Goal: Task Accomplishment & Management: Manage account settings

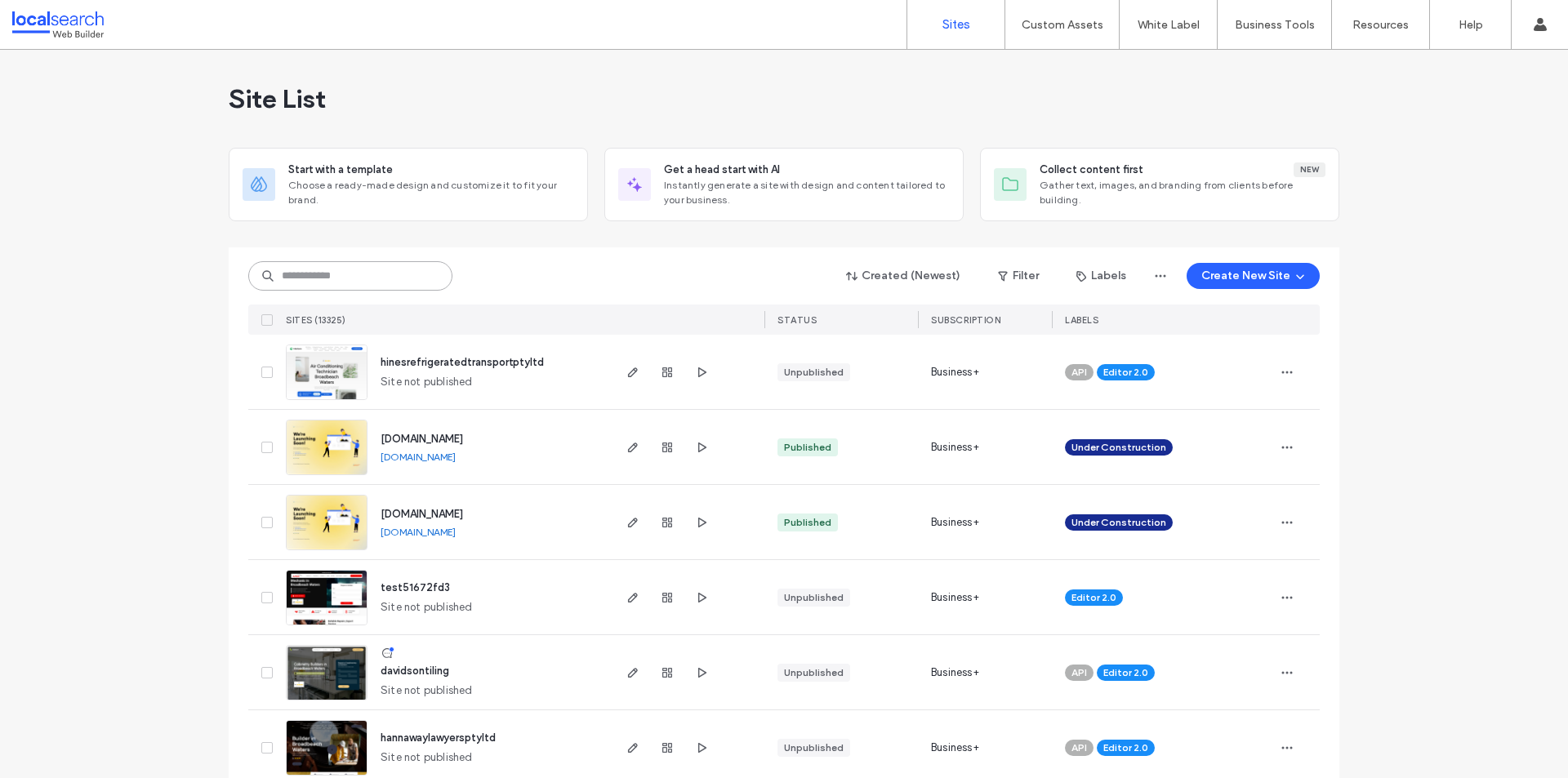
click at [309, 273] on input at bounding box center [350, 276] width 204 height 30
paste input "********"
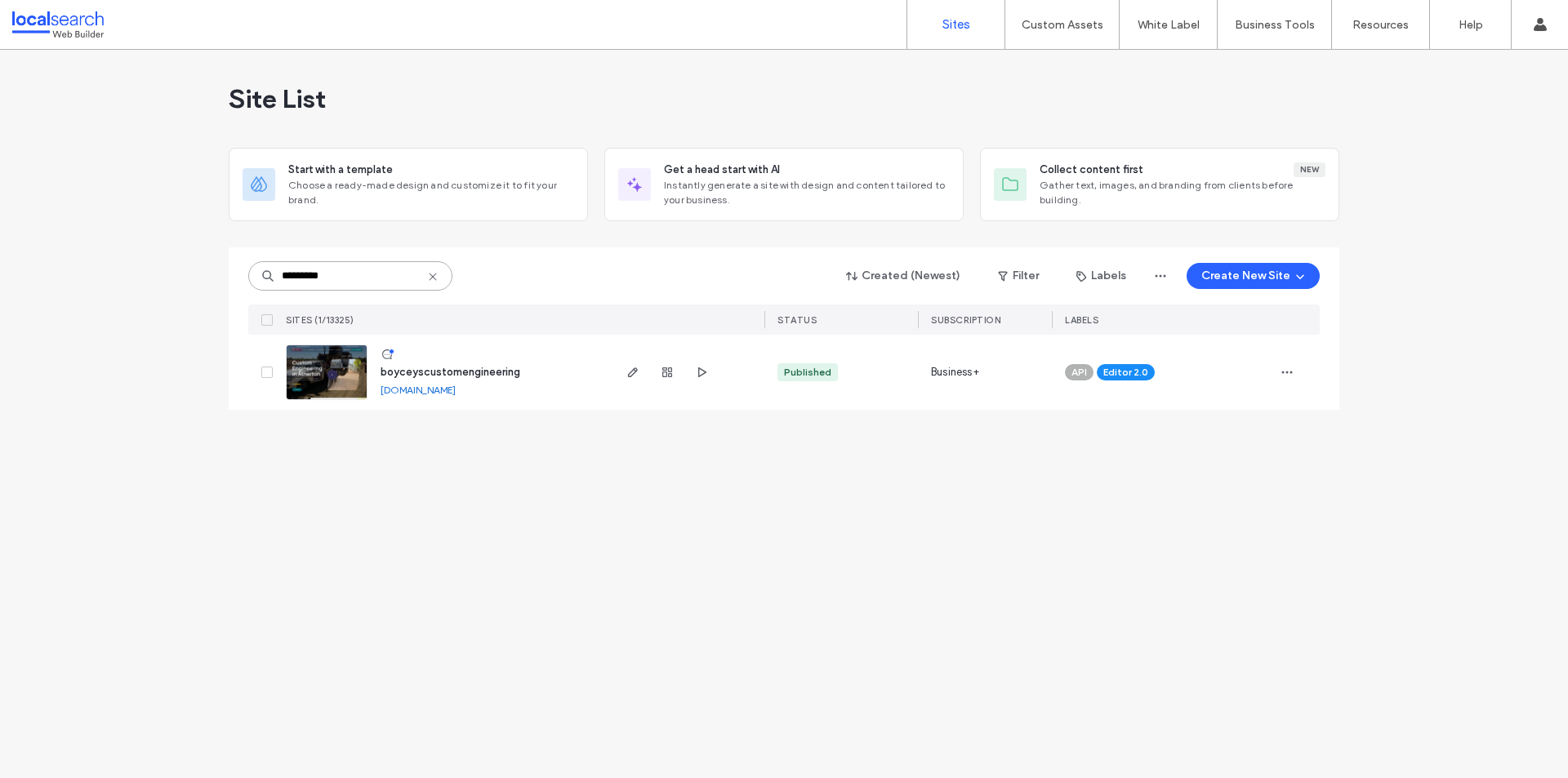
type input "********"
click at [637, 379] on span "button" at bounding box center [632, 371] width 20 height 20
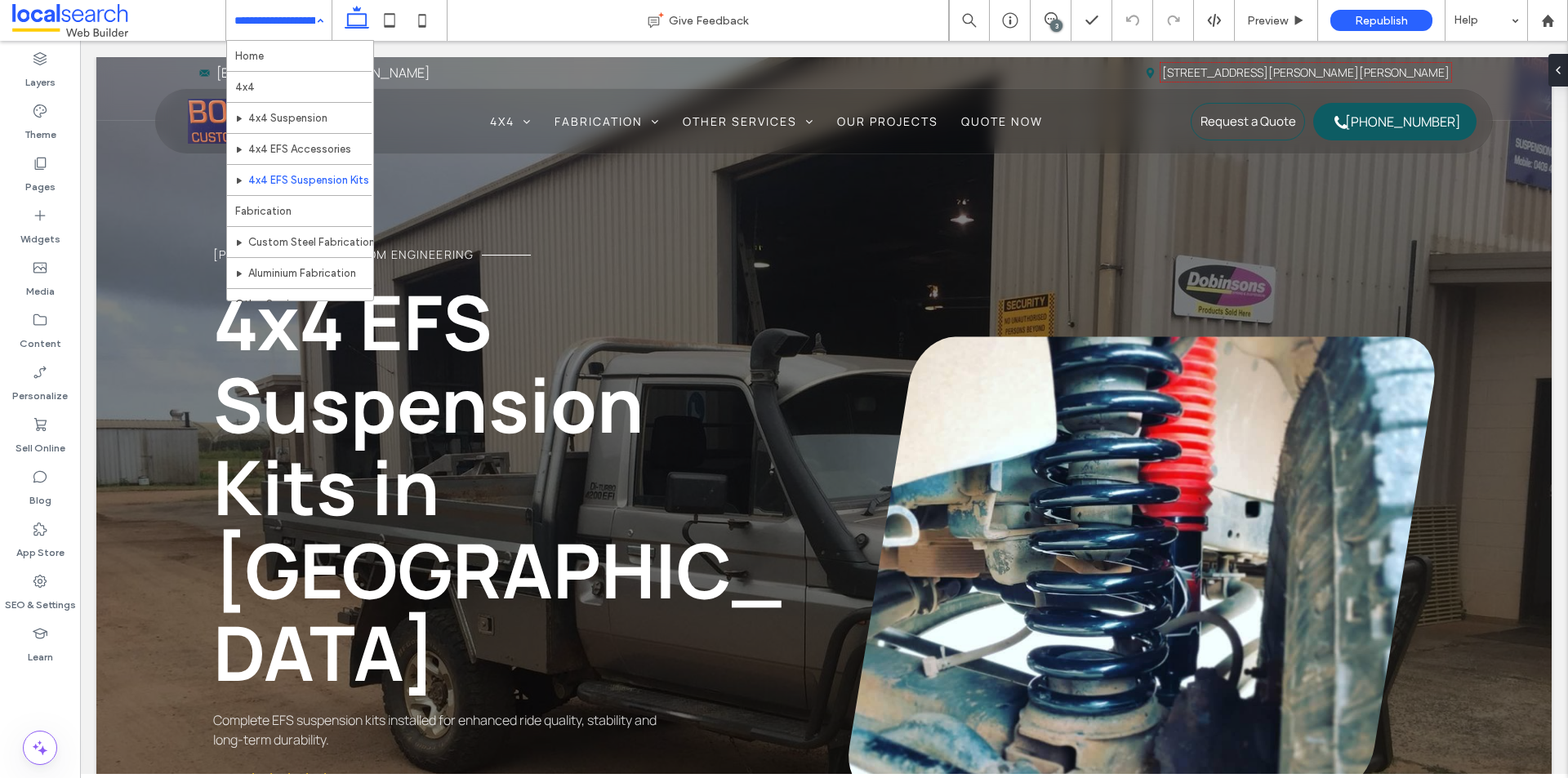
click at [322, 17] on div "Home 4x4 4x4 Suspension 4x4 EFS Accessories 4x4 EFS Suspension Kits Fabrication…" at bounding box center [278, 20] width 105 height 41
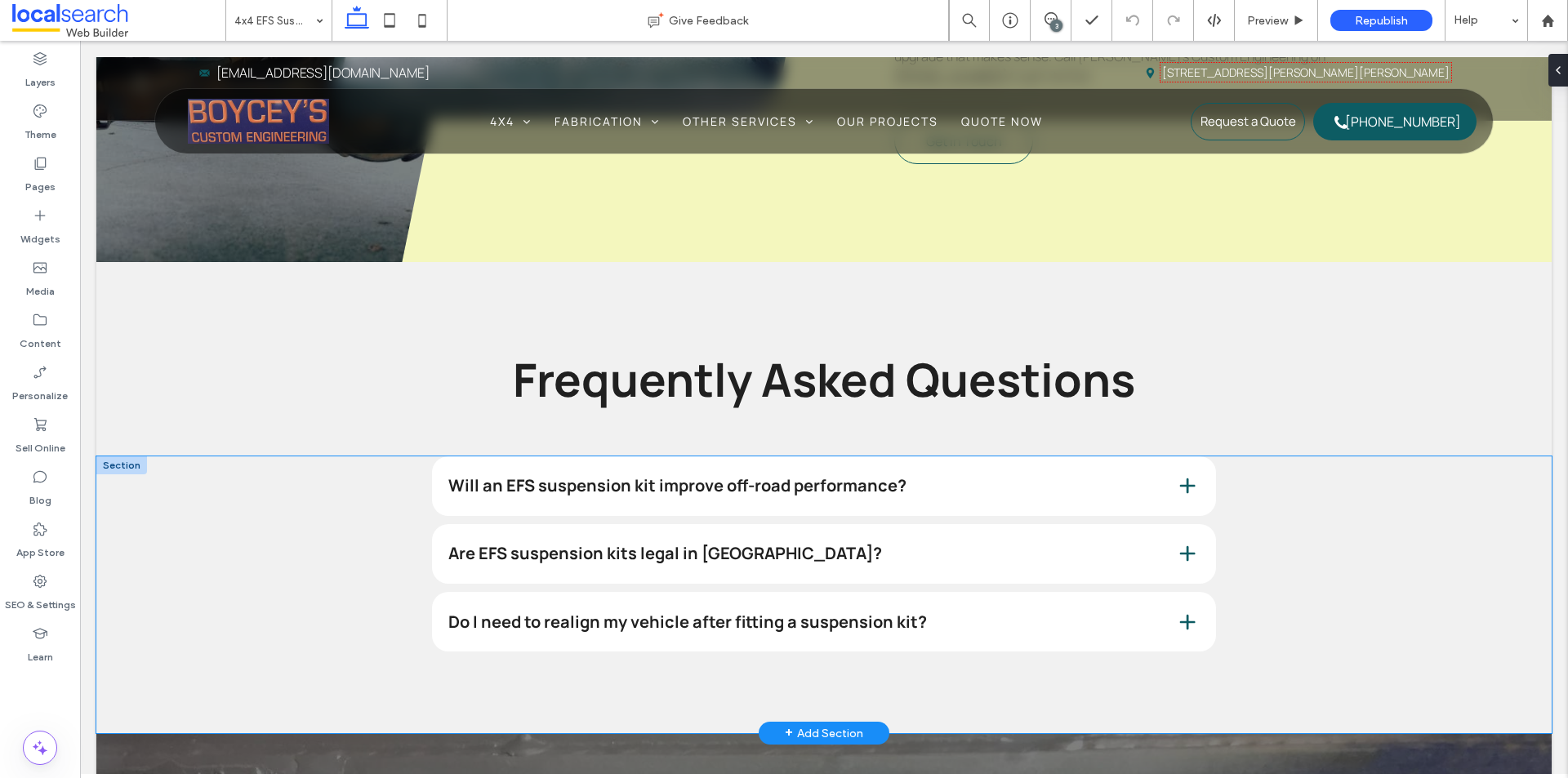
scroll to position [1338, 0]
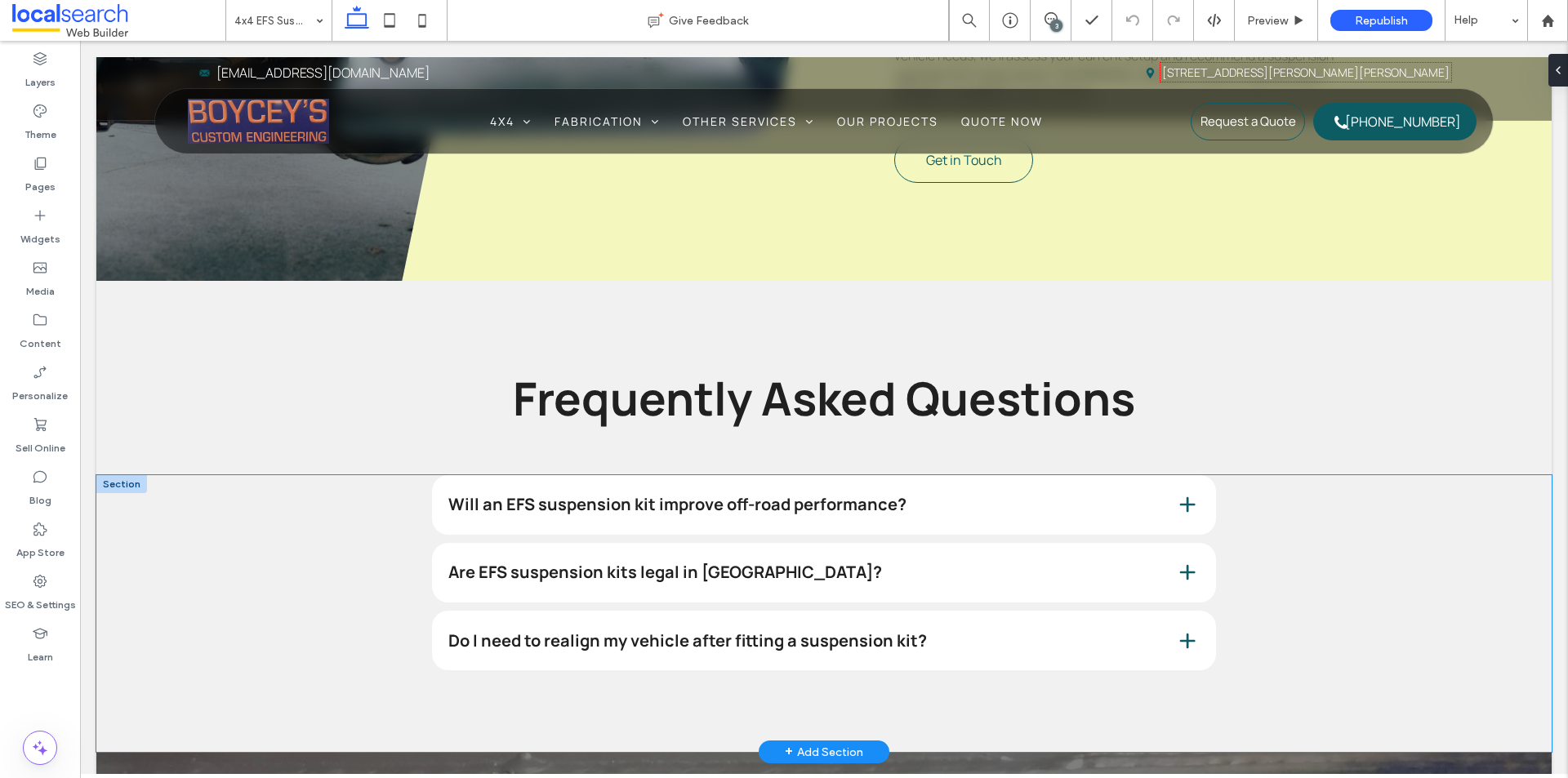
click at [164, 476] on div "Will an EFS suspension kit improve off-road performance? Yes, EFS suspension ki…" at bounding box center [824, 614] width 1455 height 277
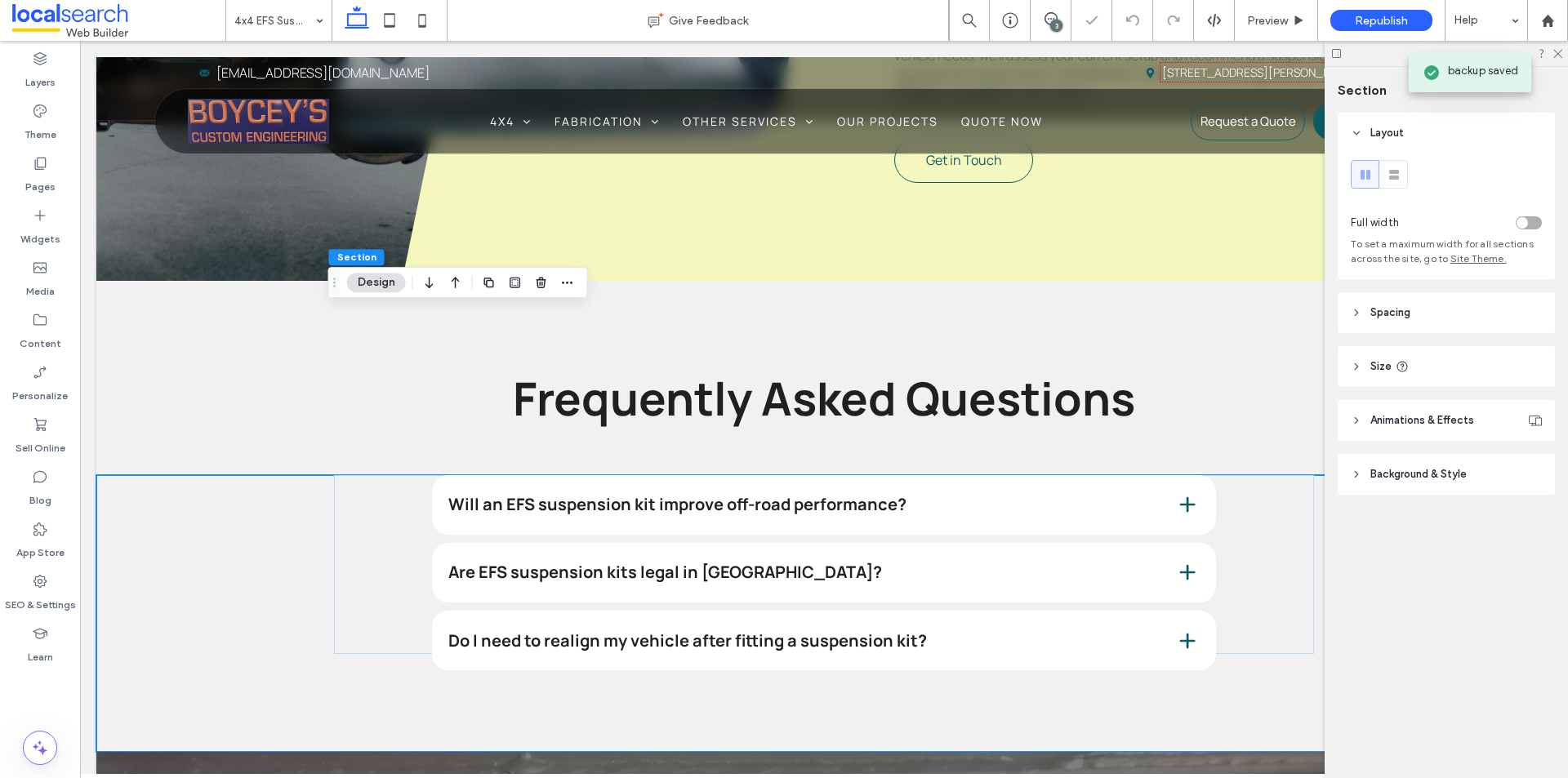
click at [1467, 486] on header "Background & Style" at bounding box center [1446, 475] width 217 height 41
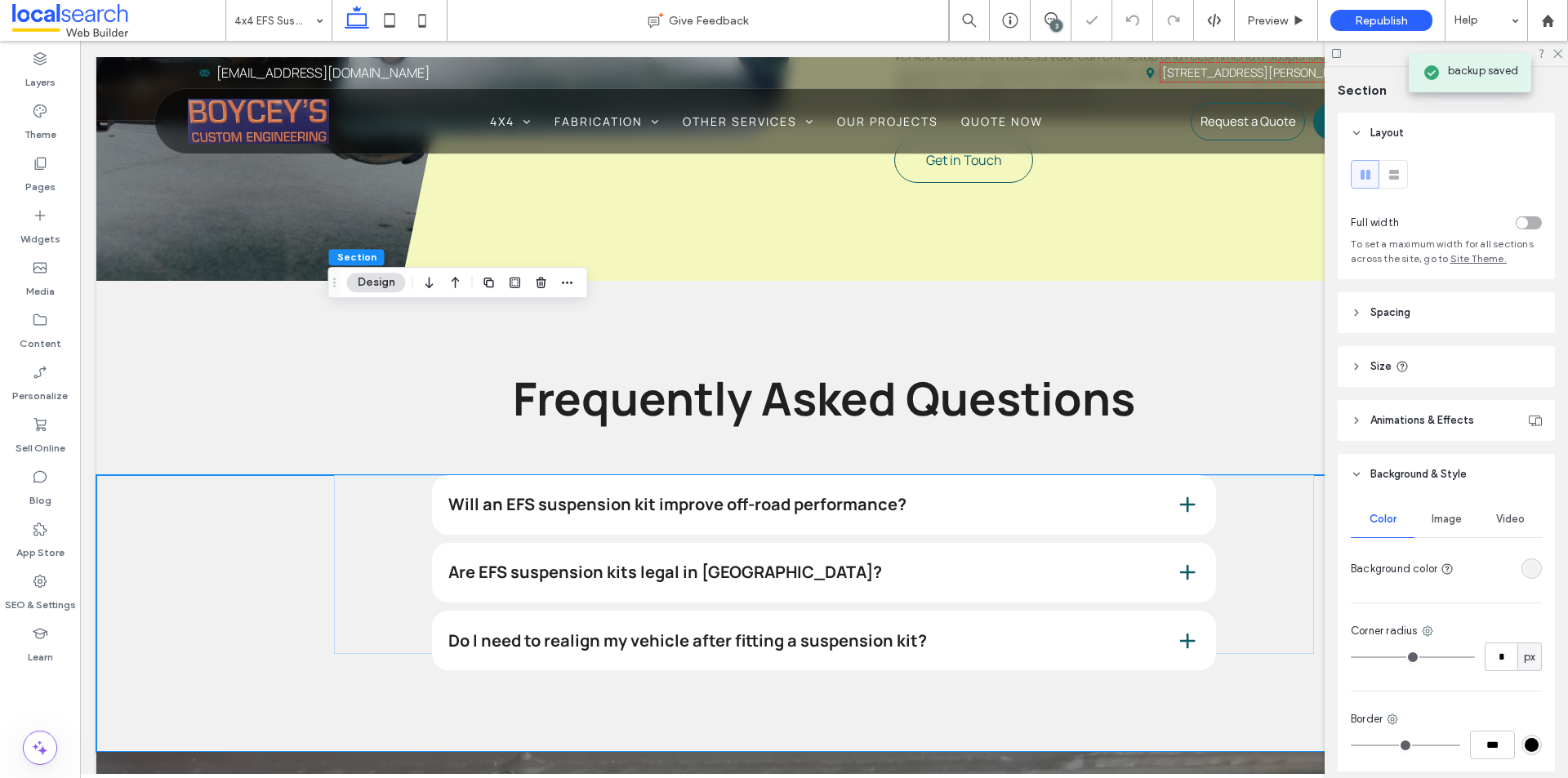
click at [1525, 574] on div "rgba(241, 241, 241, 1)" at bounding box center [1532, 569] width 14 height 14
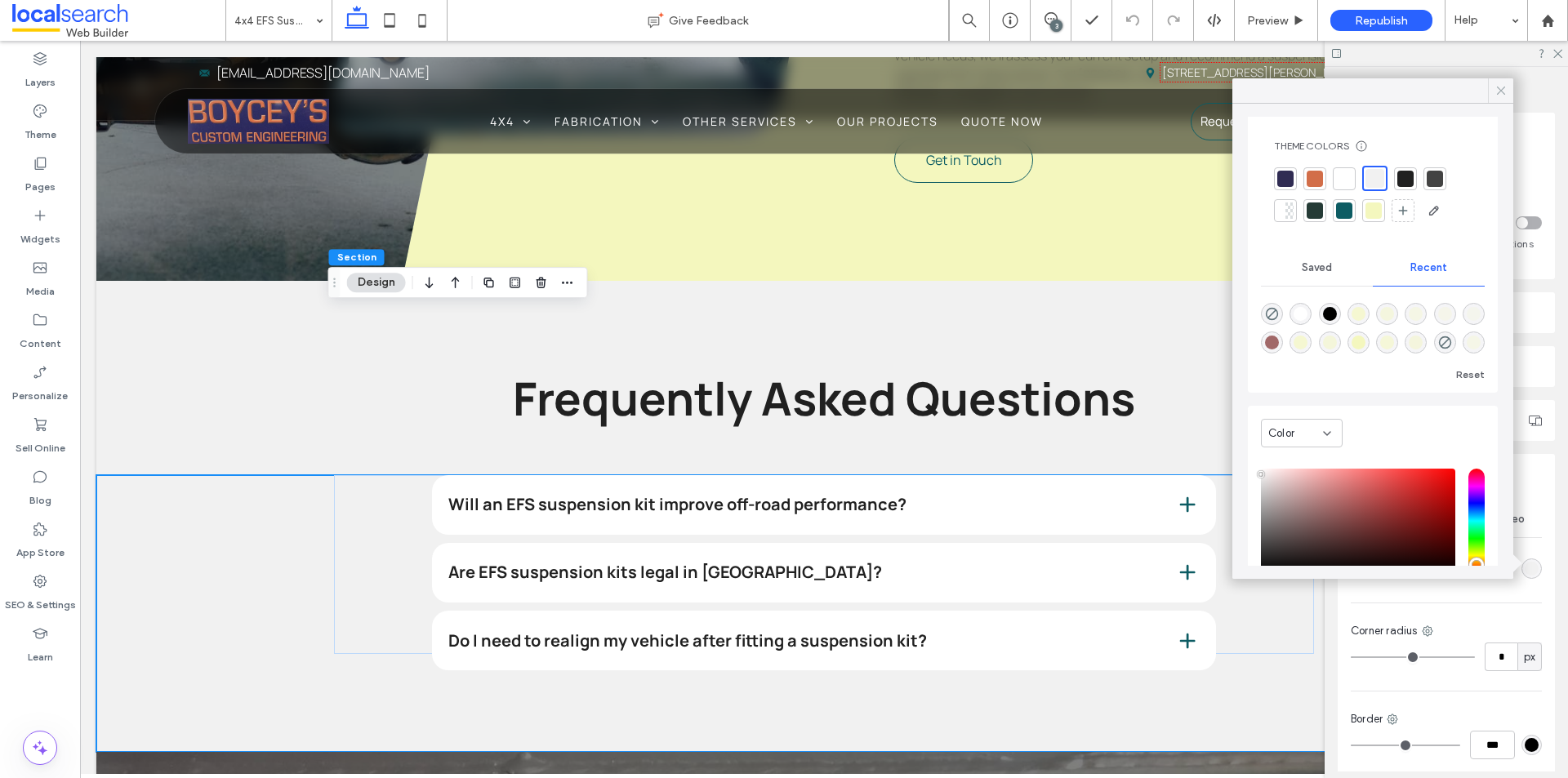
scroll to position [0, 0]
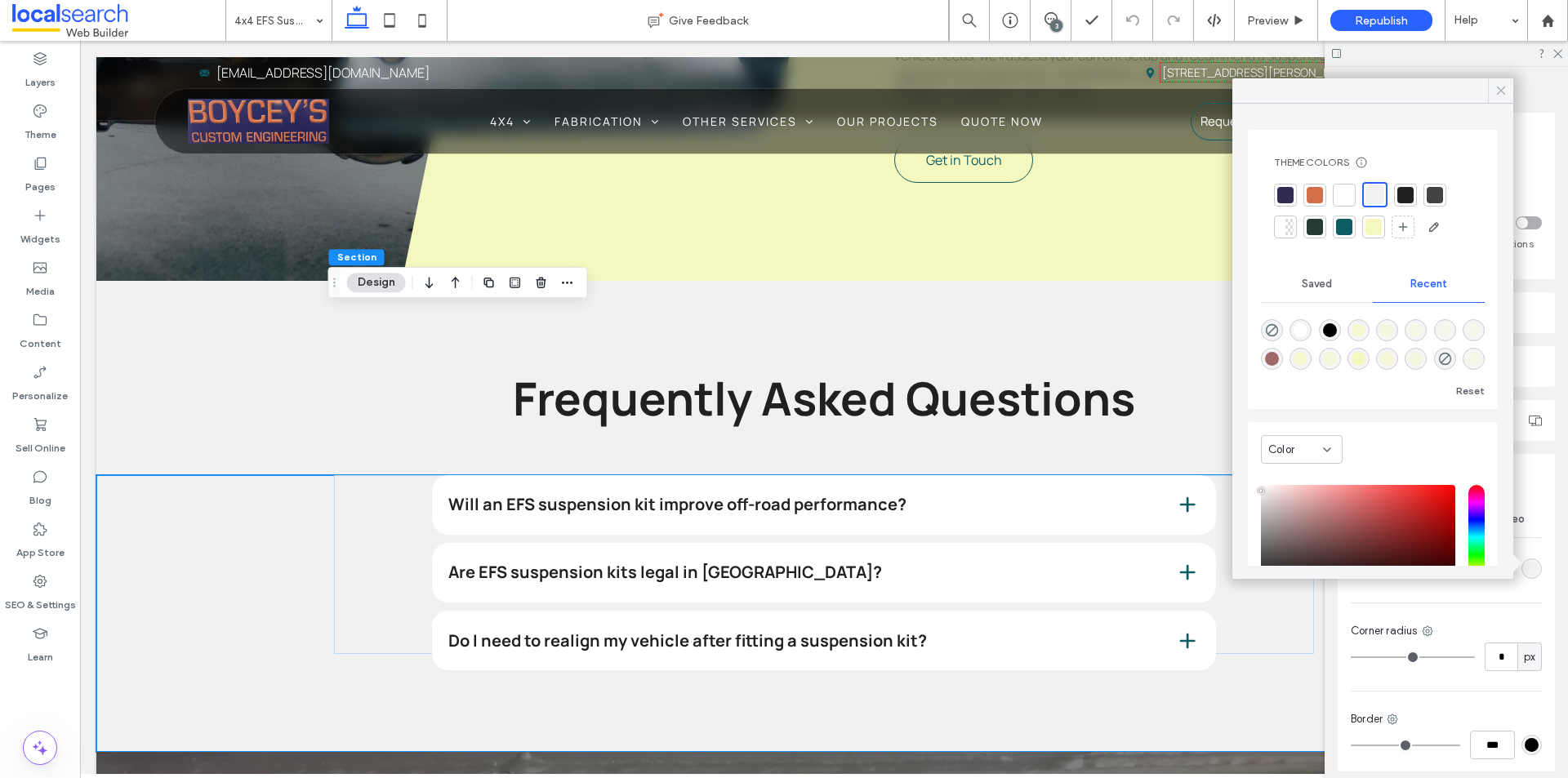
click at [1502, 89] on icon at bounding box center [1501, 90] width 15 height 15
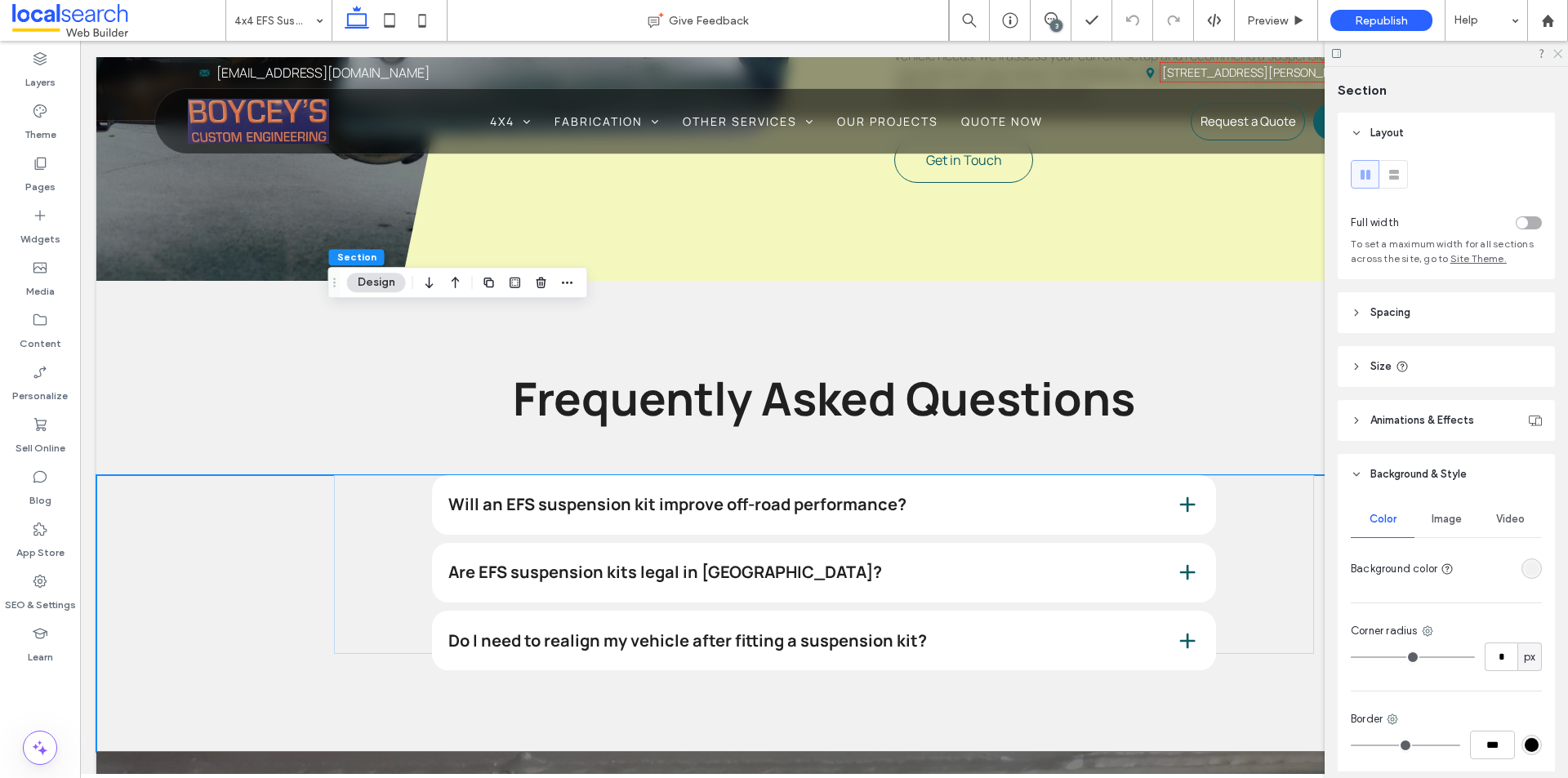
click at [1555, 50] on use at bounding box center [1558, 55] width 9 height 9
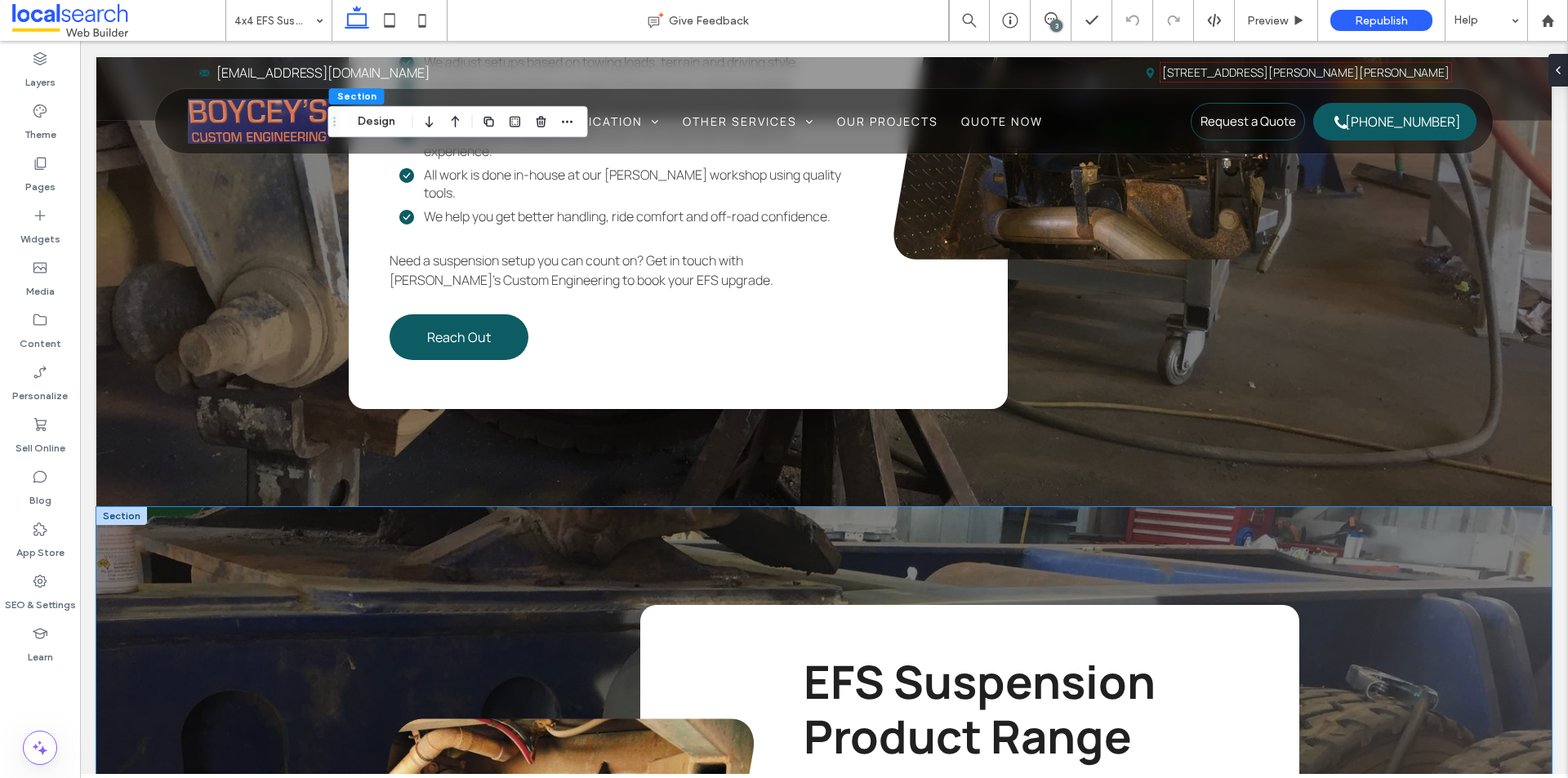
scroll to position [2399, 0]
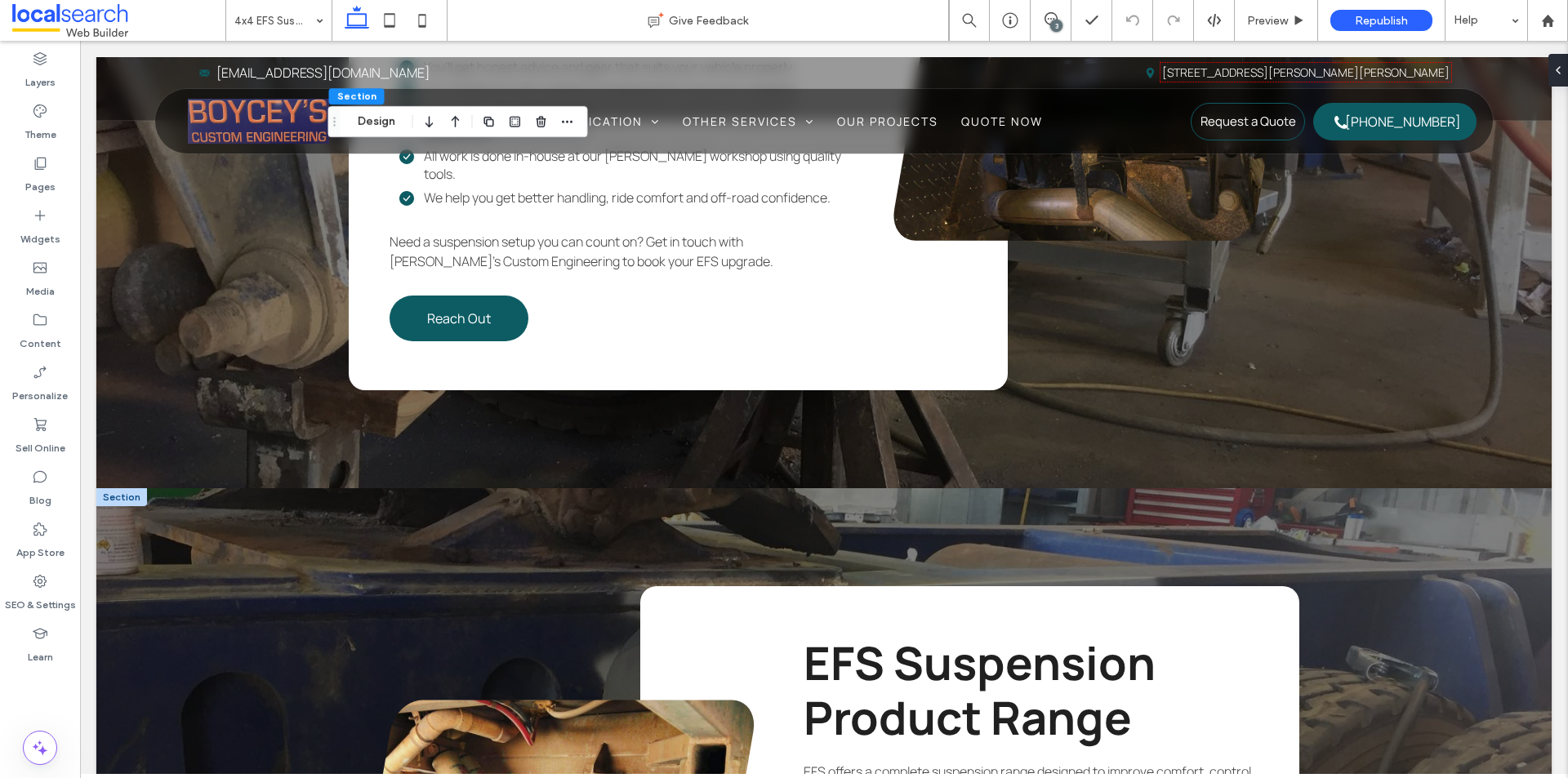
click at [128, 489] on div at bounding box center [122, 497] width 50 height 18
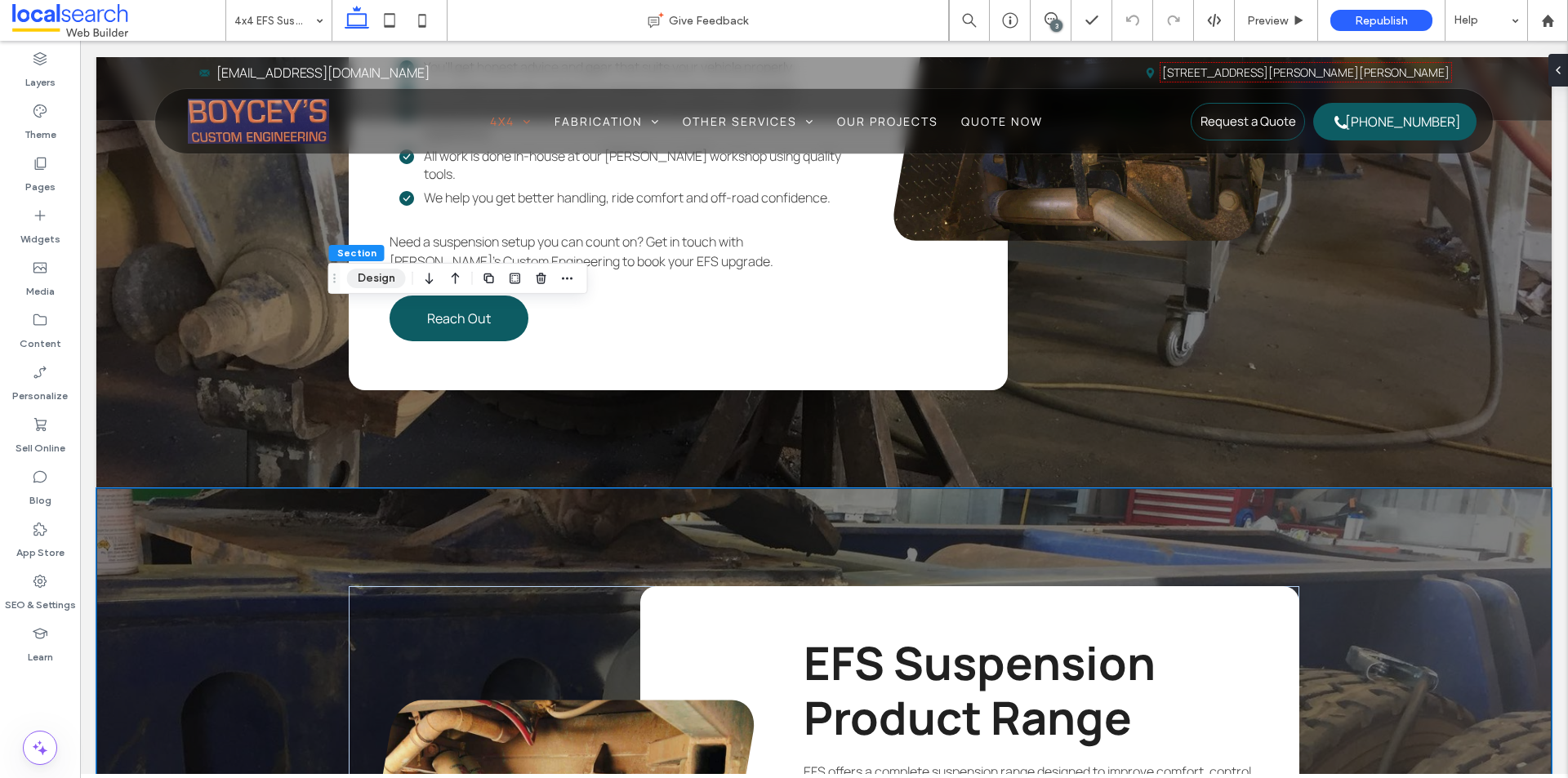
click at [385, 279] on button "Design" at bounding box center [376, 278] width 59 height 20
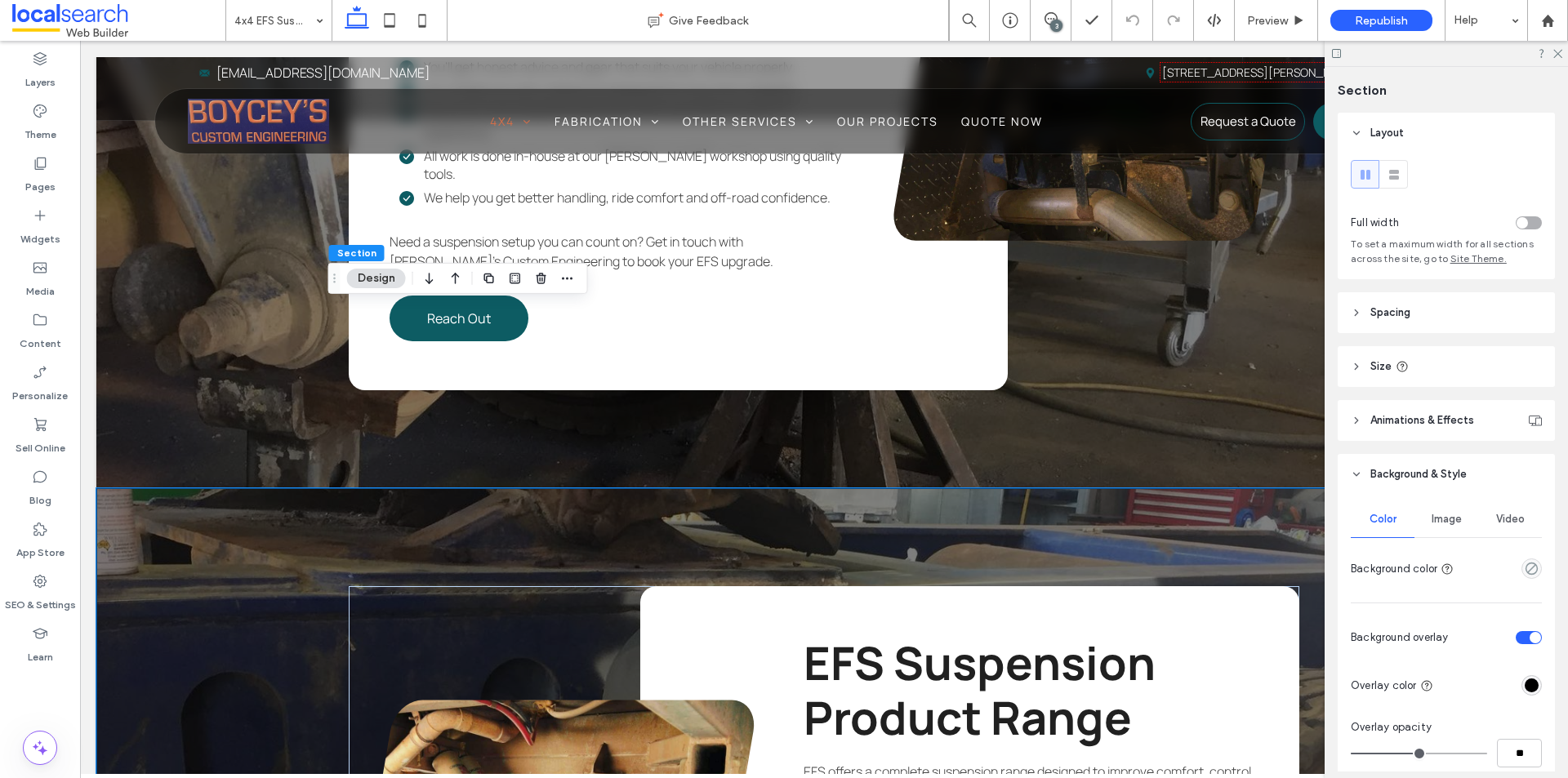
click at [1453, 516] on span "Image" at bounding box center [1447, 519] width 30 height 13
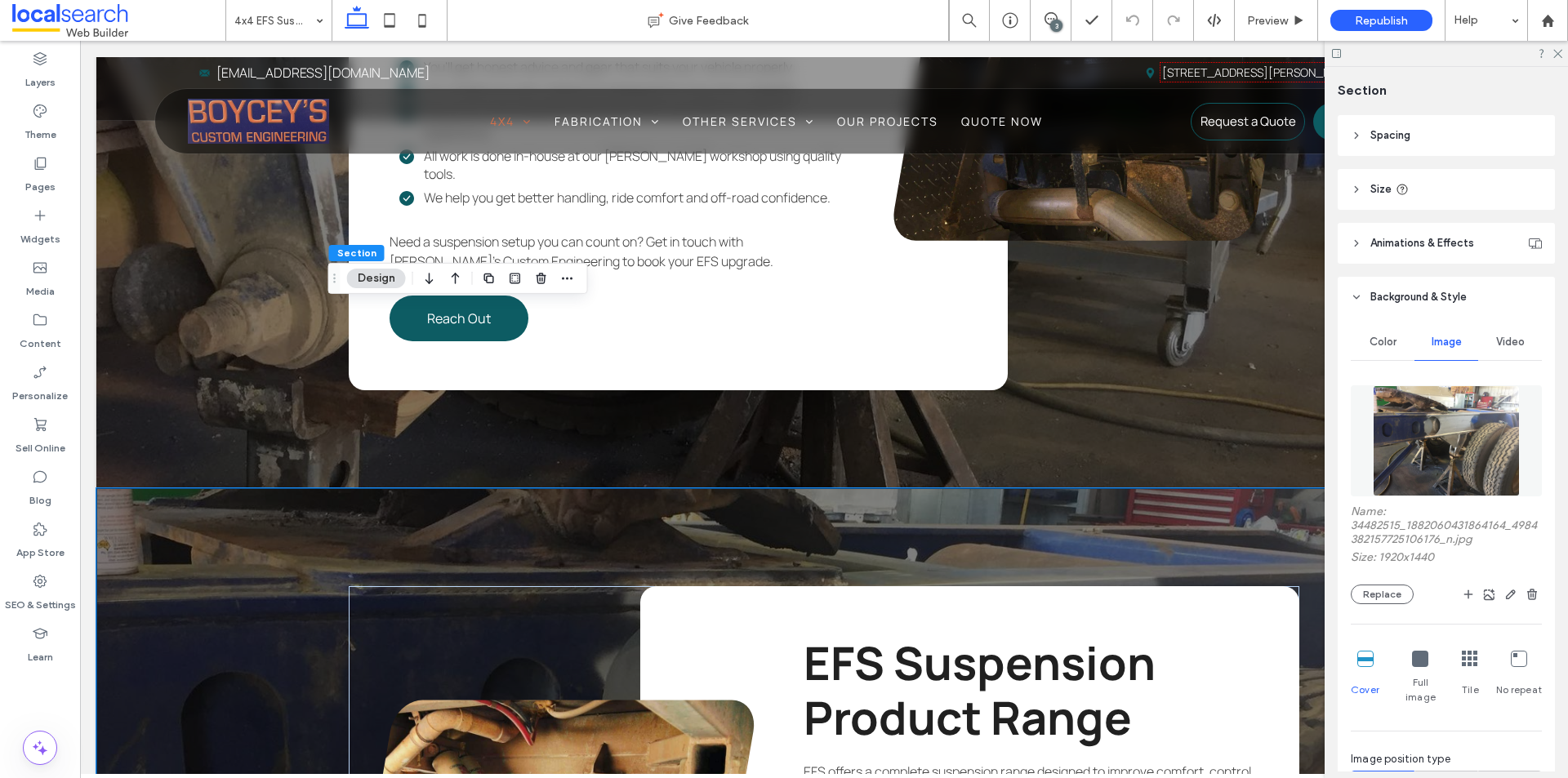
scroll to position [245, 0]
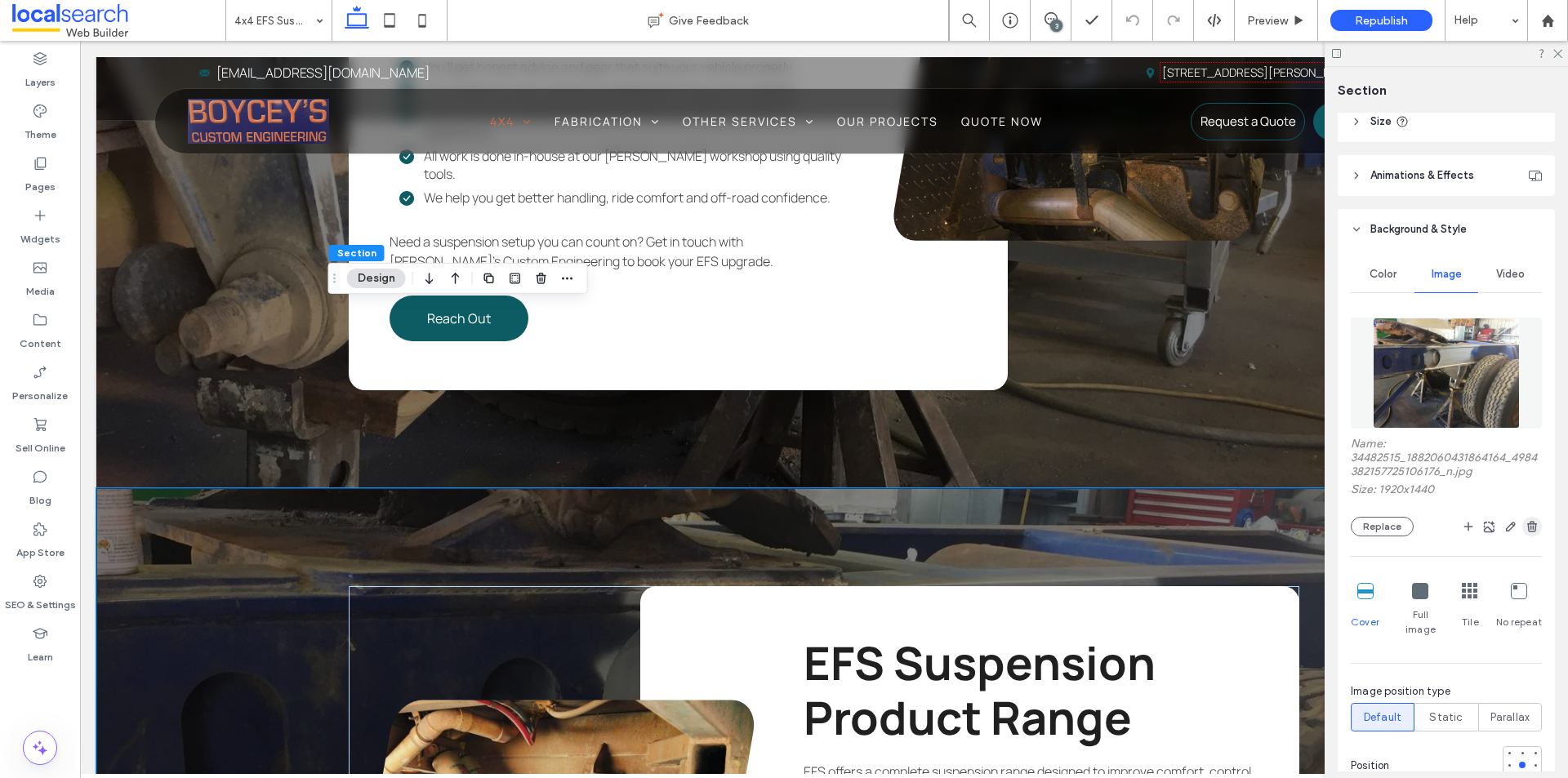
click at [1526, 528] on icon "button" at bounding box center [1533, 527] width 13 height 13
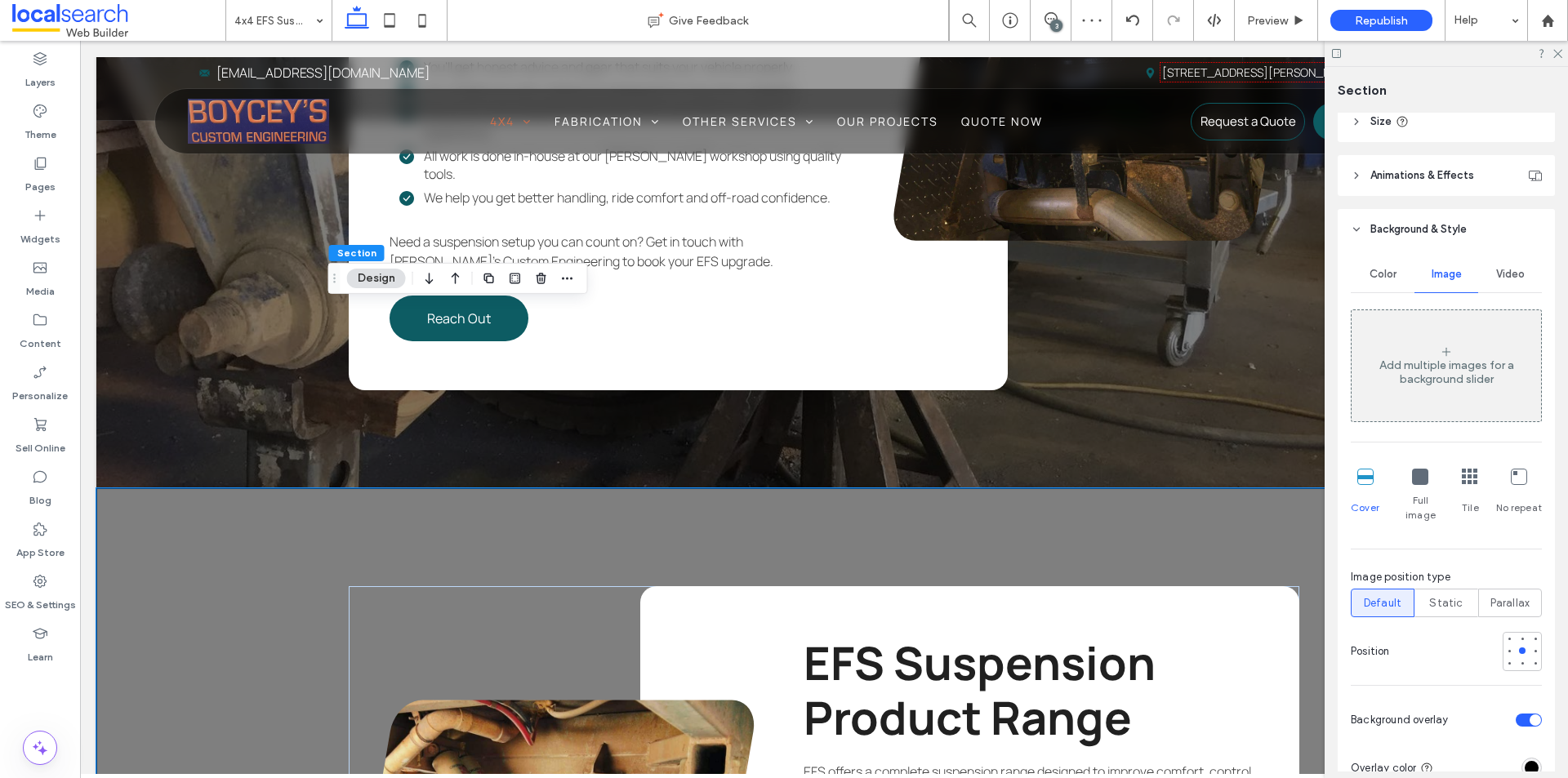
click at [1392, 274] on span "Color" at bounding box center [1383, 275] width 27 height 13
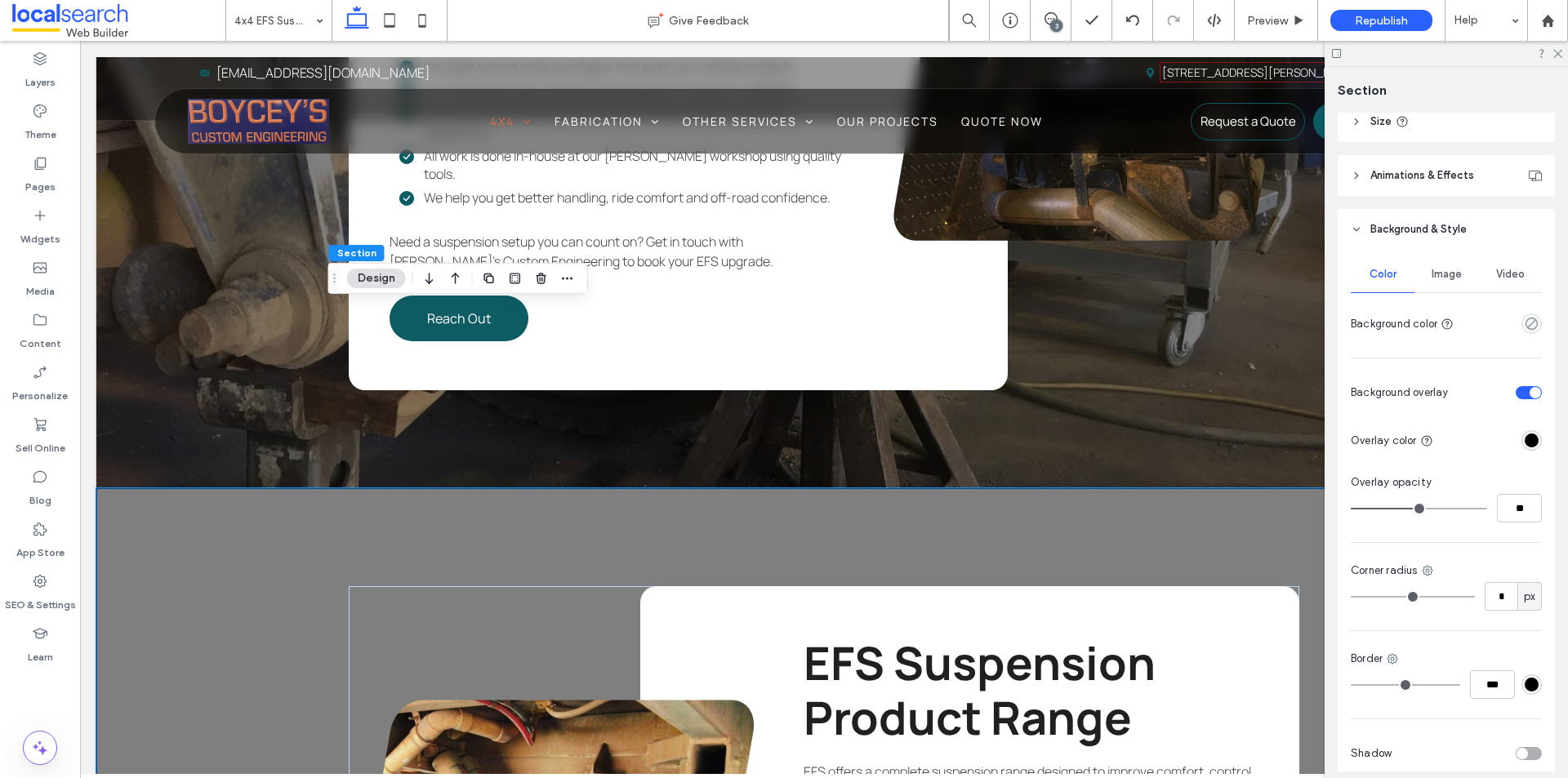
click at [1521, 329] on div "empty color" at bounding box center [1532, 324] width 20 height 20
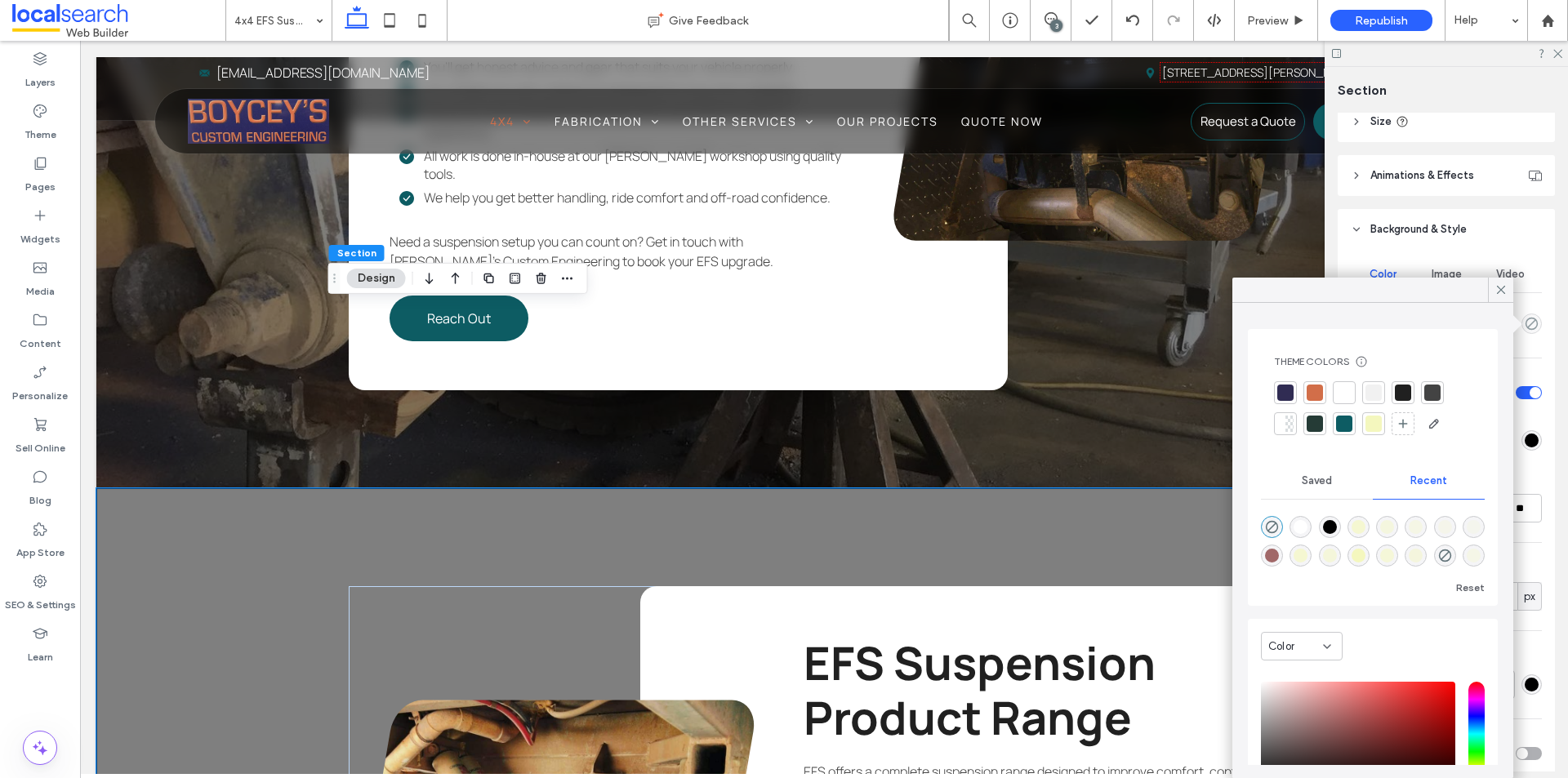
drag, startPoint x: 1374, startPoint y: 392, endPoint x: 1507, endPoint y: 362, distance: 136.3
click at [1386, 392] on div at bounding box center [1372, 409] width 197 height 56
click at [1380, 393] on div at bounding box center [1374, 393] width 17 height 17
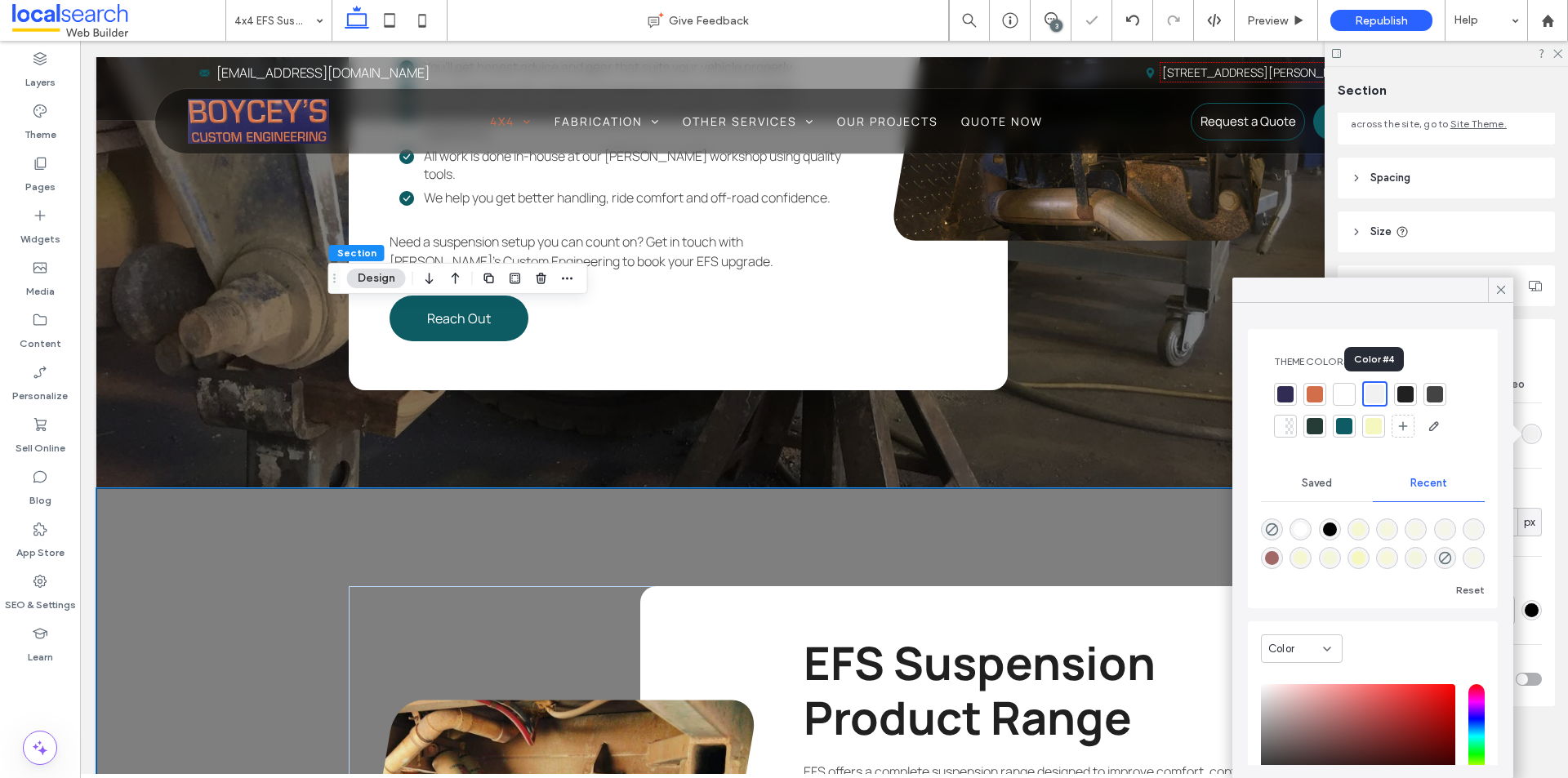
scroll to position [135, 0]
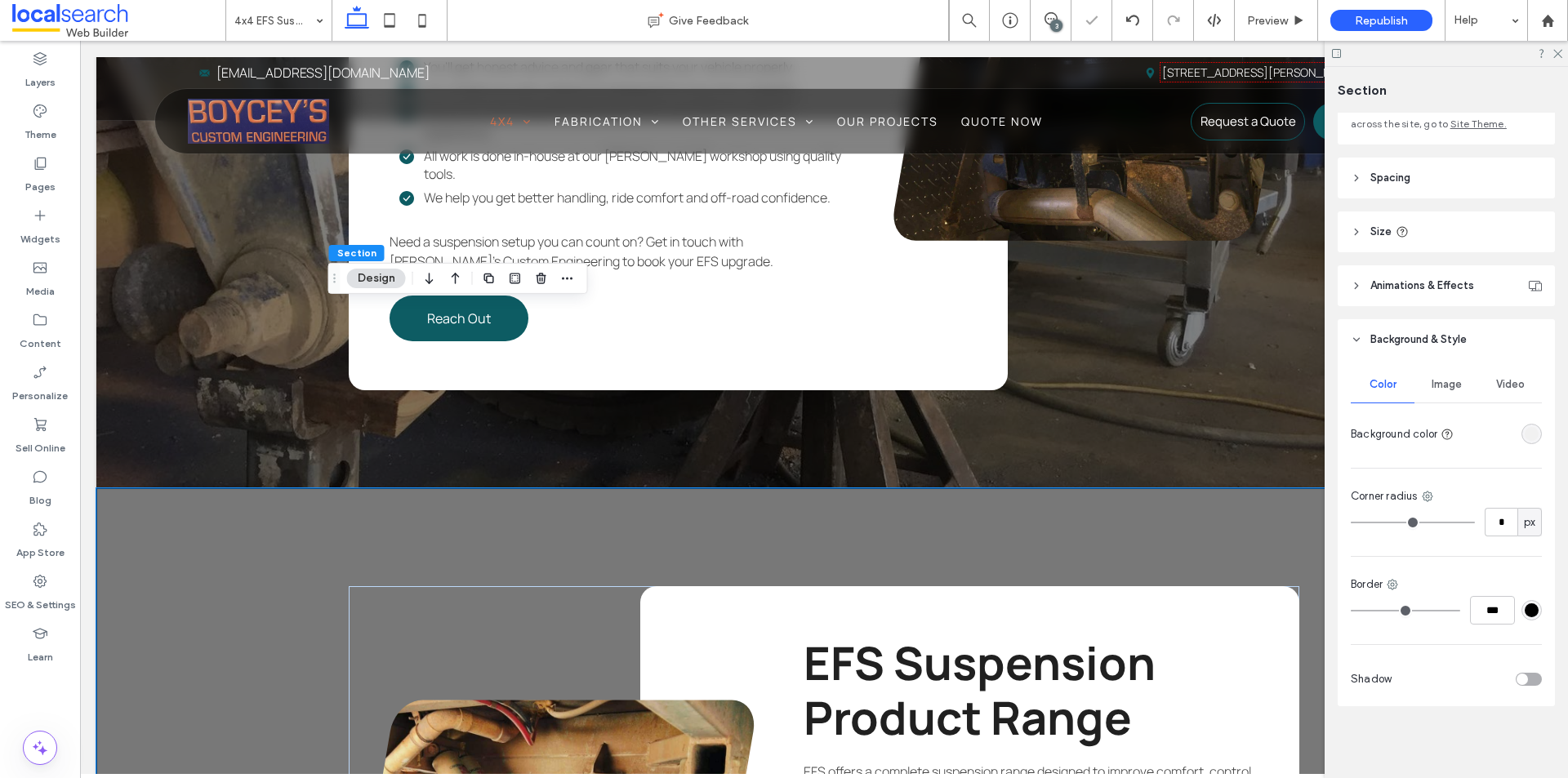
click at [1525, 432] on div "rgba(241, 241, 241, 1)" at bounding box center [1532, 434] width 14 height 14
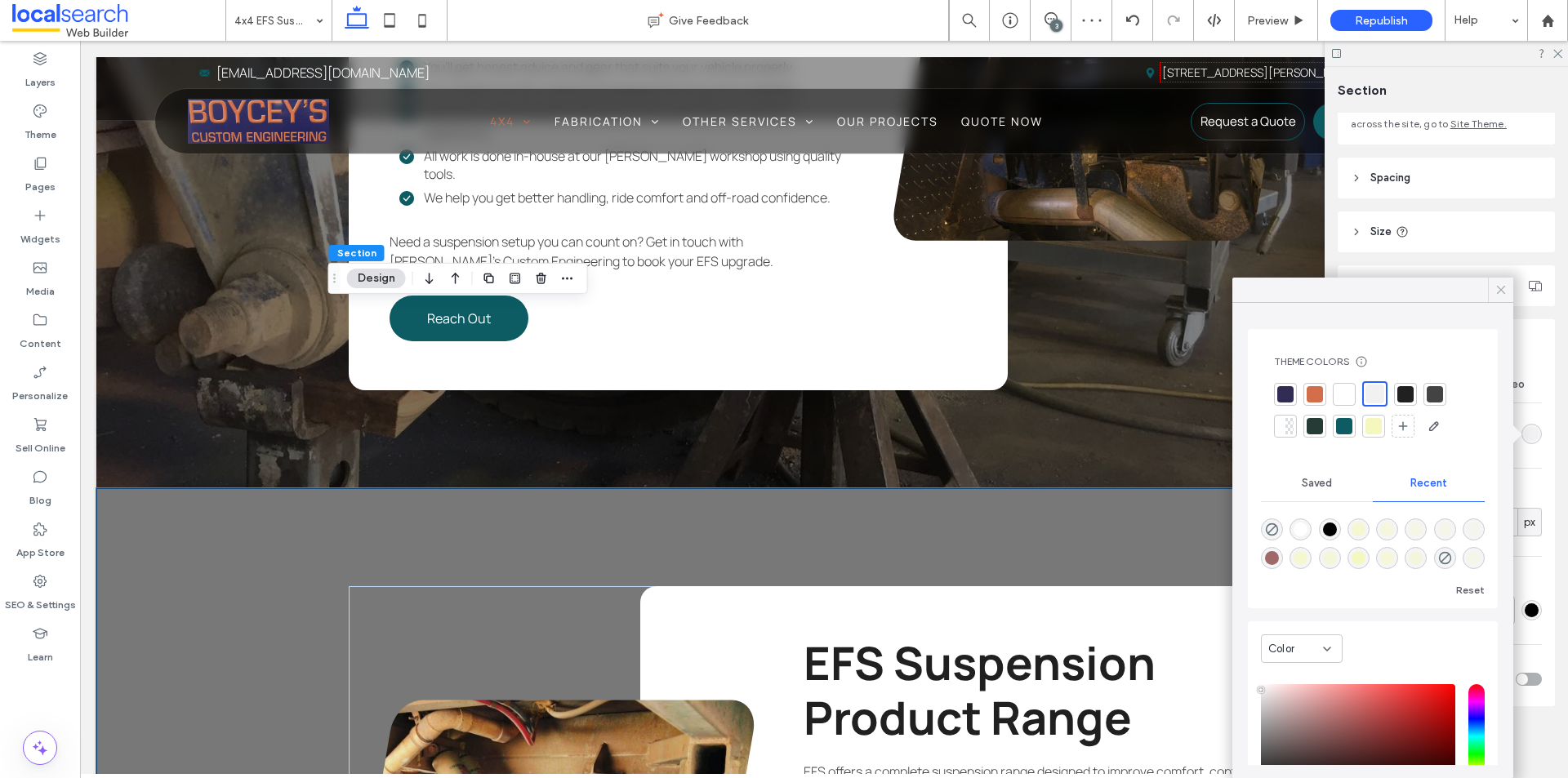
click at [1499, 296] on icon at bounding box center [1501, 290] width 15 height 15
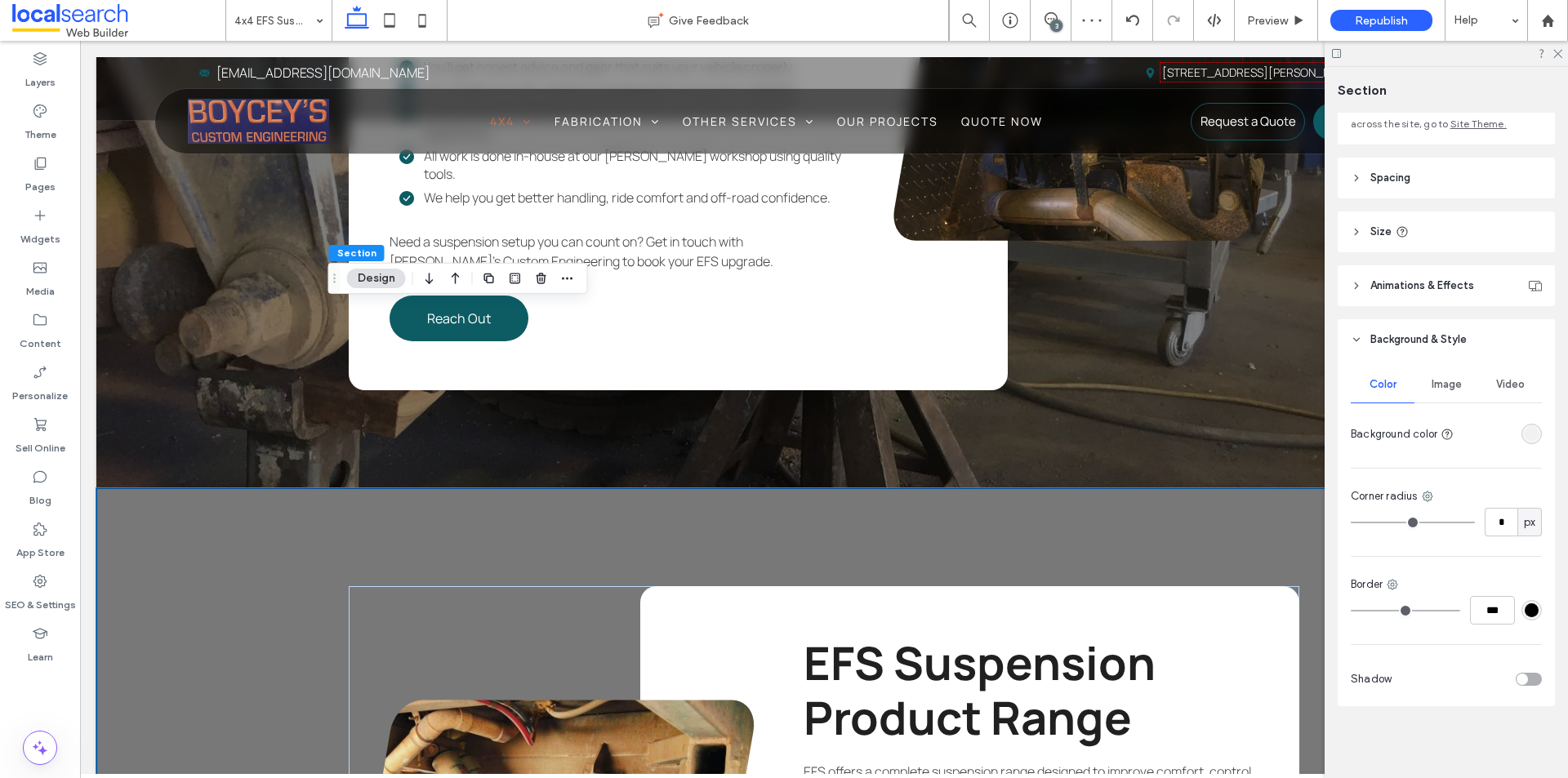
click at [1453, 385] on span "Image" at bounding box center [1447, 384] width 30 height 13
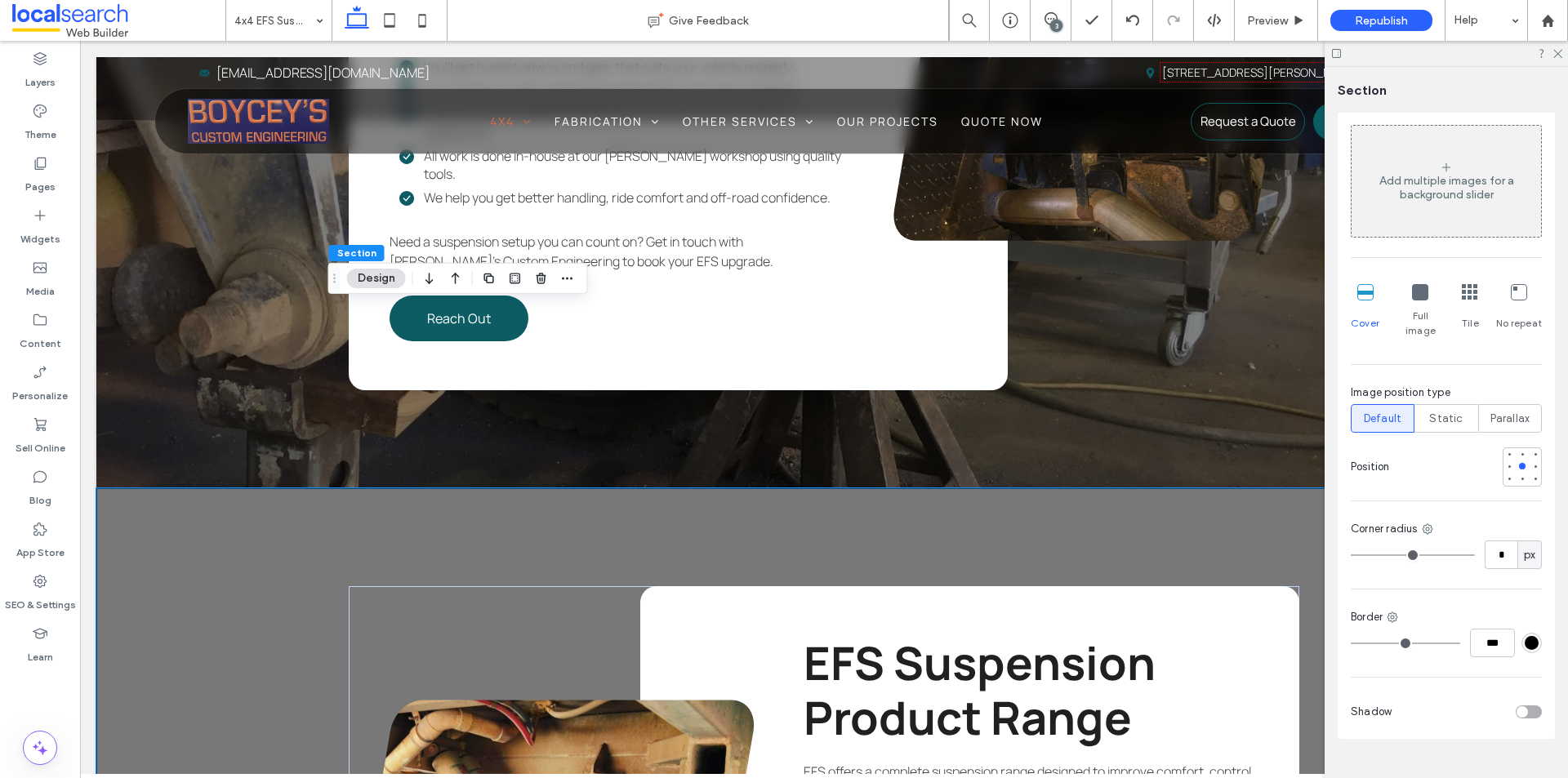
scroll to position [448, 0]
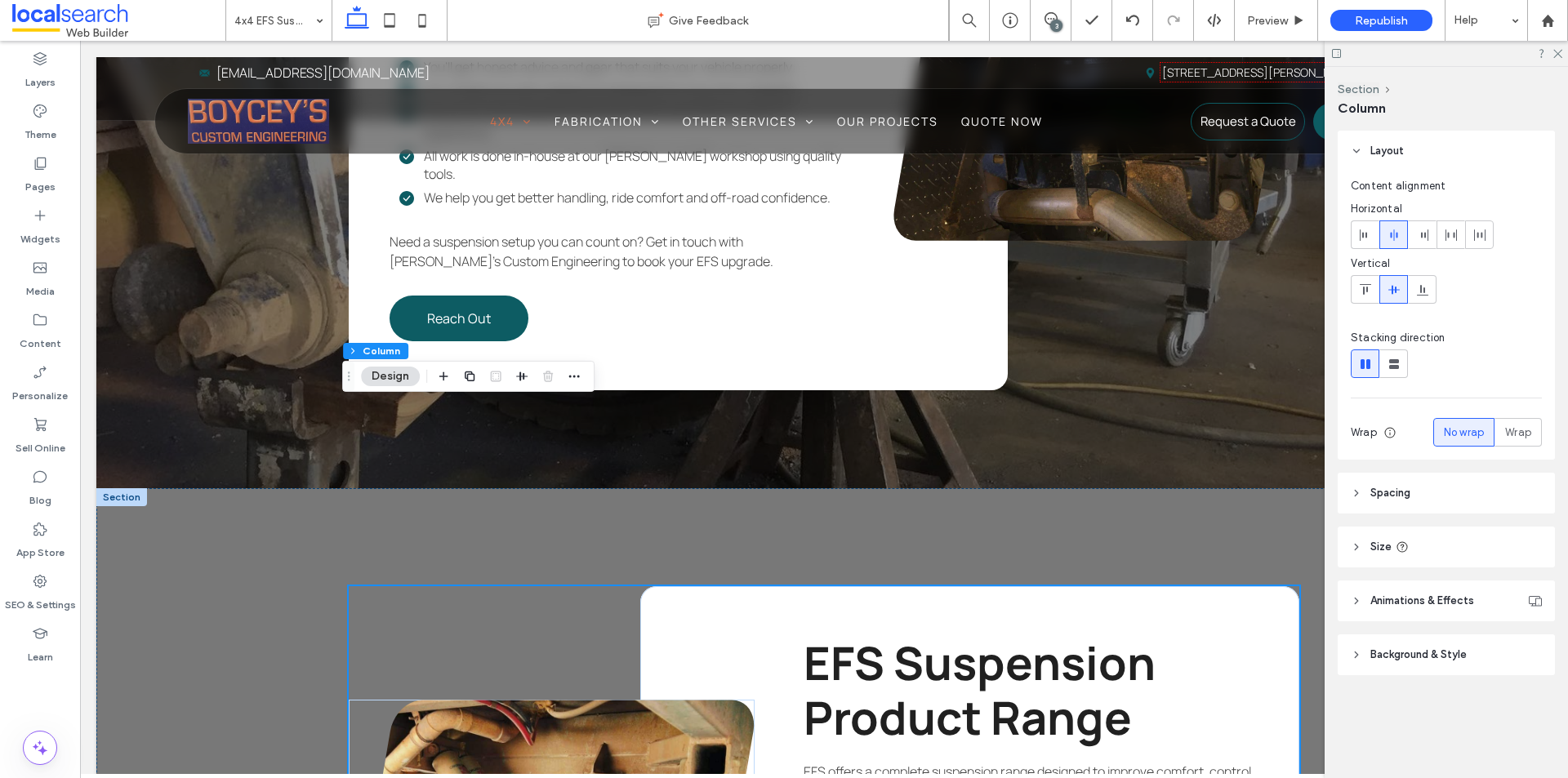
click at [1415, 664] on header "Background & Style" at bounding box center [1446, 655] width 217 height 41
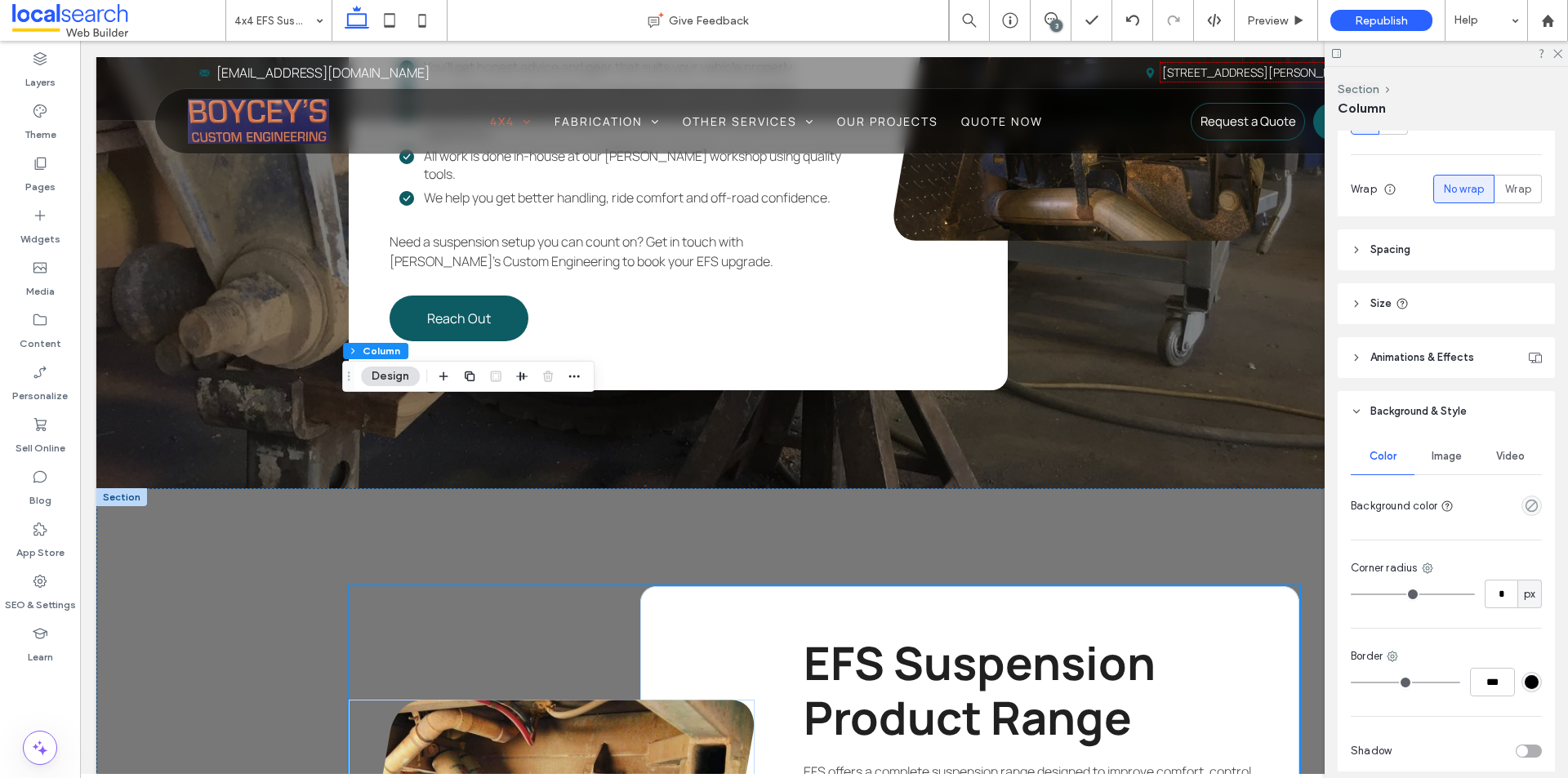
scroll to position [245, 0]
click at [117, 489] on div at bounding box center [122, 497] width 50 height 18
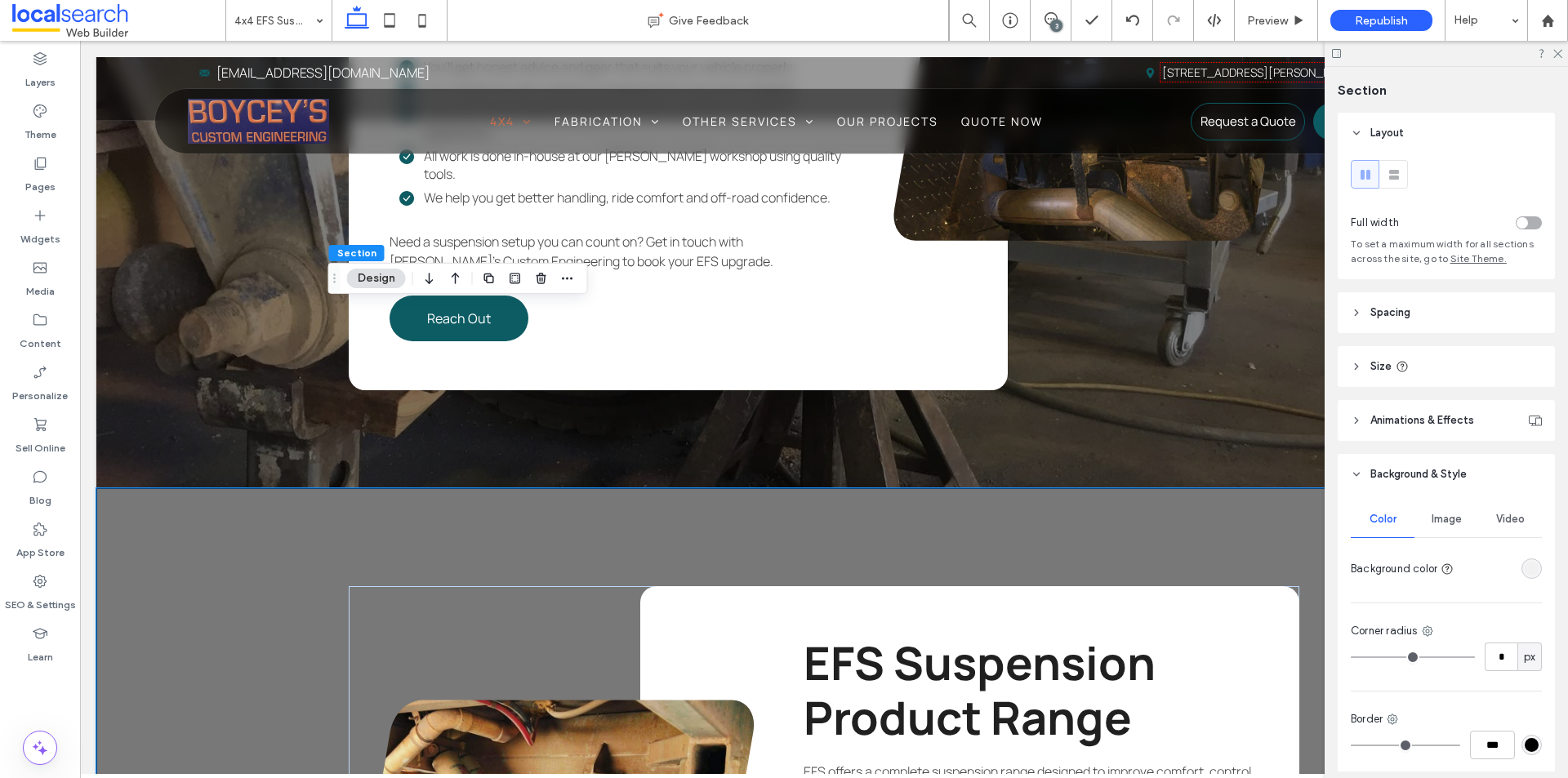
click at [1525, 571] on div "rgba(241, 241, 241, 1)" at bounding box center [1532, 569] width 14 height 14
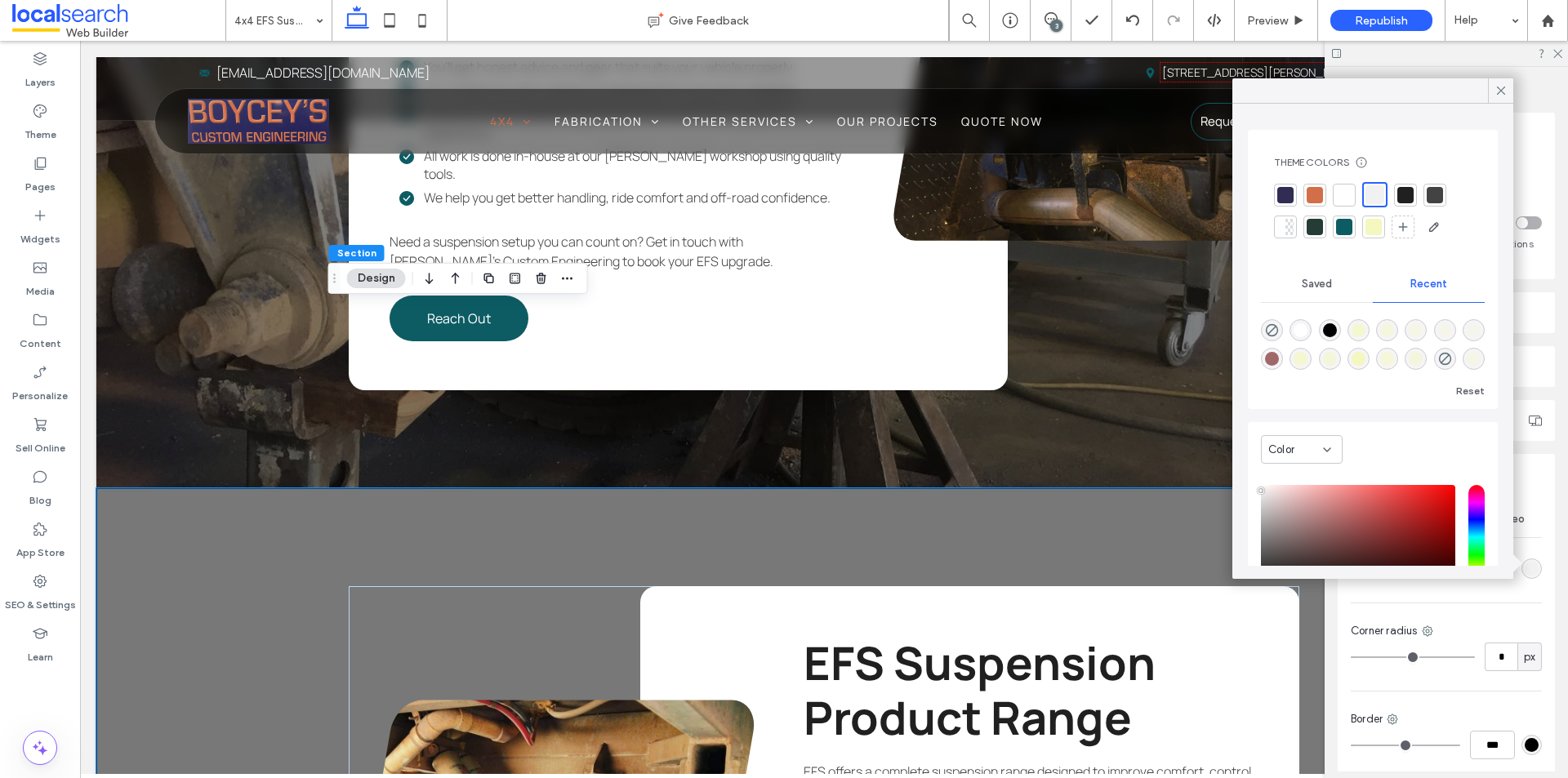
click at [1318, 191] on div at bounding box center [1316, 195] width 17 height 17
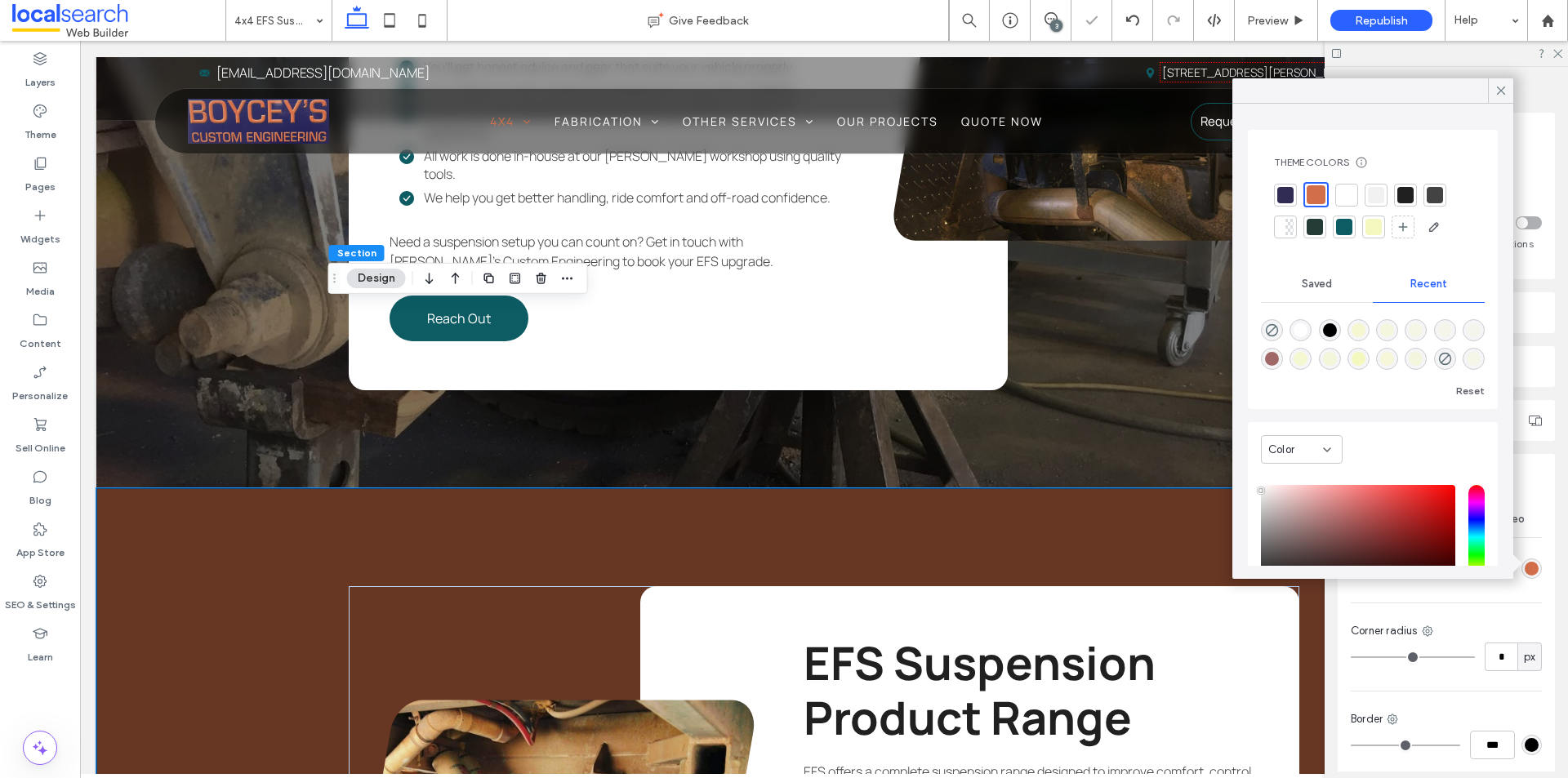
click at [1377, 191] on div at bounding box center [1376, 195] width 17 height 17
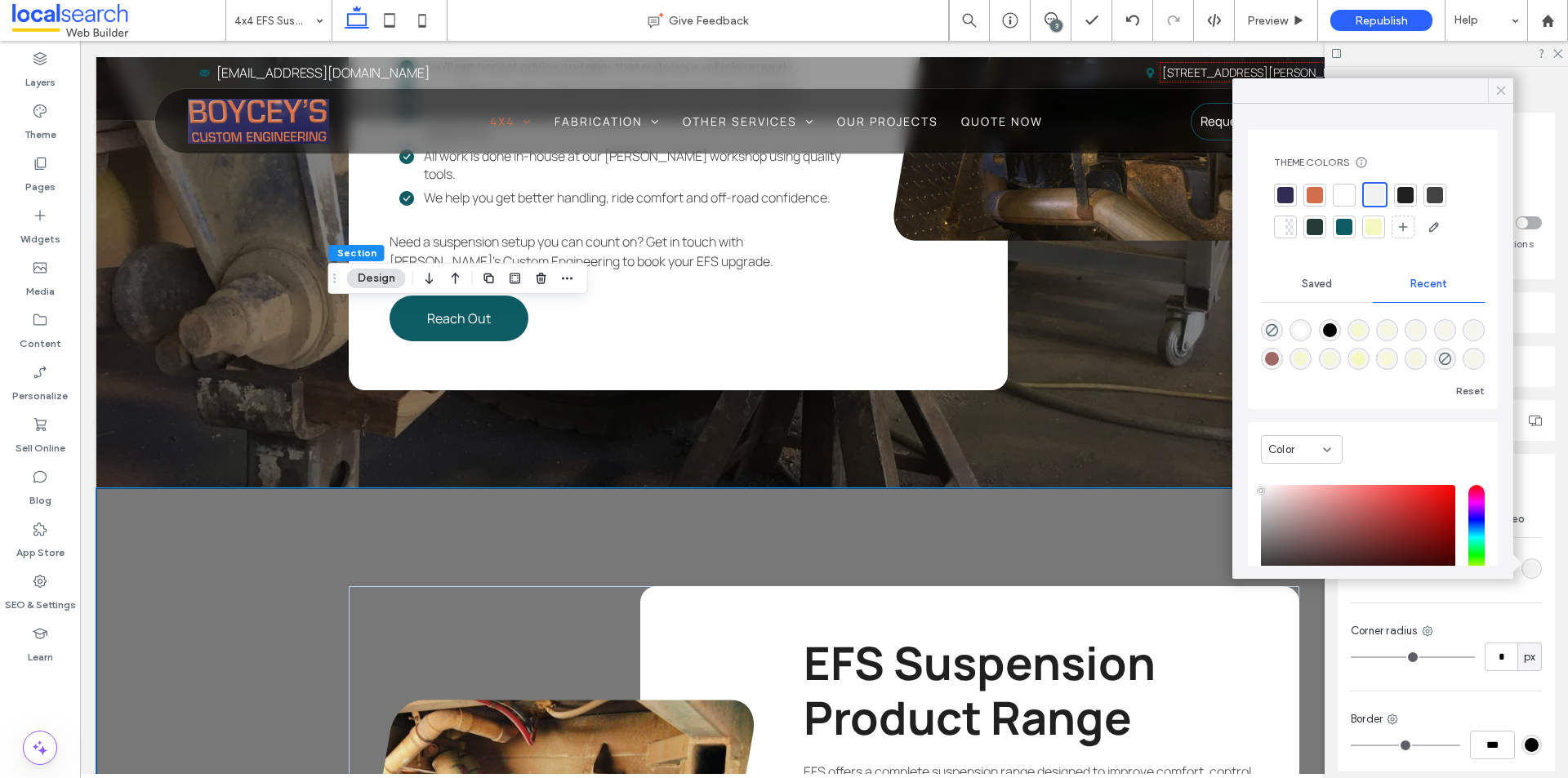
click at [1494, 87] on icon at bounding box center [1501, 90] width 15 height 15
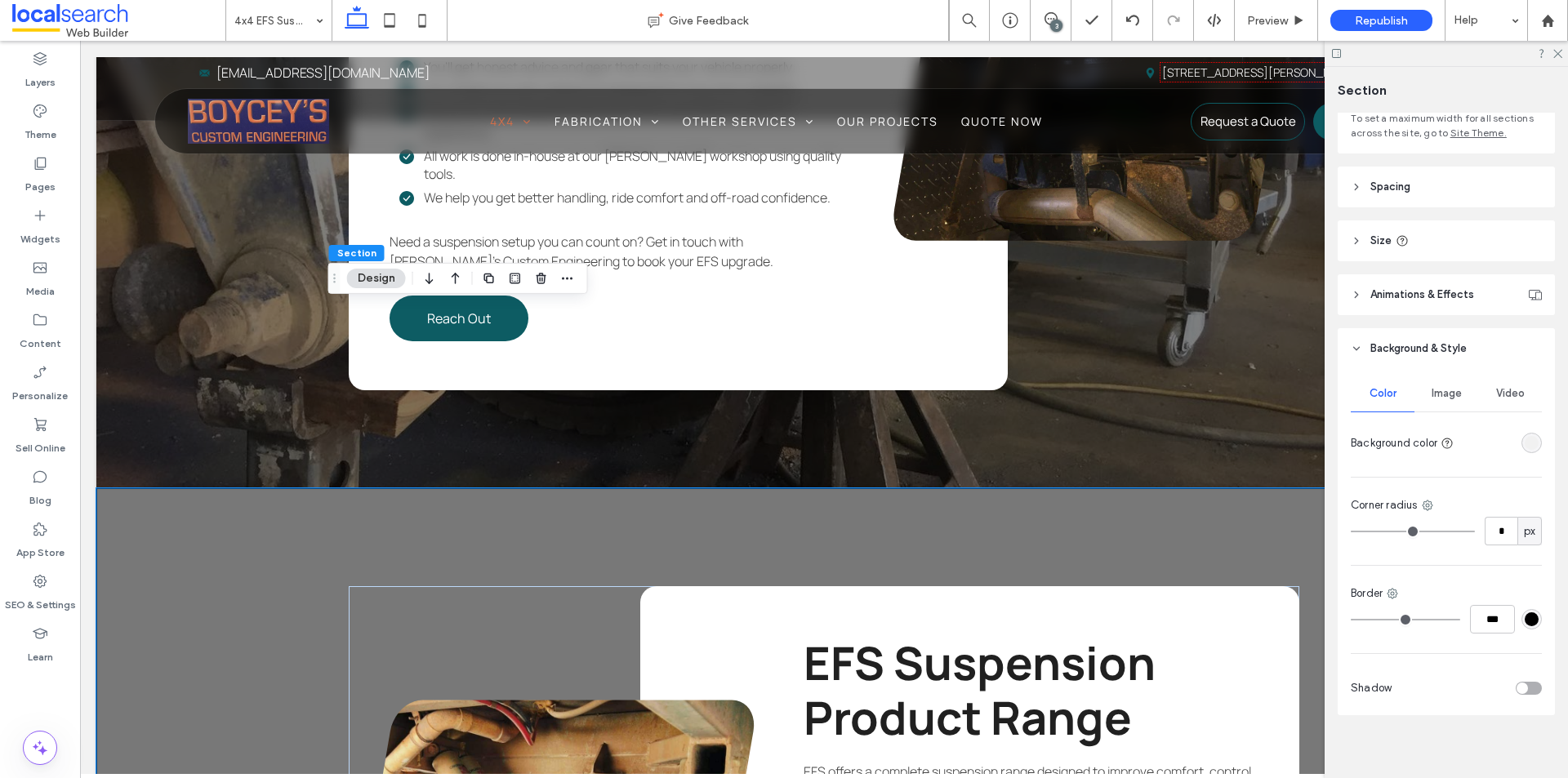
scroll to position [135, 0]
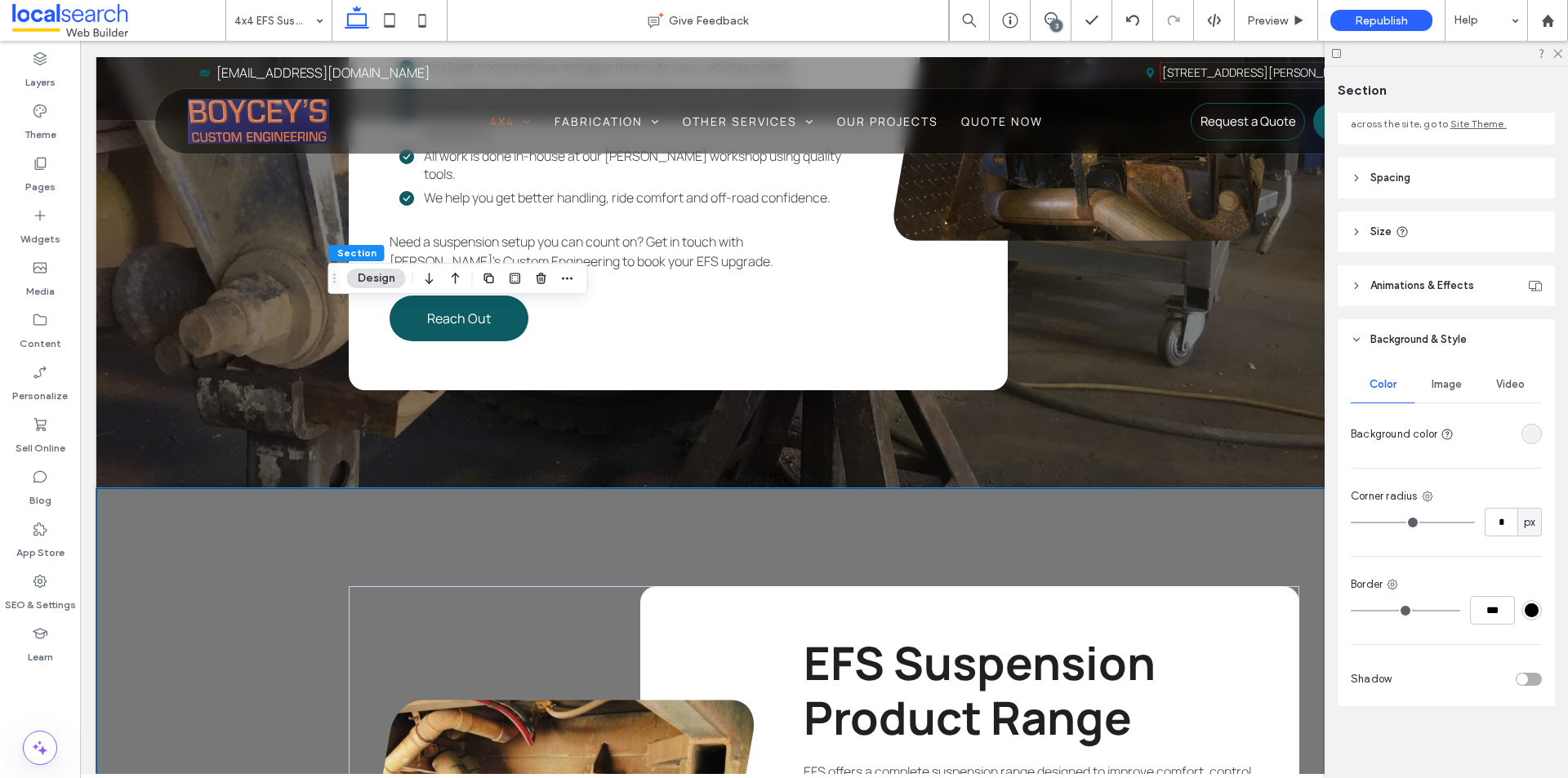
click at [1447, 391] on div "Image" at bounding box center [1446, 384] width 63 height 36
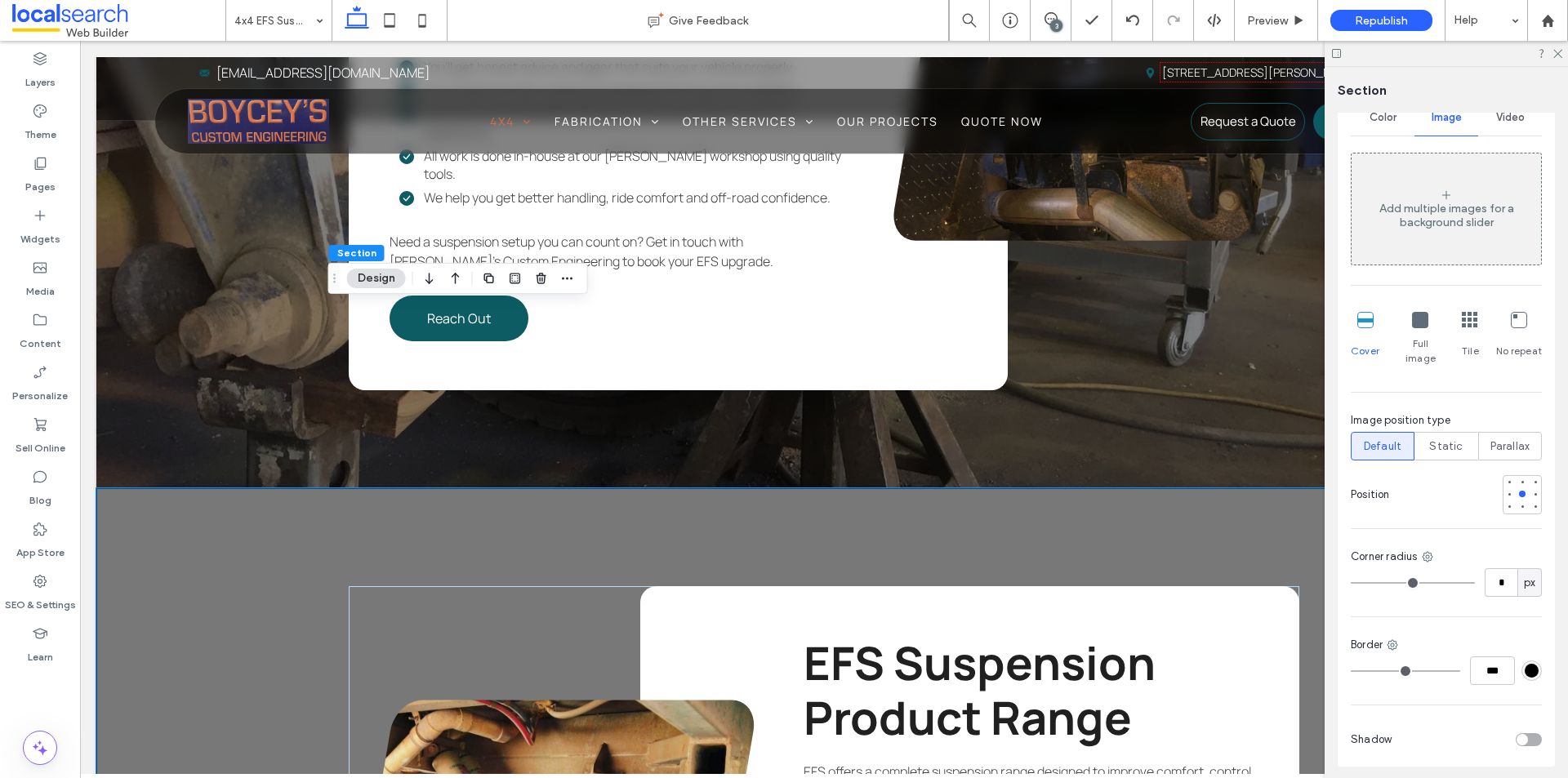
scroll to position [284, 0]
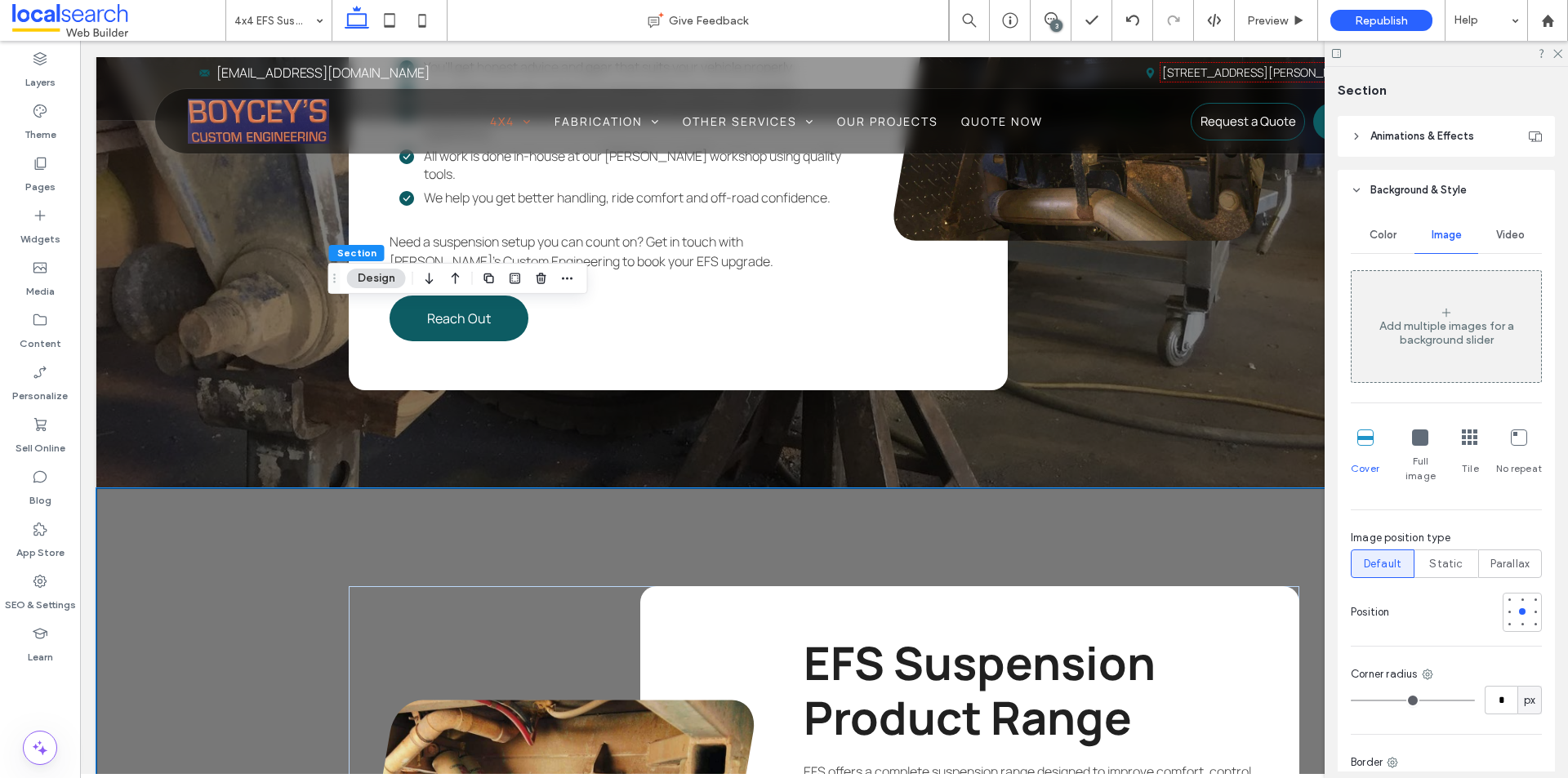
click at [1420, 346] on div "Add multiple images for a background slider" at bounding box center [1447, 333] width 190 height 28
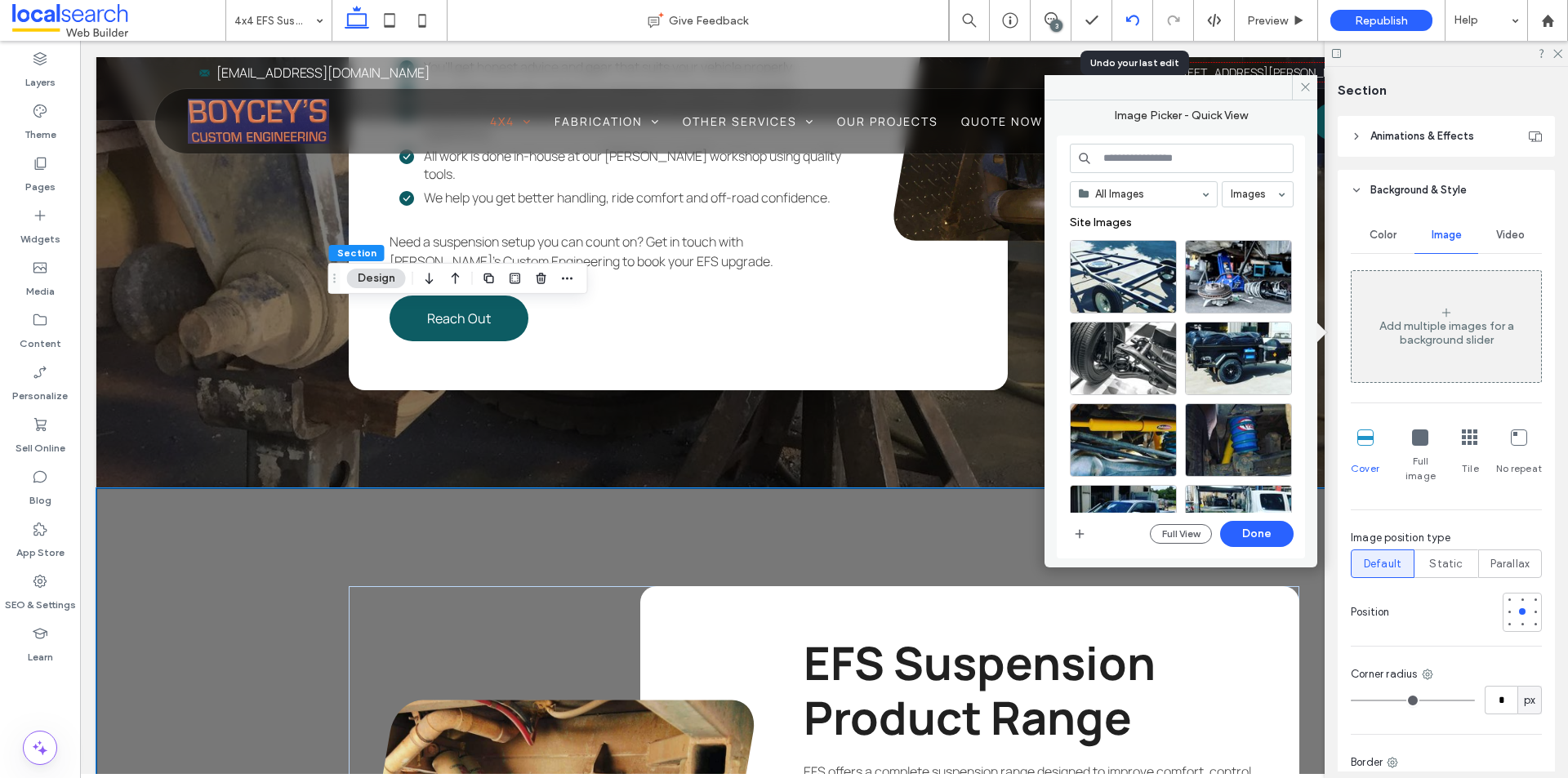
click at [1136, 17] on use at bounding box center [1132, 20] width 13 height 10
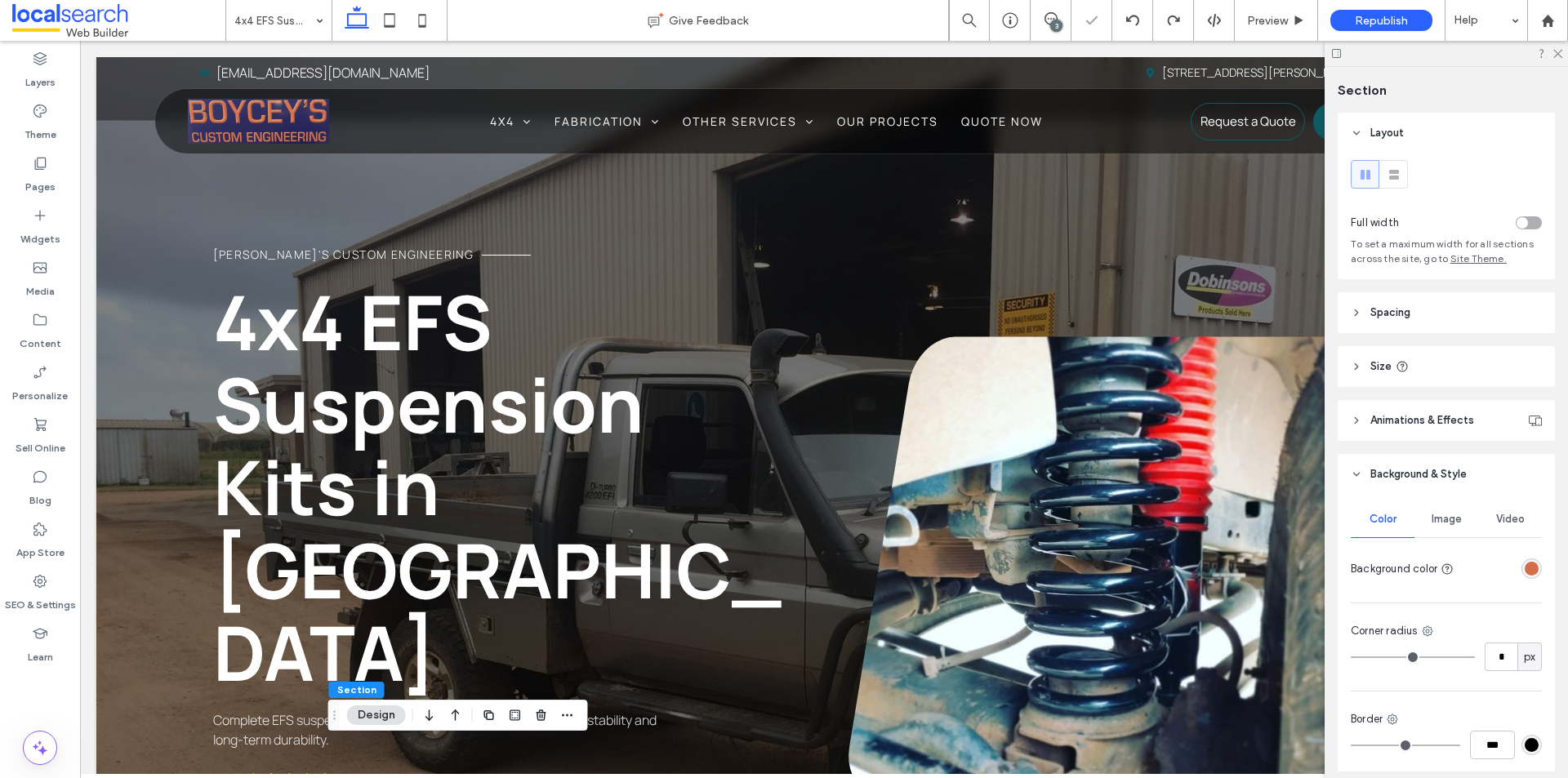
scroll to position [2676, 0]
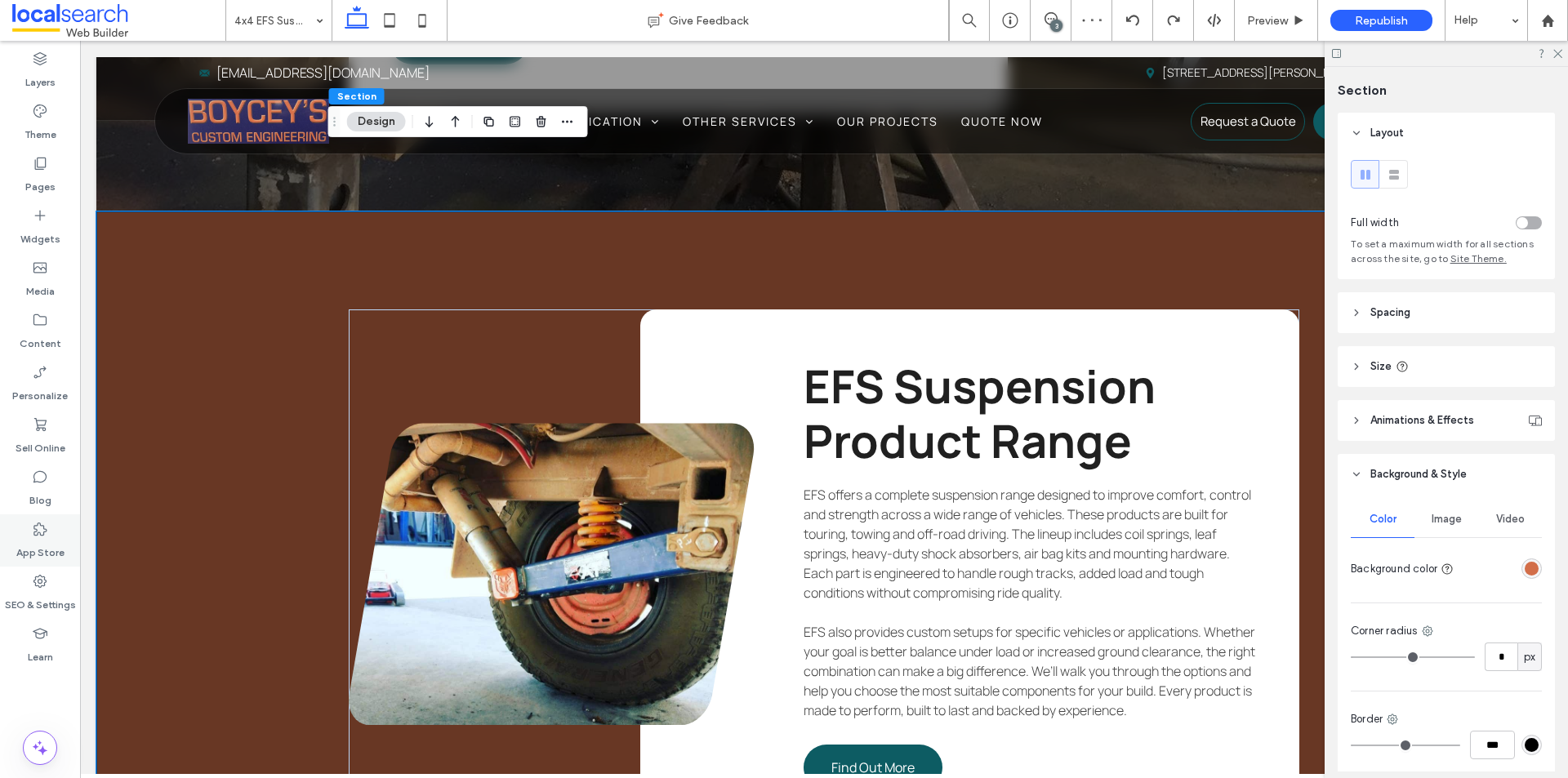
drag, startPoint x: 50, startPoint y: 597, endPoint x: 17, endPoint y: 548, distance: 59.1
click at [50, 595] on label "SEO & Settings" at bounding box center [40, 600] width 71 height 23
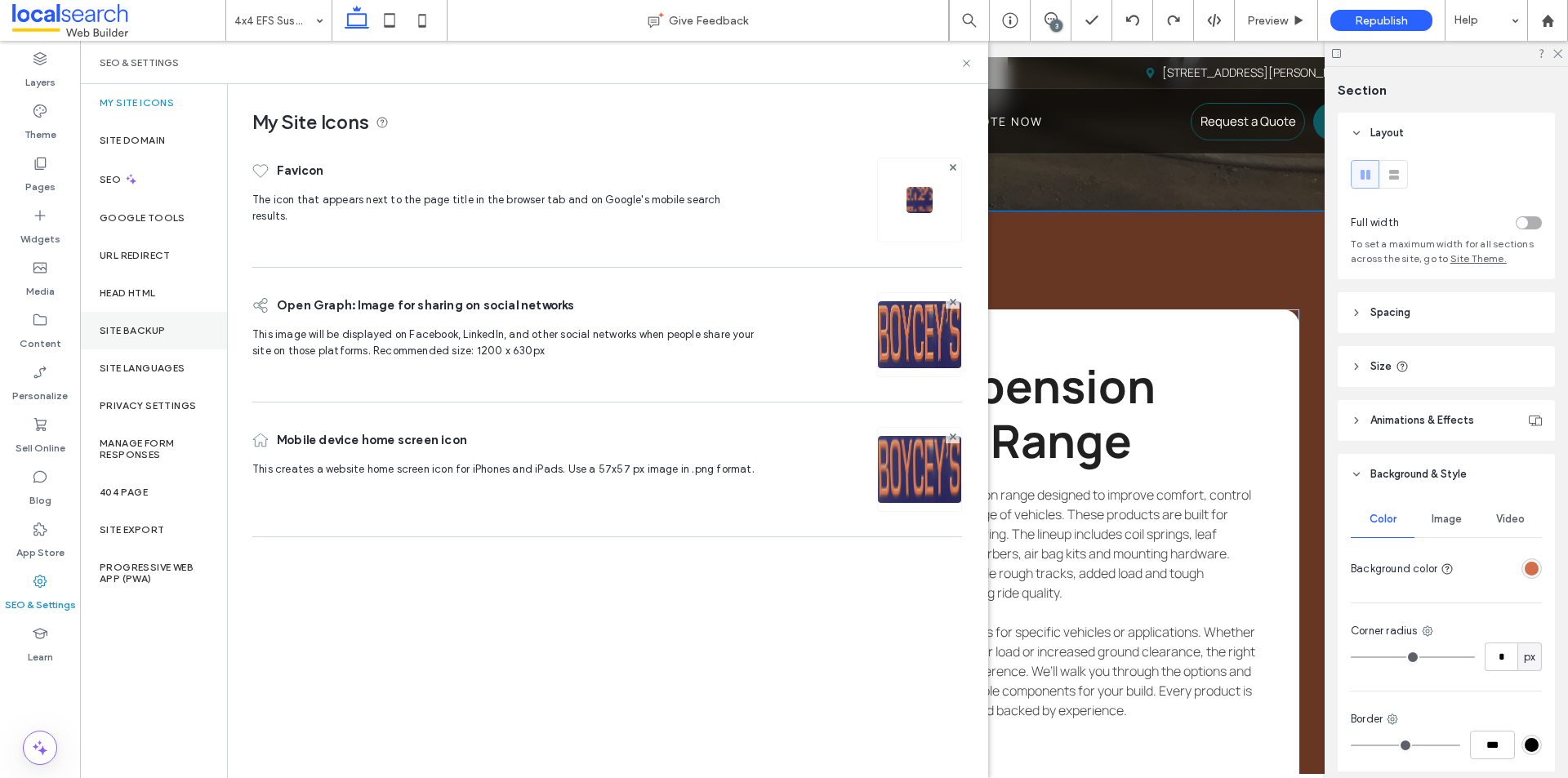
click at [137, 319] on div "Site Backup" at bounding box center [154, 330] width 147 height 37
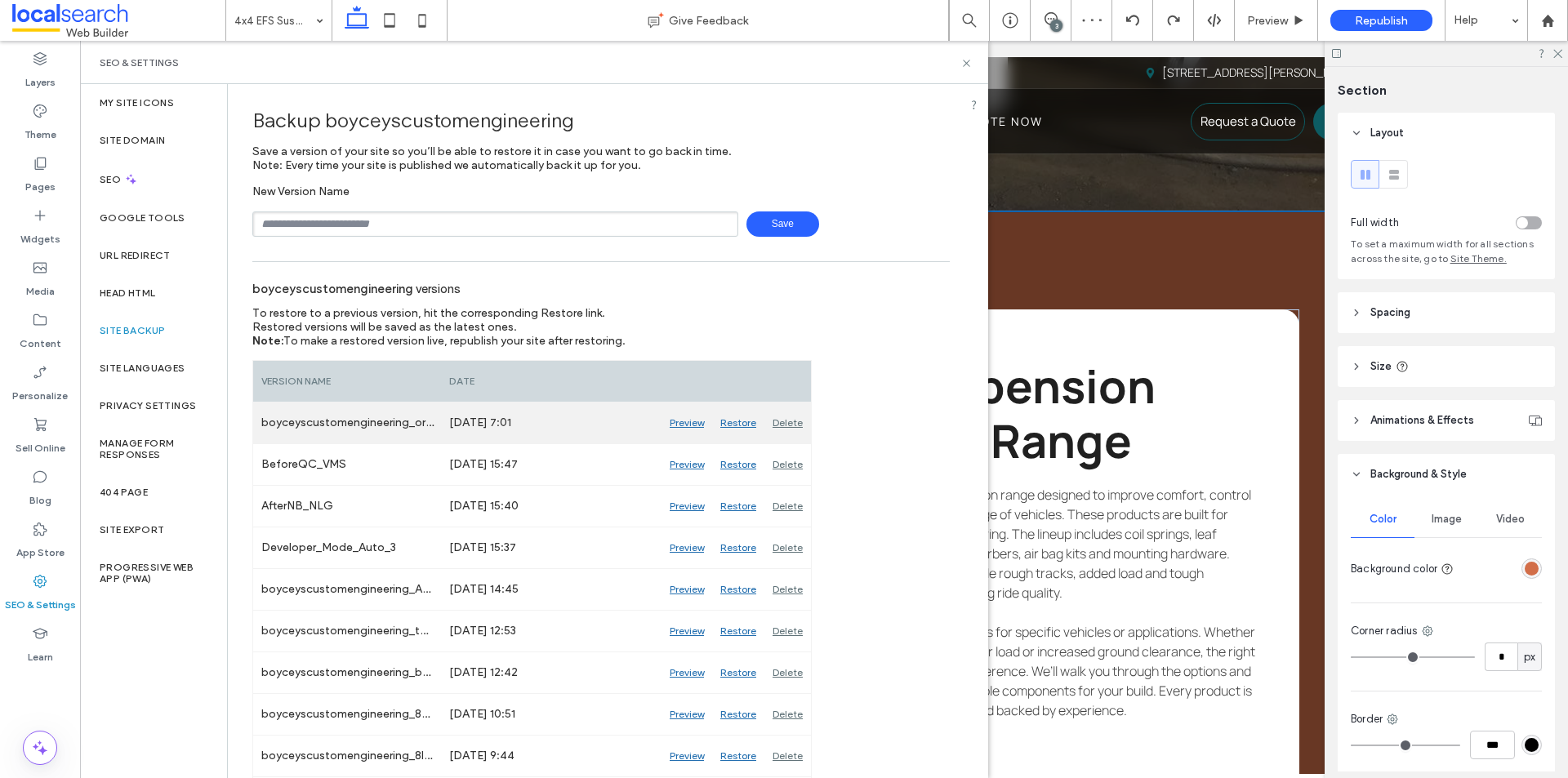
click at [735, 420] on div "Restore" at bounding box center [738, 423] width 52 height 41
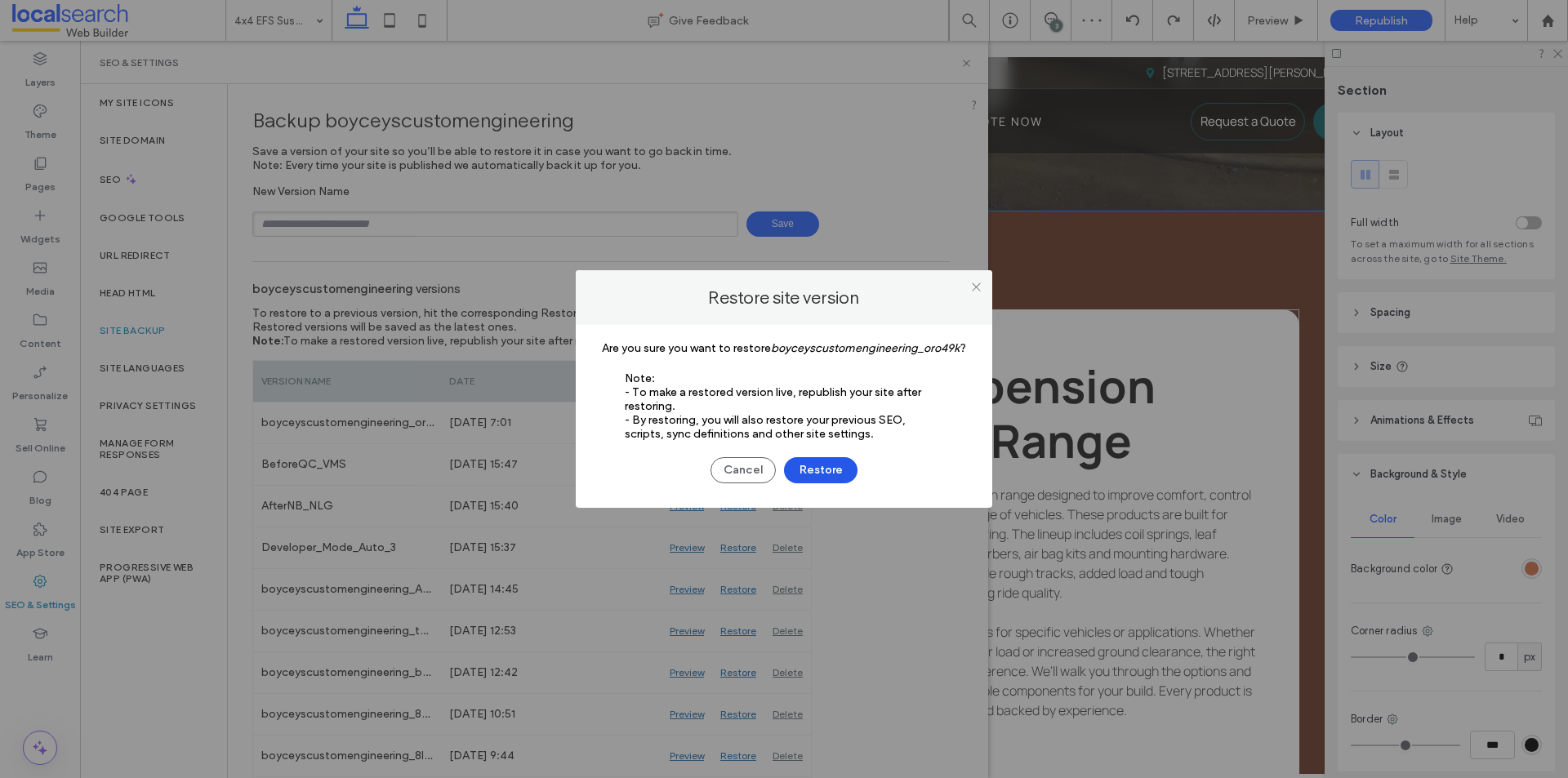
click at [818, 476] on button "Restore" at bounding box center [820, 470] width 74 height 26
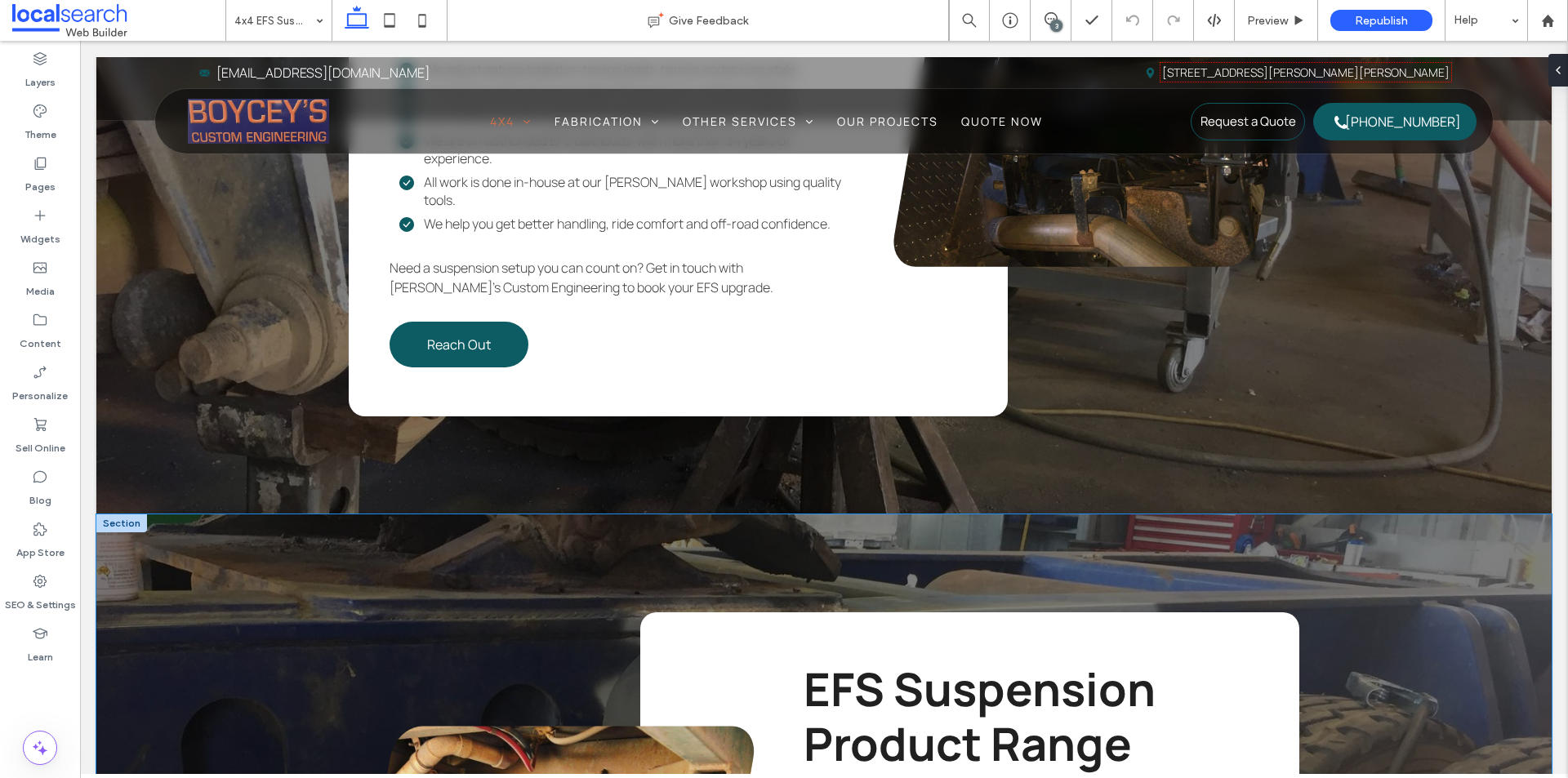
scroll to position [2449, 0]
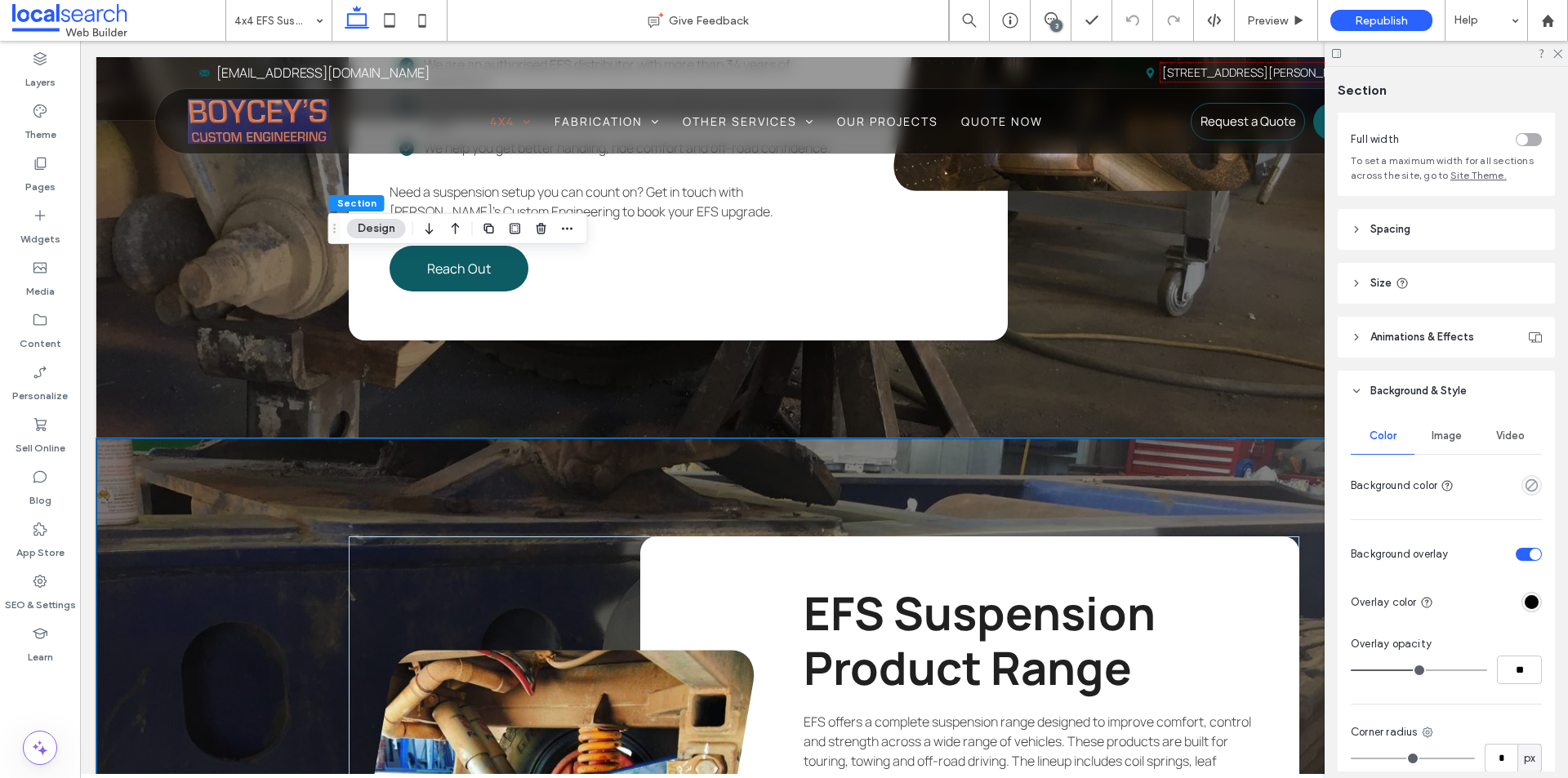
scroll to position [163, 0]
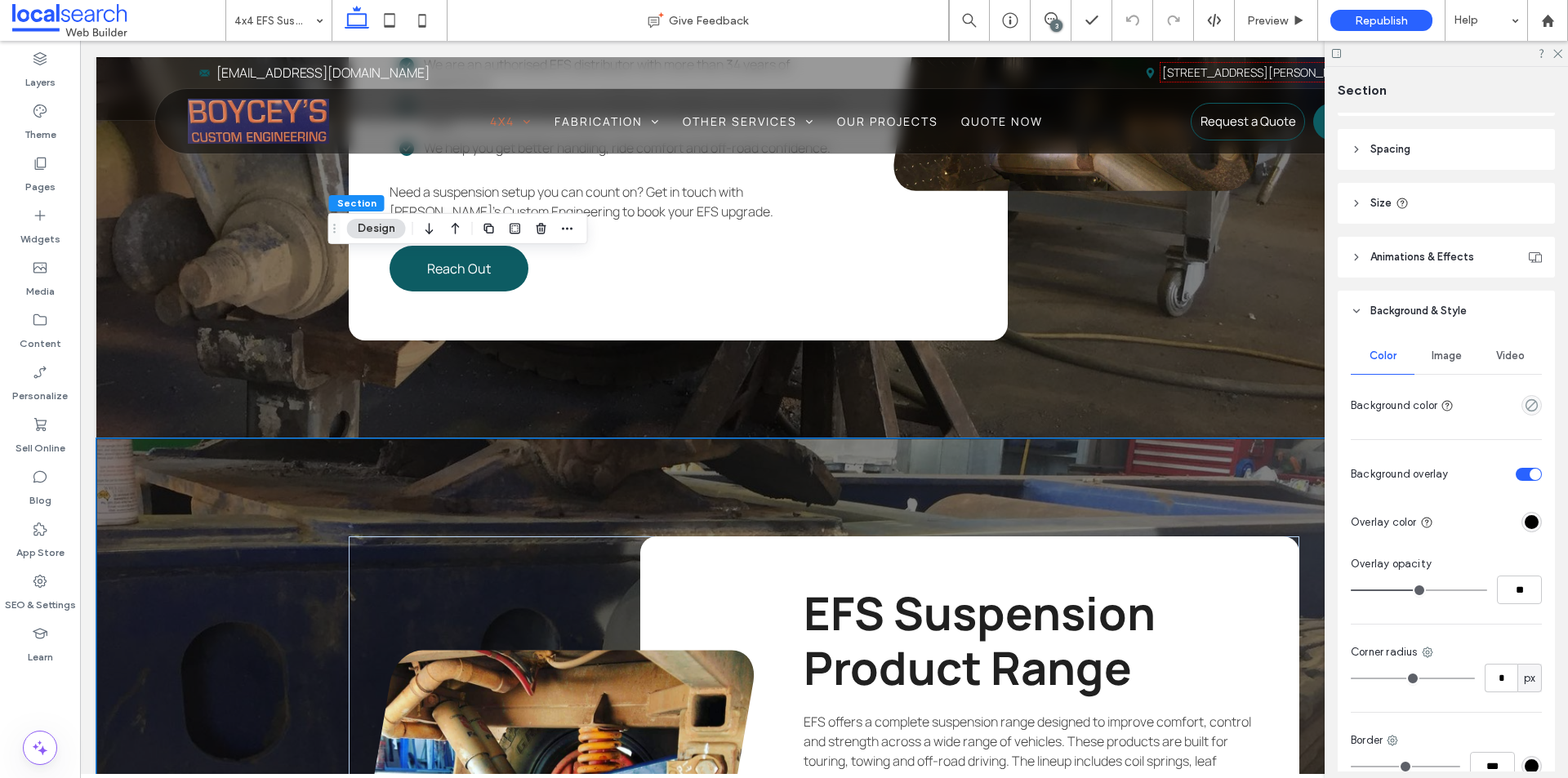
click at [1530, 472] on div "toggle" at bounding box center [1535, 475] width 11 height 11
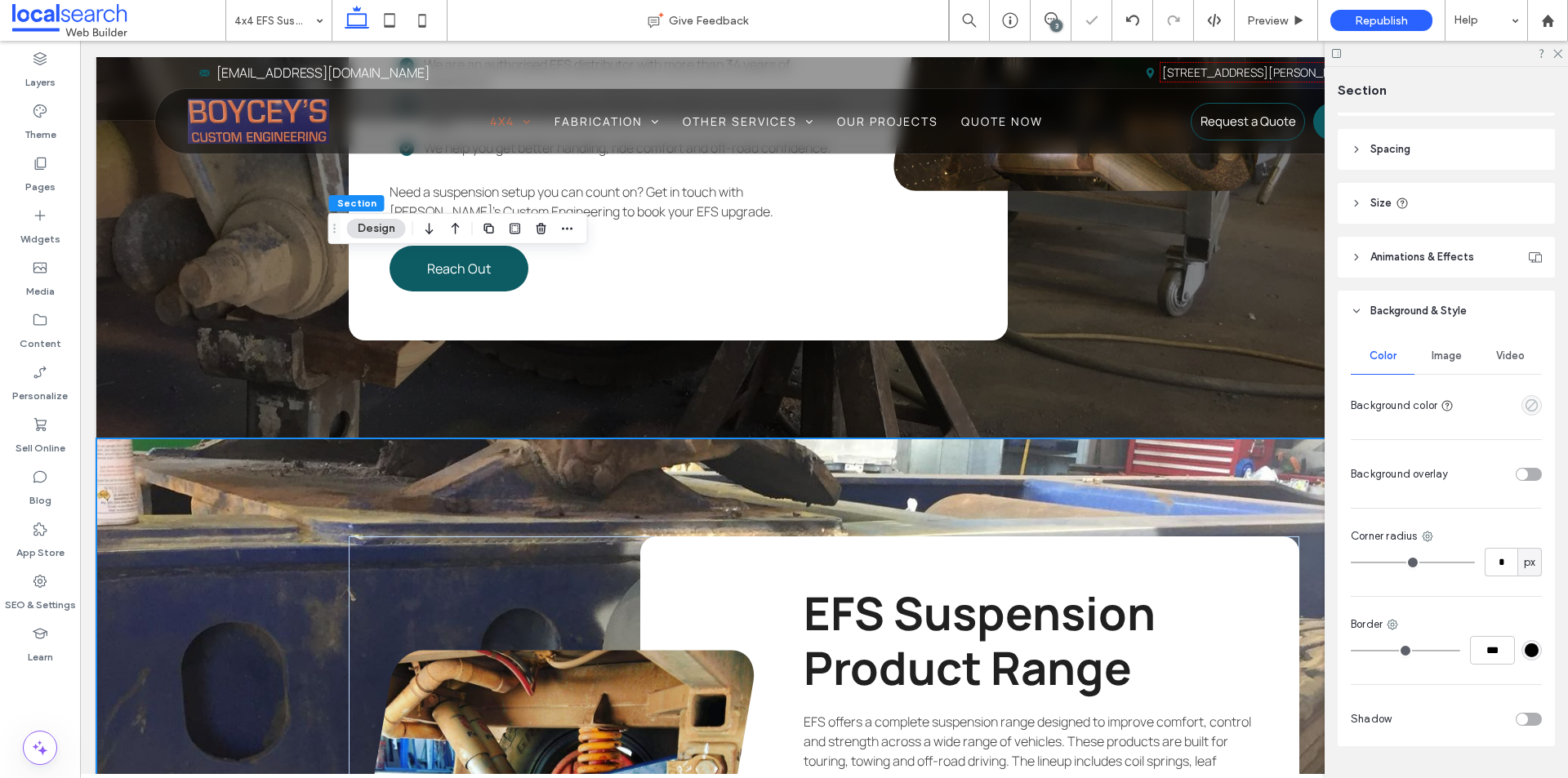
click at [1525, 401] on icon "empty color" at bounding box center [1532, 405] width 14 height 14
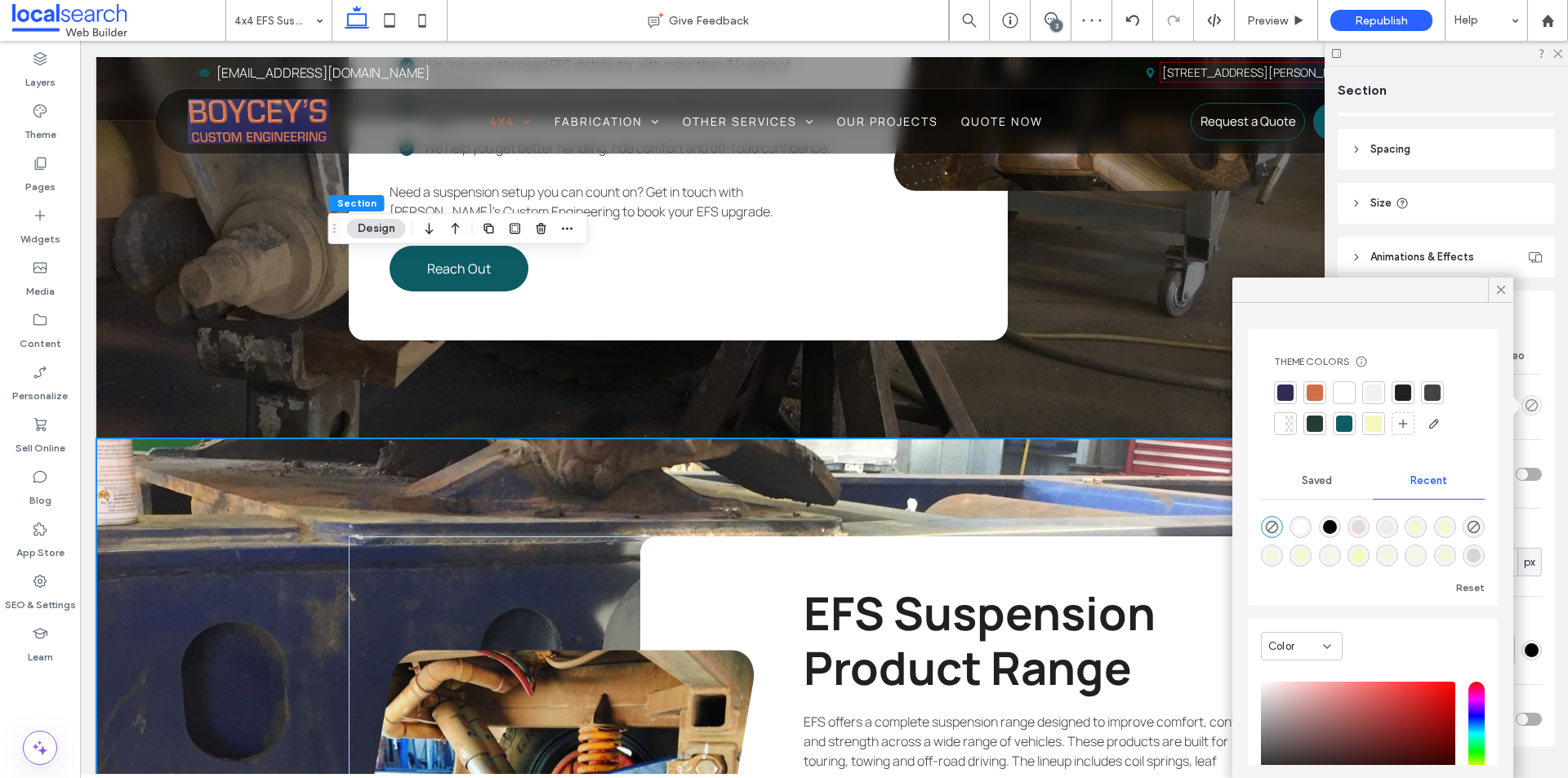
click at [1376, 395] on div at bounding box center [1374, 393] width 17 height 17
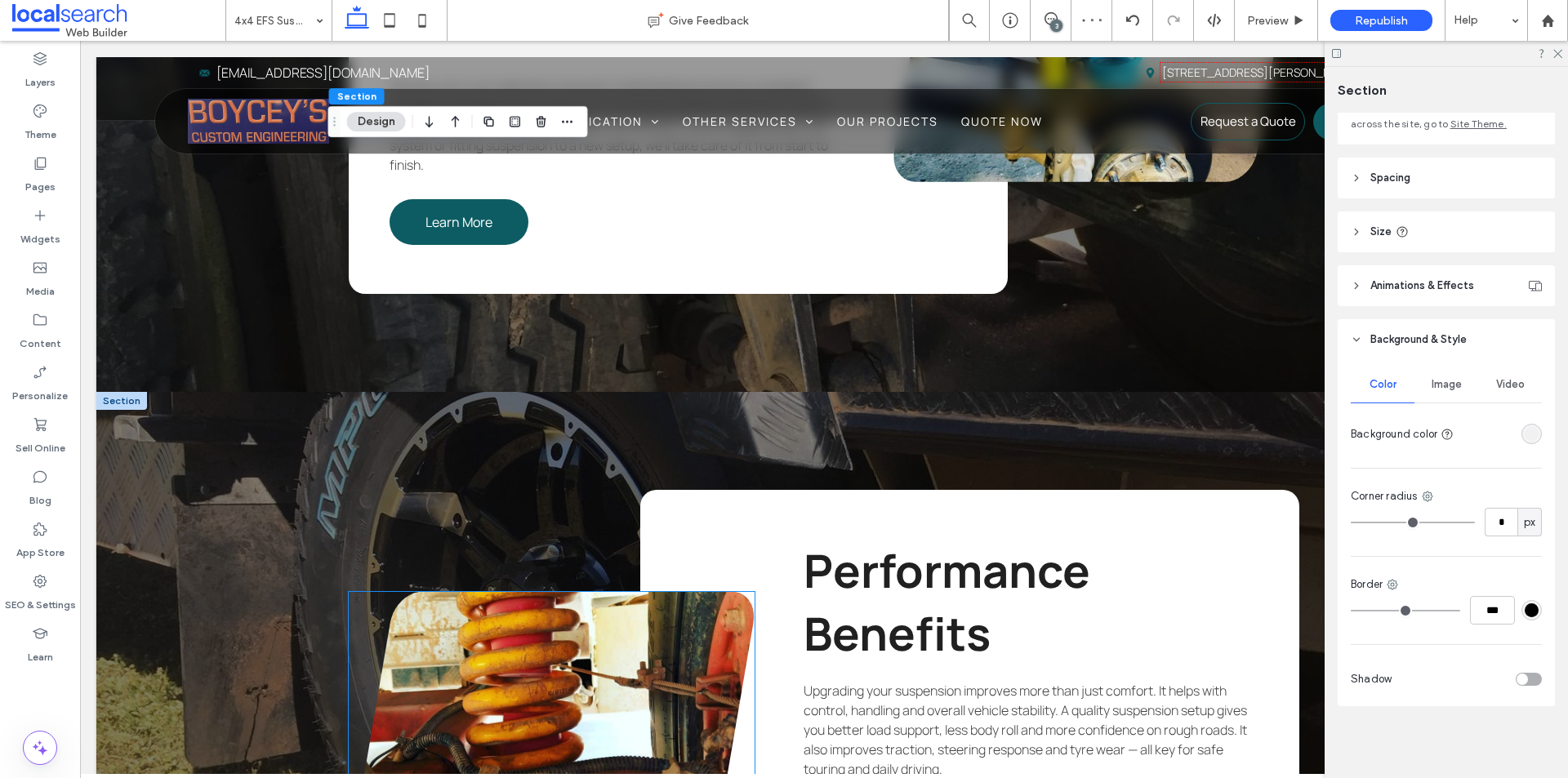
scroll to position [4082, 0]
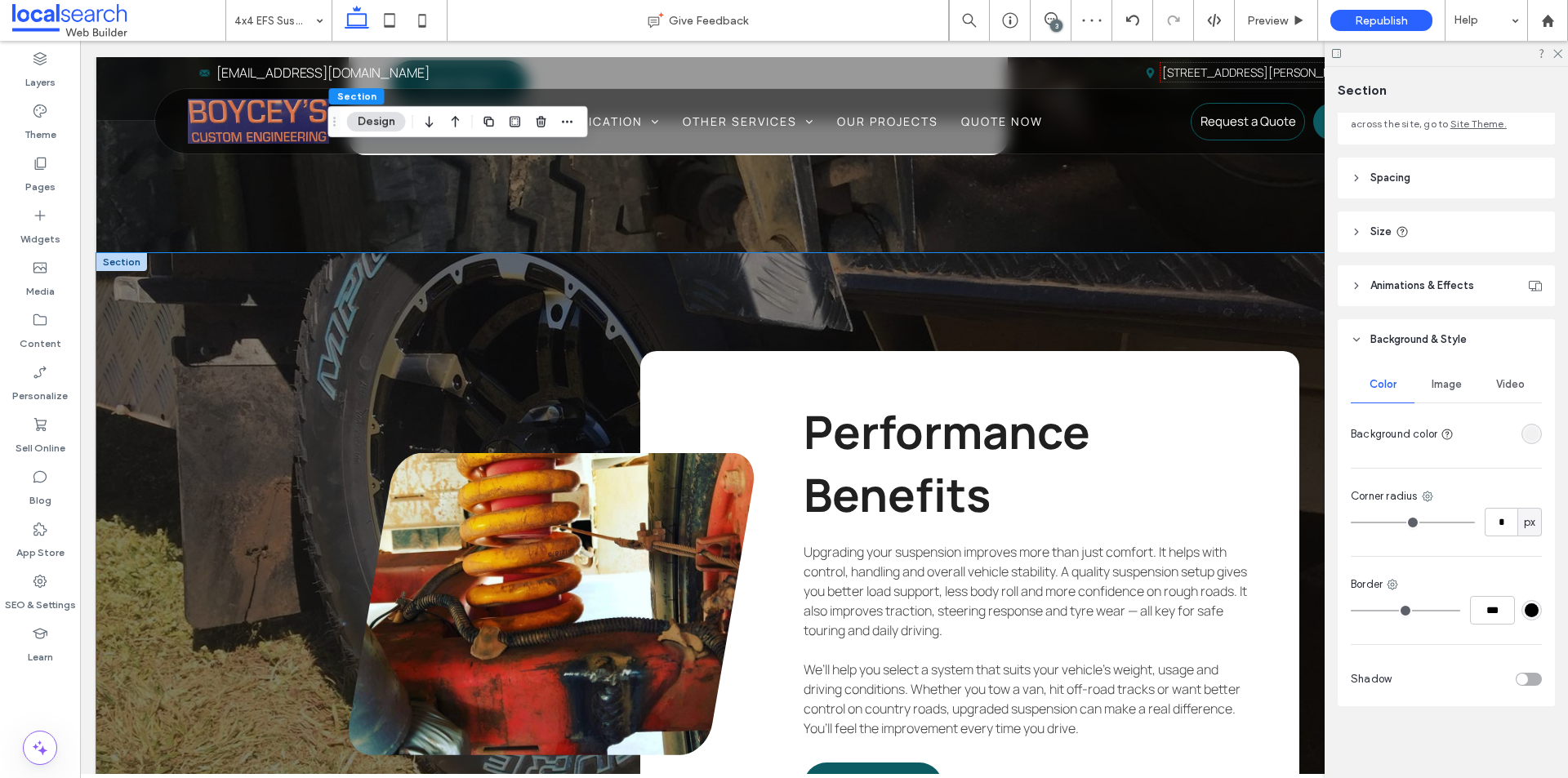
click at [155, 382] on div "Performance Benefits Upgrading your suspension improves more than just comfort.…" at bounding box center [824, 604] width 1455 height 702
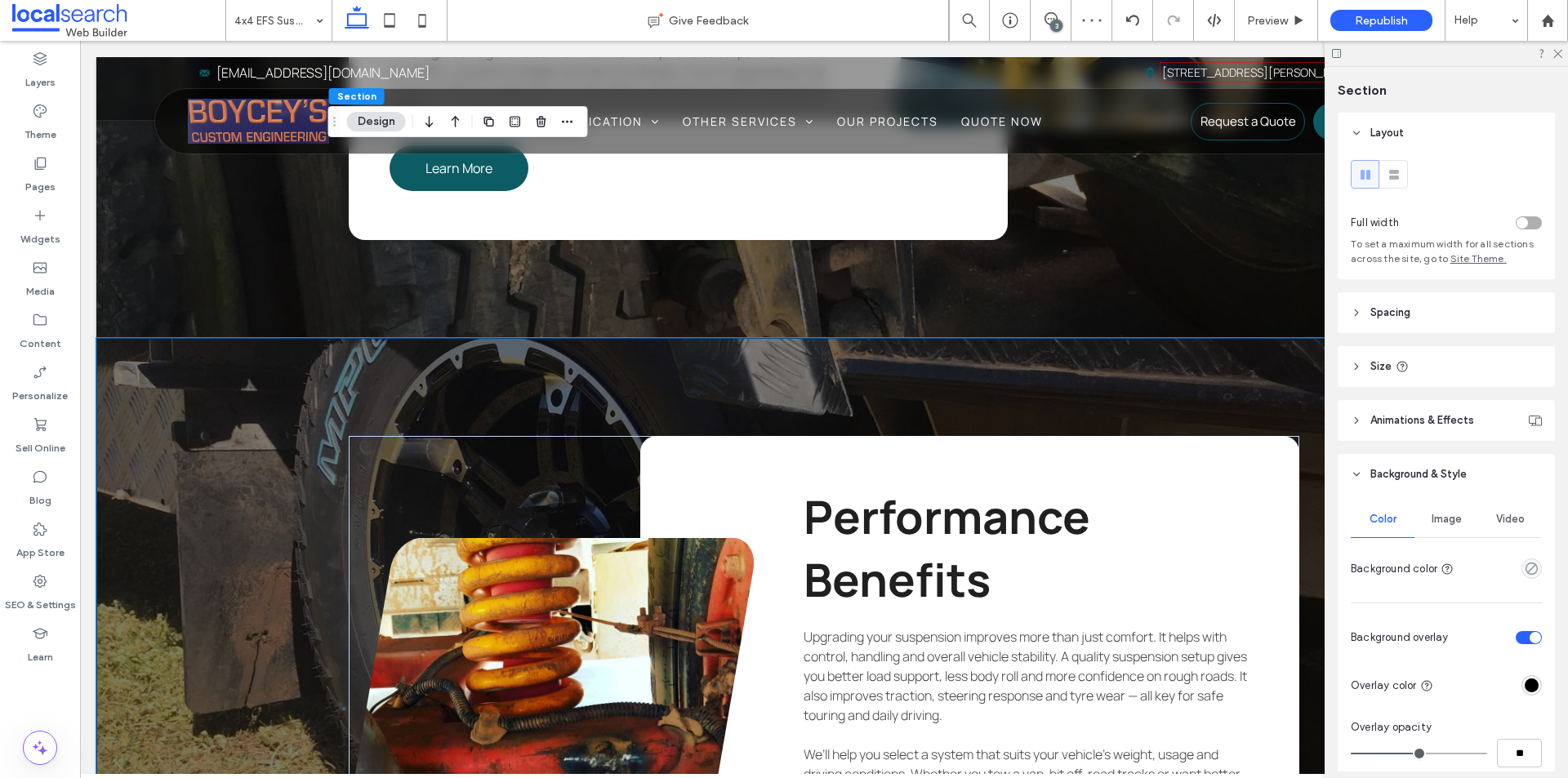
scroll to position [3919, 0]
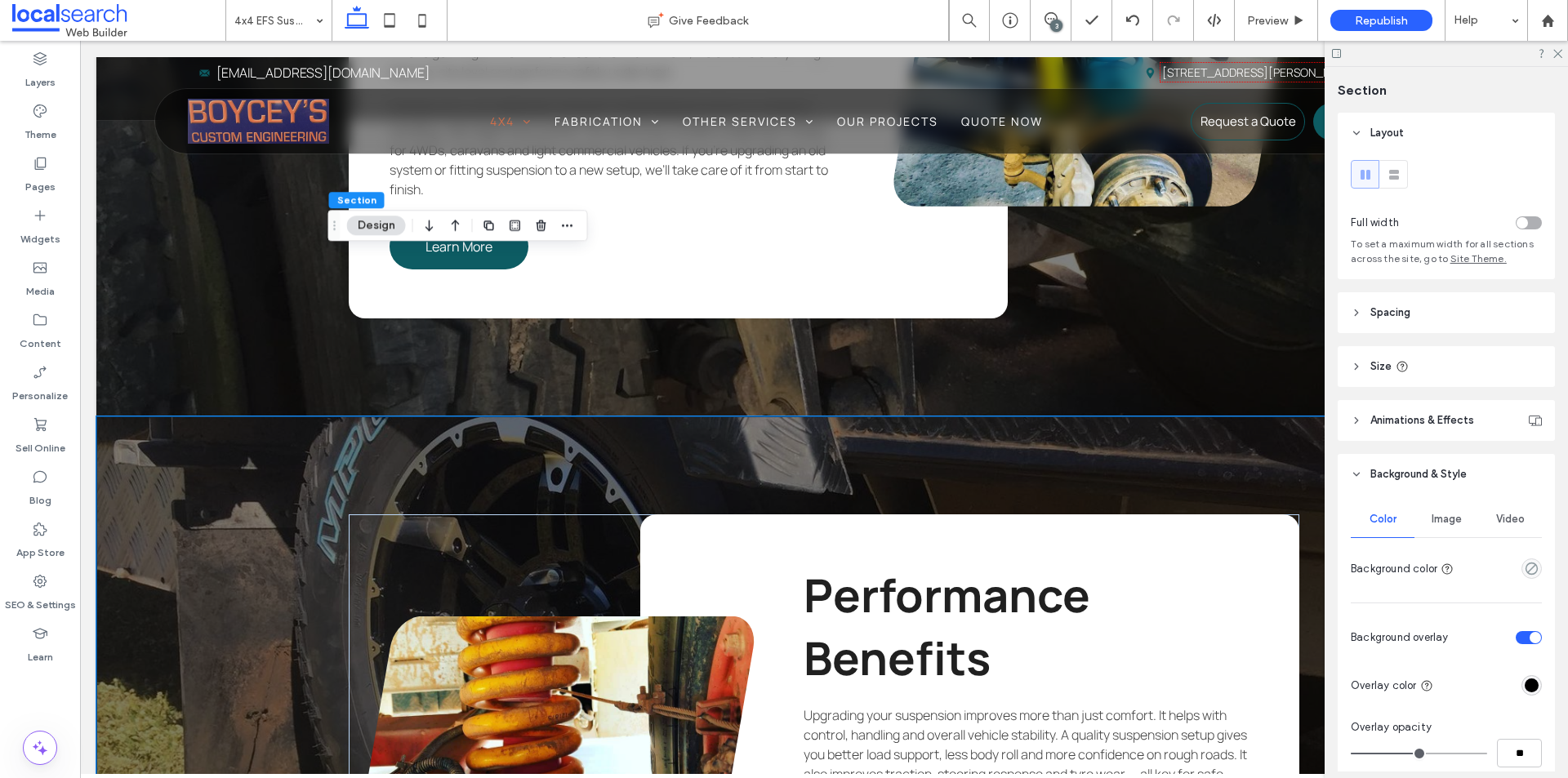
click at [1526, 643] on div "toggle" at bounding box center [1529, 637] width 26 height 13
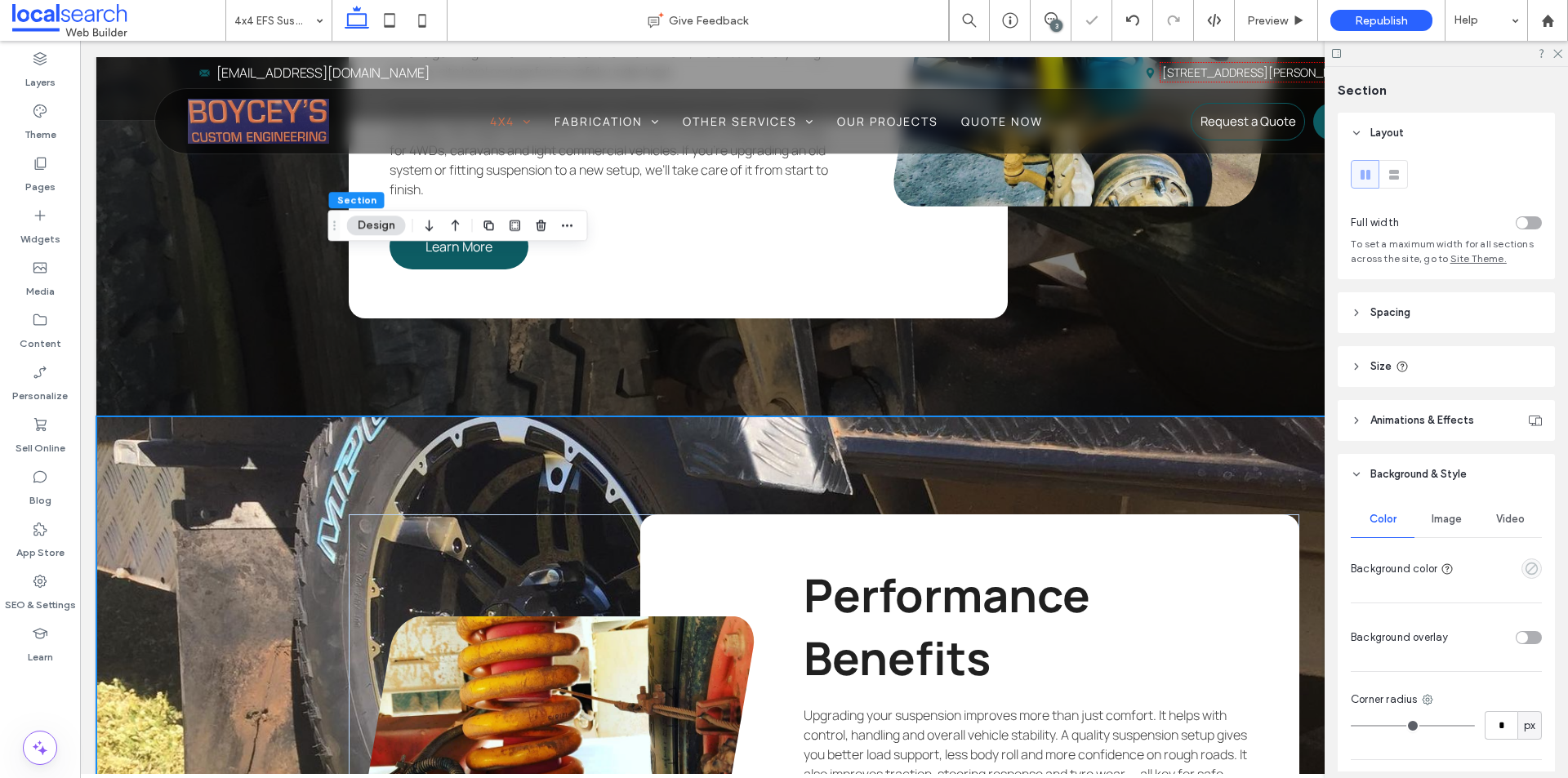
click at [1525, 567] on icon "empty color" at bounding box center [1532, 569] width 14 height 14
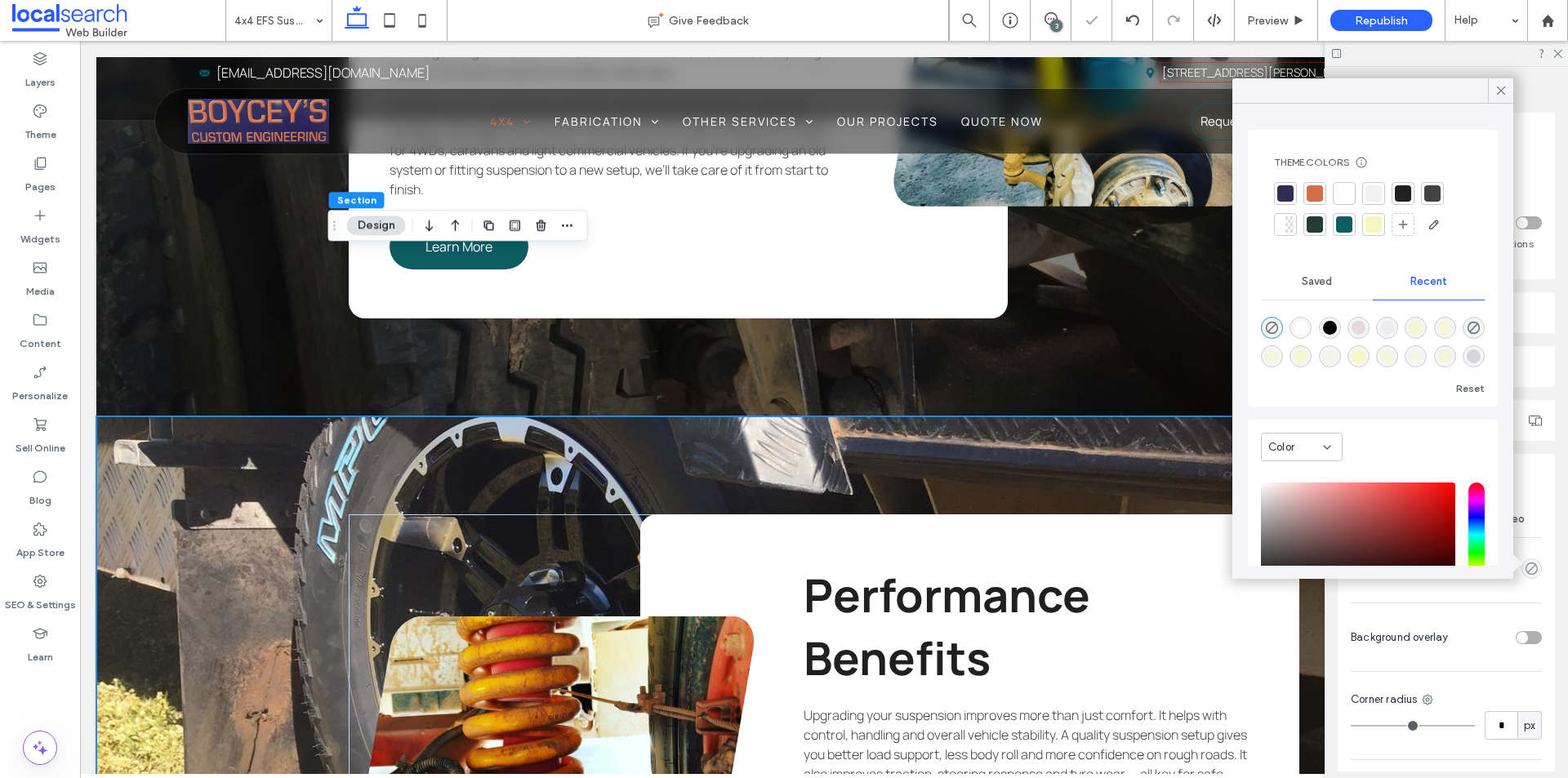
click at [1375, 197] on div at bounding box center [1374, 194] width 17 height 17
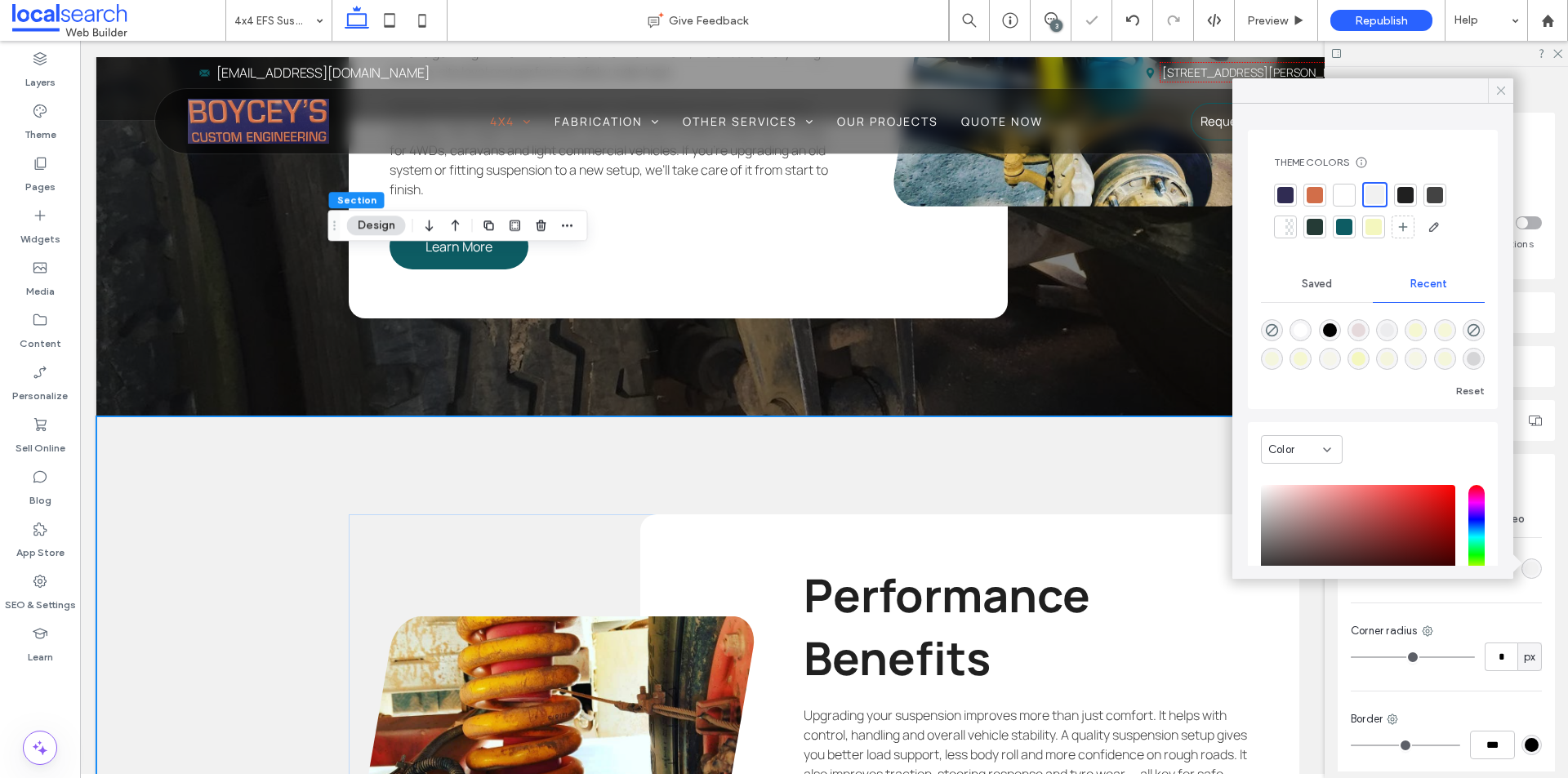
click at [1495, 89] on icon at bounding box center [1501, 90] width 15 height 15
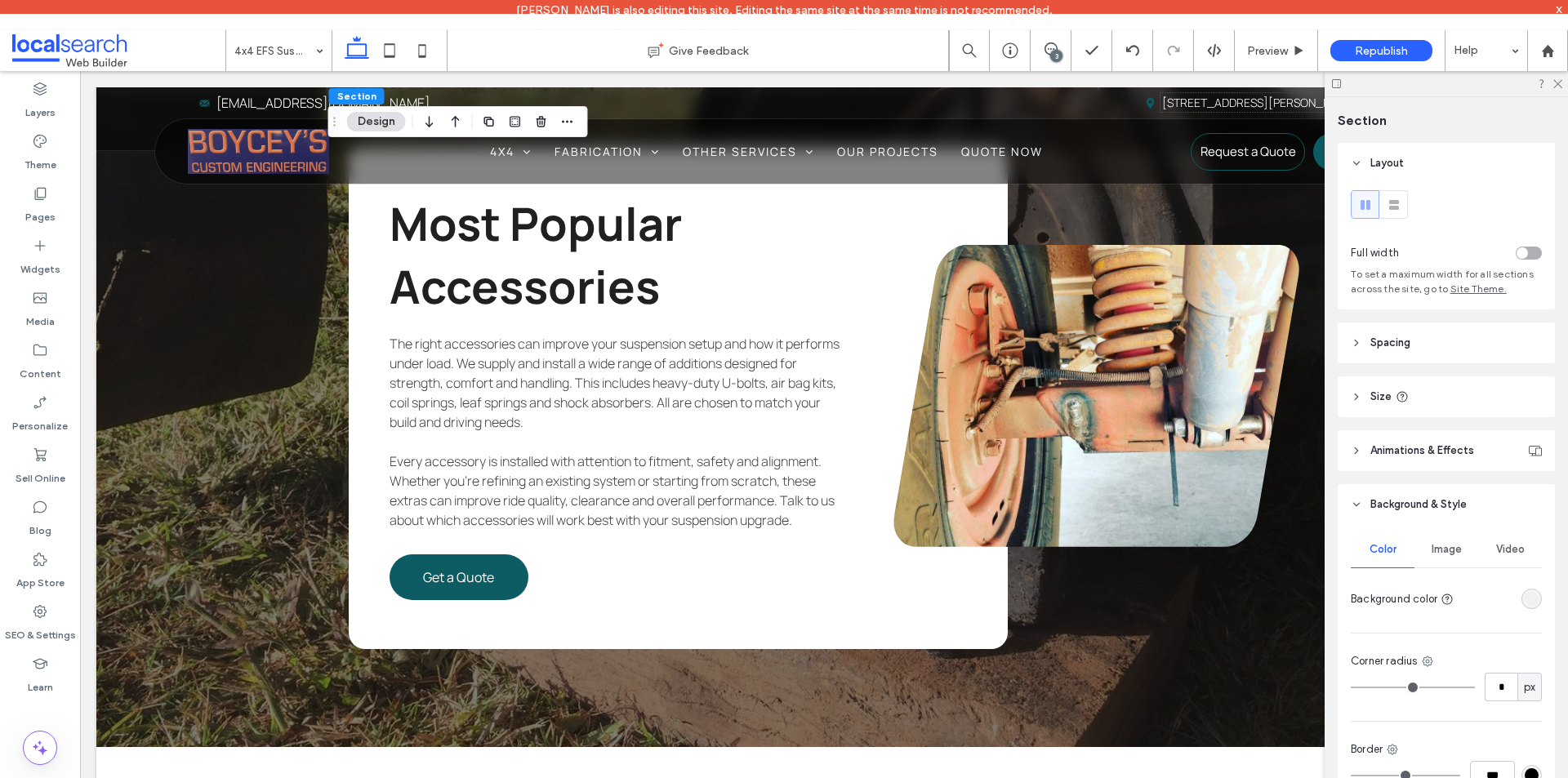
scroll to position [5143, 0]
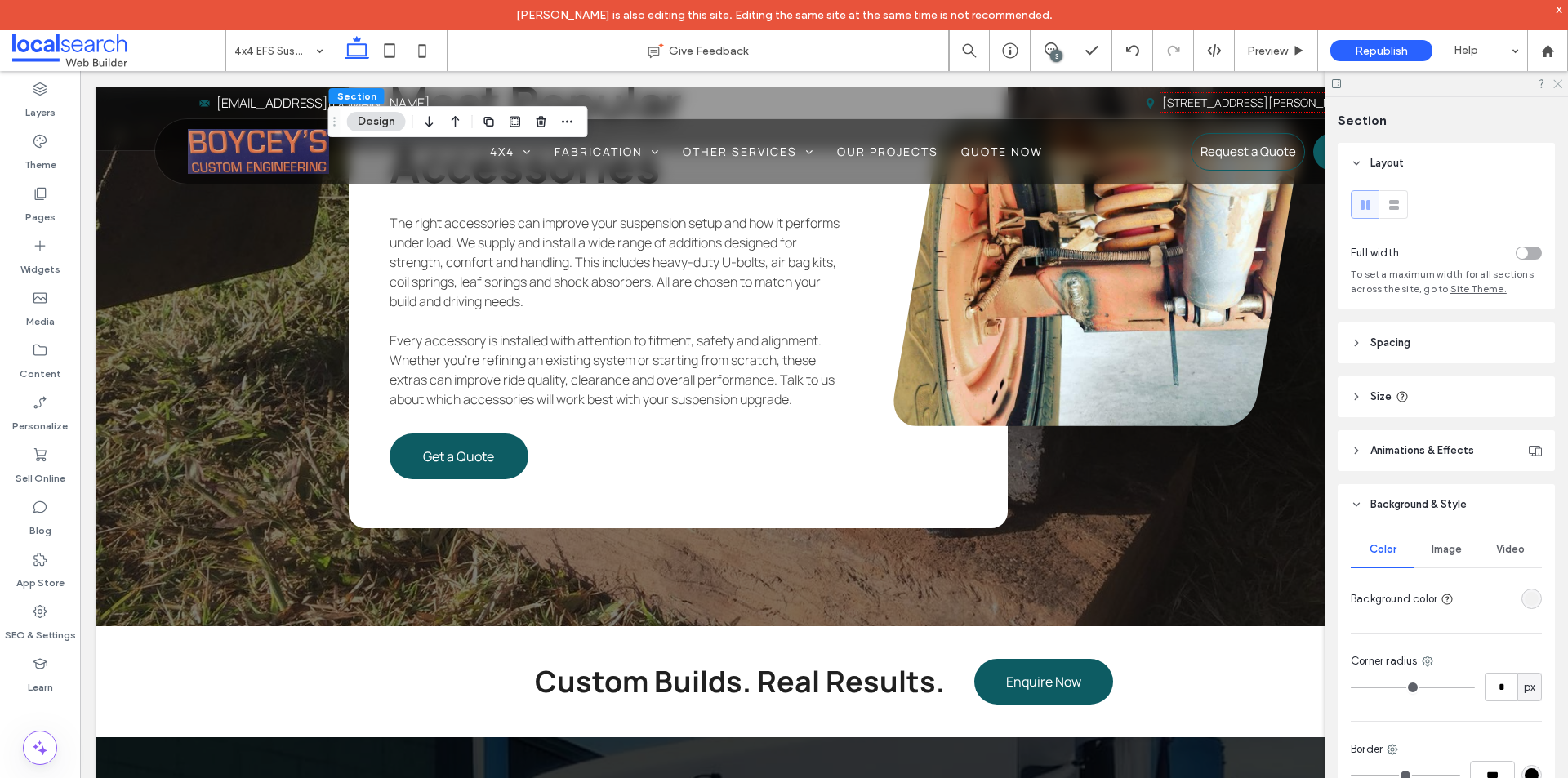
click at [1558, 80] on icon at bounding box center [1557, 82] width 10 height 10
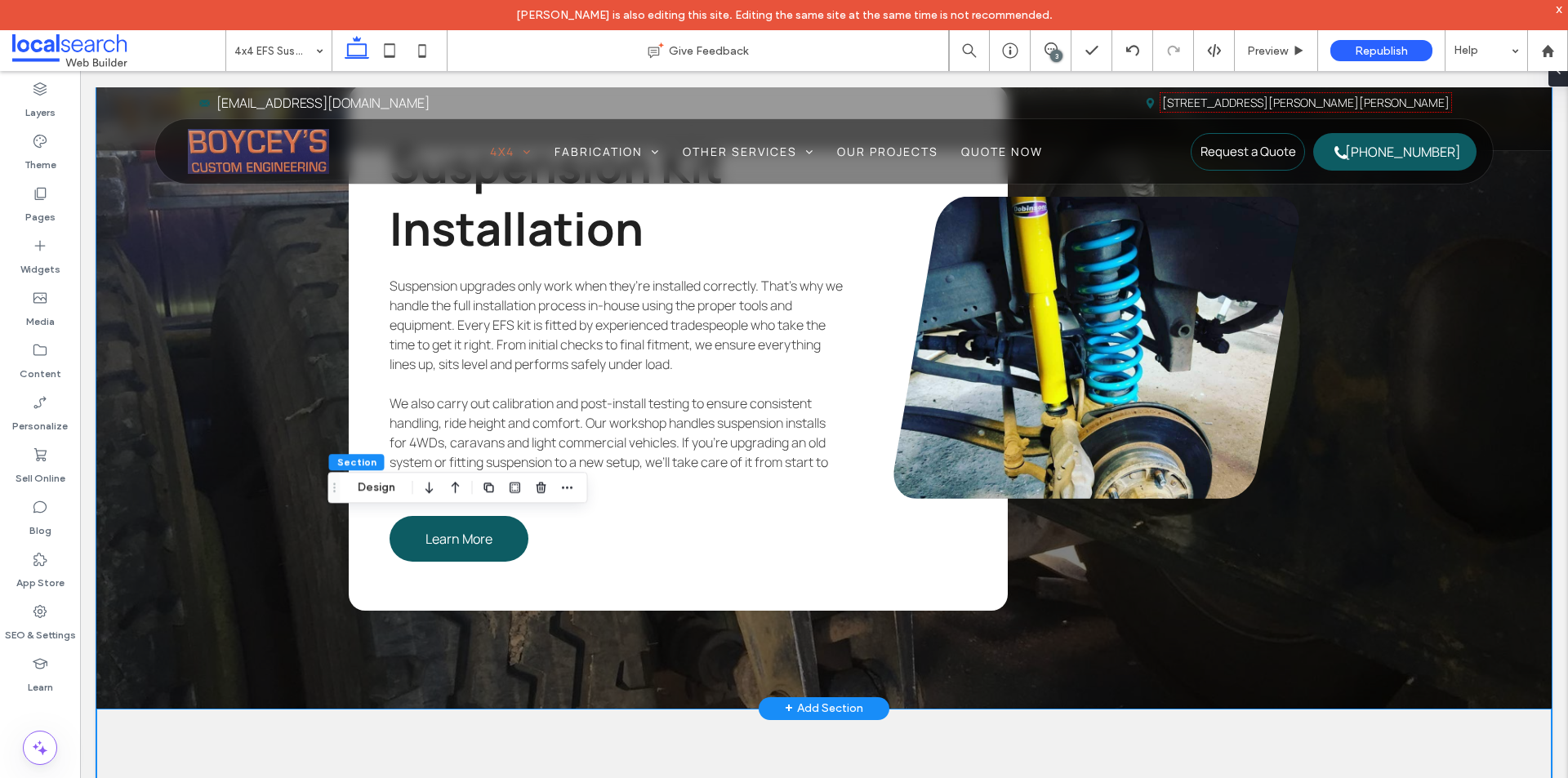
scroll to position [3510, 0]
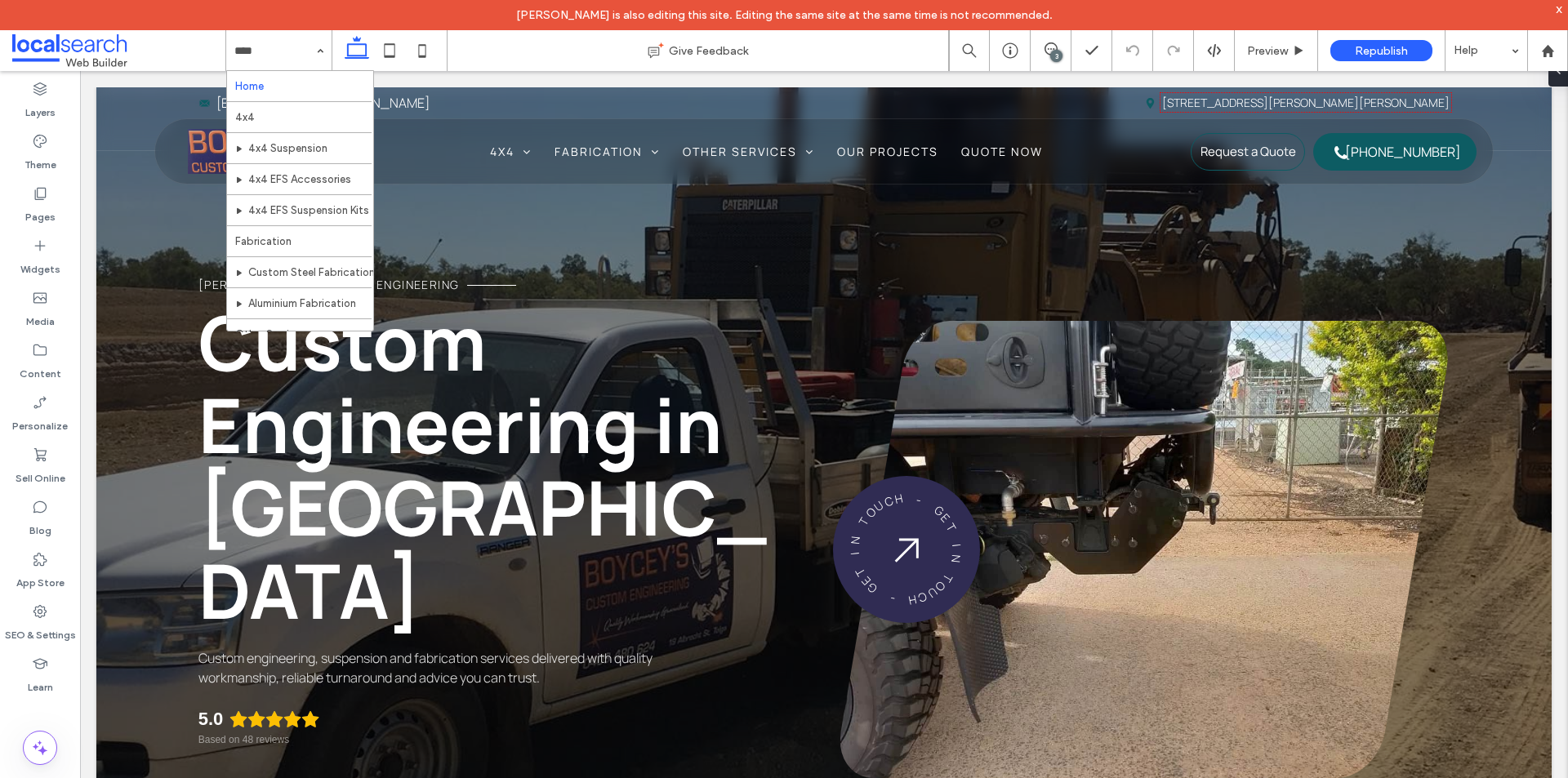
click at [117, 50] on span at bounding box center [118, 50] width 213 height 33
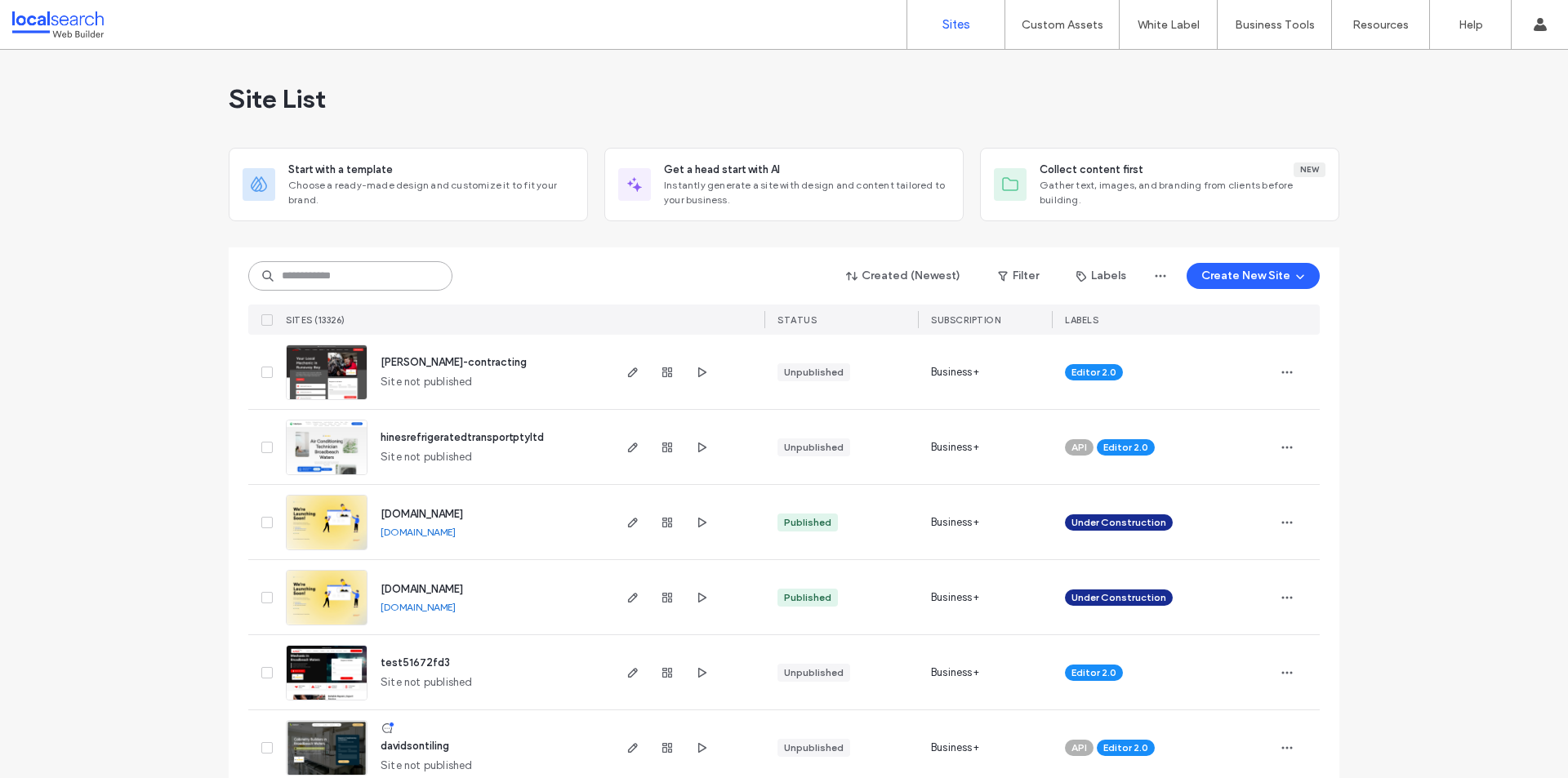
click at [338, 289] on input at bounding box center [350, 276] width 204 height 30
paste input "********"
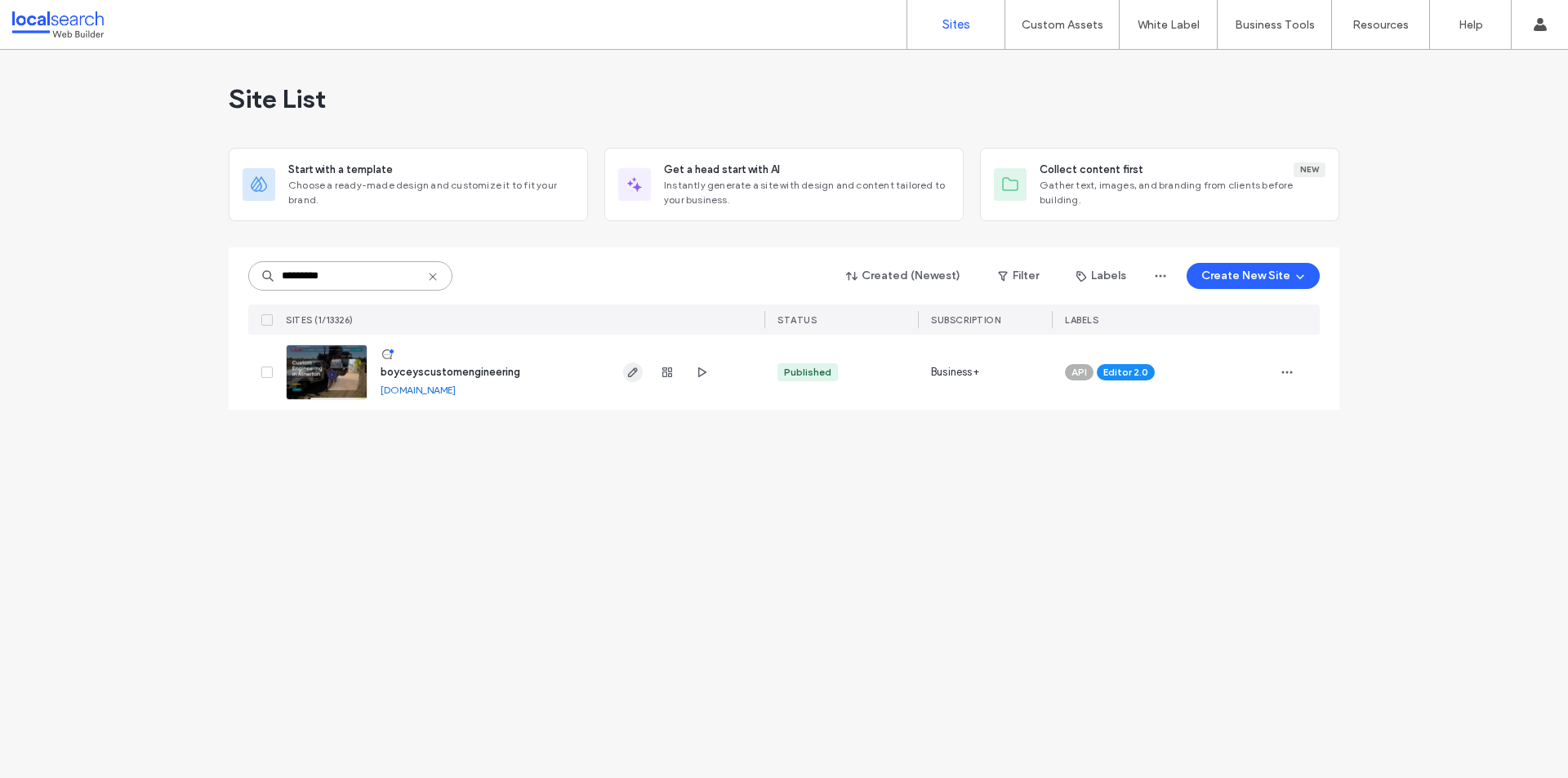
type input "********"
click at [631, 369] on icon "button" at bounding box center [633, 372] width 13 height 13
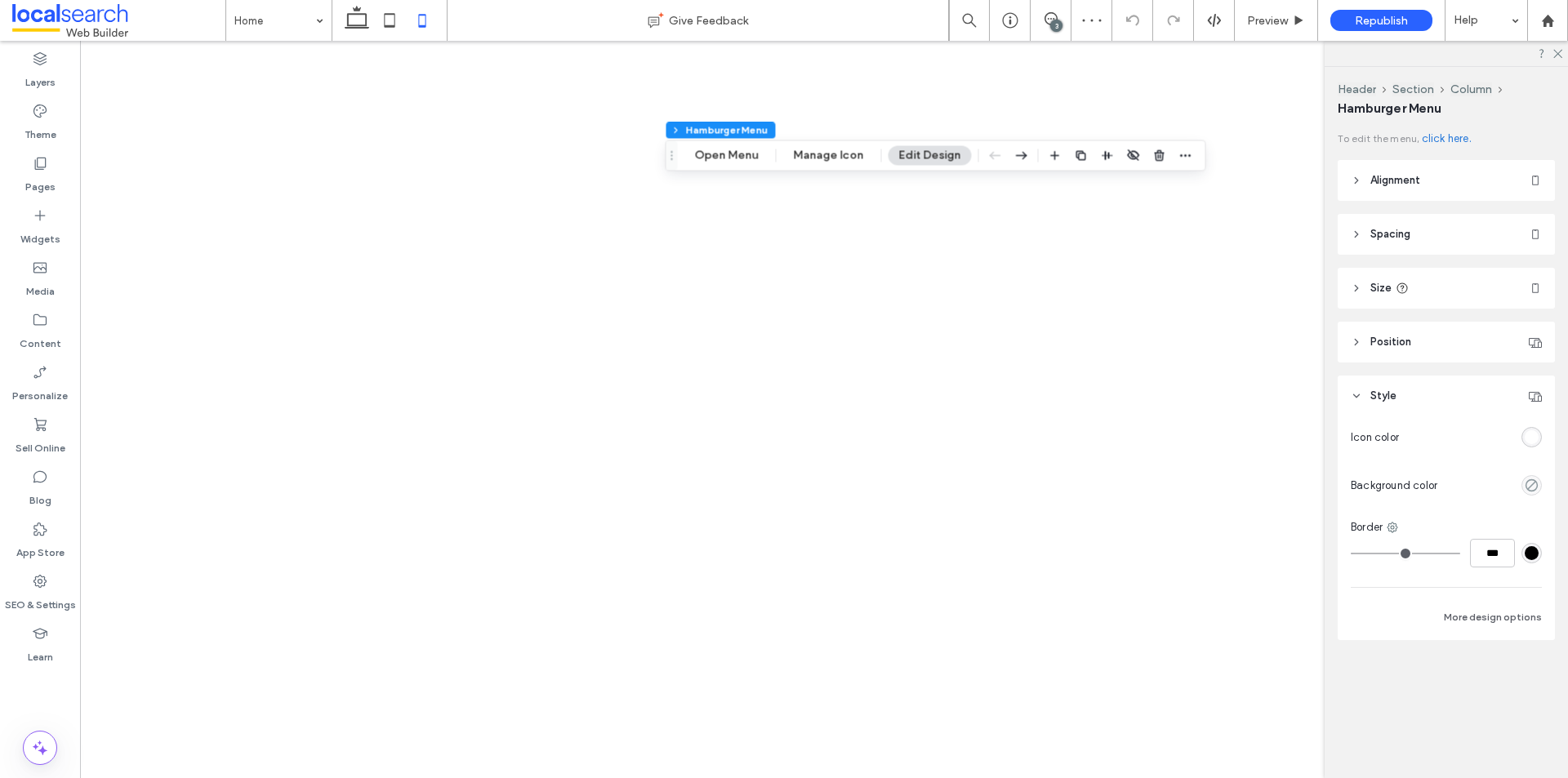
click at [815, 160] on button "Manage Icon" at bounding box center [829, 154] width 91 height 20
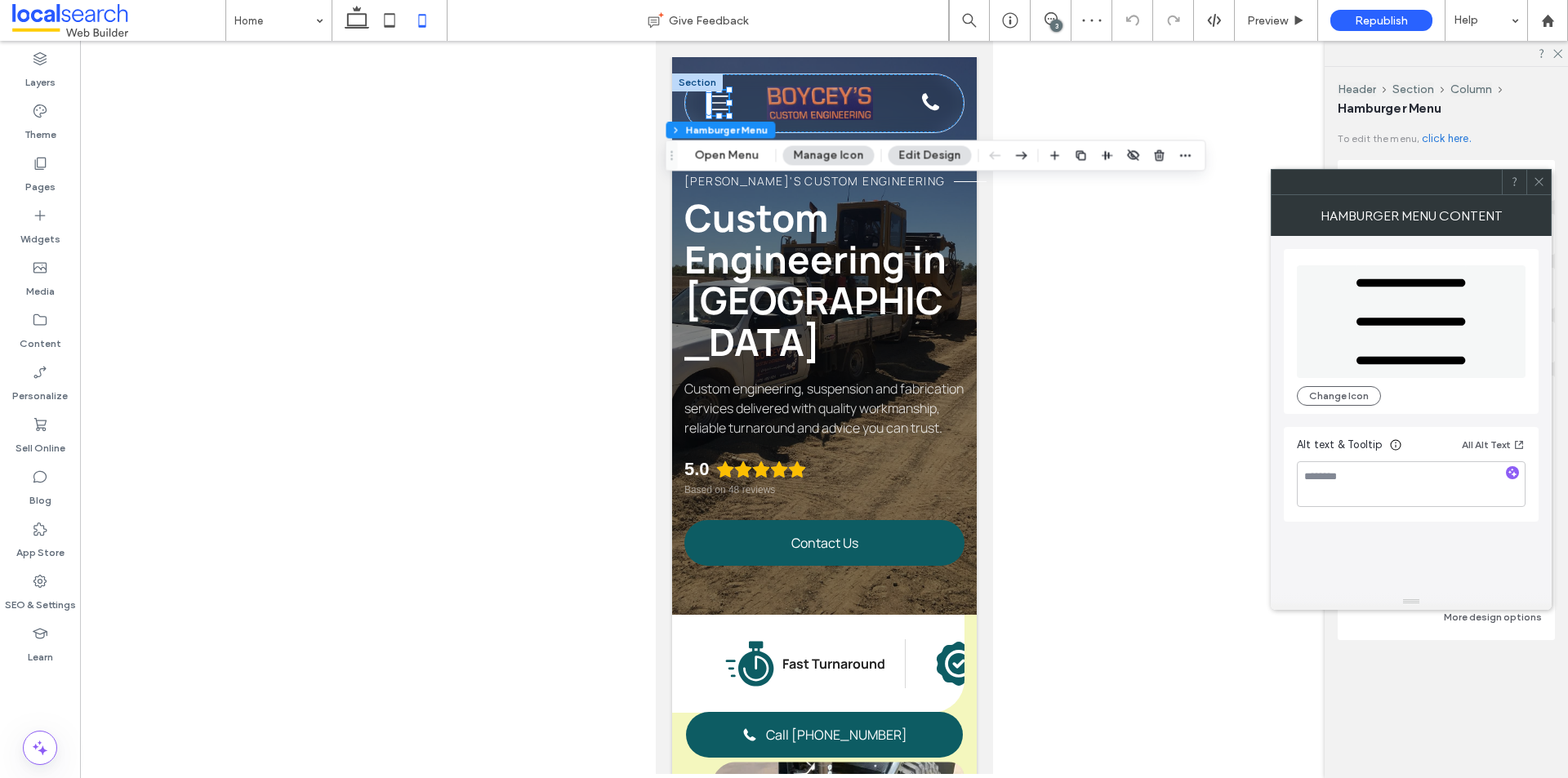
scroll to position [0, 17]
click at [815, 160] on button "Manage Icon" at bounding box center [829, 154] width 91 height 20
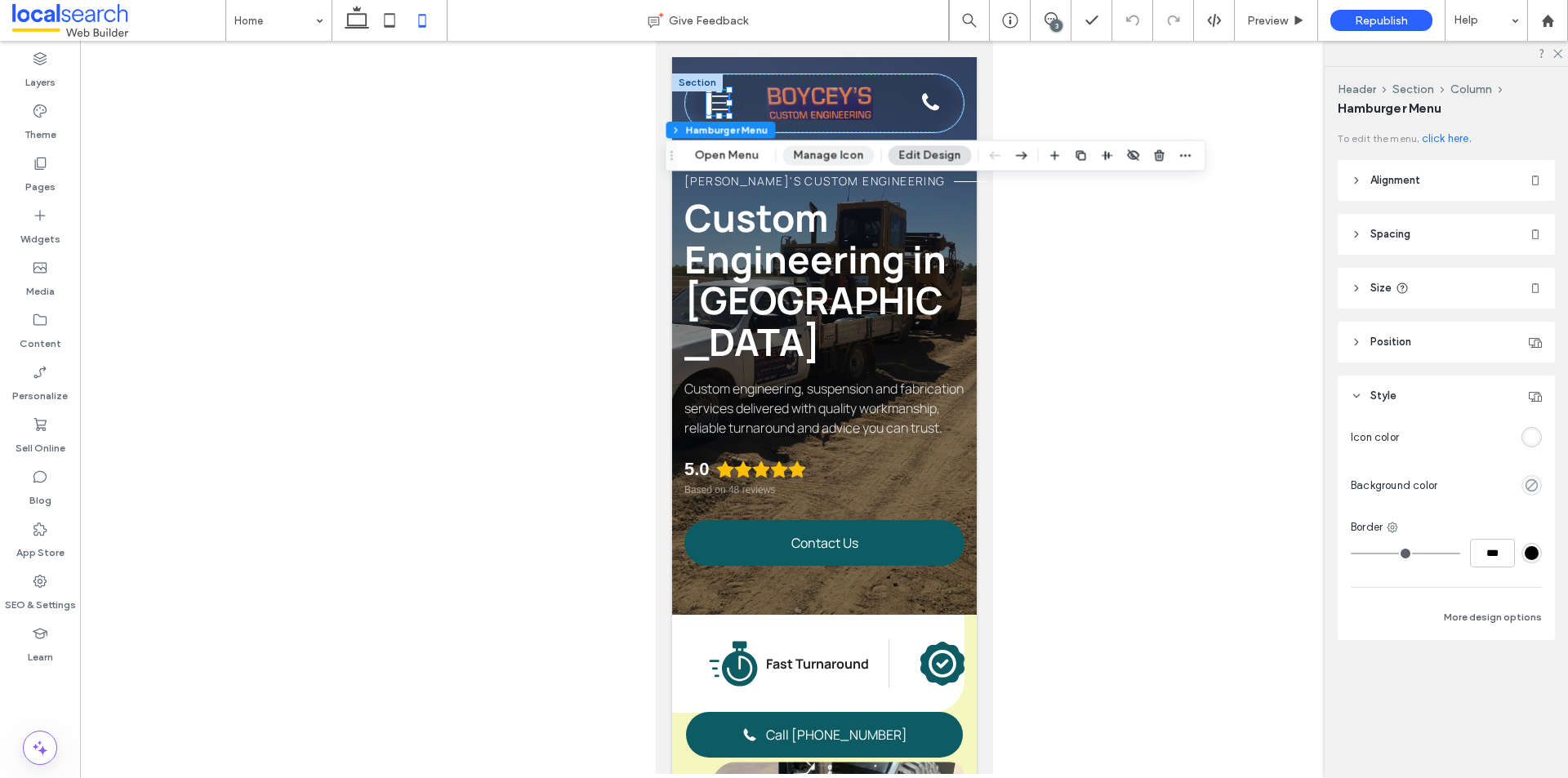
click at [819, 154] on button "Manage Icon" at bounding box center [829, 154] width 91 height 20
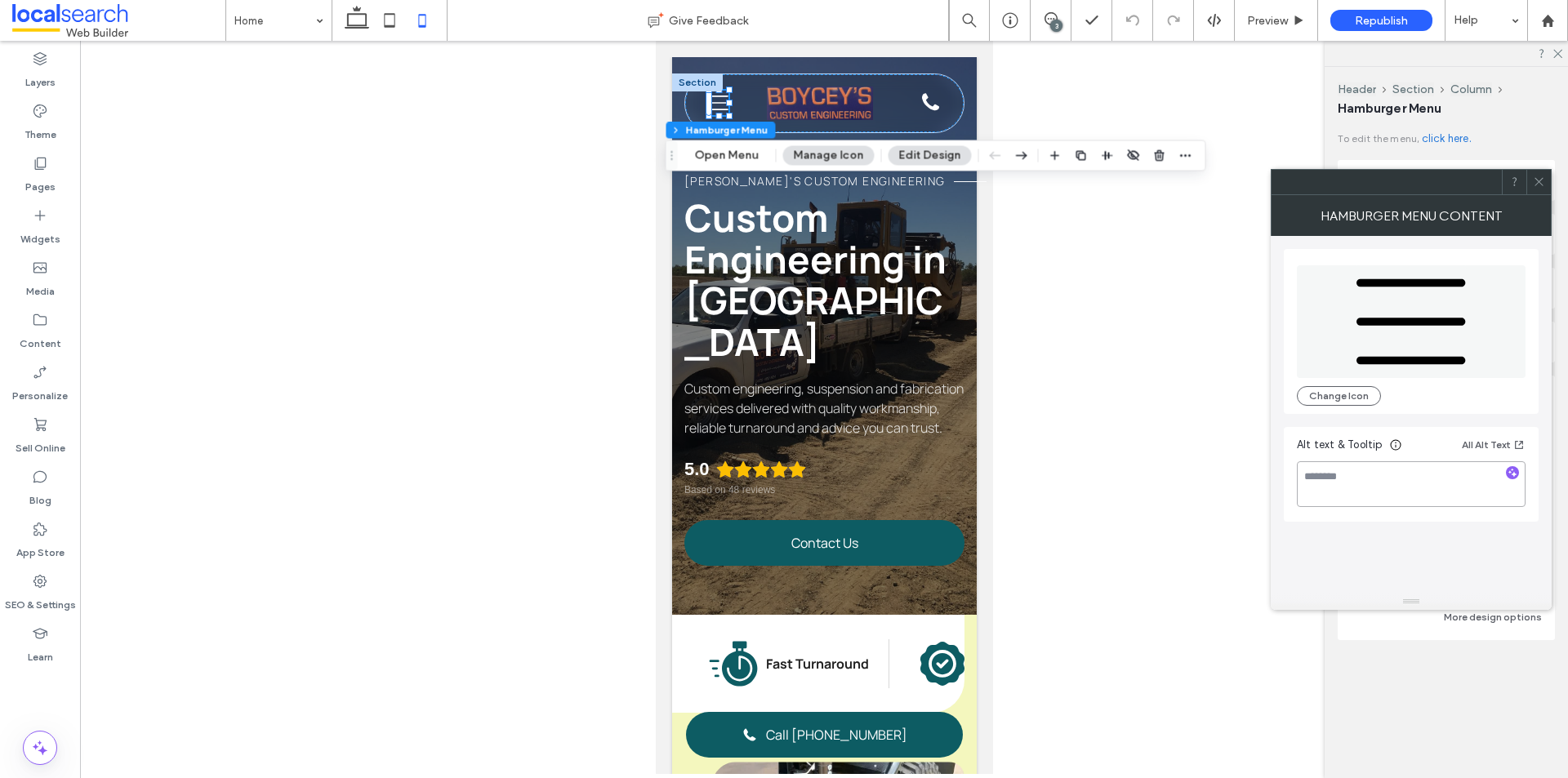
click at [1409, 500] on textarea at bounding box center [1412, 484] width 229 height 46
type textarea "*********"
click at [1541, 175] on span at bounding box center [1539, 181] width 12 height 24
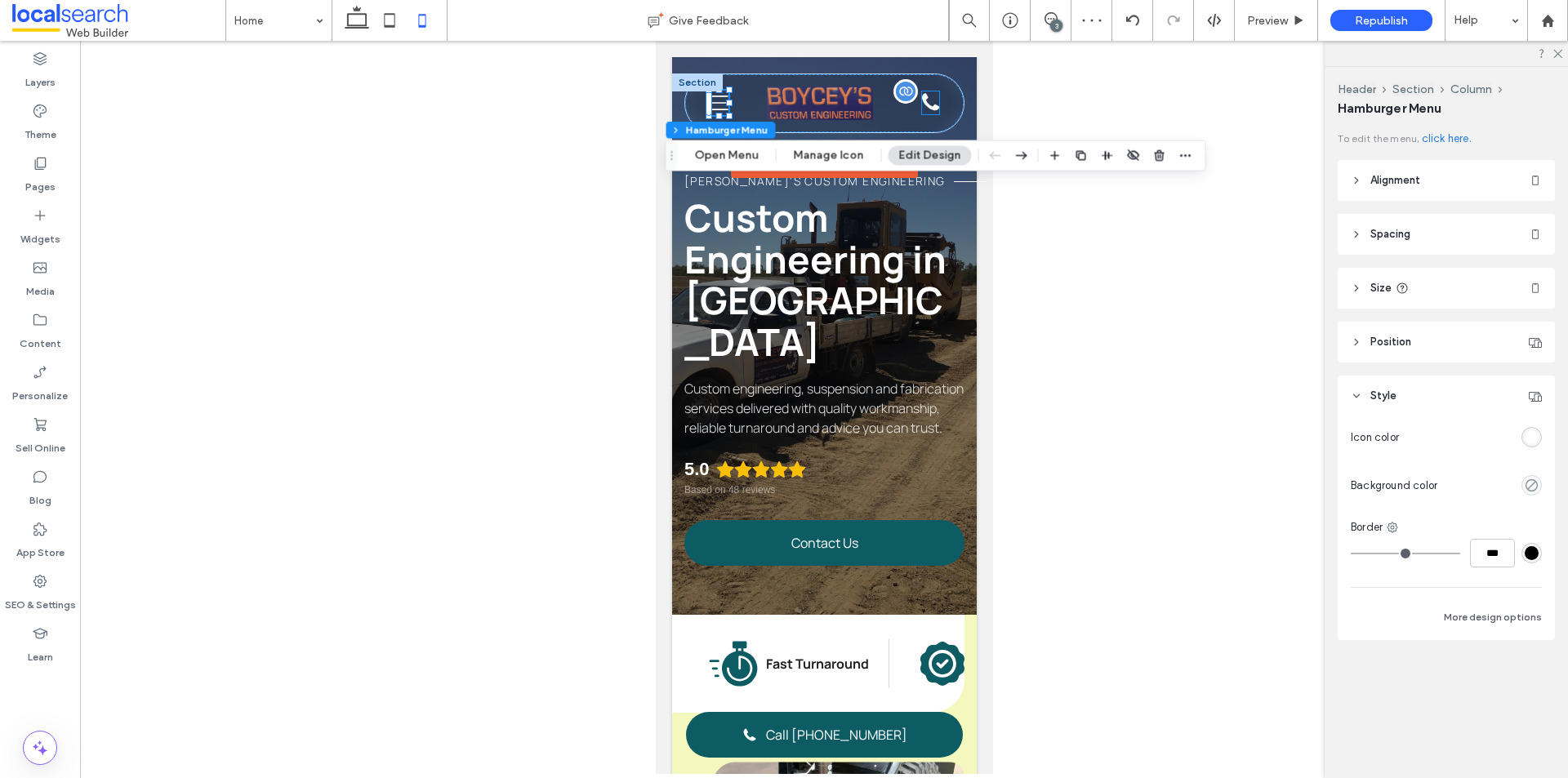
click at [921, 106] on div "Phone Icon" at bounding box center [929, 102] width 17 height 23
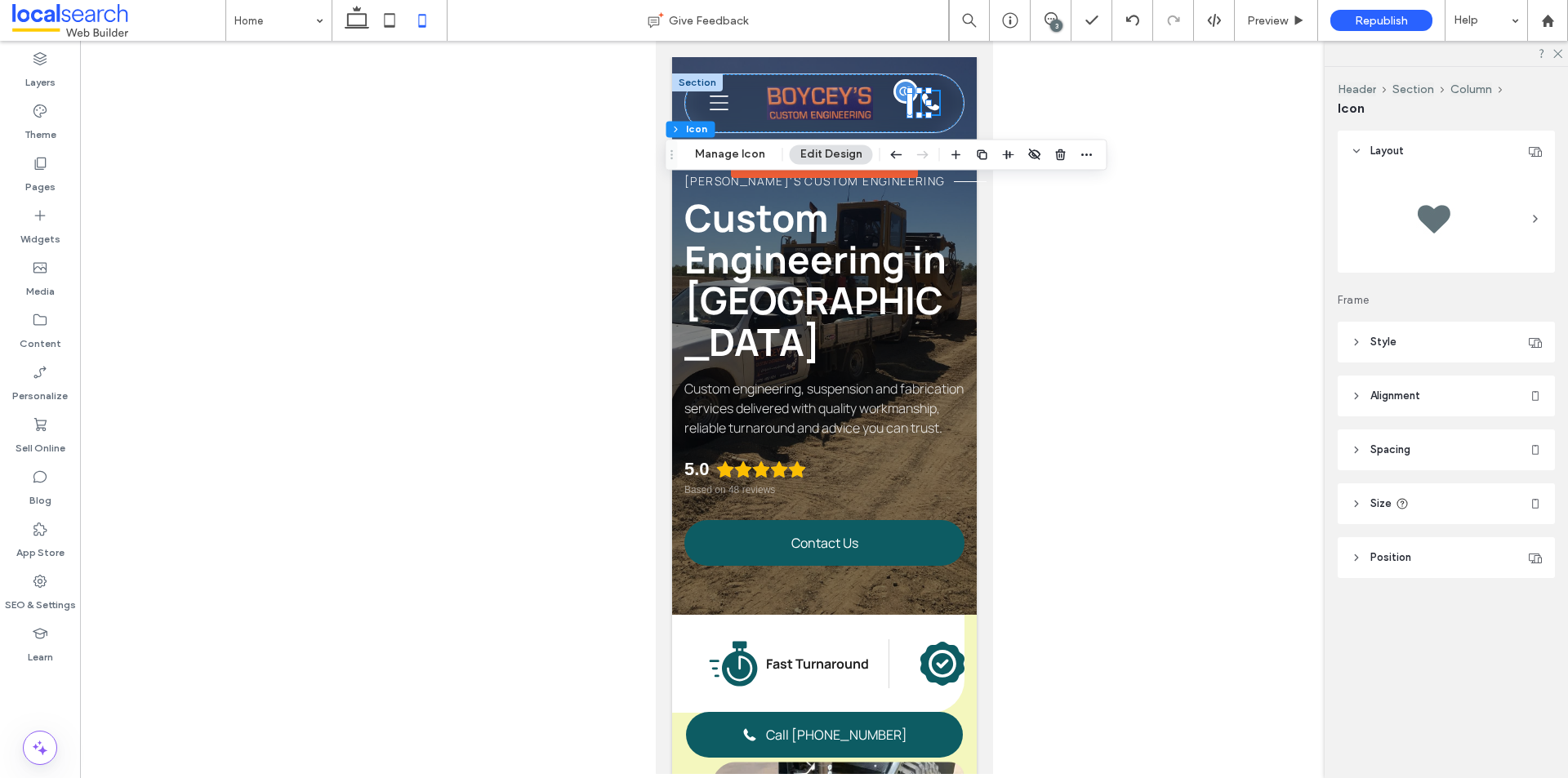
click at [921, 106] on div "Phone Icon" at bounding box center [929, 102] width 17 height 23
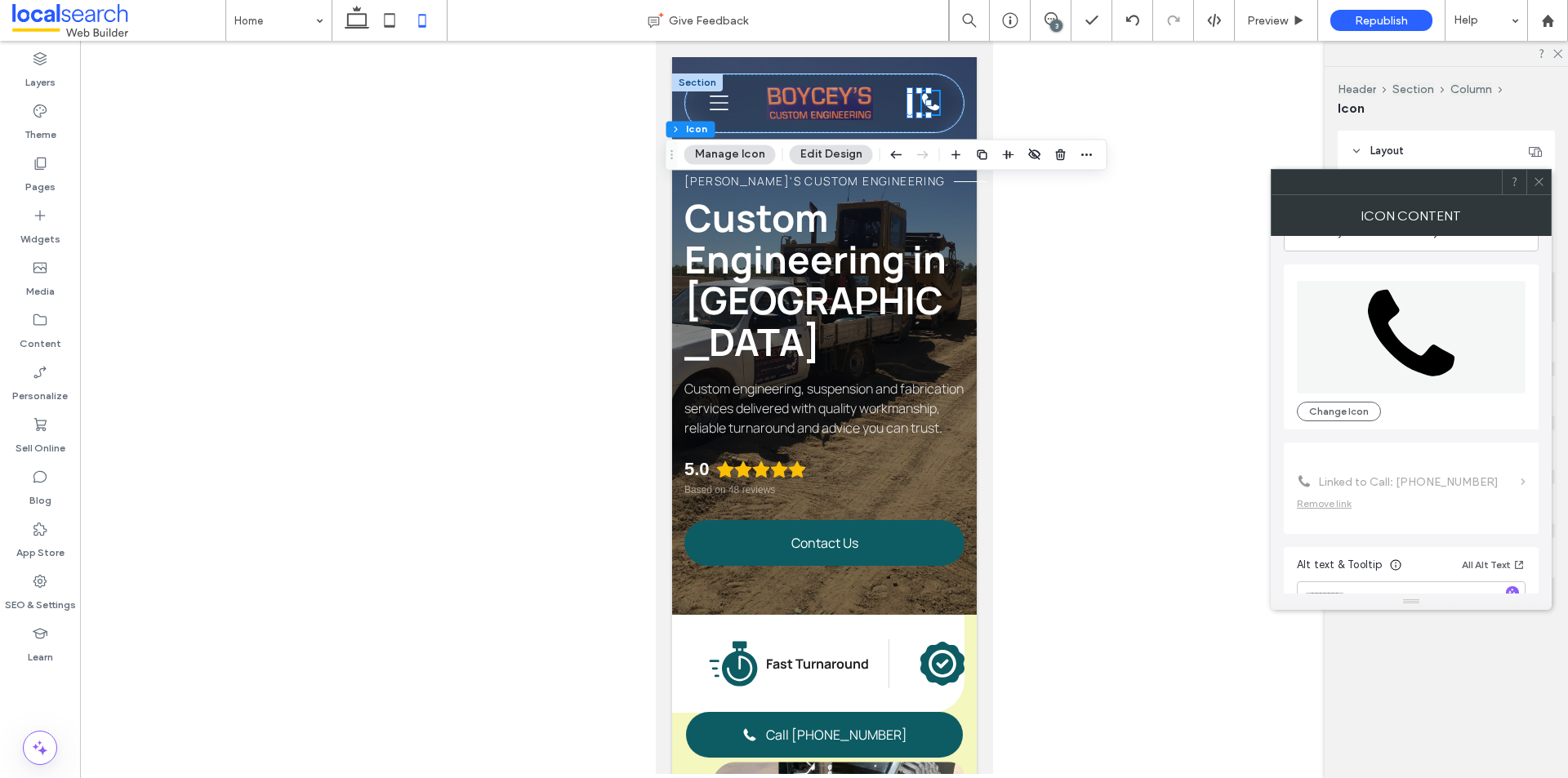
scroll to position [100, 0]
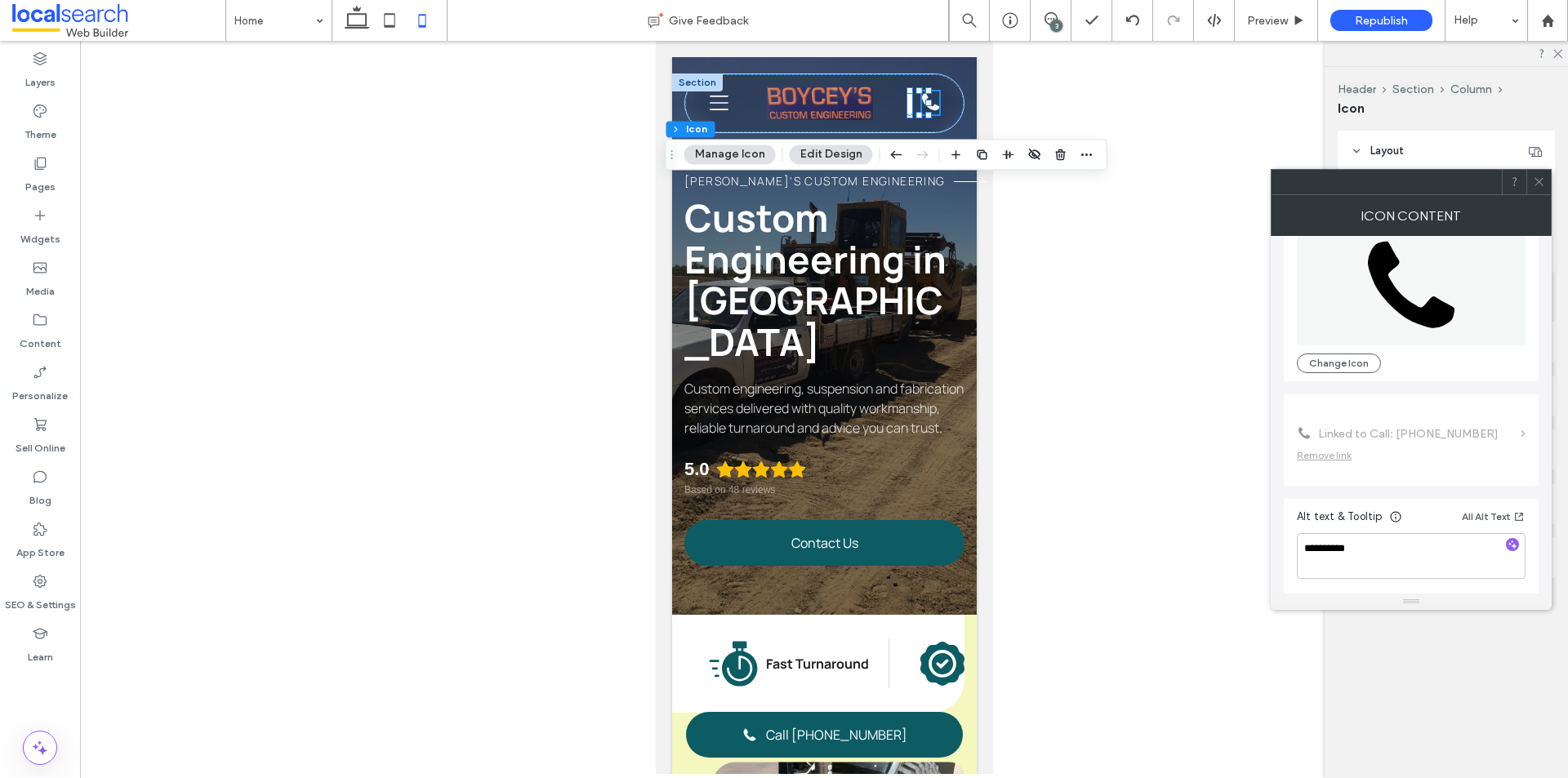
click at [1543, 181] on icon at bounding box center [1539, 181] width 12 height 12
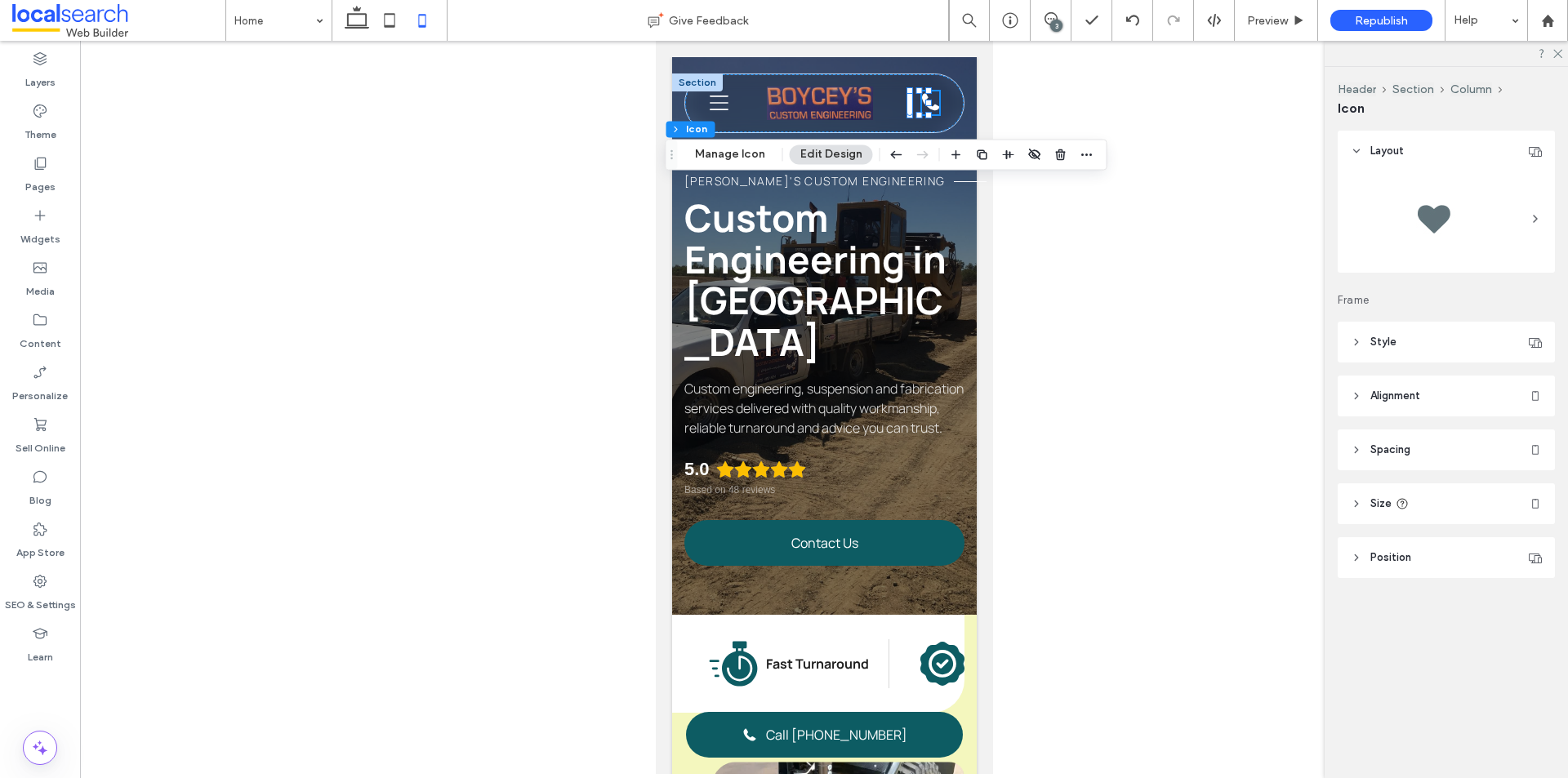
click at [1407, 337] on header "Style" at bounding box center [1446, 342] width 217 height 41
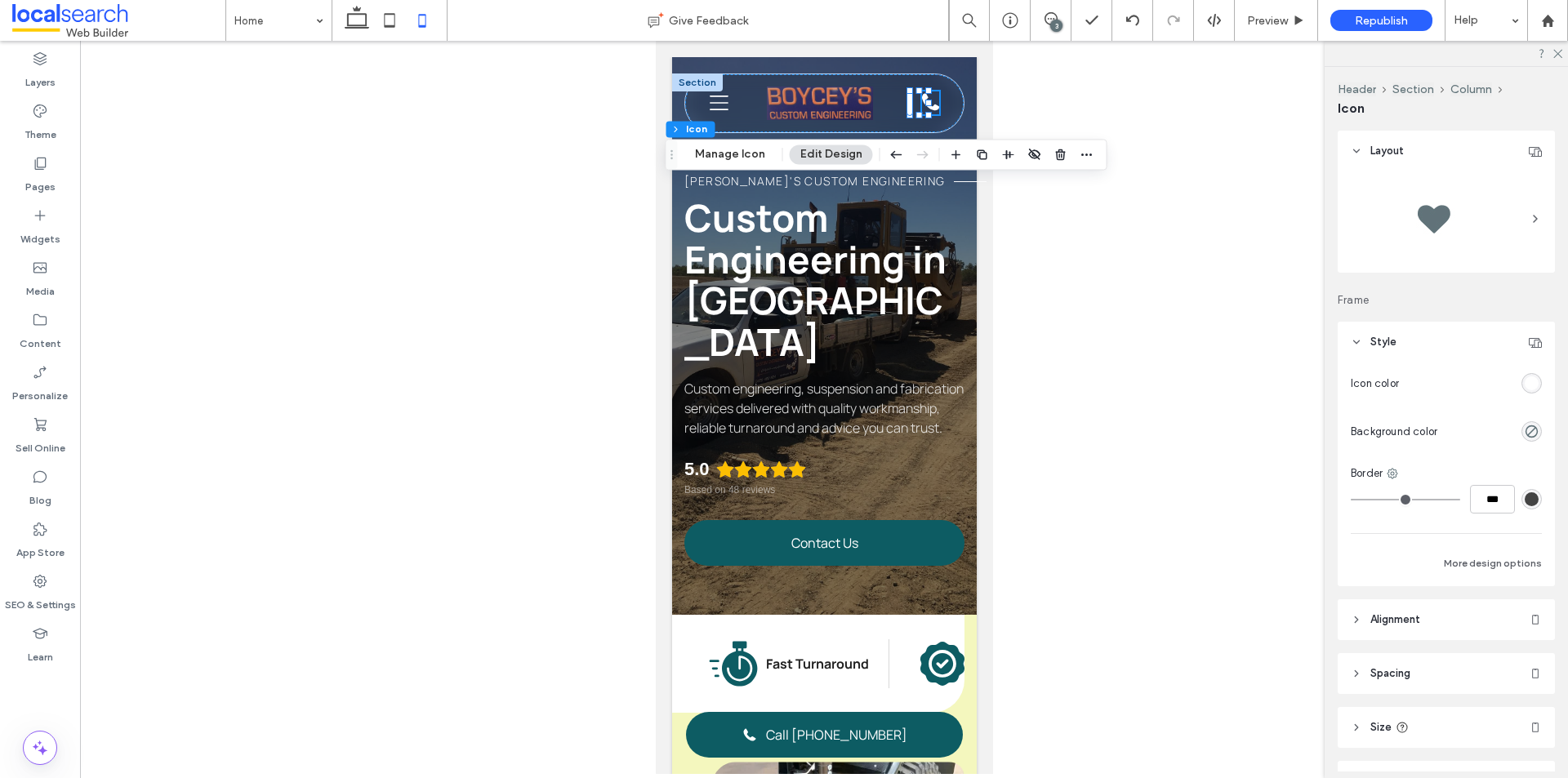
click at [1526, 388] on div "rgb(255, 255, 255)" at bounding box center [1532, 382] width 14 height 14
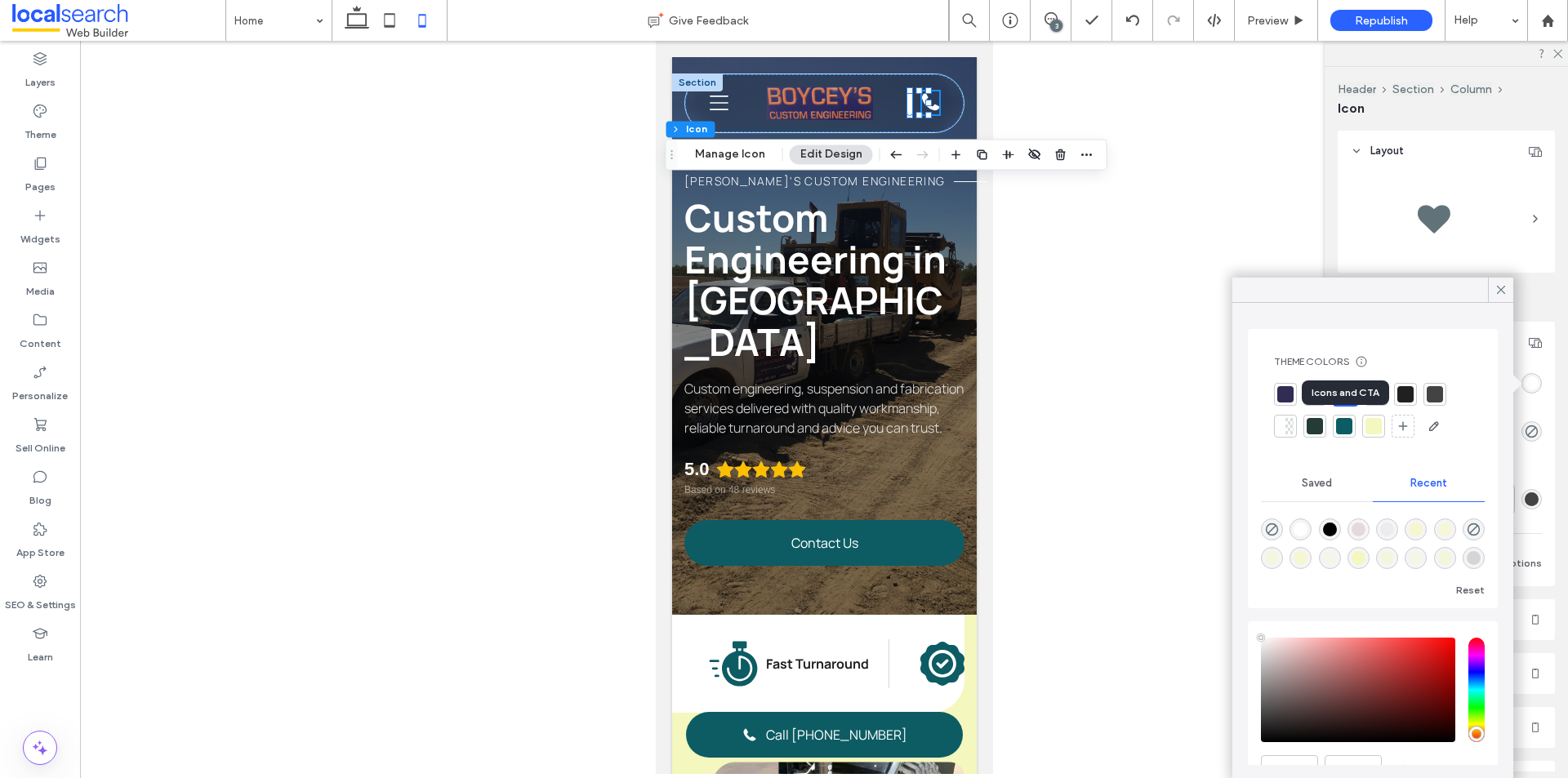
click at [1350, 432] on div at bounding box center [1345, 426] width 17 height 17
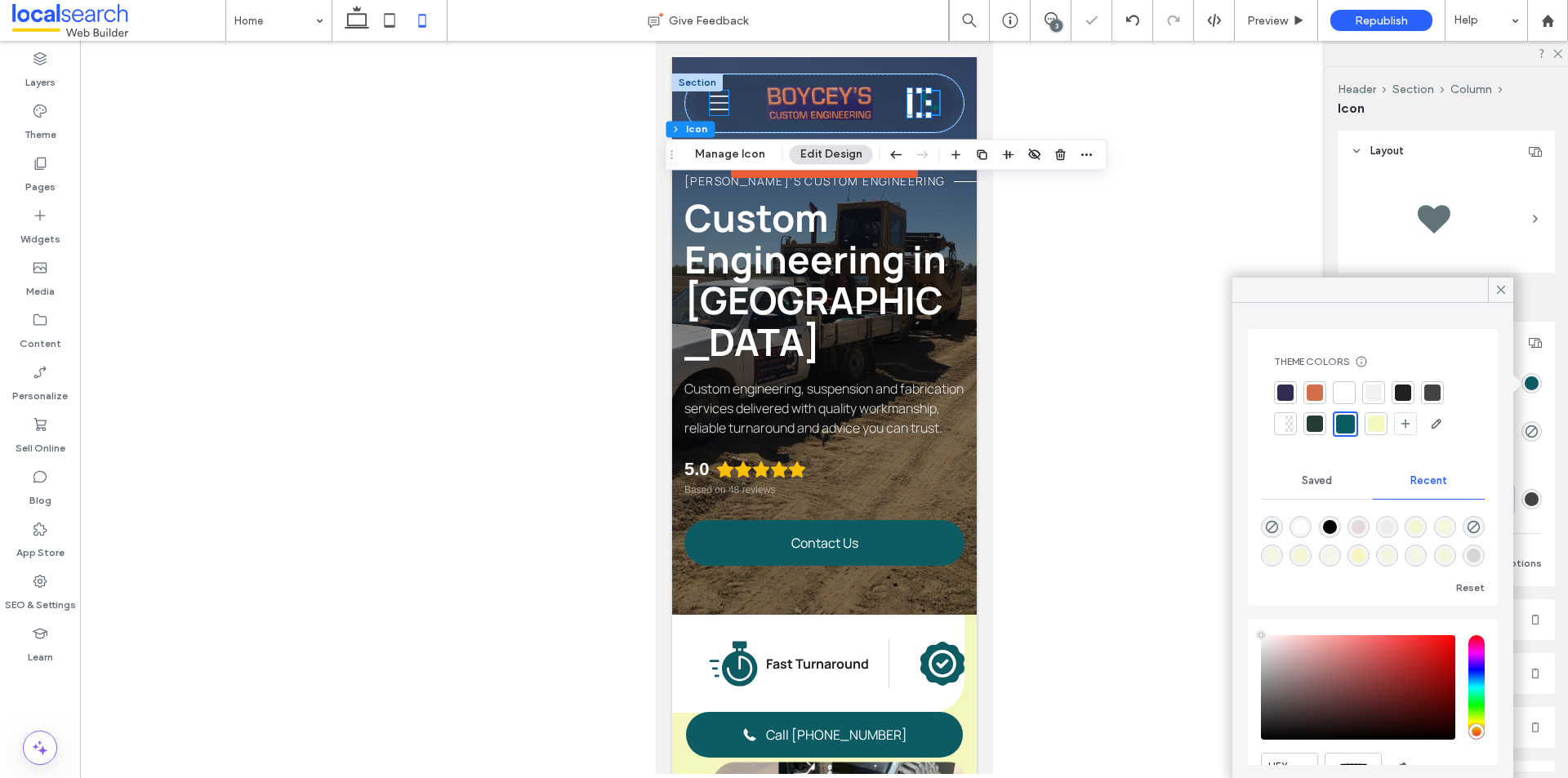
click at [716, 103] on icon at bounding box center [718, 103] width 19 height 15
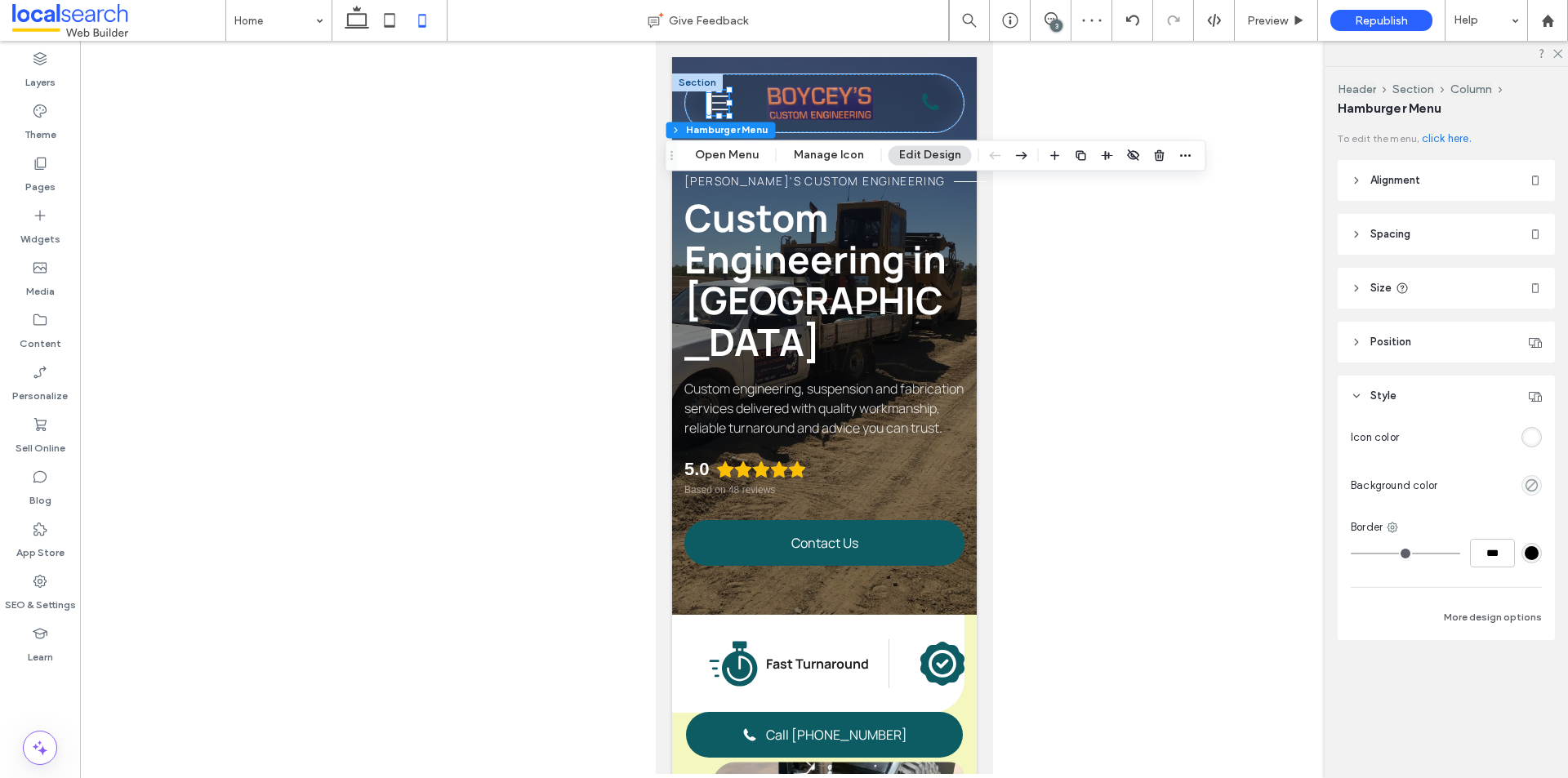
click at [1525, 441] on div "rgba(255, 255, 255, 1)" at bounding box center [1532, 436] width 14 height 14
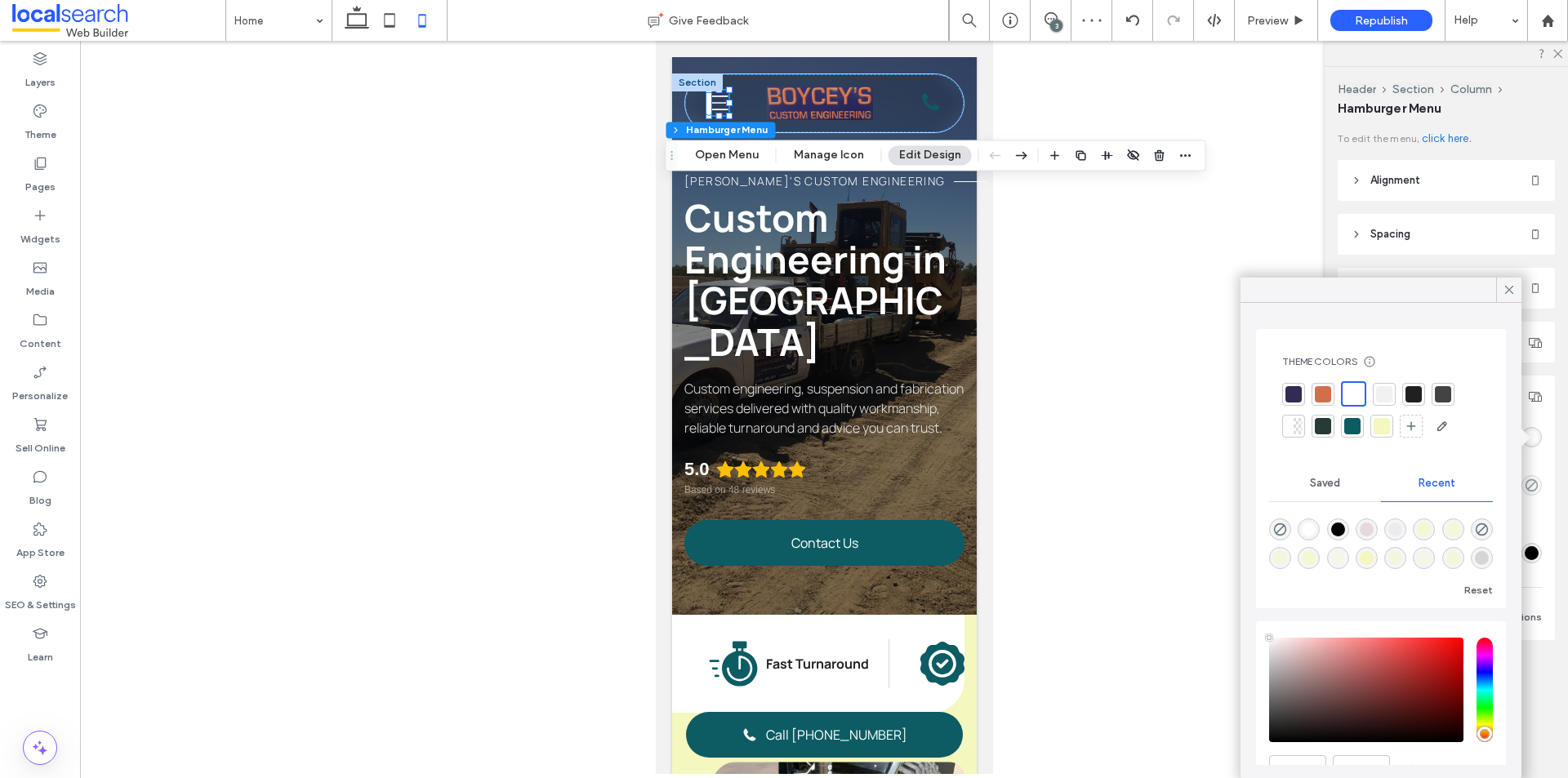
click at [1347, 424] on div at bounding box center [1353, 426] width 17 height 17
click at [1507, 292] on icon at bounding box center [1509, 290] width 15 height 15
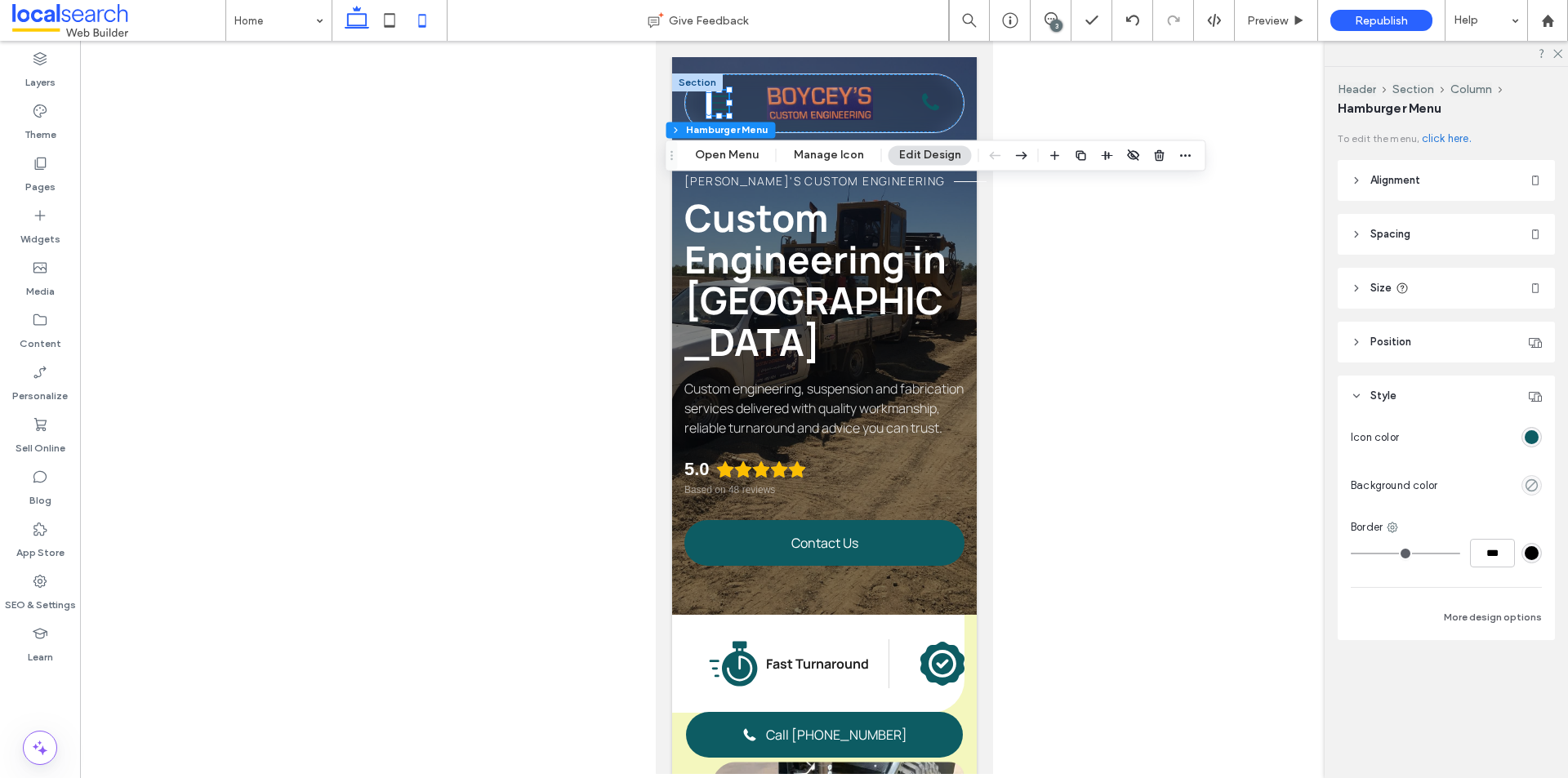
click at [349, 25] on use at bounding box center [357, 17] width 24 height 23
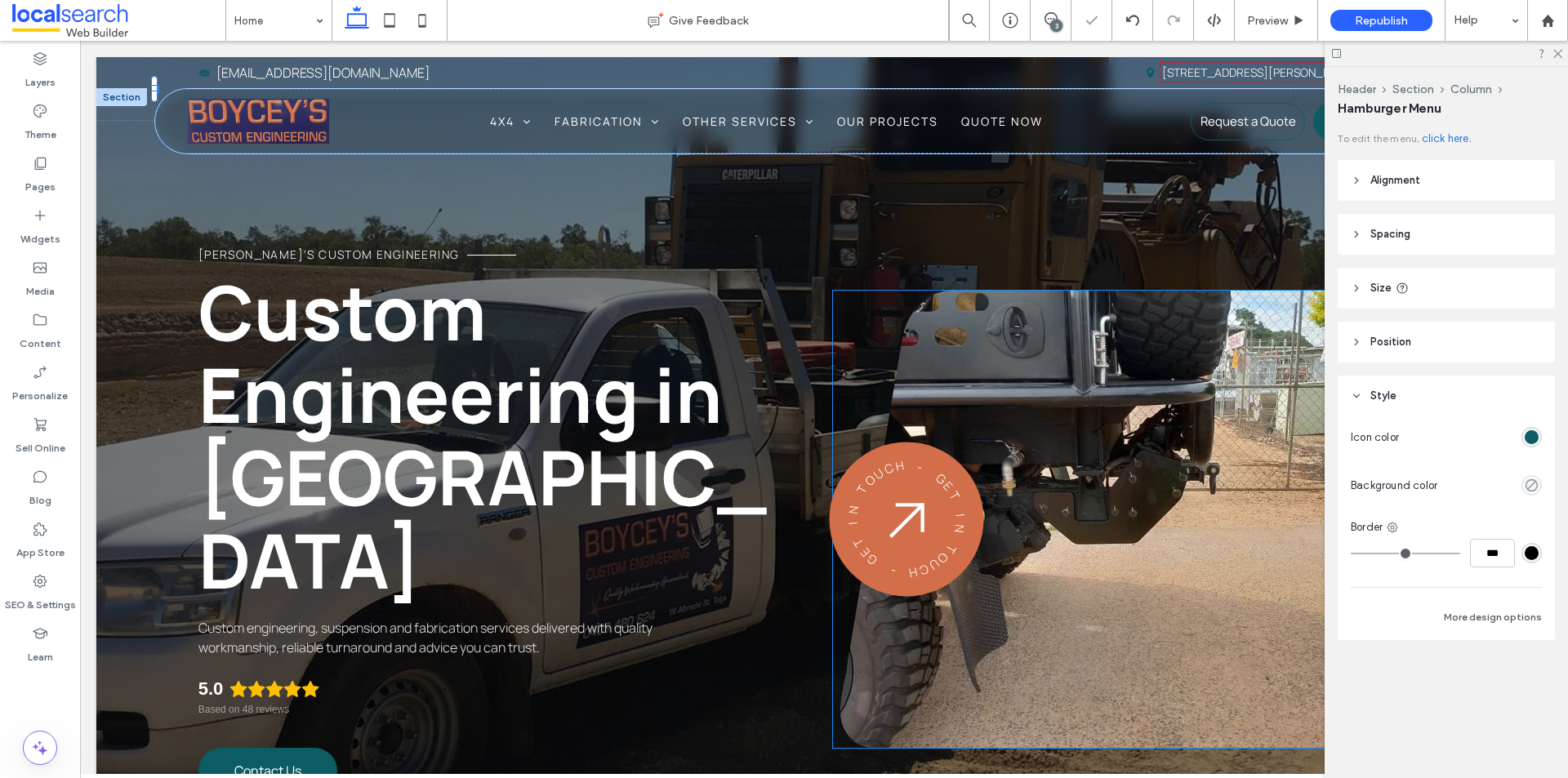
click at [888, 500] on img at bounding box center [907, 518] width 38 height 38
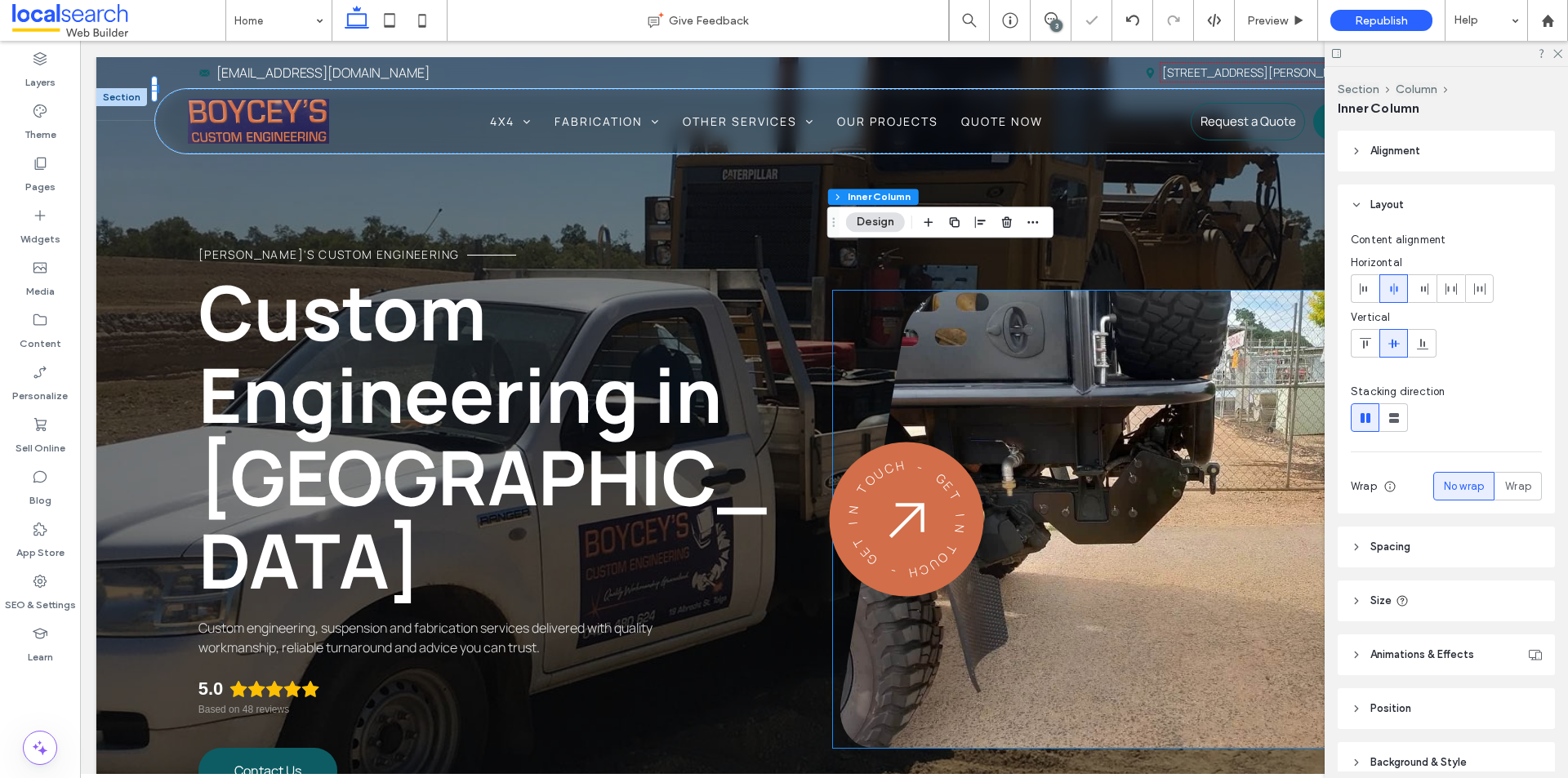
click at [888, 501] on img at bounding box center [907, 519] width 37 height 37
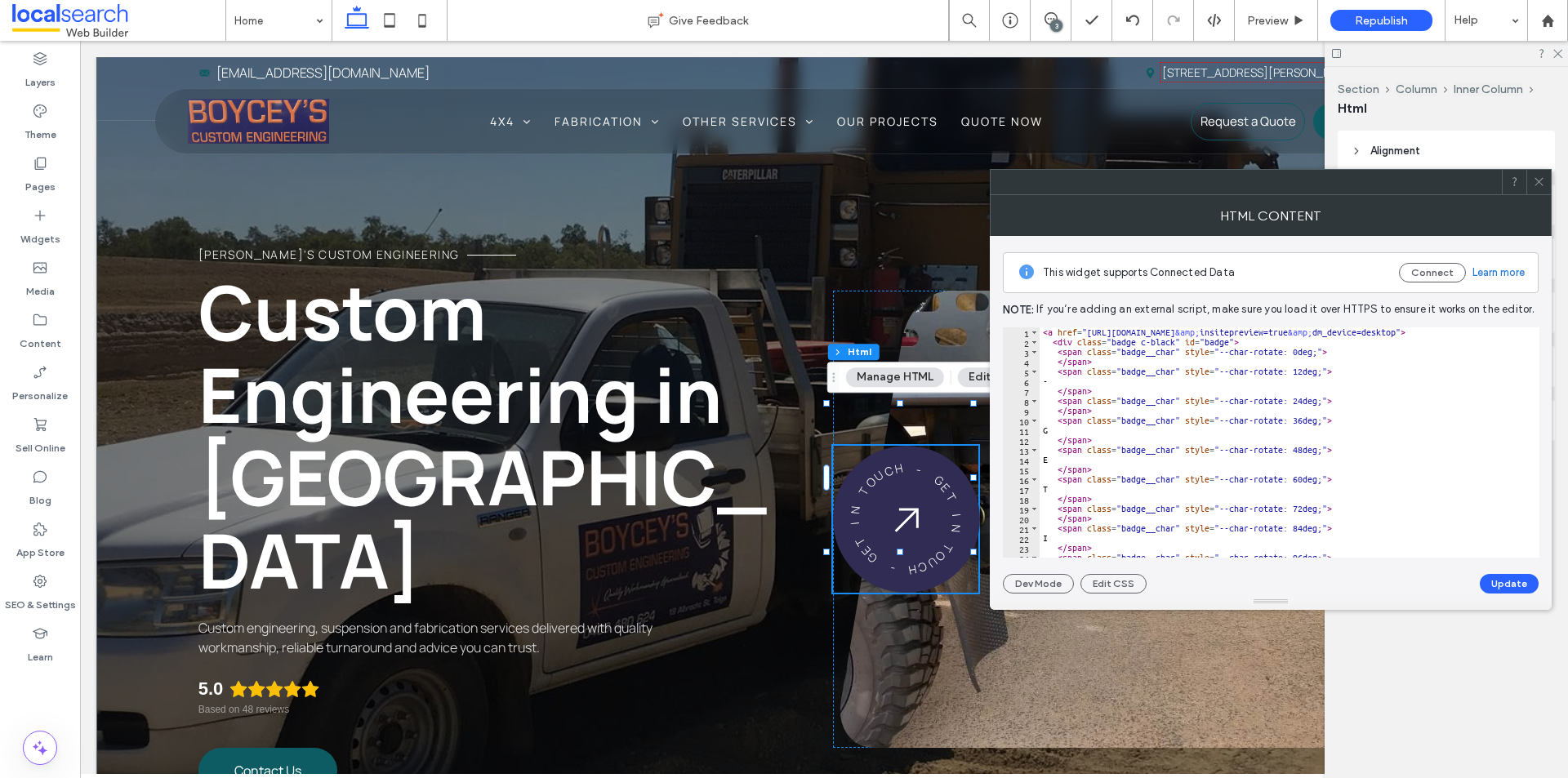
scroll to position [0, 0]
click at [1536, 183] on icon at bounding box center [1539, 181] width 12 height 12
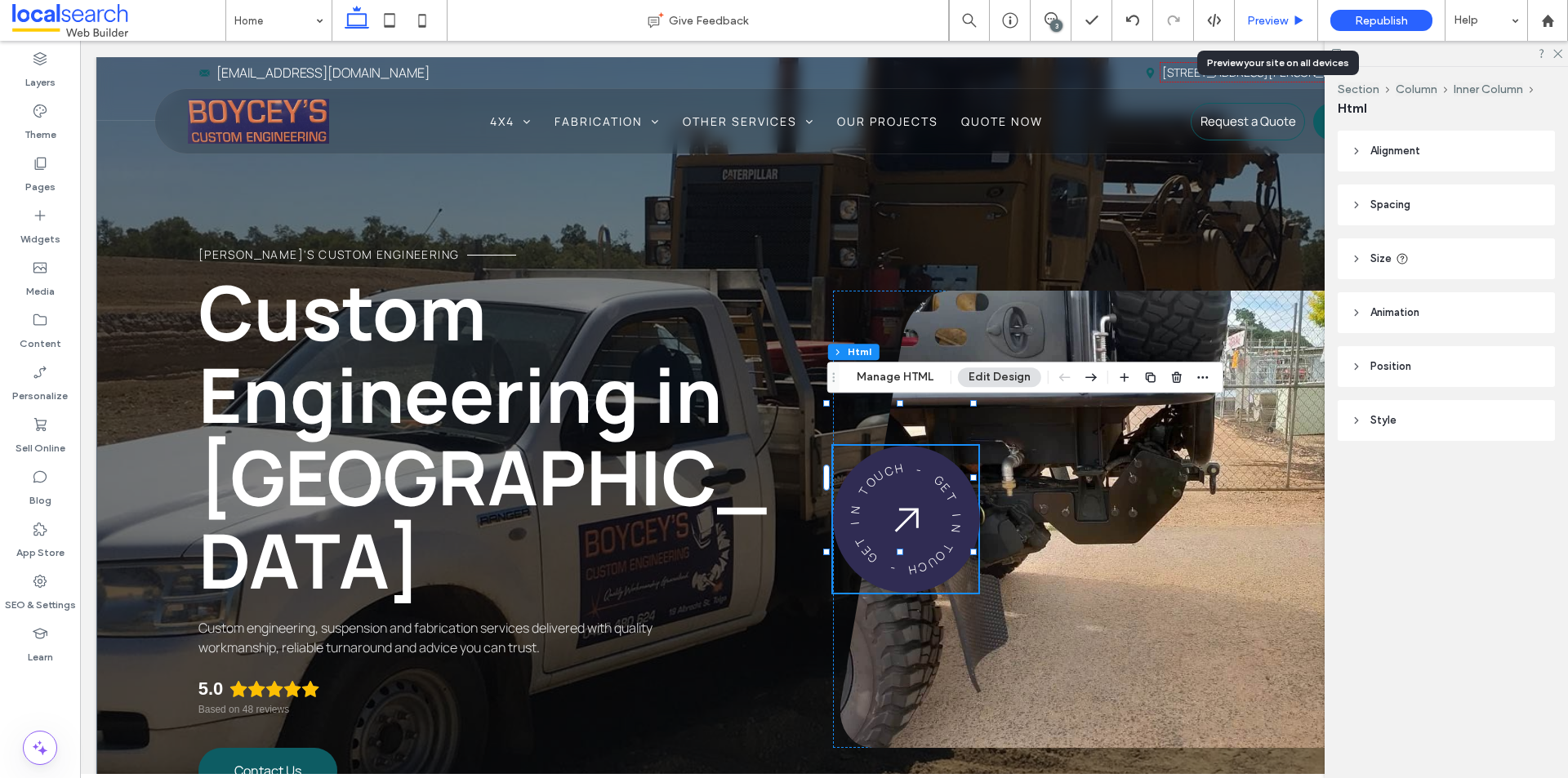
click at [1257, 17] on span "Preview" at bounding box center [1267, 20] width 41 height 14
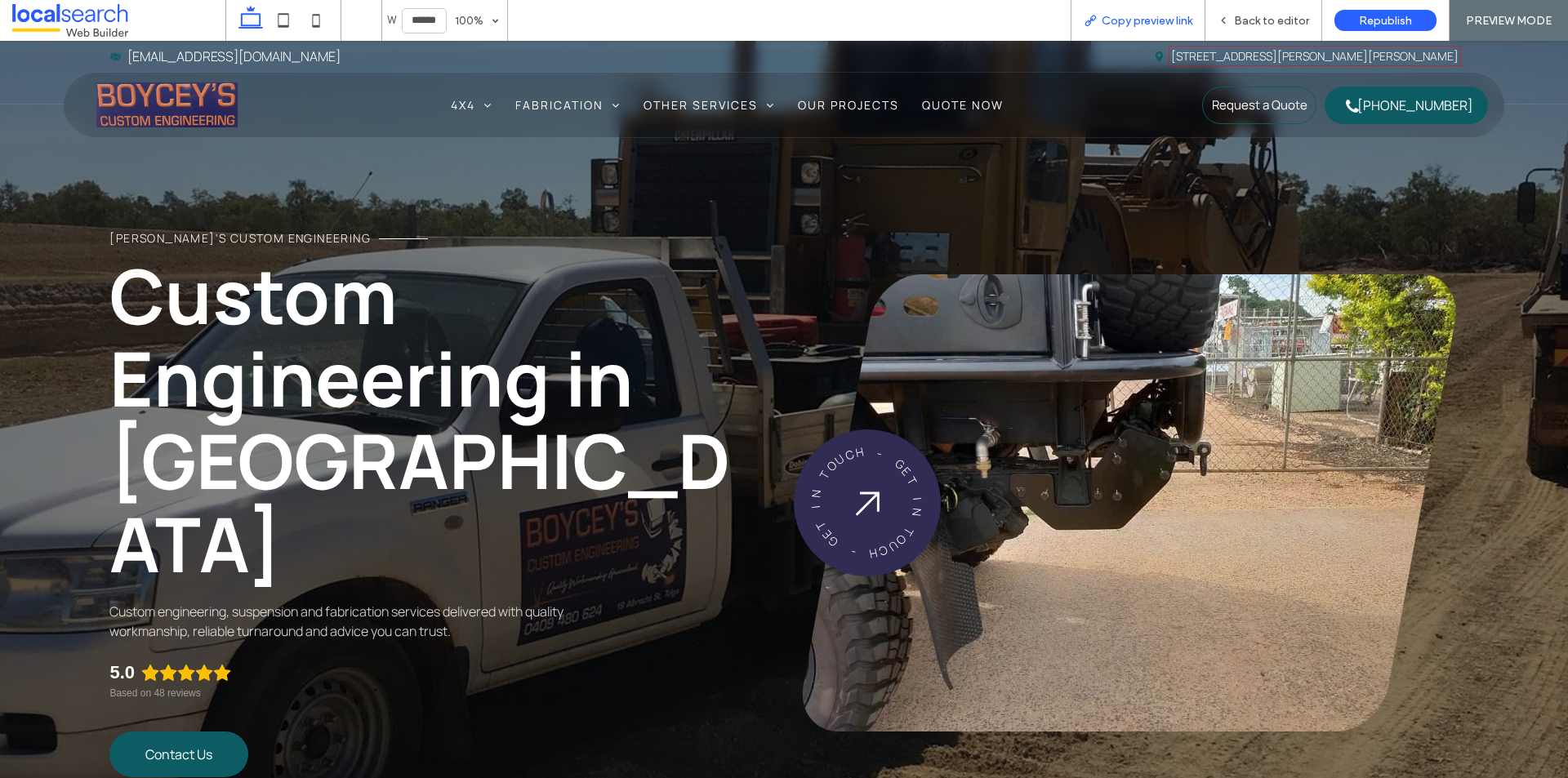
click at [1114, 23] on span "Copy preview link" at bounding box center [1146, 20] width 90 height 14
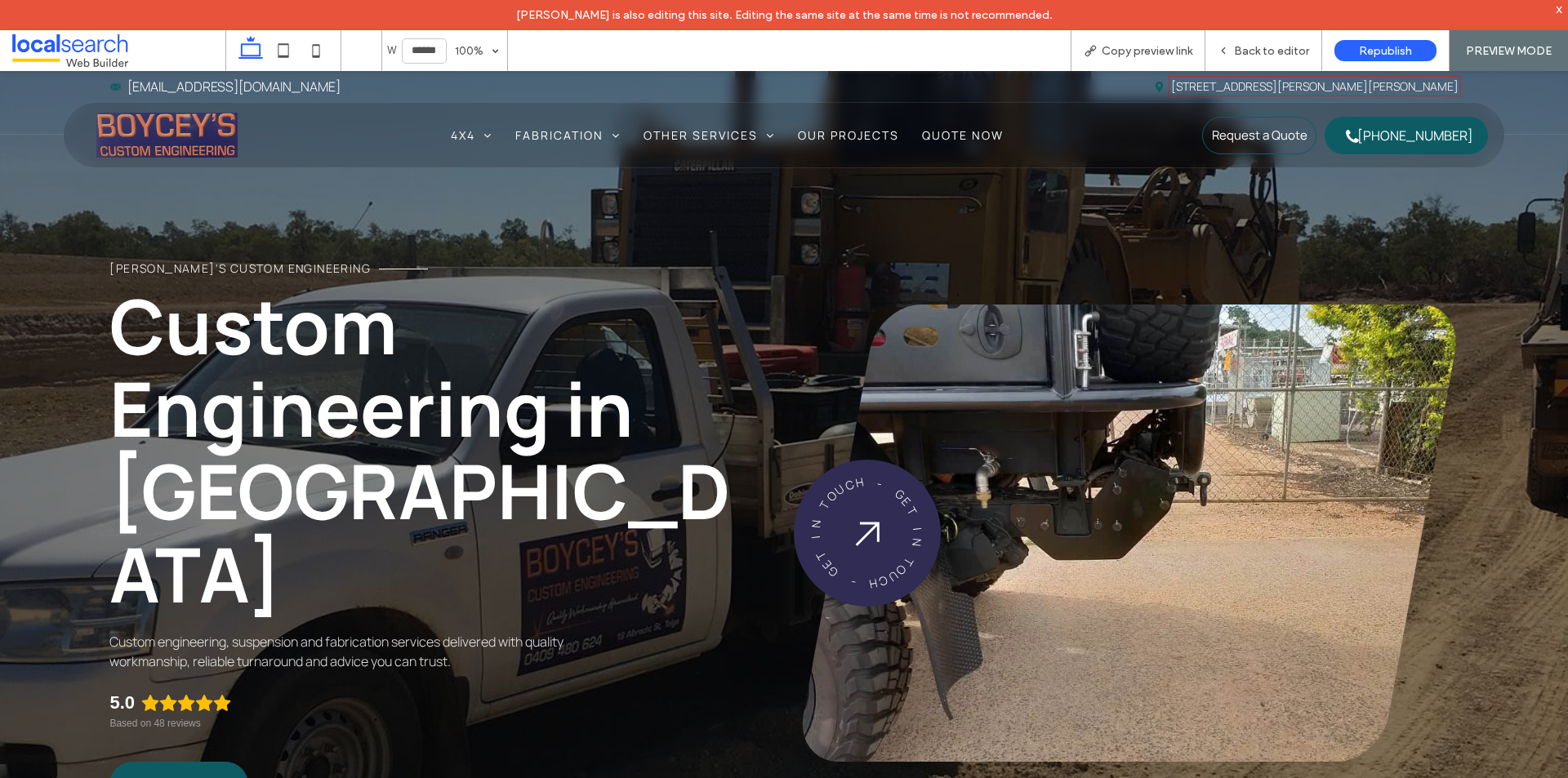
drag, startPoint x: 282, startPoint y: 44, endPoint x: 469, endPoint y: 116, distance: 200.4
click at [282, 44] on use at bounding box center [283, 49] width 10 height 14
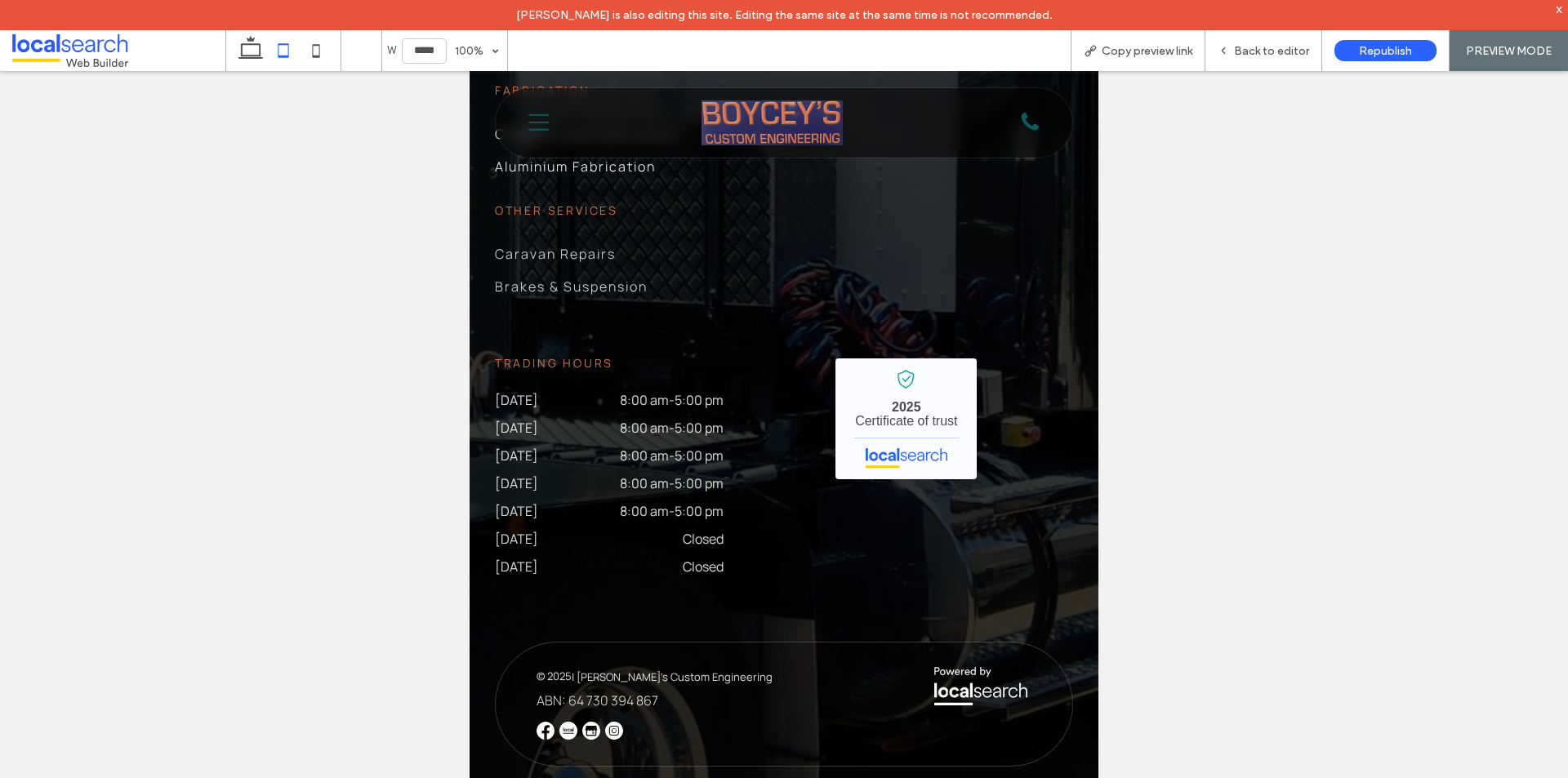
scroll to position [6953, 0]
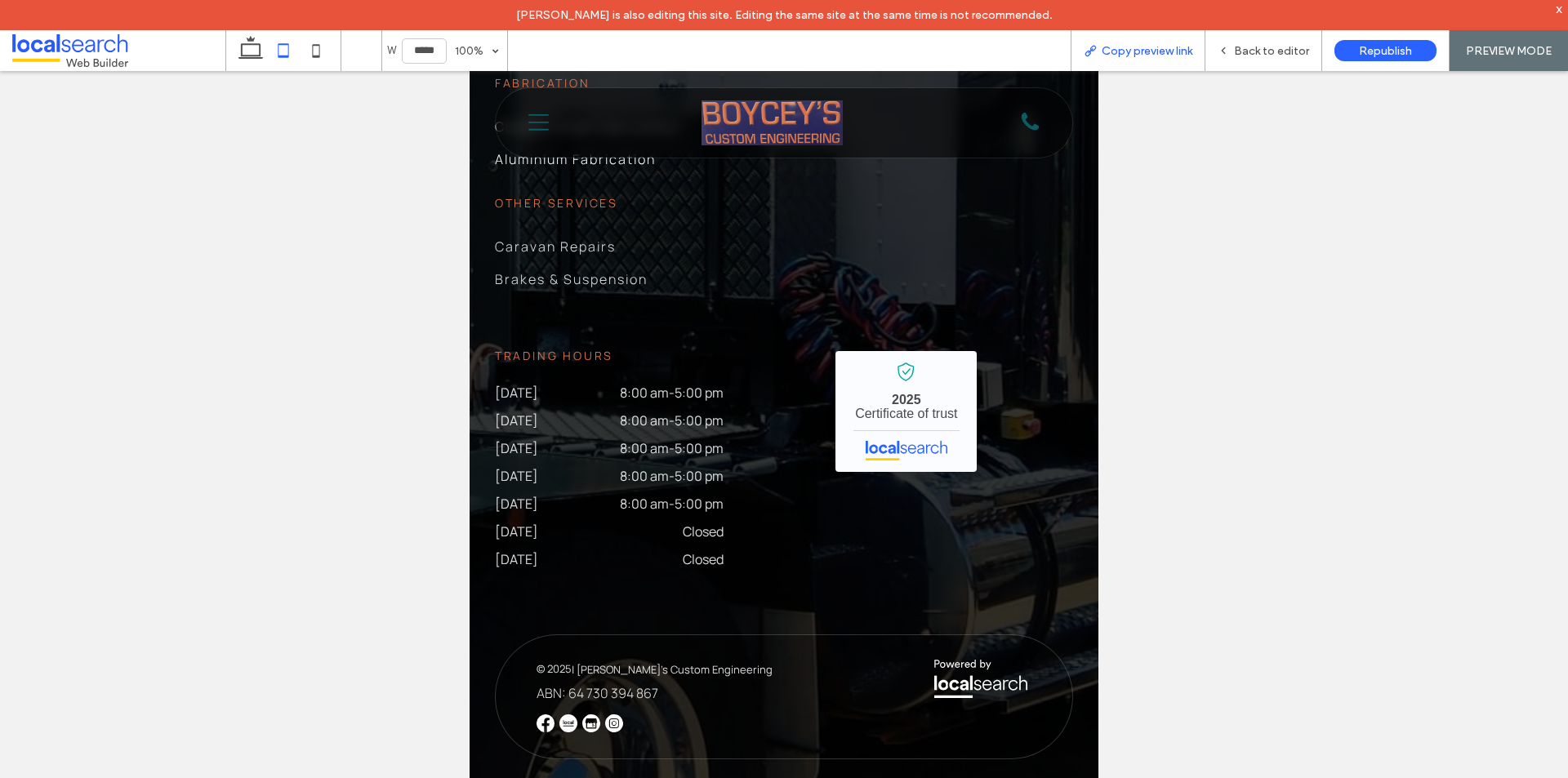
click at [1137, 58] on div "Copy preview link" at bounding box center [1138, 50] width 135 height 41
click at [1084, 51] on div "Copy preview link" at bounding box center [1138, 50] width 133 height 14
click at [320, 56] on use at bounding box center [317, 50] width 7 height 13
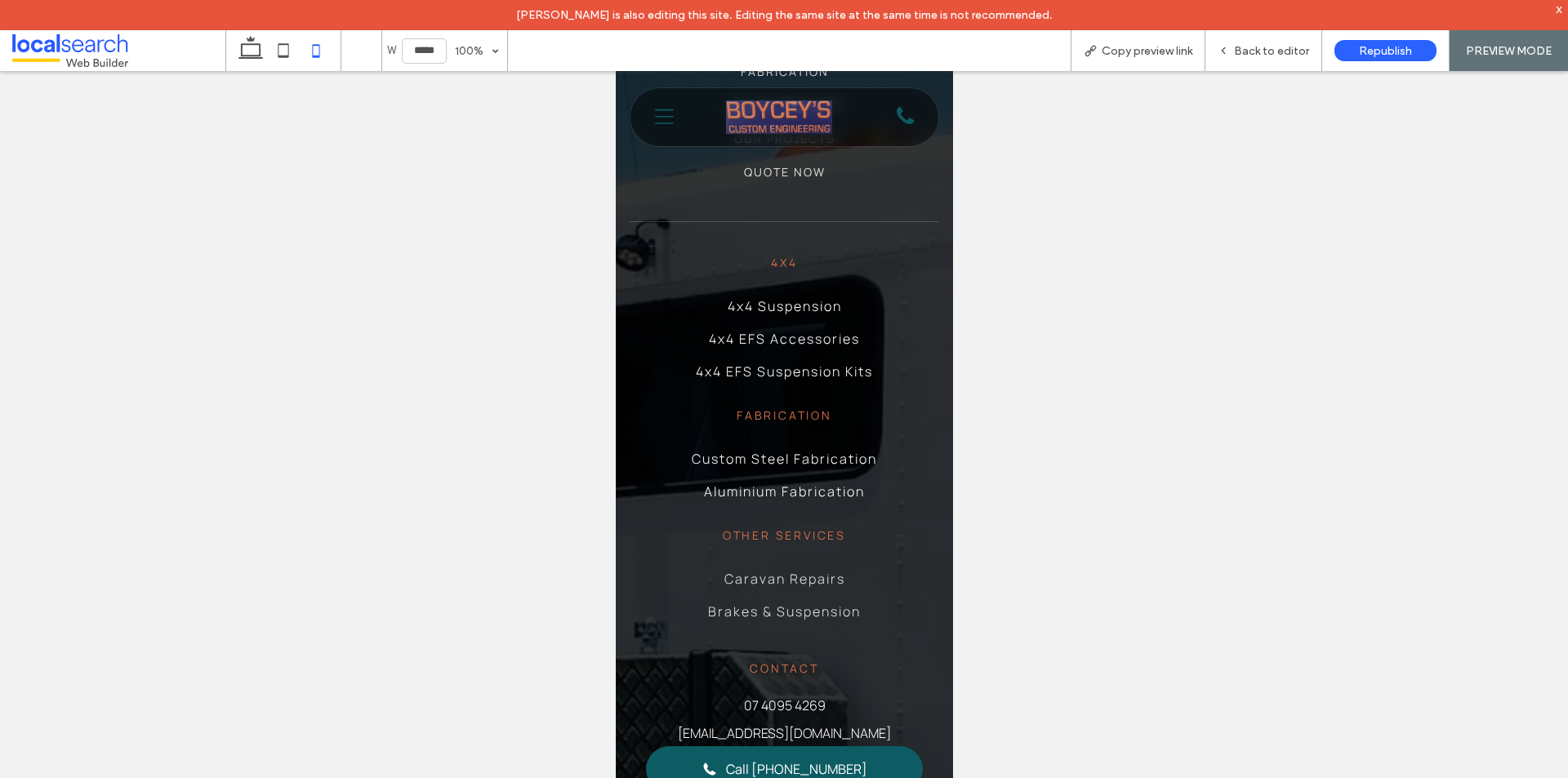
type input "*****"
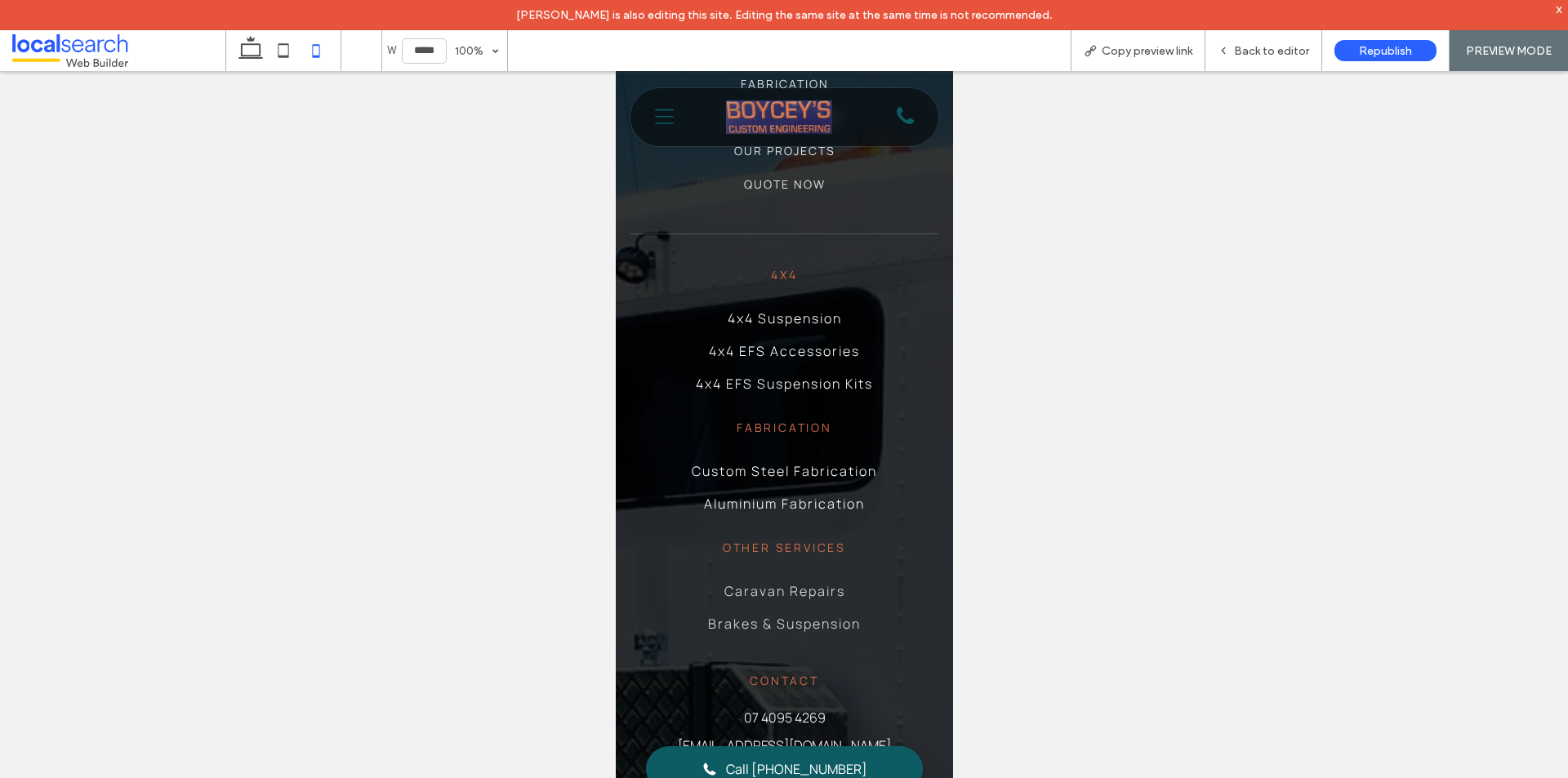
scroll to position [7618, 0]
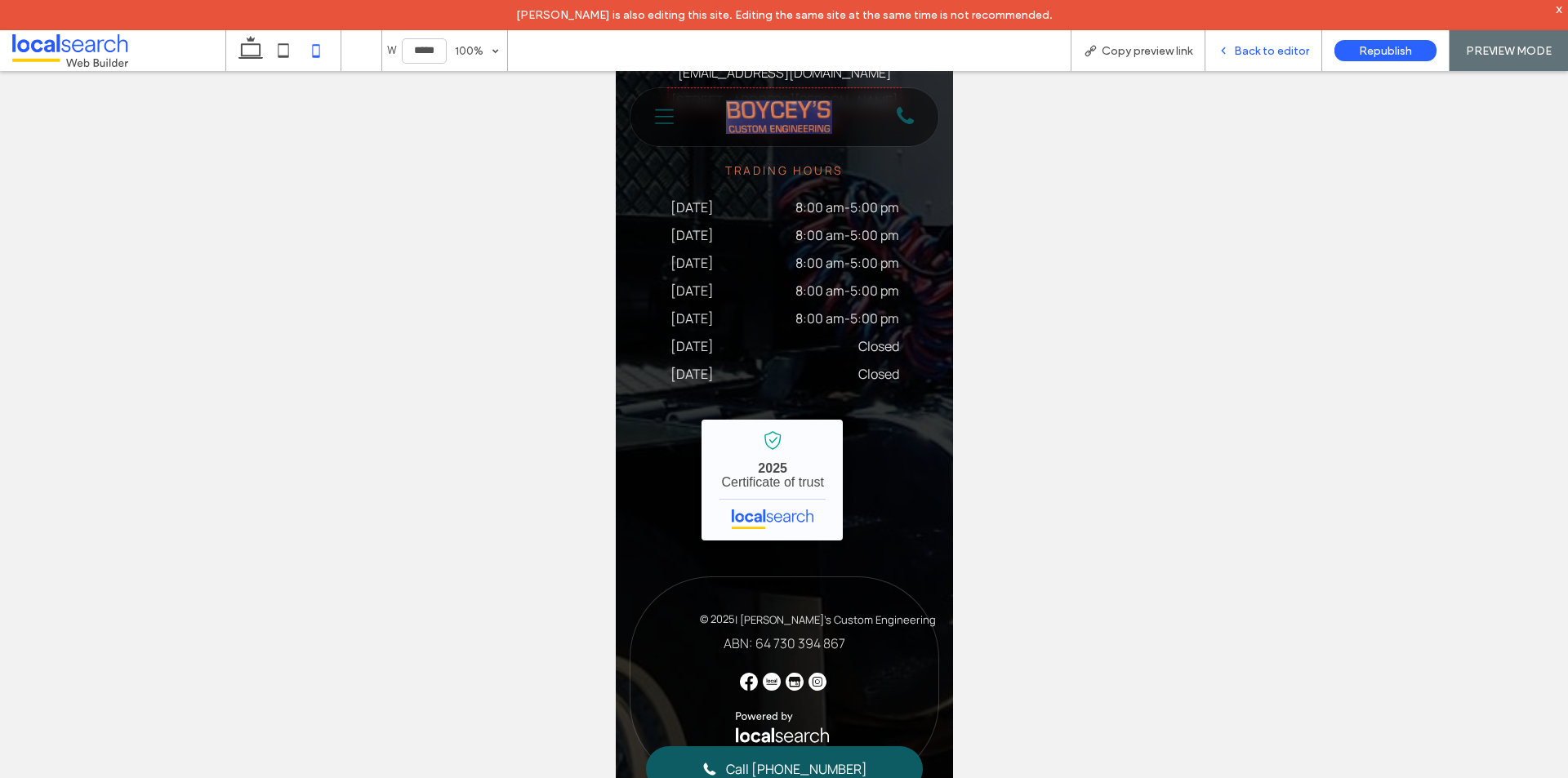
click at [1223, 51] on icon at bounding box center [1223, 50] width 11 height 11
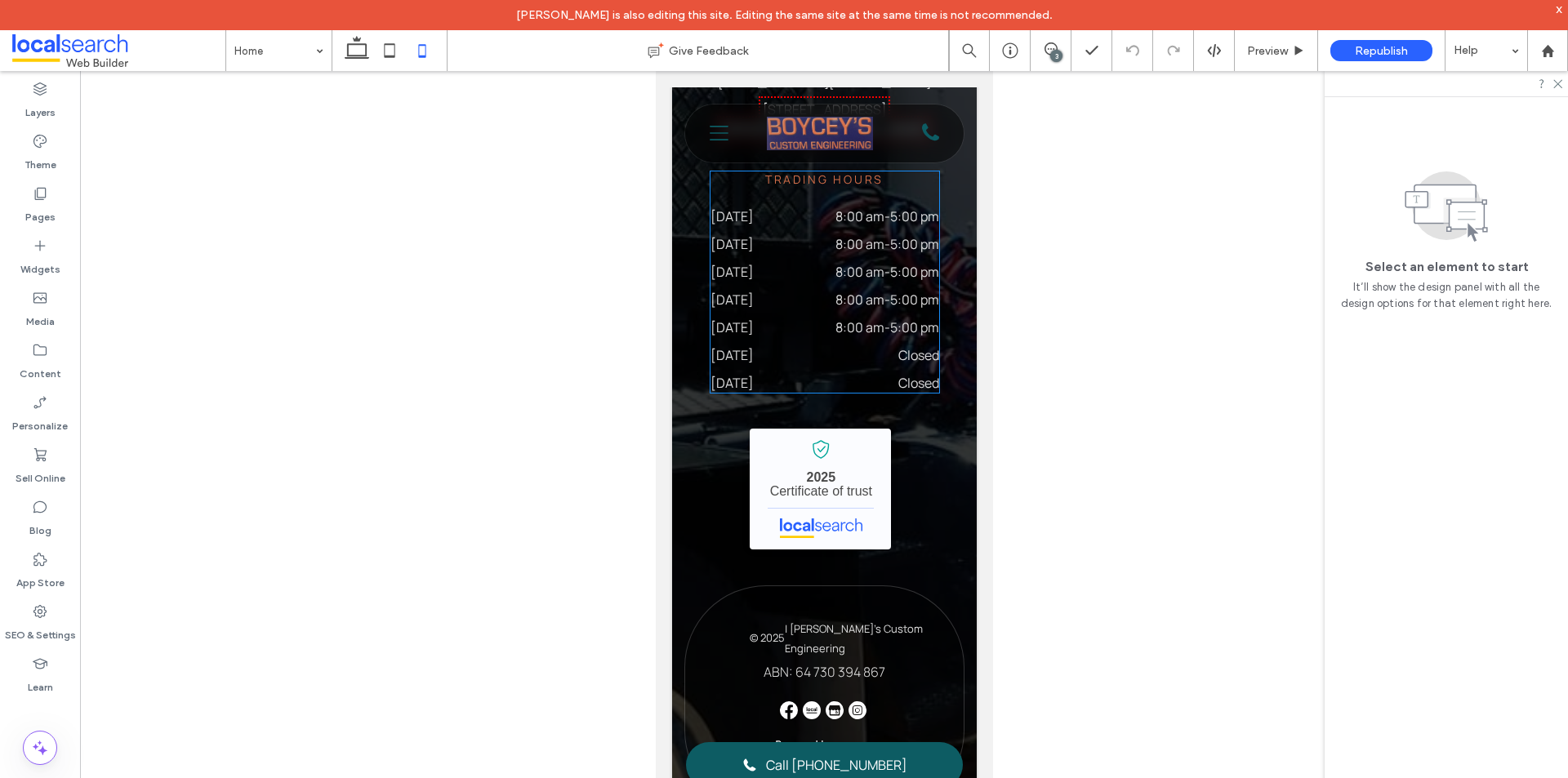
scroll to position [7881, 0]
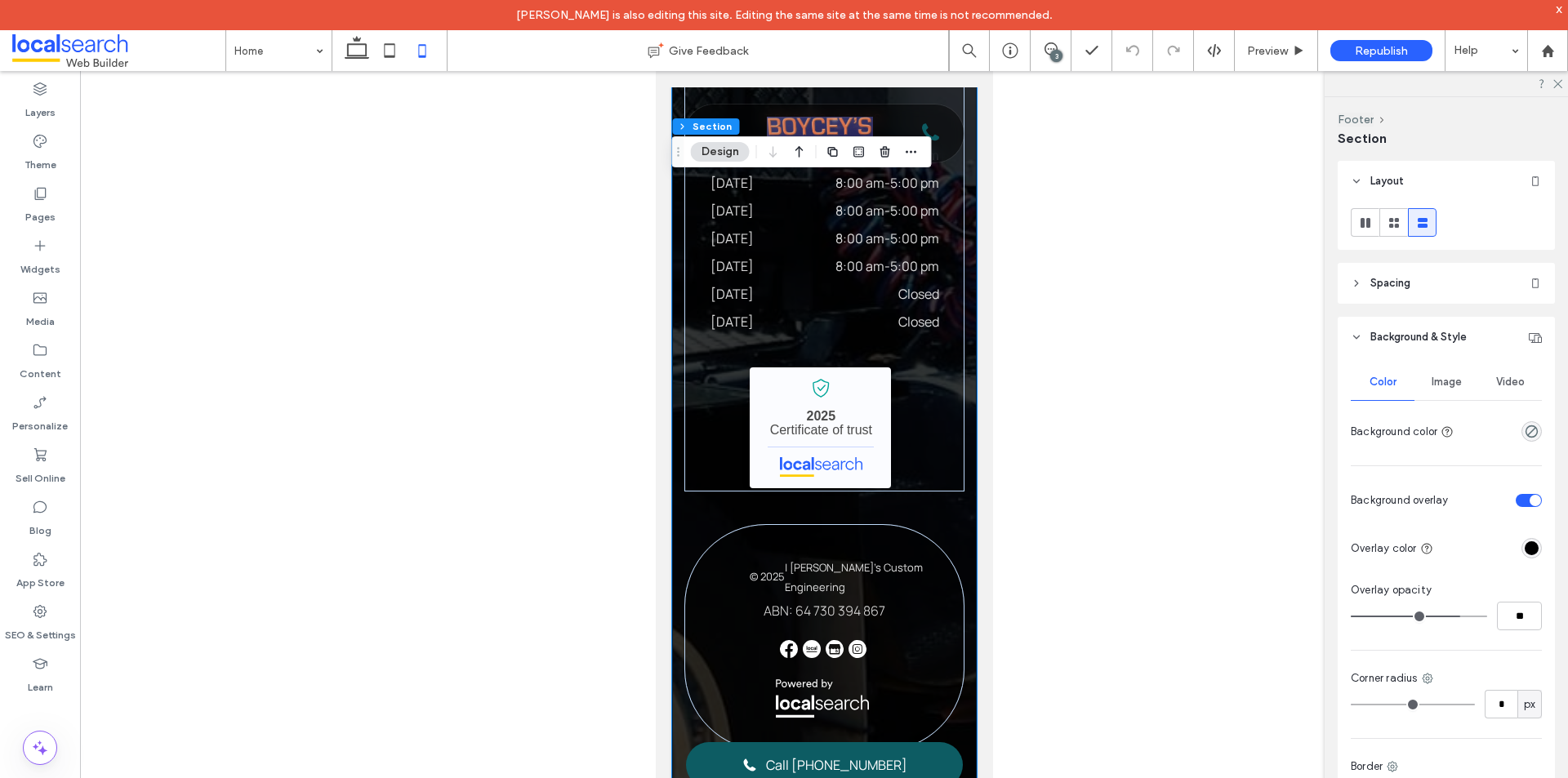
click at [1381, 270] on header "Spacing" at bounding box center [1446, 283] width 217 height 41
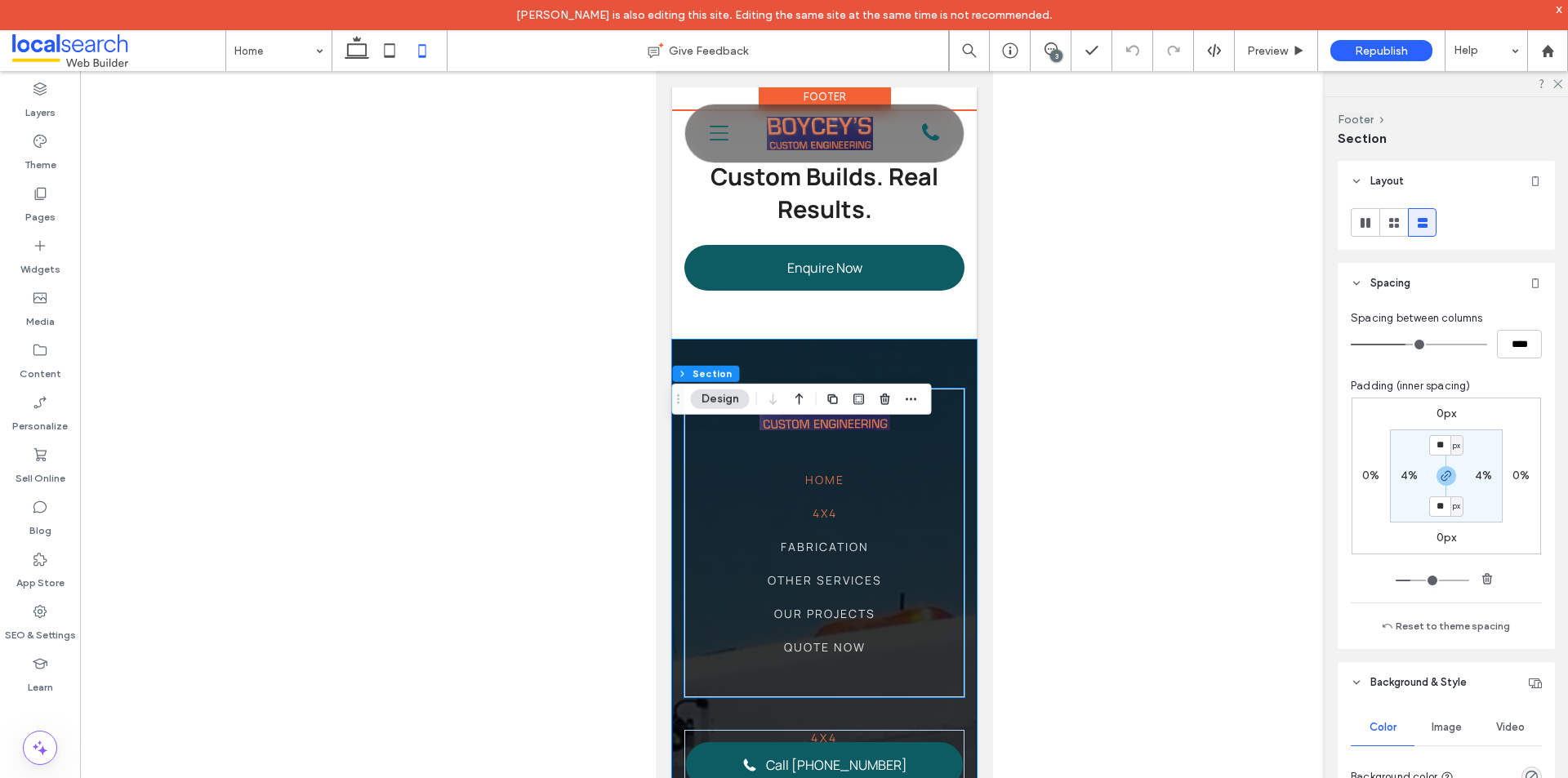
scroll to position [6657, 0]
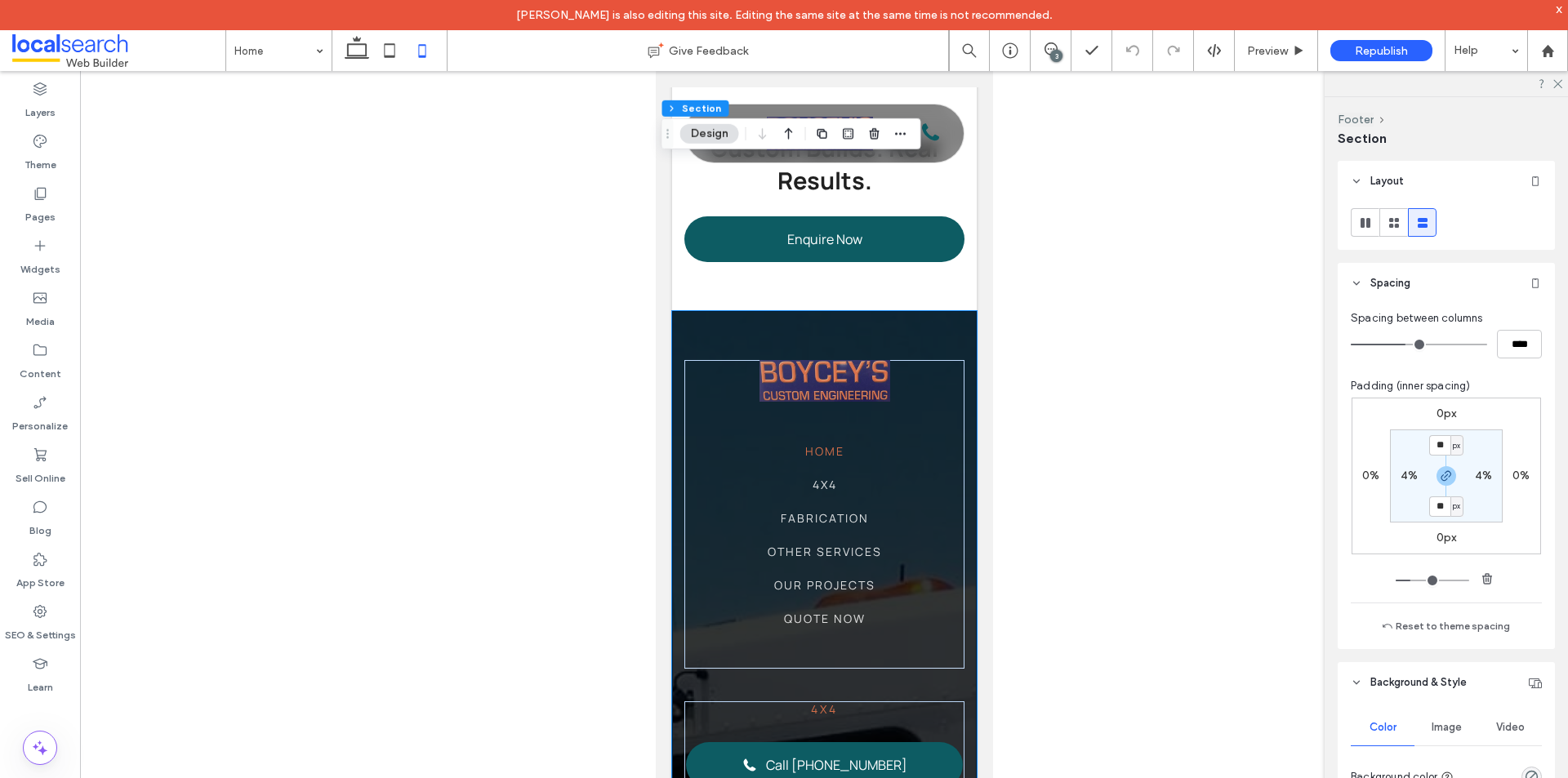
drag, startPoint x: 681, startPoint y: 386, endPoint x: 669, endPoint y: 130, distance: 256.3
click at [669, 130] on icon "Drag" at bounding box center [669, 134] width 13 height 11
click at [1440, 474] on icon "button" at bounding box center [1447, 476] width 13 height 13
click at [1437, 514] on div "60px" at bounding box center [1446, 506] width 27 height 15
click at [1433, 504] on label "60px" at bounding box center [1446, 505] width 27 height 14
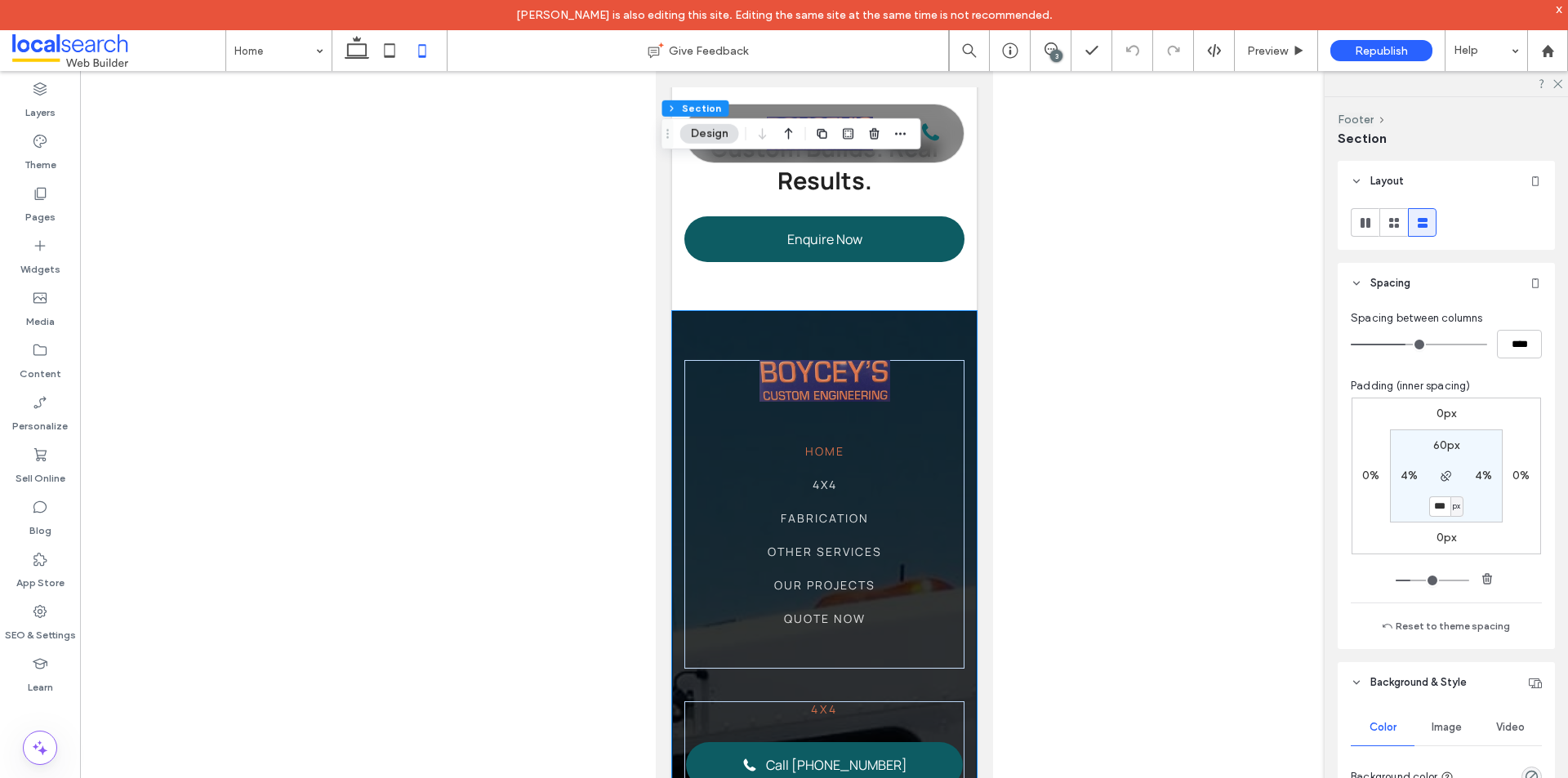
type input "***"
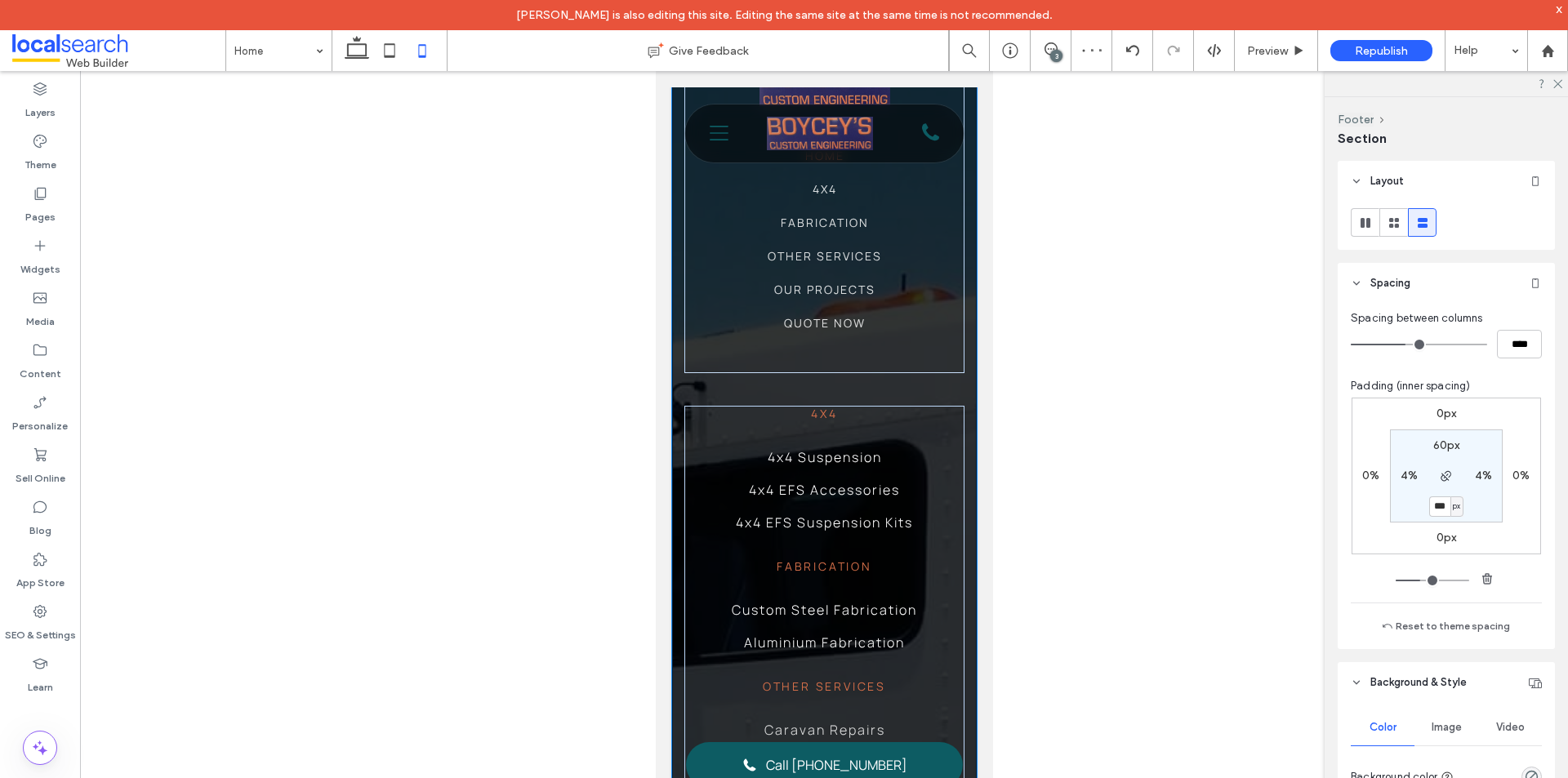
scroll to position [6934, 0]
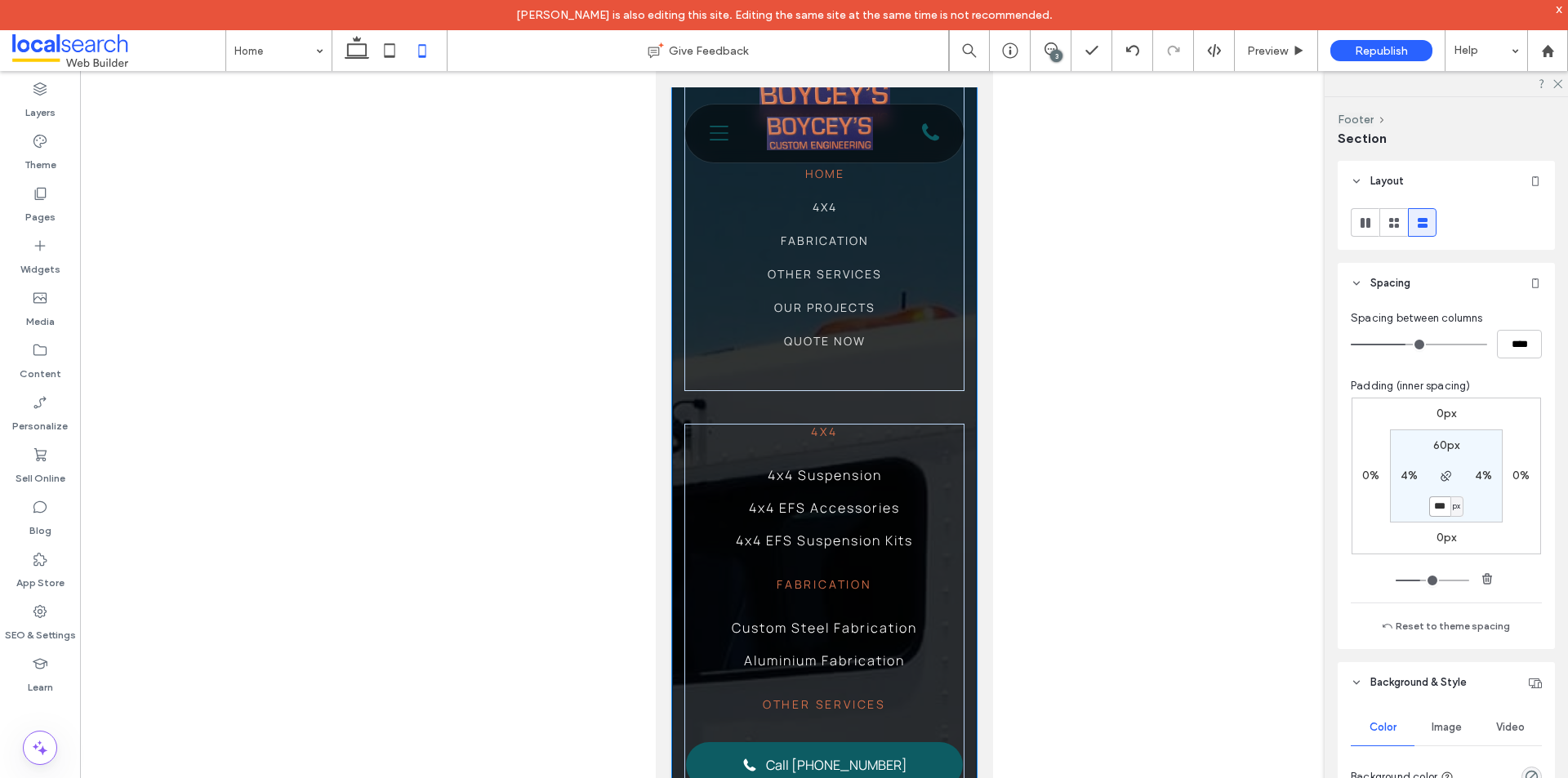
click at [1440, 513] on input "***" at bounding box center [1440, 506] width 21 height 20
type input "**"
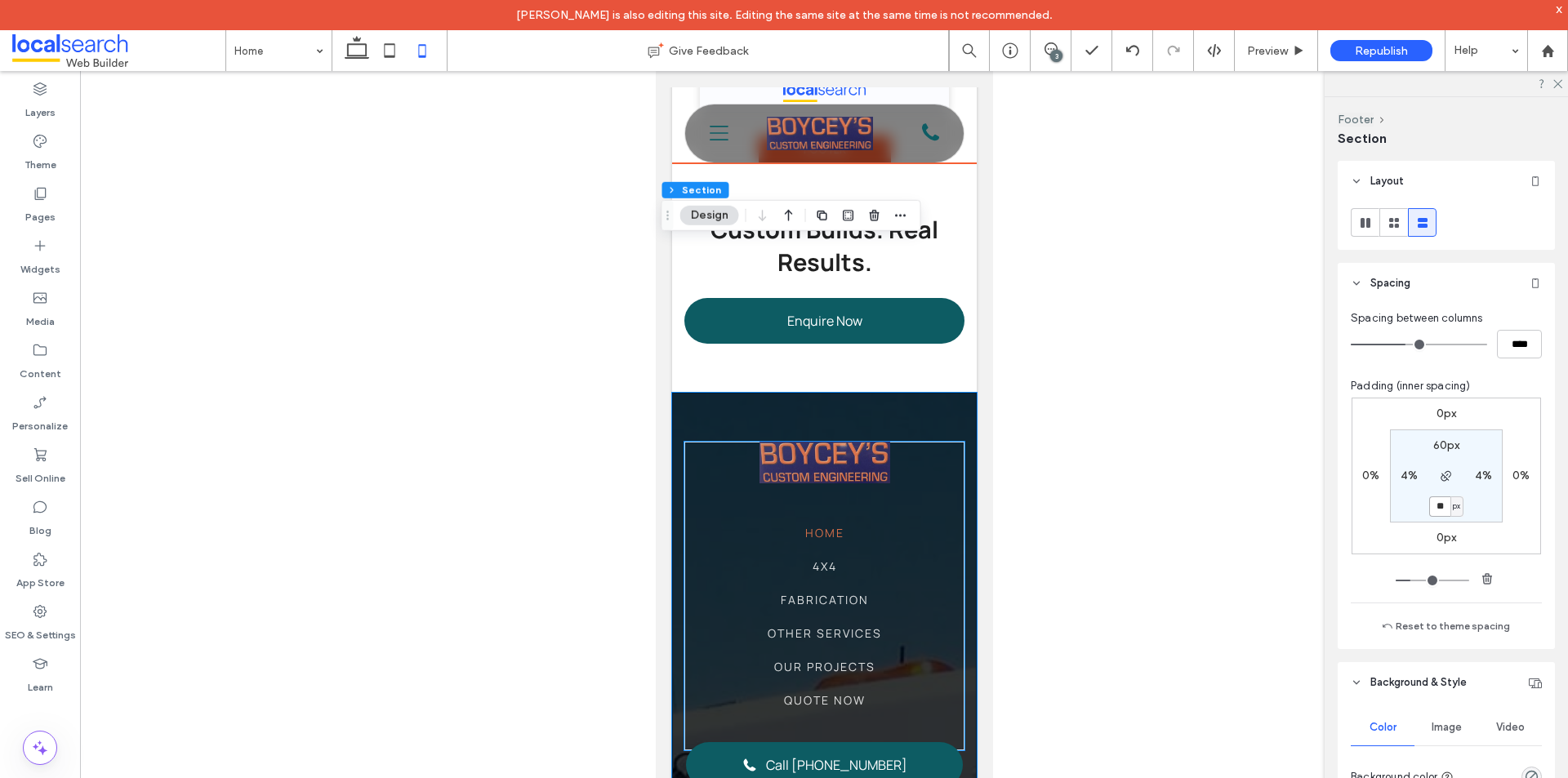
scroll to position [6248, 0]
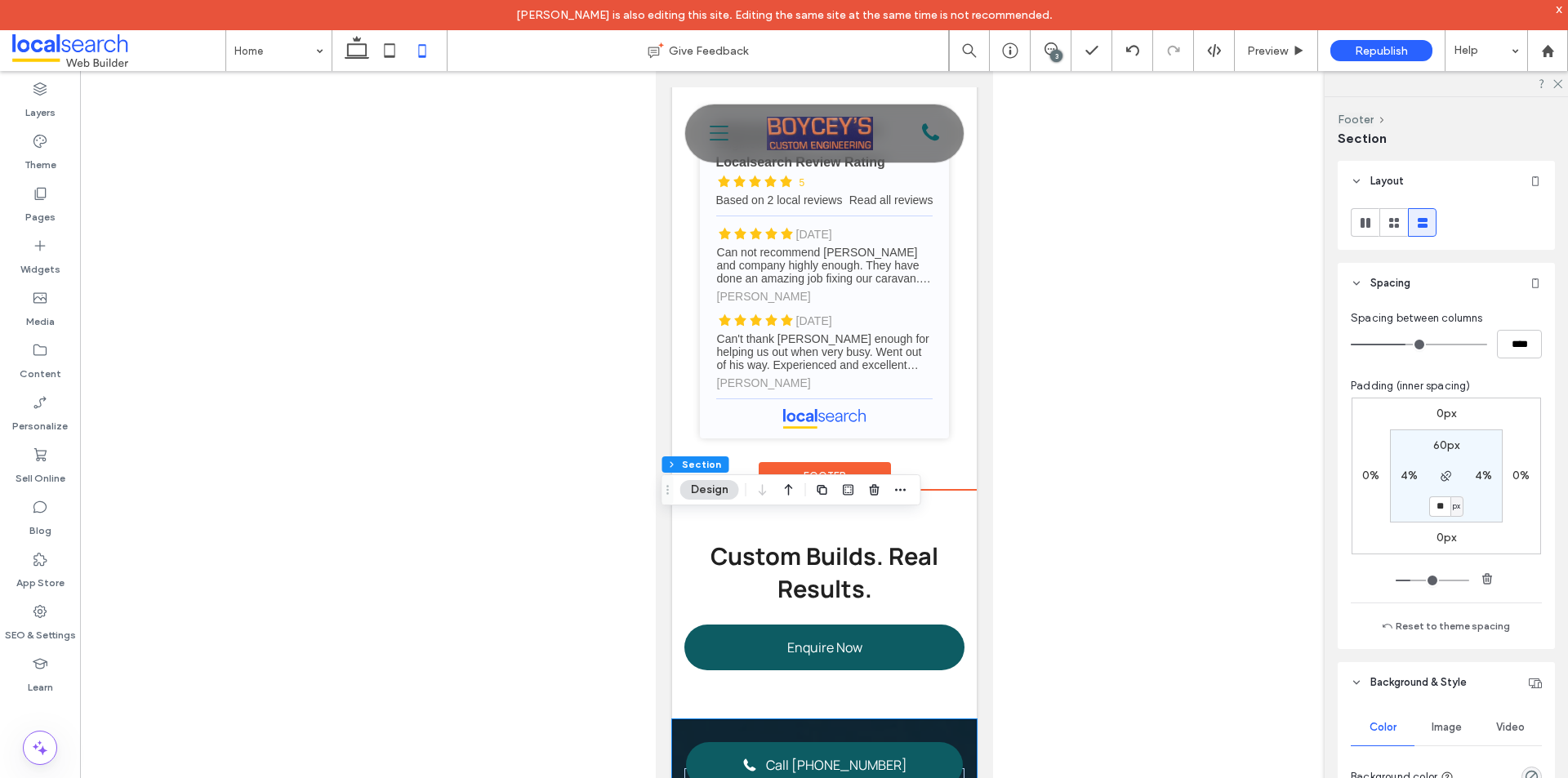
click at [775, 491] on div "Footer" at bounding box center [824, 476] width 132 height 30
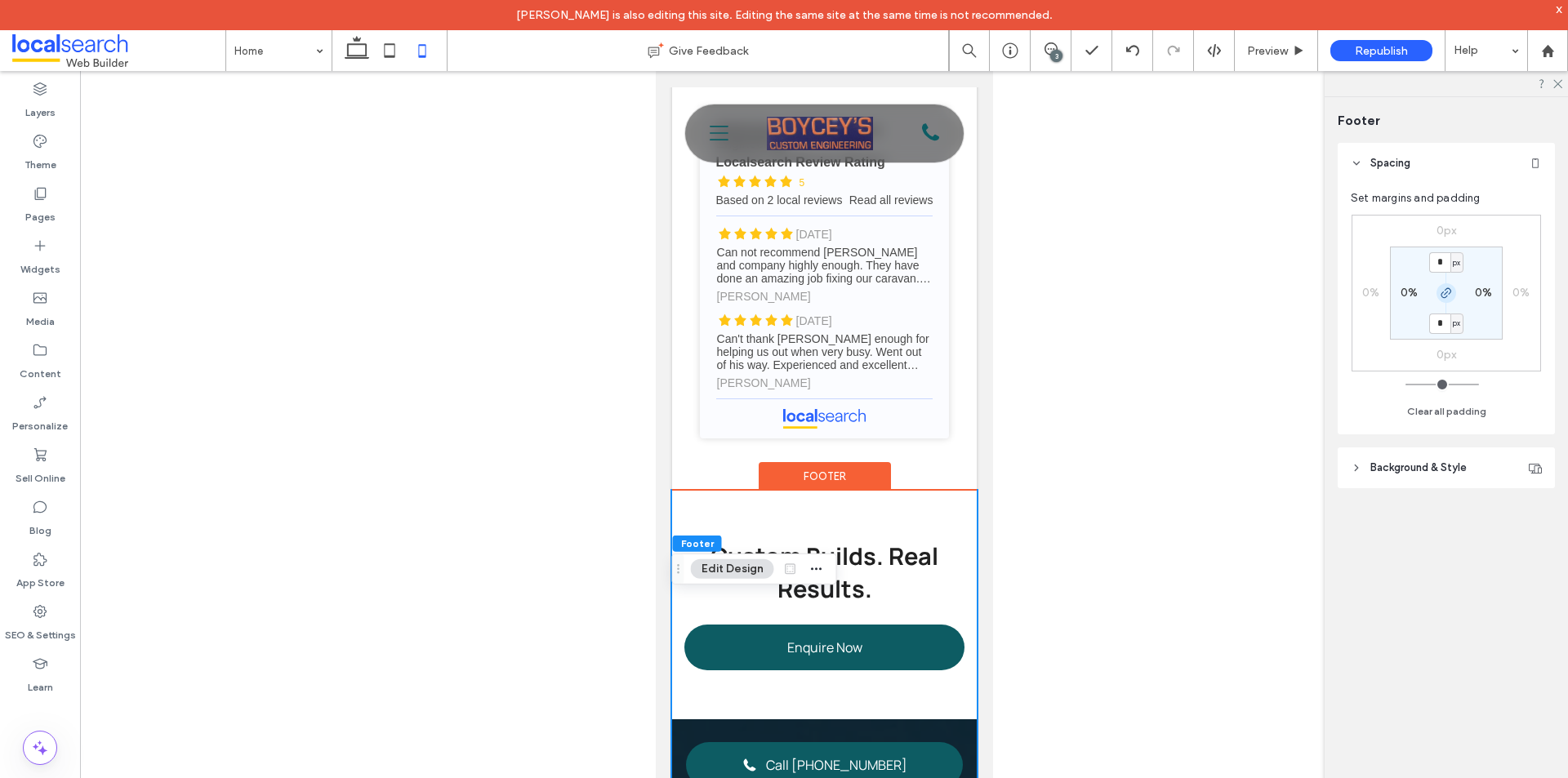
click at [1440, 296] on icon "button" at bounding box center [1447, 293] width 13 height 13
click at [1445, 322] on label "0px" at bounding box center [1447, 322] width 20 height 14
type input "**"
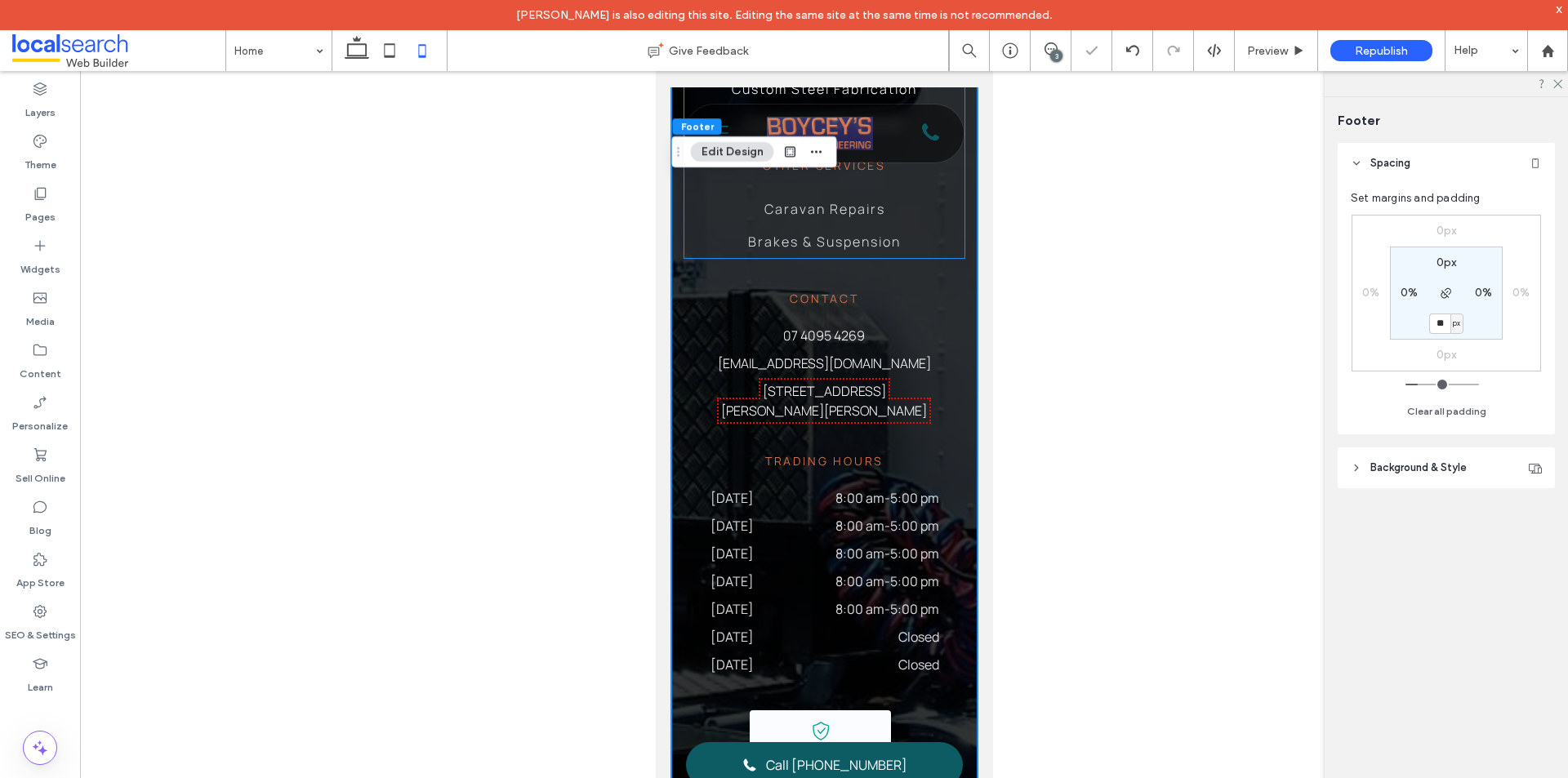
scroll to position [7921, 0]
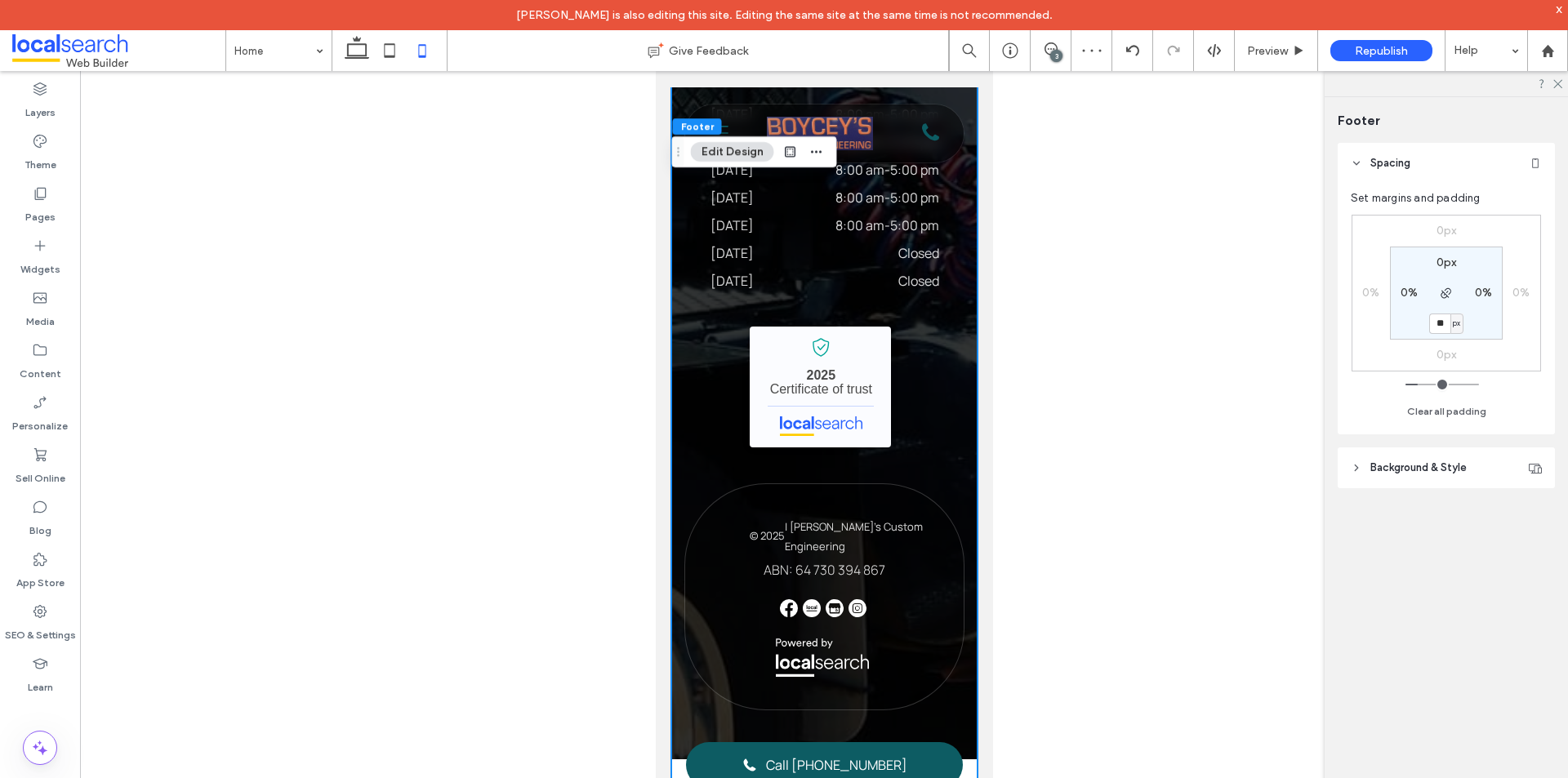
drag, startPoint x: 1443, startPoint y: 325, endPoint x: 1396, endPoint y: 325, distance: 47.0
click at [1396, 325] on section "0px 0% ** px 0%" at bounding box center [1446, 293] width 113 height 93
type input "*"
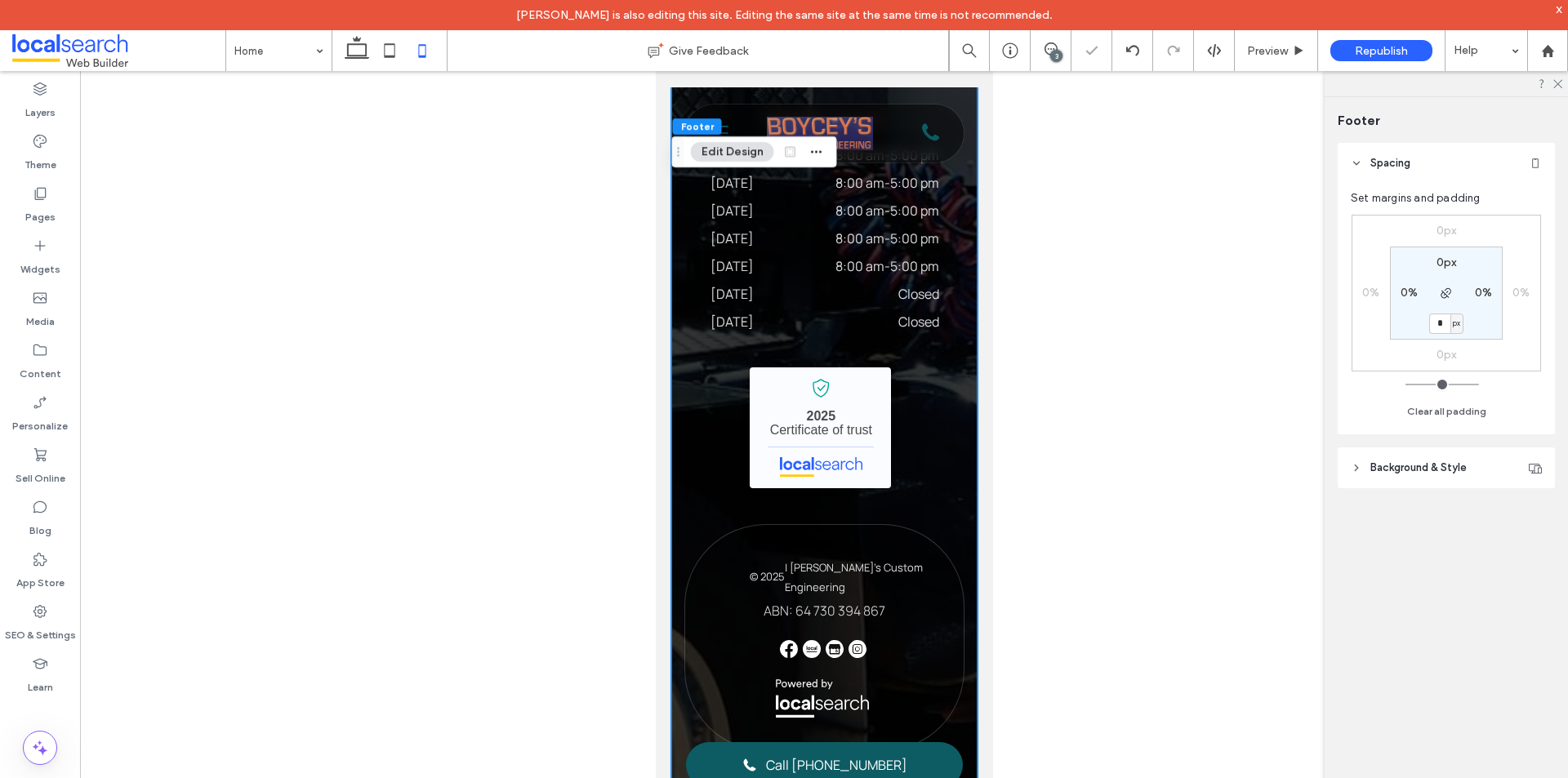
scroll to position [7881, 0]
type input "***"
click at [1407, 286] on label "0%" at bounding box center [1409, 292] width 17 height 14
click at [1443, 318] on label "0px" at bounding box center [1447, 322] width 20 height 14
click at [1449, 262] on label "0px" at bounding box center [1447, 262] width 20 height 14
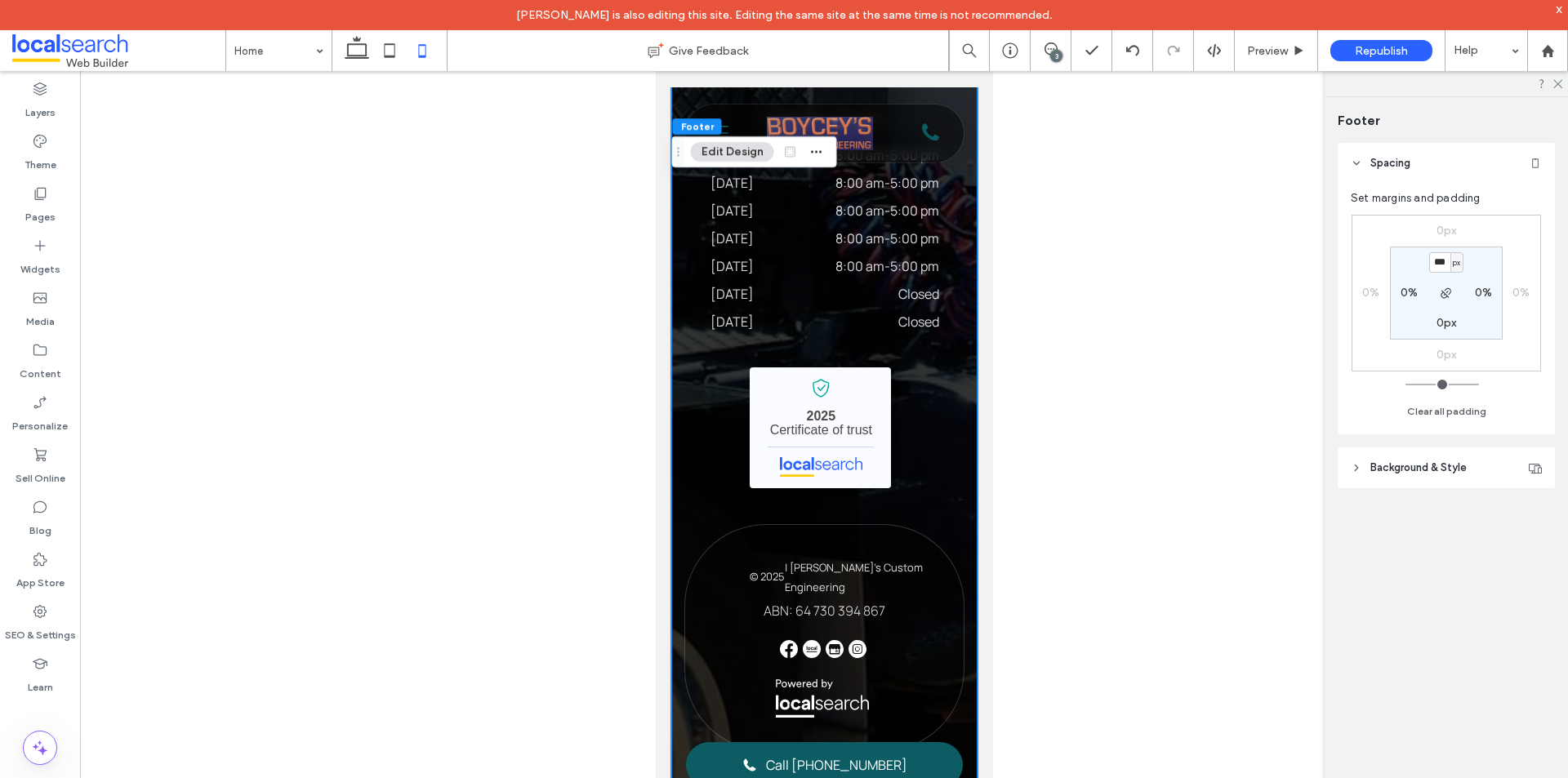
type input "***"
click at [1410, 297] on label "0%" at bounding box center [1409, 292] width 17 height 14
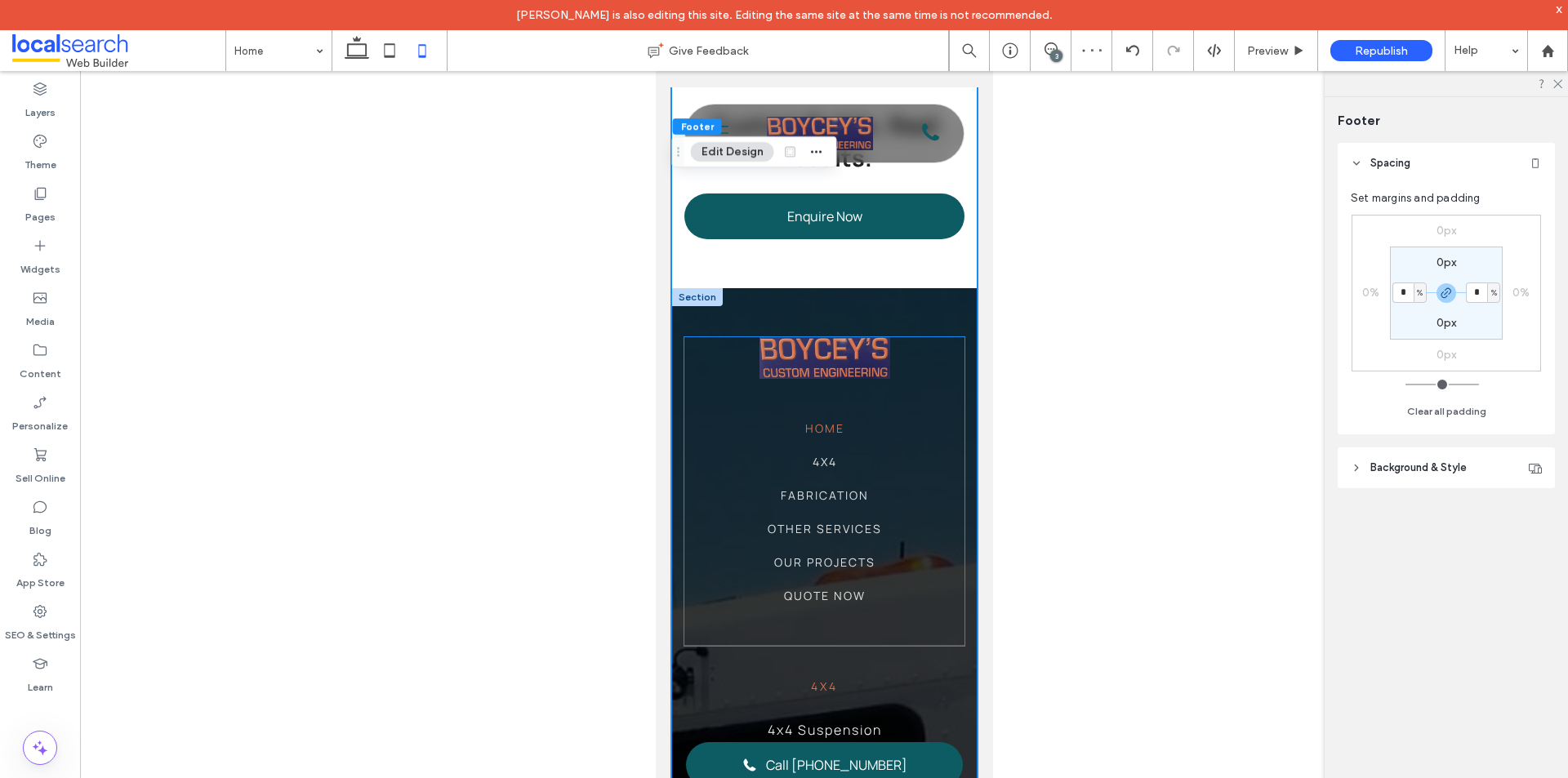
scroll to position [6657, 0]
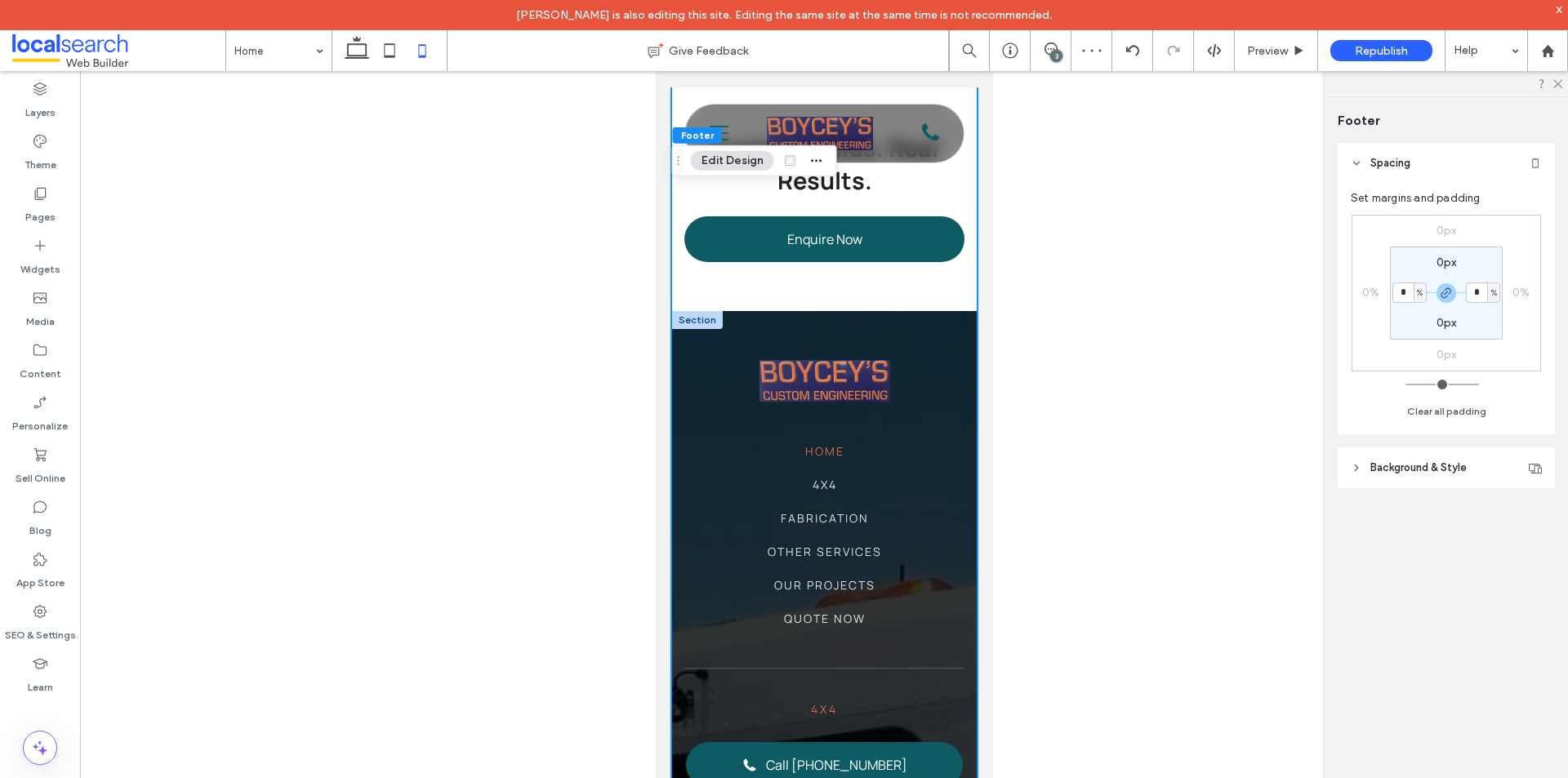
click at [700, 329] on div at bounding box center [696, 319] width 50 height 18
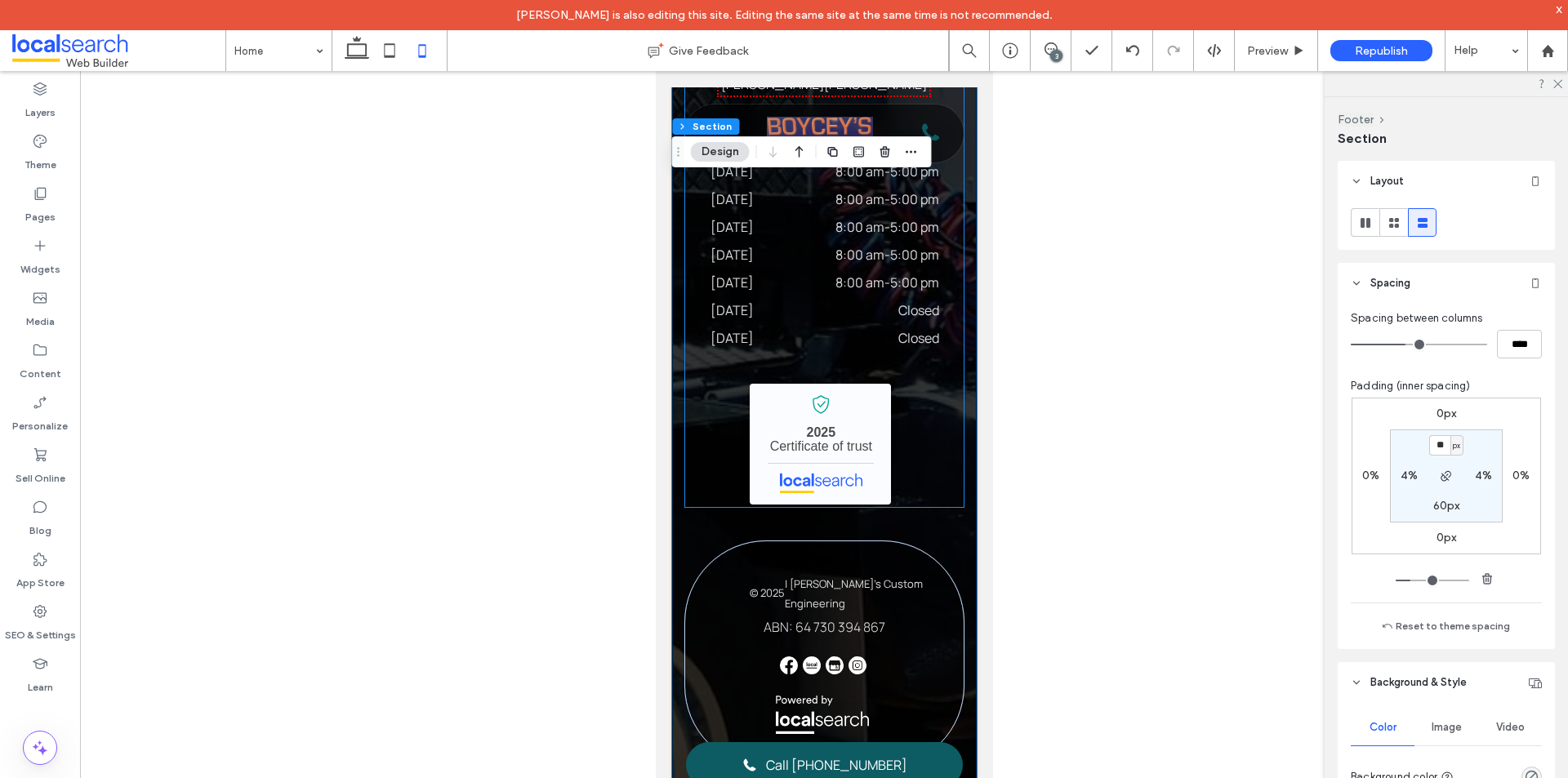
scroll to position [7881, 0]
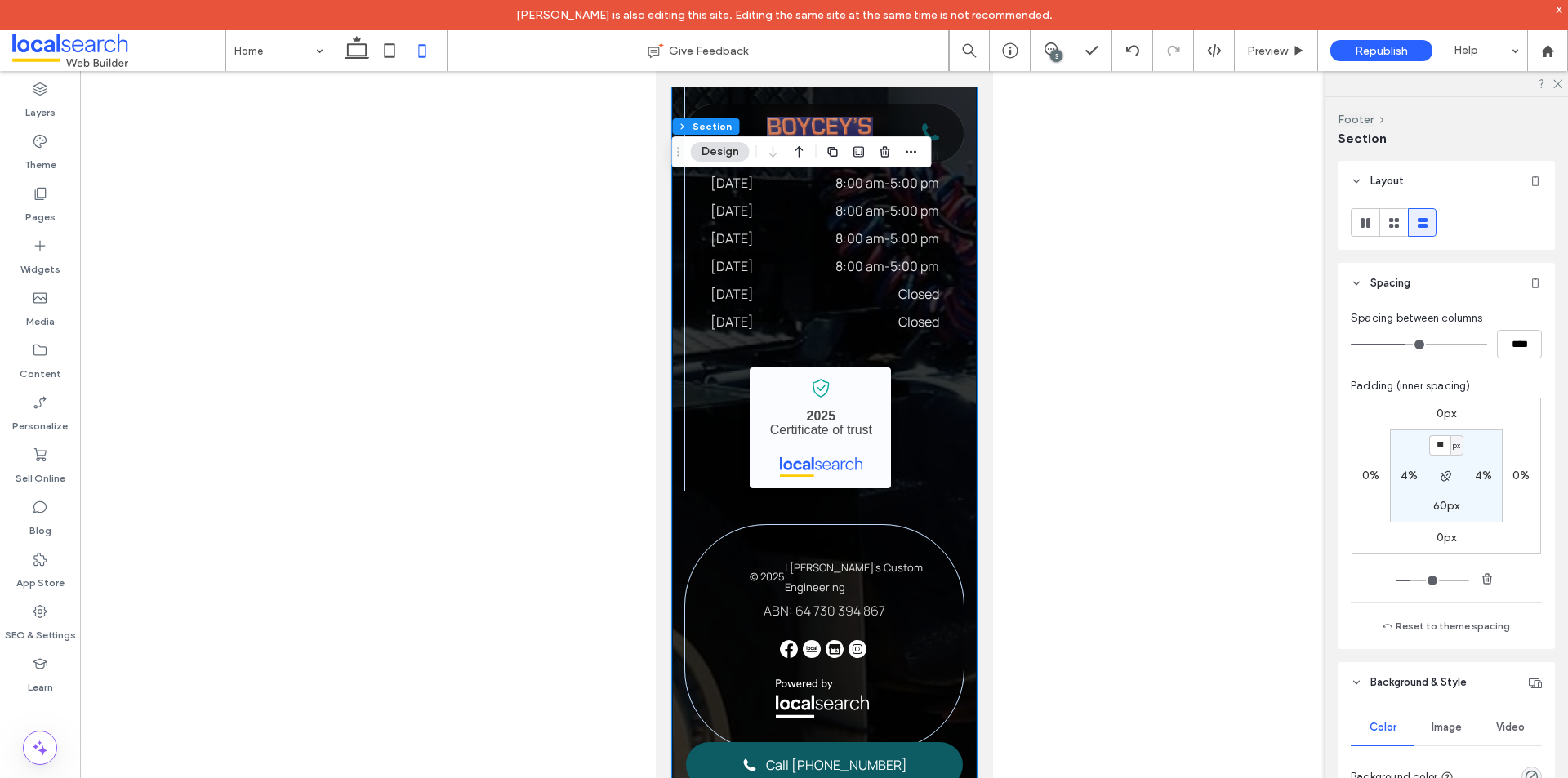
click at [1437, 531] on label "0px" at bounding box center [1447, 537] width 20 height 14
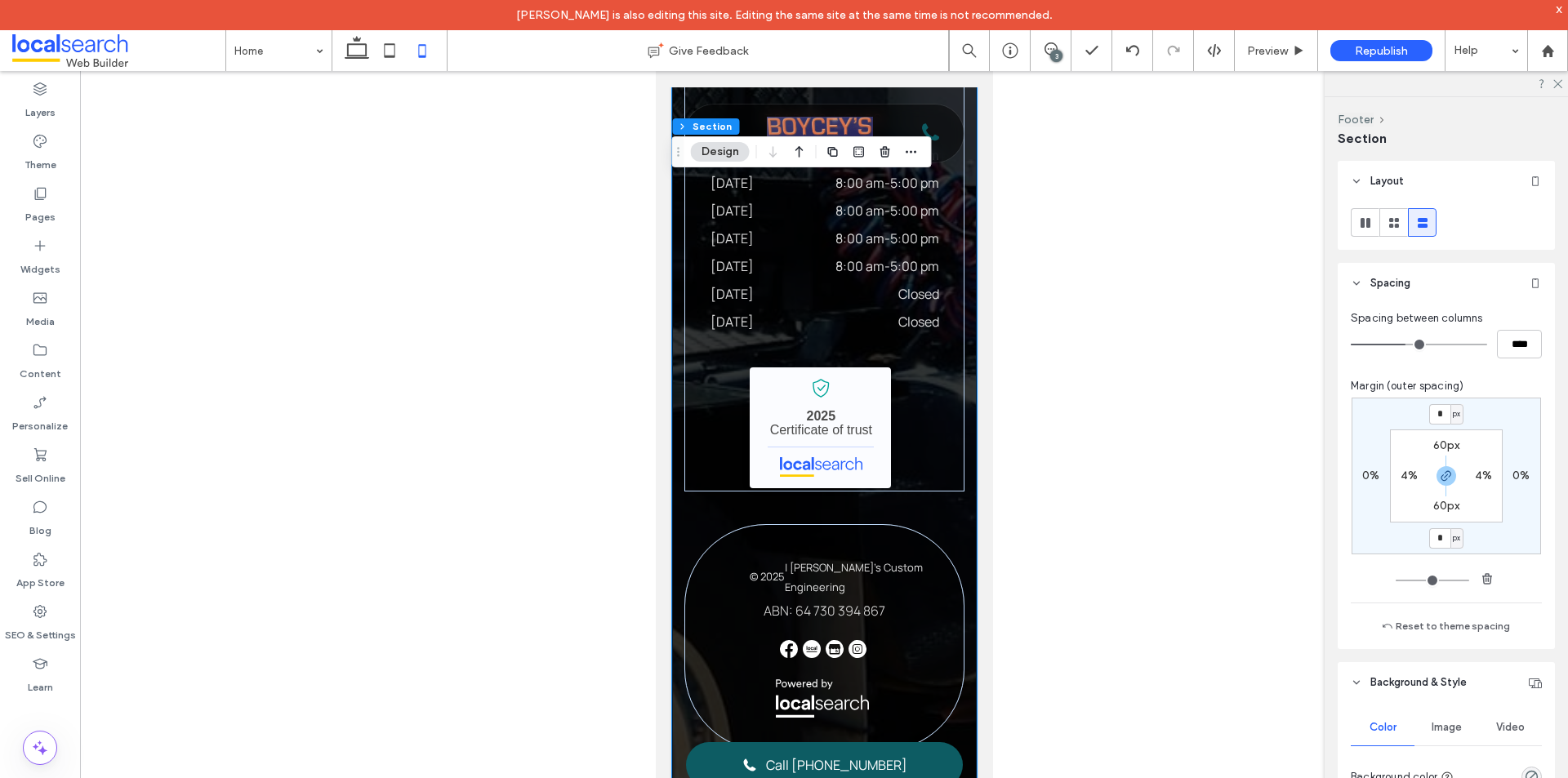
type input "*"
click at [1437, 476] on span "button" at bounding box center [1446, 476] width 20 height 20
click at [1429, 543] on input "*" at bounding box center [1440, 539] width 21 height 20
type input "****"
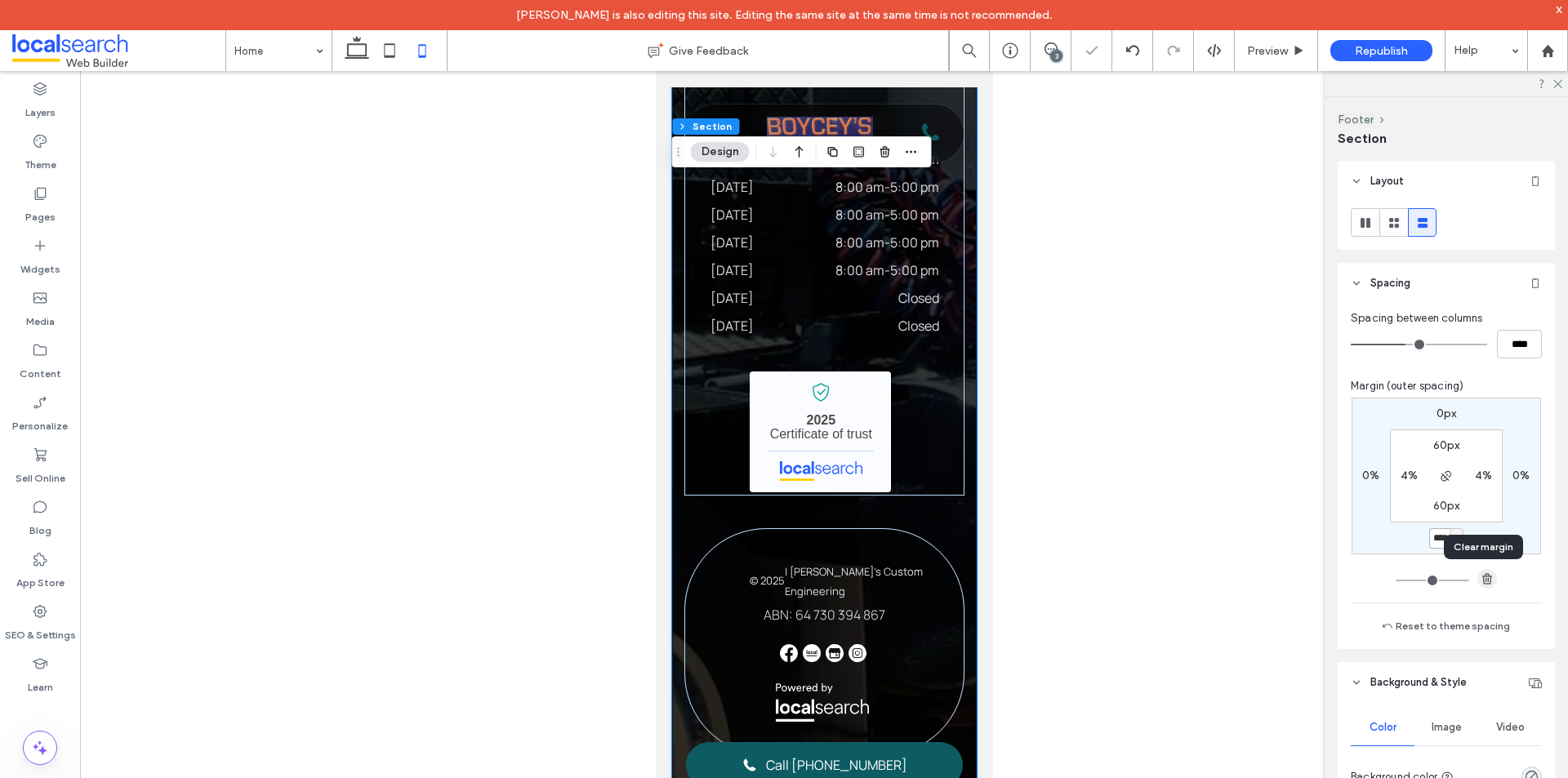
type input "*"
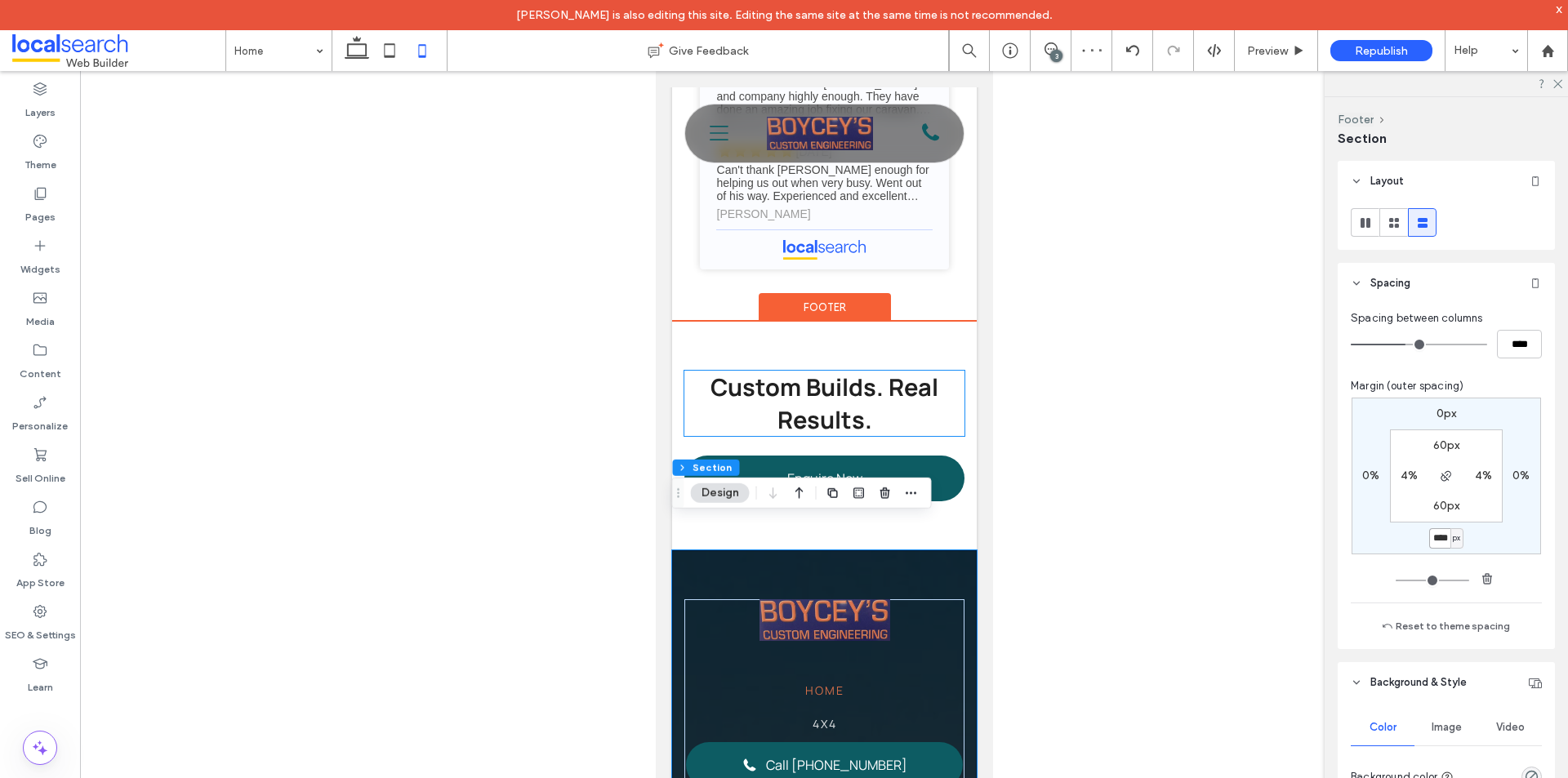
scroll to position [6571, 0]
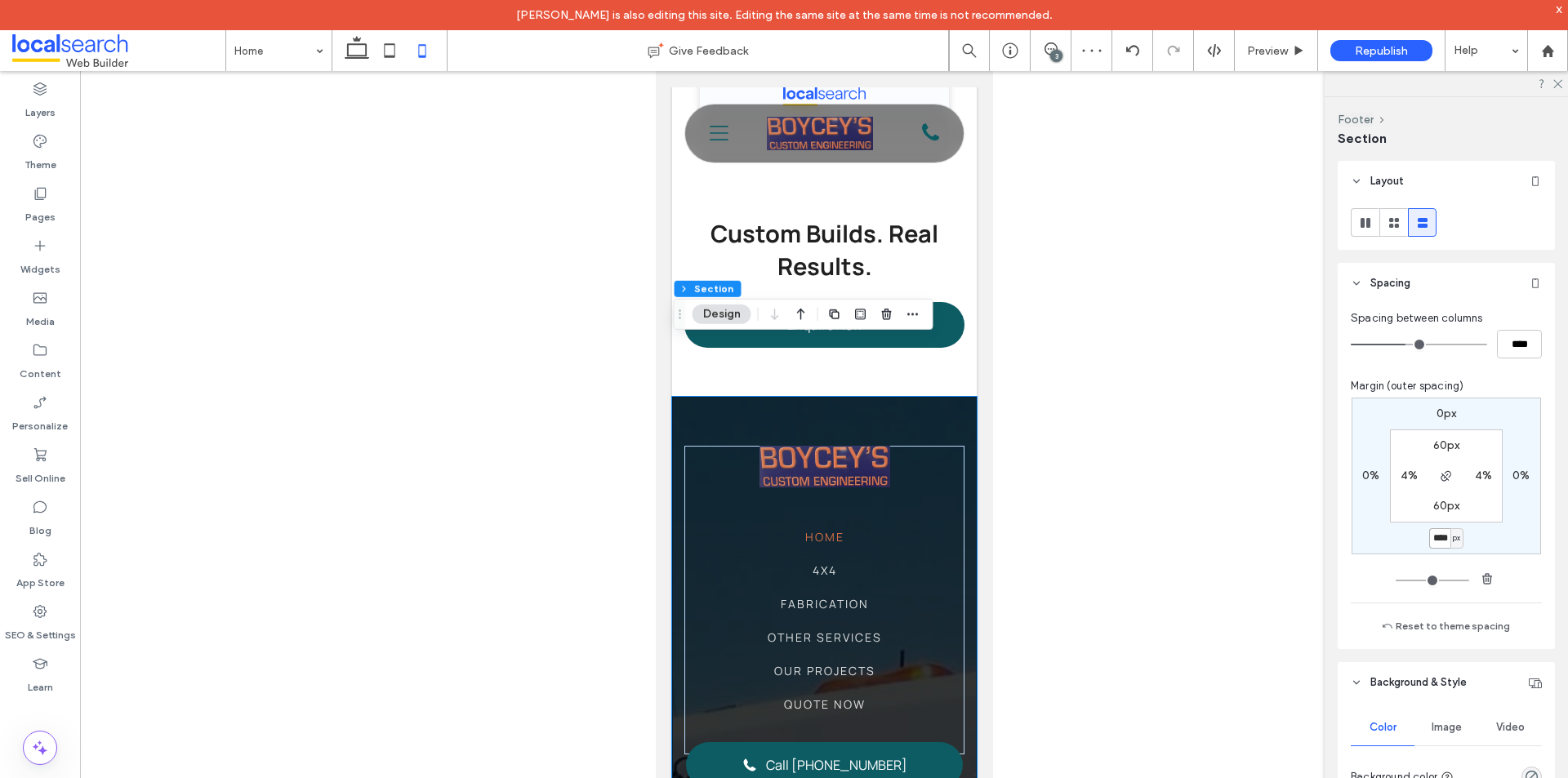
drag, startPoint x: 682, startPoint y: 475, endPoint x: 683, endPoint y: 313, distance: 162.0
click at [683, 313] on icon "Drag" at bounding box center [681, 315] width 13 height 11
click at [1442, 538] on input "****" at bounding box center [1440, 539] width 21 height 20
type input "*"
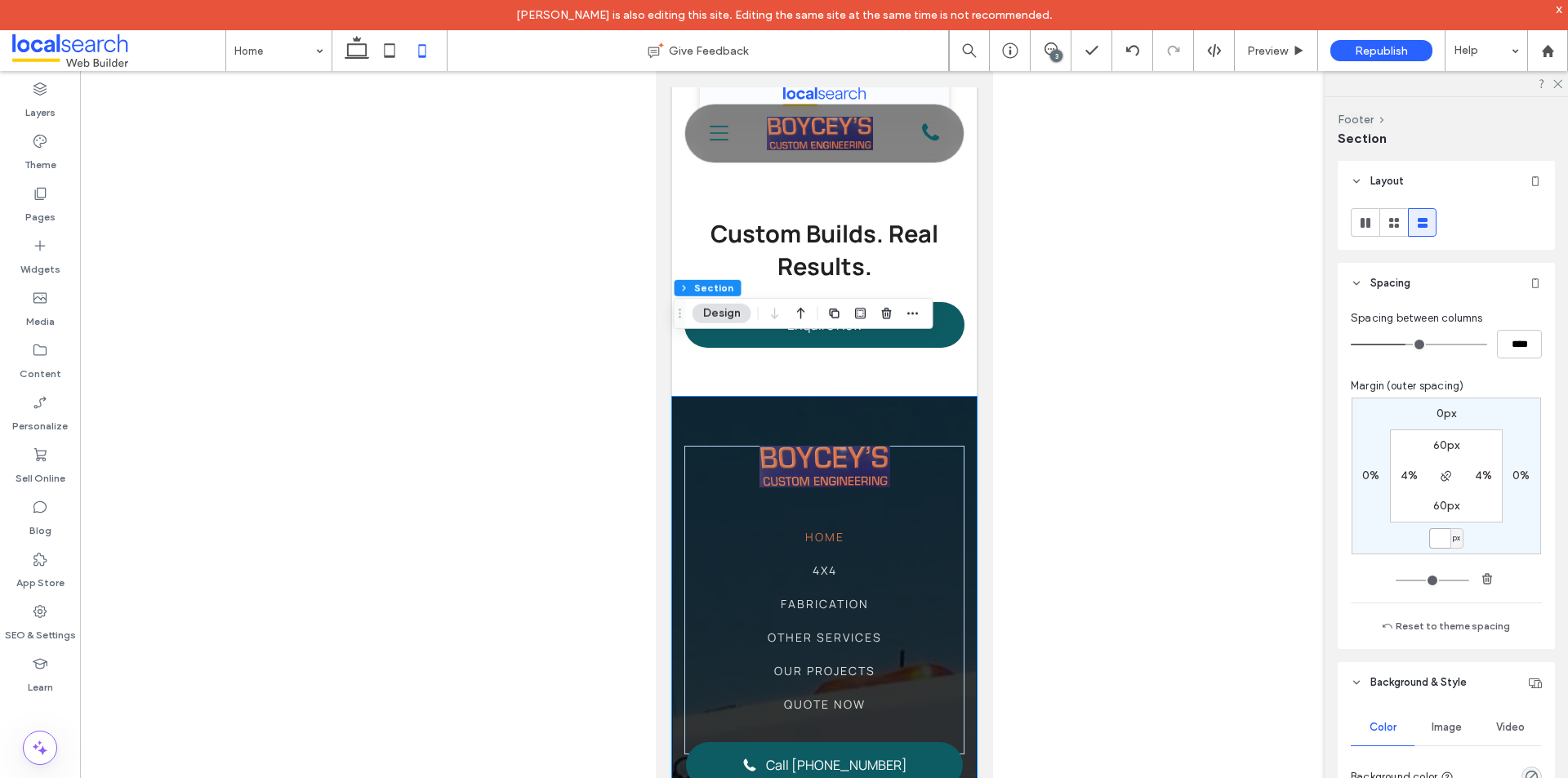
type input "*"
click at [1447, 504] on label "60px" at bounding box center [1446, 505] width 27 height 14
type input "**"
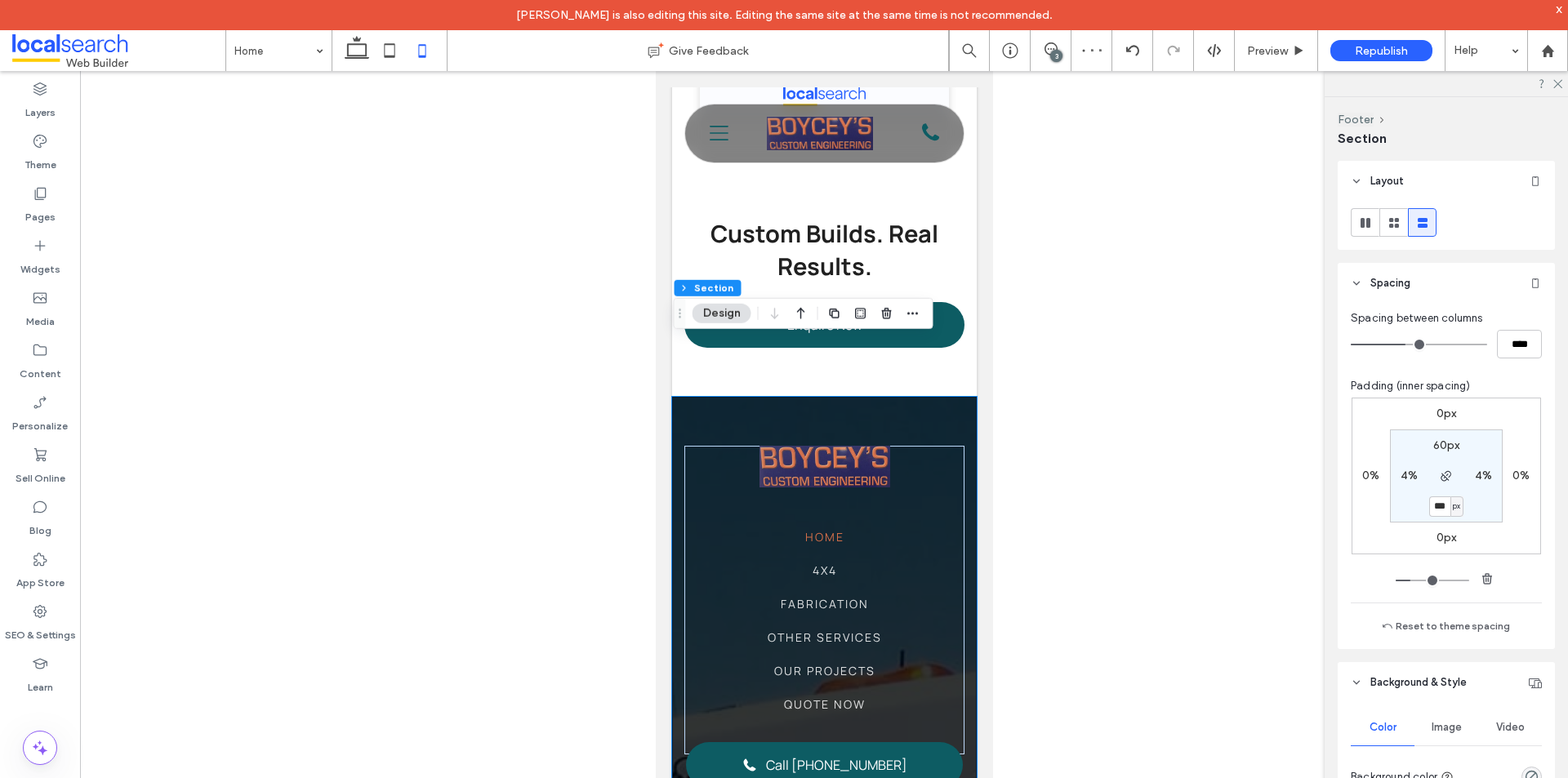
type input "***"
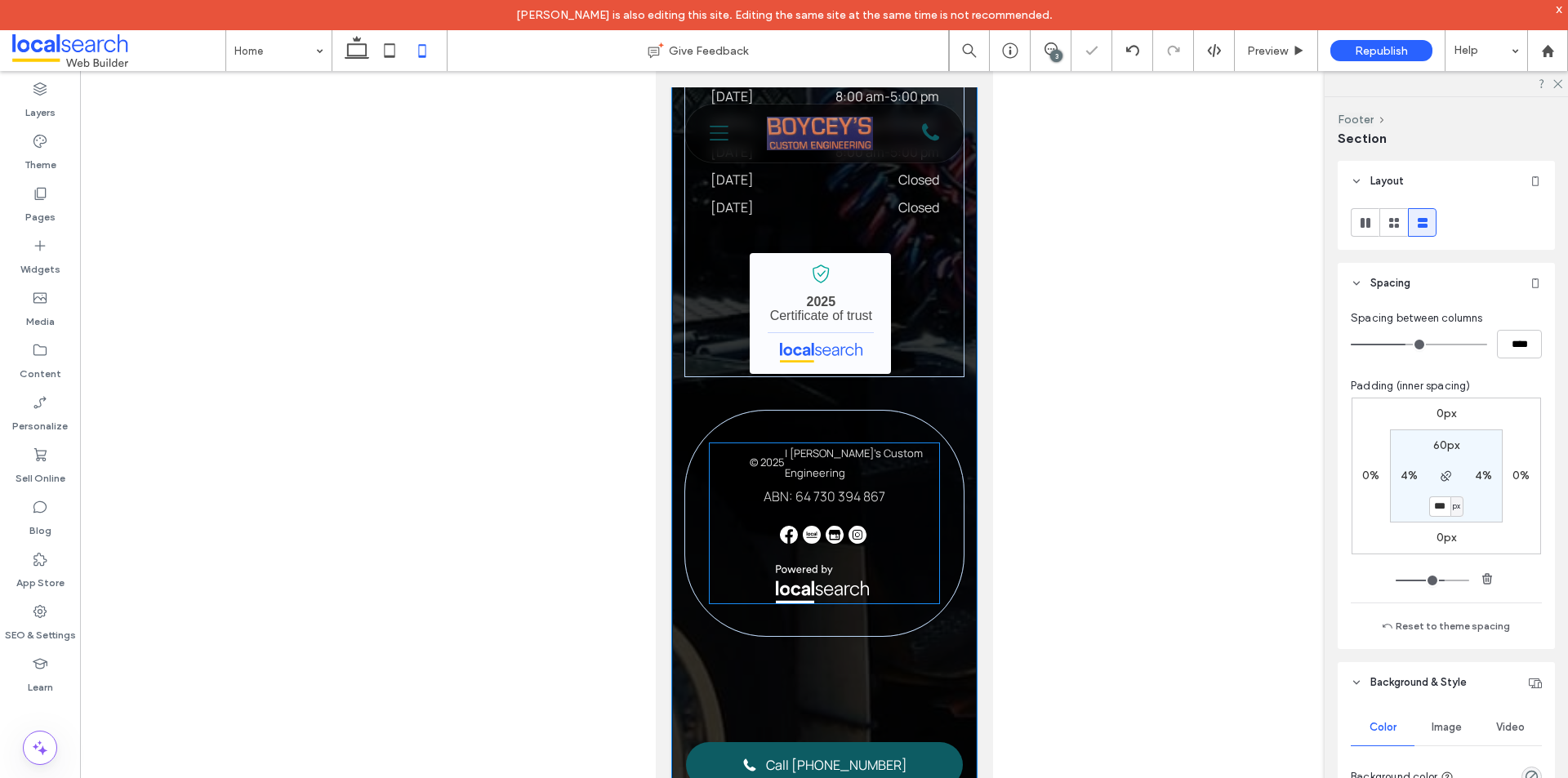
scroll to position [7995, 0]
click at [1440, 508] on input "***" at bounding box center [1440, 506] width 21 height 20
type input "**"
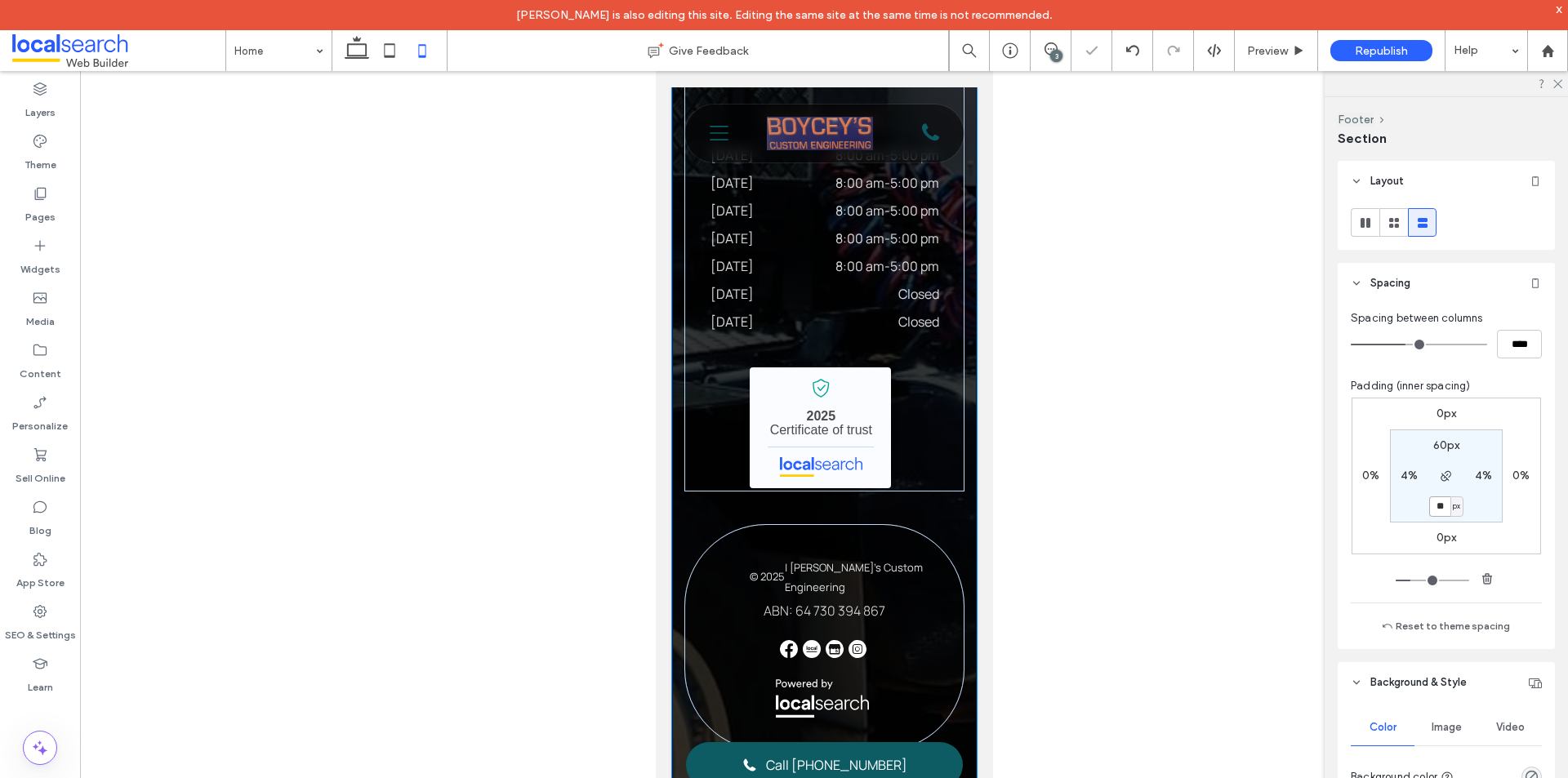
scroll to position [7881, 0]
click at [1441, 529] on div "0px 0% 0px 0% 60px 4% ** px 4%" at bounding box center [1447, 476] width 190 height 156
click at [1442, 532] on label "0px" at bounding box center [1447, 537] width 20 height 14
type input "*"
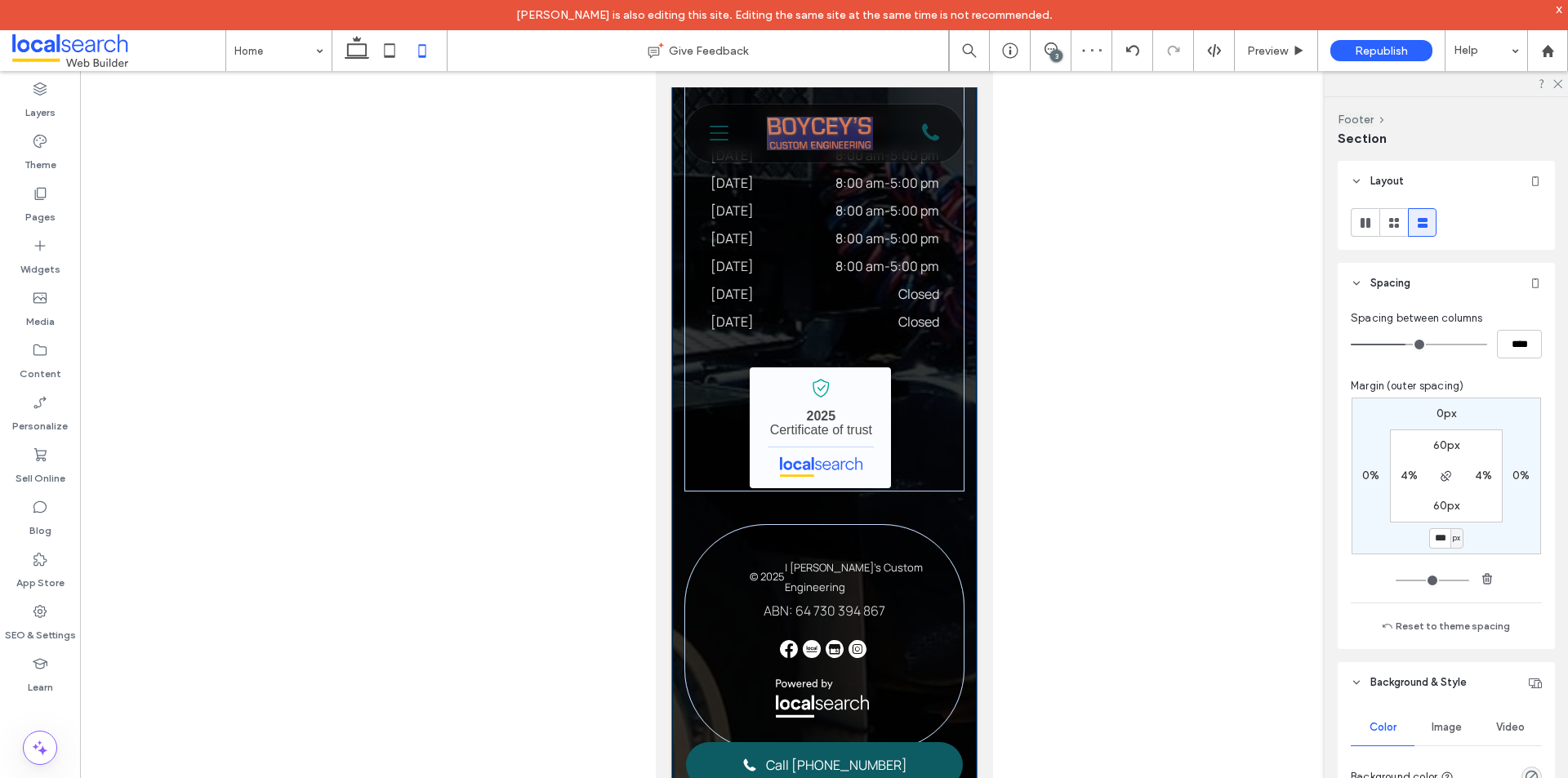
type input "***"
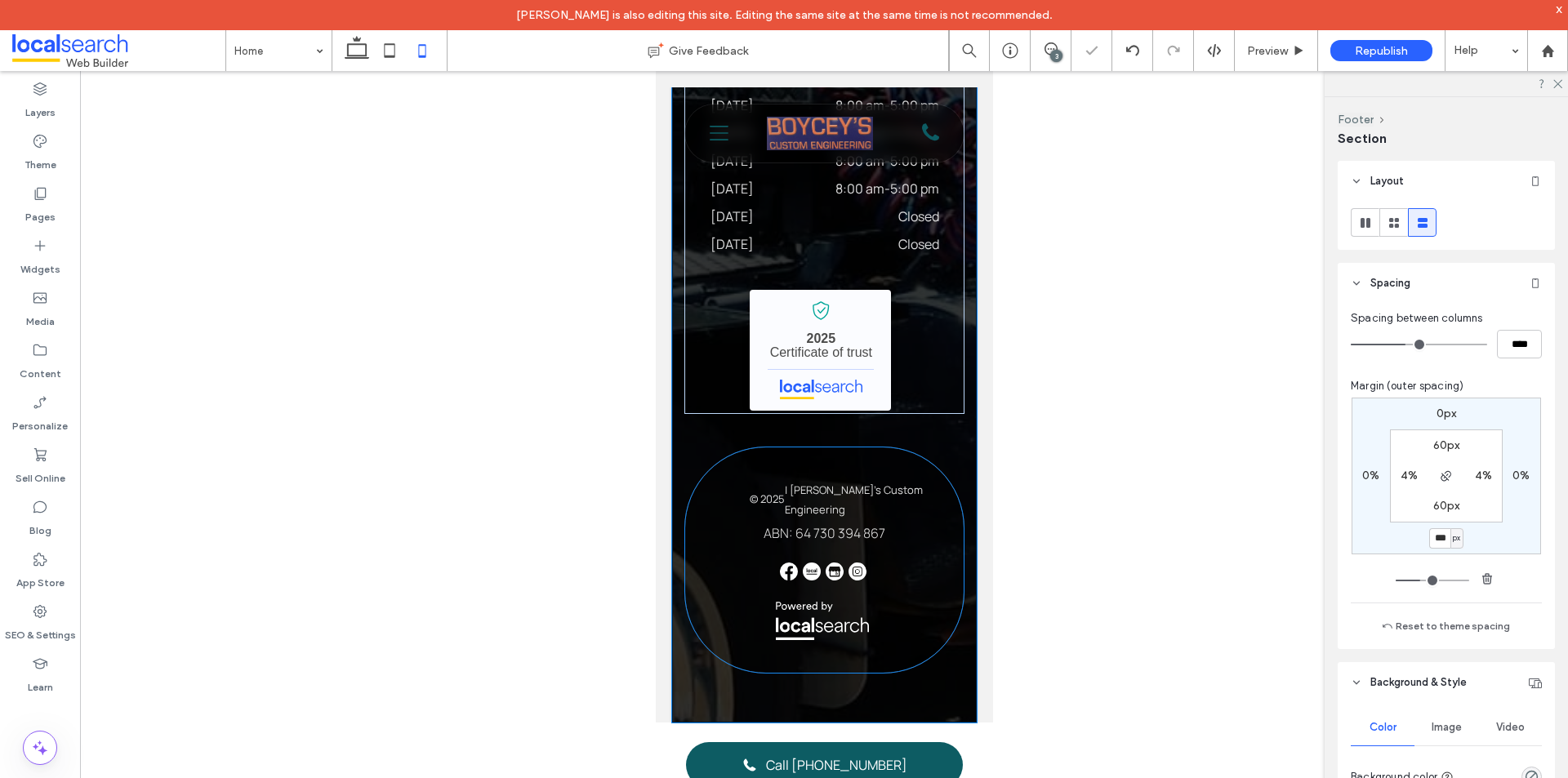
scroll to position [7959, 0]
type input "*"
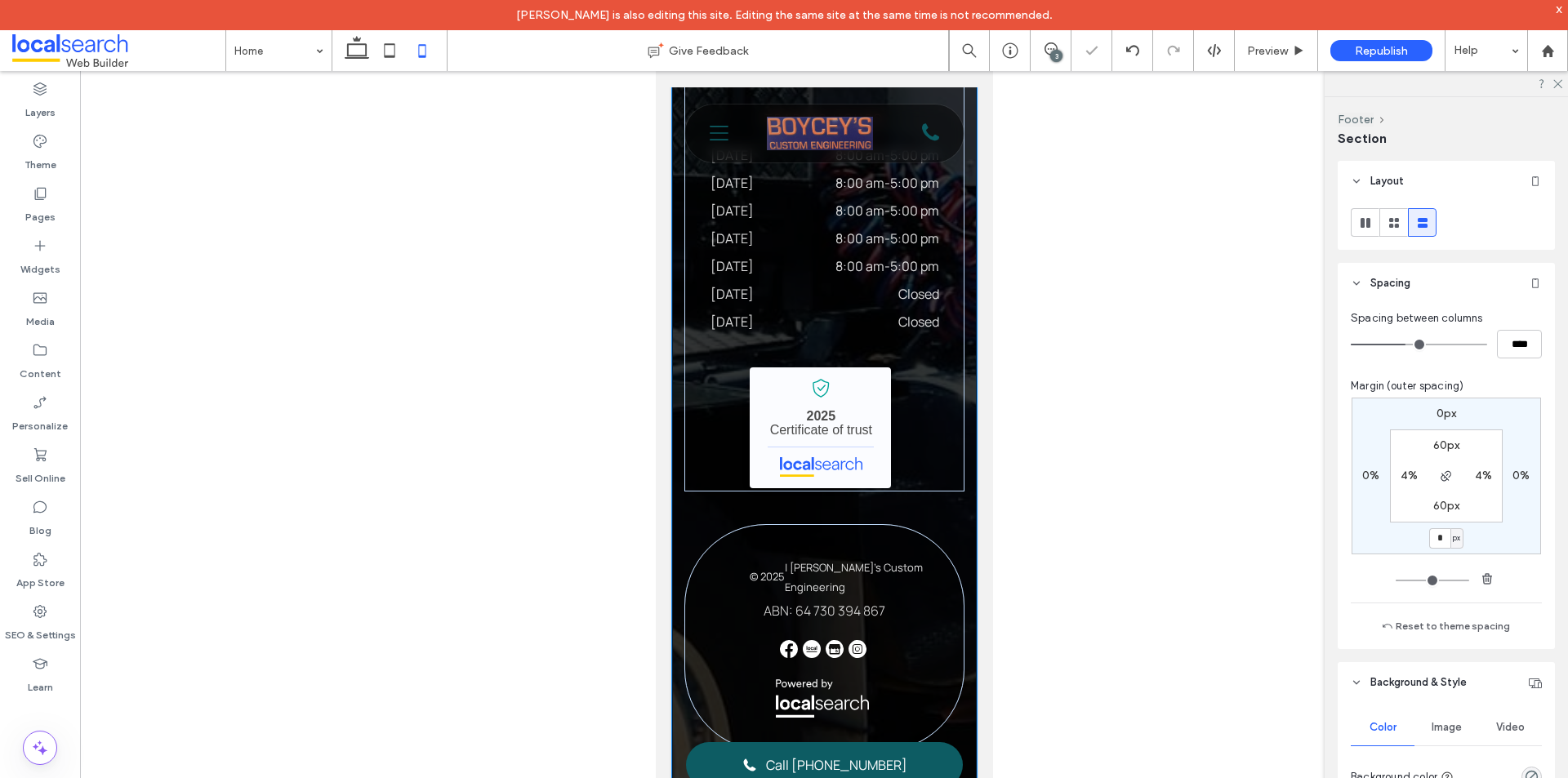
scroll to position [7881, 0]
drag, startPoint x: 1440, startPoint y: 543, endPoint x: 1411, endPoint y: 541, distance: 29.1
click at [1411, 541] on div "0px 0% * px 0% 60px 4% 60px 4%" at bounding box center [1447, 476] width 190 height 156
type input "****"
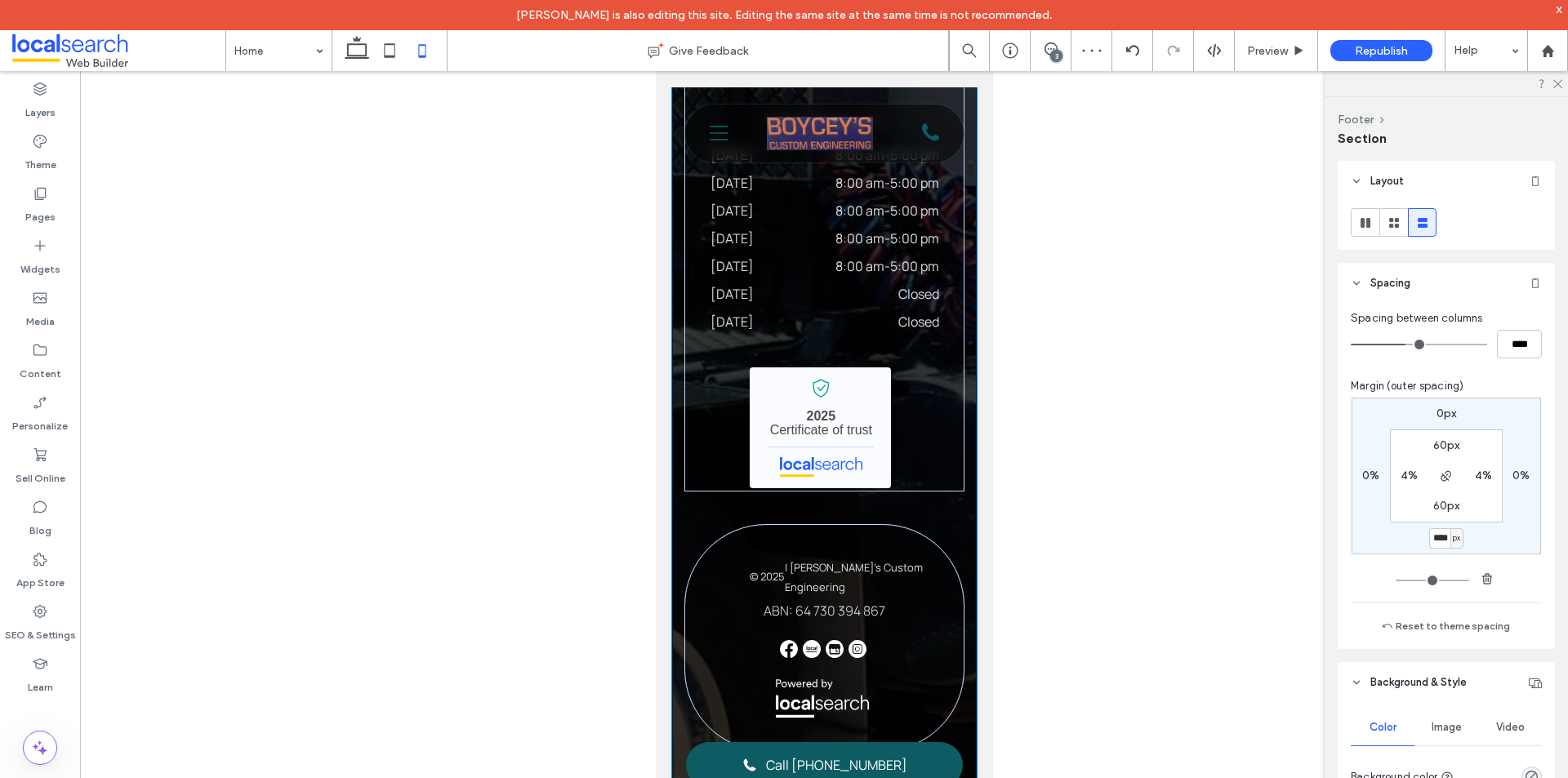
type input "*"
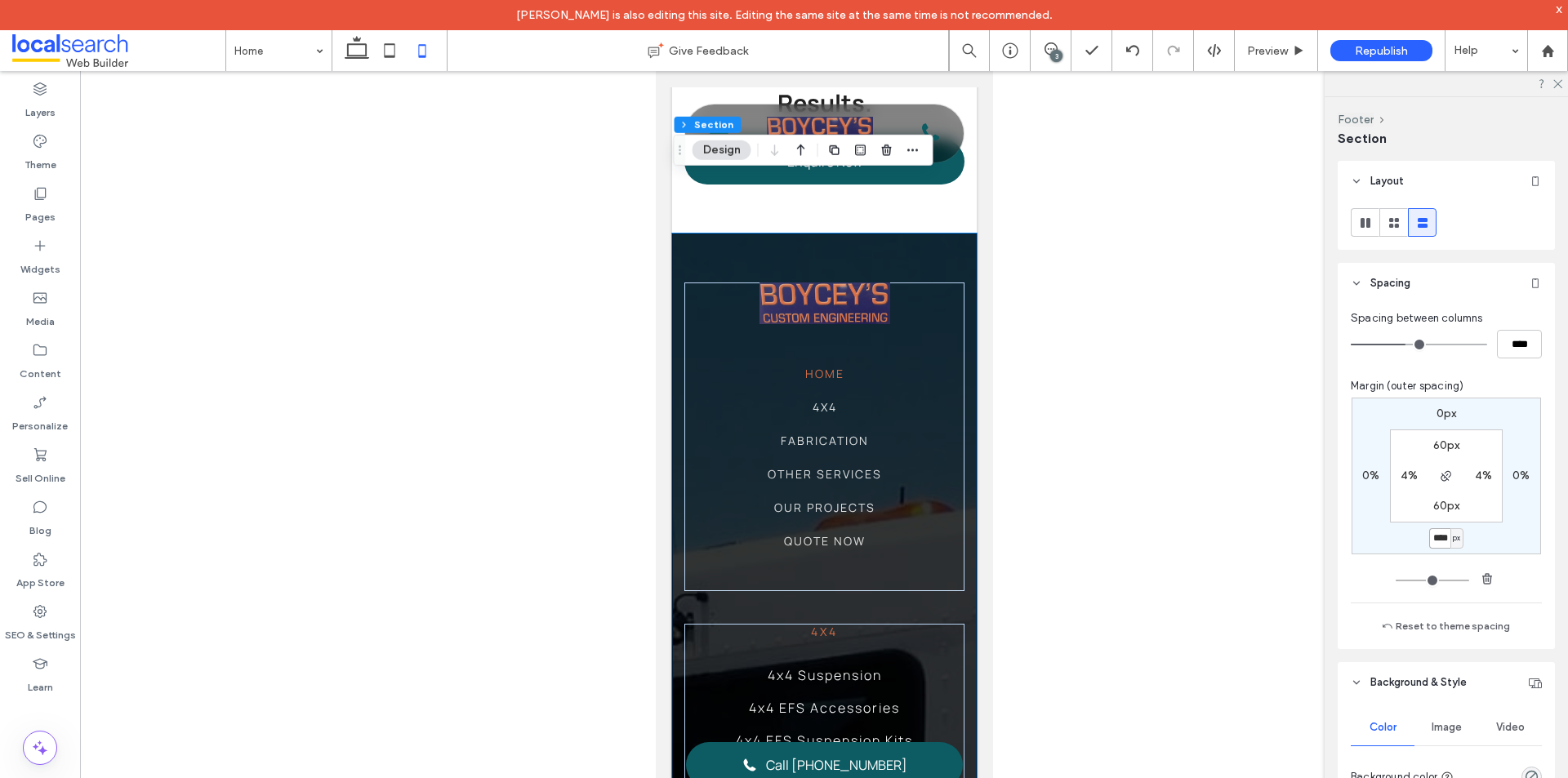
scroll to position [0, 0]
click at [1433, 535] on input "****" at bounding box center [1440, 539] width 21 height 20
type input "*"
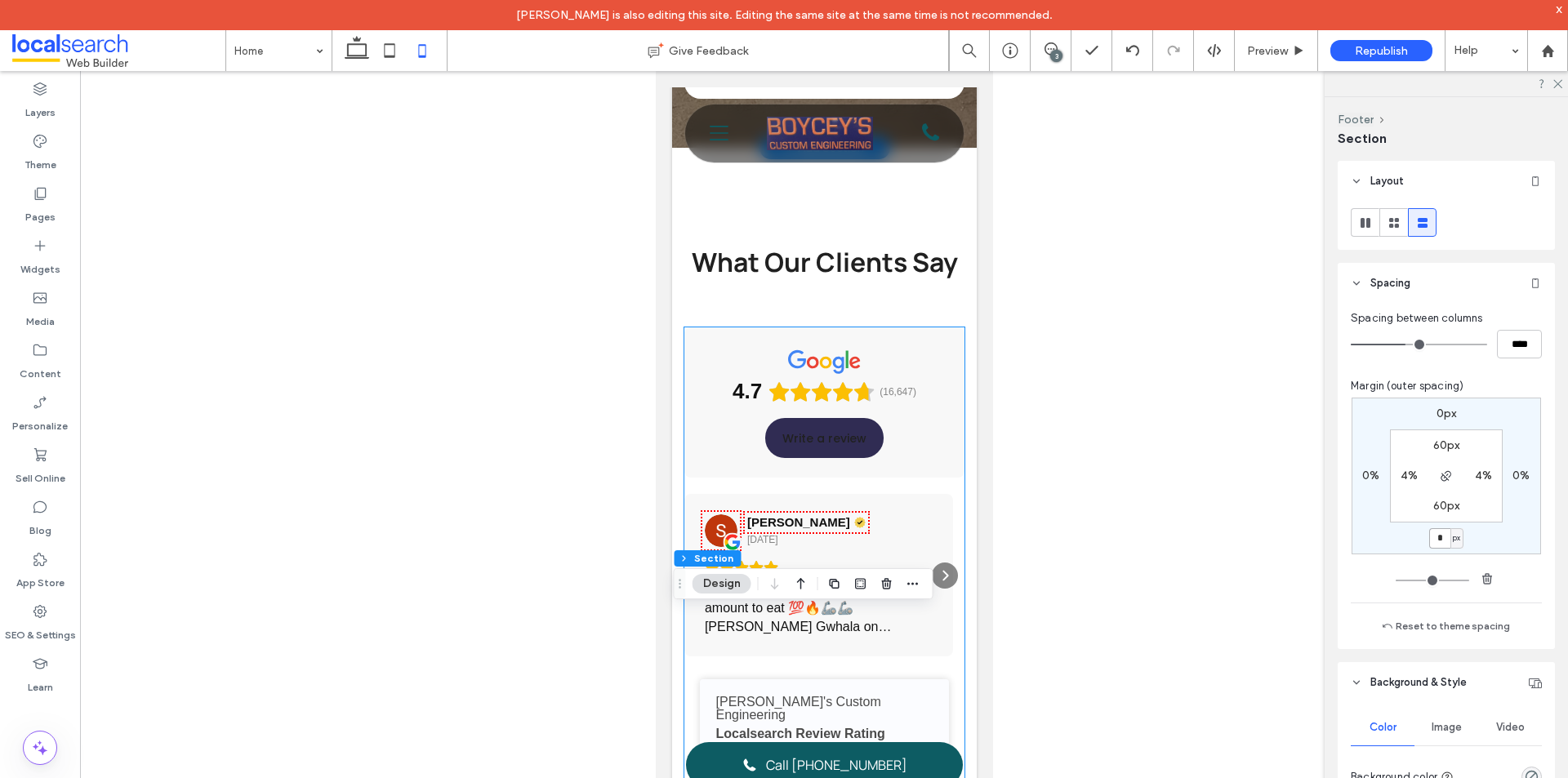
scroll to position [5105, 0]
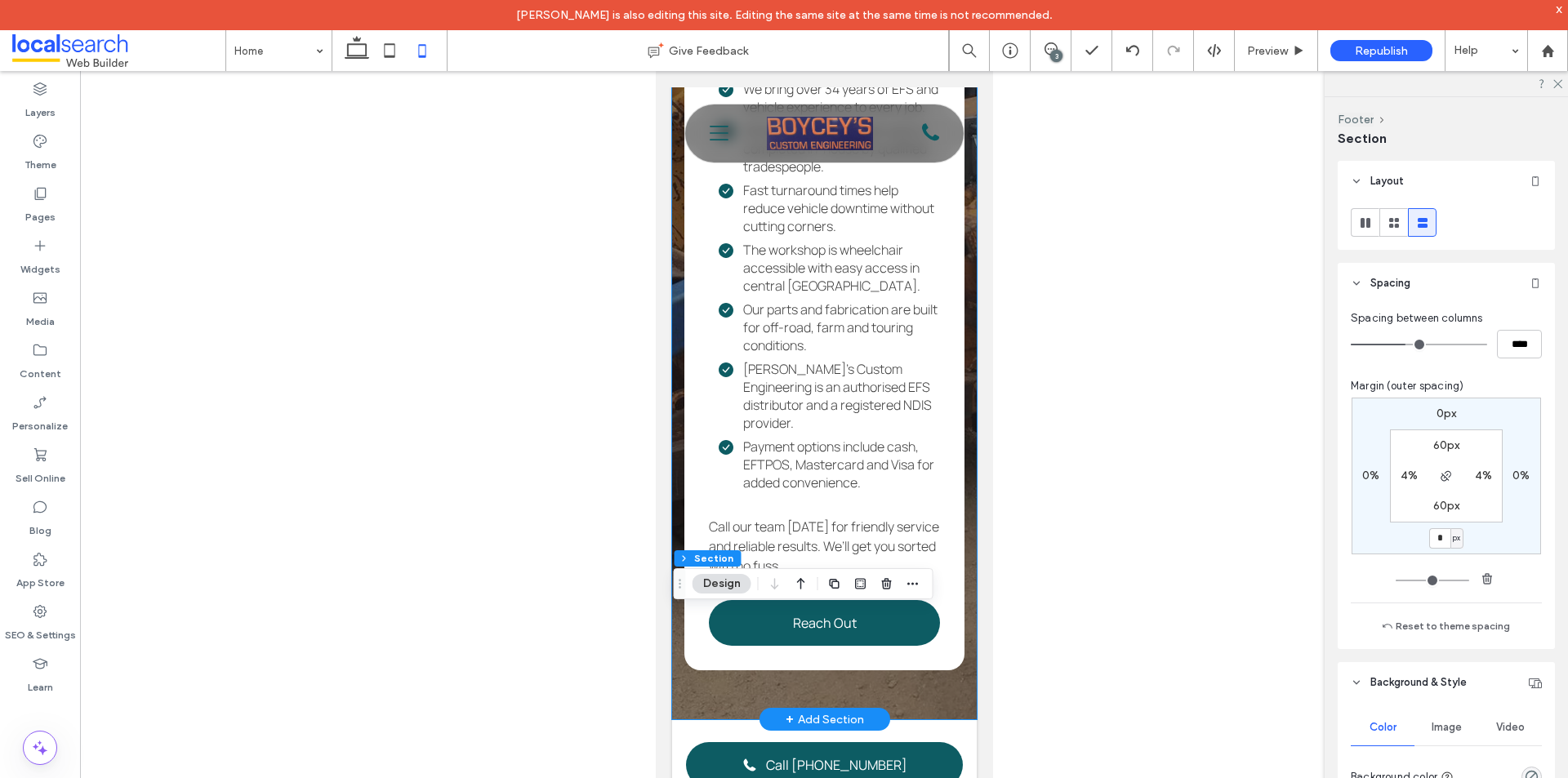
click at [955, 400] on div "Why Choose Us? At Boycey’s Custom Engineering, we combine true local knowledge …" at bounding box center [823, 166] width 304 height 1107
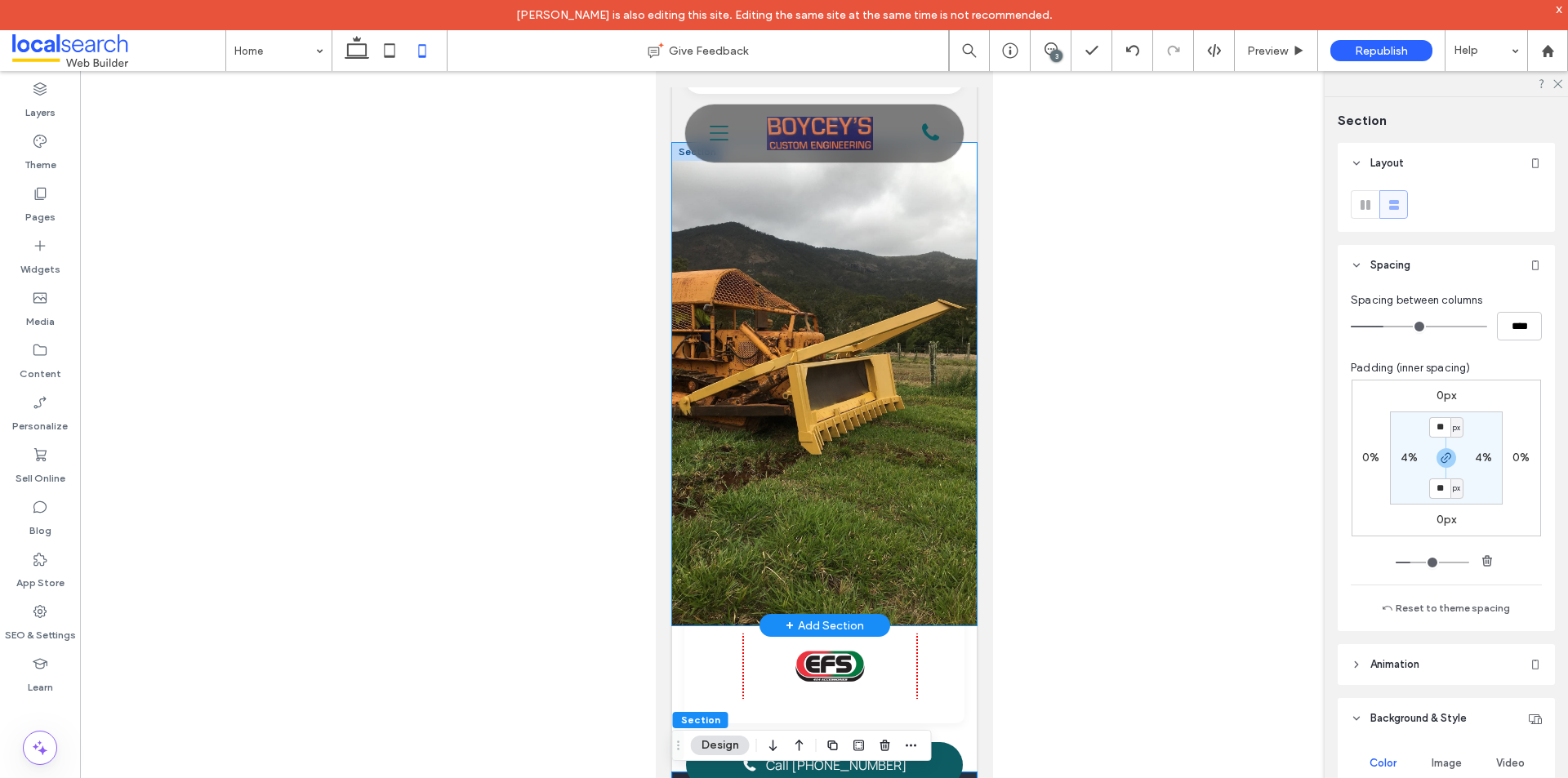
scroll to position [3799, 0]
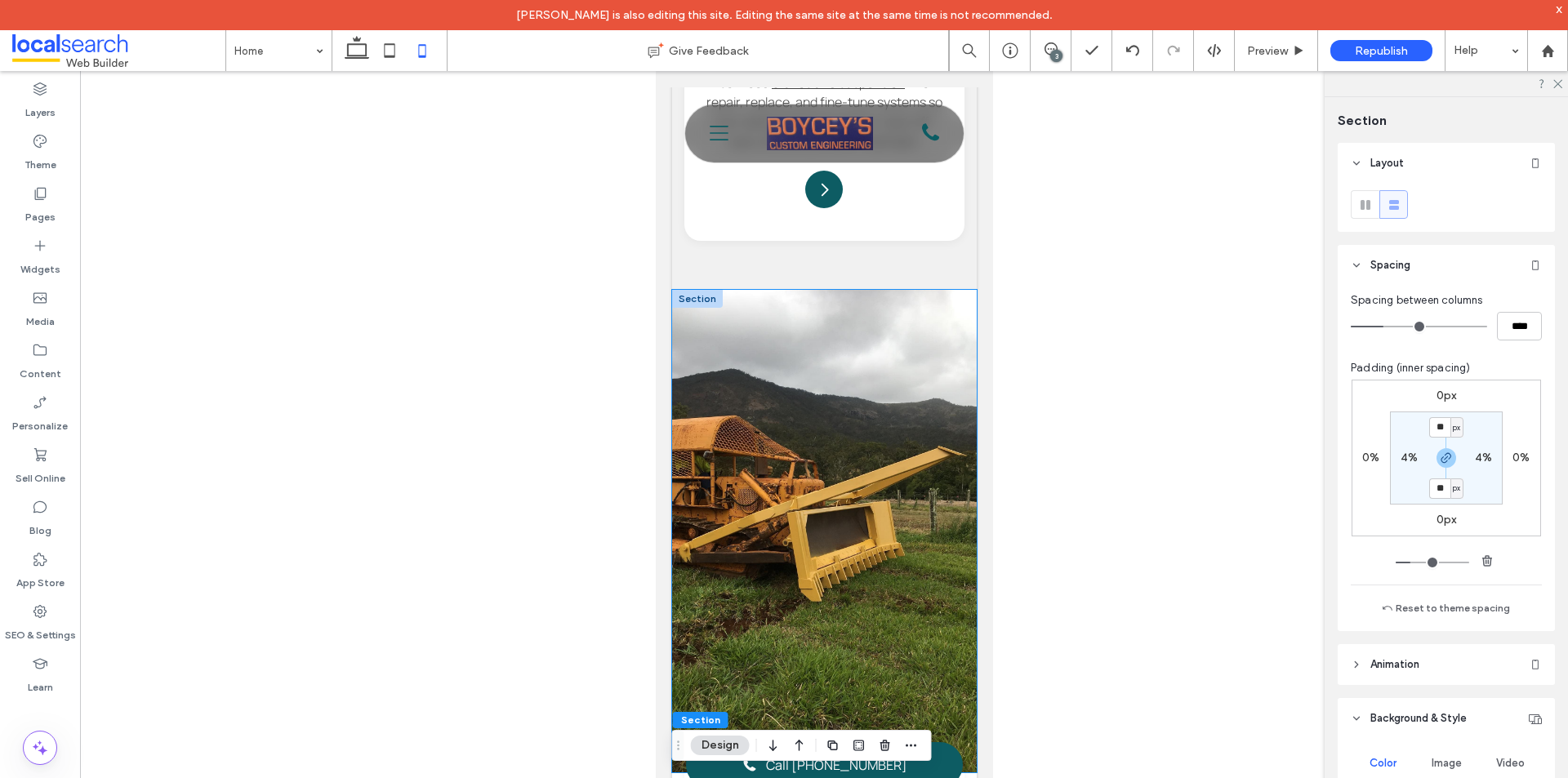
click at [813, 431] on div at bounding box center [823, 530] width 304 height 482
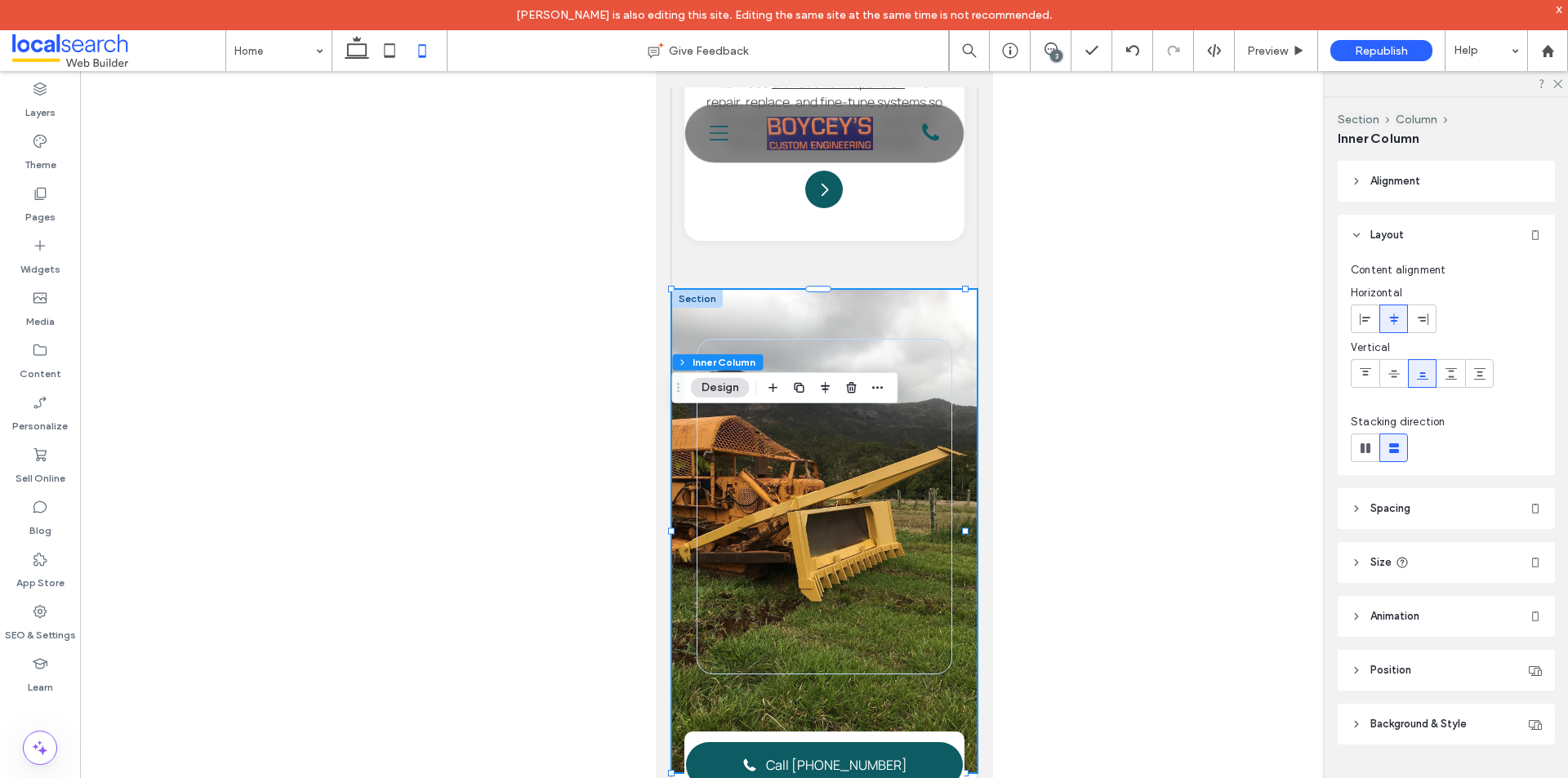
click at [1372, 502] on span "Spacing" at bounding box center [1390, 509] width 40 height 17
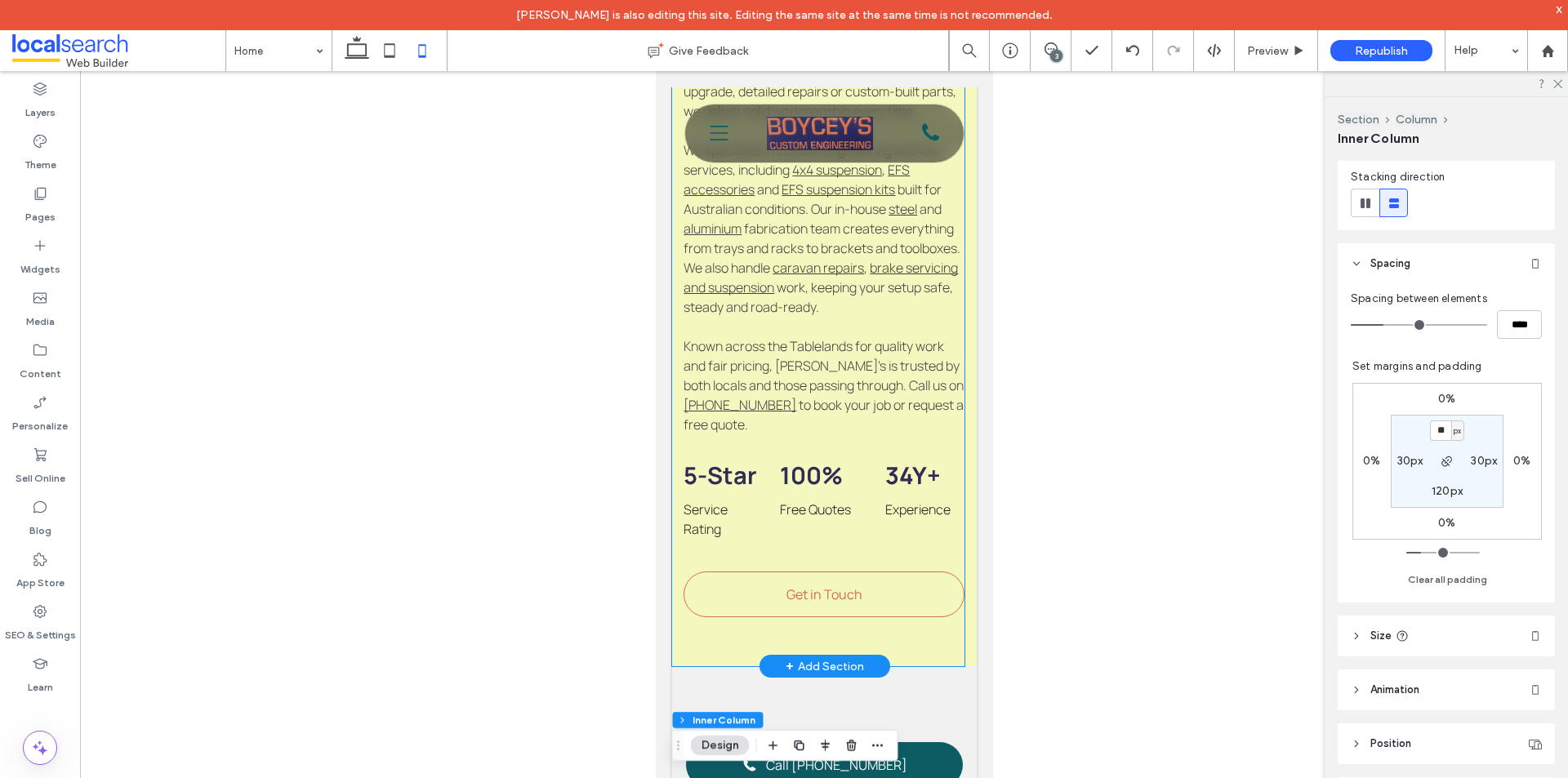
scroll to position [1307, 0]
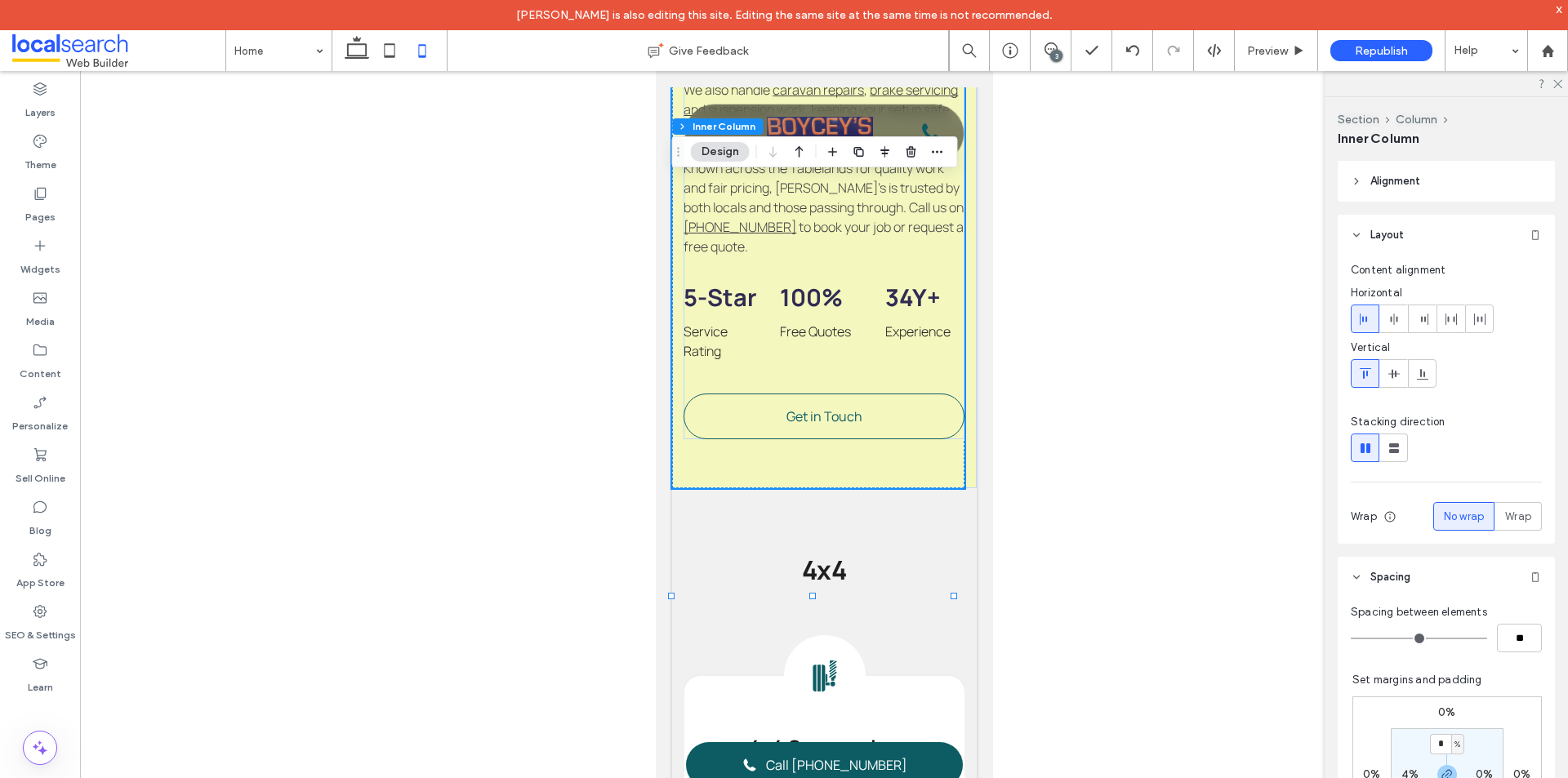
scroll to position [245, 0]
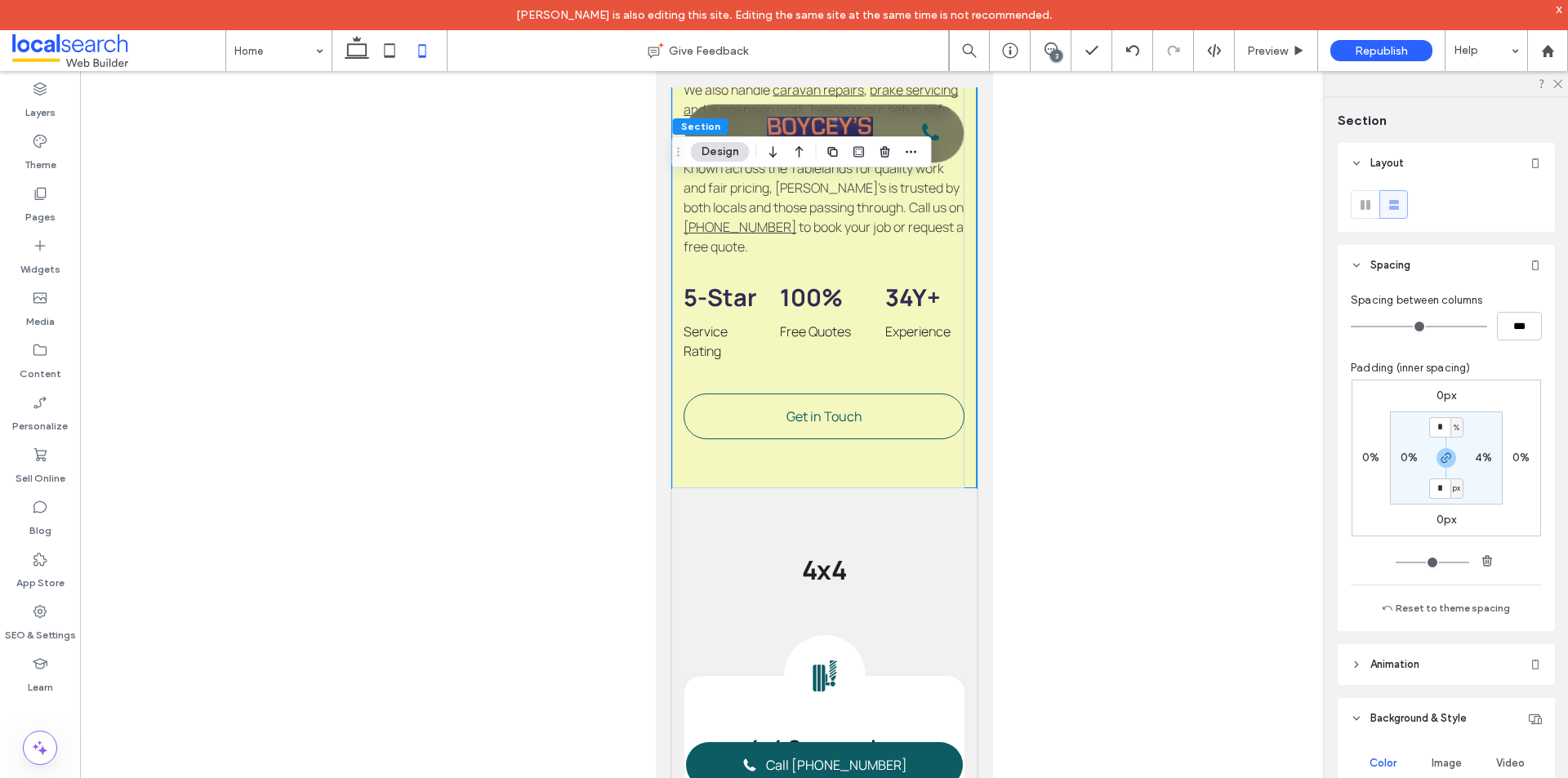
click at [1475, 457] on label "4%" at bounding box center [1483, 457] width 17 height 14
type input "*"
click at [1444, 464] on span "button" at bounding box center [1446, 458] width 20 height 20
click at [1473, 462] on input "*" at bounding box center [1477, 458] width 21 height 20
type input "*"
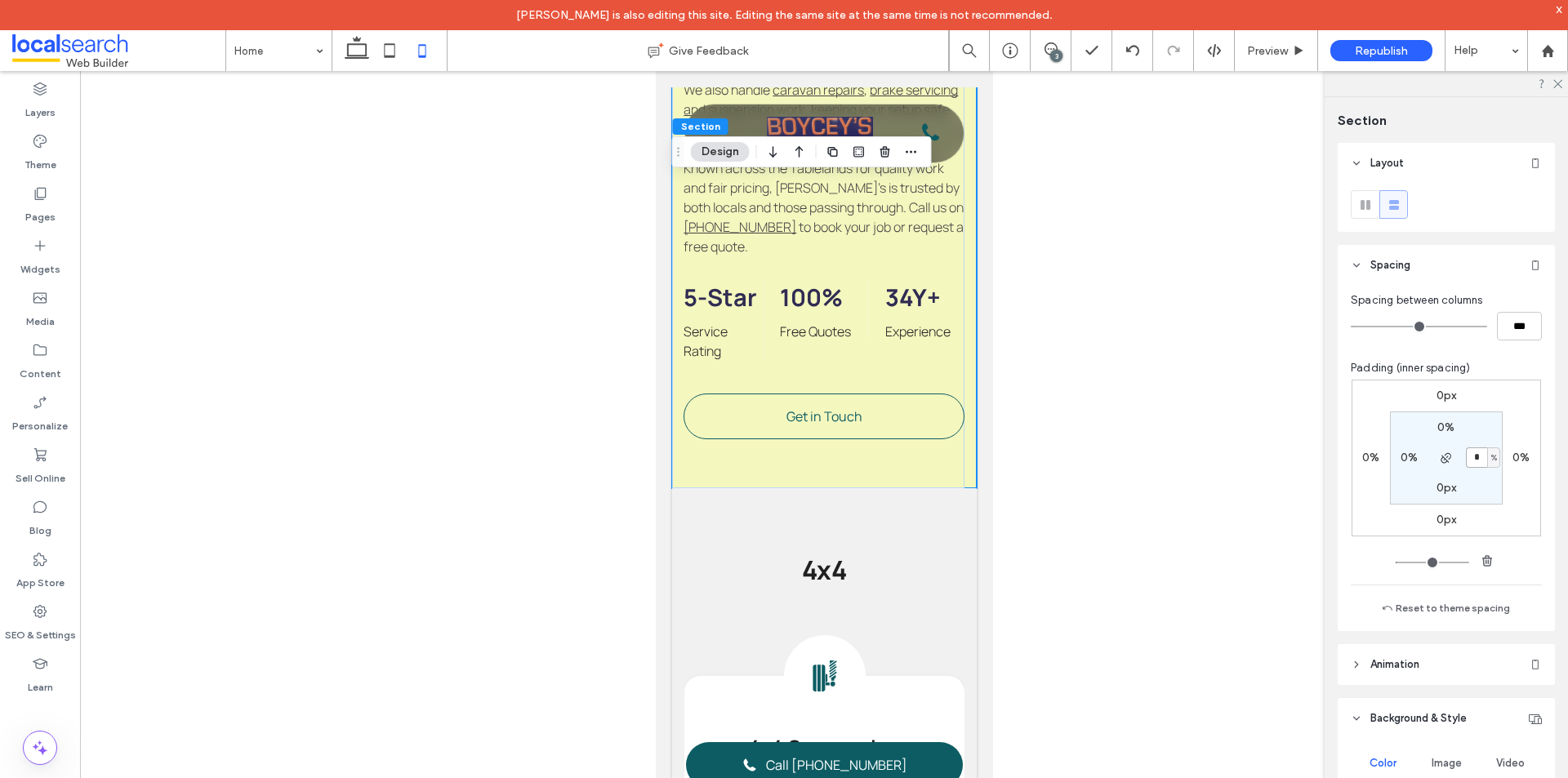
type input "*"
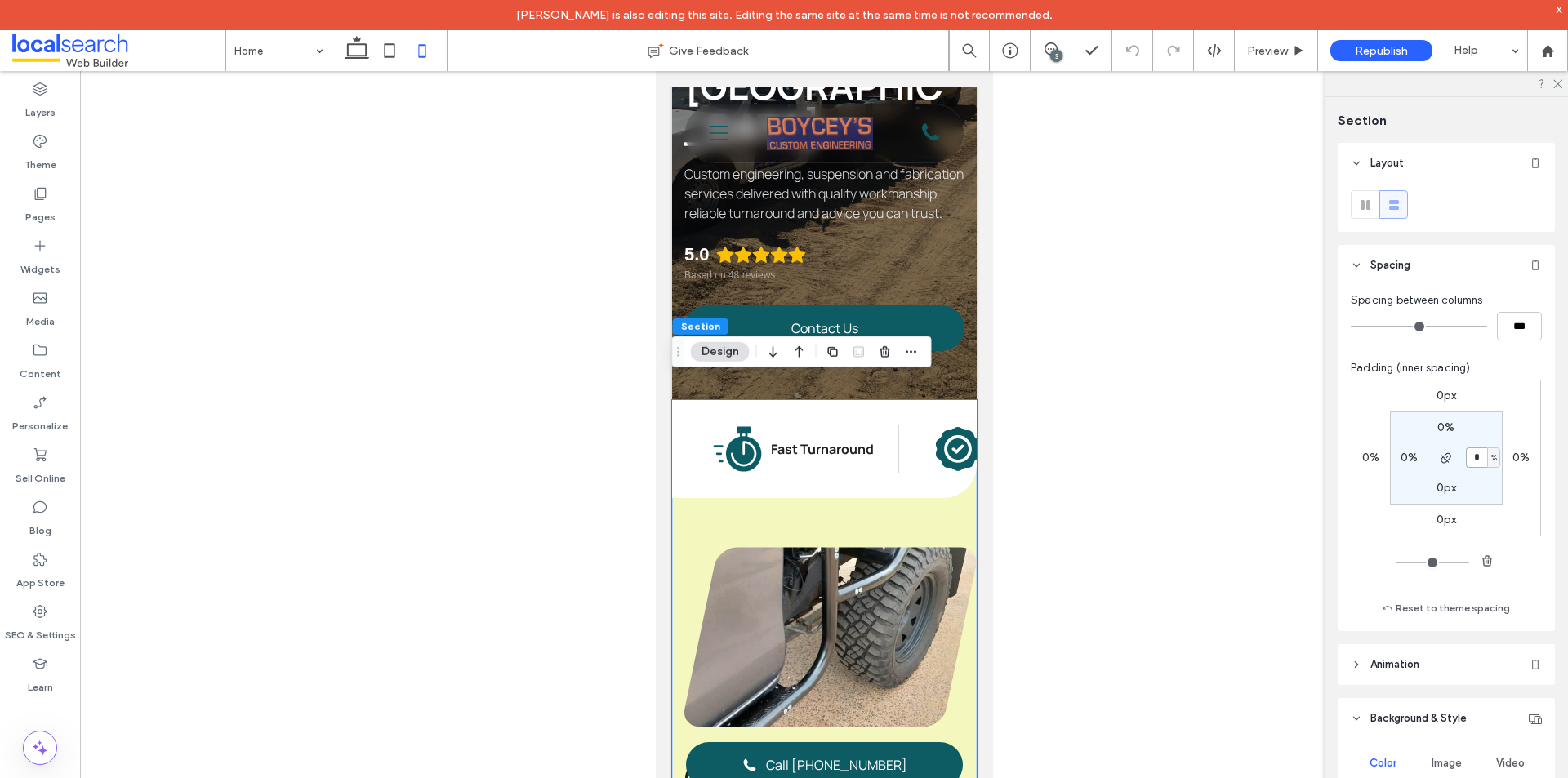
drag, startPoint x: 1477, startPoint y: 457, endPoint x: 1466, endPoint y: 457, distance: 11.0
click at [1467, 457] on input "*" at bounding box center [1477, 458] width 21 height 20
type input "*"
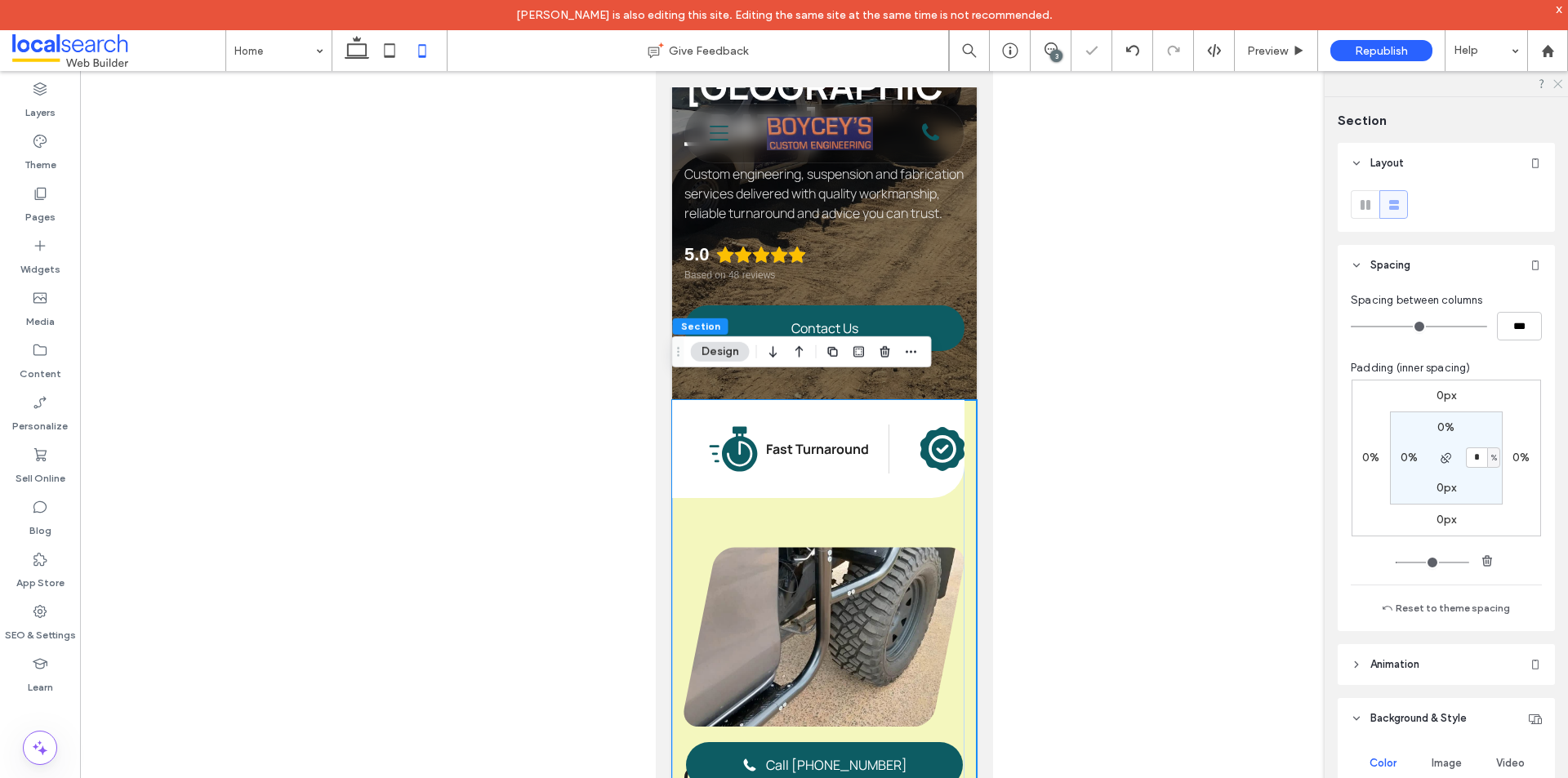
click at [1558, 85] on use at bounding box center [1558, 85] width 9 height 9
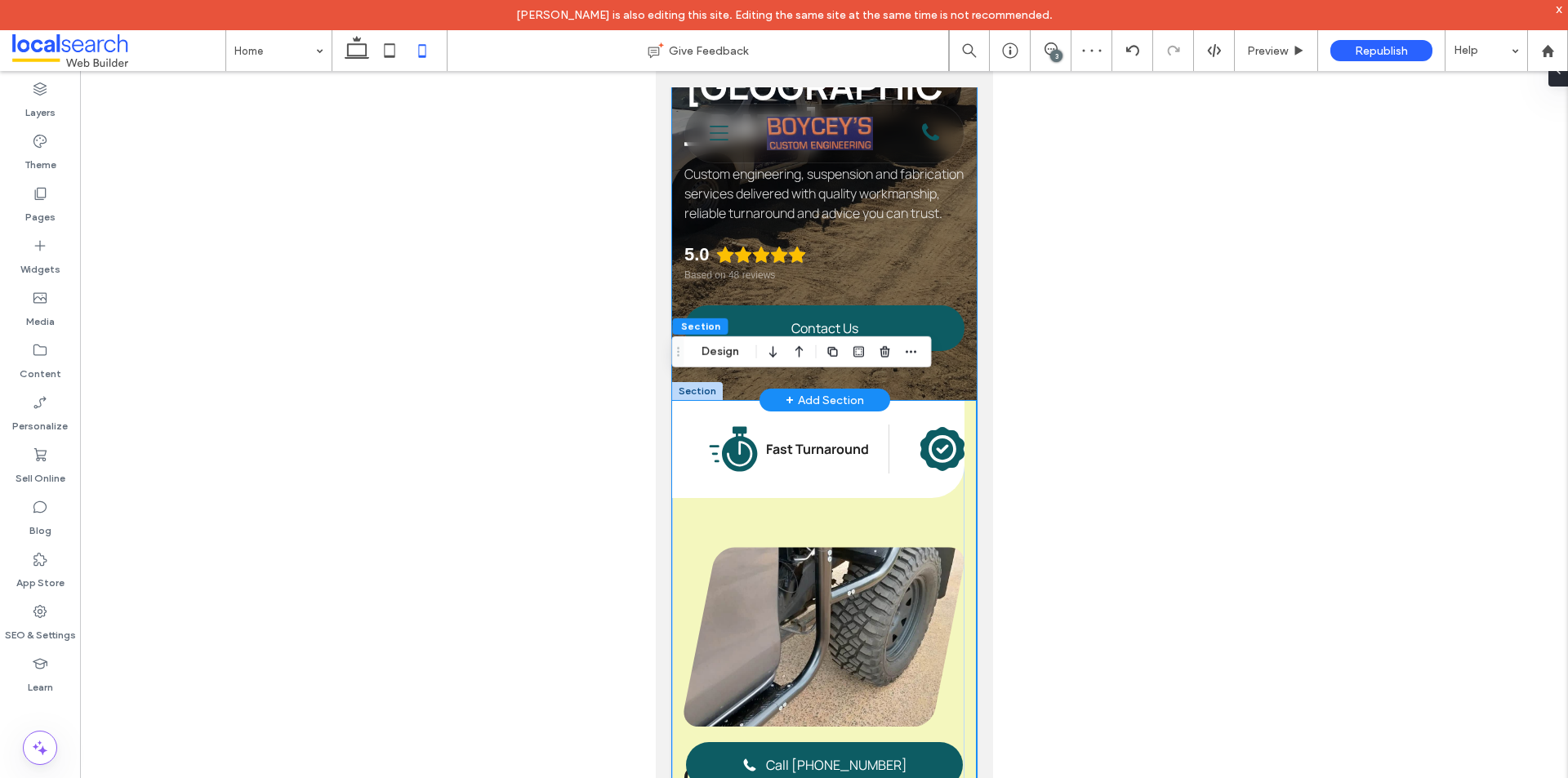
click at [953, 308] on div "Boycey's Custom Engineering Custom Engineering in Atherton Custom engineering, …" at bounding box center [823, 121] width 304 height 557
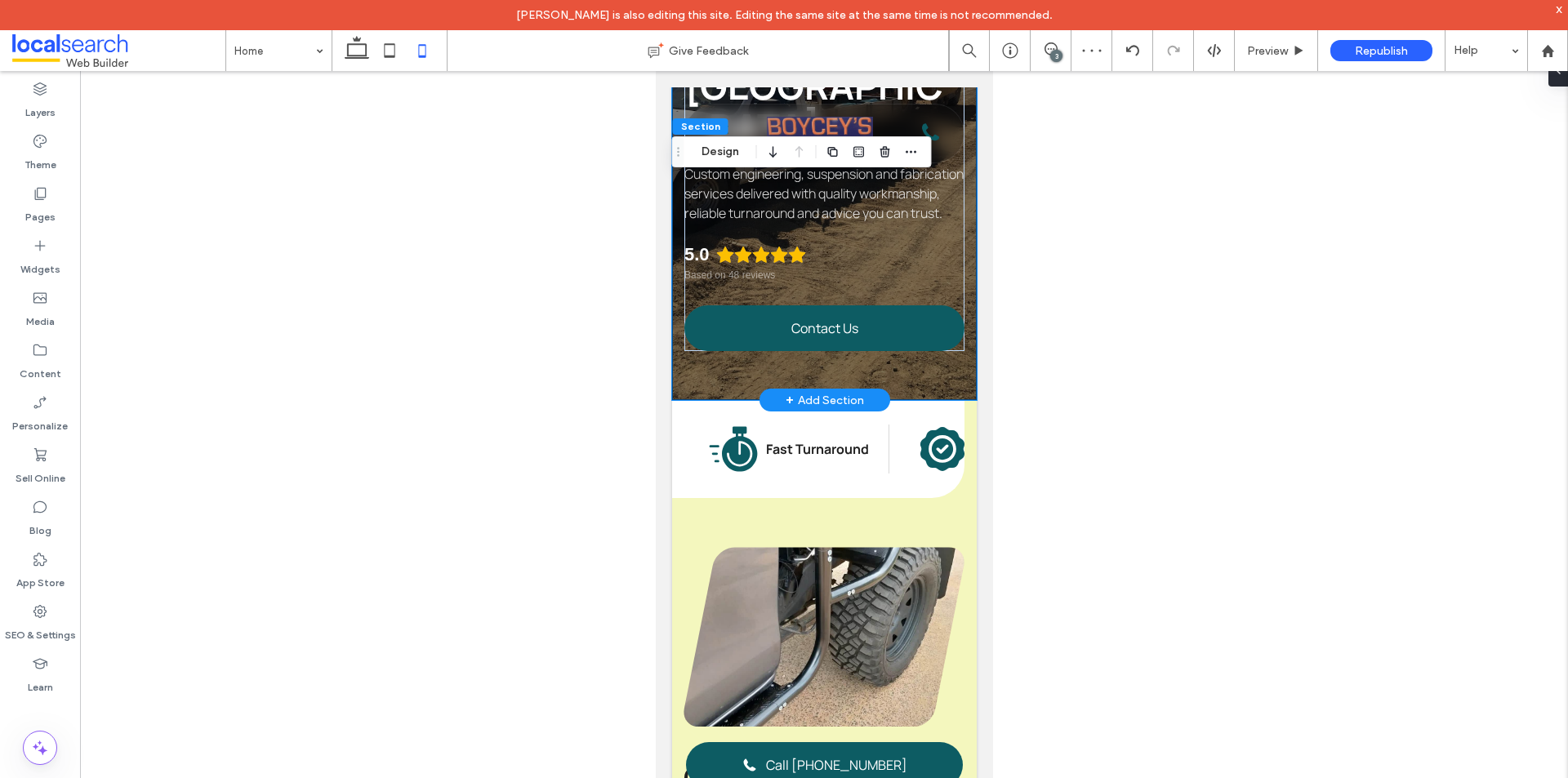
click at [948, 351] on div "Boycey's Custom Engineering Custom Engineering in Atherton Custom engineering, …" at bounding box center [823, 121] width 304 height 557
click at [953, 371] on div "Boycey's Custom Engineering Custom Engineering in Atherton Custom engineering, …" at bounding box center [823, 121] width 304 height 557
click at [730, 148] on button "Design" at bounding box center [720, 152] width 59 height 20
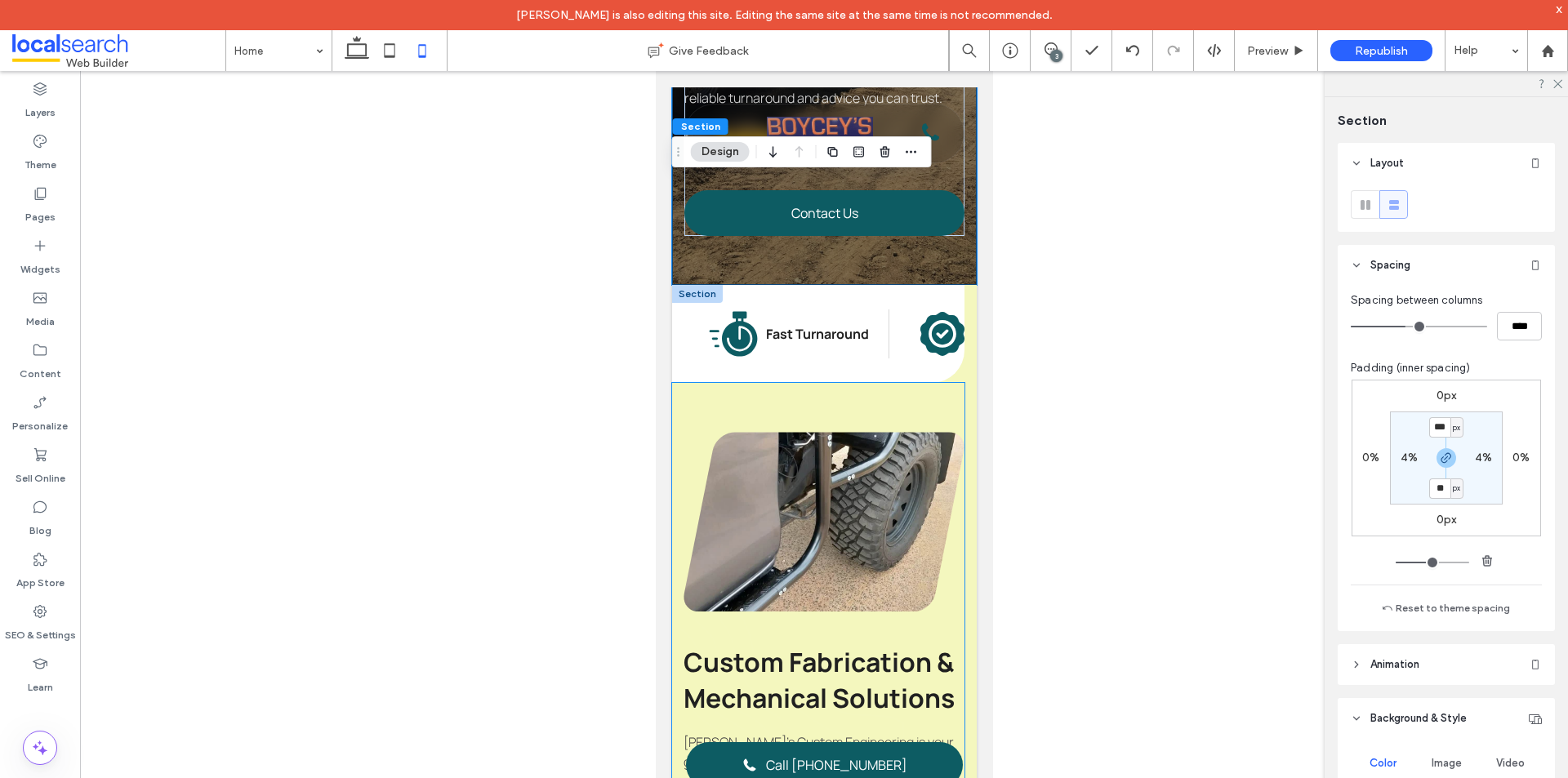
scroll to position [571, 0]
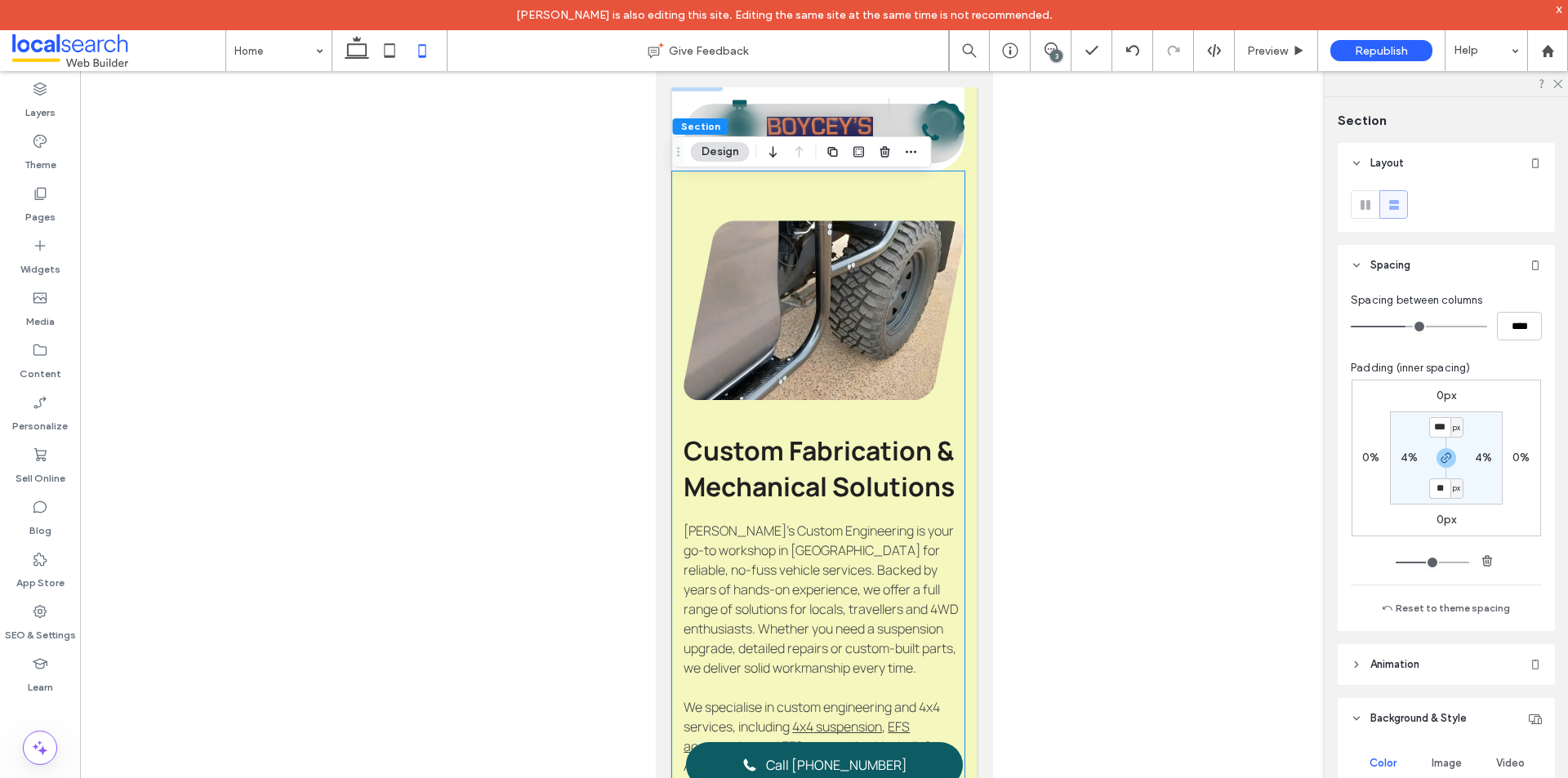
click at [943, 504] on h2 "Custom Fabrication & Mechanical Solutions" at bounding box center [823, 468] width 281 height 72
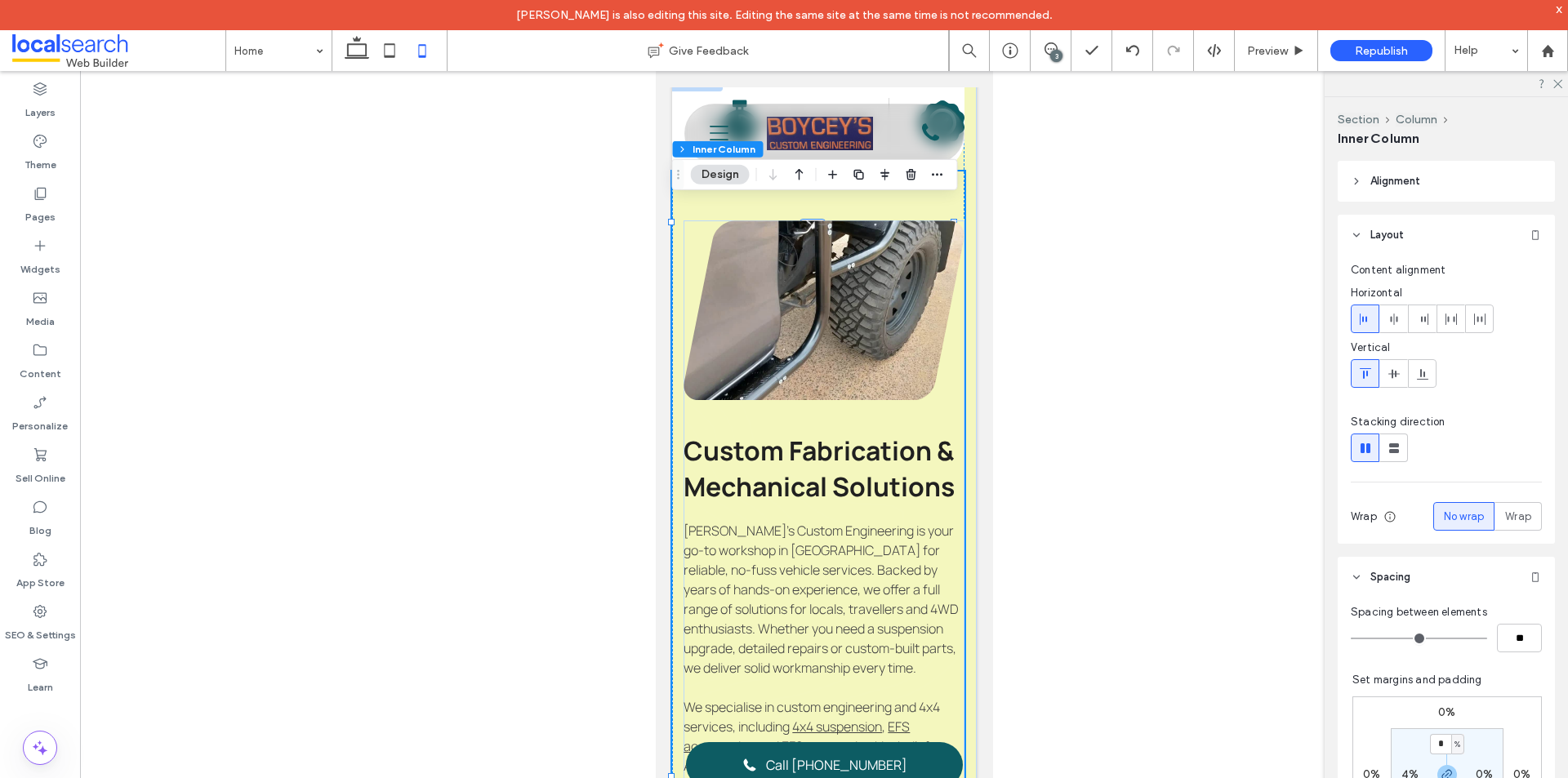
click at [1389, 178] on span "Alignment" at bounding box center [1396, 181] width 50 height 17
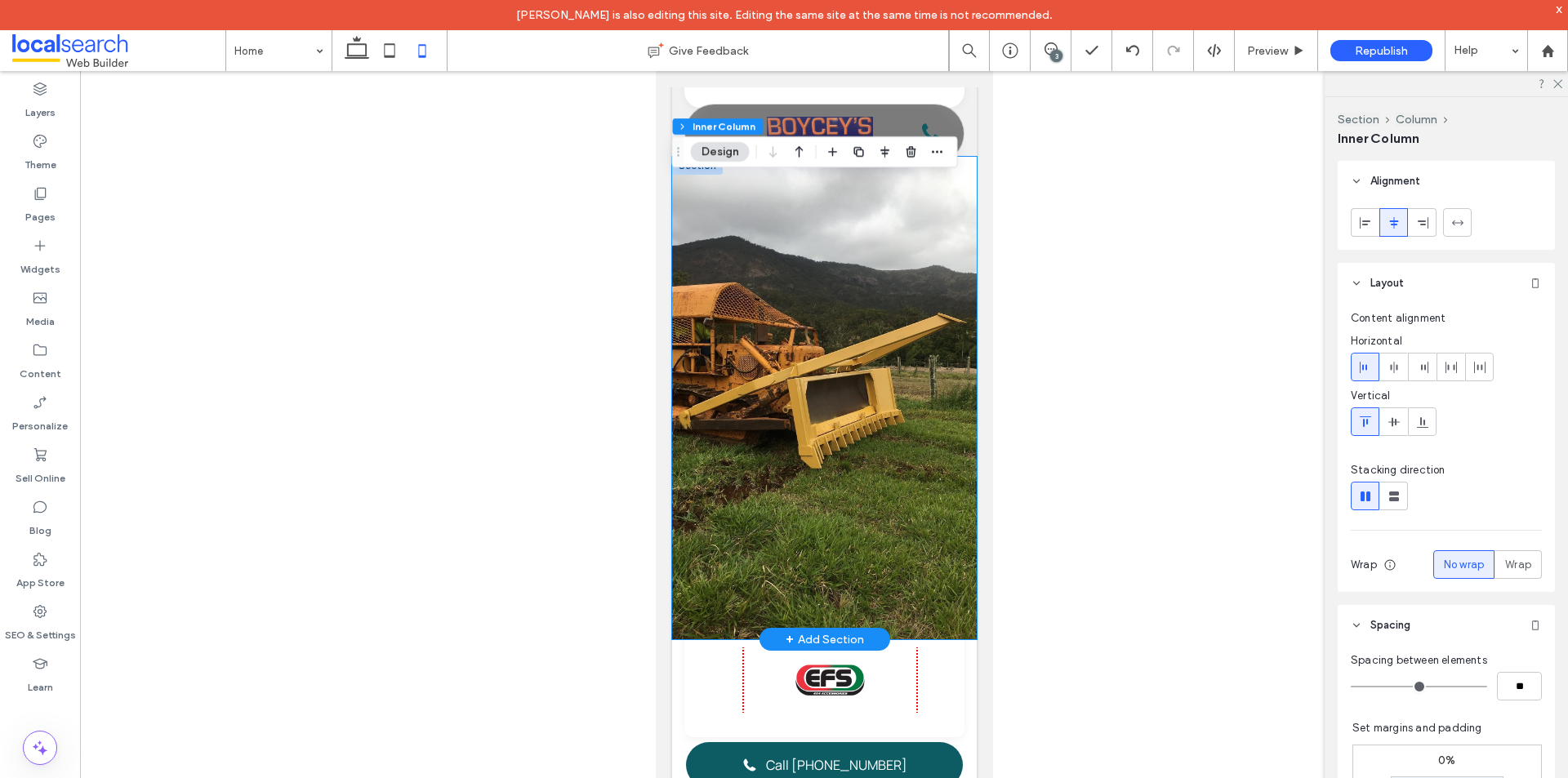
scroll to position [4082, 0]
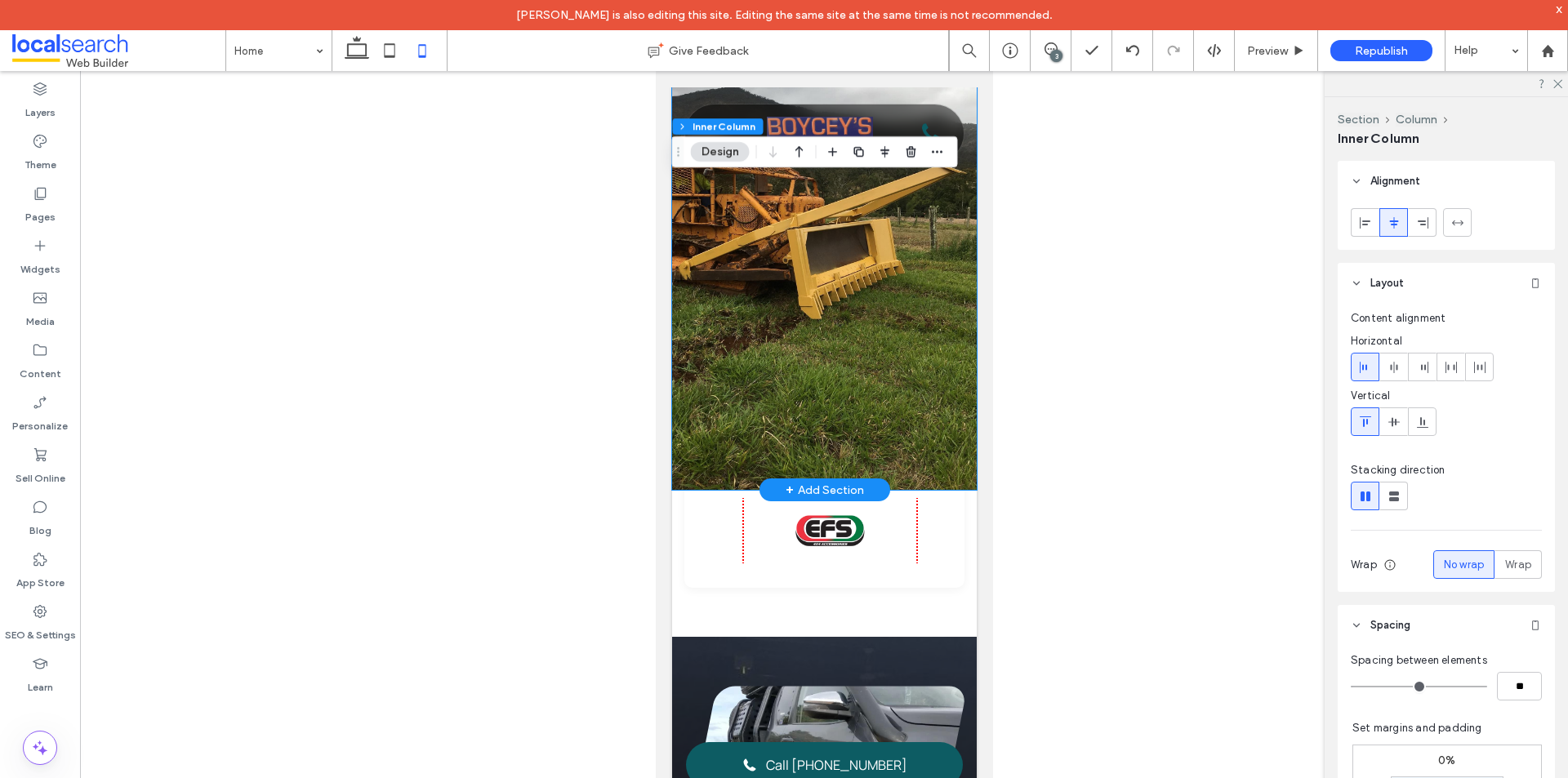
click at [915, 392] on div at bounding box center [823, 224] width 256 height 336
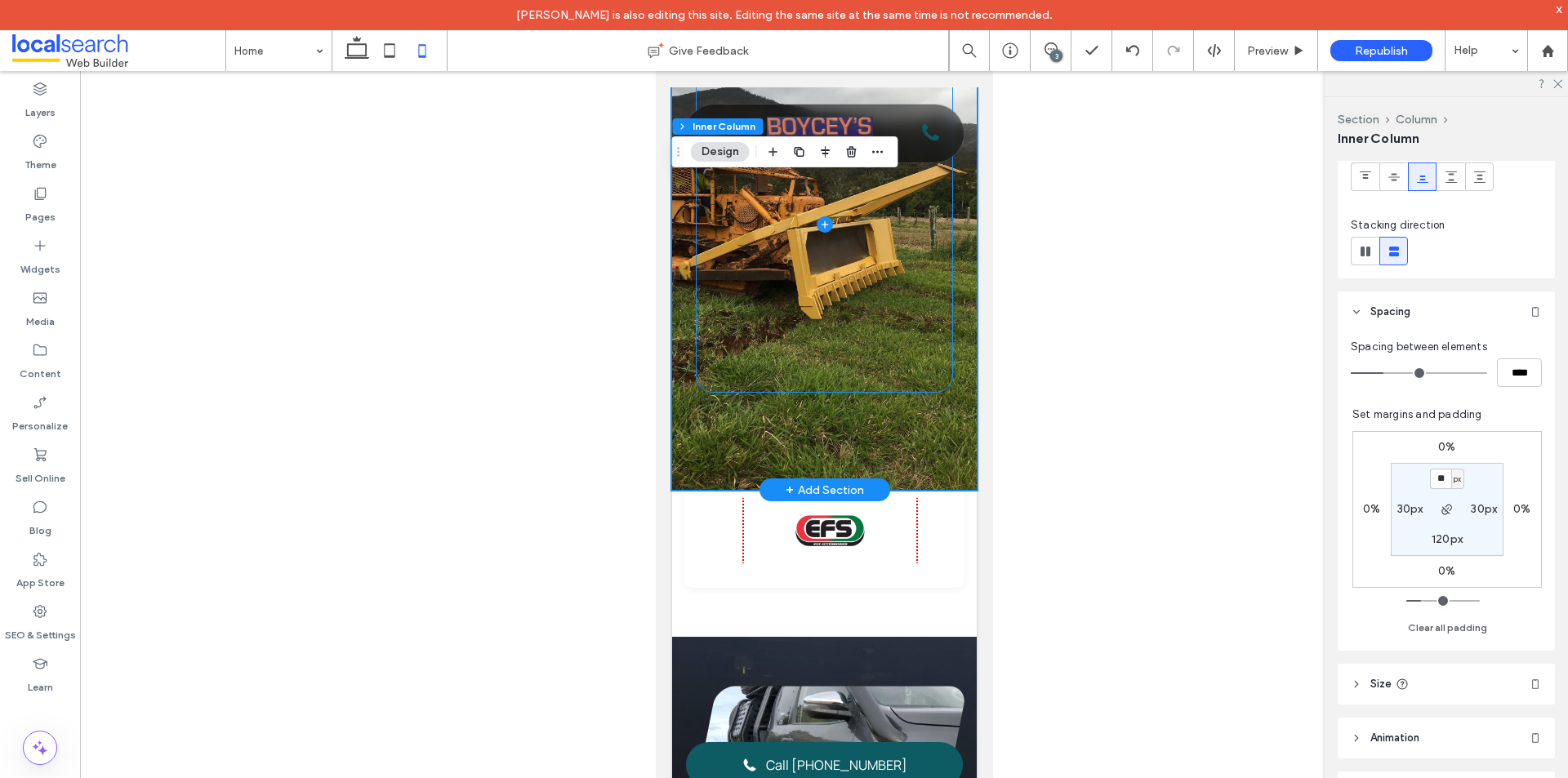
scroll to position [4245, 0]
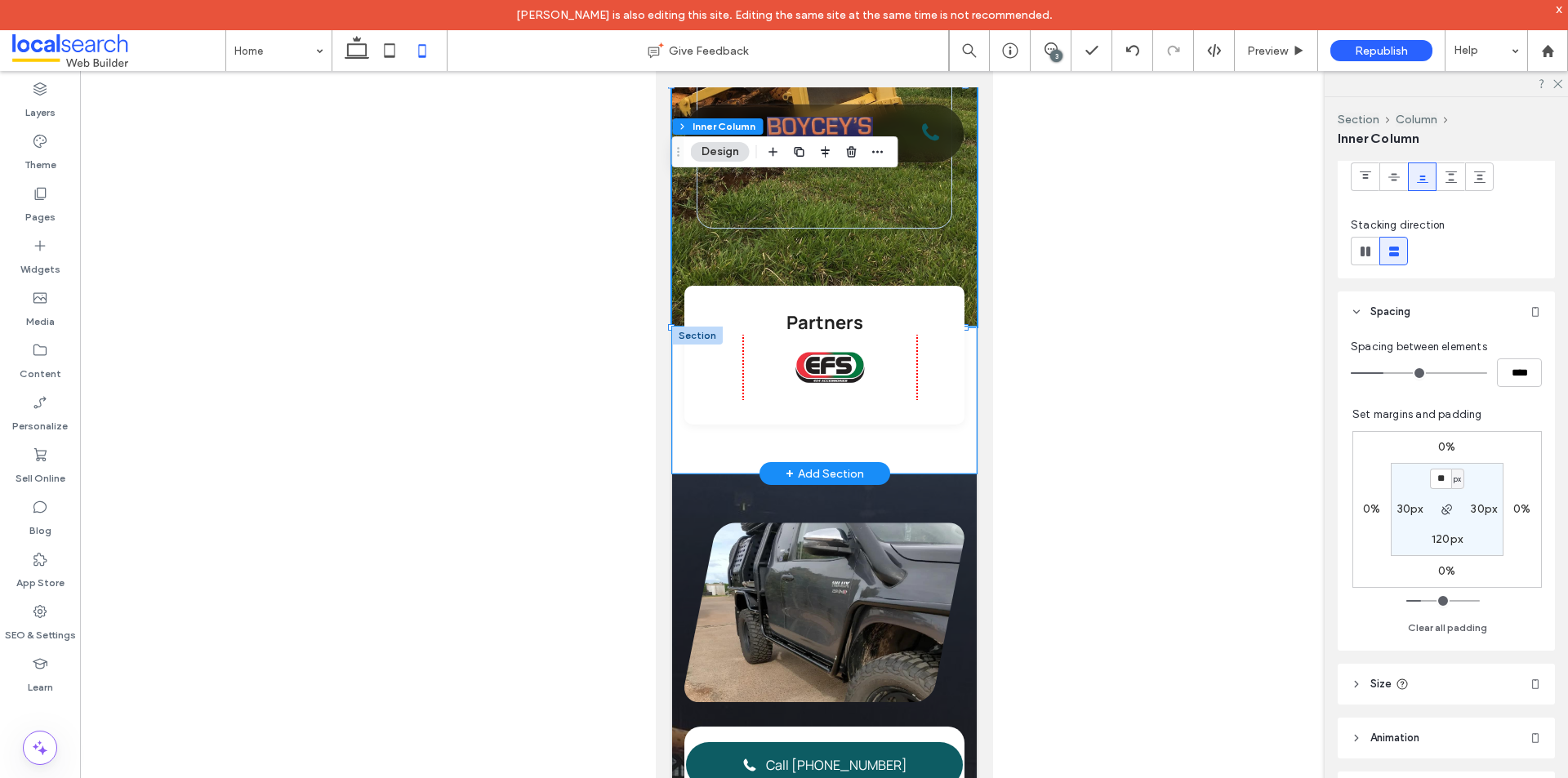
click at [941, 474] on div "Partners" at bounding box center [823, 400] width 304 height 147
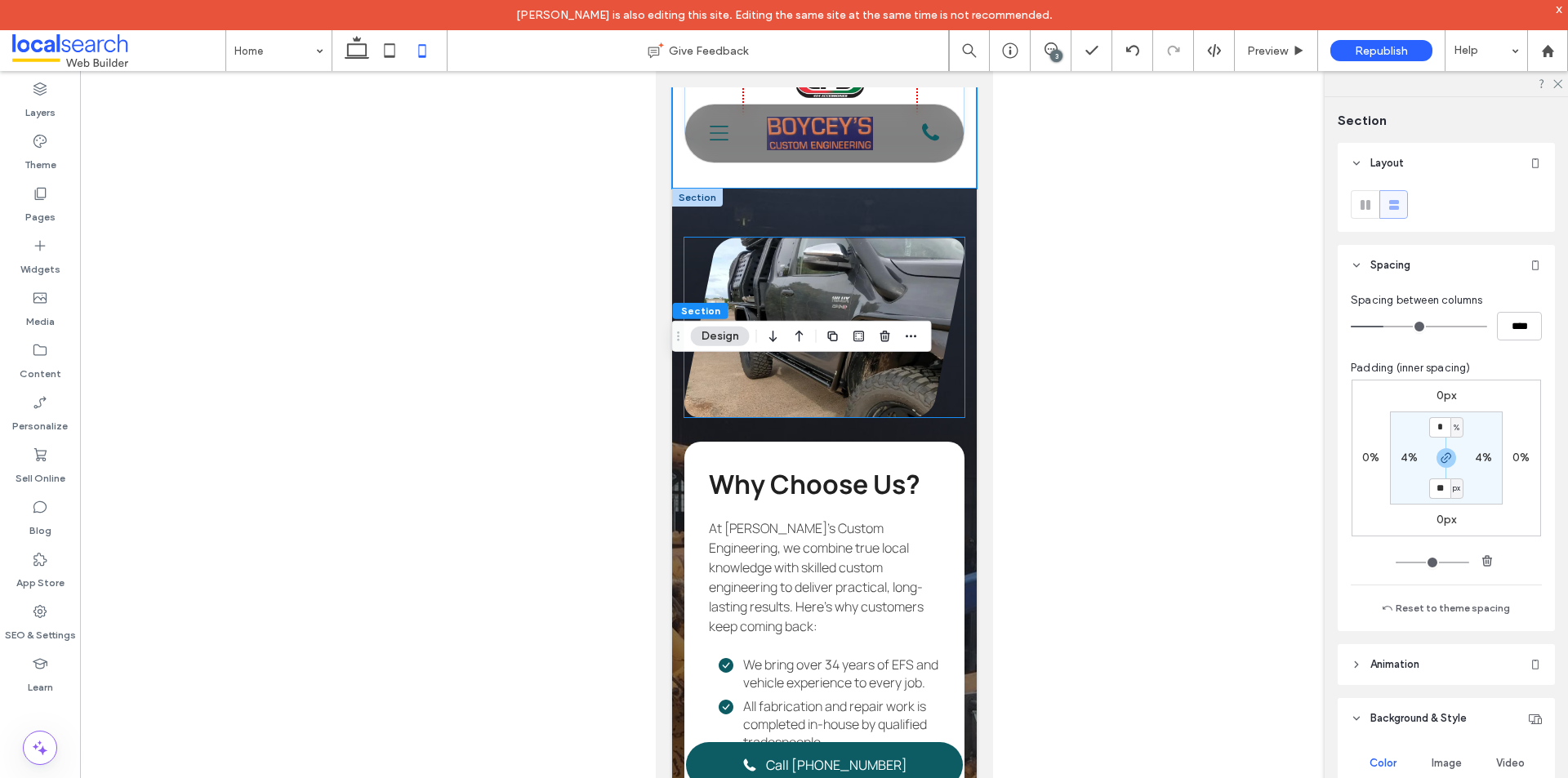
scroll to position [4571, 0]
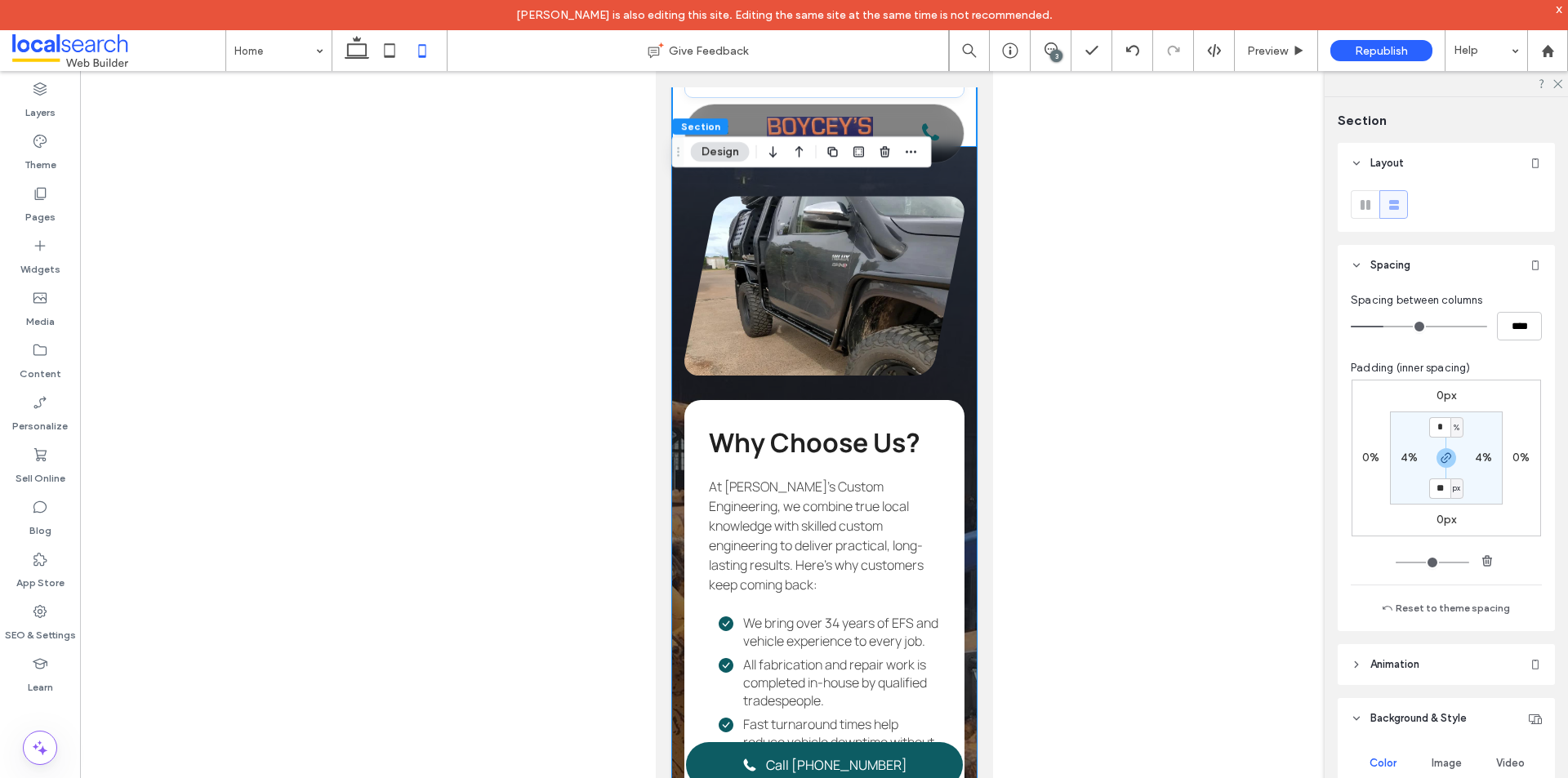
click at [956, 528] on div "Why Choose Us? At Boycey’s Custom Engineering, we combine true local knowledge …" at bounding box center [823, 700] width 304 height 1107
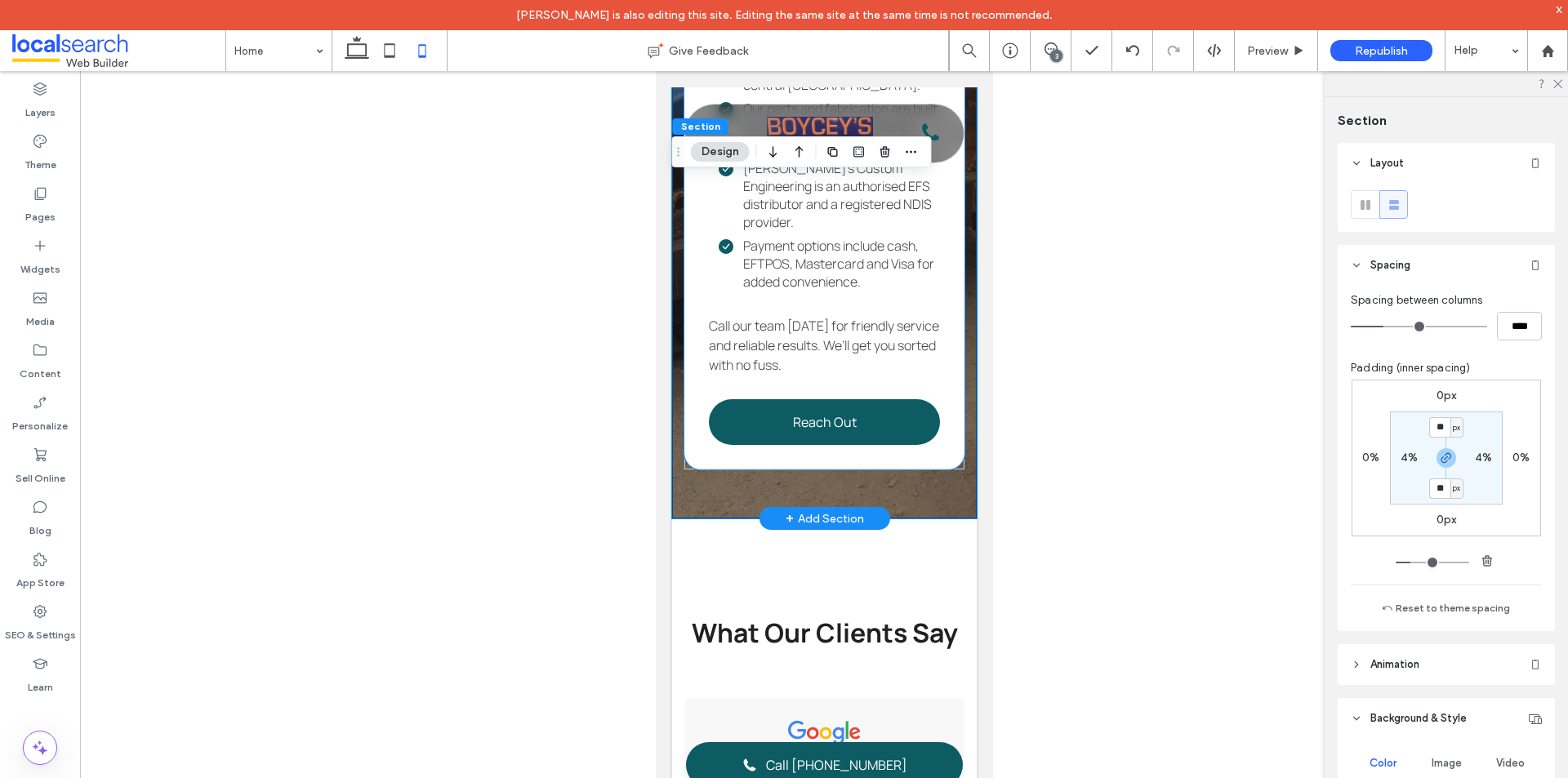
scroll to position [5633, 0]
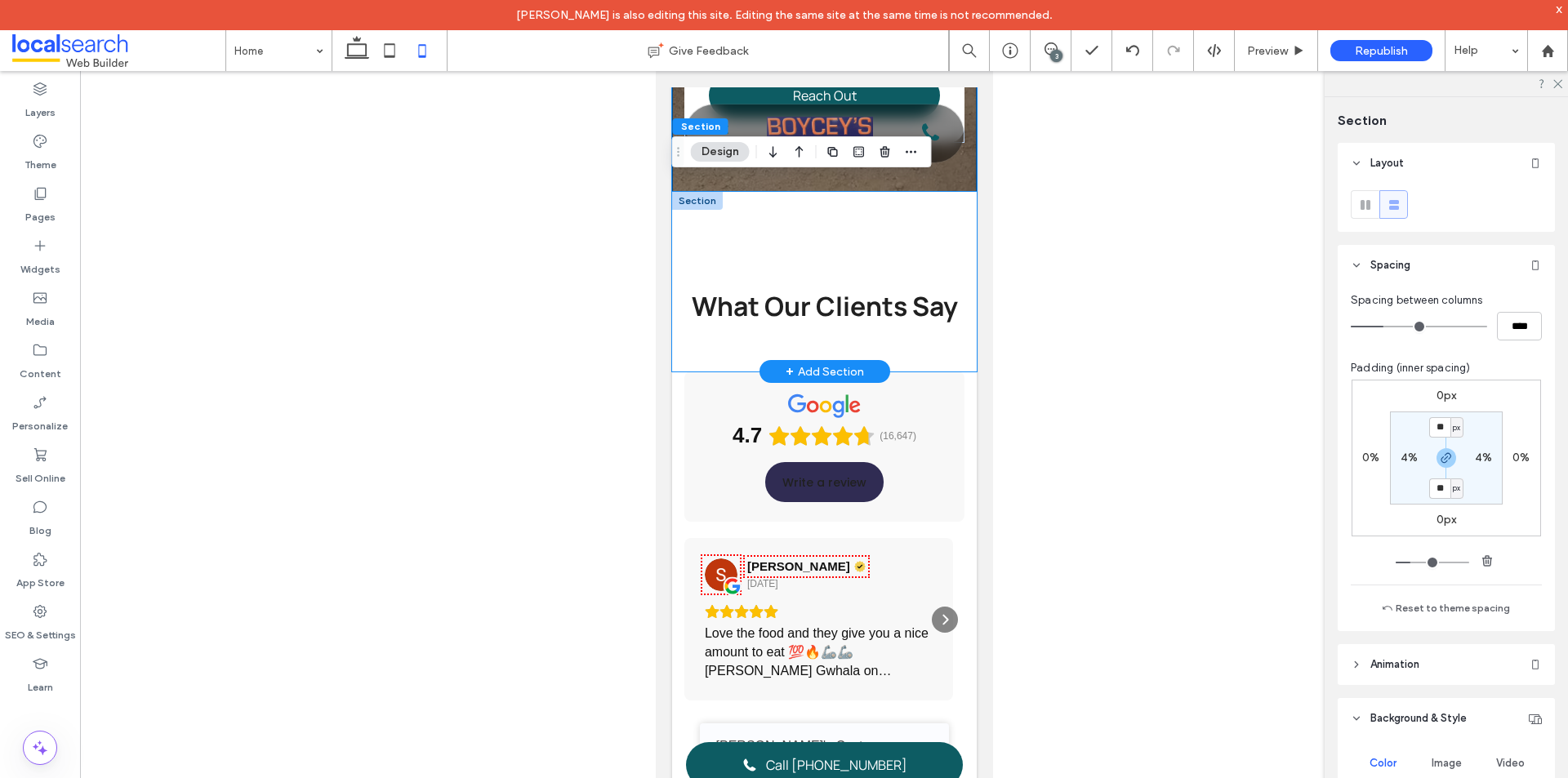
click at [908, 370] on div "What Our Clients Say" at bounding box center [823, 281] width 304 height 180
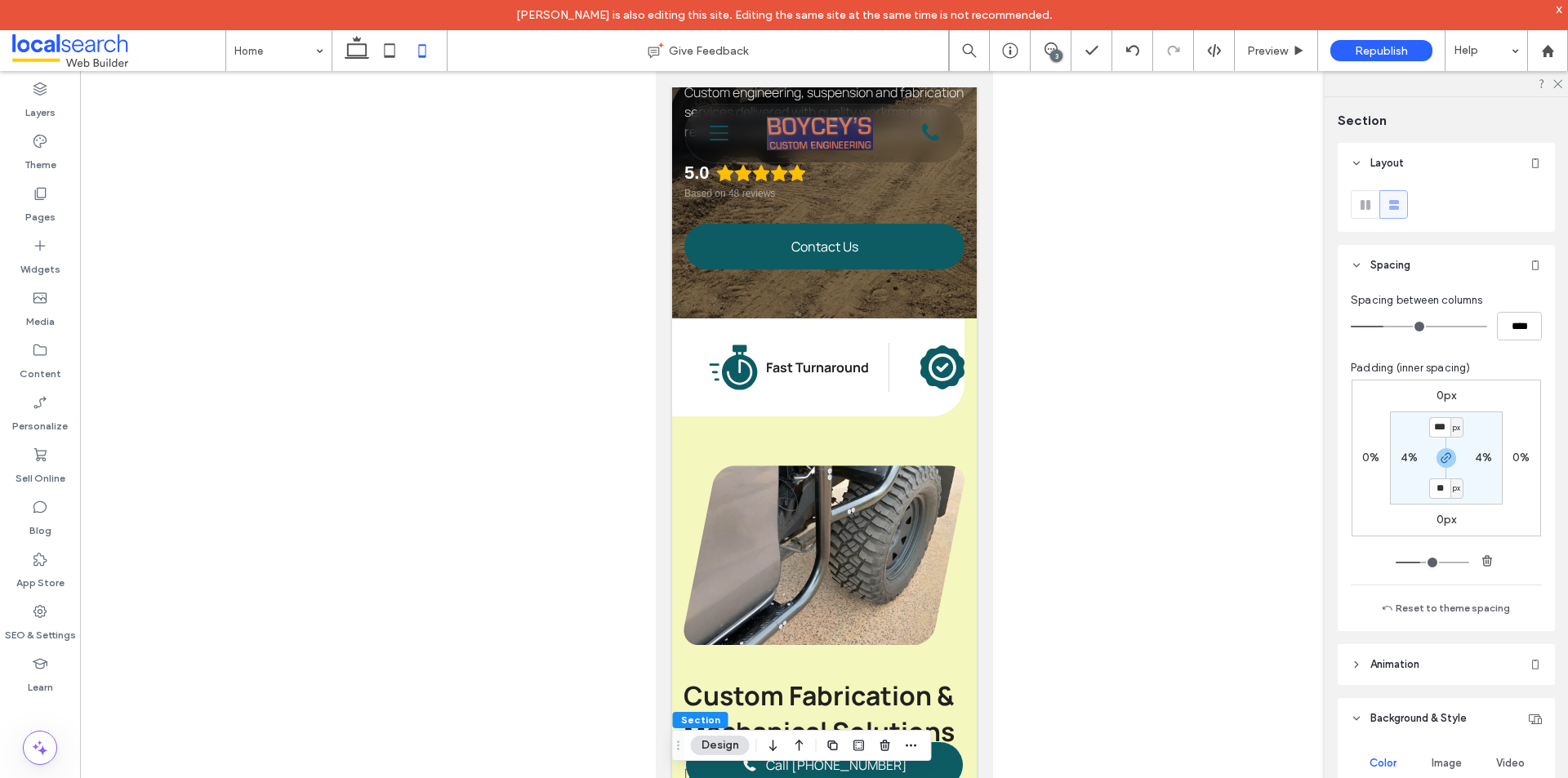
scroll to position [0, 0]
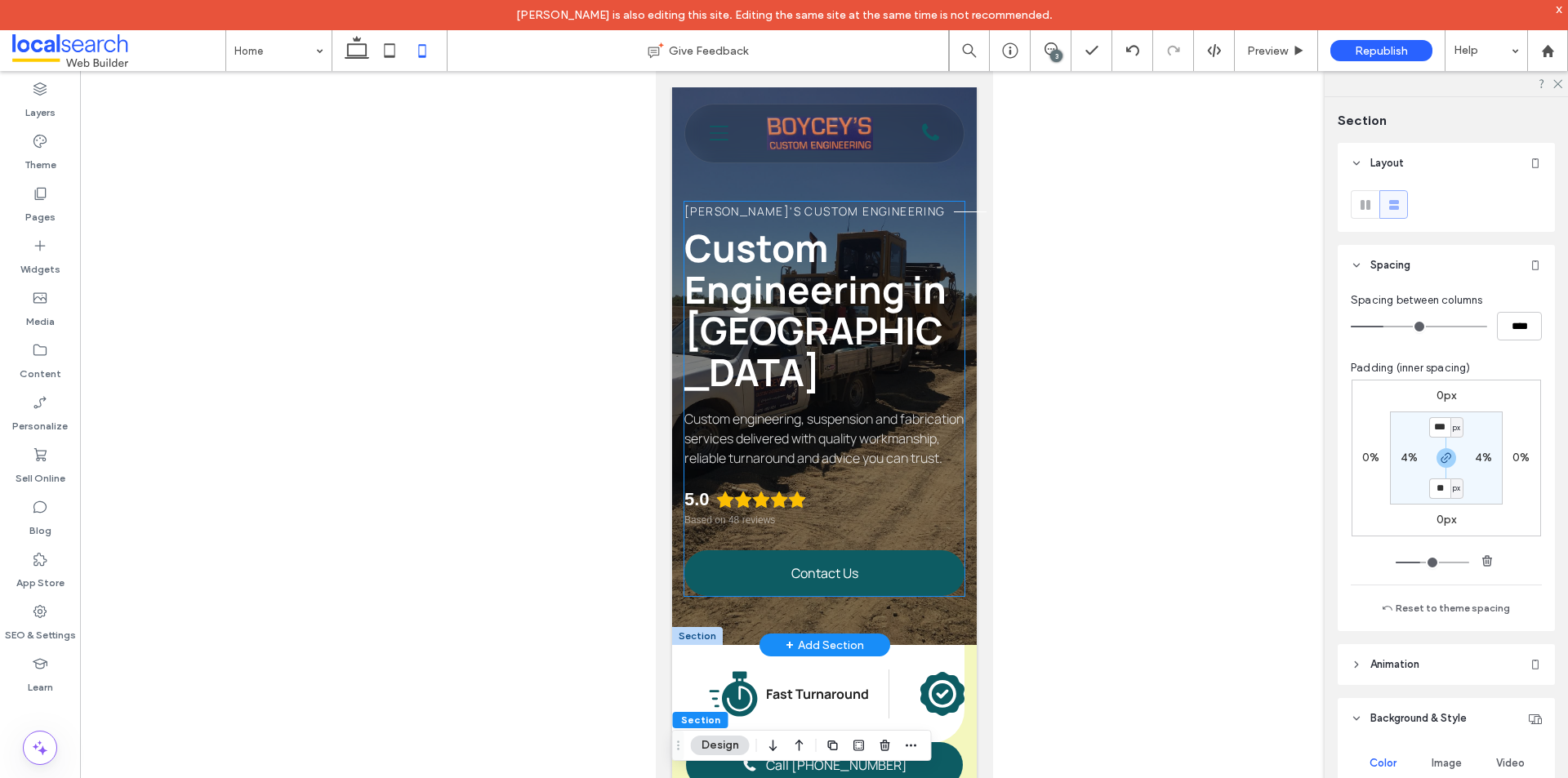
click at [692, 525] on div "Boycey's Custom Engineering Custom Engineering in Atherton Custom engineering, …" at bounding box center [823, 399] width 280 height 395
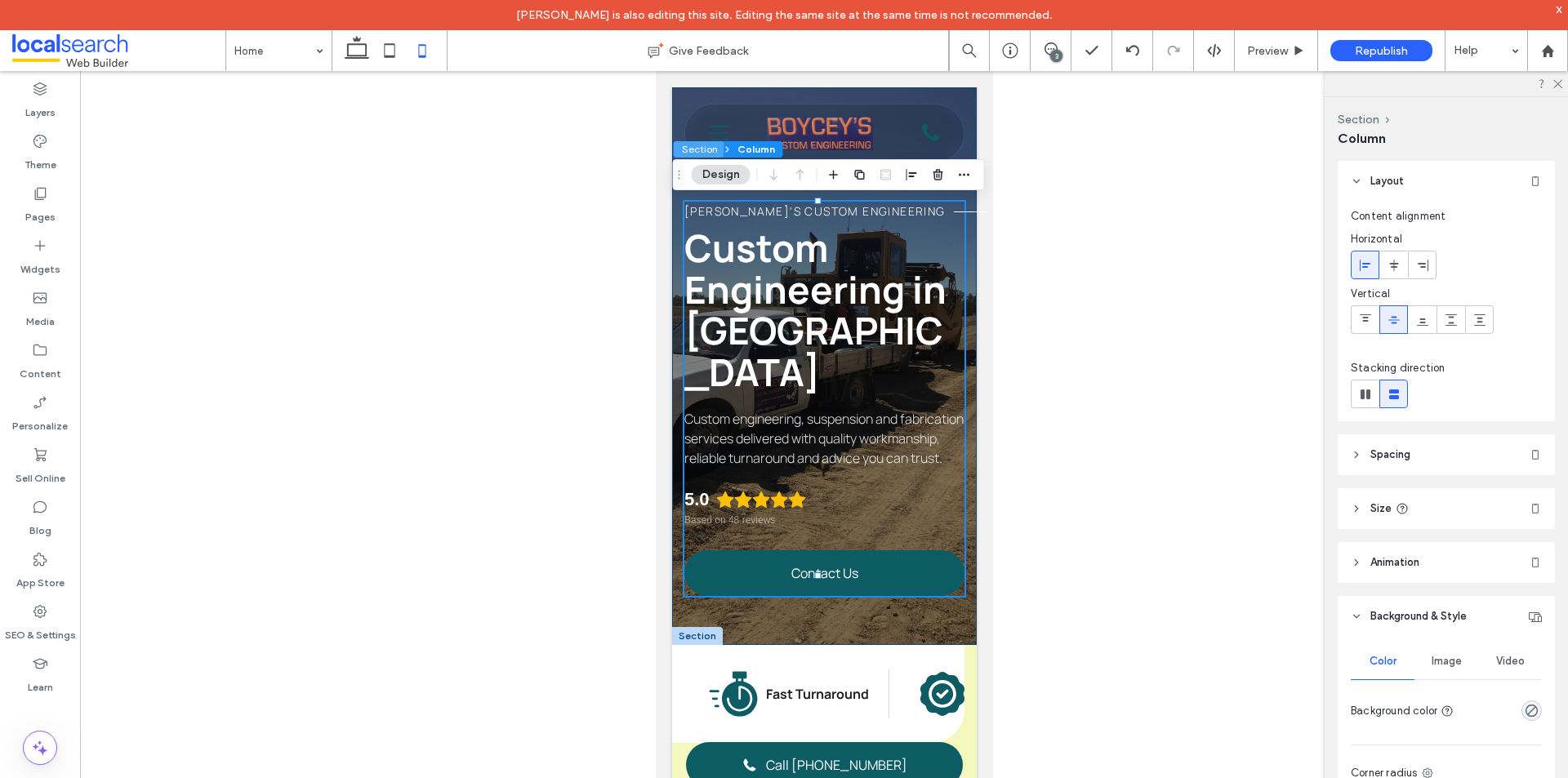
click at [702, 153] on button "Section" at bounding box center [699, 150] width 50 height 17
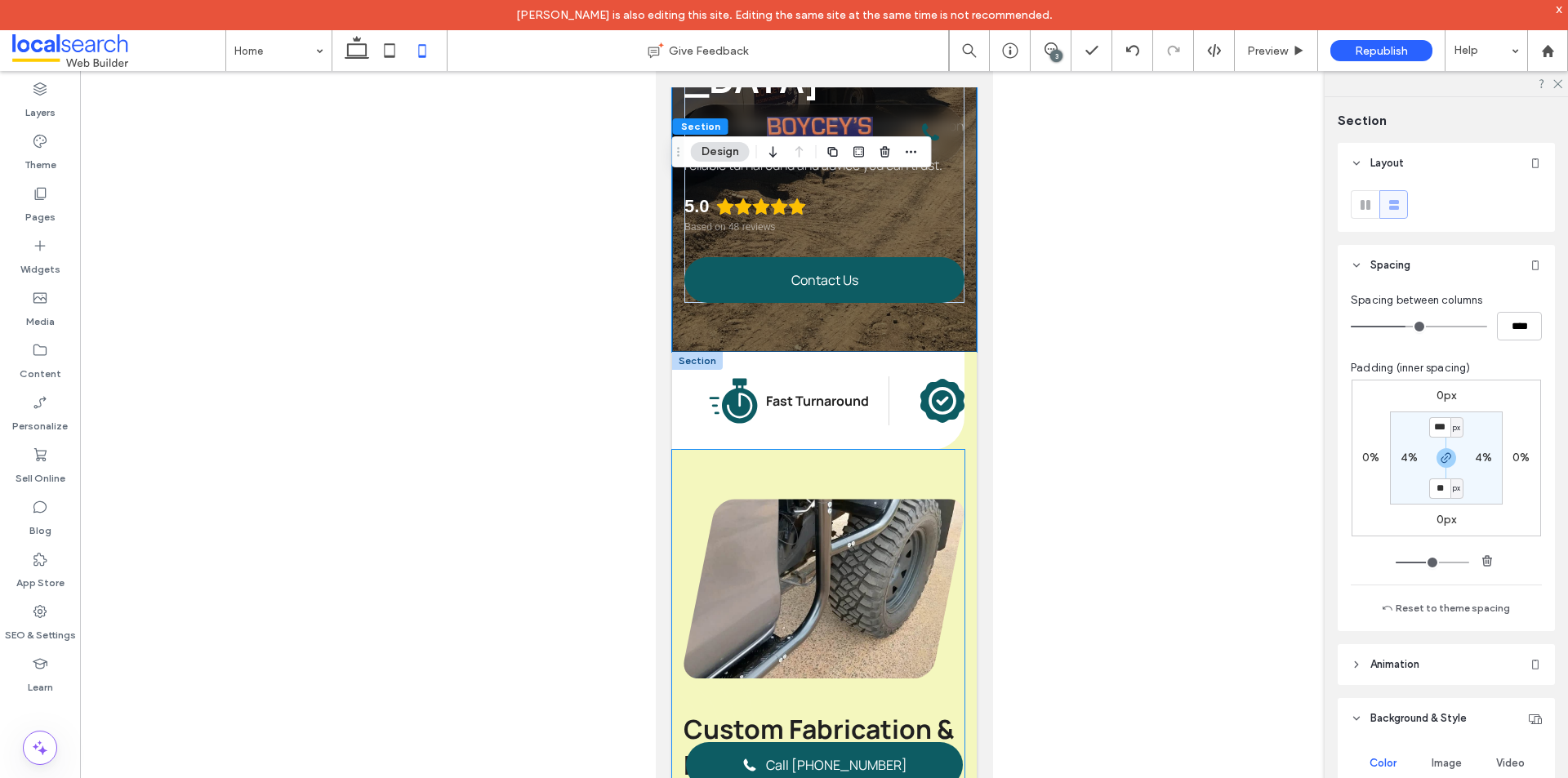
scroll to position [327, 0]
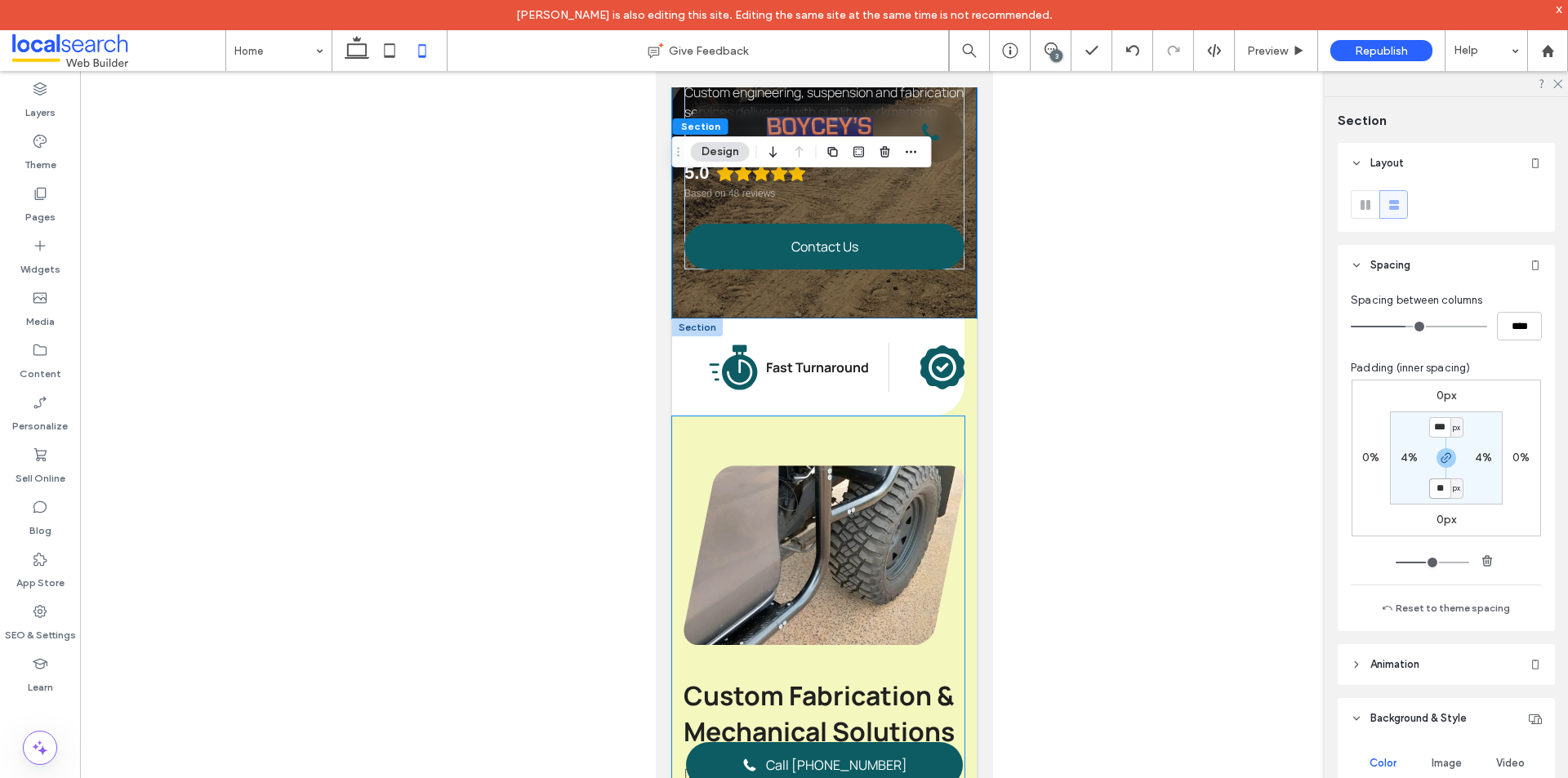
click at [694, 538] on div at bounding box center [823, 555] width 281 height 180
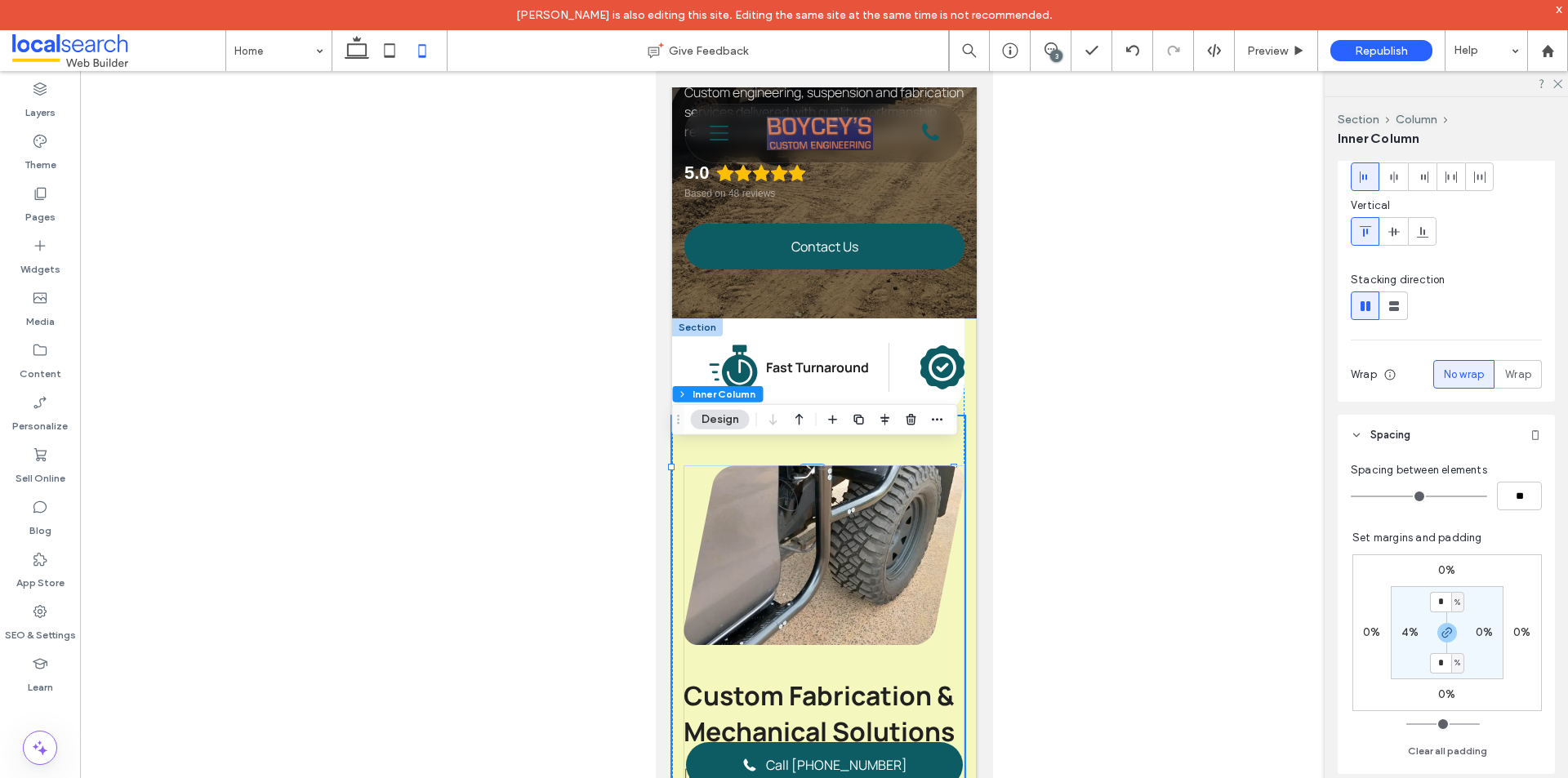
scroll to position [245, 0]
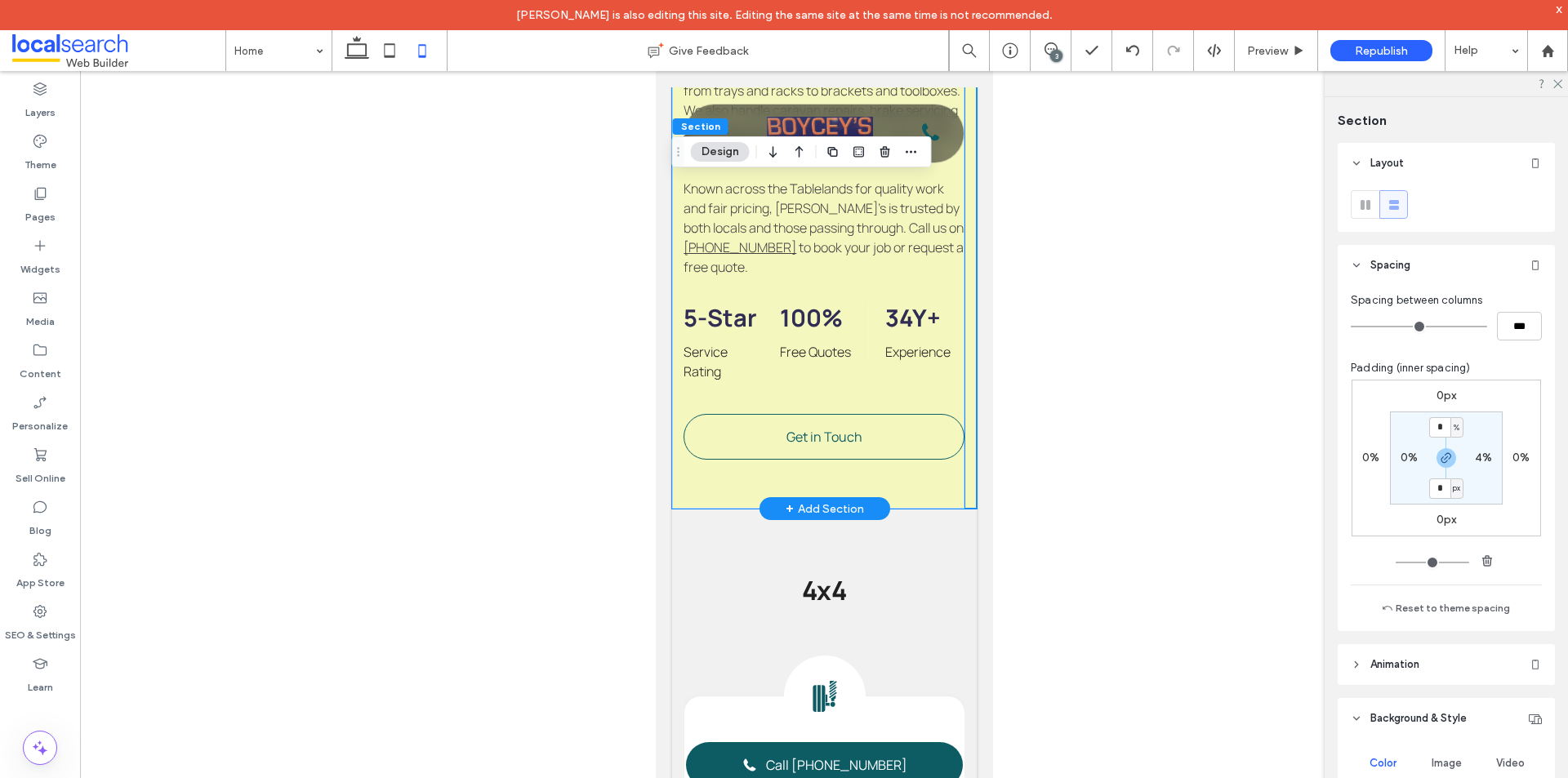
scroll to position [1388, 0]
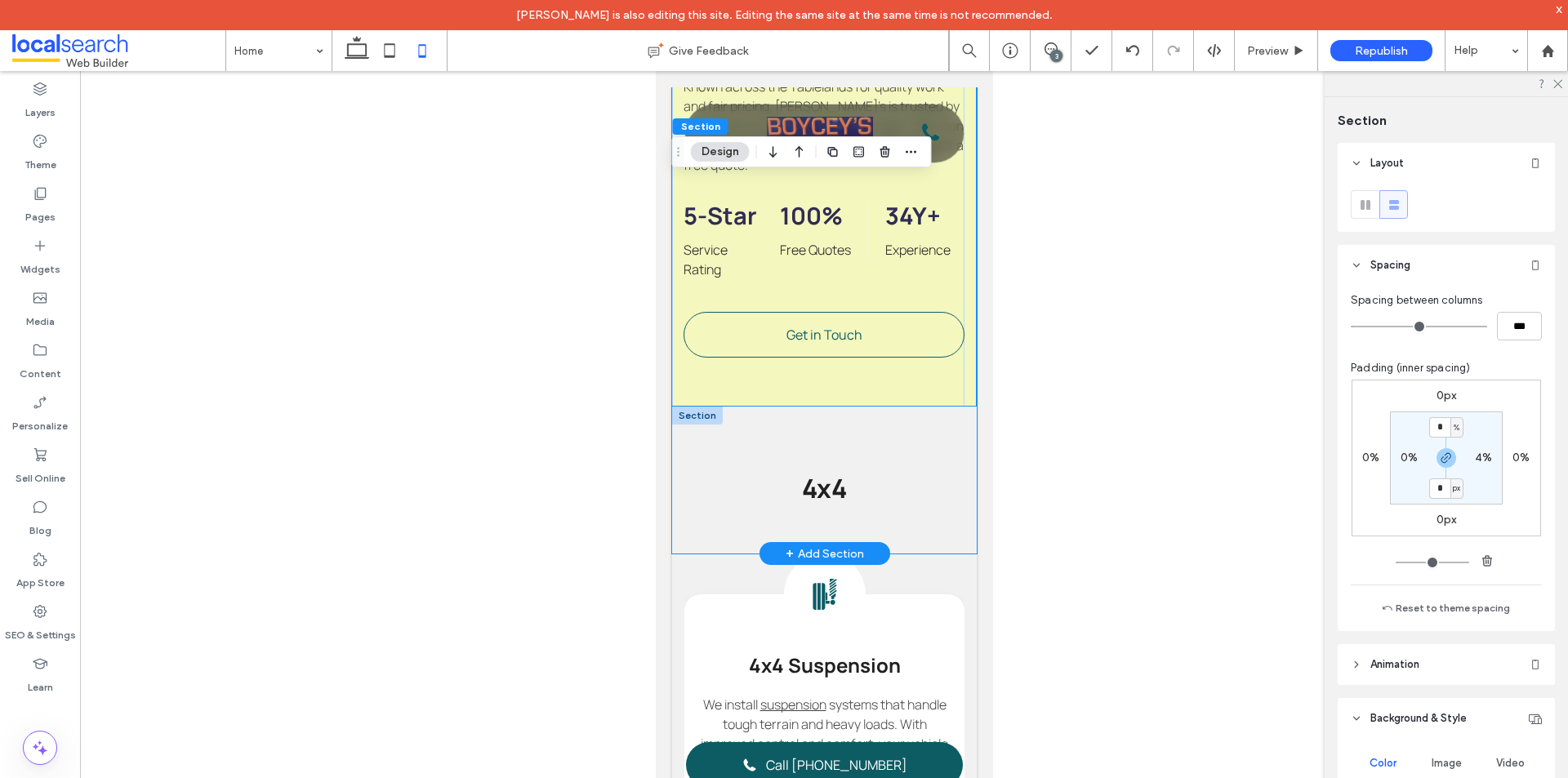
click at [957, 554] on div "4x4" at bounding box center [823, 480] width 304 height 147
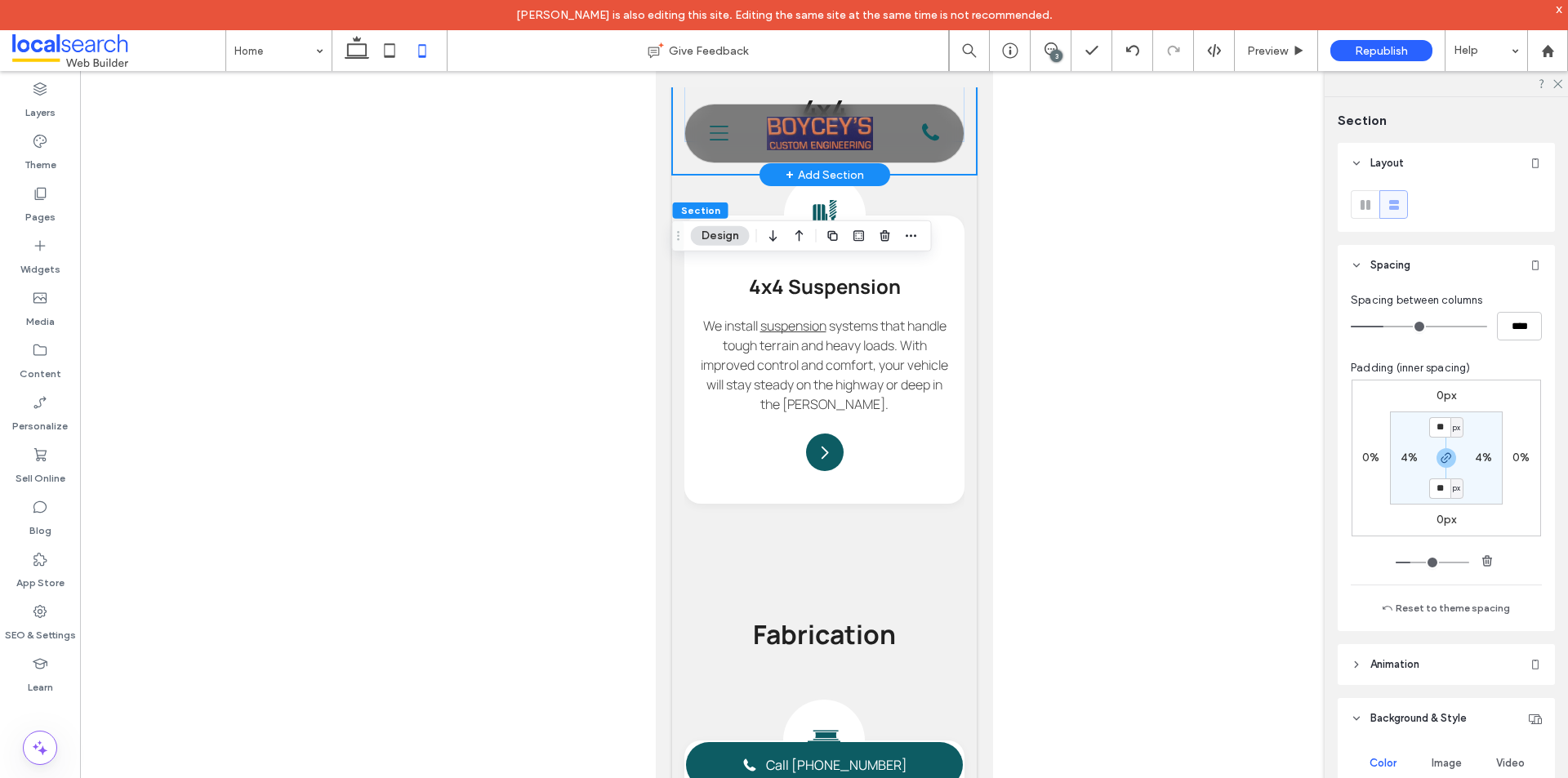
scroll to position [1796, 0]
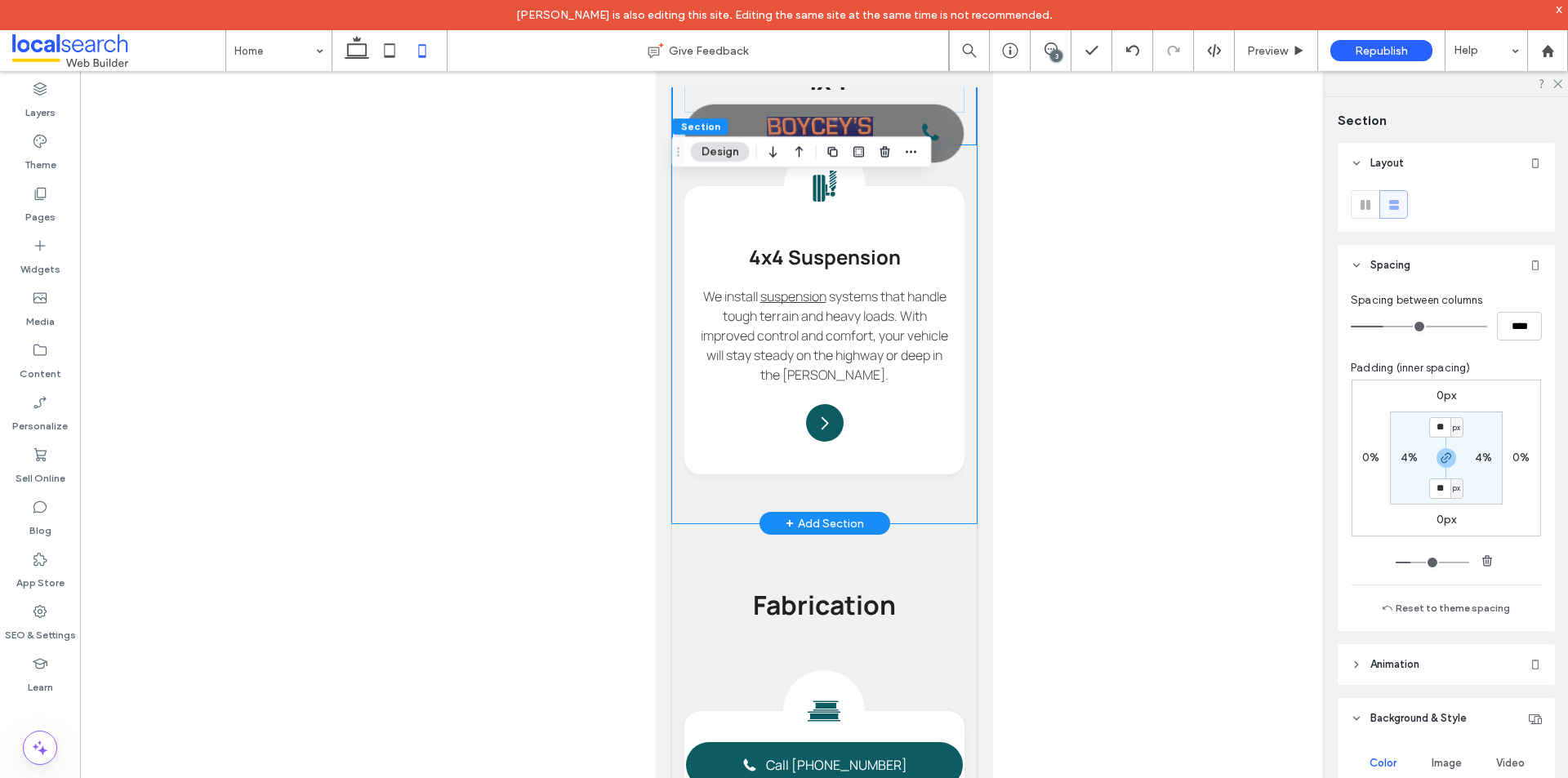
click at [944, 523] on div "Suspension Icon 4x4 Suspension We install suspension systems that handle tough …" at bounding box center [823, 334] width 304 height 378
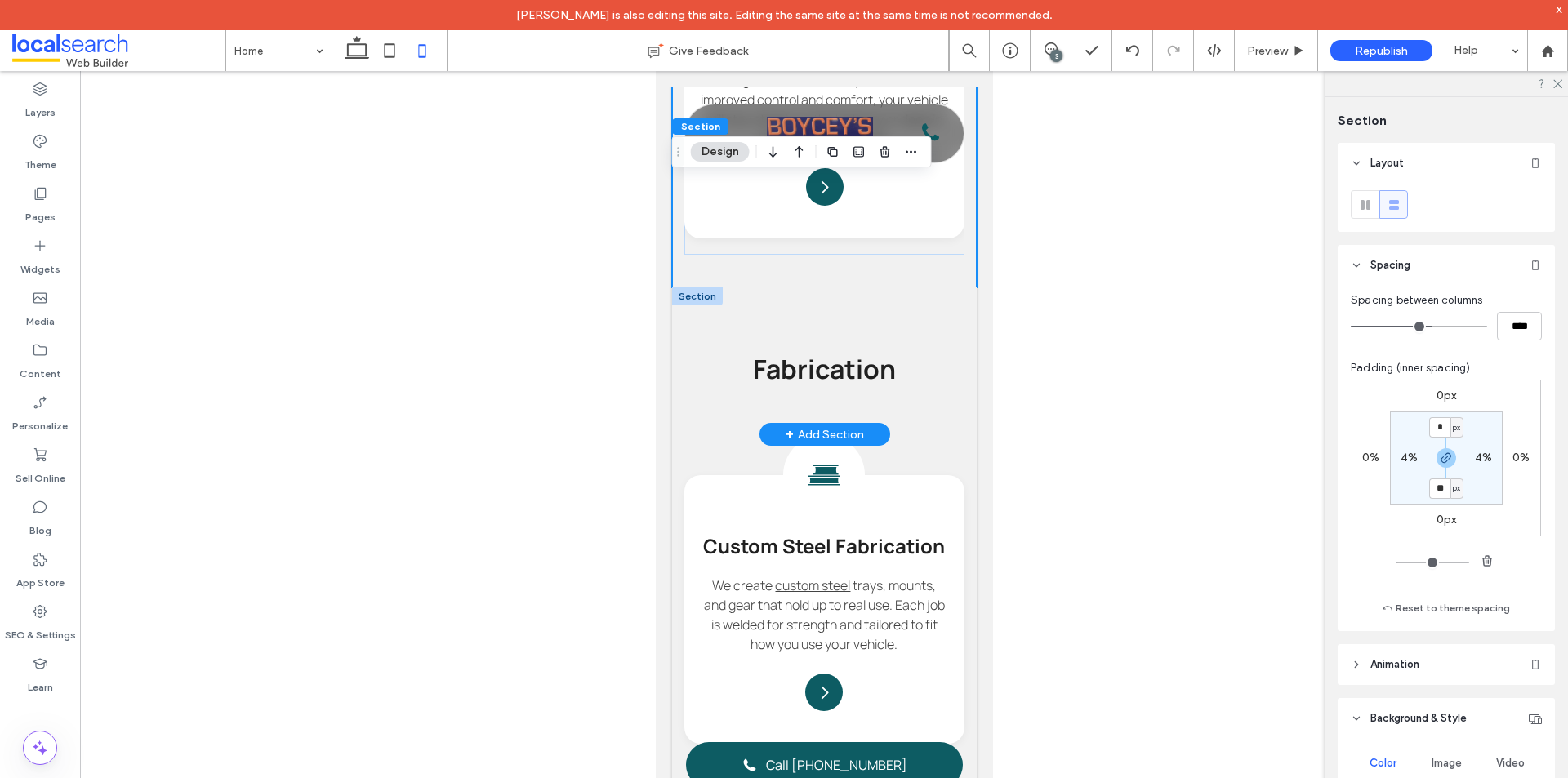
scroll to position [2123, 0]
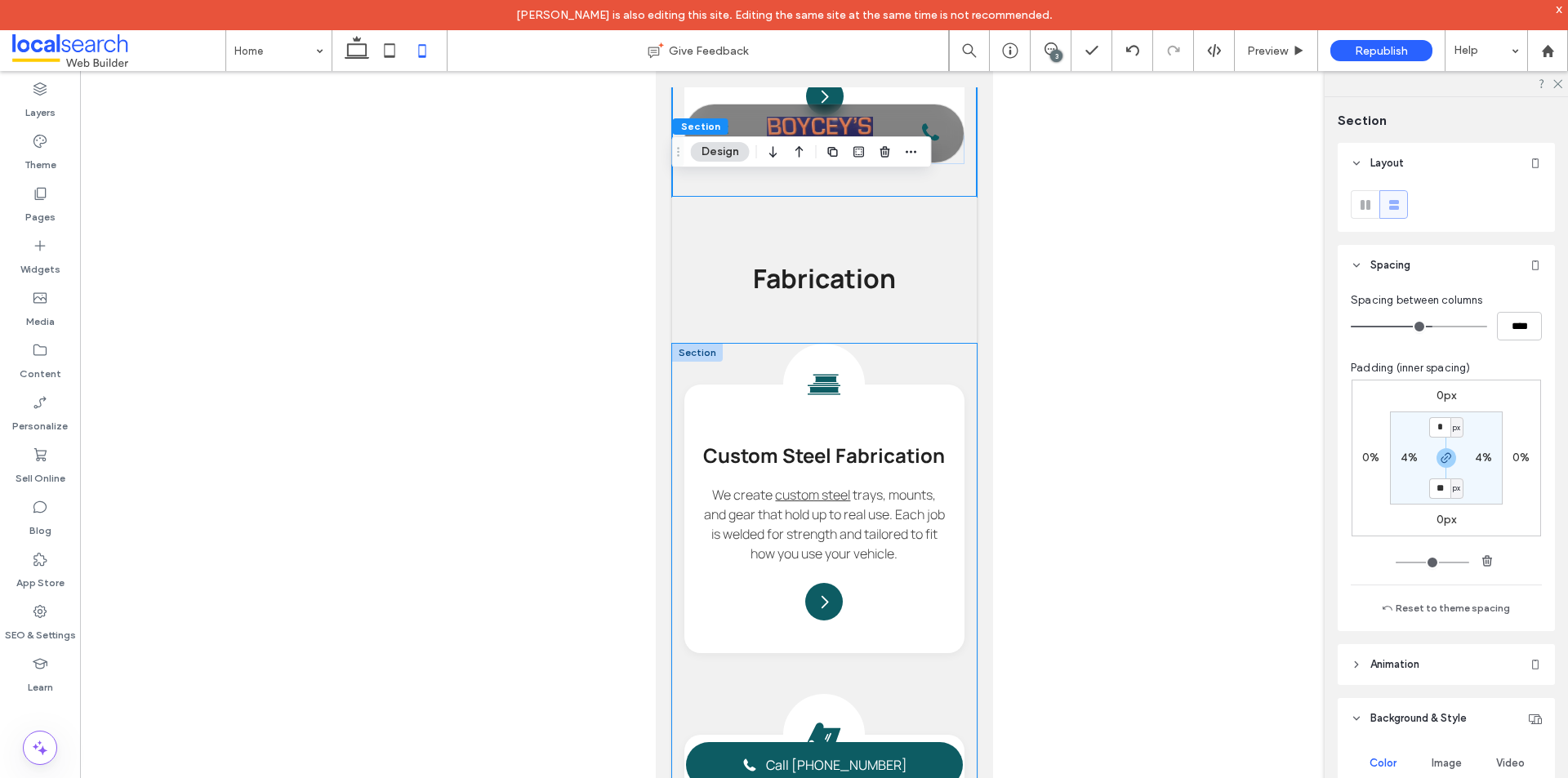
click at [954, 590] on div "Steel Icon Custom Steel Fabrication We create custom steel trays, mounts, and g…" at bounding box center [823, 707] width 304 height 728
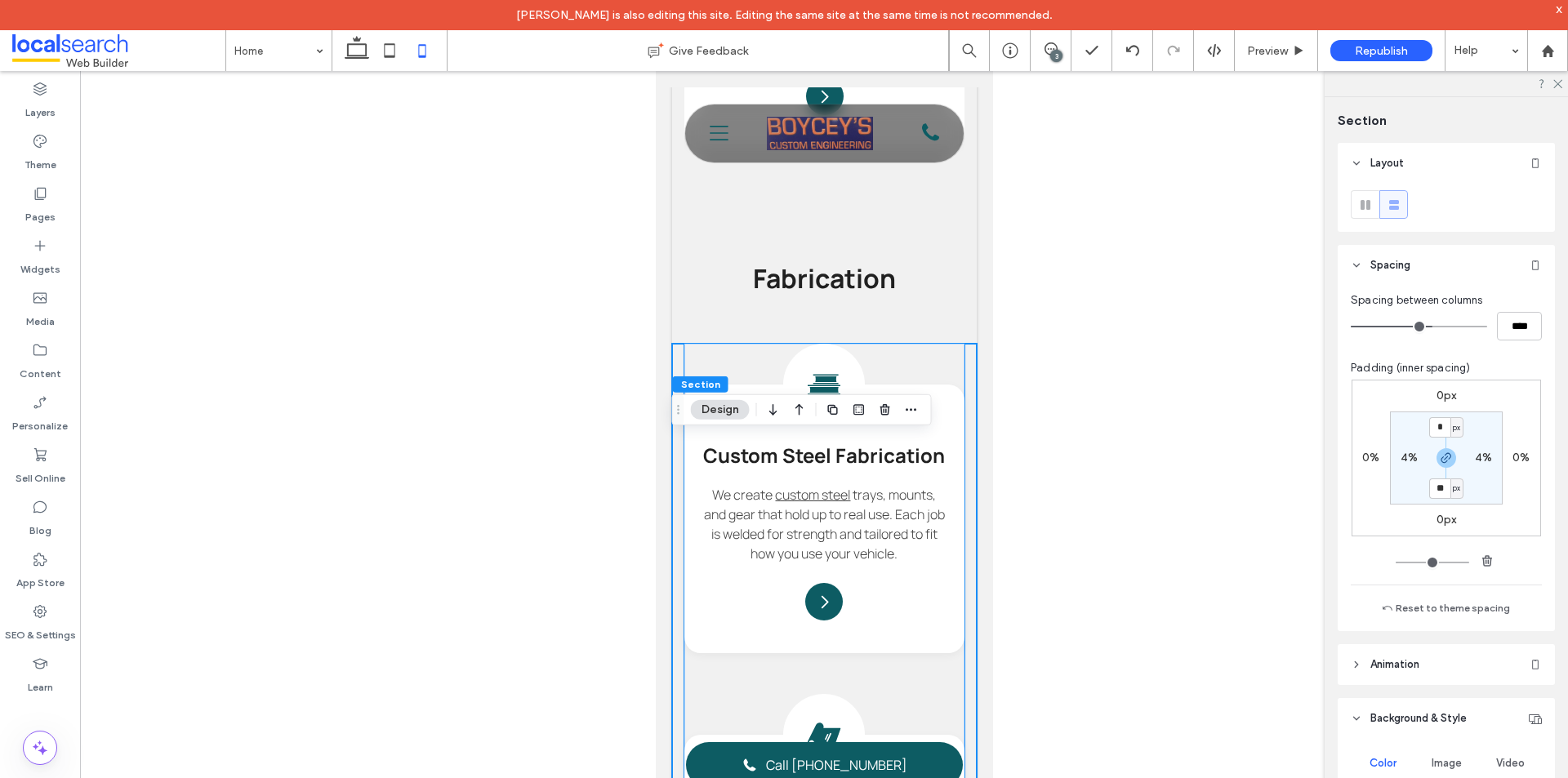
scroll to position [2530, 0]
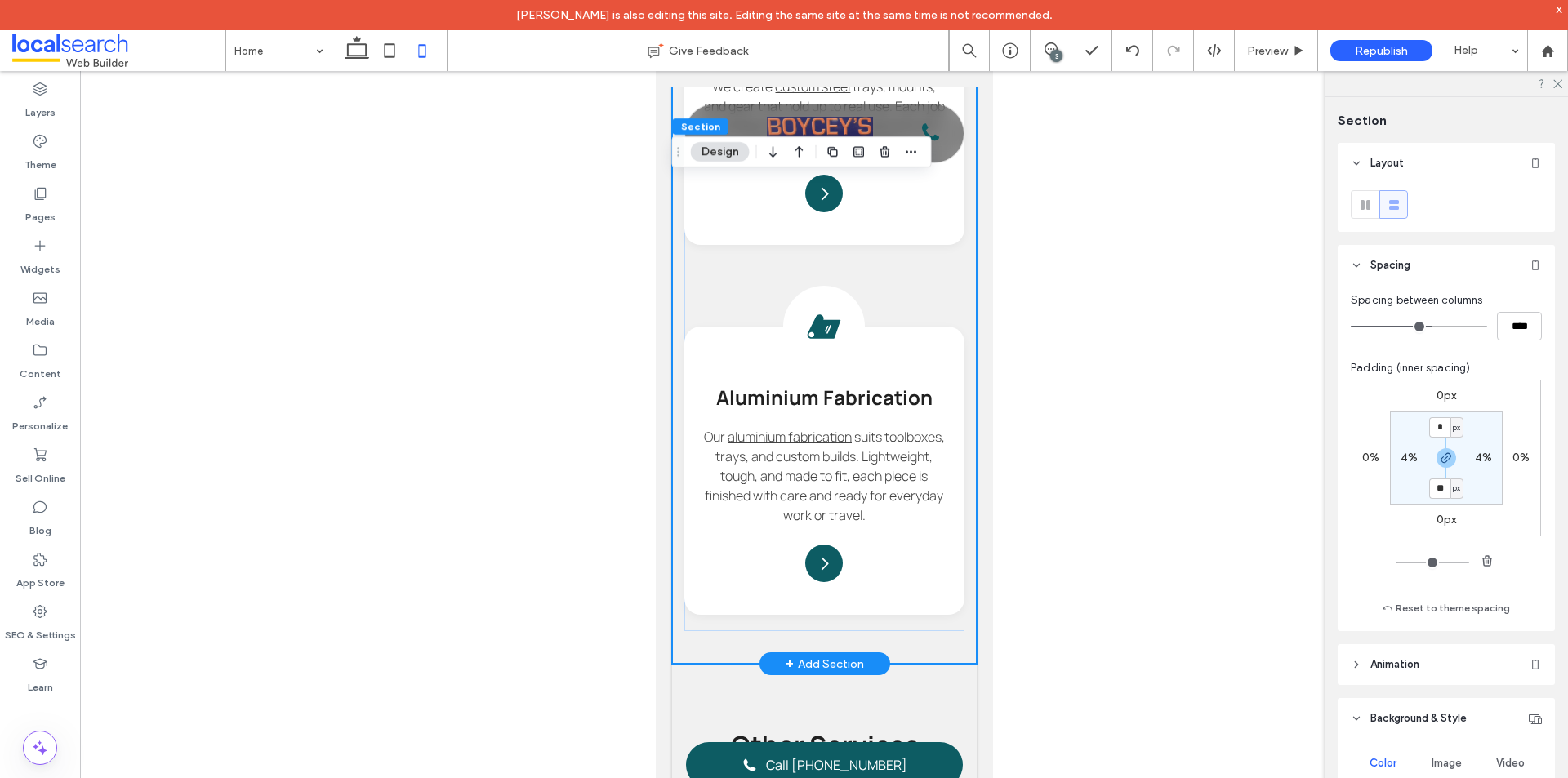
click at [953, 587] on div "Steel Icon Custom Steel Fabrication We create custom steel trays, mounts, and g…" at bounding box center [823, 300] width 304 height 728
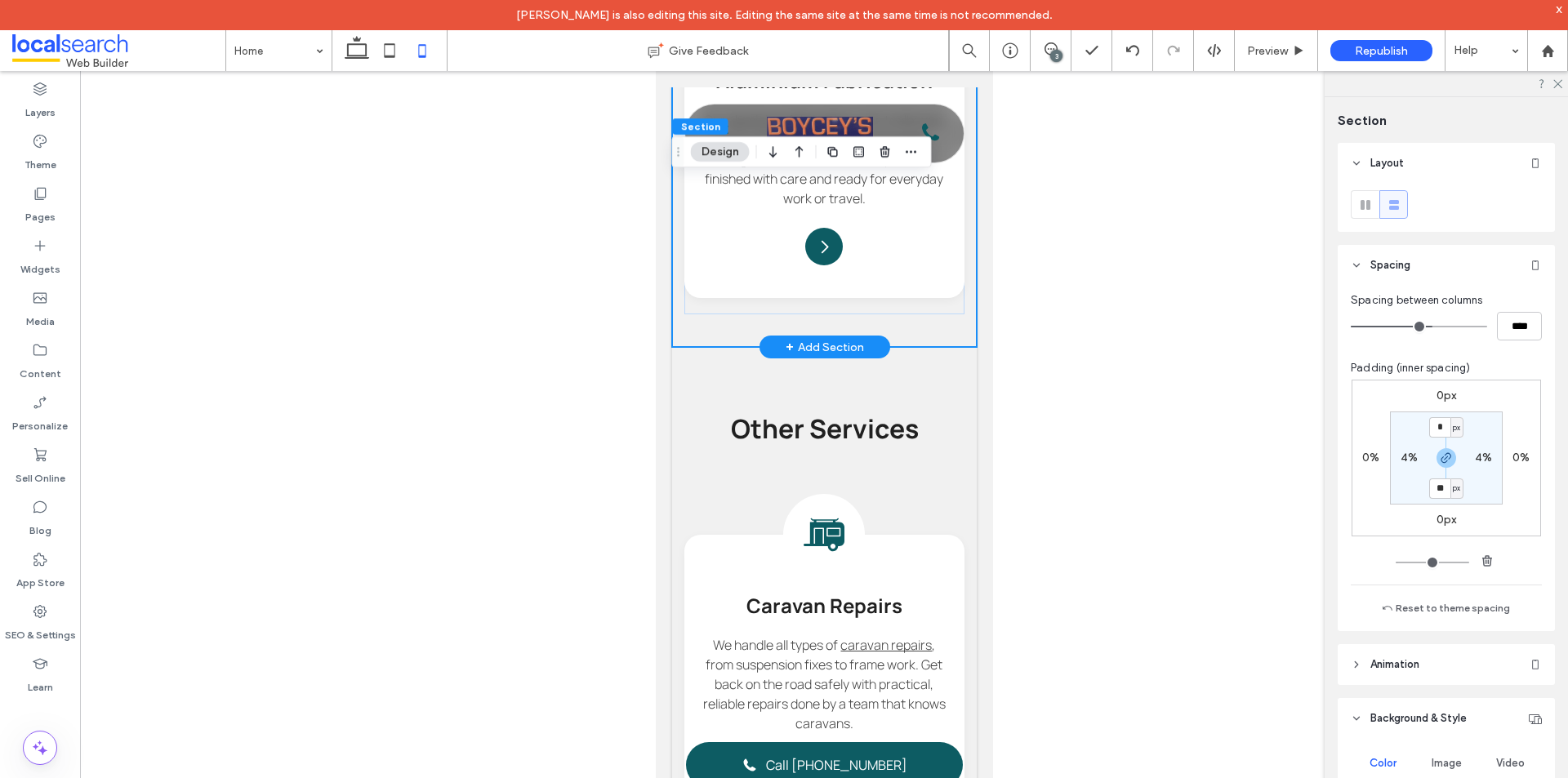
scroll to position [2857, 0]
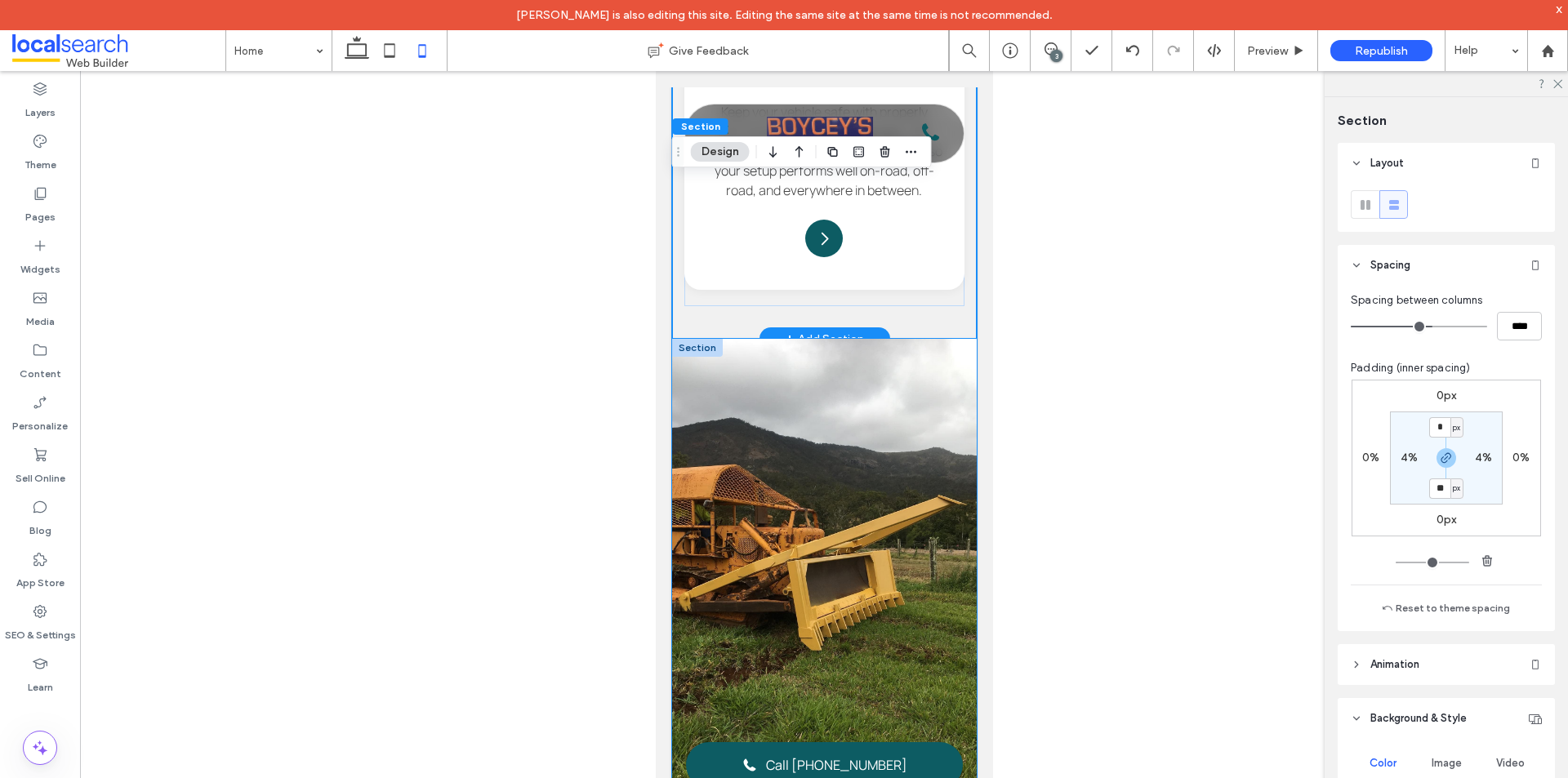
scroll to position [3837, 0]
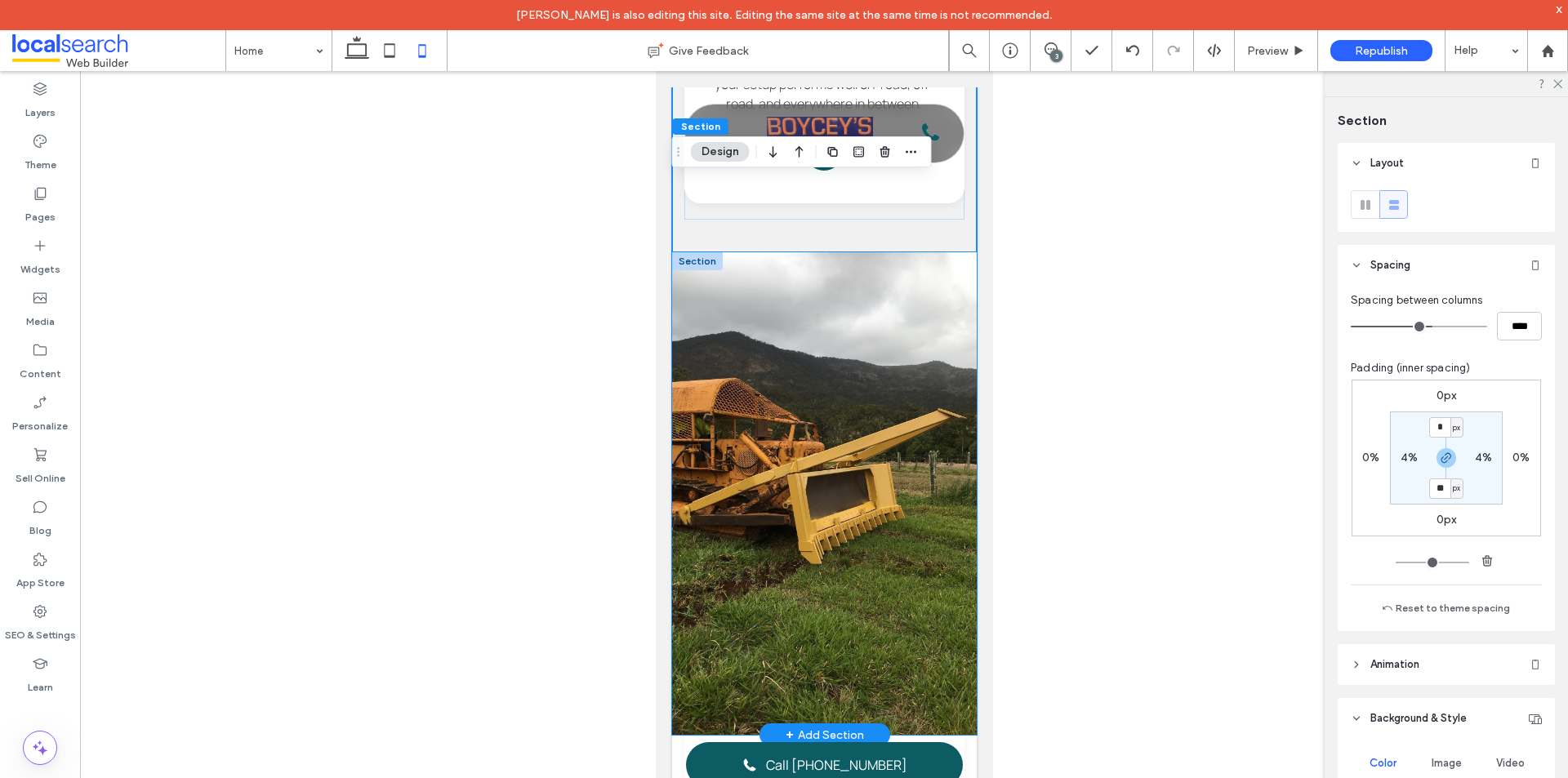
click at [954, 610] on div at bounding box center [823, 493] width 304 height 482
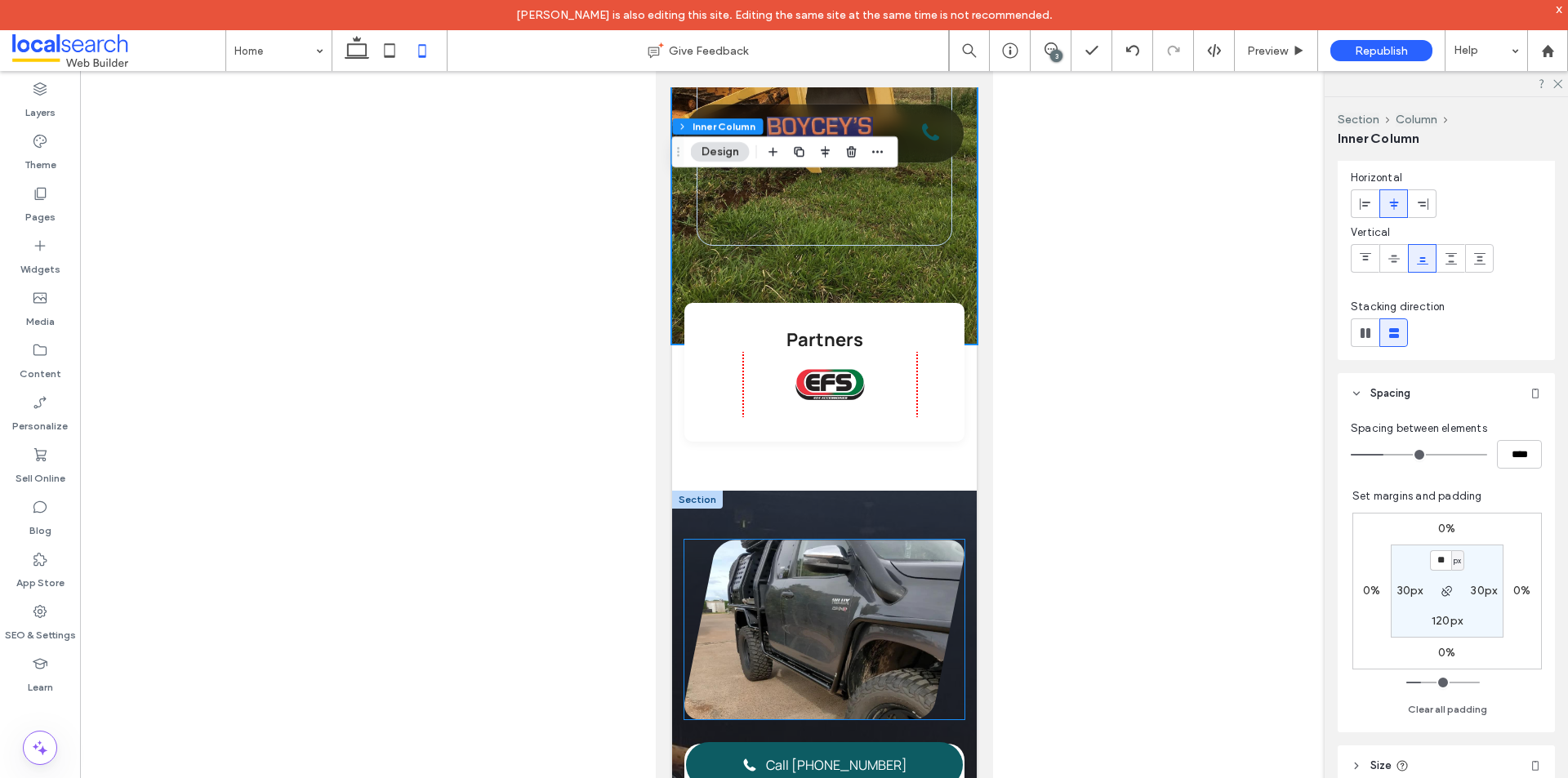
scroll to position [4326, 0]
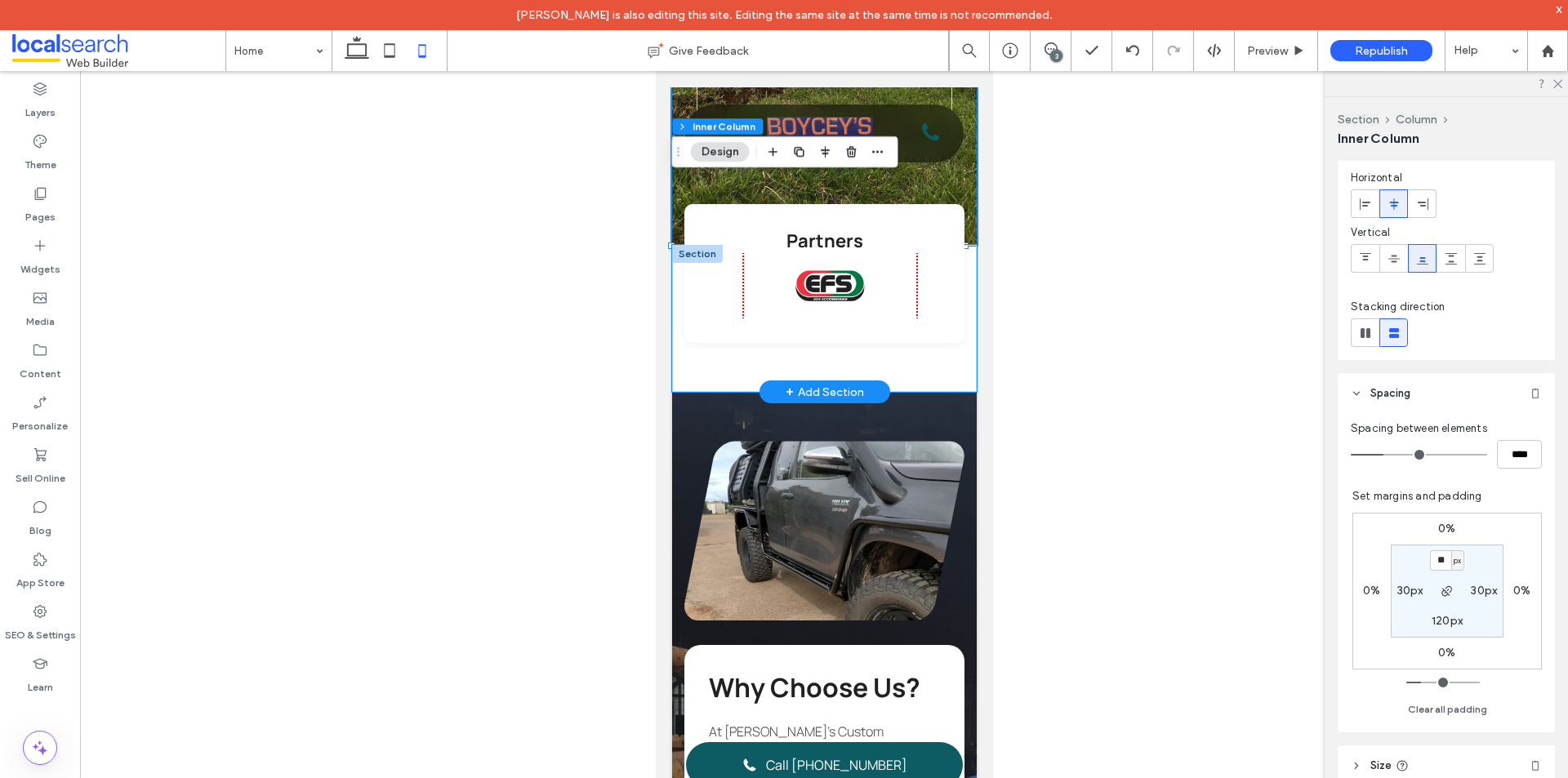
click at [958, 392] on div "Partners" at bounding box center [823, 318] width 304 height 147
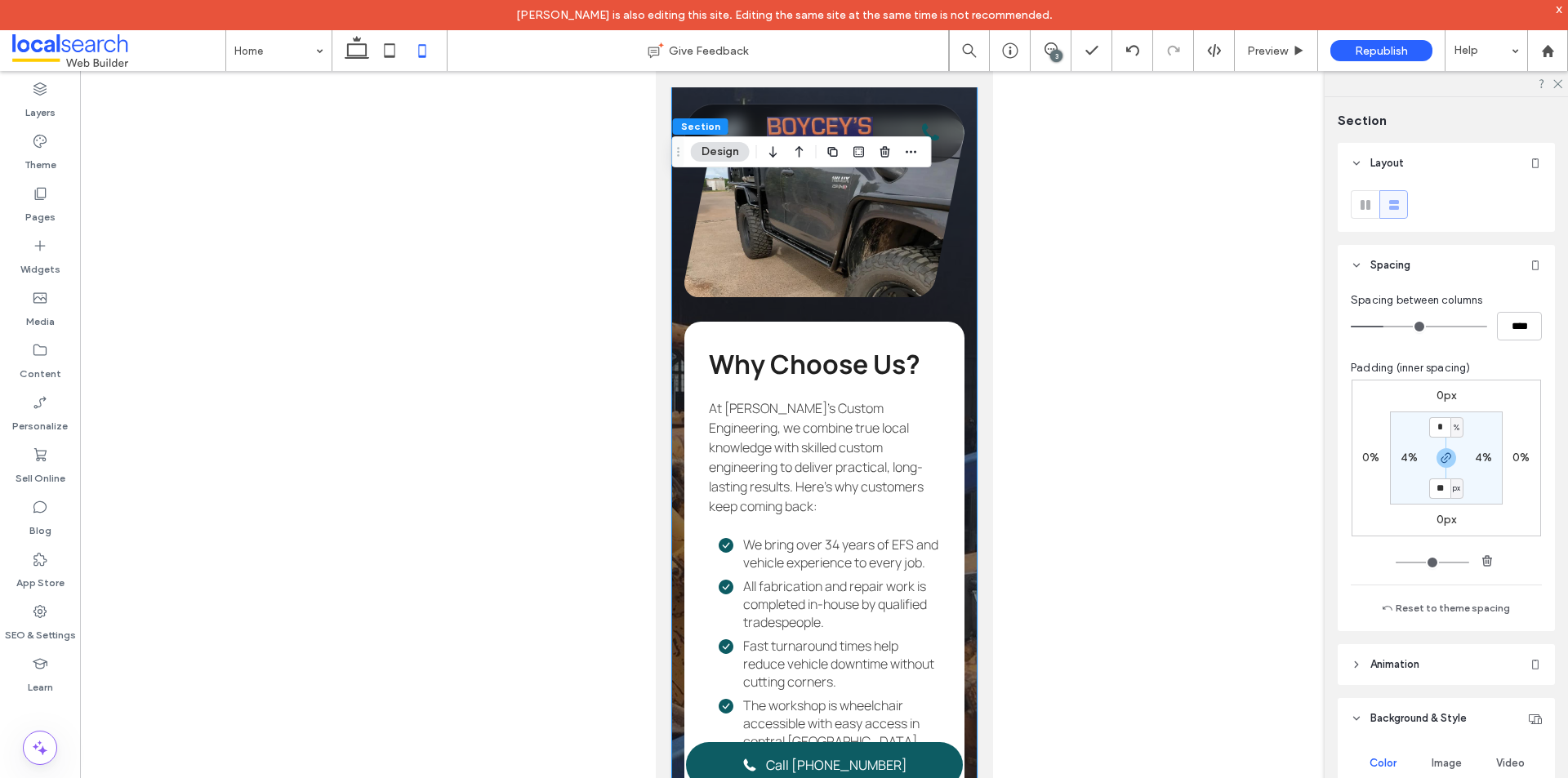
scroll to position [4653, 0]
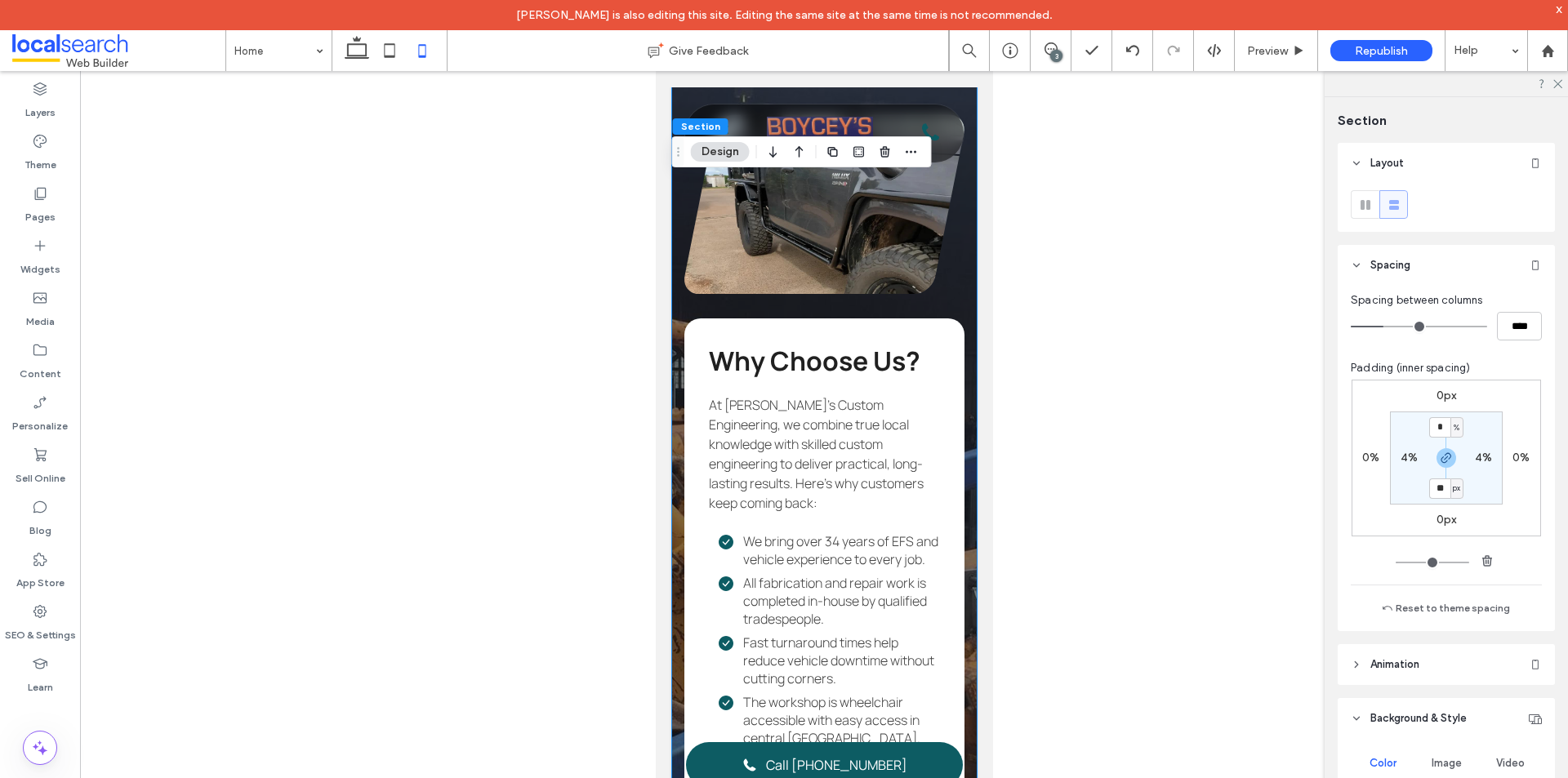
click at [954, 512] on div "Why Choose Us? At Boycey’s Custom Engineering, we combine true local knowledge …" at bounding box center [823, 618] width 304 height 1107
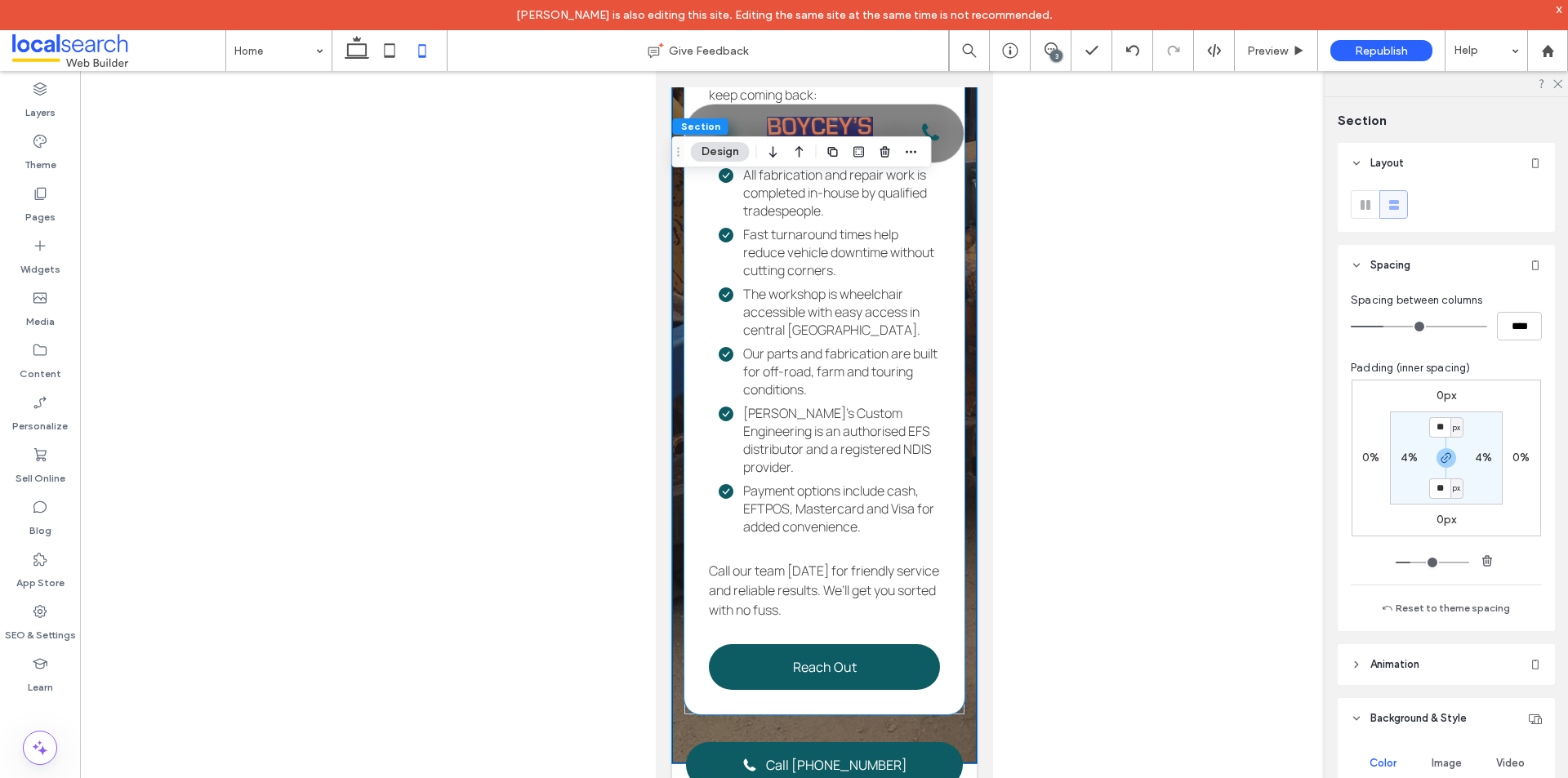
scroll to position [5388, 0]
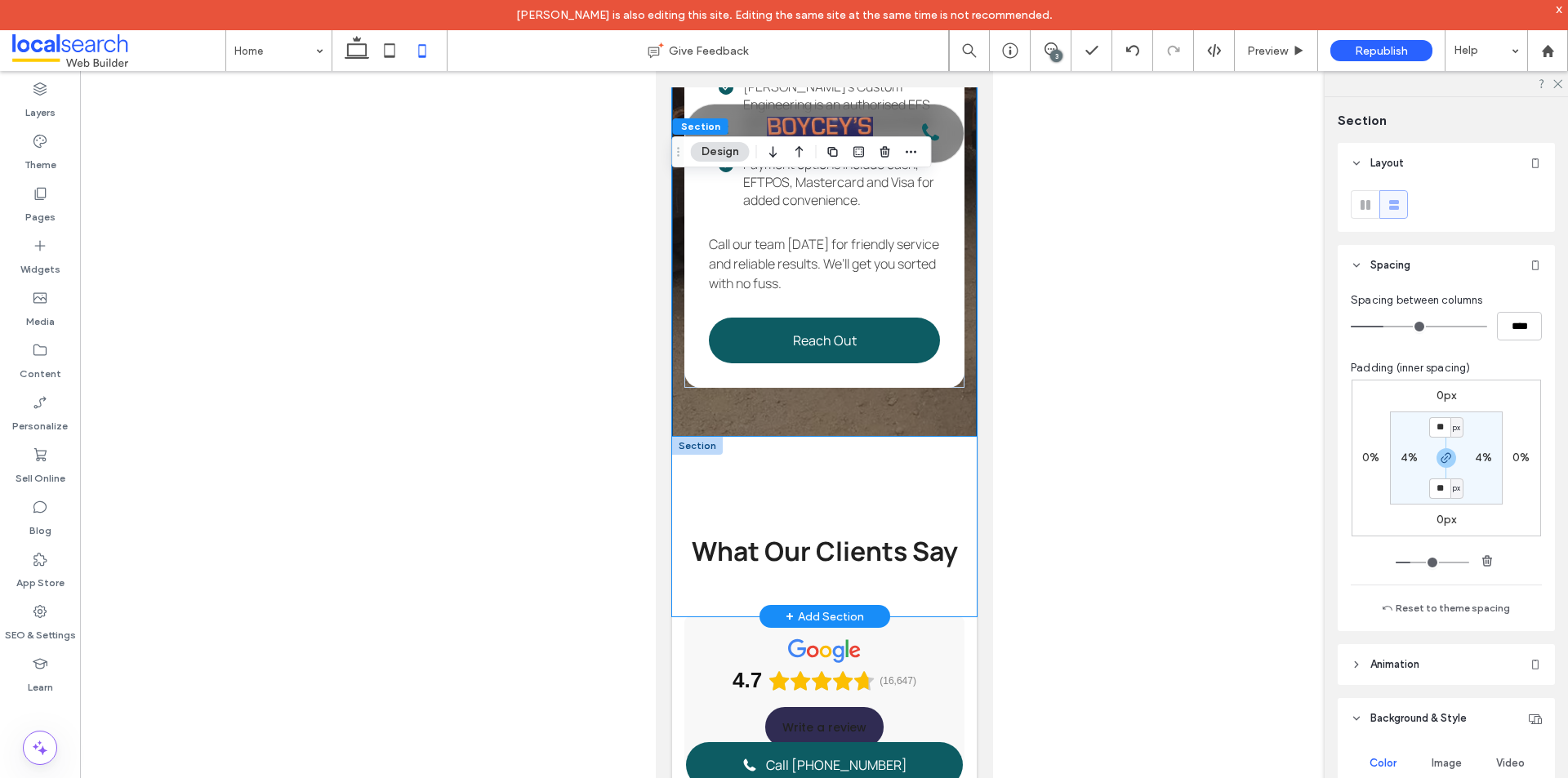
click at [938, 563] on div "What Our Clients Say" at bounding box center [823, 526] width 304 height 180
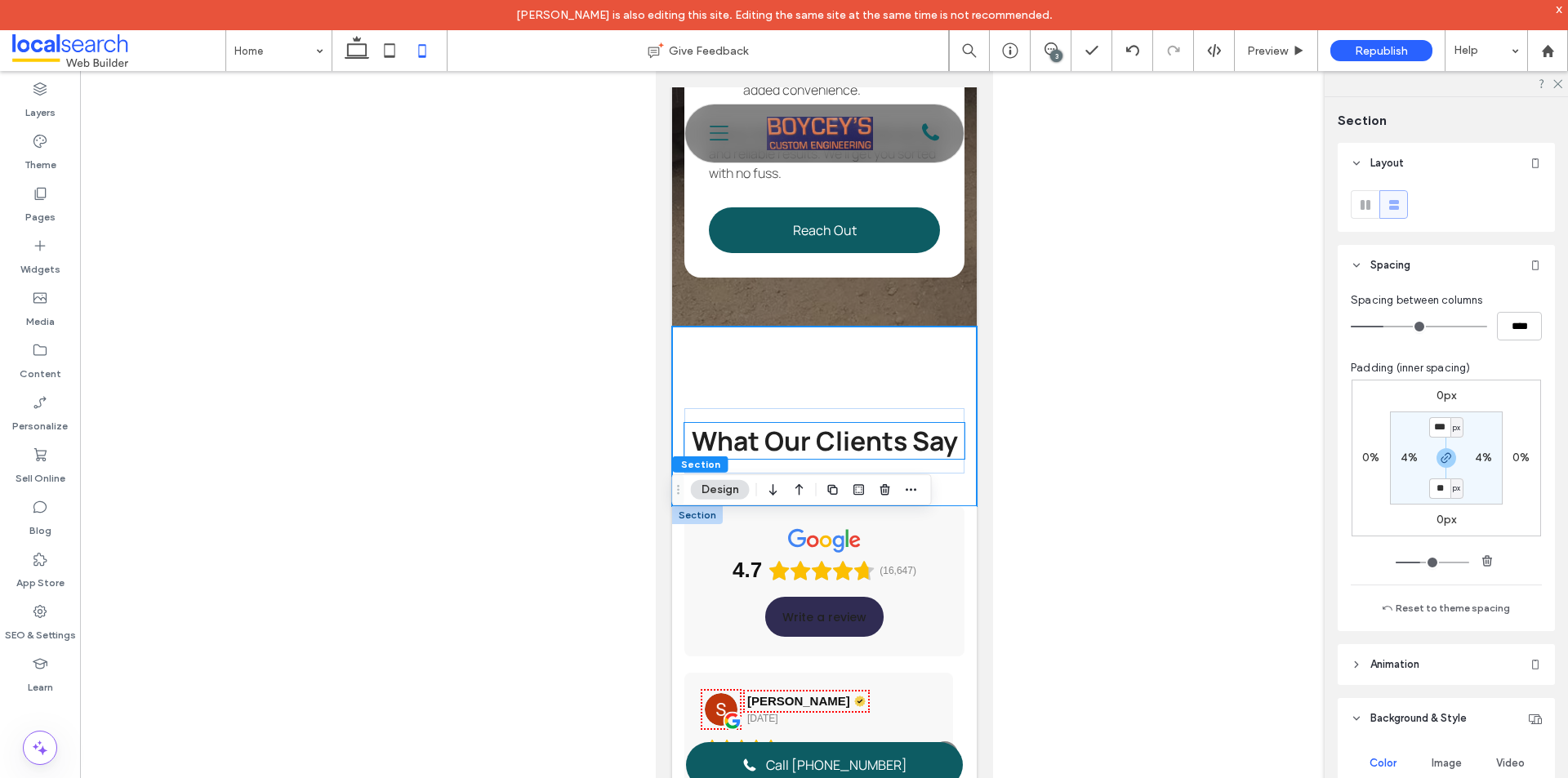
scroll to position [5633, 0]
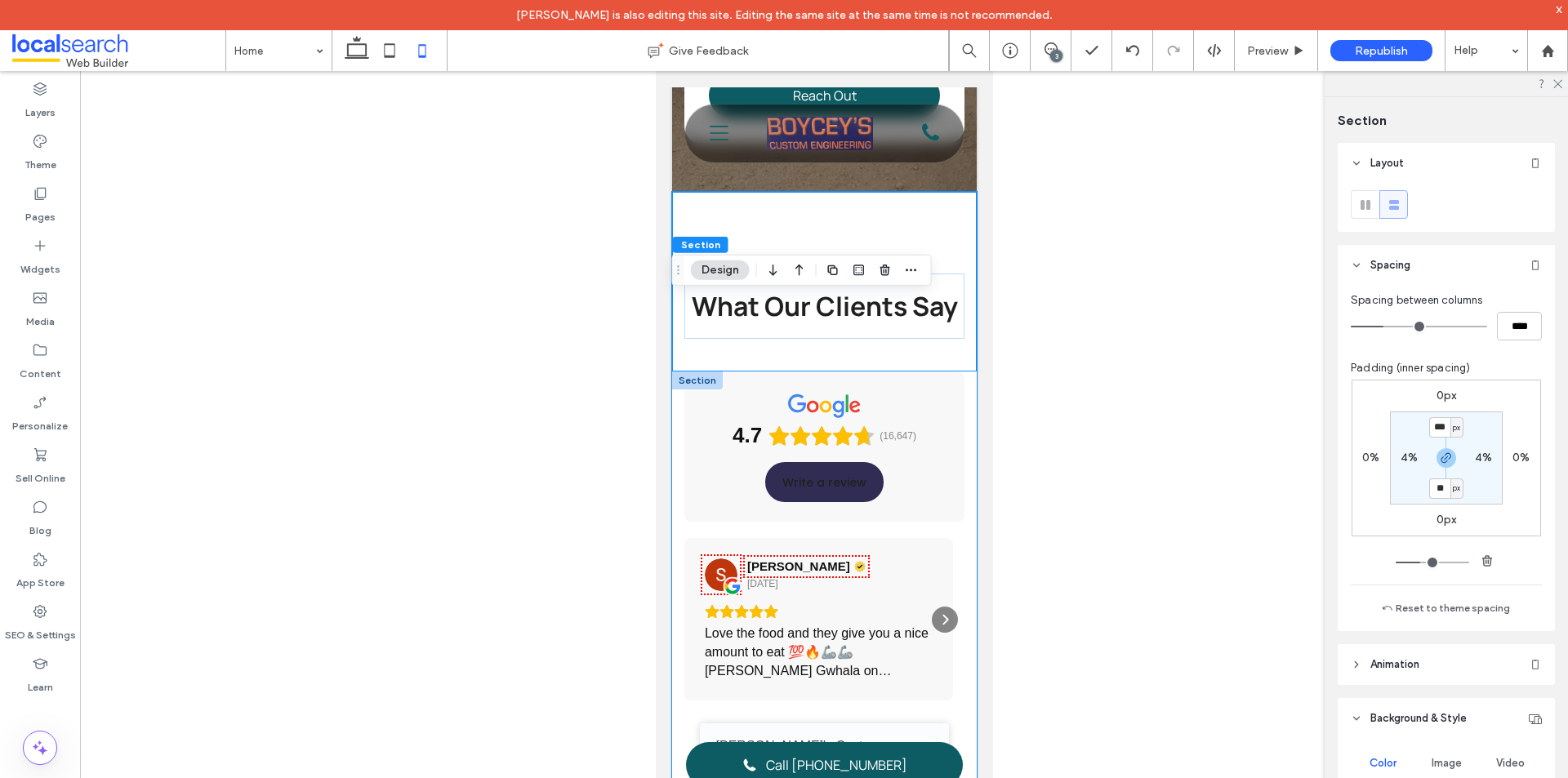
click at [958, 568] on div "4.7 (16,647) Write a review SIfu Davis 1 day ago Love the food and they give yo…" at bounding box center [823, 738] width 304 height 734
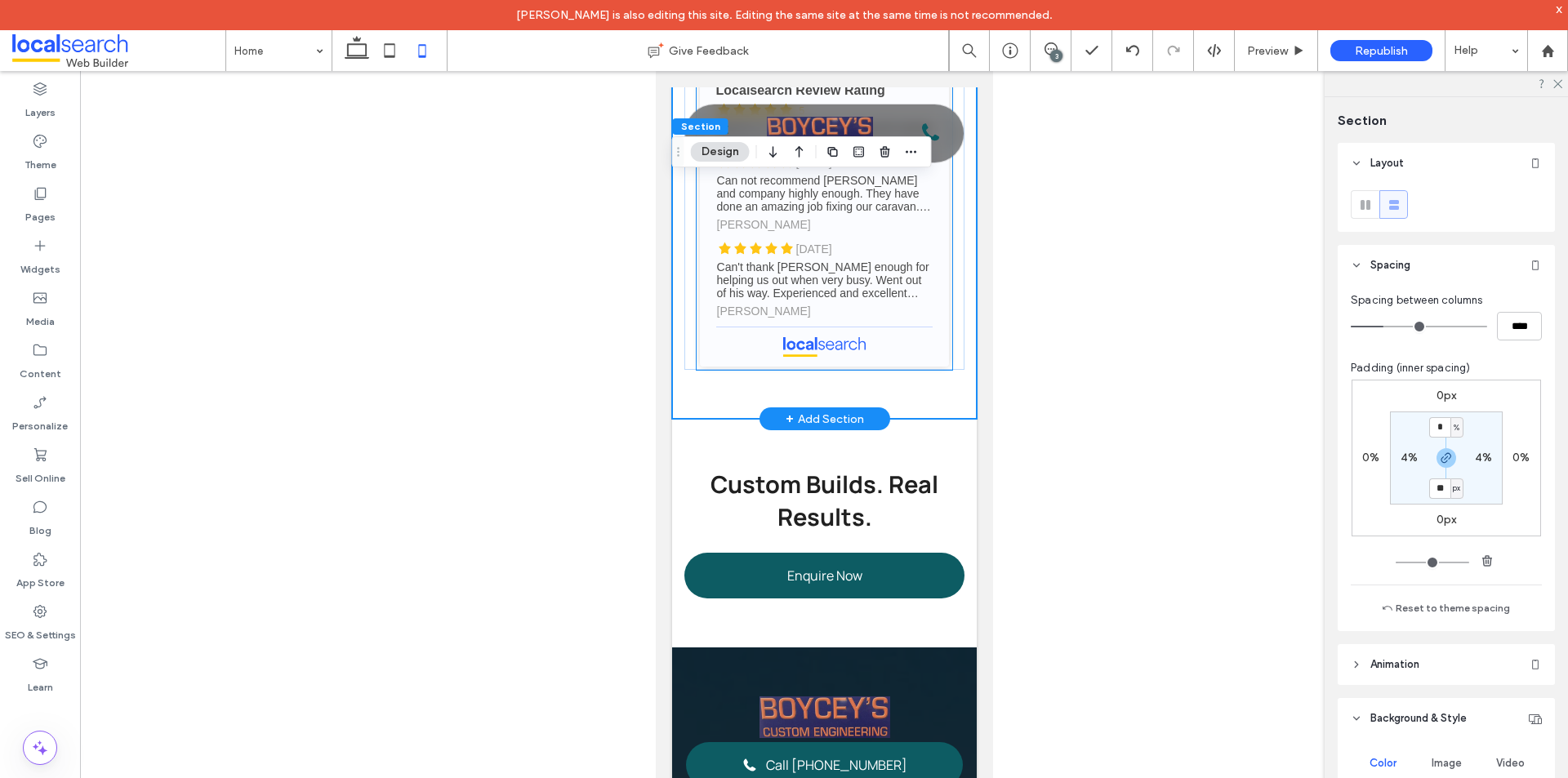
scroll to position [6367, 0]
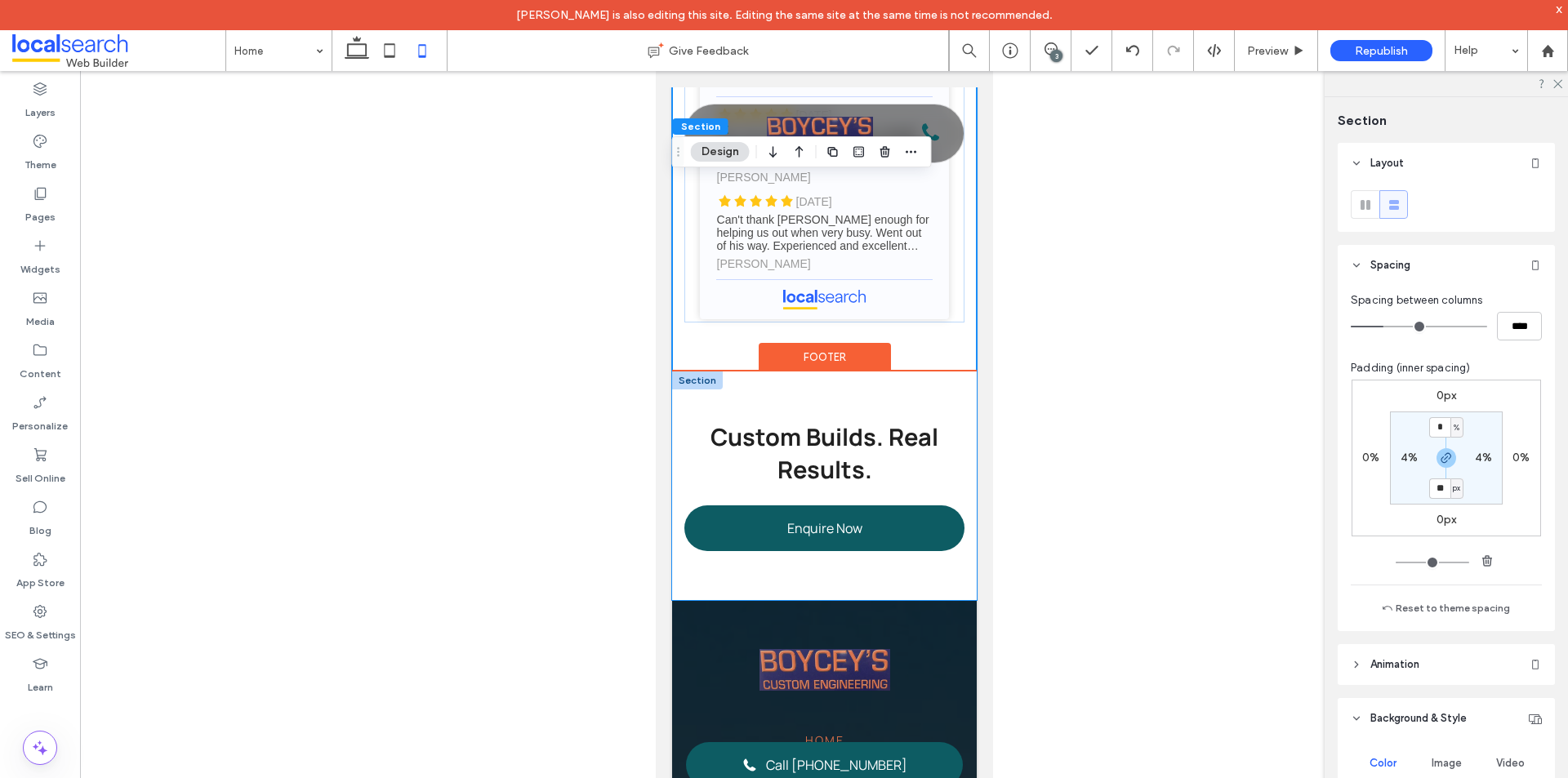
click at [958, 539] on div "Custom Builds. Real Results. Enquire Now" at bounding box center [823, 486] width 304 height 229
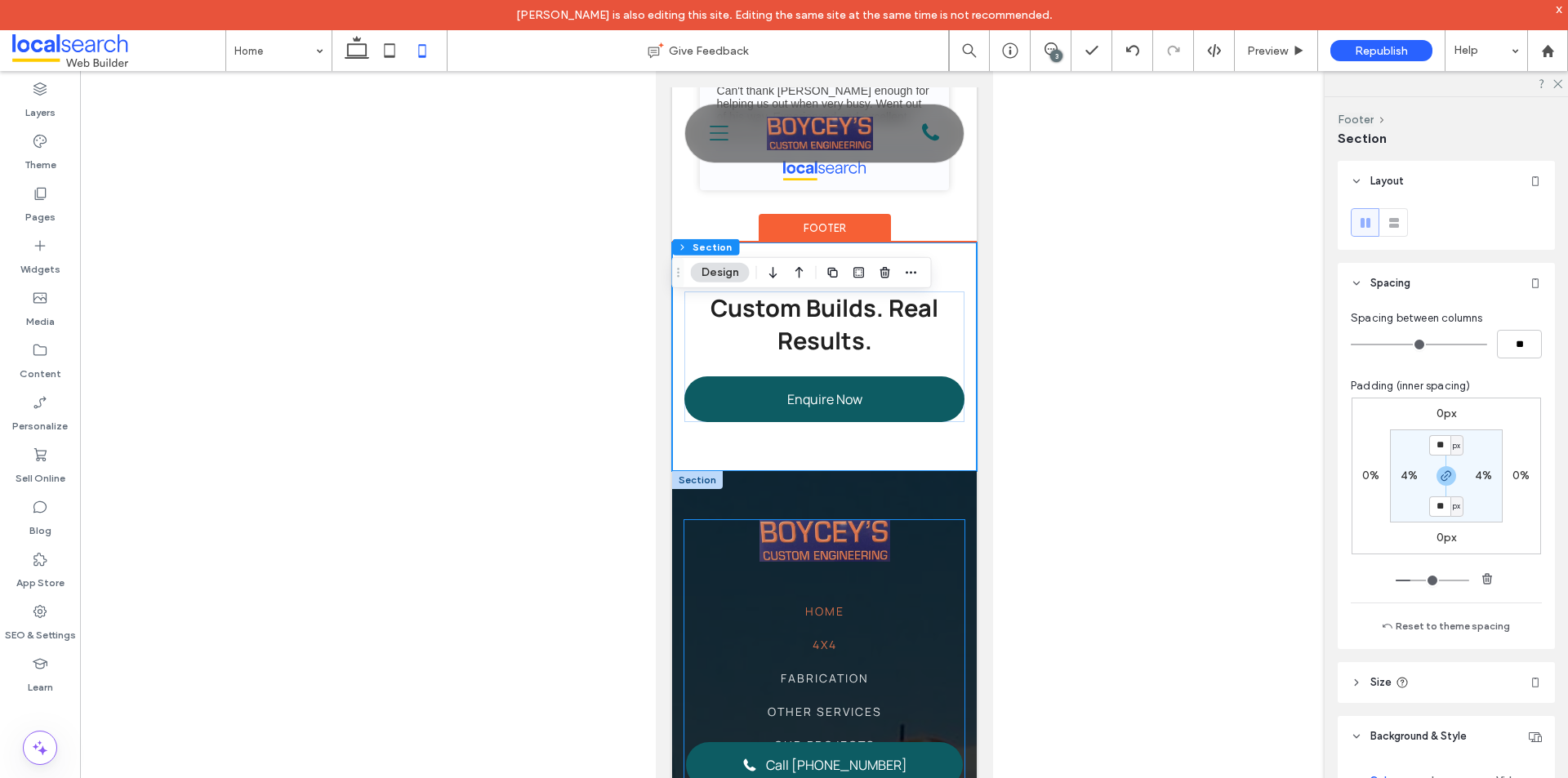
scroll to position [6694, 0]
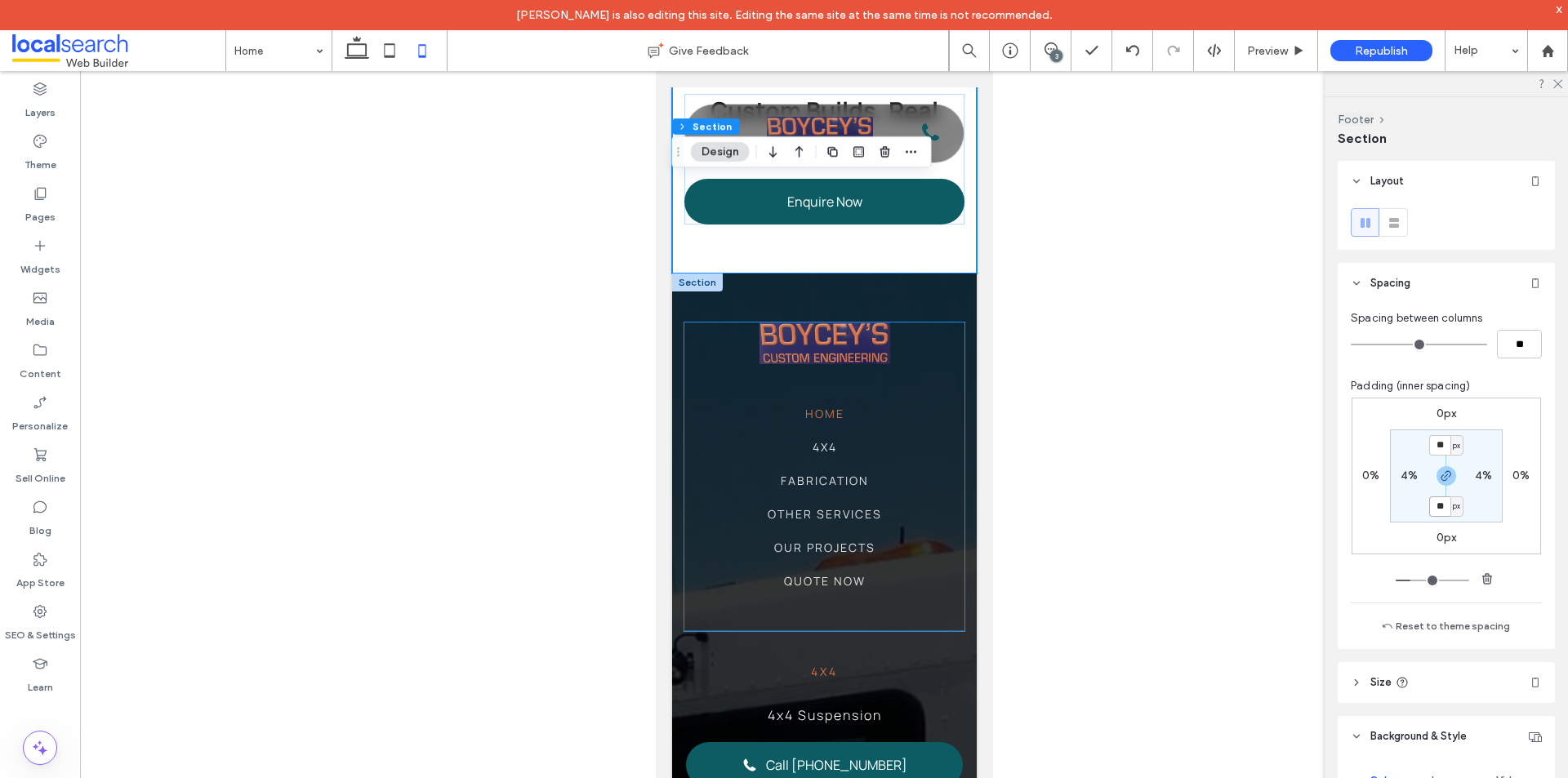
click at [939, 553] on ul "Home 4x4 Fabrication Other Services Our Projects Quote Now" at bounding box center [823, 505] width 280 height 201
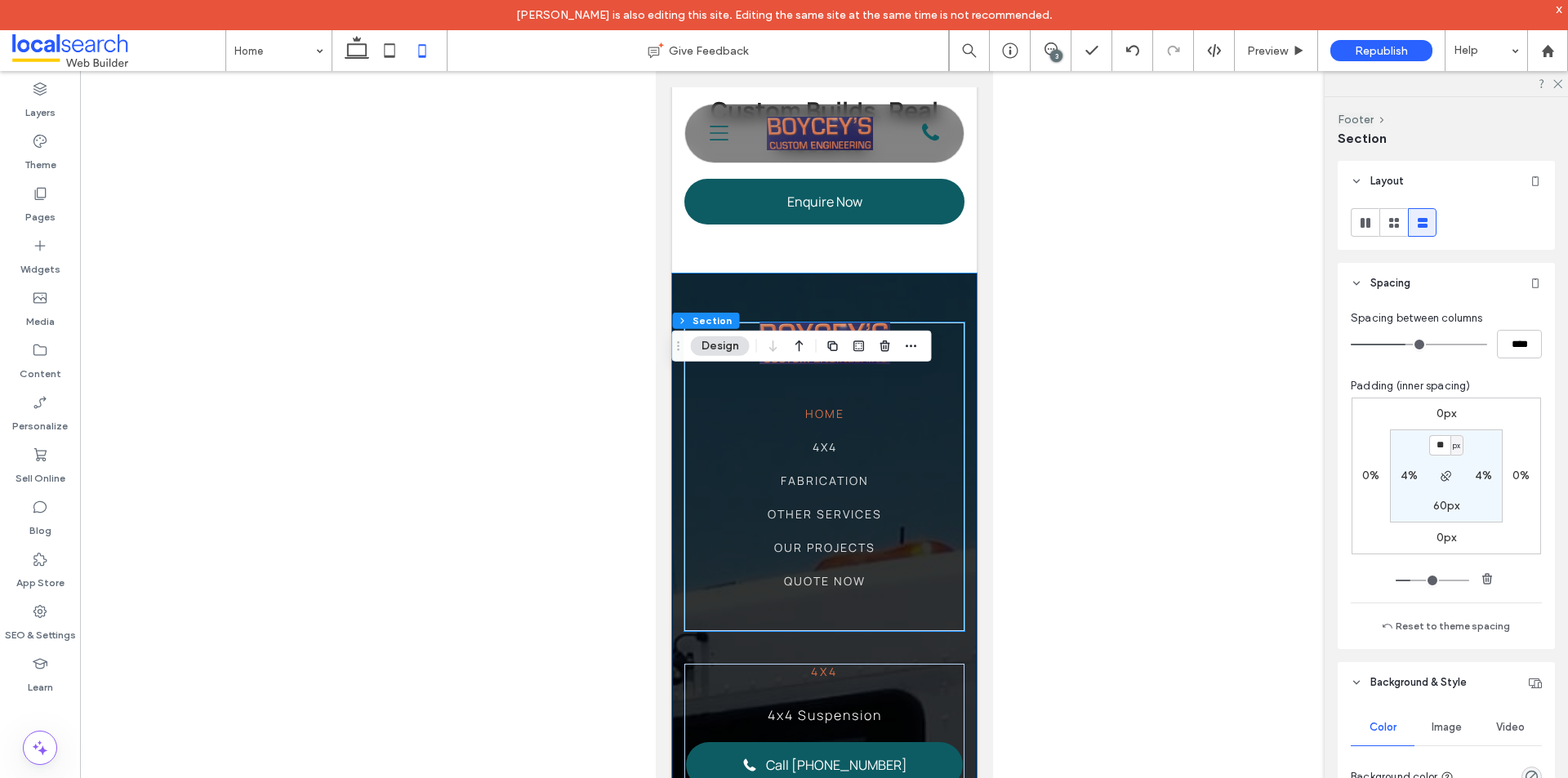
scroll to position [7021, 0]
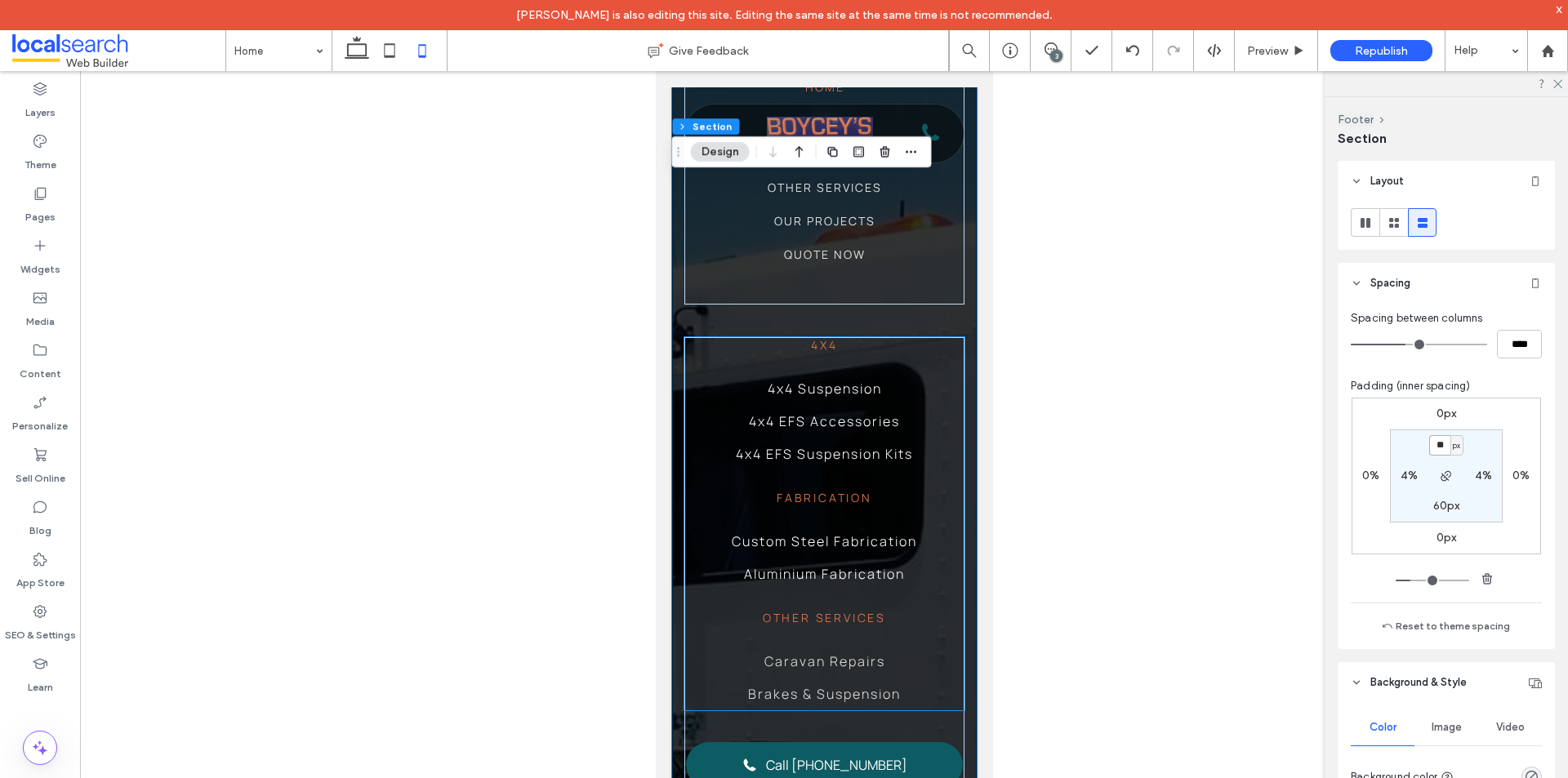
click at [947, 505] on h6 "fabrication" at bounding box center [823, 497] width 280 height 16
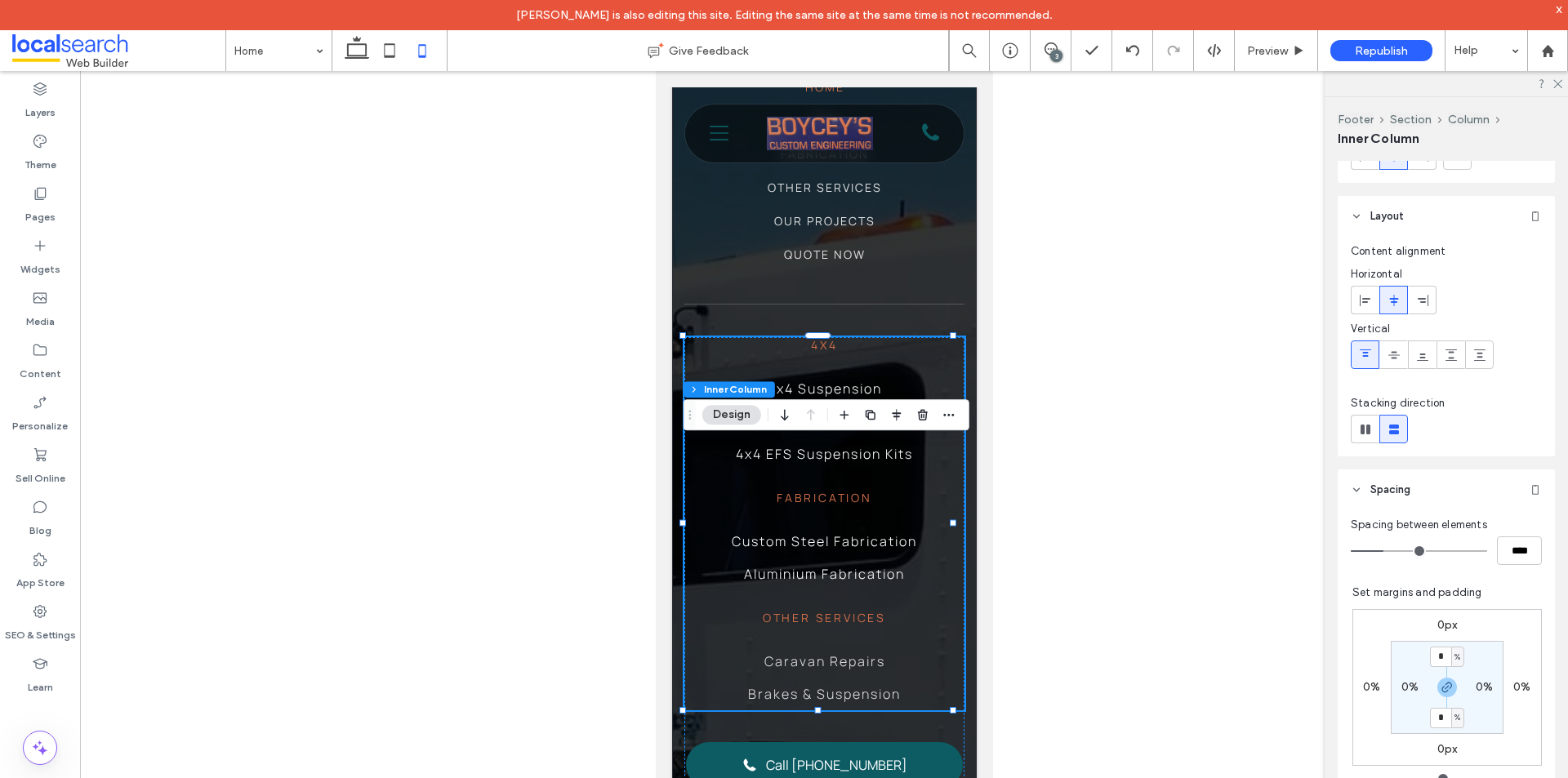
scroll to position [245, 0]
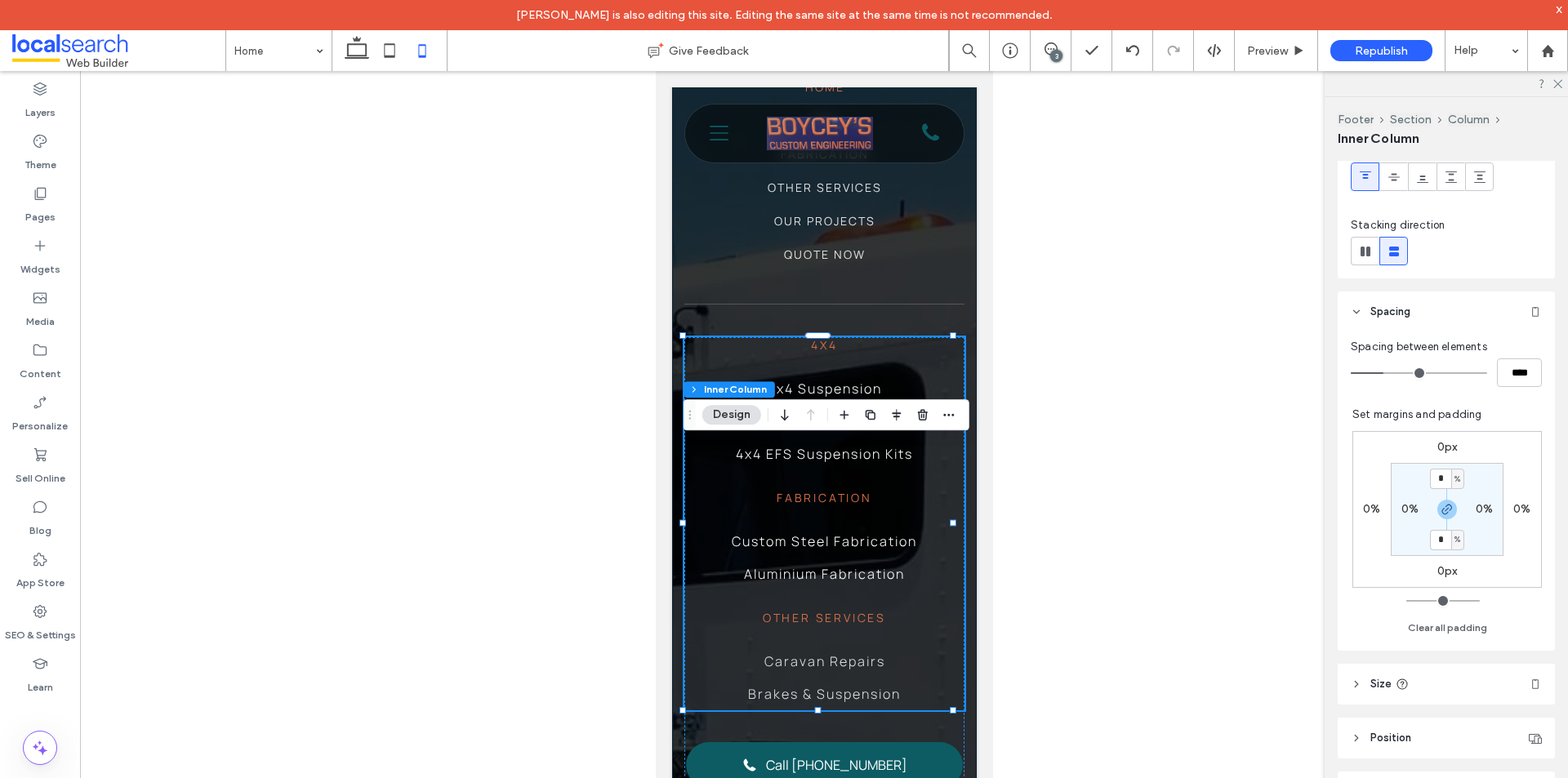
click at [955, 577] on div "Home 4x4 Fabrication Other Services Our Projects Quote Now 4x4 4x4 Suspension 4…" at bounding box center [823, 771] width 304 height 1647
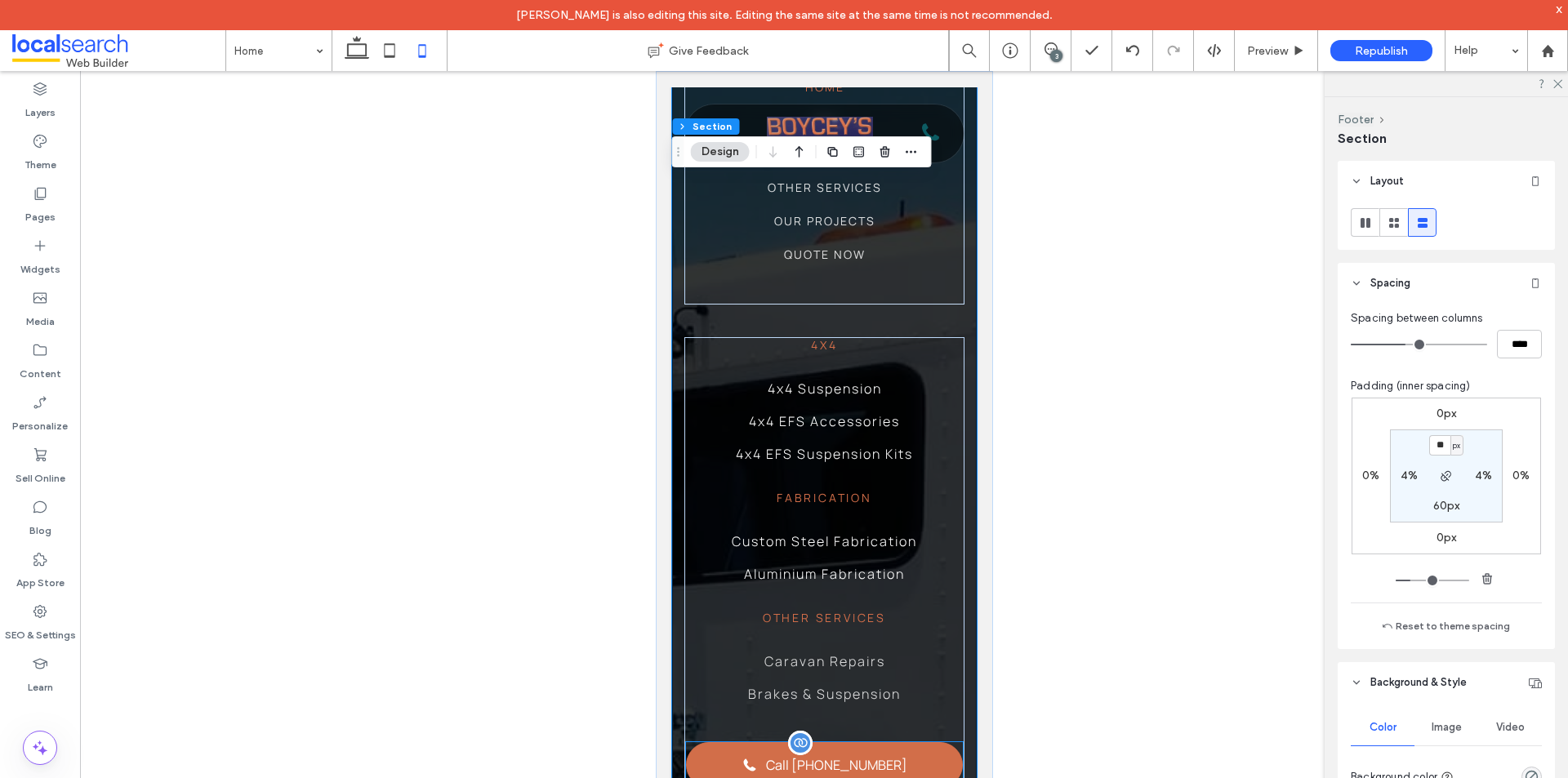
click at [757, 771] on span at bounding box center [750, 765] width 17 height 17
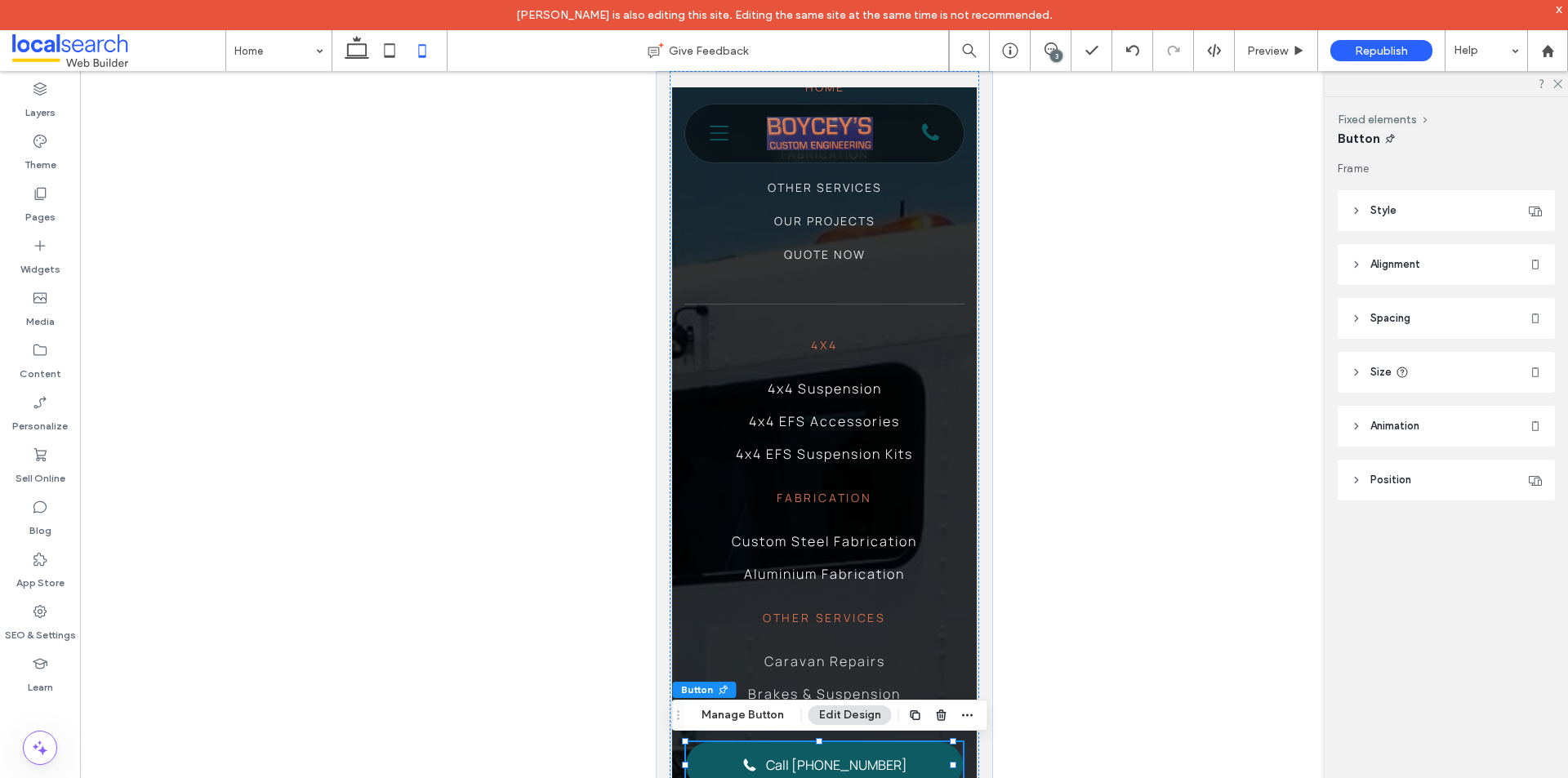
click at [1398, 210] on header "Style" at bounding box center [1446, 210] width 217 height 41
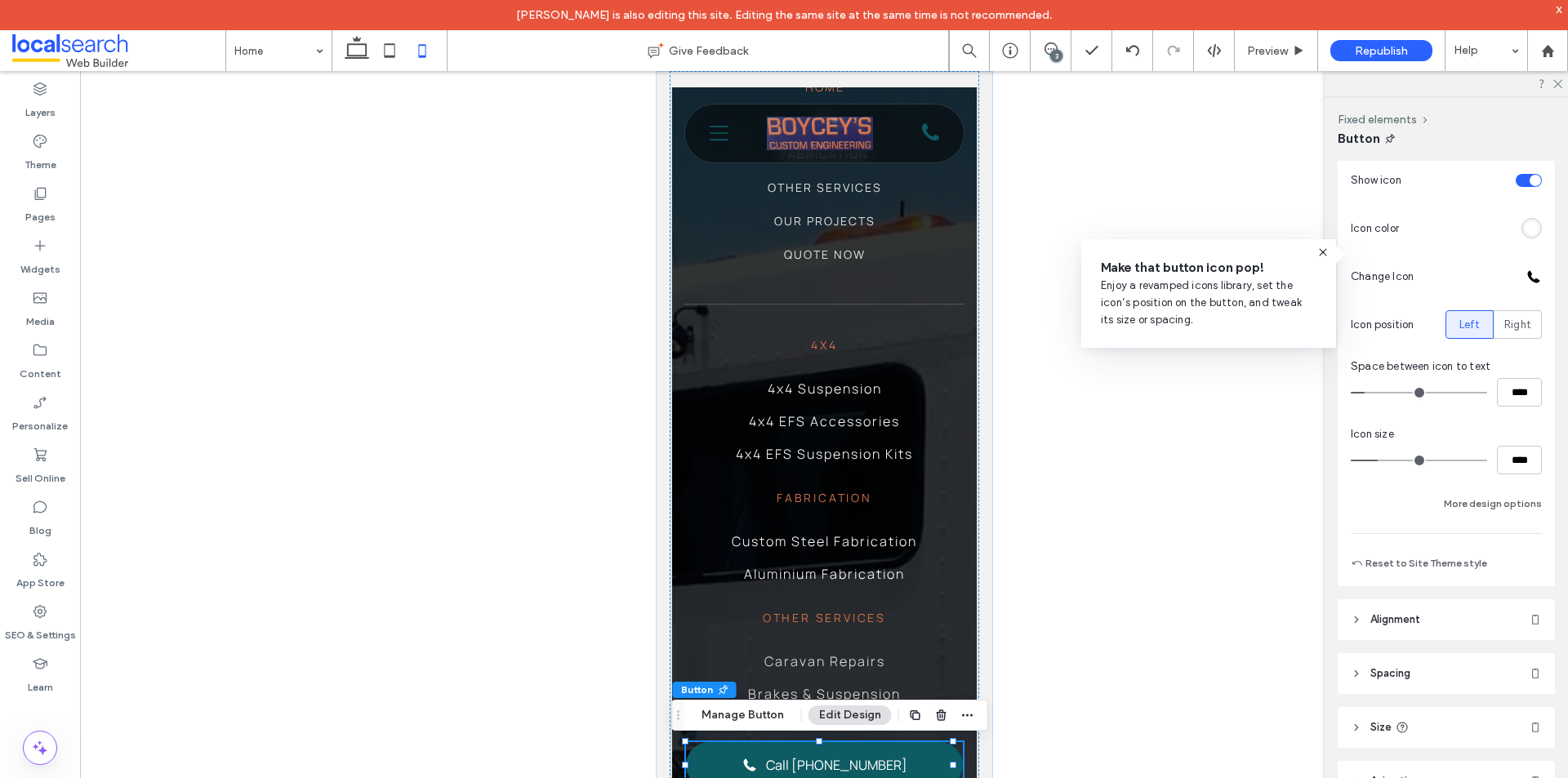
scroll to position [490, 0]
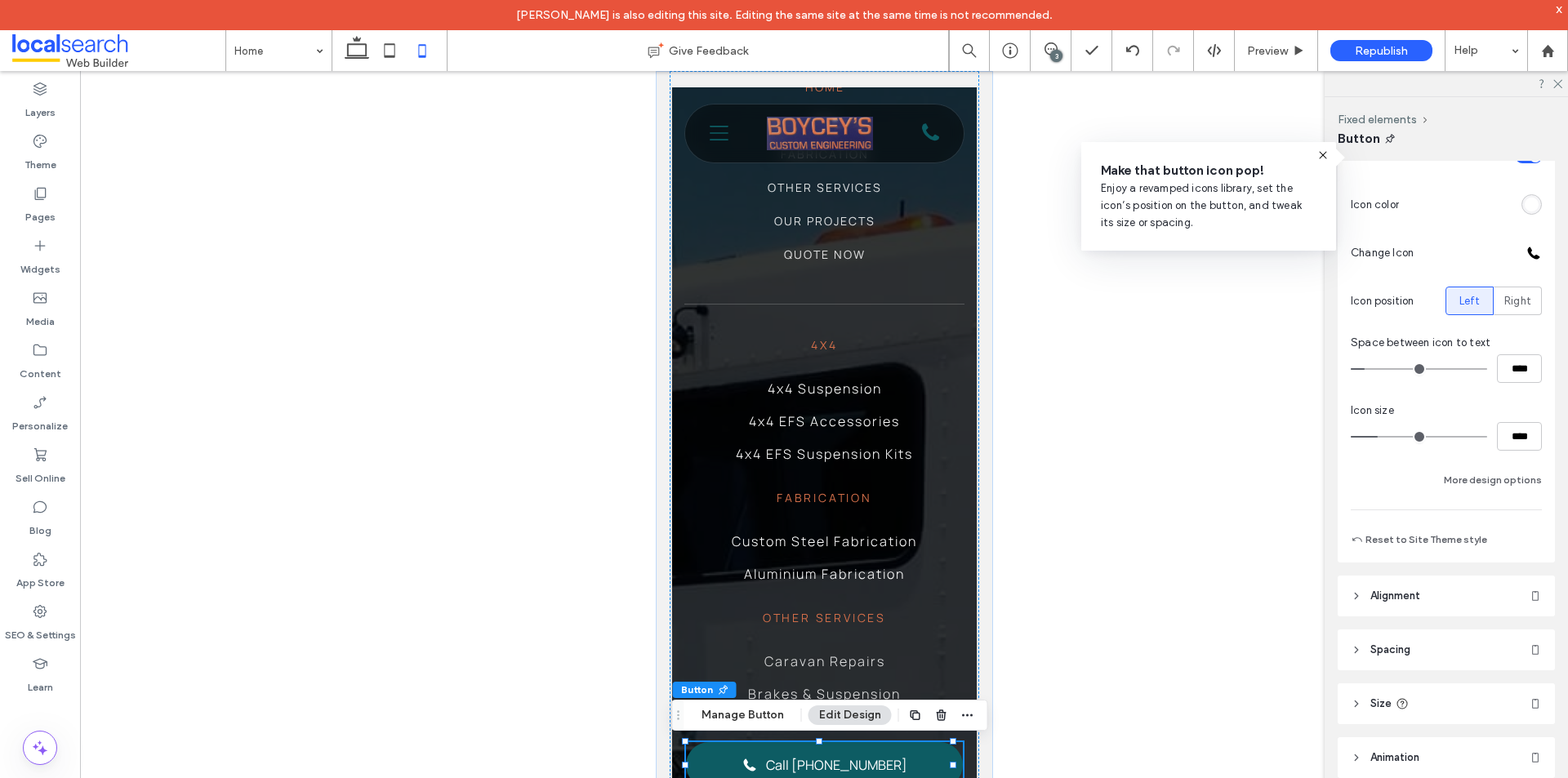
click at [1385, 605] on header "Alignment" at bounding box center [1446, 596] width 217 height 41
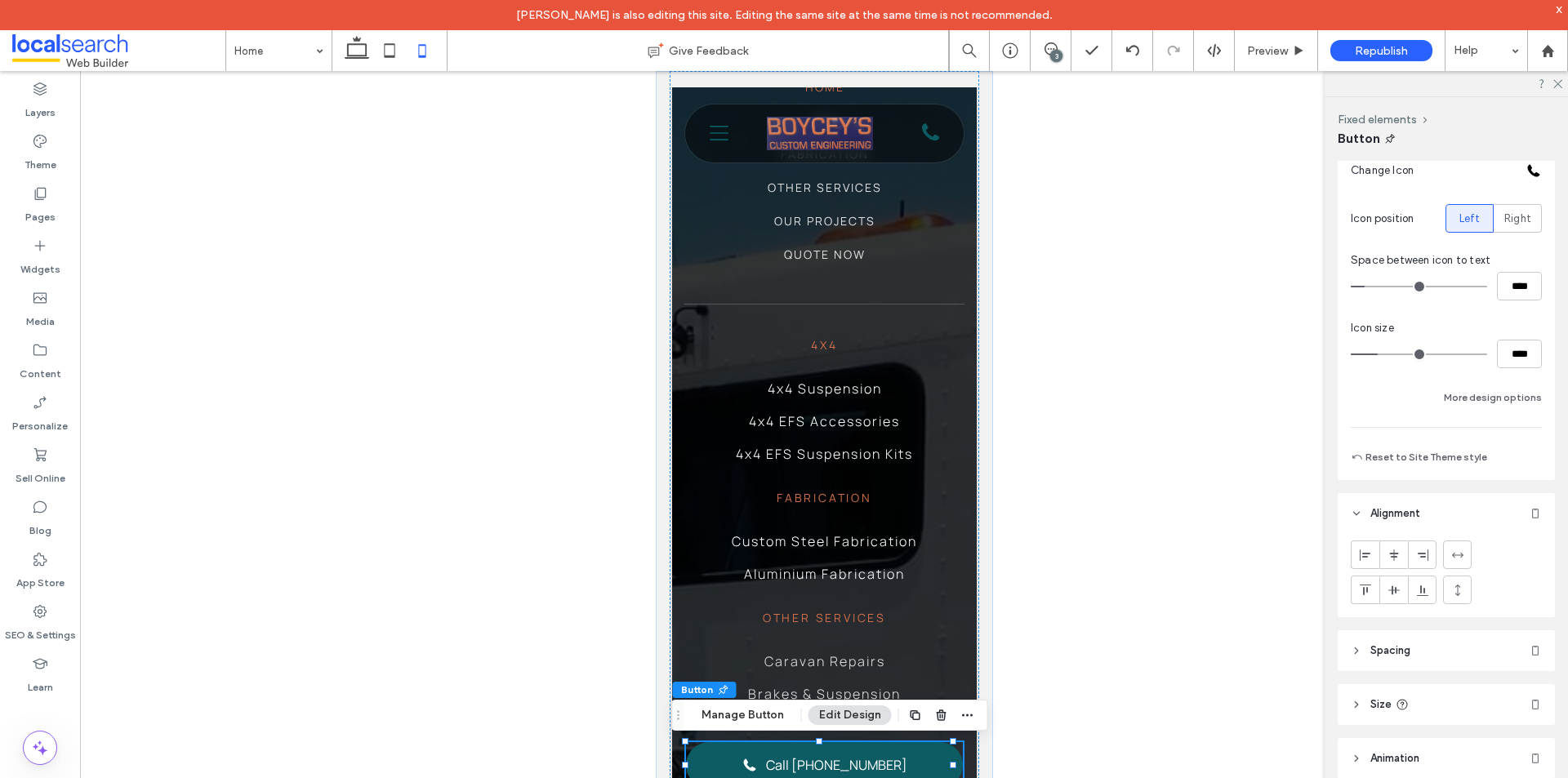
scroll to position [668, 0]
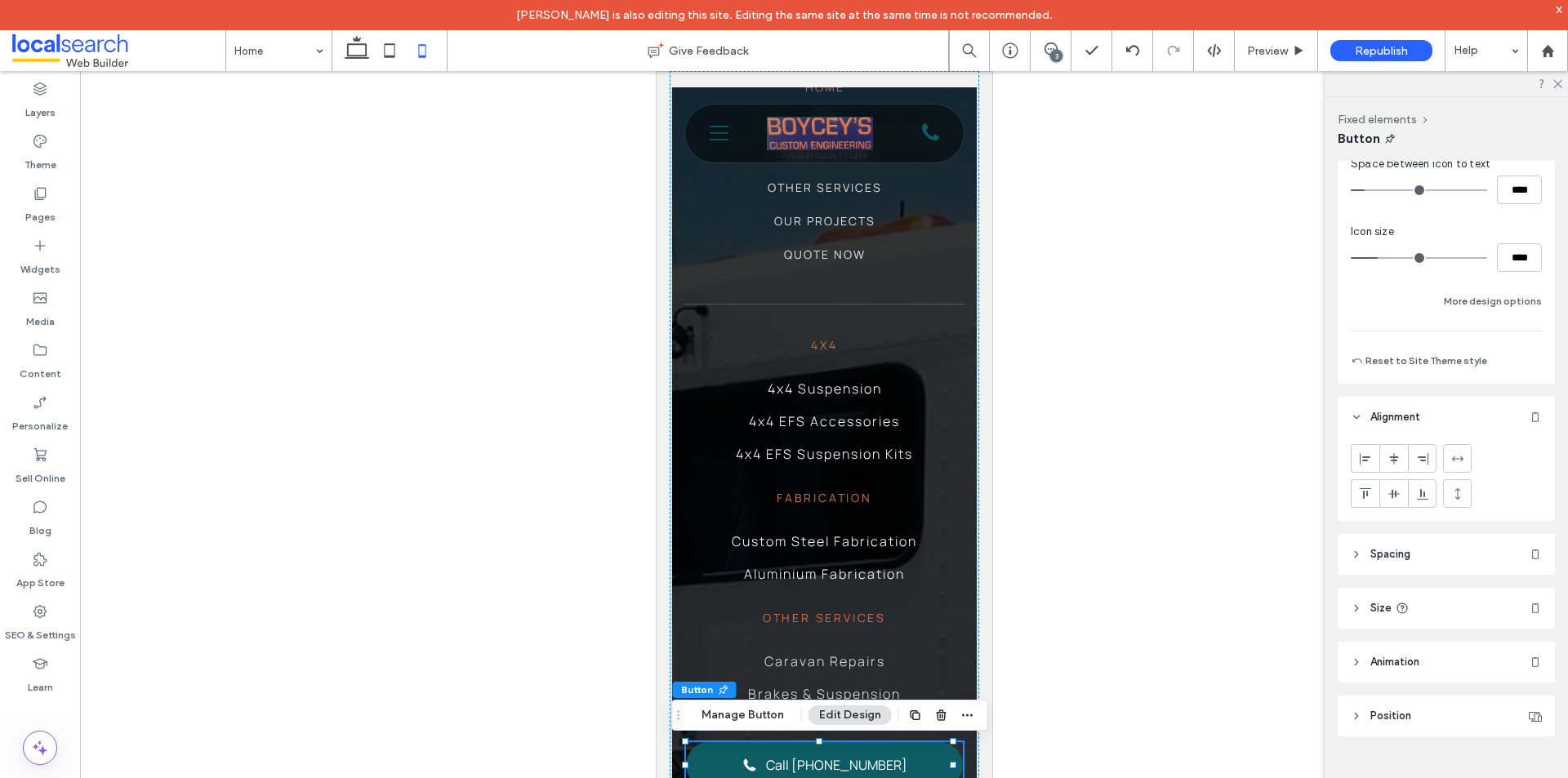
click at [1379, 552] on span "Spacing" at bounding box center [1390, 555] width 40 height 17
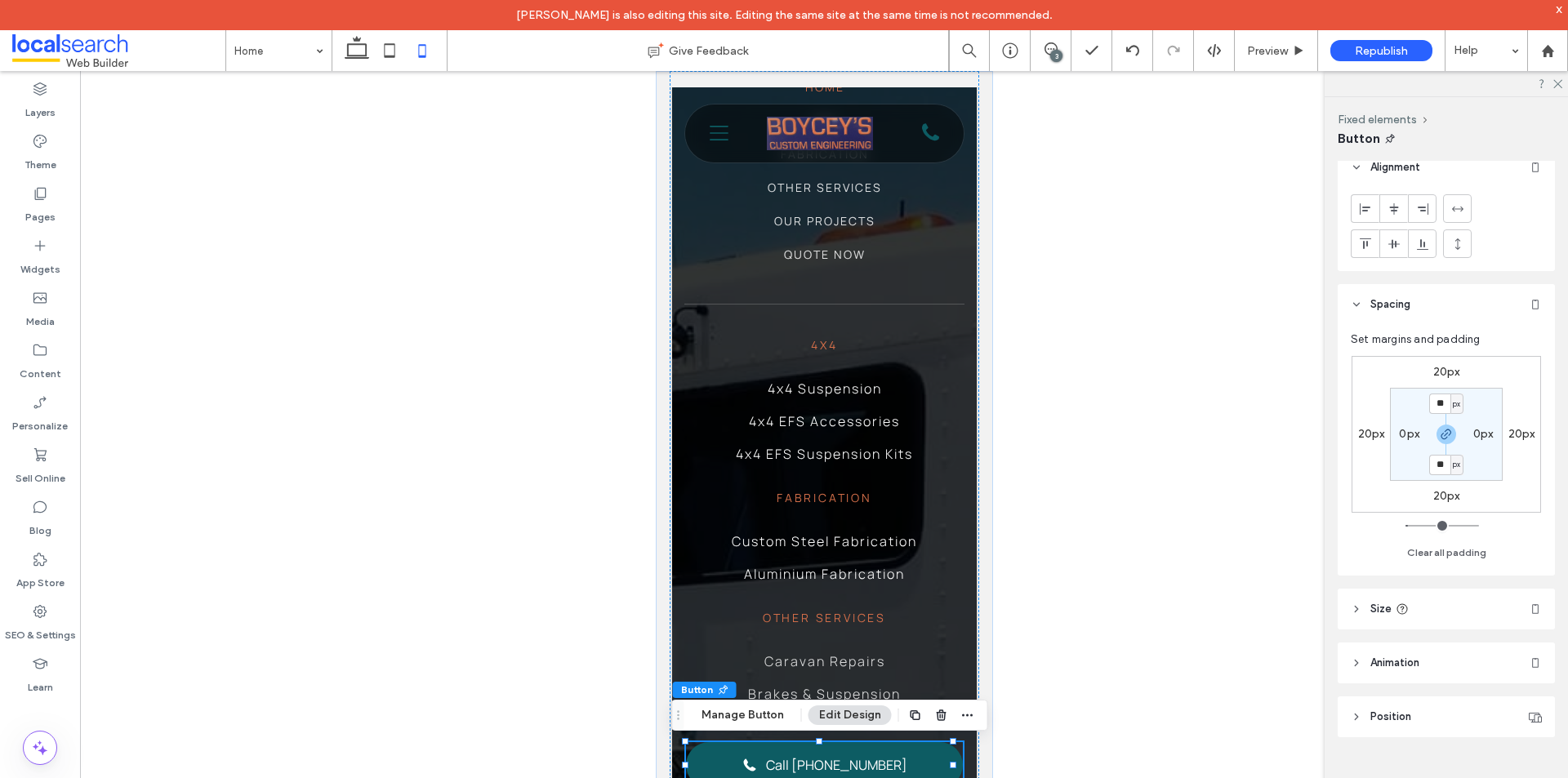
scroll to position [919, 0]
click at [676, 412] on div "Home 4x4 Fabrication Other Services Our Projects Quote Now 4x4 4x4 Suspension 4…" at bounding box center [823, 771] width 304 height 1647
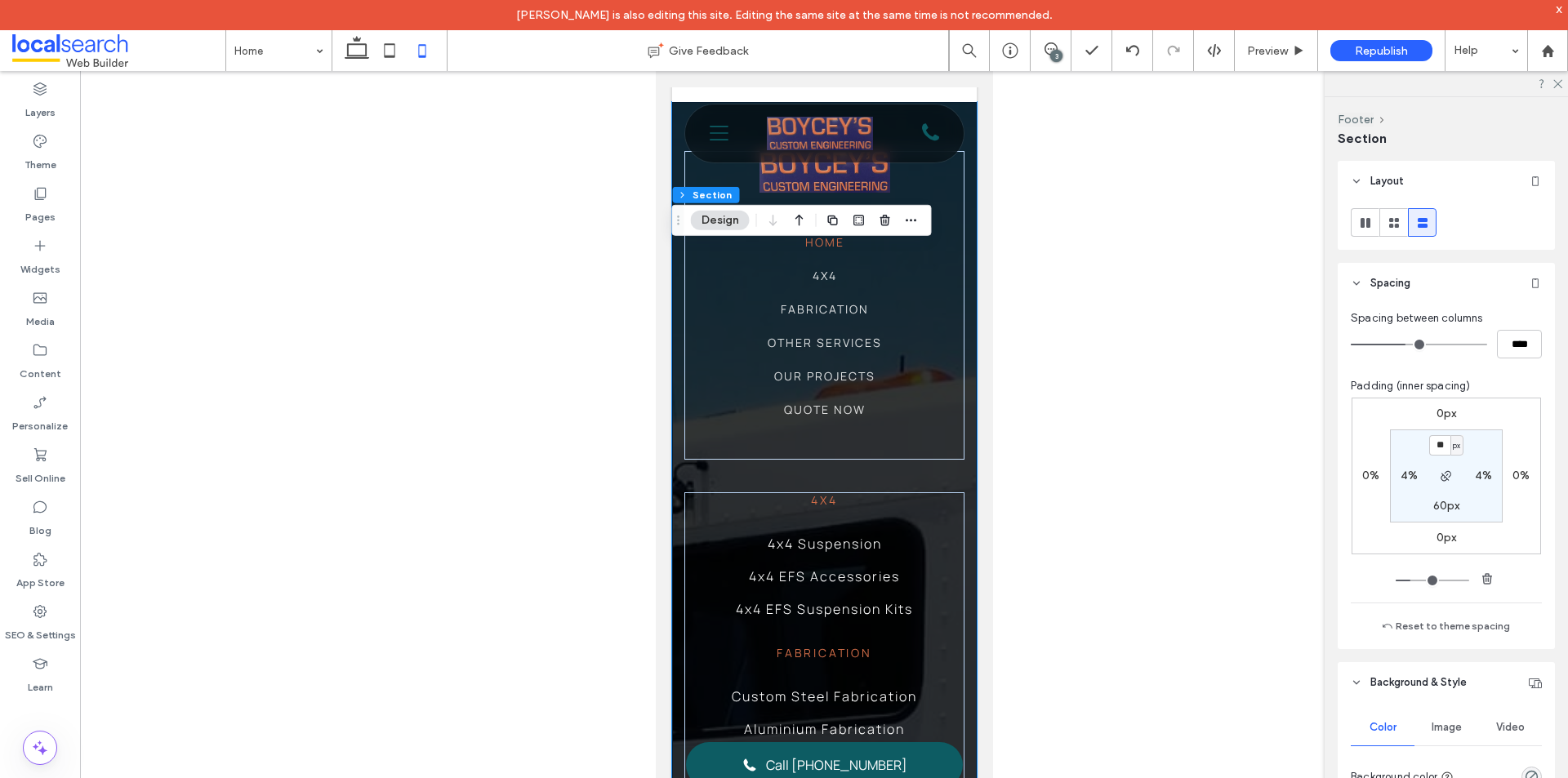
scroll to position [6694, 0]
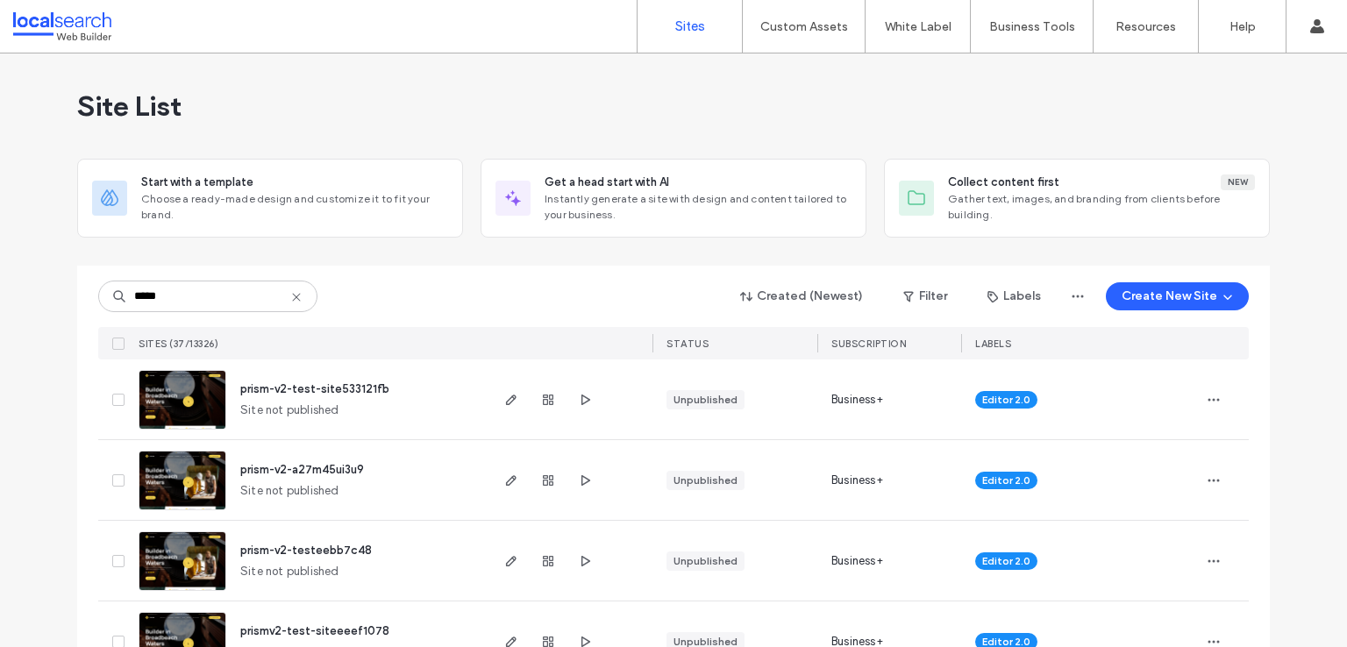
scroll to position [175, 0]
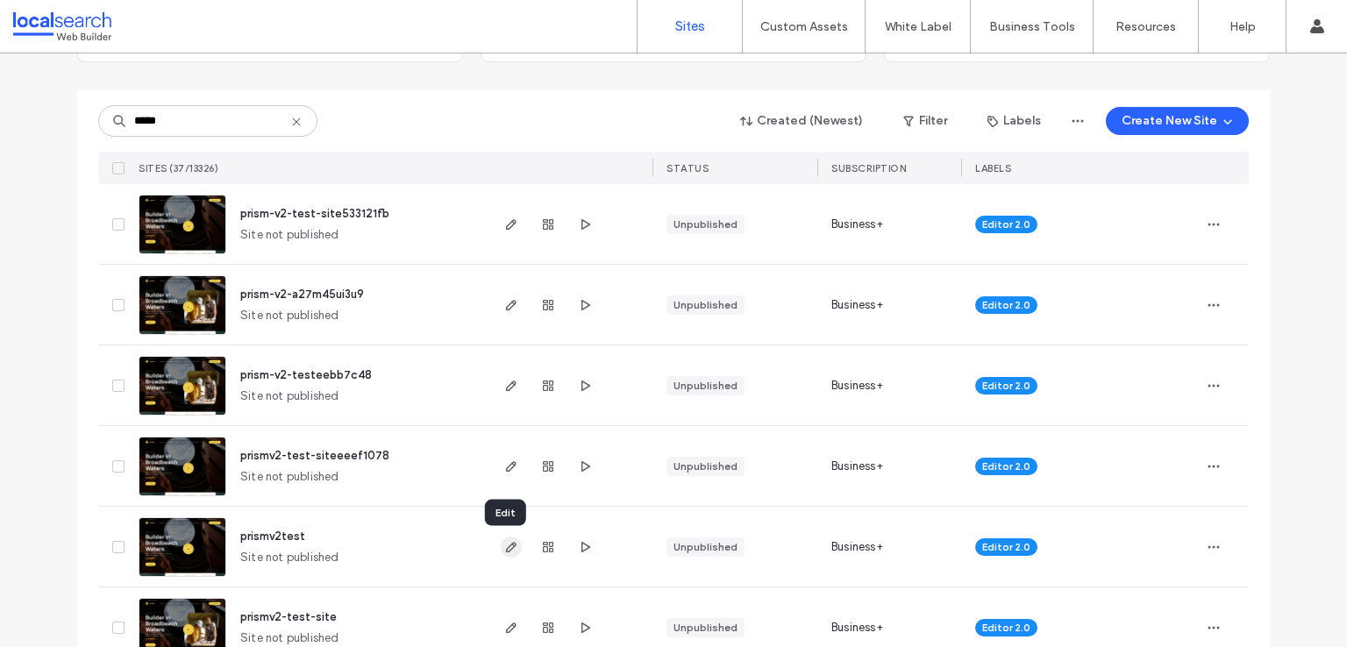
type input "*****"
click at [504, 550] on icon "button" at bounding box center [511, 547] width 14 height 14
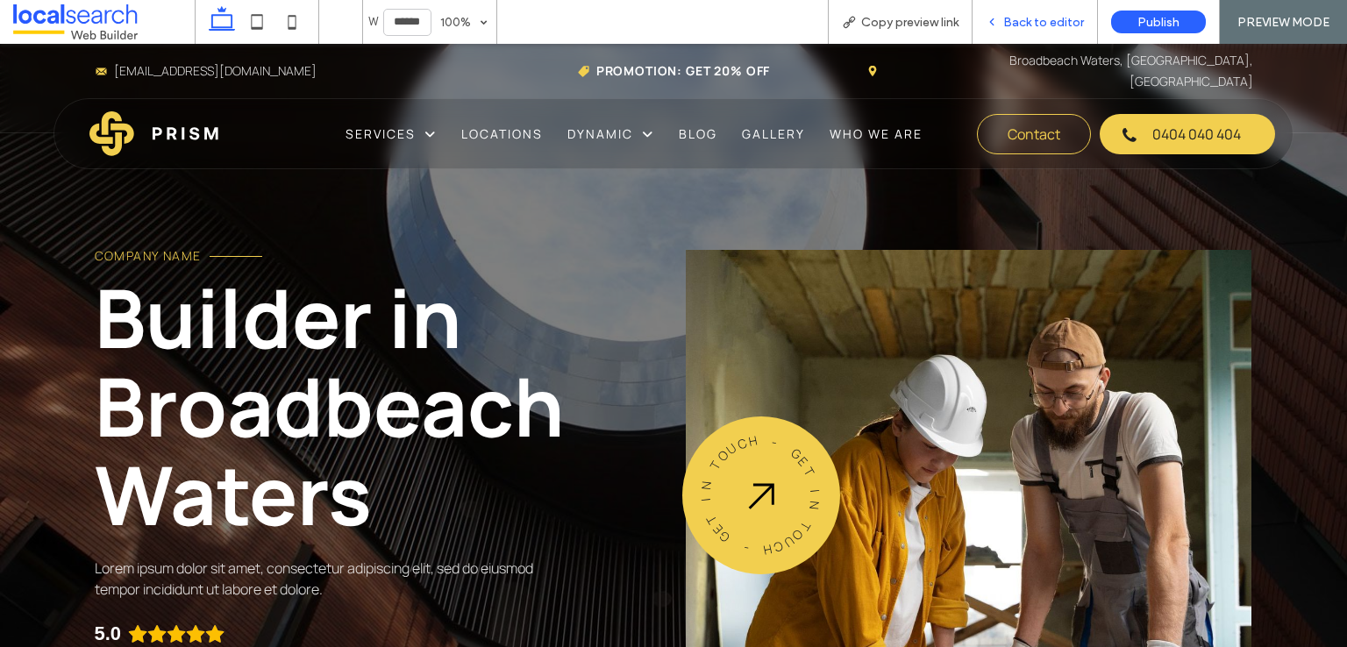
click at [1007, 29] on span "Back to editor" at bounding box center [1044, 22] width 81 height 15
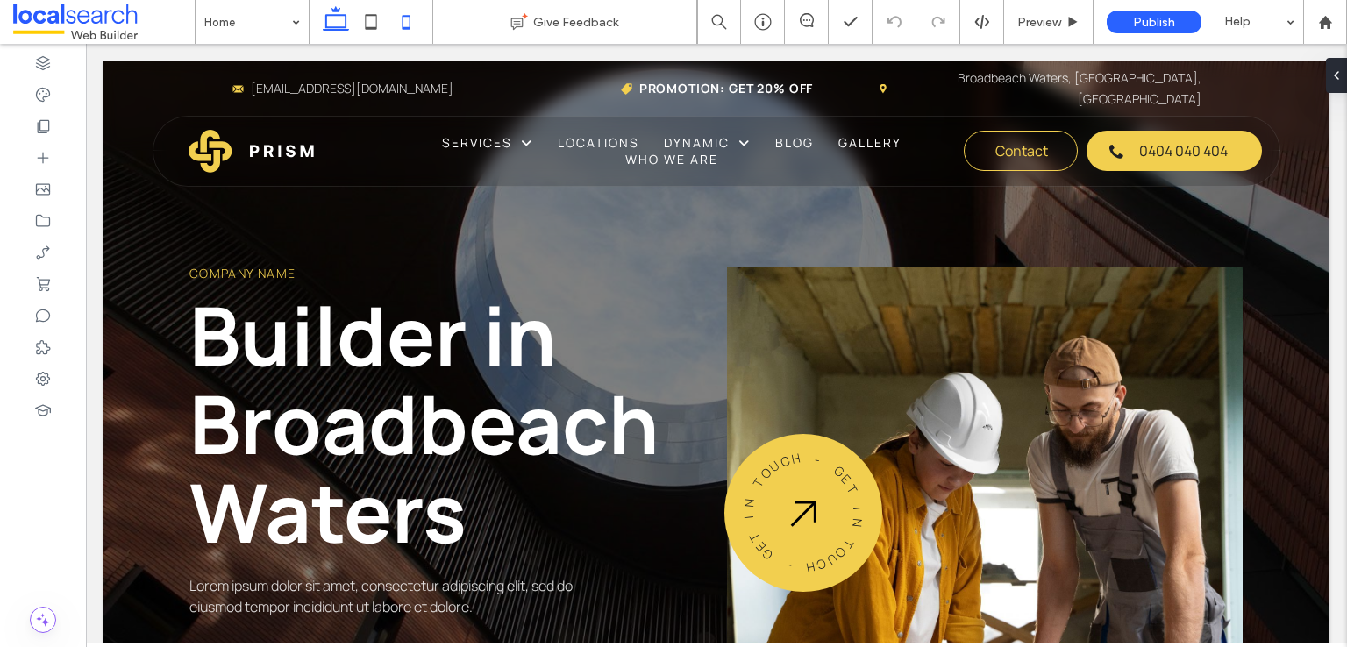
click at [412, 31] on icon at bounding box center [406, 21] width 35 height 35
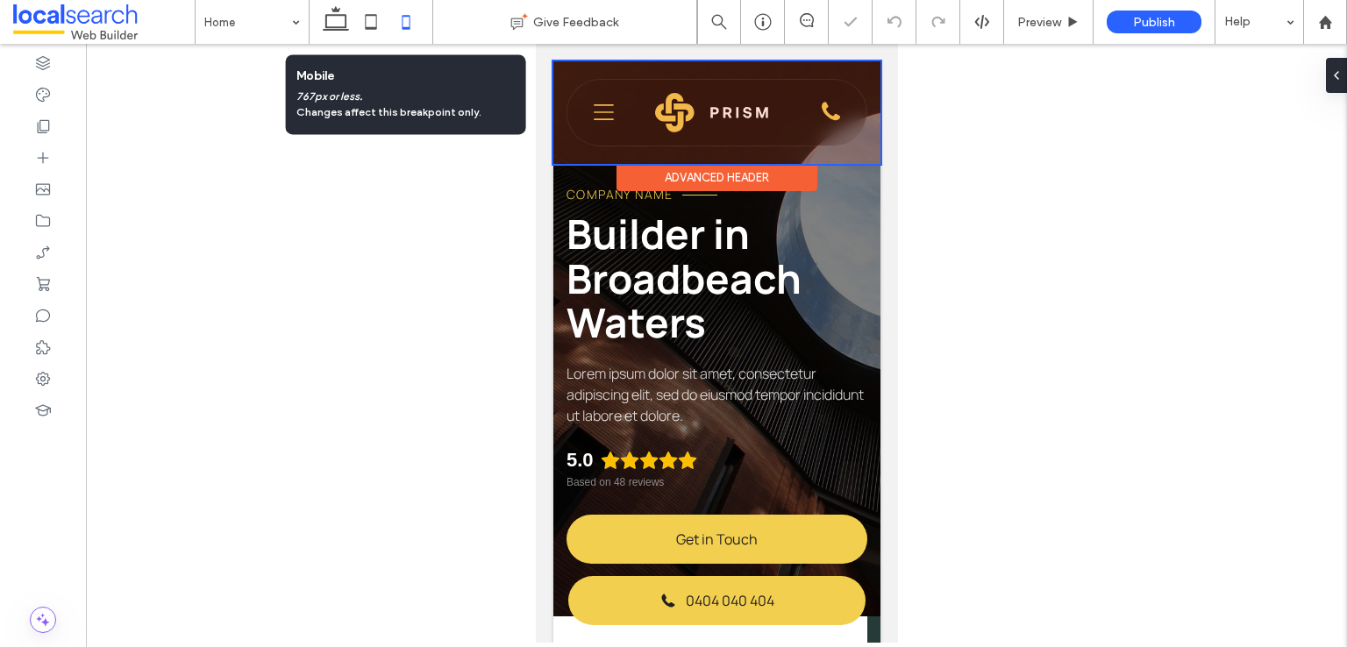
scroll to position [0, 18]
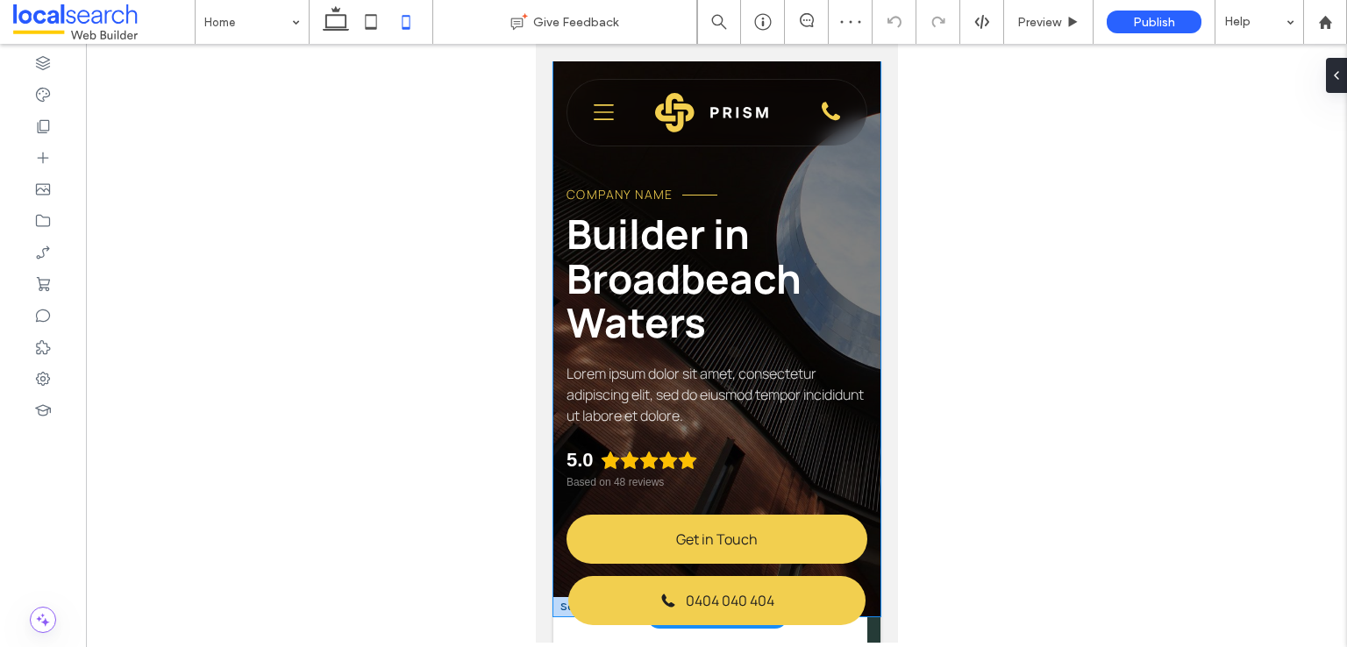
click at [857, 211] on div "Company Name Builder in Broadbeach Waters Lorem ipsum dolor sit amet, consectet…" at bounding box center [716, 338] width 327 height 555
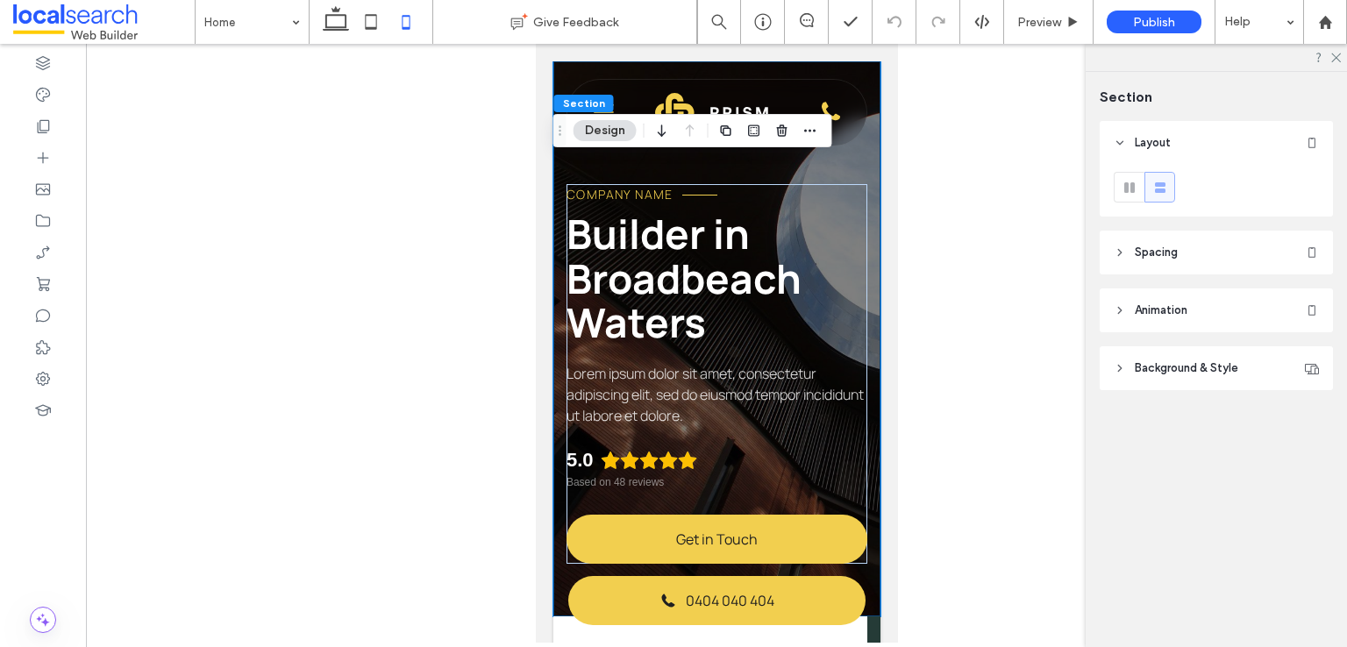
click at [1235, 257] on header "Spacing" at bounding box center [1216, 253] width 233 height 44
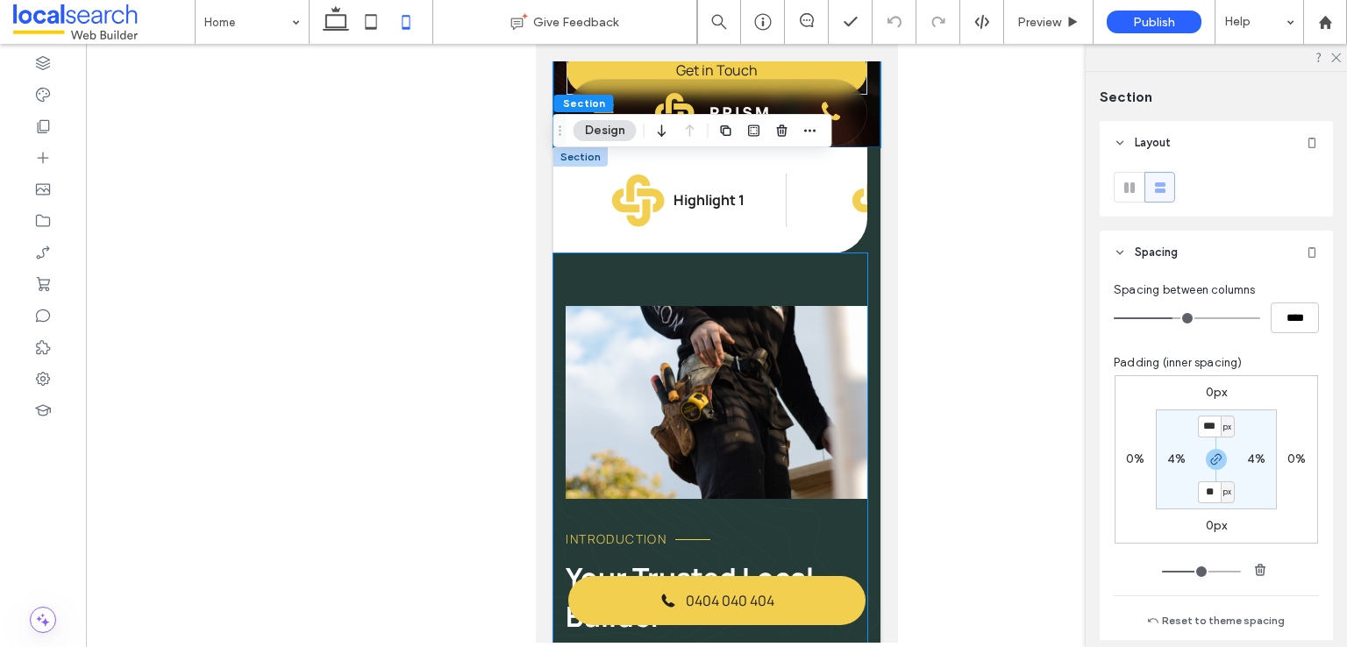
scroll to position [439, 0]
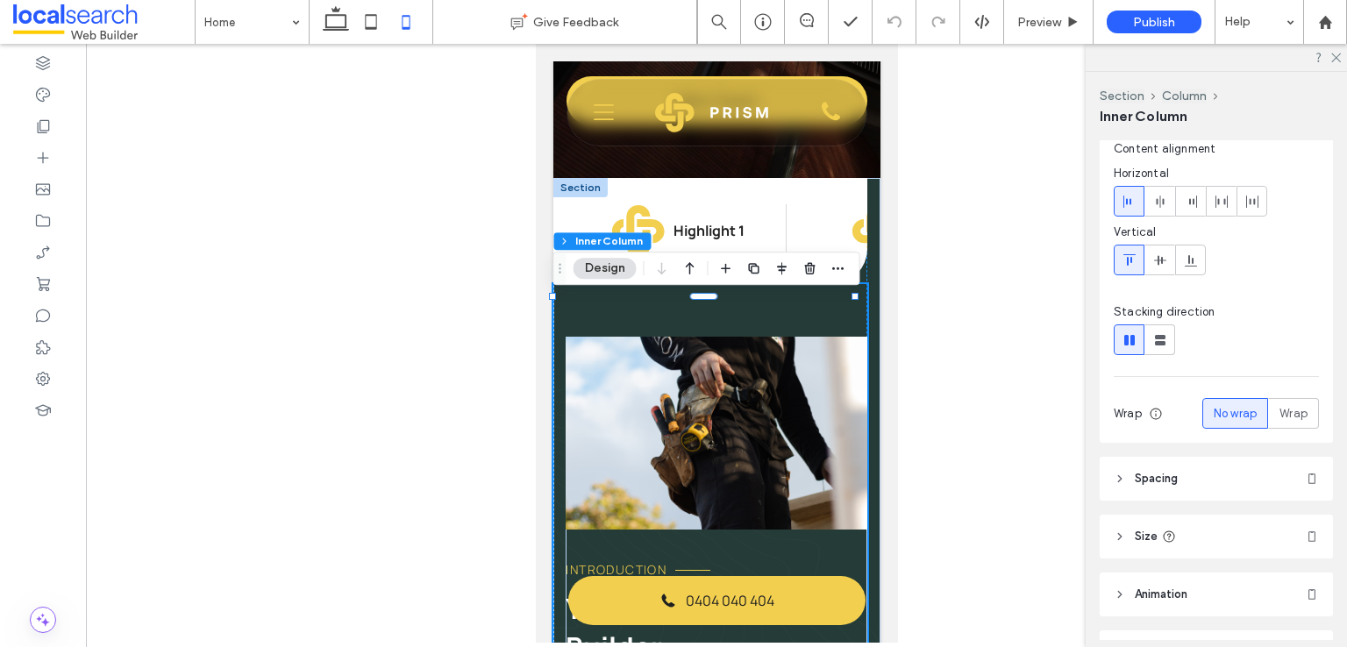
scroll to position [270, 0]
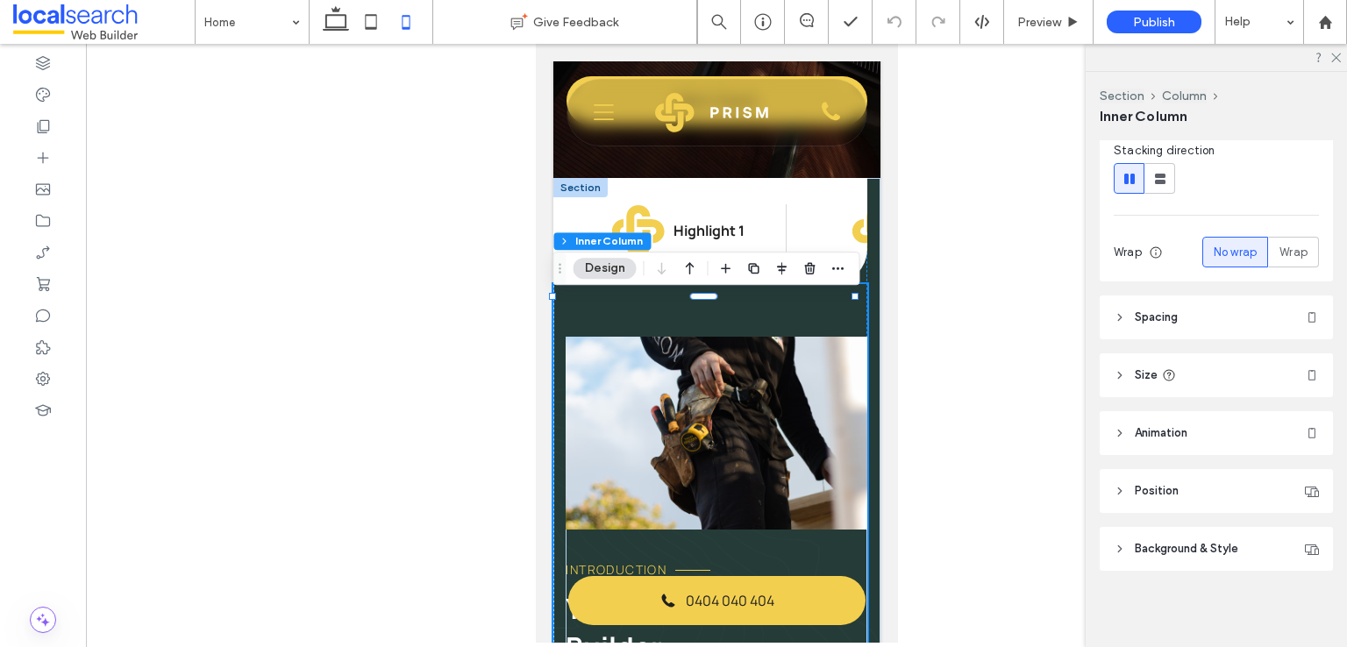
click at [1201, 316] on header "Spacing" at bounding box center [1216, 318] width 233 height 44
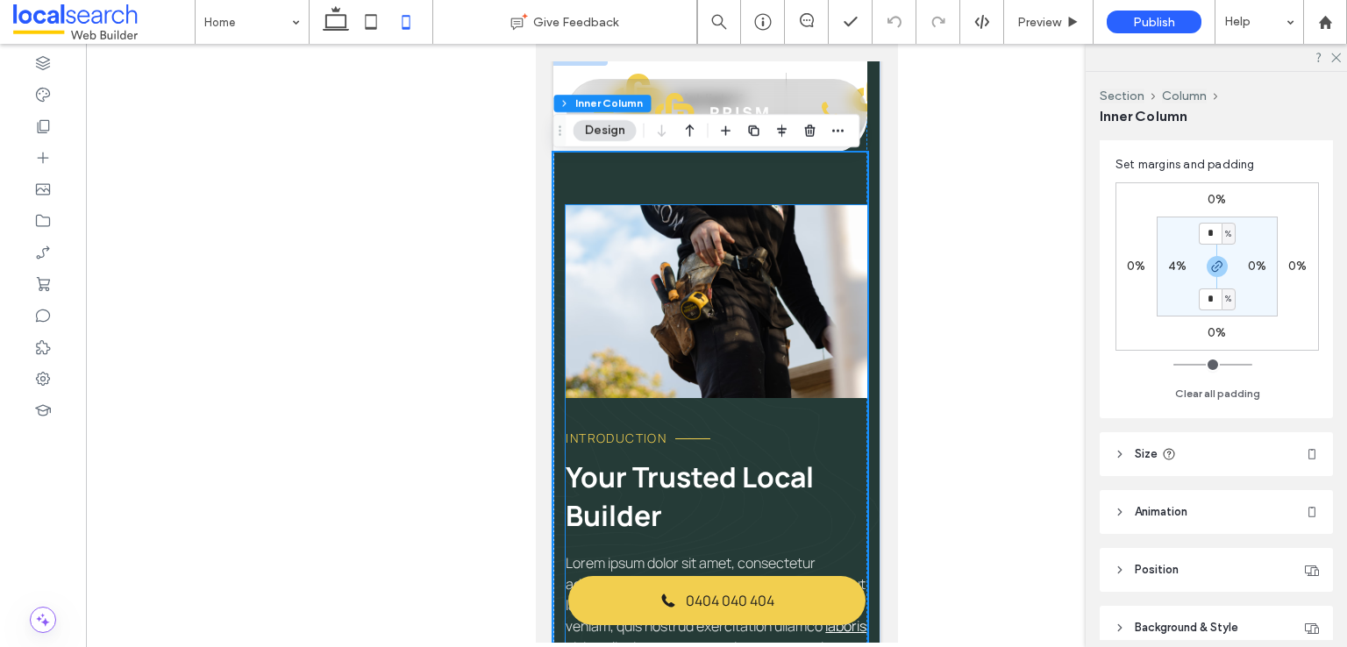
scroll to position [351, 0]
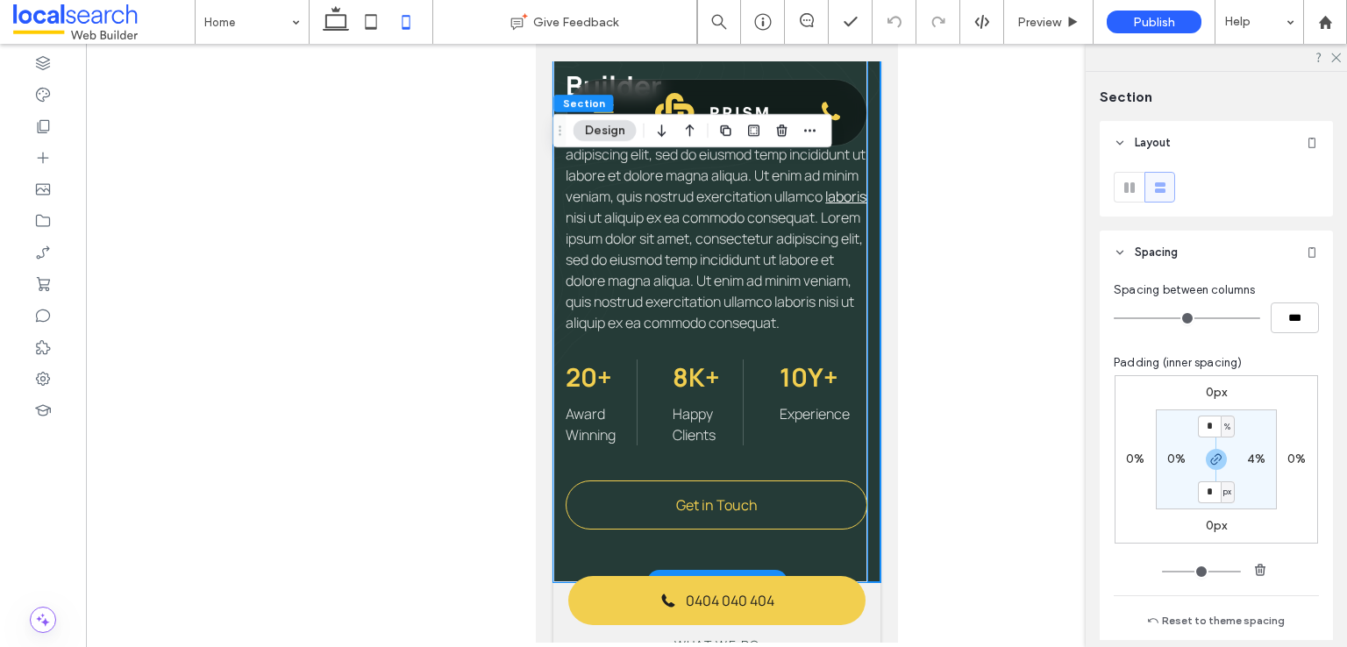
scroll to position [1140, 0]
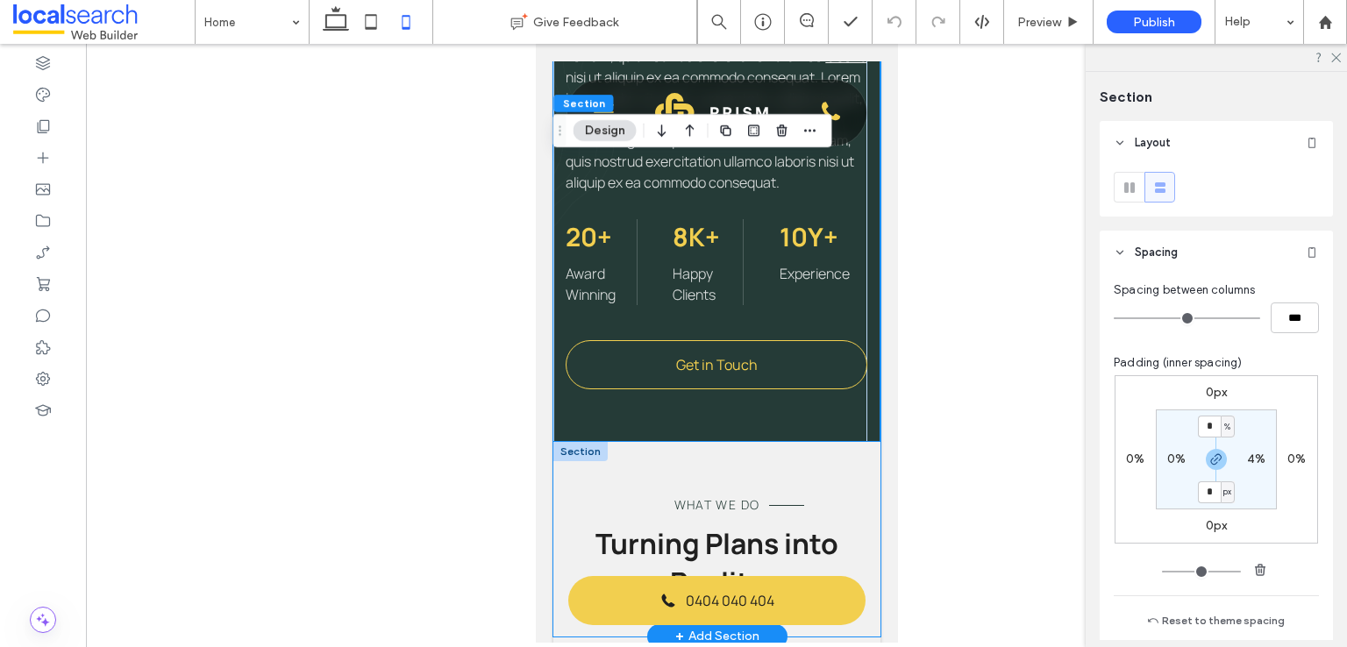
click at [840, 492] on div "What We Do Turning Plans into Reality" at bounding box center [716, 539] width 327 height 195
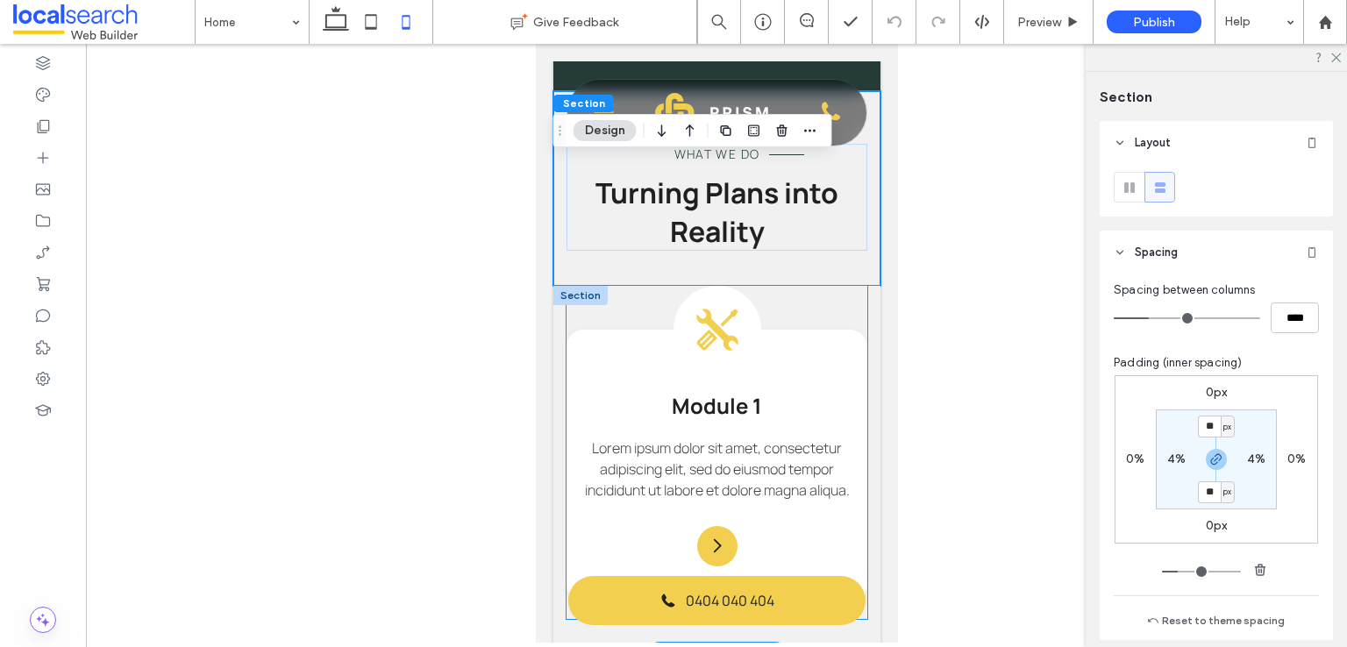
scroll to position [1667, 0]
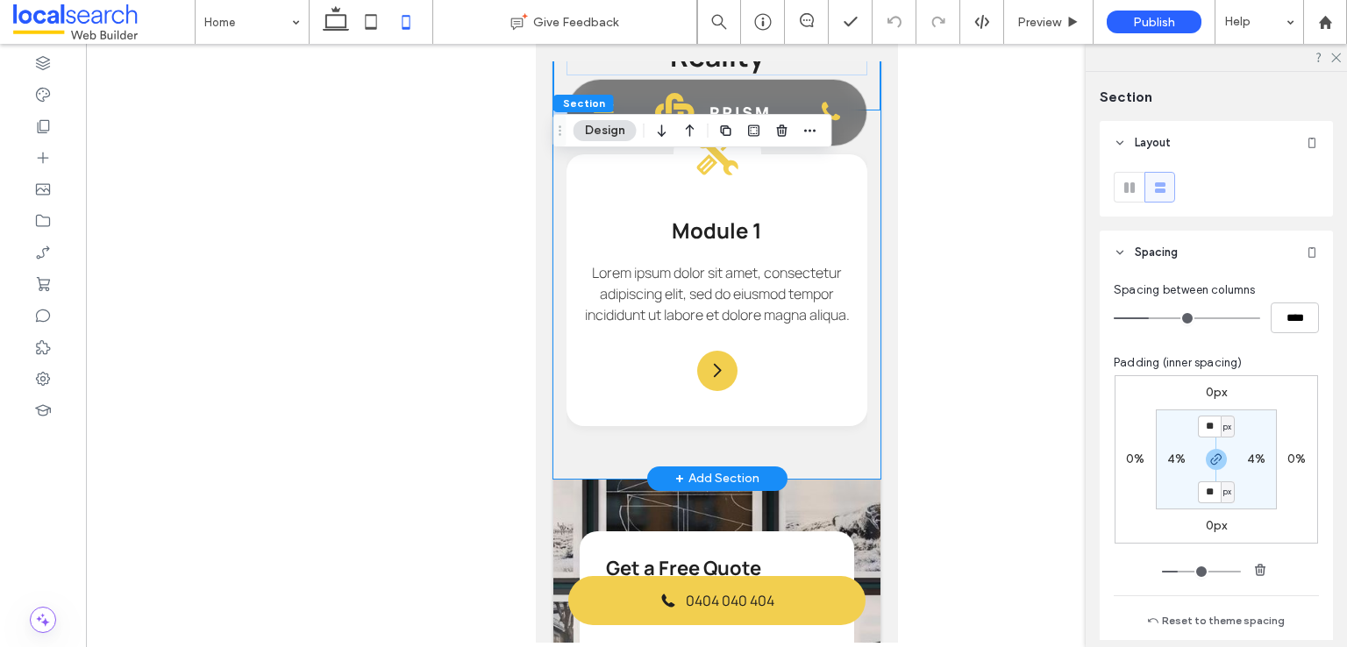
click at [864, 423] on div "Module 1 Lorem ipsum dolor sit amet, consectetur adipiscing elit, sed do eiusmo…" at bounding box center [716, 295] width 327 height 368
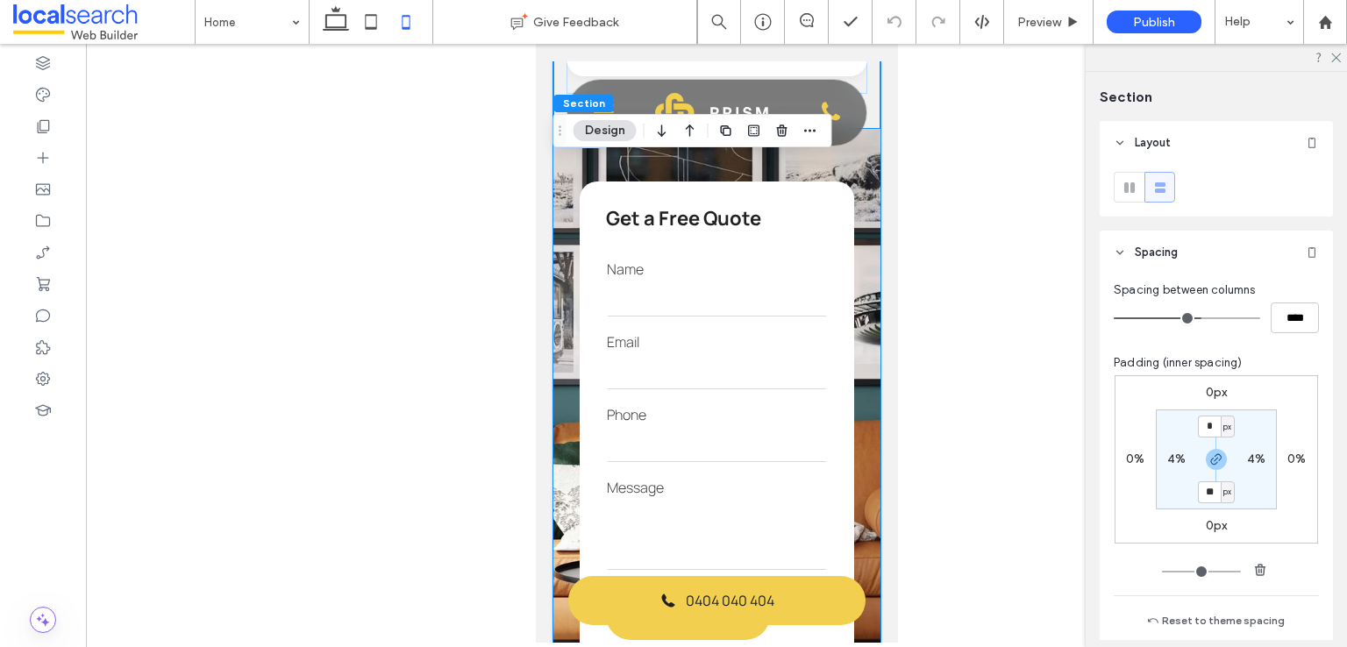
scroll to position [2018, 0]
click at [857, 476] on div "**********" at bounding box center [716, 449] width 327 height 643
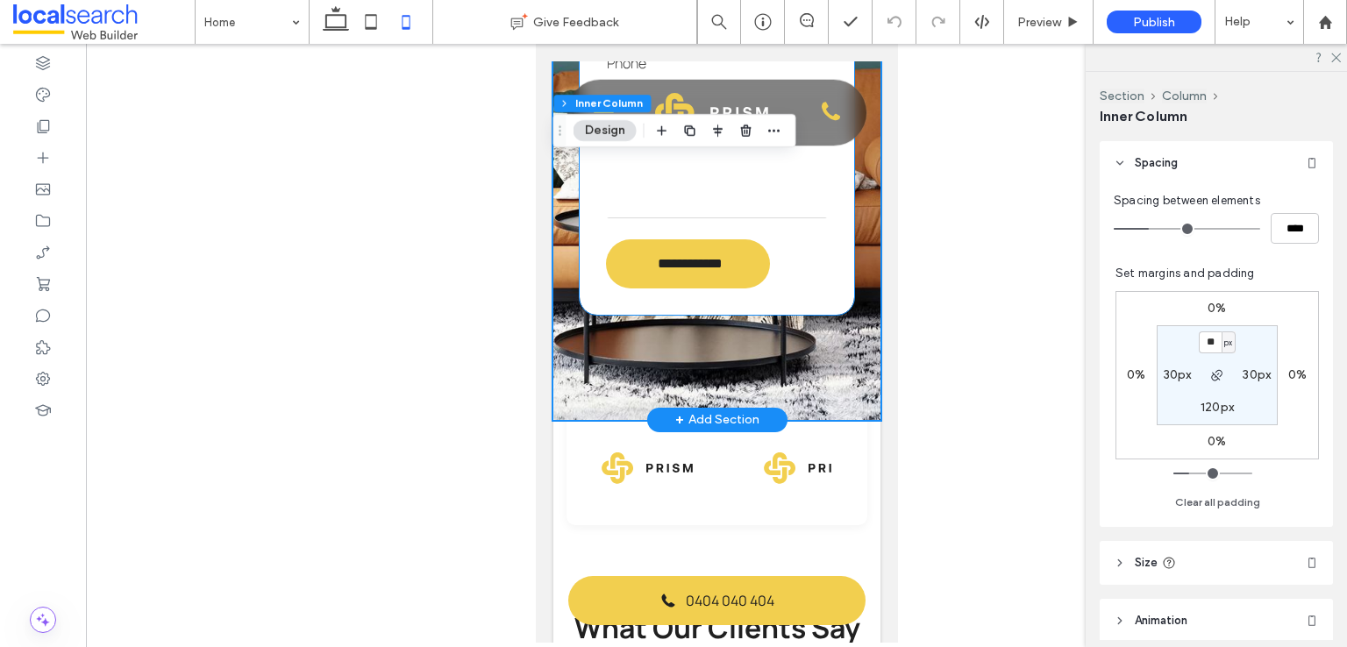
scroll to position [2632, 0]
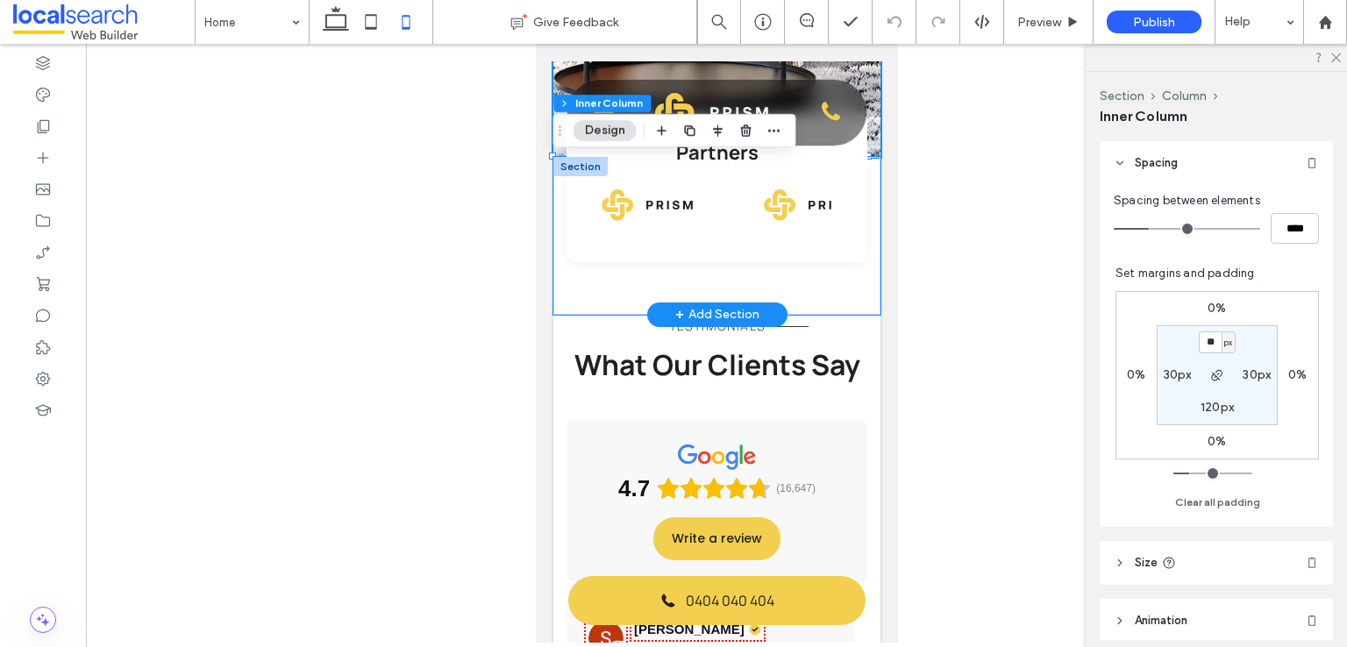
click at [856, 315] on div "Partners" at bounding box center [716, 236] width 327 height 158
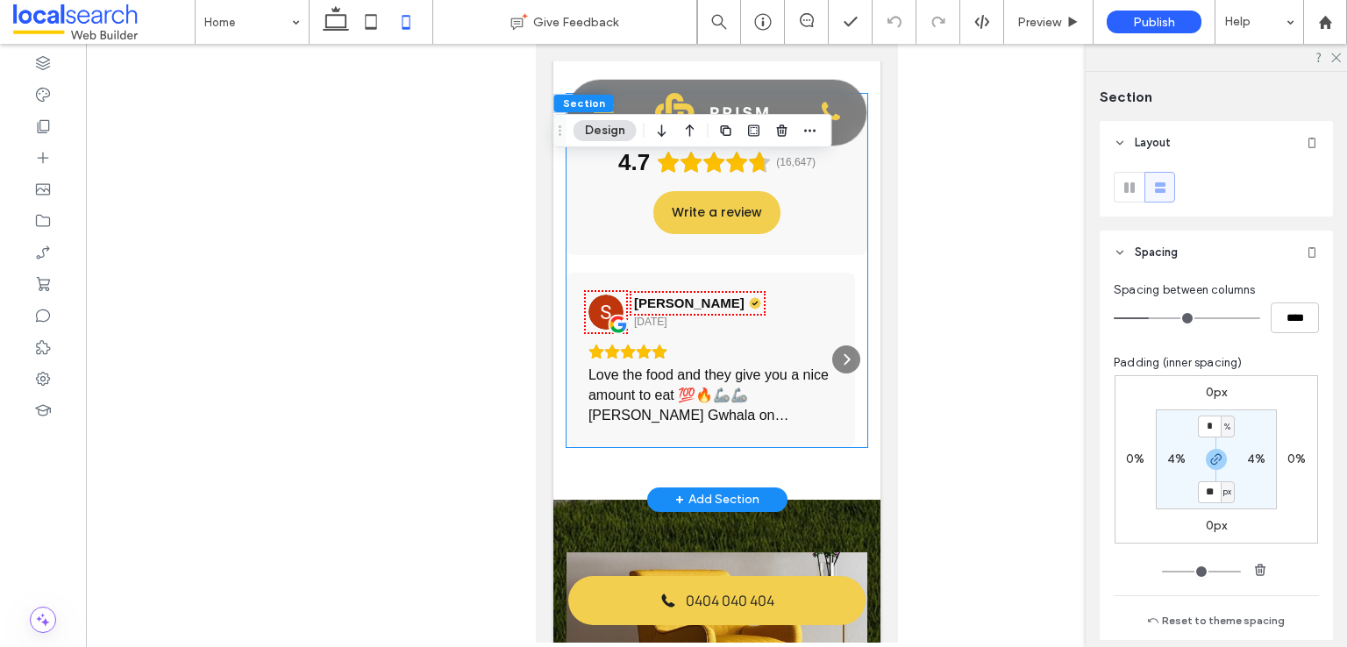
scroll to position [2982, 0]
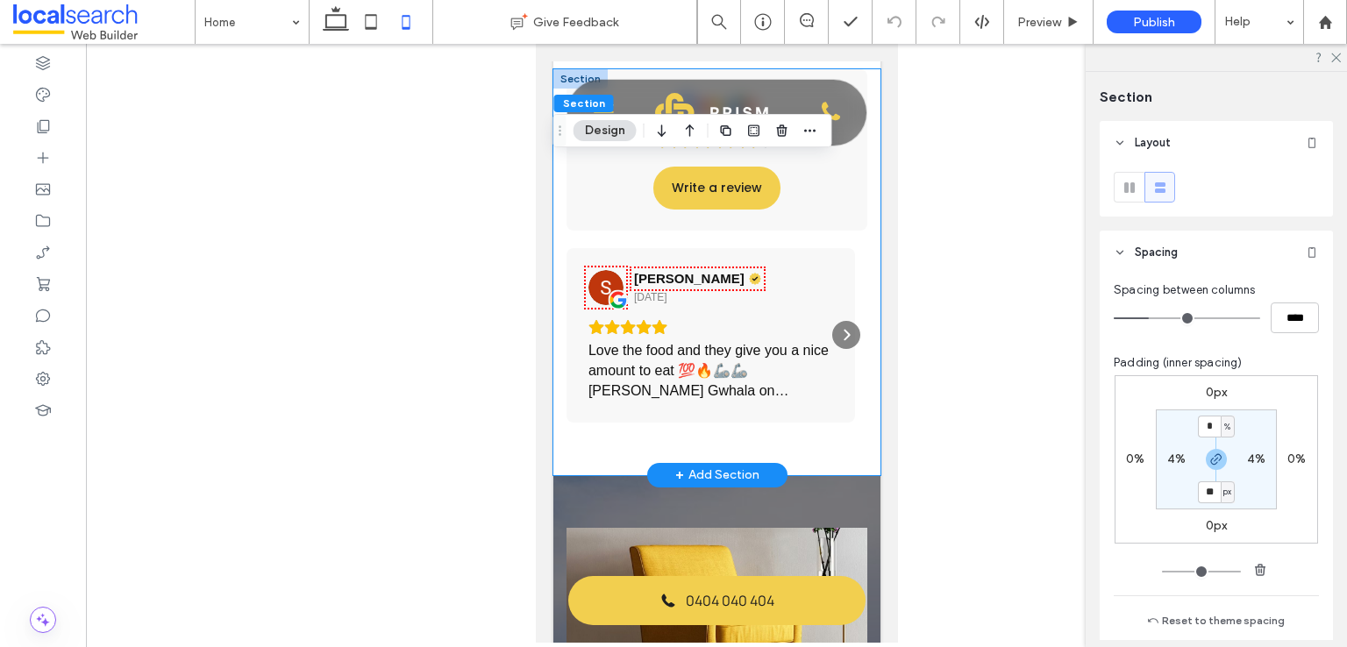
click at [830, 475] on div "4.7 (16,647) Write a review SIfu Davis 1 day ago Love the food and they give yo…" at bounding box center [716, 272] width 327 height 406
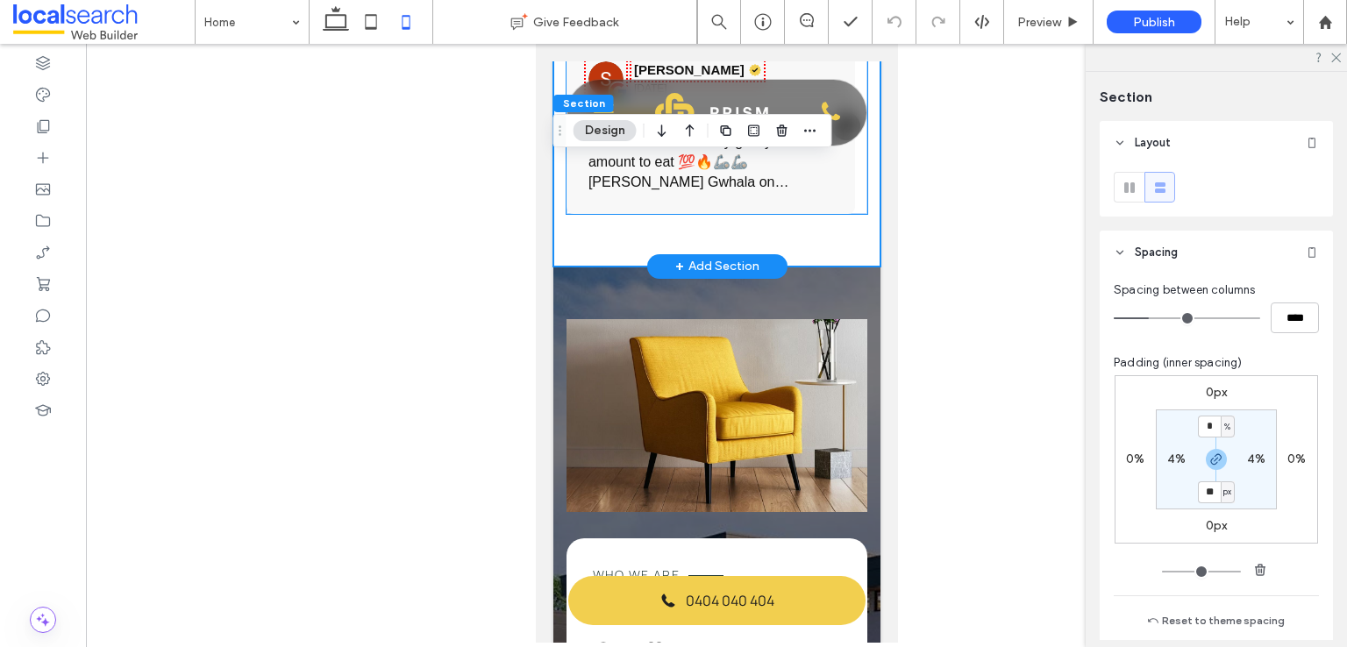
scroll to position [3333, 0]
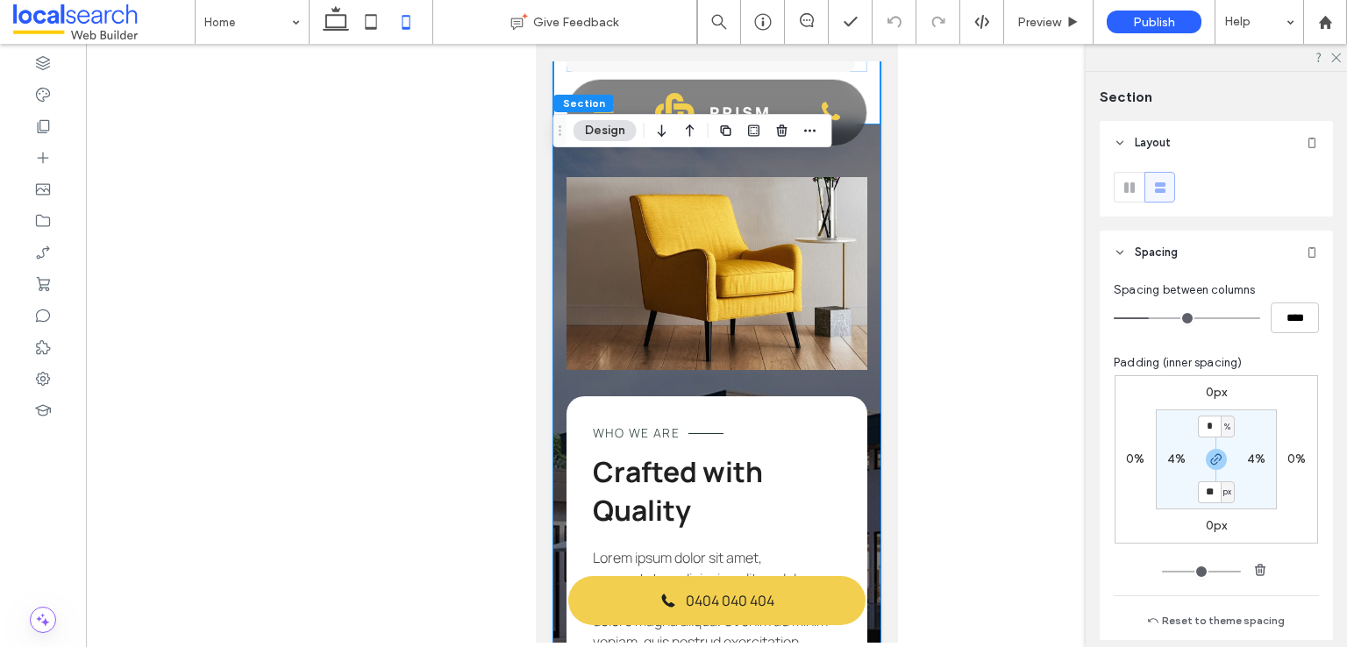
click at [855, 432] on div "Who We Are Crafted with Quality Lorem ipsum dolor sit amet, consectetur adipisc…" at bounding box center [716, 550] width 327 height 851
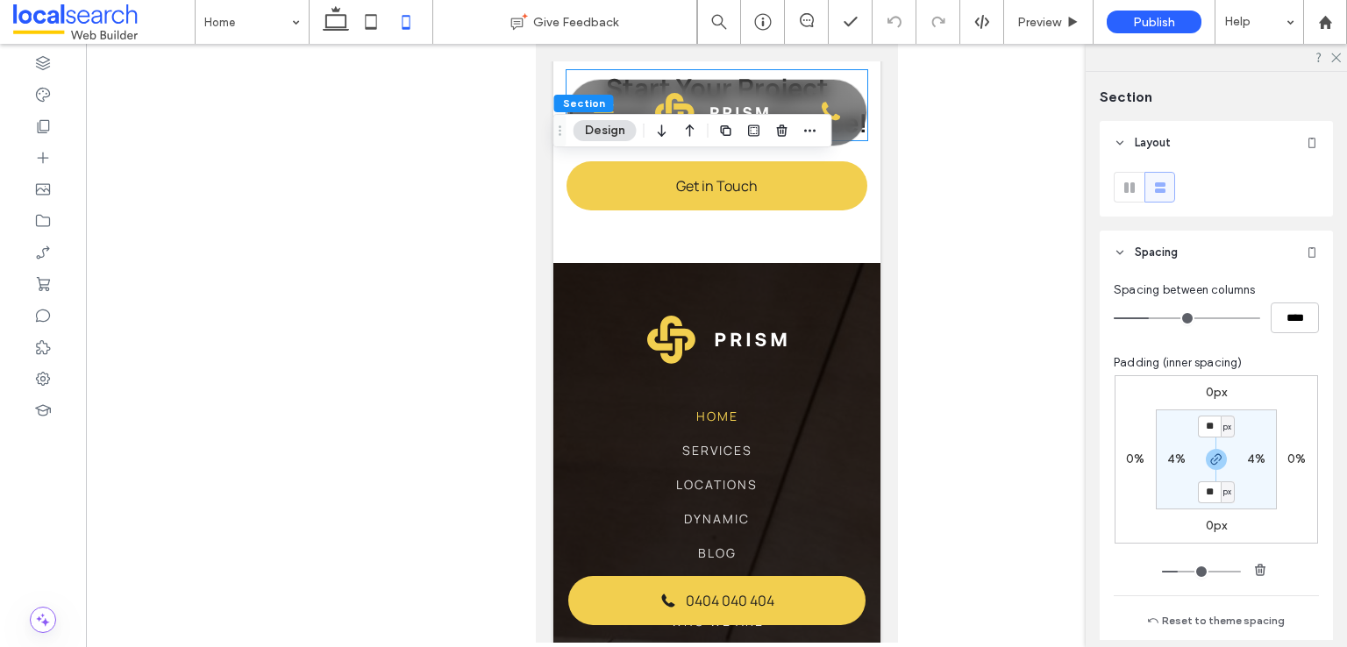
scroll to position [4298, 0]
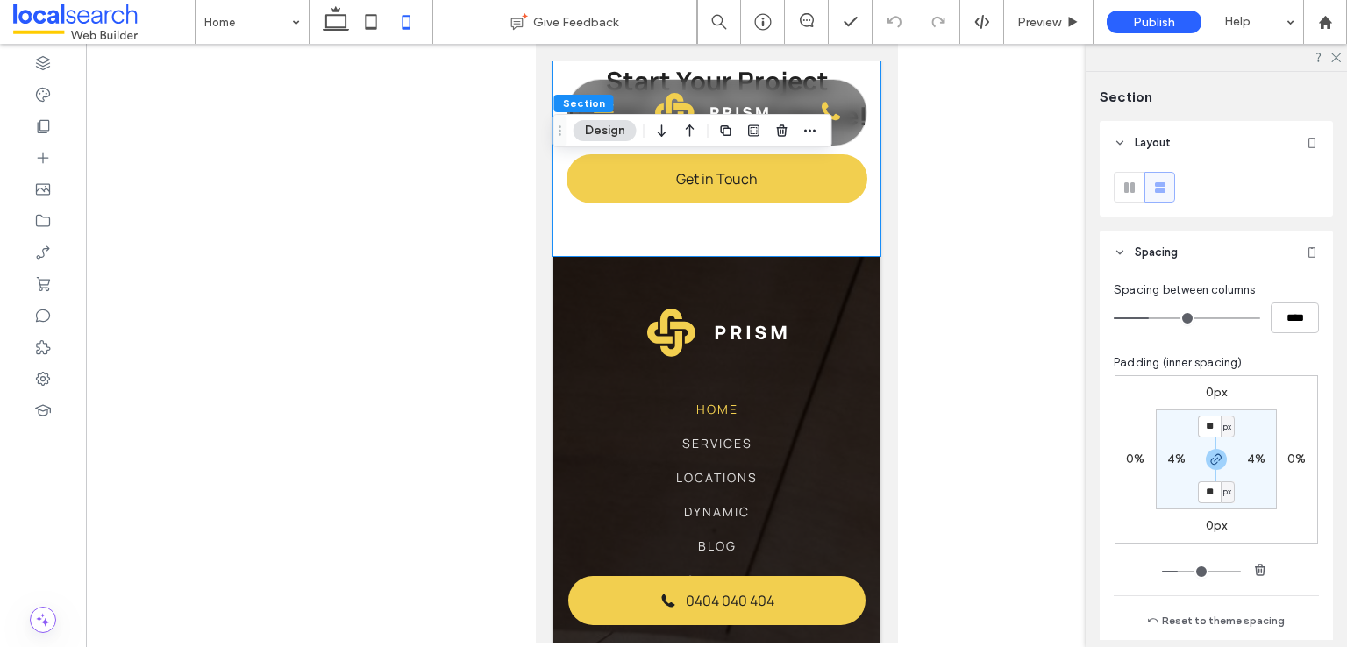
click at [849, 256] on div "Start Your Project Today with Confidence! Get in Touch" at bounding box center [716, 134] width 327 height 246
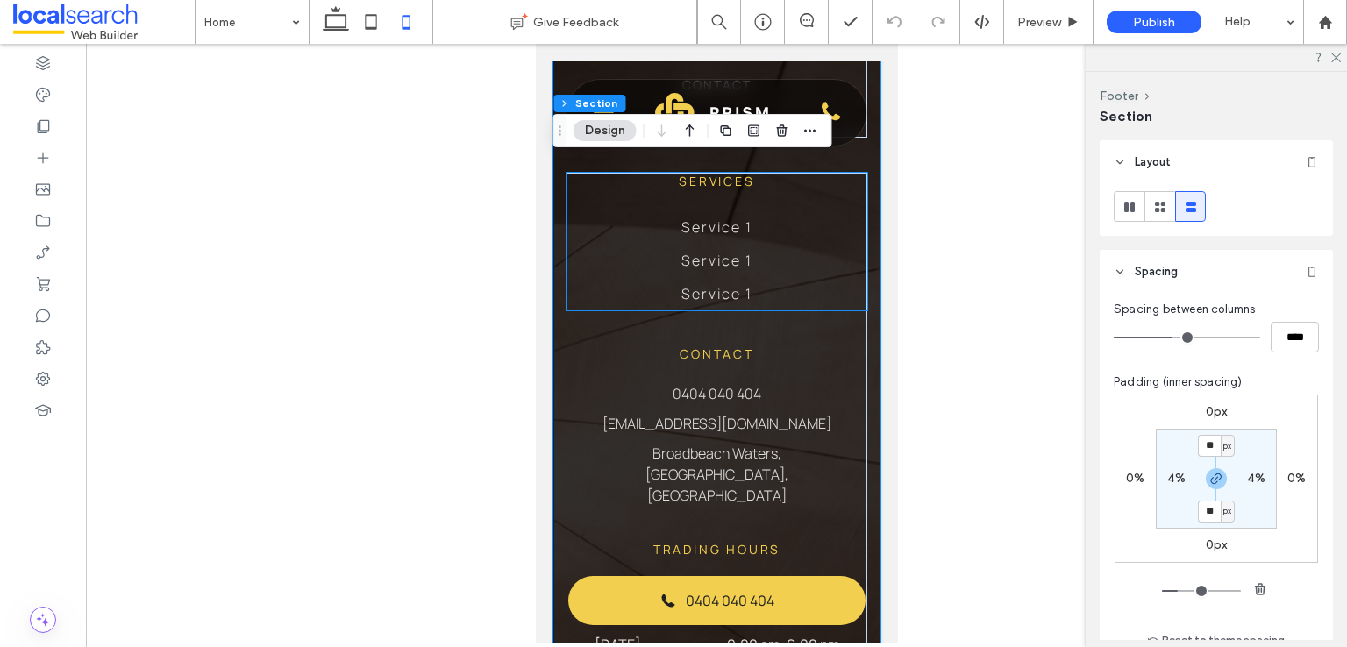
scroll to position [5088, 0]
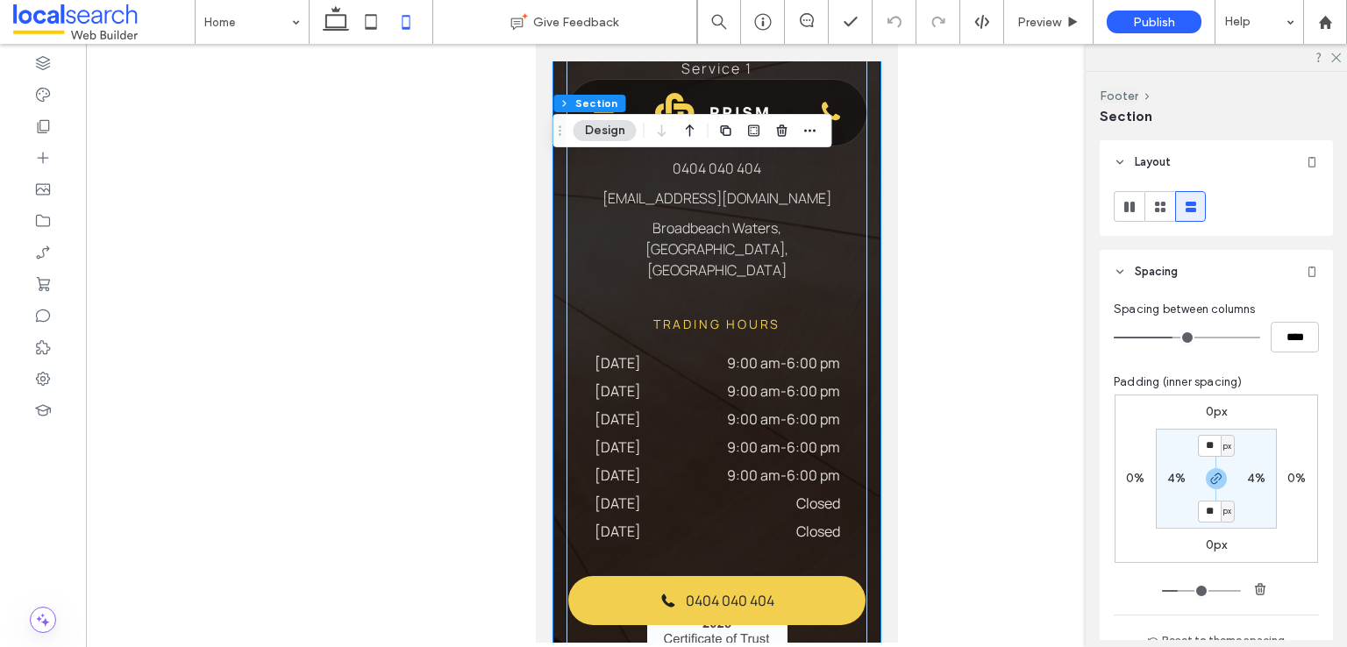
click at [857, 416] on div "Home Services Locations Dynamic Blog Gallery Who We Are Contact Services Servic…" at bounding box center [716, 241] width 327 height 1549
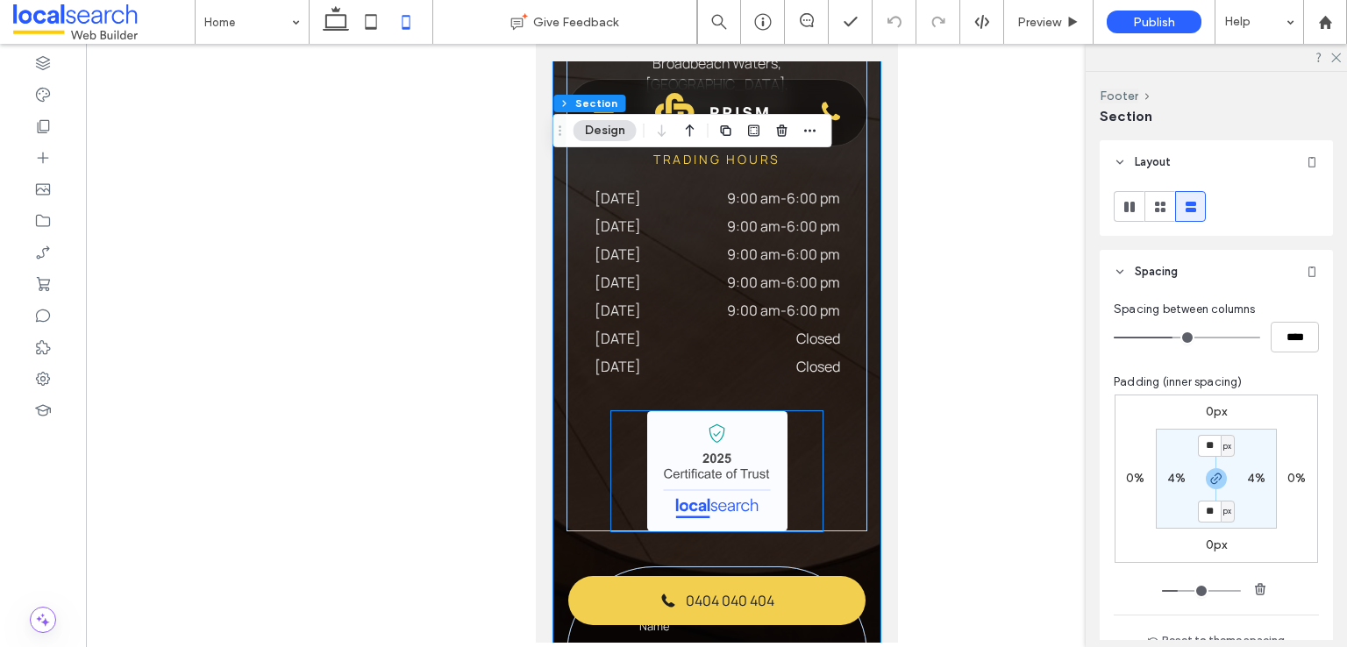
scroll to position [5439, 0]
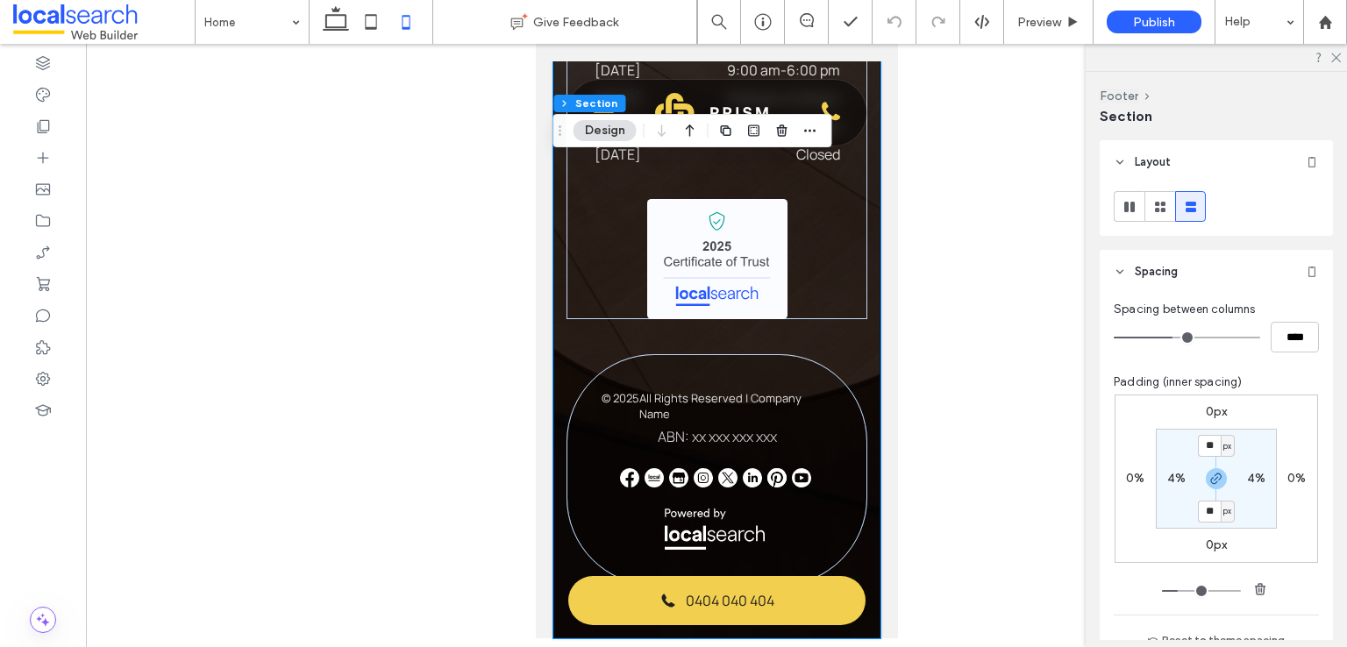
scroll to position [5544, 0]
click at [773, 389] on div "© 2025 All Rights Reserved | Company Name ABN: xx xxx xxx xxx" at bounding box center [716, 470] width 301 height 232
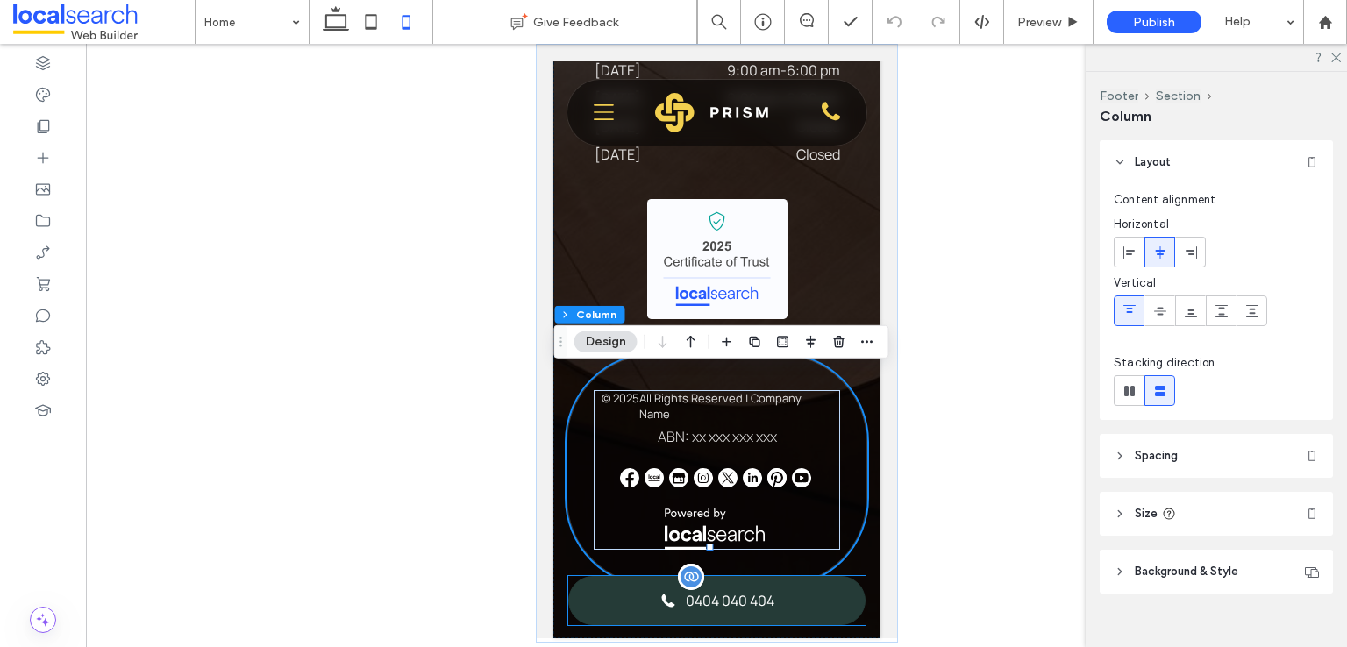
click at [796, 605] on link "0404 040 404" at bounding box center [717, 600] width 298 height 49
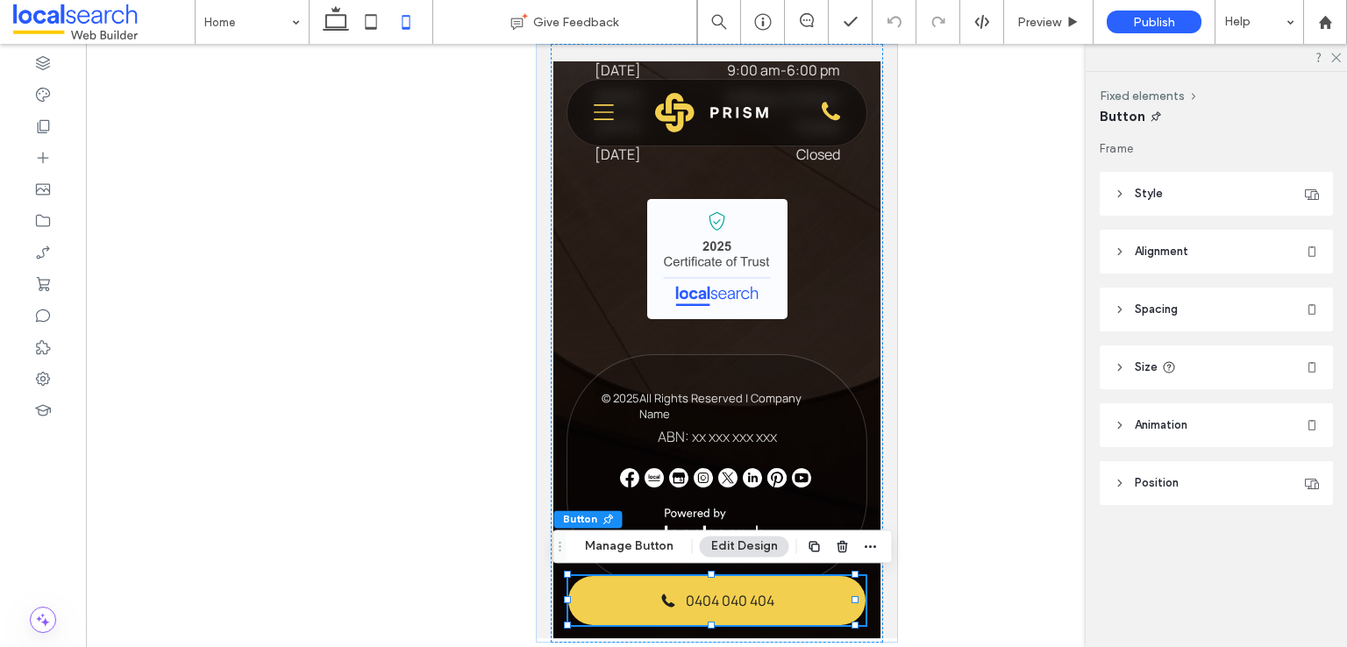
click at [1194, 189] on header "Style" at bounding box center [1216, 194] width 233 height 44
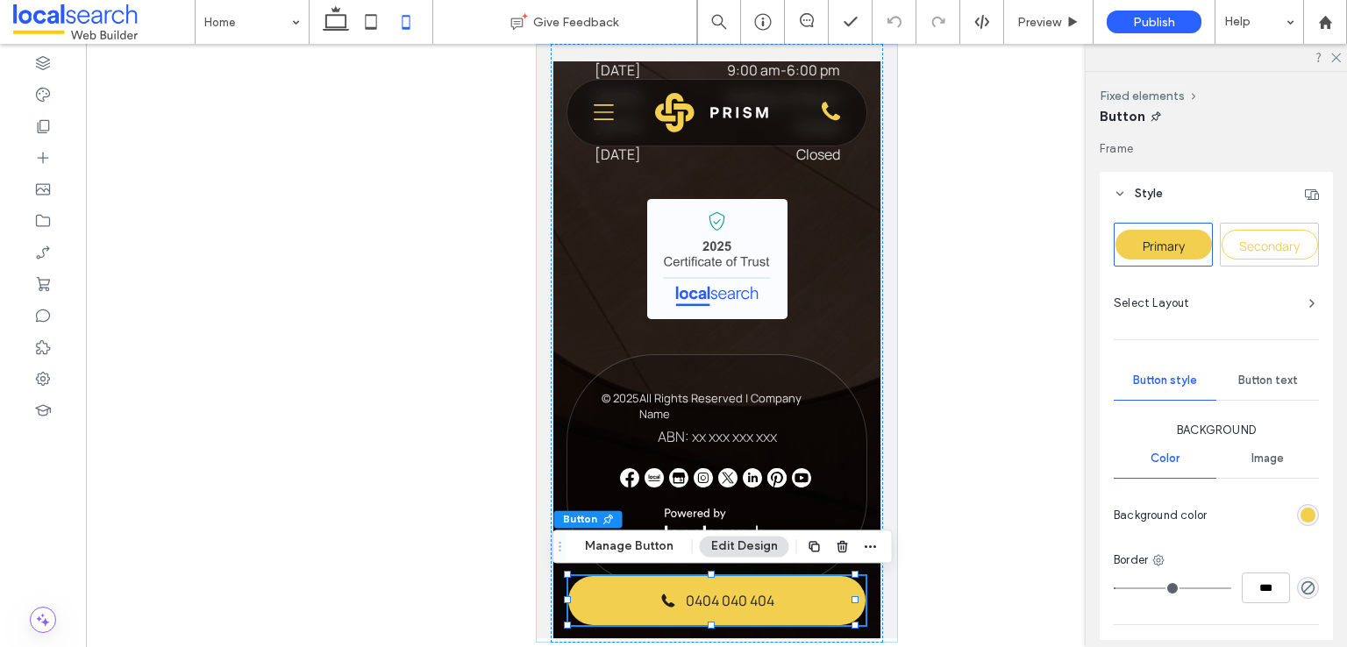
type input "*"
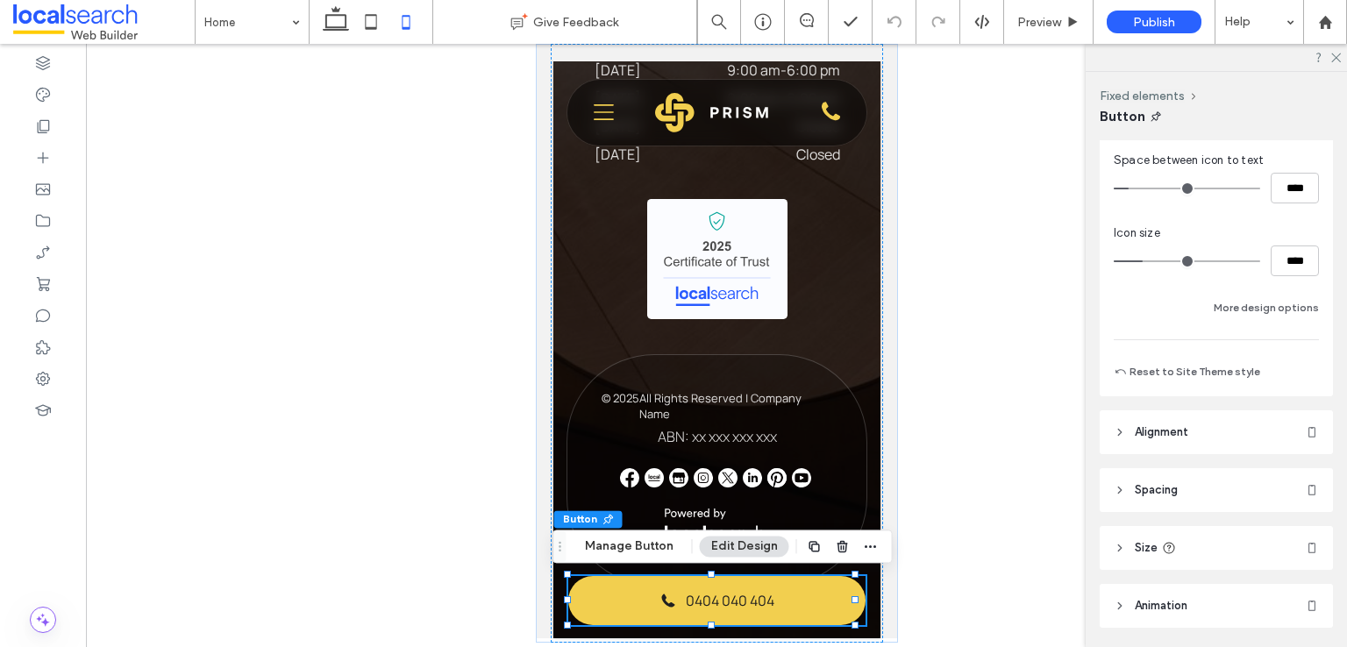
click at [1186, 445] on header "Alignment" at bounding box center [1216, 433] width 233 height 44
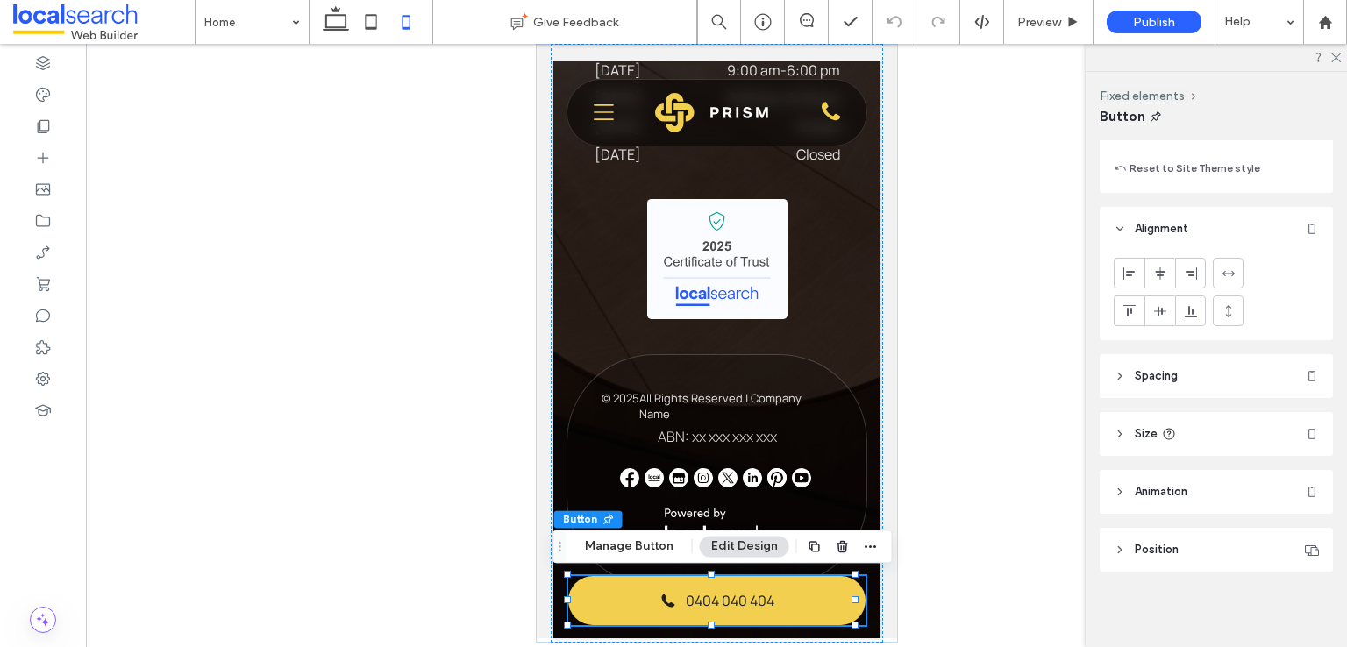
click at [1184, 386] on header "Spacing" at bounding box center [1216, 376] width 233 height 44
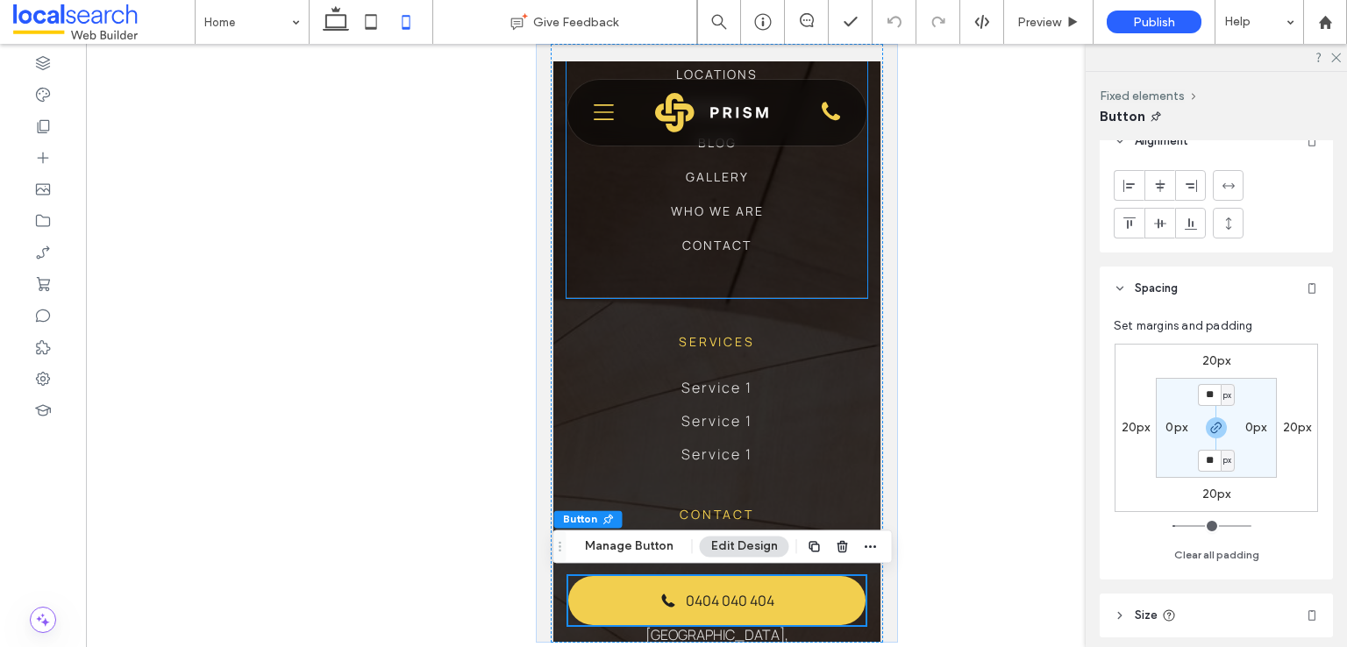
scroll to position [4667, 0]
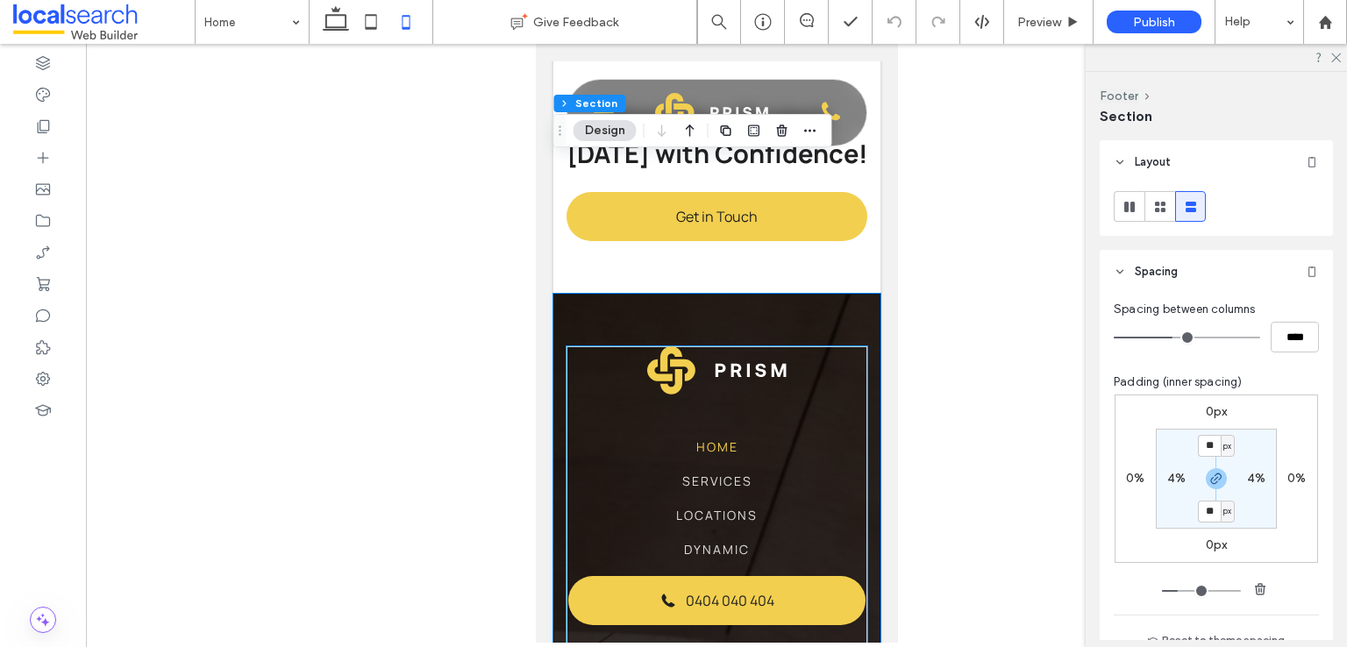
scroll to position [4053, 0]
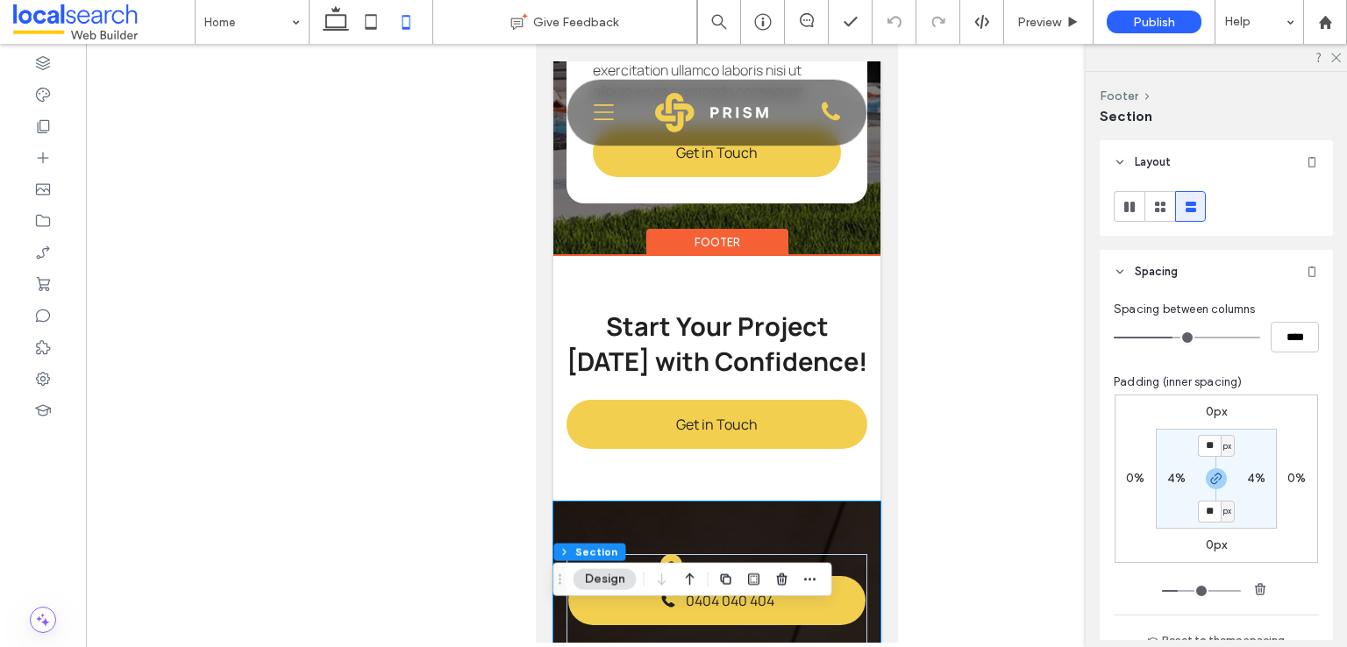
click at [748, 256] on div "Footer" at bounding box center [717, 242] width 142 height 27
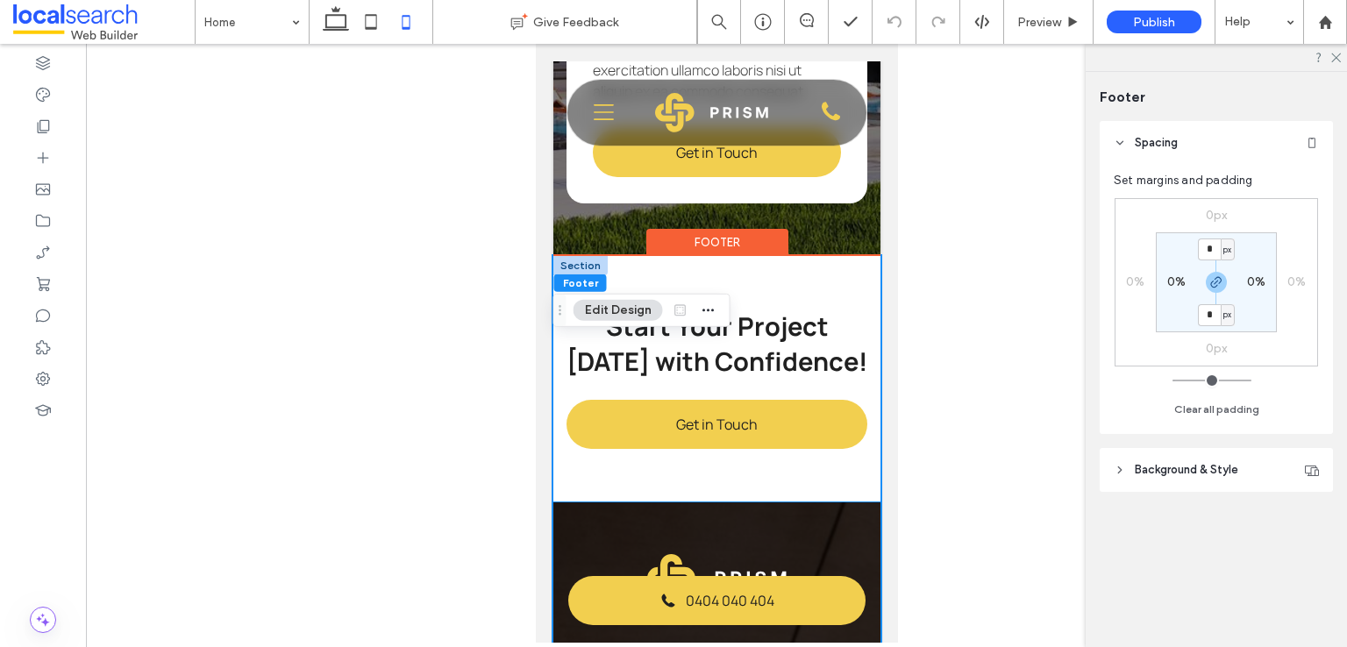
click at [858, 387] on div "Start Your Project Today with Confidence! Get in Touch" at bounding box center [716, 379] width 327 height 246
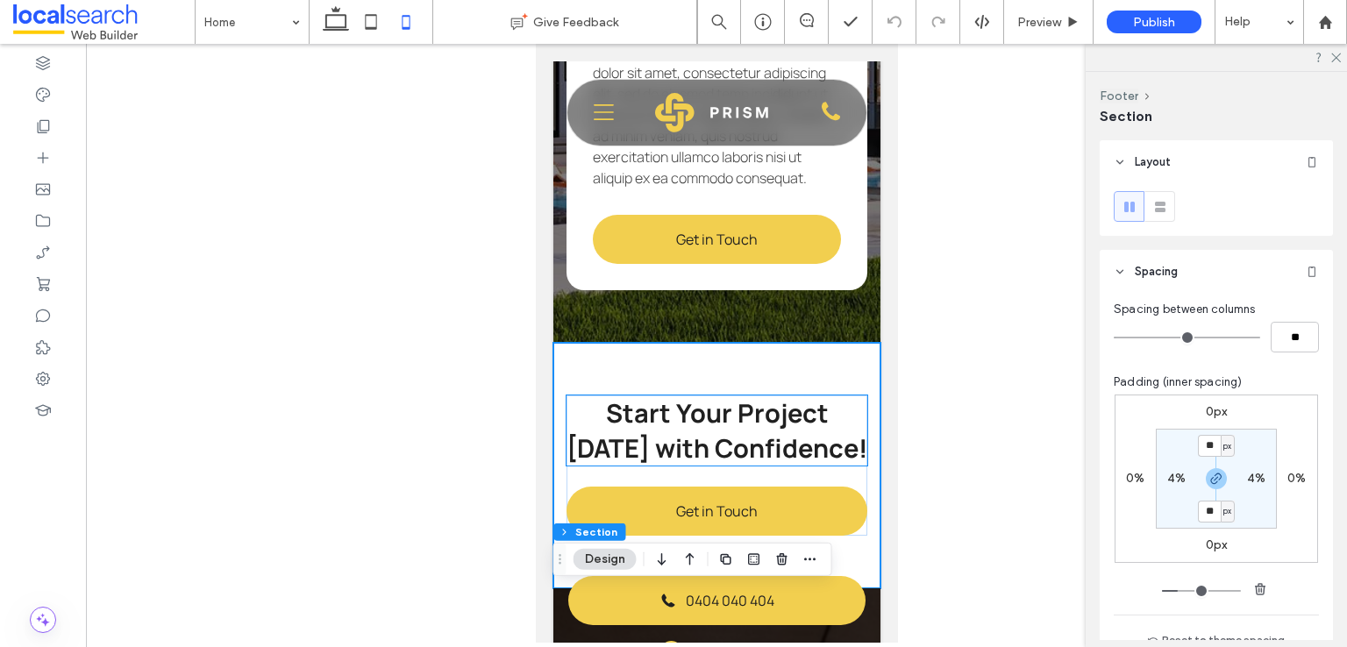
scroll to position [3790, 0]
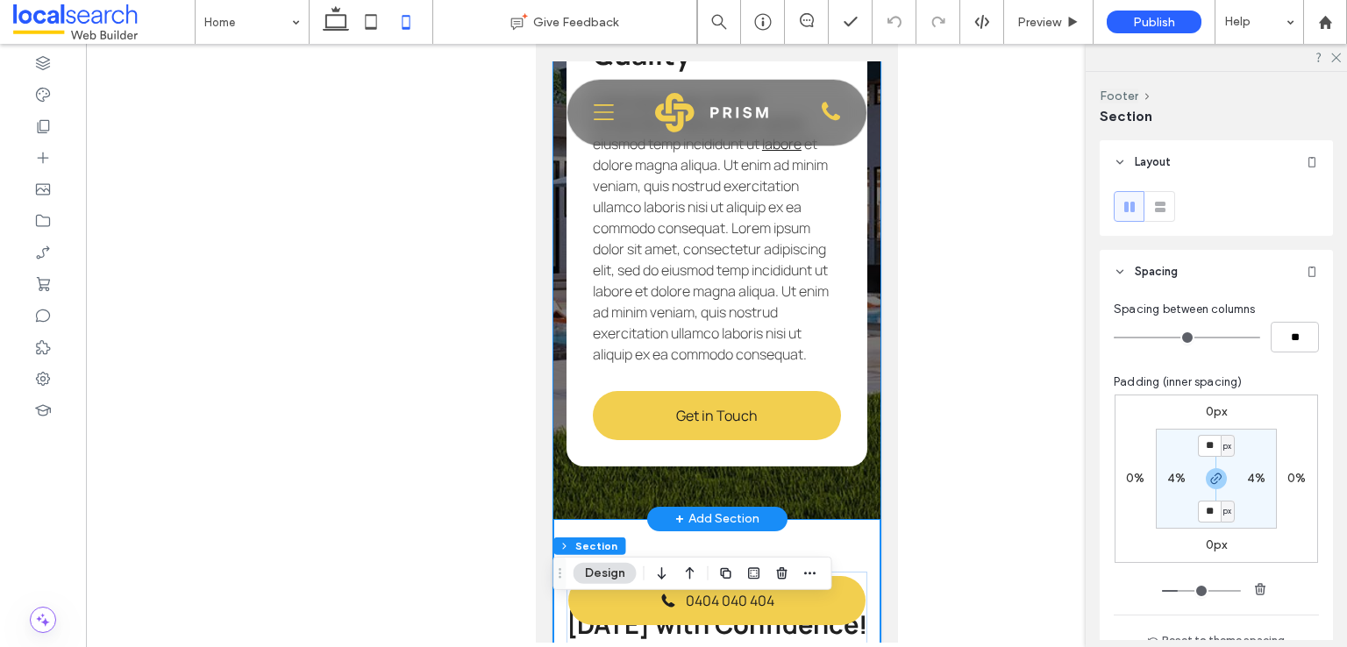
click at [848, 519] on div "Who We Are Crafted with Quality Lorem ipsum dolor sit amet, consectetur adipisc…" at bounding box center [716, 93] width 327 height 851
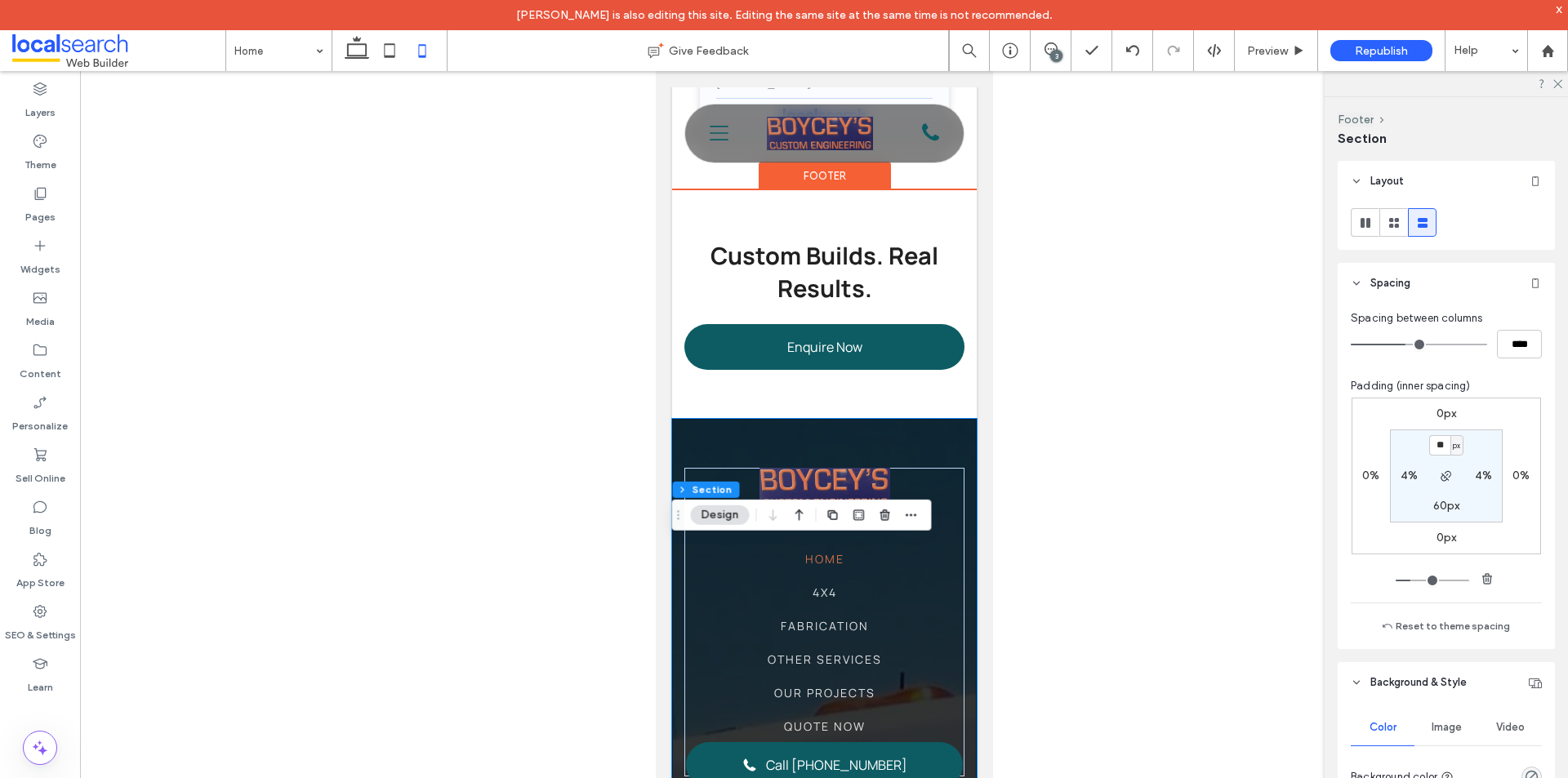
scroll to position [6531, 0]
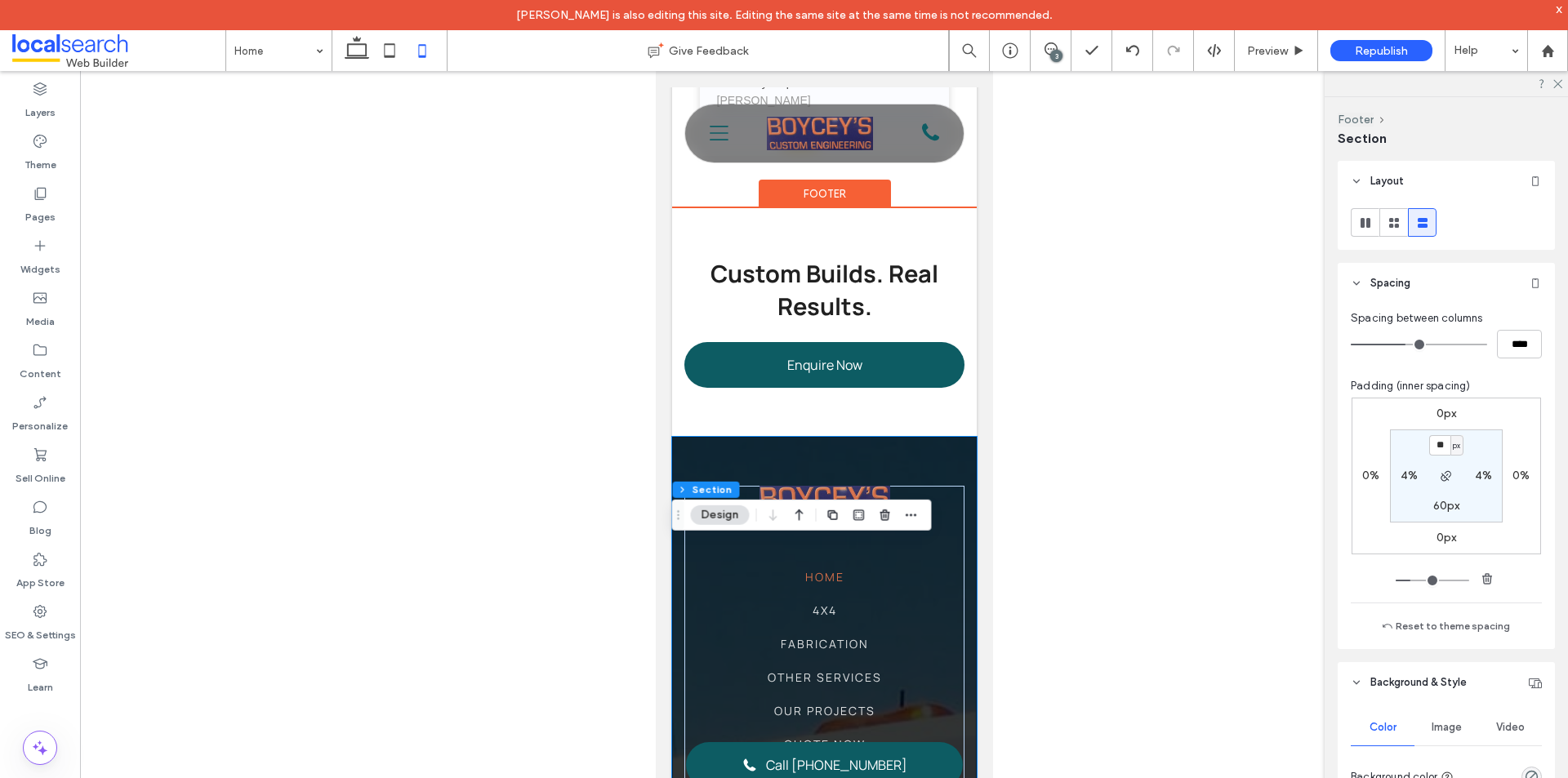
click at [804, 209] on div "Footer" at bounding box center [824, 194] width 132 height 30
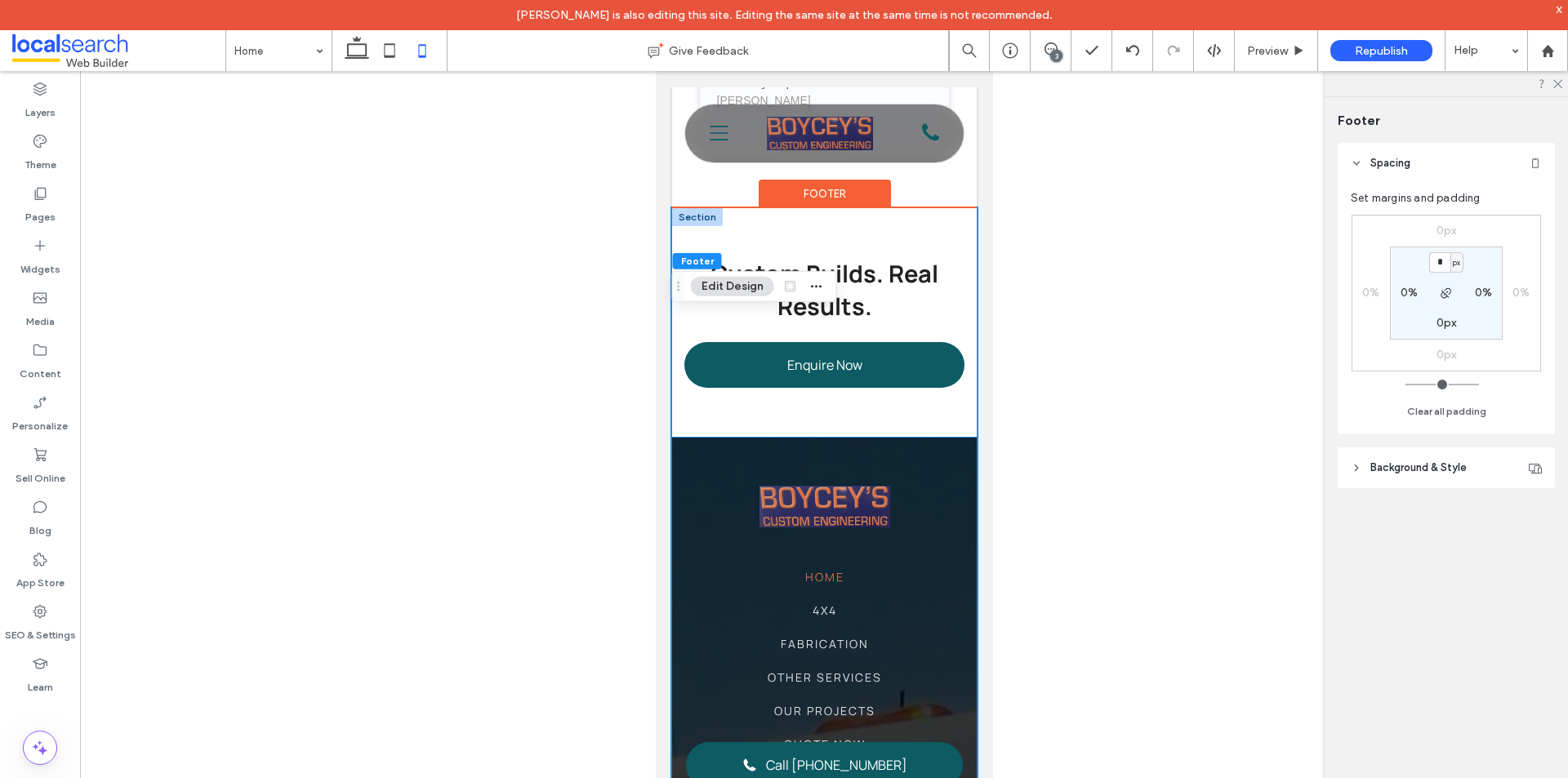
click at [943, 356] on div "Custom Builds. Real Results. Enquire Now" at bounding box center [823, 323] width 304 height 229
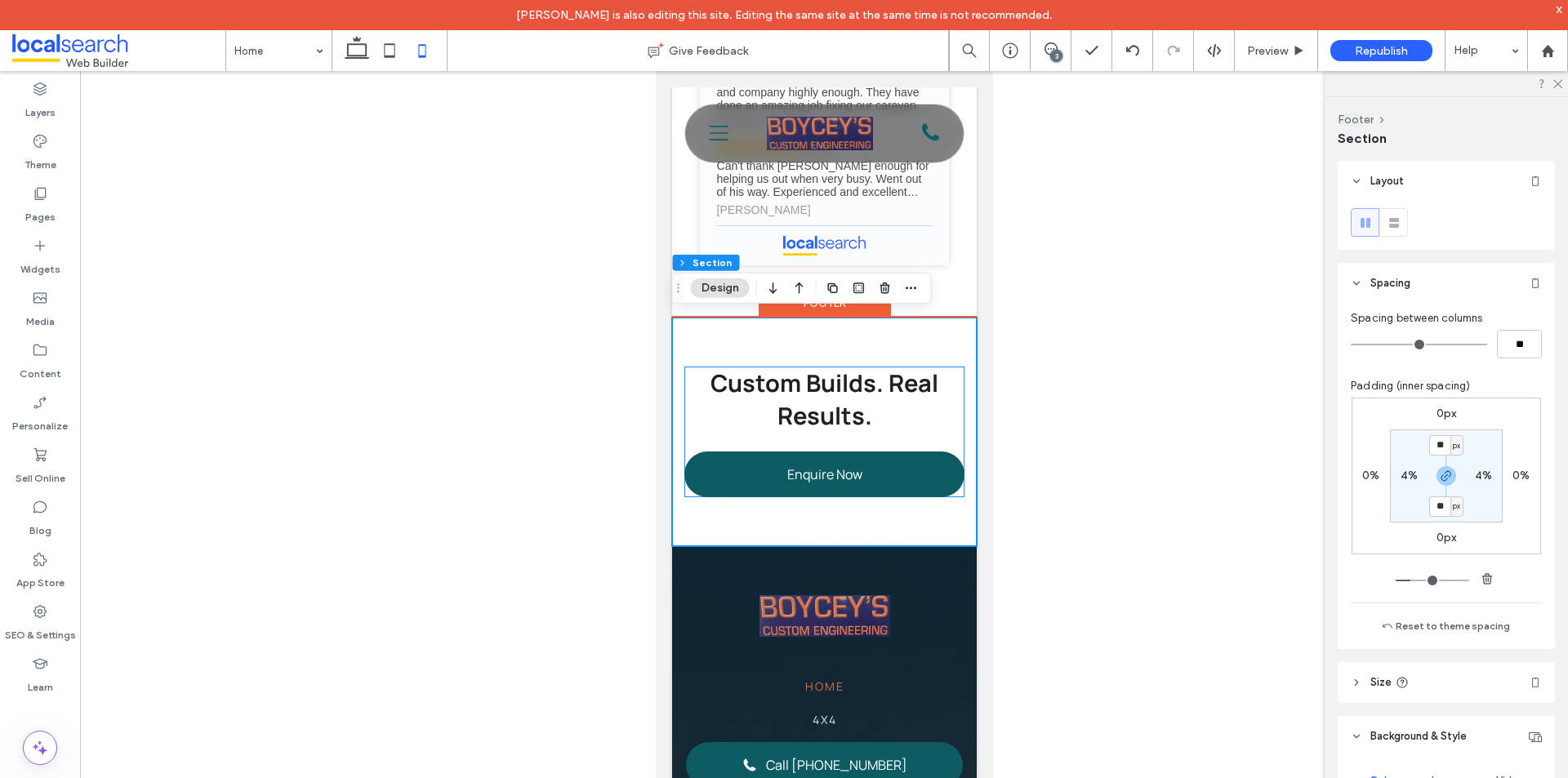
scroll to position [6285, 0]
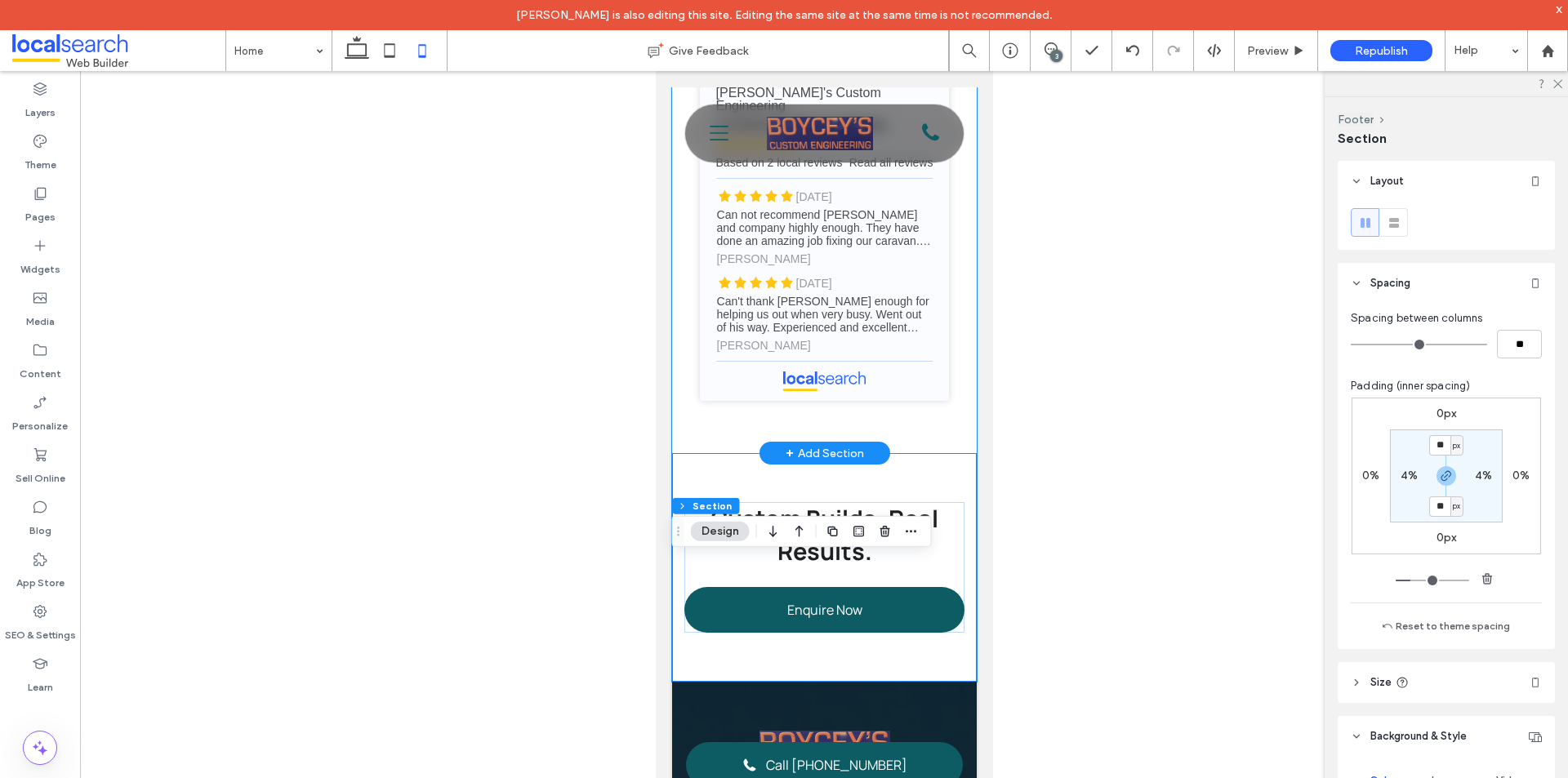
click at [944, 453] on div "4.7 (16,647) Write a review [PERSON_NAME] [DATE] Love the food and they give yo…" at bounding box center [823, 85] width 304 height 734
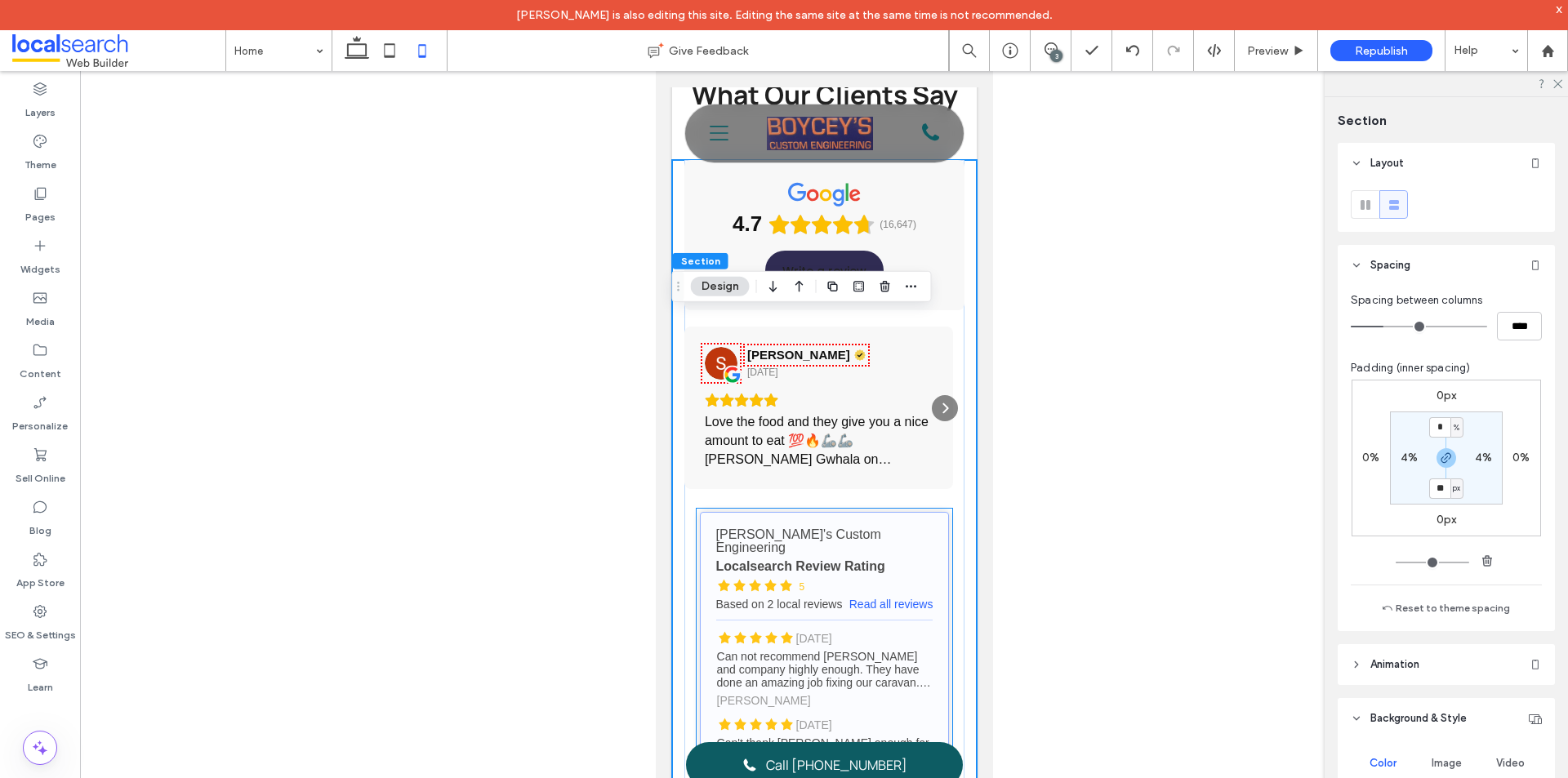
scroll to position [5796, 0]
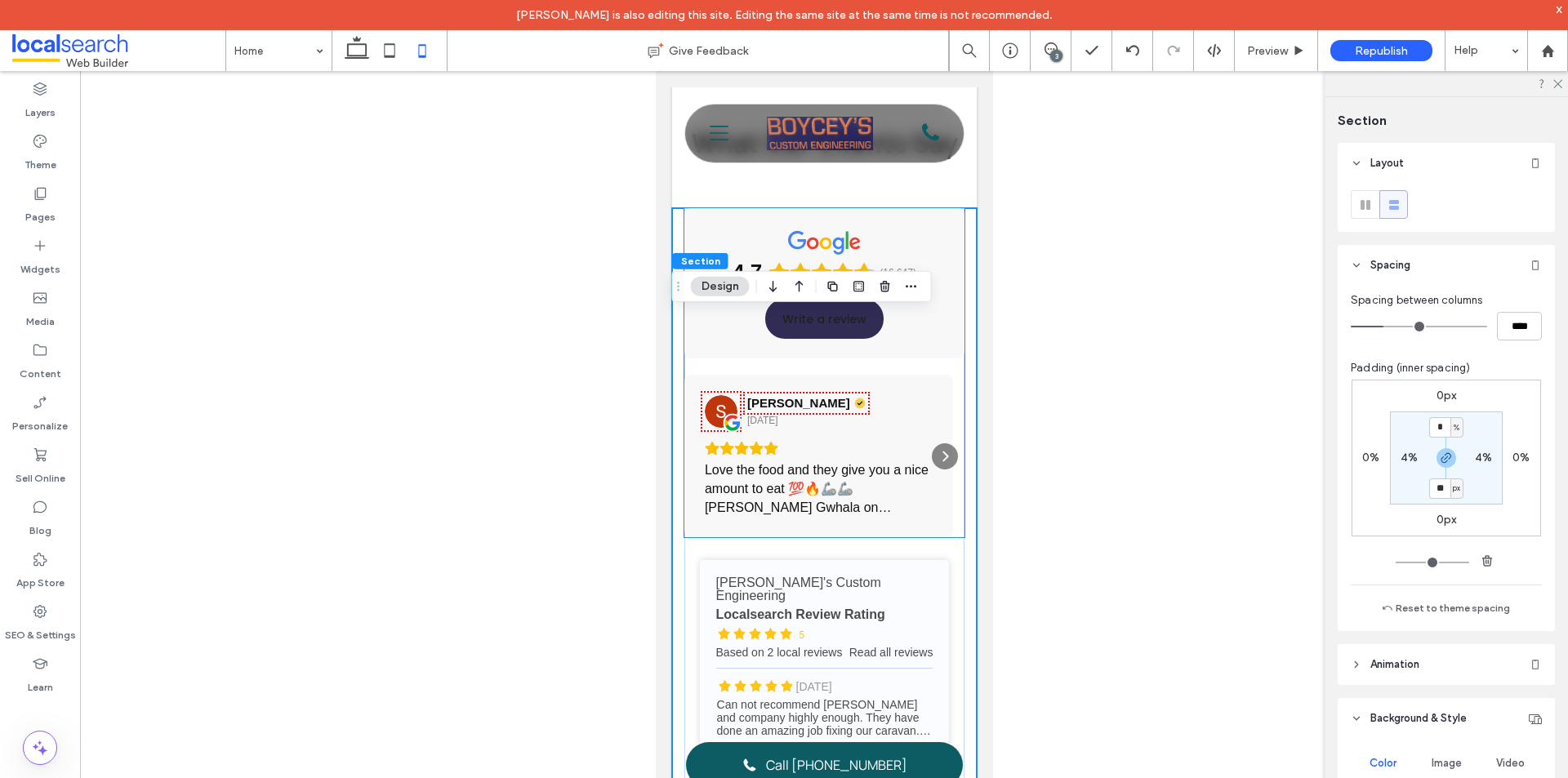
click at [923, 476] on div "4.7 (16,647) Write a review [PERSON_NAME] [DATE] Love the food and they give yo…" at bounding box center [823, 373] width 280 height 329
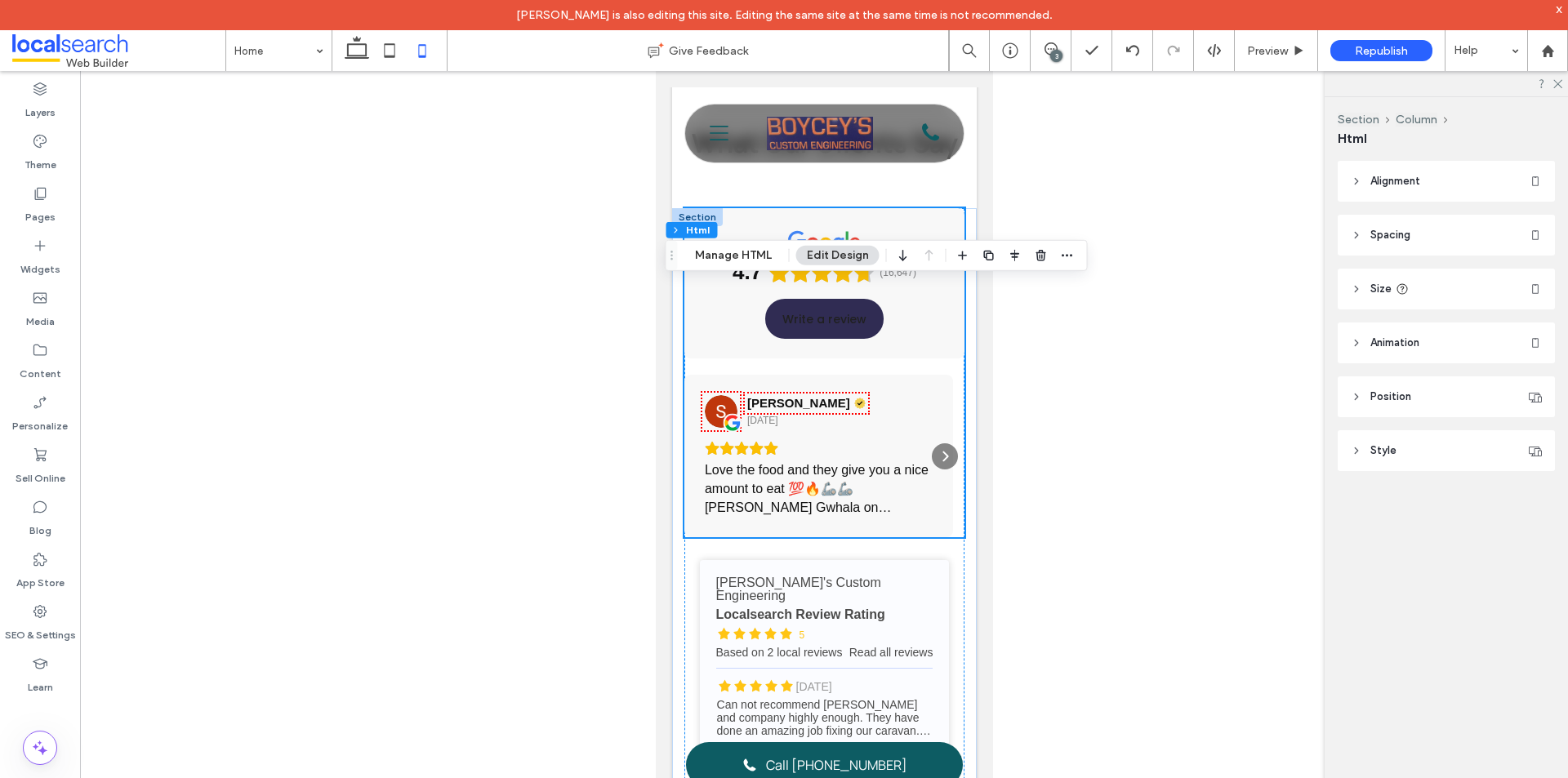
scroll to position [6204, 0]
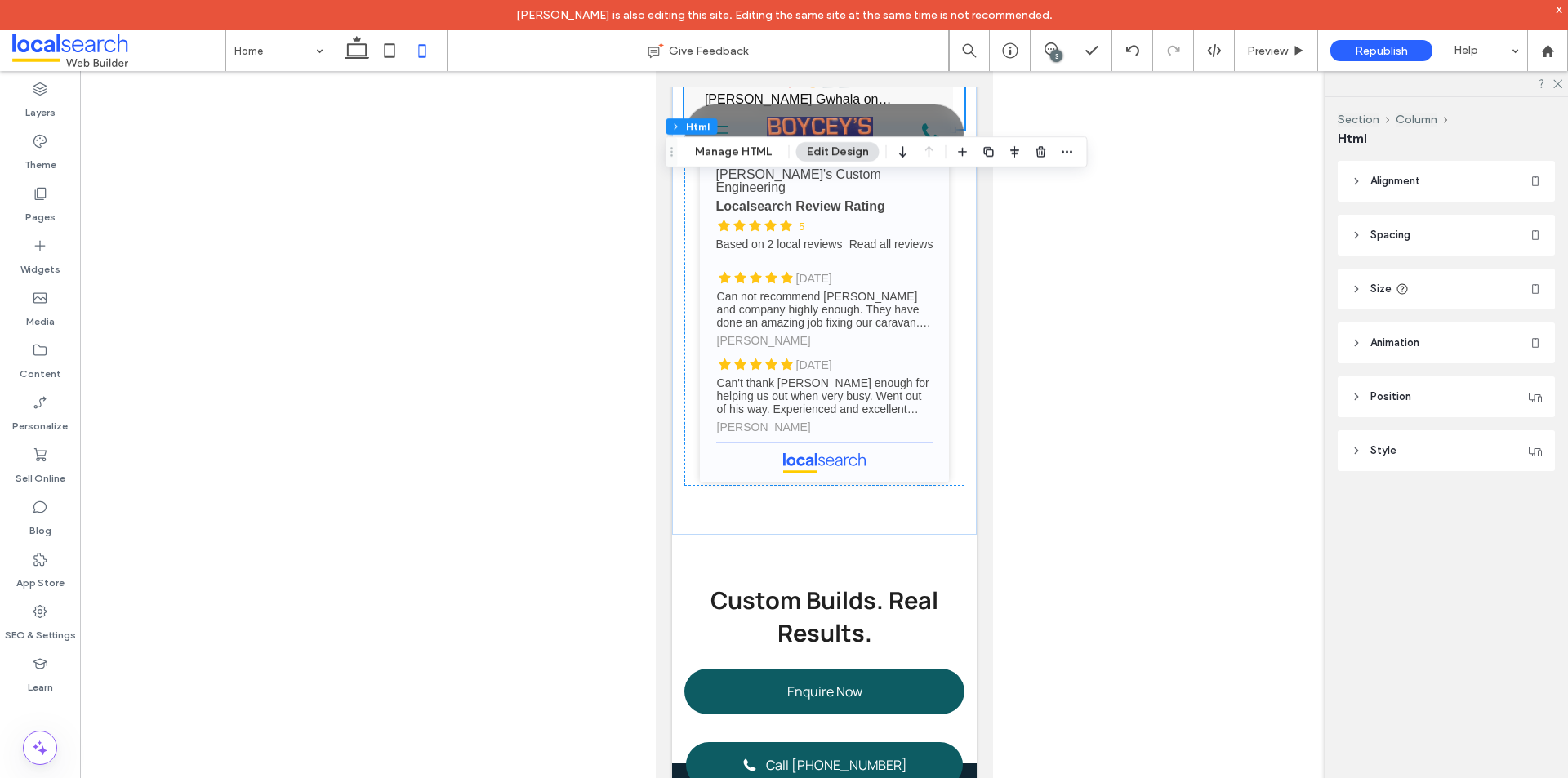
click at [1428, 229] on header "Spacing" at bounding box center [1446, 235] width 217 height 41
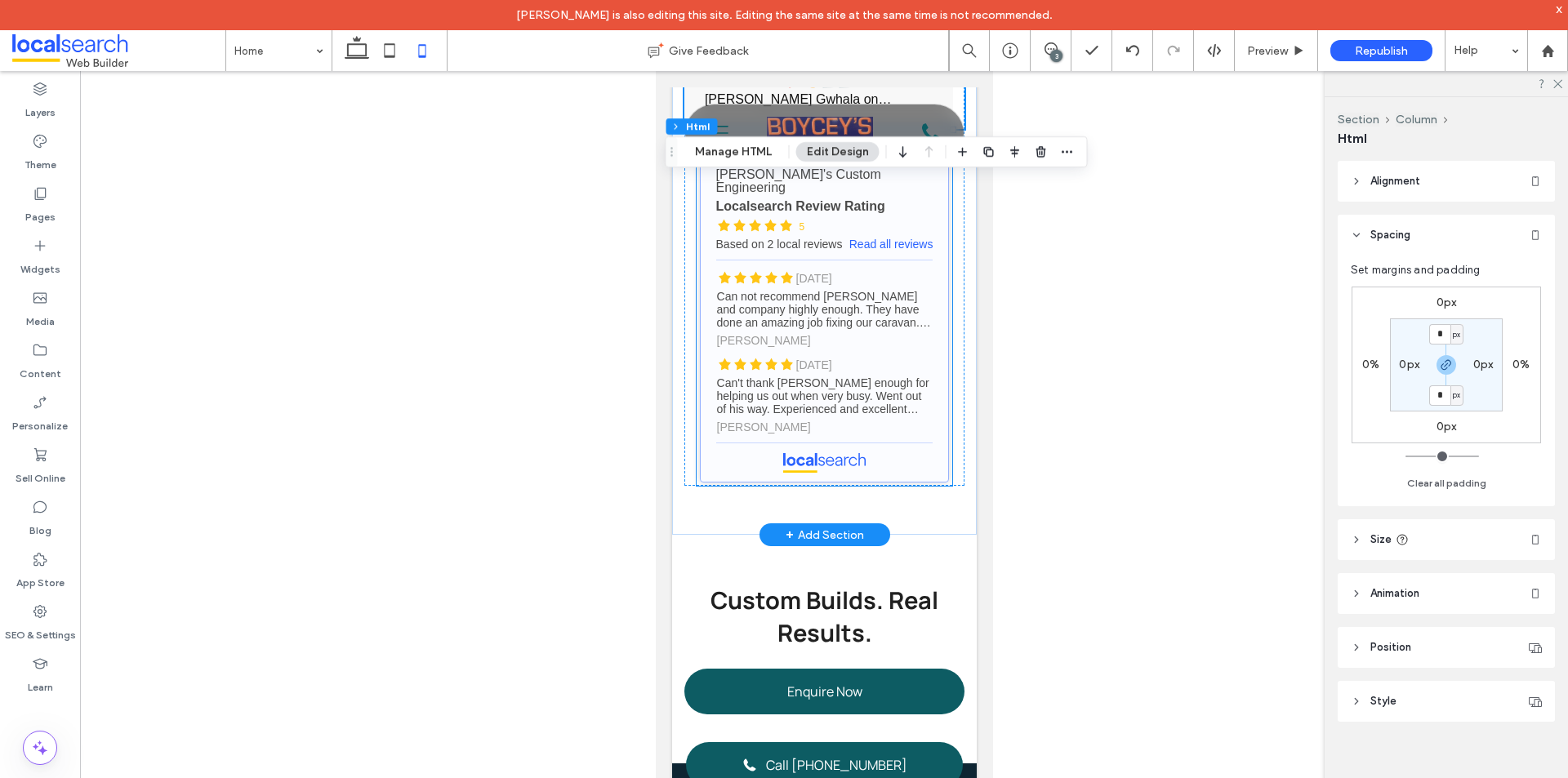
click at [897, 482] on link "[PERSON_NAME]'s Custom Engineering - Localsearch reviews" at bounding box center [824, 316] width 250 height 330
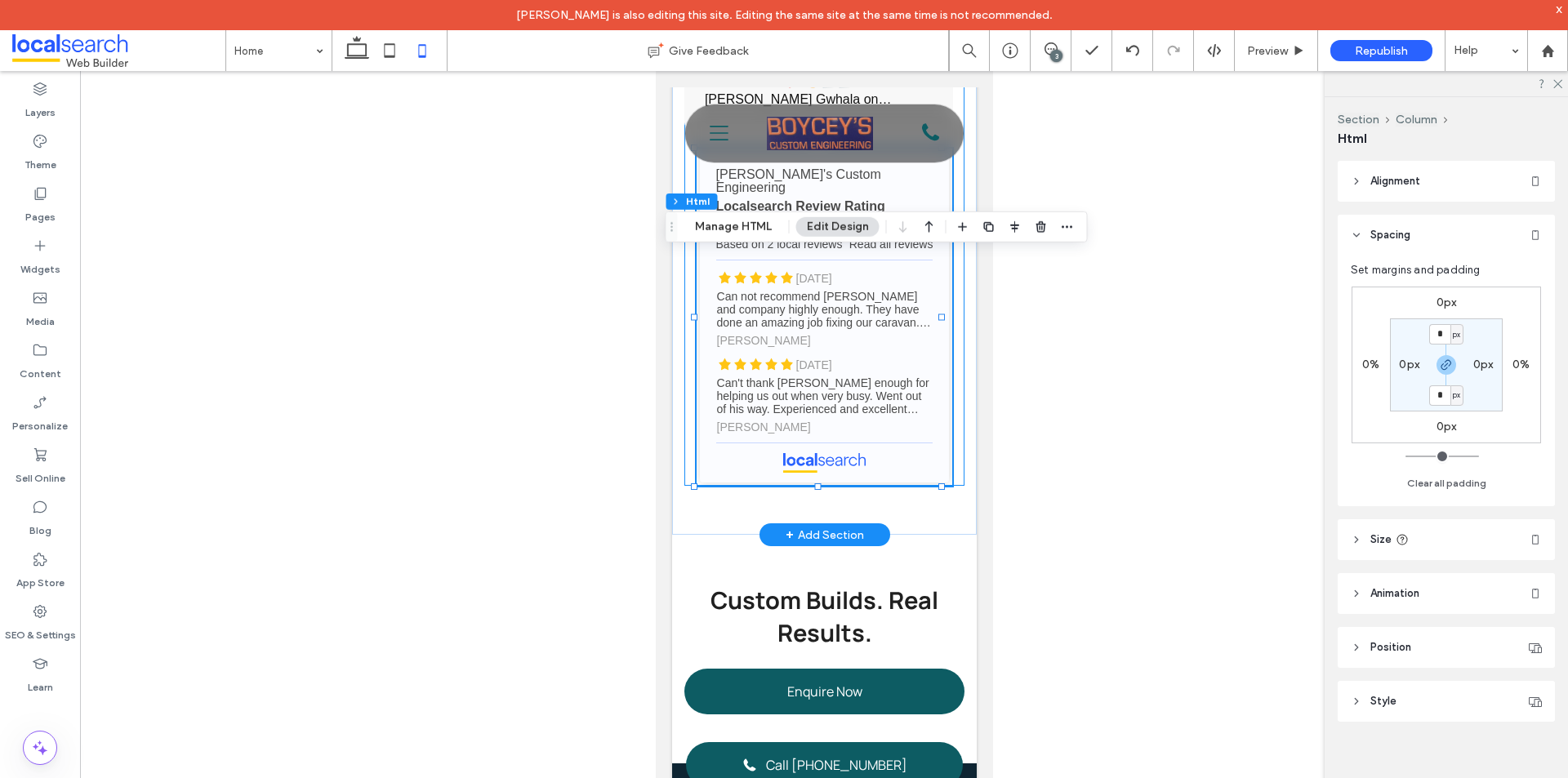
click at [941, 486] on div "4.7 (16,647) Write a review [PERSON_NAME] [DATE] Love the food and they give yo…" at bounding box center [823, 142] width 280 height 686
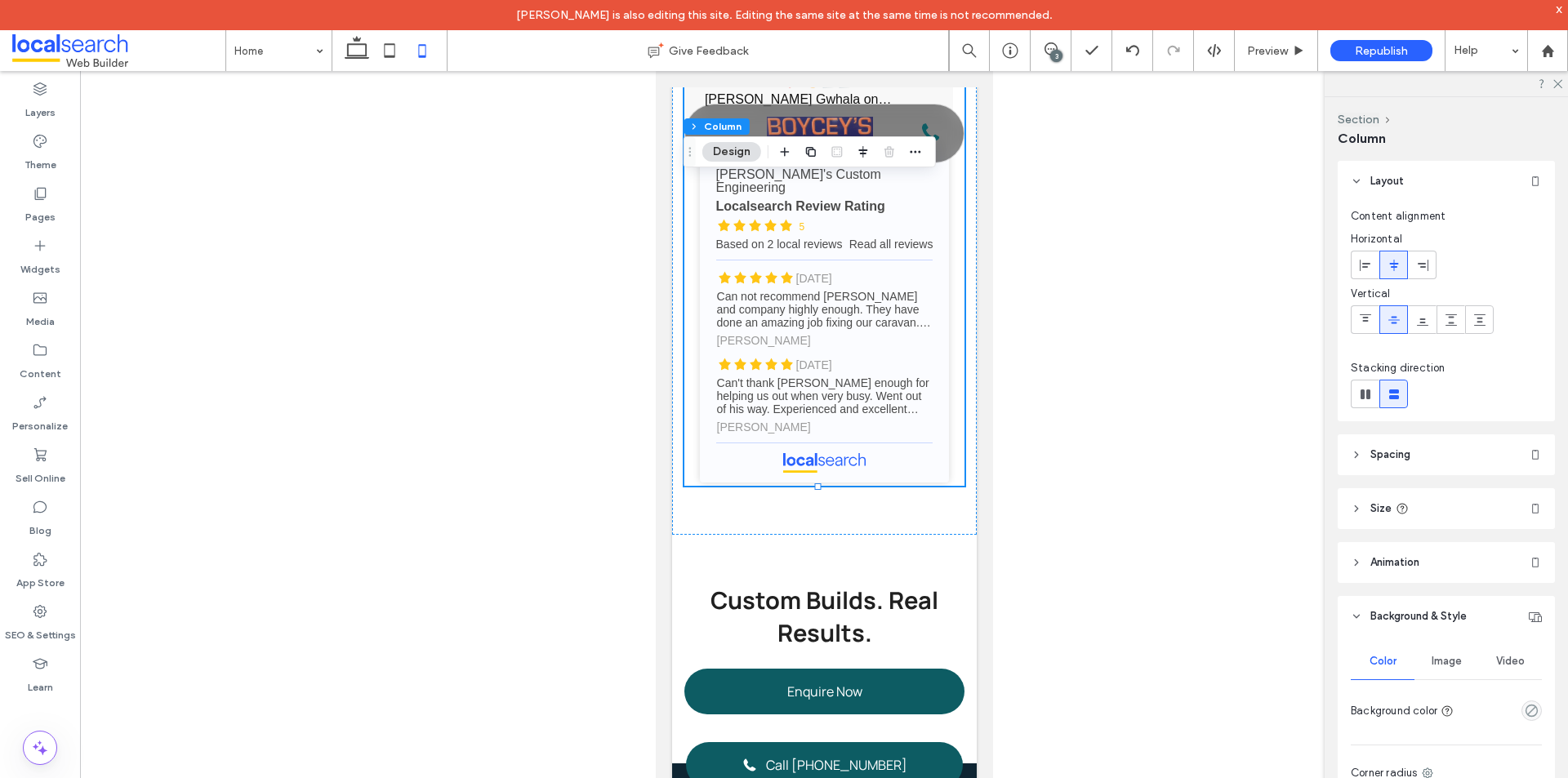
click at [1413, 454] on header "Spacing" at bounding box center [1446, 455] width 217 height 41
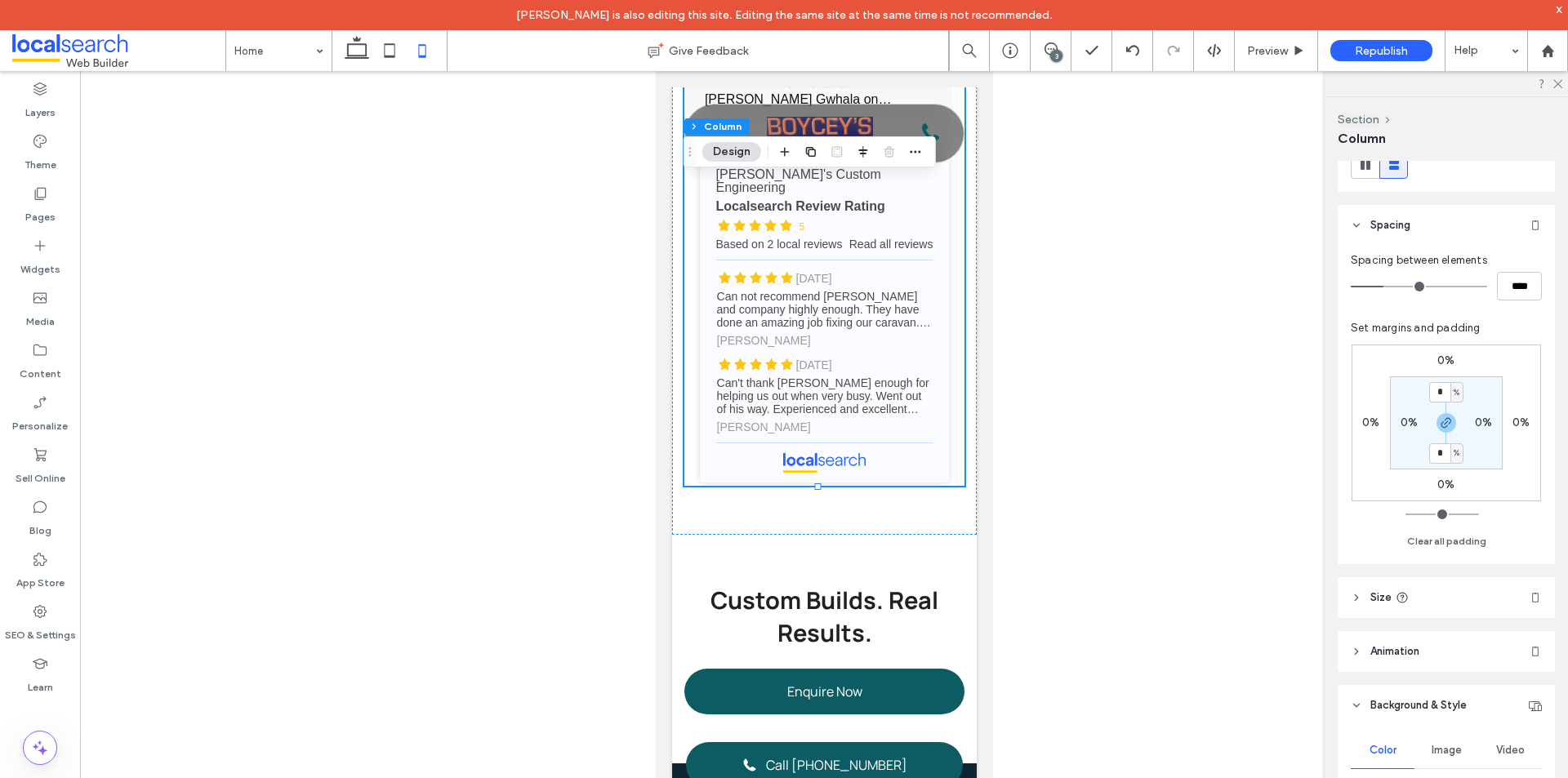
scroll to position [245, 0]
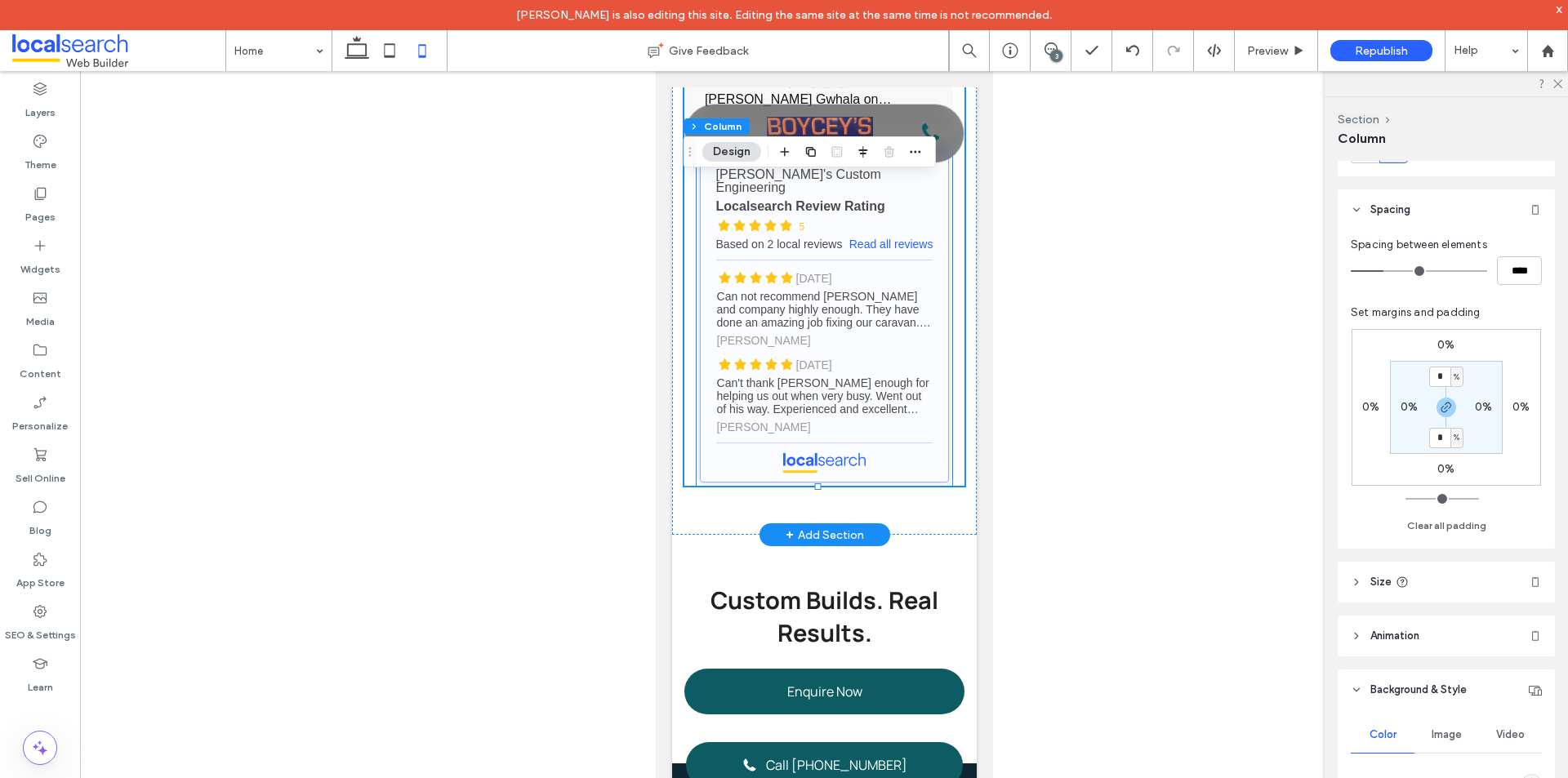
click at [864, 427] on link "[PERSON_NAME]'s Custom Engineering - Localsearch reviews" at bounding box center [824, 316] width 250 height 330
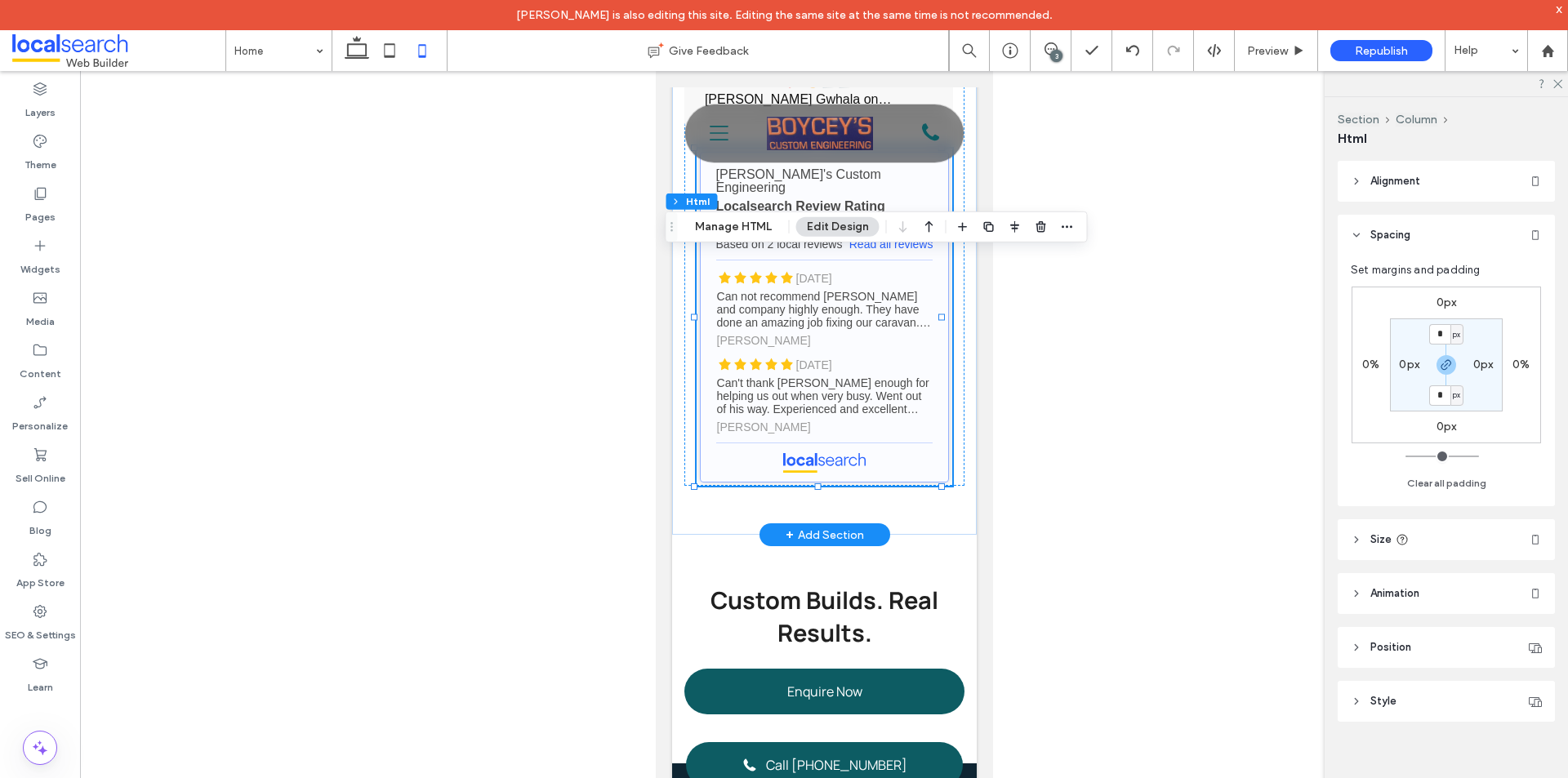
click at [851, 385] on link "[PERSON_NAME]'s Custom Engineering - Localsearch reviews" at bounding box center [824, 316] width 250 height 330
click at [927, 535] on div "4.7 (16,647) Write a review [PERSON_NAME] [DATE] Love the food and they give yo…" at bounding box center [823, 167] width 304 height 734
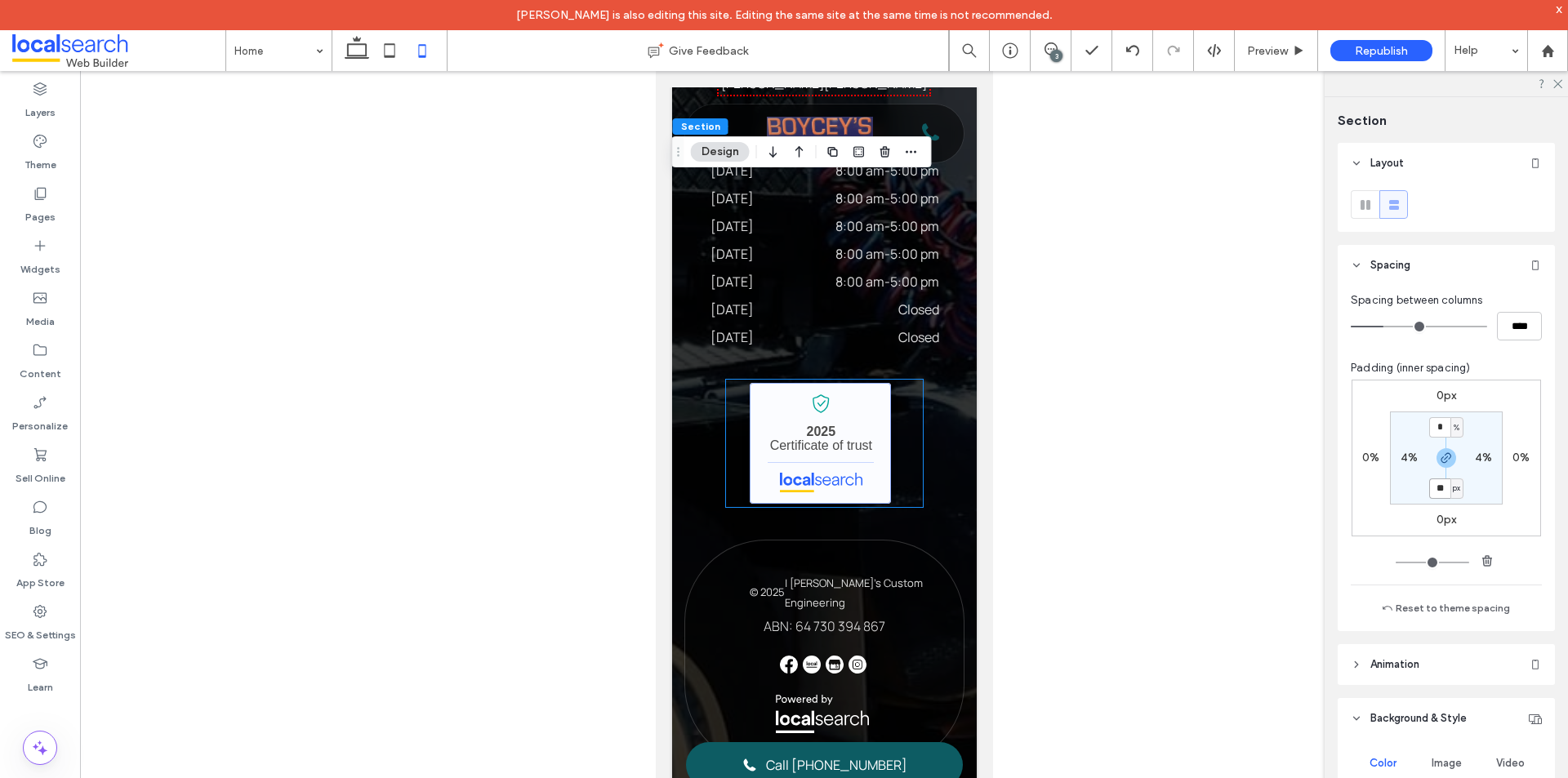
scroll to position [7837, 0]
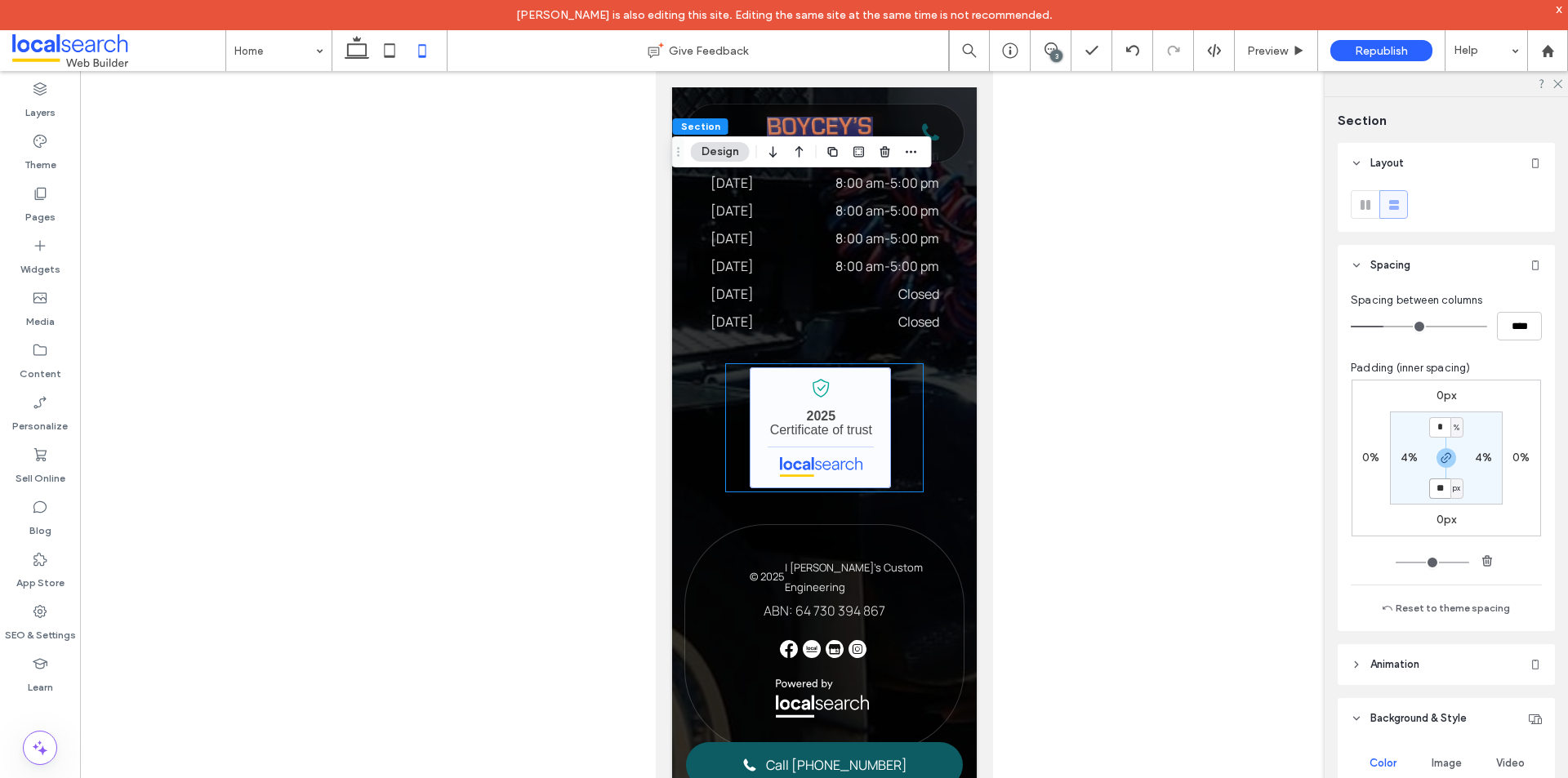
click at [865, 489] on link "[PERSON_NAME]'s Custom Engineering - Localsearch verified business" at bounding box center [819, 428] width 142 height 121
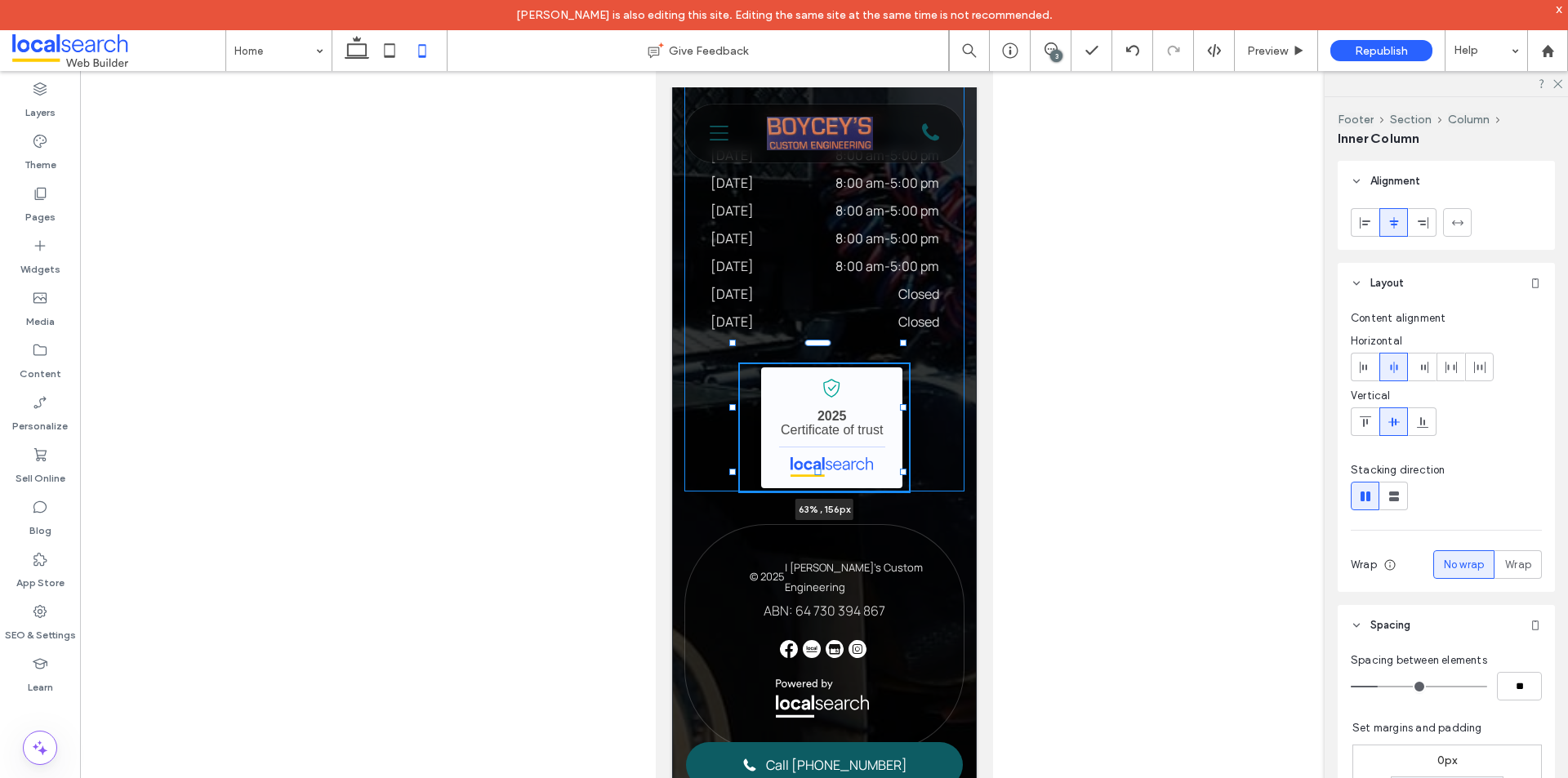
drag, startPoint x: 722, startPoint y: 492, endPoint x: 731, endPoint y: 492, distance: 9.0
click at [731, 410] on div at bounding box center [731, 407] width 7 height 7
type input "**"
type input "****"
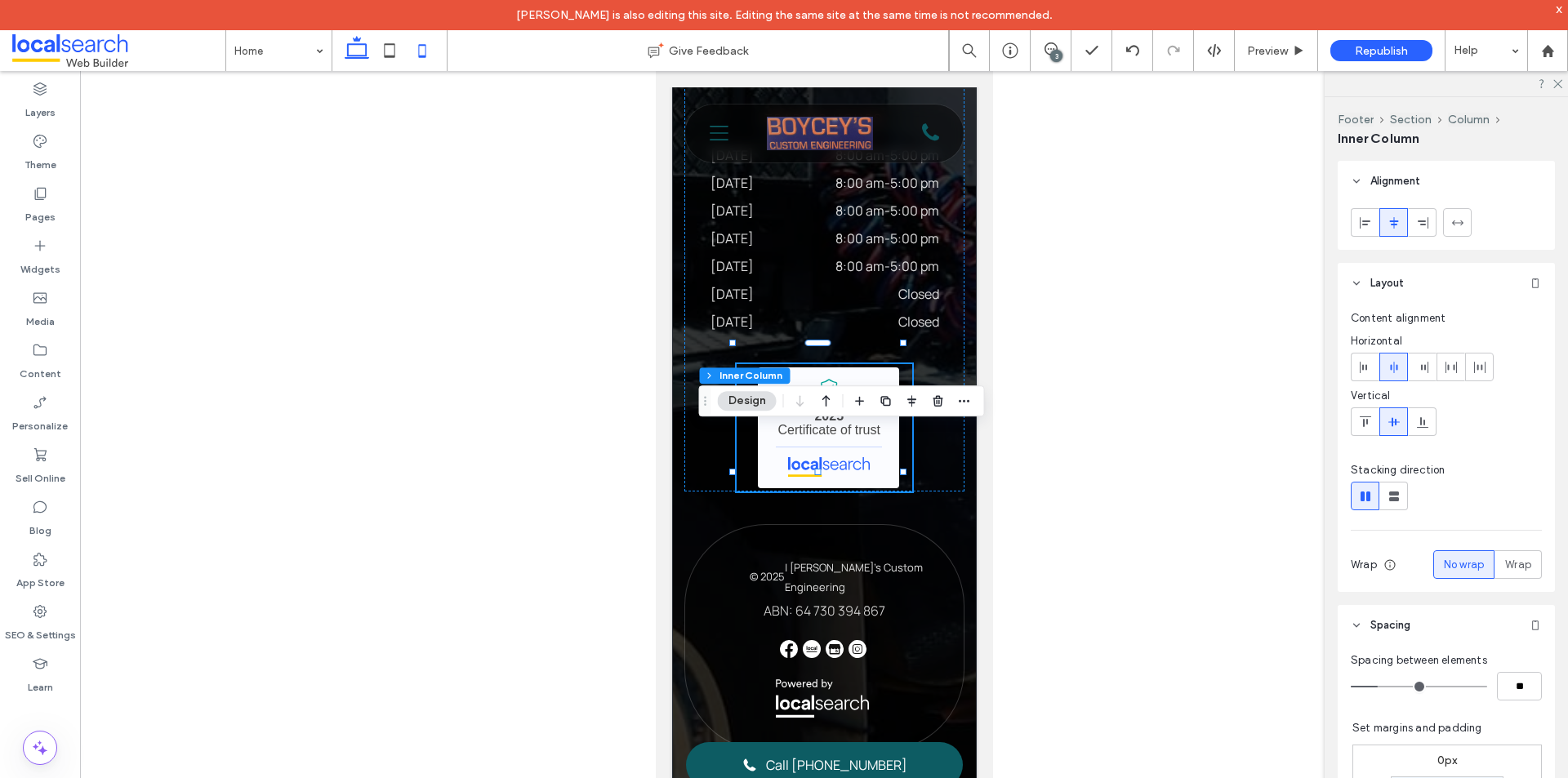
click at [357, 50] on icon at bounding box center [357, 50] width 33 height 33
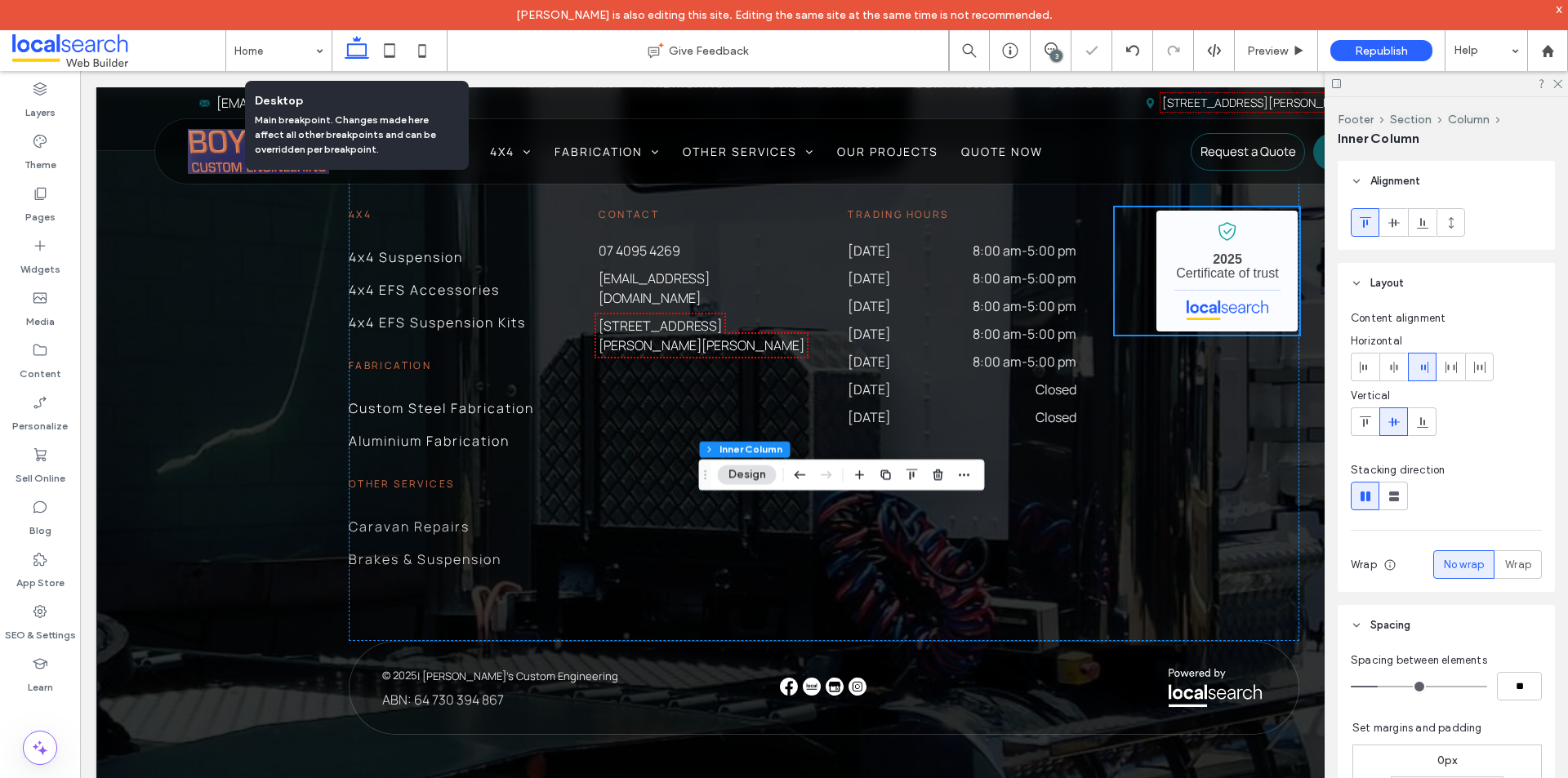
type input "**"
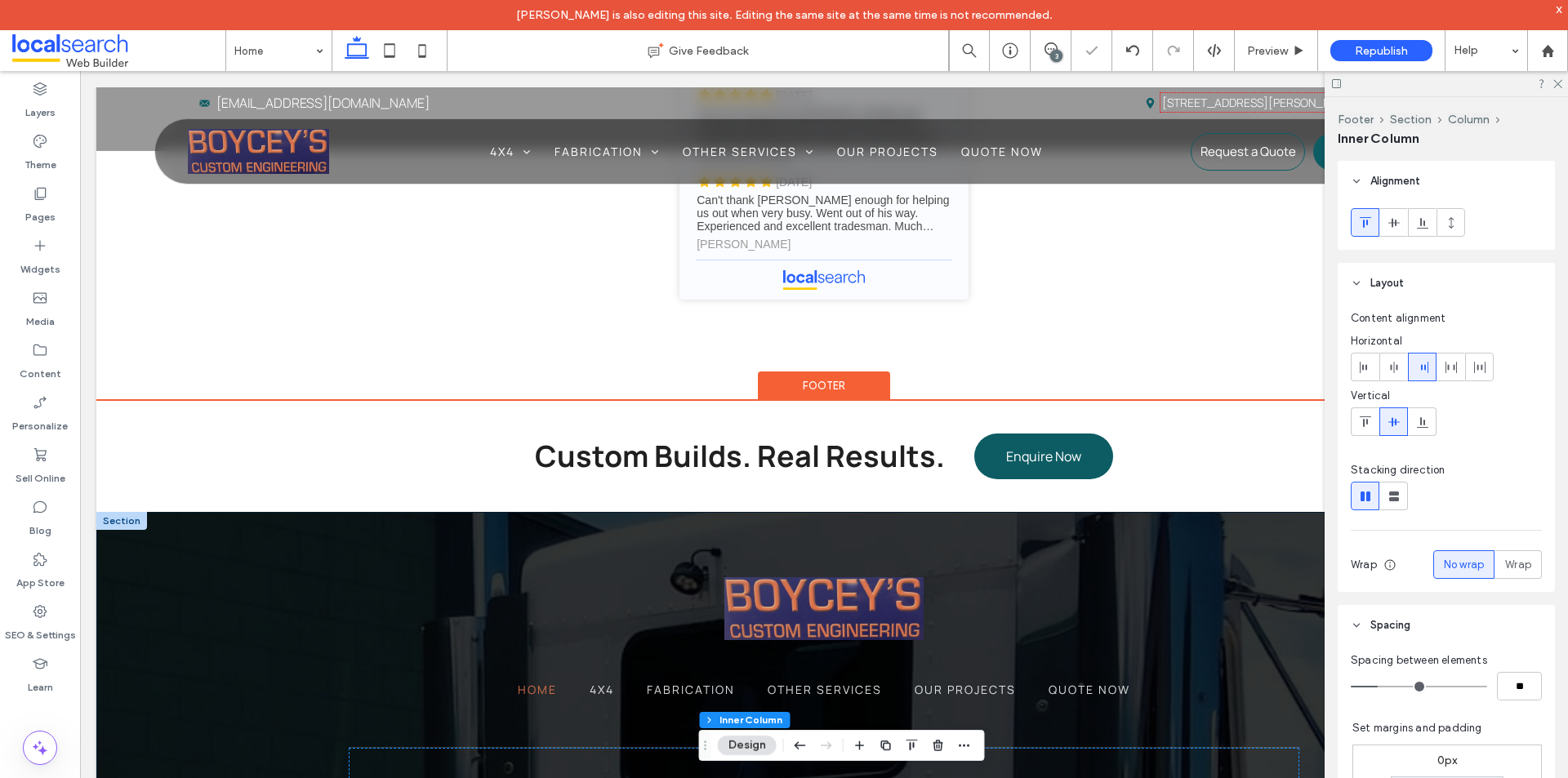
scroll to position [5437, 0]
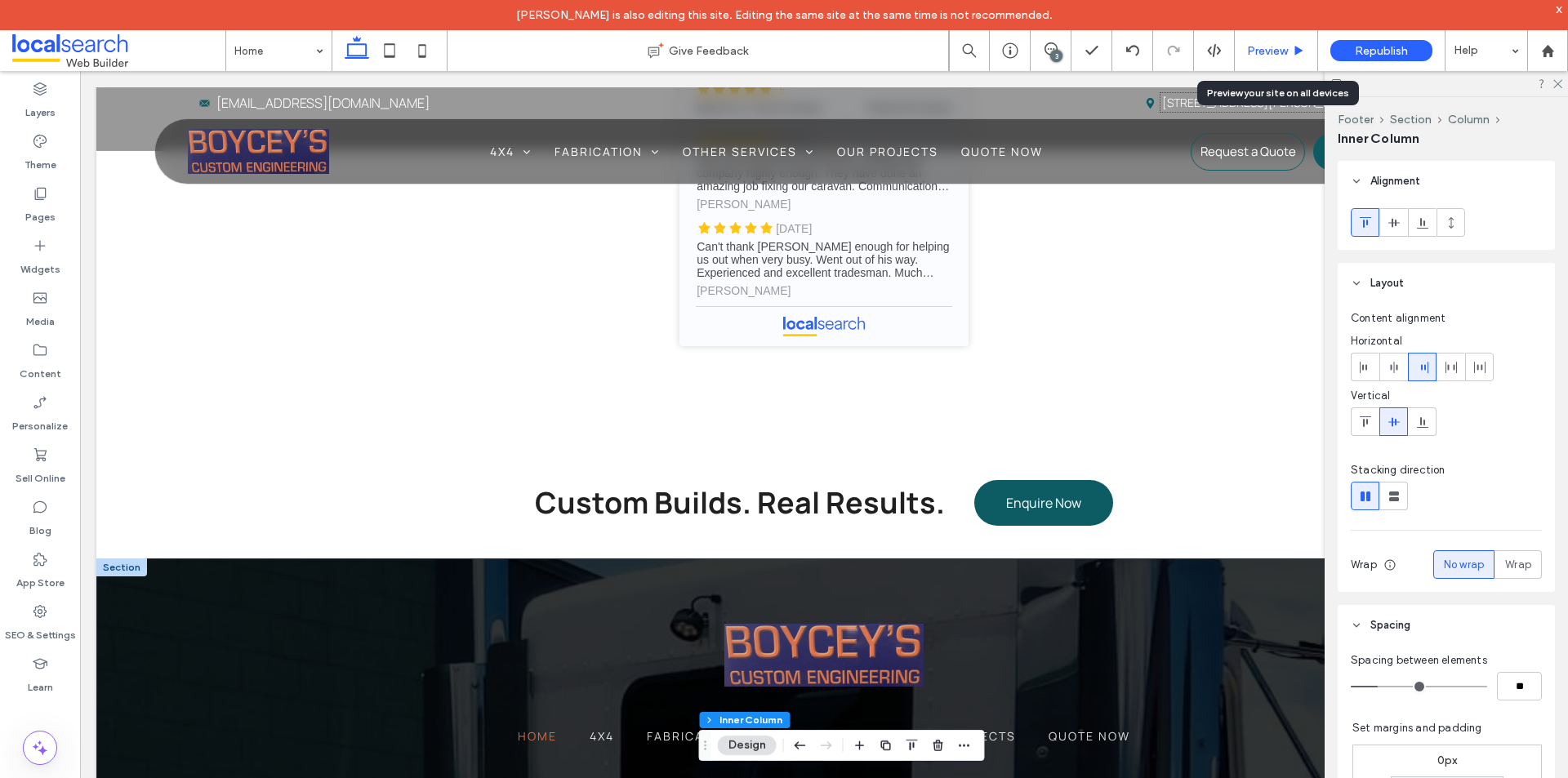
click at [1259, 57] on span "Preview" at bounding box center [1267, 50] width 41 height 14
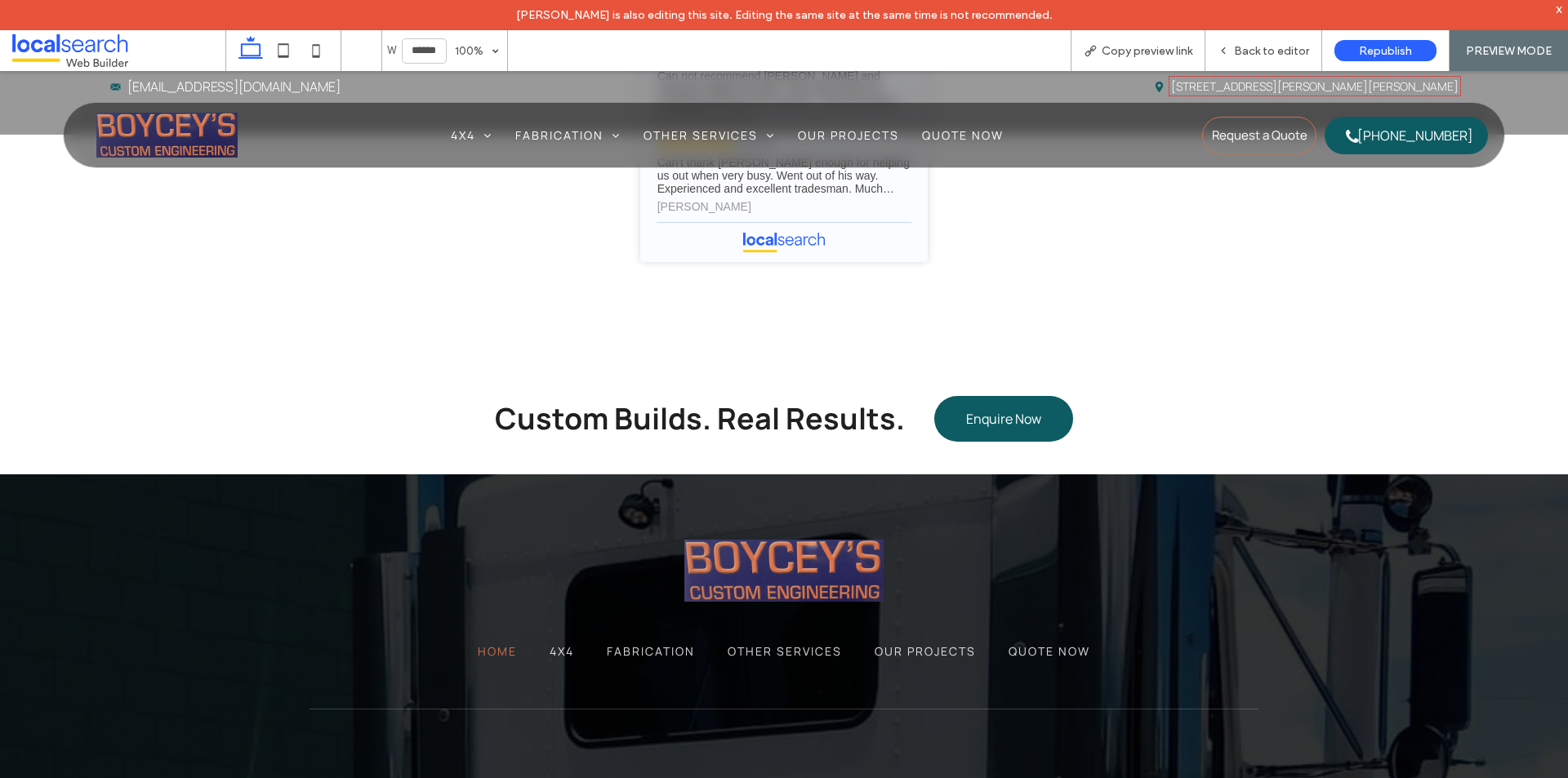
scroll to position [5367, 0]
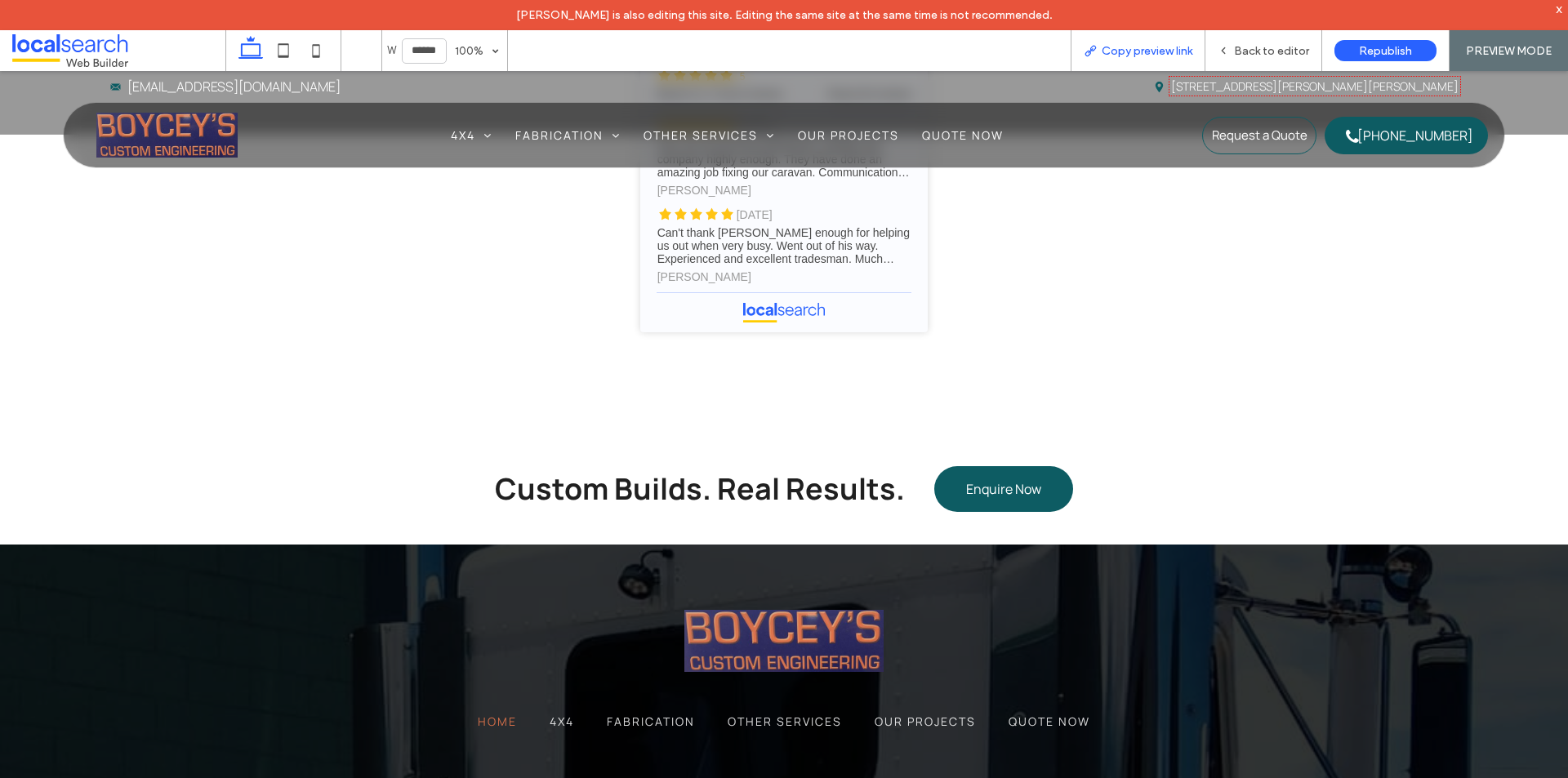
click at [1140, 38] on div "Copy preview link" at bounding box center [1138, 50] width 135 height 41
click at [1130, 50] on span "Copy preview link" at bounding box center [1146, 50] width 90 height 14
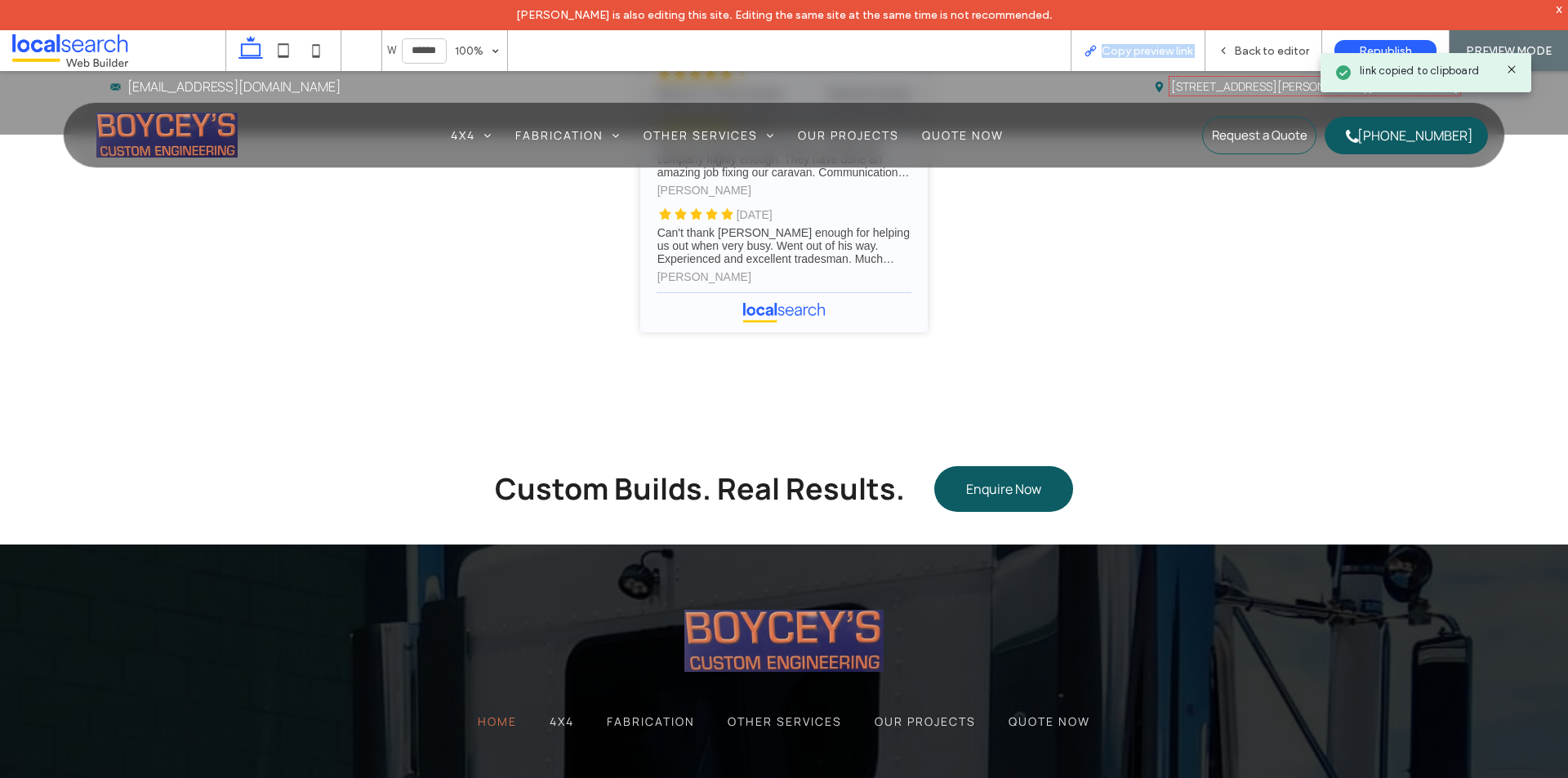
click at [1130, 50] on span "Copy preview link" at bounding box center [1146, 50] width 90 height 14
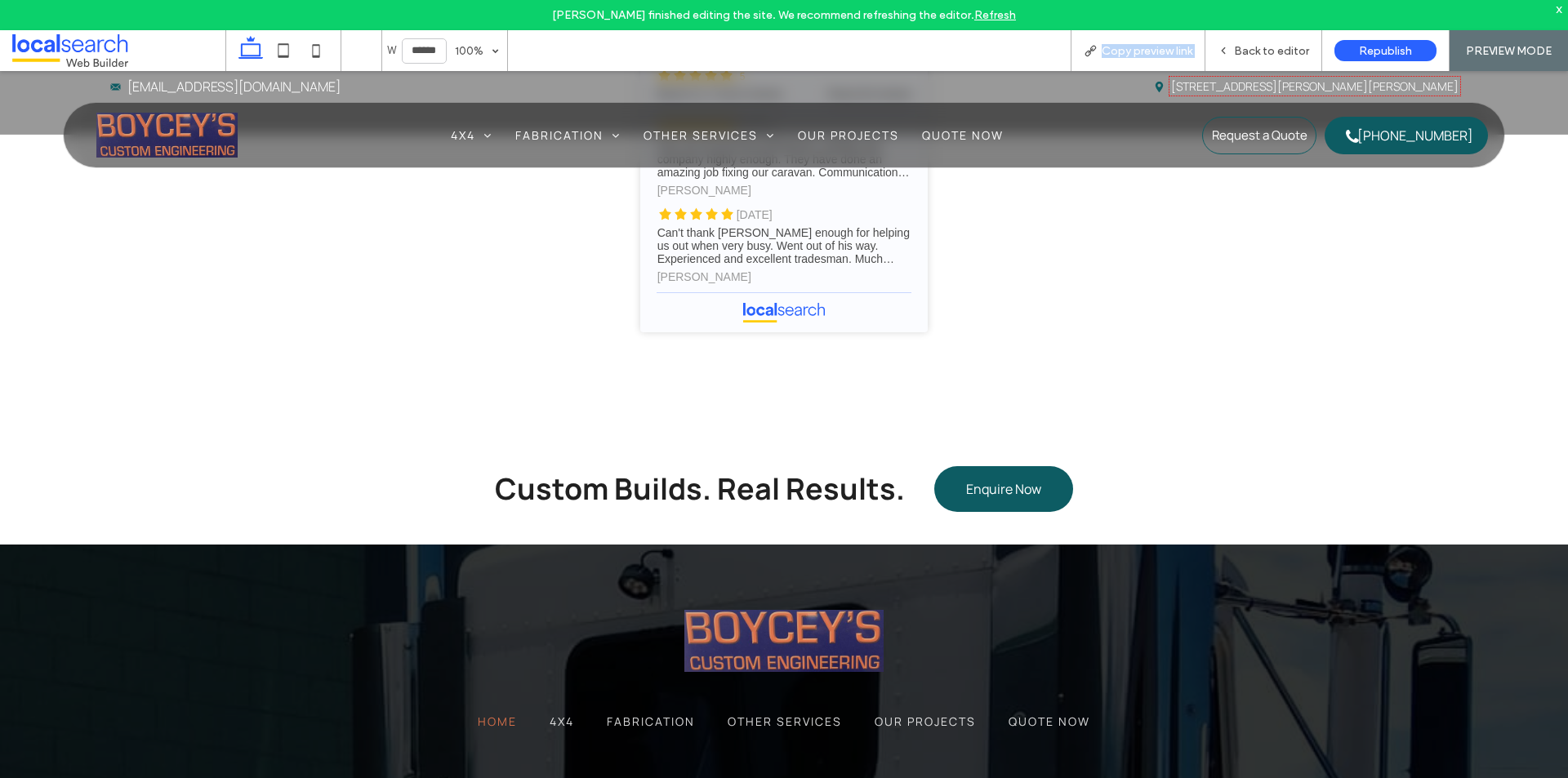
drag, startPoint x: 87, startPoint y: 38, endPoint x: 166, endPoint y: 15, distance: 82.3
click at [87, 38] on span at bounding box center [118, 50] width 213 height 33
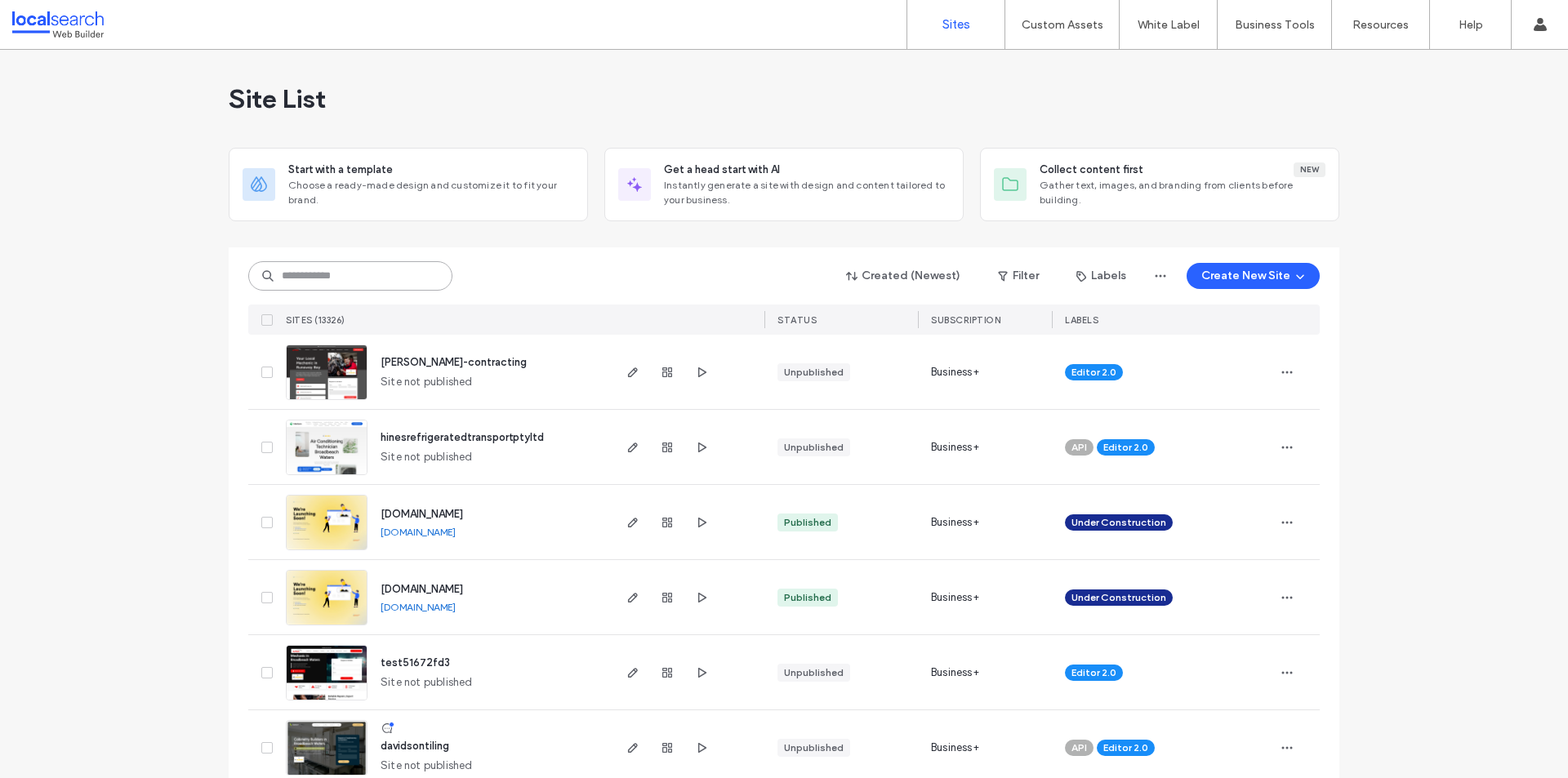
click at [405, 278] on input at bounding box center [350, 276] width 204 height 30
paste input "********"
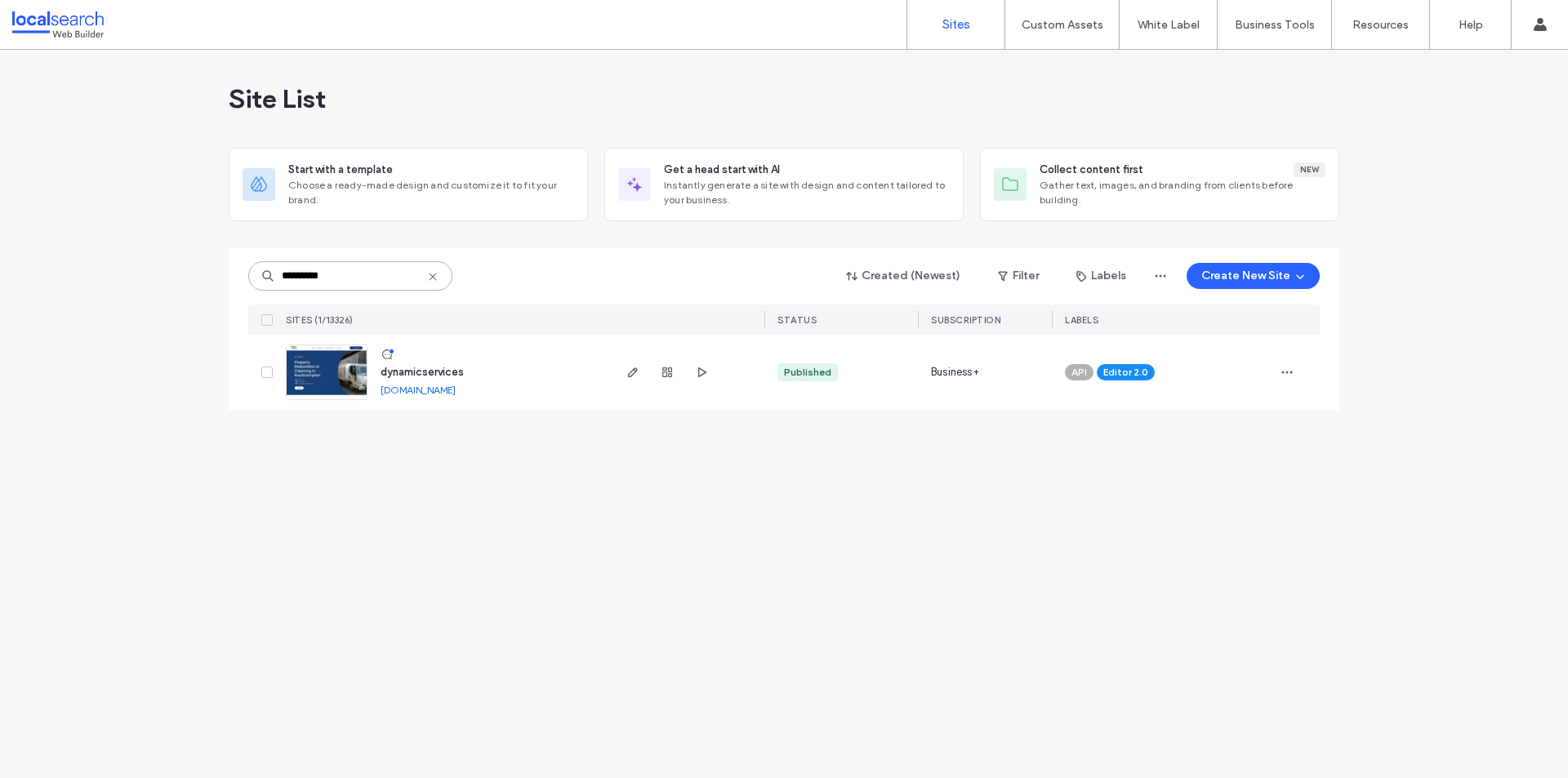
type input "********"
click at [624, 375] on span "button" at bounding box center [632, 371] width 20 height 20
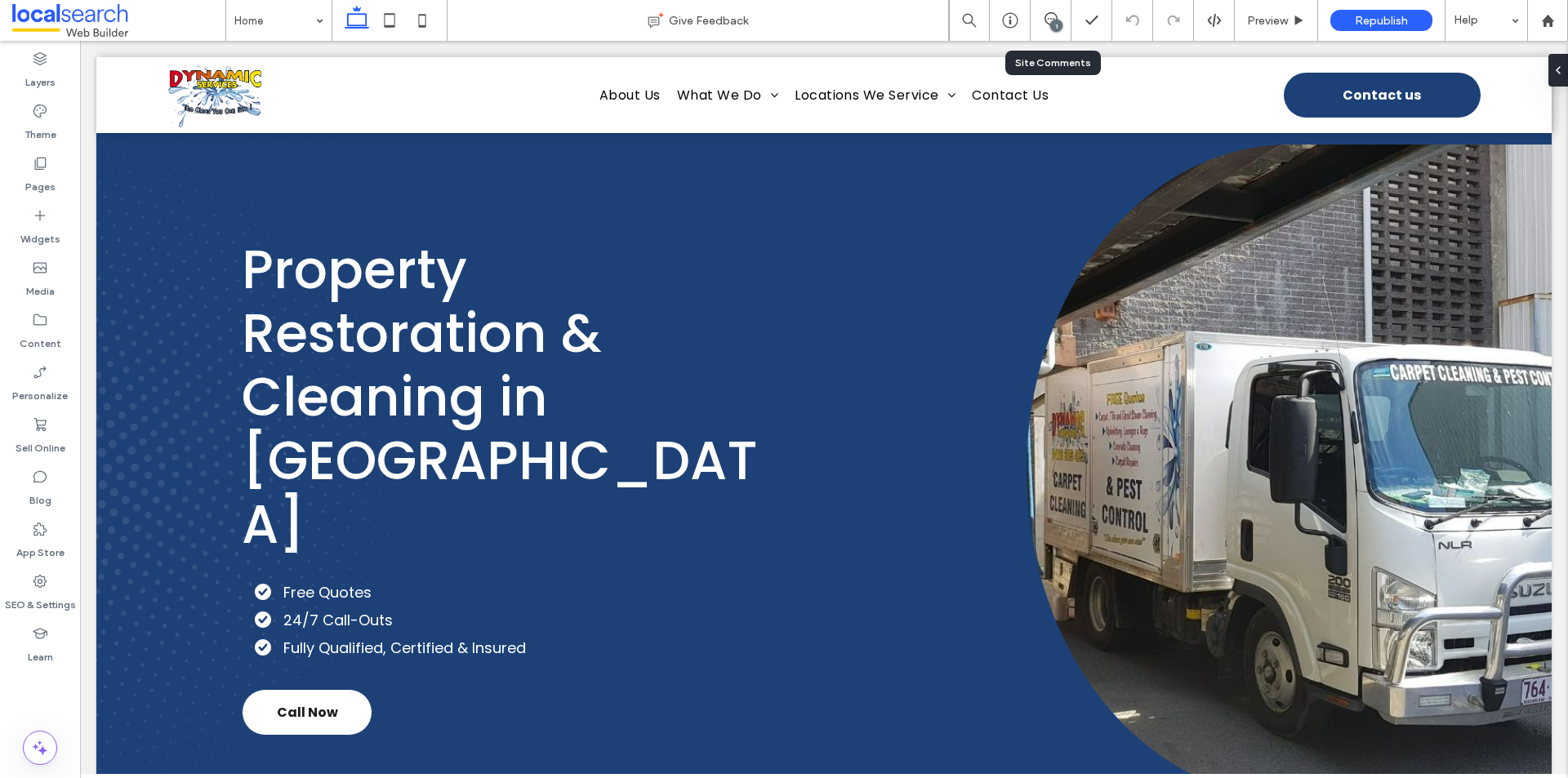
click at [1051, 24] on div "1" at bounding box center [1056, 25] width 12 height 12
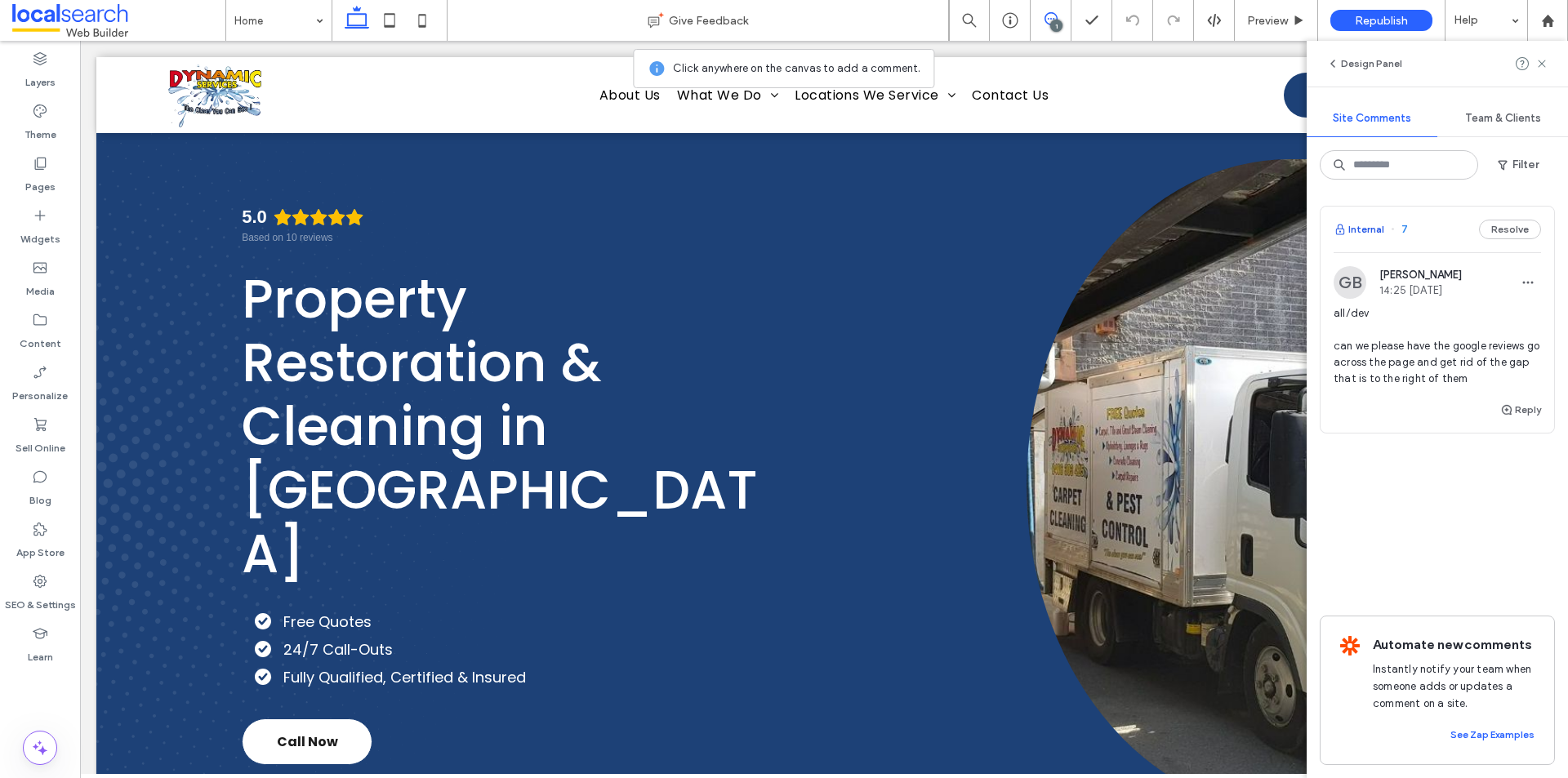
click at [1370, 230] on button "Internal" at bounding box center [1358, 229] width 50 height 20
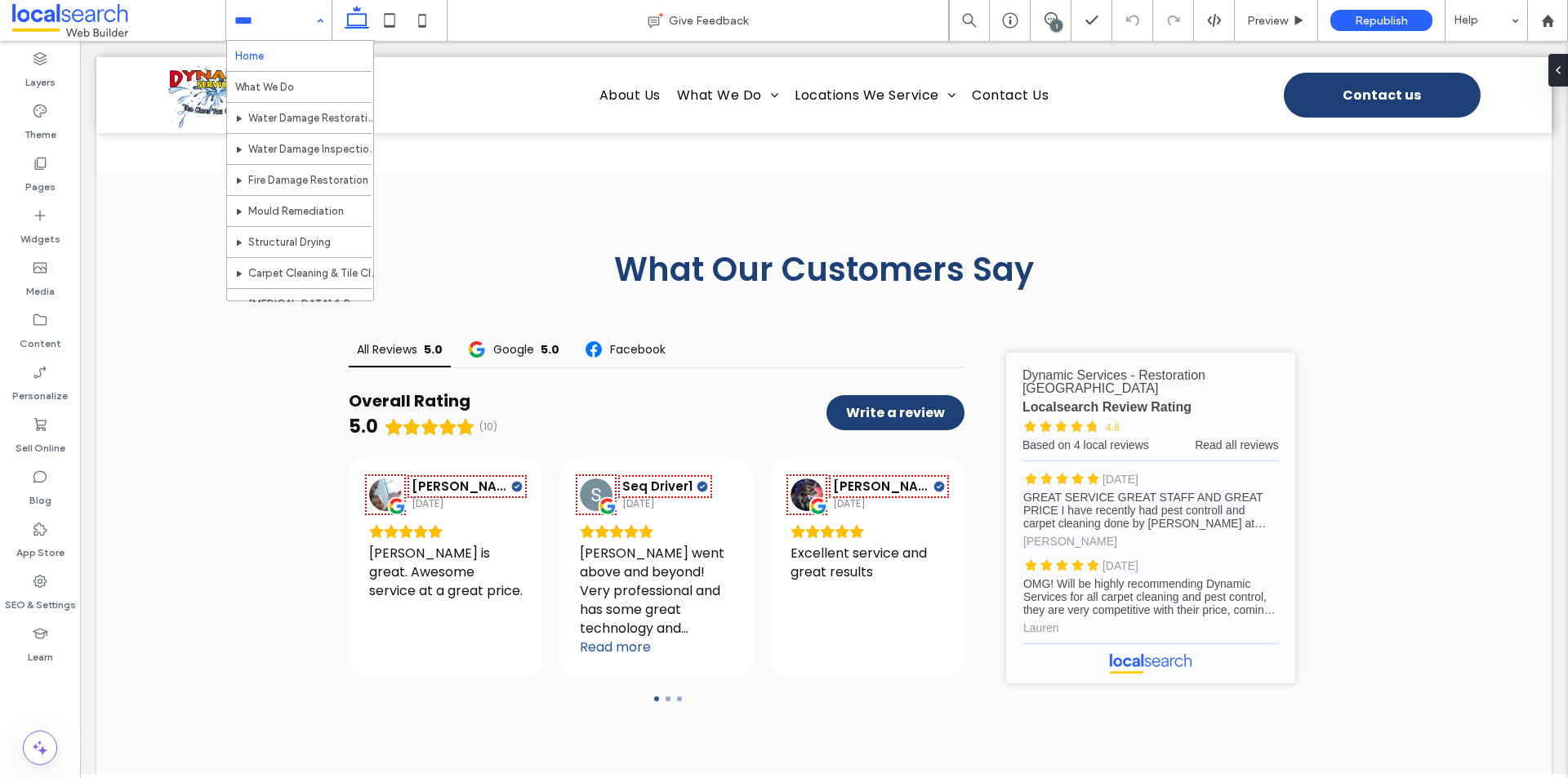
click at [322, 23] on div "Home What We Do Water Damage Restoration Water Damage Inspection & Reporting Fi…" at bounding box center [278, 20] width 105 height 41
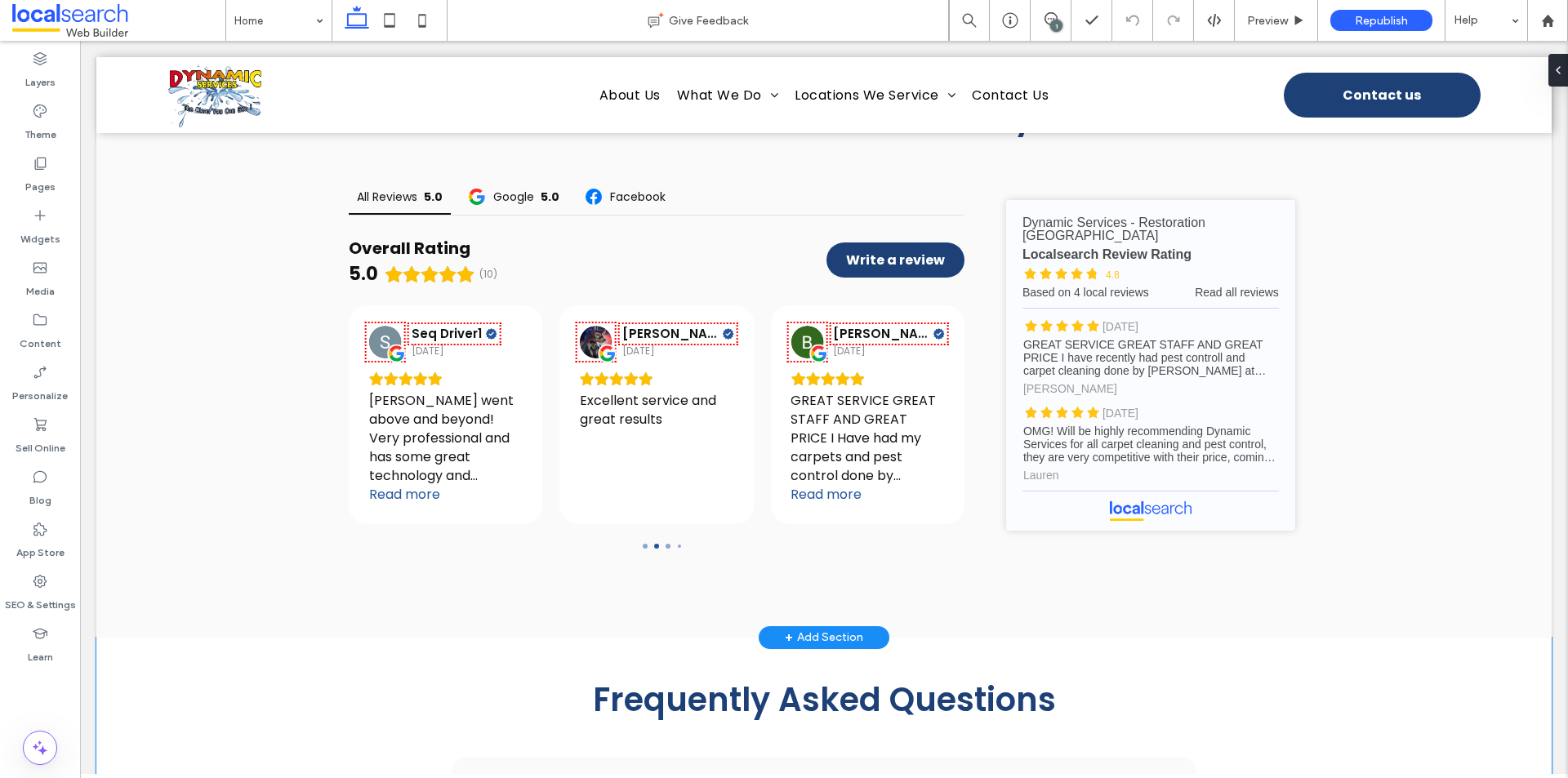
scroll to position [5043, 0]
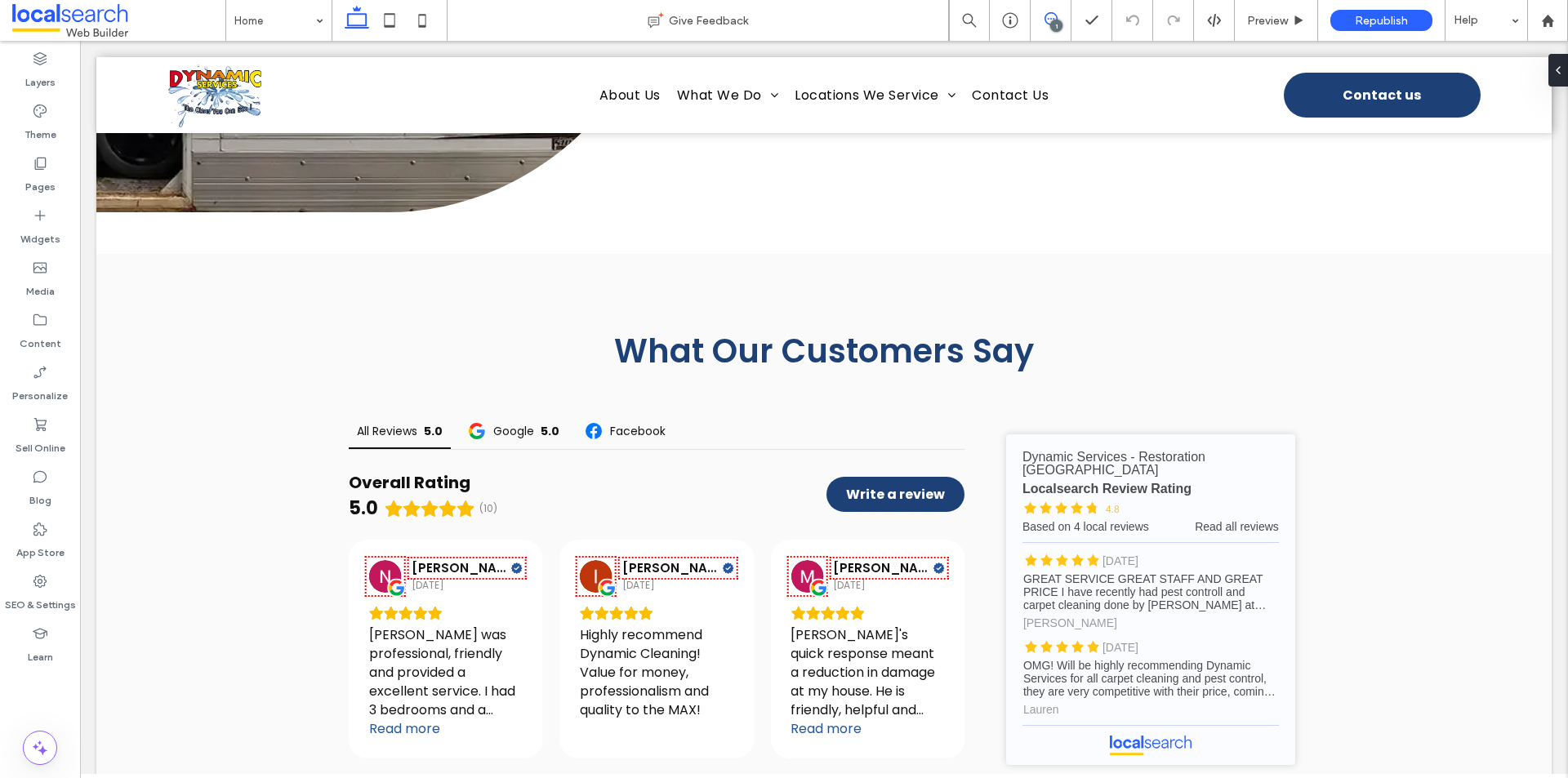
click at [1056, 18] on use at bounding box center [1051, 19] width 13 height 13
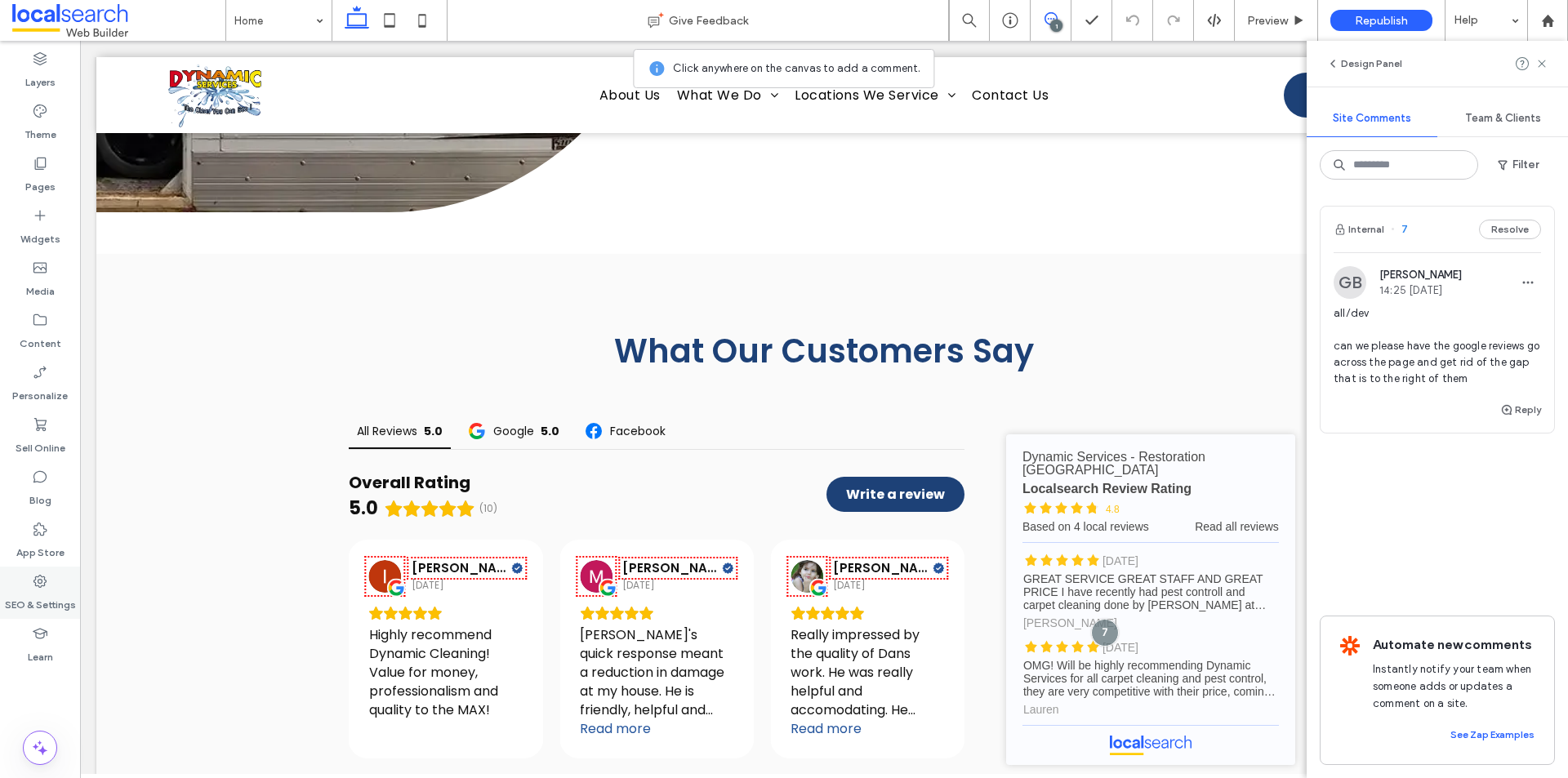
click at [39, 604] on label "SEO & Settings" at bounding box center [40, 600] width 71 height 23
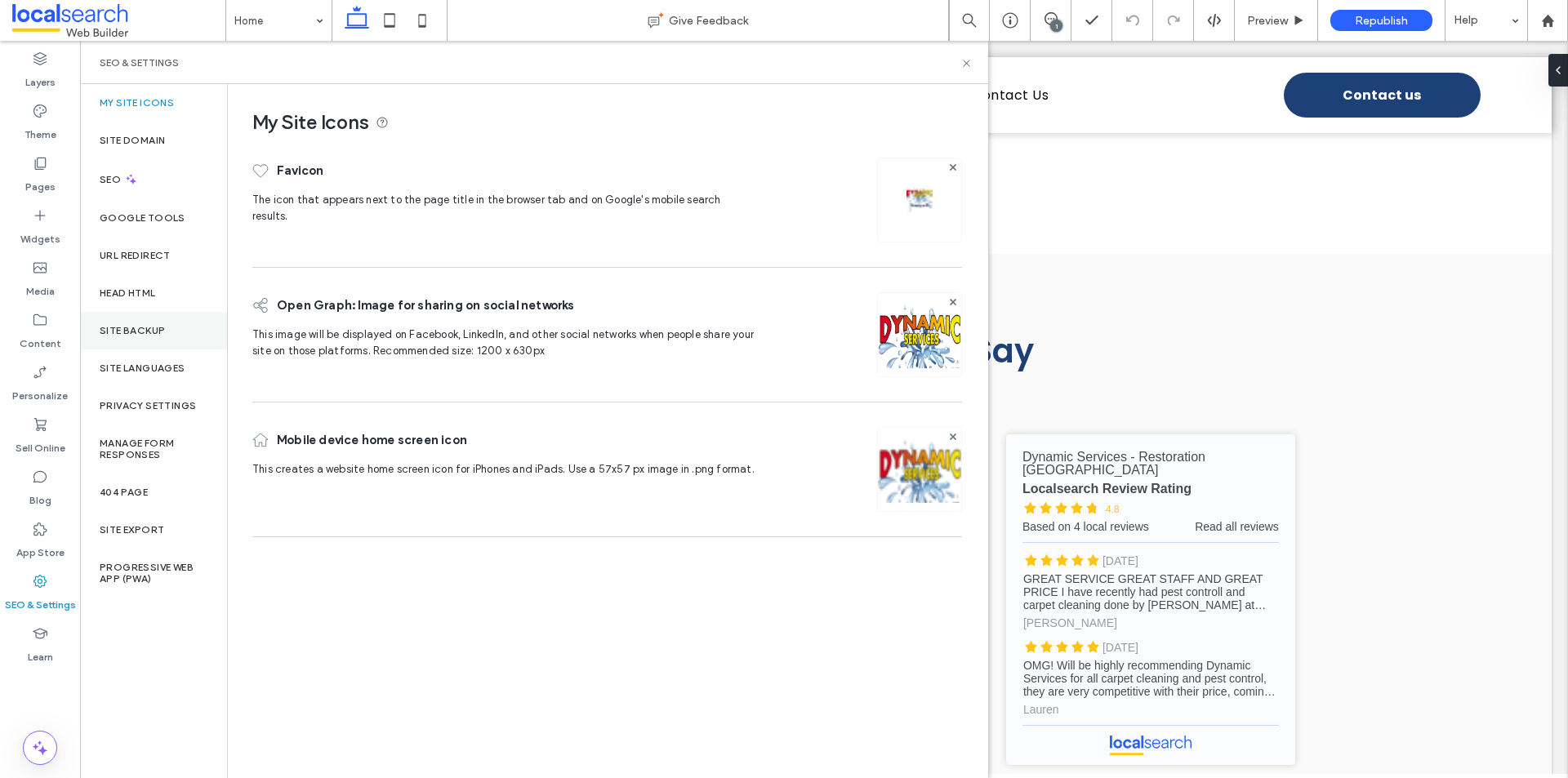
click at [143, 331] on label "Site Backup" at bounding box center [132, 330] width 65 height 11
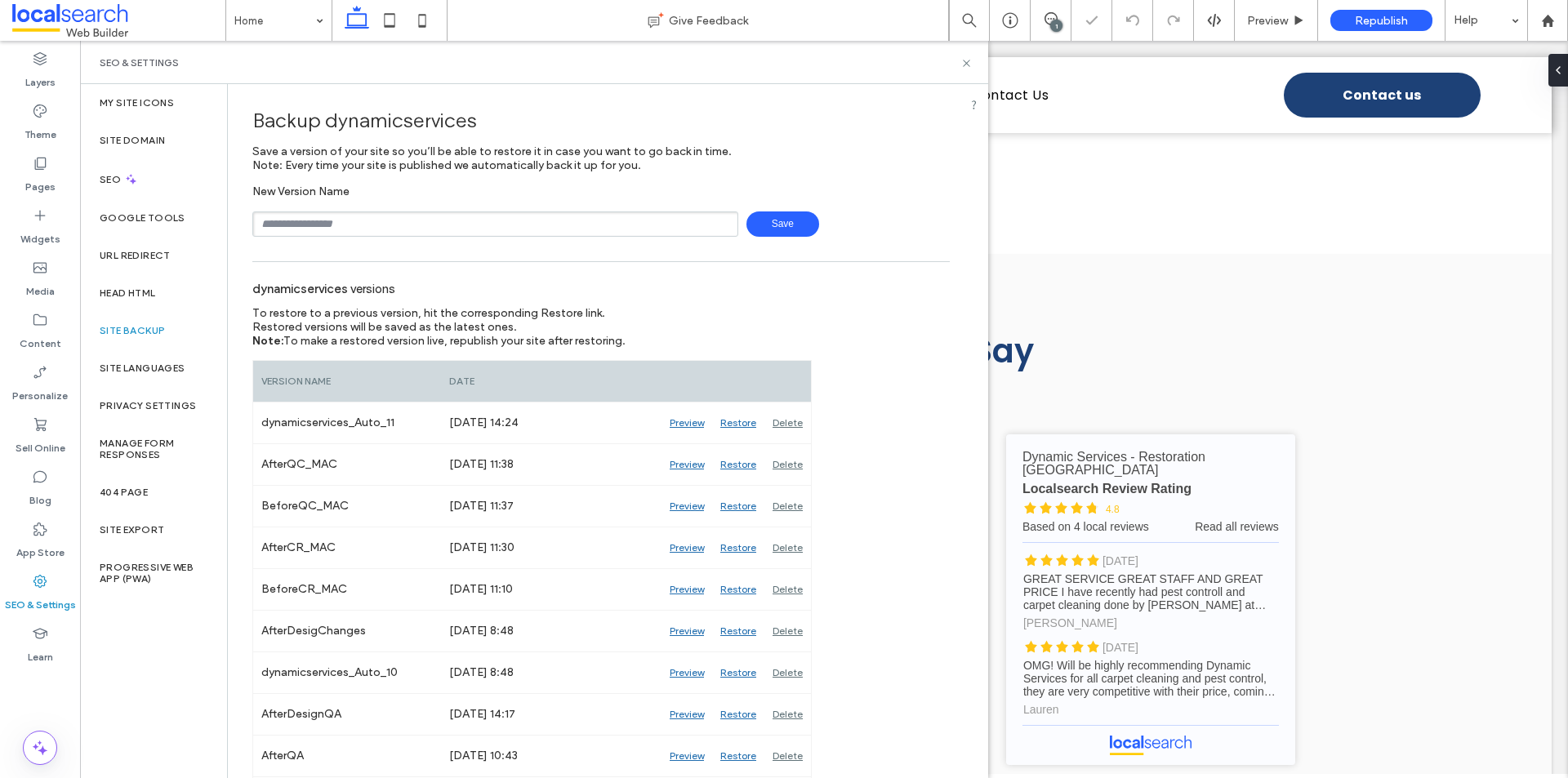
click at [410, 221] on input "text" at bounding box center [495, 223] width 486 height 25
type input "**********"
click at [786, 221] on span "Save" at bounding box center [783, 223] width 73 height 25
click at [966, 60] on icon at bounding box center [966, 62] width 12 height 12
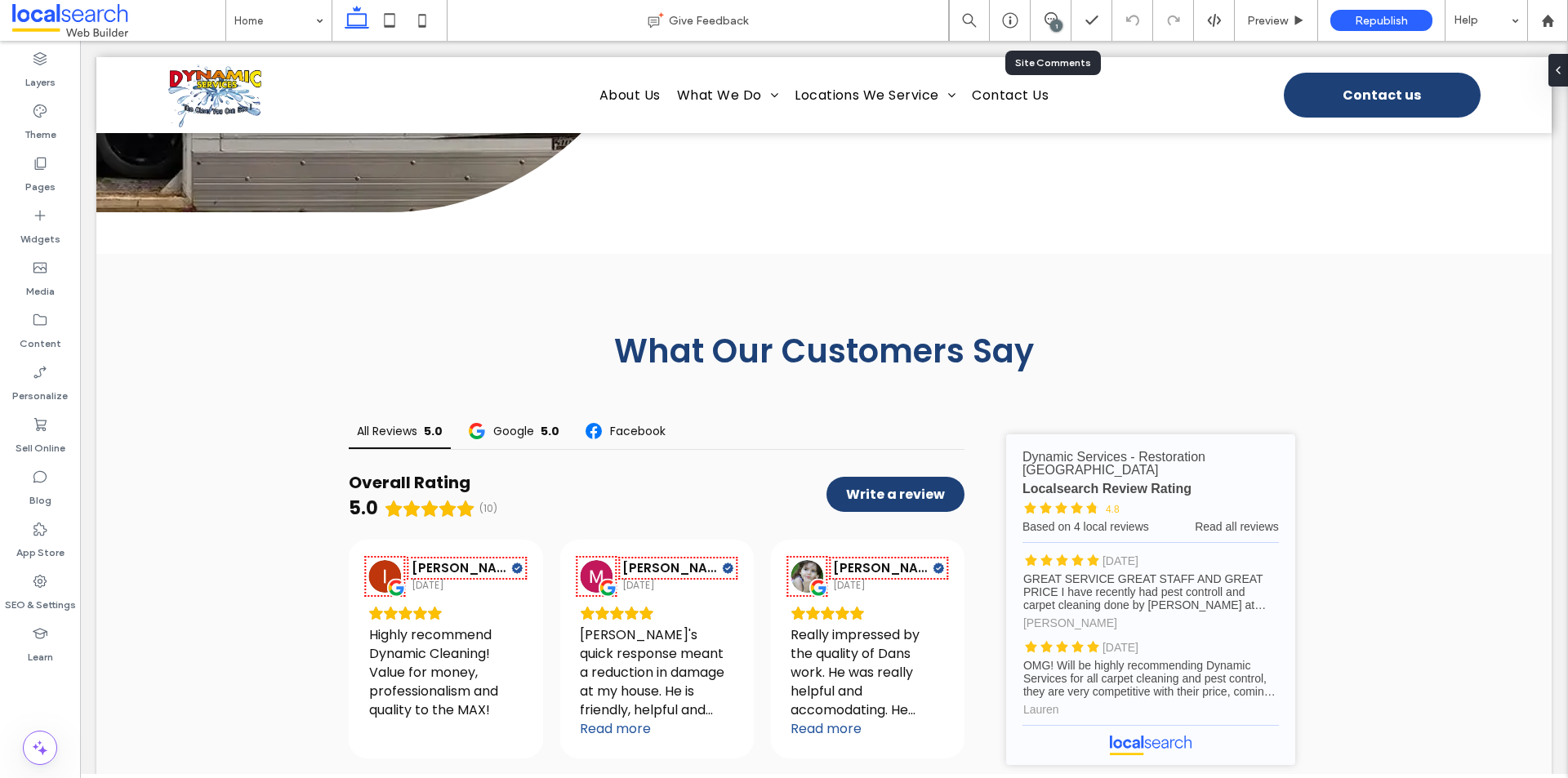
click at [1056, 33] on div "1" at bounding box center [1051, 20] width 41 height 41
click at [1056, 32] on div "1" at bounding box center [1051, 20] width 41 height 41
click at [1045, 23] on icon at bounding box center [1051, 19] width 13 height 13
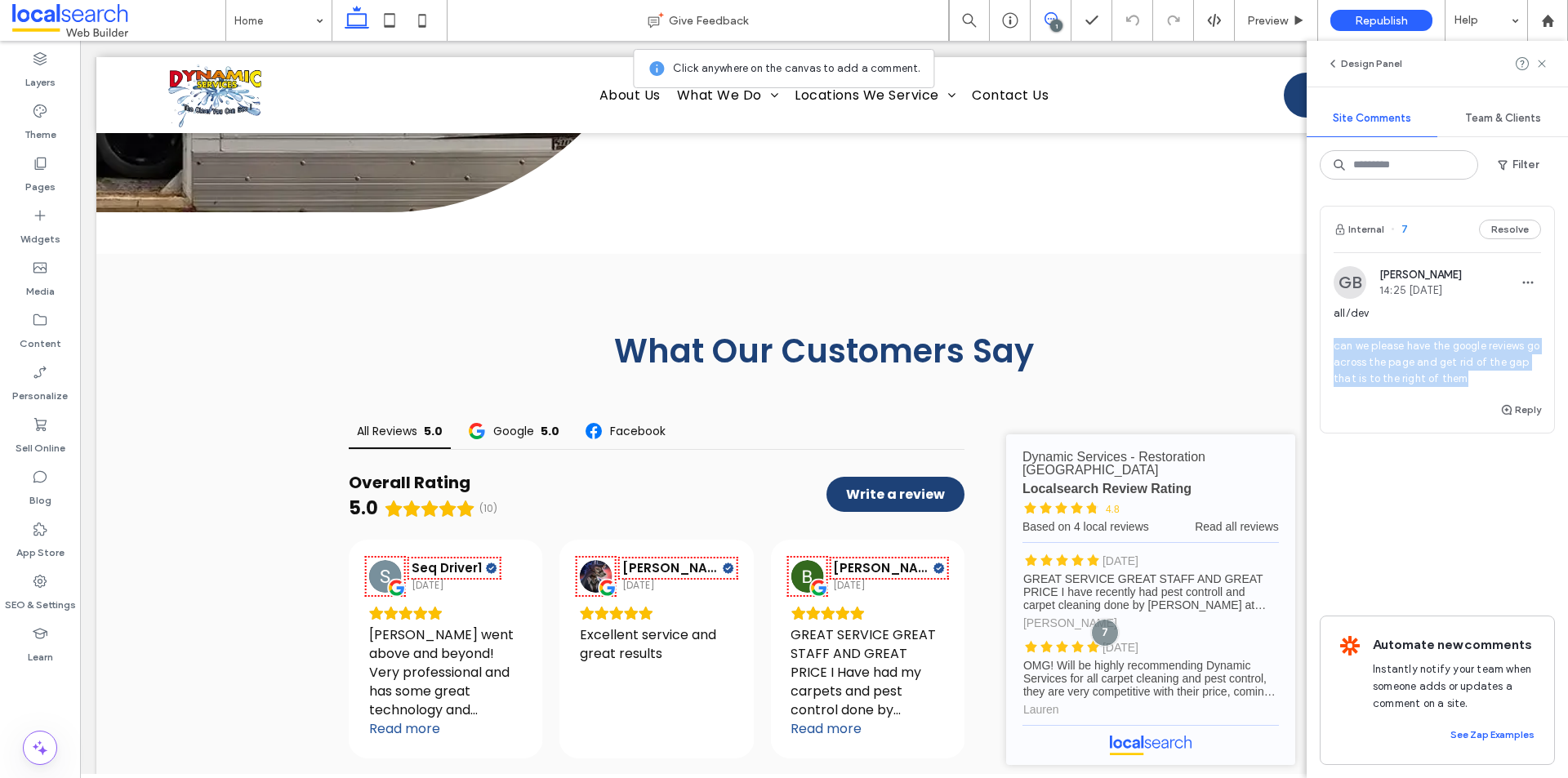
drag, startPoint x: 1466, startPoint y: 379, endPoint x: 1320, endPoint y: 352, distance: 148.5
click at [1320, 352] on div "Internal 7 Resolve GB Grace Bowden 14:25 Aug 18 2025 all/dev can we please have…" at bounding box center [1438, 319] width 236 height 228
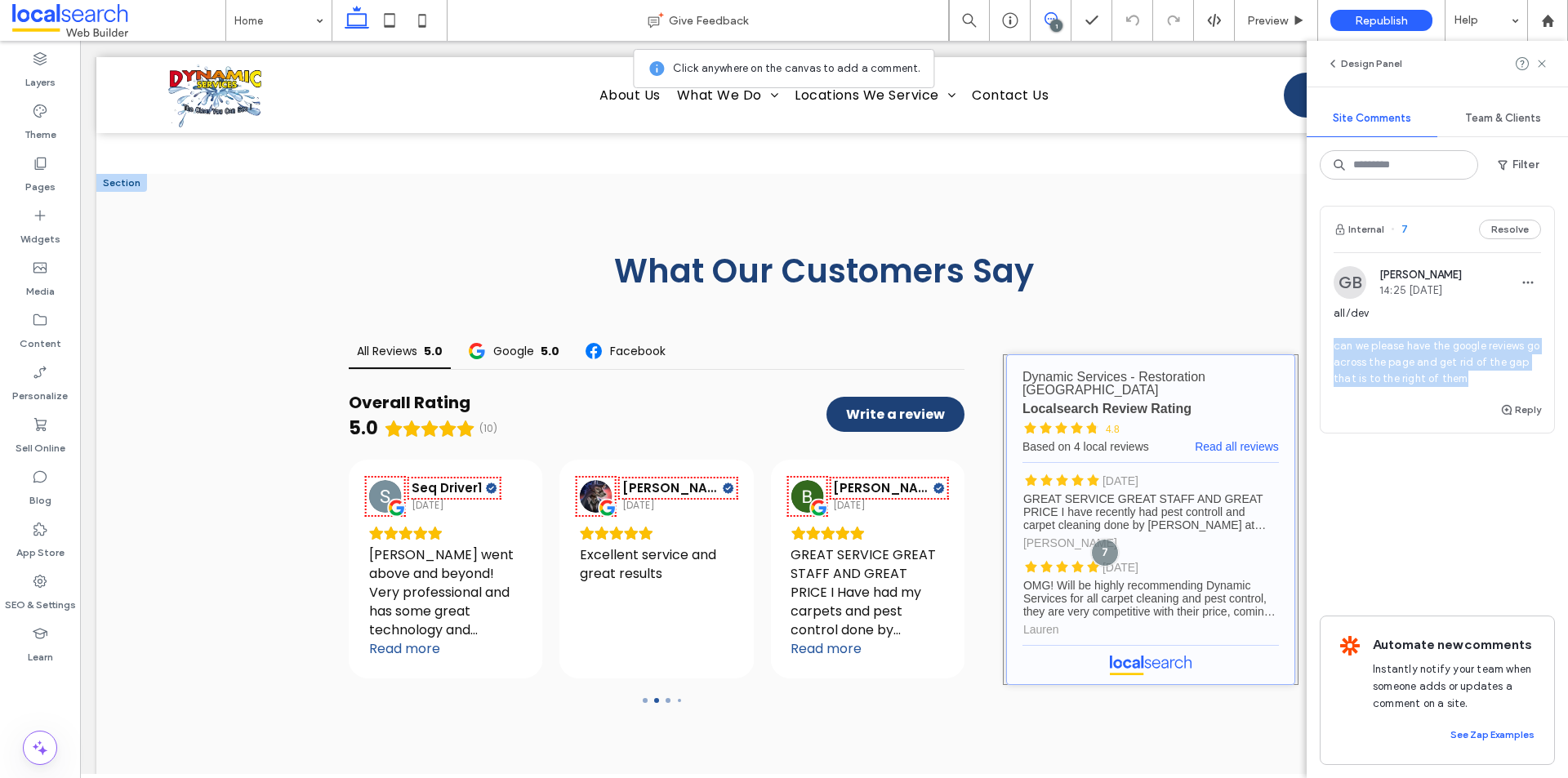
copy span "can we please have the google reviews go across the page and get rid of the gap…"
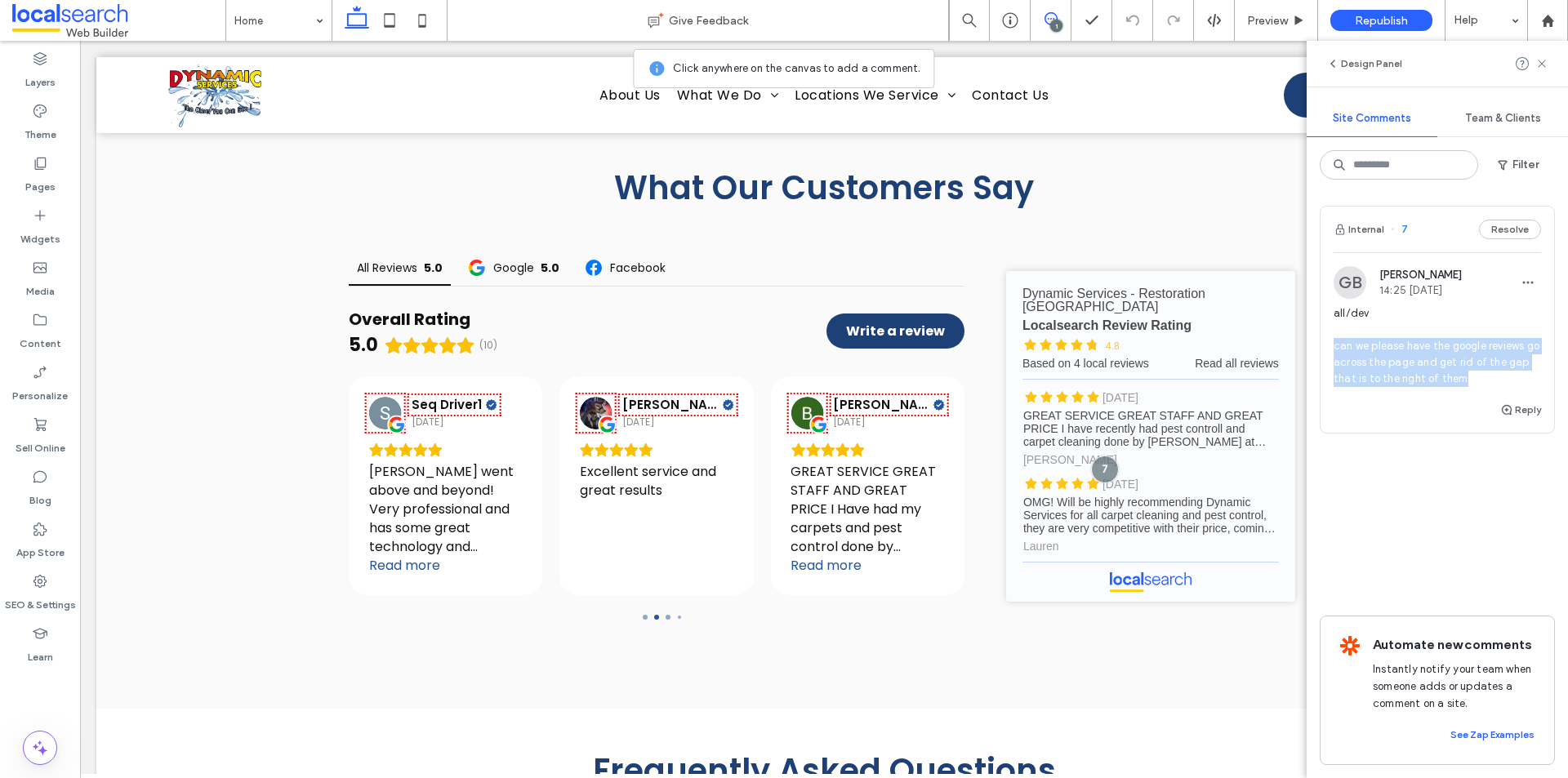
click at [1364, 353] on span "all/dev can we please have the google reviews go across the page and get rid of…" at bounding box center [1437, 346] width 208 height 82
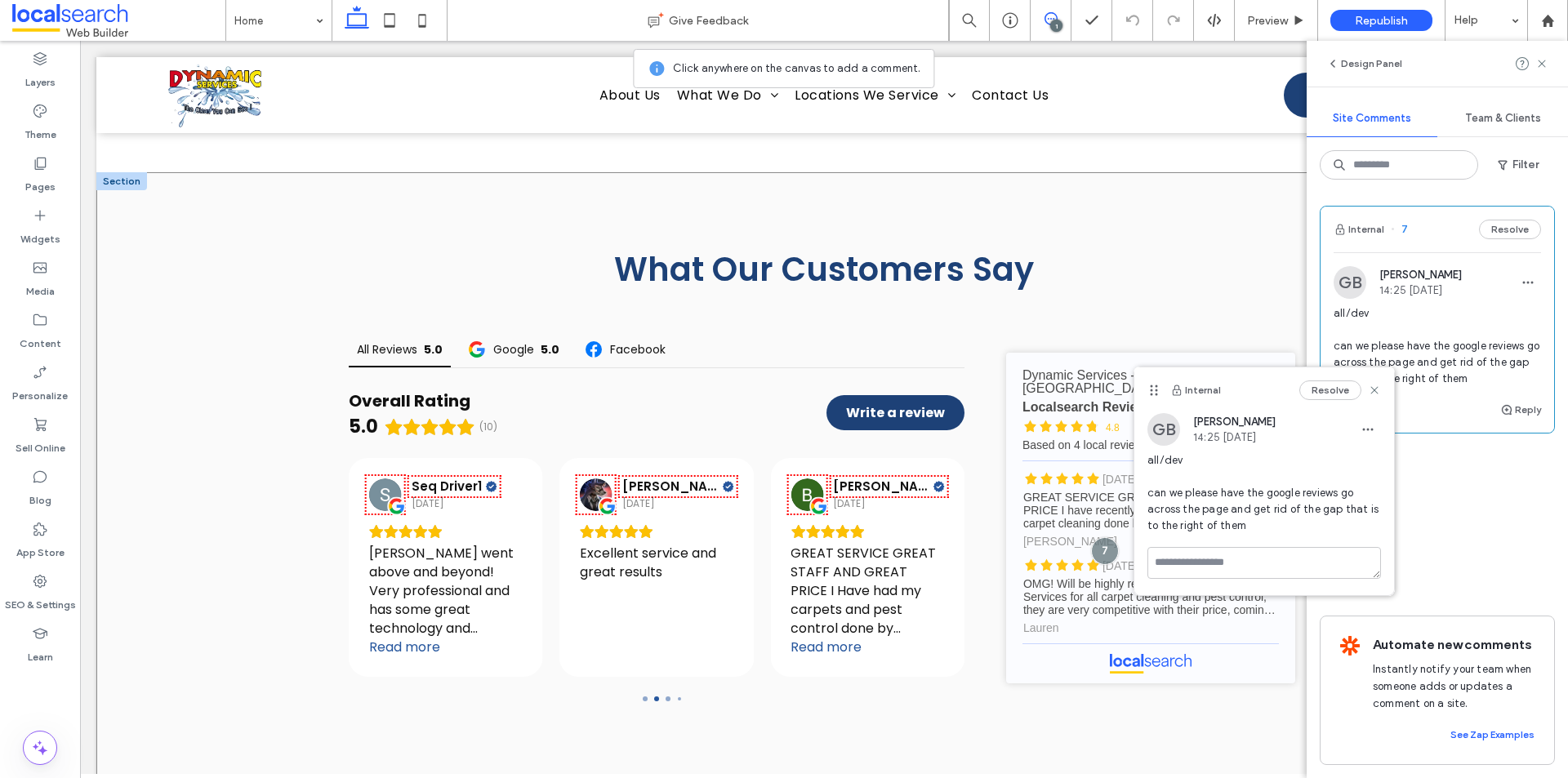
scroll to position [5043, 0]
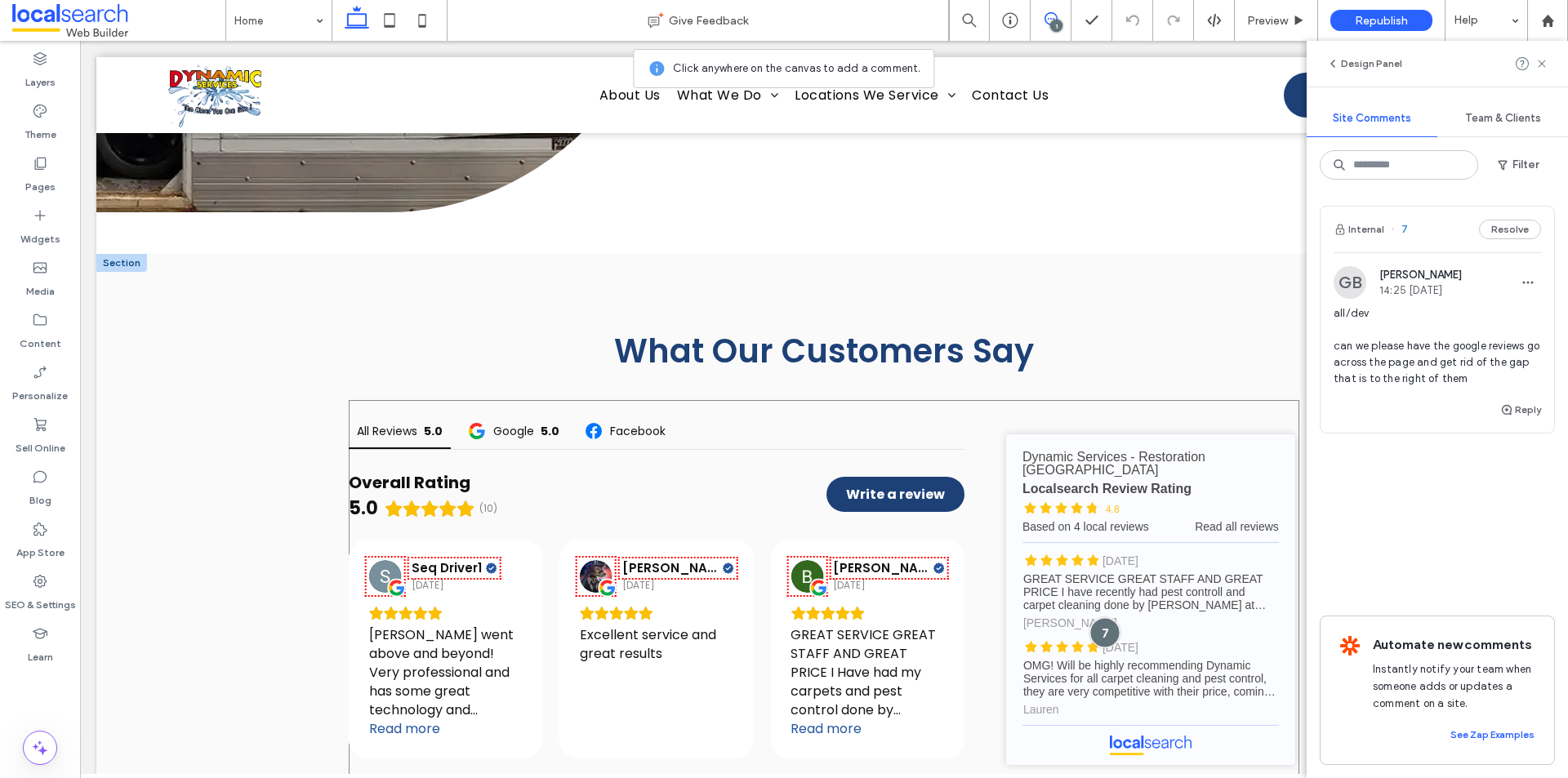
click at [1100, 617] on div at bounding box center [1105, 632] width 30 height 30
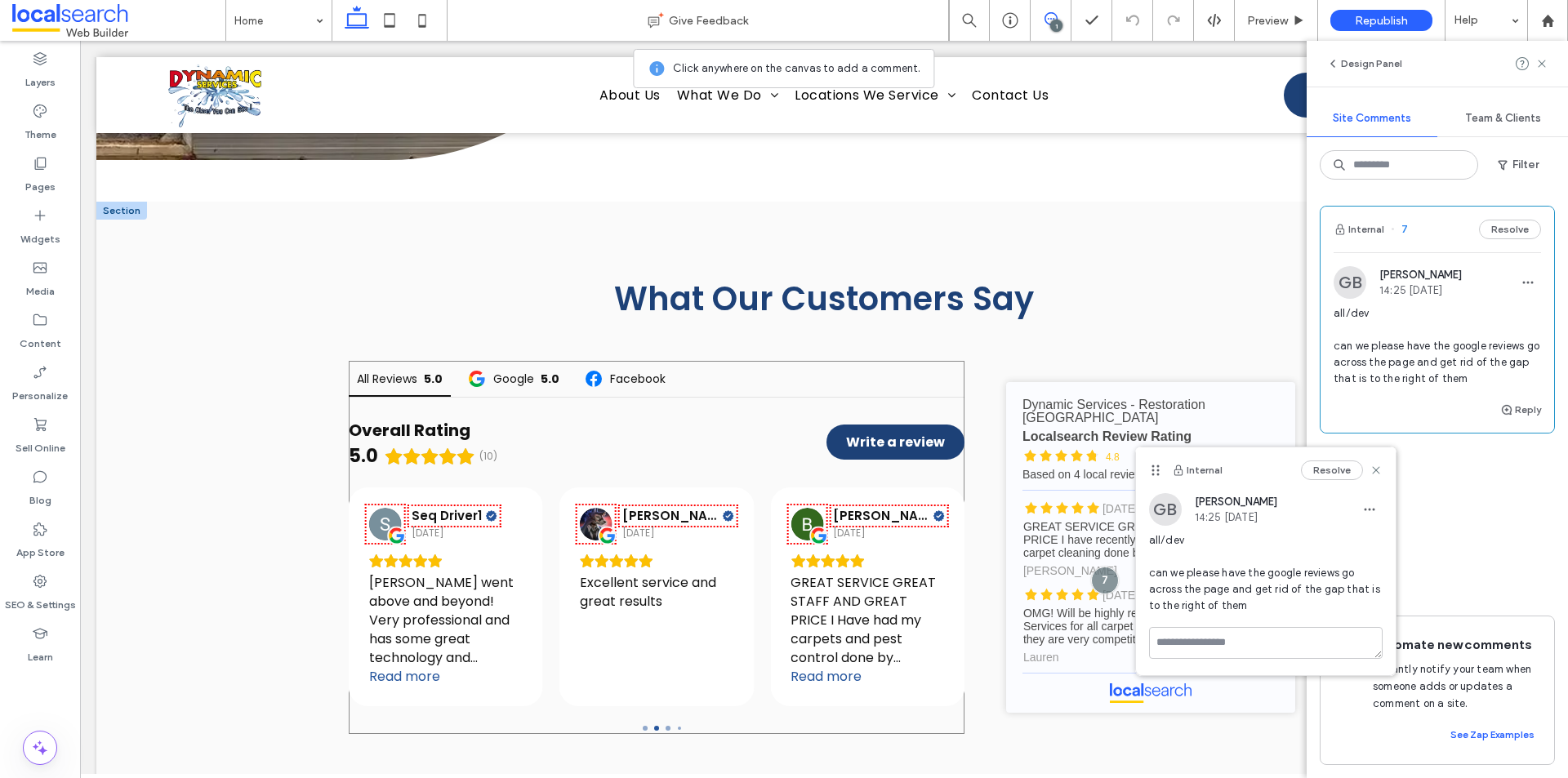
scroll to position [5125, 0]
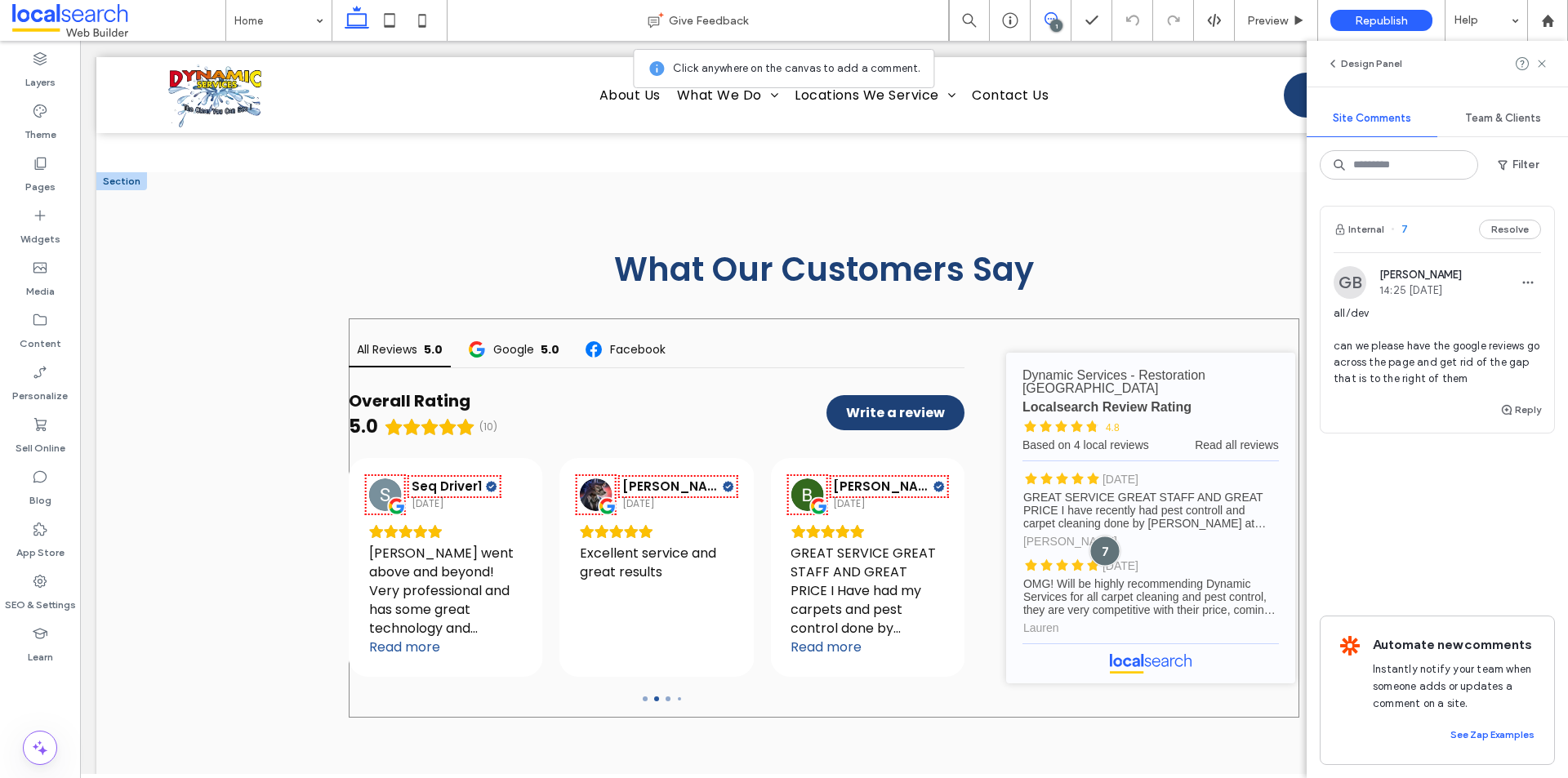
click at [1106, 535] on div at bounding box center [1105, 550] width 30 height 30
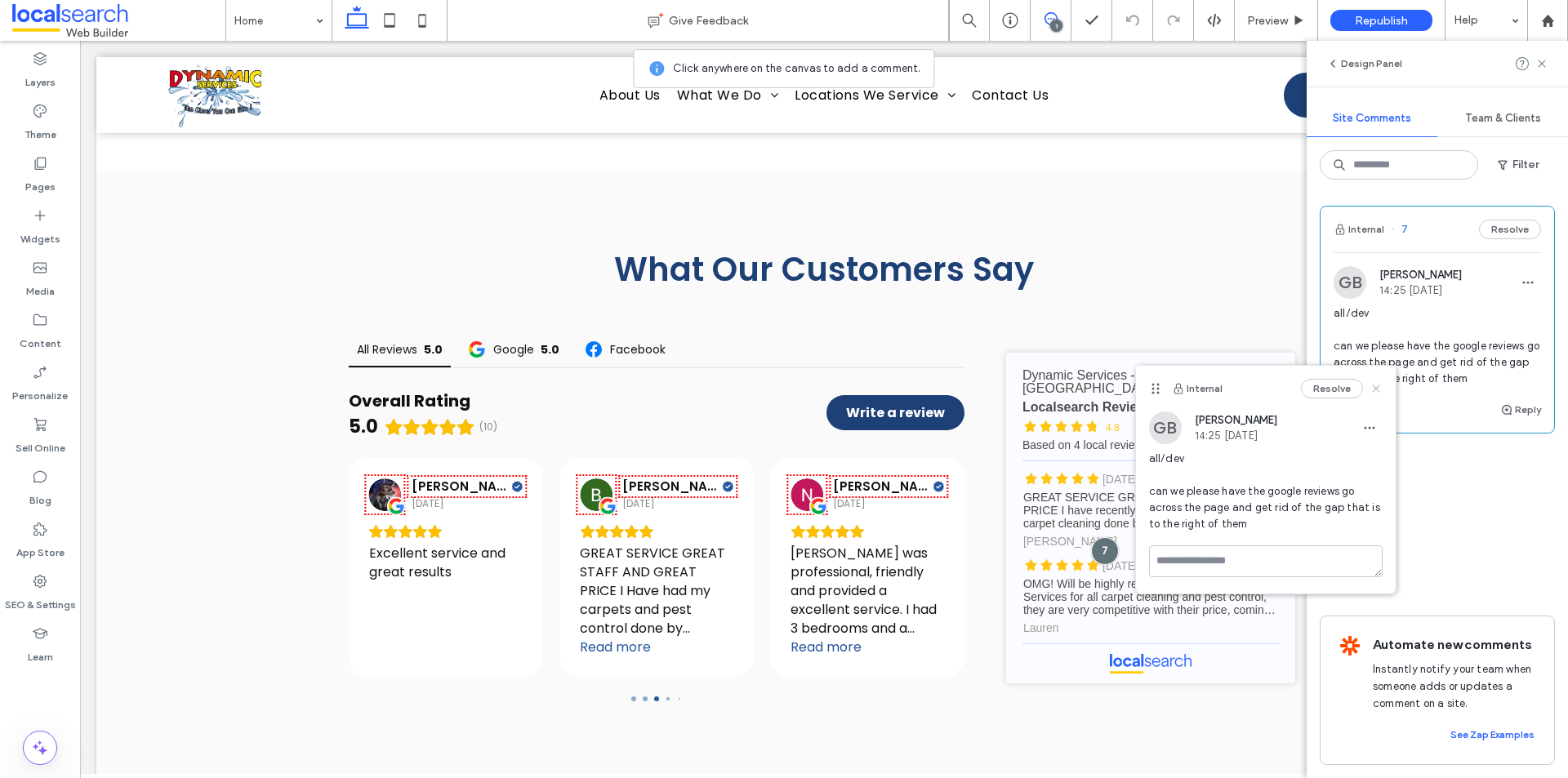
click at [1380, 389] on icon at bounding box center [1376, 389] width 13 height 13
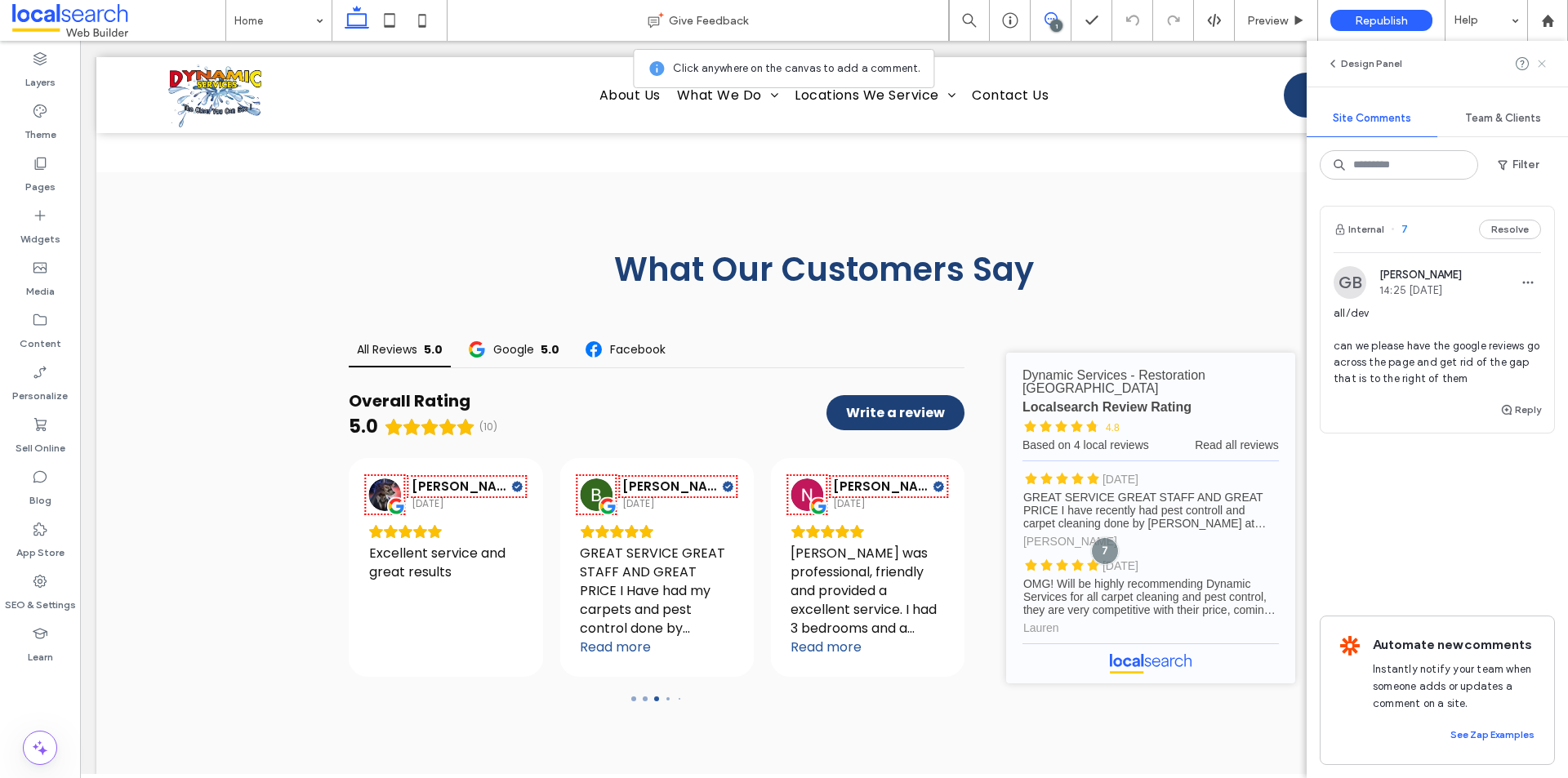
click at [1543, 68] on icon at bounding box center [1542, 63] width 13 height 13
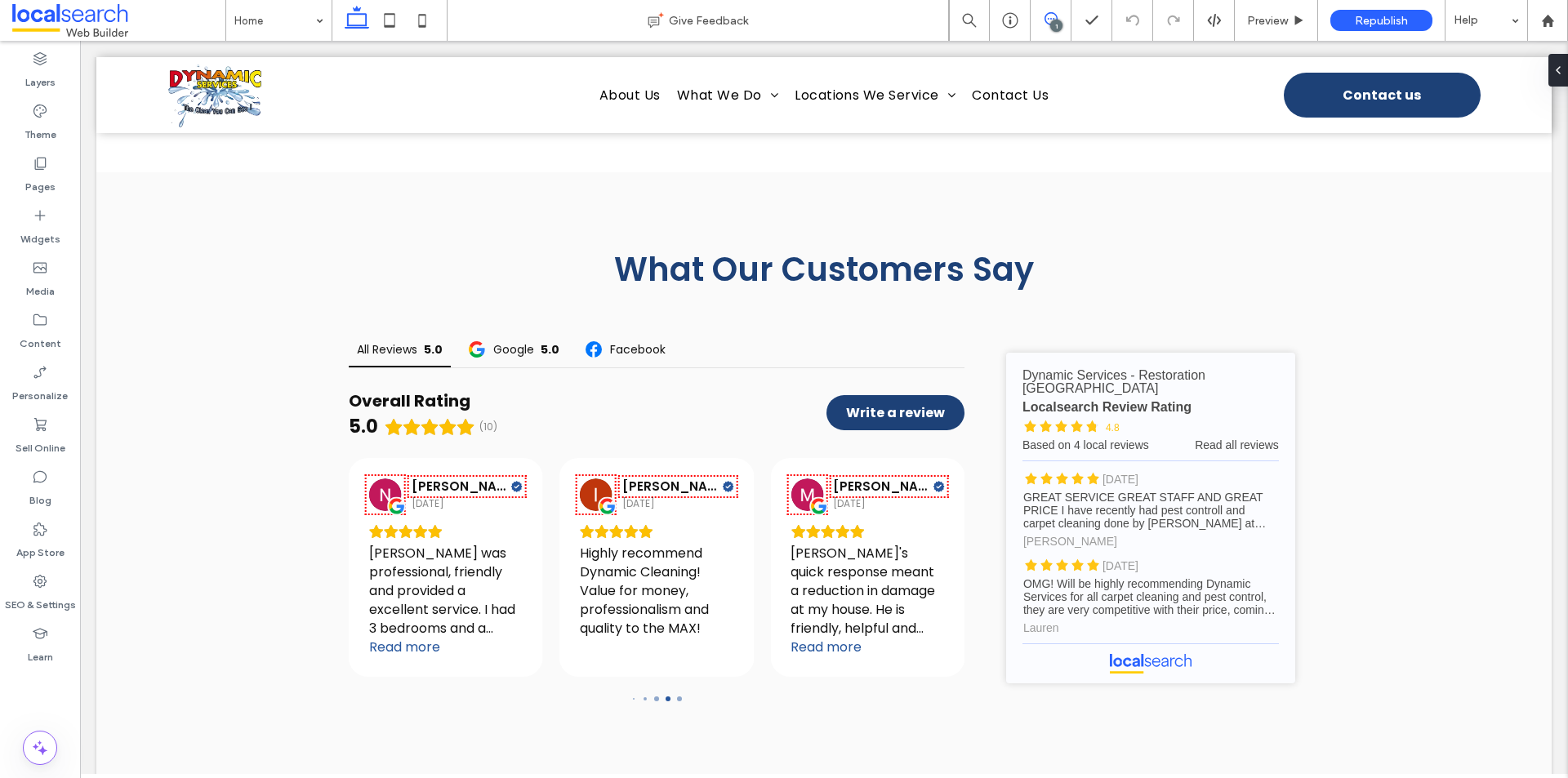
click at [1049, 20] on icon at bounding box center [1051, 19] width 13 height 13
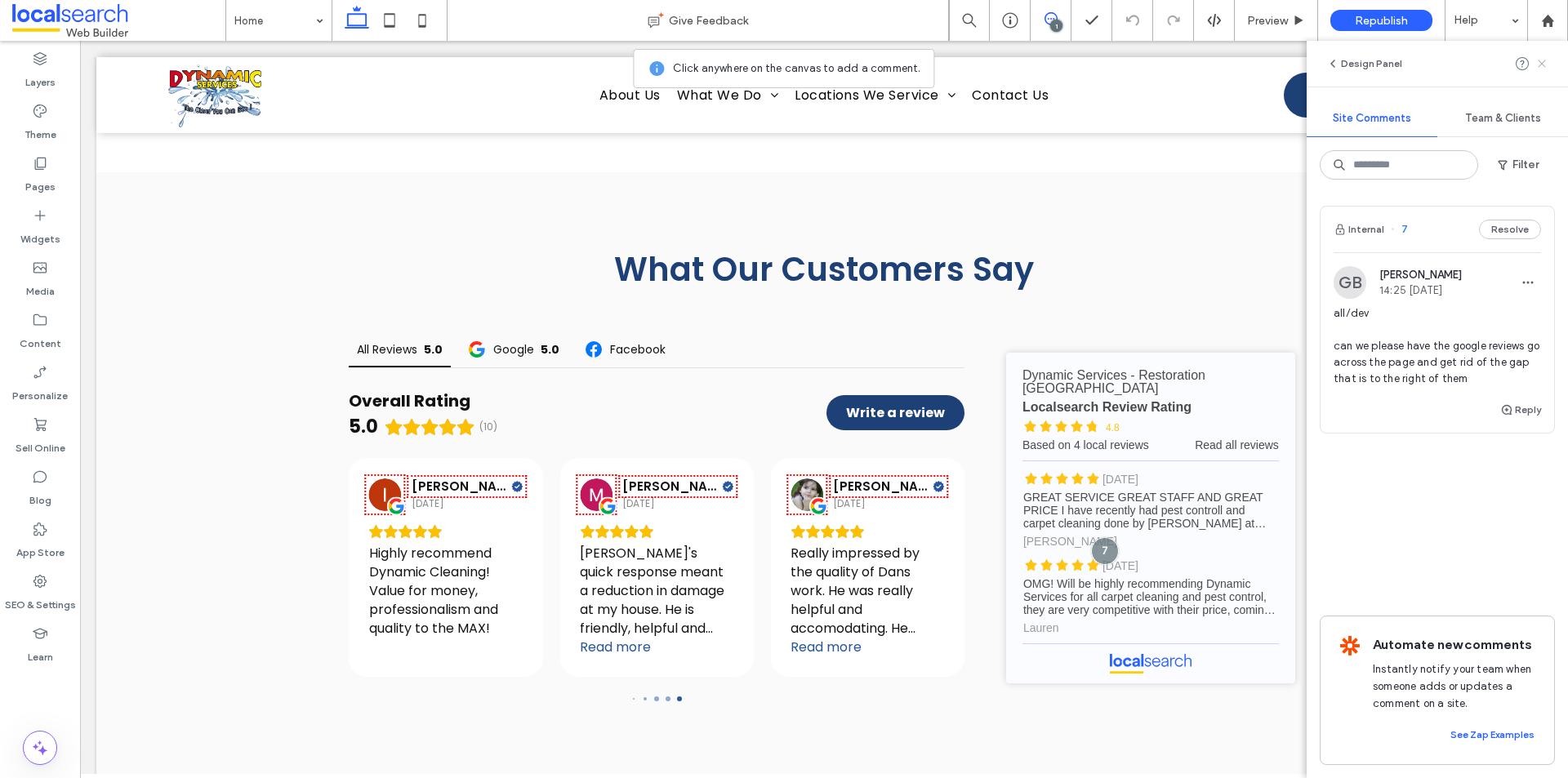
click at [1538, 67] on use at bounding box center [1542, 63] width 7 height 7
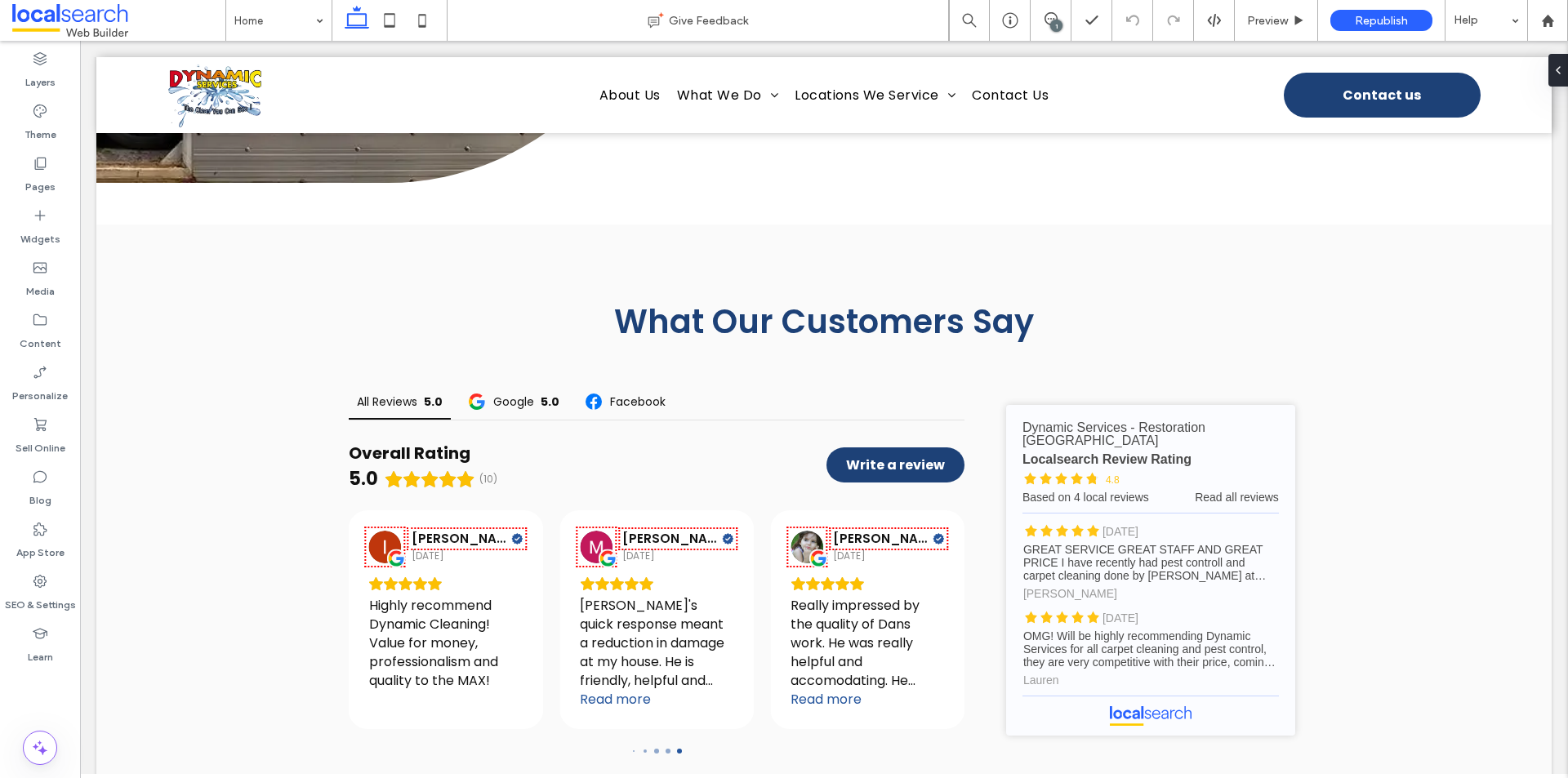
scroll to position [5043, 0]
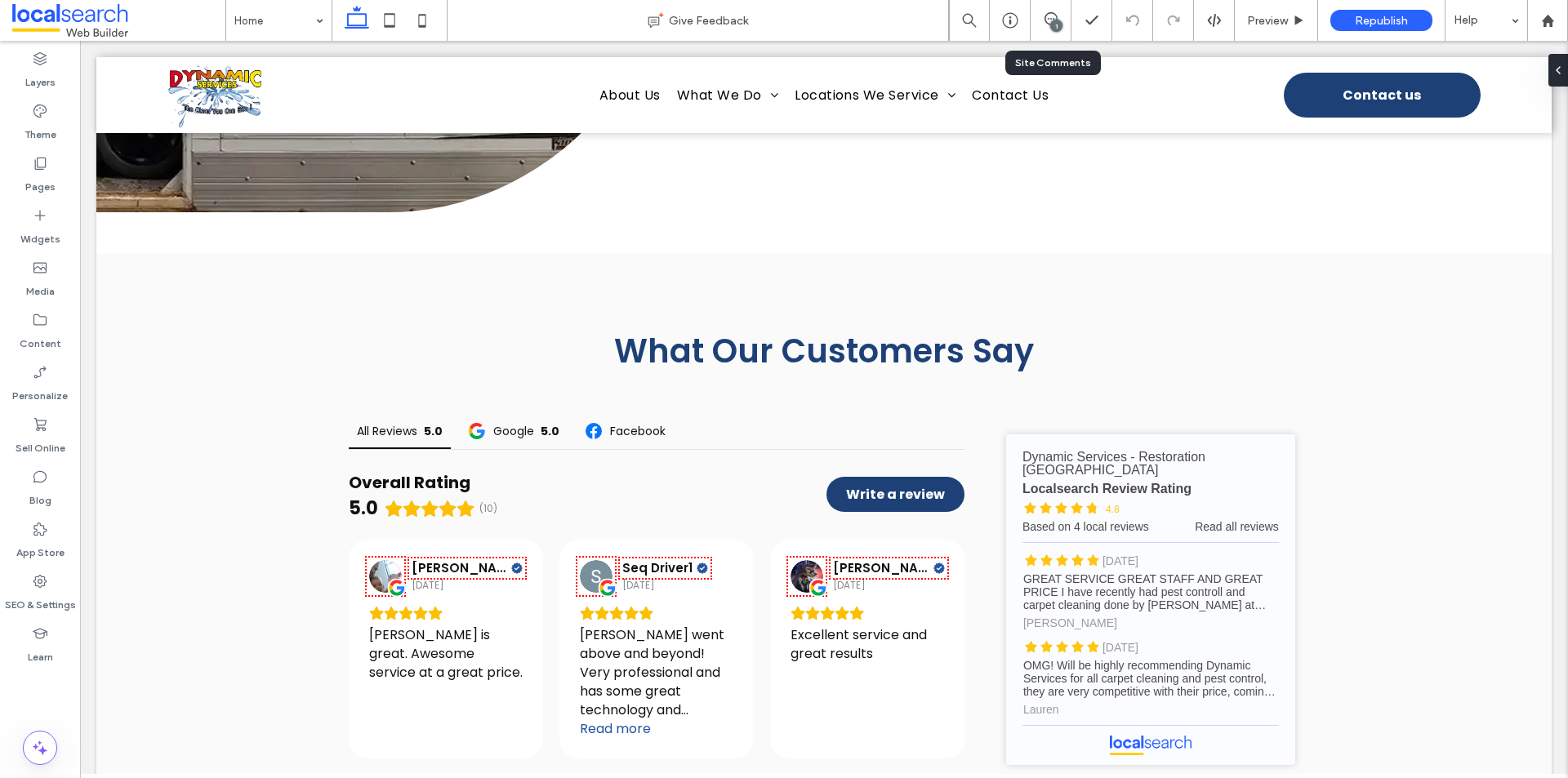
click at [1053, 28] on div "1" at bounding box center [1056, 25] width 12 height 12
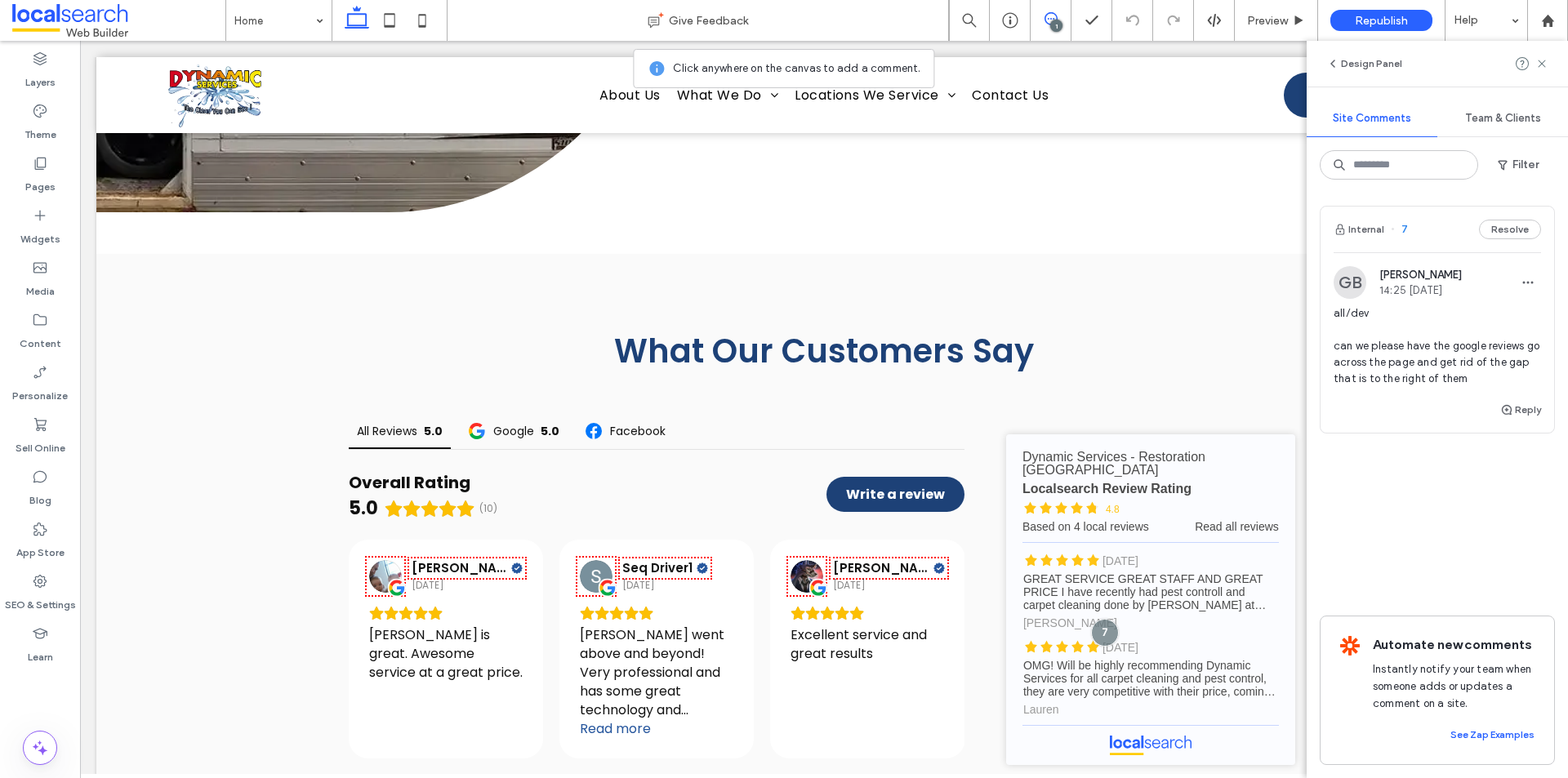
click at [1534, 60] on div at bounding box center [1532, 63] width 33 height 20
click at [1540, 61] on use at bounding box center [1542, 63] width 7 height 7
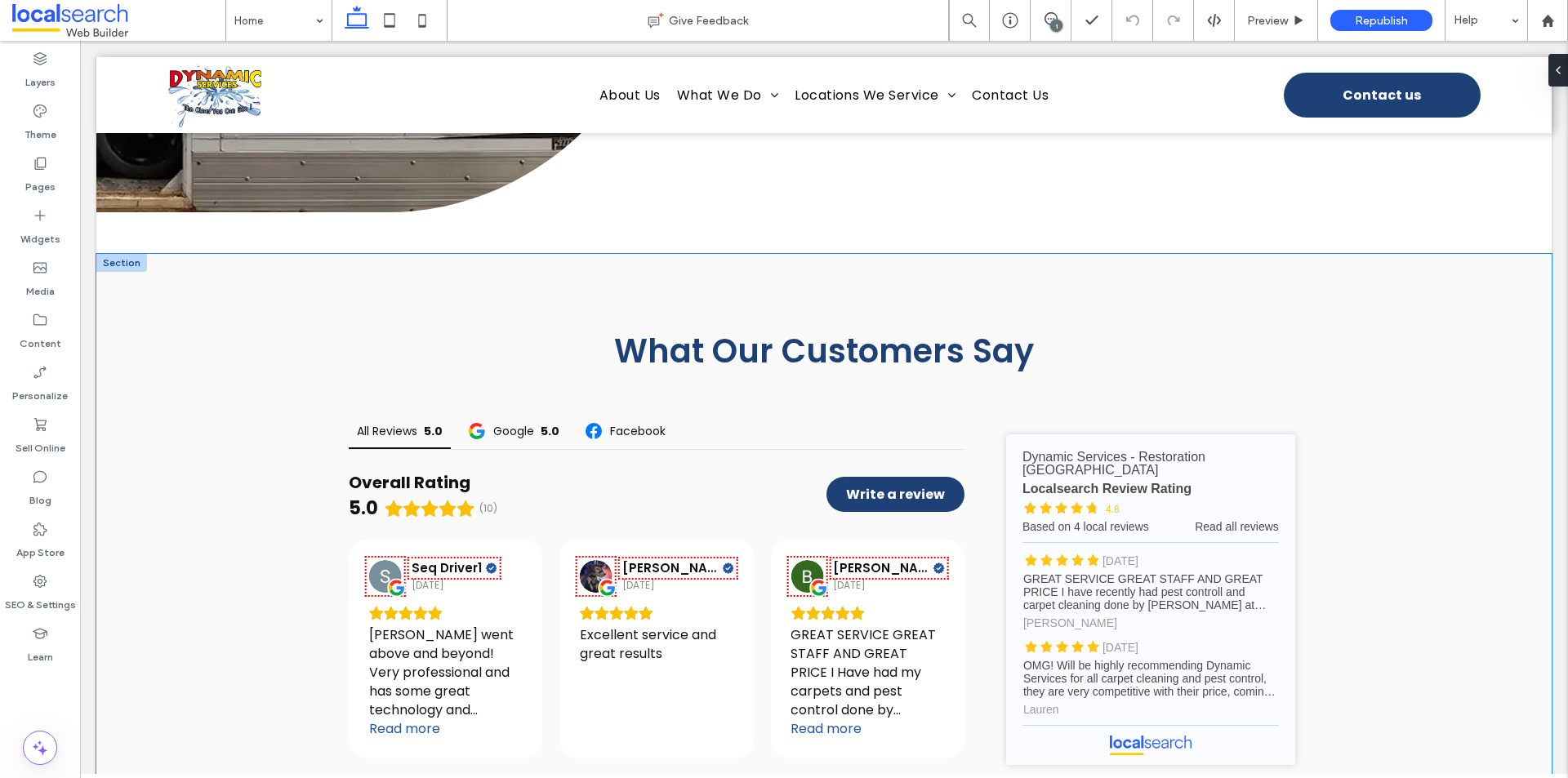
click at [231, 465] on div "What Our Customers Say All Reviews 5.0 Google 5.0 Facebook Overall Rating 5.0 (…" at bounding box center [824, 563] width 1455 height 618
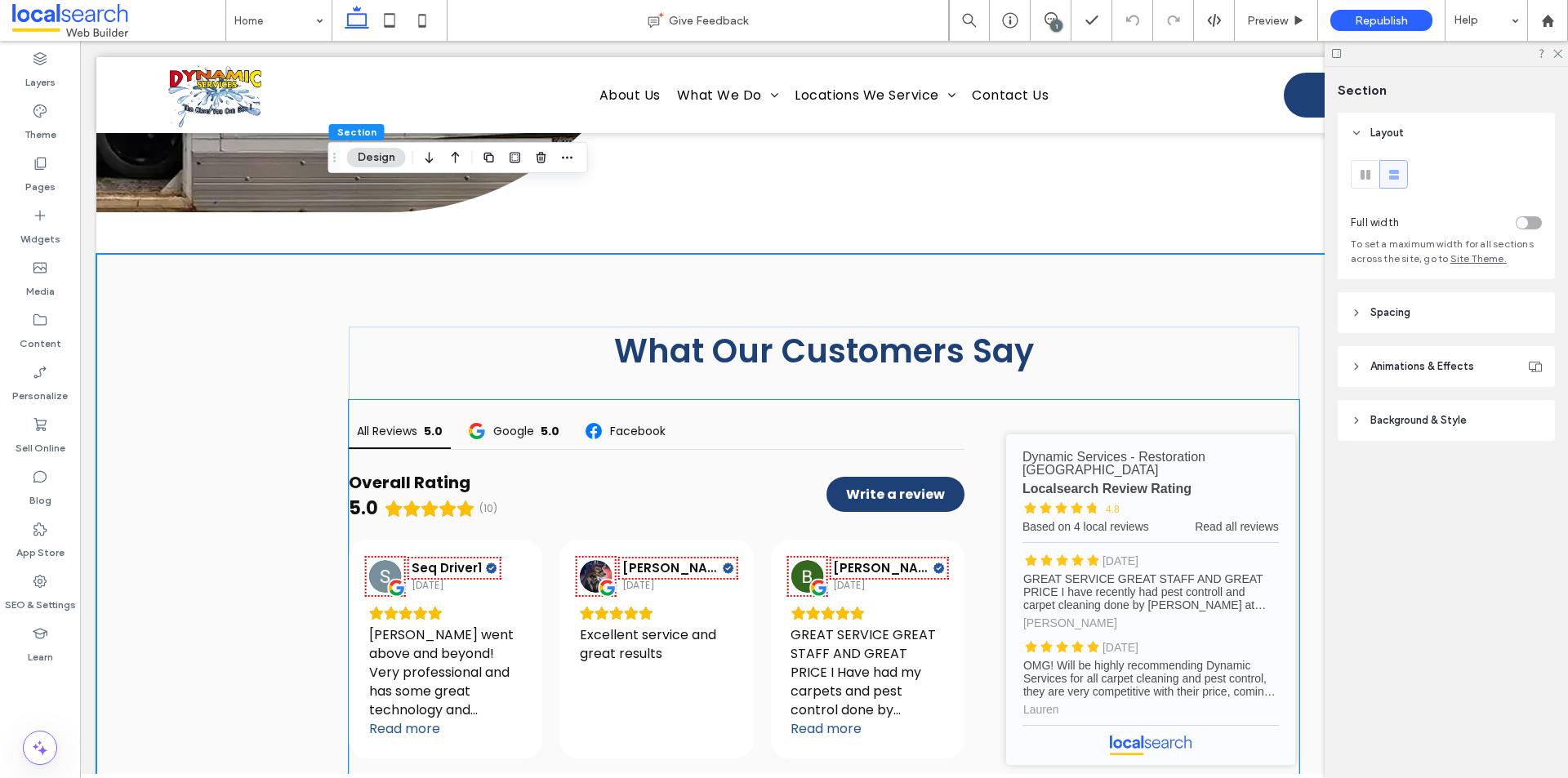
click at [376, 497] on div "5.0" at bounding box center [412, 508] width 126 height 23
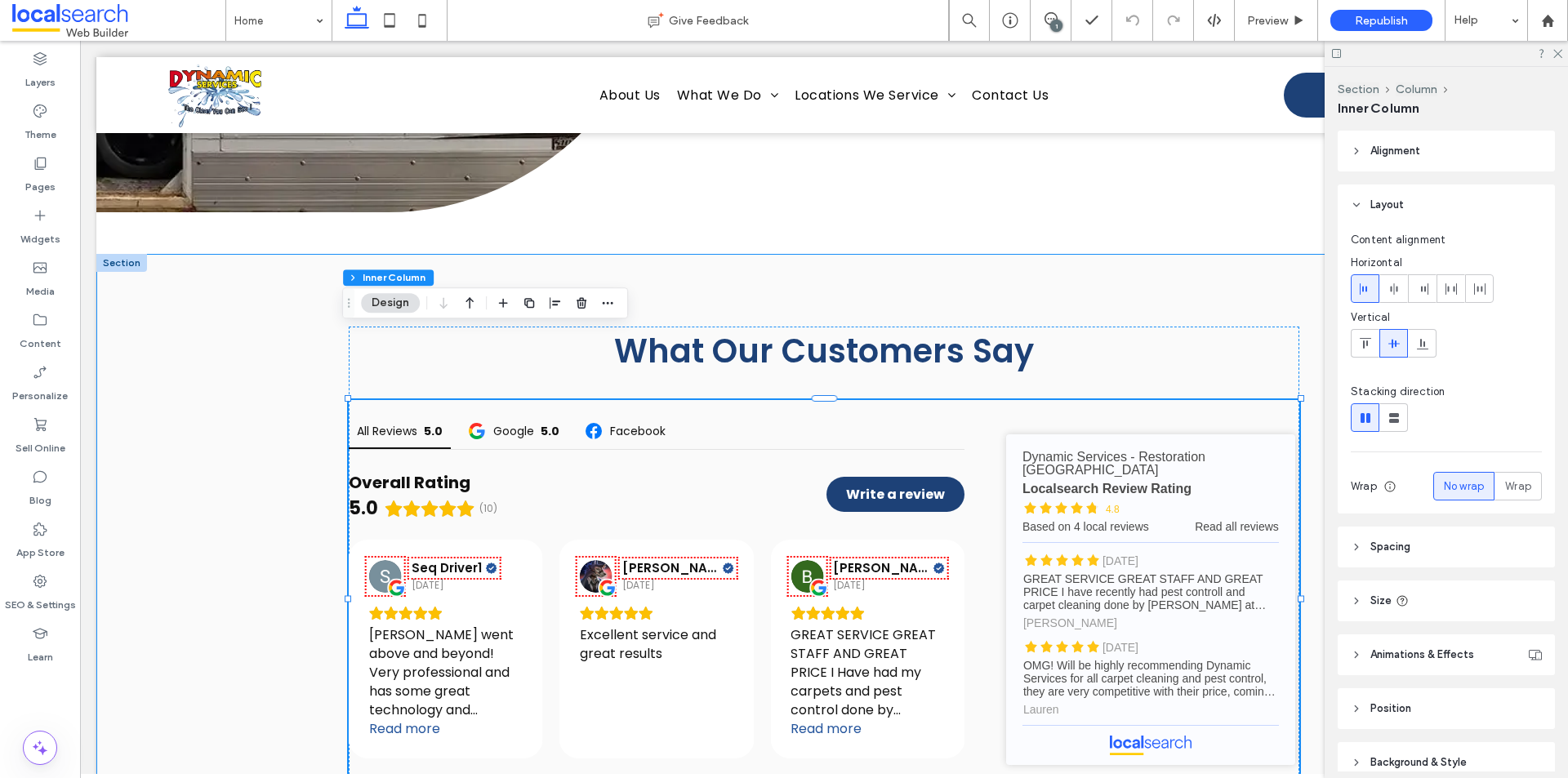
click at [236, 351] on div "What Our Customers Say All Reviews 5.0 Google 5.0 Facebook Overall Rating 5.0 (…" at bounding box center [824, 563] width 1455 height 618
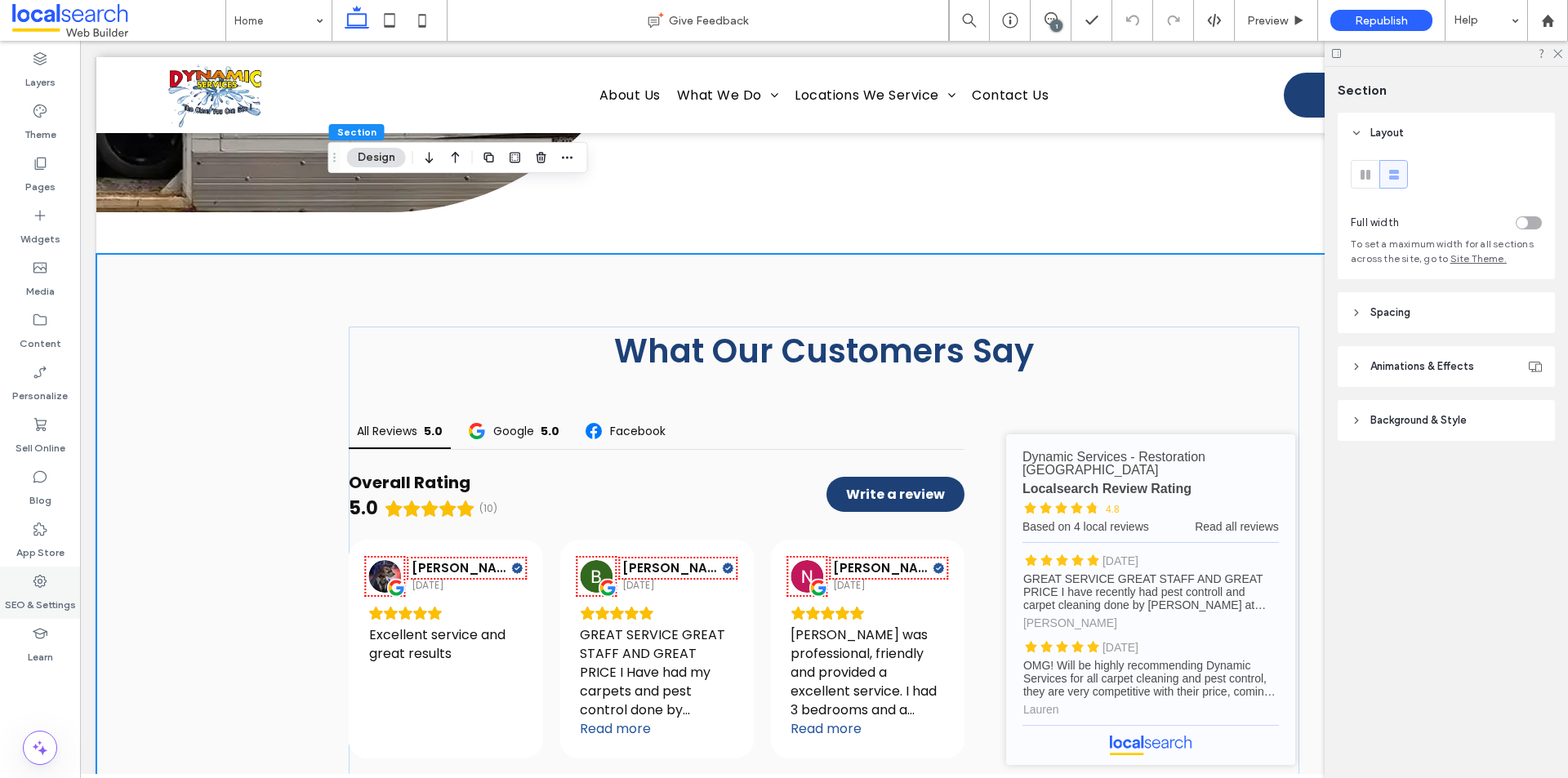
click at [36, 587] on icon at bounding box center [40, 582] width 17 height 17
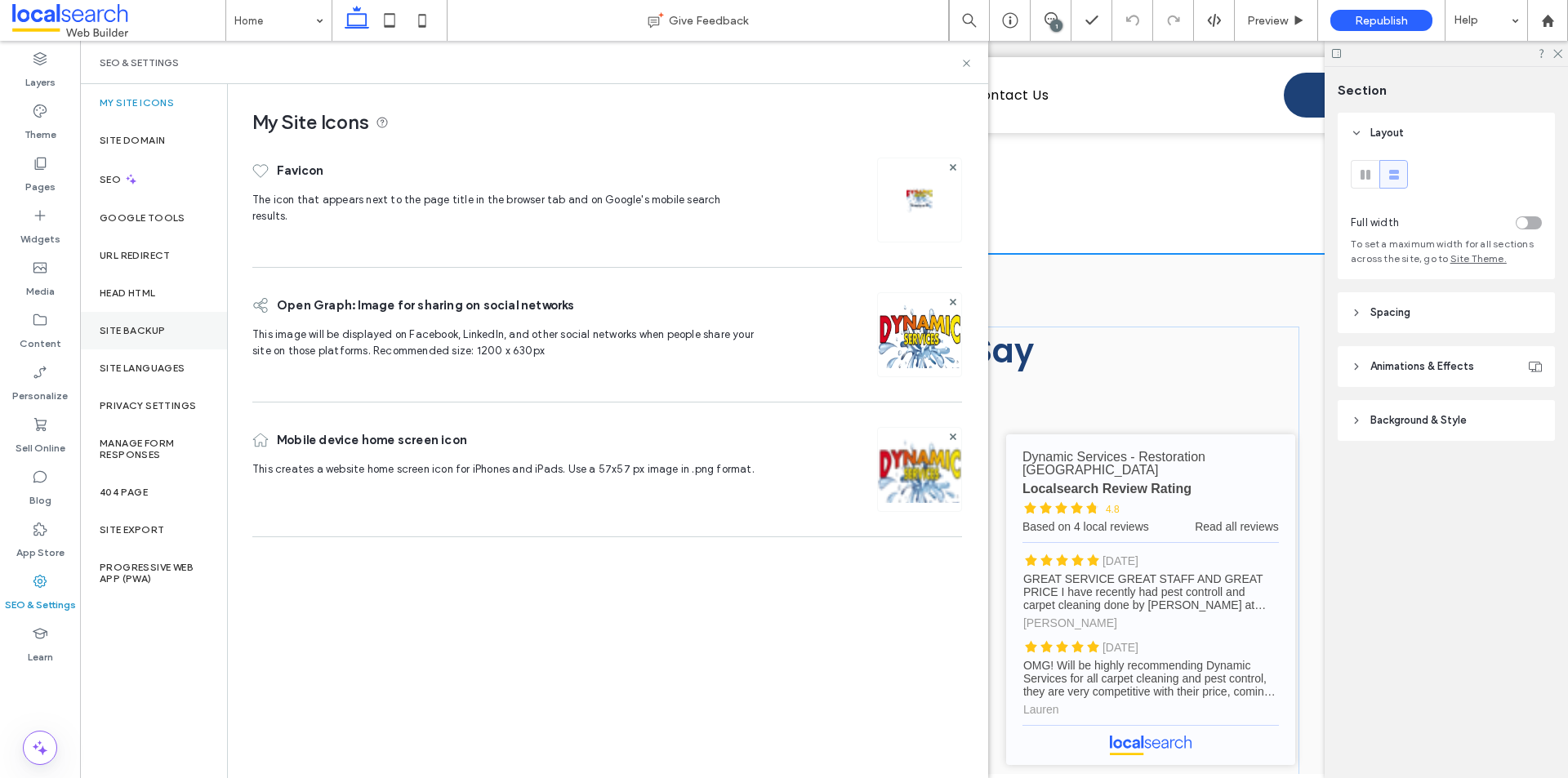
click at [120, 326] on label "Site Backup" at bounding box center [132, 330] width 65 height 11
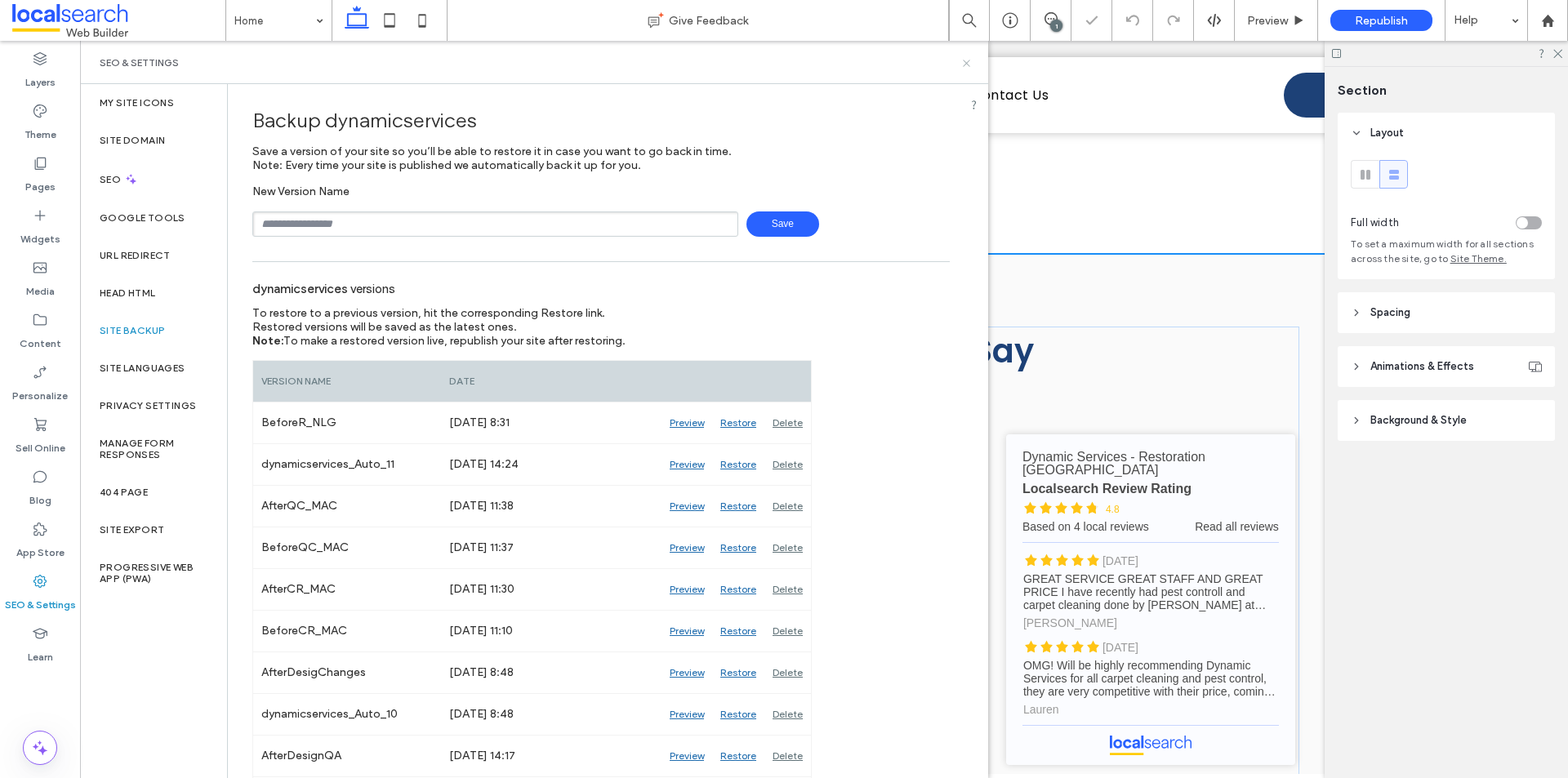
click at [969, 64] on icon at bounding box center [966, 62] width 12 height 12
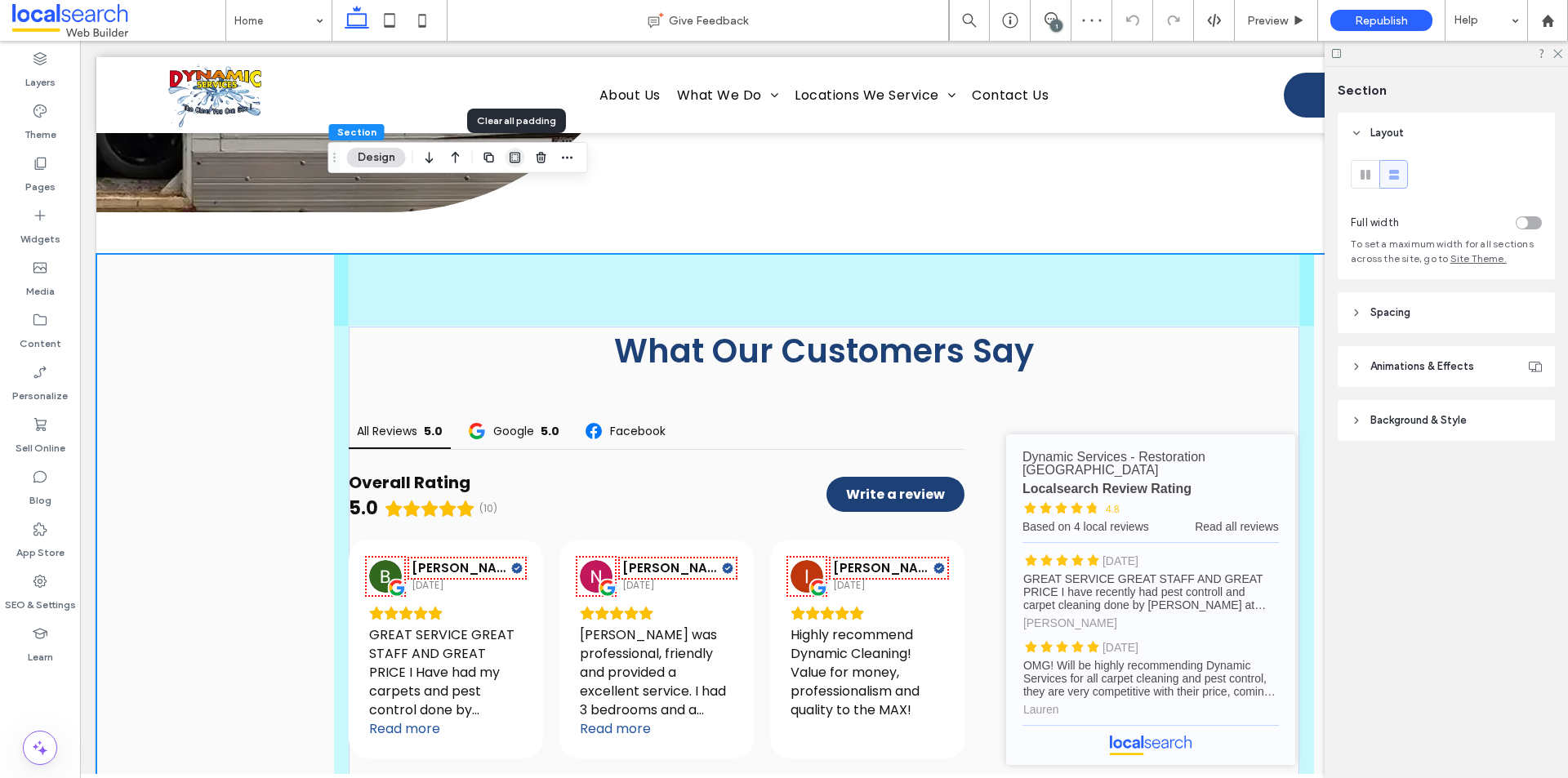
click at [508, 158] on icon "button" at bounding box center [515, 157] width 13 height 13
type input "*"
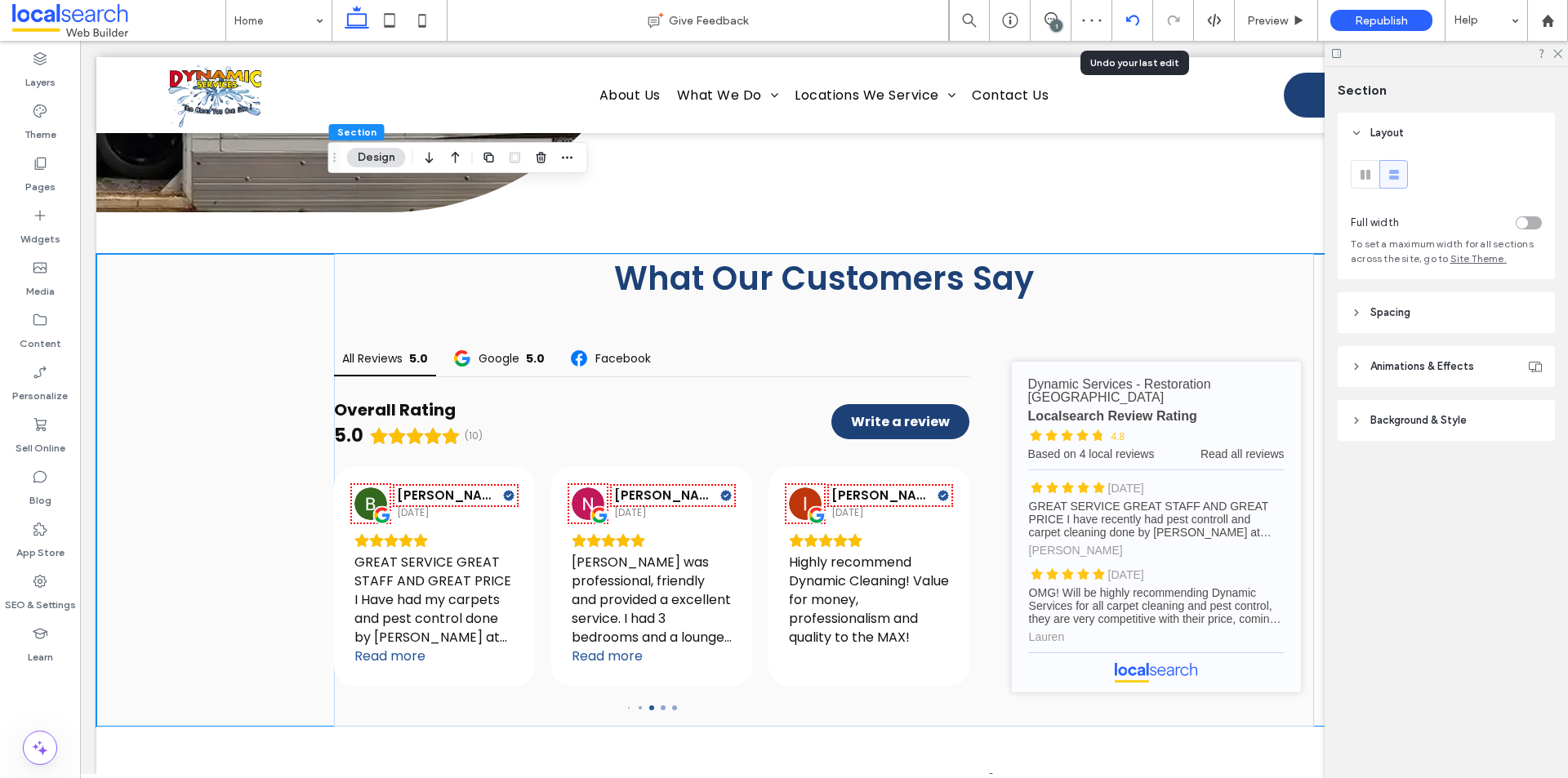
click at [1134, 29] on div at bounding box center [1133, 20] width 41 height 41
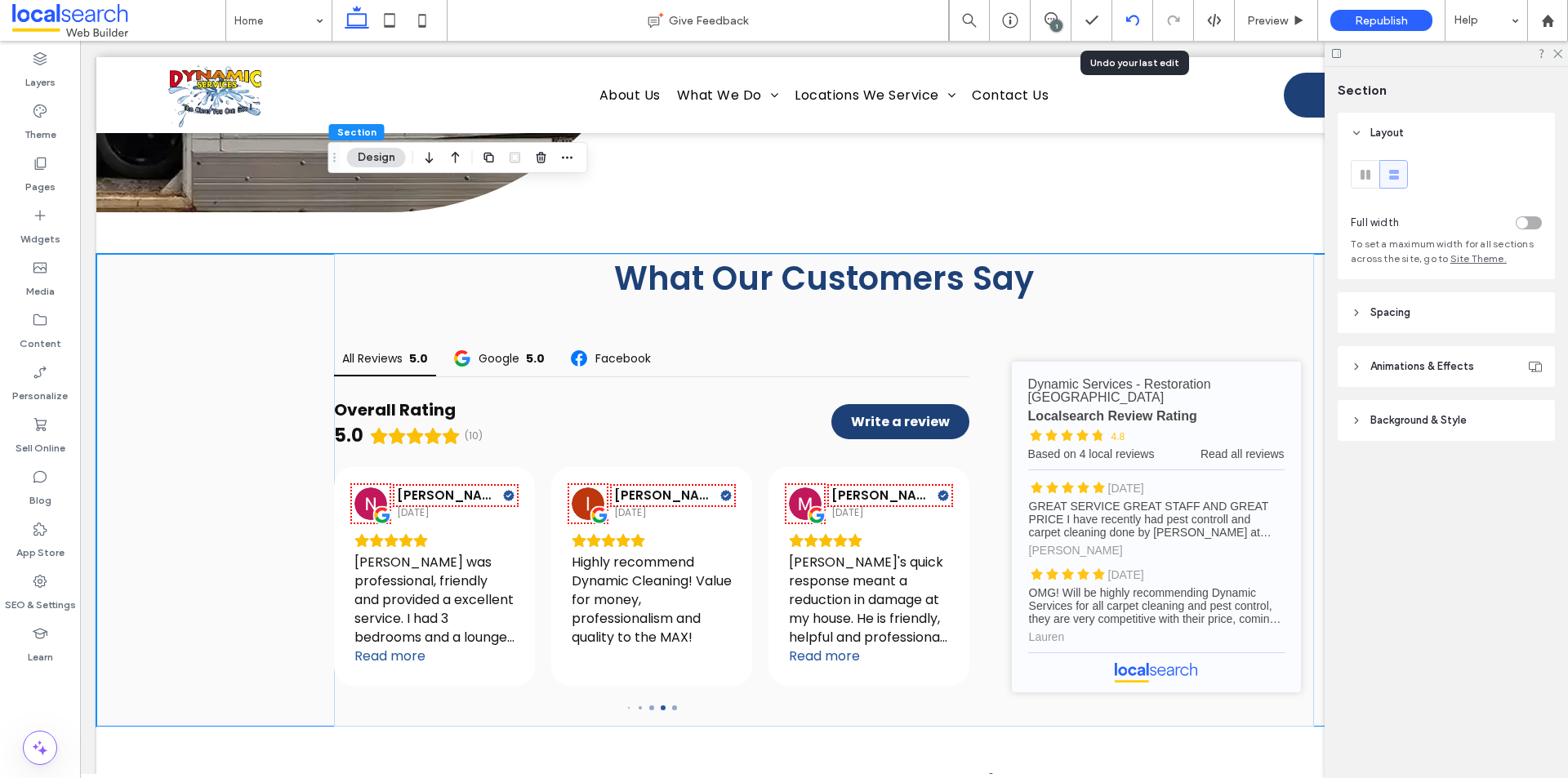
click at [1125, 19] on div at bounding box center [1132, 20] width 40 height 13
click at [1560, 54] on icon at bounding box center [1557, 52] width 10 height 10
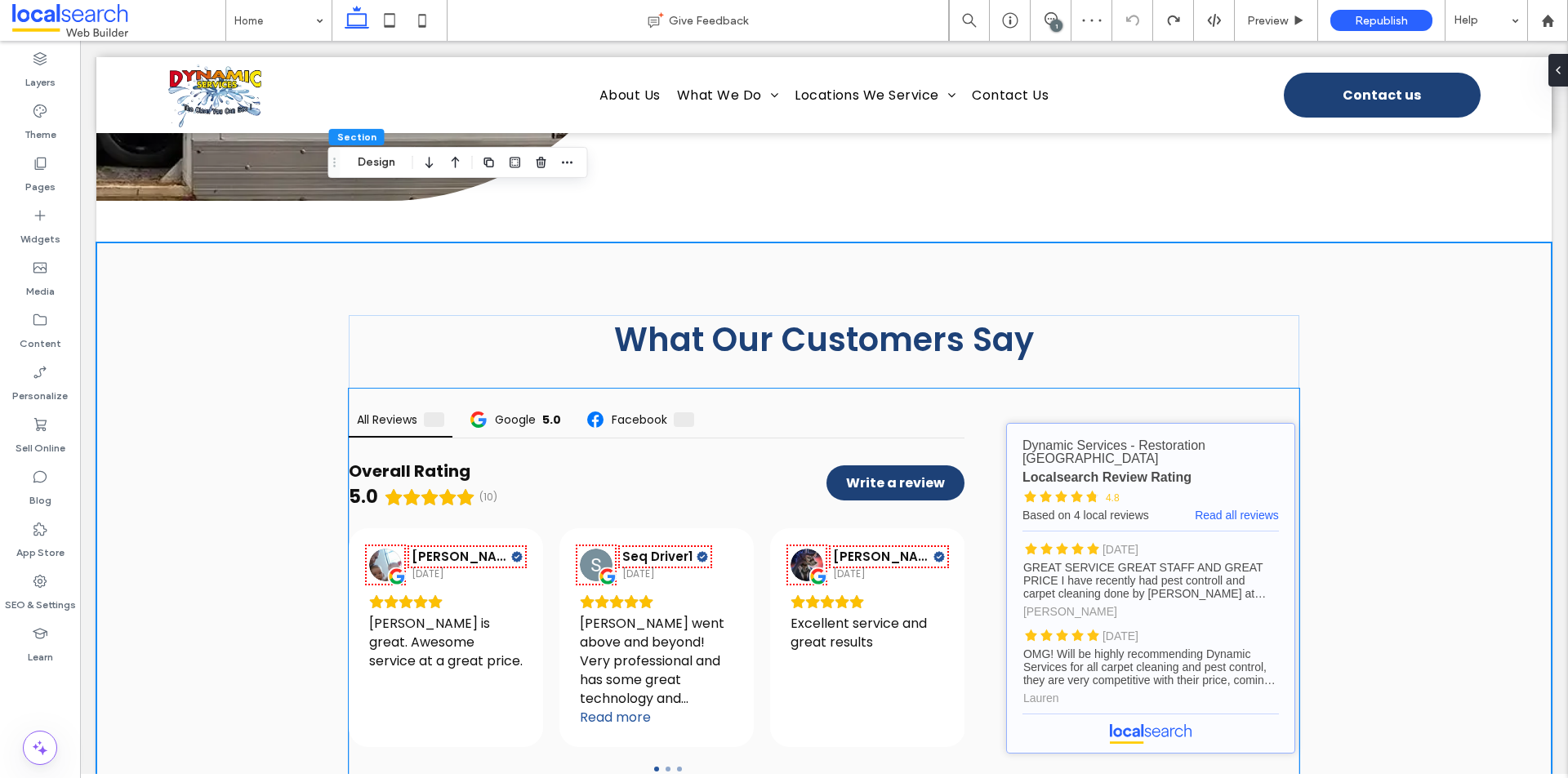
scroll to position [5038, 0]
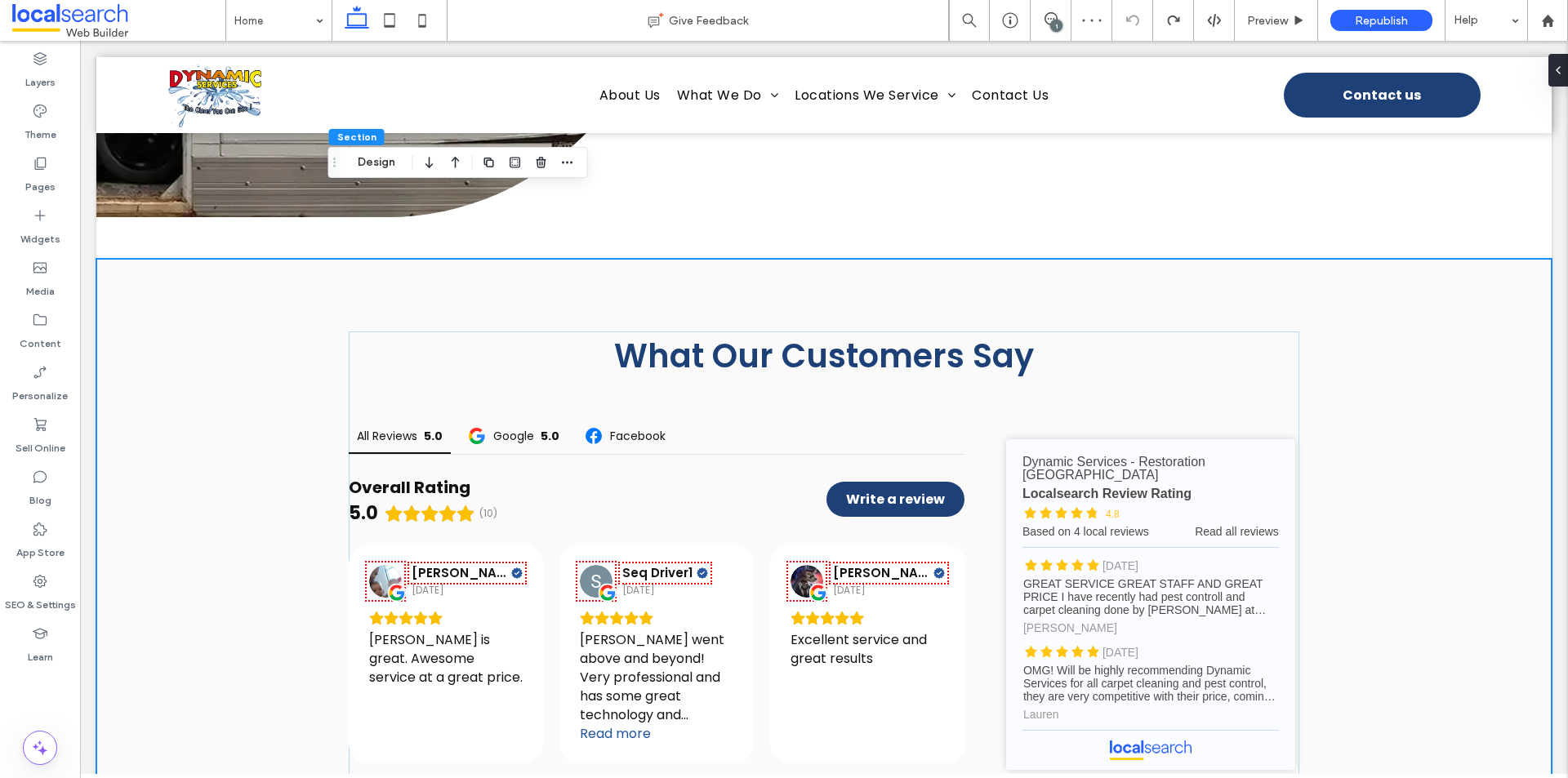
click at [1417, 380] on div "What Our Customers Say All Reviews 5.0 Google 5.0 Facebook Overall Rating 5.0 (…" at bounding box center [824, 568] width 1455 height 618
click at [387, 164] on button "Design" at bounding box center [376, 162] width 59 height 20
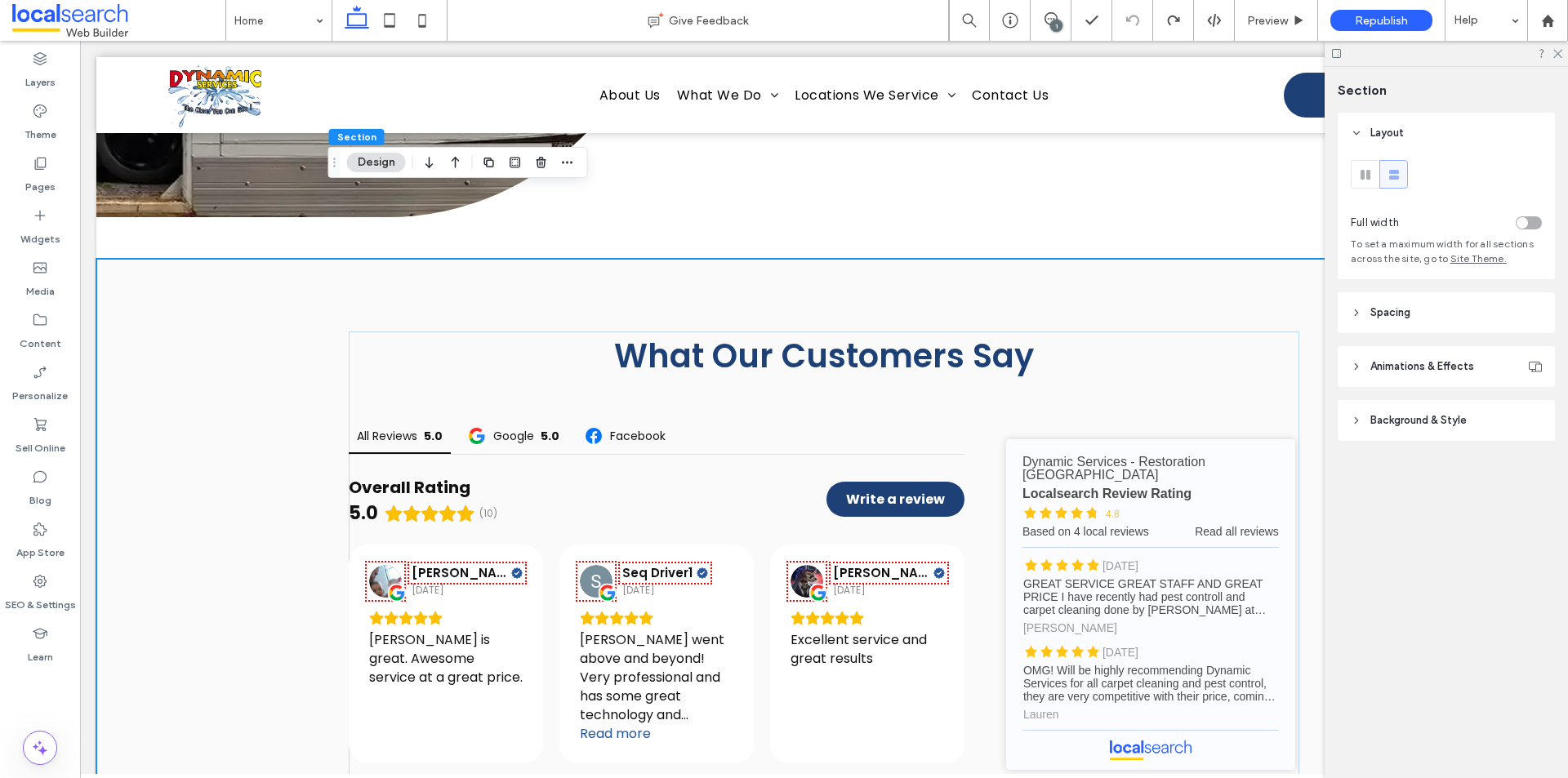
click at [1530, 221] on div "toggle" at bounding box center [1529, 222] width 26 height 13
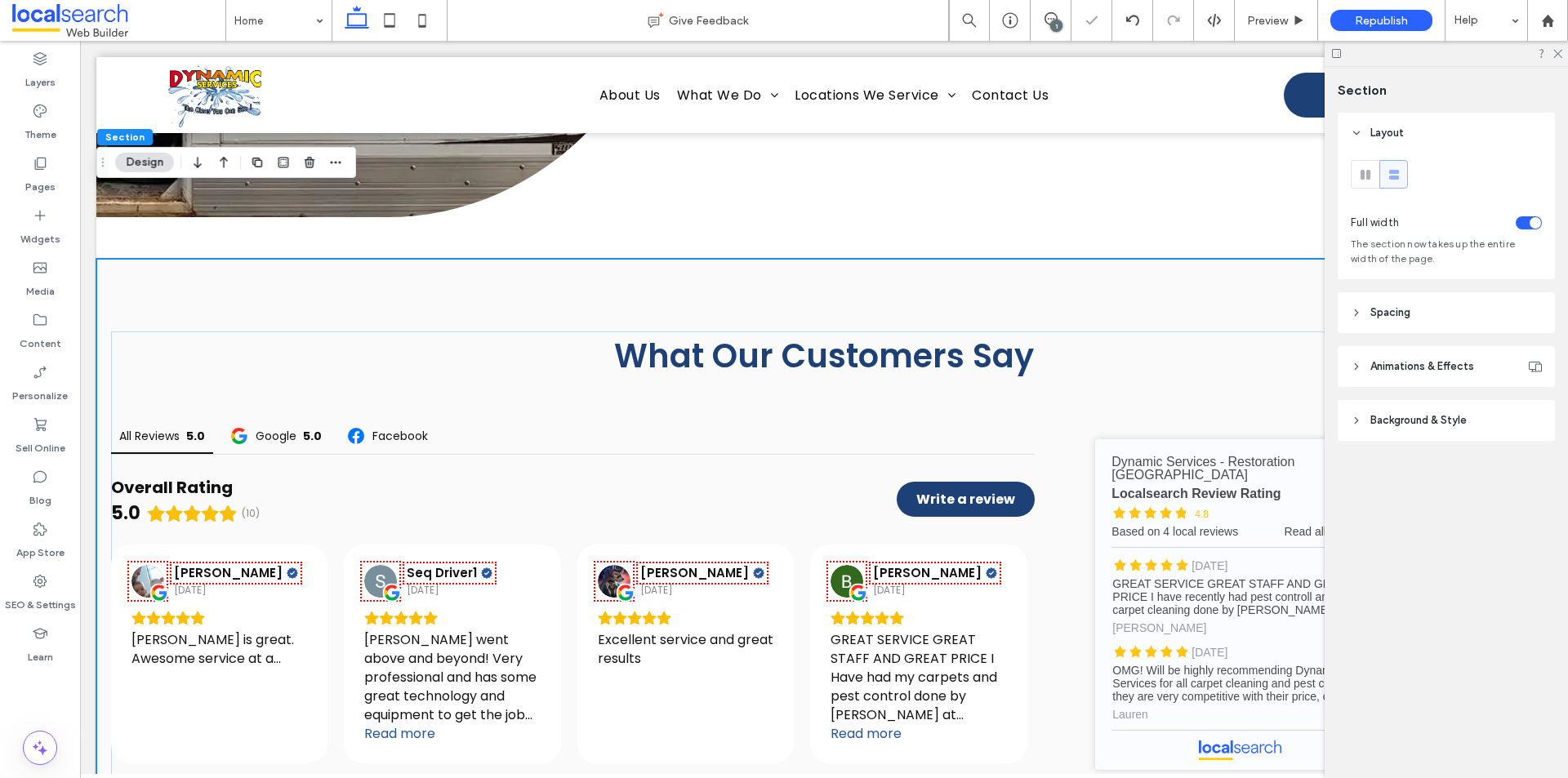
click at [1530, 221] on div "toggle" at bounding box center [1535, 222] width 11 height 11
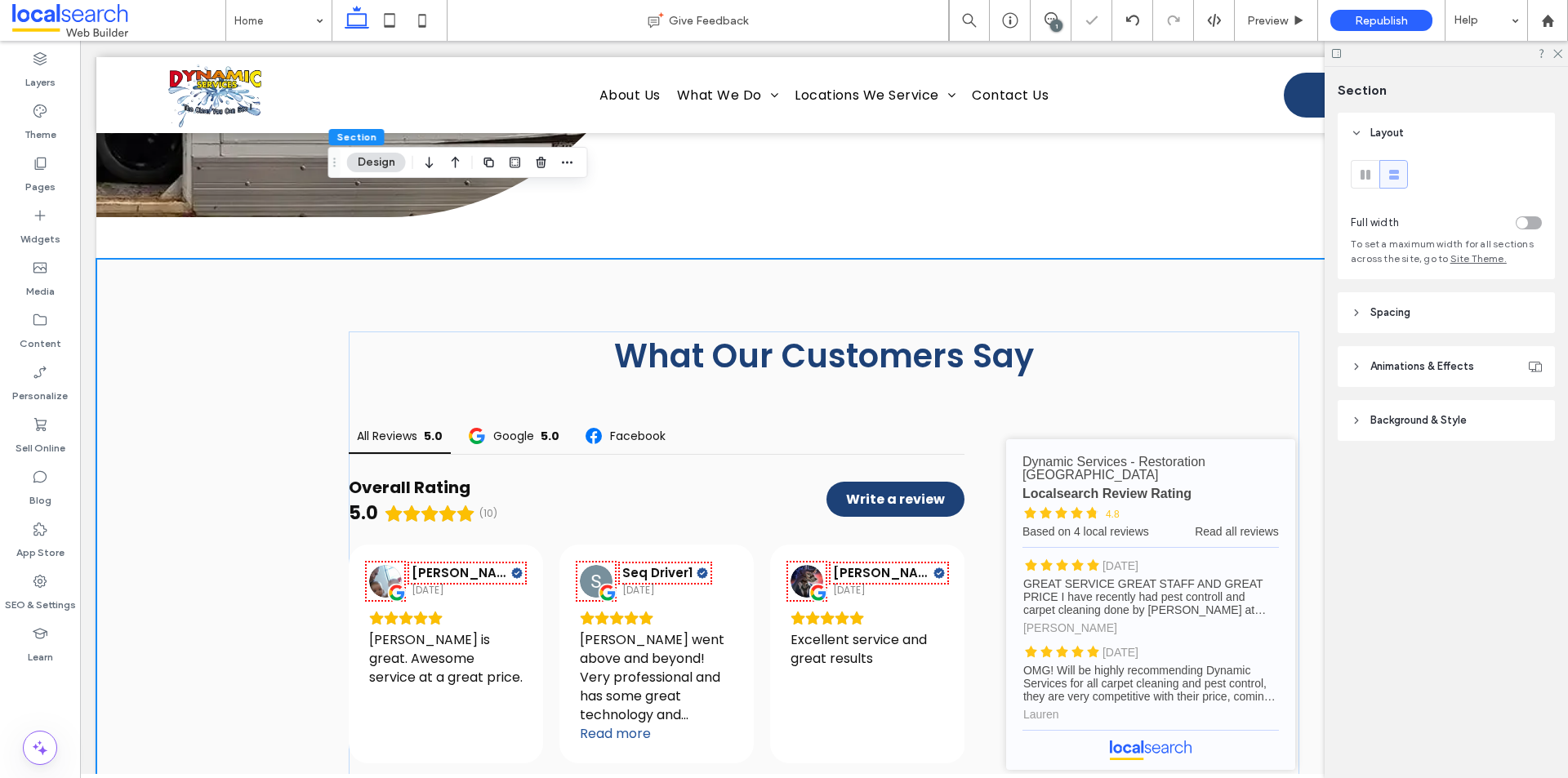
click at [1530, 221] on div "toggle" at bounding box center [1529, 222] width 26 height 13
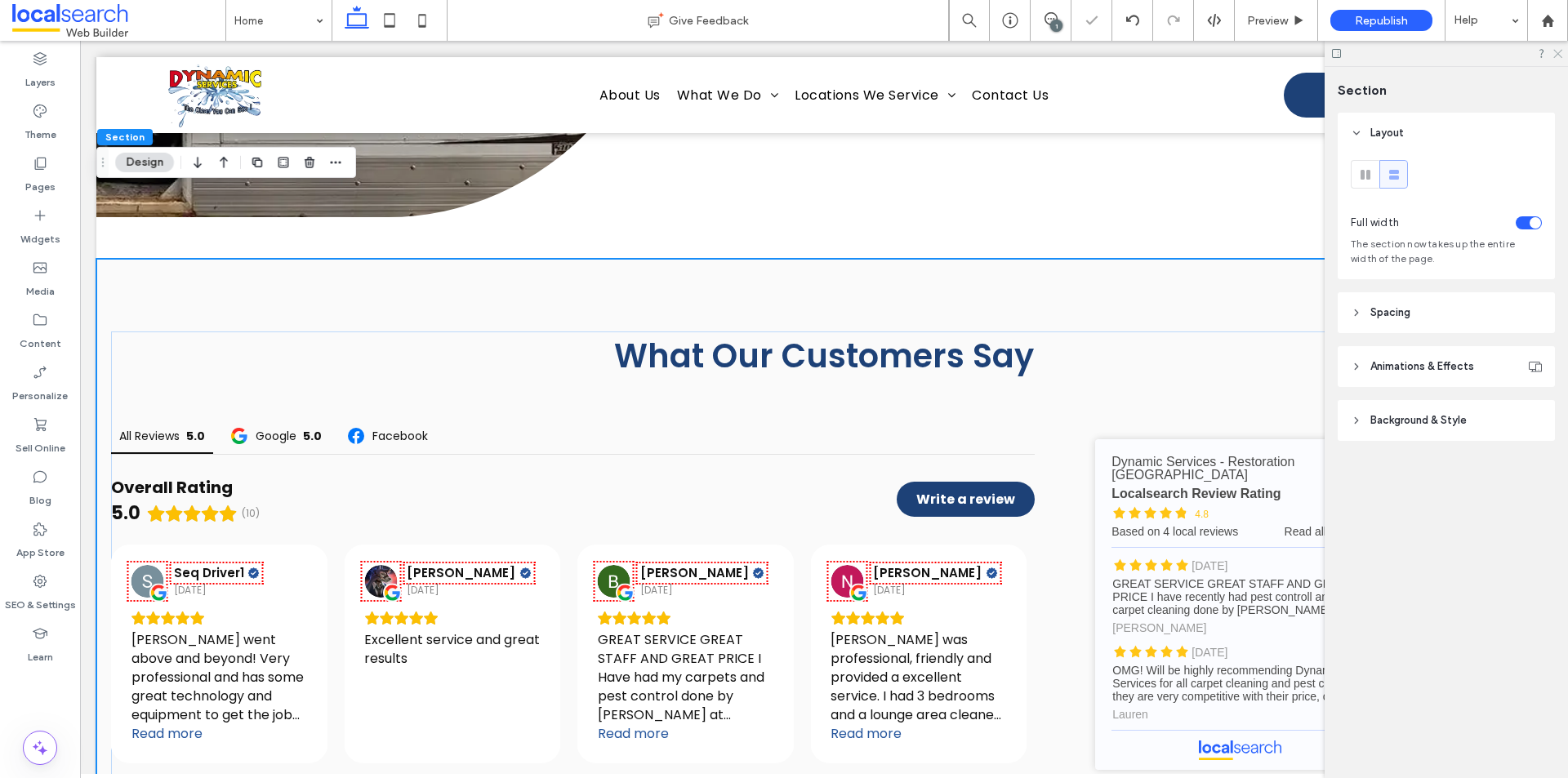
click at [1554, 53] on icon at bounding box center [1557, 52] width 10 height 10
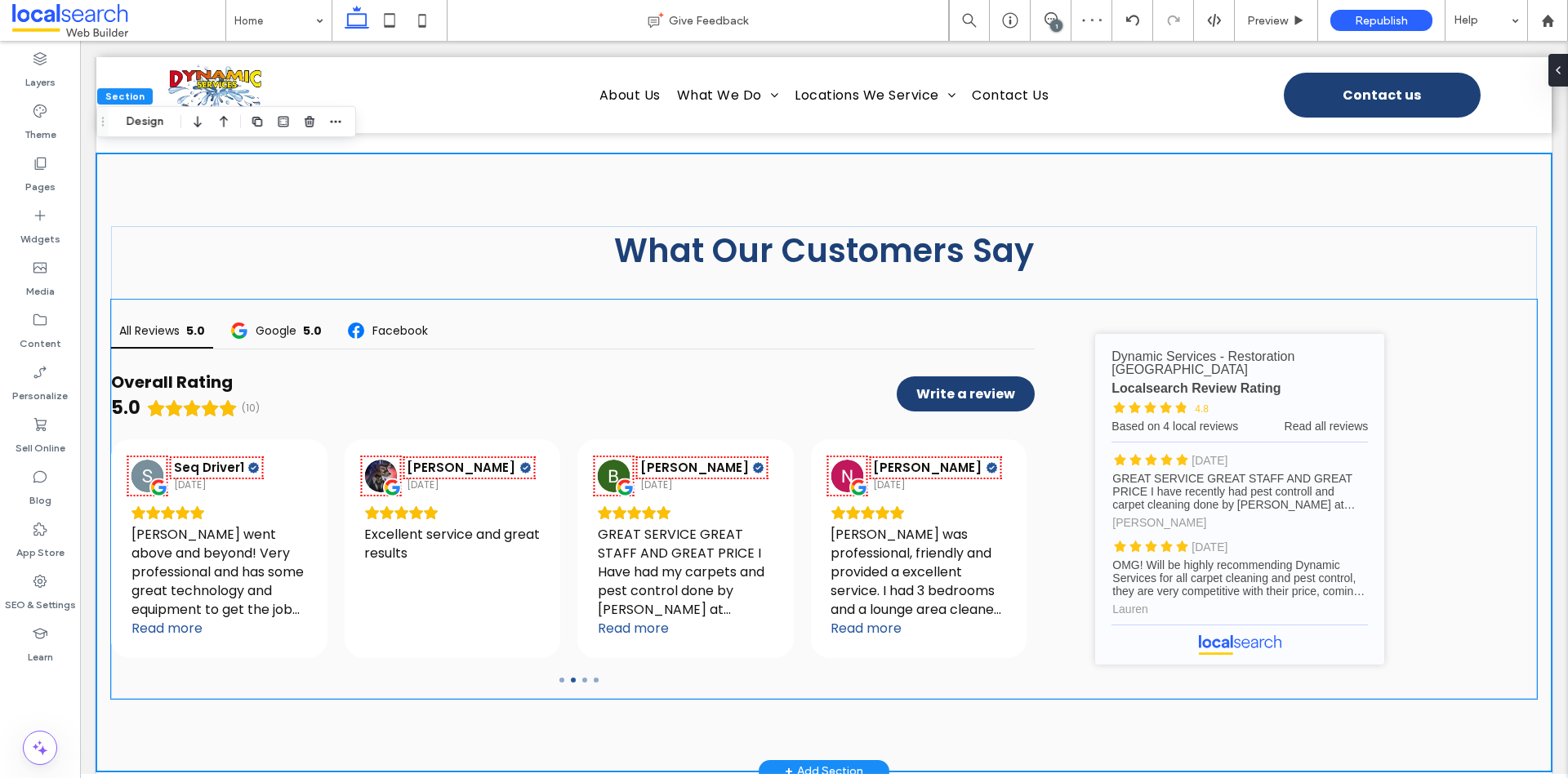
scroll to position [5120, 0]
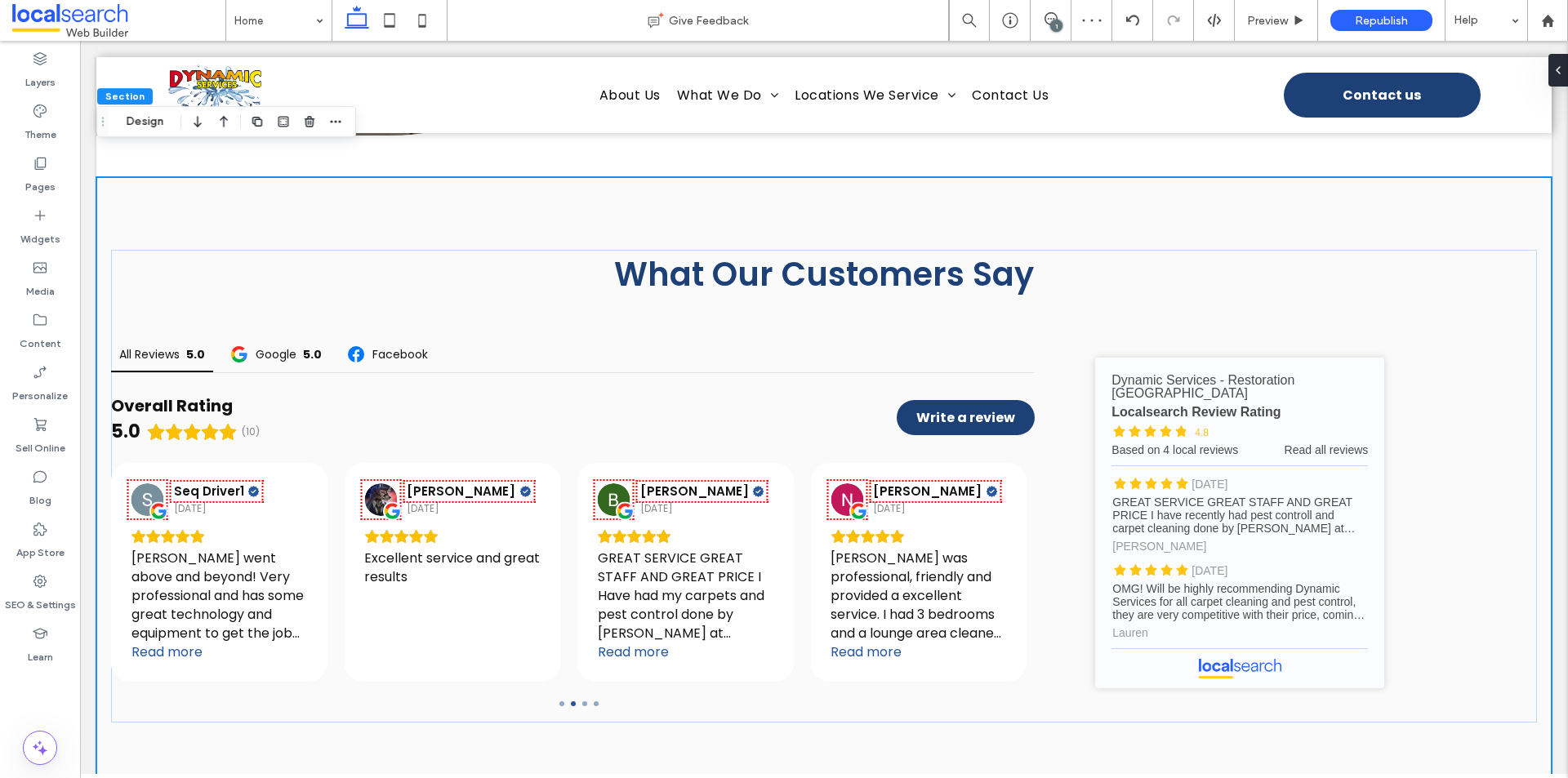
click at [1324, 710] on div "What Our Customers Say All Reviews 5.0 Google 5.0 Facebook Overall Rating 5.0 (…" at bounding box center [824, 486] width 1455 height 618
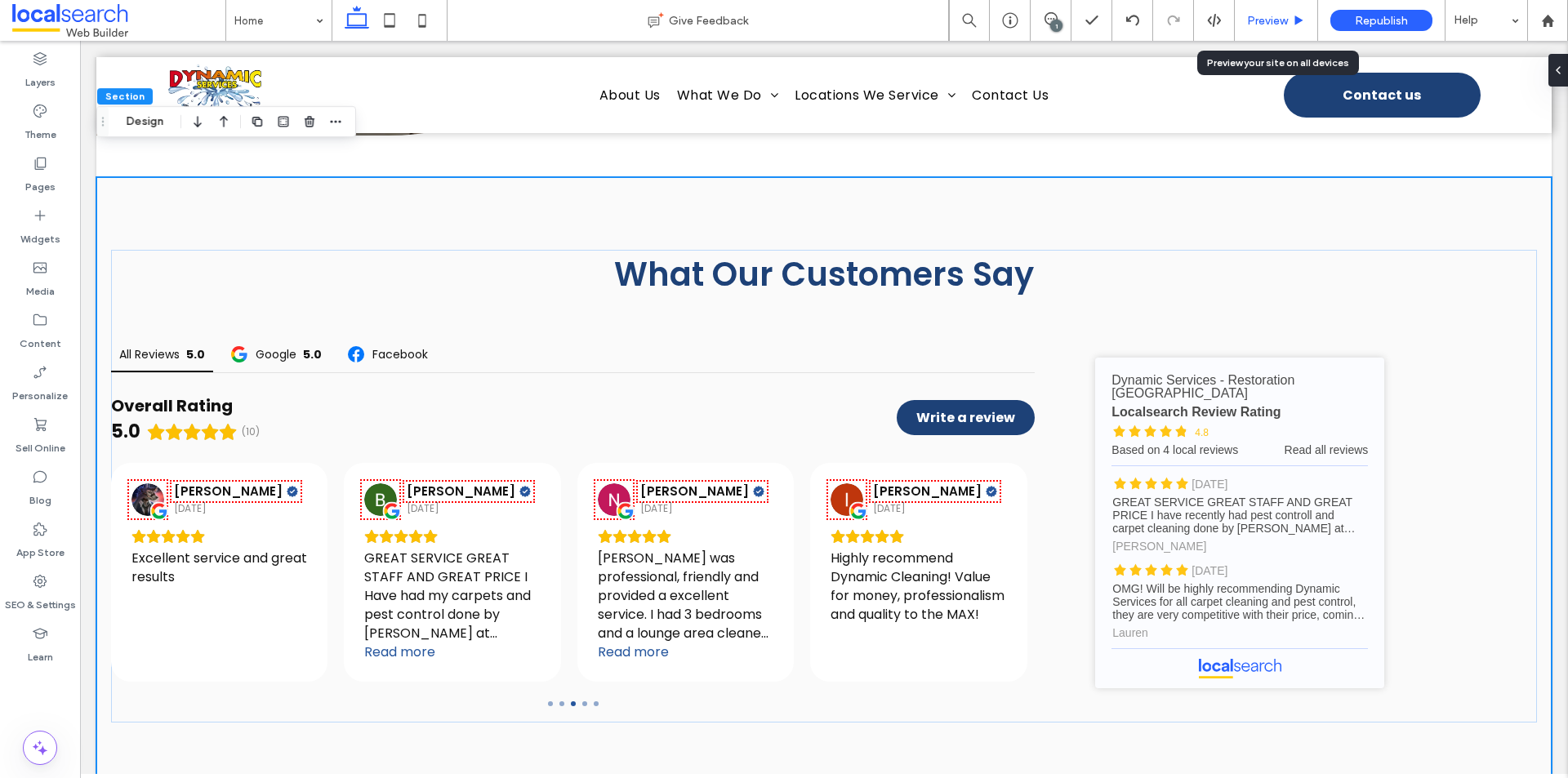
click at [1270, 34] on div "Preview" at bounding box center [1276, 20] width 83 height 41
click at [1259, 18] on span "Preview" at bounding box center [1267, 20] width 41 height 14
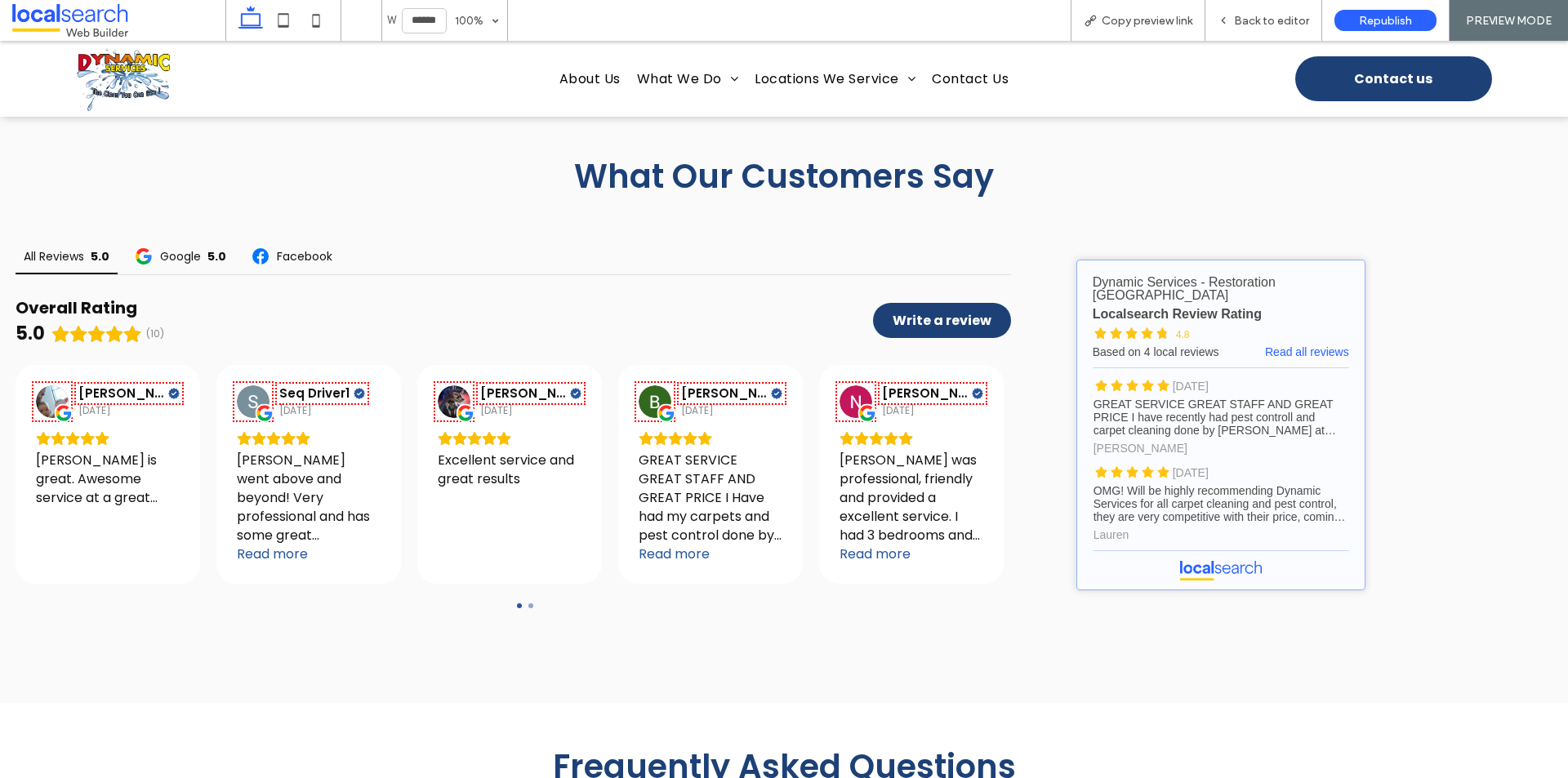
scroll to position [5202, 0]
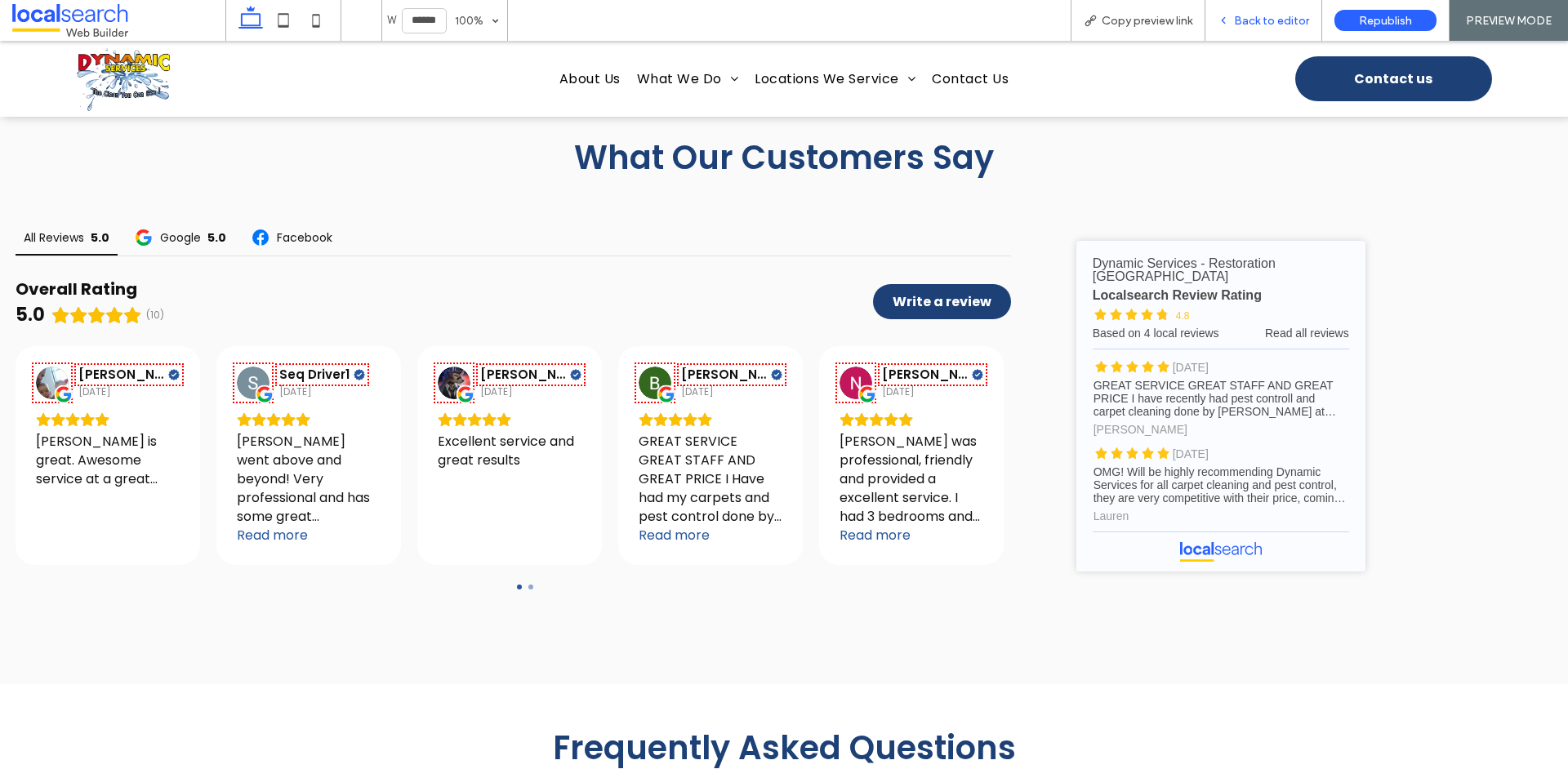
click at [1224, 25] on icon at bounding box center [1223, 20] width 11 height 11
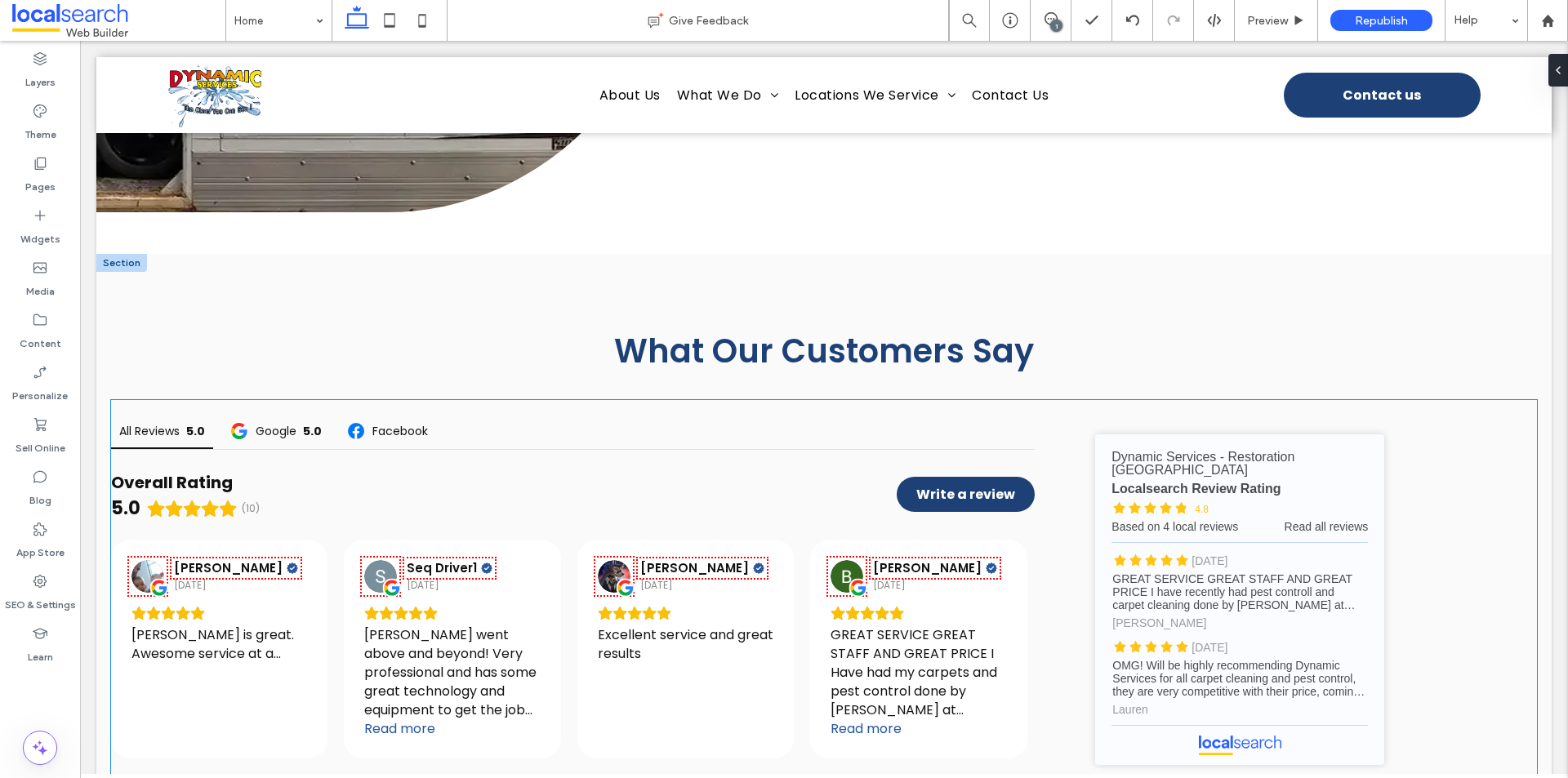
scroll to position [5032, 0]
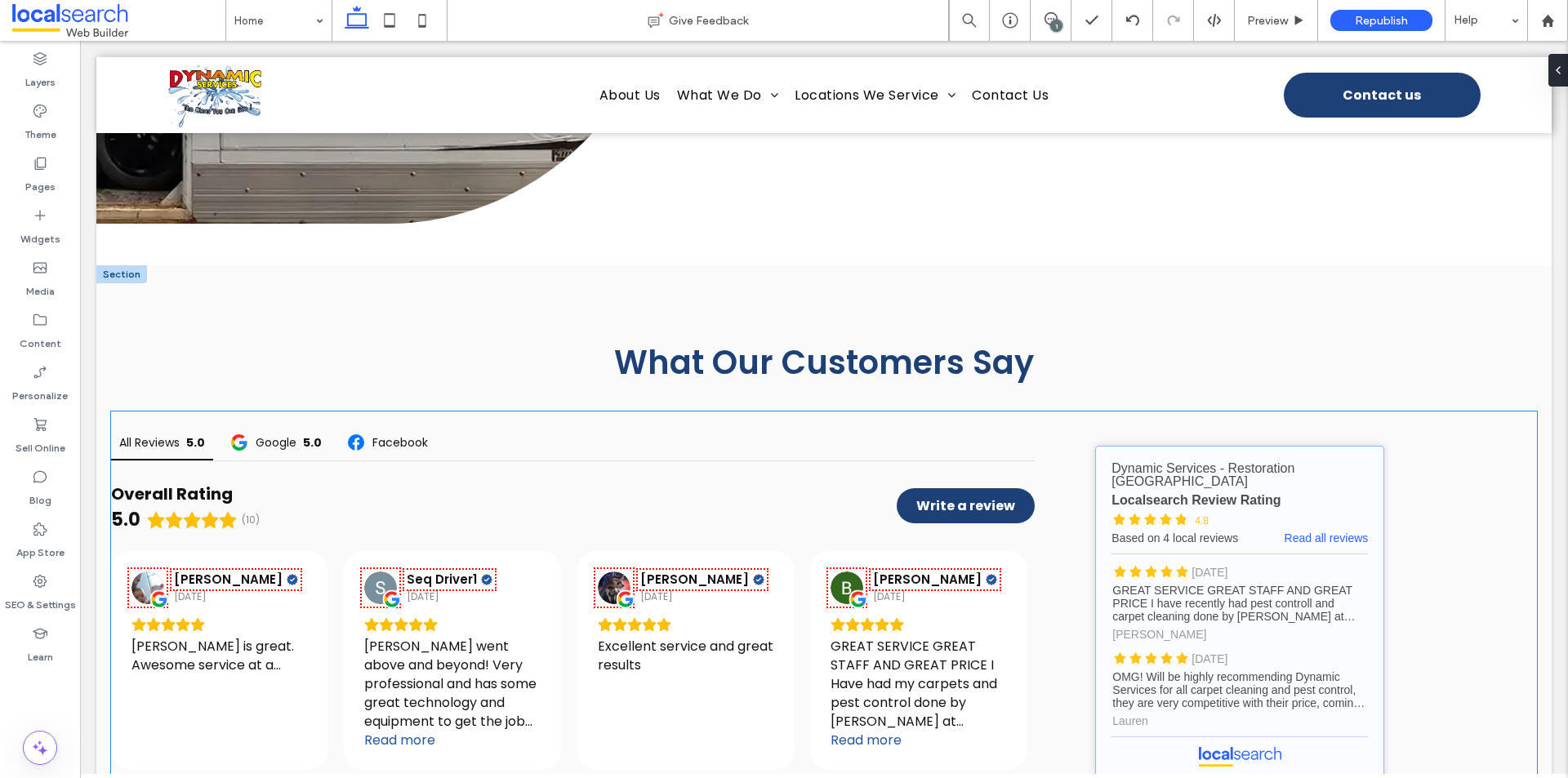
click at [1335, 446] on link "Dynamic Services - Restoration [GEOGRAPHIC_DATA] - Localsearch reviews" at bounding box center [1239, 610] width 290 height 330
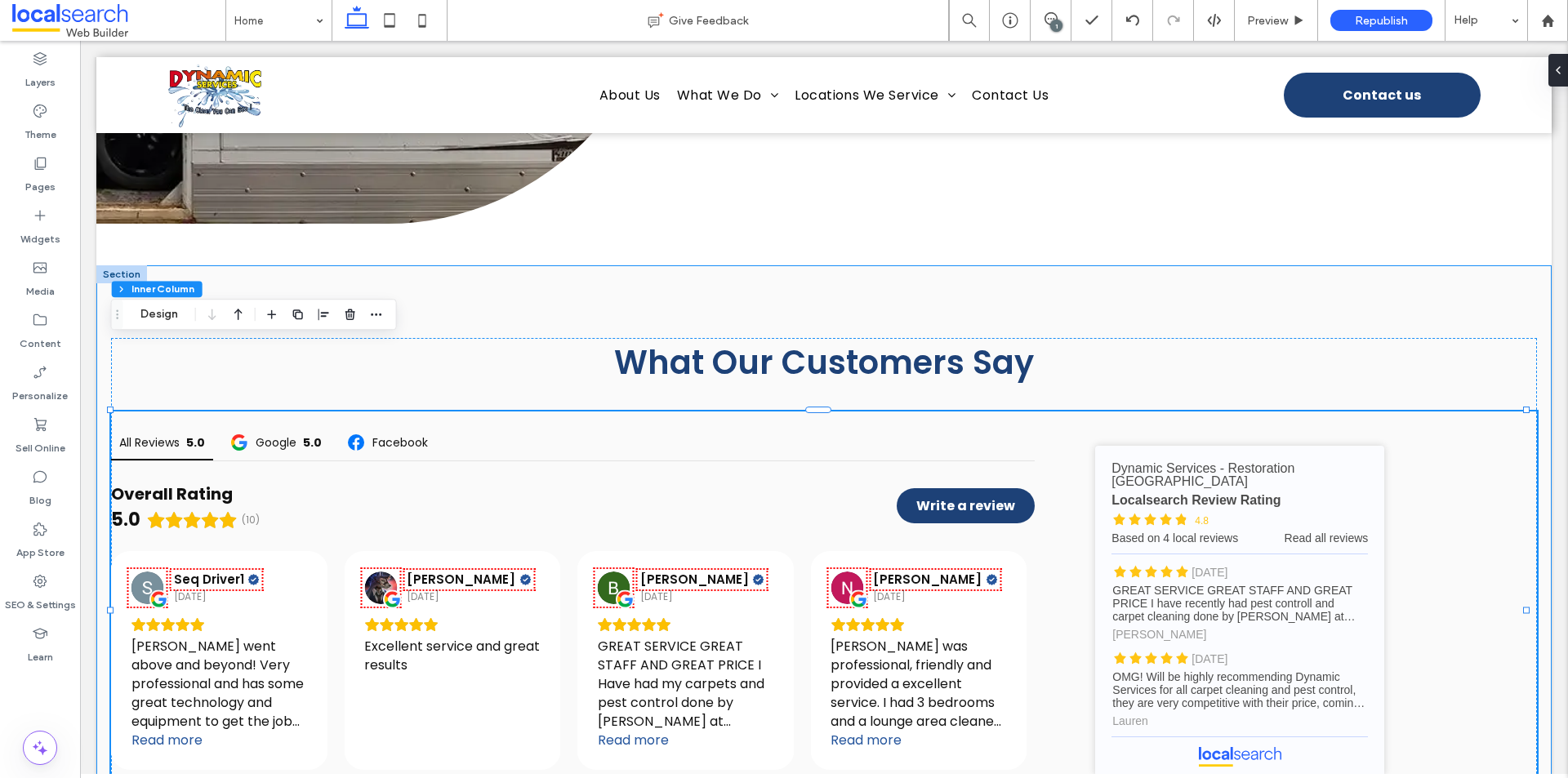
click at [486, 265] on div "What Our Customers Say All Reviews 5.0 Google 5.0 Facebook Overall Rating 5.0 (…" at bounding box center [824, 574] width 1455 height 618
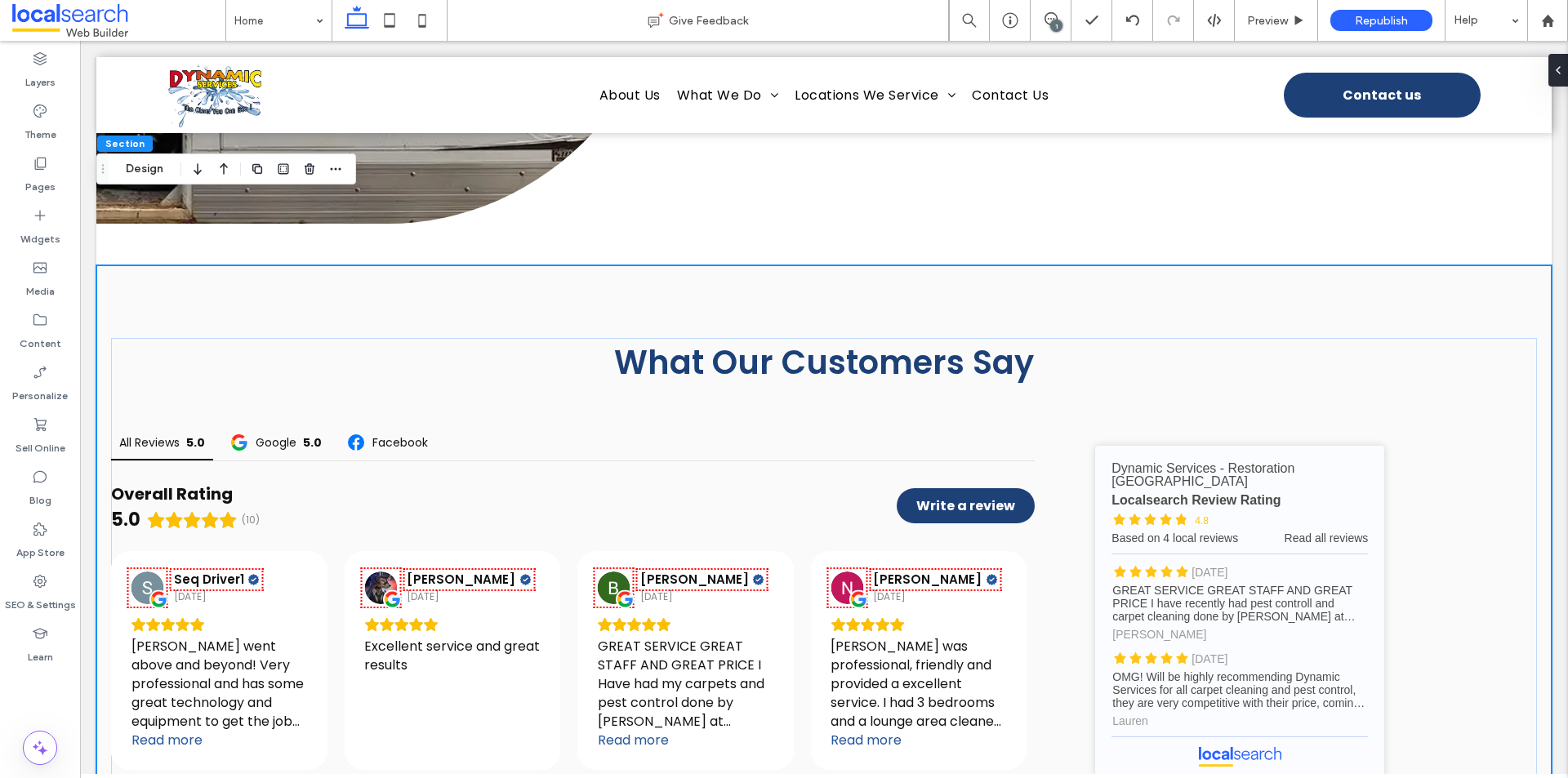
click at [142, 181] on div "Section Design" at bounding box center [226, 168] width 260 height 31
drag, startPoint x: 156, startPoint y: 169, endPoint x: 1215, endPoint y: 287, distance: 1065.6
click at [156, 169] on button "Design" at bounding box center [144, 168] width 59 height 20
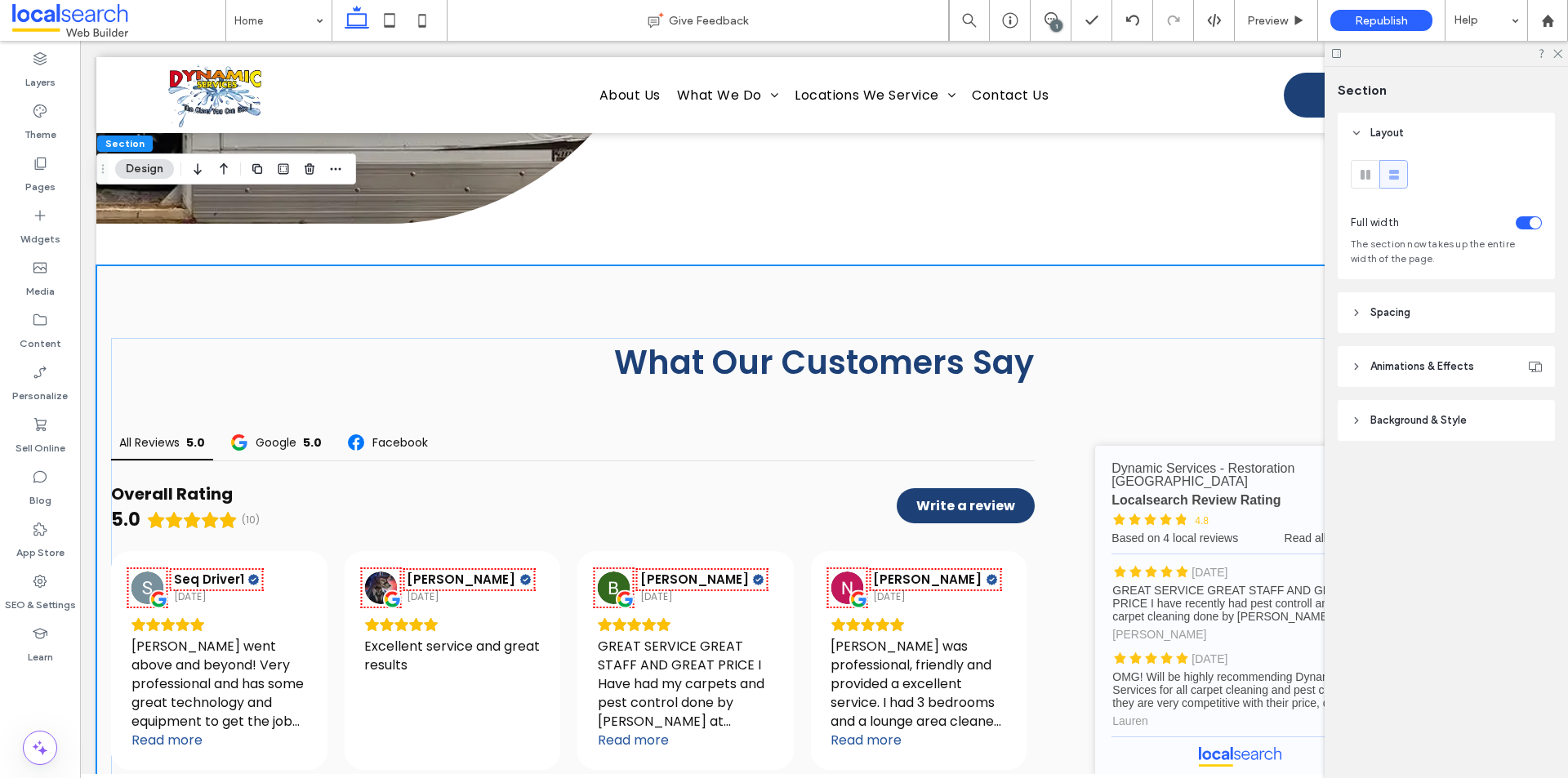
click at [1527, 229] on div at bounding box center [1474, 222] width 136 height 29
click at [1530, 222] on div "toggle" at bounding box center [1535, 222] width 11 height 11
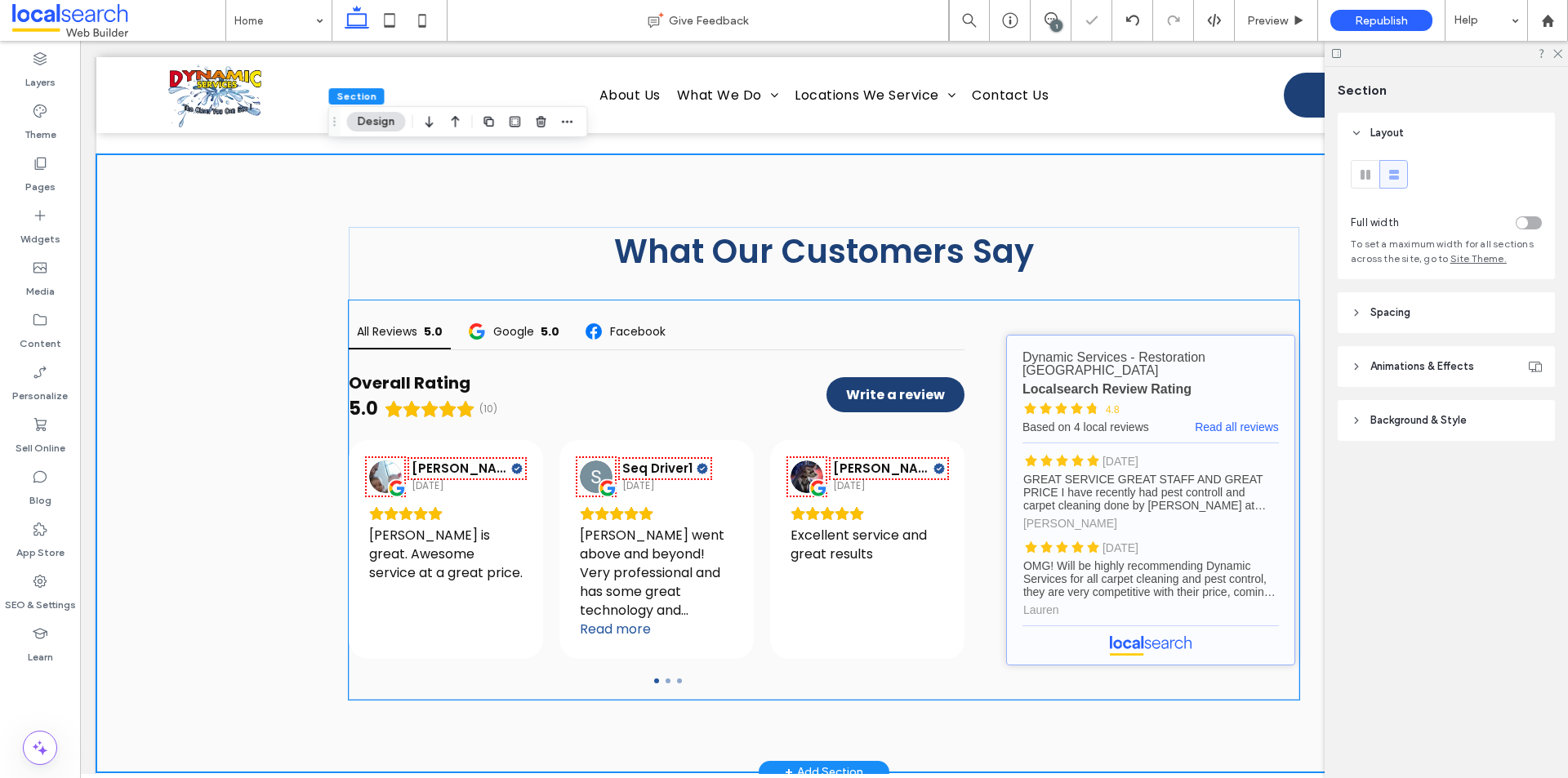
scroll to position [5114, 0]
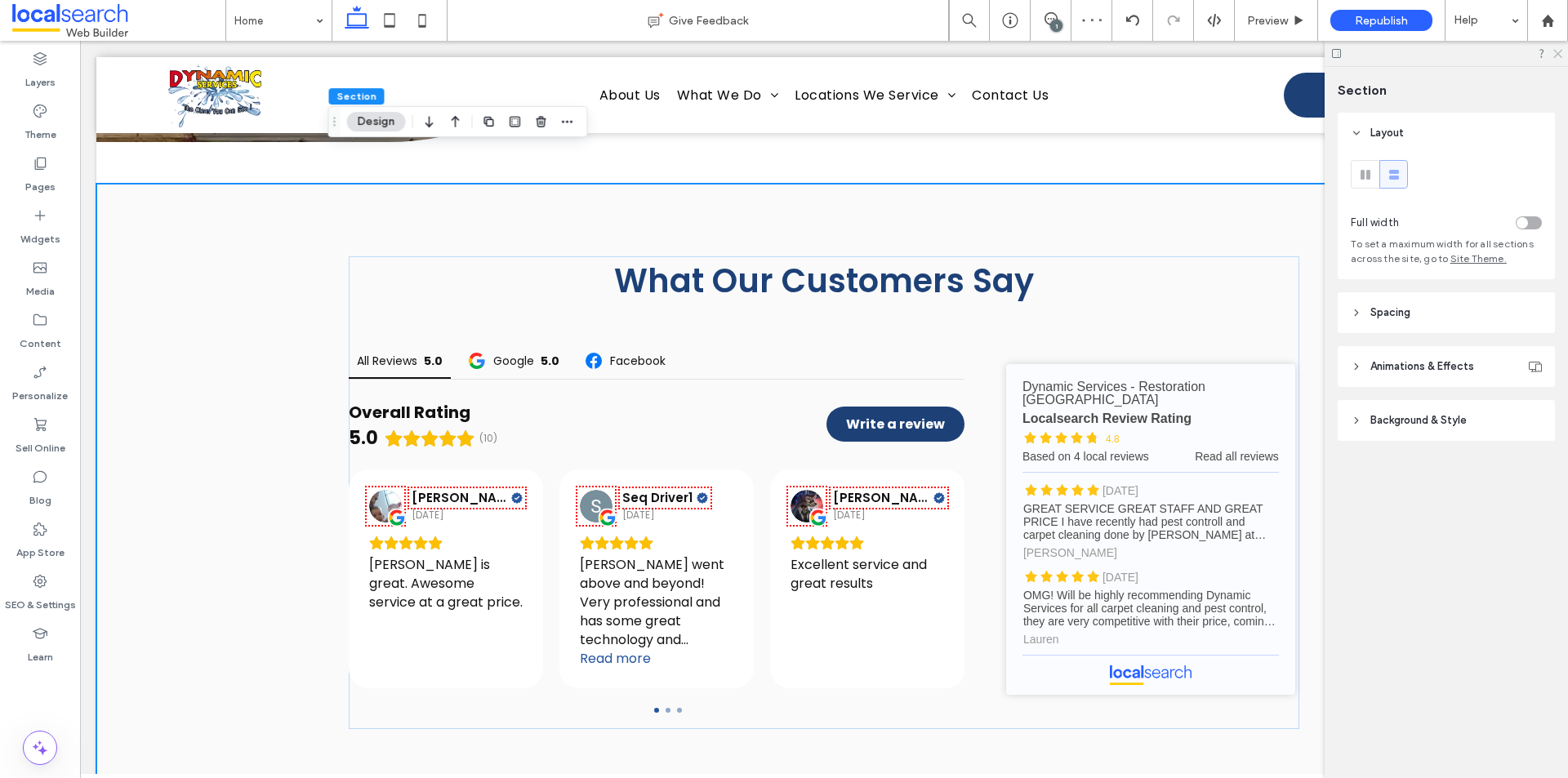
click at [1556, 54] on icon at bounding box center [1557, 52] width 10 height 10
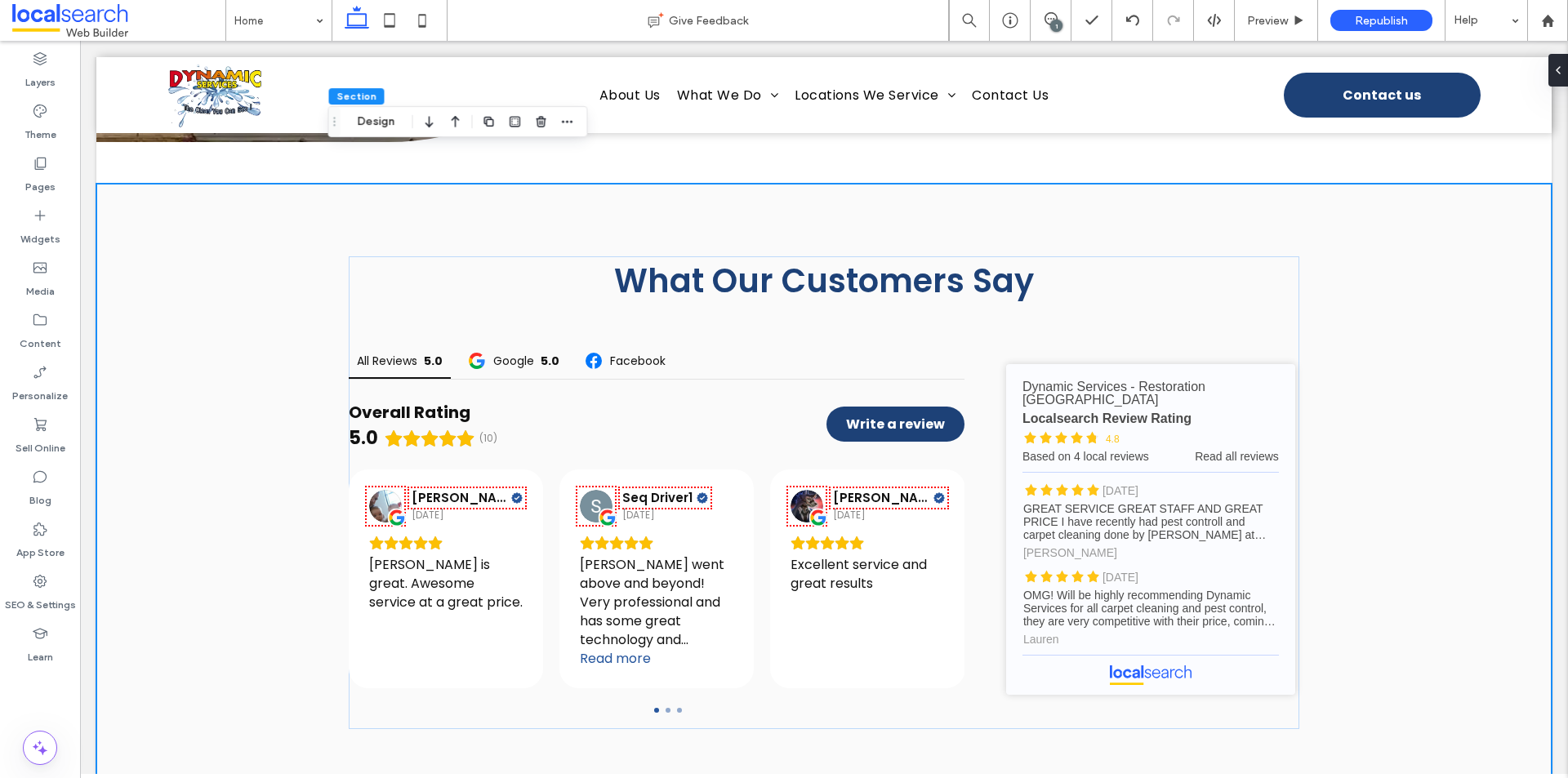
click at [1052, 20] on div "1" at bounding box center [1056, 25] width 12 height 12
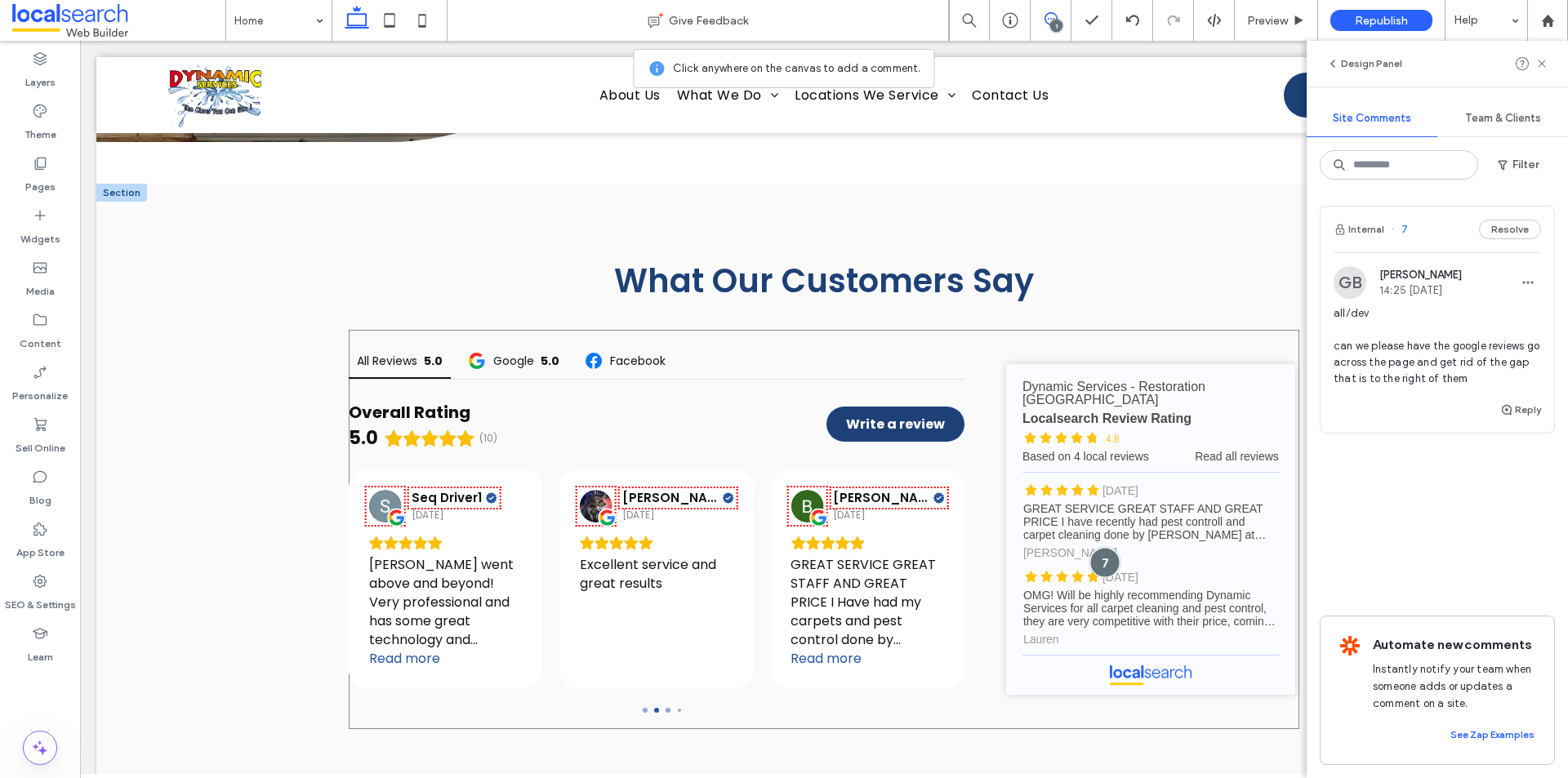
click at [1100, 547] on div at bounding box center [1105, 562] width 30 height 30
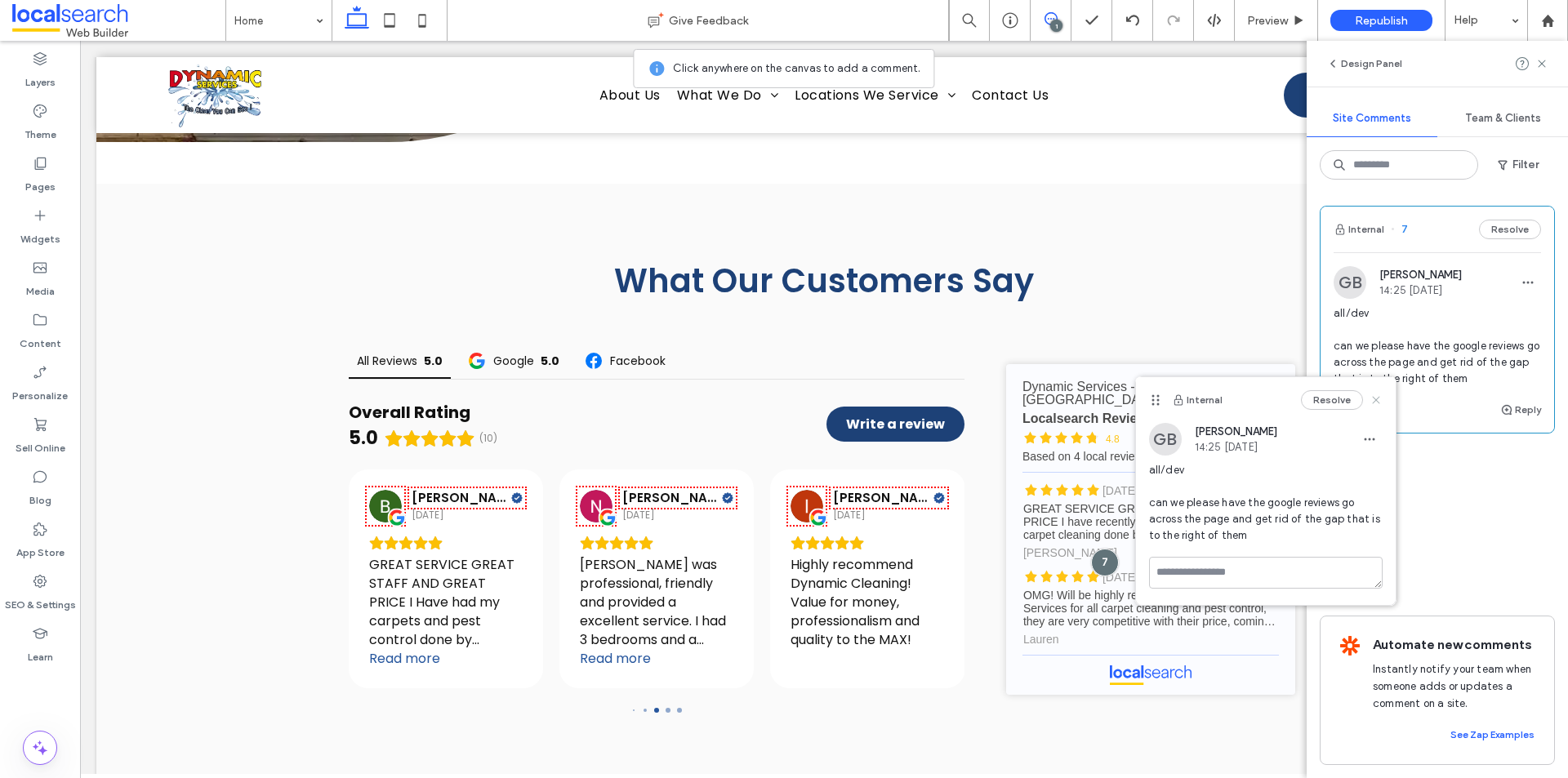
click at [1378, 400] on icon at bounding box center [1376, 400] width 13 height 13
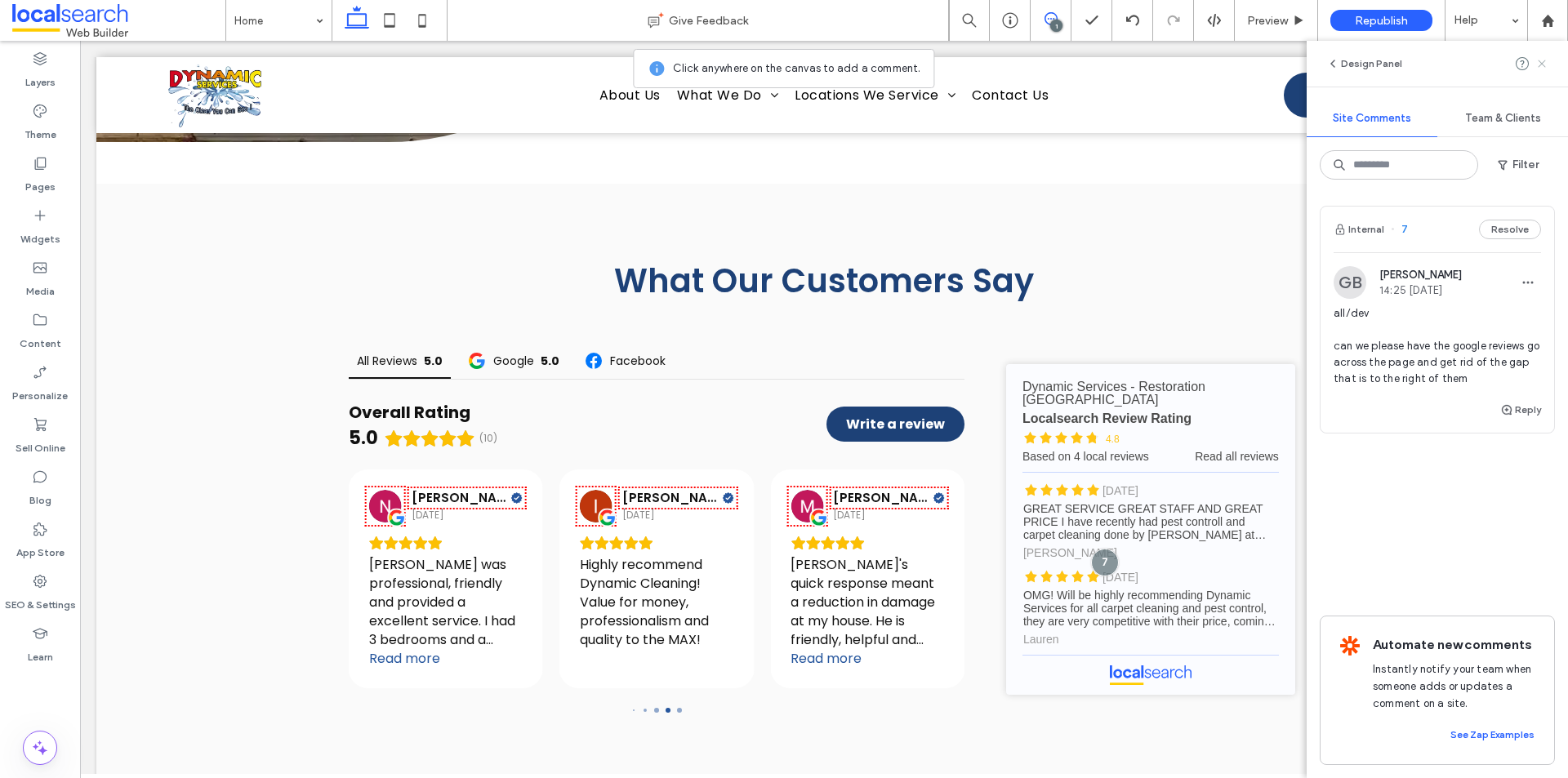
click at [1547, 60] on icon at bounding box center [1542, 63] width 13 height 13
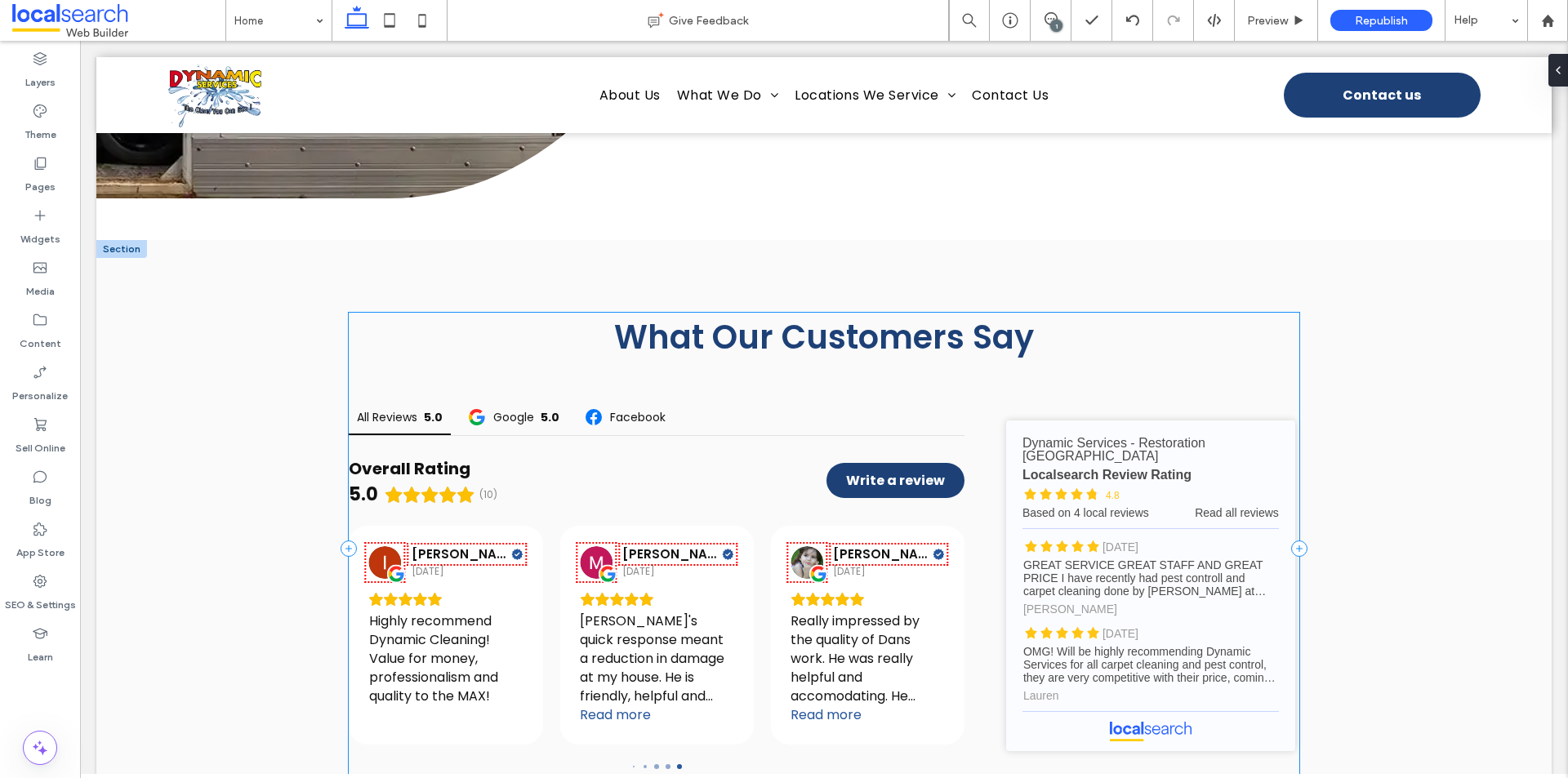
scroll to position [4950, 0]
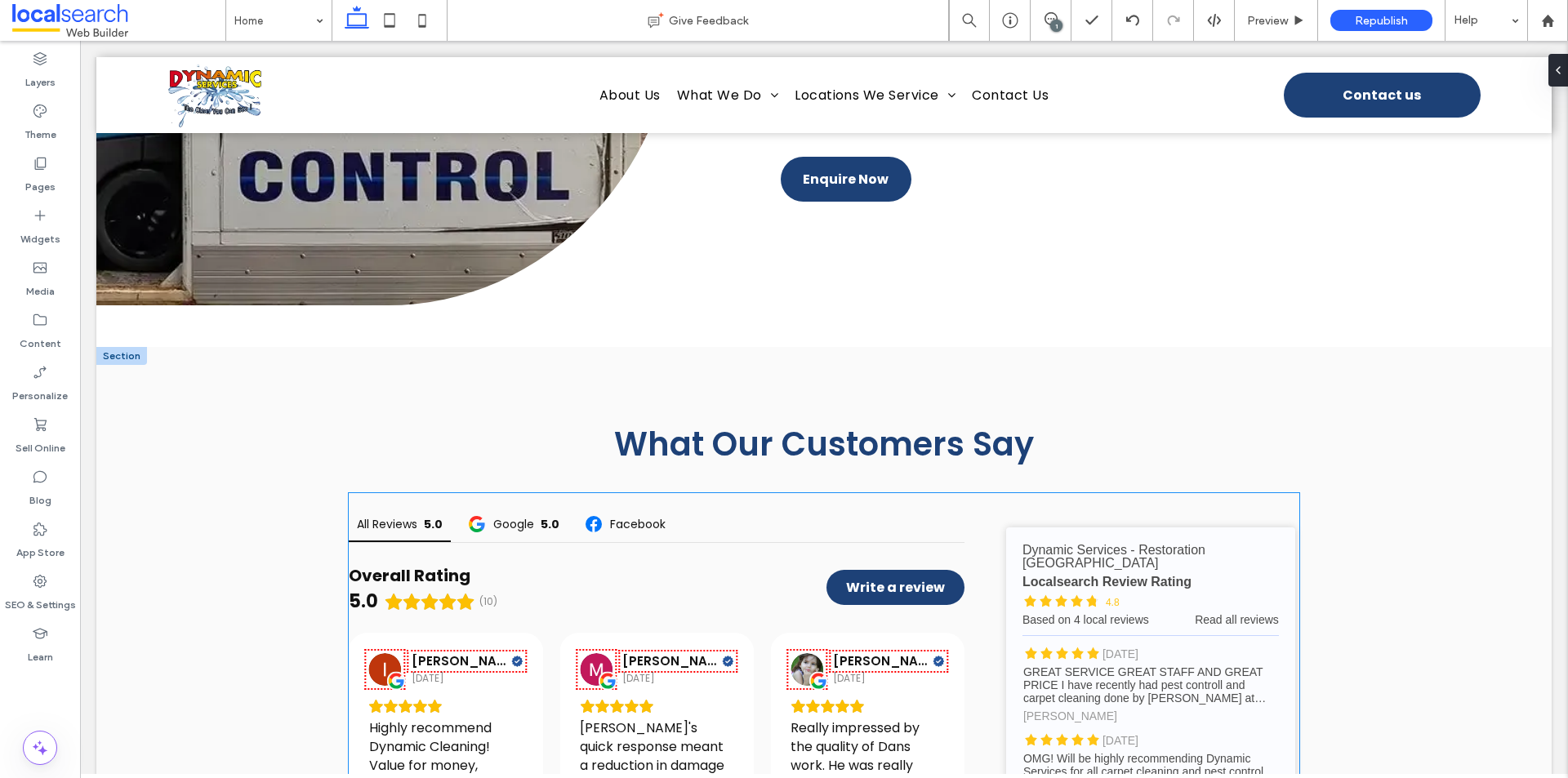
click at [771, 543] on div "Overall Rating 5.0 (10) Write a review" at bounding box center [657, 579] width 616 height 74
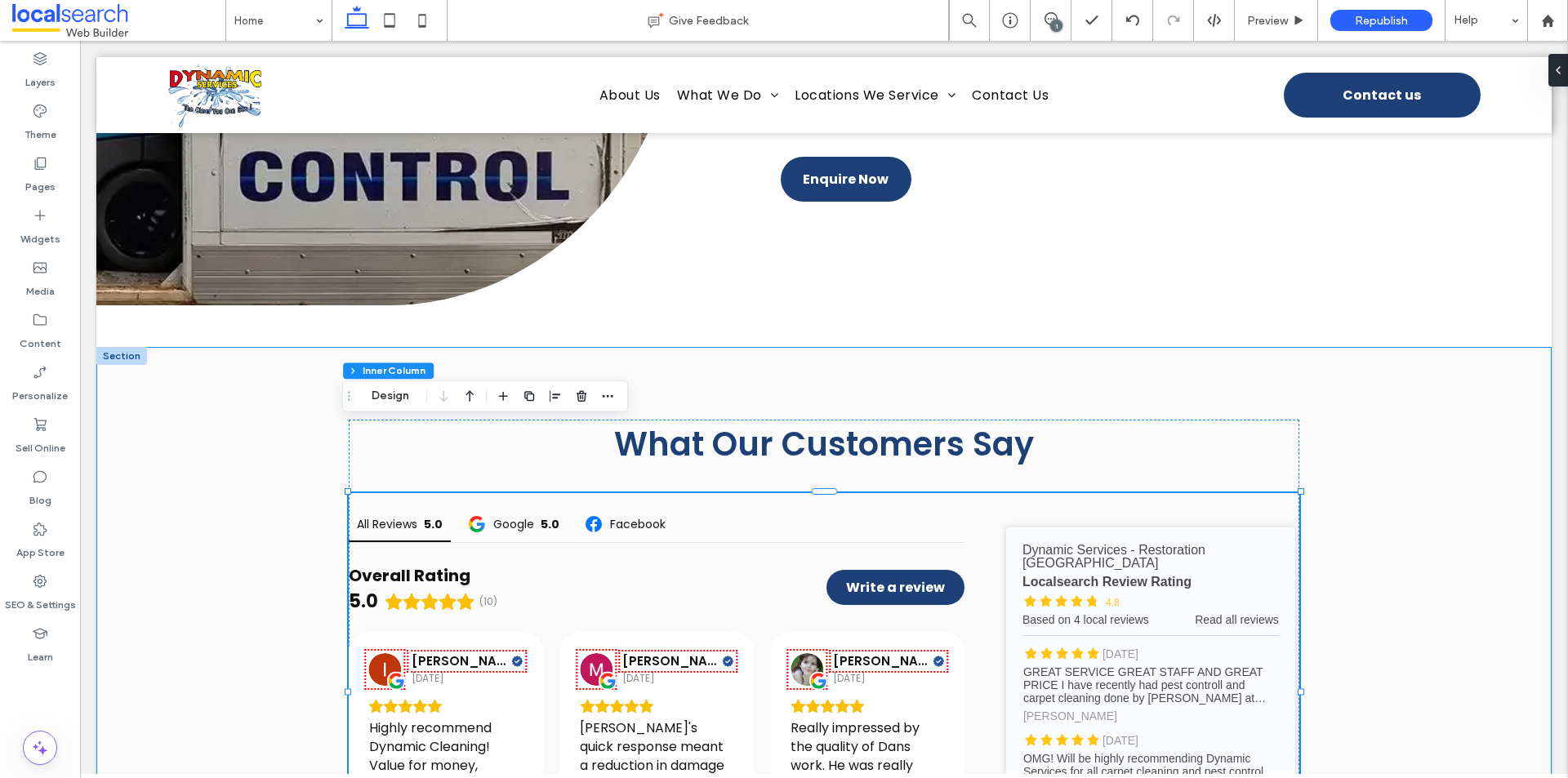
click at [223, 396] on div "What Our Customers Say All Reviews 5.0 Google 5.0 Facebook Overall Rating 5.0 (…" at bounding box center [824, 656] width 1455 height 618
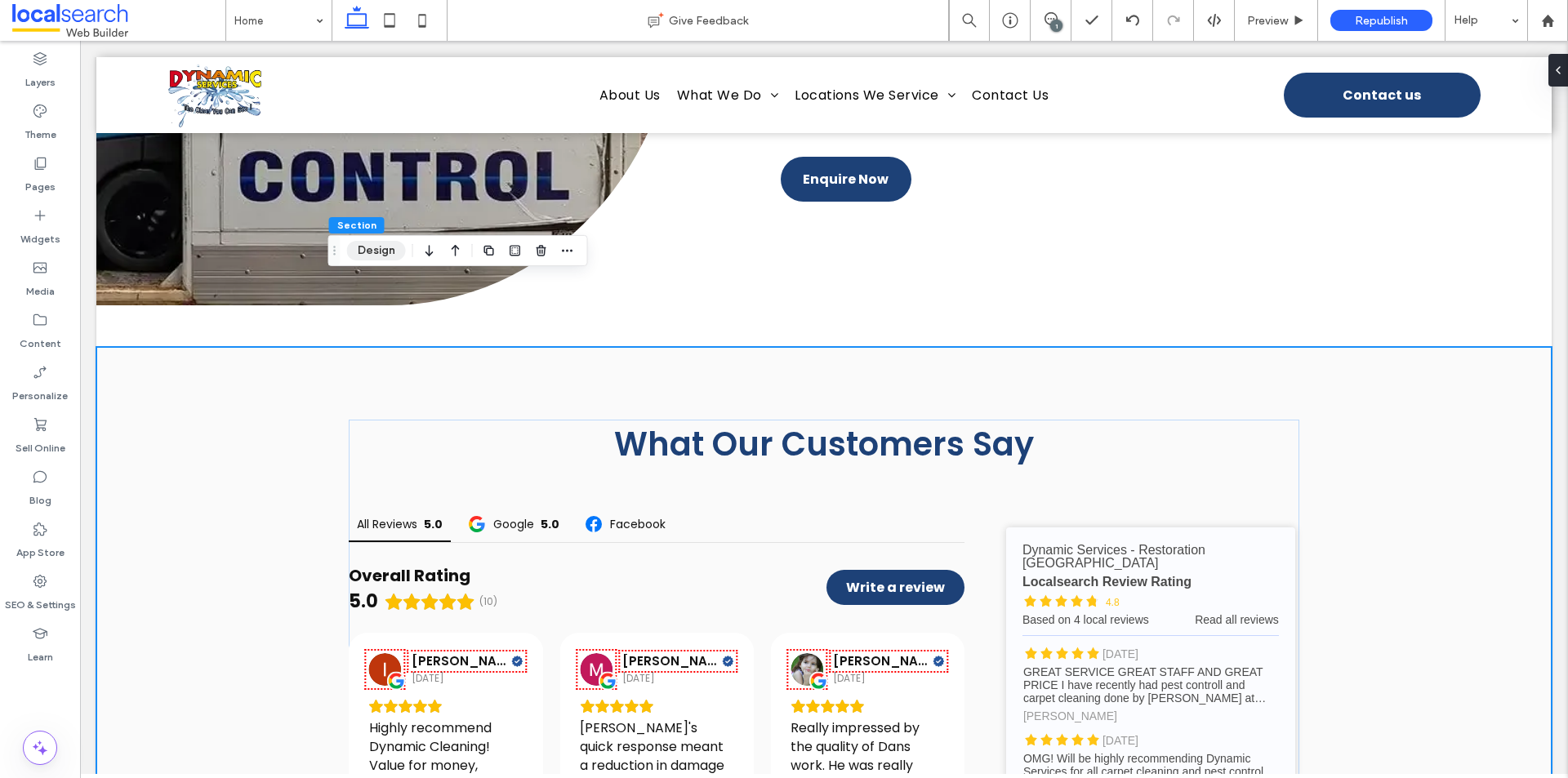
click at [376, 248] on button "Design" at bounding box center [376, 250] width 59 height 20
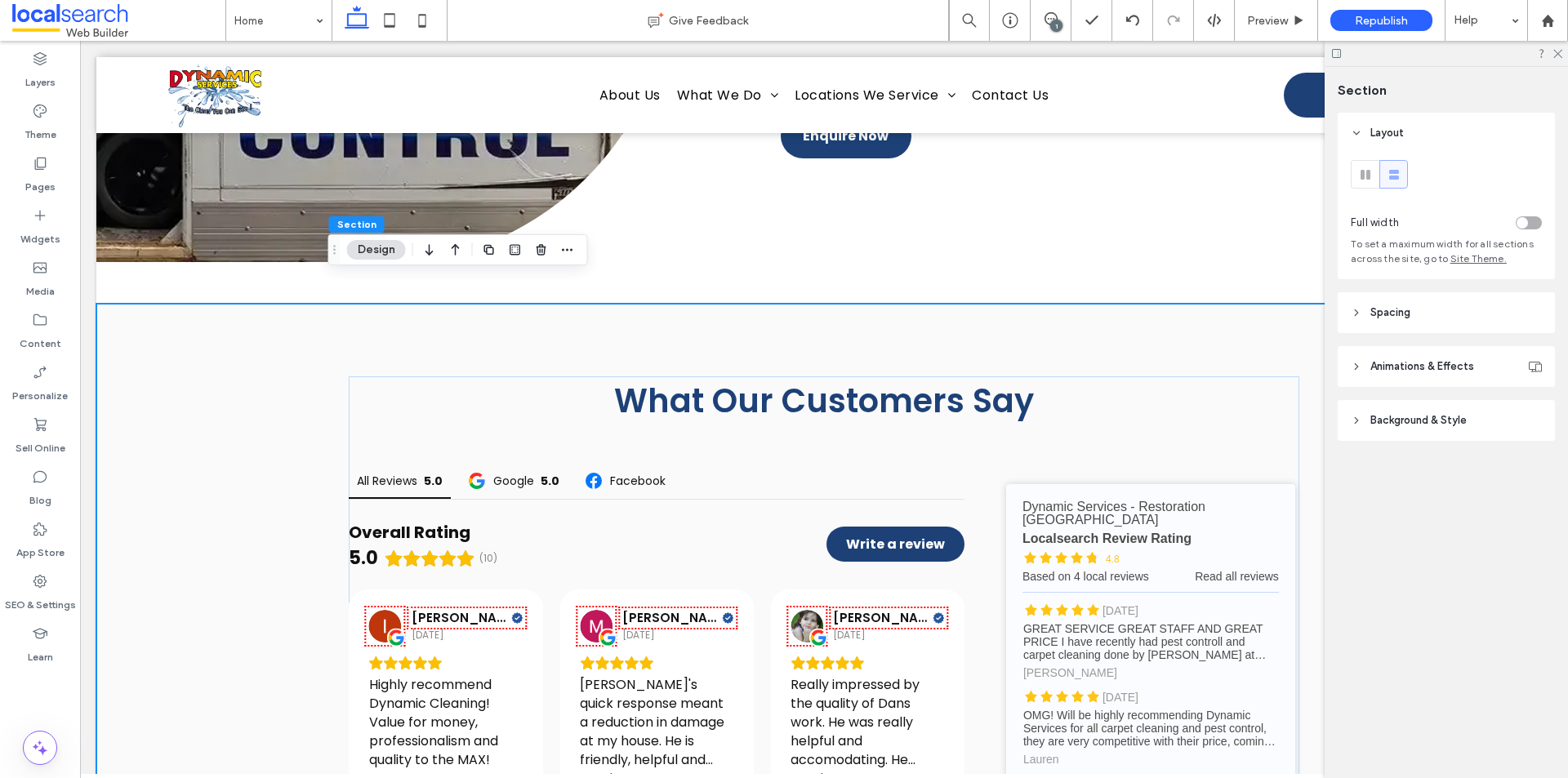
scroll to position [5032, 0]
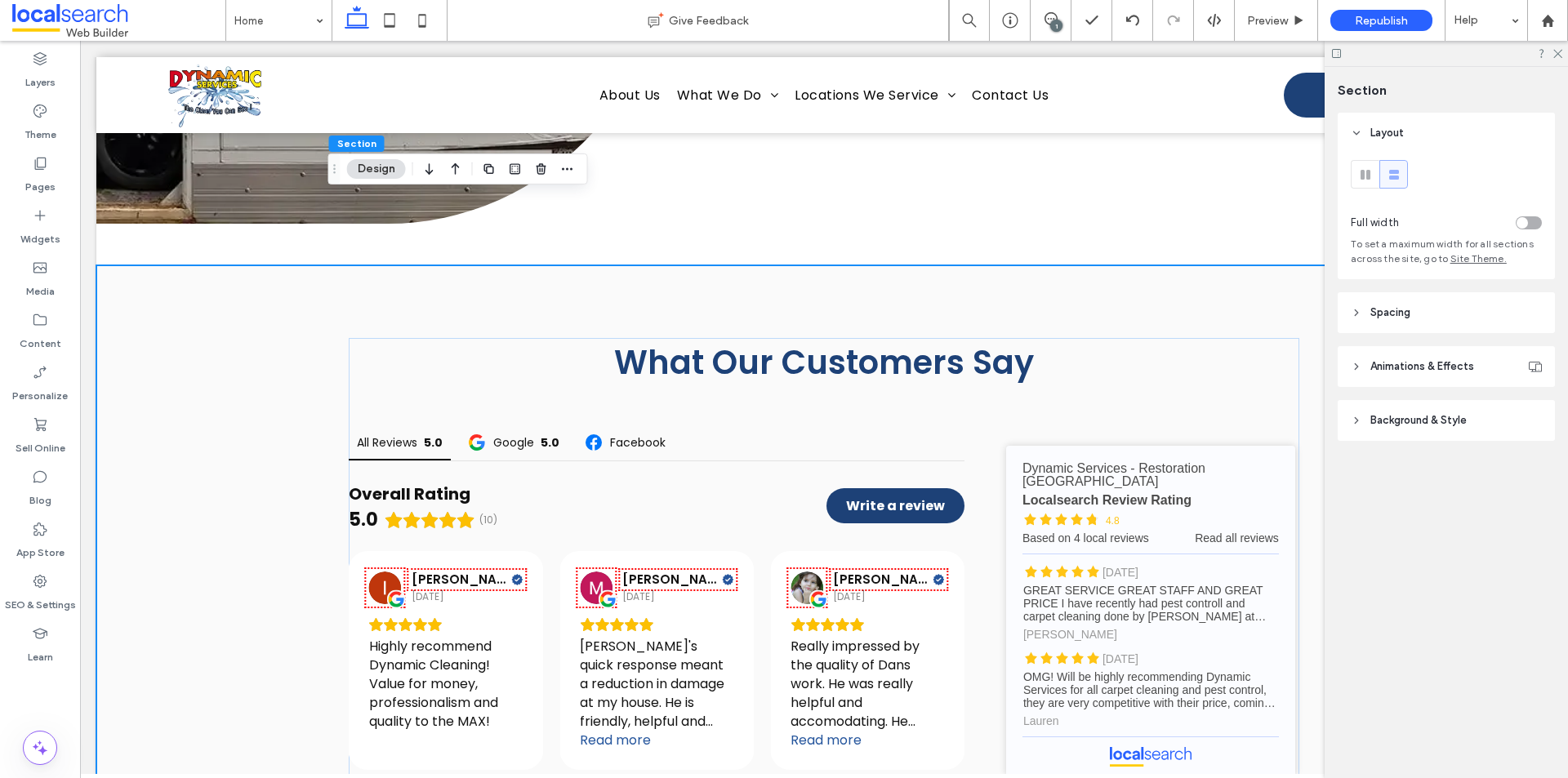
click at [1425, 317] on header "Spacing" at bounding box center [1446, 313] width 217 height 41
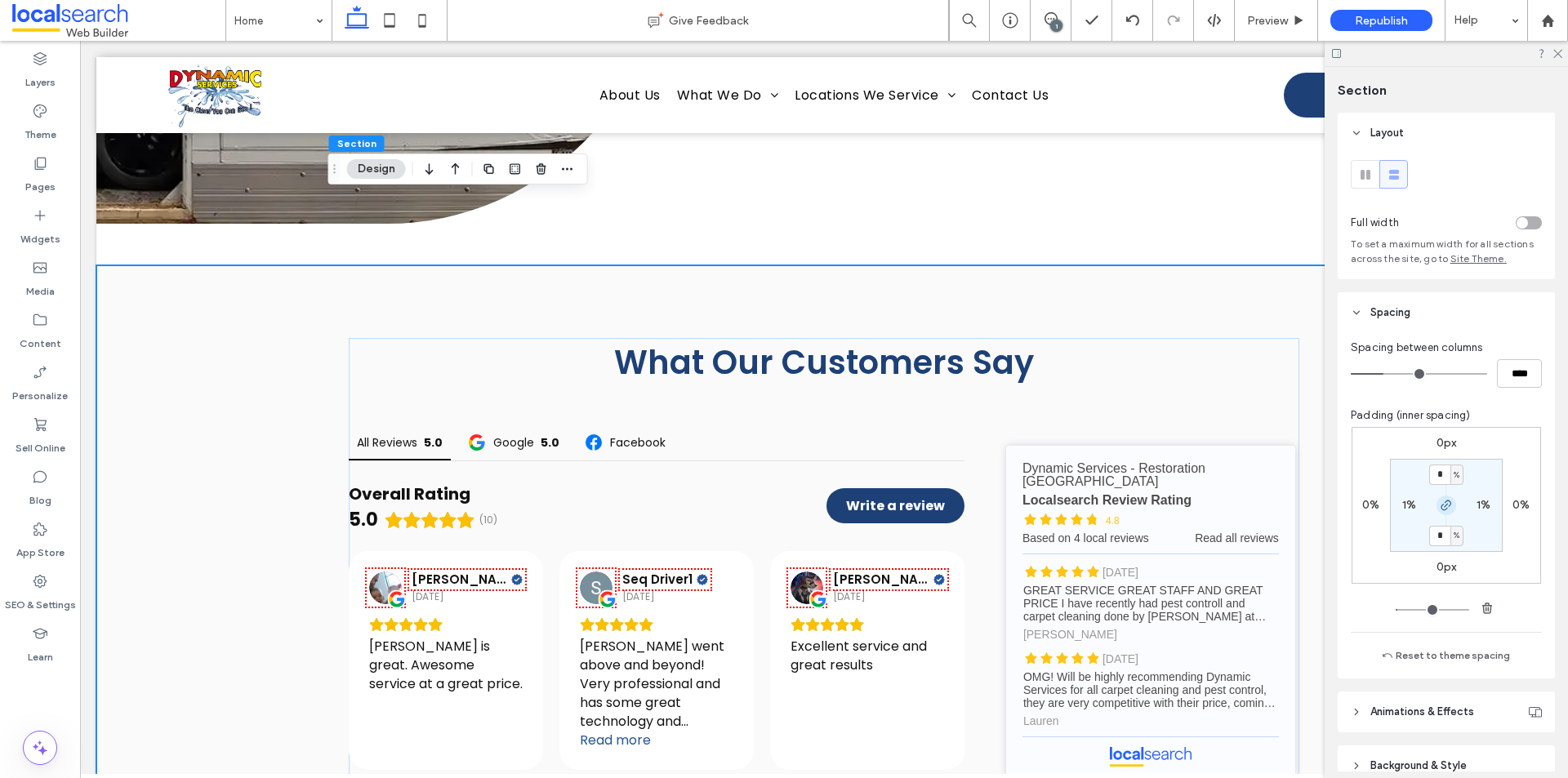
click at [1446, 511] on icon "button" at bounding box center [1447, 505] width 13 height 13
click at [1408, 507] on label "1%" at bounding box center [1409, 504] width 14 height 14
type input "*"
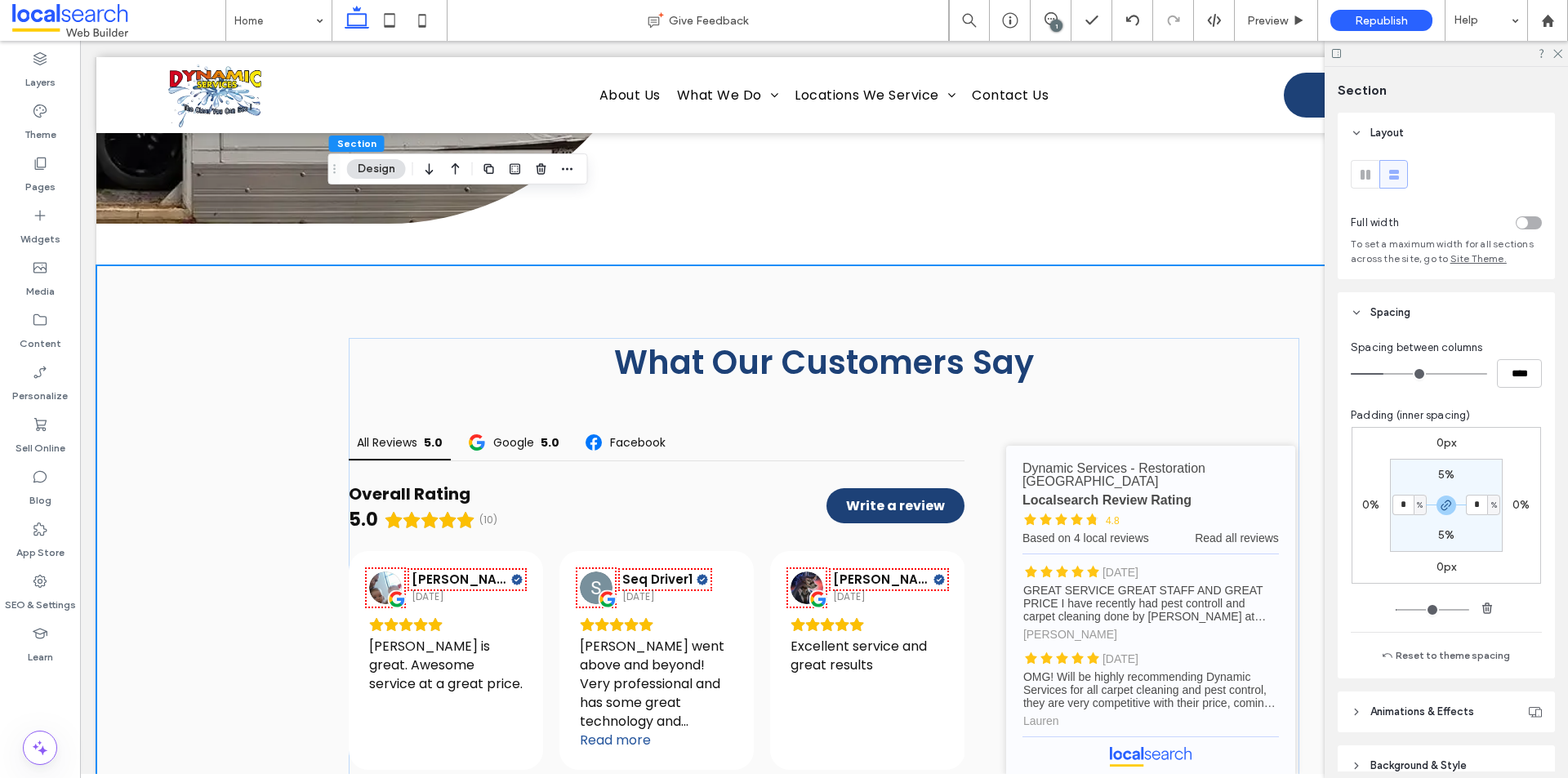
type input "*"
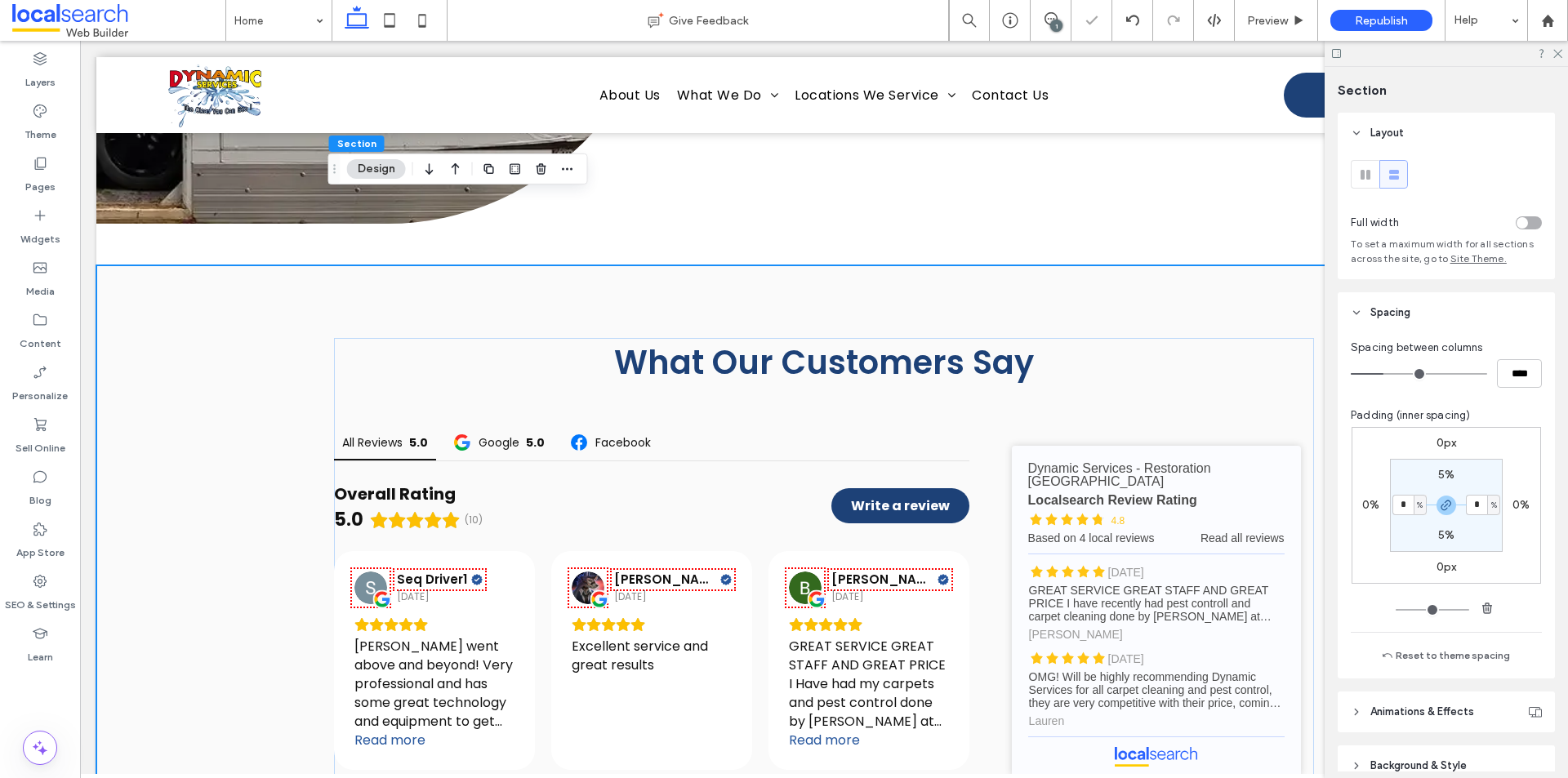
type input "*"
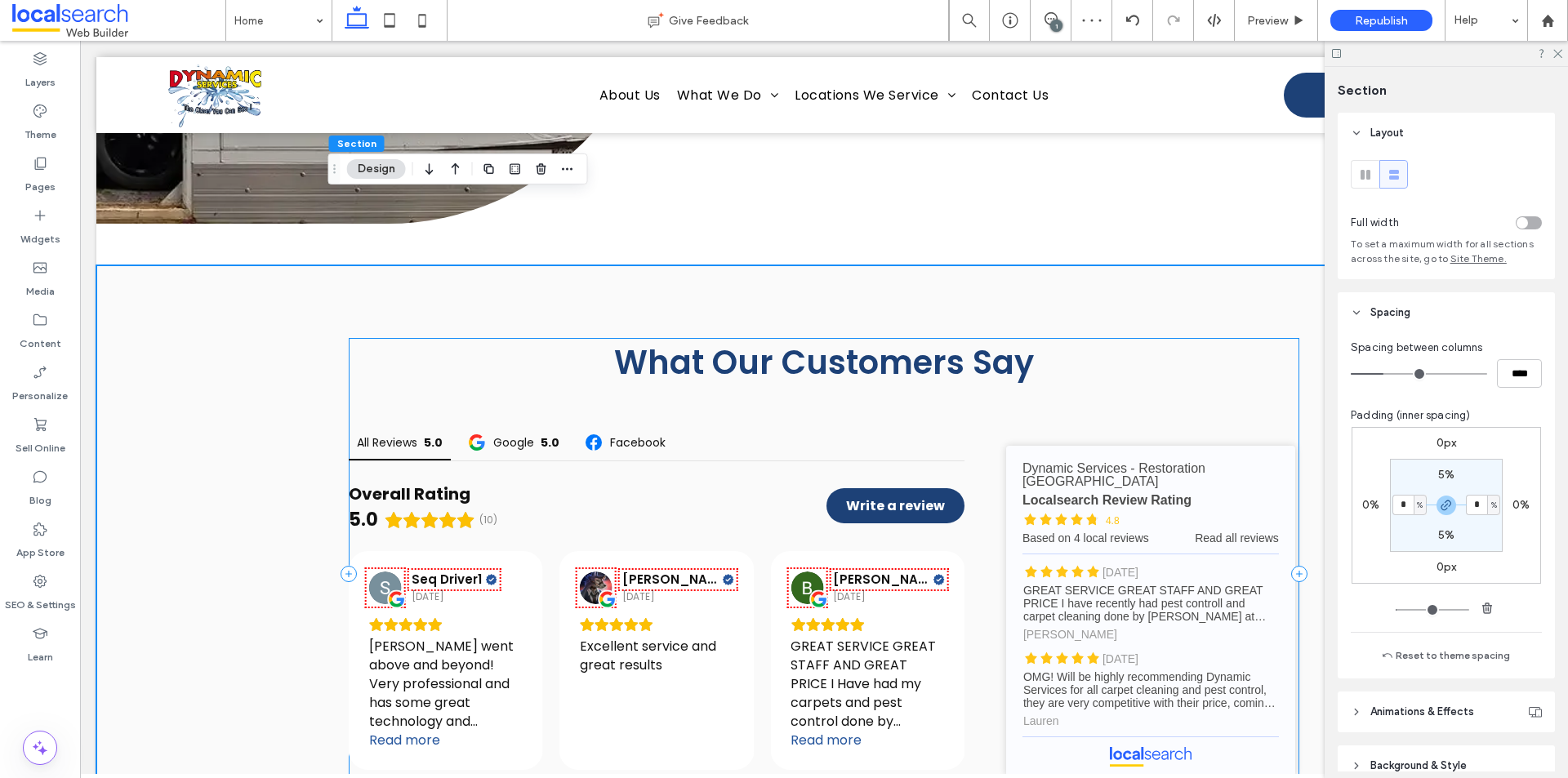
click at [1259, 338] on div "What Our Customers Say All Reviews 5.0 Google 5.0 Facebook Overall Rating 5.0 (…" at bounding box center [824, 574] width 951 height 473
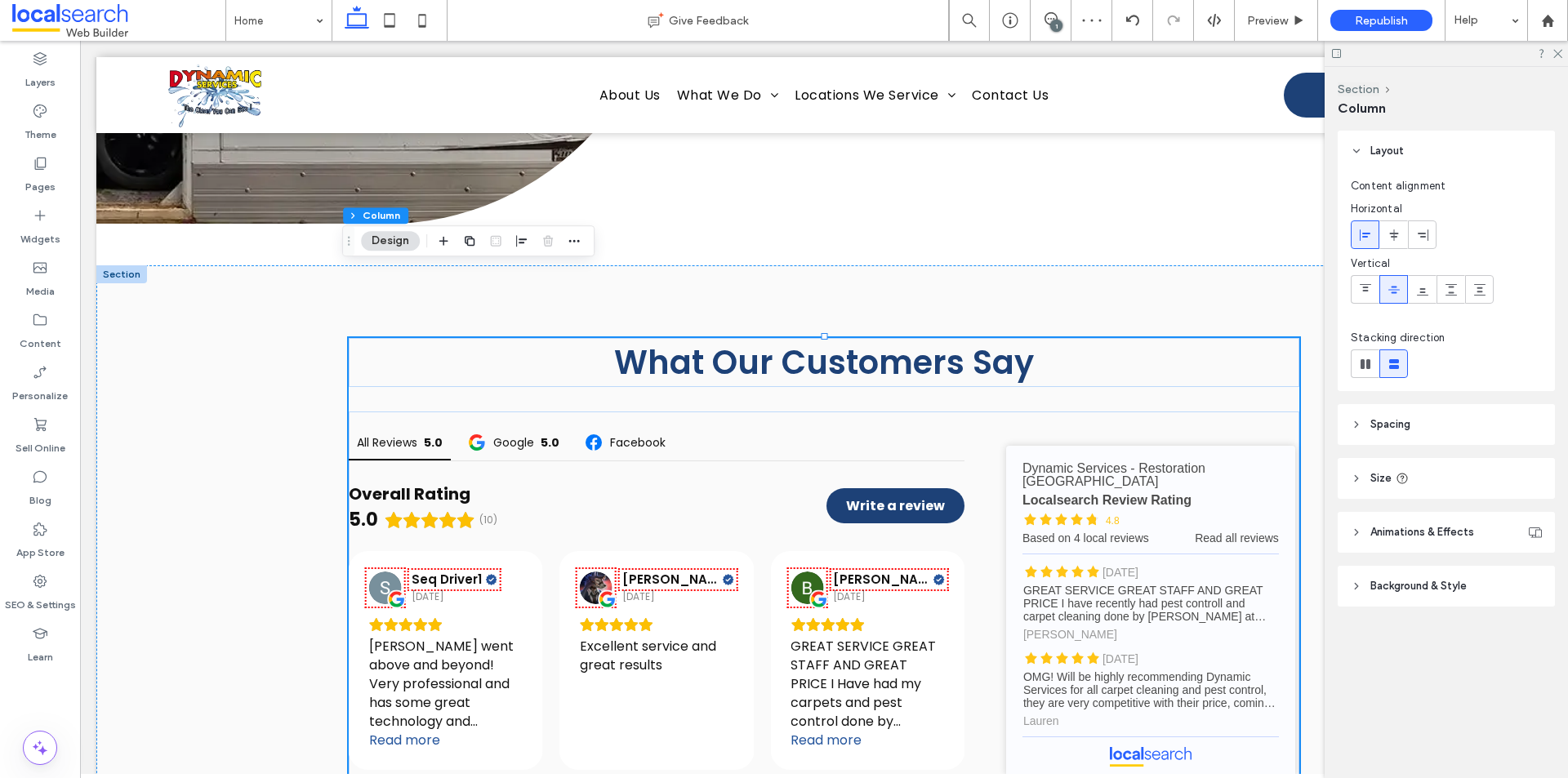
click at [1399, 421] on span "Spacing" at bounding box center [1390, 424] width 40 height 17
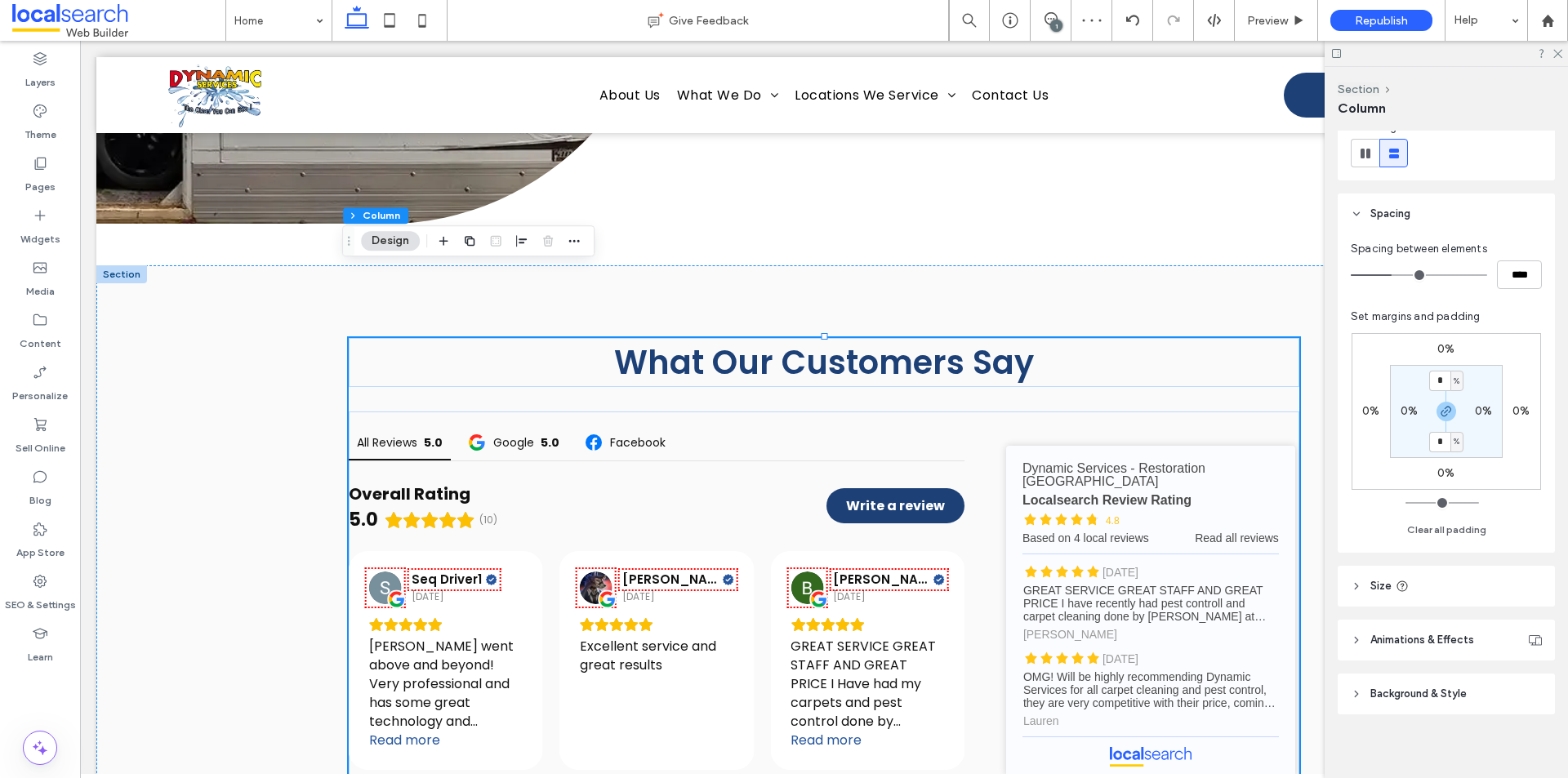
scroll to position [219, 0]
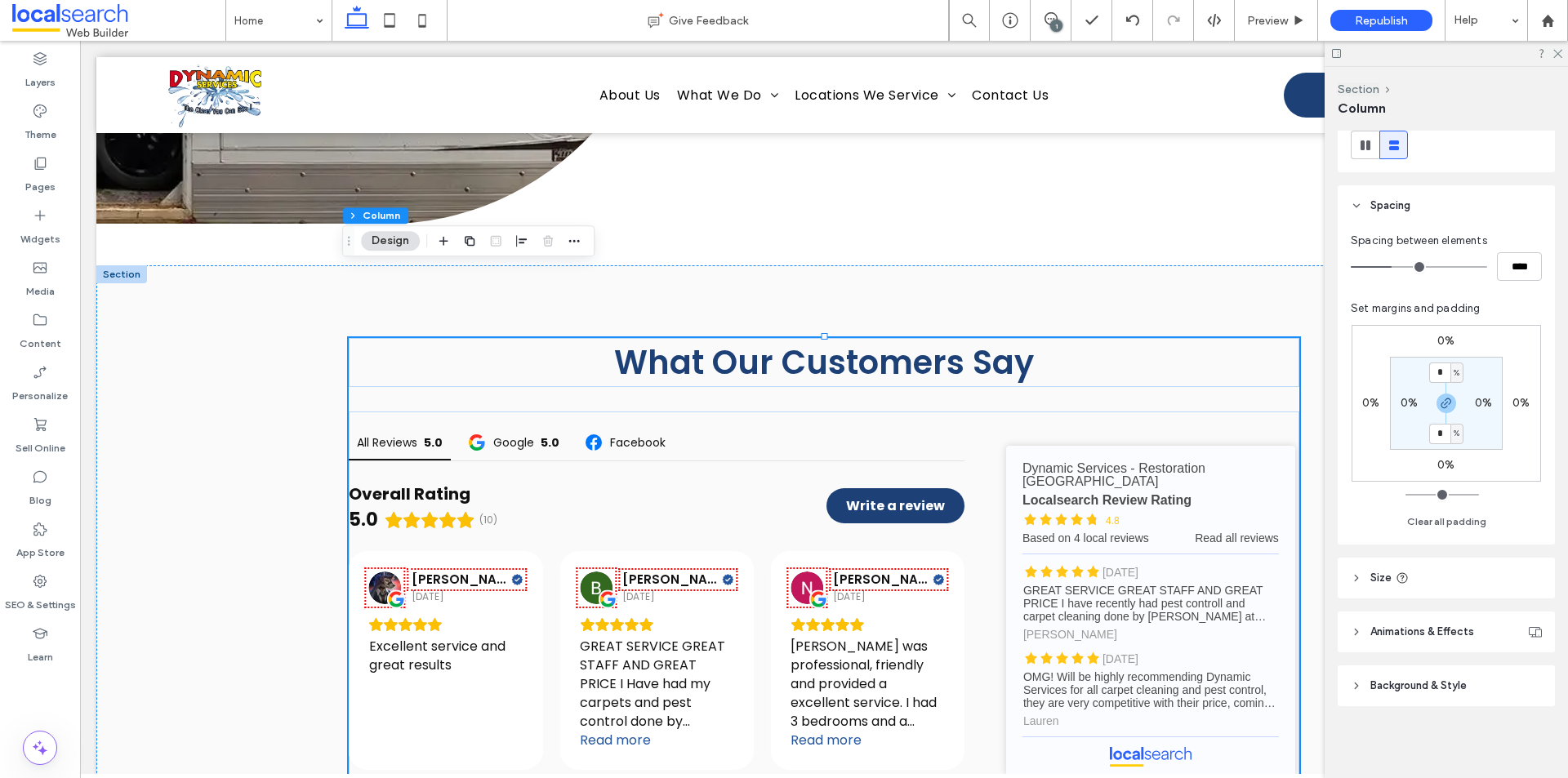
click at [1380, 581] on span "Size" at bounding box center [1381, 578] width 21 height 17
click at [1119, 265] on div "What Our Customers Say All Reviews 5.0 Google 5.0 Facebook Overall Rating 5.0 (…" at bounding box center [824, 574] width 980 height 618
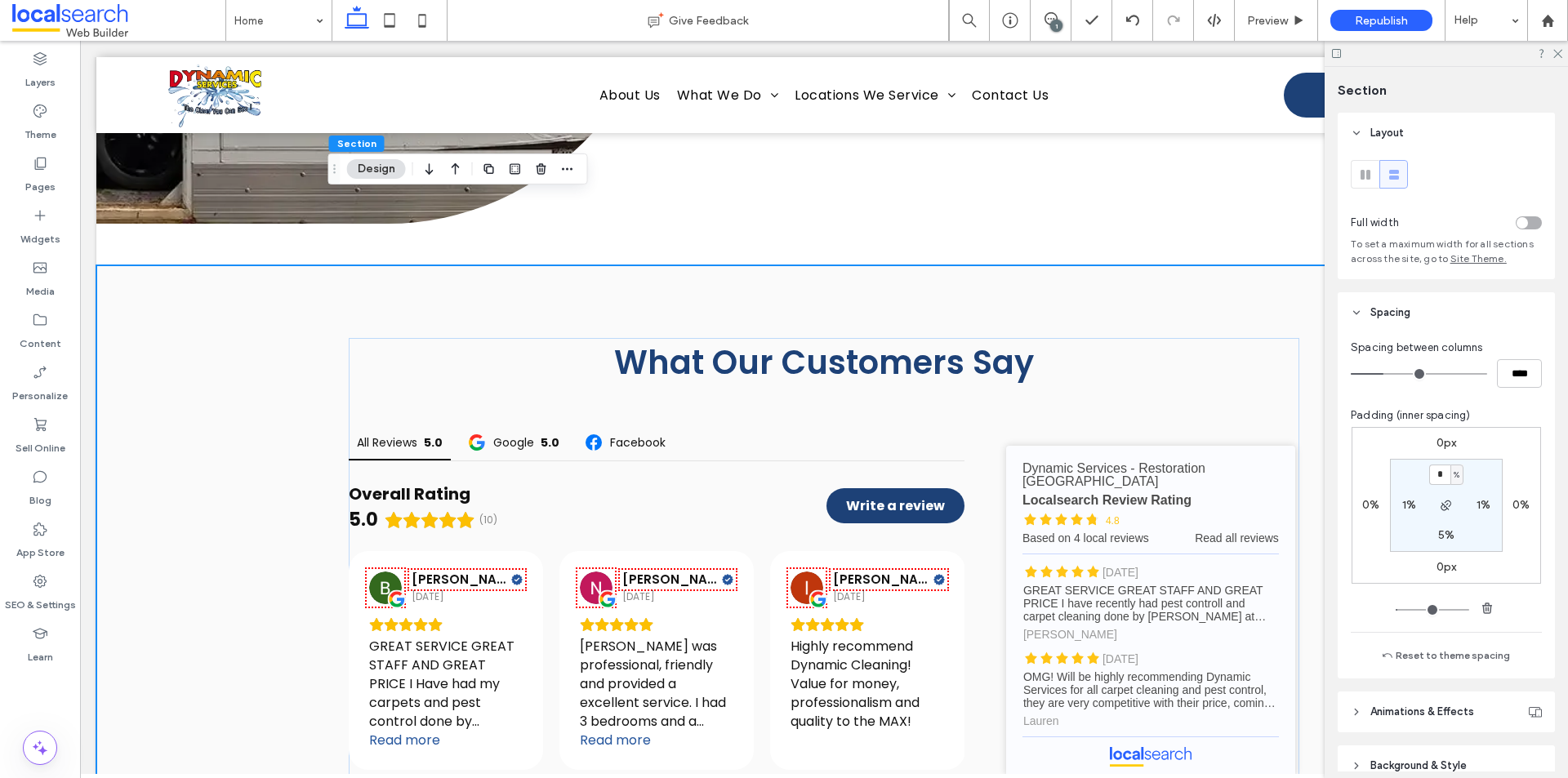
click at [1517, 222] on div "toggle" at bounding box center [1522, 222] width 11 height 11
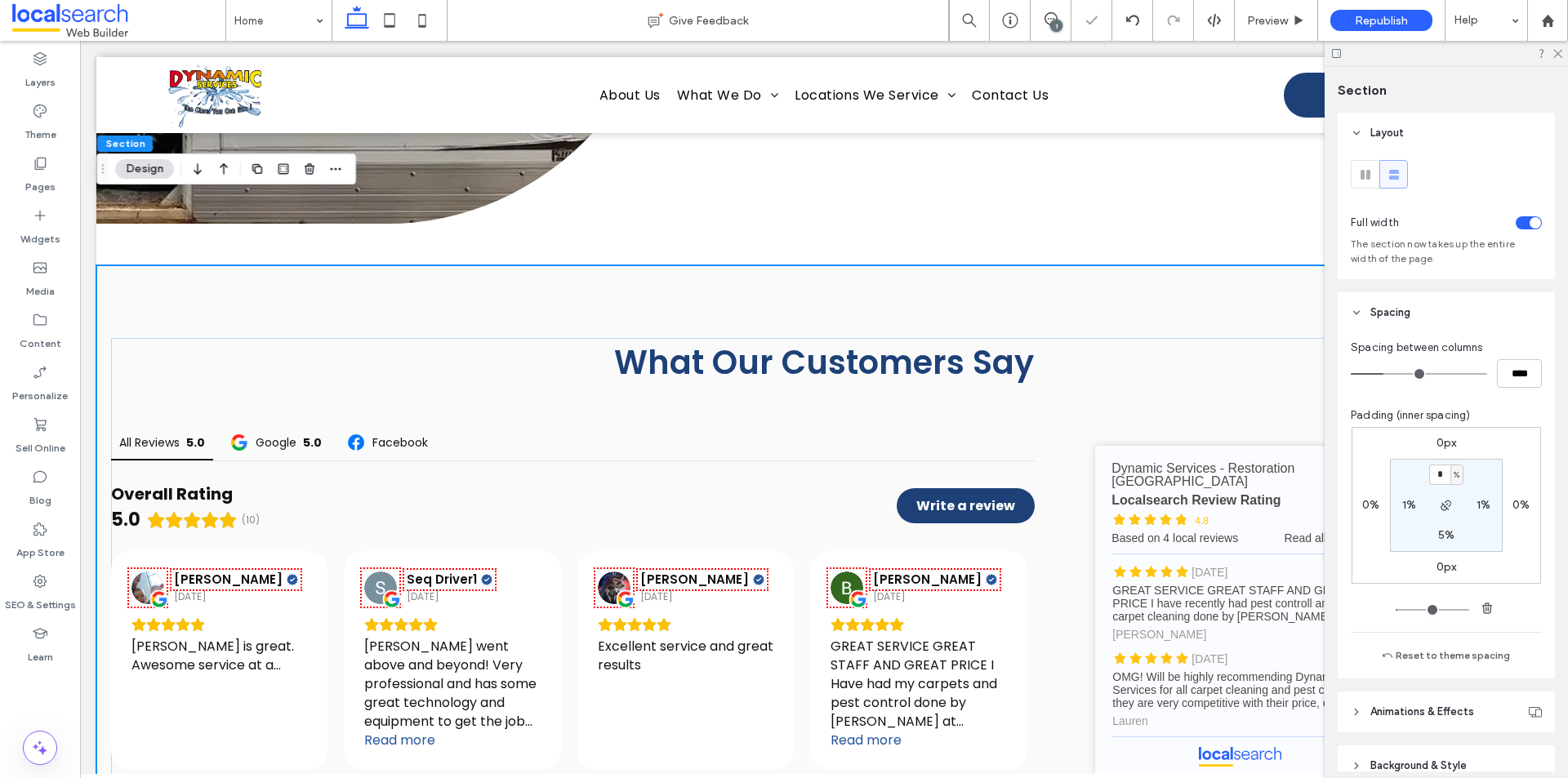
type input "**"
type input "****"
type input "**"
type input "****"
type input "**"
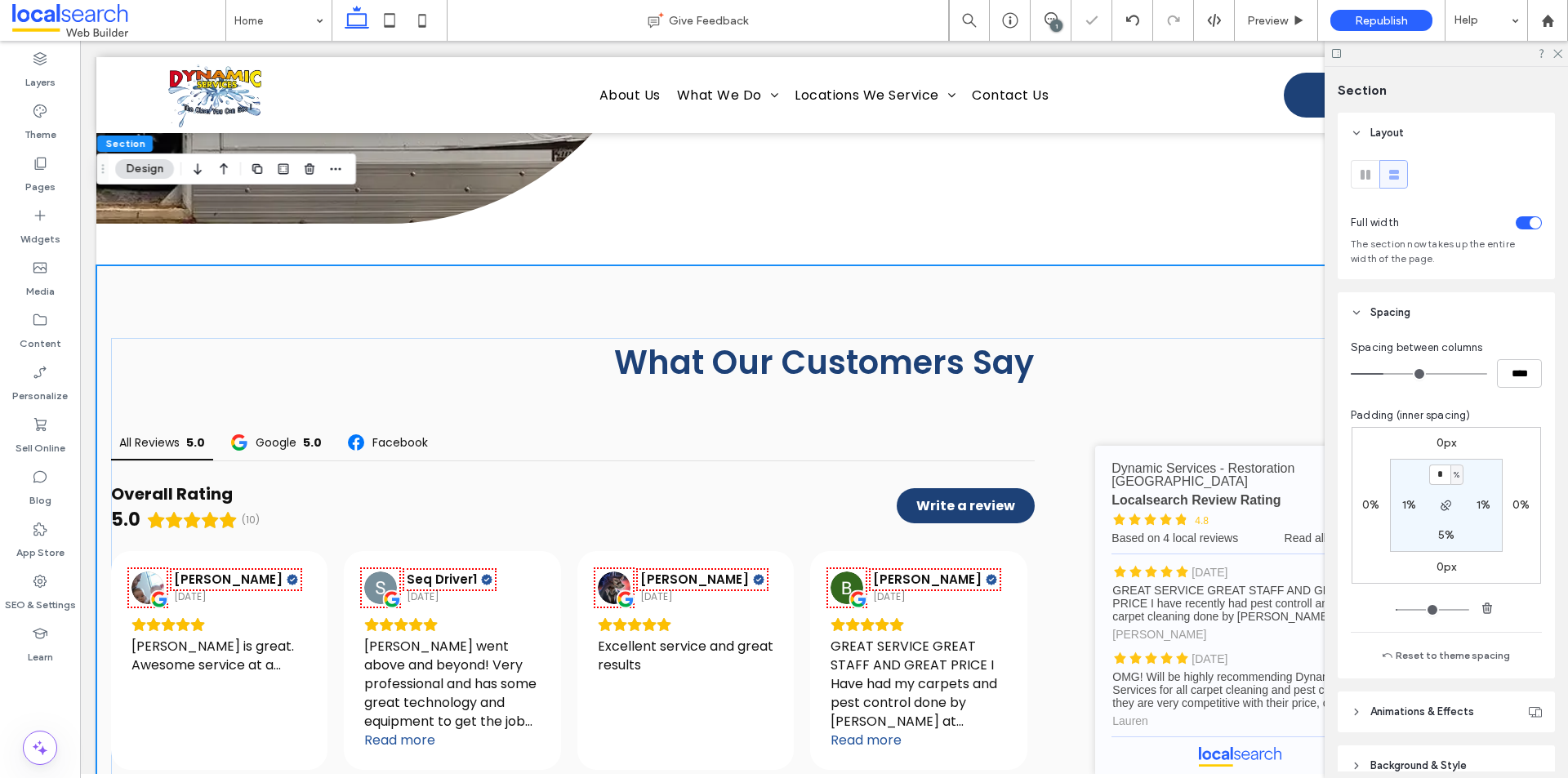
type input "****"
type input "**"
type input "****"
type input "**"
type input "****"
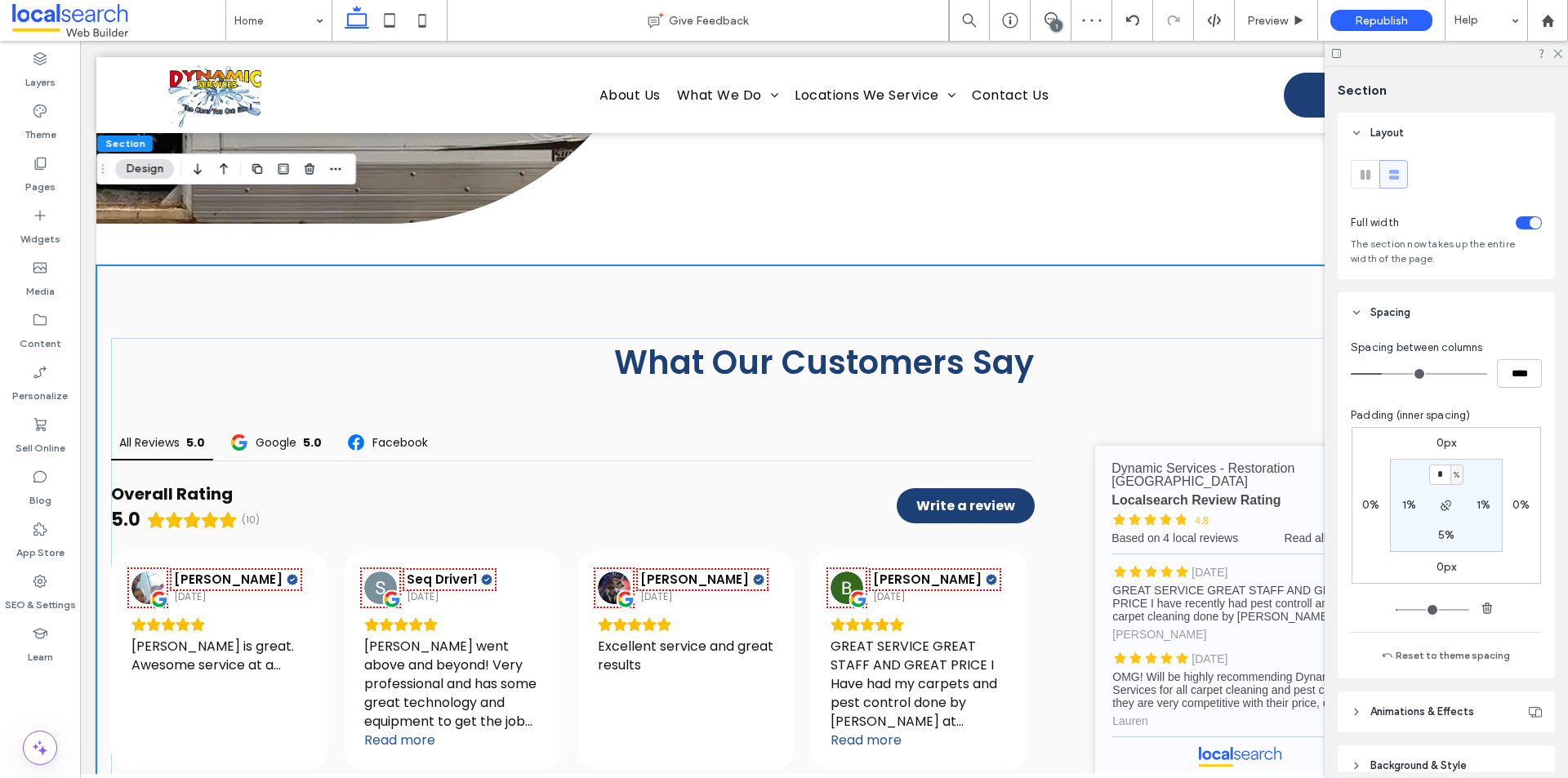
type input "**"
type input "****"
type input "**"
type input "****"
type input "**"
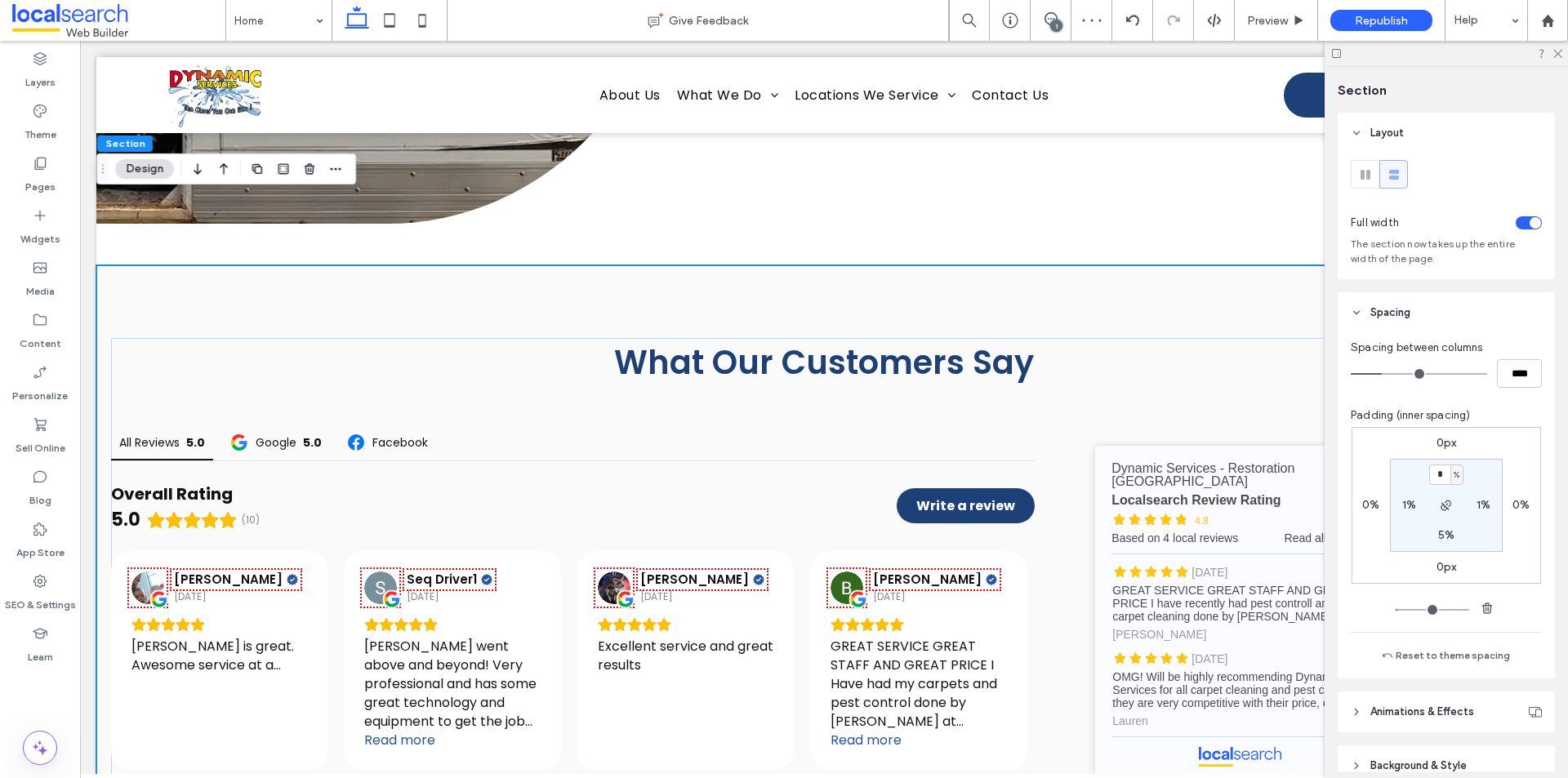
type input "****"
drag, startPoint x: 1386, startPoint y: 376, endPoint x: 1379, endPoint y: 375, distance: 7.1
click at [1379, 375] on input "range" at bounding box center [1419, 374] width 136 height 2
type input "**"
type input "****"
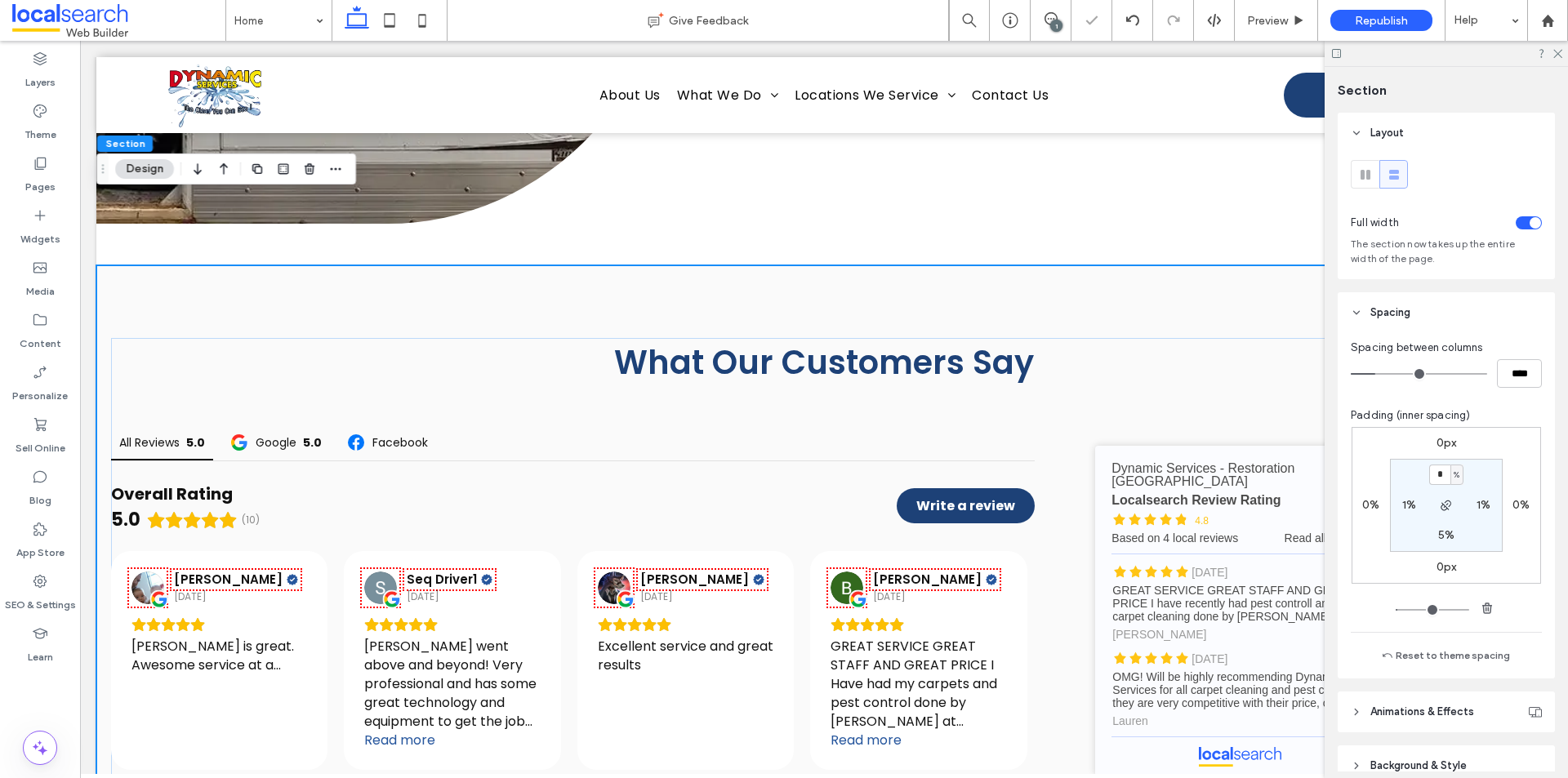
type input "**"
type input "****"
type input "**"
type input "****"
type input "**"
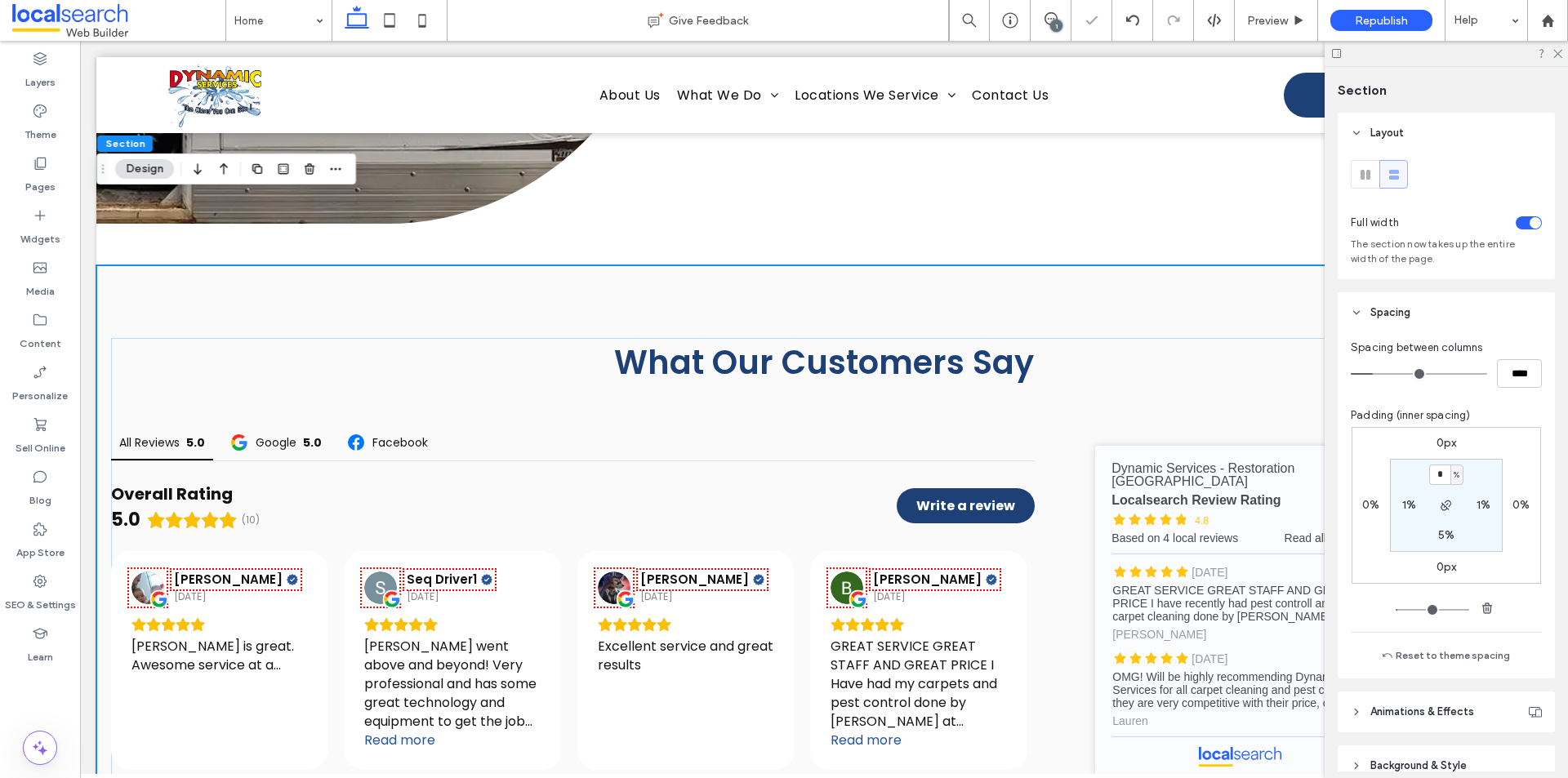
type input "****"
type input "*"
type input "***"
type input "*"
type input "***"
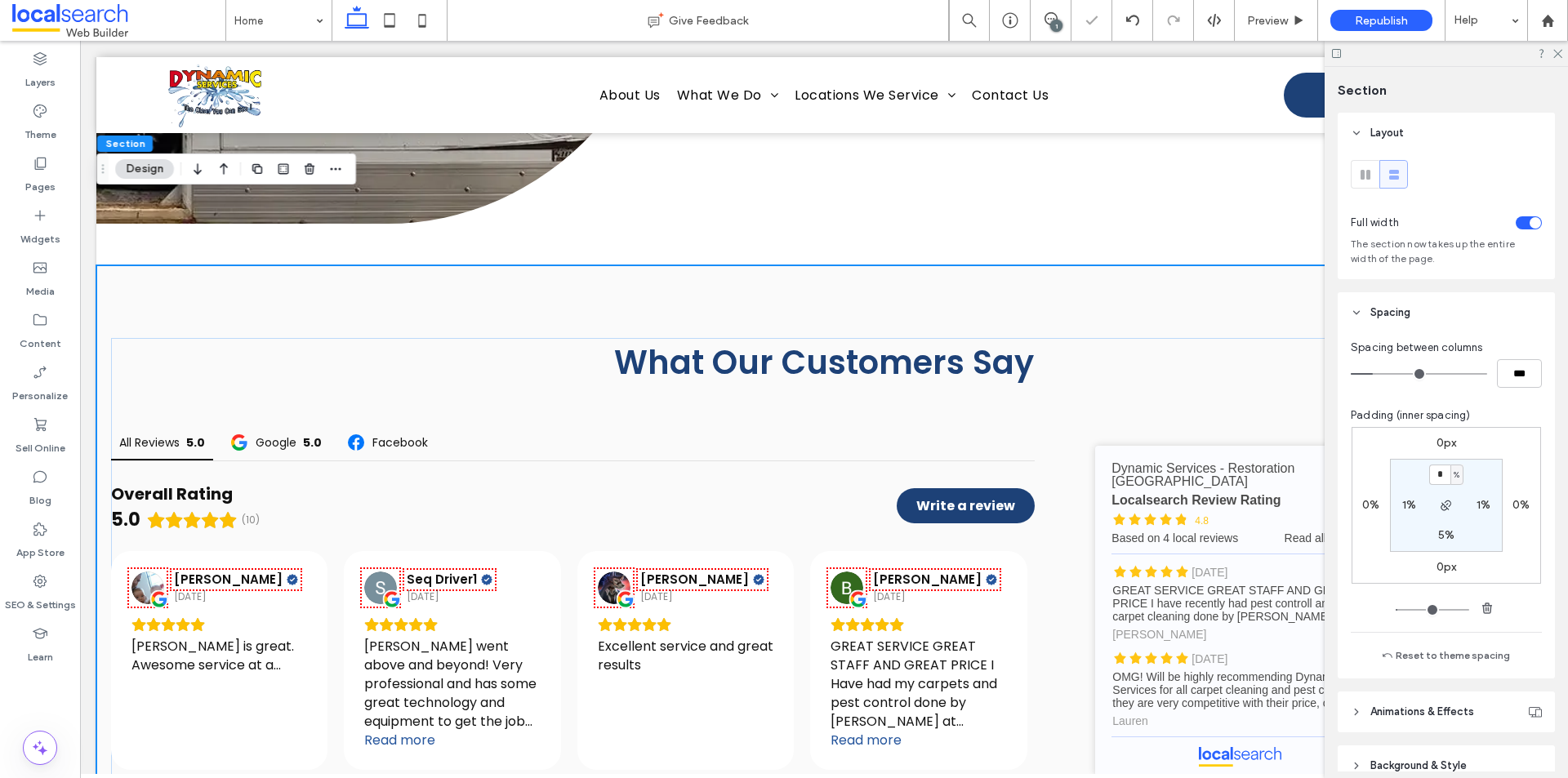
type input "*"
type input "***"
drag, startPoint x: 1379, startPoint y: 375, endPoint x: 1361, endPoint y: 375, distance: 18.0
type input "*"
click at [1361, 375] on input "range" at bounding box center [1419, 374] width 136 height 2
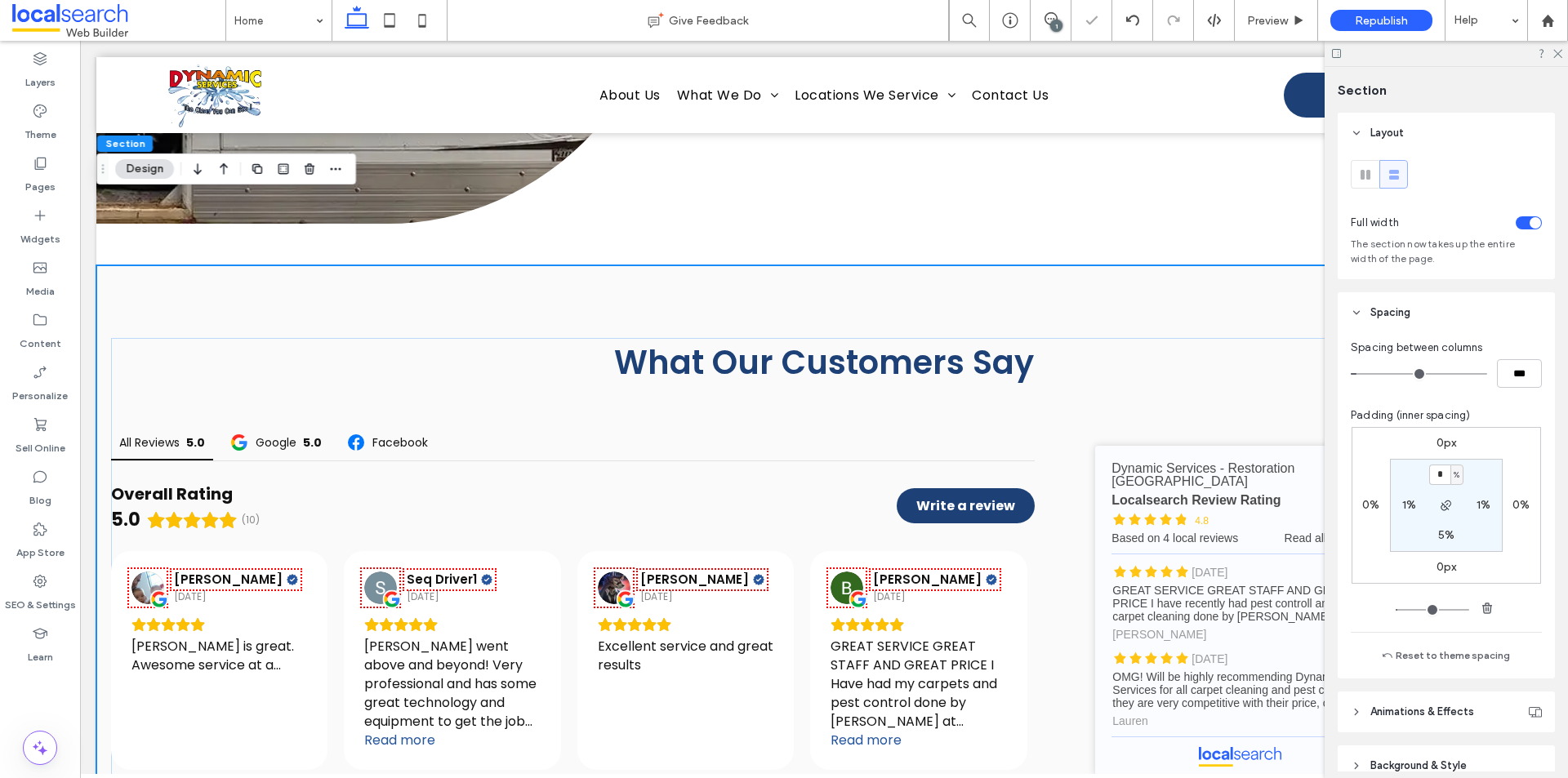
click at [1360, 375] on input "range" at bounding box center [1419, 374] width 136 height 2
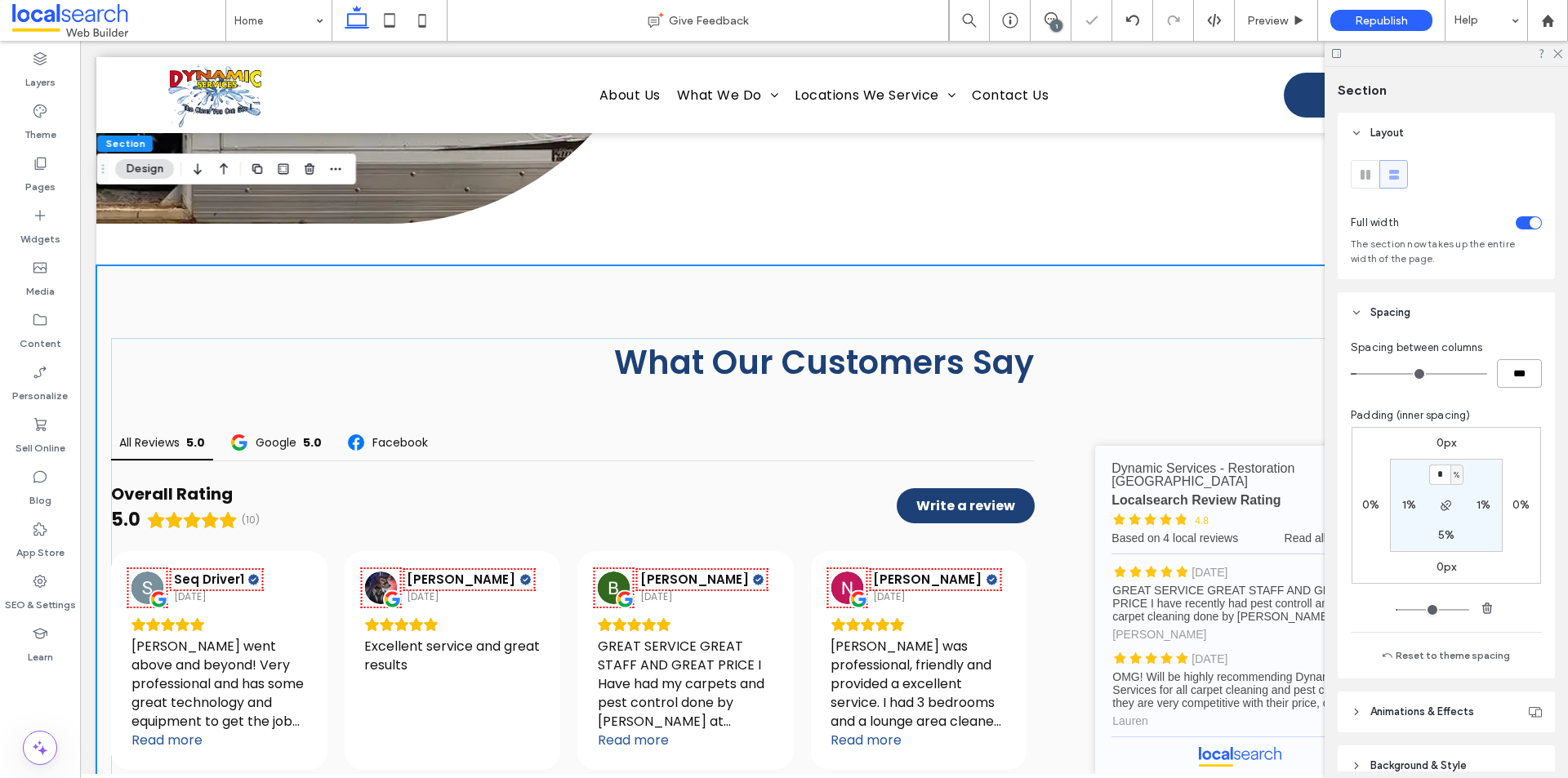
click at [1509, 369] on input "***" at bounding box center [1520, 373] width 45 height 29
type input "**"
type input "****"
click at [1557, 54] on icon at bounding box center [1557, 52] width 10 height 10
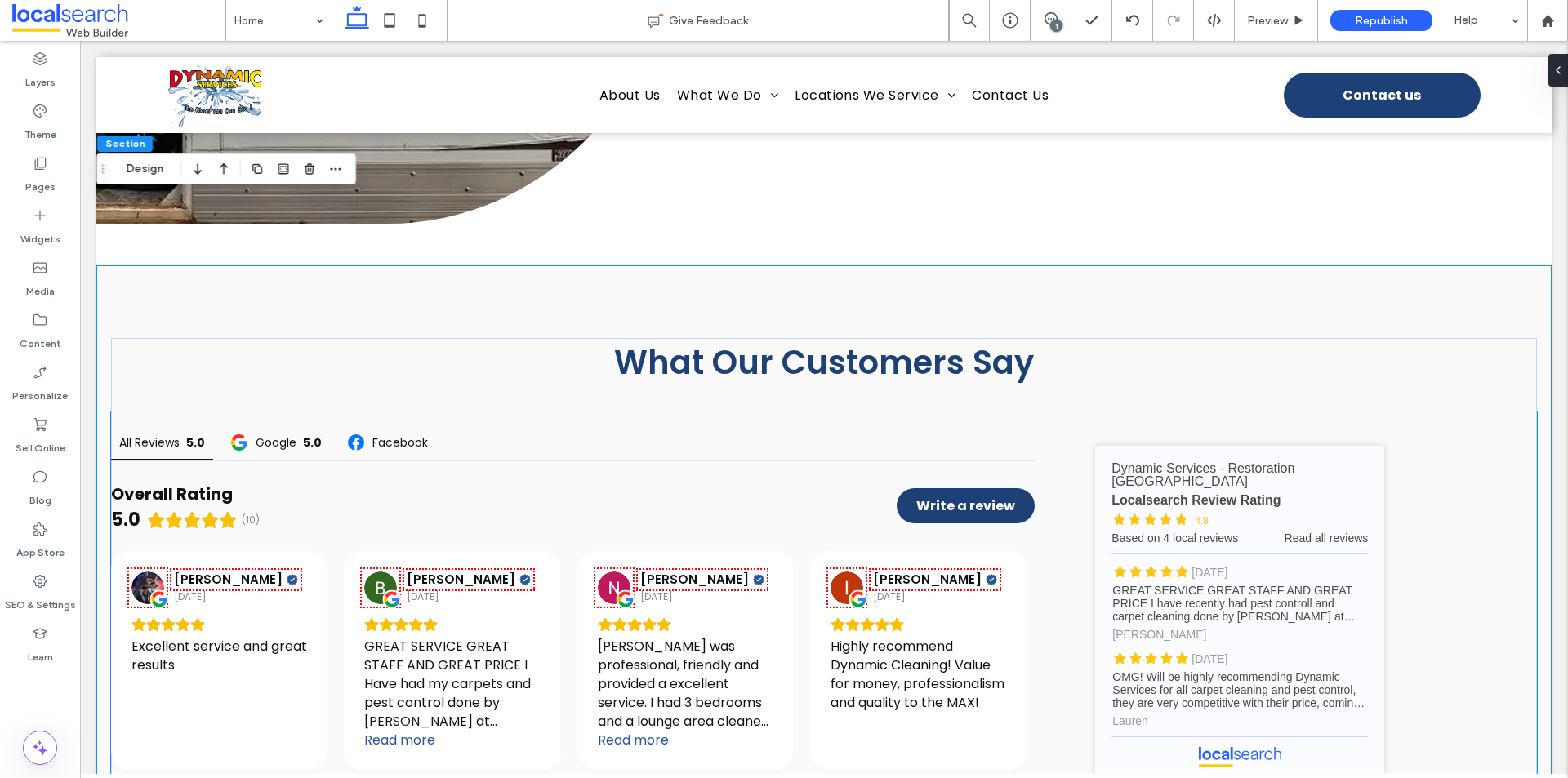
click at [1427, 452] on div "All Reviews 5.0 Google 5.0 Facebook Overall Rating 5.0 (10) Write a review [PER…" at bounding box center [824, 610] width 1426 height 399
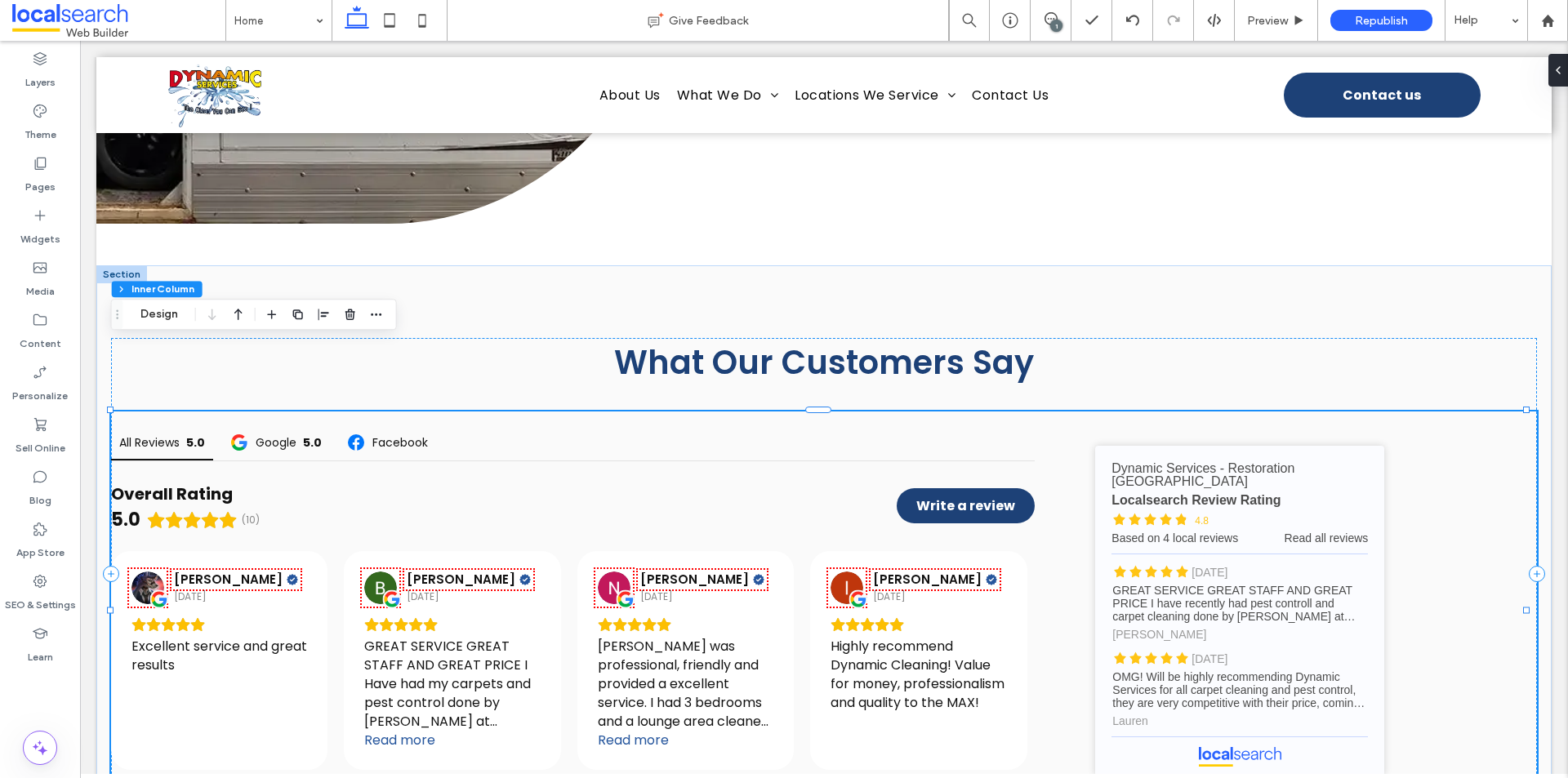
click at [1059, 411] on div "All Reviews 5.0 Google 5.0 Facebook Overall Rating 5.0 (10) Write a review [PER…" at bounding box center [824, 610] width 1426 height 399
click at [138, 318] on button "Design" at bounding box center [158, 314] width 59 height 20
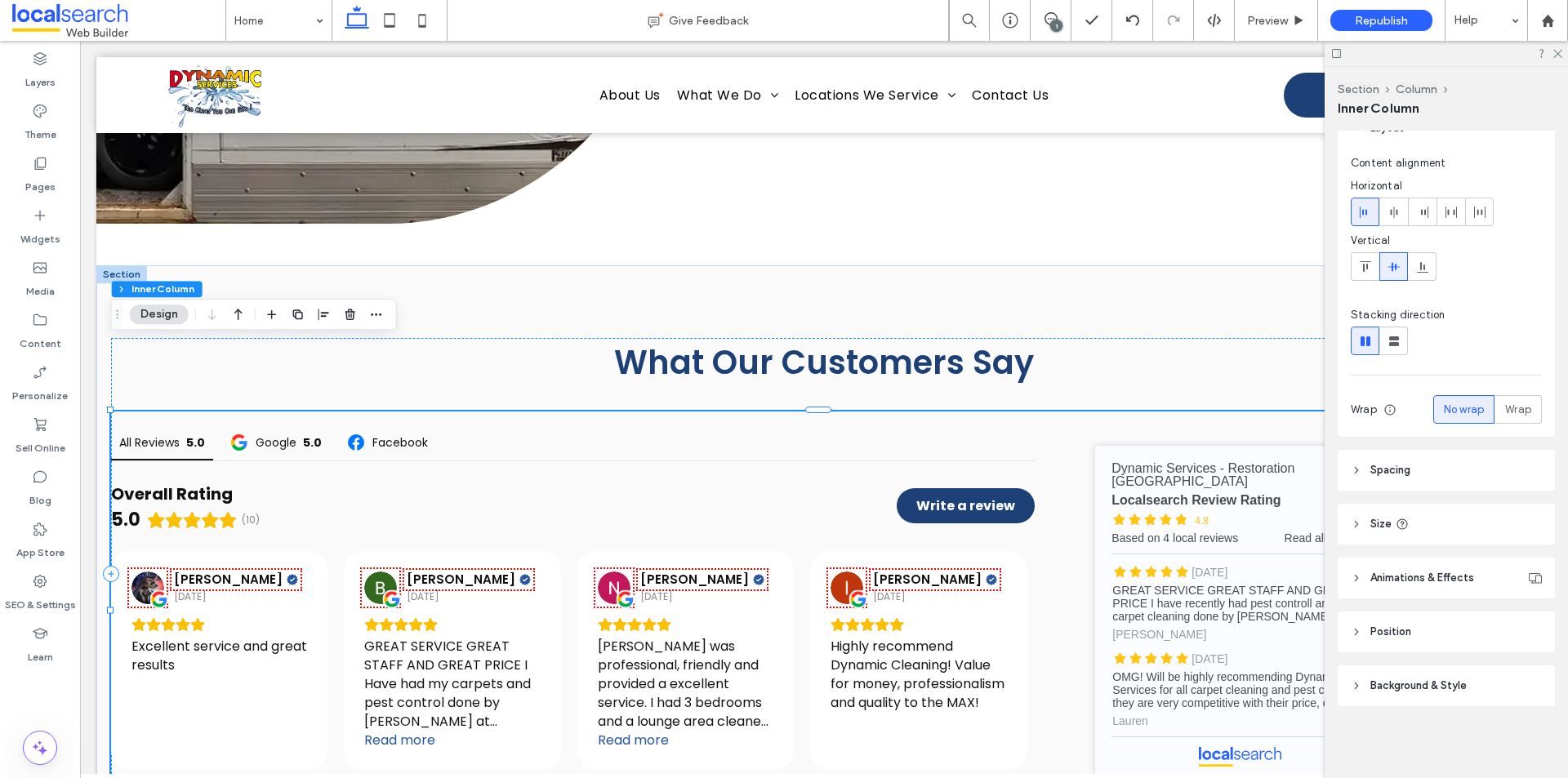
click at [1419, 470] on header "Spacing" at bounding box center [1446, 470] width 217 height 41
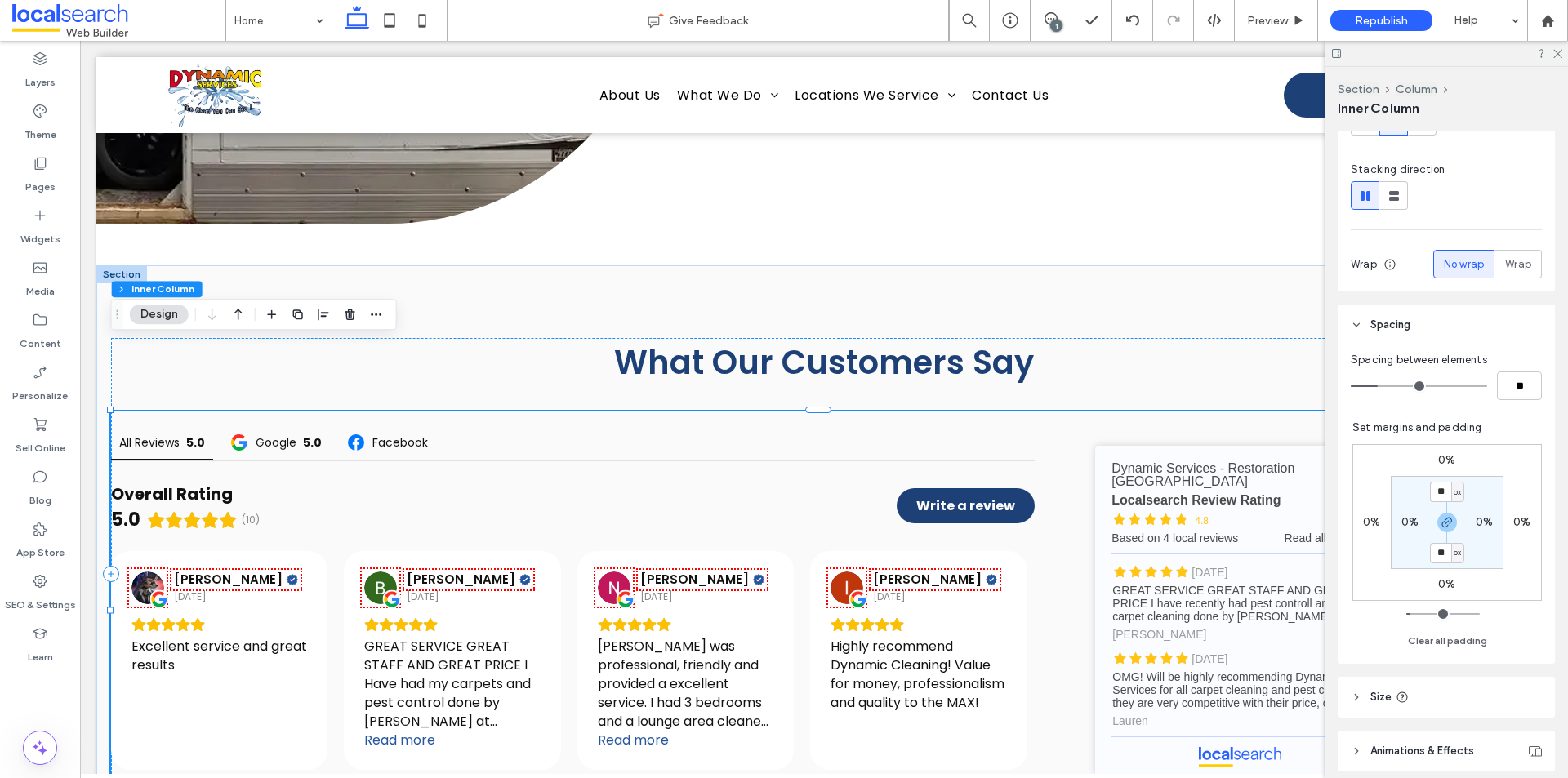
scroll to position [240, 0]
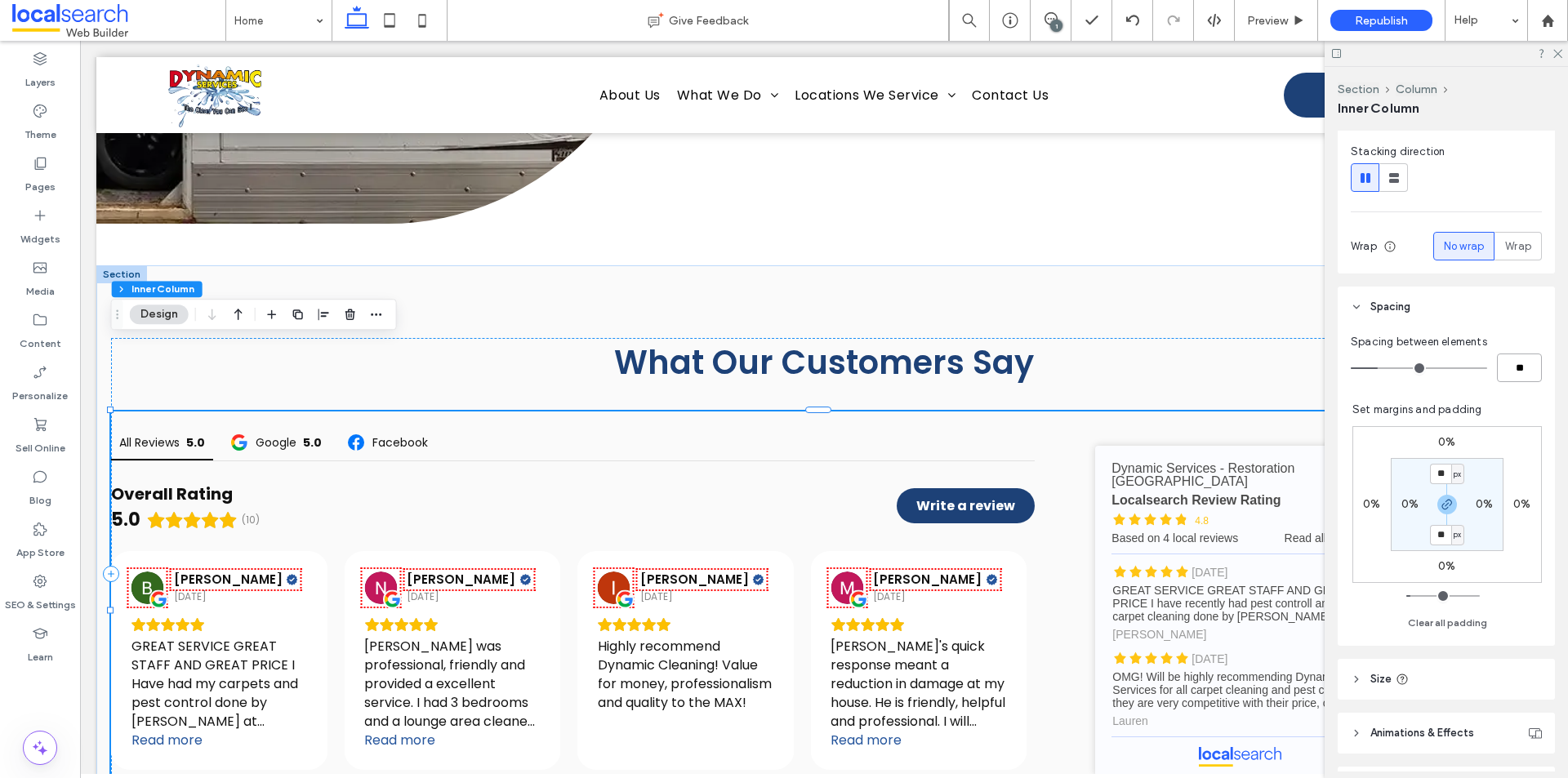
click at [1505, 360] on input "**" at bounding box center [1520, 368] width 45 height 29
type input "*"
type input "**"
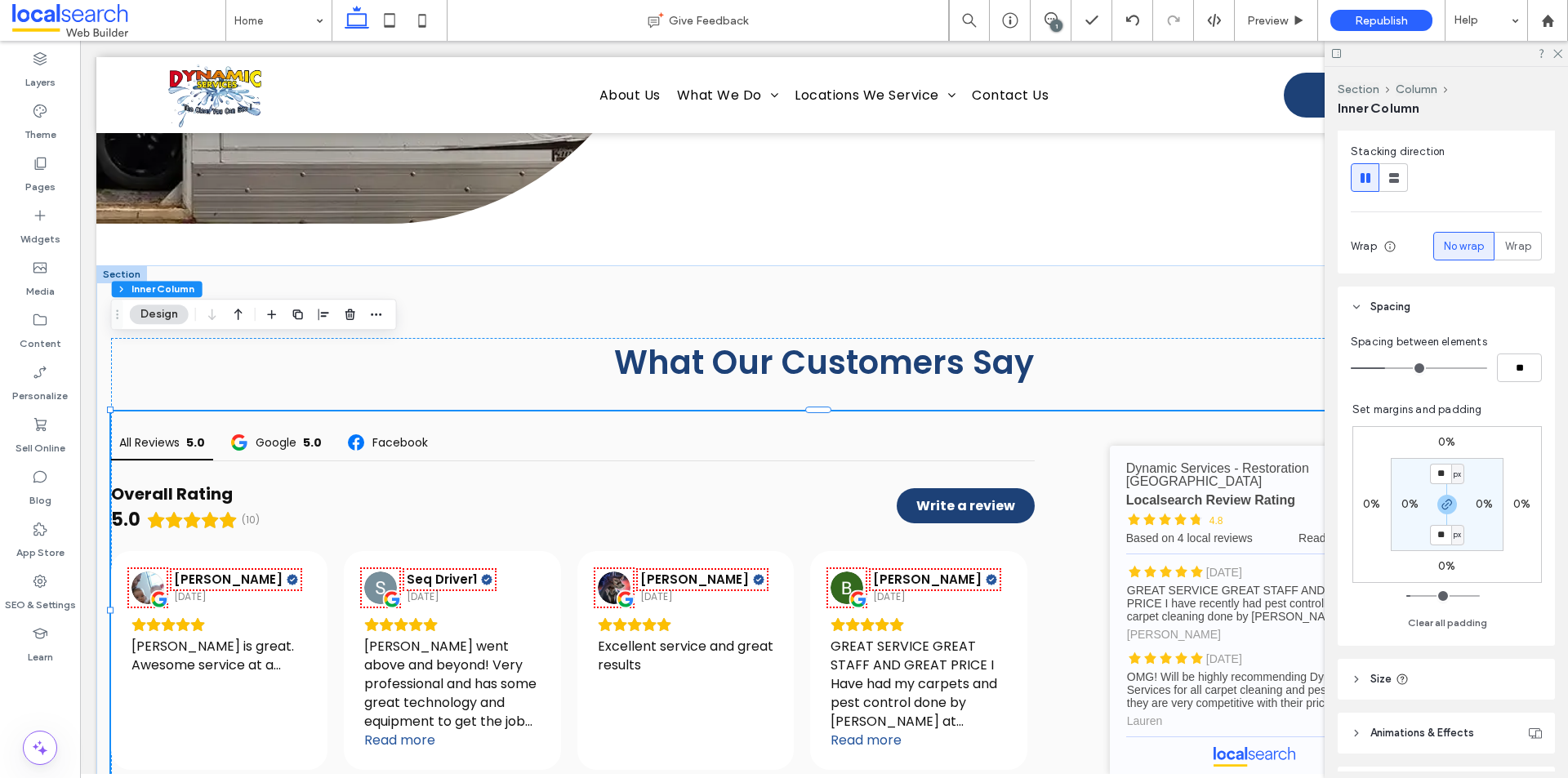
click at [1052, 21] on div "1" at bounding box center [1056, 25] width 12 height 12
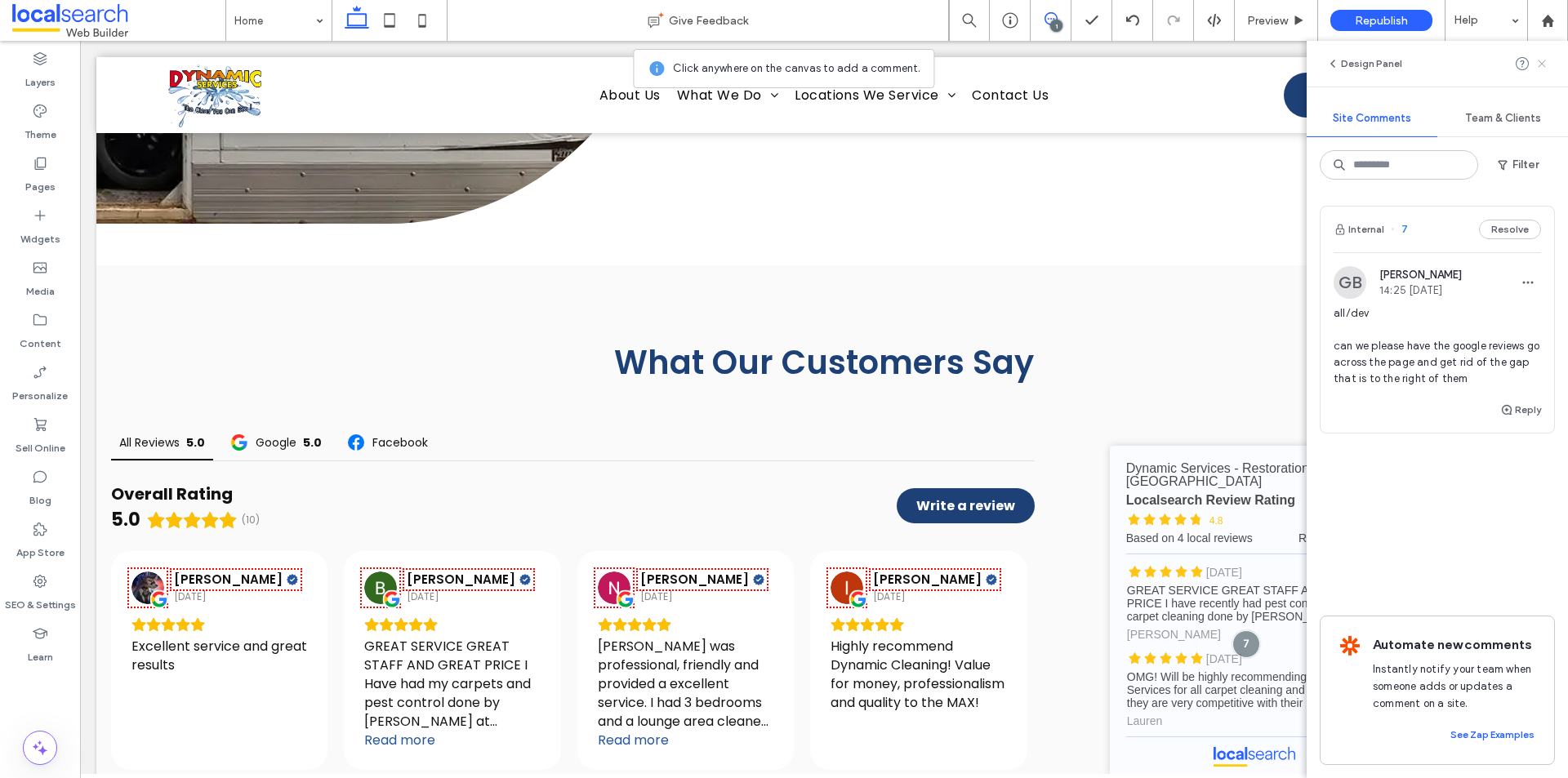
click at [1545, 67] on use at bounding box center [1542, 63] width 7 height 7
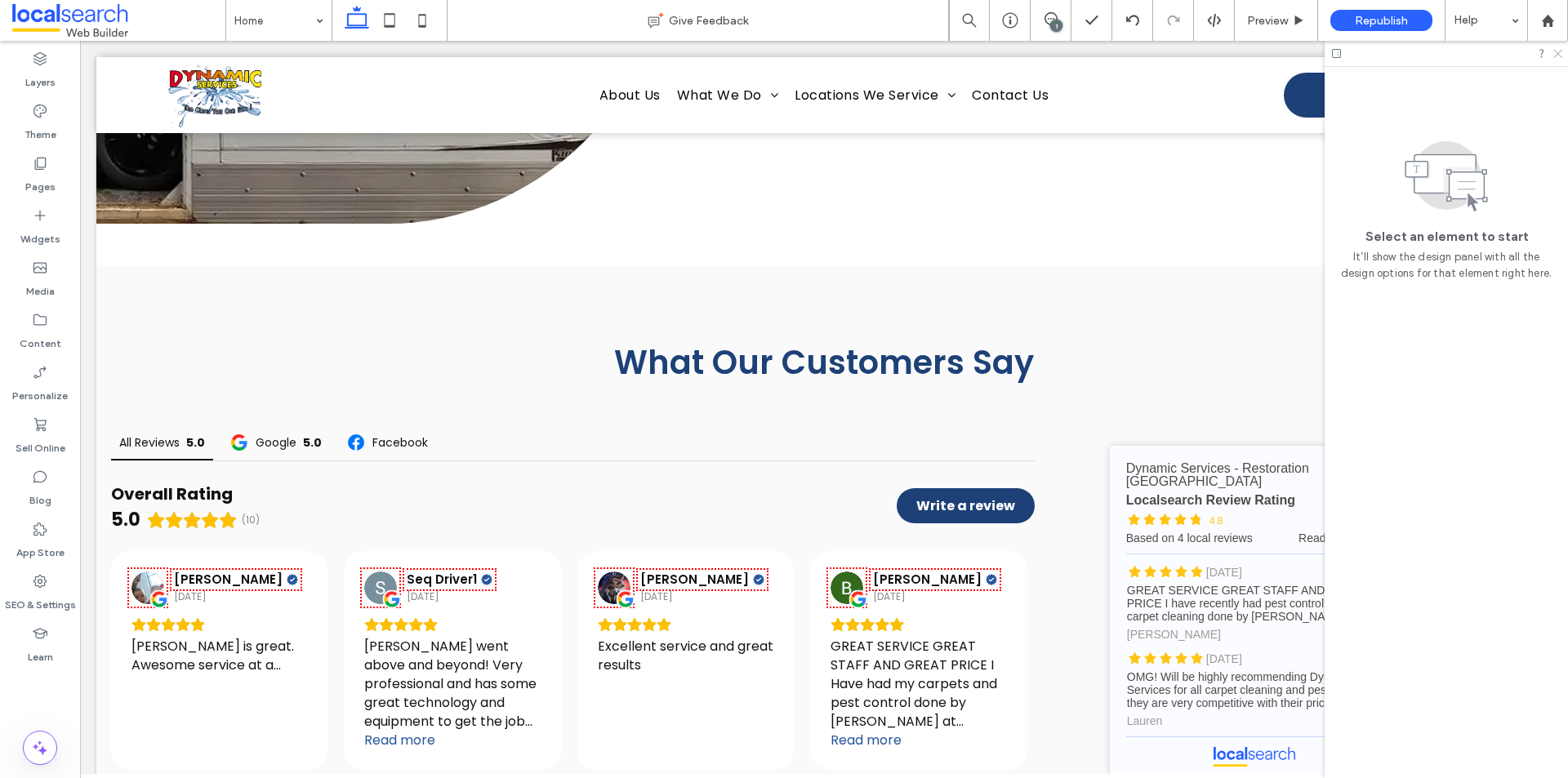
drag, startPoint x: 1556, startPoint y: 55, endPoint x: 1439, endPoint y: 63, distance: 117.3
click at [1556, 55] on icon at bounding box center [1557, 52] width 10 height 10
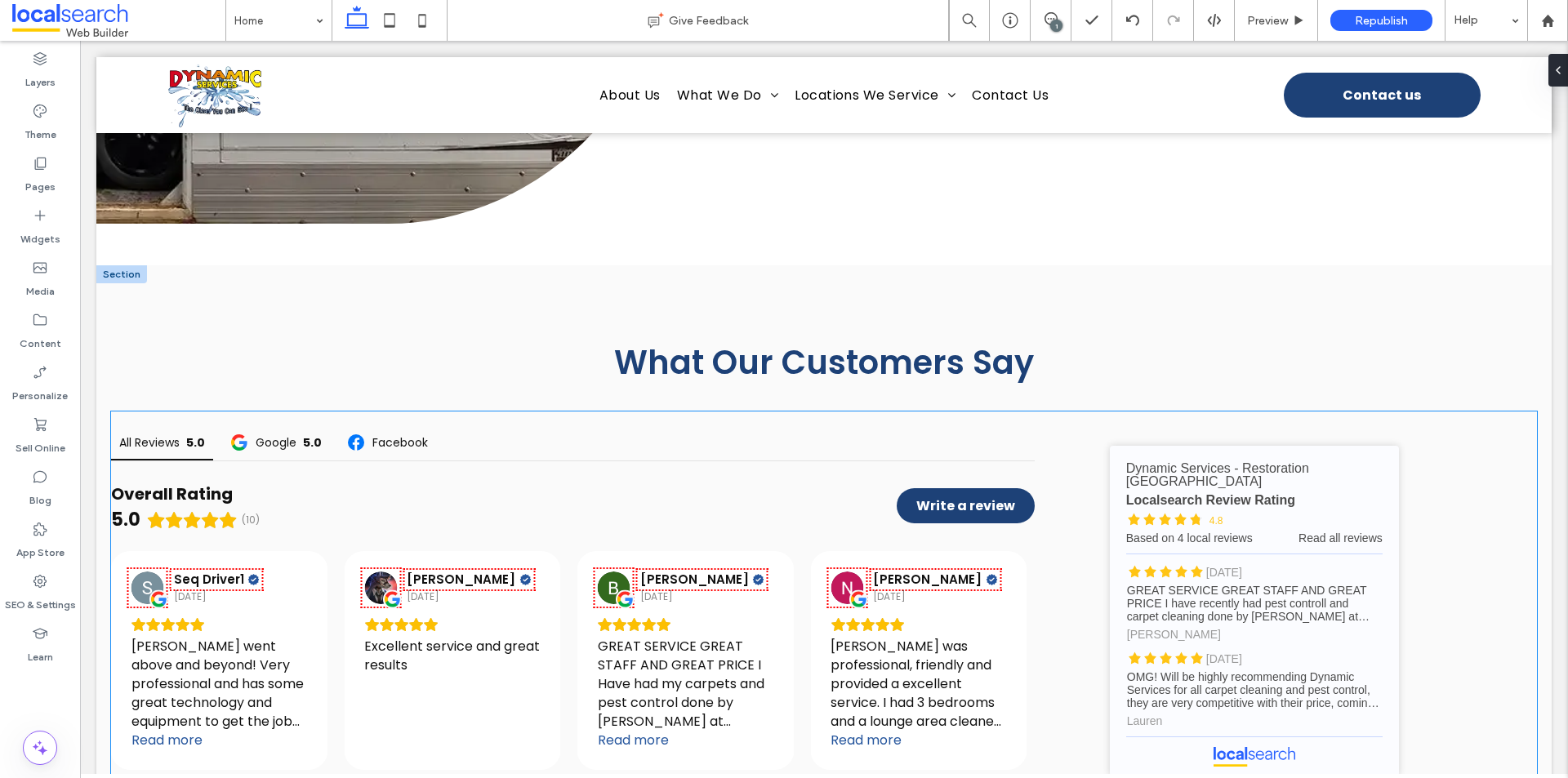
click at [1063, 481] on div "All Reviews 5.0 Google 5.0 Facebook Overall Rating 5.0 (10) Write a review [PER…" at bounding box center [824, 610] width 1426 height 399
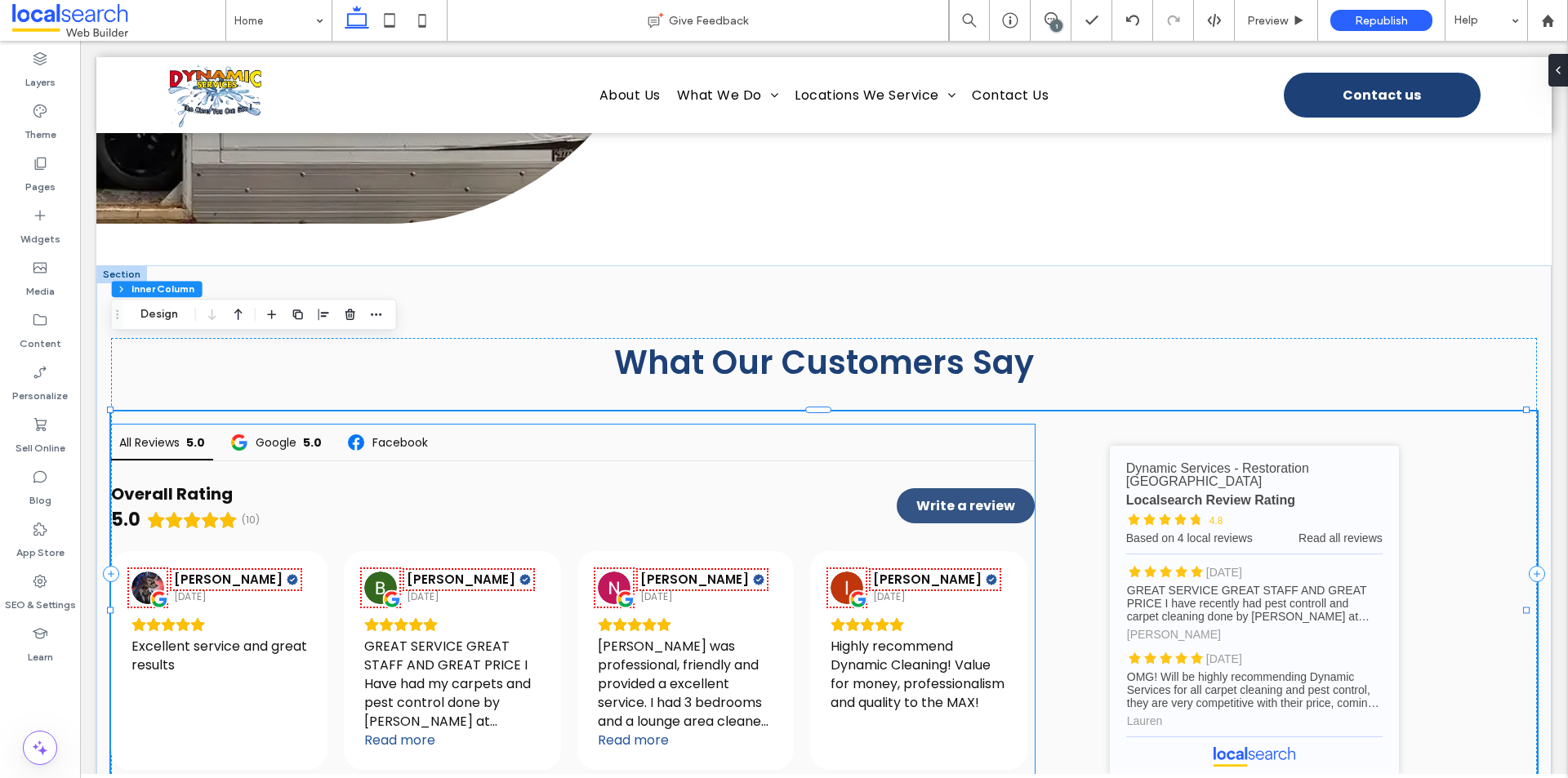
click at [990, 490] on span "Write a review" at bounding box center [966, 505] width 135 height 32
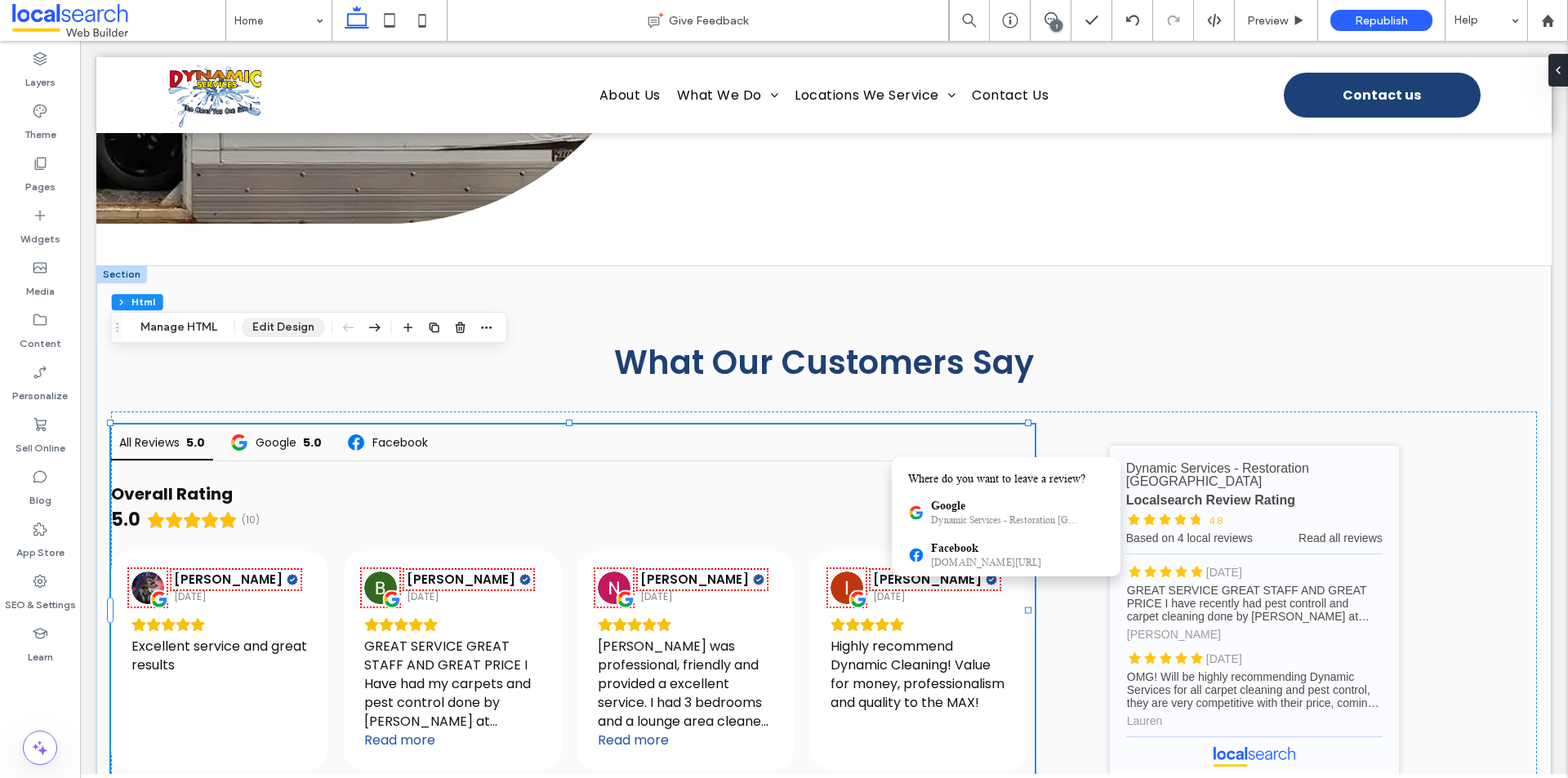
click at [279, 333] on button "Edit Design" at bounding box center [283, 327] width 83 height 20
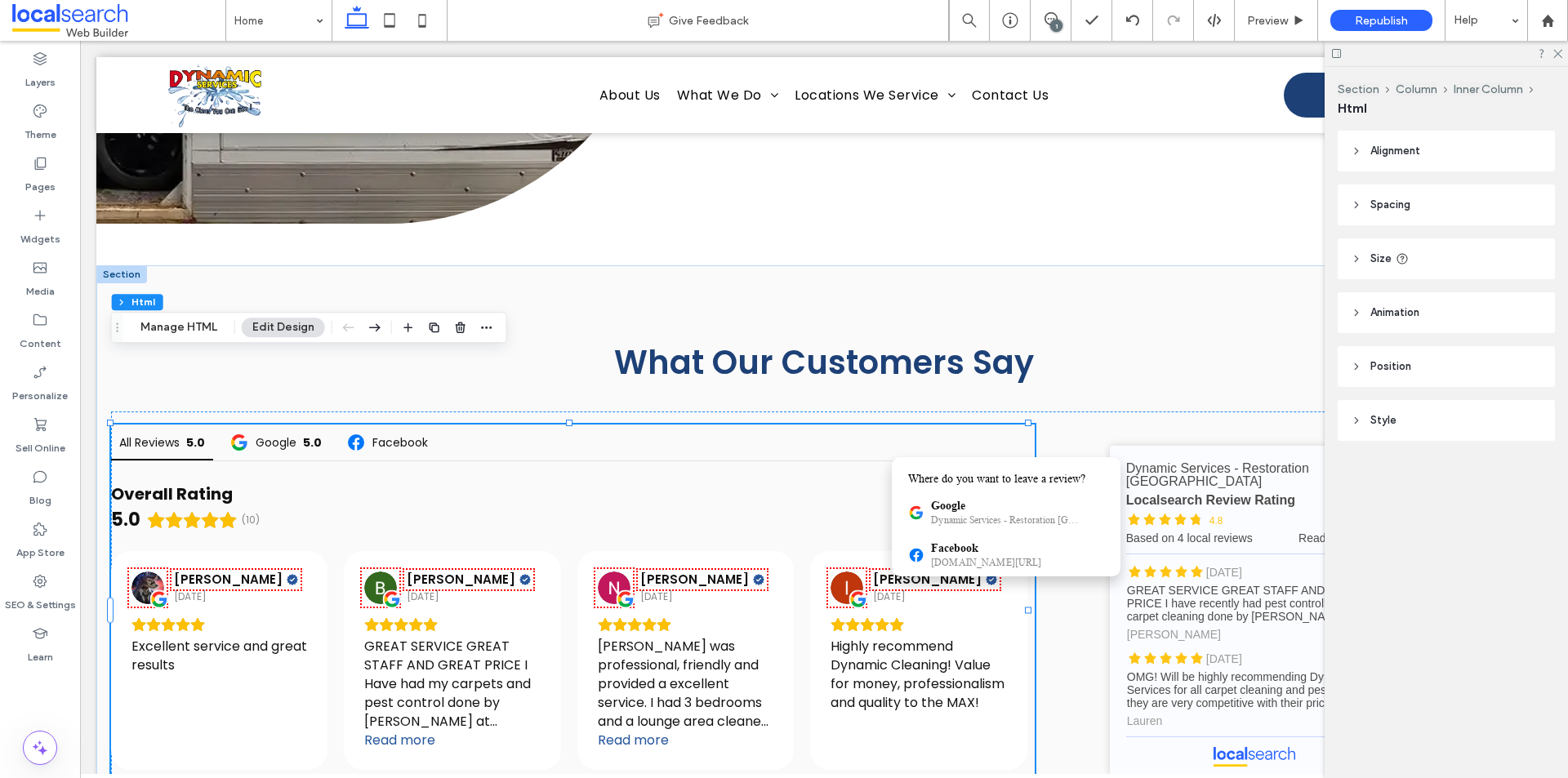
click at [1403, 259] on icon at bounding box center [1402, 259] width 13 height 13
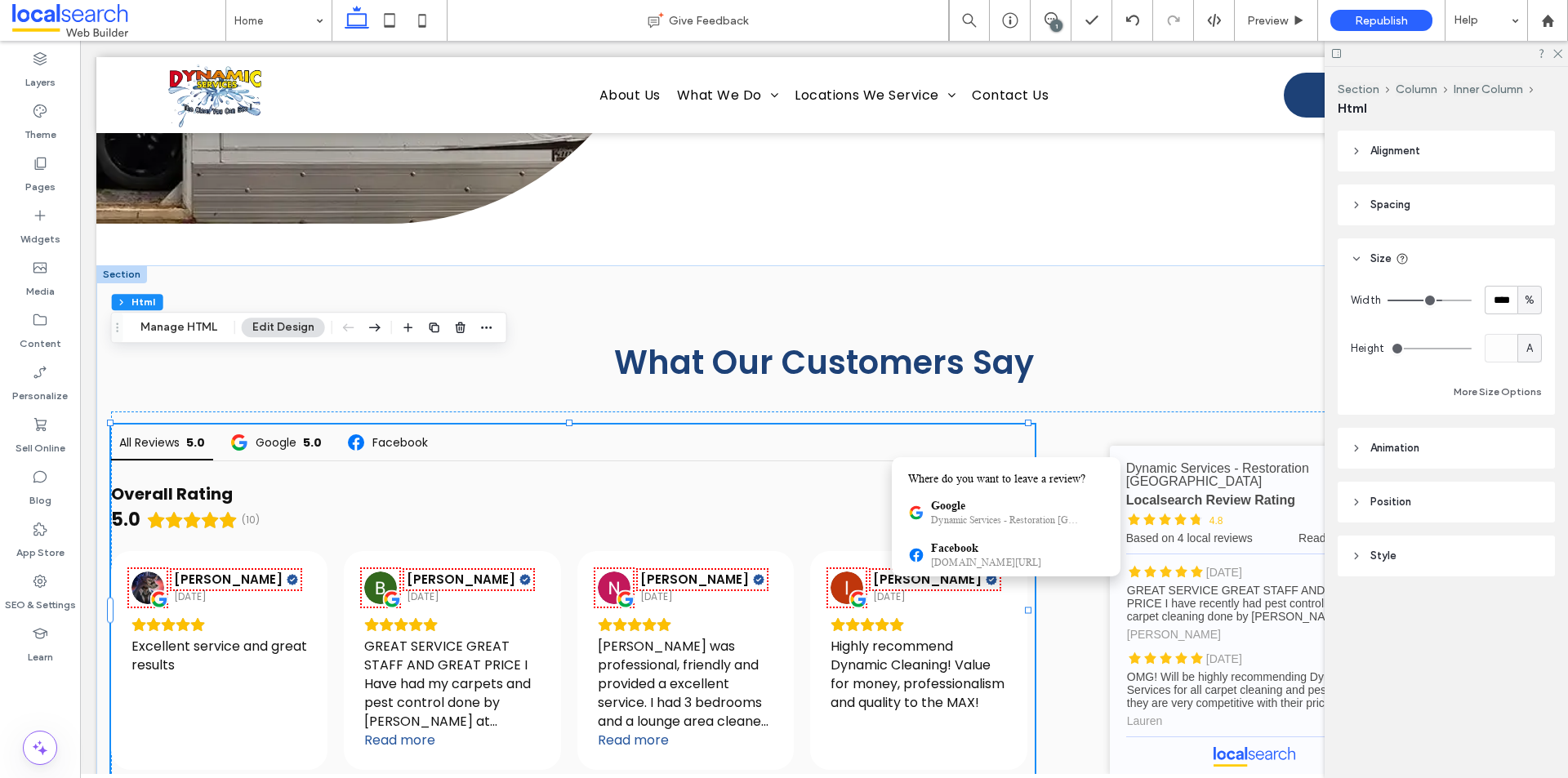
click at [1418, 200] on header "Spacing" at bounding box center [1446, 205] width 217 height 41
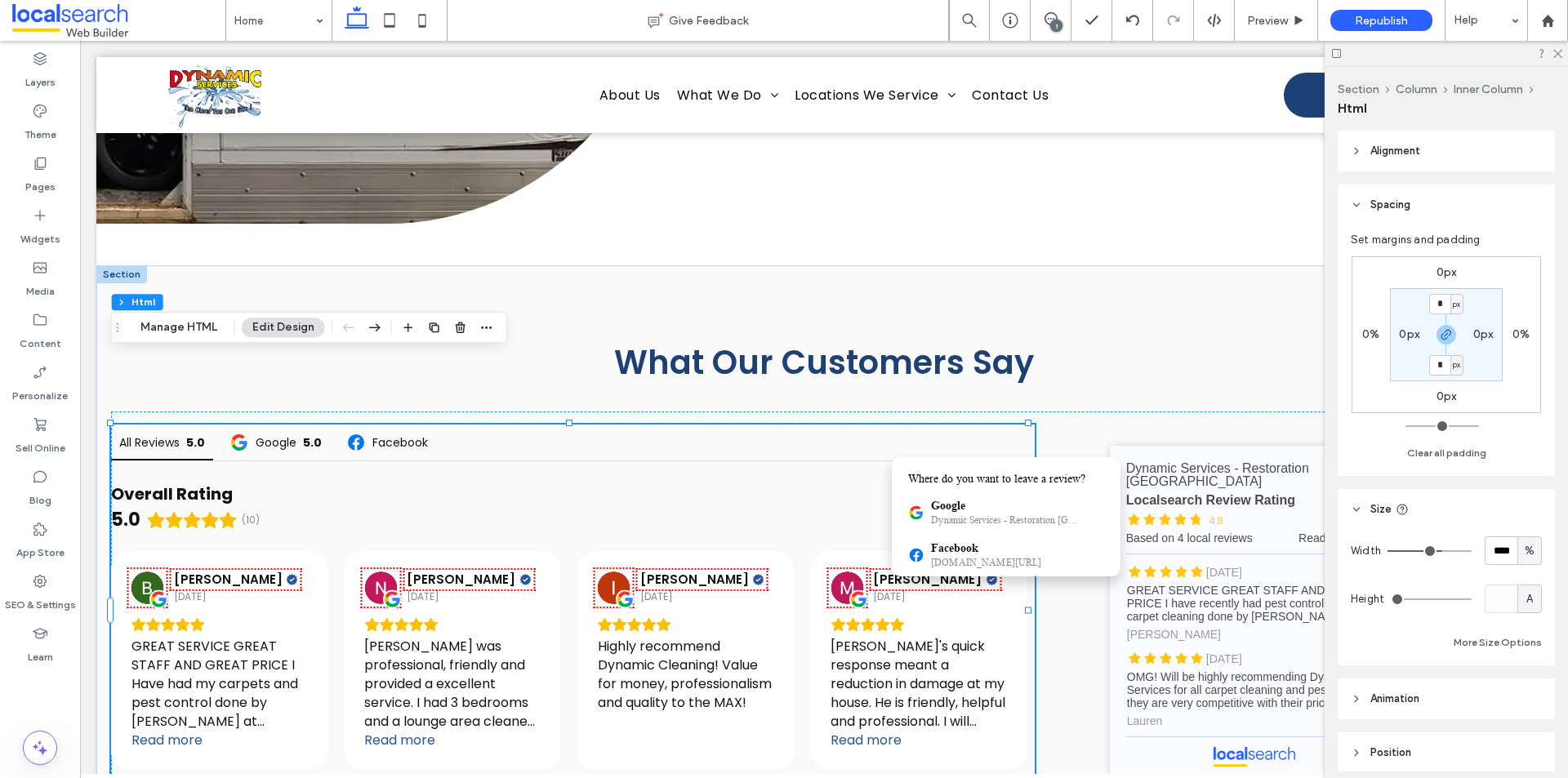
type input "**"
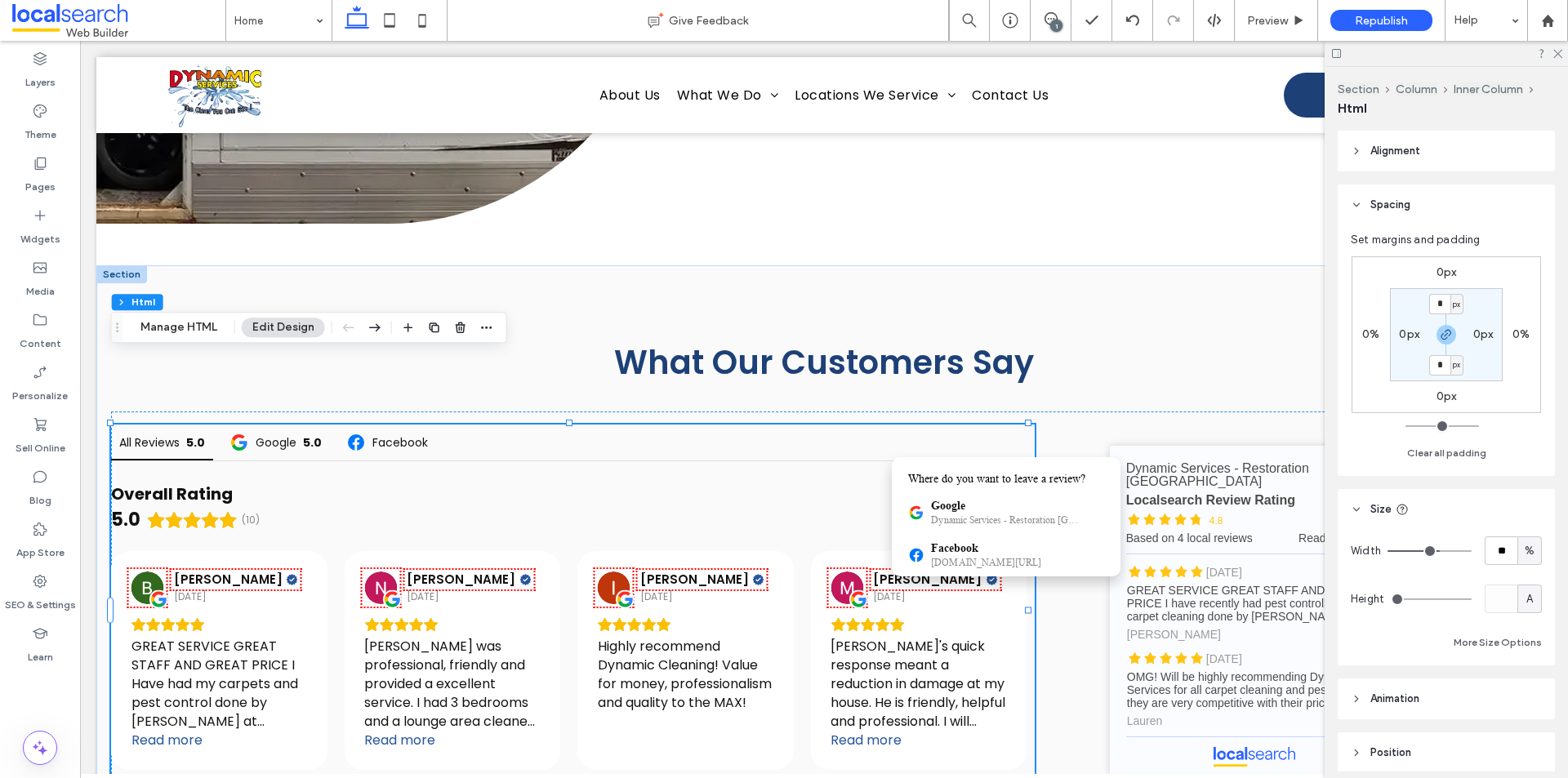
type input "**"
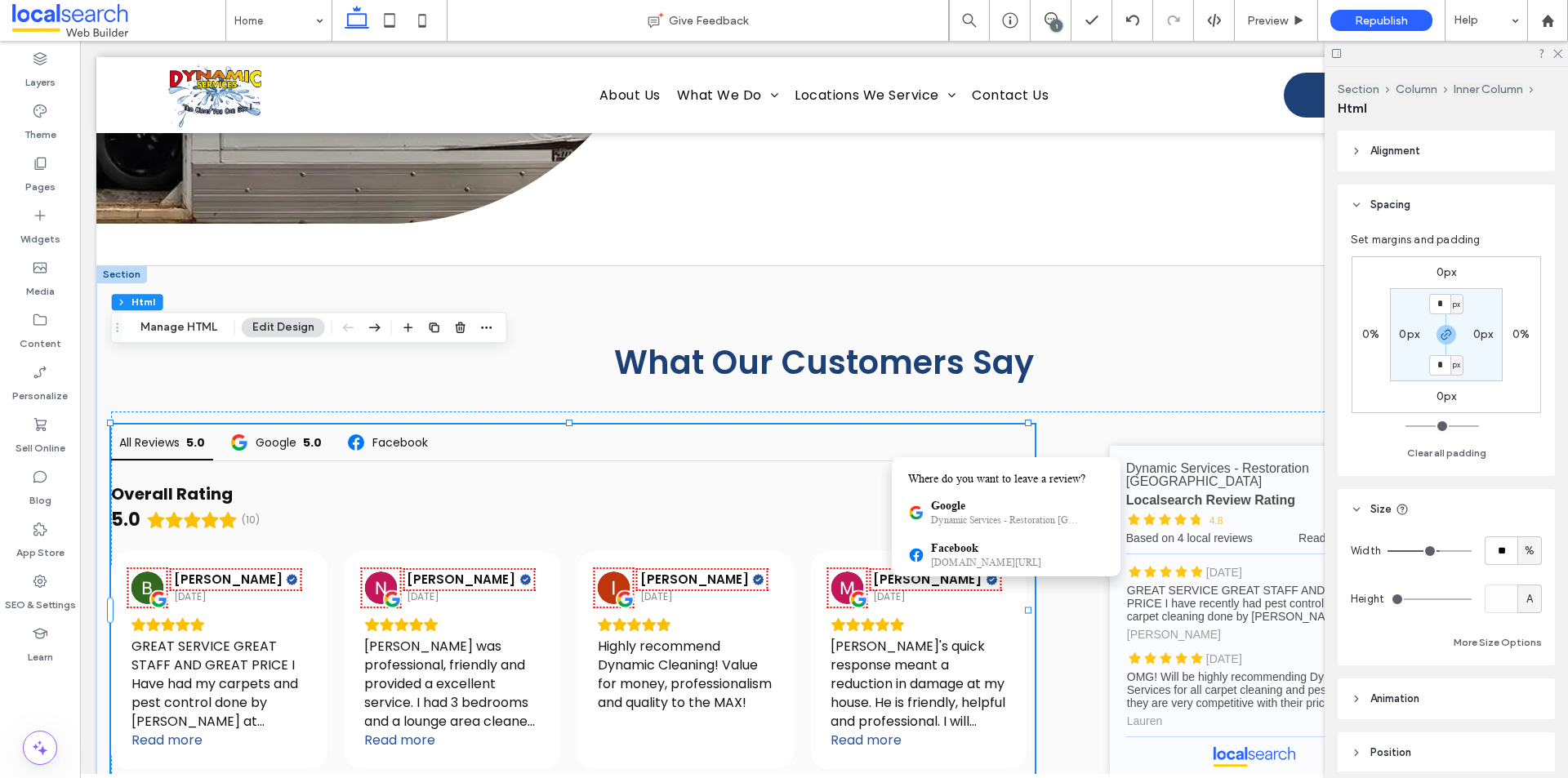
type input "**"
drag, startPoint x: 1435, startPoint y: 546, endPoint x: 1426, endPoint y: 543, distance: 9.5
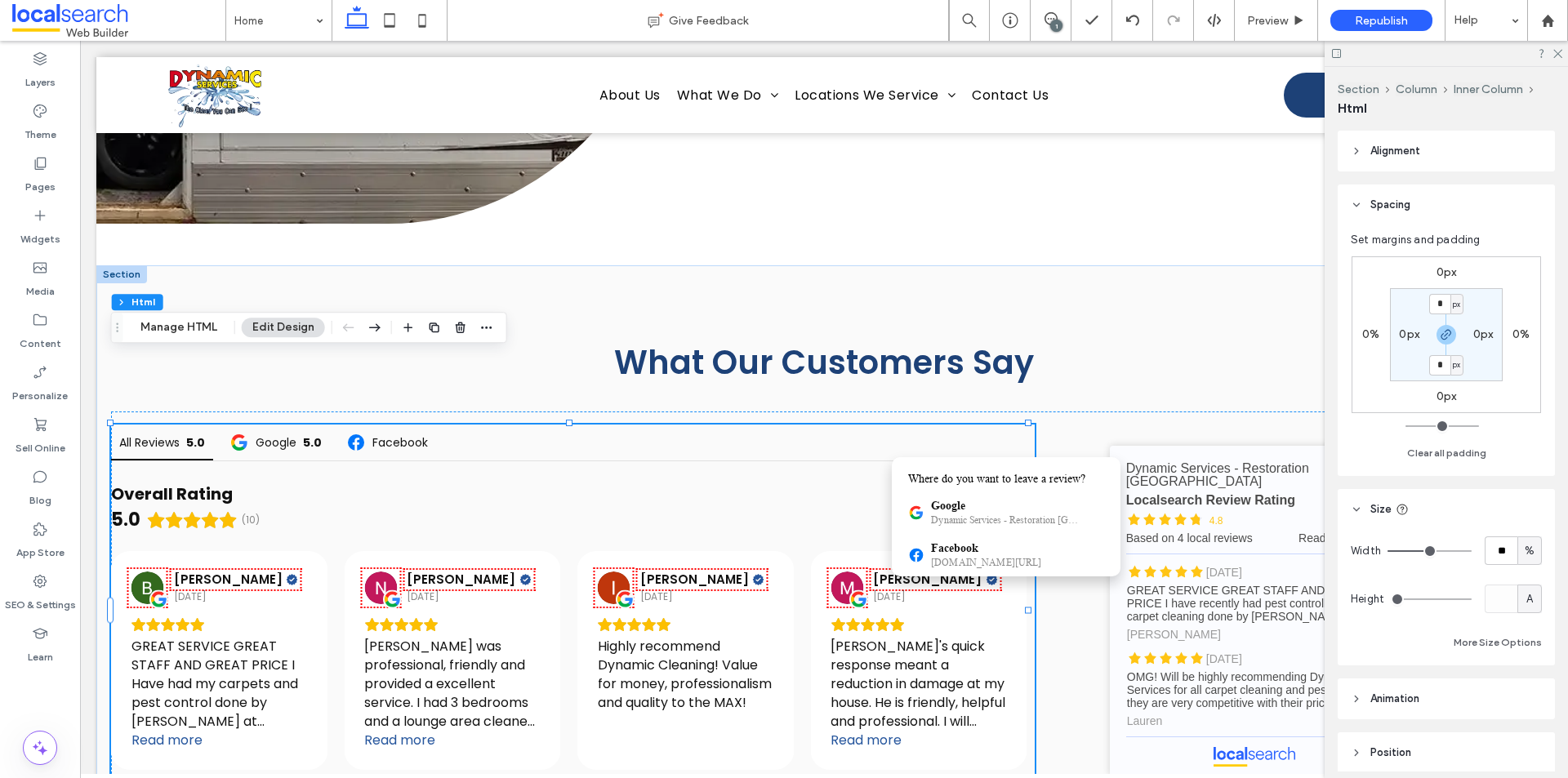
click at [1426, 550] on input "range" at bounding box center [1429, 551] width 84 height 2
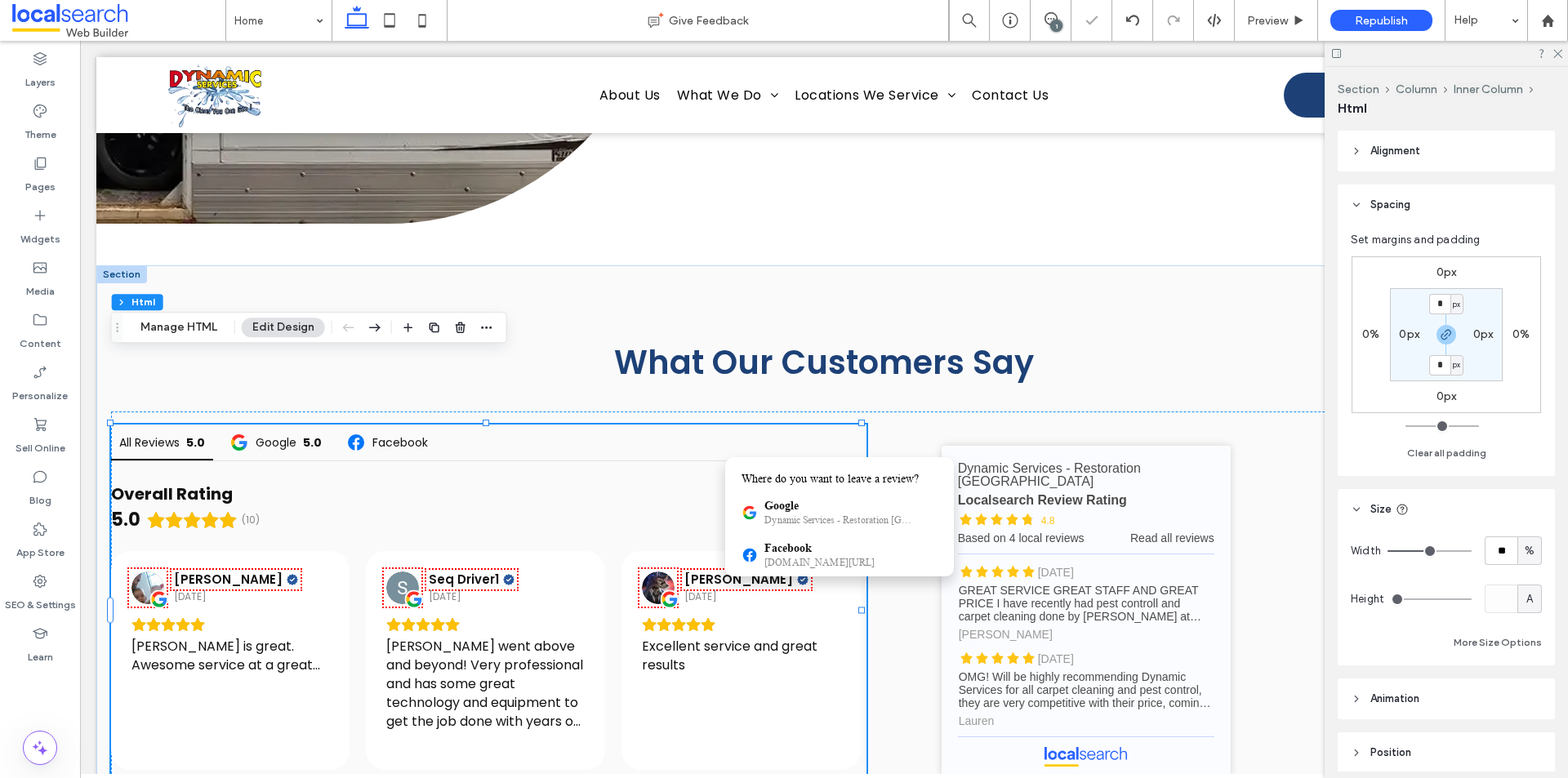
type input "**"
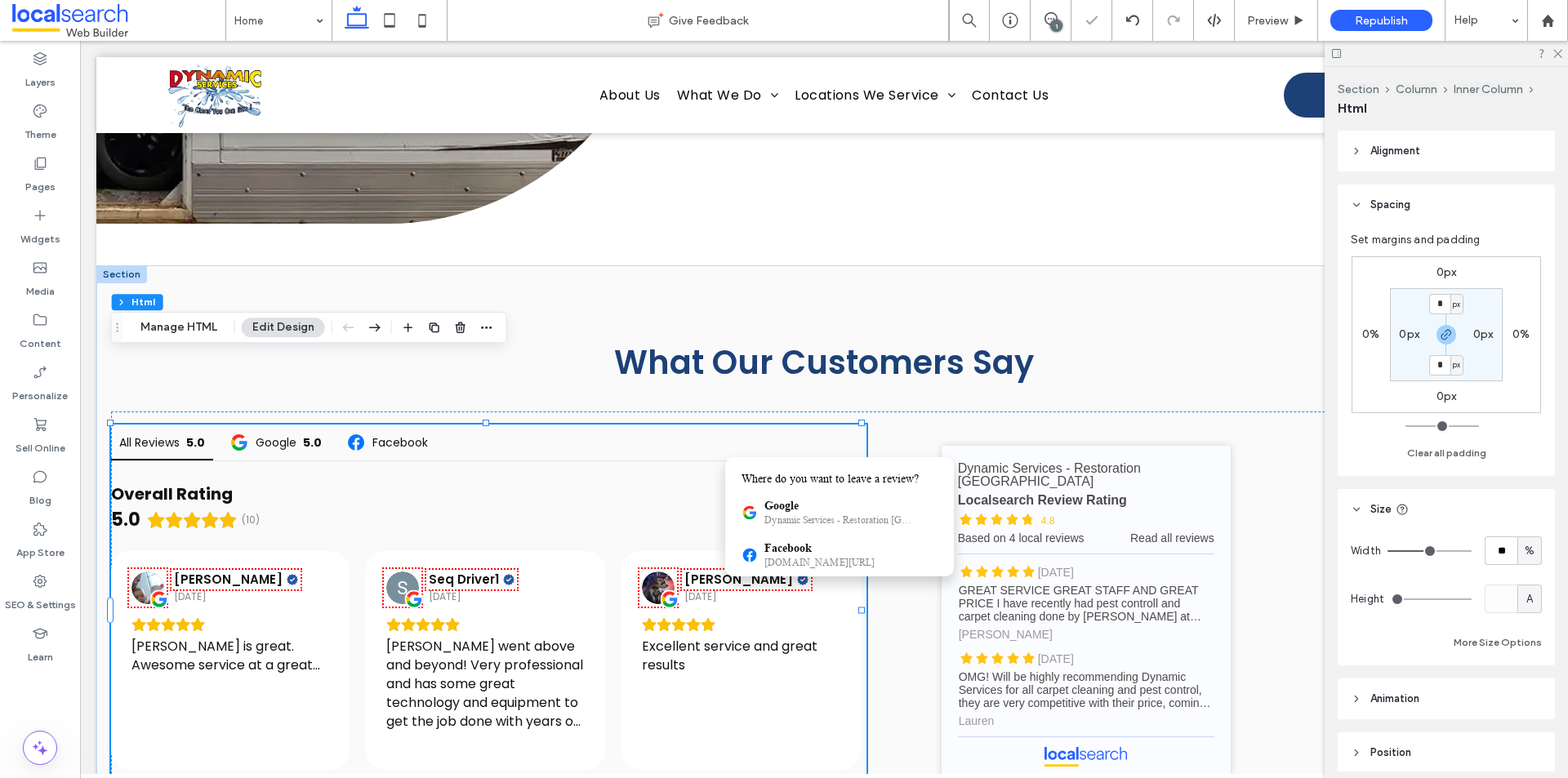
type input "**"
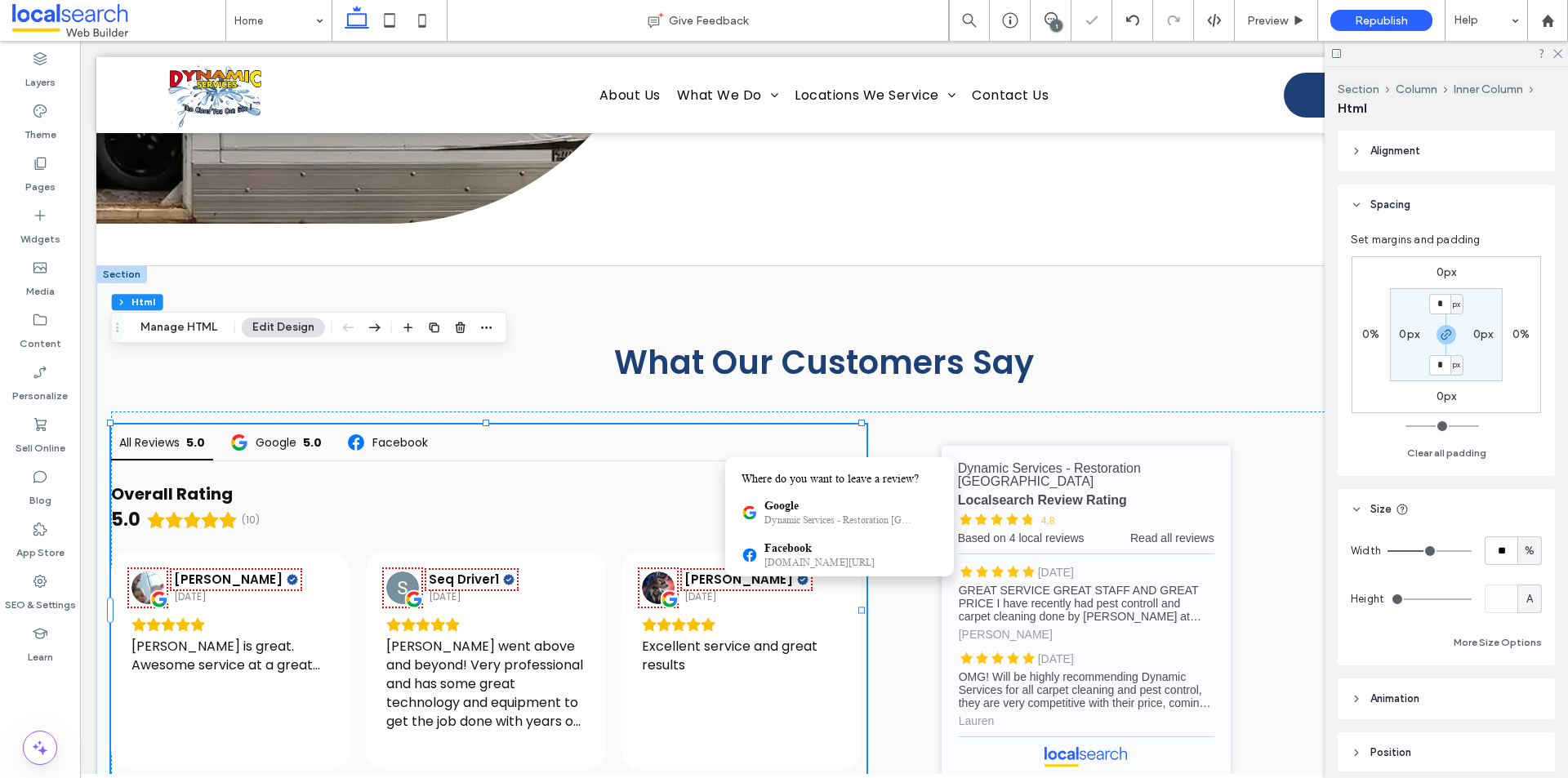
type input "**"
click at [1433, 550] on input "range" at bounding box center [1429, 551] width 84 height 2
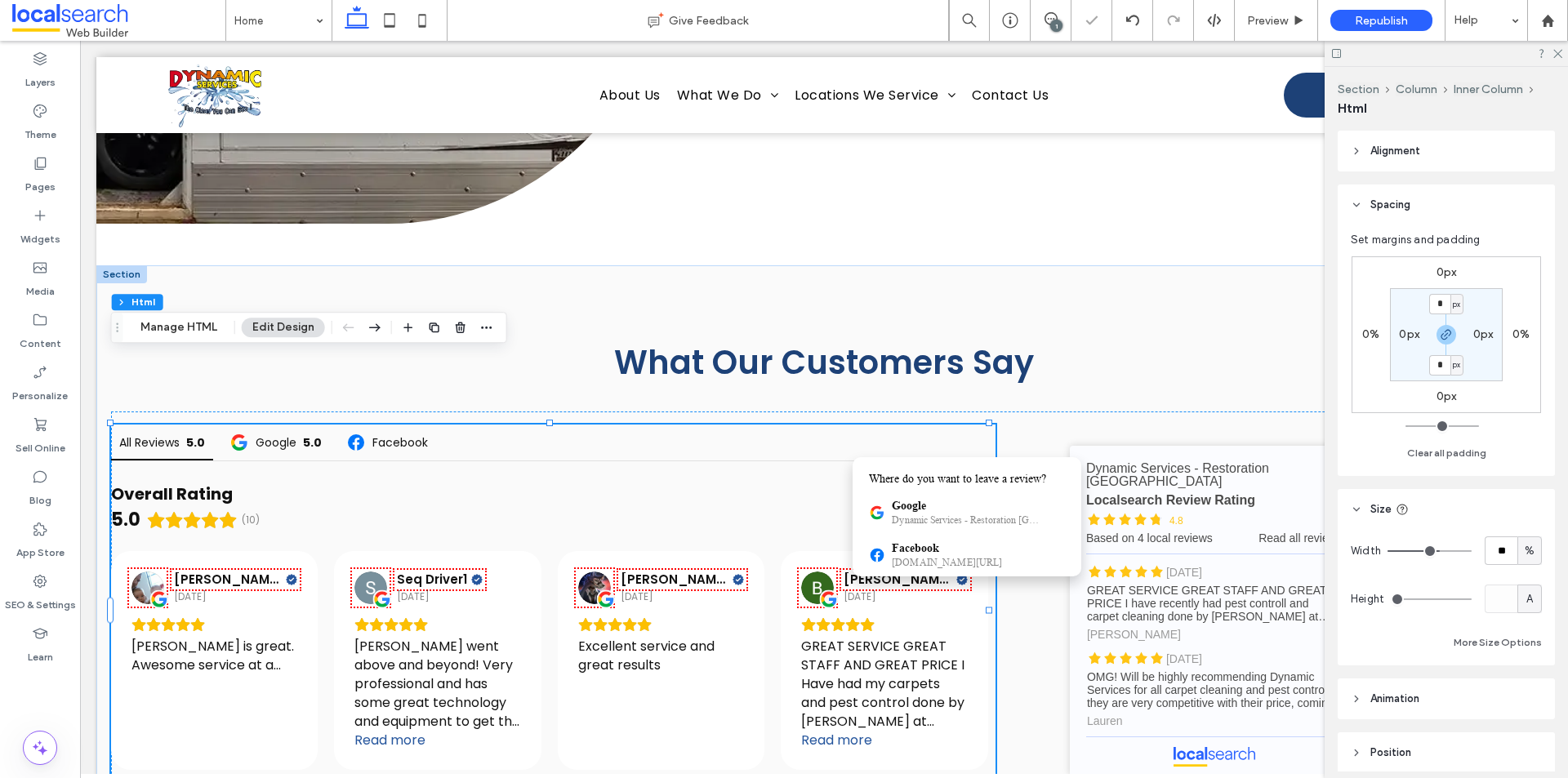
type input "**"
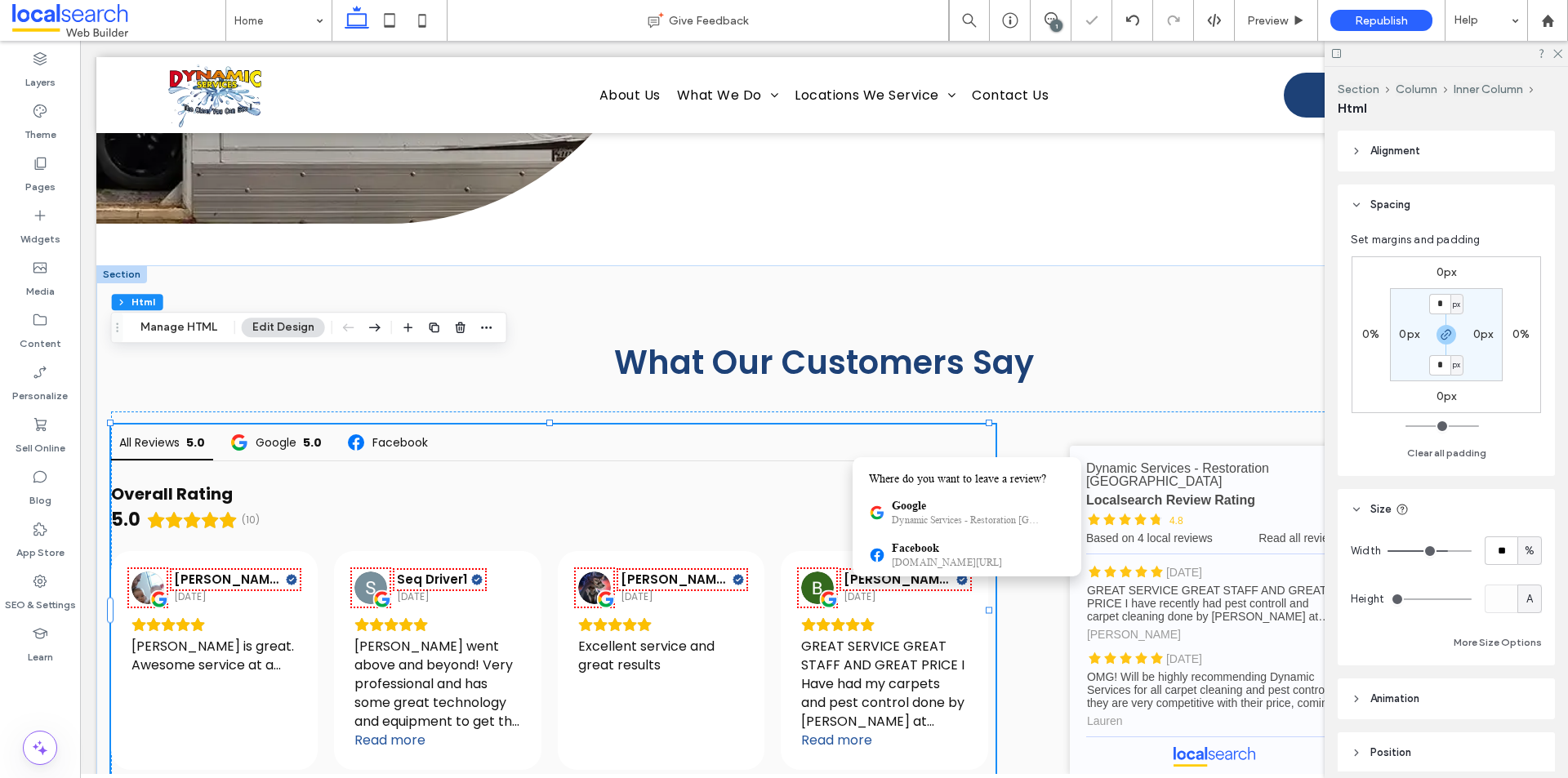
type input "**"
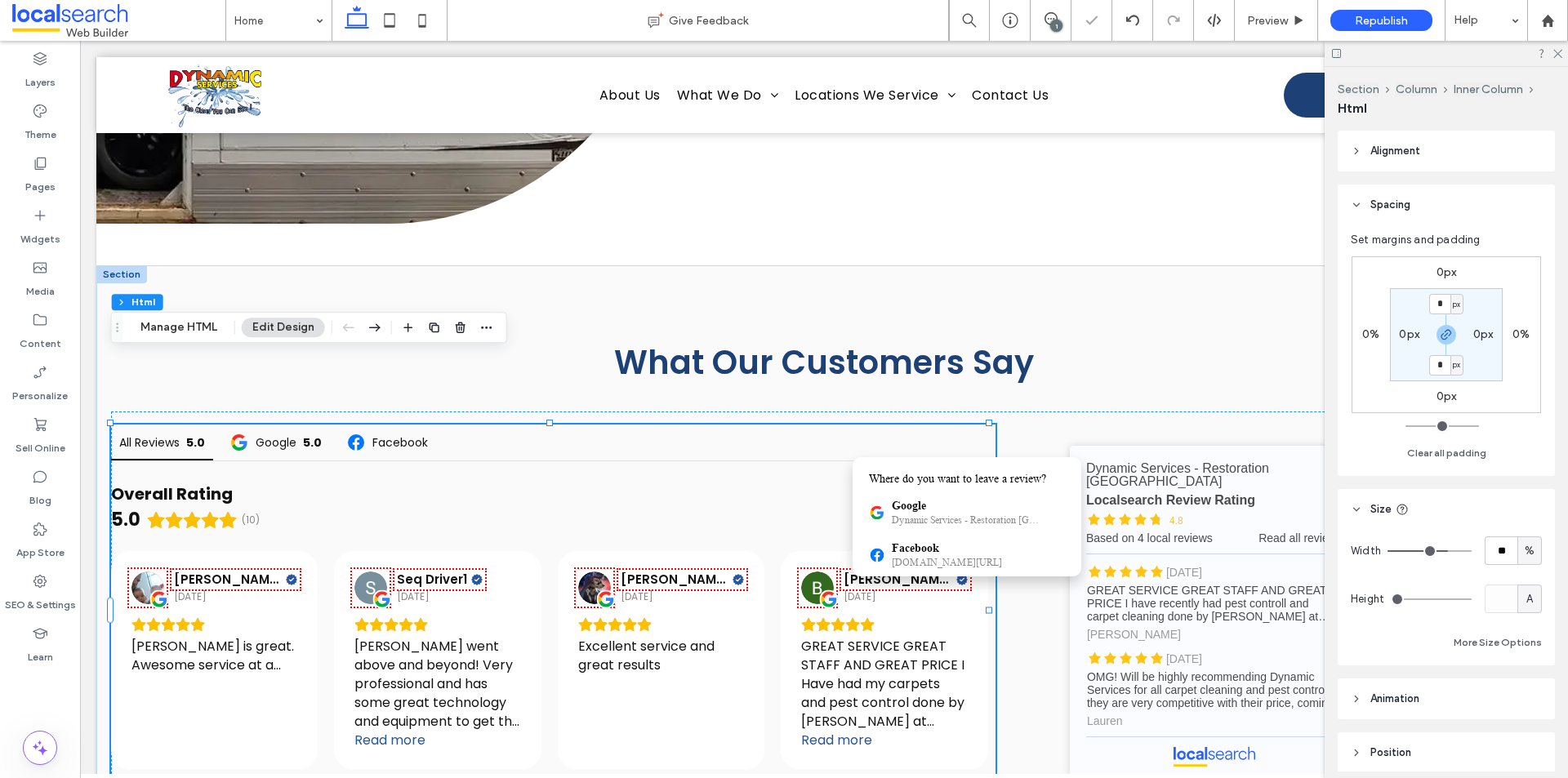
type input "**"
drag, startPoint x: 1433, startPoint y: 543, endPoint x: 1446, endPoint y: 543, distance: 13.0
type input "**"
click at [1446, 550] on input "range" at bounding box center [1429, 551] width 84 height 2
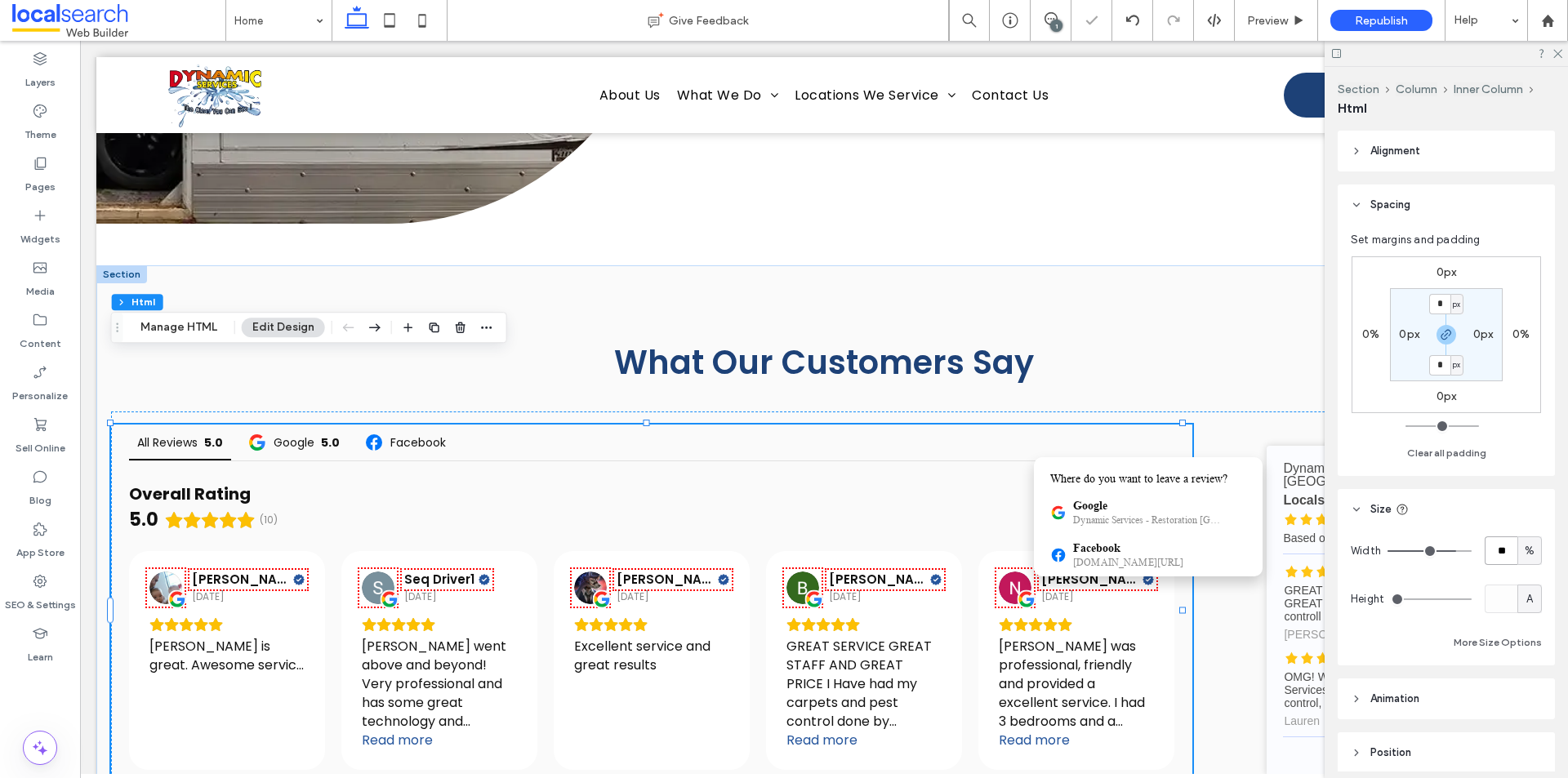
click at [1490, 542] on input "**" at bounding box center [1501, 550] width 33 height 29
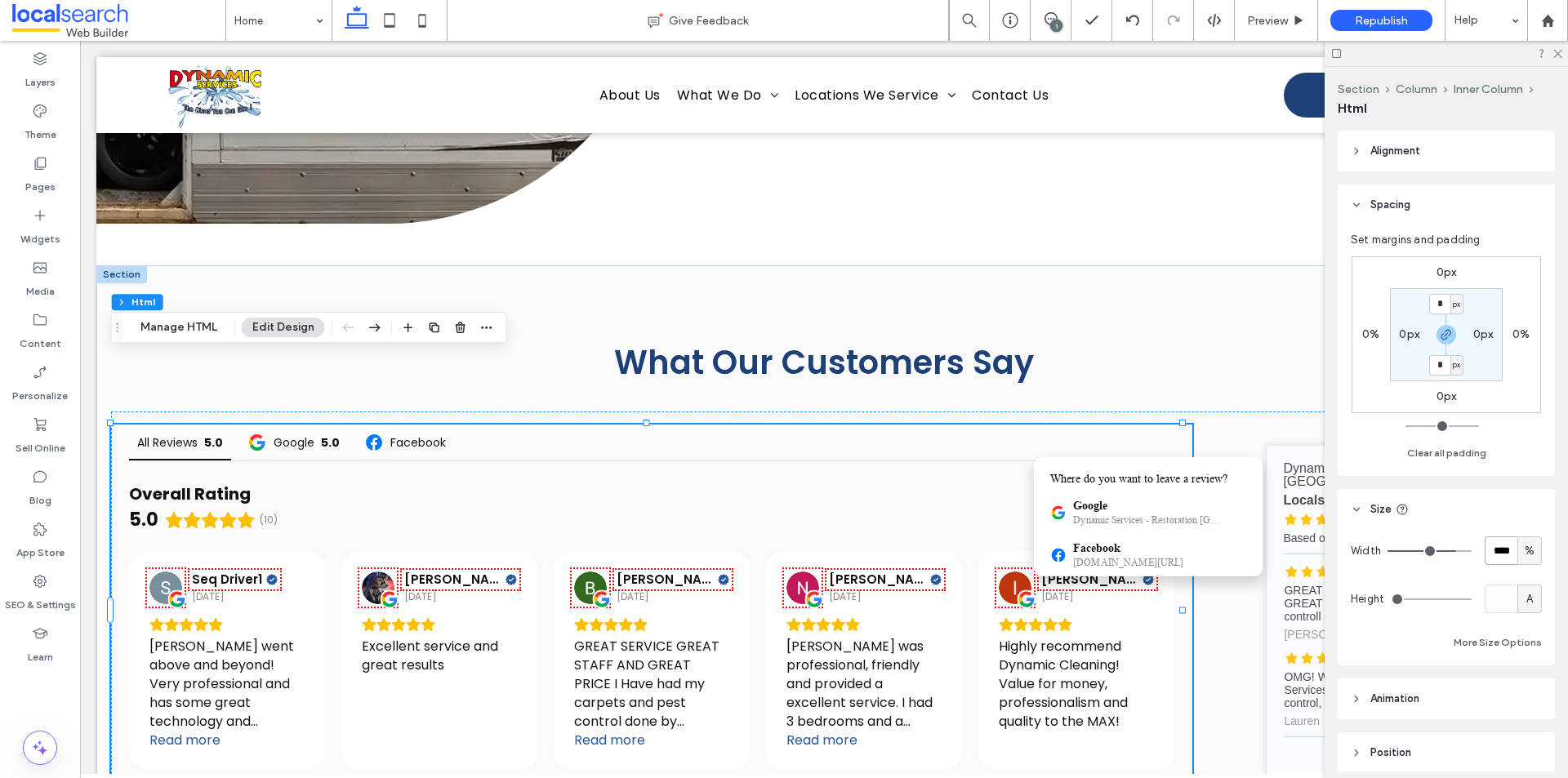
type input "****"
type input "**"
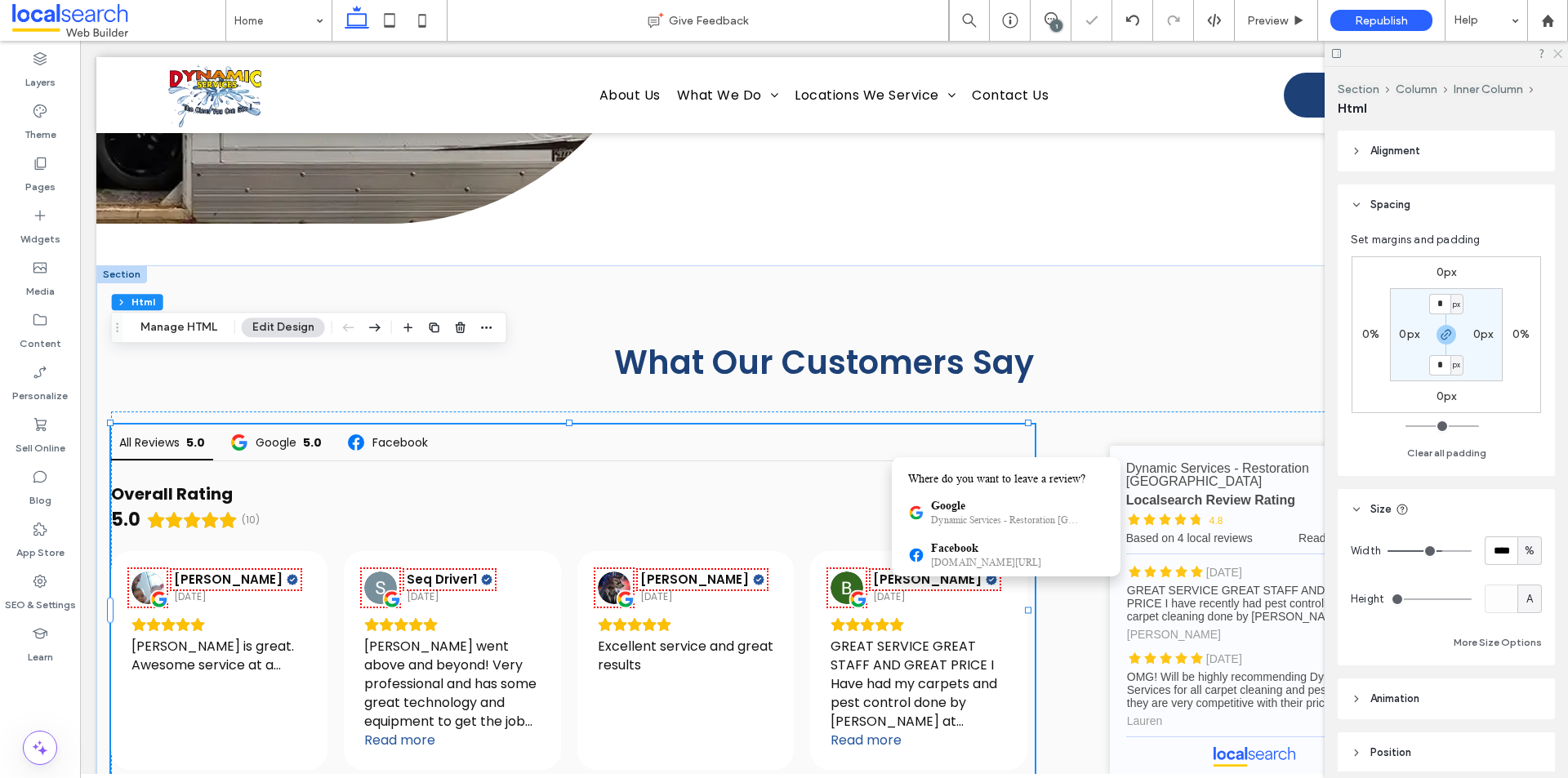
click at [1555, 53] on icon at bounding box center [1557, 52] width 10 height 10
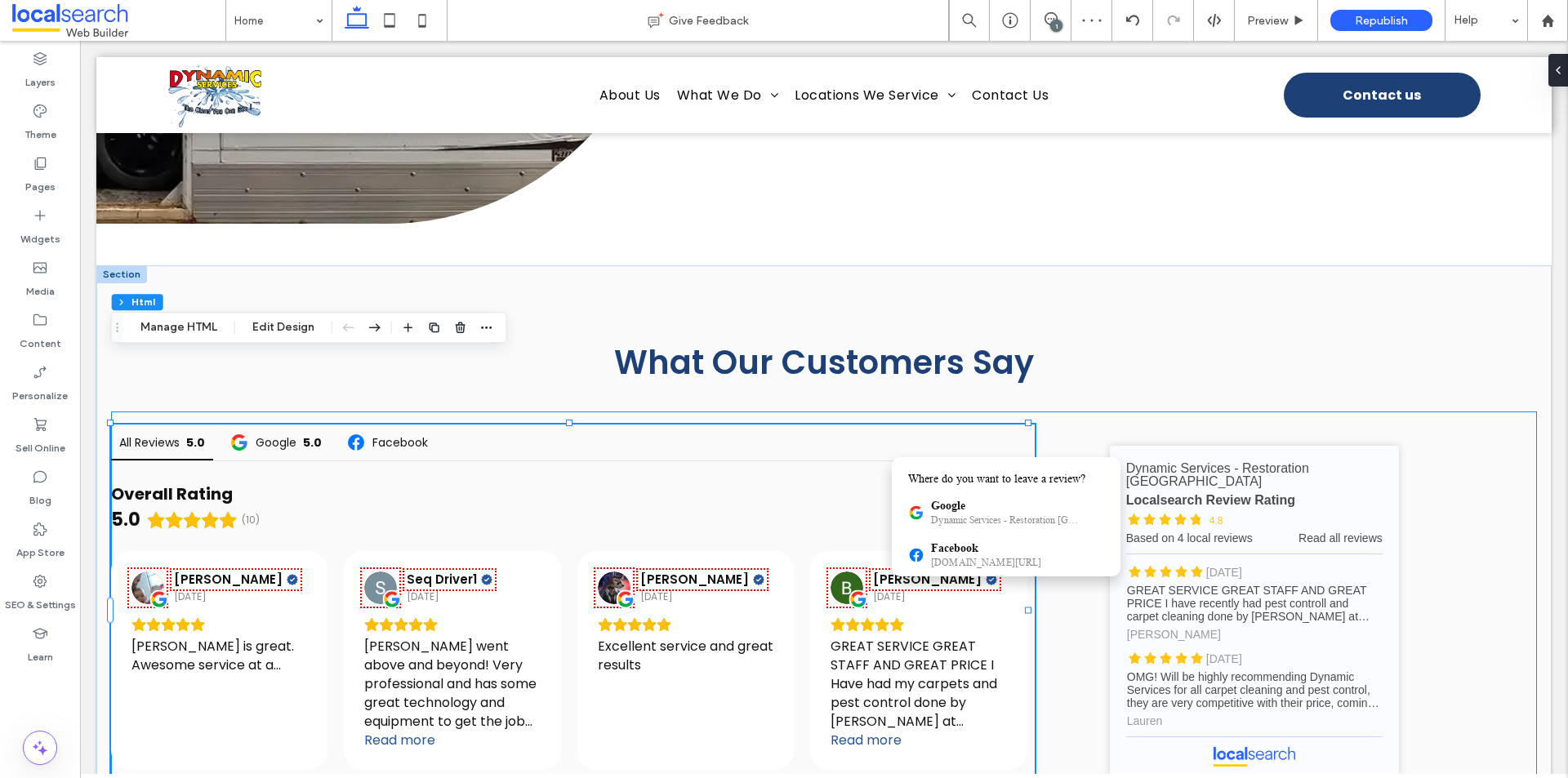
click at [1181, 411] on div "All Reviews 5.0 Google 5.0 Facebook Overall Rating 5.0 (10) Write a review [PER…" at bounding box center [824, 610] width 1426 height 399
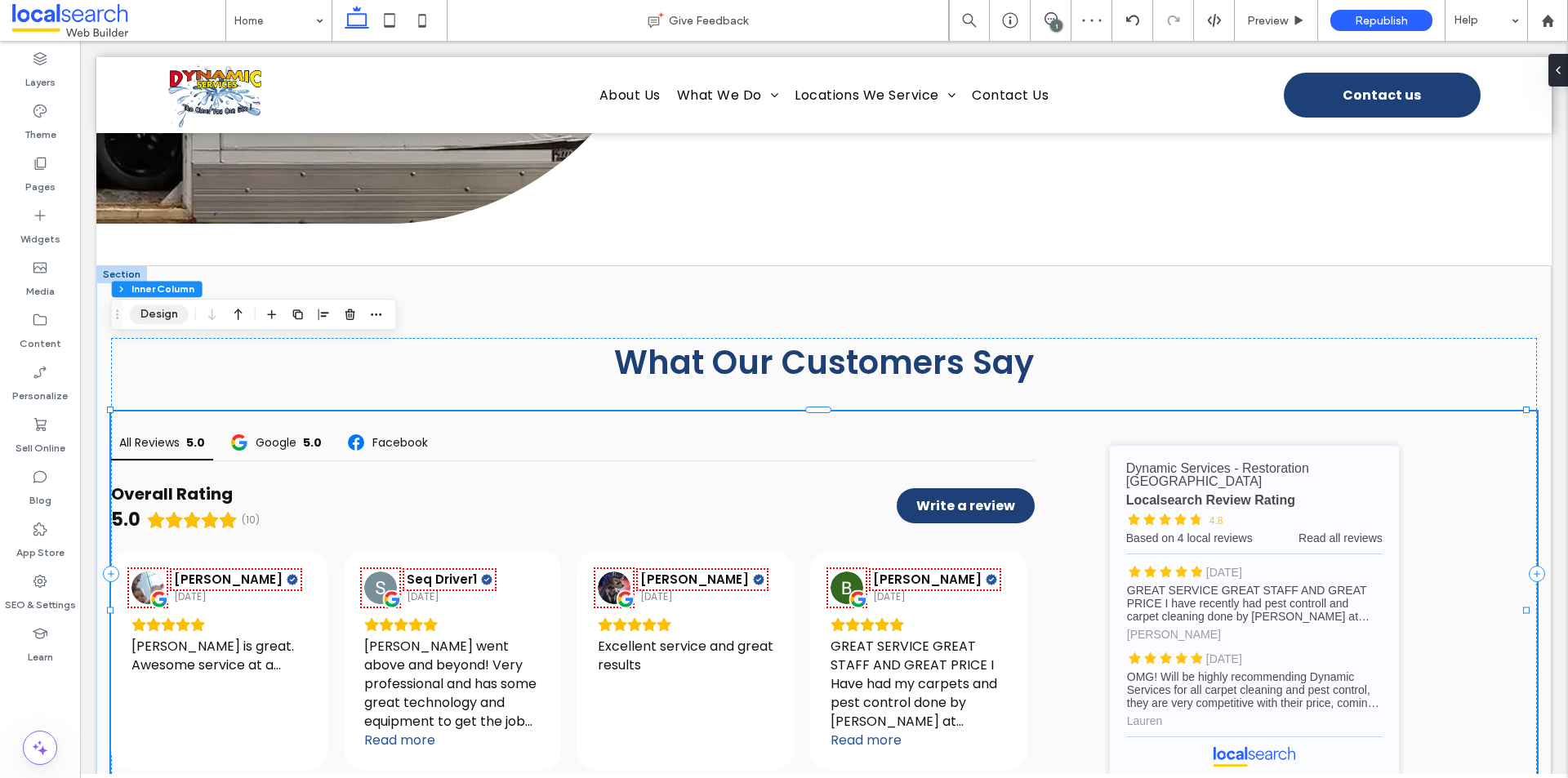
click at [156, 321] on button "Design" at bounding box center [158, 314] width 59 height 20
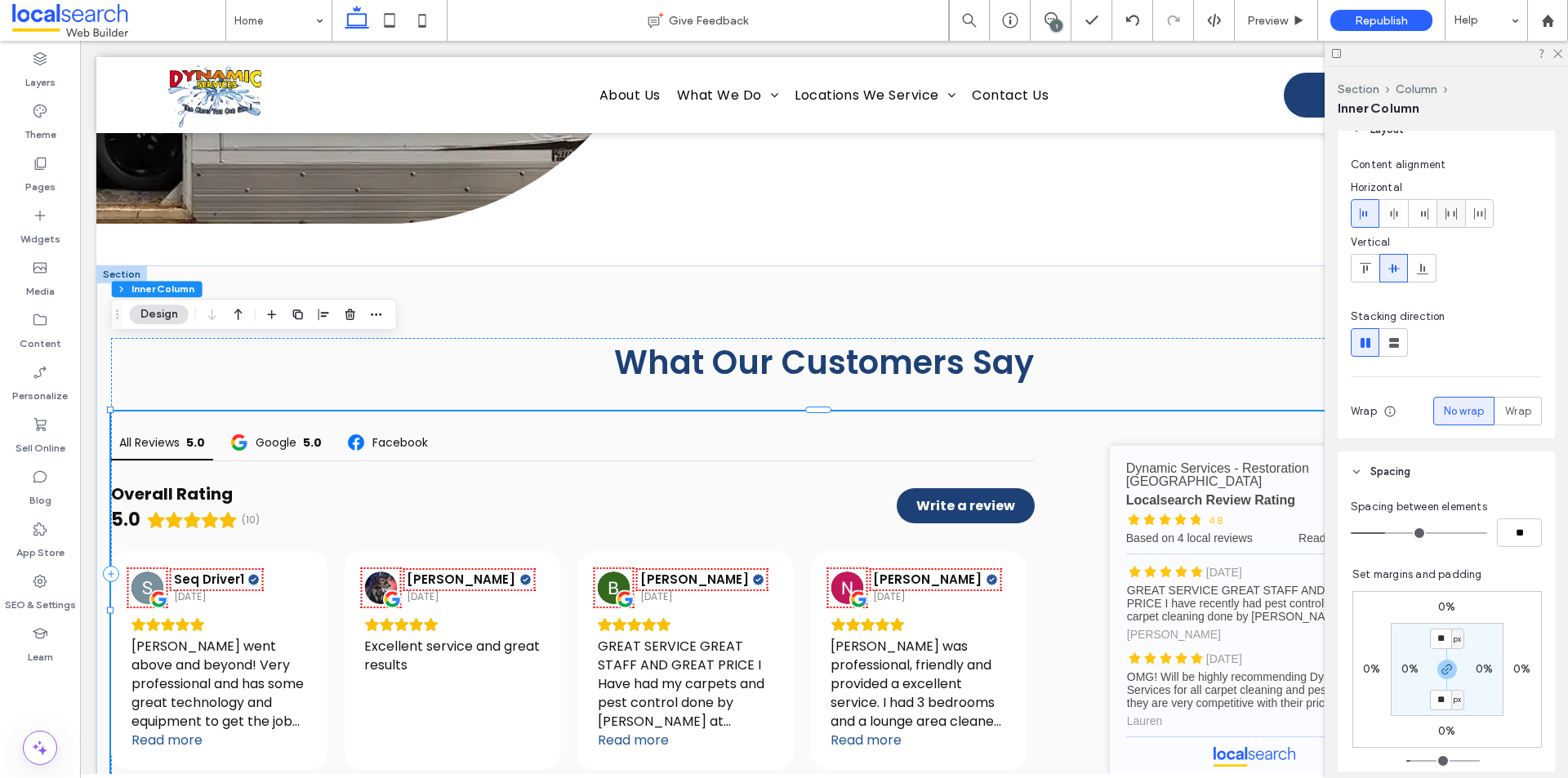
scroll to position [0, 0]
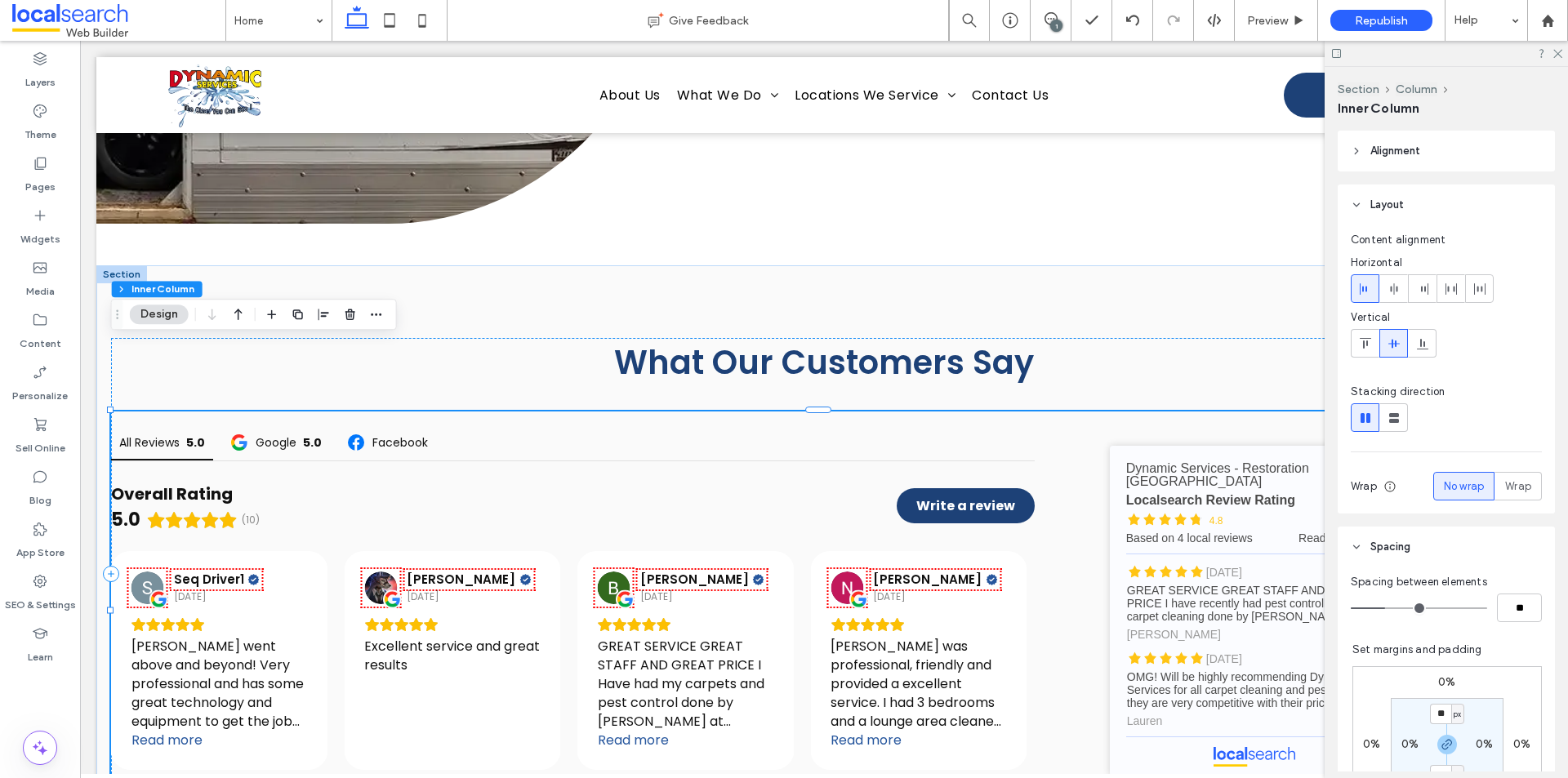
click at [1456, 158] on header "Alignment" at bounding box center [1446, 151] width 217 height 41
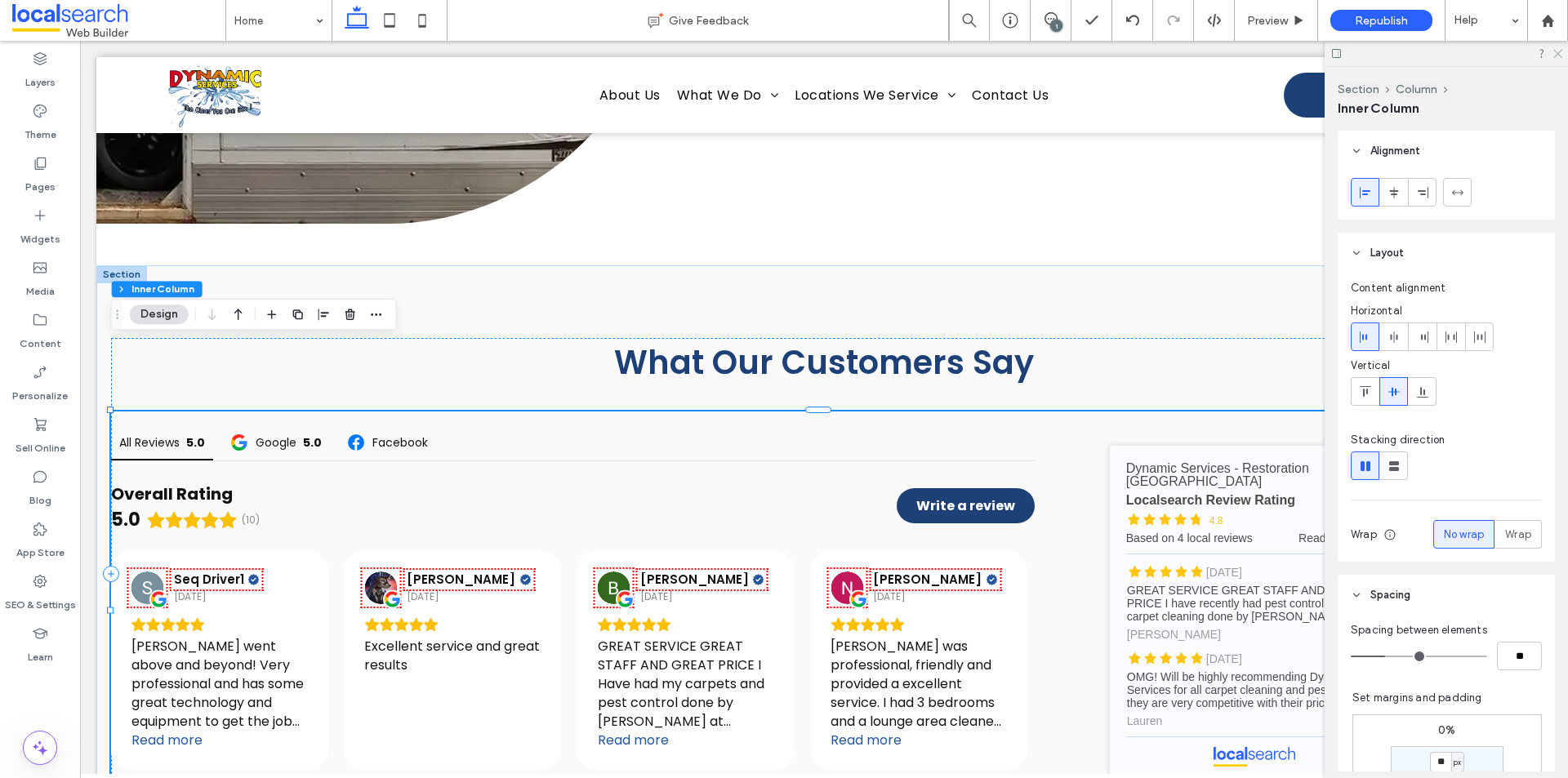
click at [1560, 52] on use at bounding box center [1558, 55] width 9 height 9
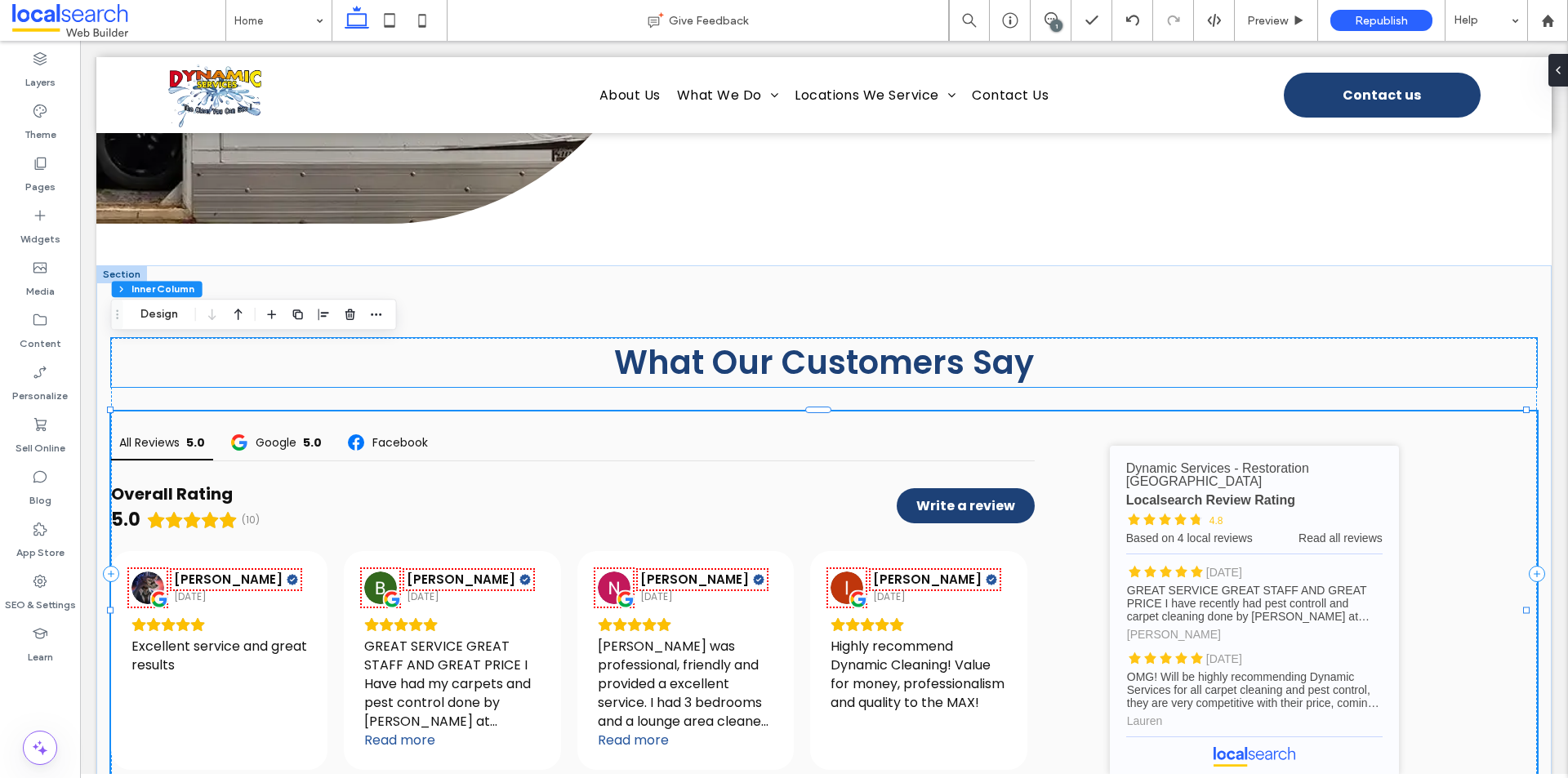
click at [449, 338] on div "What Our Customers Say" at bounding box center [824, 362] width 1426 height 49
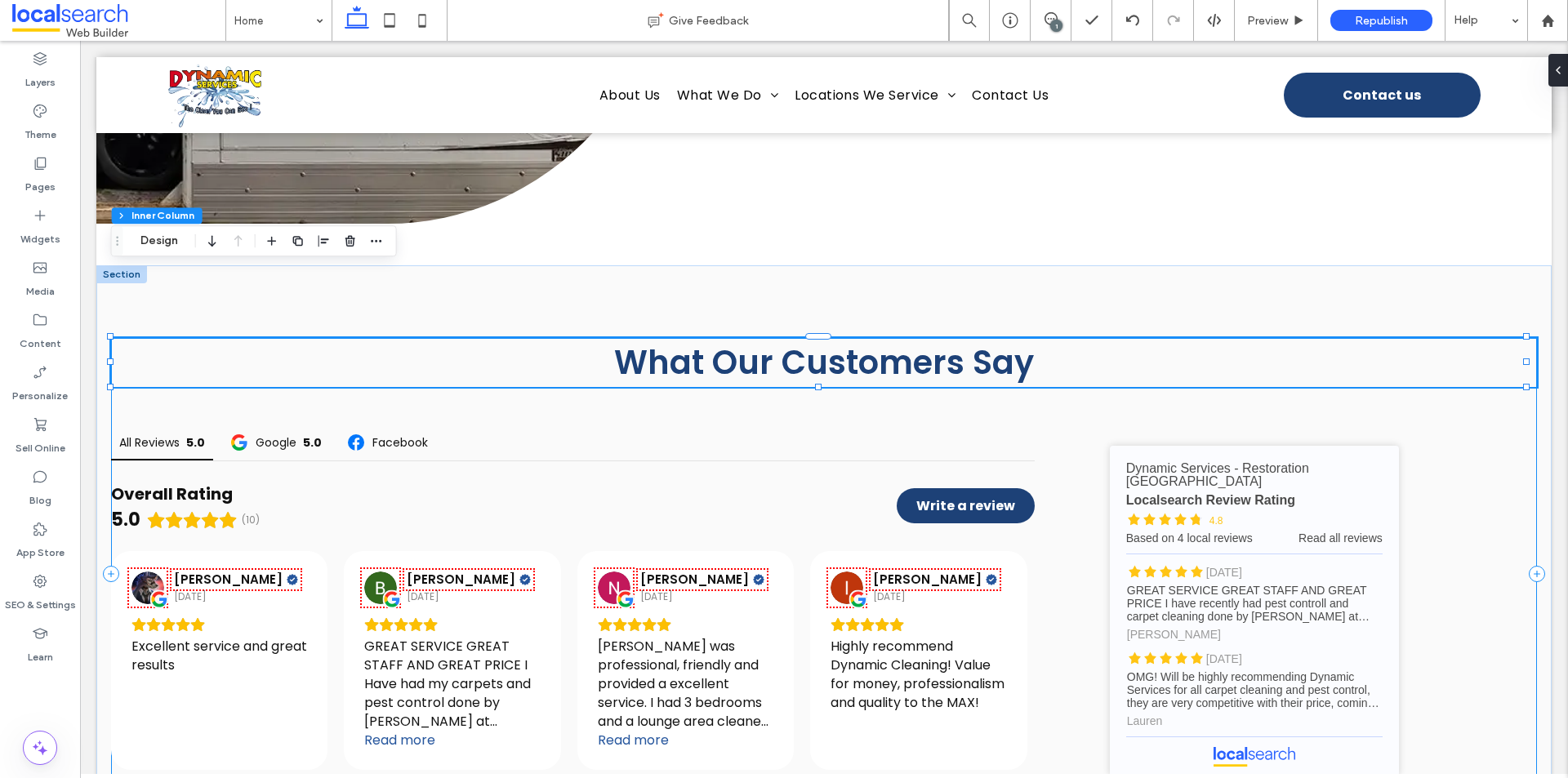
click at [124, 338] on div "What Our Customers Say All Reviews 5.0 Google 5.0 Facebook Overall Rating 5.0 (…" at bounding box center [824, 574] width 1426 height 473
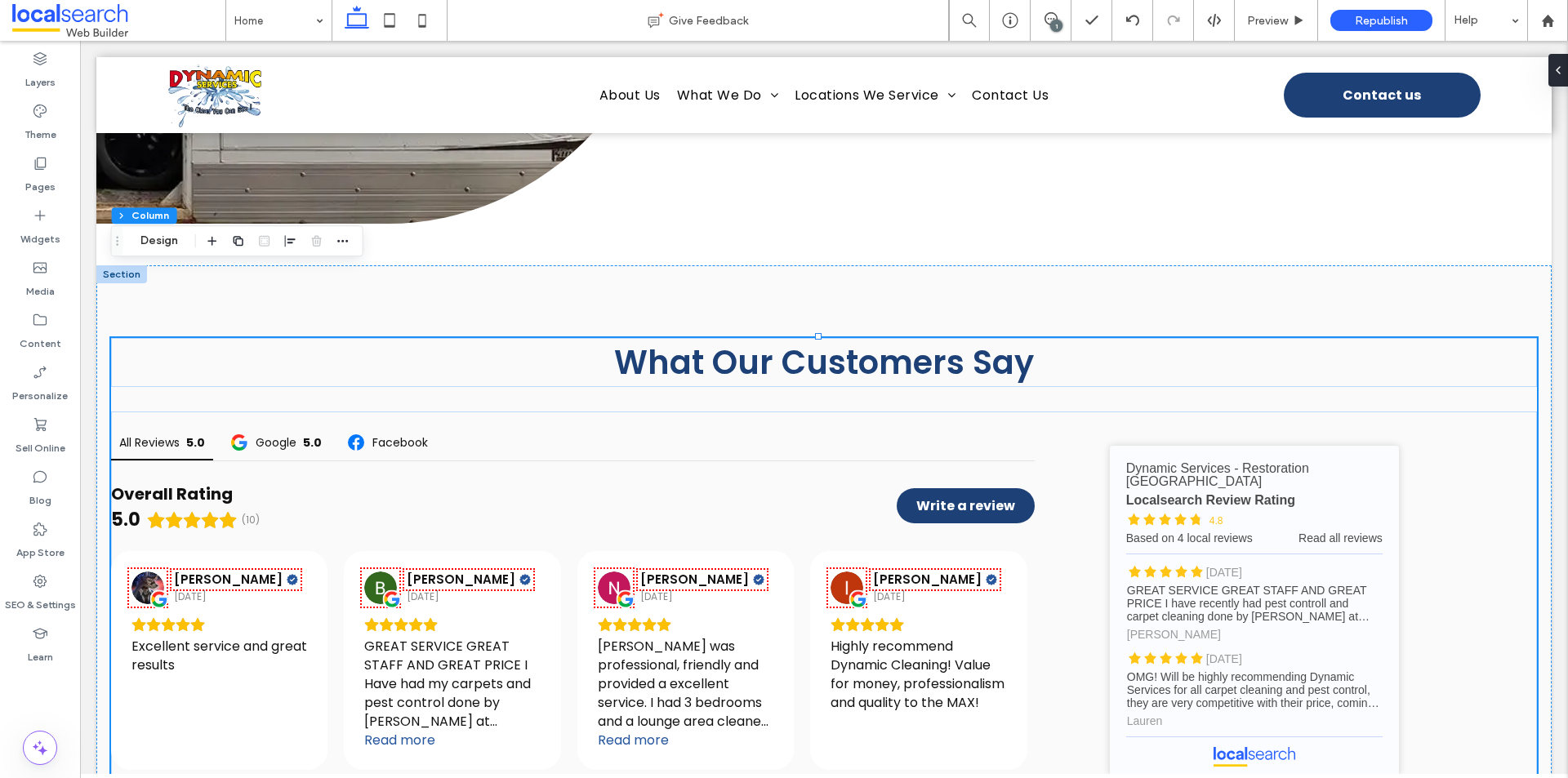
click at [157, 251] on div "Section Column Design" at bounding box center [237, 240] width 252 height 31
click at [155, 248] on button "Design" at bounding box center [158, 240] width 59 height 20
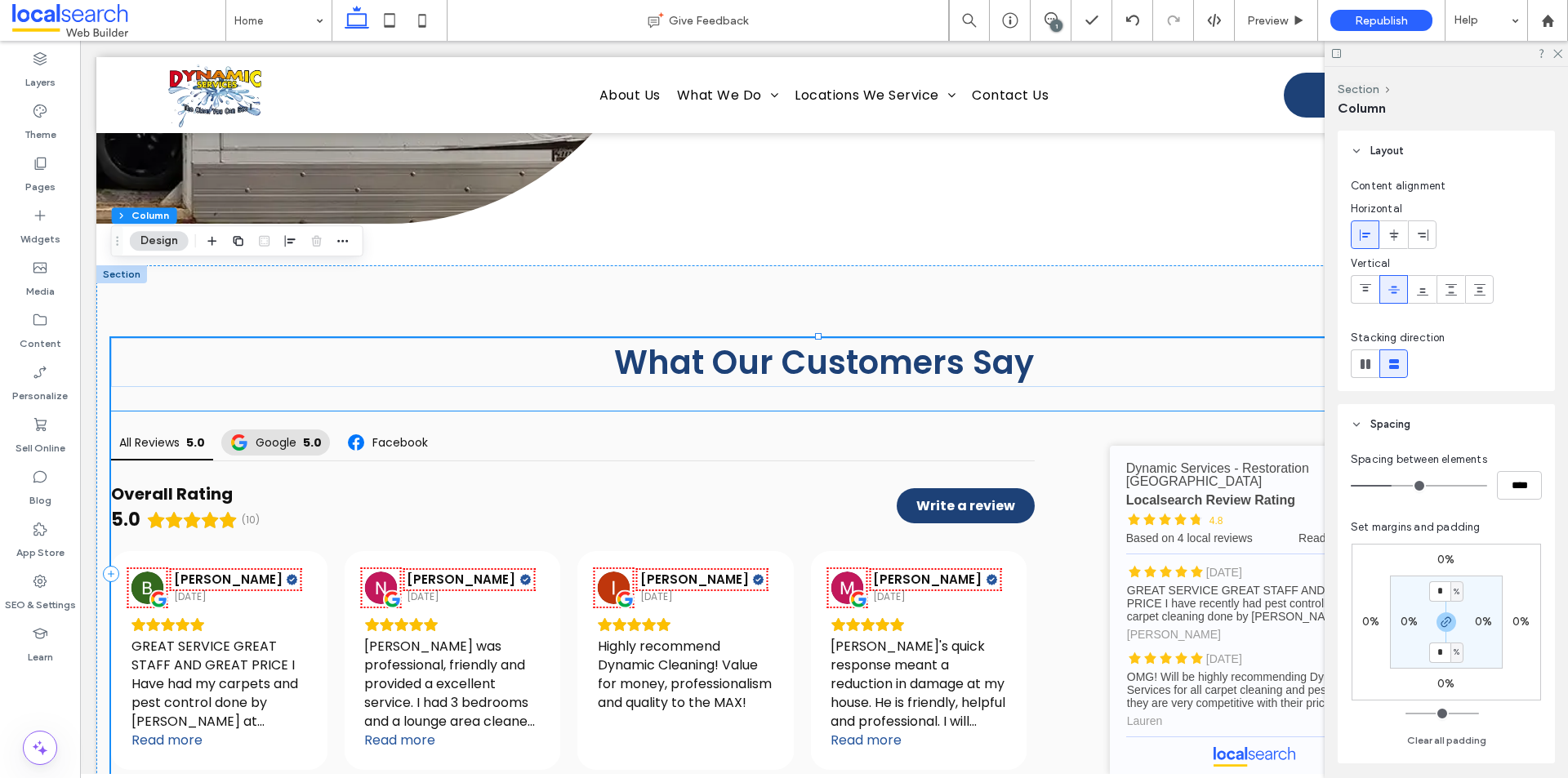
click at [239, 433] on icon at bounding box center [238, 442] width 20 height 20
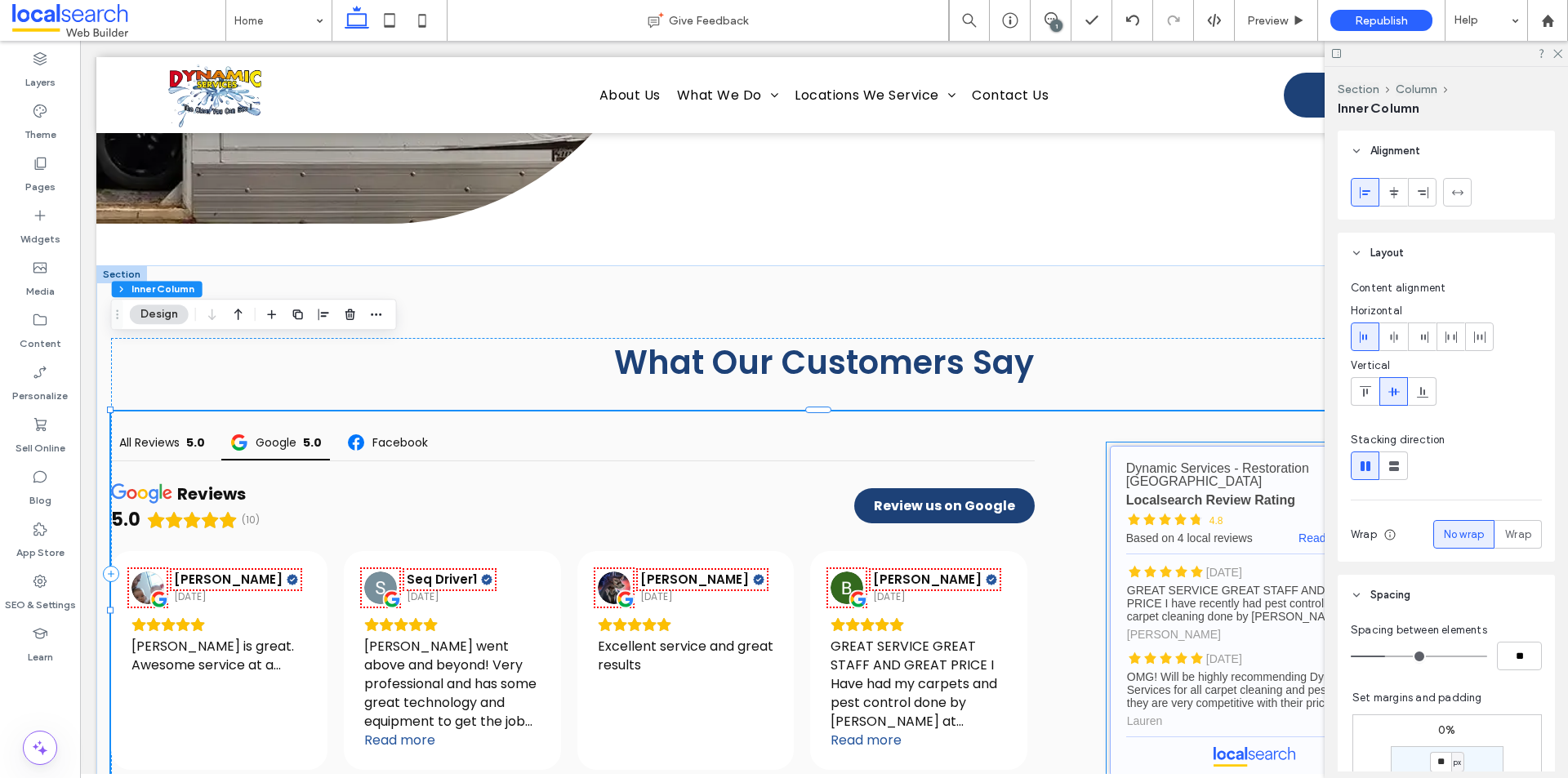
click at [1128, 450] on link "Dynamic Services - Restoration [GEOGRAPHIC_DATA] - Localsearch reviews" at bounding box center [1254, 610] width 290 height 330
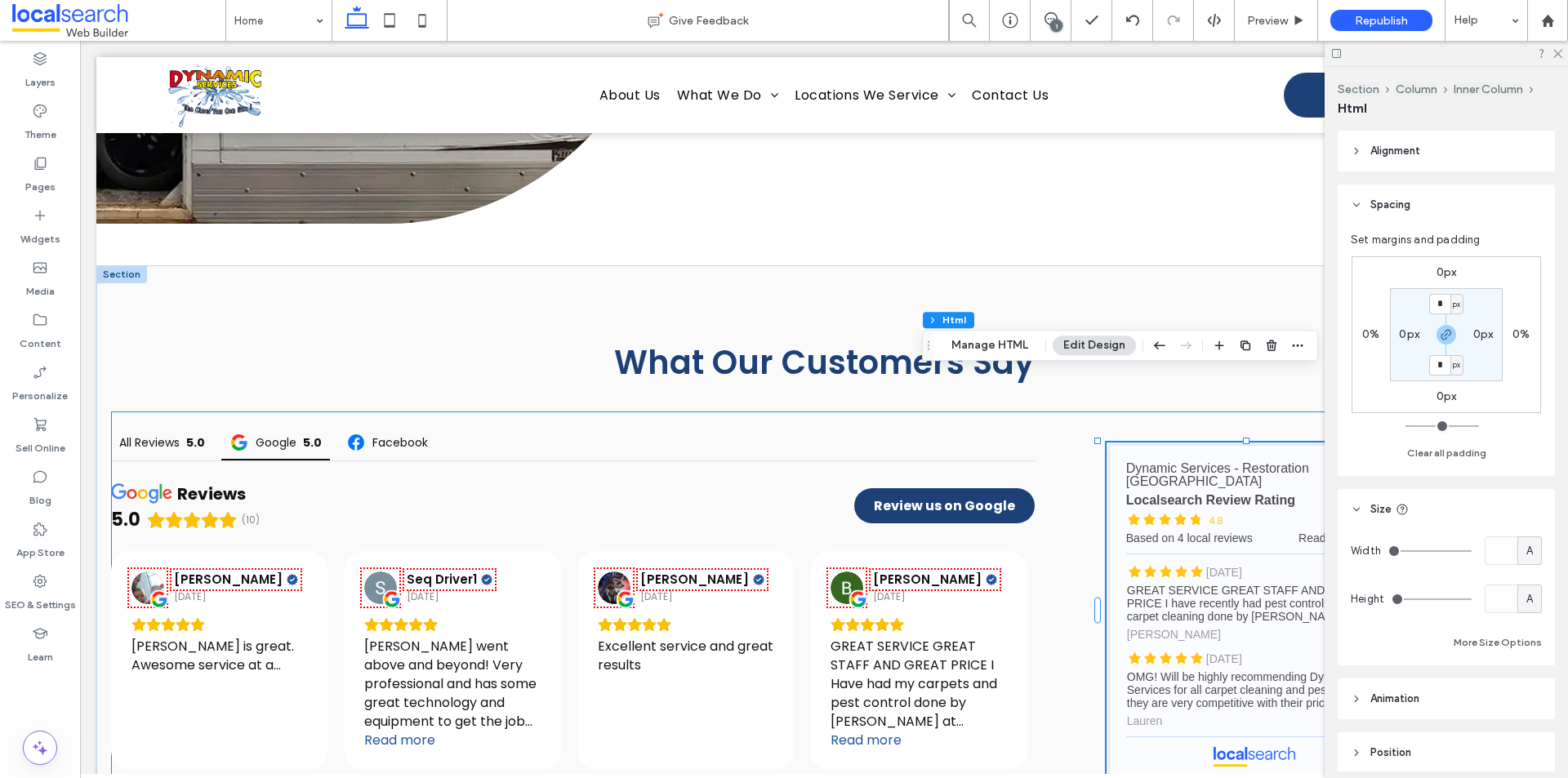
click at [1060, 492] on div "All Reviews 5.0 Google 5.0 Facebook reviews 5.0 (10) Review us on Google Brett …" at bounding box center [824, 610] width 1426 height 399
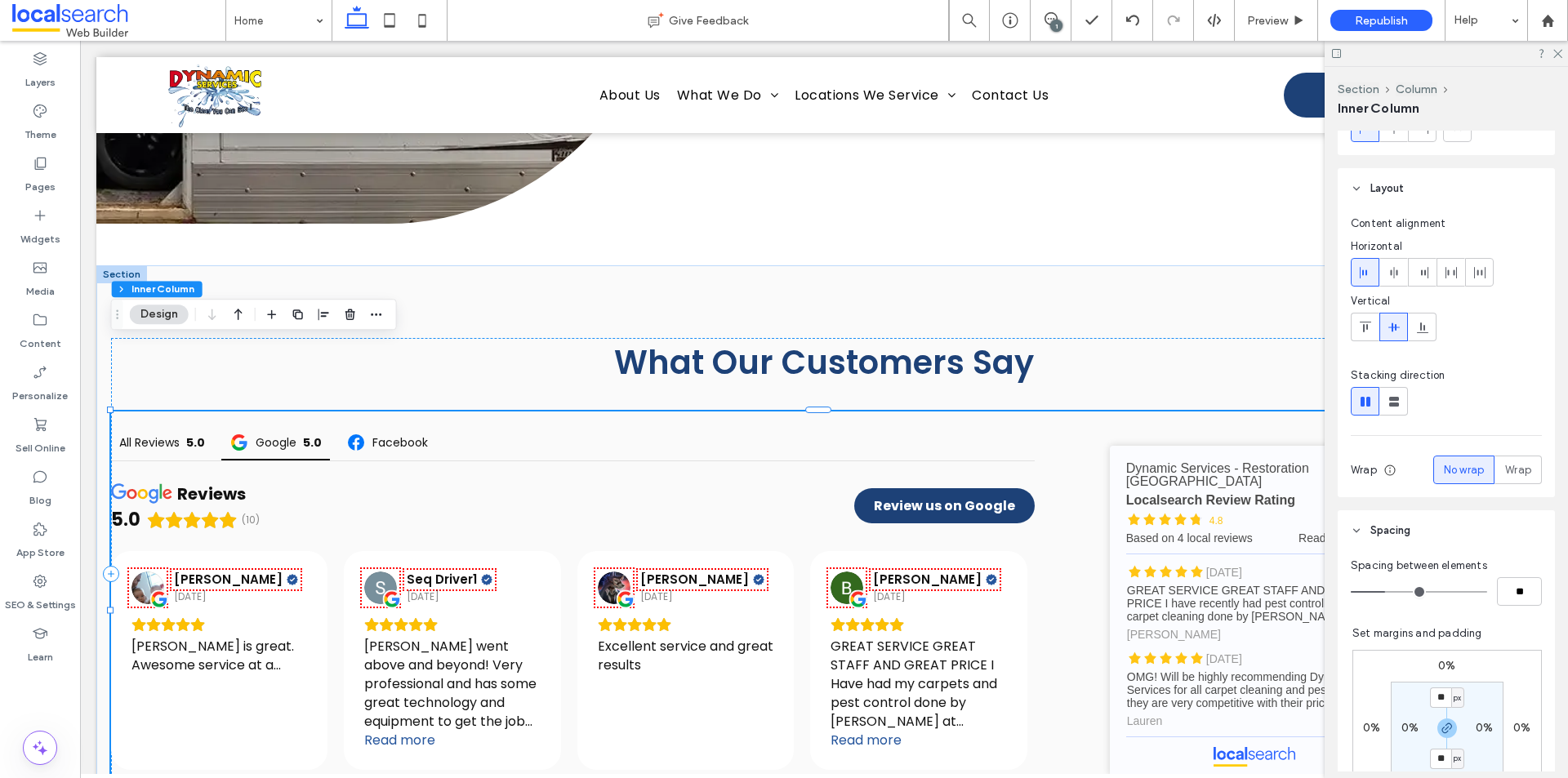
scroll to position [245, 0]
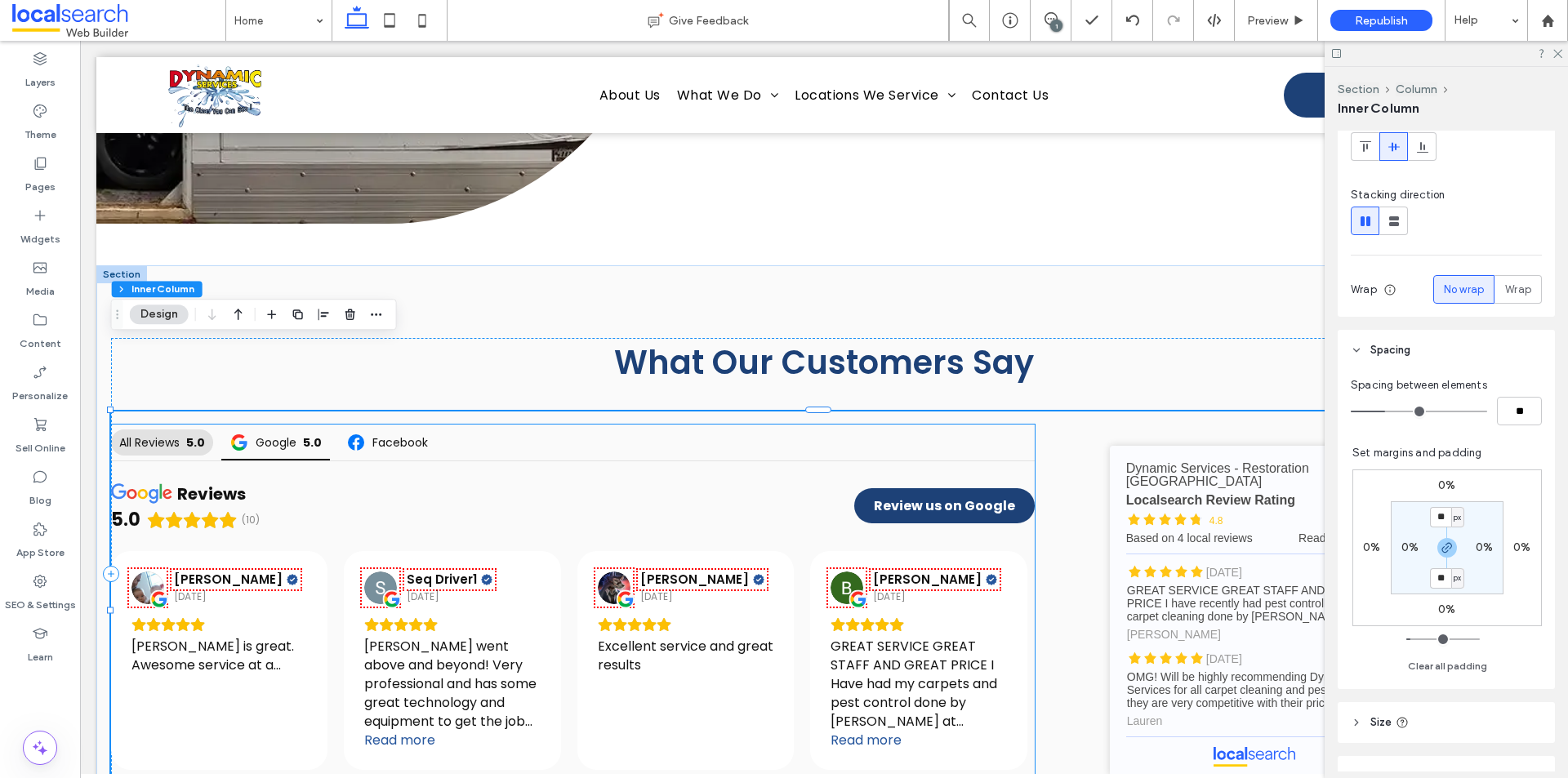
click at [149, 436] on span "All Reviews" at bounding box center [149, 442] width 61 height 11
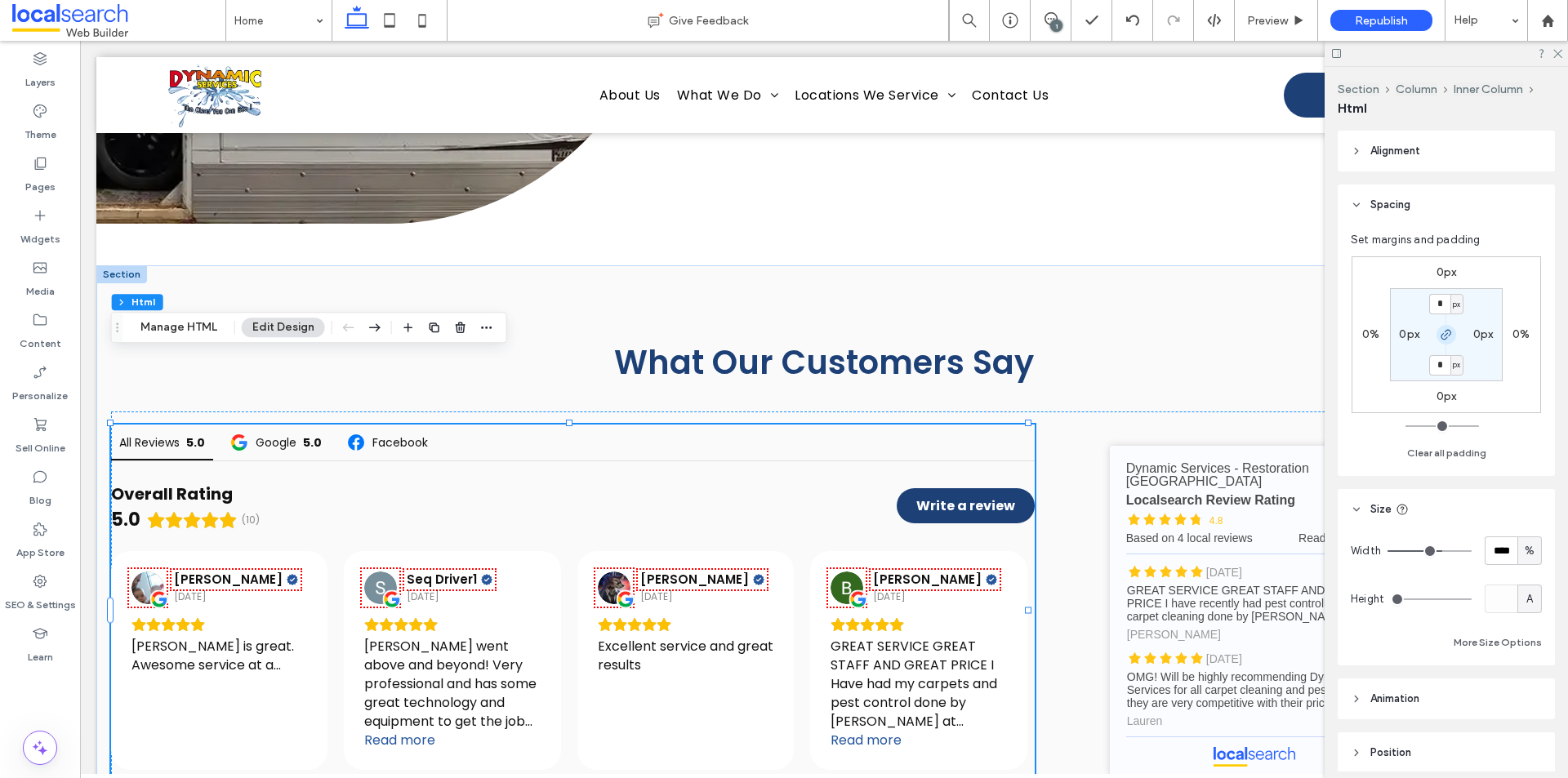
click at [1450, 333] on use "button" at bounding box center [1446, 334] width 10 height 10
click at [1370, 333] on label "0%" at bounding box center [1371, 334] width 17 height 14
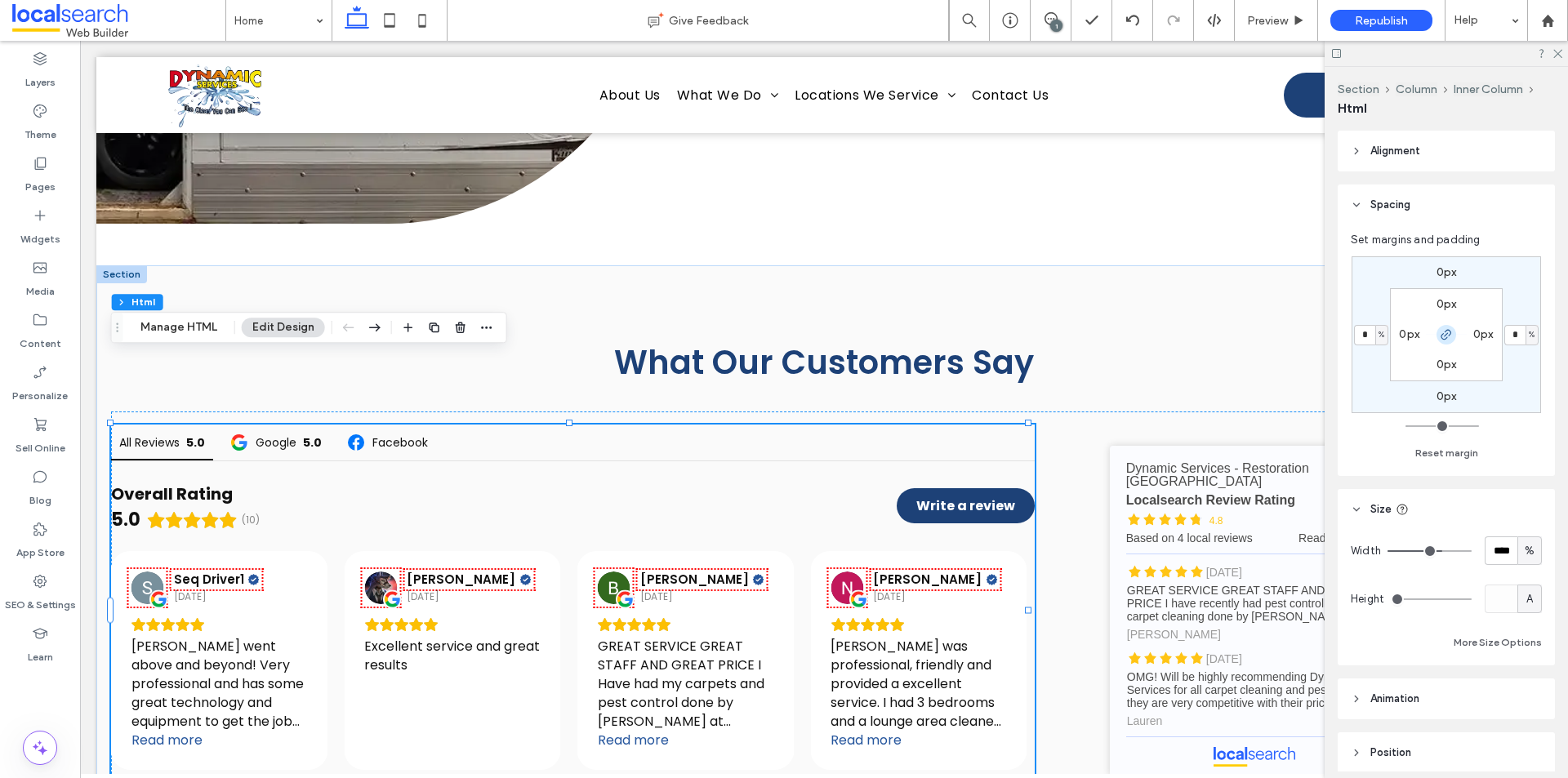
click at [1440, 335] on icon "button" at bounding box center [1447, 335] width 13 height 13
click at [1372, 335] on input "*" at bounding box center [1364, 335] width 21 height 20
type input "**"
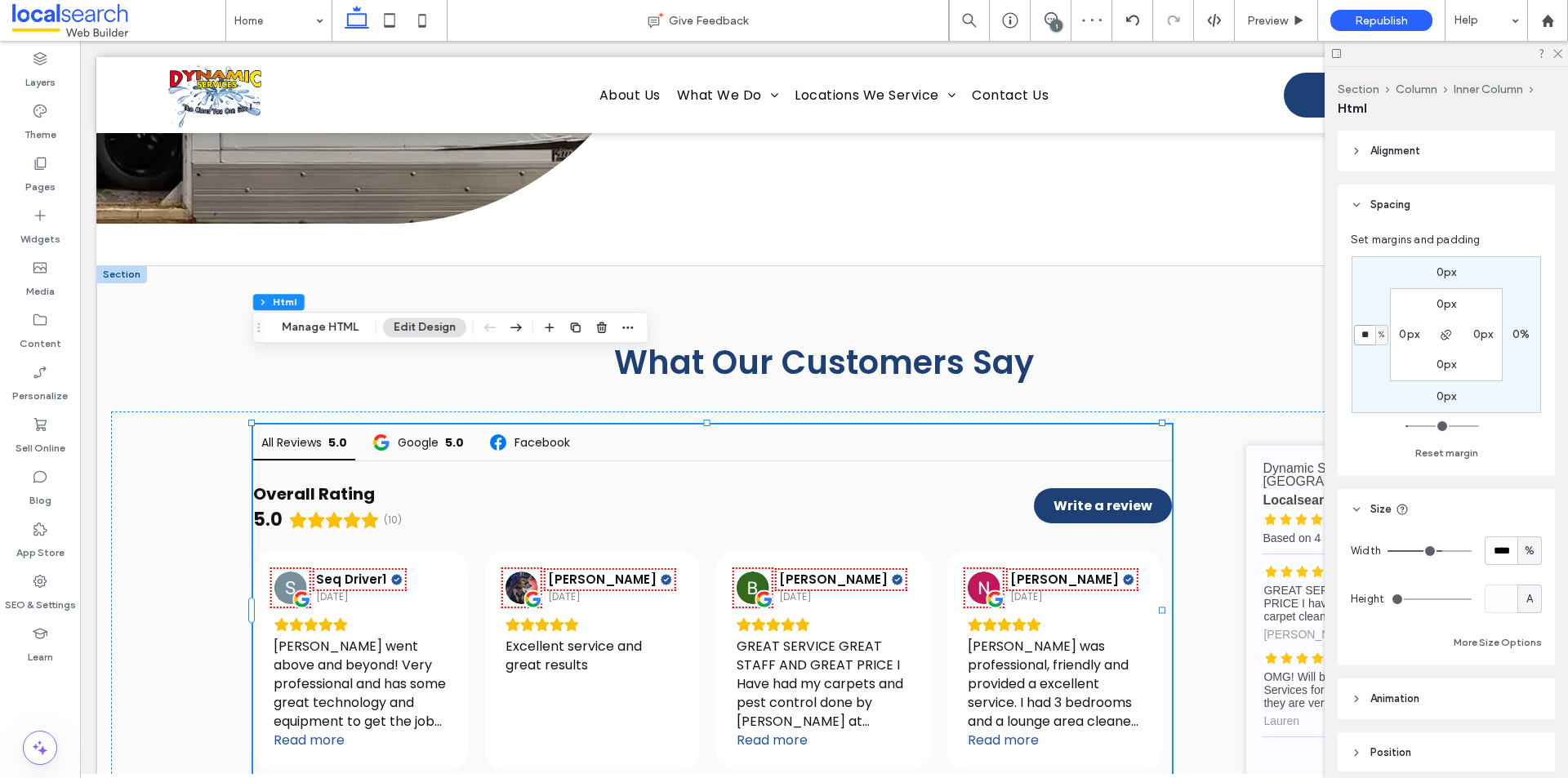
drag, startPoint x: 1373, startPoint y: 330, endPoint x: 1325, endPoint y: 330, distance: 48.0
click at [1325, 330] on div "Section Column Inner Column Html Alignment Spacing Set margins and padding 0px …" at bounding box center [1446, 423] width 243 height 711
type input "*"
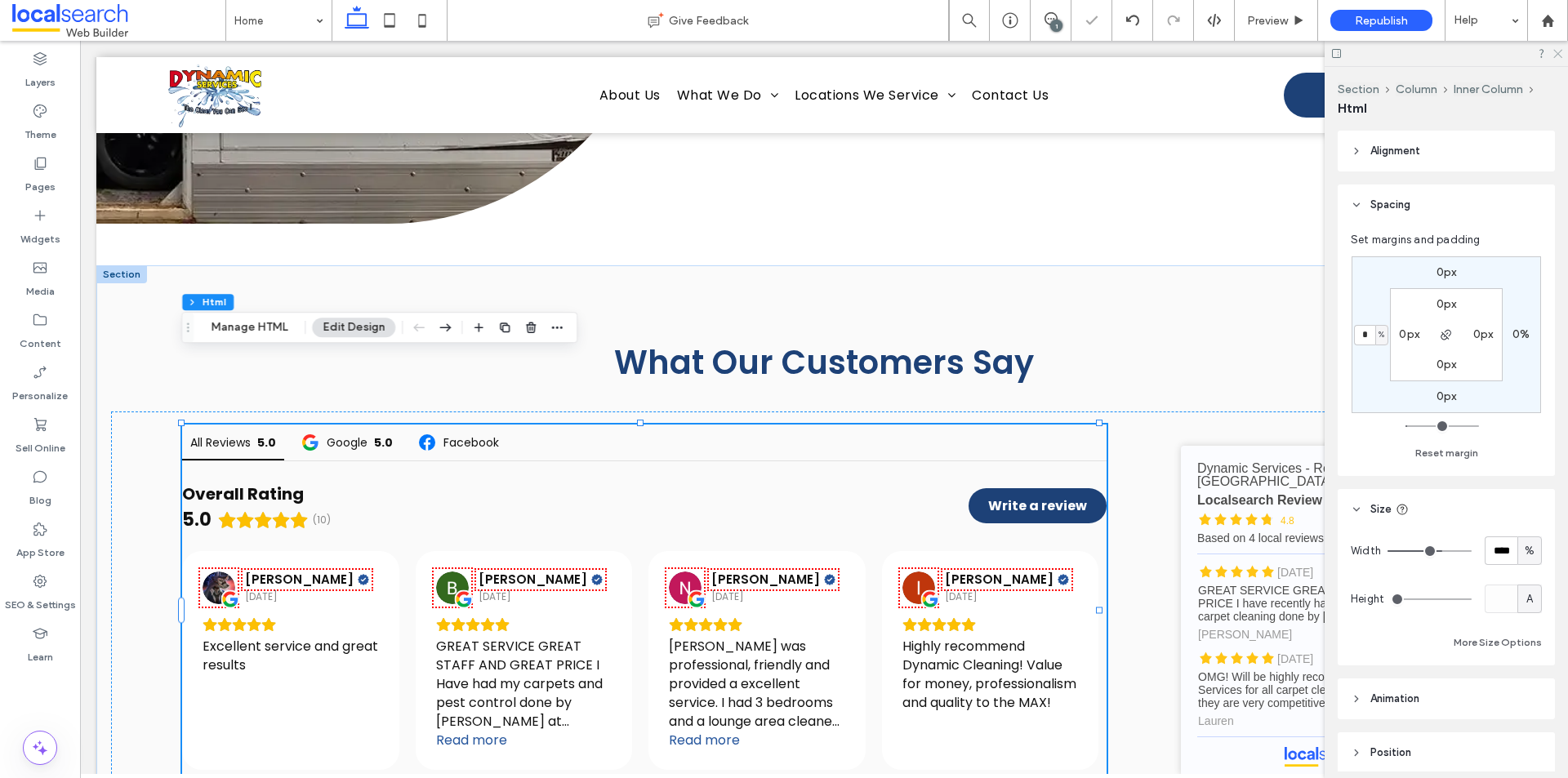
click at [1557, 48] on icon at bounding box center [1557, 52] width 10 height 10
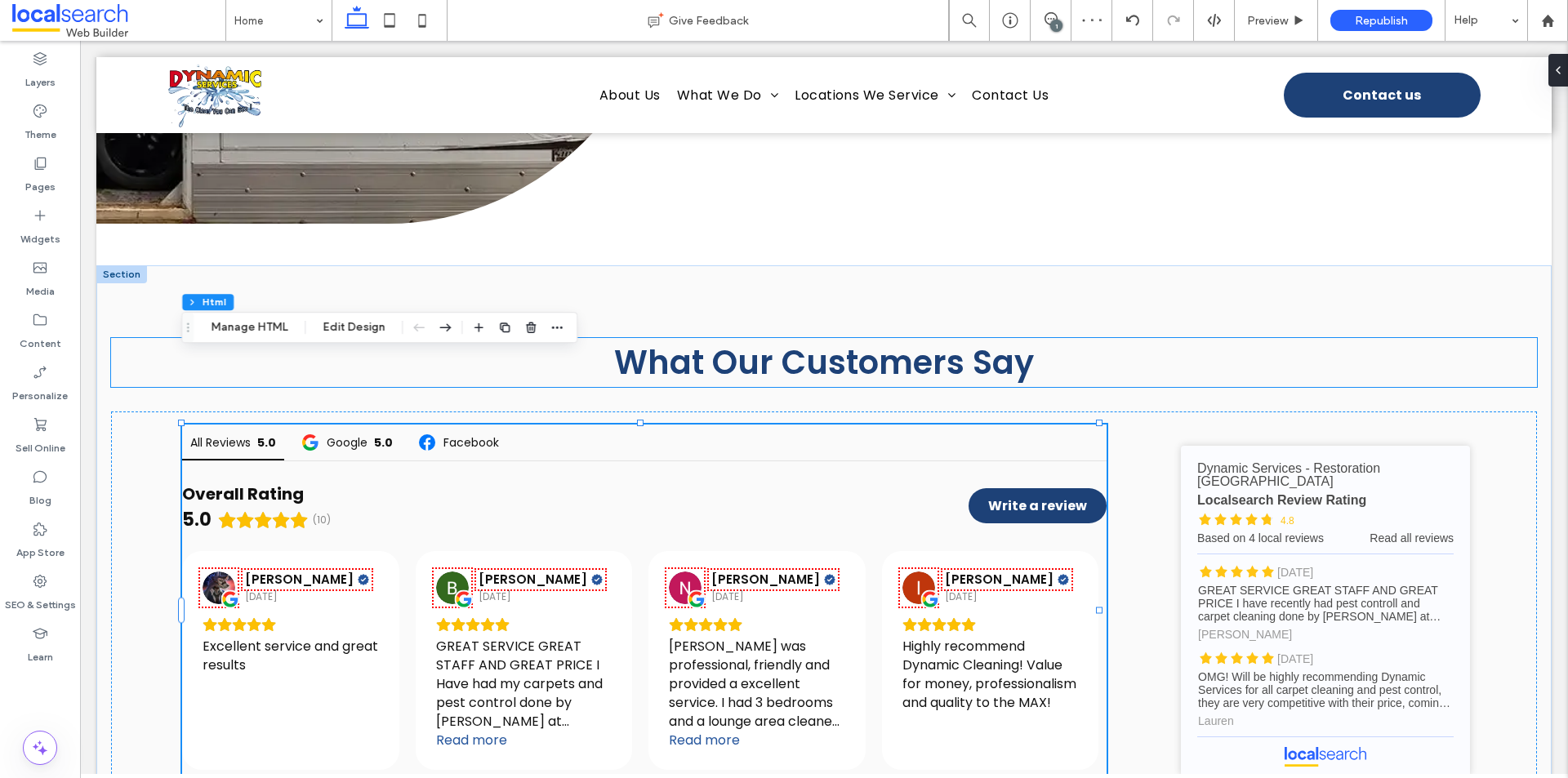
click at [1426, 338] on div "What Our Customers Say" at bounding box center [824, 362] width 1426 height 49
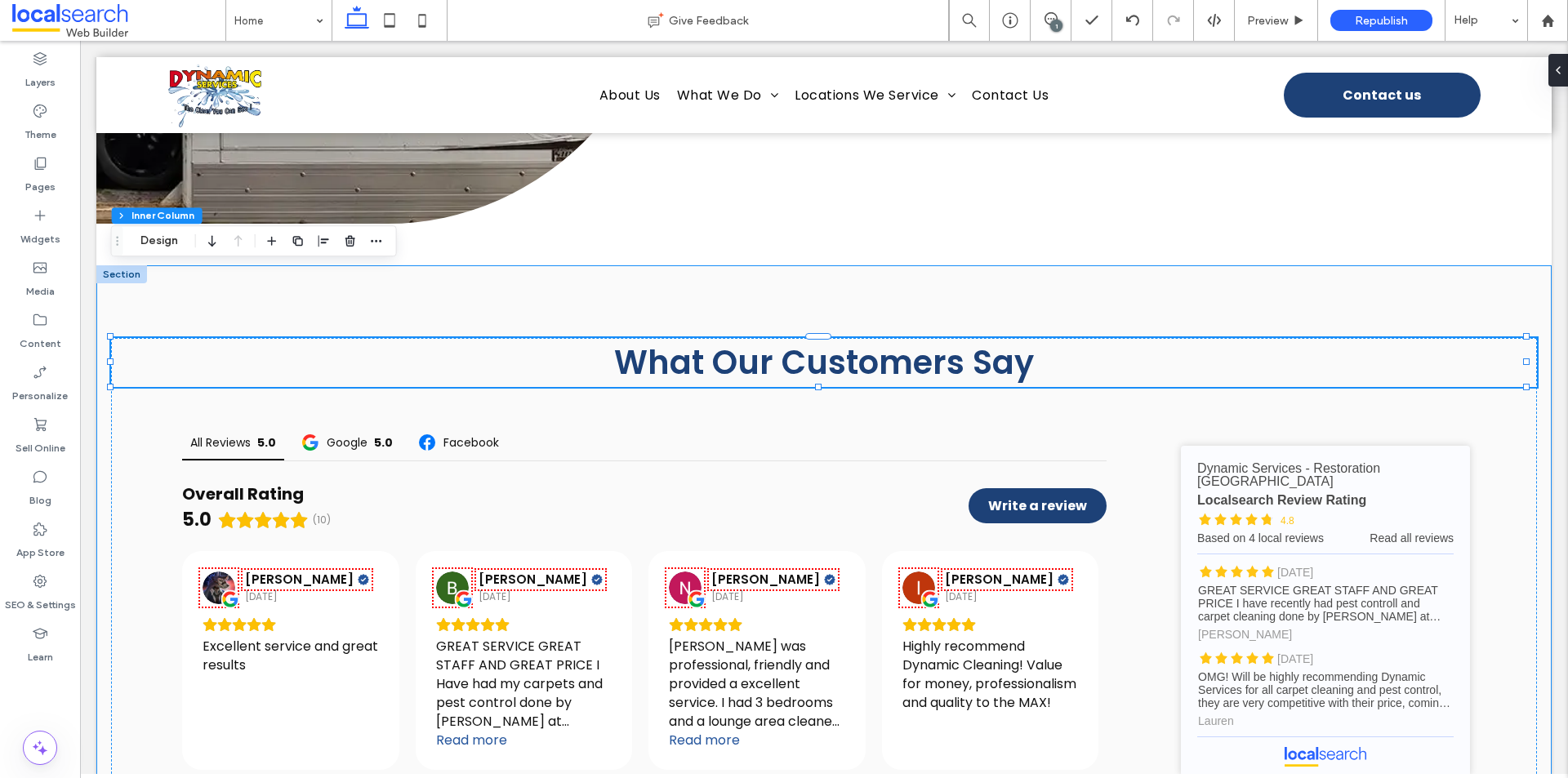
click at [1119, 265] on div "What Our Customers Say All Reviews 5.0 Google 5.0 Facebook Overall Rating 5.0 (…" at bounding box center [824, 574] width 1455 height 618
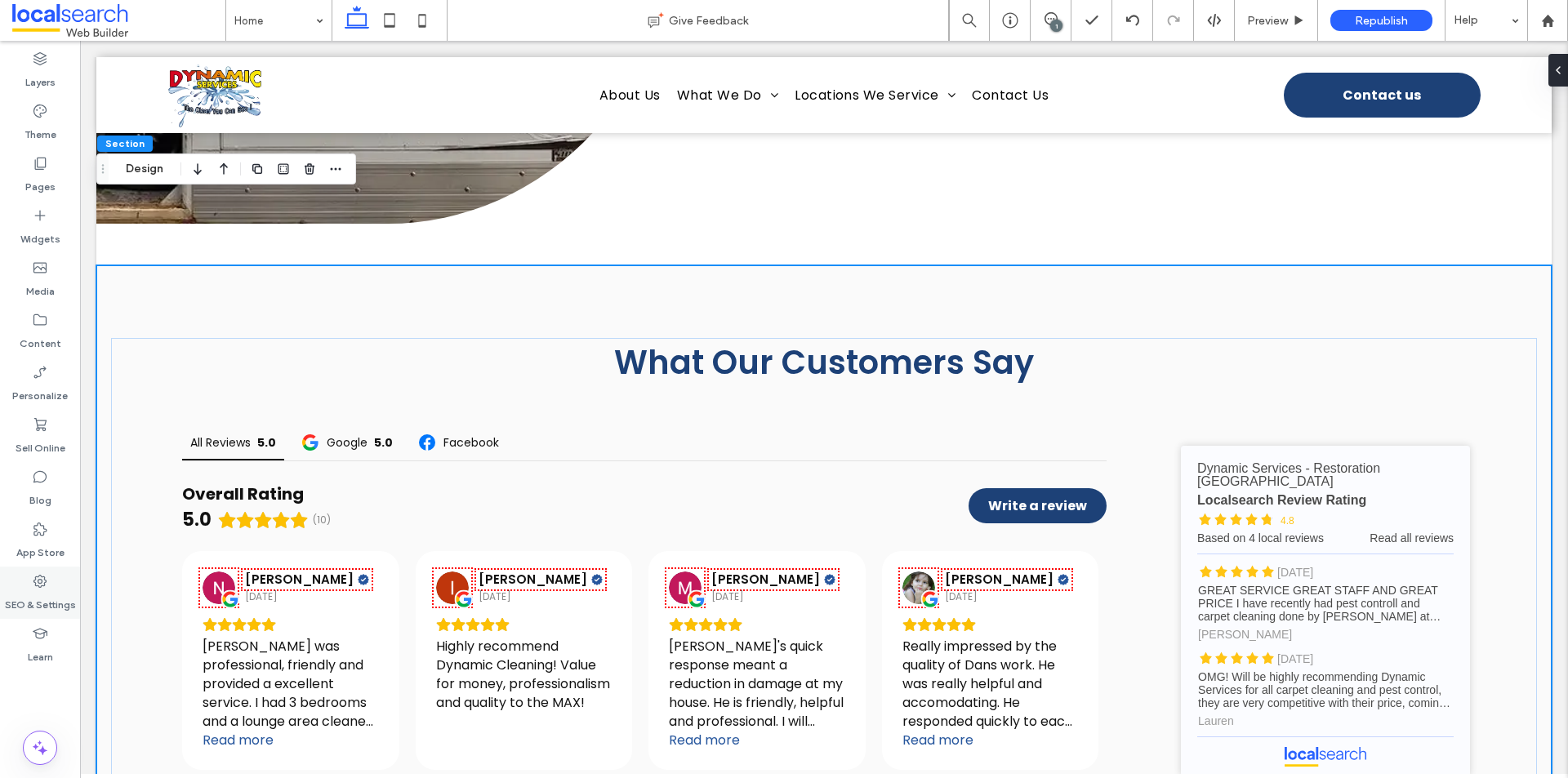
click at [48, 576] on div "SEO & Settings" at bounding box center [40, 593] width 80 height 52
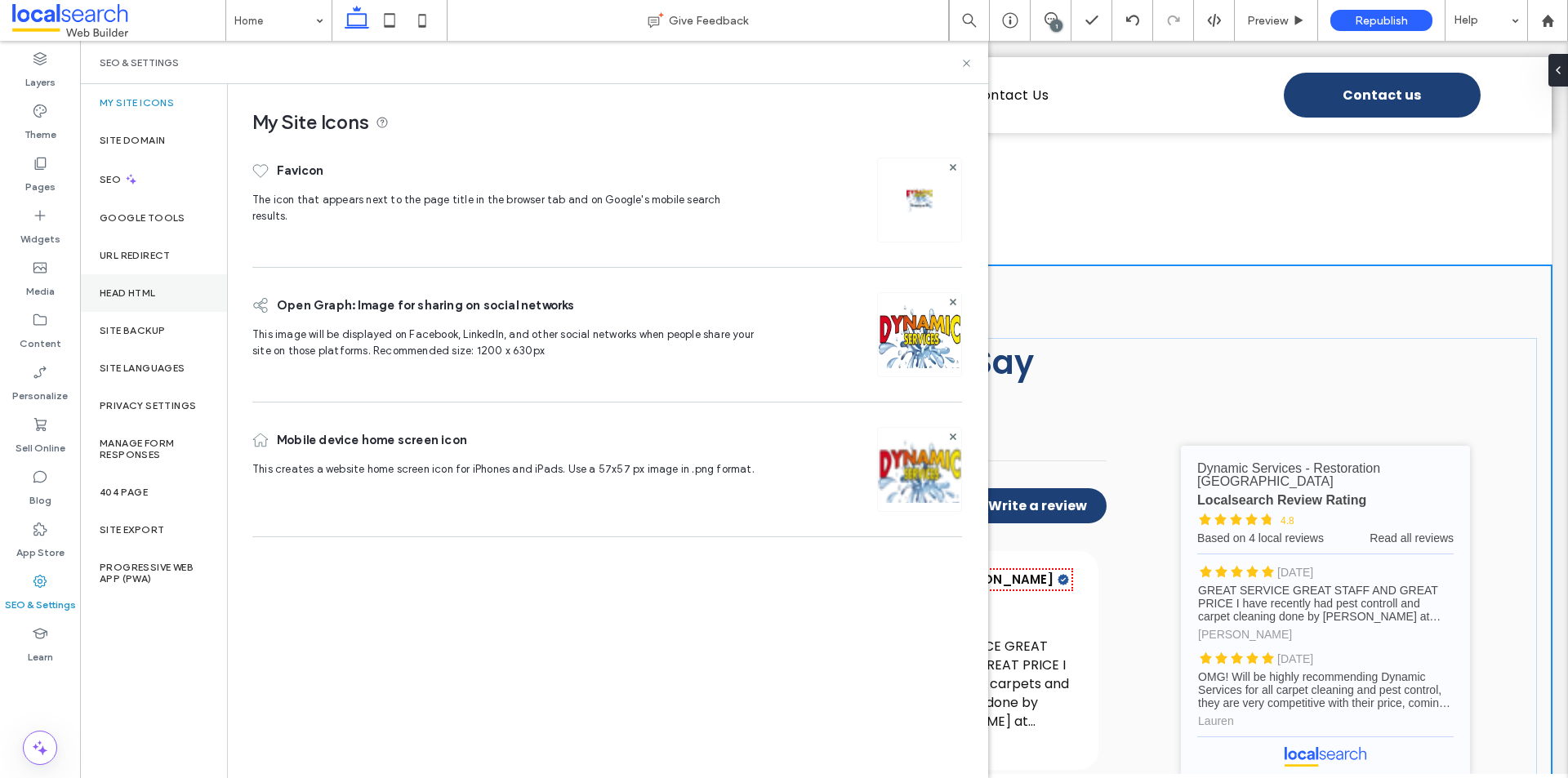
click at [123, 297] on label "Head HTML" at bounding box center [128, 293] width 57 height 11
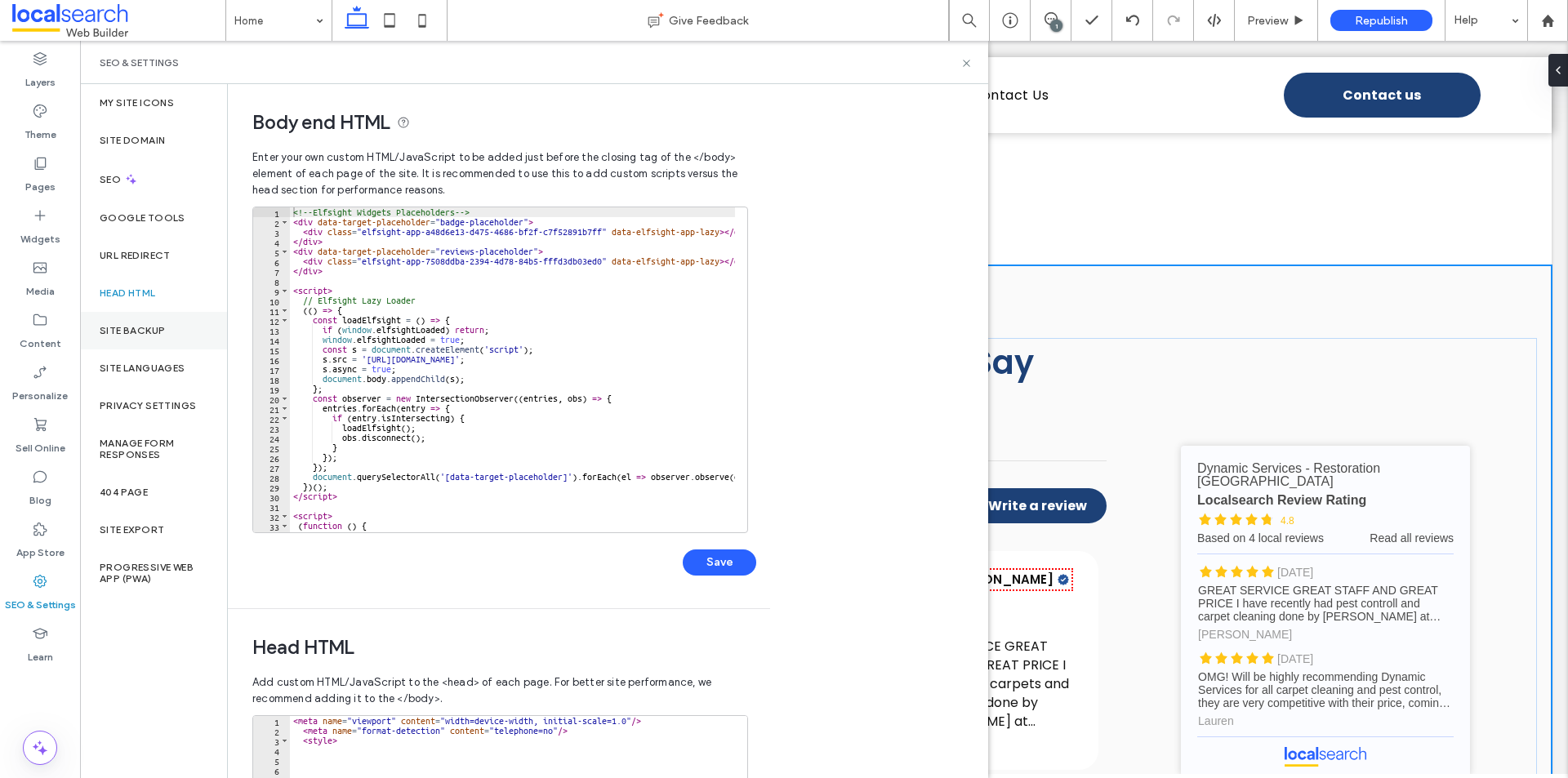
click at [120, 325] on label "Site Backup" at bounding box center [132, 330] width 65 height 11
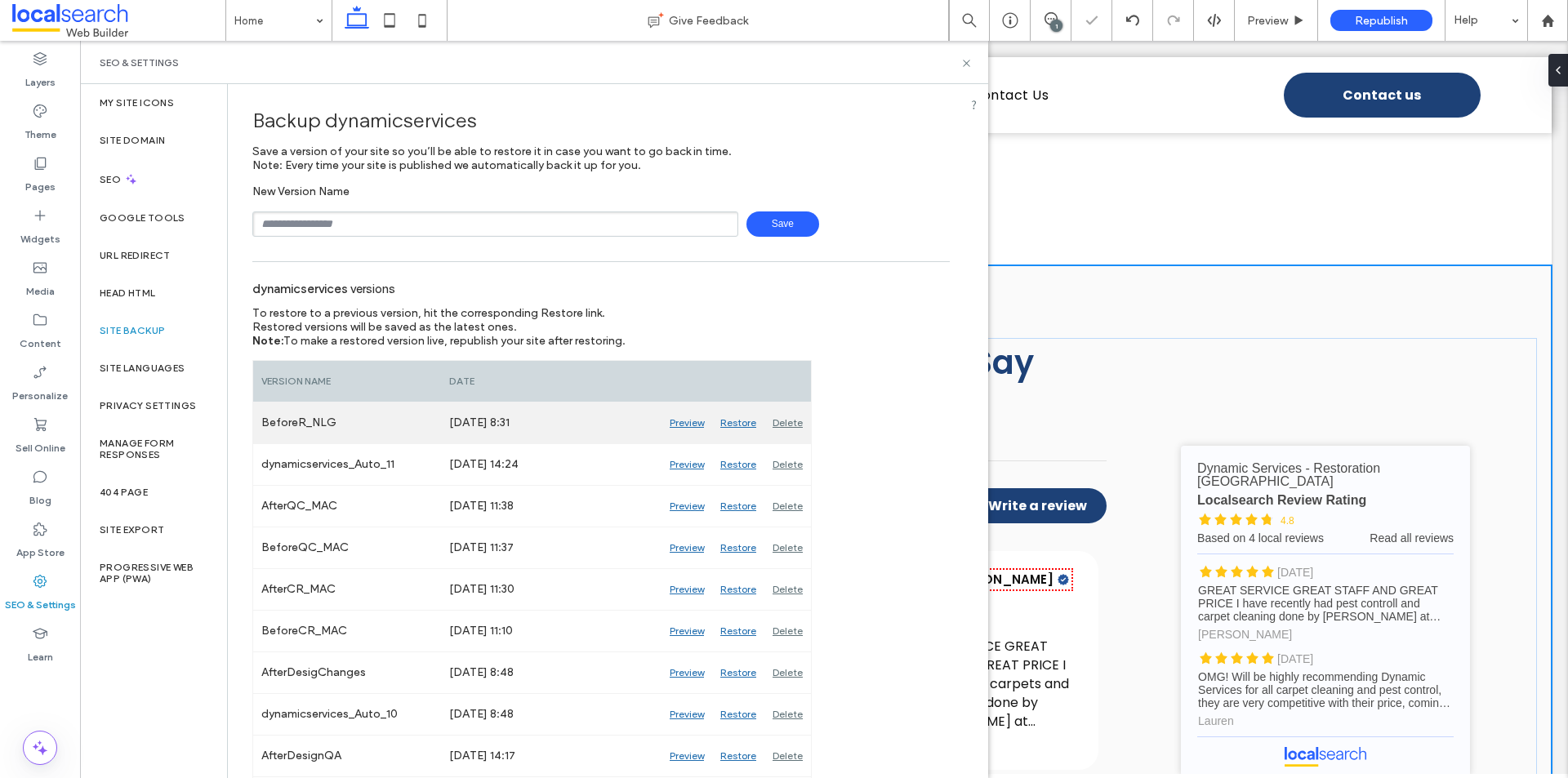
click at [688, 418] on div "Preview" at bounding box center [687, 423] width 50 height 41
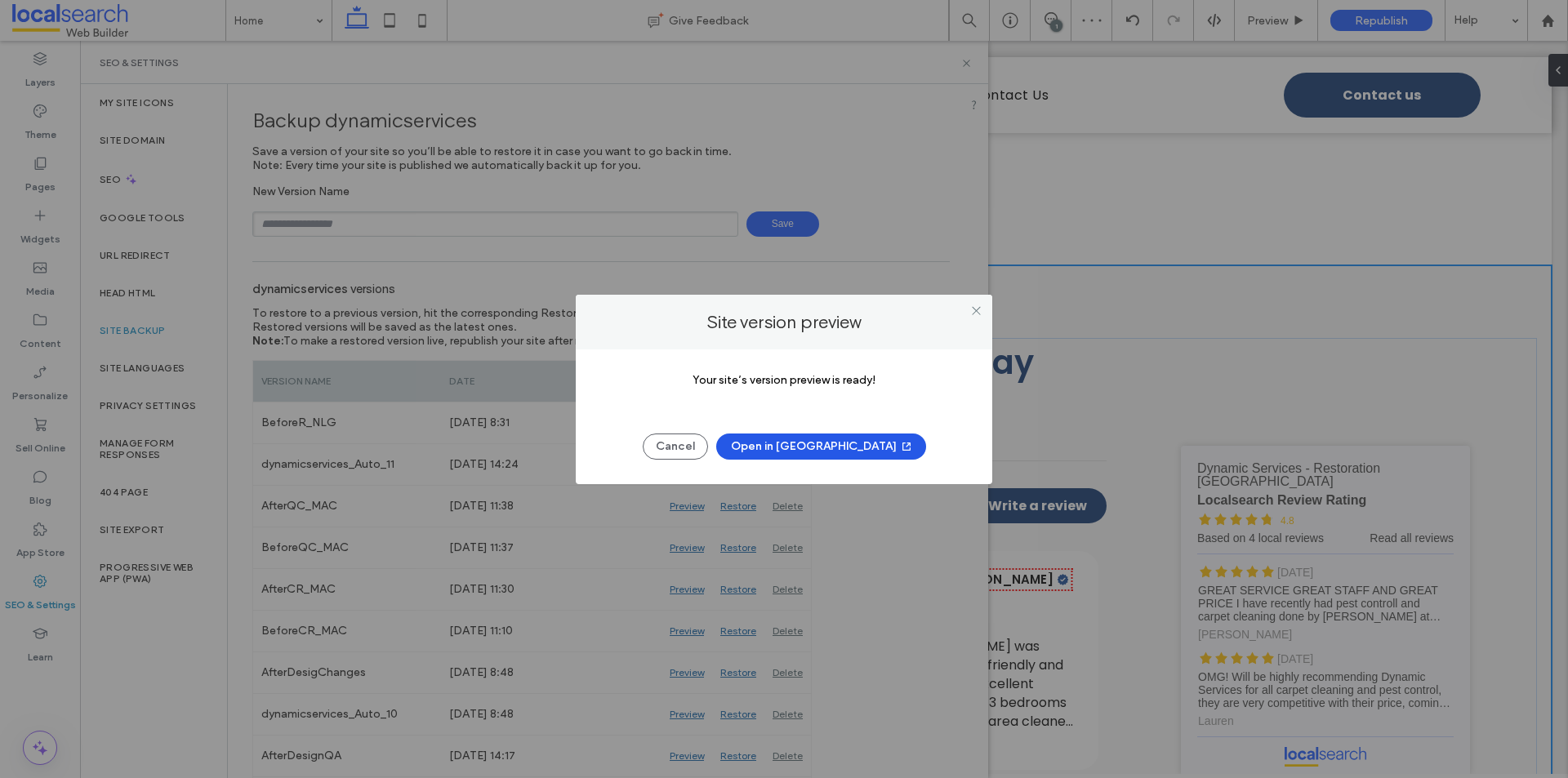
click at [797, 449] on button "Open in New Tab" at bounding box center [820, 447] width 210 height 26
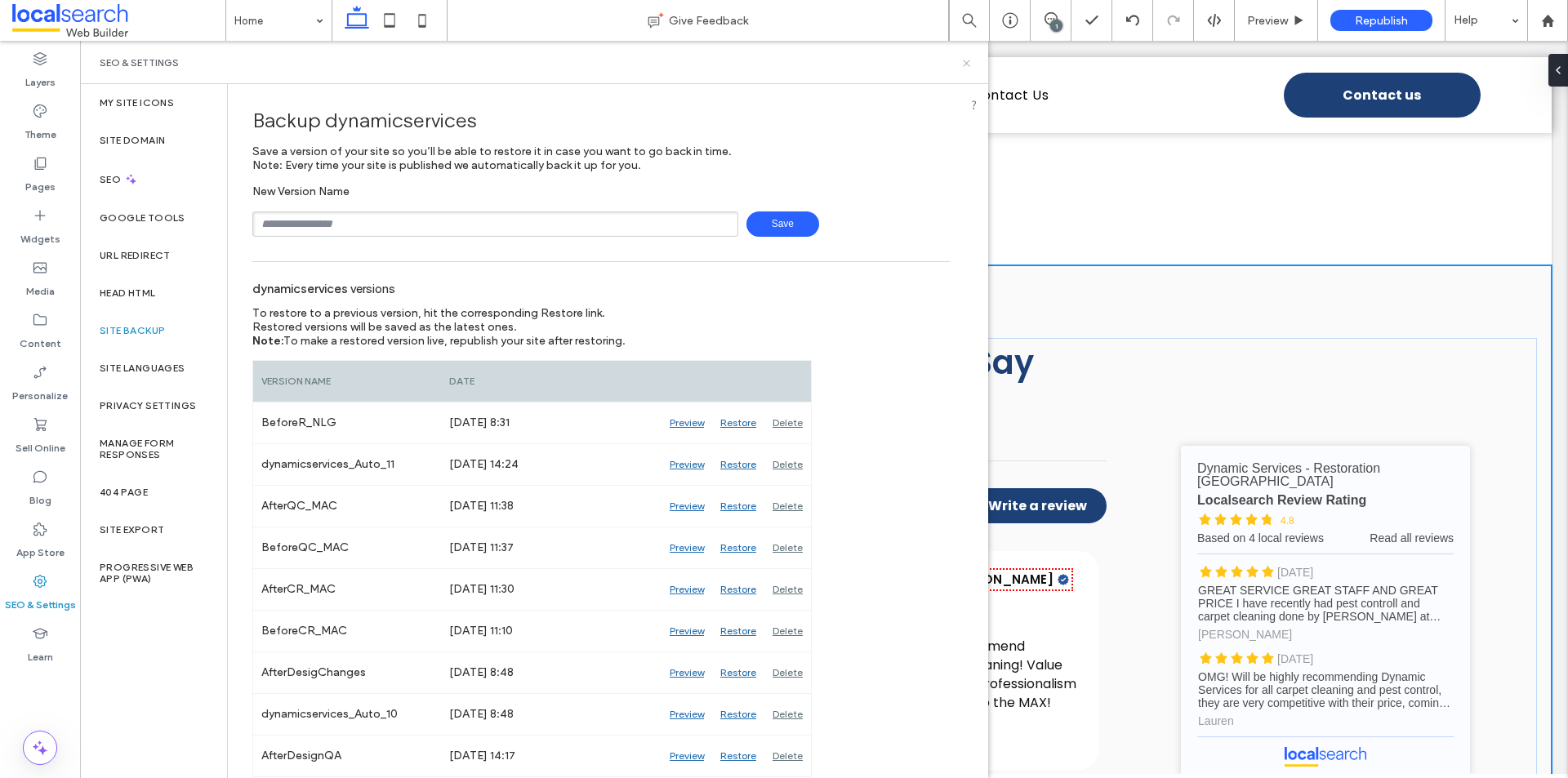
click at [971, 68] on icon at bounding box center [966, 62] width 12 height 12
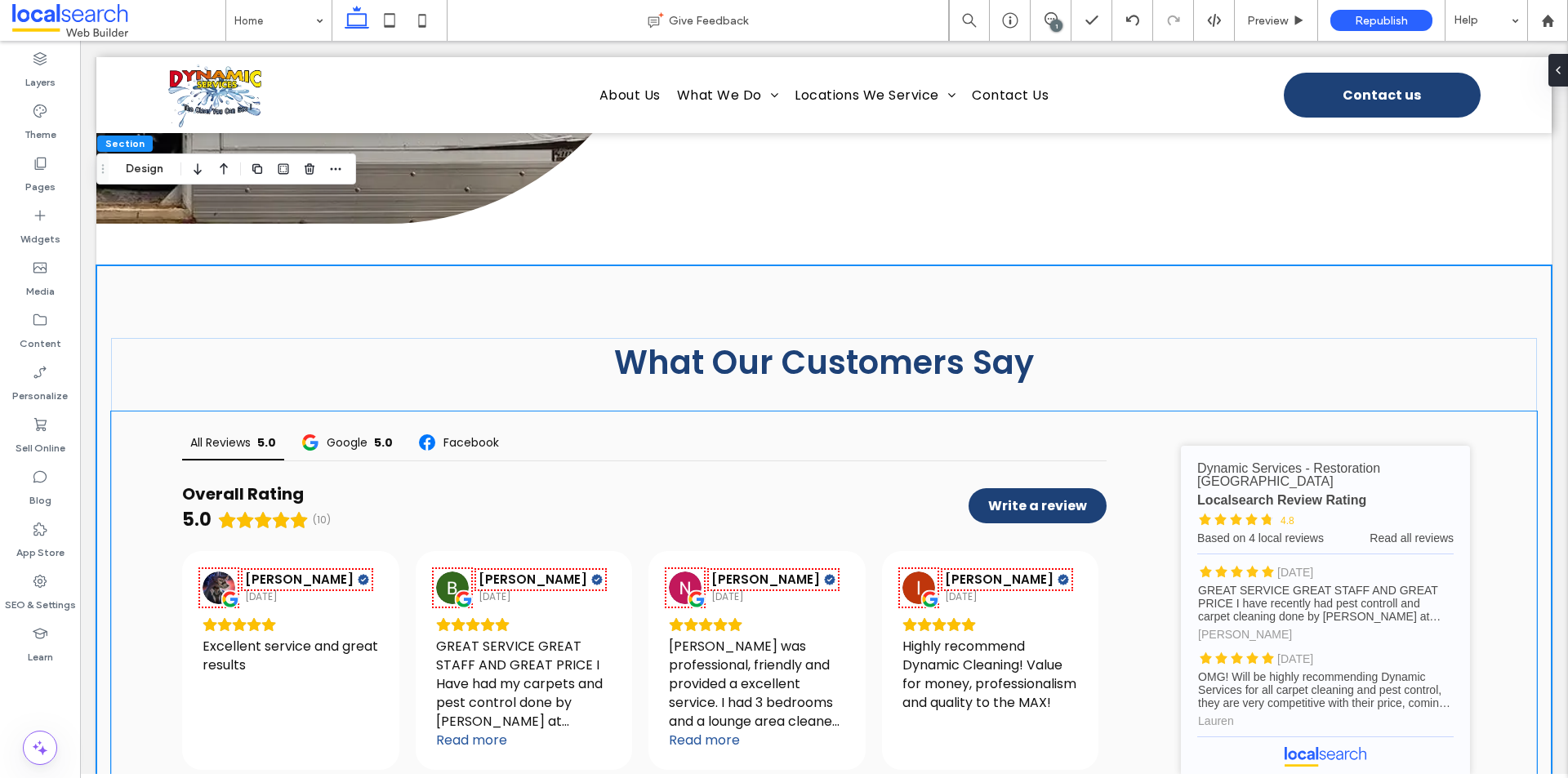
click at [1144, 530] on div "All Reviews 5.0 Google 5.0 Facebook Overall Rating 5.0 (10) Write a review [PER…" at bounding box center [824, 610] width 1426 height 399
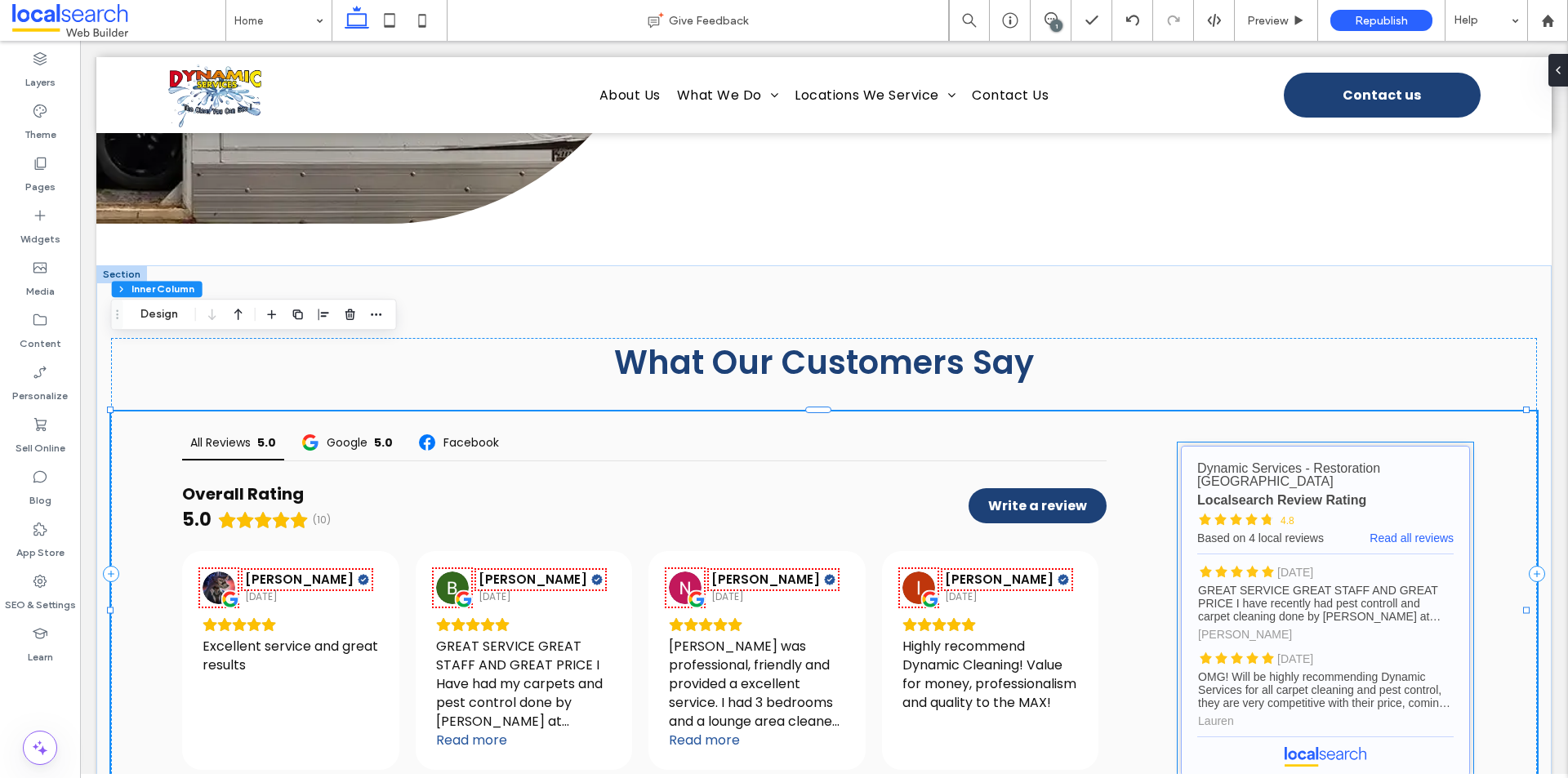
click at [1189, 463] on link "Dynamic Services - Restoration [GEOGRAPHIC_DATA] - Localsearch reviews" at bounding box center [1325, 610] width 290 height 330
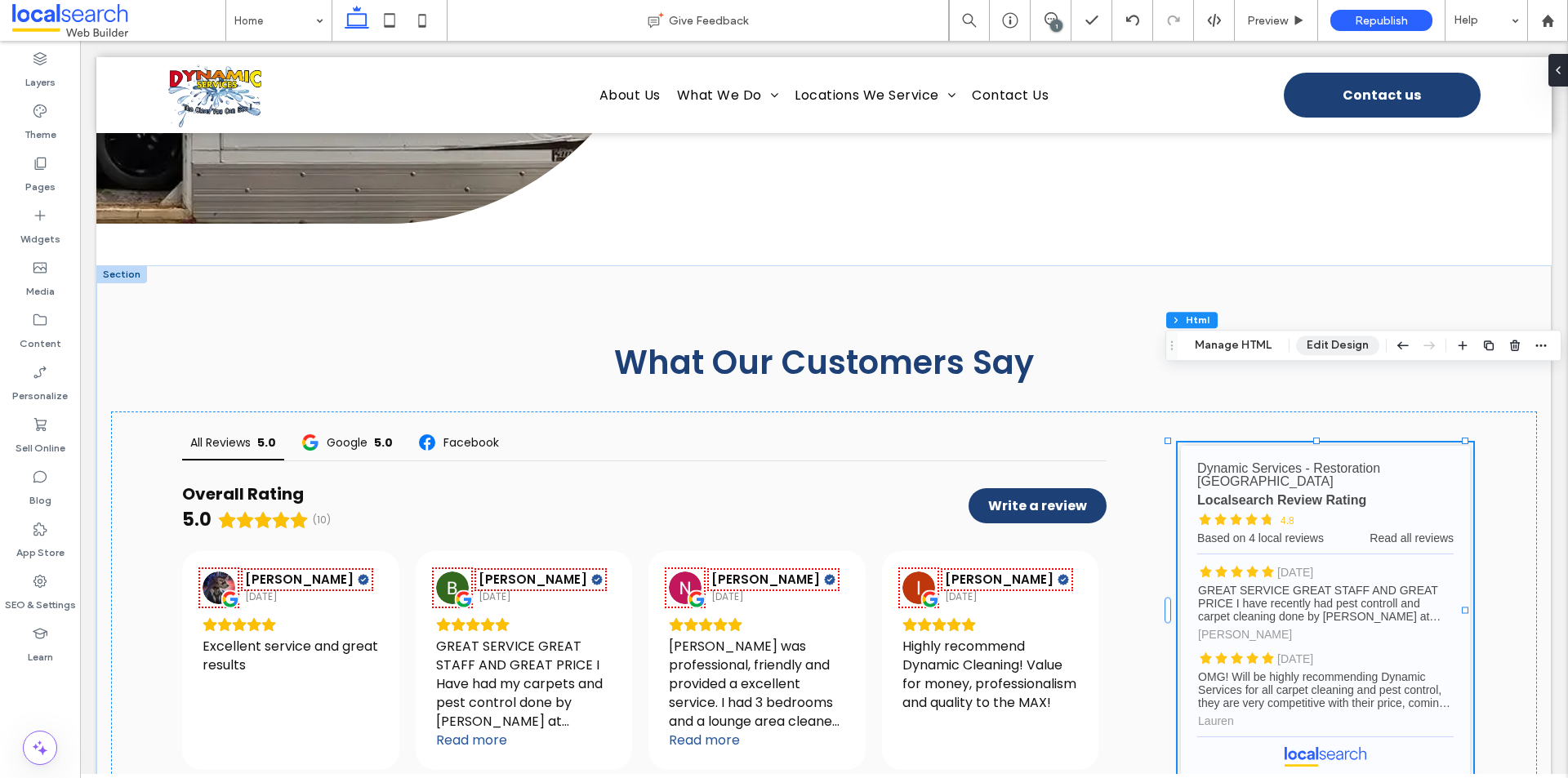
click at [1328, 349] on button "Edit Design" at bounding box center [1337, 345] width 83 height 20
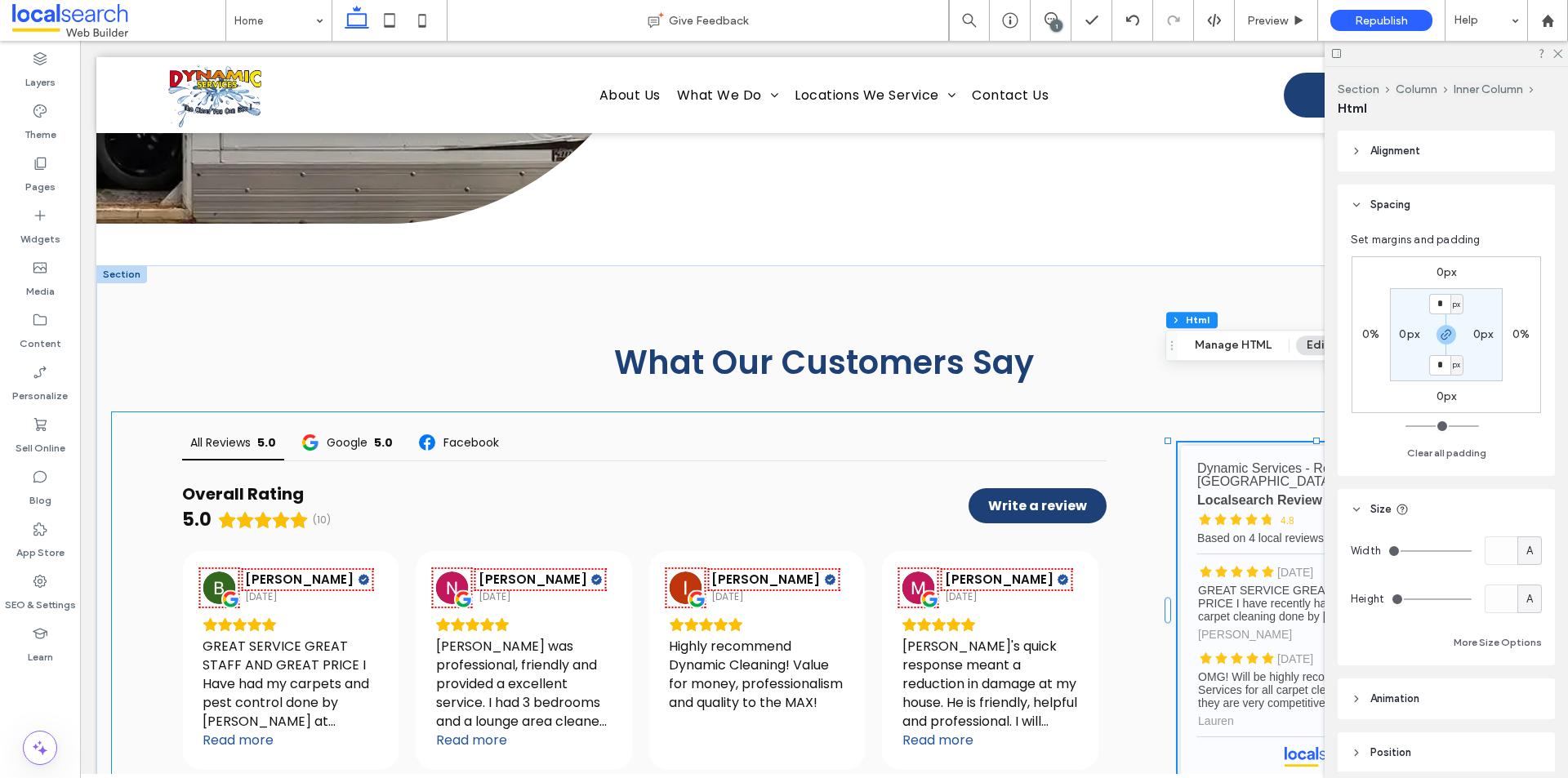
click at [1147, 499] on div "All Reviews 5.0 Google 5.0 Facebook Overall Rating 5.0 (10) Write a review [PER…" at bounding box center [824, 610] width 1426 height 399
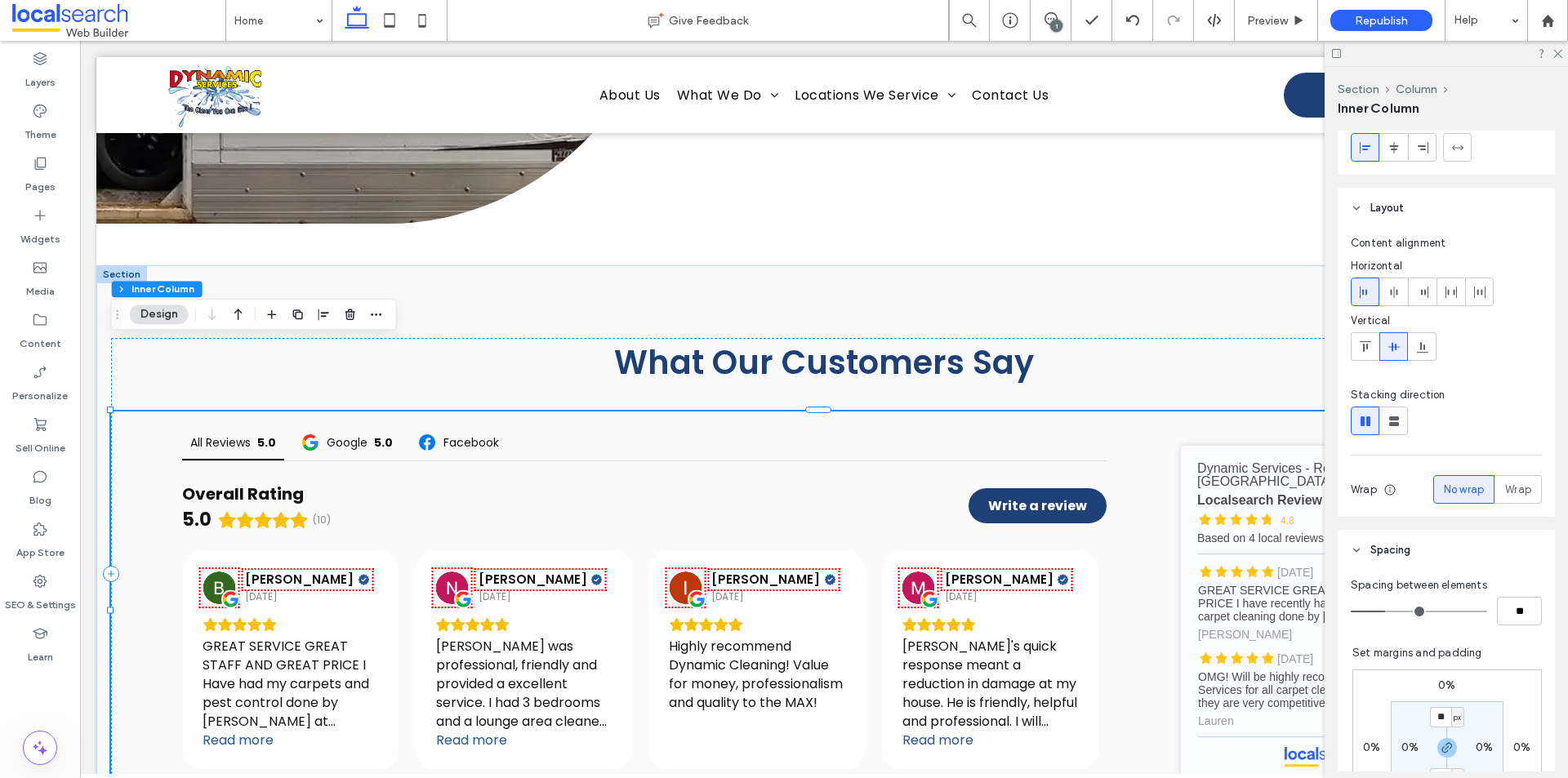
scroll to position [82, 0]
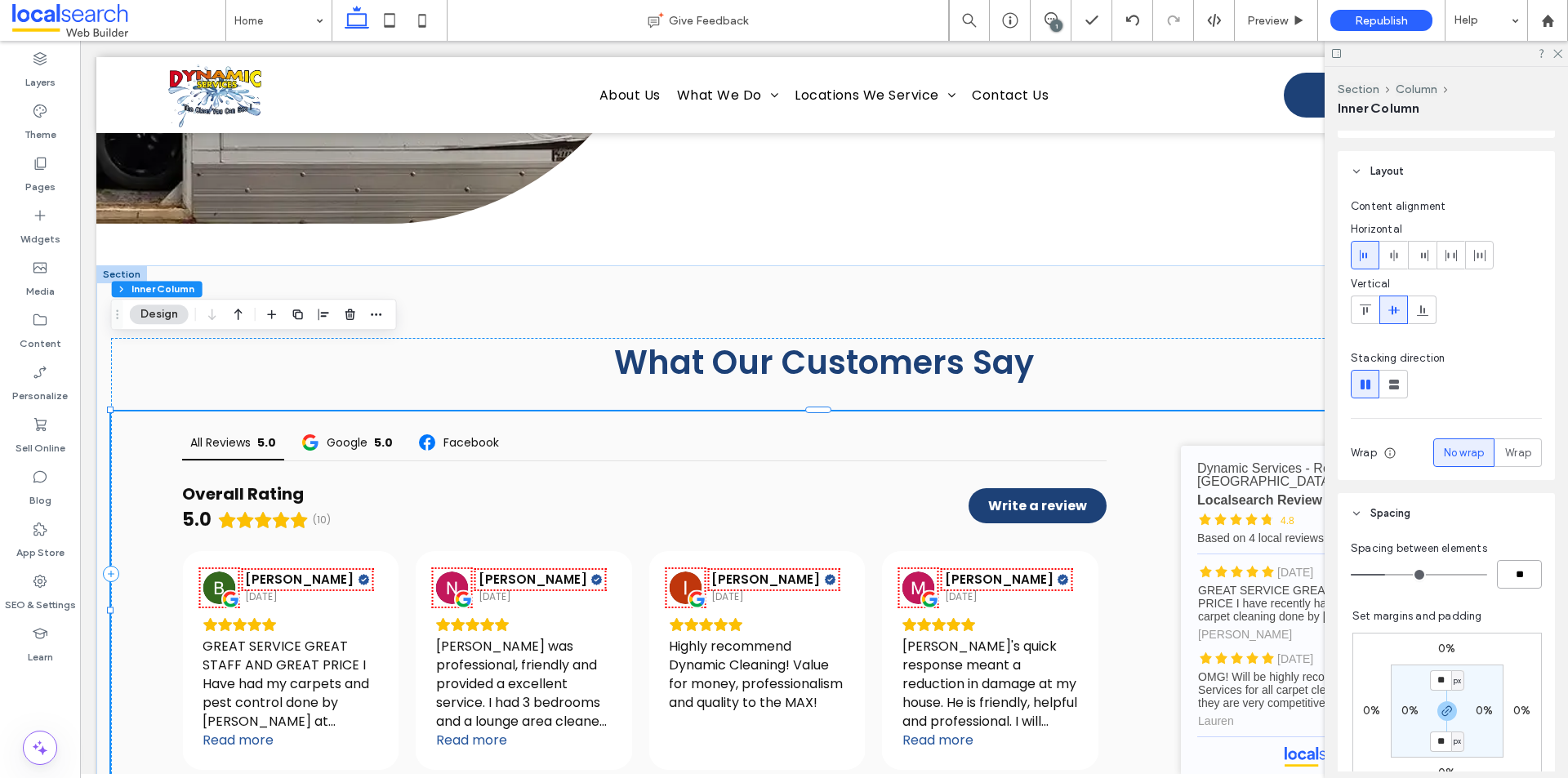
click at [1513, 571] on input "**" at bounding box center [1520, 574] width 45 height 29
type input "*"
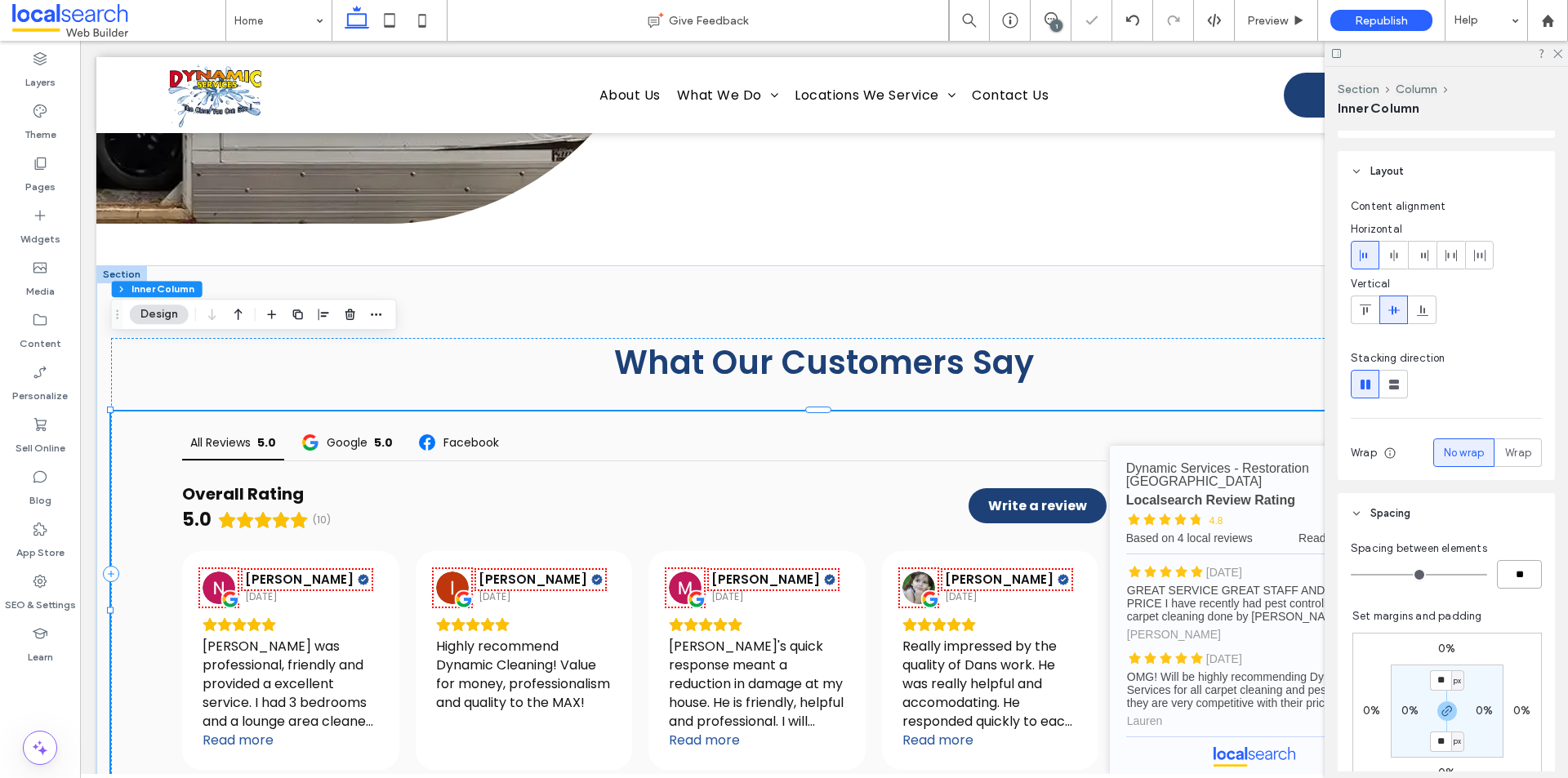
type input "*"
type input "**"
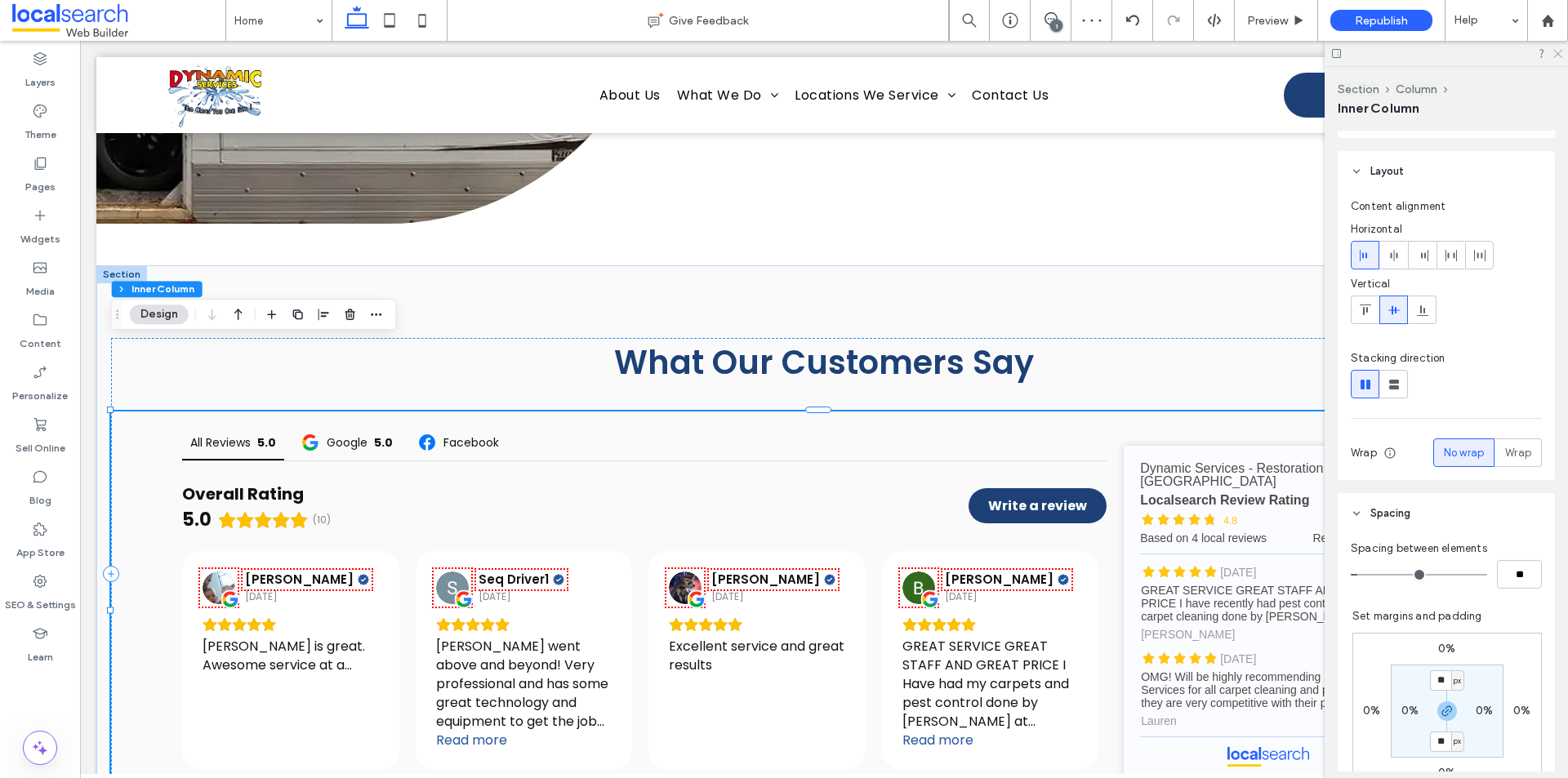
click at [1561, 48] on icon at bounding box center [1557, 52] width 10 height 10
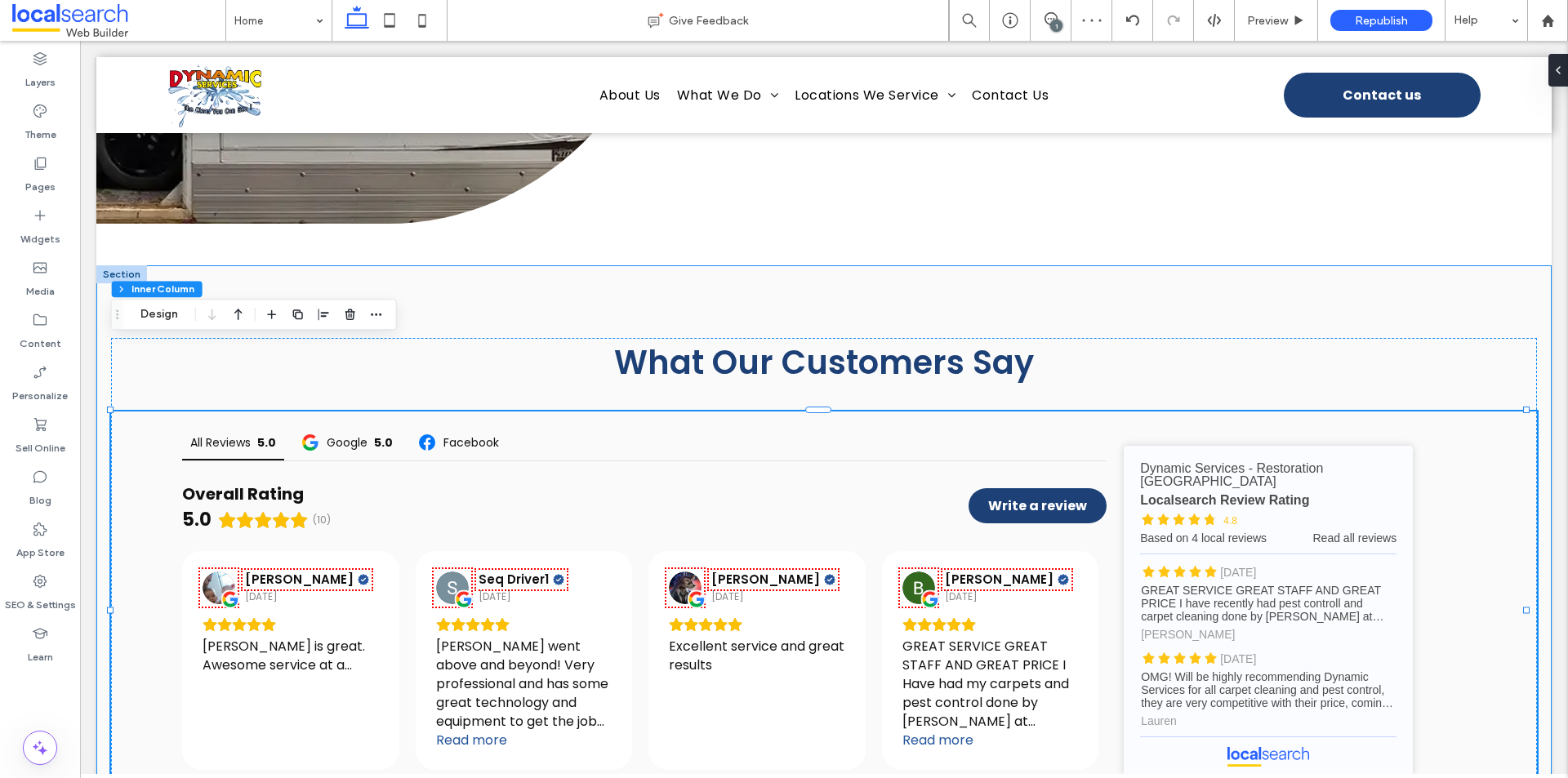
click at [1419, 265] on div "What Our Customers Say All Reviews 5.0 Google 5.0 Facebook Overall Rating 5.0 (…" at bounding box center [824, 574] width 1455 height 618
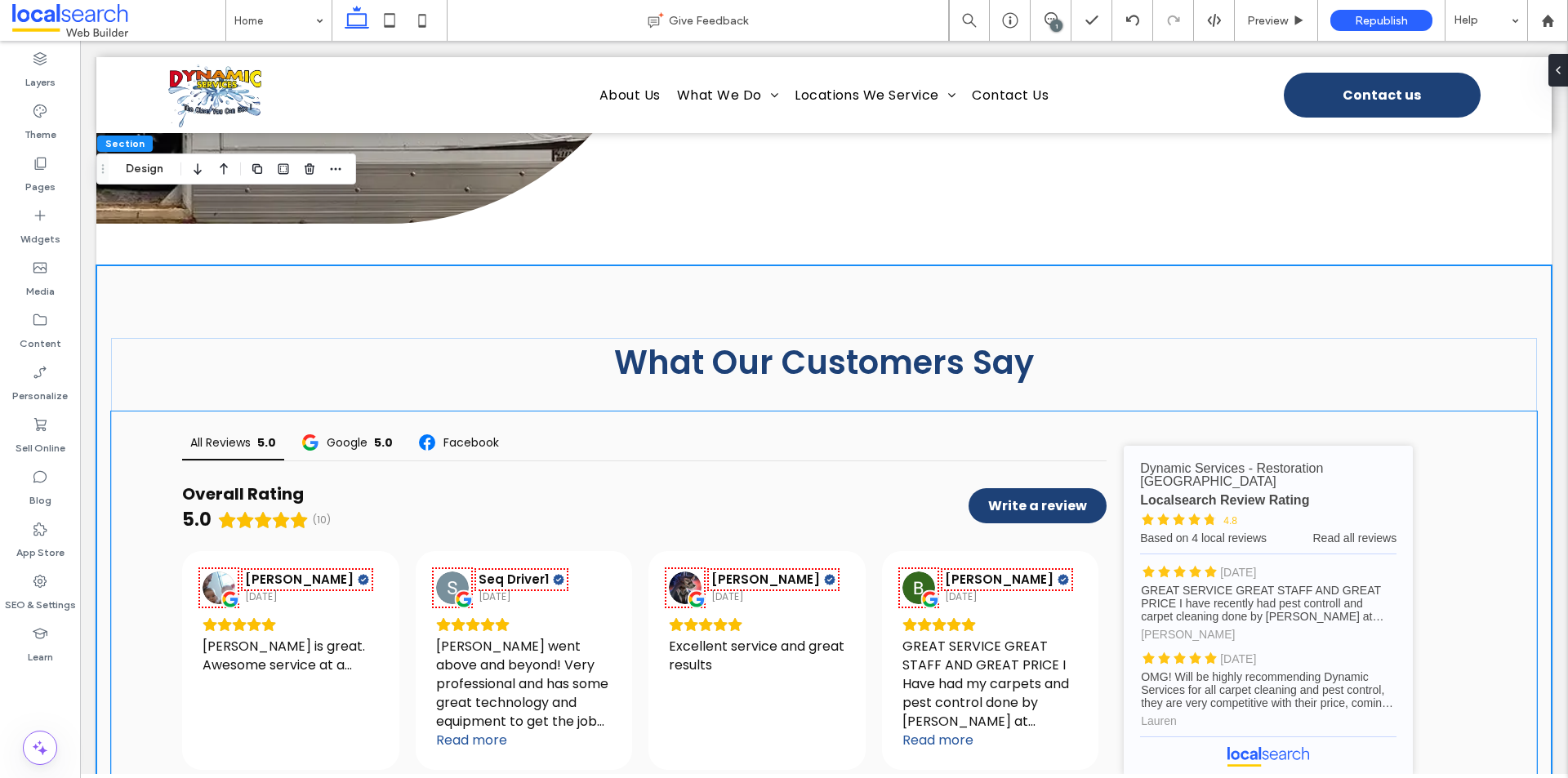
click at [1453, 453] on div "All Reviews 5.0 Google 5.0 Facebook Overall Rating 5.0 (10) Write a review [PER…" at bounding box center [824, 610] width 1426 height 399
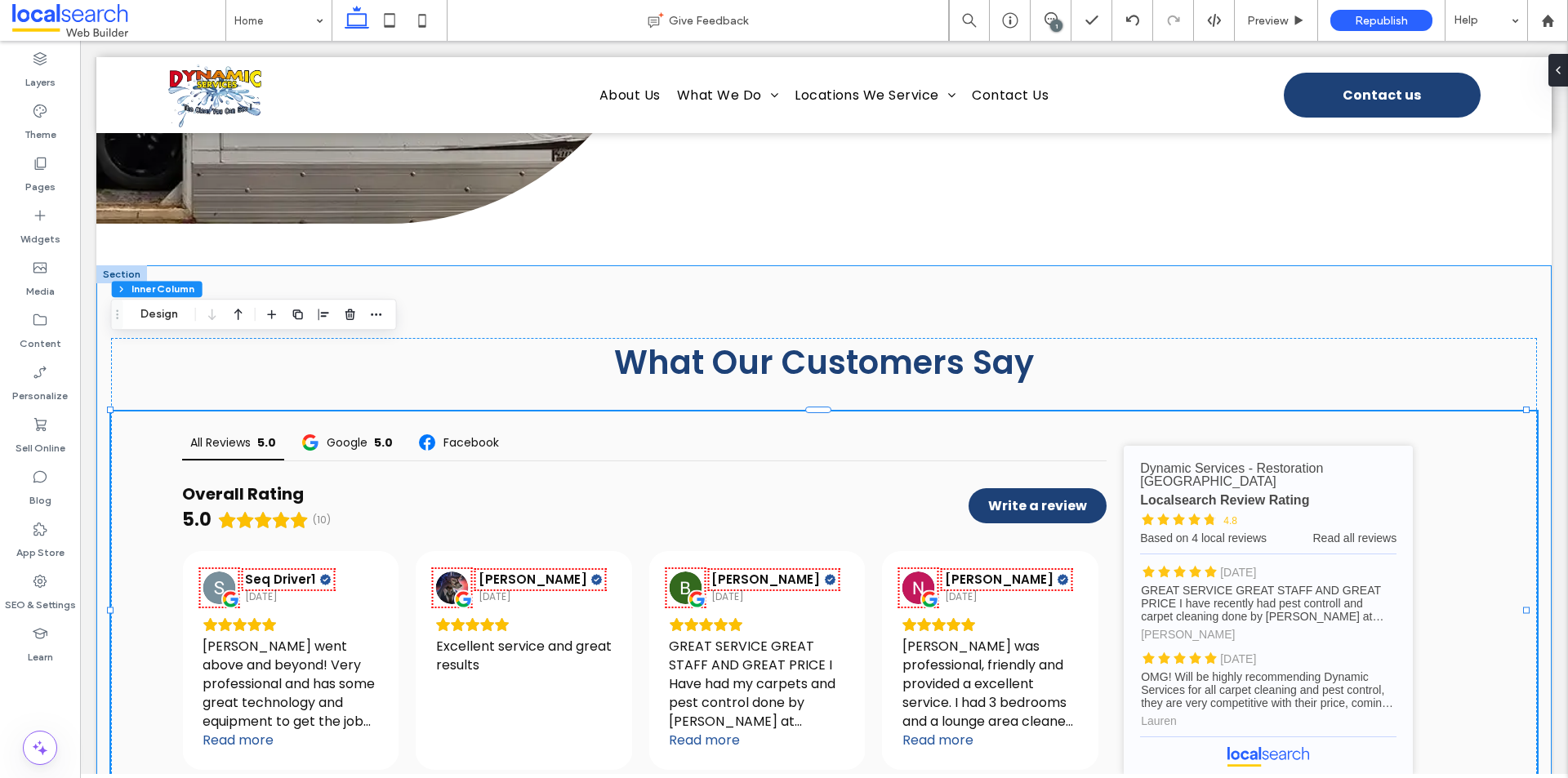
click at [1470, 265] on div "What Our Customers Say All Reviews 5.0 Google 5.0 Facebook Overall Rating 5.0 (…" at bounding box center [824, 574] width 1455 height 618
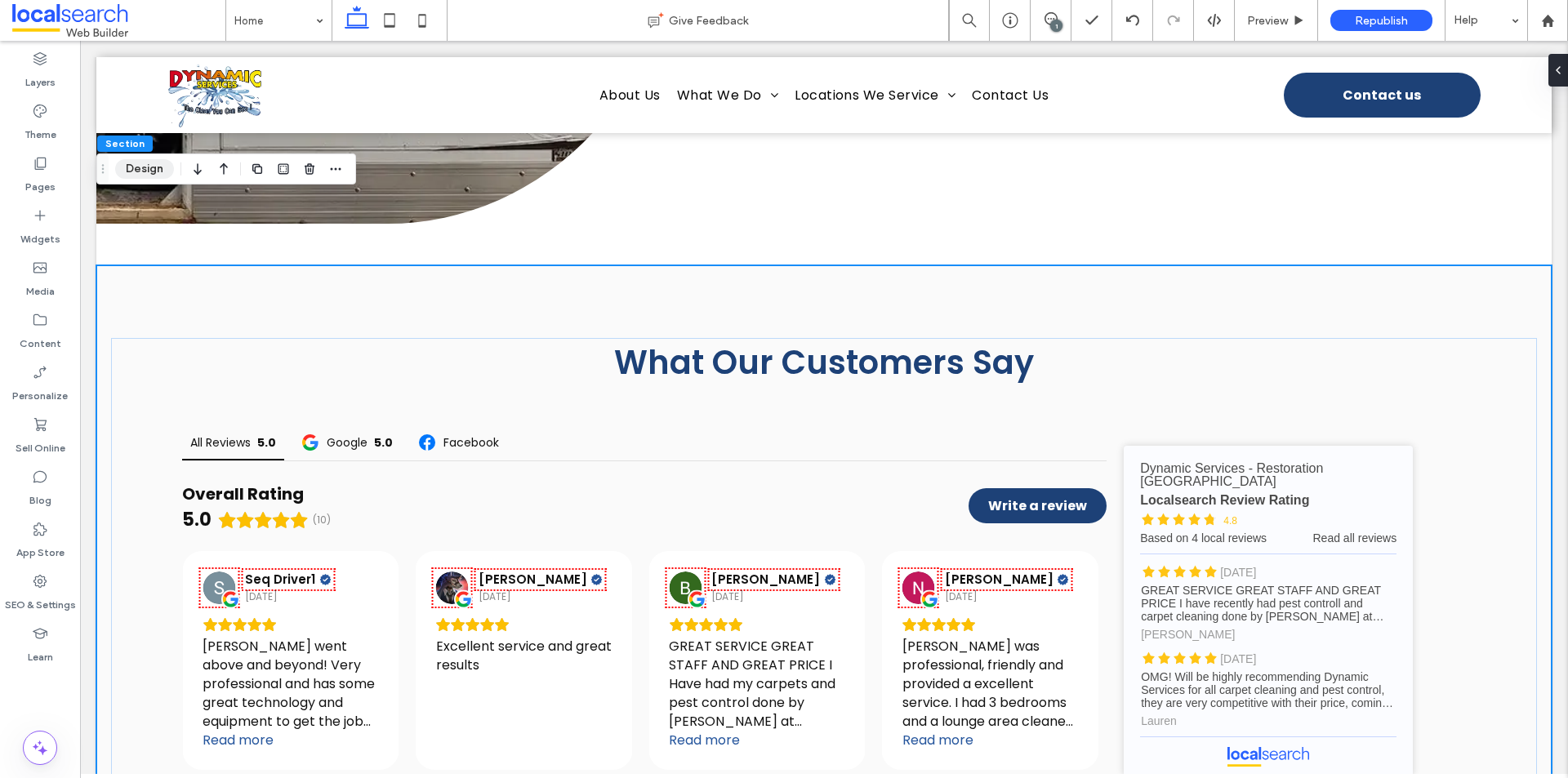
click at [144, 165] on button "Design" at bounding box center [144, 168] width 59 height 20
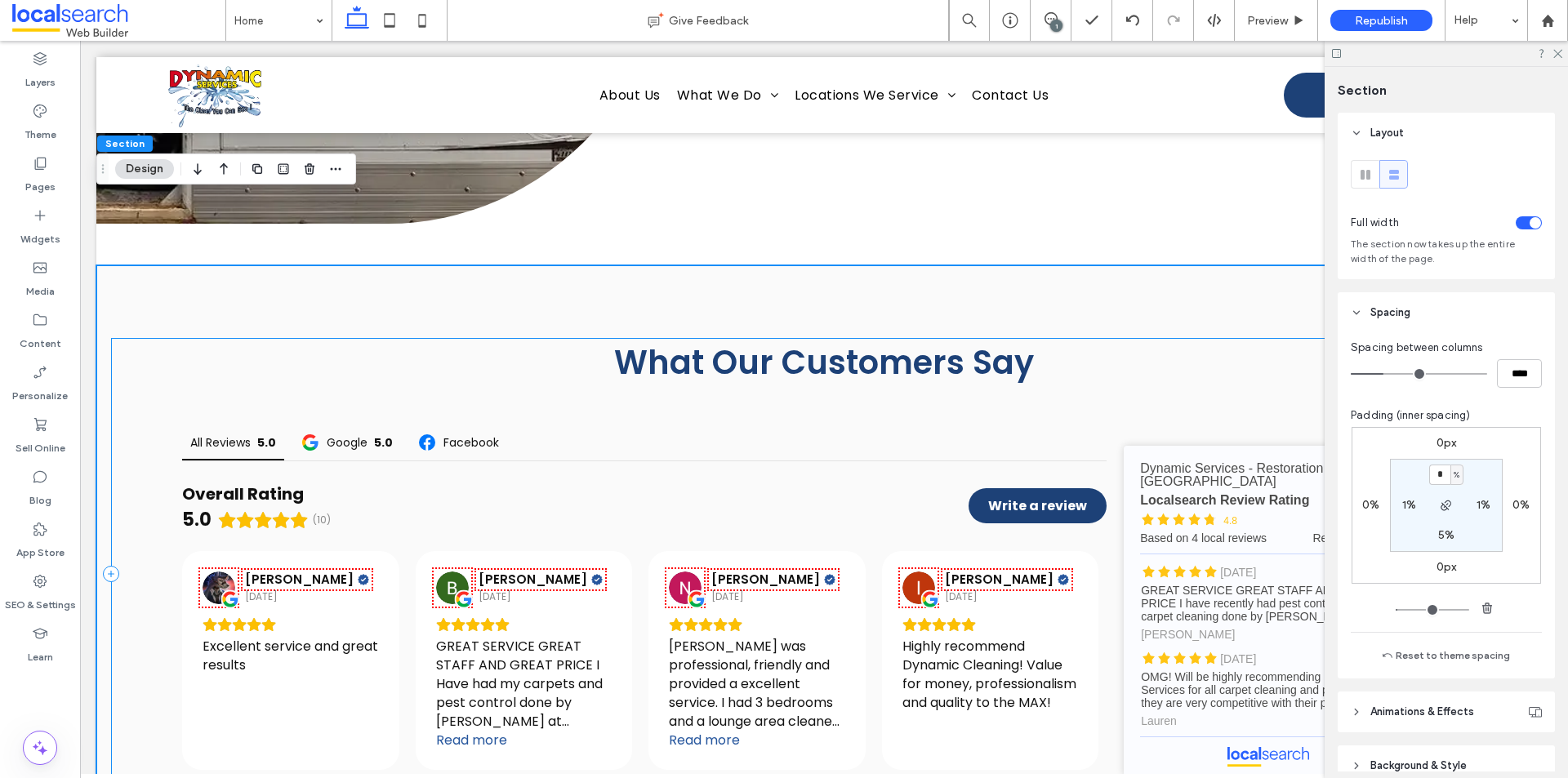
click at [121, 338] on div "What Our Customers Say All Reviews 5.0 Google 5.0 Facebook Overall Rating 5.0 (…" at bounding box center [824, 574] width 1426 height 473
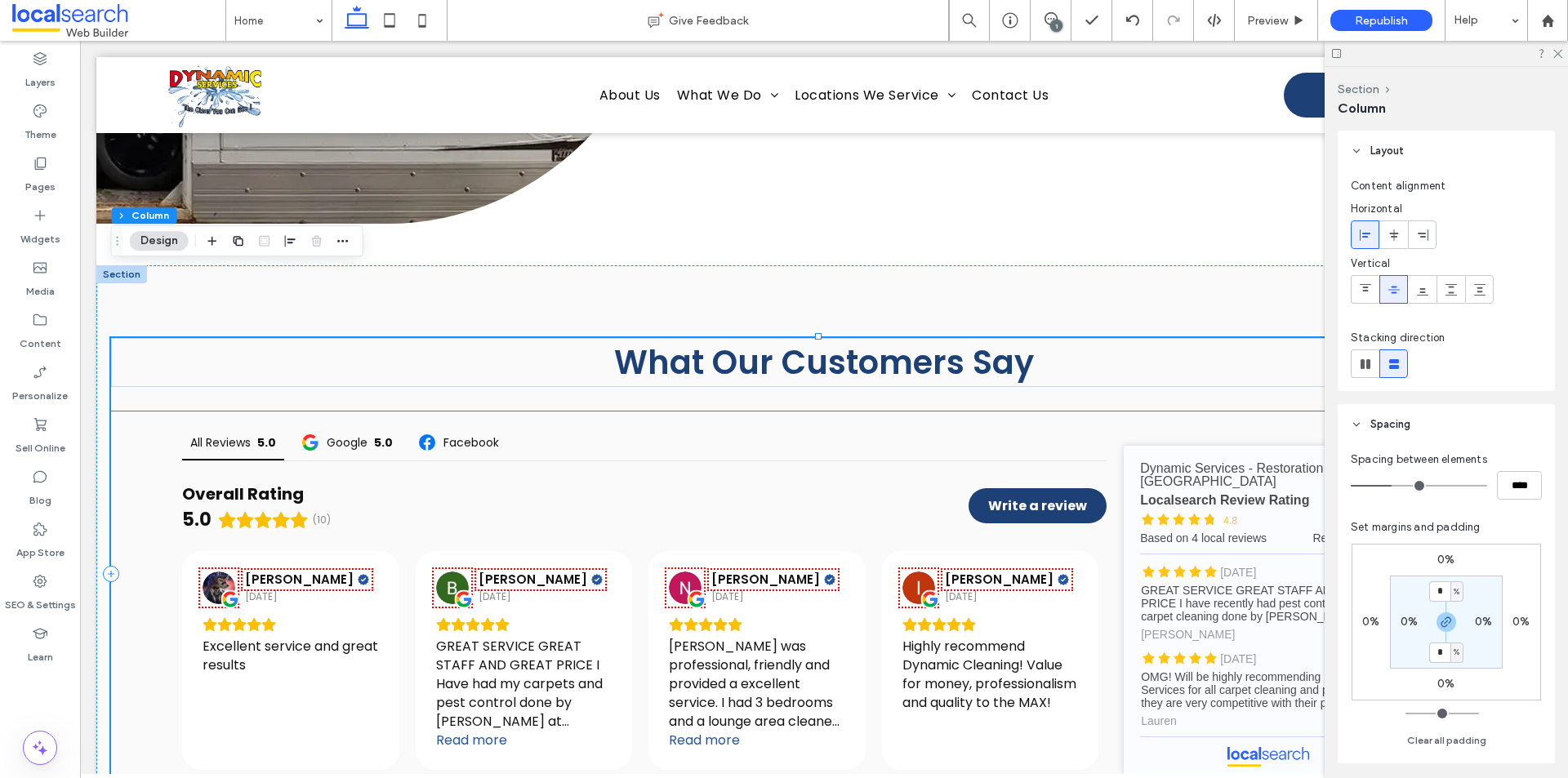
click at [157, 411] on div "All Reviews 5.0 Google 5.0 Facebook Overall Rating 5.0 (10) Write a review [PER…" at bounding box center [824, 610] width 1426 height 399
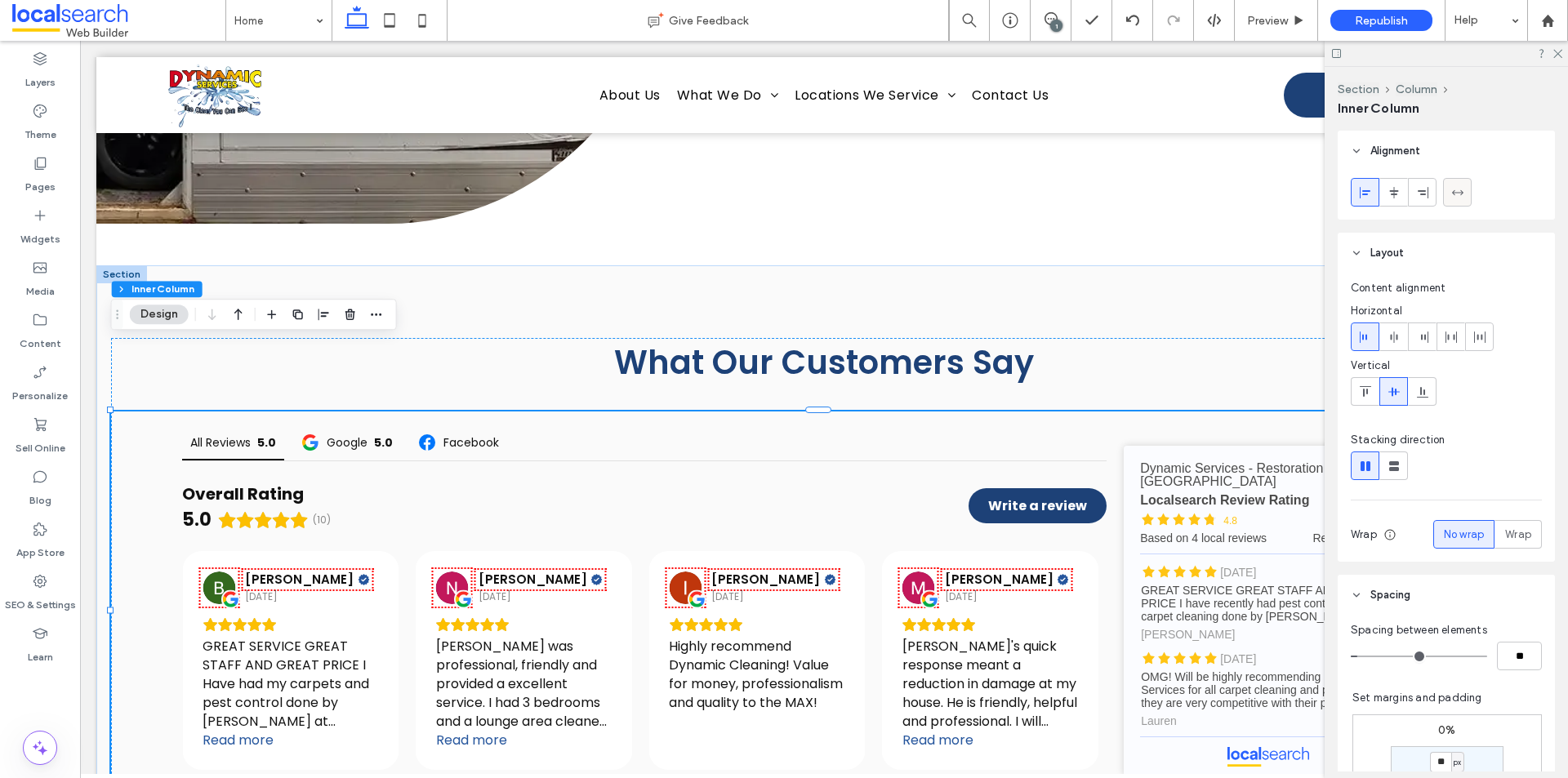
click at [1466, 198] on div at bounding box center [1457, 192] width 27 height 27
click at [1558, 54] on use at bounding box center [1558, 55] width 9 height 9
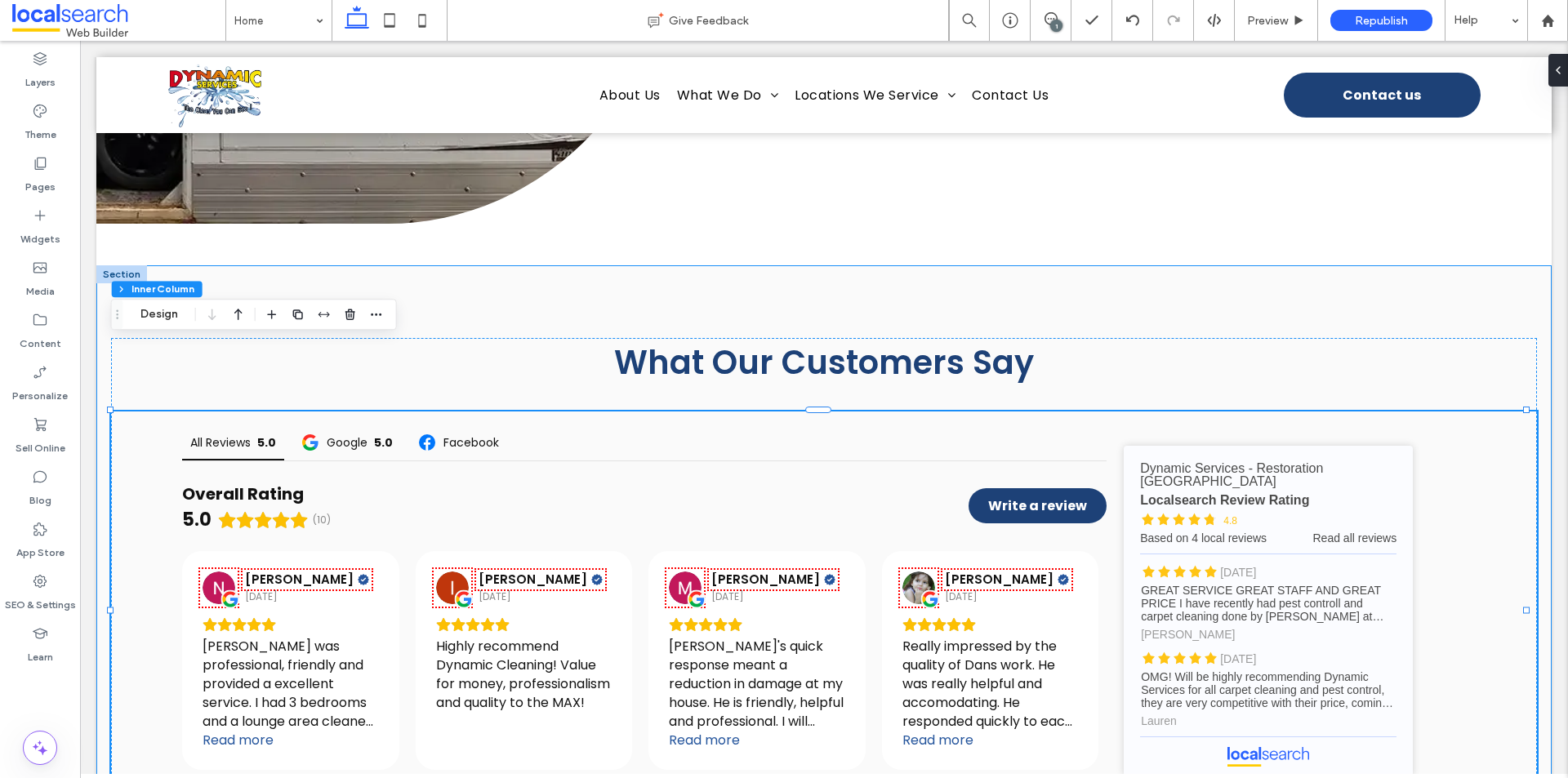
click at [252, 265] on div "What Our Customers Say All Reviews 5.0 Google 5.0 Facebook Overall Rating 5.0 (…" at bounding box center [824, 574] width 1455 height 618
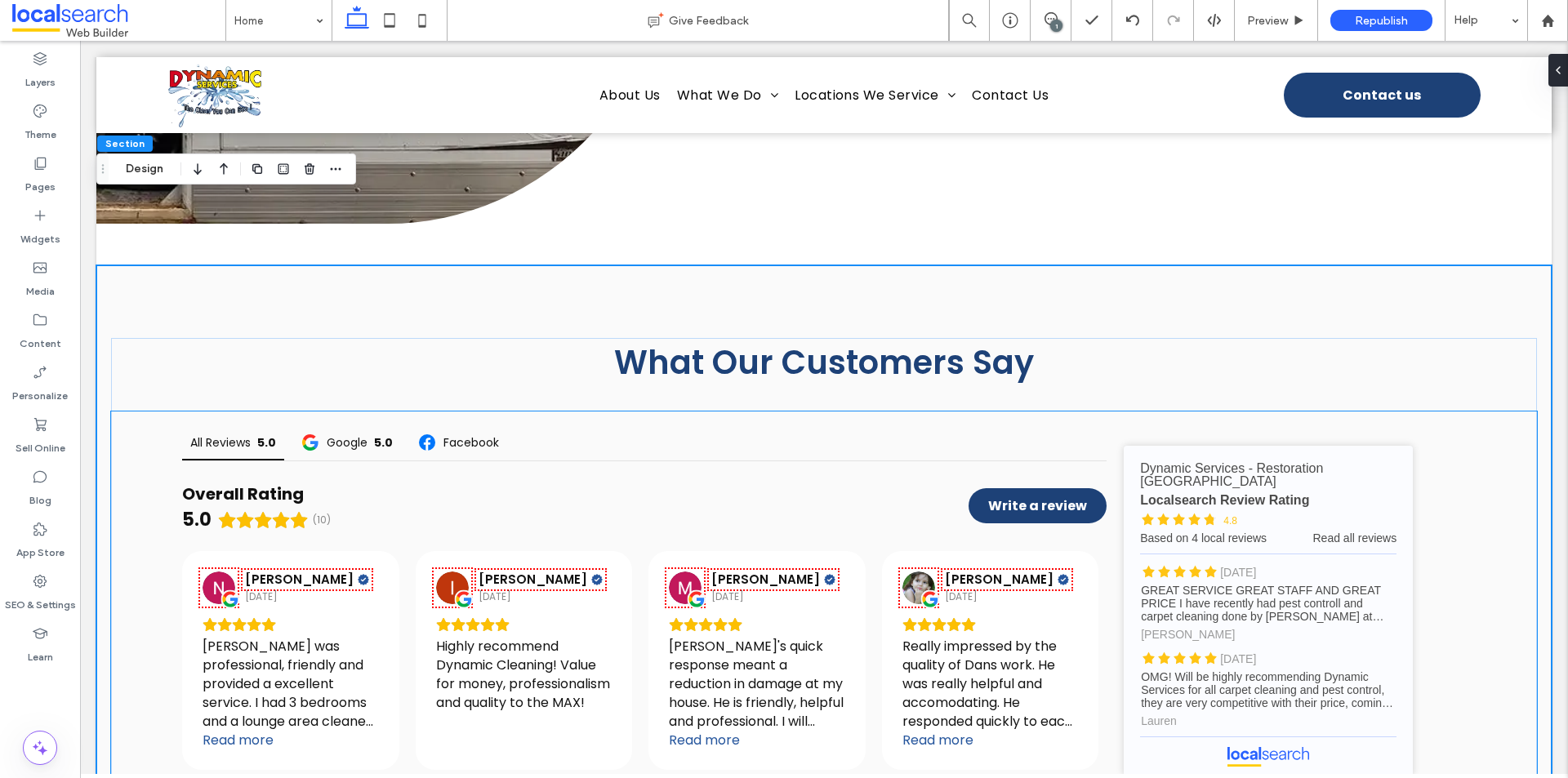
click at [116, 472] on div "All Reviews 5.0 Google 5.0 Facebook Overall Rating 5.0 (10) Write a review [PER…" at bounding box center [824, 610] width 1426 height 399
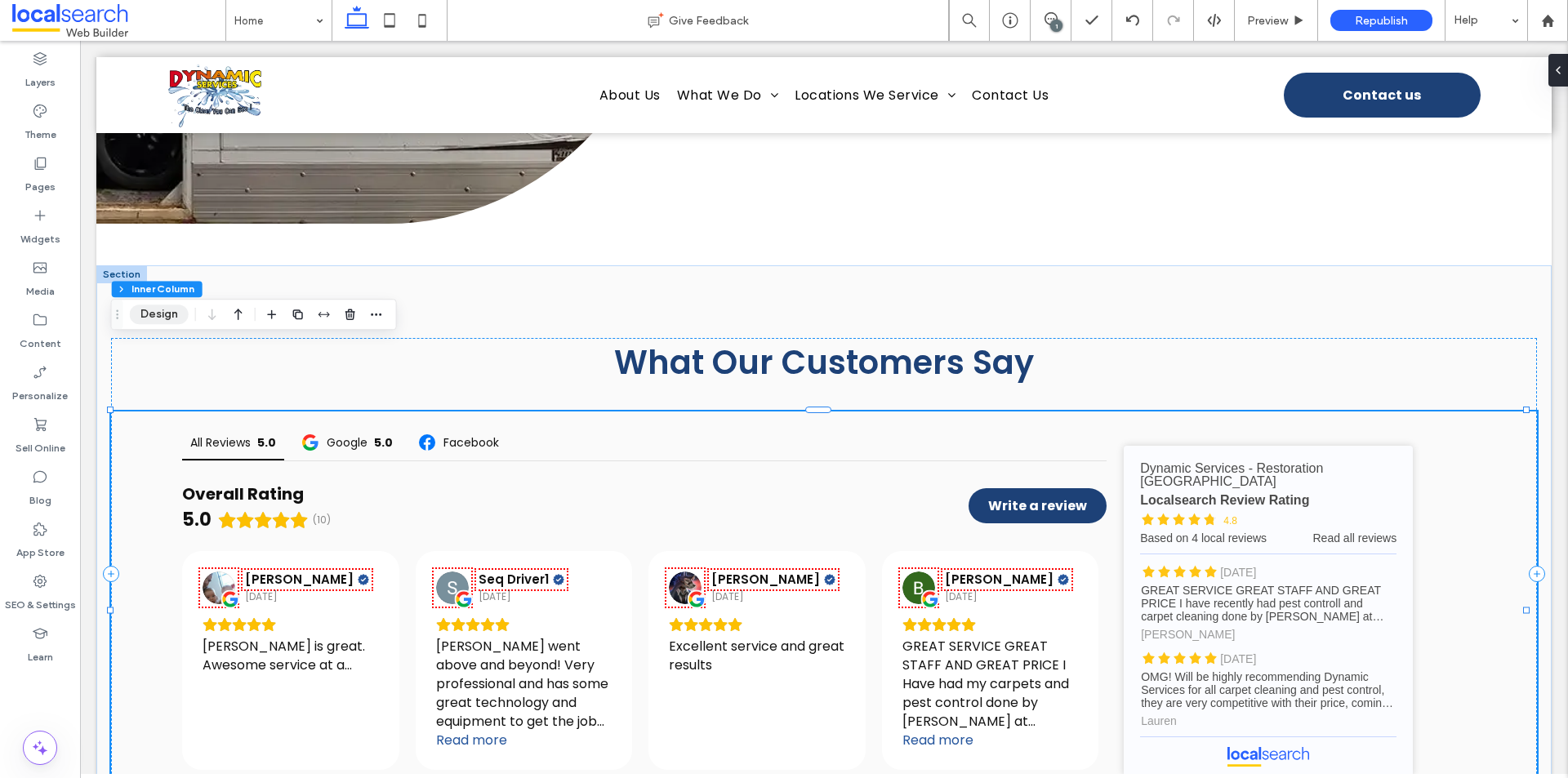
click at [170, 314] on button "Design" at bounding box center [158, 314] width 59 height 20
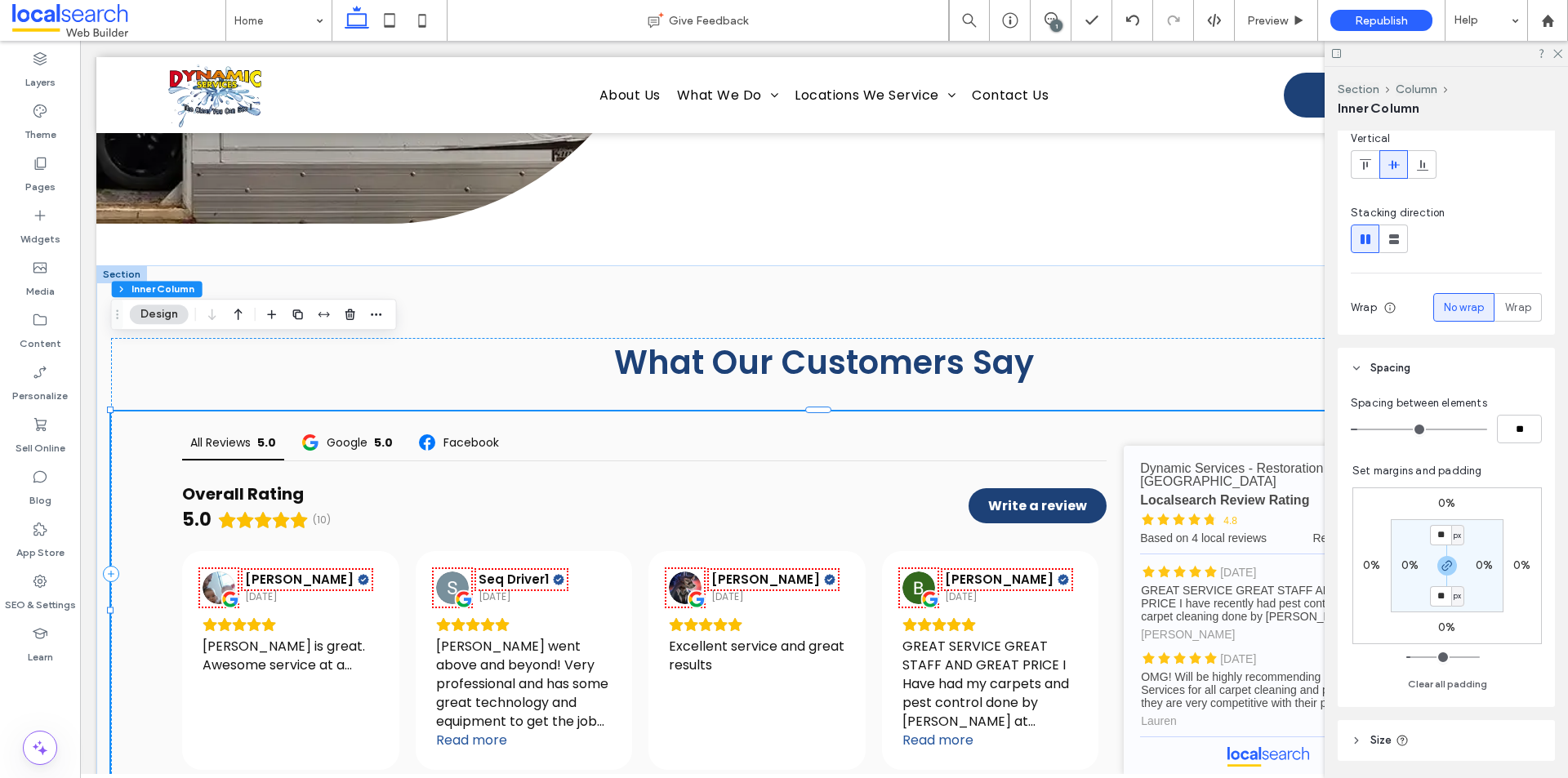
scroll to position [245, 0]
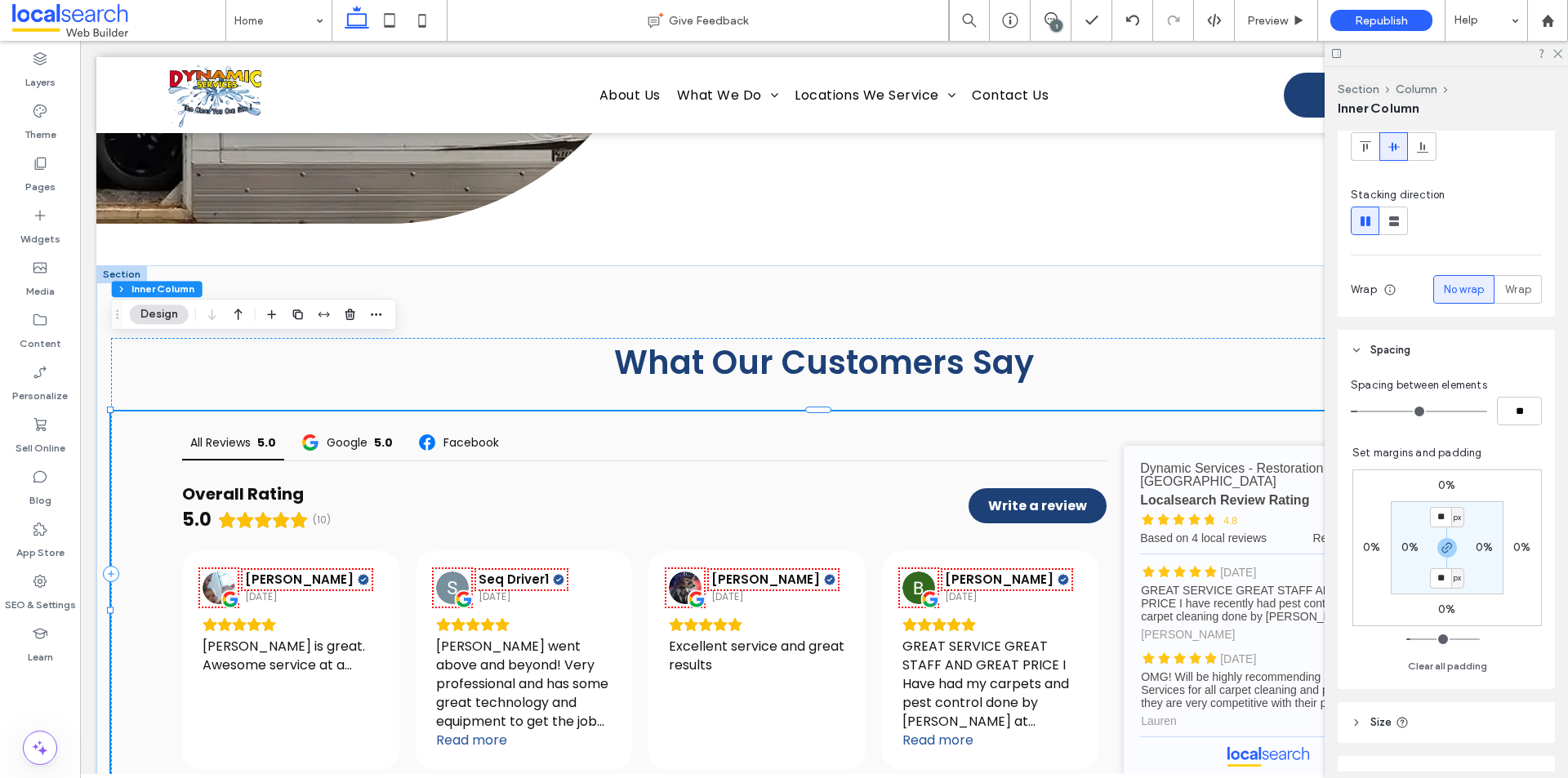
type input "*"
type input "**"
drag, startPoint x: 1361, startPoint y: 417, endPoint x: 1346, endPoint y: 417, distance: 15.0
click at [1351, 412] on input "range" at bounding box center [1419, 411] width 136 height 2
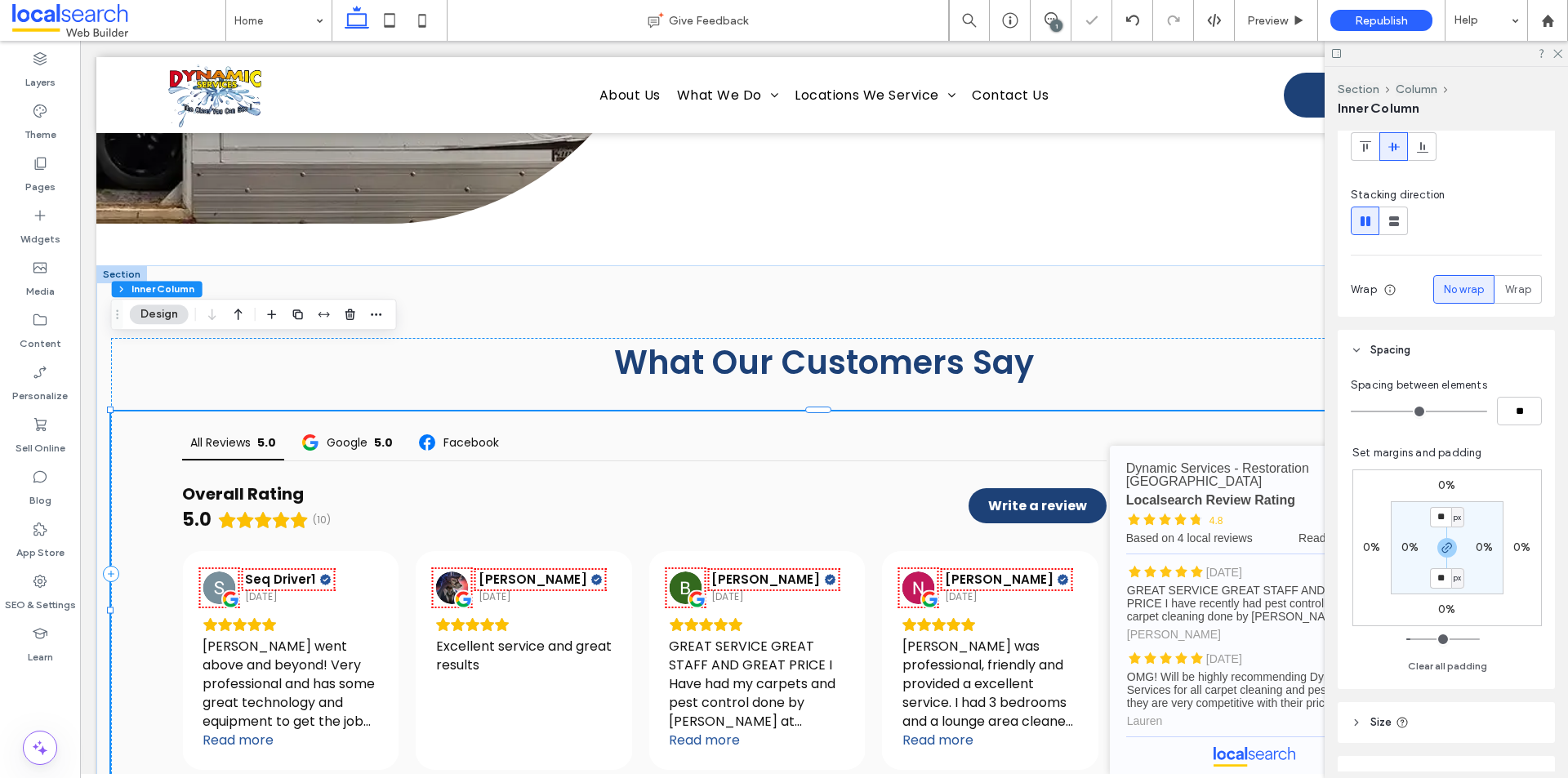
type input "*"
type input "**"
click at [1362, 412] on input "range" at bounding box center [1419, 411] width 136 height 2
type input "*"
type input "**"
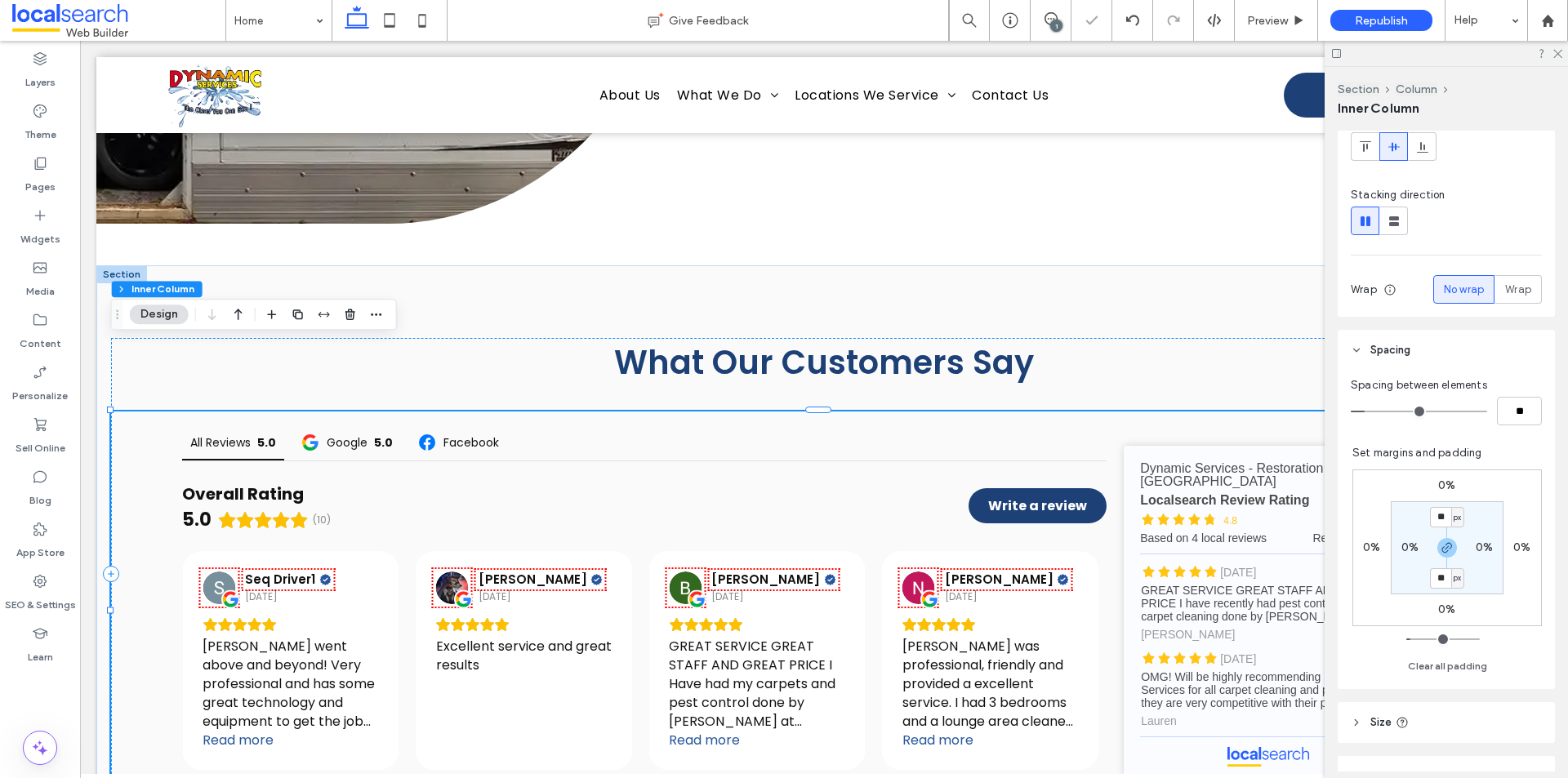
type input "*"
click at [1367, 412] on input "range" at bounding box center [1419, 411] width 136 height 2
click at [1558, 57] on icon at bounding box center [1557, 52] width 10 height 10
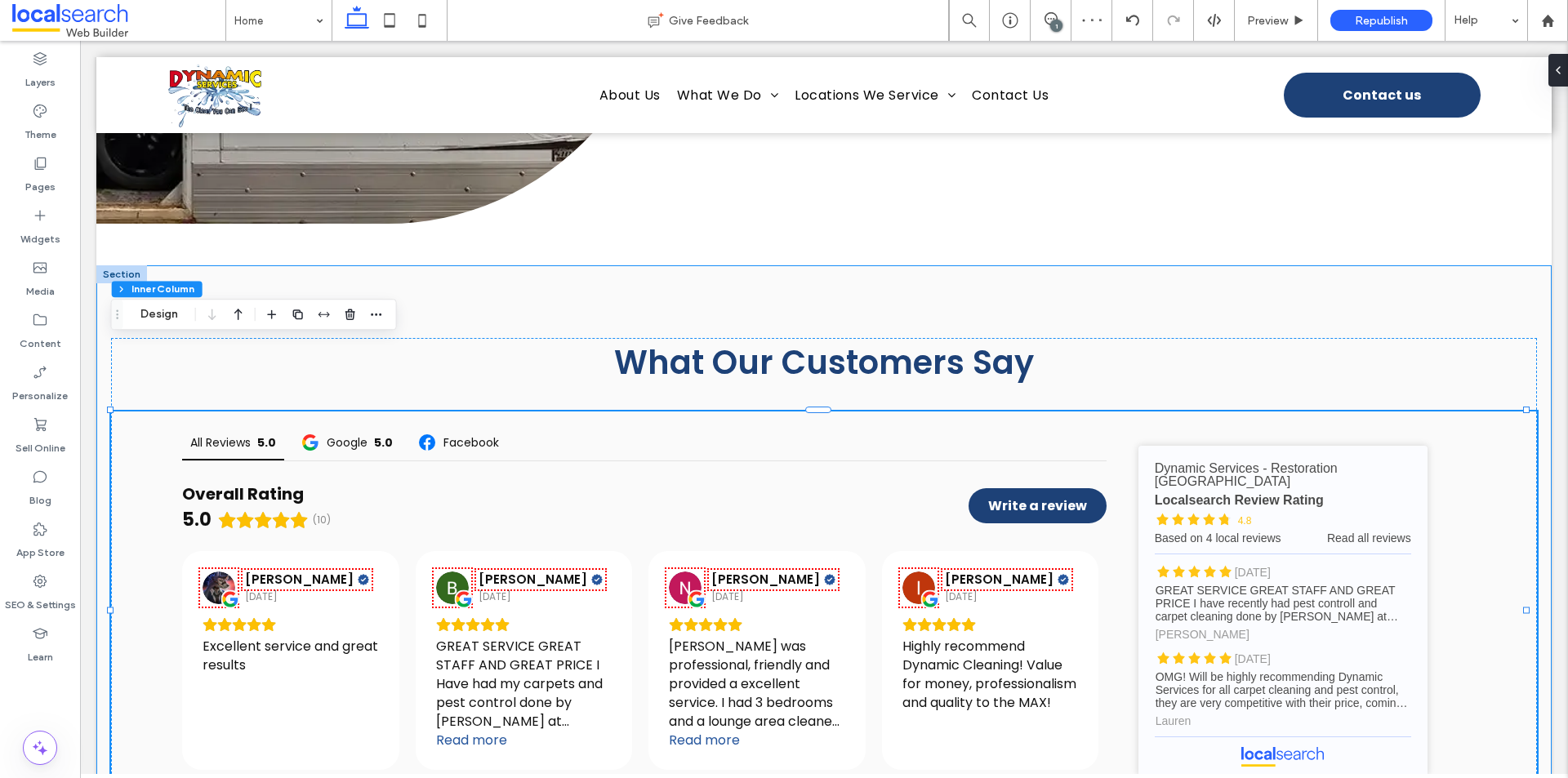
click at [1371, 265] on div "What Our Customers Say All Reviews 5.0 Google 5.0 Facebook Overall Rating 5.0 (…" at bounding box center [824, 574] width 1455 height 618
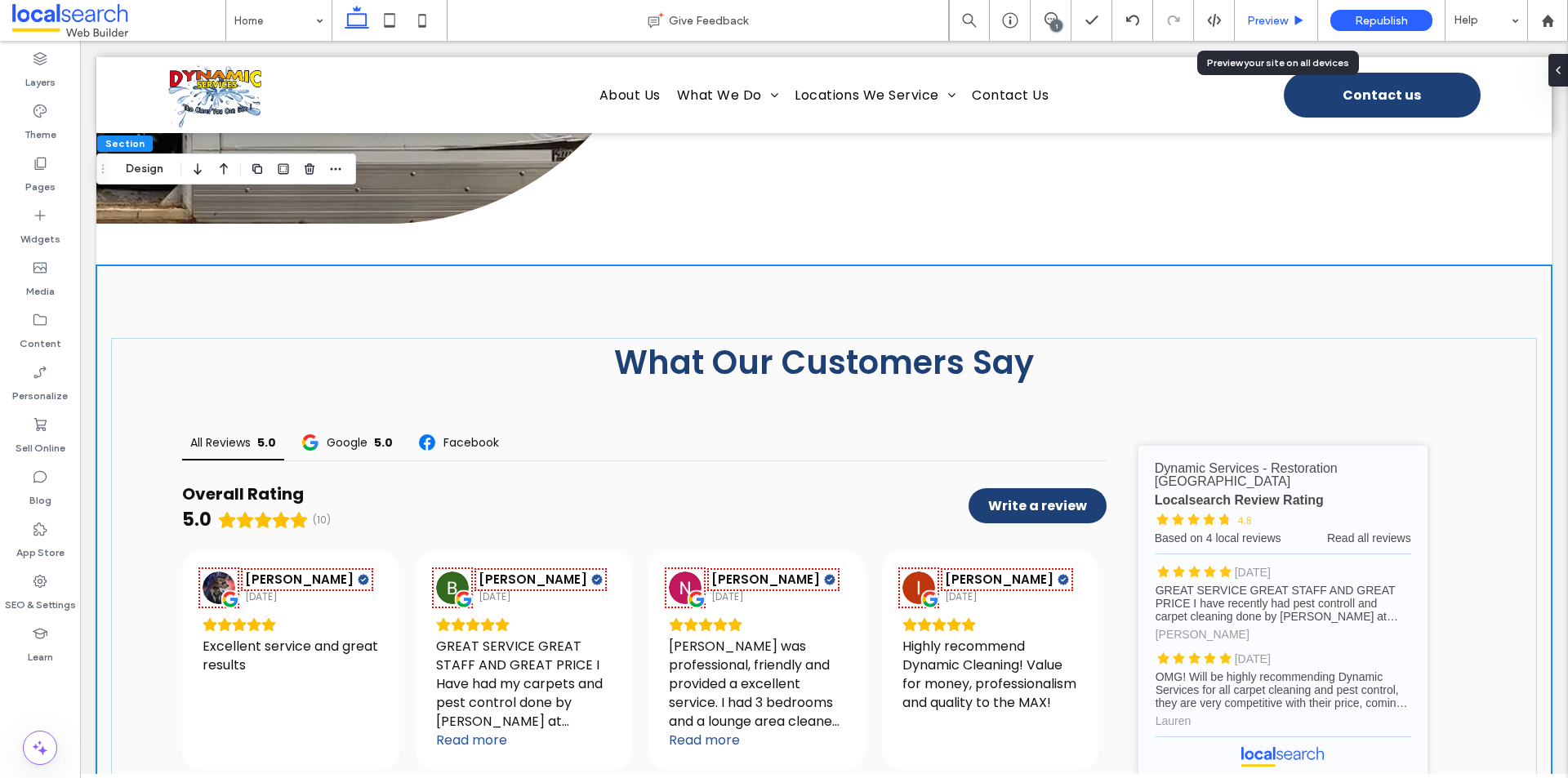
click at [1258, 19] on span "Preview" at bounding box center [1267, 20] width 41 height 14
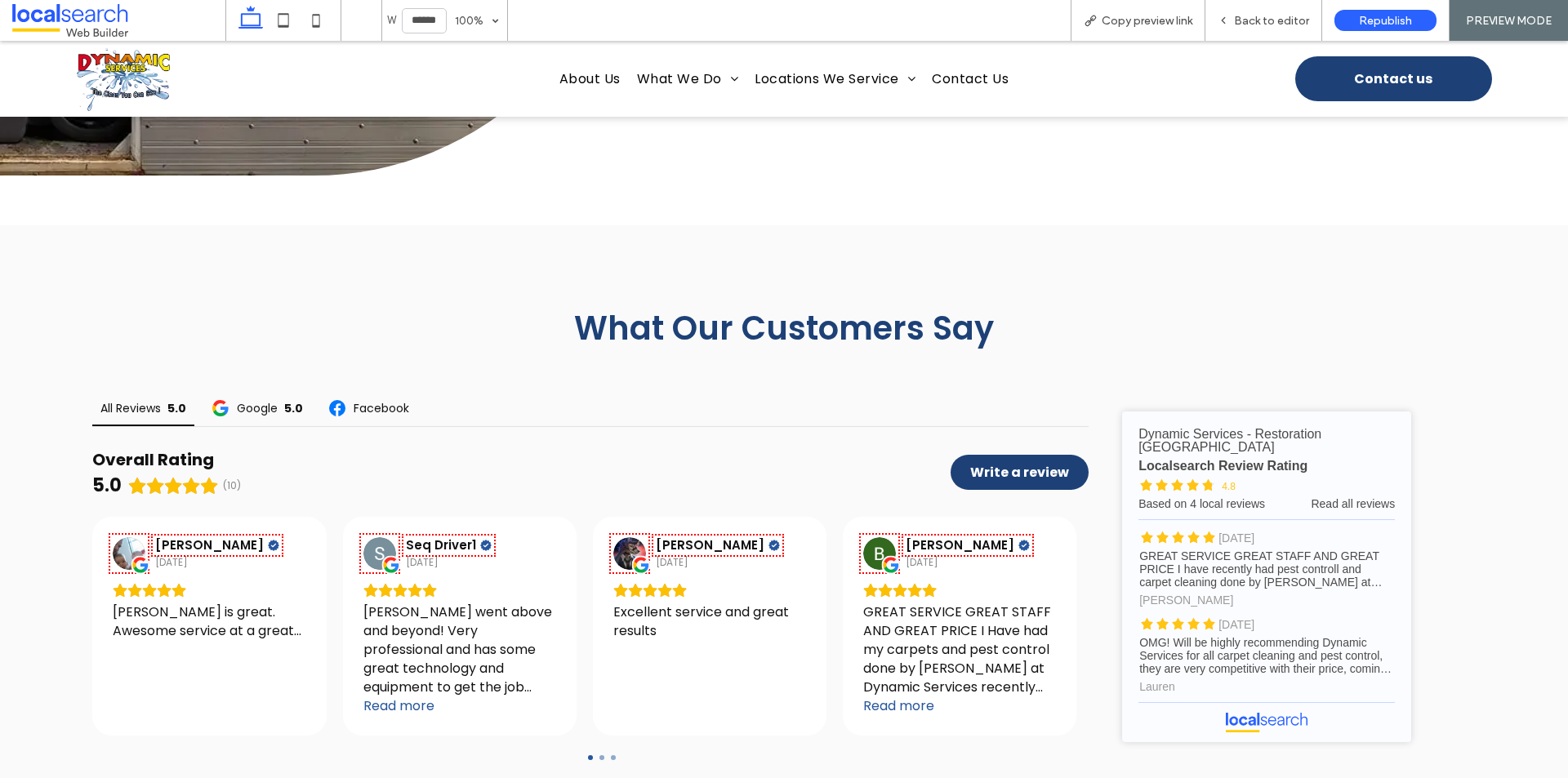
scroll to position [5033, 0]
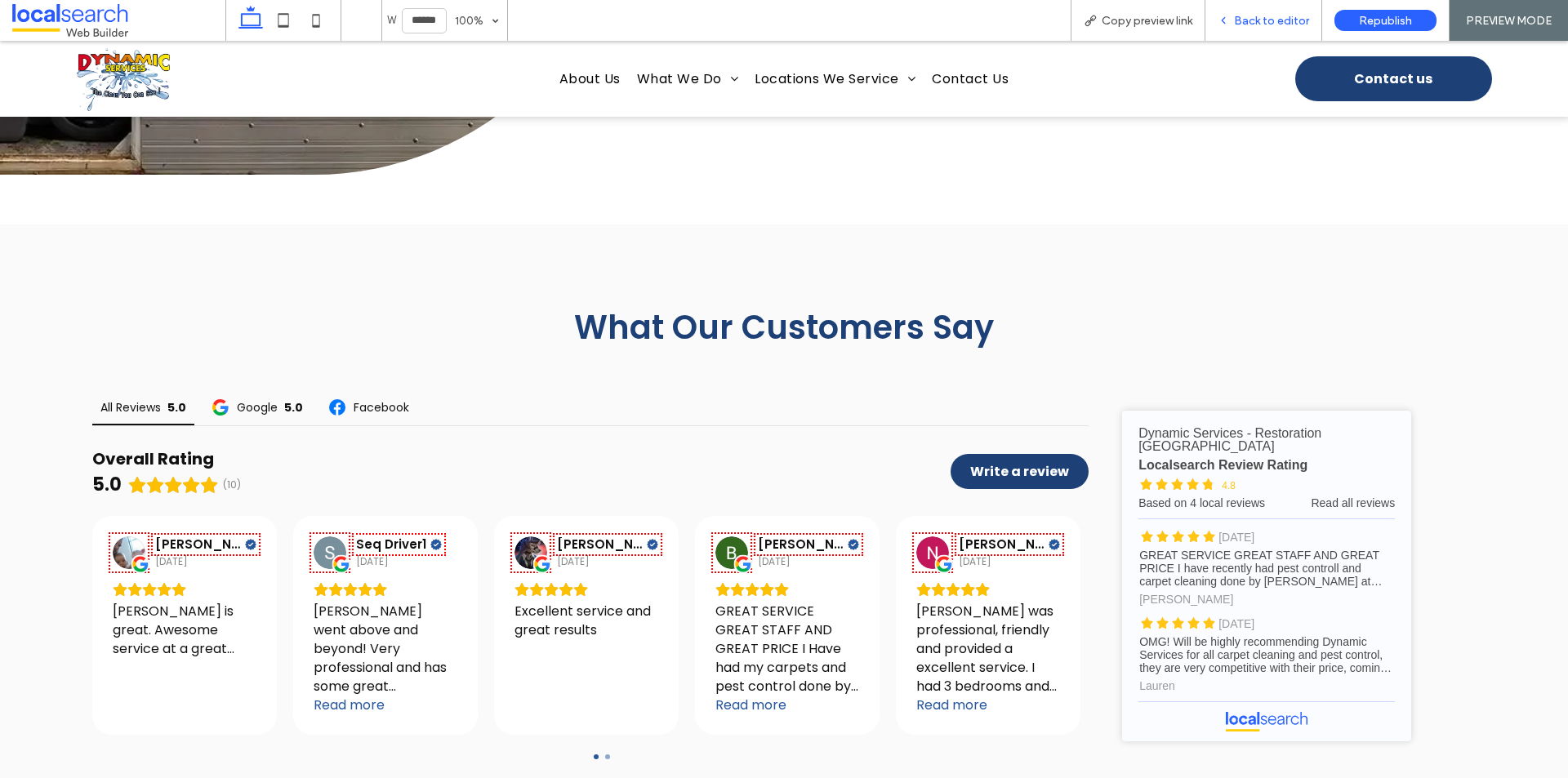
click at [1225, 26] on div "Back to editor" at bounding box center [1264, 20] width 116 height 14
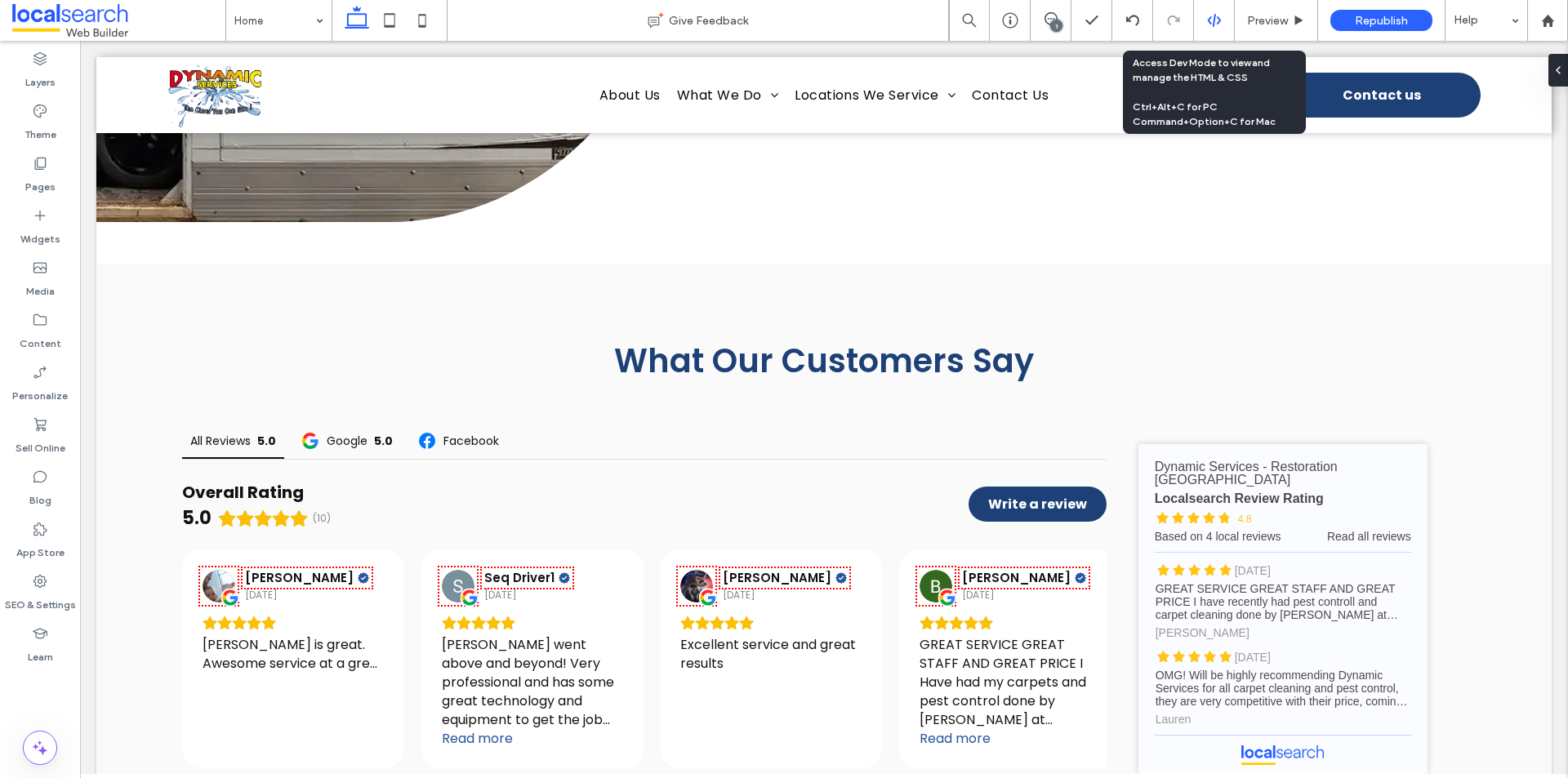
scroll to position [5032, 0]
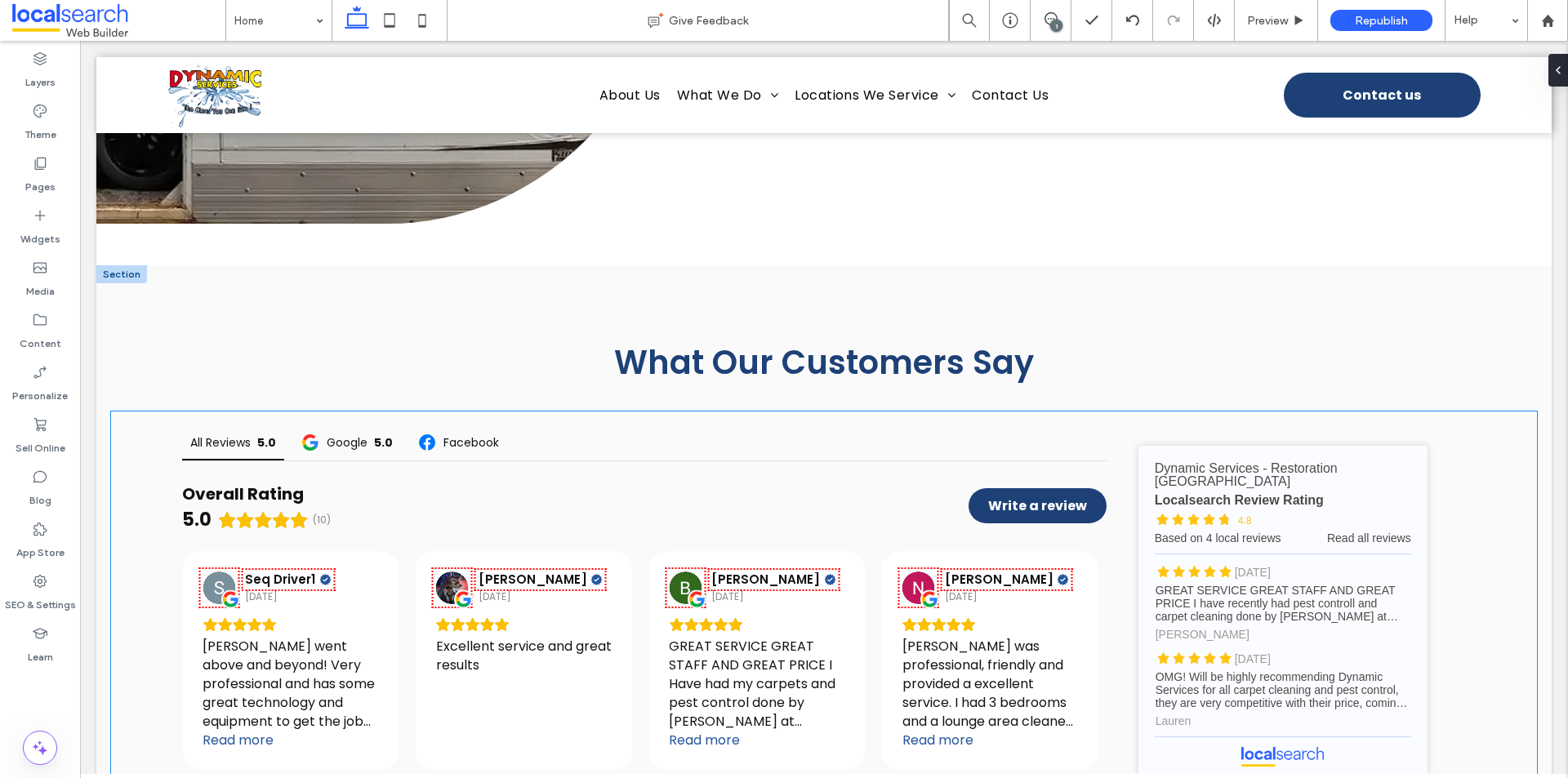
click at [1469, 496] on div "All Reviews 5.0 Google 5.0 Facebook Overall Rating 5.0 (10) Write a review [PER…" at bounding box center [824, 610] width 1426 height 399
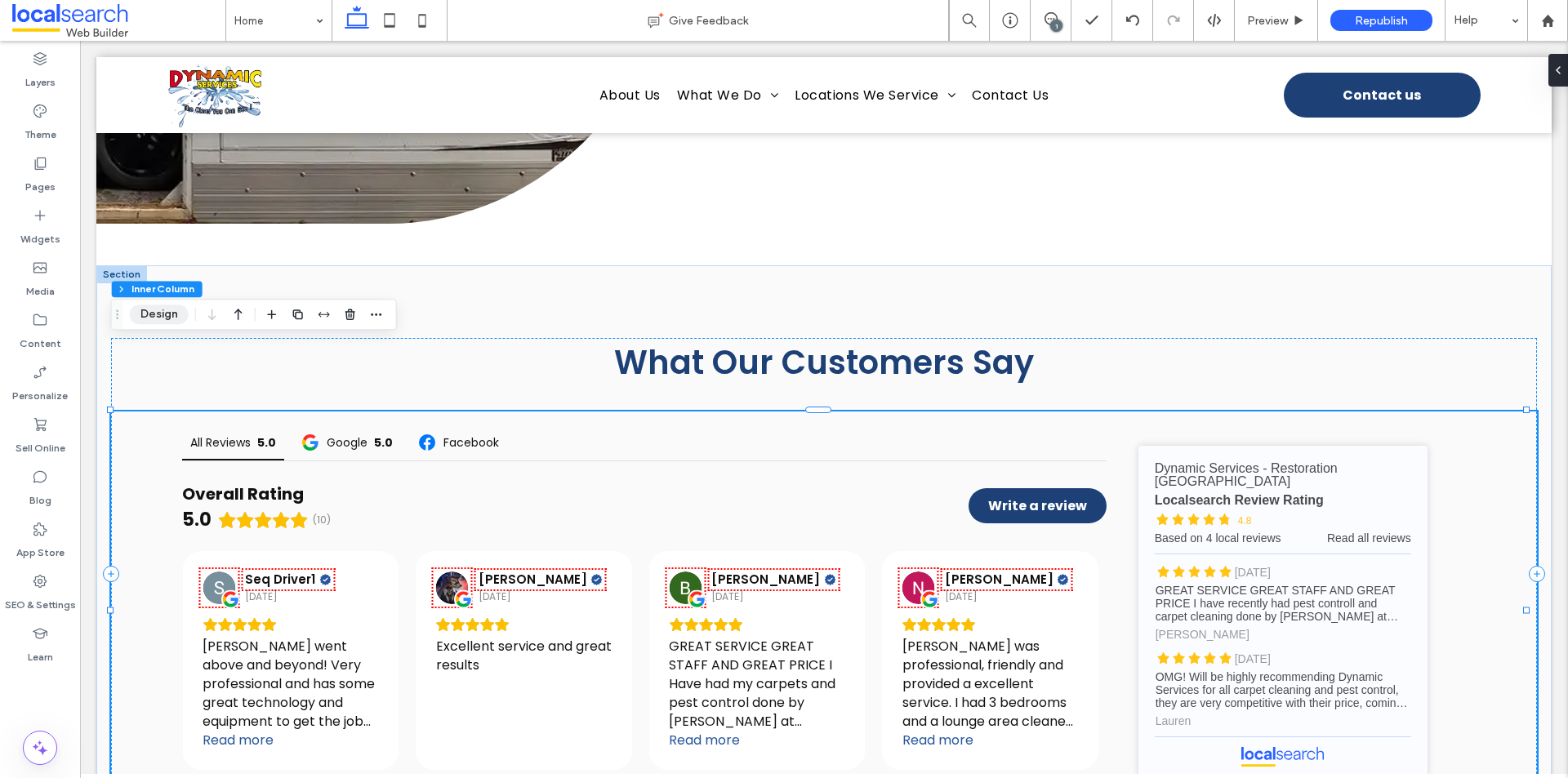
click at [171, 320] on button "Design" at bounding box center [158, 314] width 59 height 20
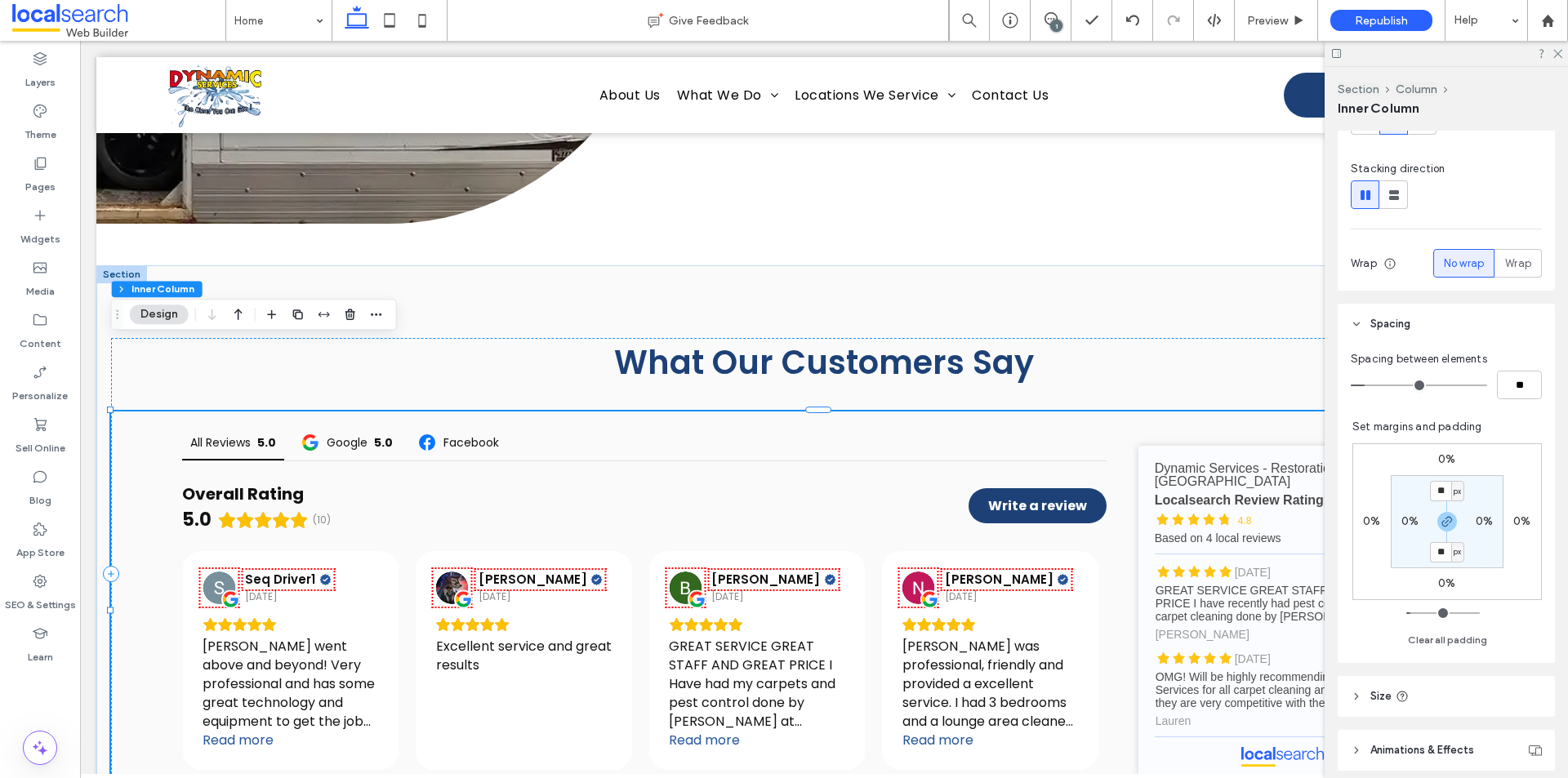
scroll to position [327, 0]
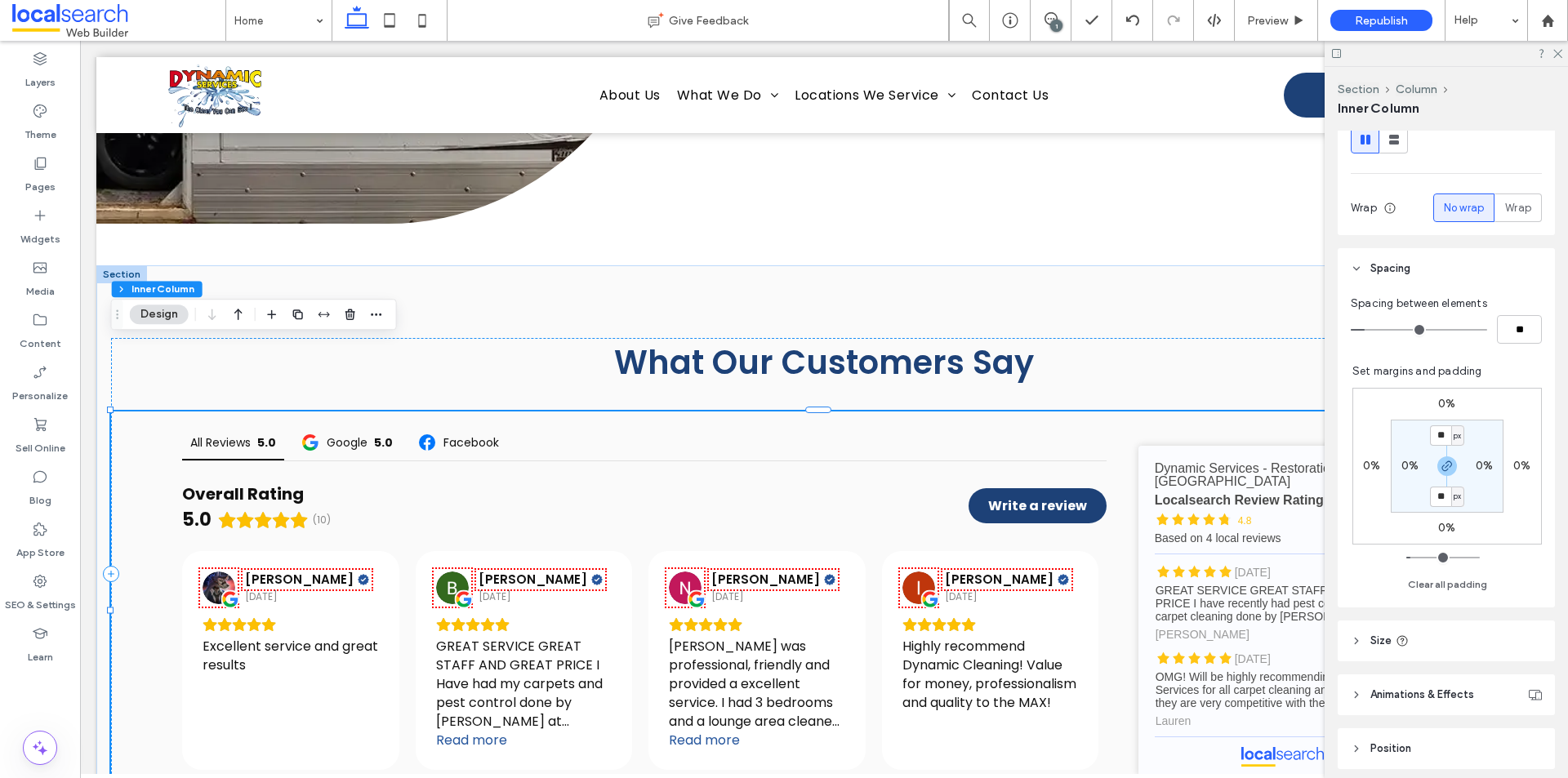
click at [1559, 60] on div at bounding box center [1446, 53] width 243 height 25
click at [1560, 49] on icon at bounding box center [1557, 52] width 10 height 10
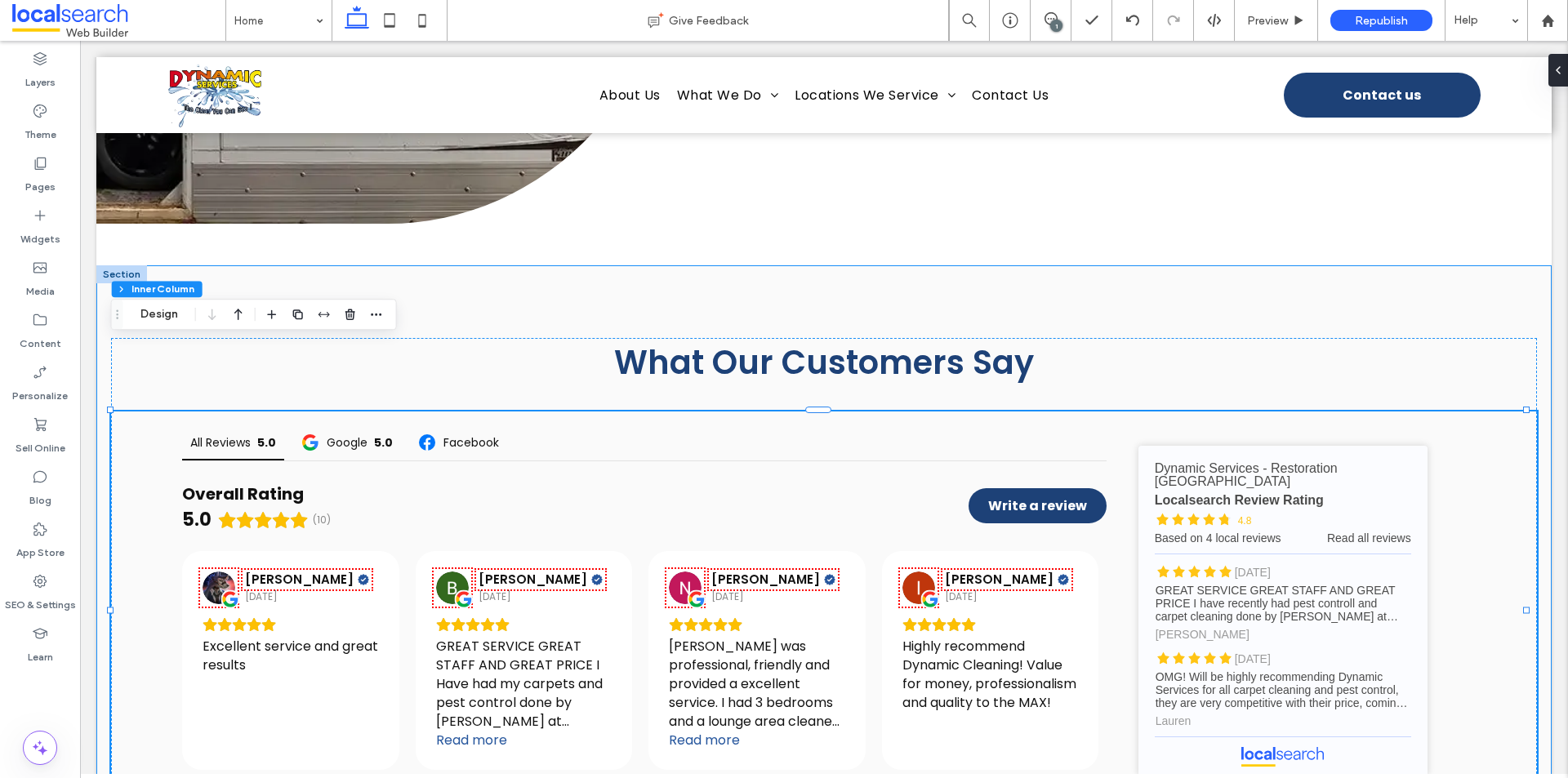
click at [1418, 265] on div "What Our Customers Say All Reviews 5.0 Google 5.0 Facebook Overall Rating 5.0 (…" at bounding box center [824, 574] width 1455 height 618
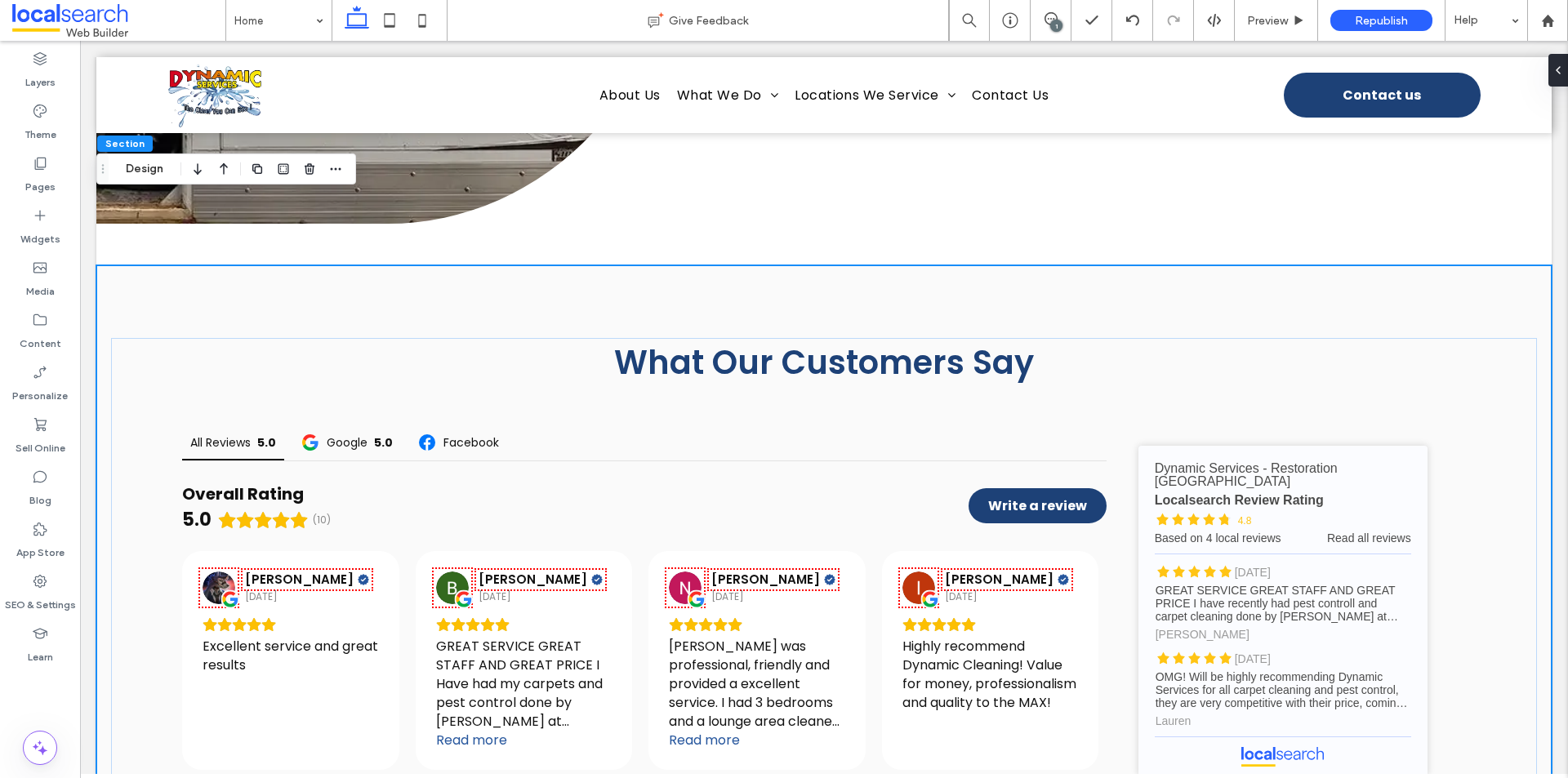
scroll to position [5114, 0]
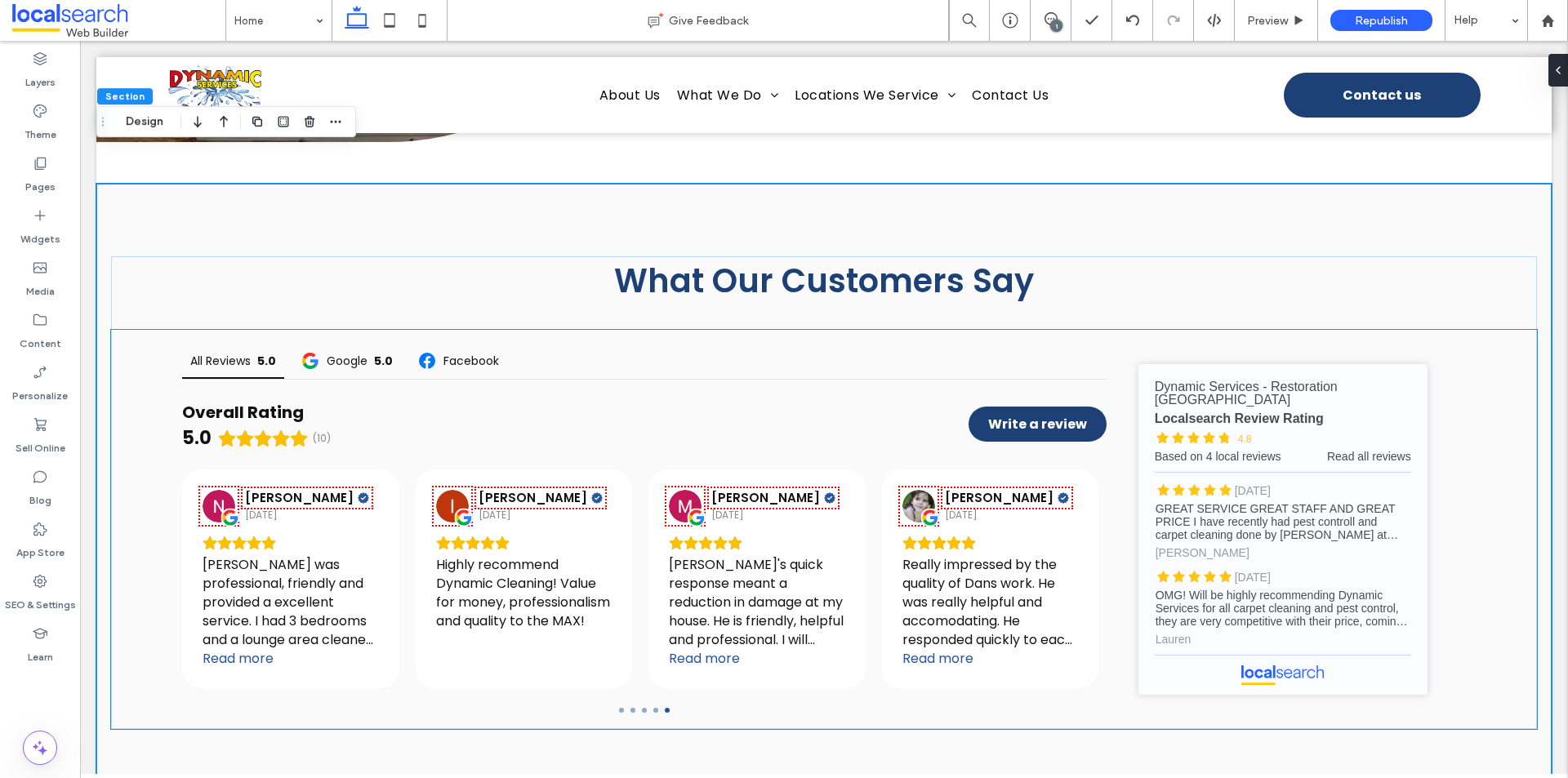
click at [157, 412] on div "All Reviews 5.0 Google 5.0 Facebook Overall Rating 5.0 (10) Write a review [PER…" at bounding box center [824, 529] width 1426 height 399
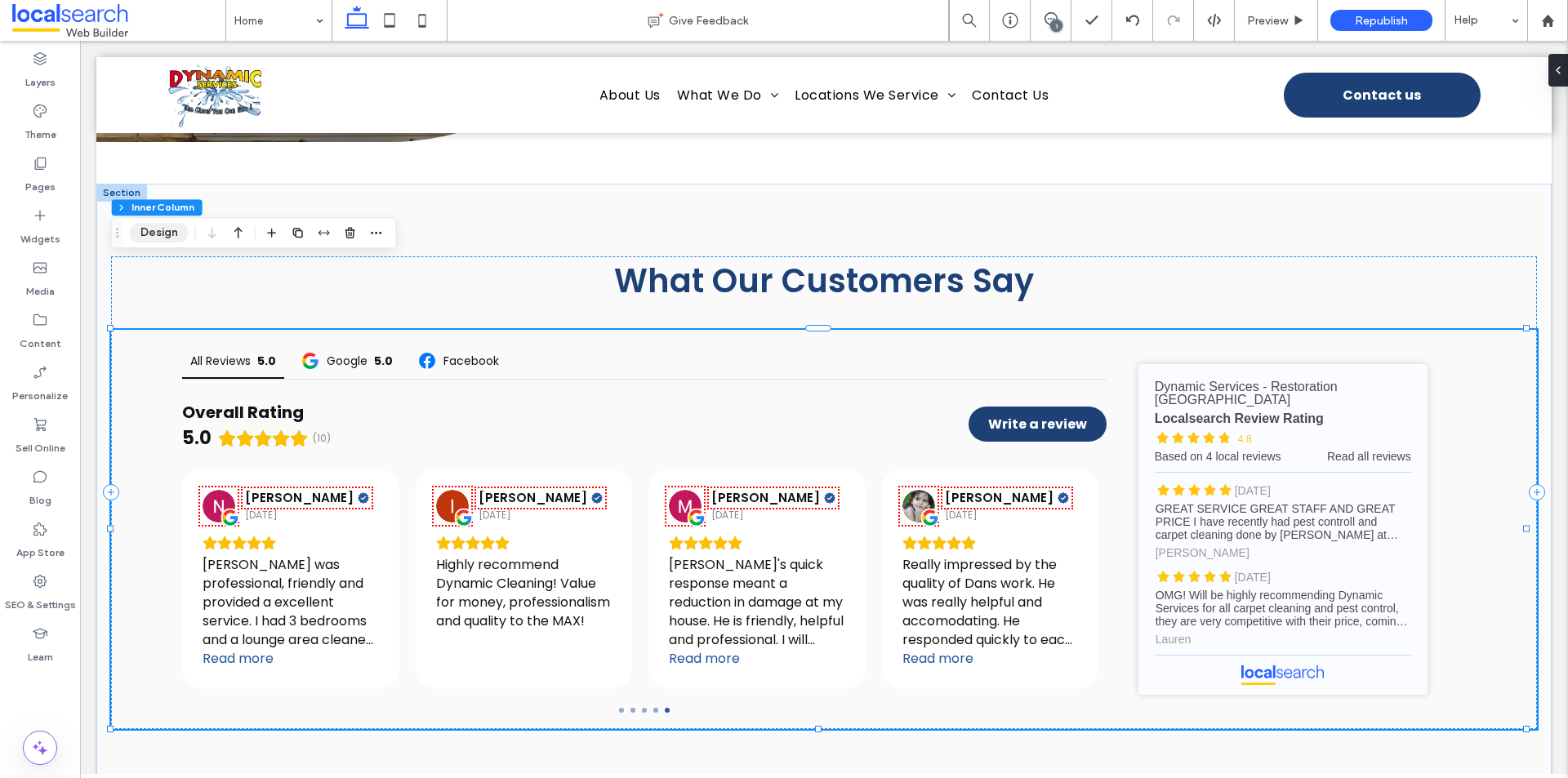
click at [146, 235] on button "Design" at bounding box center [158, 232] width 59 height 20
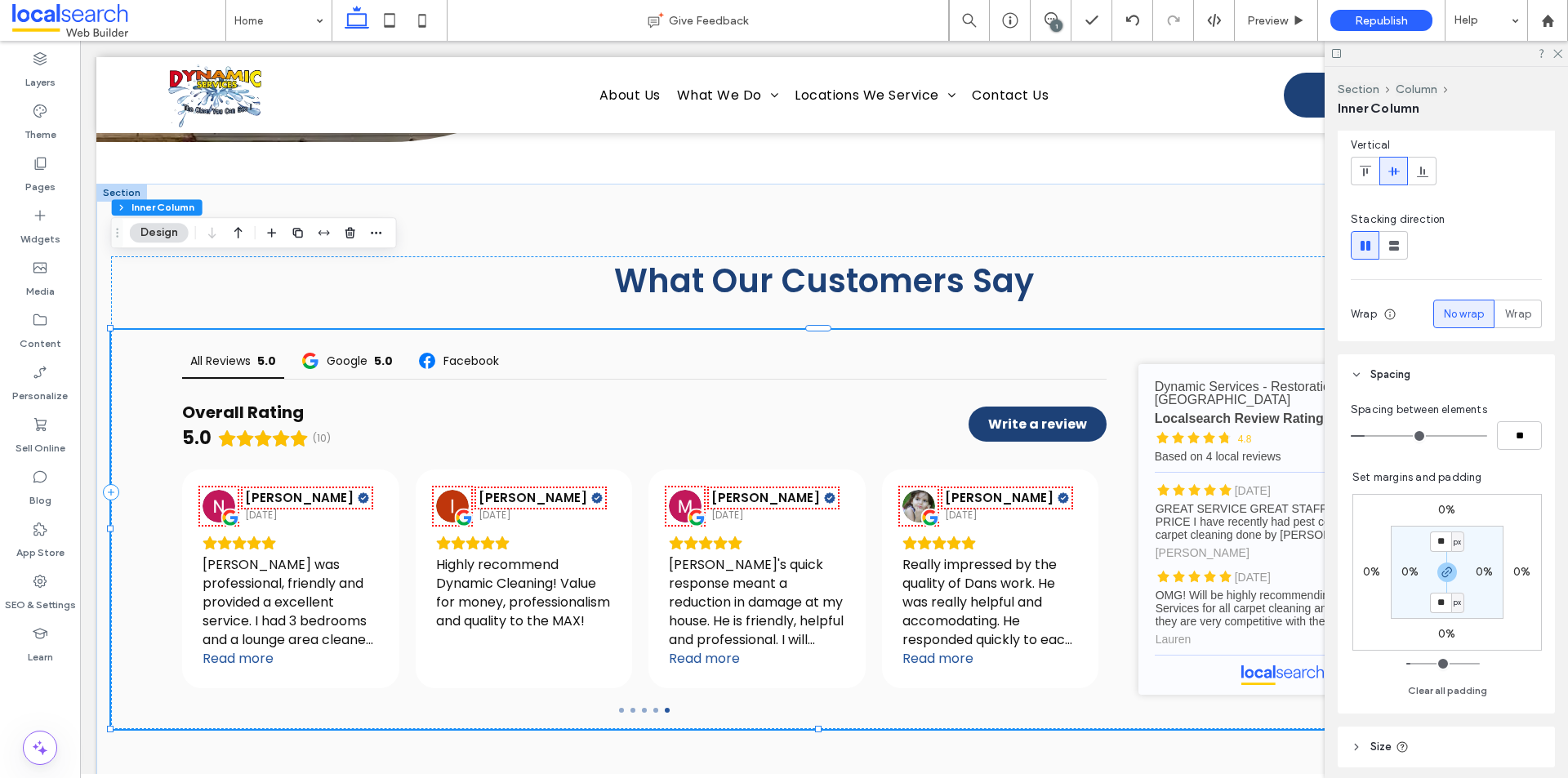
scroll to position [245, 0]
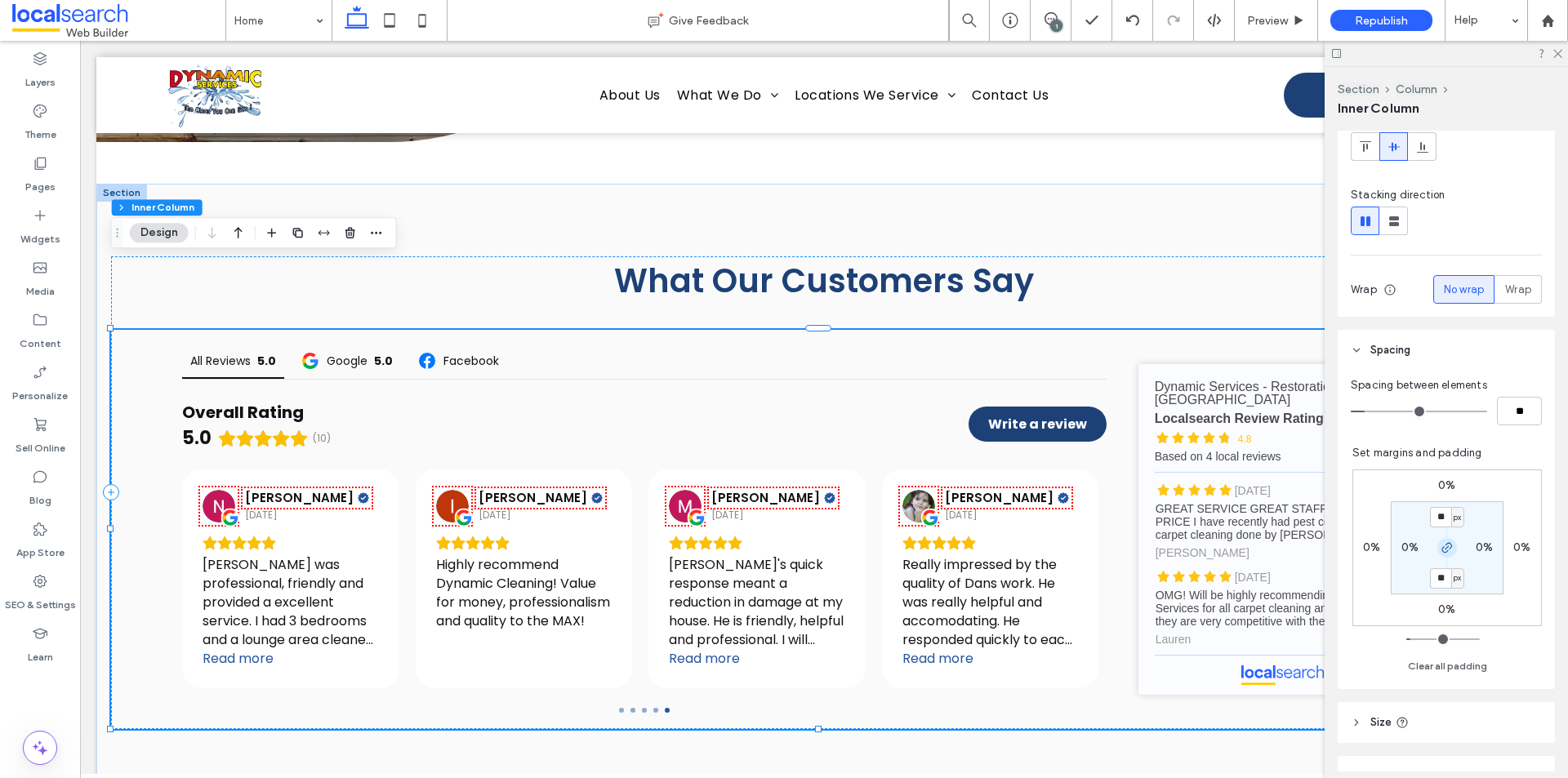
click at [1440, 546] on icon "button" at bounding box center [1447, 548] width 13 height 13
click at [1407, 543] on label "0%" at bounding box center [1410, 547] width 17 height 14
type input "*"
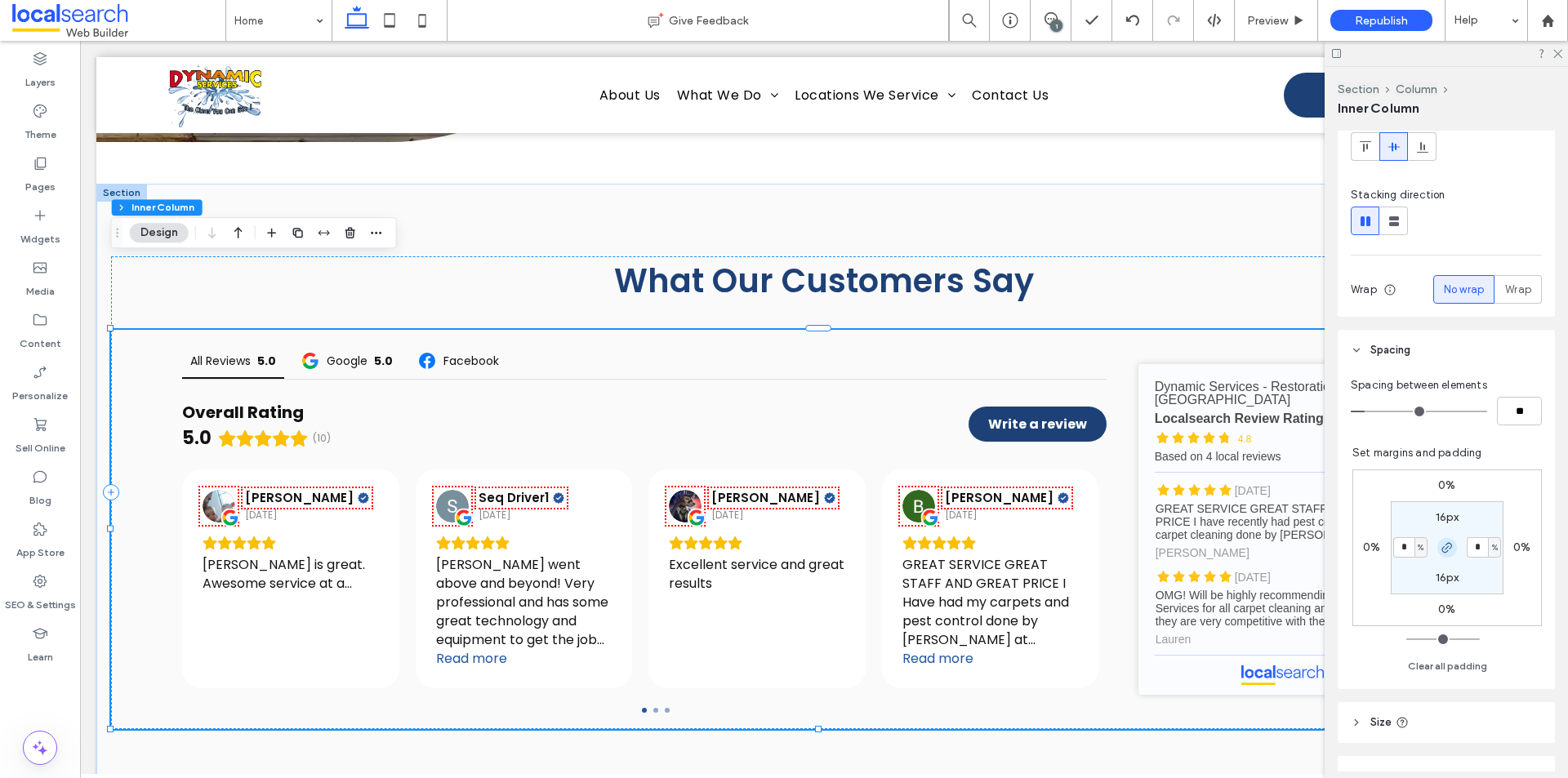
click at [1447, 549] on span "button" at bounding box center [1447, 547] width 20 height 20
click at [1394, 549] on input "*" at bounding box center [1404, 547] width 21 height 20
type input "*"
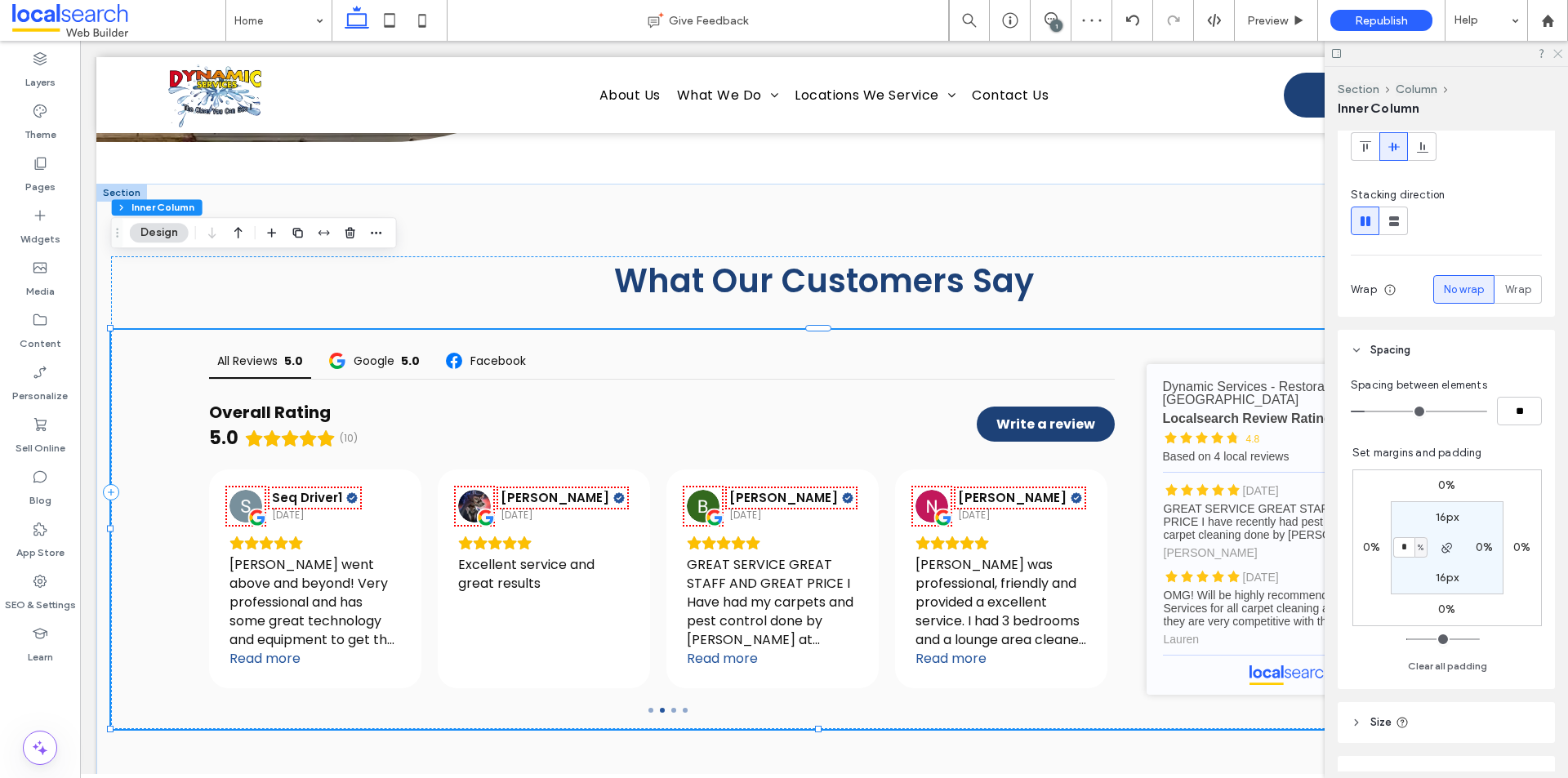
click at [1558, 57] on icon at bounding box center [1557, 52] width 10 height 10
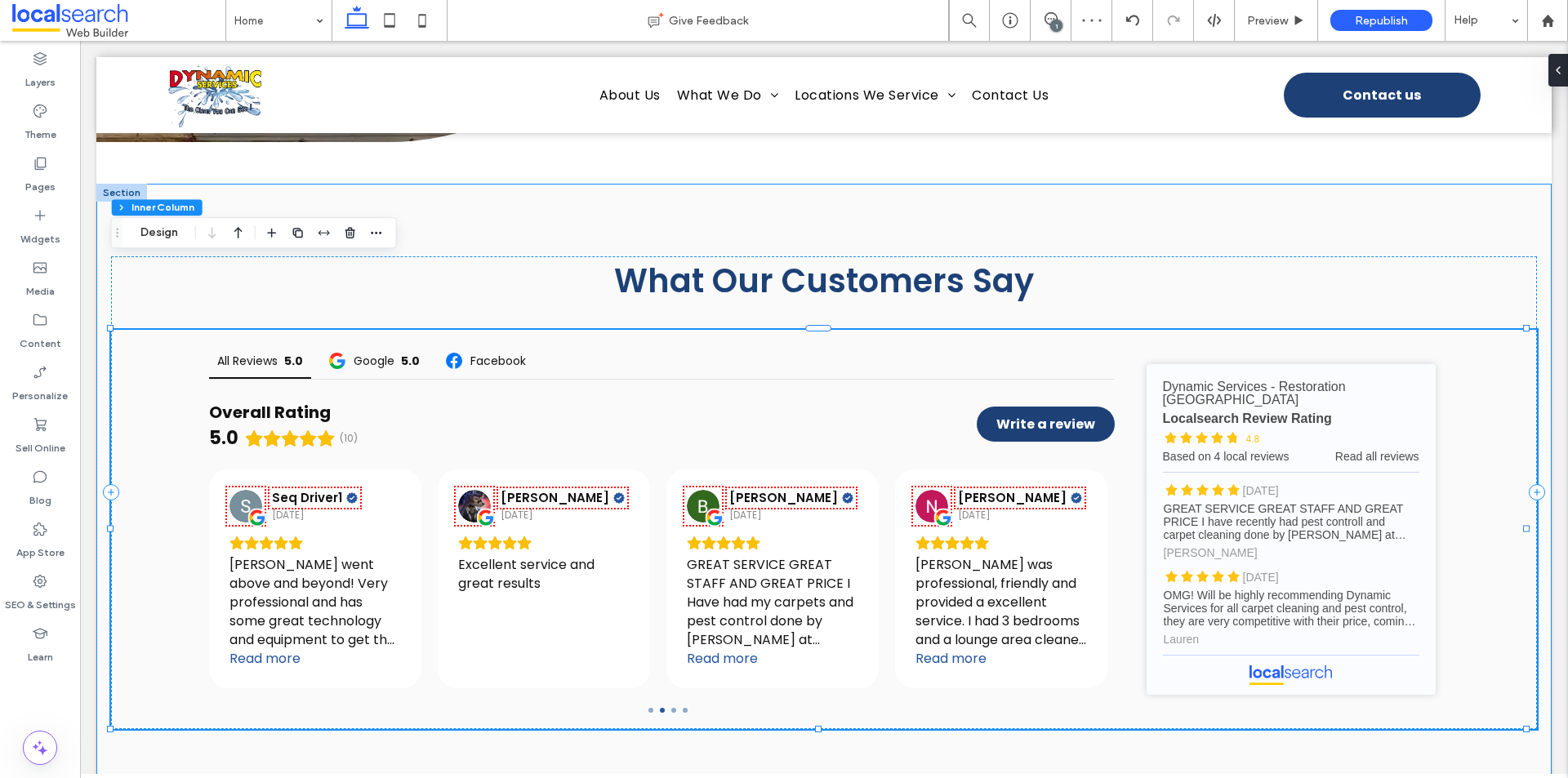
click at [1401, 183] on div "What Our Customers Say All Reviews 5.0 Google 5.0 Facebook Overall Rating 5.0 (…" at bounding box center [824, 492] width 1455 height 618
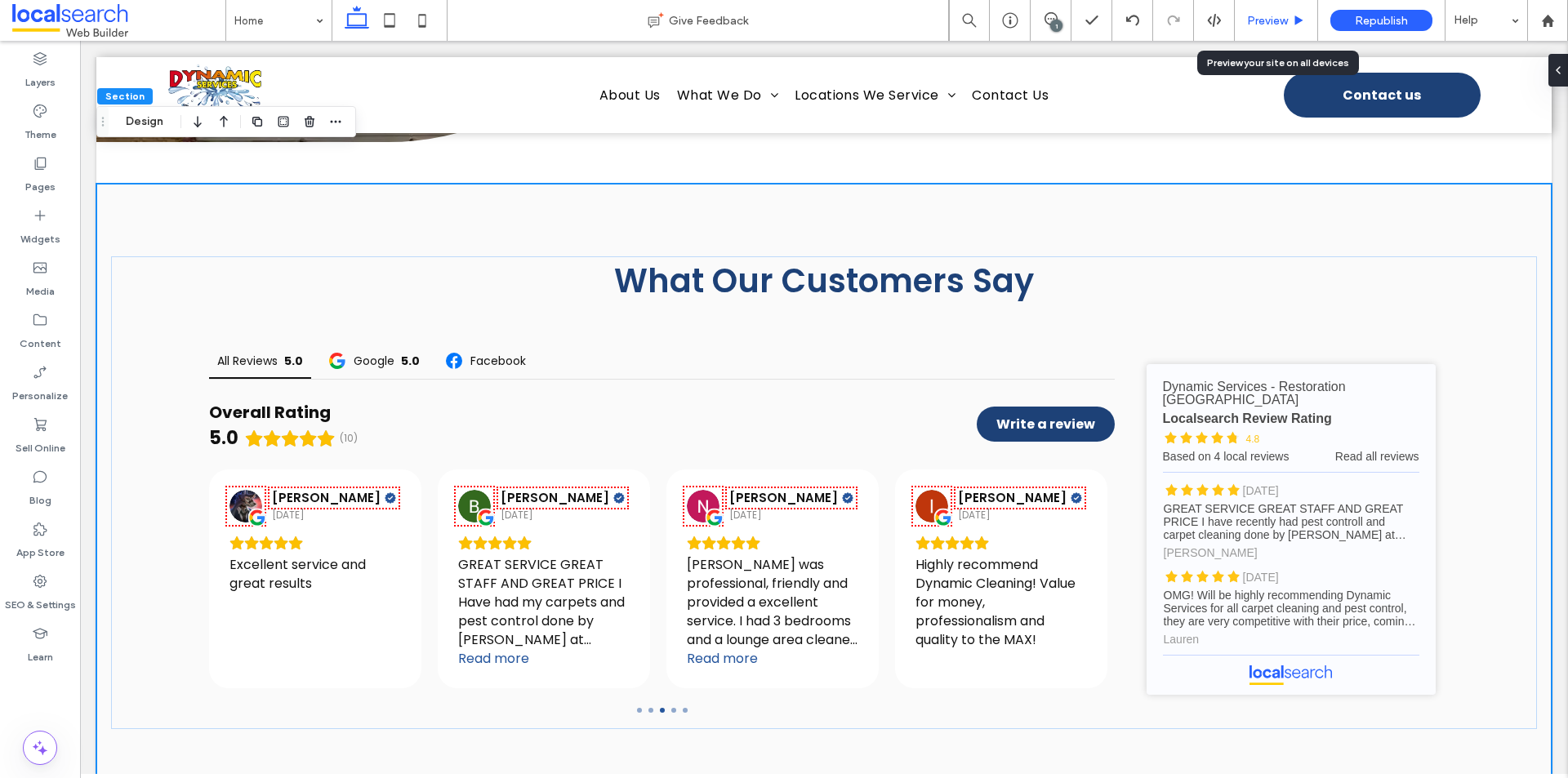
click at [1264, 24] on span "Preview" at bounding box center [1267, 20] width 41 height 14
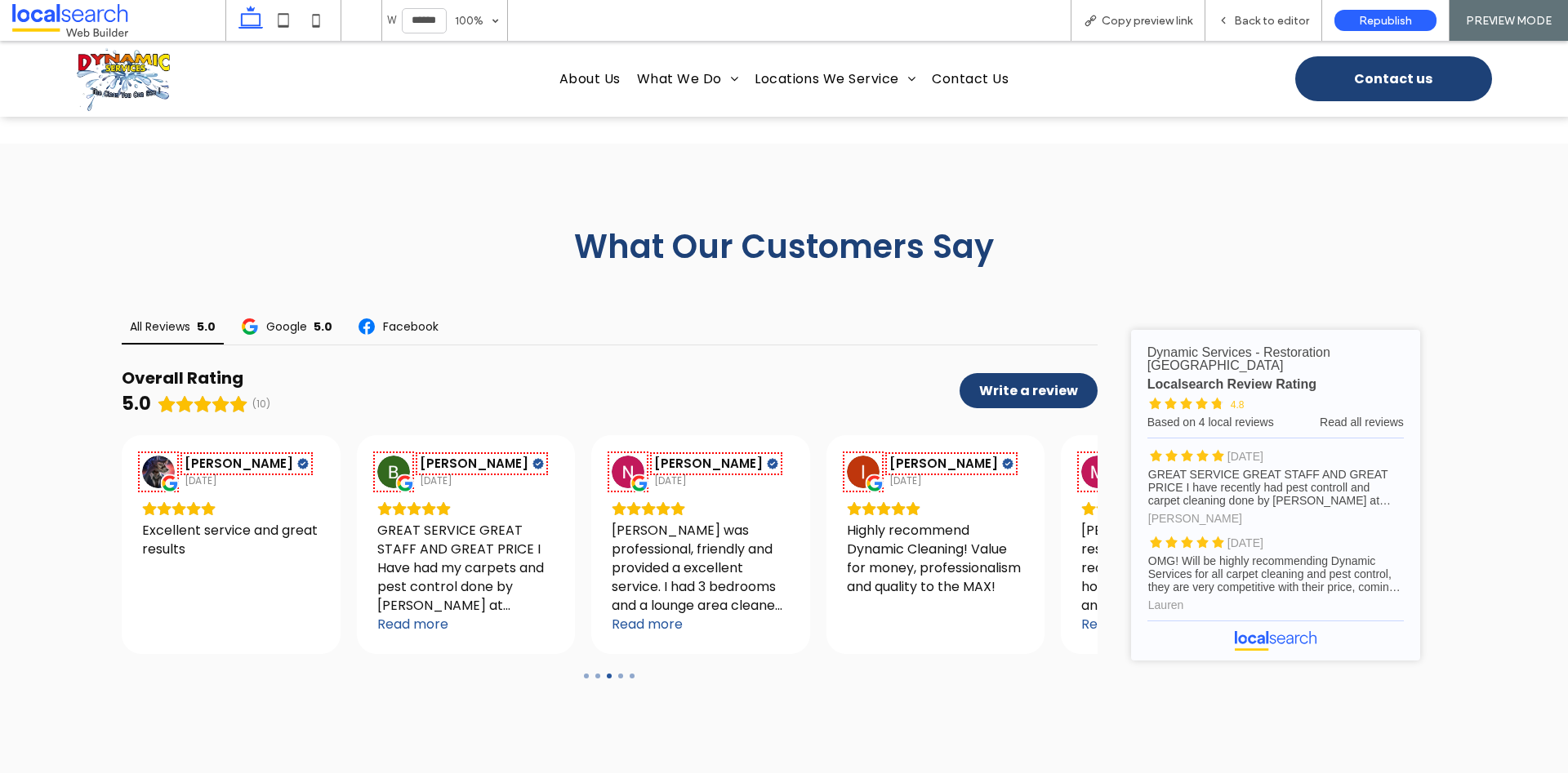
scroll to position [5115, 0]
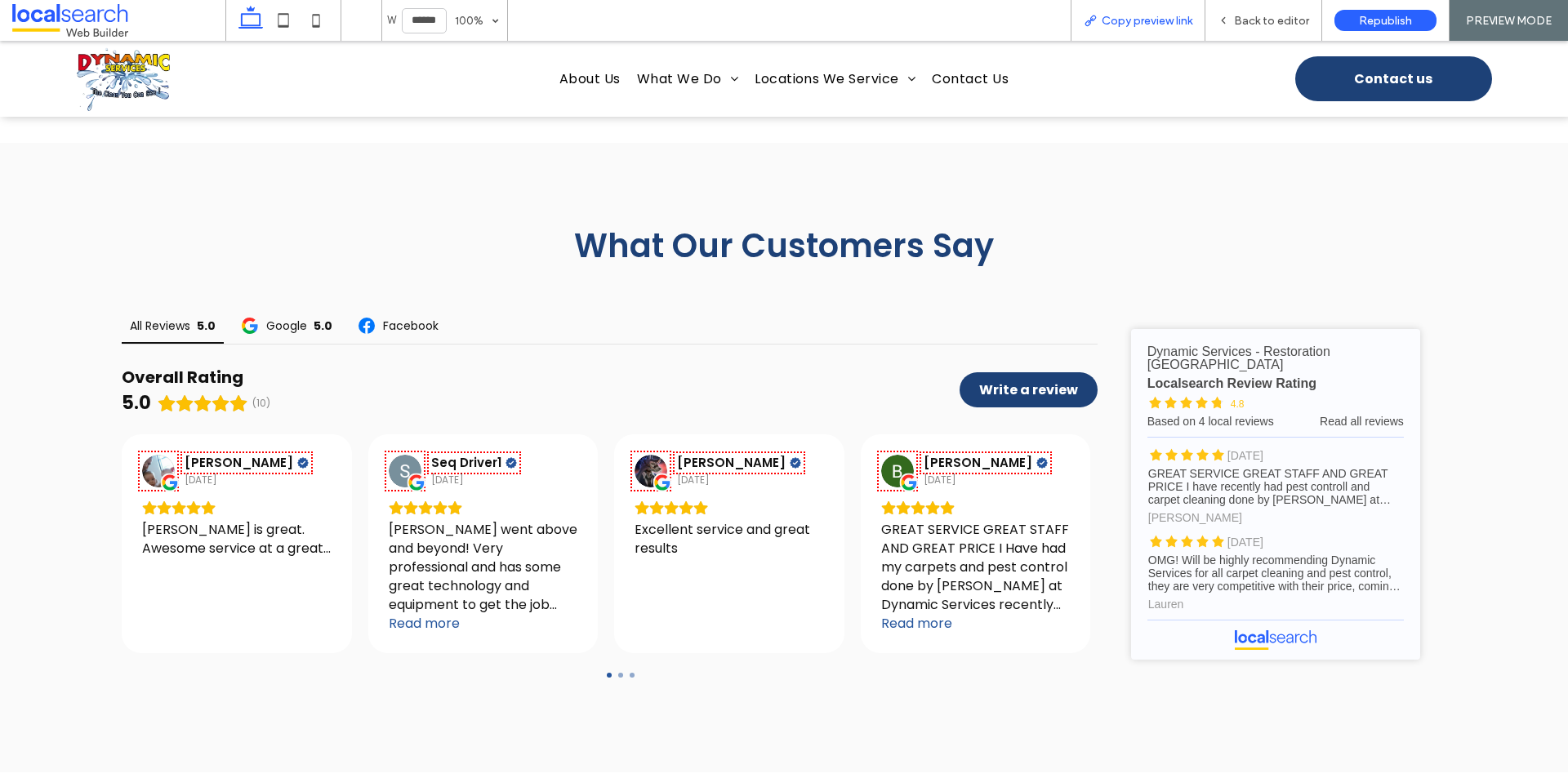
click at [1136, 32] on div "Copy preview link" at bounding box center [1138, 20] width 135 height 41
click at [1144, 19] on span "Copy preview link" at bounding box center [1146, 20] width 90 height 14
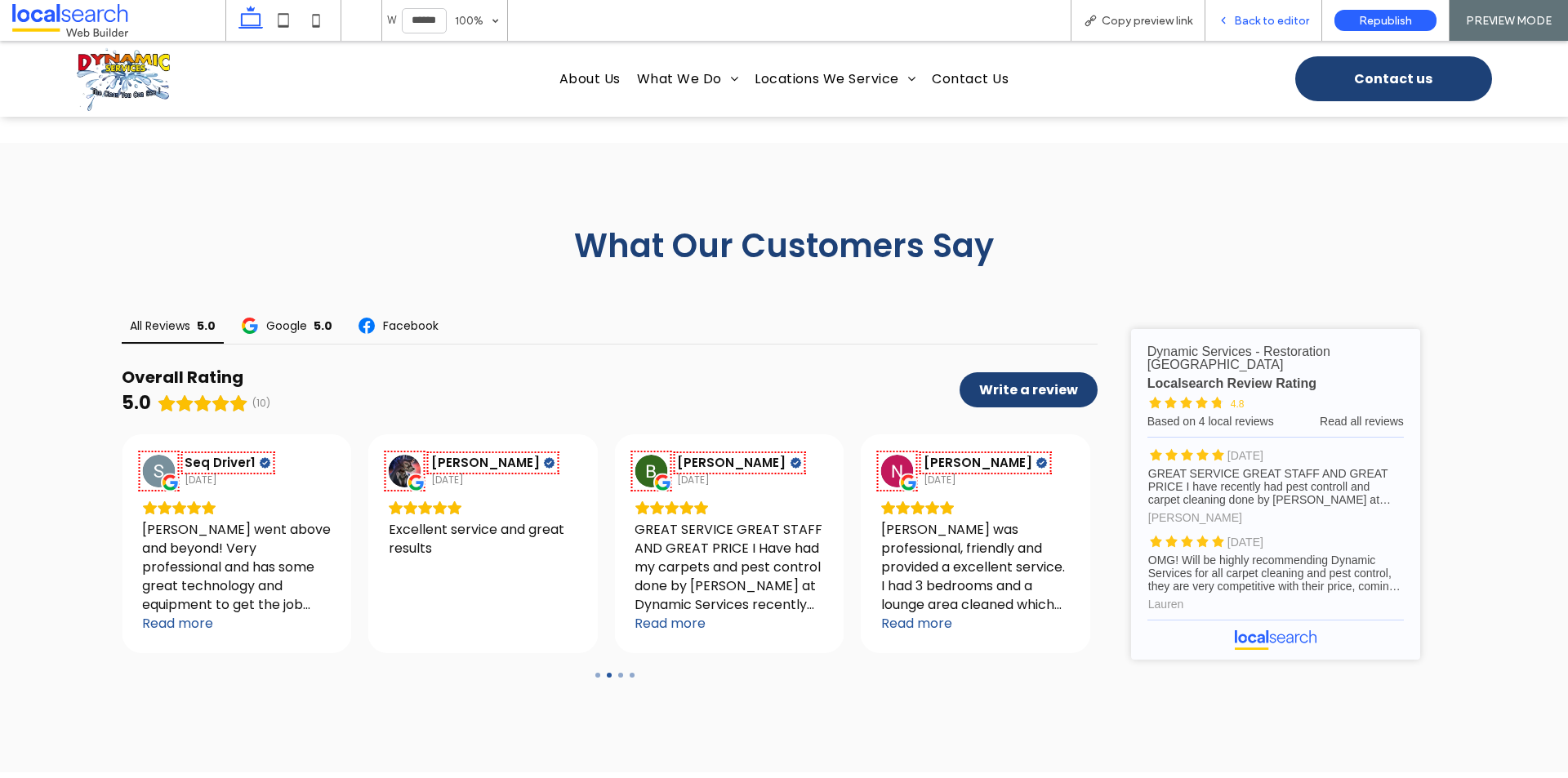
click at [1235, 22] on div "Back to editor" at bounding box center [1264, 20] width 116 height 14
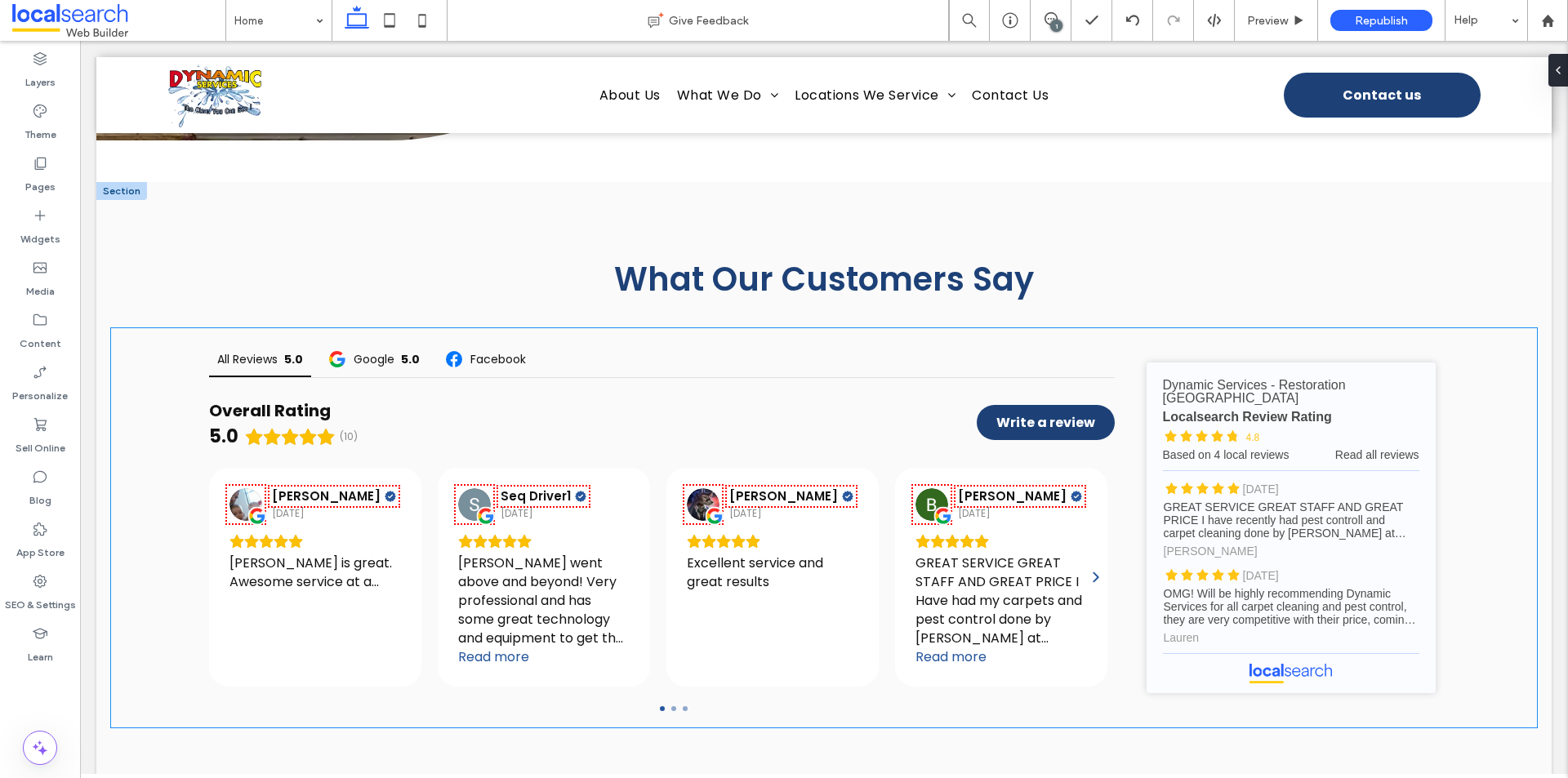
scroll to position [5114, 0]
click at [190, 440] on div "All Reviews 5.0 Google 5.0 Facebook Overall Rating 5.0 (10) Write a review [PER…" at bounding box center [824, 529] width 1426 height 399
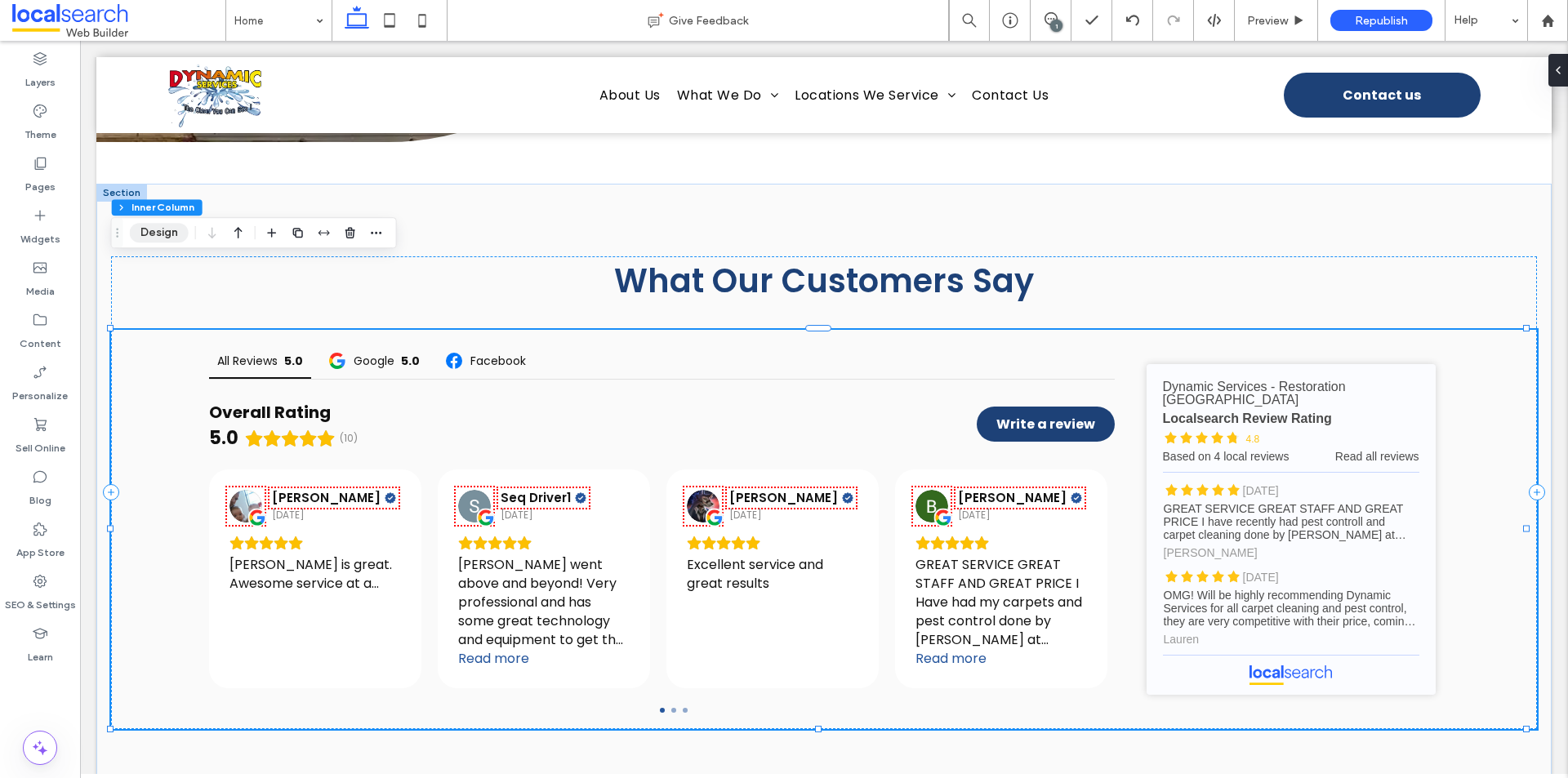
click at [170, 236] on button "Design" at bounding box center [158, 232] width 59 height 20
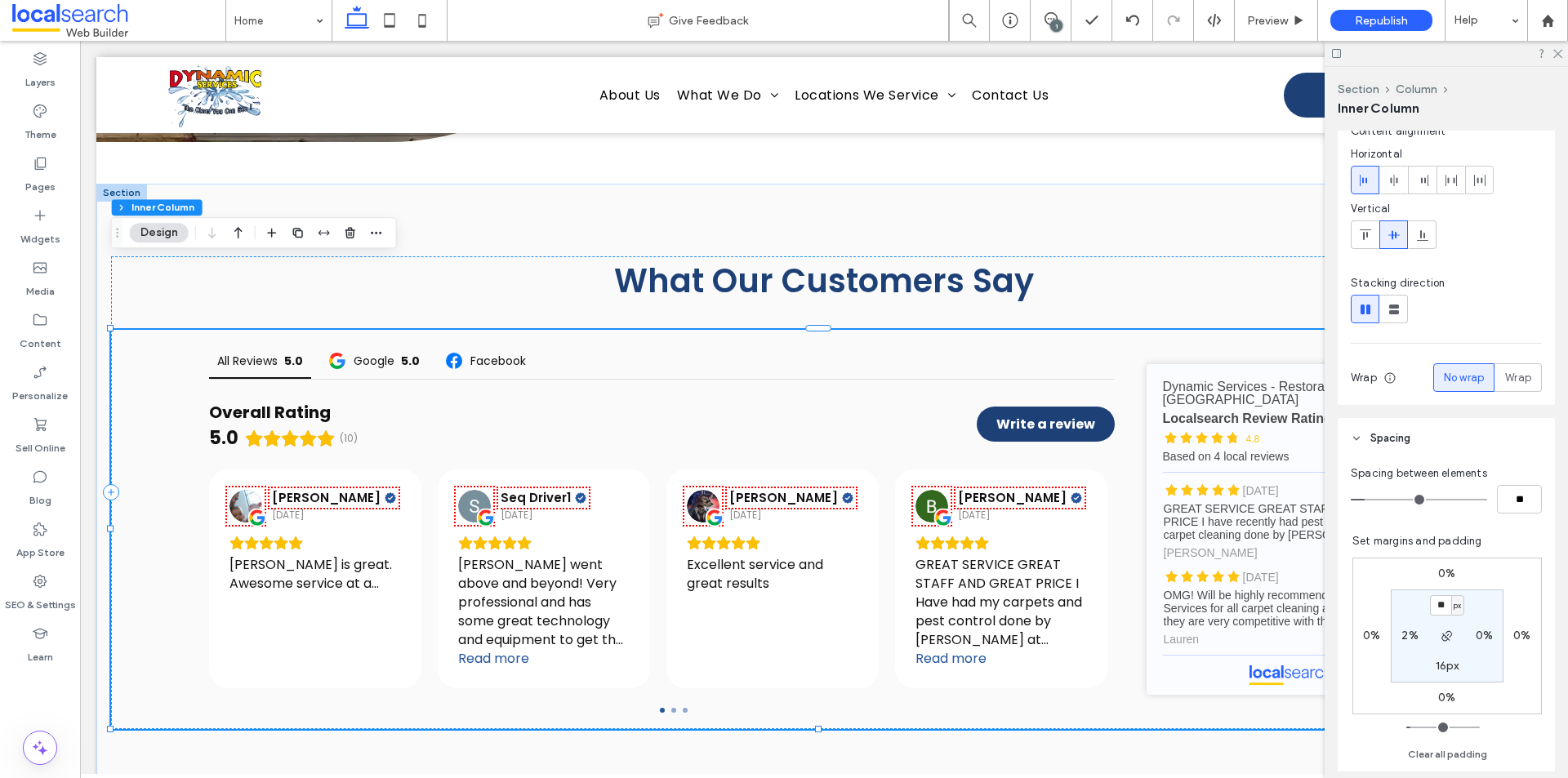
scroll to position [163, 0]
click at [1401, 634] on label "2%" at bounding box center [1410, 628] width 17 height 14
type input "*"
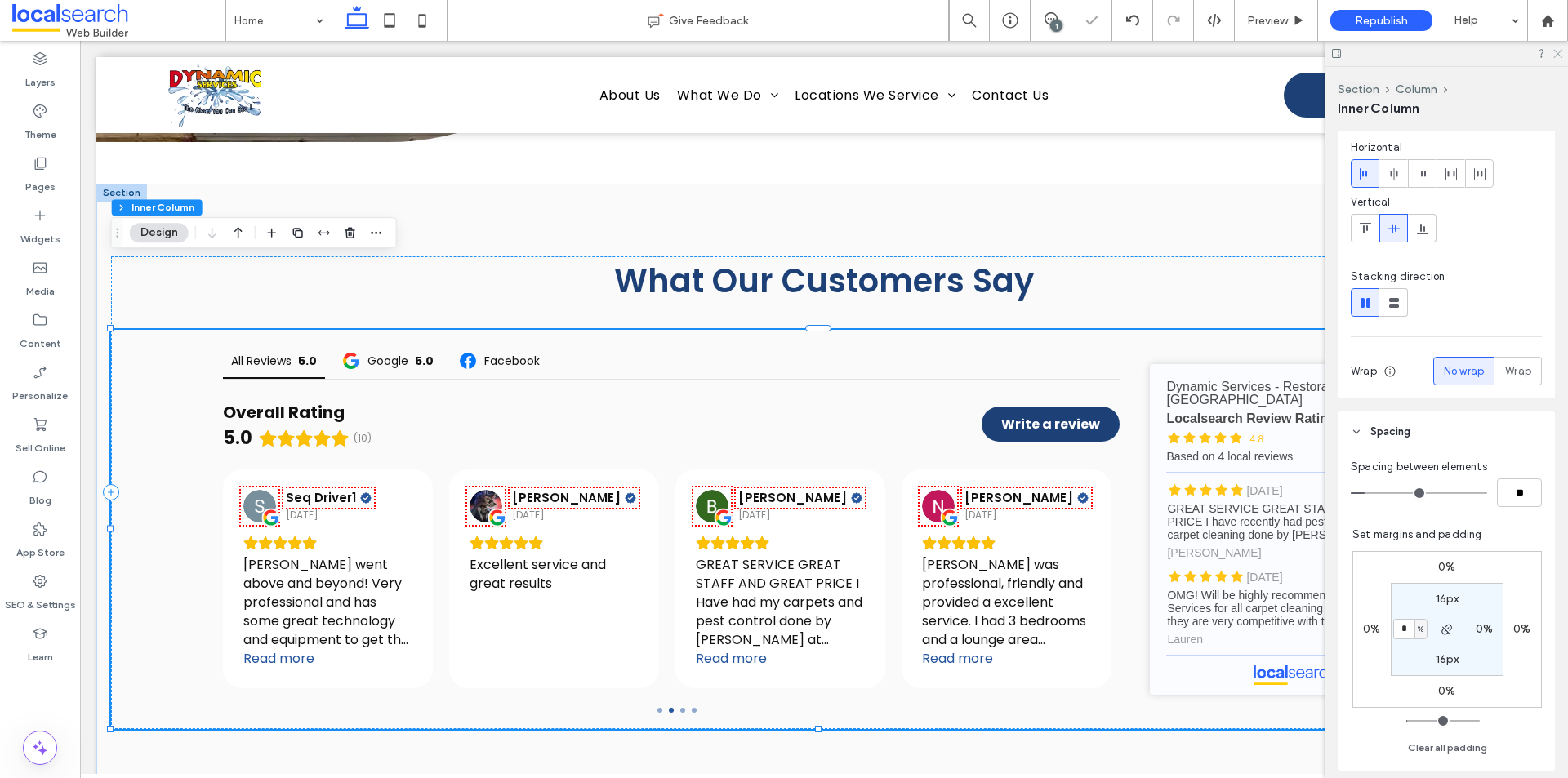
click at [1558, 51] on icon at bounding box center [1557, 52] width 10 height 10
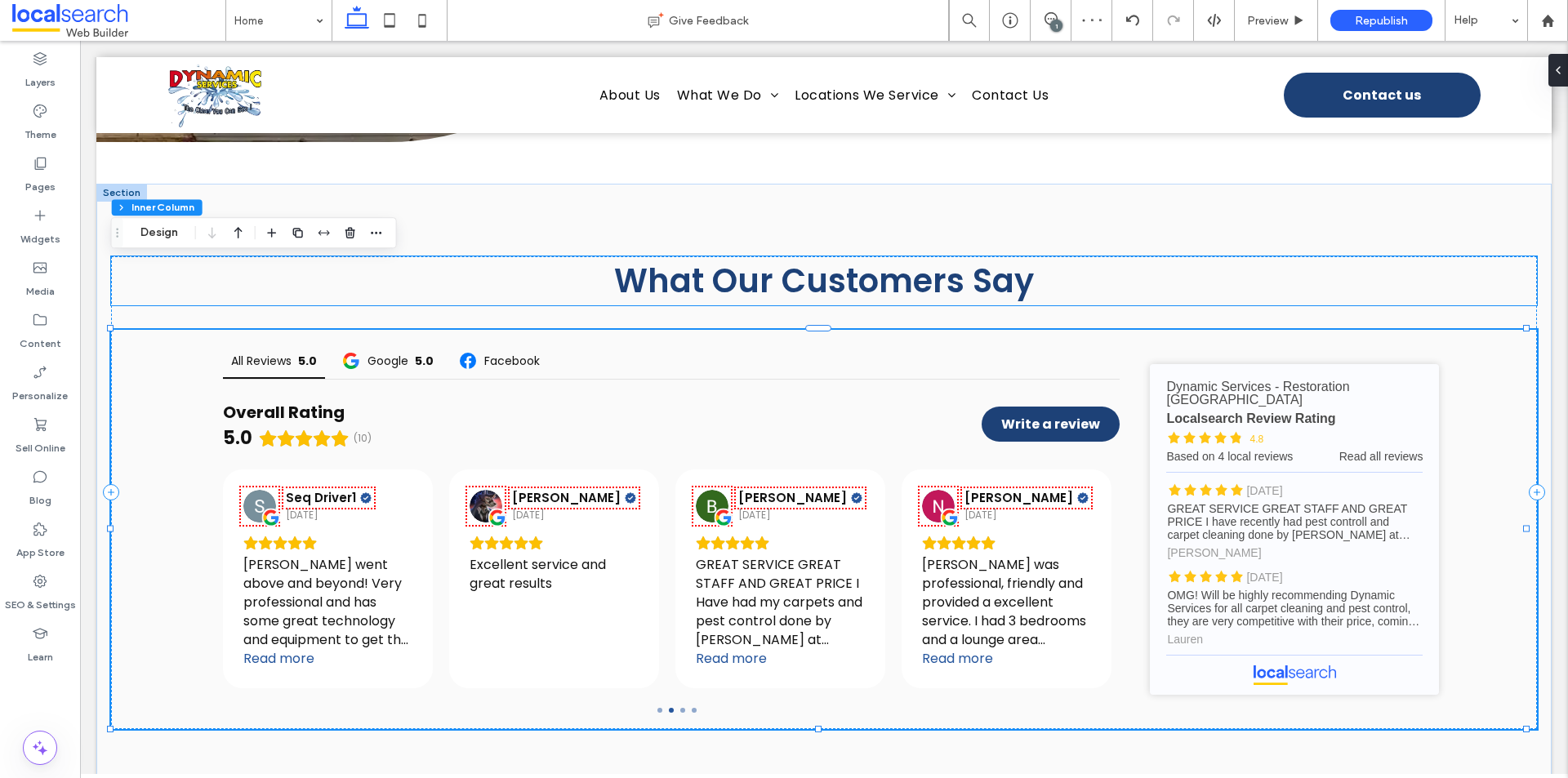
click at [1360, 256] on div "What Our Customers Say" at bounding box center [824, 280] width 1426 height 49
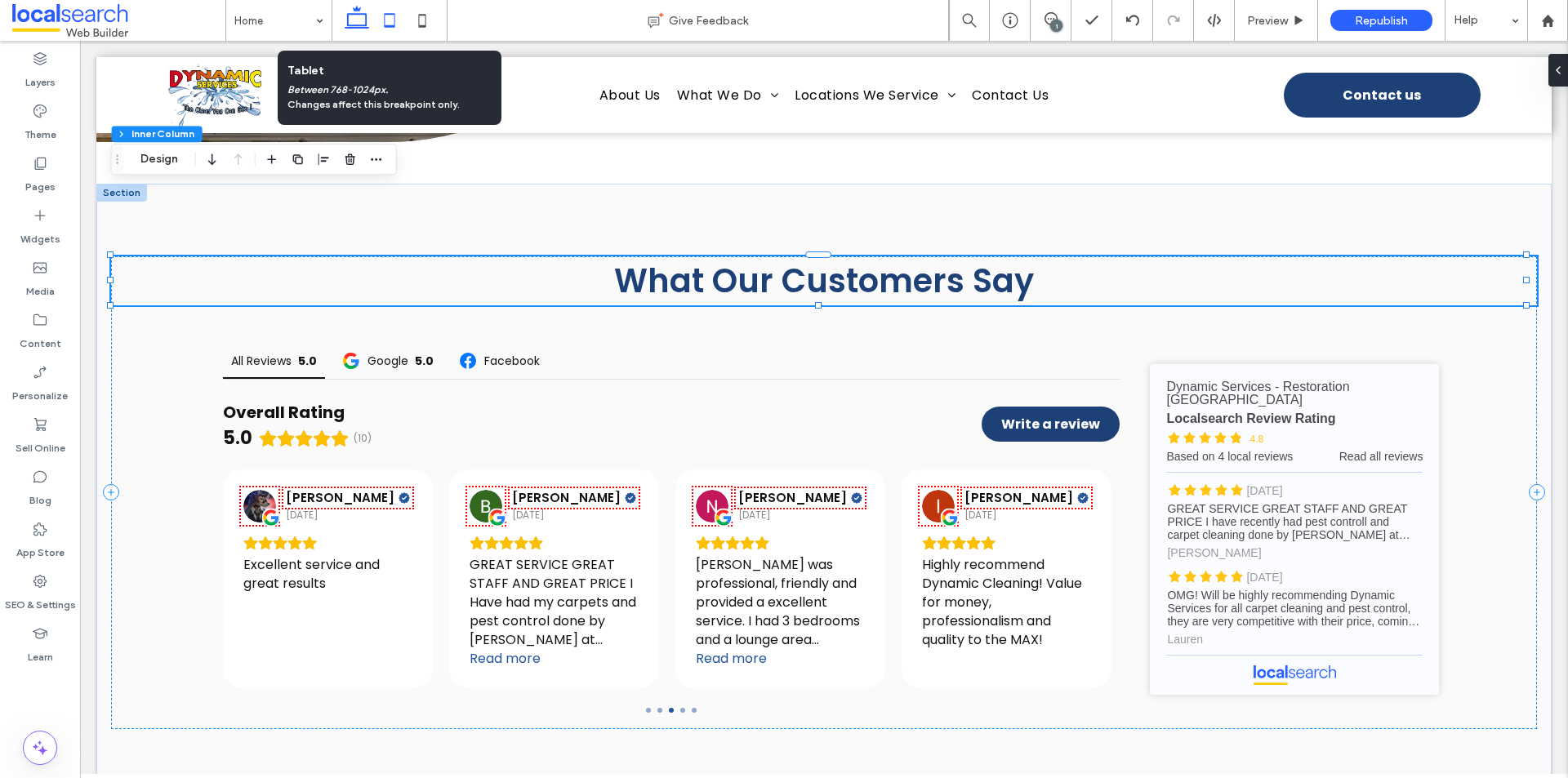
click at [391, 16] on icon at bounding box center [389, 20] width 33 height 33
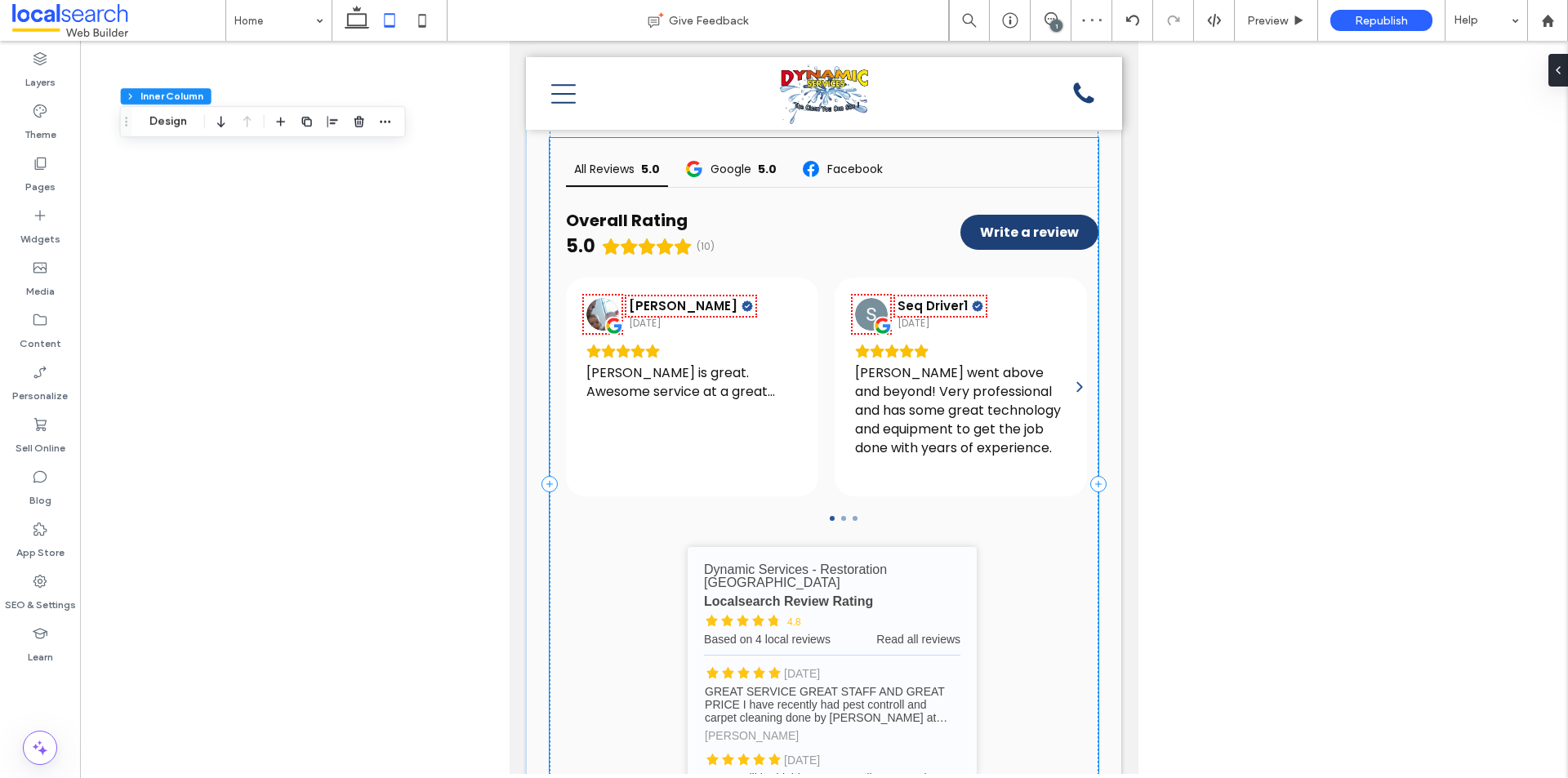
scroll to position [4962, 0]
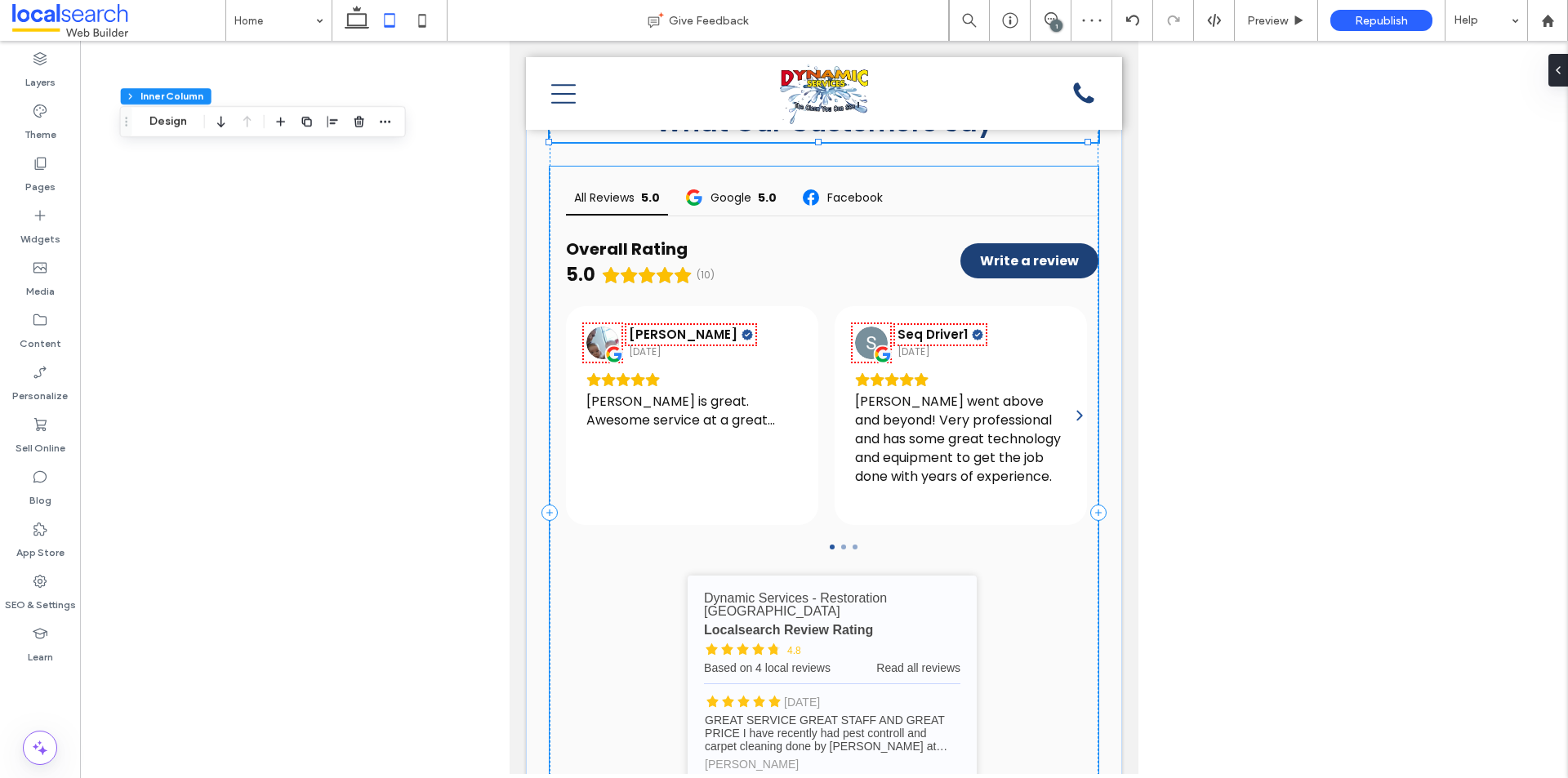
click at [601, 424] on div "[PERSON_NAME] is great. Awesome service at a great price." at bounding box center [692, 438] width 211 height 132
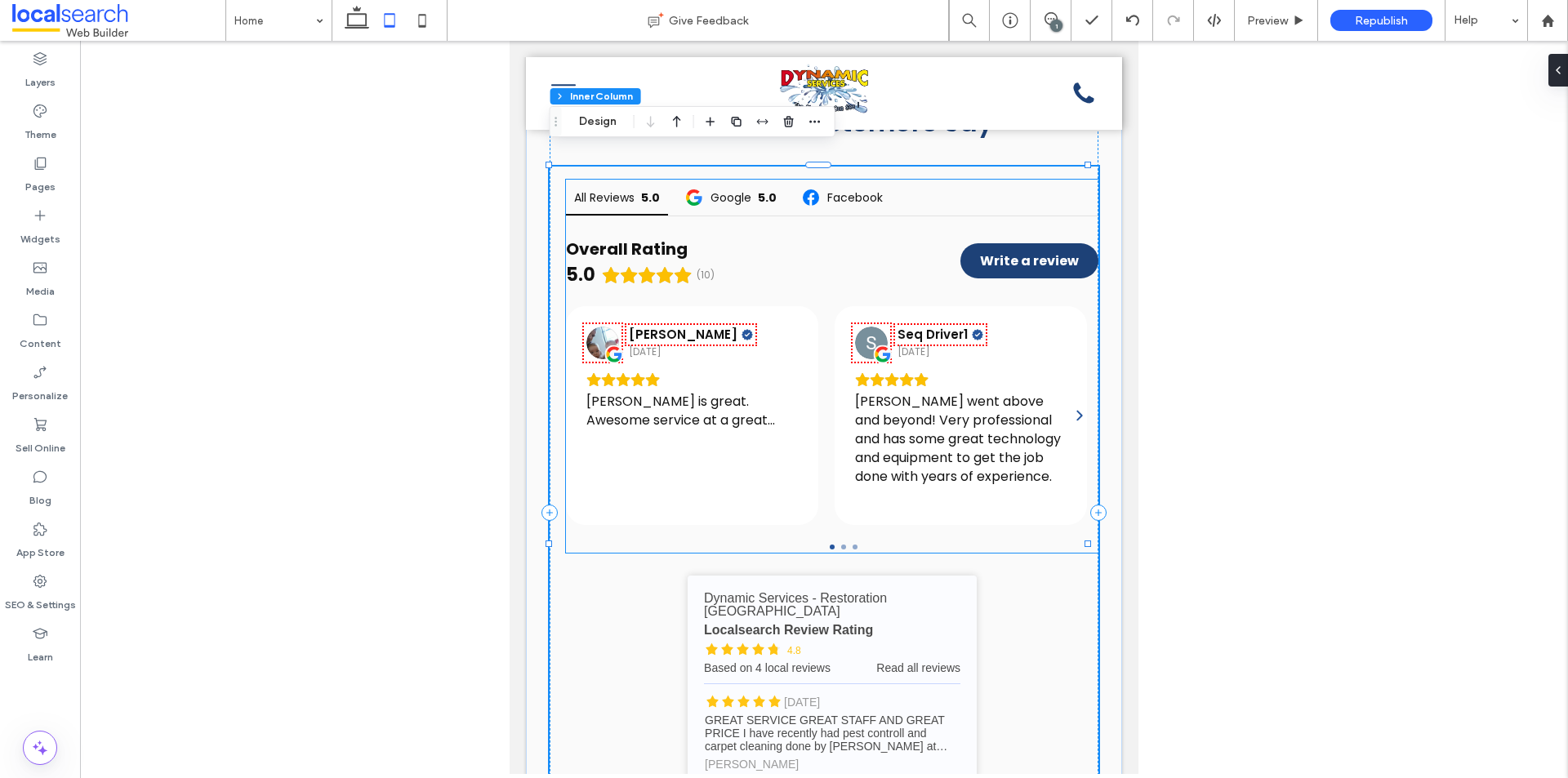
click at [580, 309] on div "[PERSON_NAME] [DATE] [PERSON_NAME] is great. Awesome service at a great price." at bounding box center [692, 415] width 252 height 219
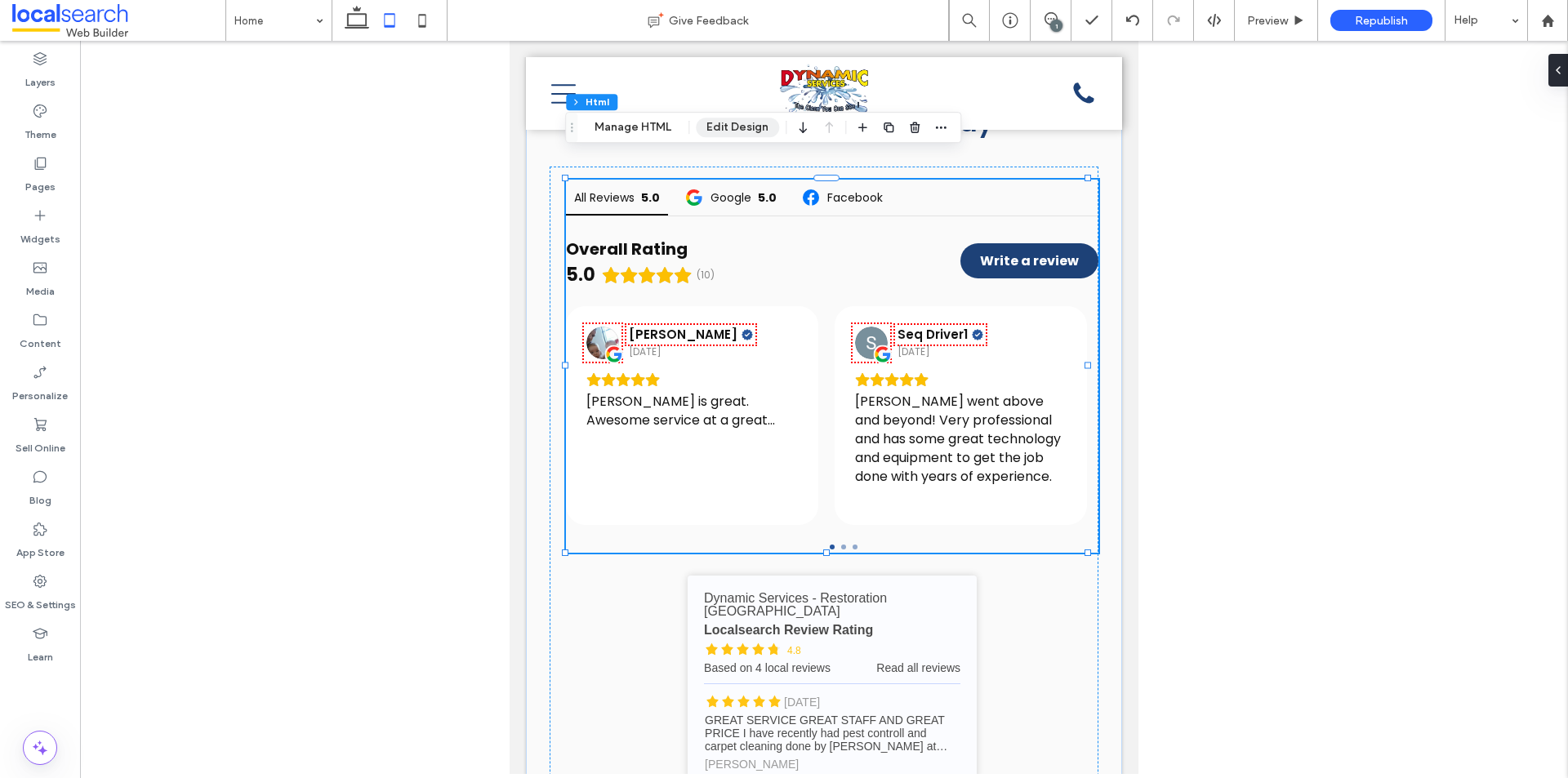
click at [715, 124] on button "Edit Design" at bounding box center [737, 127] width 83 height 20
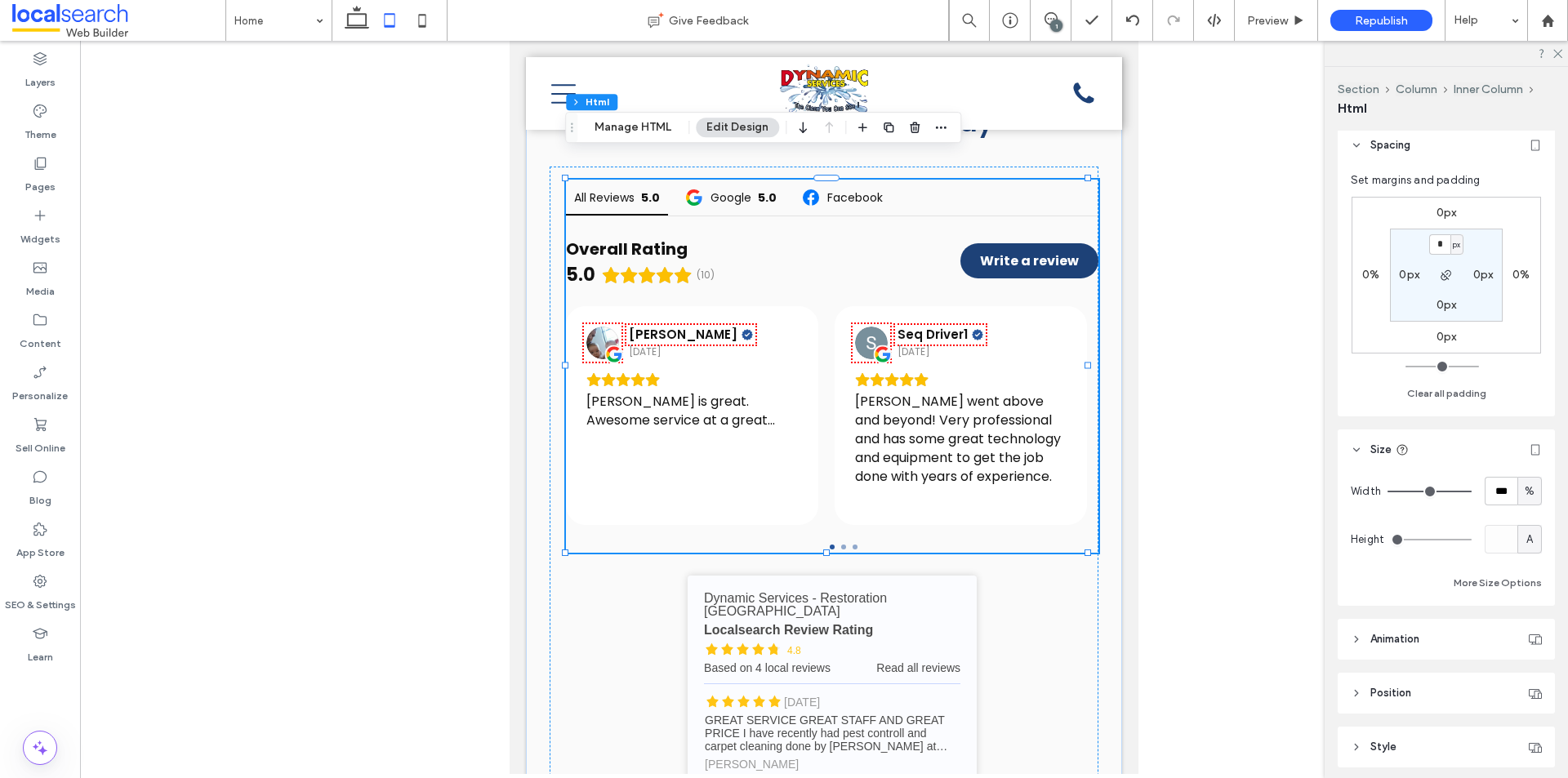
scroll to position [121, 0]
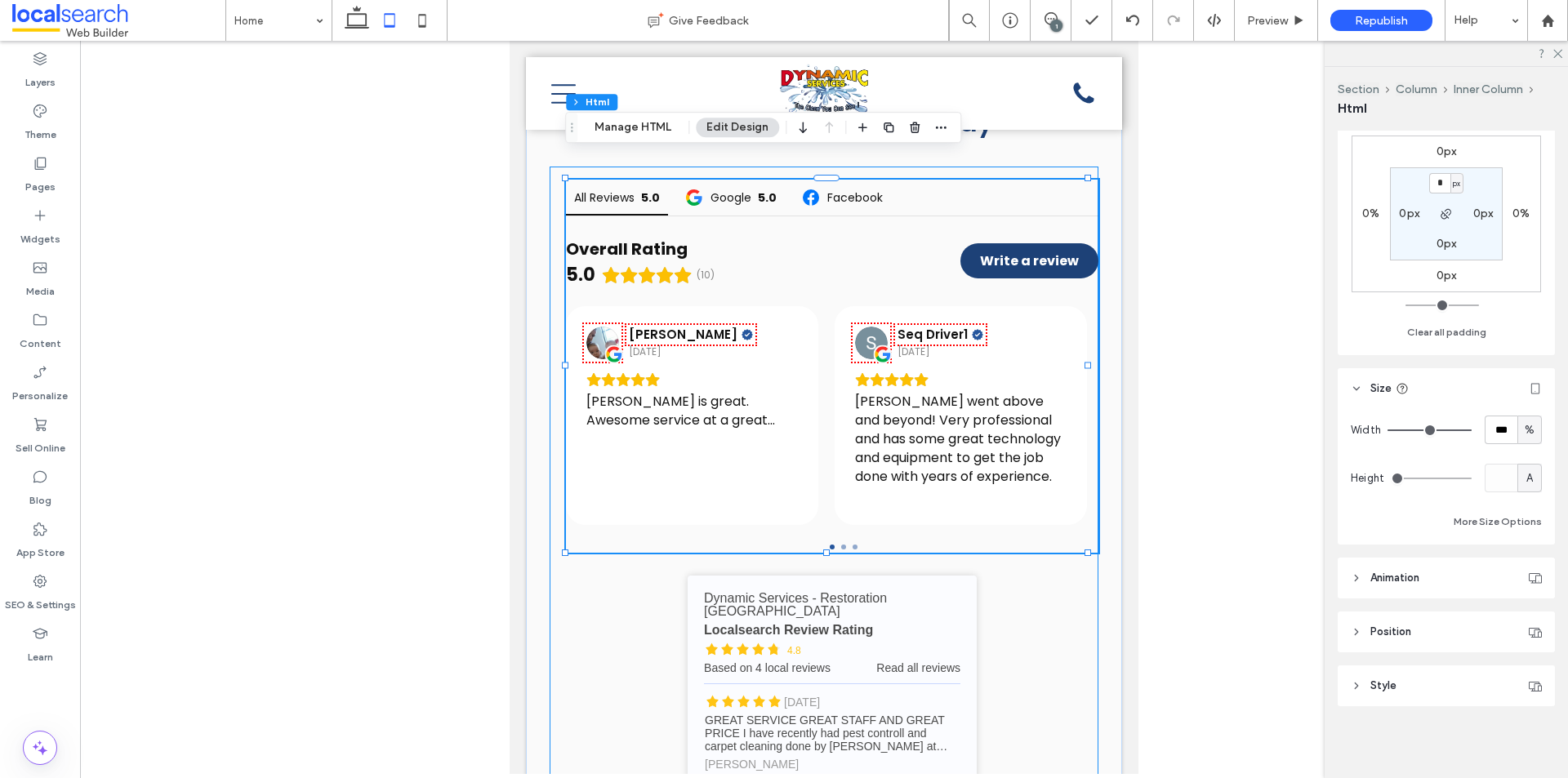
click at [558, 409] on div "All Reviews 5.0 Google 5.0 Facebook Overall Rating 5.0 (10) Write a review Bret…" at bounding box center [823, 544] width 548 height 756
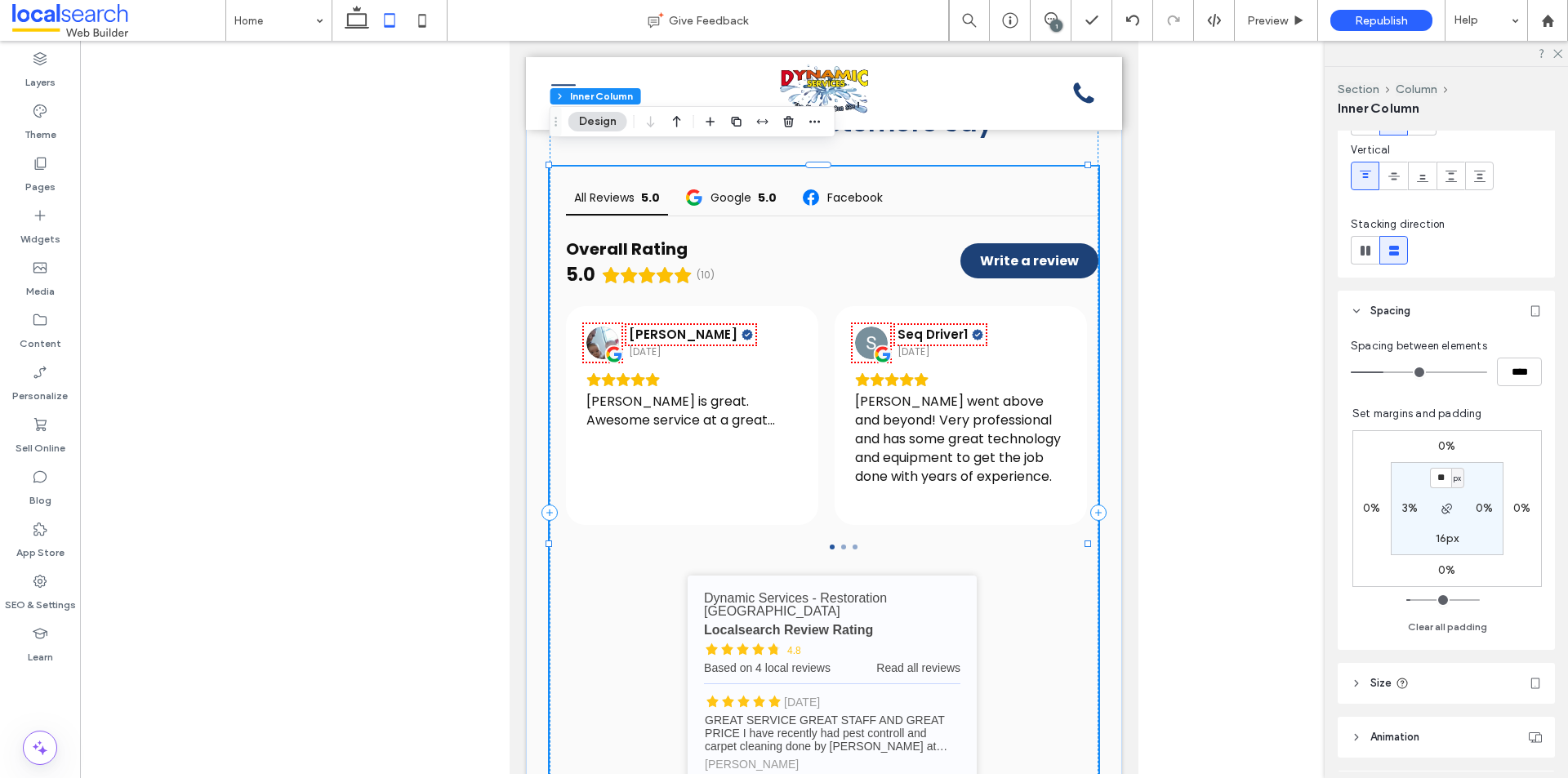
scroll to position [245, 0]
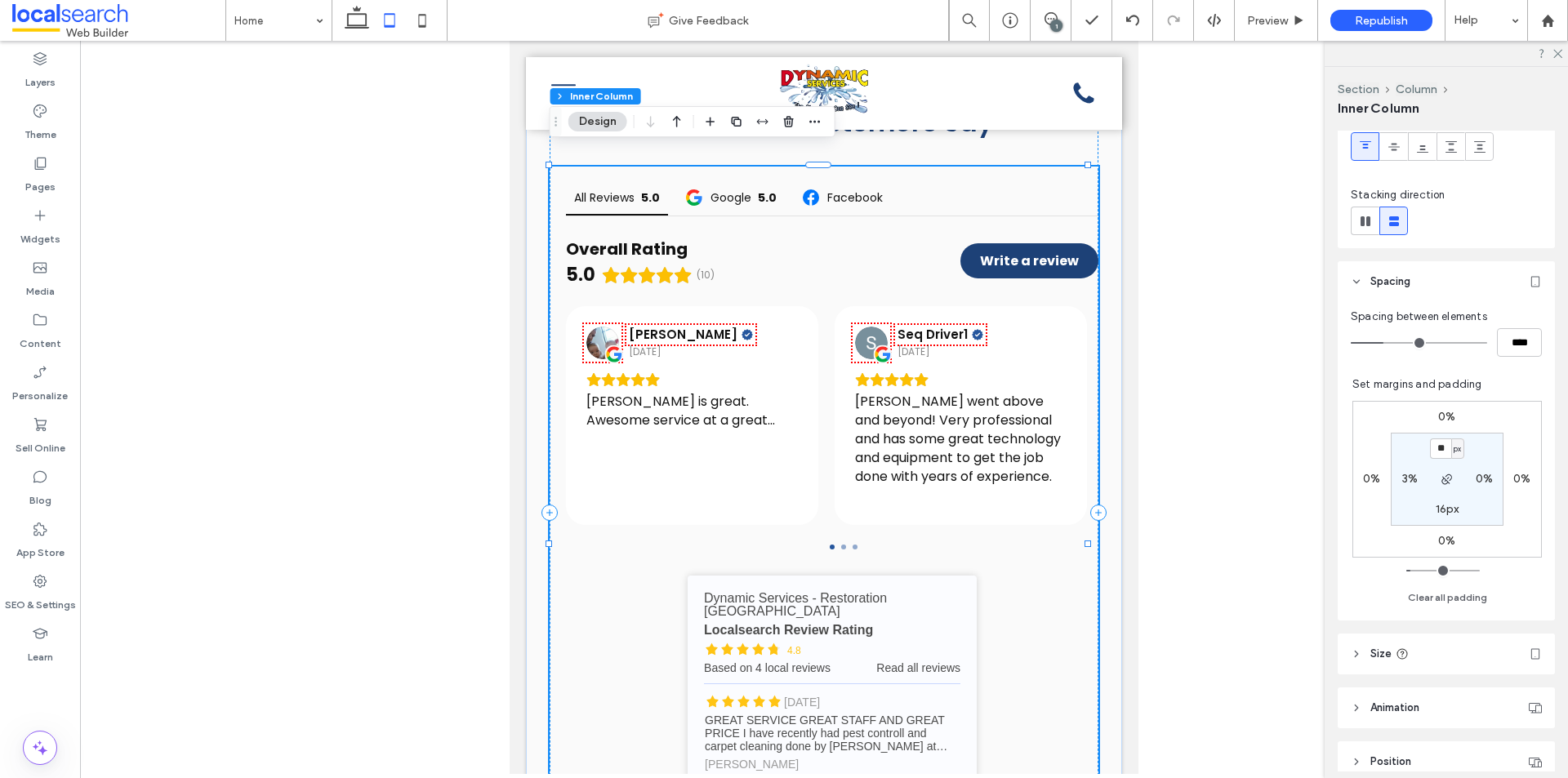
click at [1407, 476] on label "3%" at bounding box center [1410, 478] width 16 height 14
type input "*"
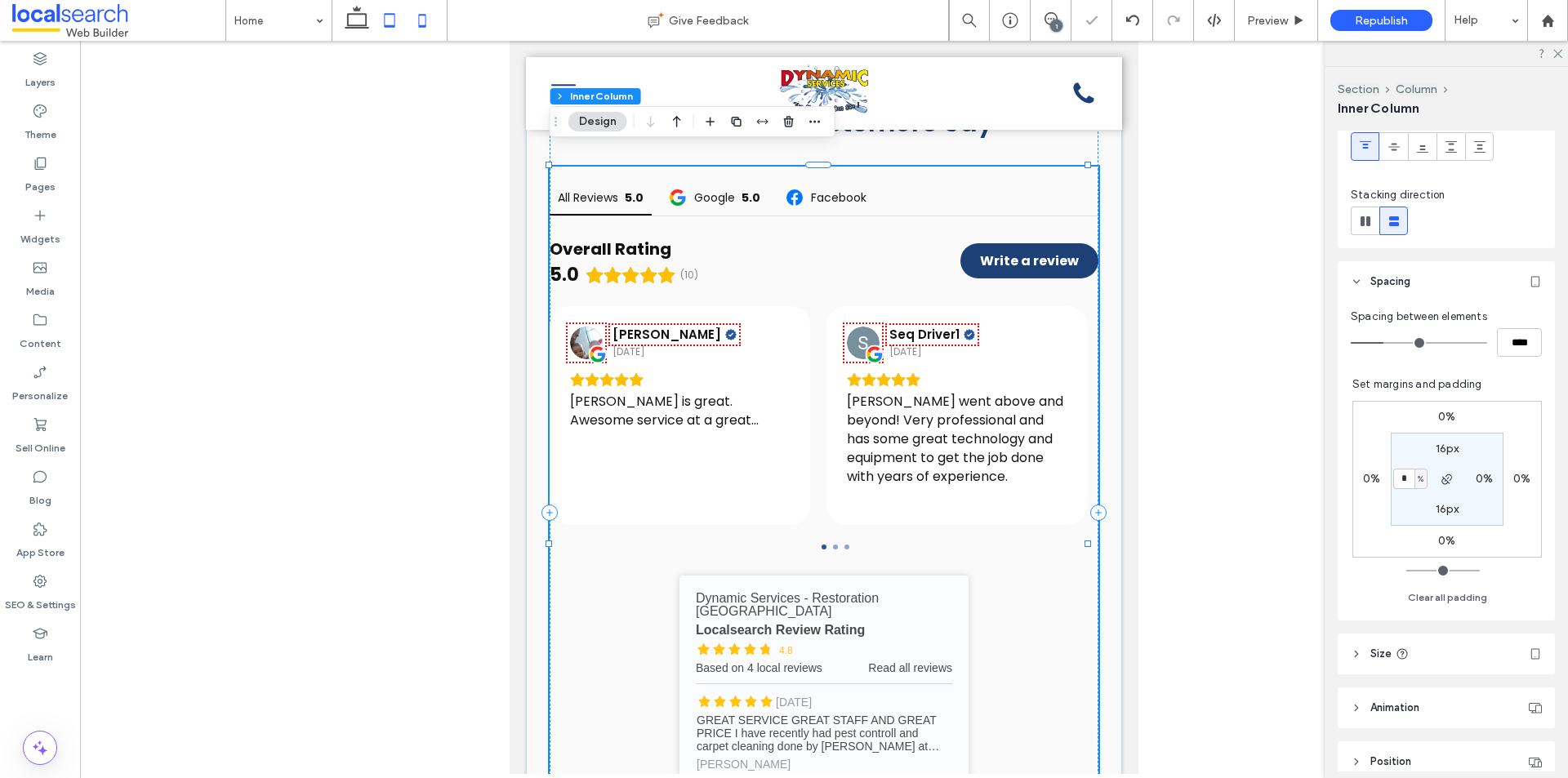
click at [421, 24] on icon at bounding box center [422, 20] width 33 height 33
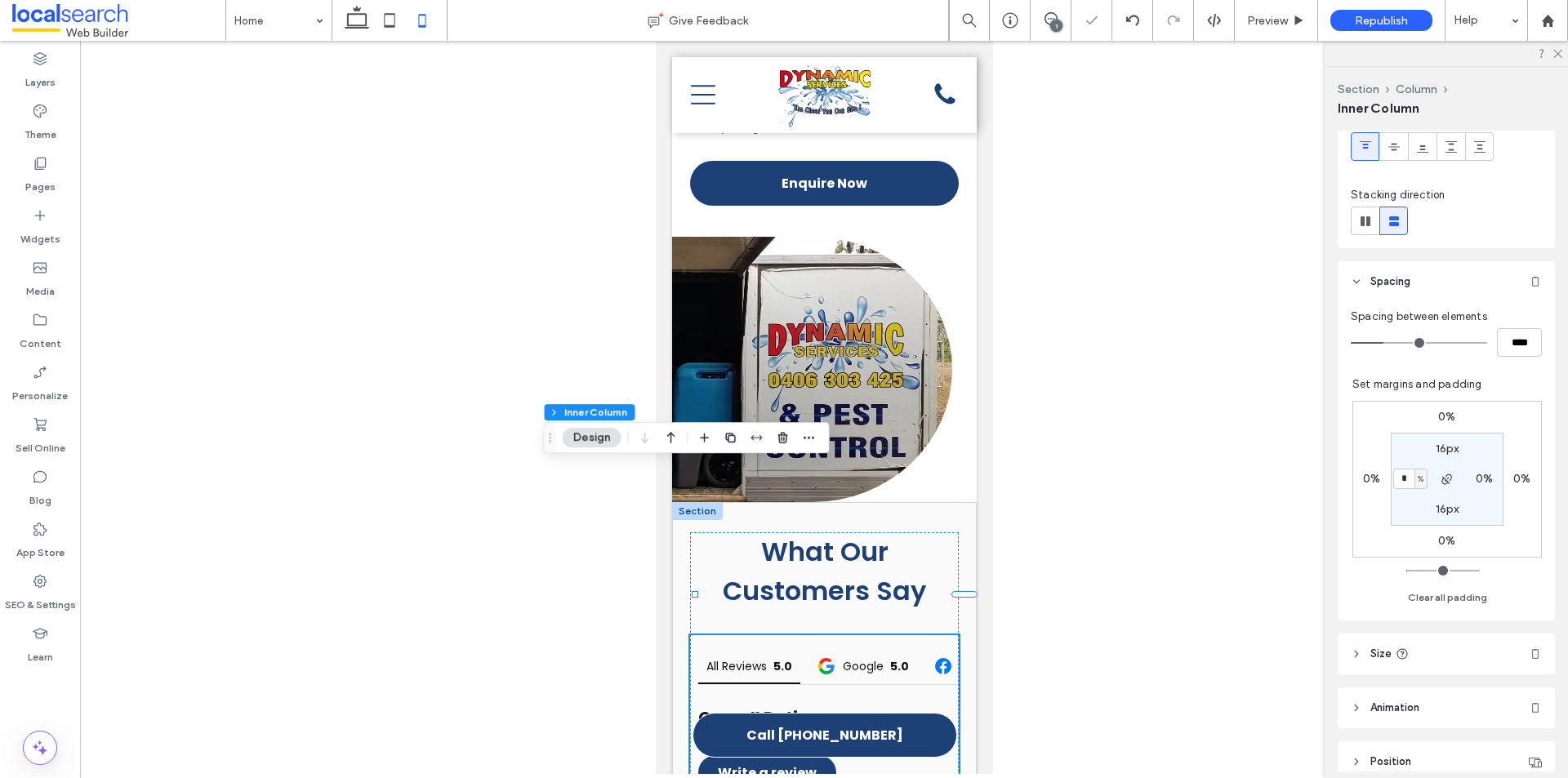
type input "*"
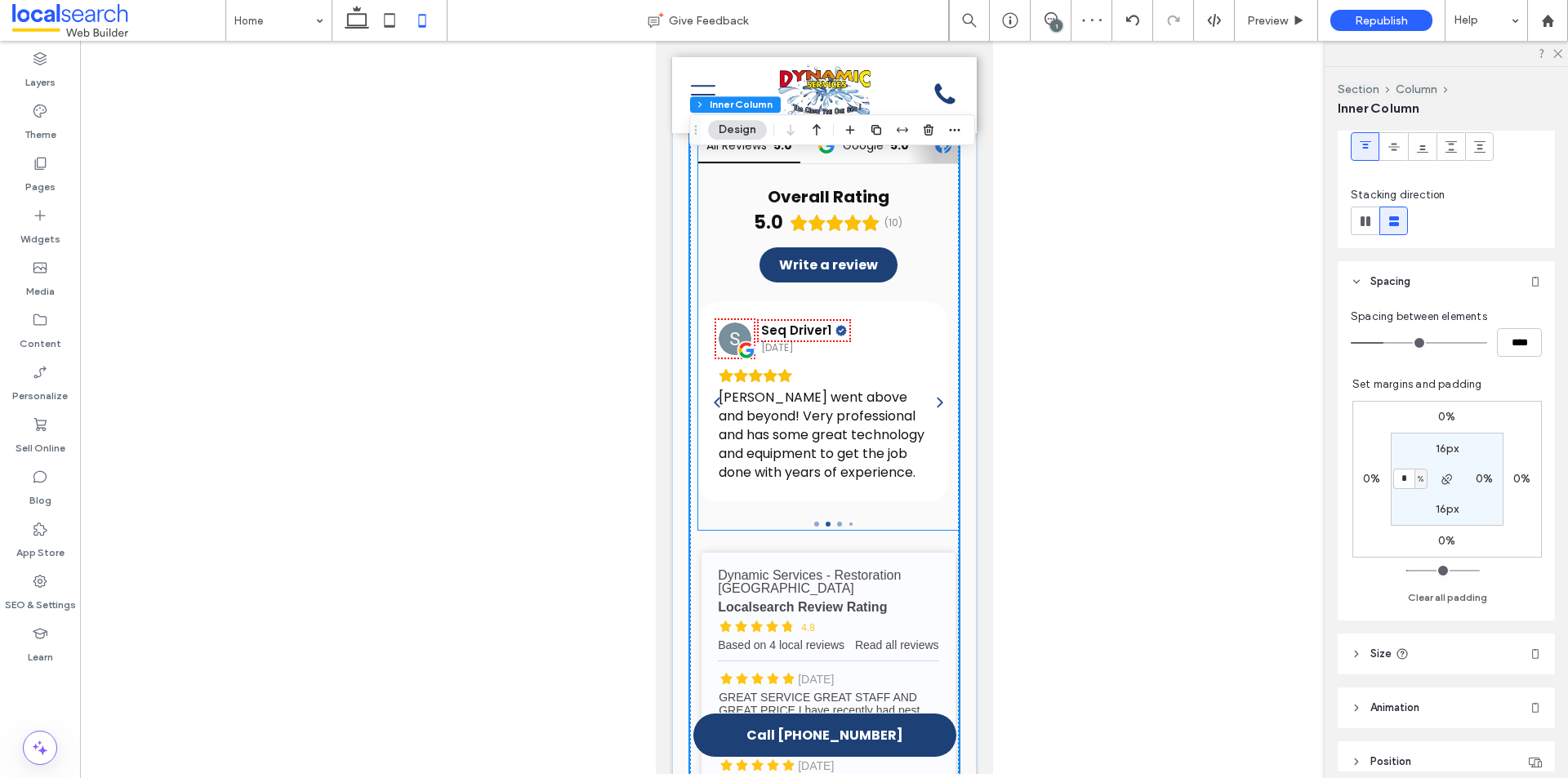
scroll to position [5513, 0]
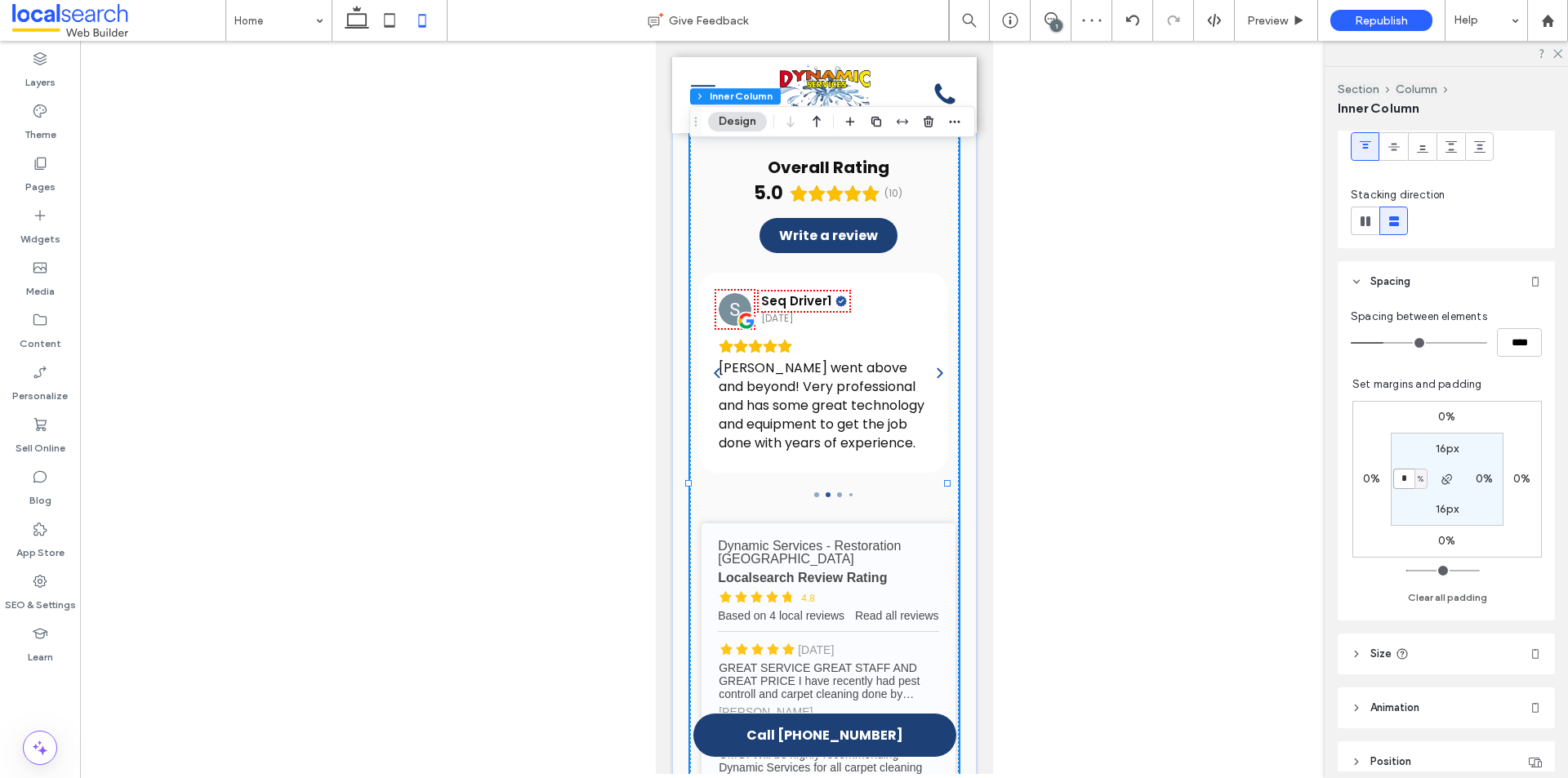
click at [1398, 476] on input "*" at bounding box center [1404, 479] width 21 height 20
type input "*"
click at [355, 23] on icon at bounding box center [357, 20] width 33 height 33
type input "*"
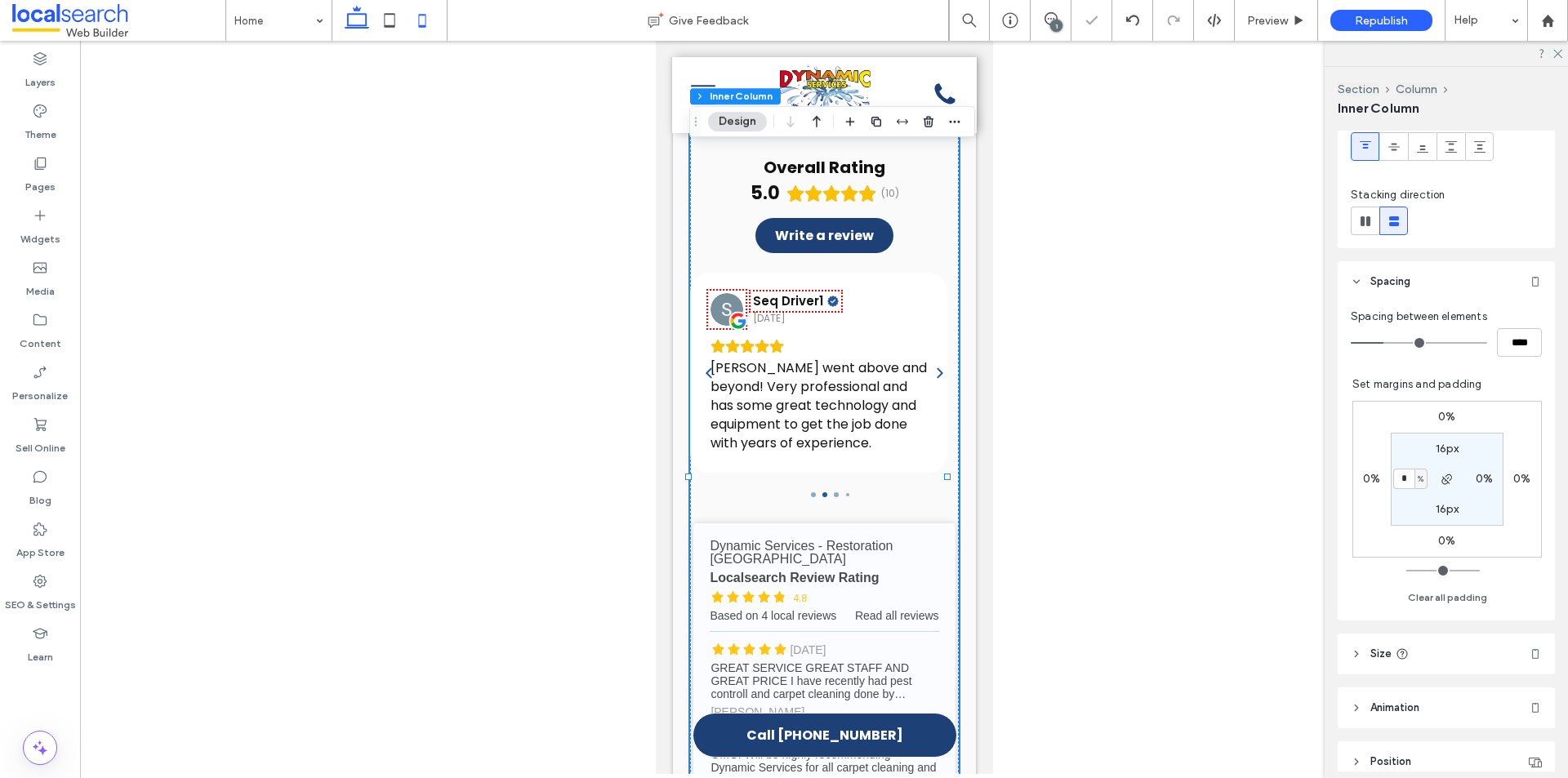
type input "**"
type input "*"
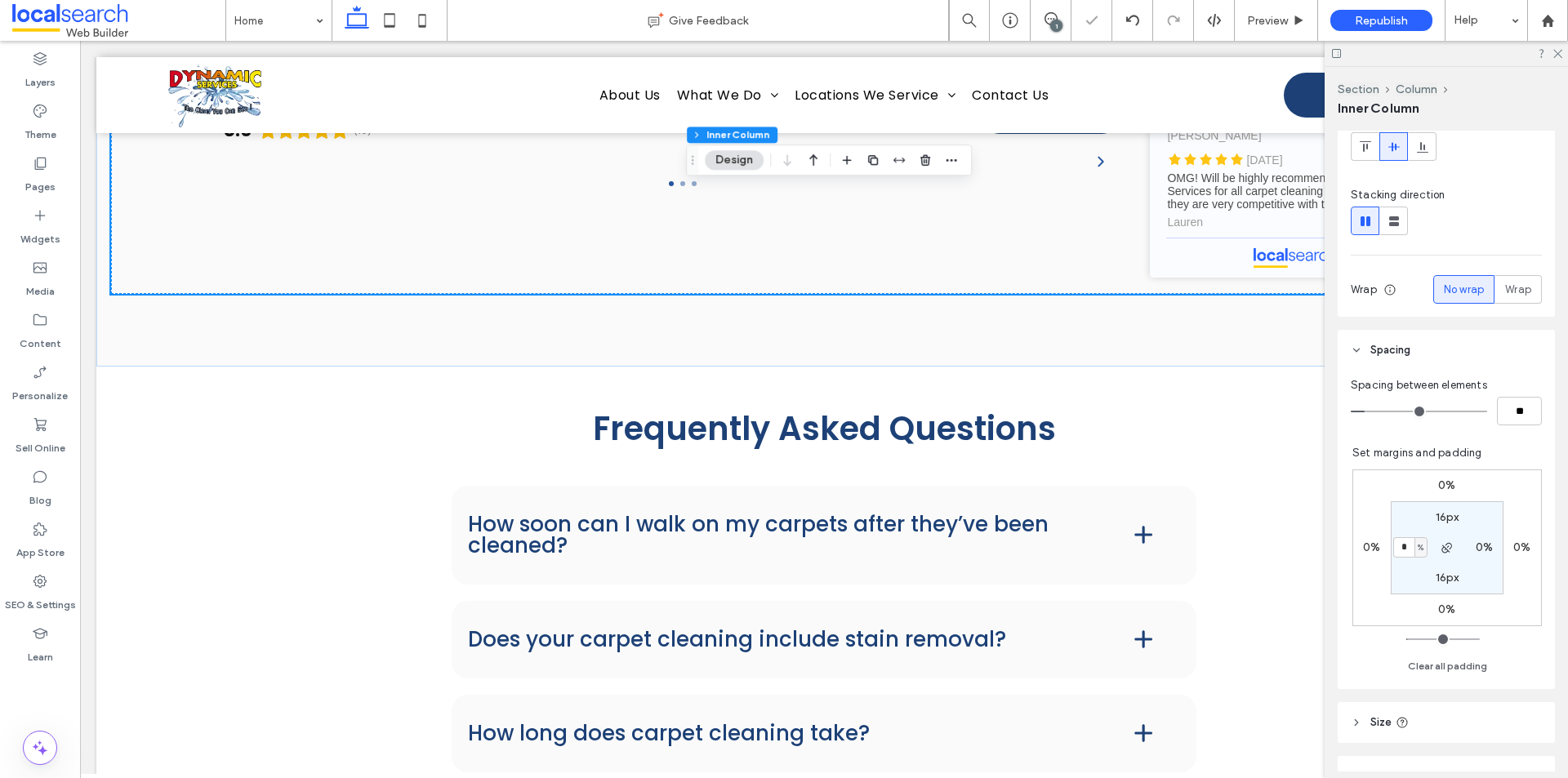
scroll to position [5186, 0]
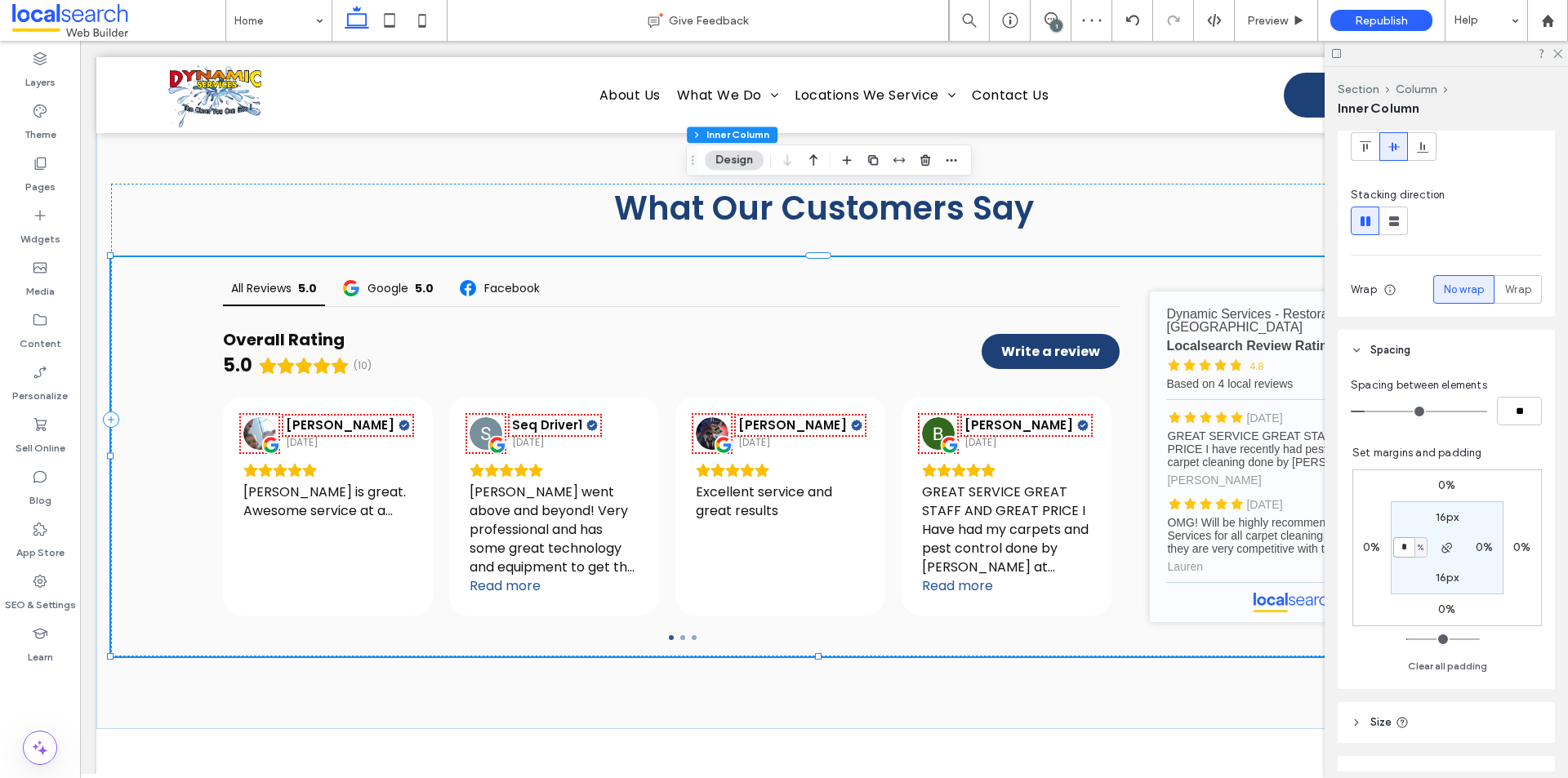
click at [1397, 553] on input "*" at bounding box center [1404, 547] width 21 height 20
type input "***"
type input "*"
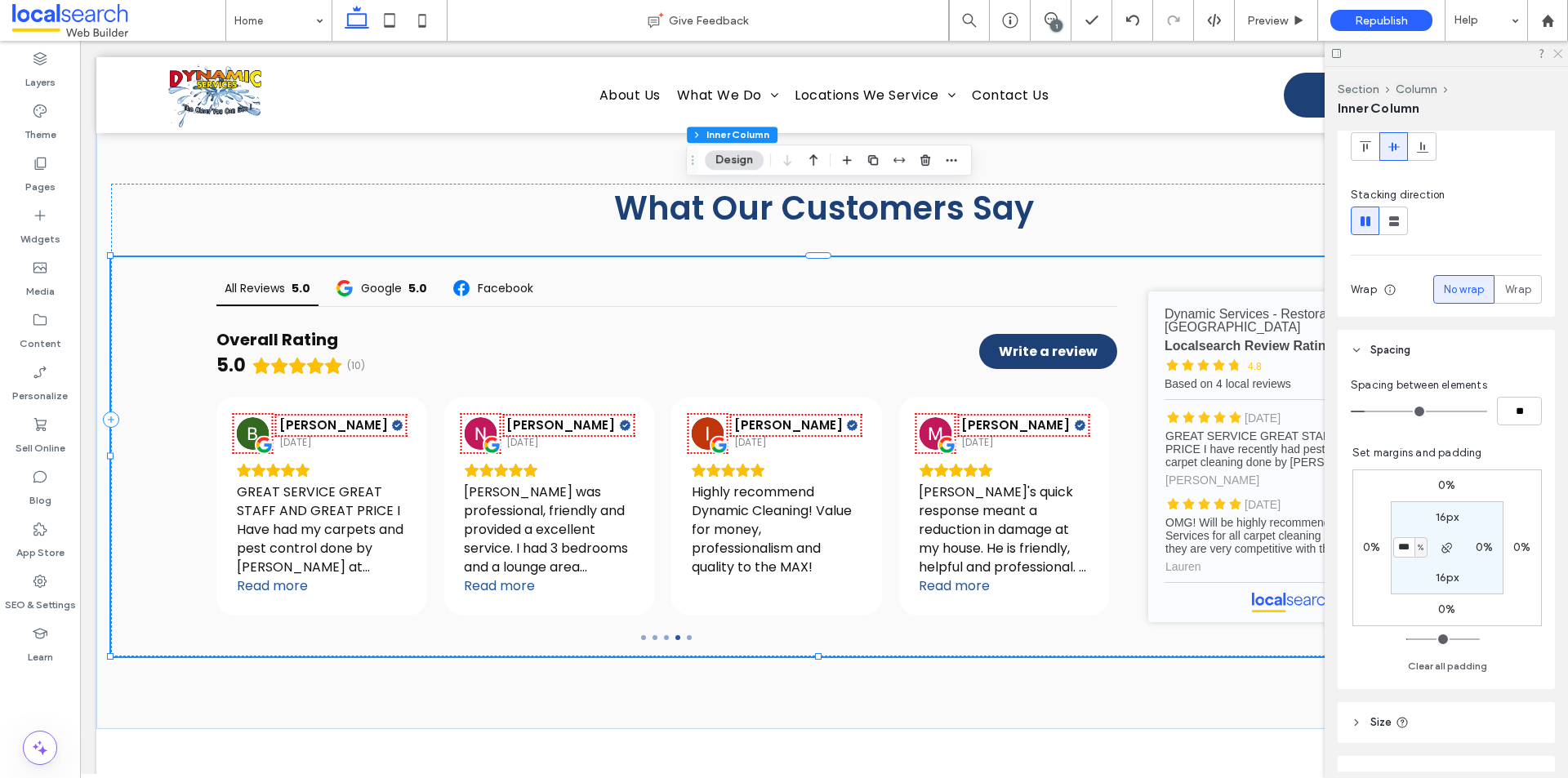
click at [1556, 57] on icon at bounding box center [1557, 52] width 10 height 10
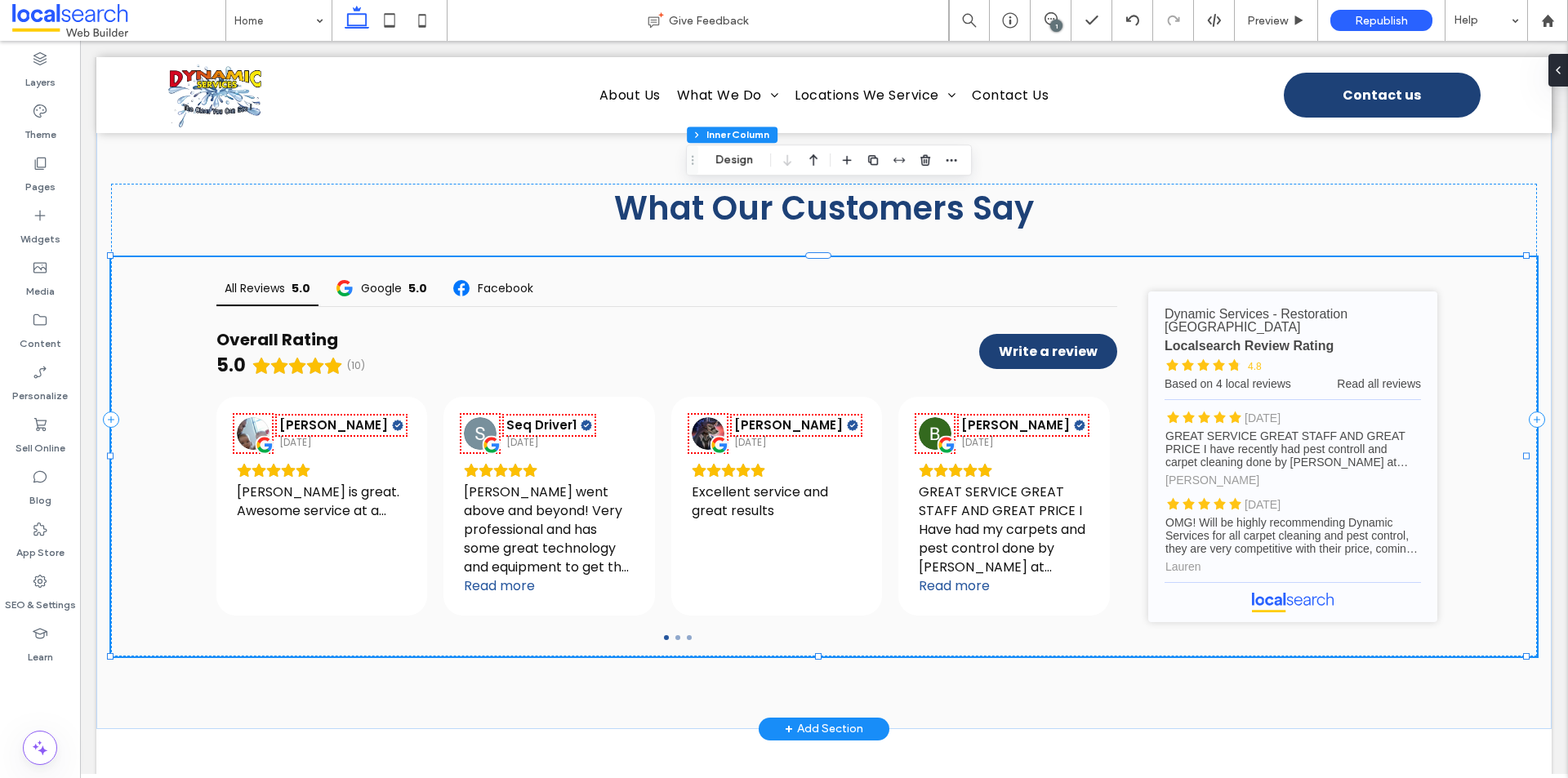
click at [193, 304] on div "All Reviews 5.0 Google 5.0 Facebook Overall Rating 5.0 (10) Write a review [PER…" at bounding box center [824, 456] width 1426 height 399
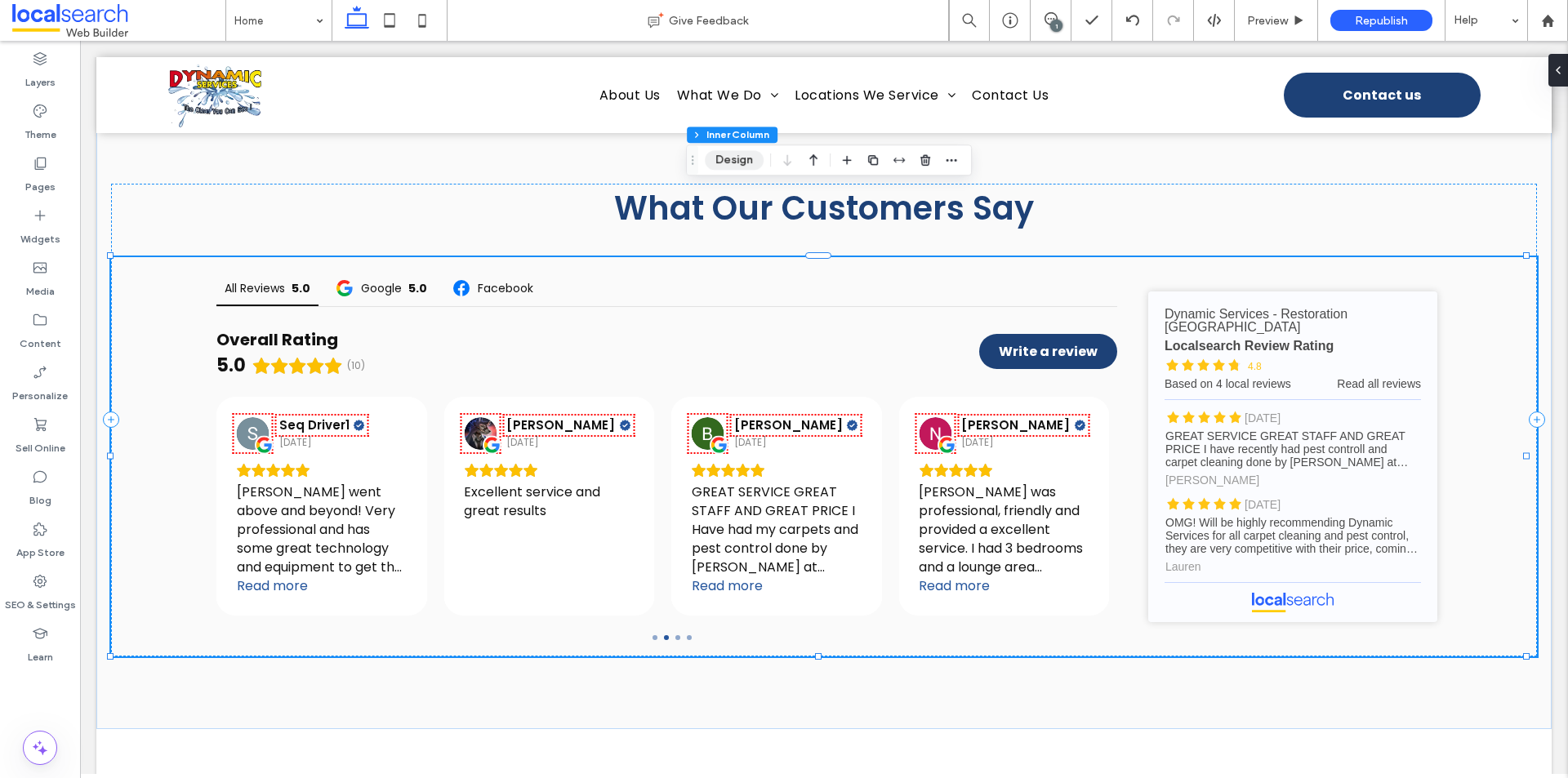
click at [723, 163] on button "Design" at bounding box center [734, 159] width 59 height 20
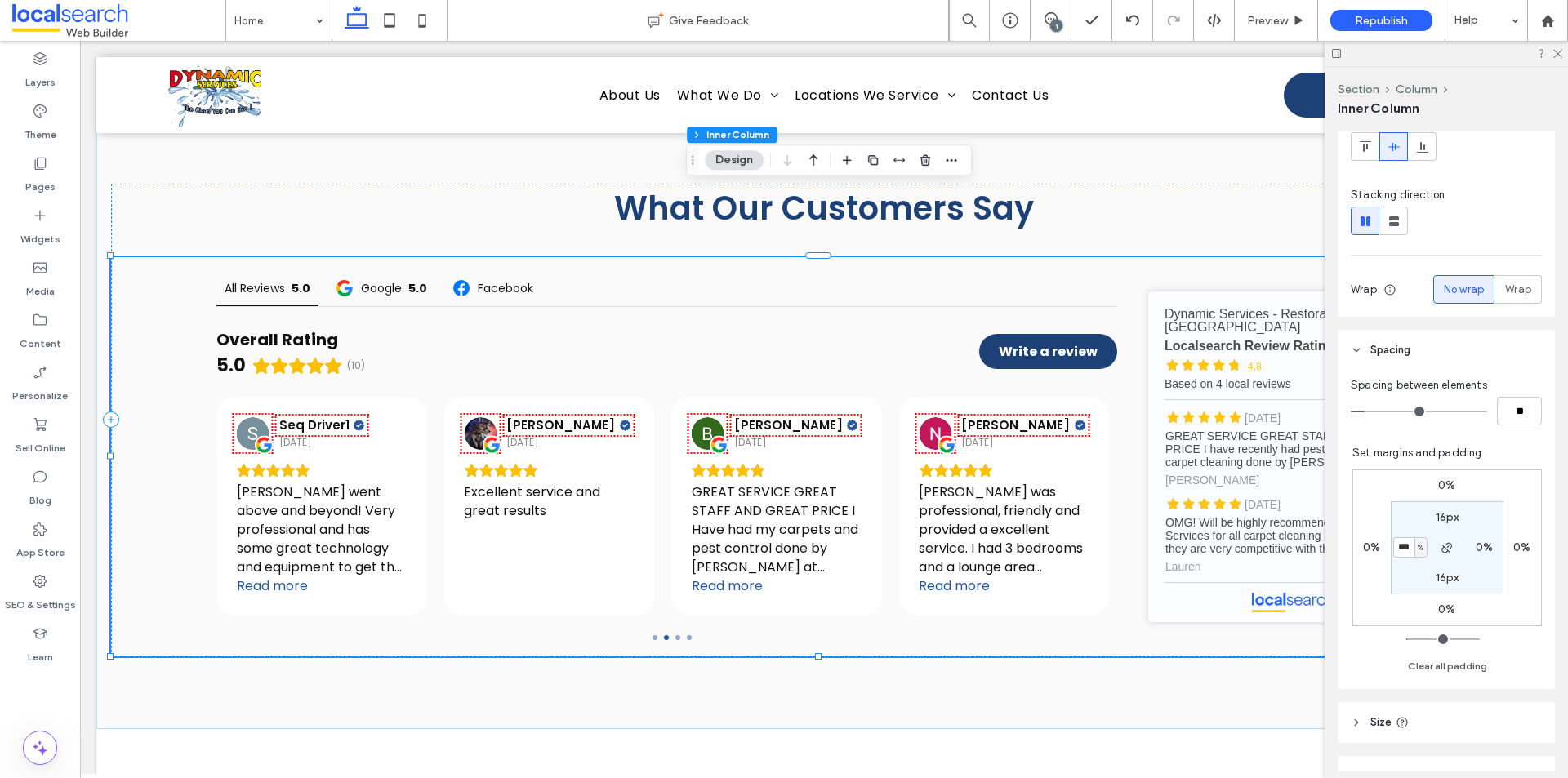
type input "*"
type input "**"
type input "*"
type input "**"
drag, startPoint x: 1354, startPoint y: 410, endPoint x: 1284, endPoint y: 410, distance: 70.0
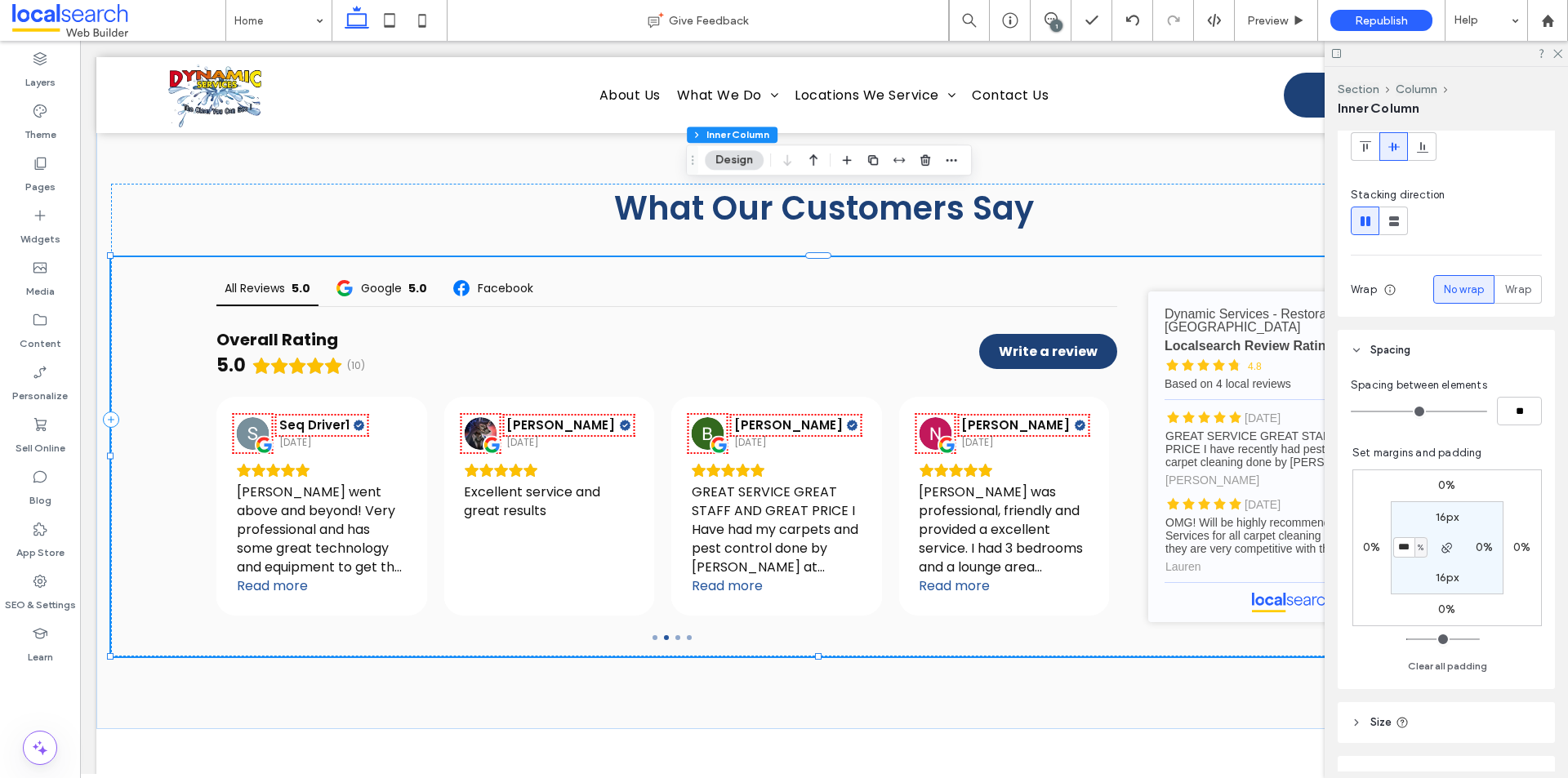
click at [1351, 410] on input "range" at bounding box center [1419, 411] width 136 height 2
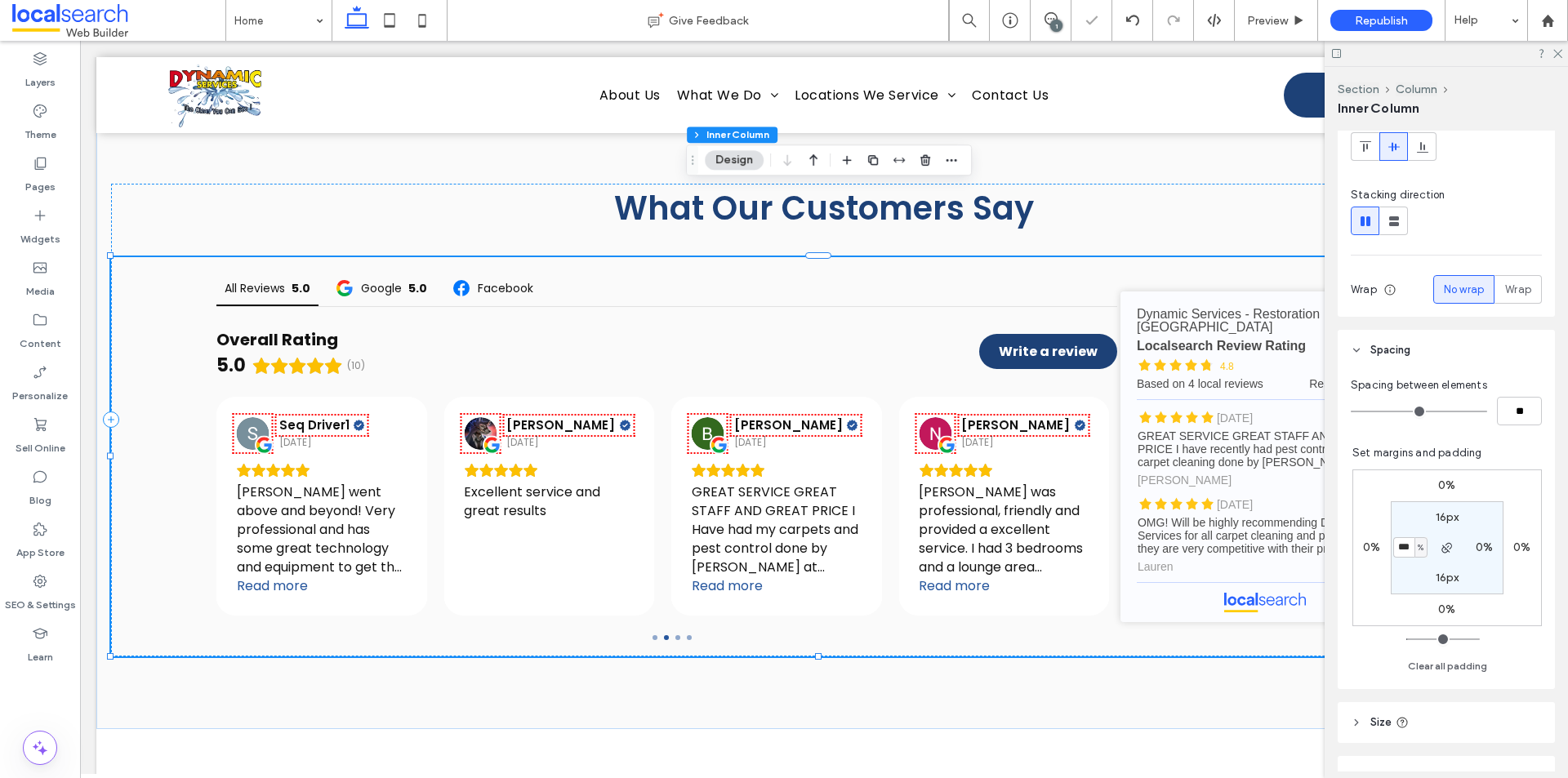
type input "*"
type input "**"
type input "*"
type input "**"
drag, startPoint x: 1358, startPoint y: 415, endPoint x: 1368, endPoint y: 417, distance: 10.2
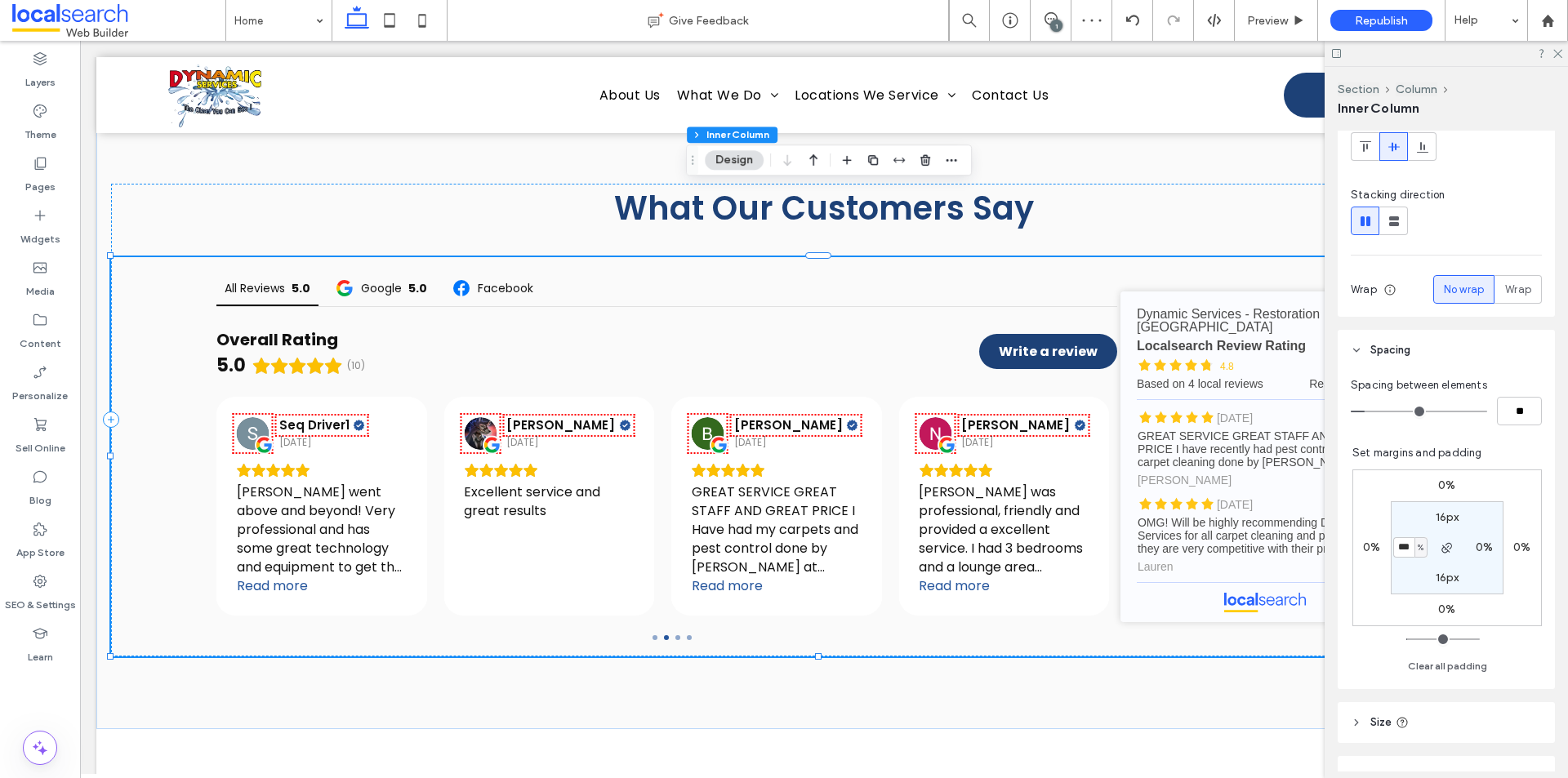
type input "*"
click at [1368, 412] on input "range" at bounding box center [1419, 411] width 136 height 2
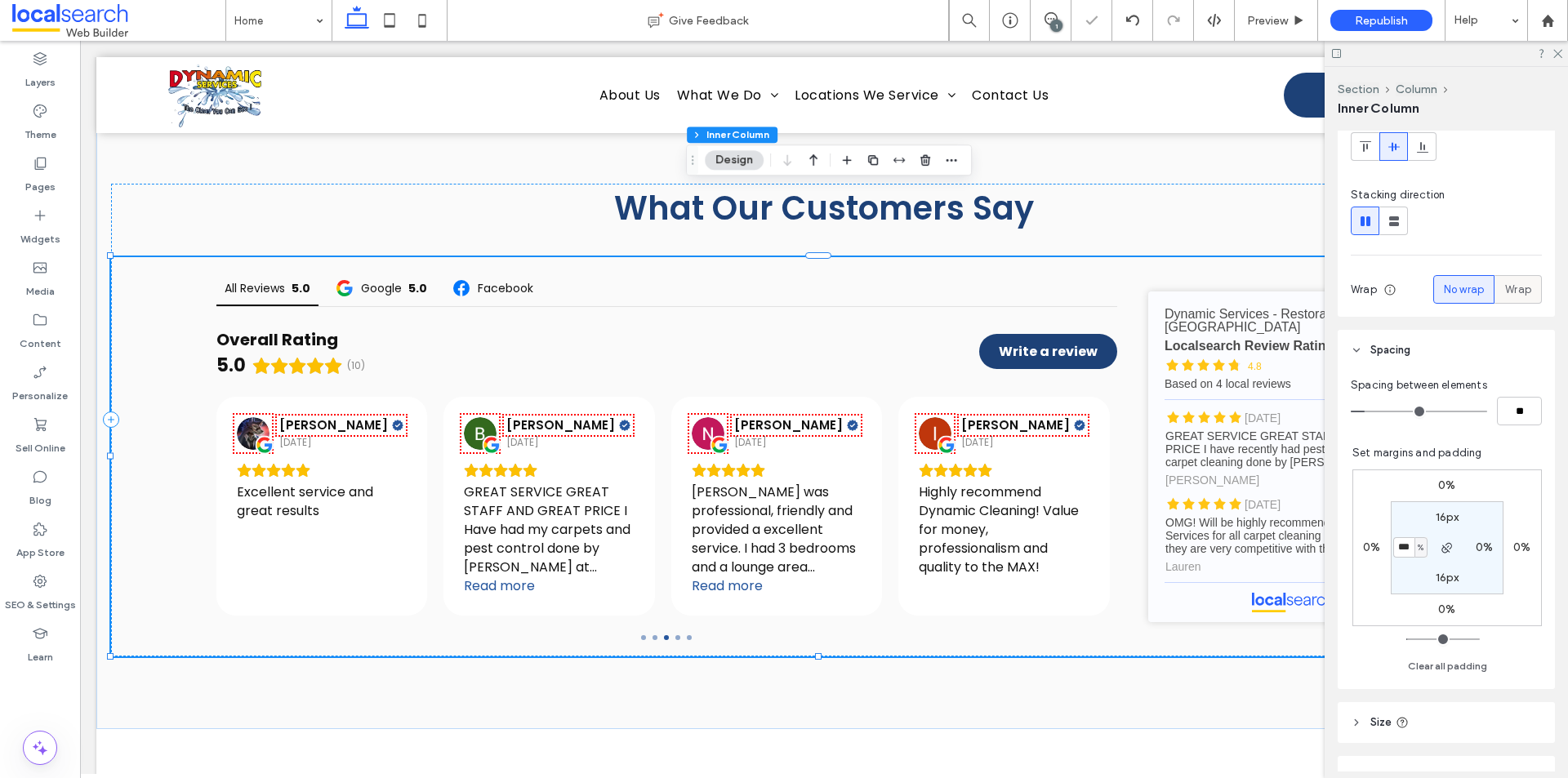
click at [1520, 296] on span "Wrap" at bounding box center [1519, 290] width 26 height 17
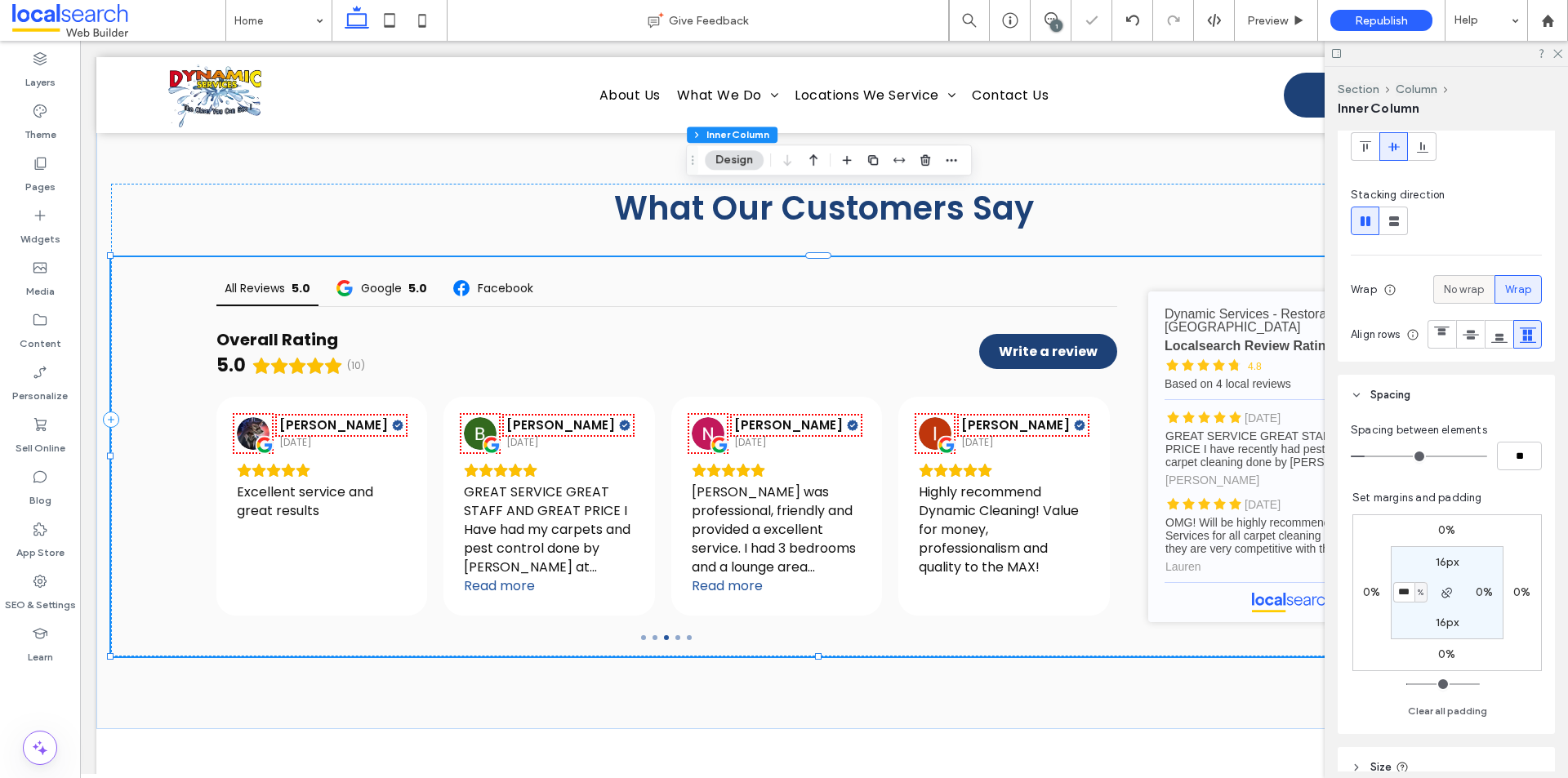
click at [1461, 295] on span "No wrap" at bounding box center [1464, 290] width 40 height 17
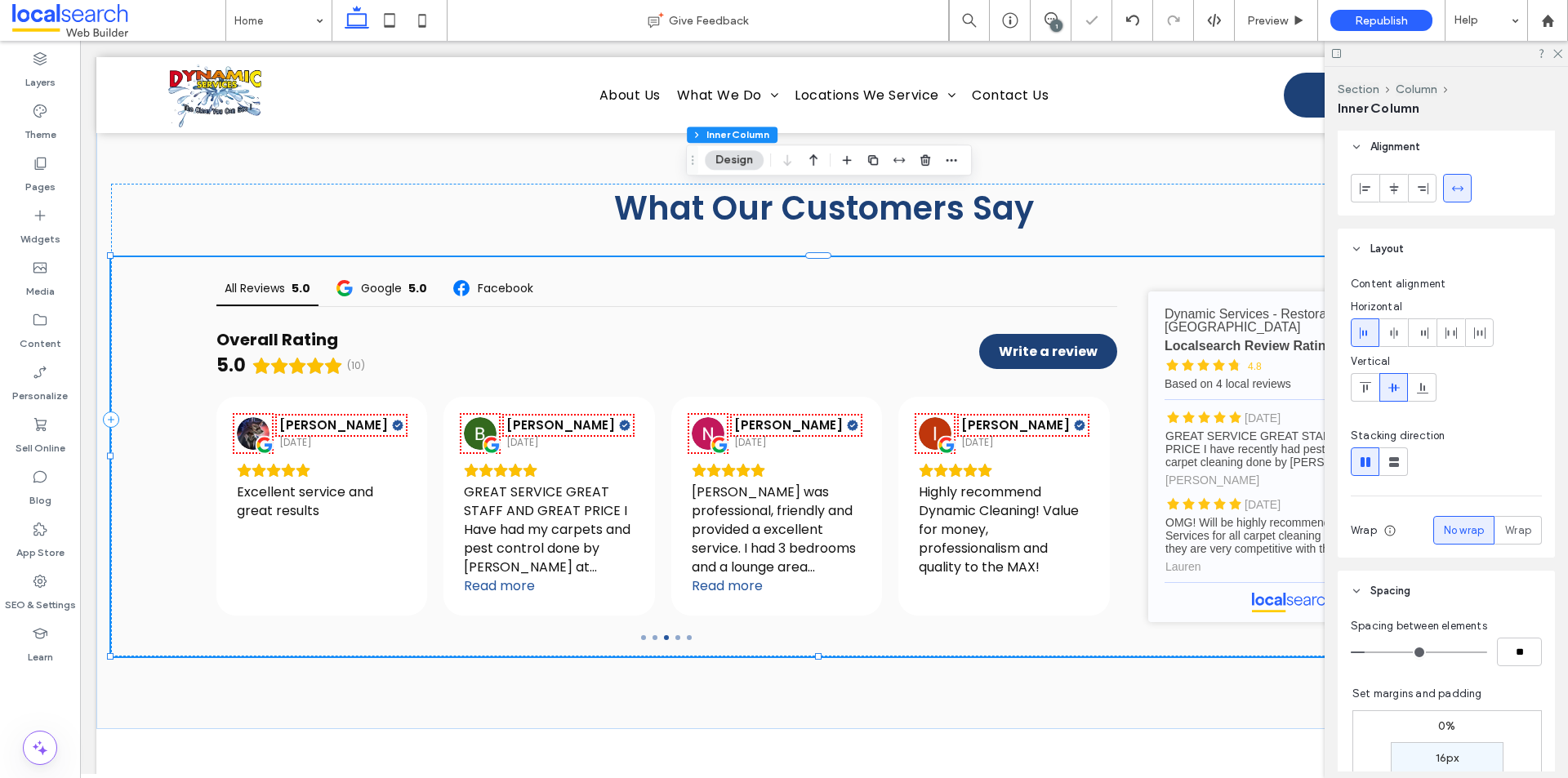
scroll to position [0, 0]
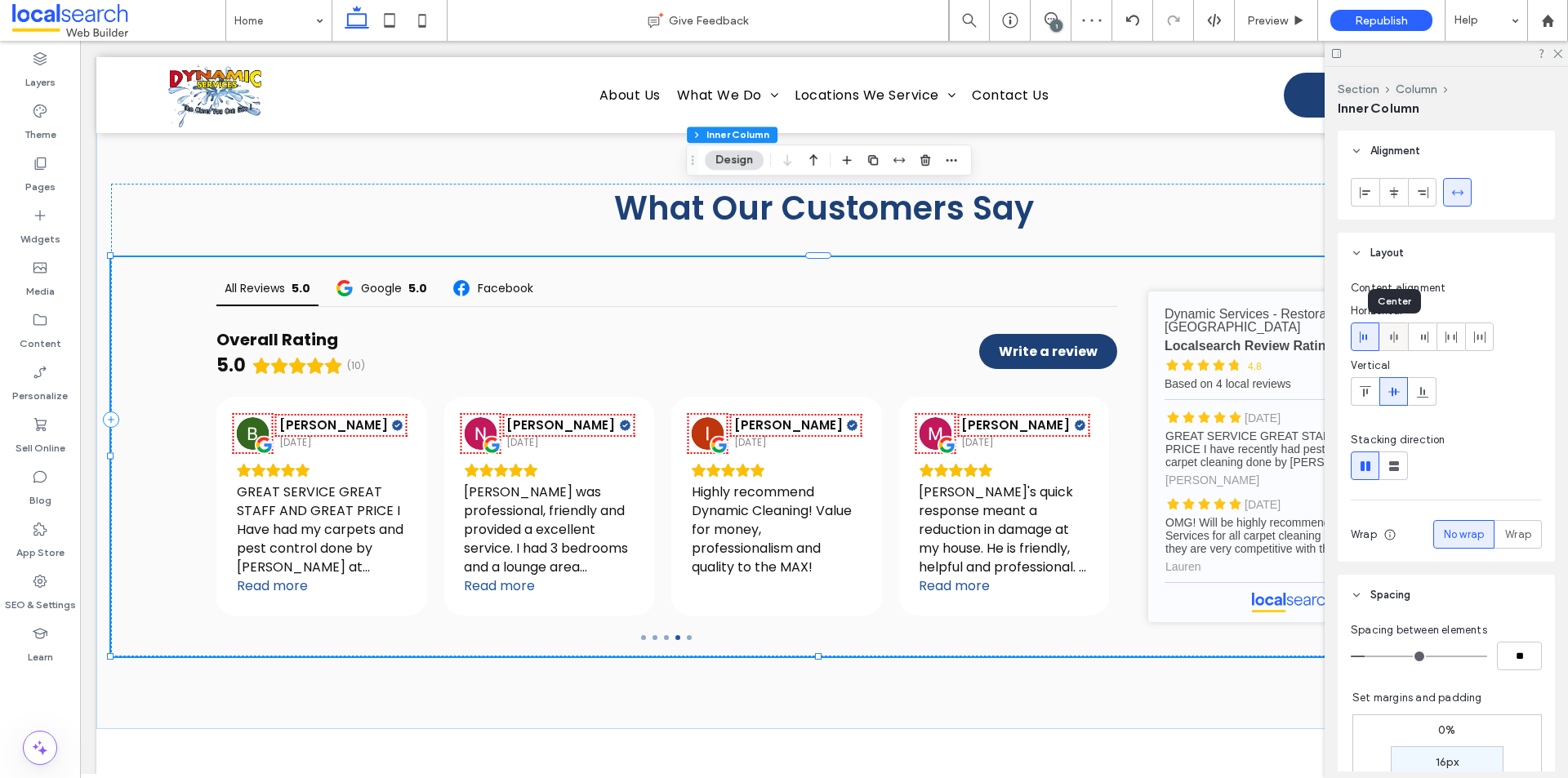
click at [1399, 329] on span at bounding box center [1394, 336] width 13 height 27
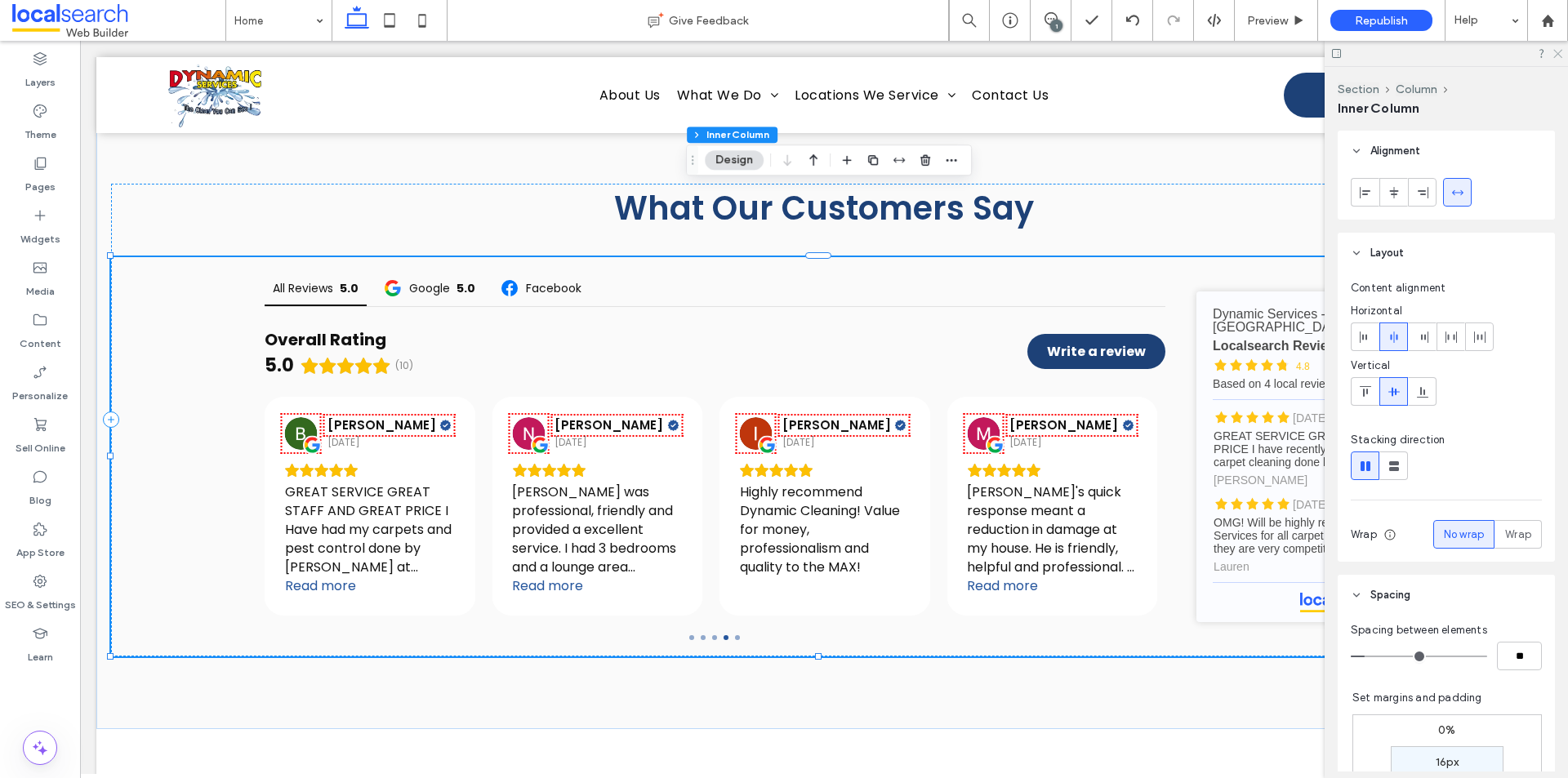
click at [1560, 56] on icon at bounding box center [1557, 52] width 10 height 10
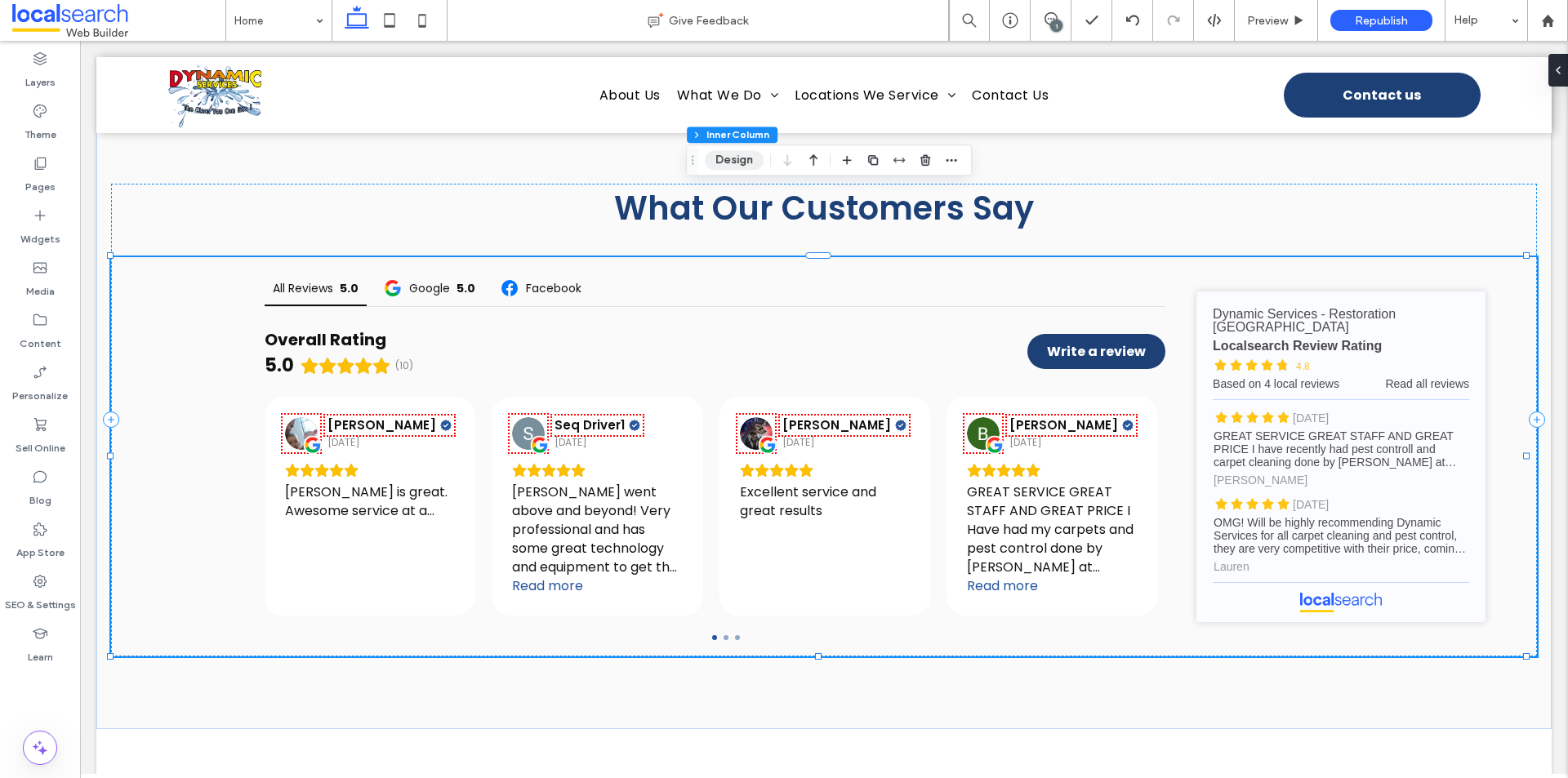
click at [715, 163] on button "Design" at bounding box center [734, 159] width 59 height 20
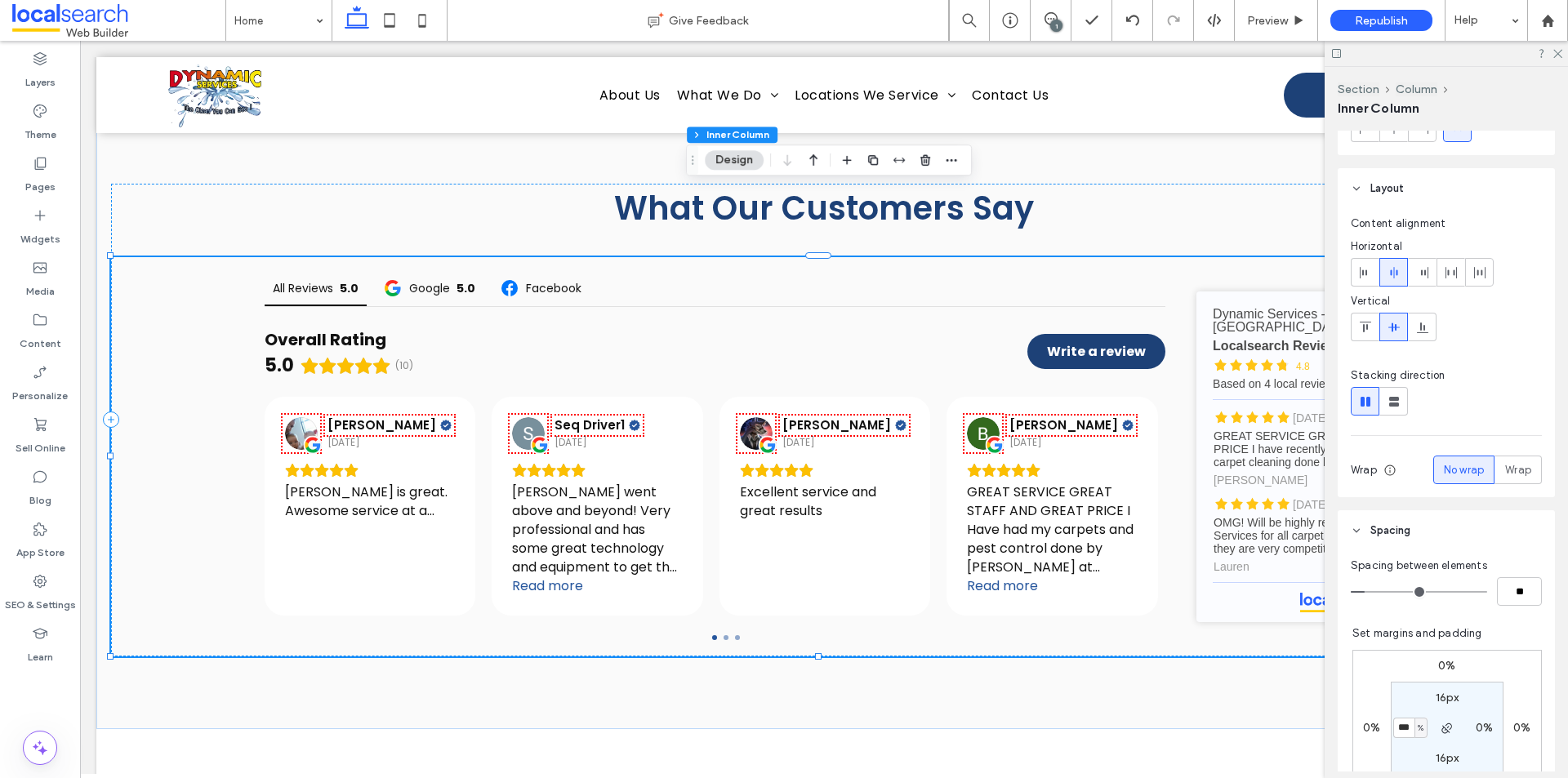
scroll to position [209, 0]
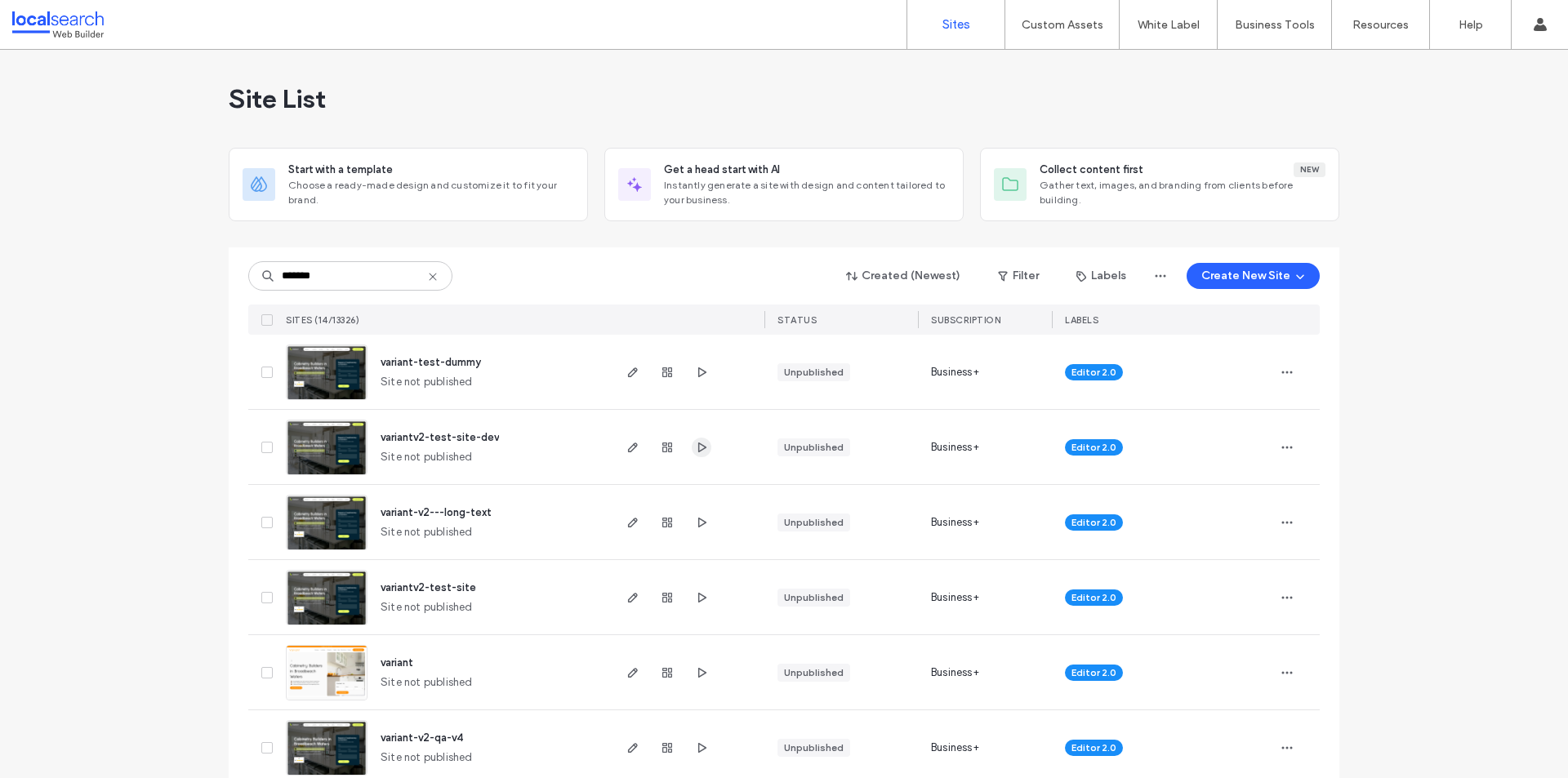
type input "*******"
click at [696, 441] on icon "button" at bounding box center [701, 448] width 13 height 13
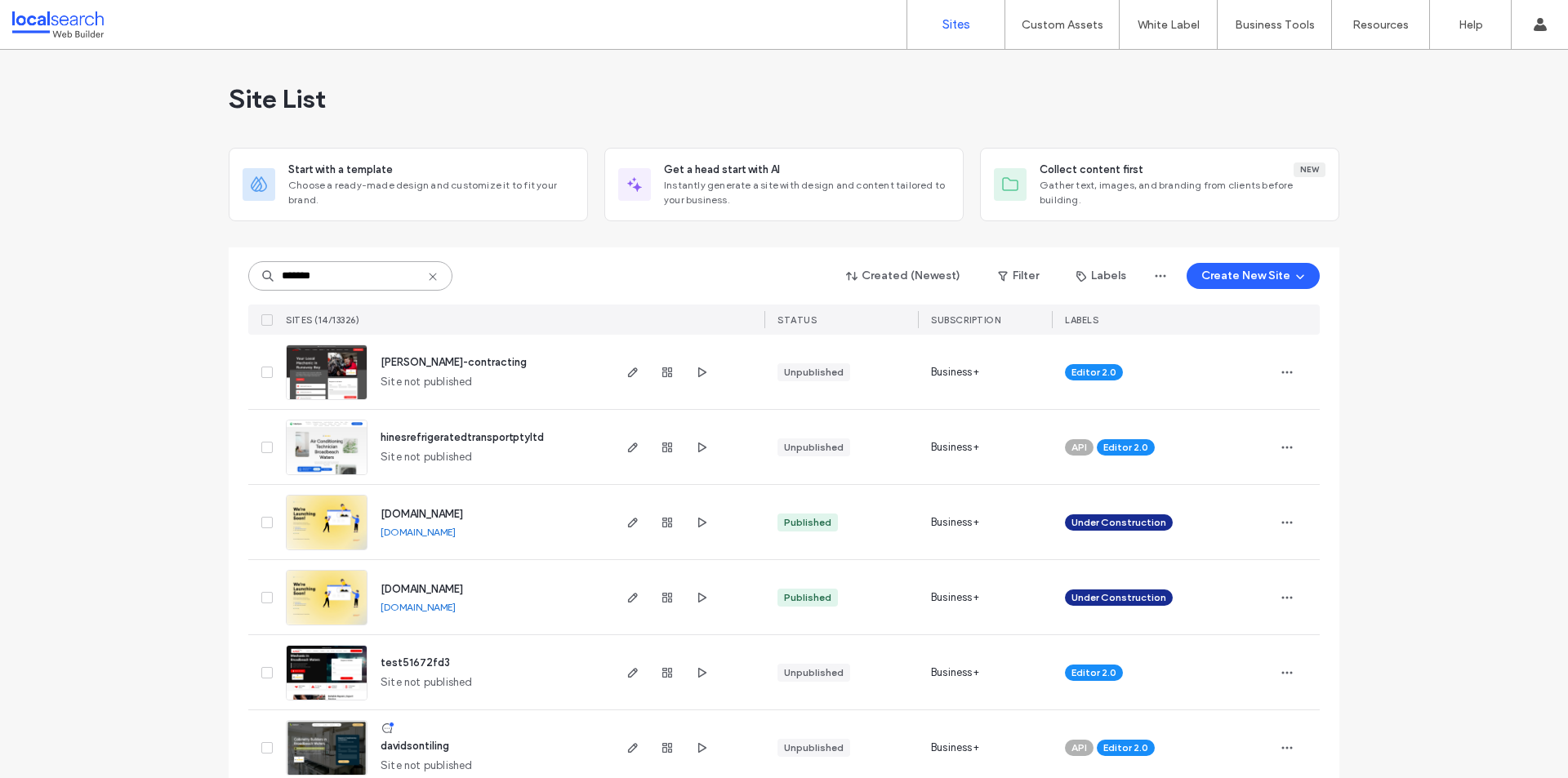
click at [372, 279] on input "*******" at bounding box center [350, 276] width 204 height 30
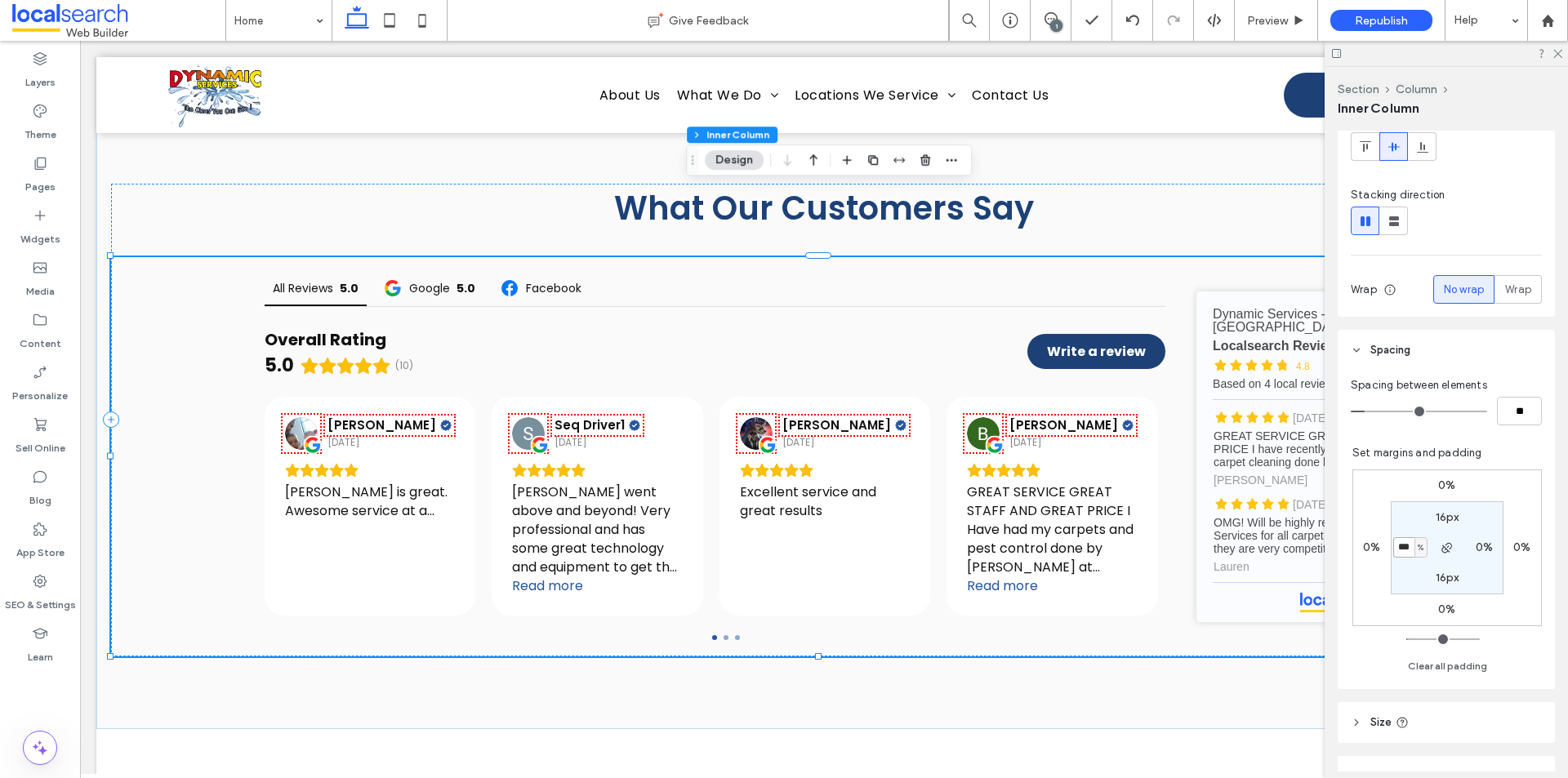
click at [1404, 553] on input "***" at bounding box center [1404, 547] width 21 height 20
type input "*"
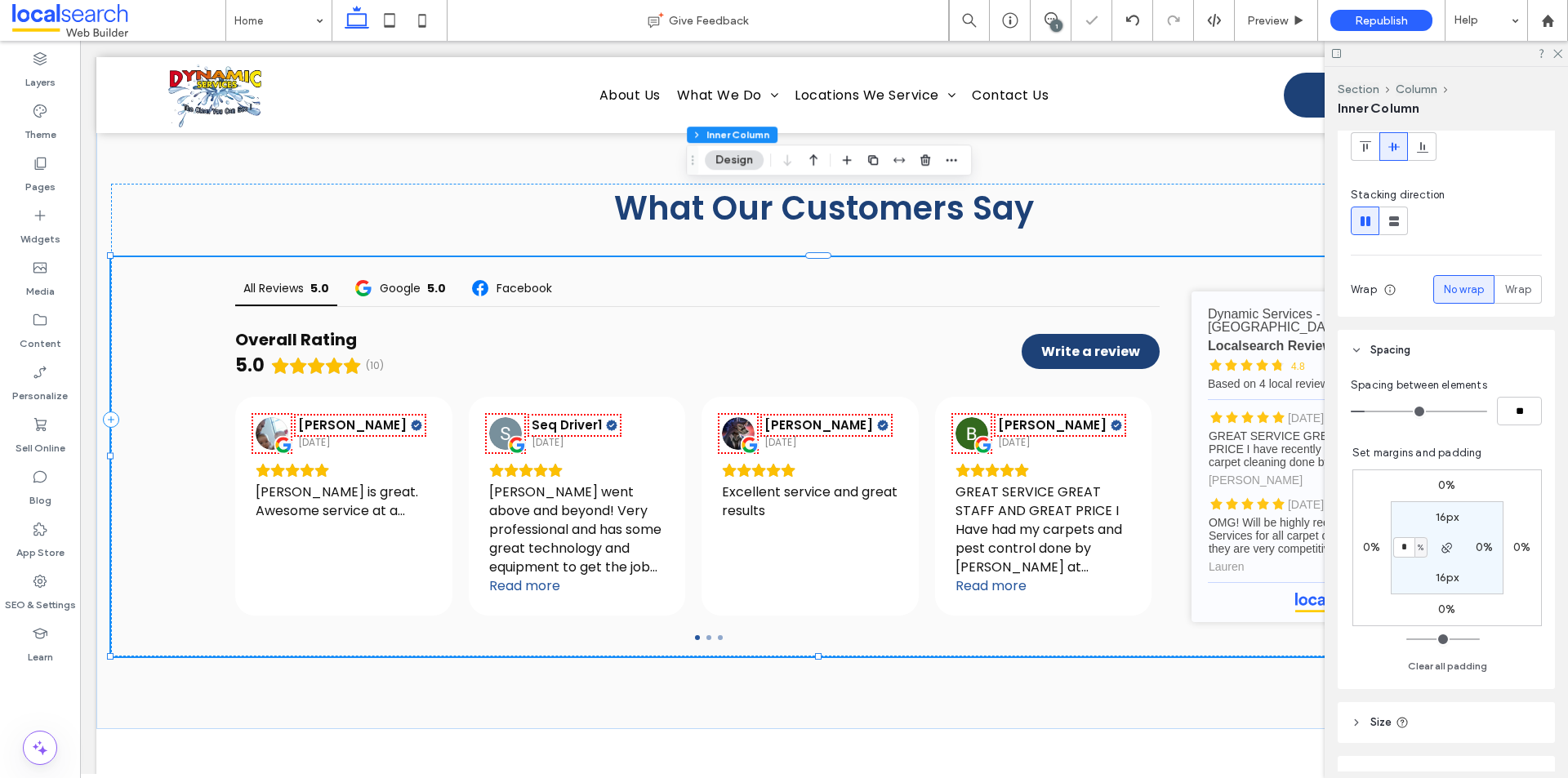
click at [1557, 58] on div at bounding box center [1446, 53] width 243 height 25
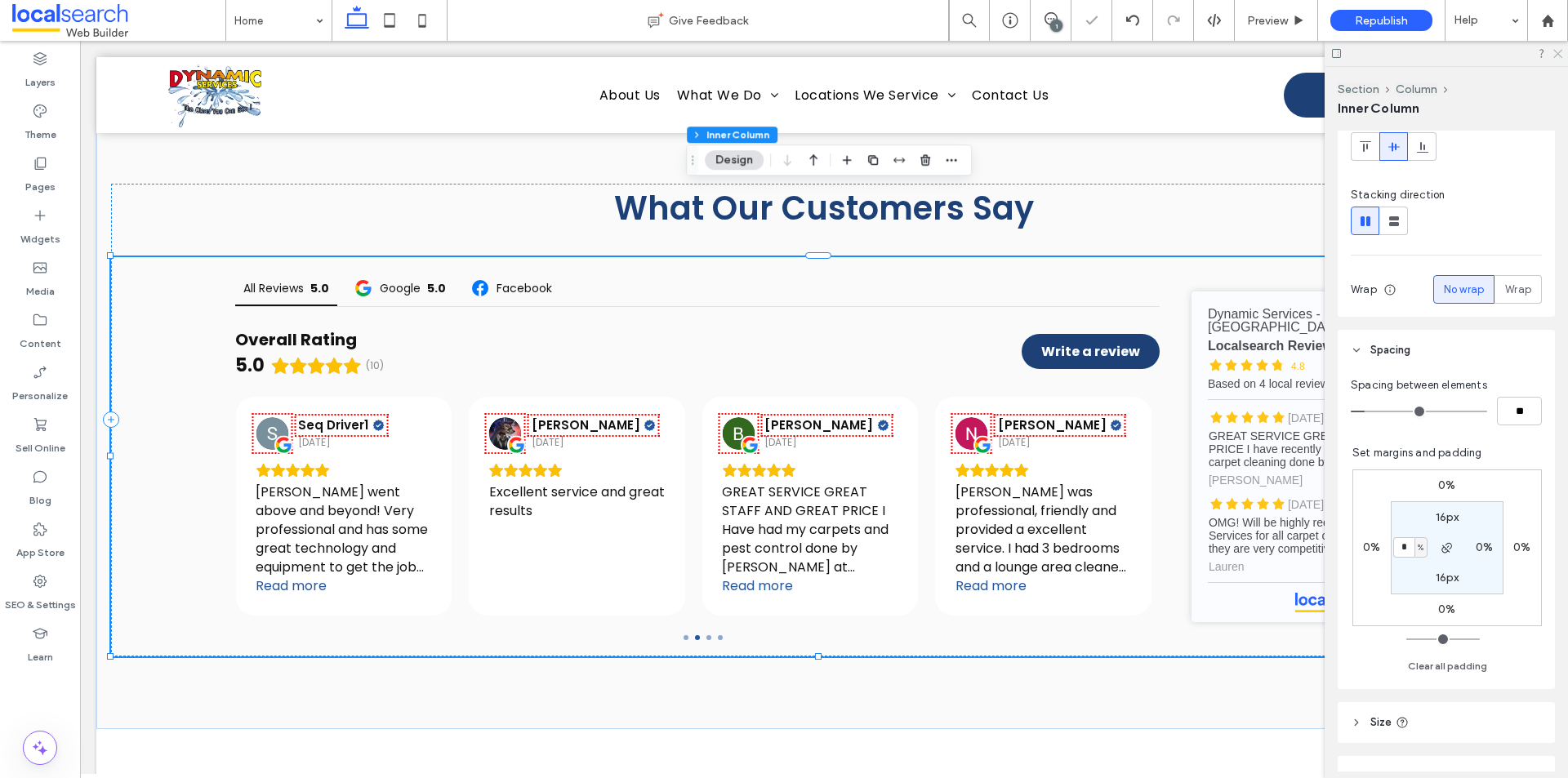
click at [1557, 51] on icon at bounding box center [1557, 52] width 10 height 10
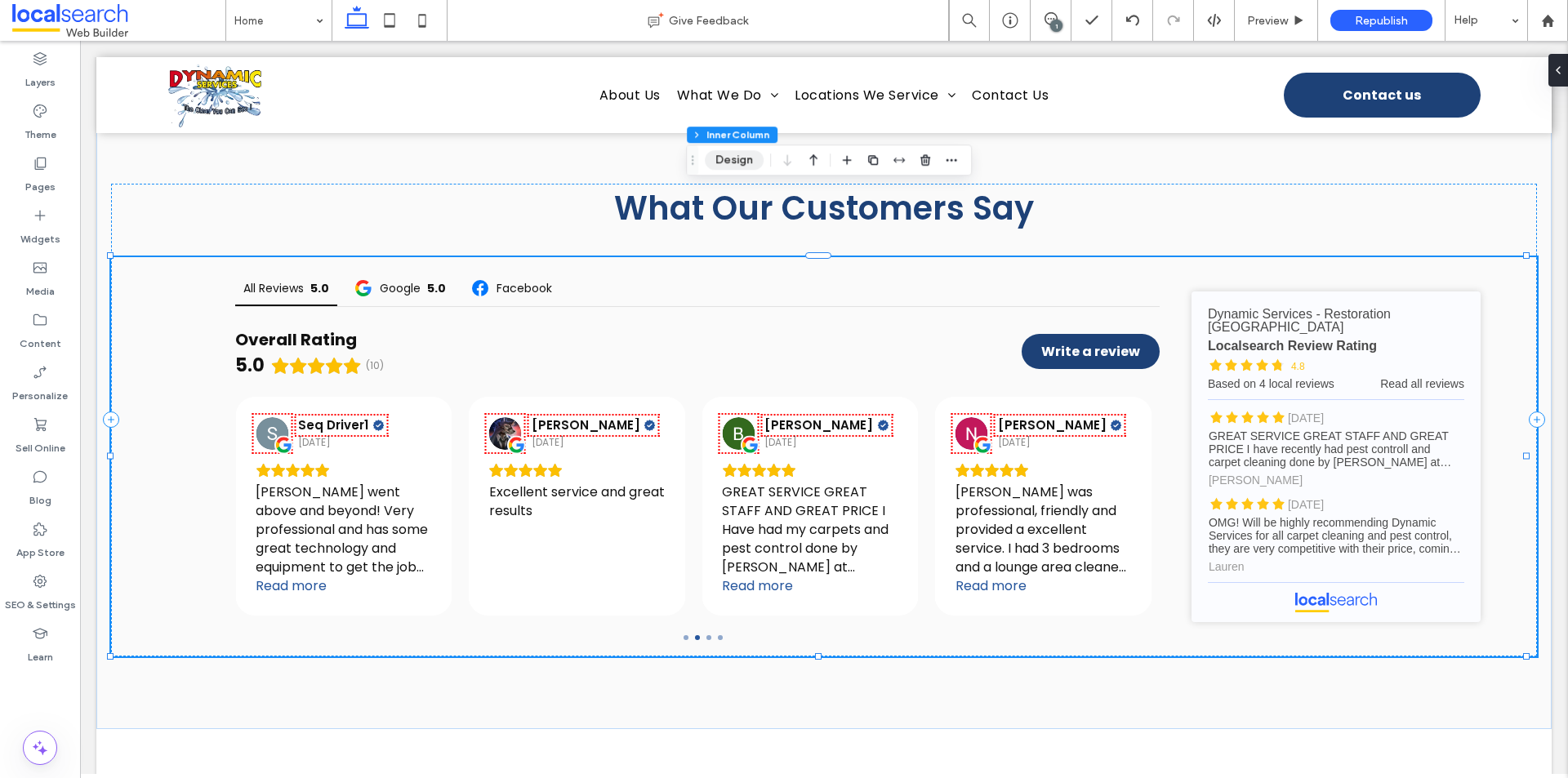
drag, startPoint x: 714, startPoint y: 167, endPoint x: 926, endPoint y: 209, distance: 216.1
click at [714, 167] on button "Design" at bounding box center [734, 159] width 59 height 20
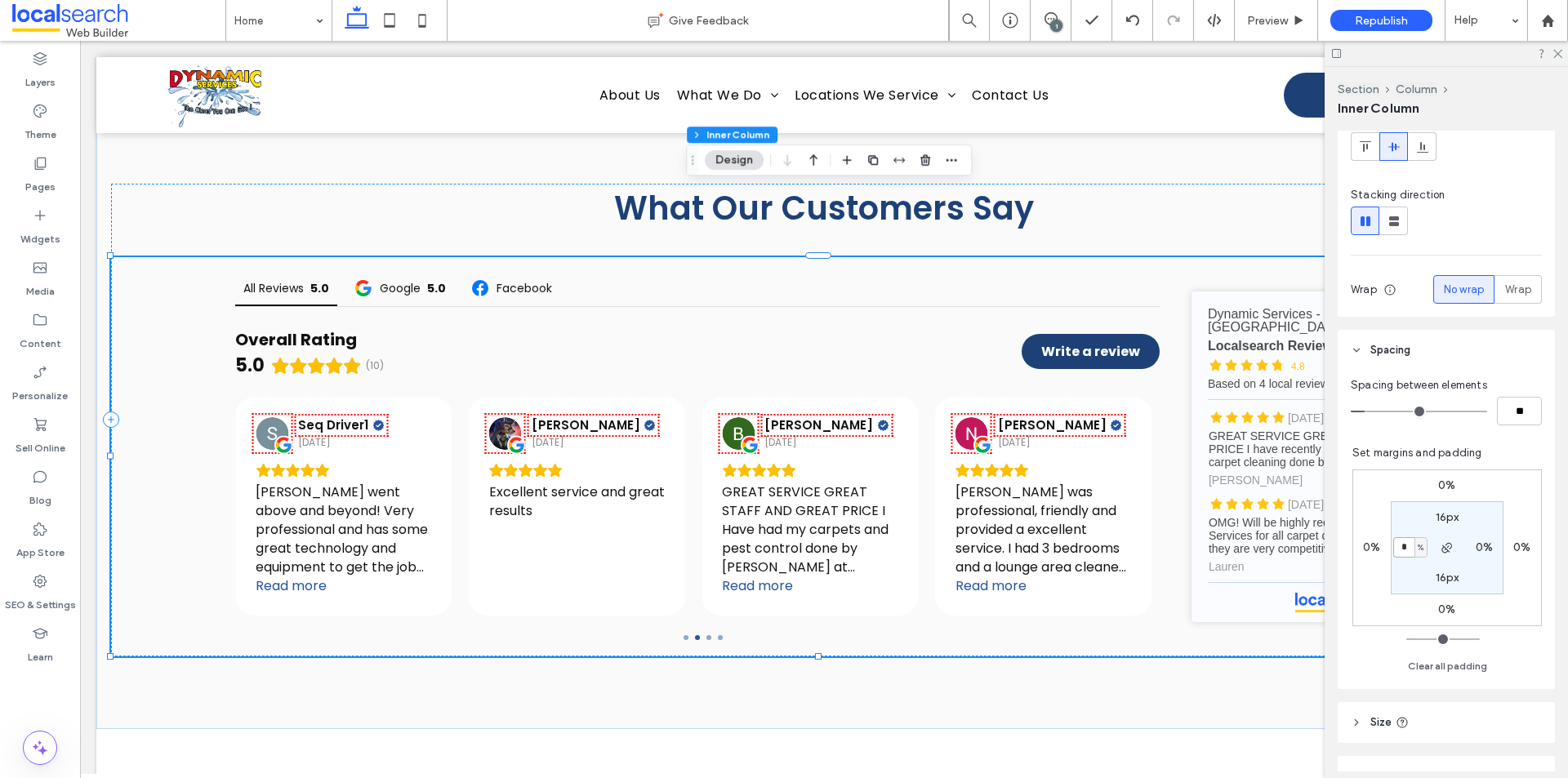
click at [1399, 546] on input "*" at bounding box center [1404, 547] width 21 height 20
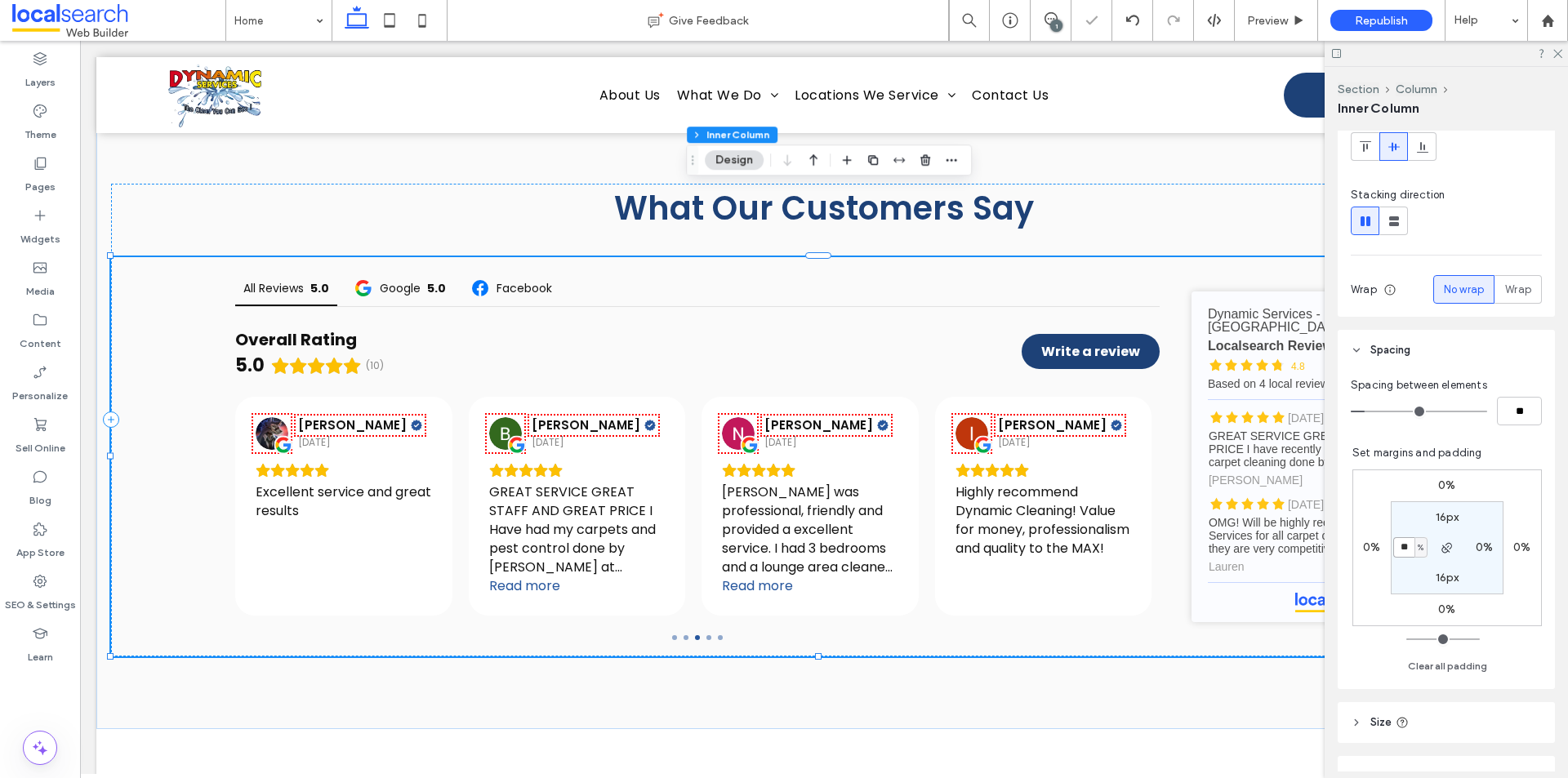
type input "*"
click at [1365, 548] on label "0%" at bounding box center [1372, 547] width 17 height 14
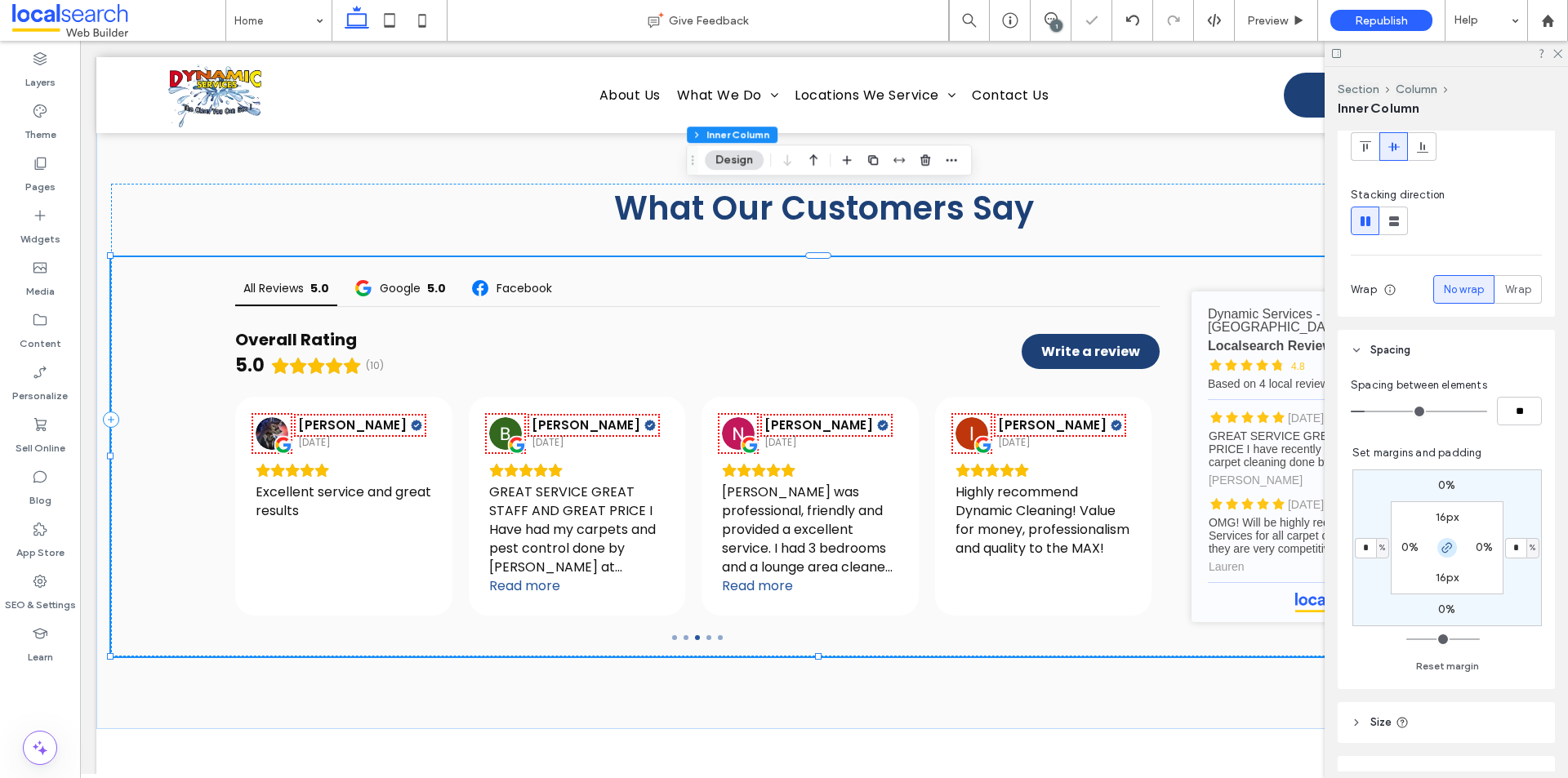
click at [1440, 543] on icon "button" at bounding box center [1447, 548] width 13 height 13
click at [1358, 555] on input "*" at bounding box center [1365, 548] width 21 height 20
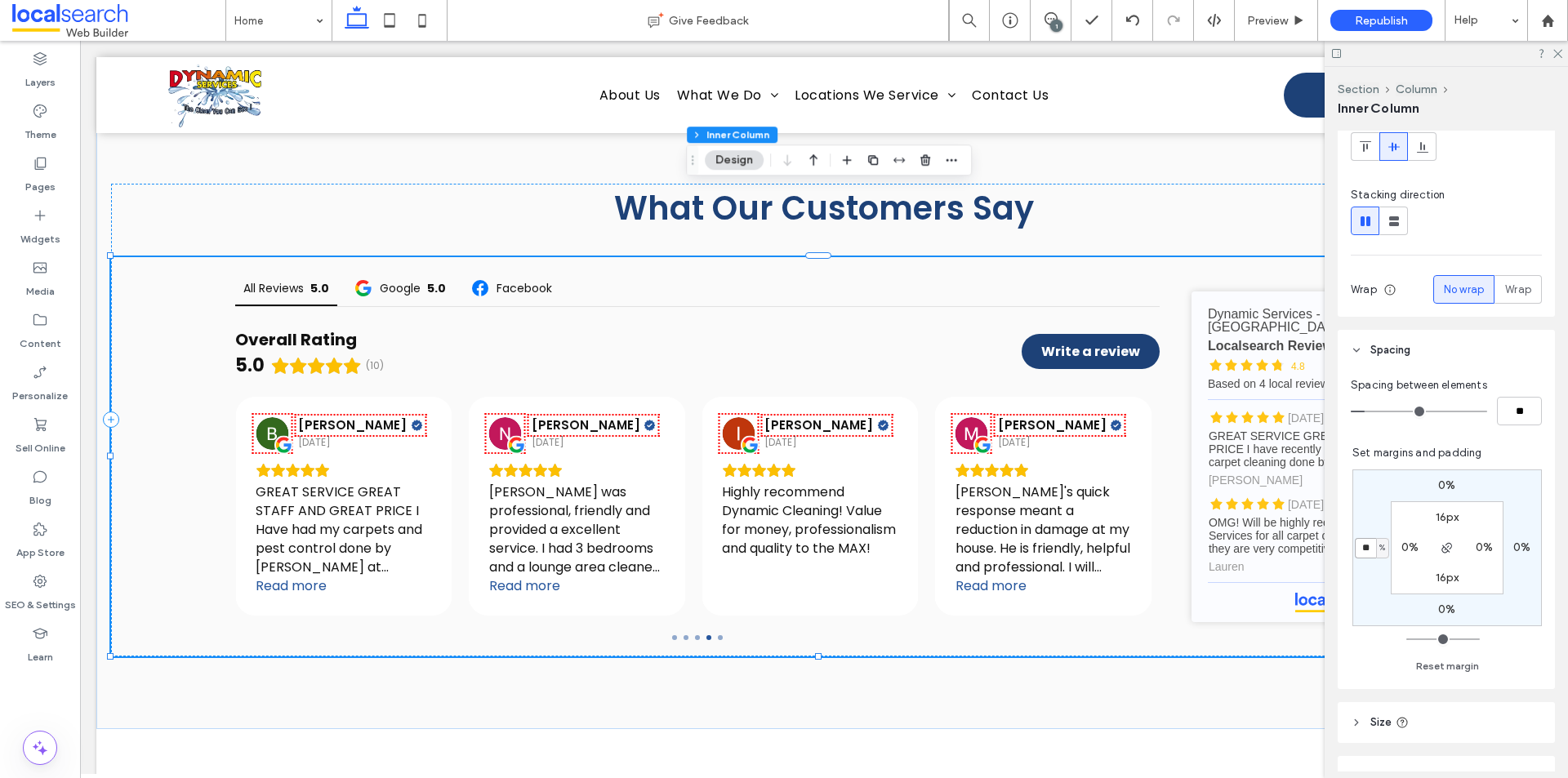
type input "**"
type input "*"
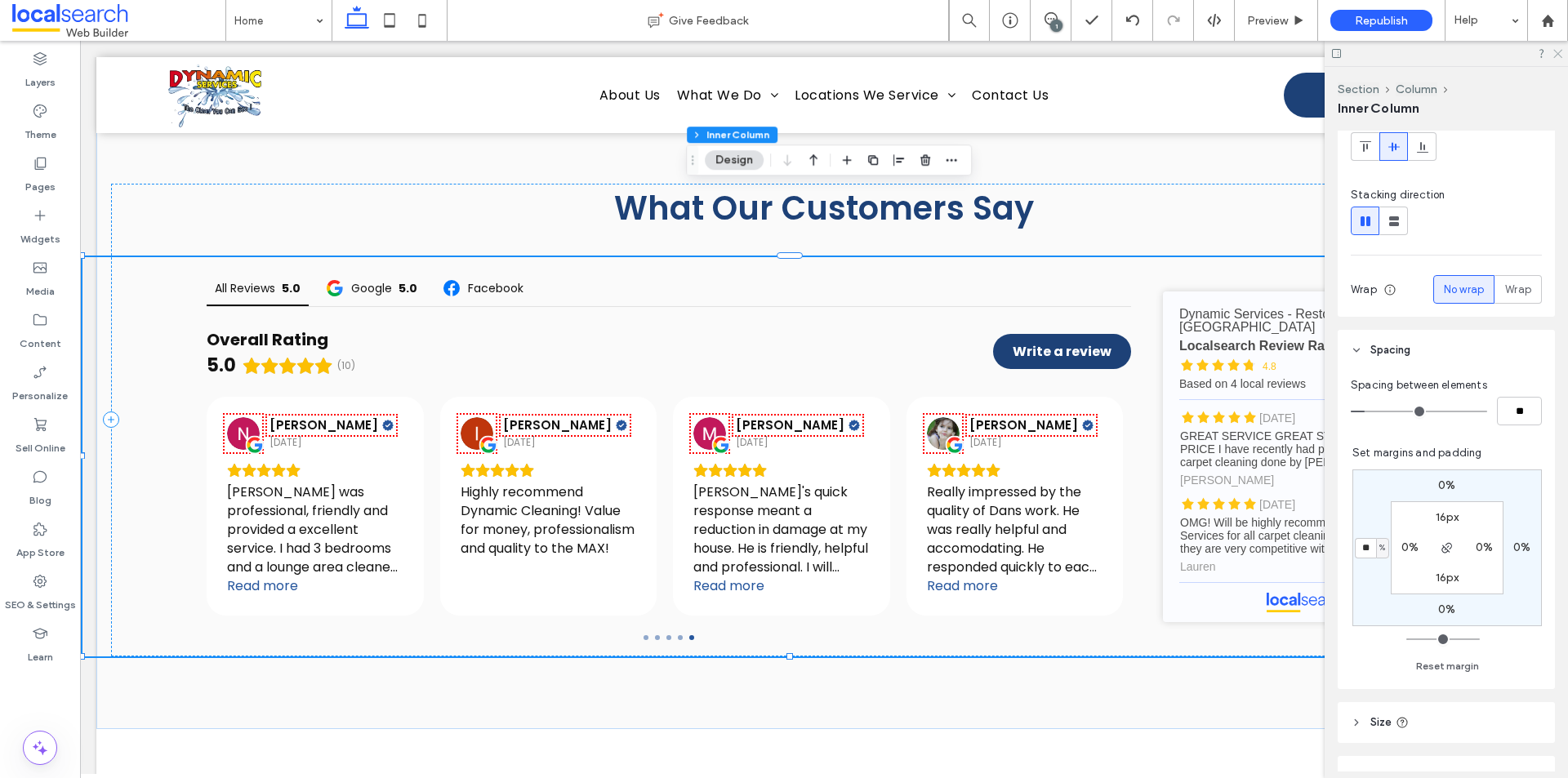
click at [1558, 50] on icon at bounding box center [1557, 52] width 10 height 10
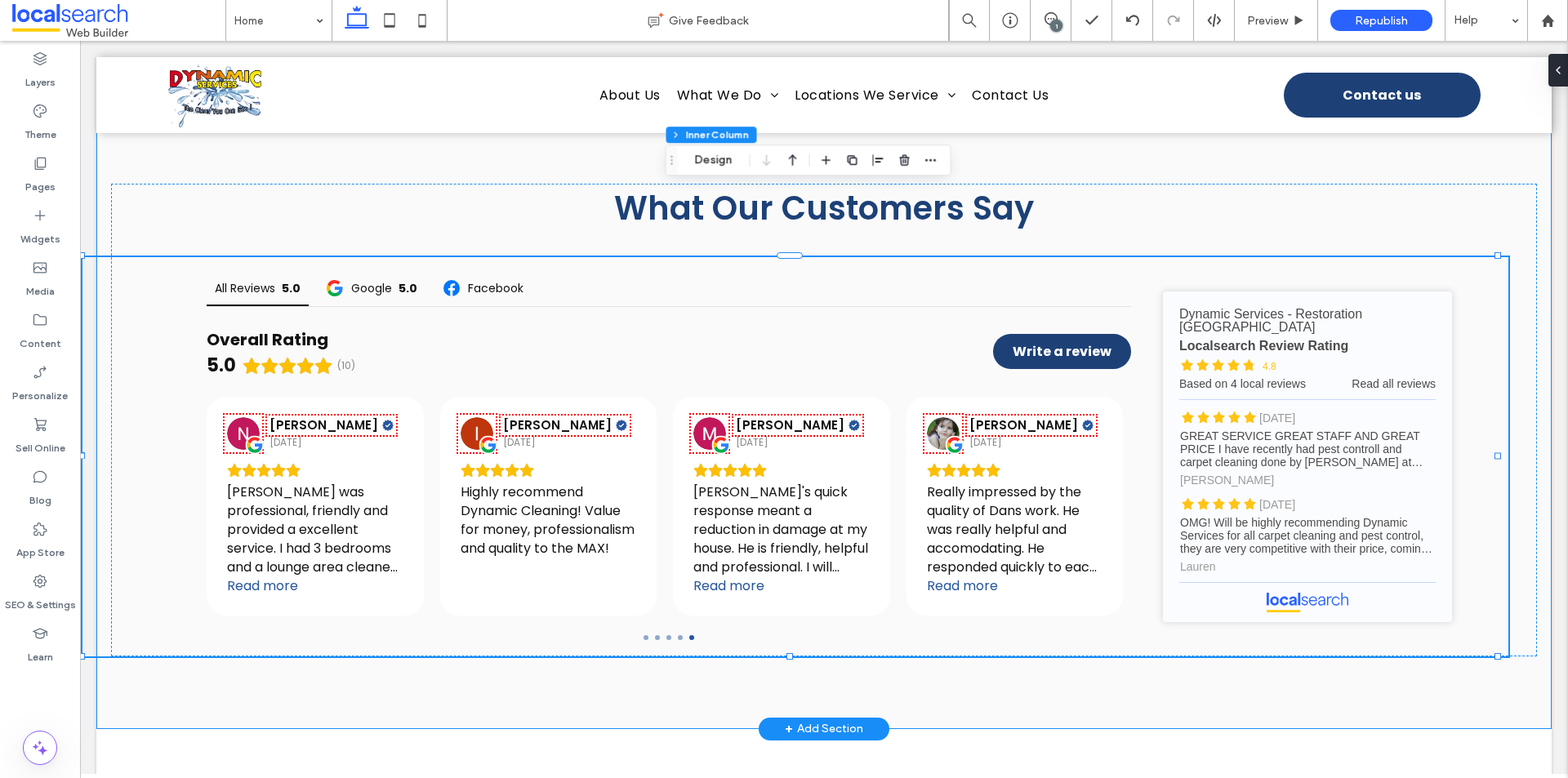
click at [1520, 617] on div "What Our Customers Say All Reviews 5.0 Google 5.0 Facebook Overall Rating 5.0 (…" at bounding box center [824, 420] width 1455 height 618
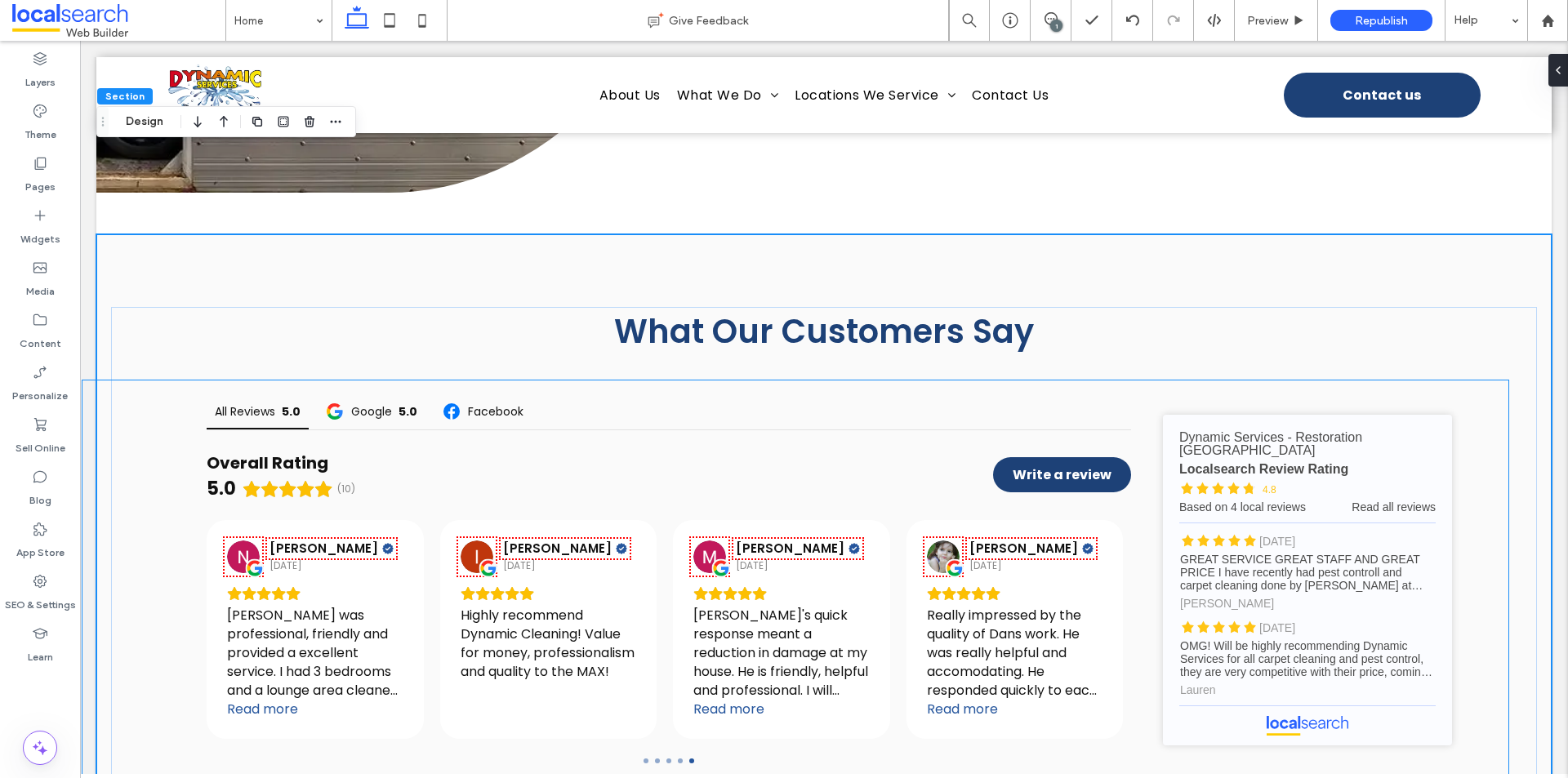
scroll to position [5023, 0]
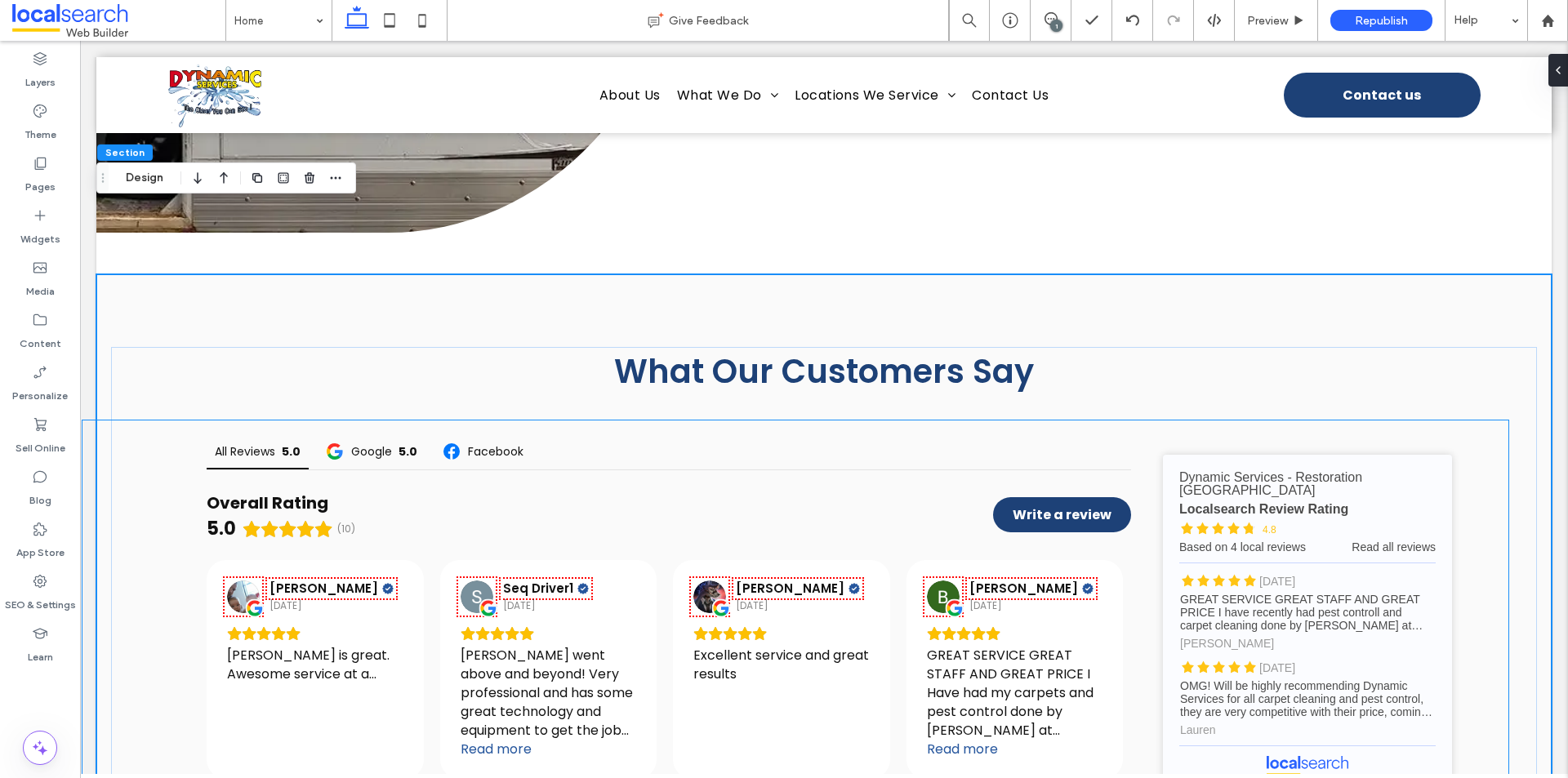
click at [130, 421] on div "All Reviews 5.0 Google 5.0 Facebook Overall Rating 5.0 (10) Write a review [PER…" at bounding box center [796, 620] width 1426 height 399
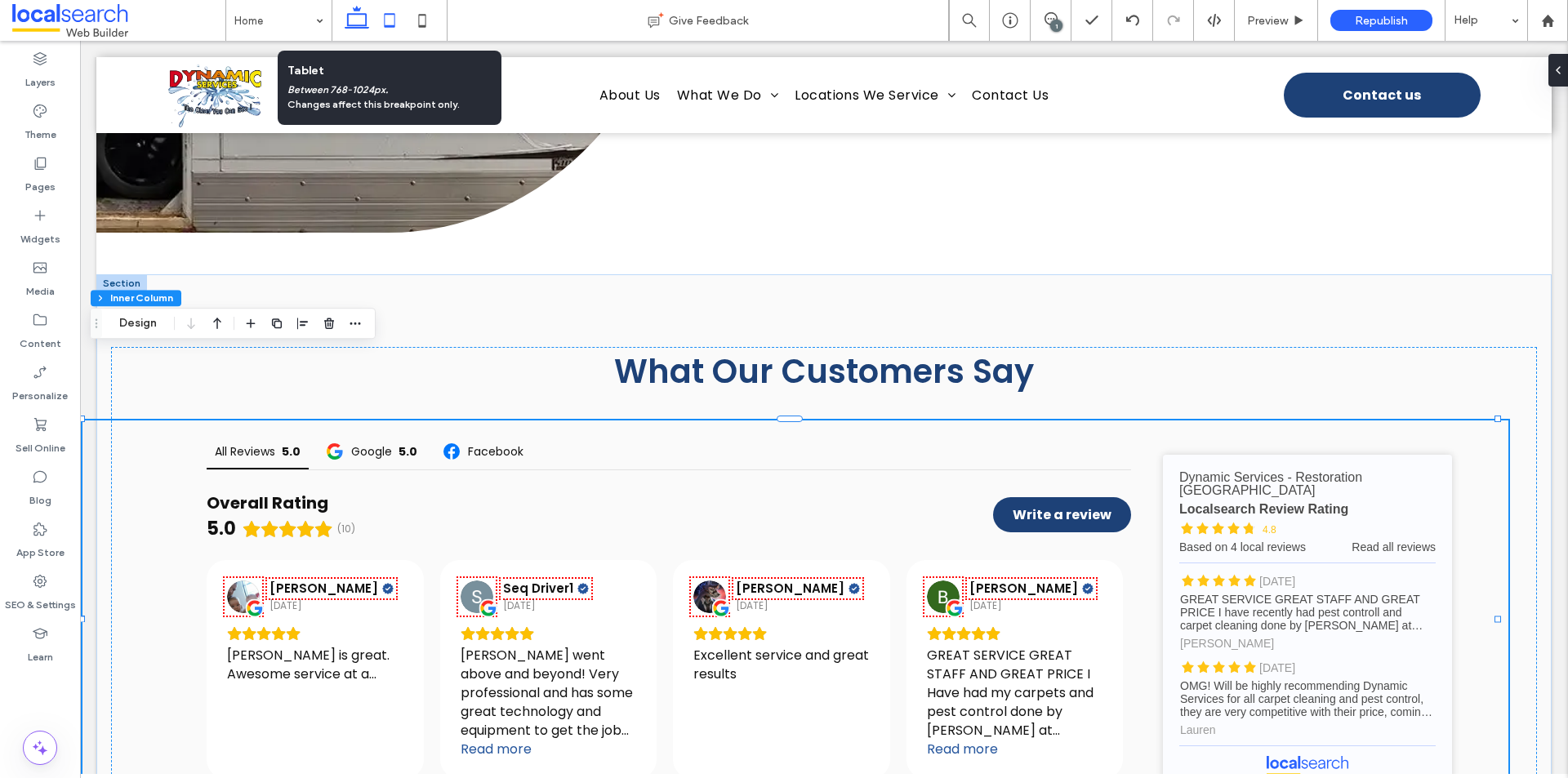
click at [391, 31] on icon at bounding box center [389, 20] width 33 height 33
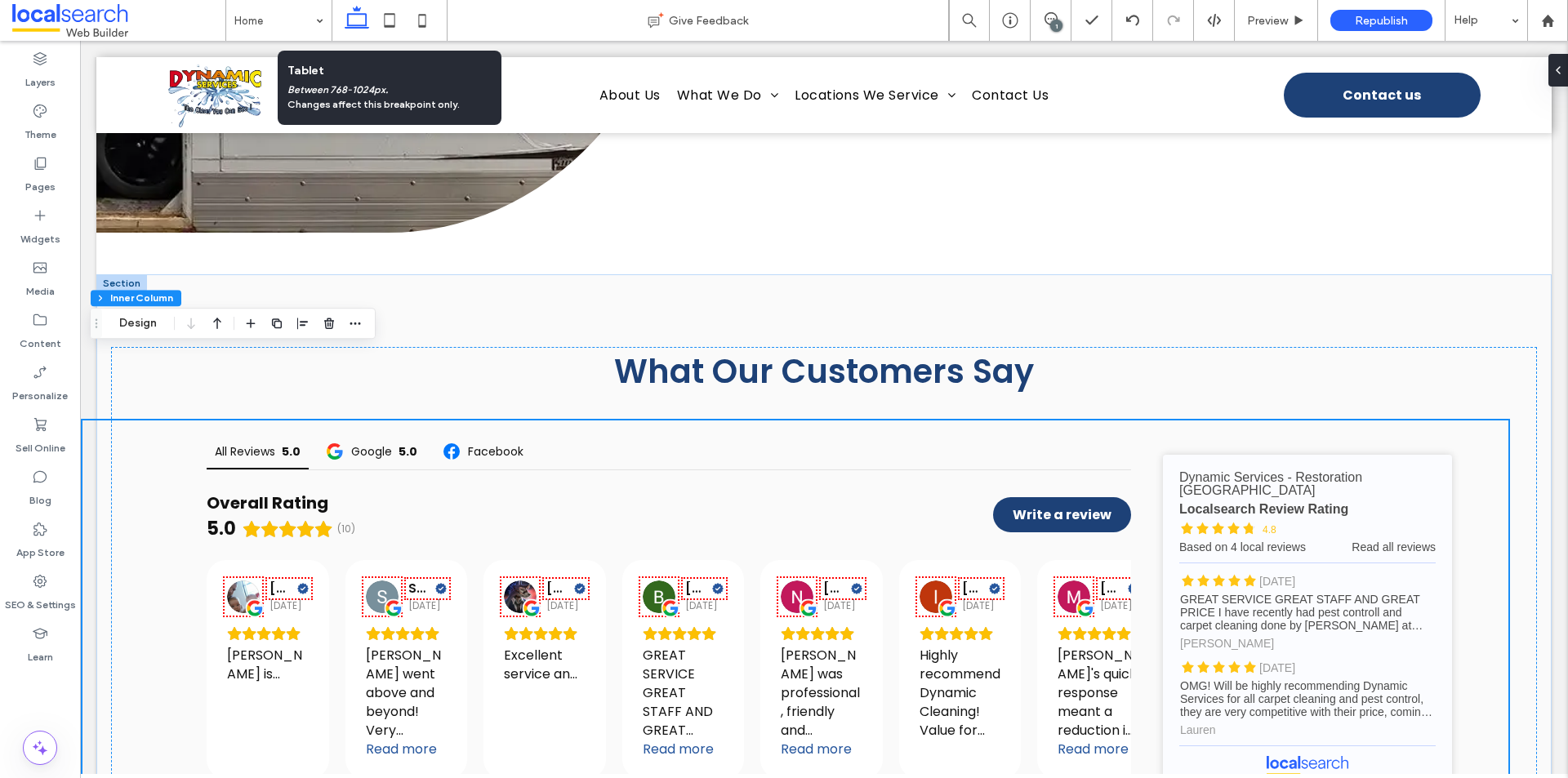
type input "**"
type input "****"
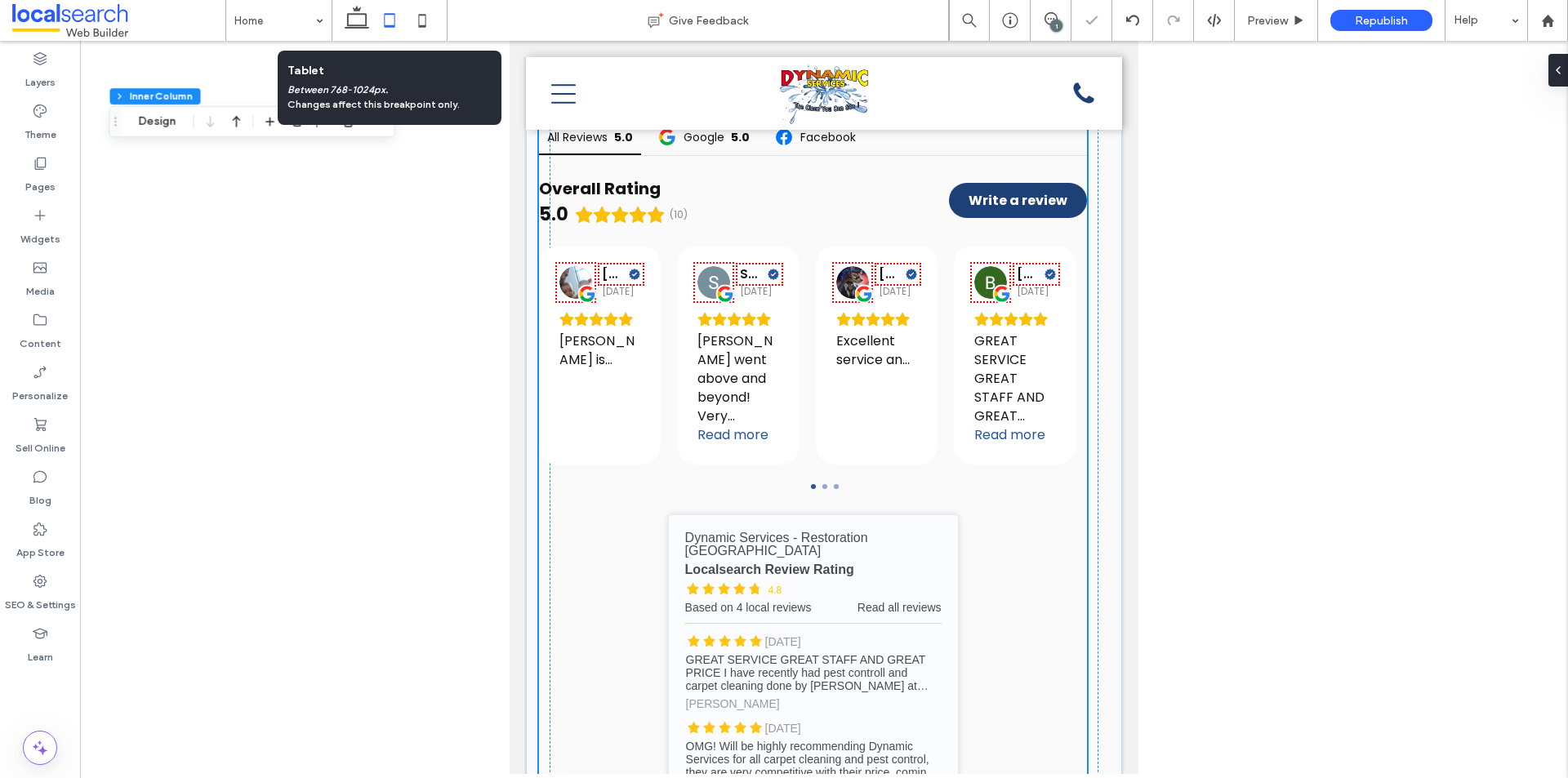
scroll to position [5049, 0]
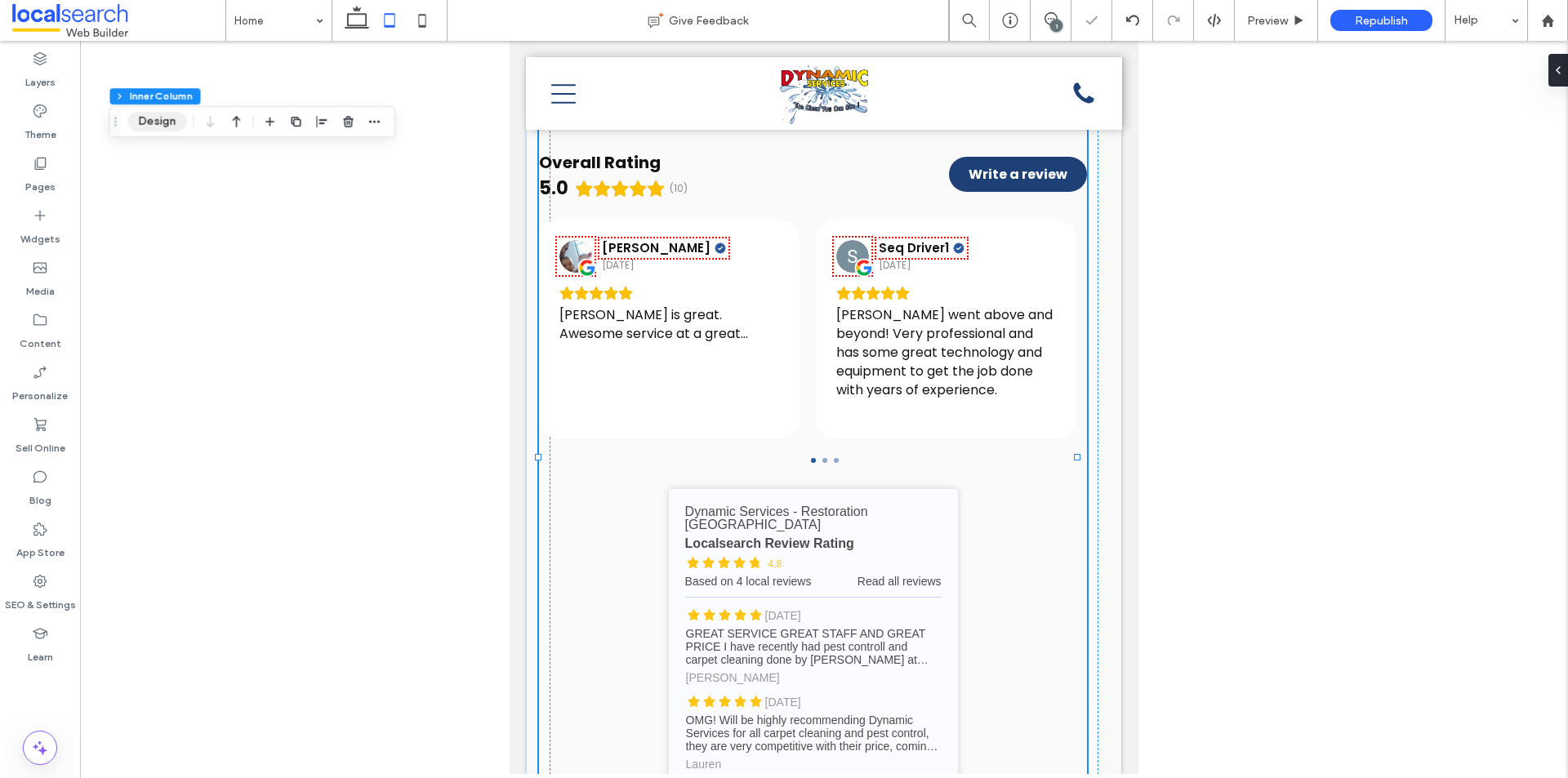
click at [168, 123] on button "Design" at bounding box center [156, 121] width 59 height 20
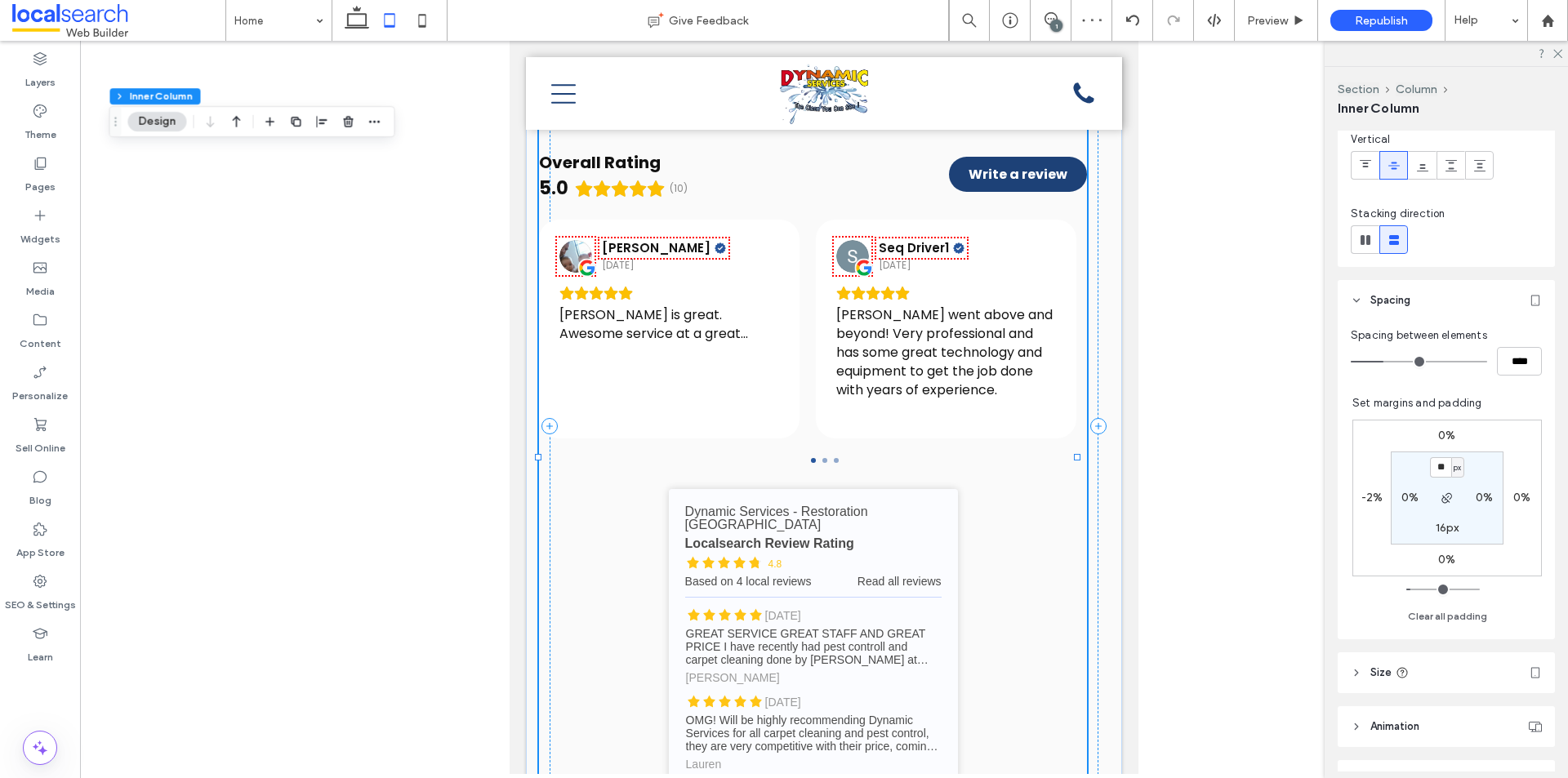
scroll to position [245, 0]
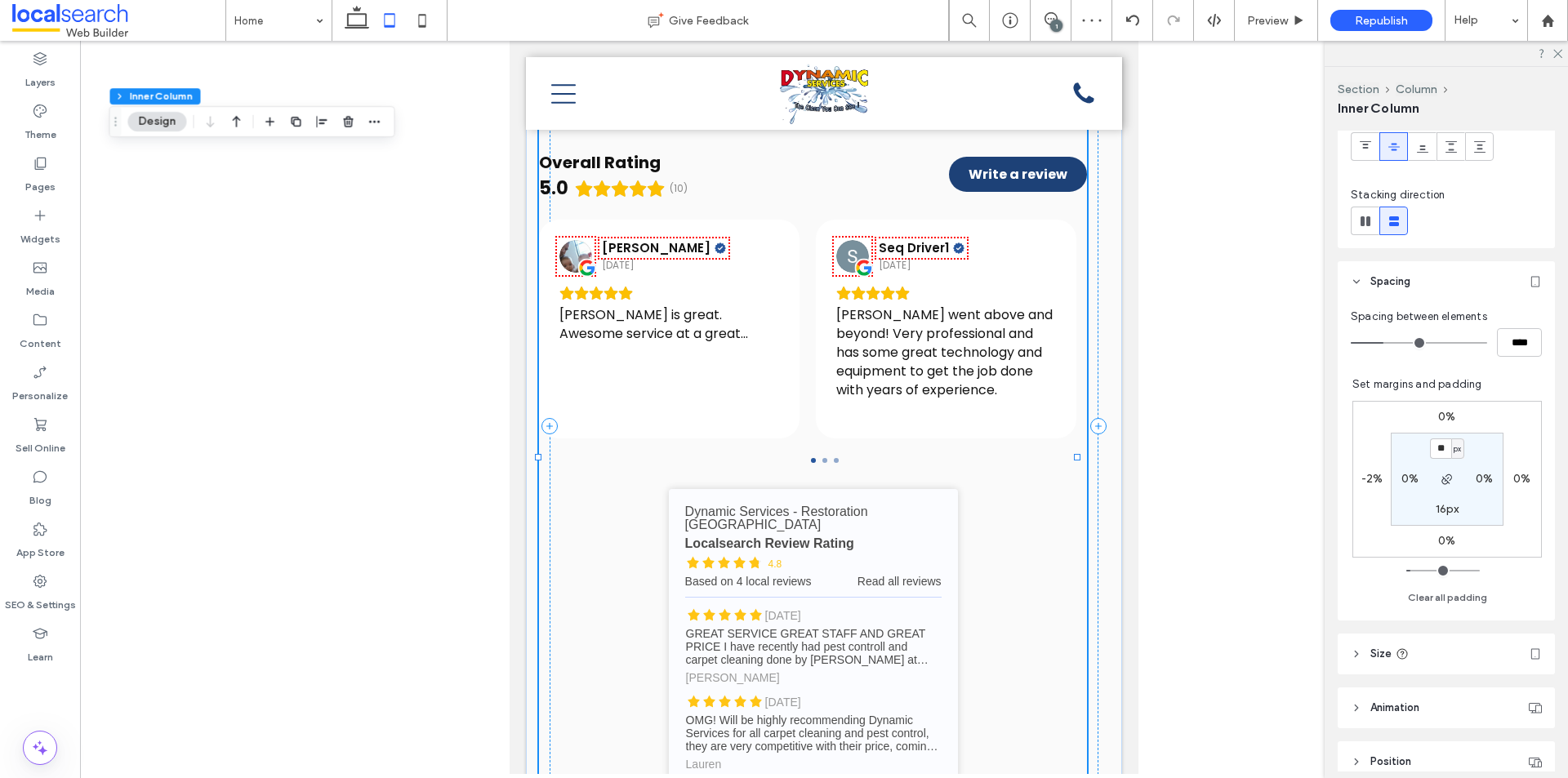
click at [1361, 477] on label "-2%" at bounding box center [1372, 478] width 22 height 14
type input "*"
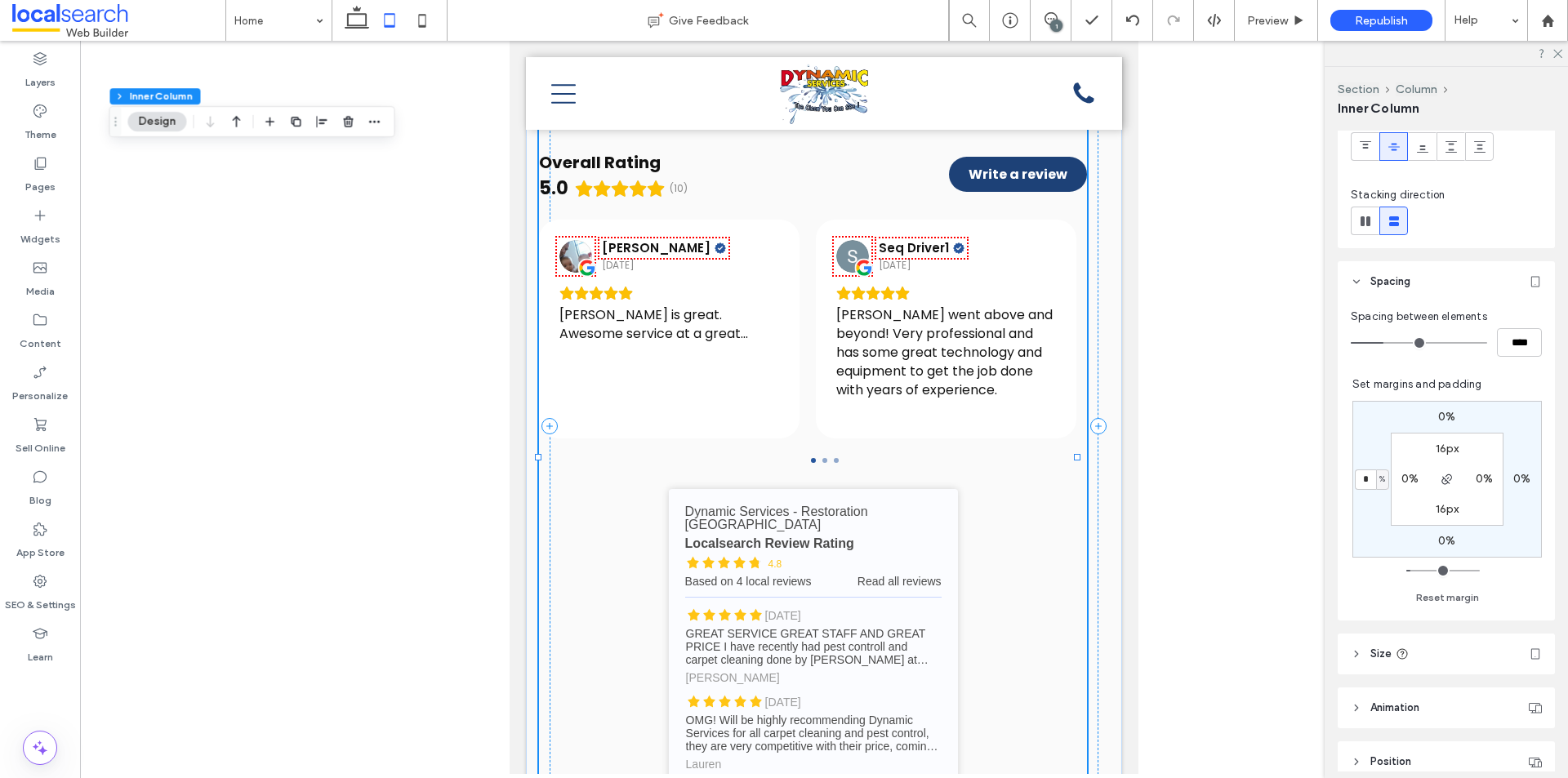
type input "*"
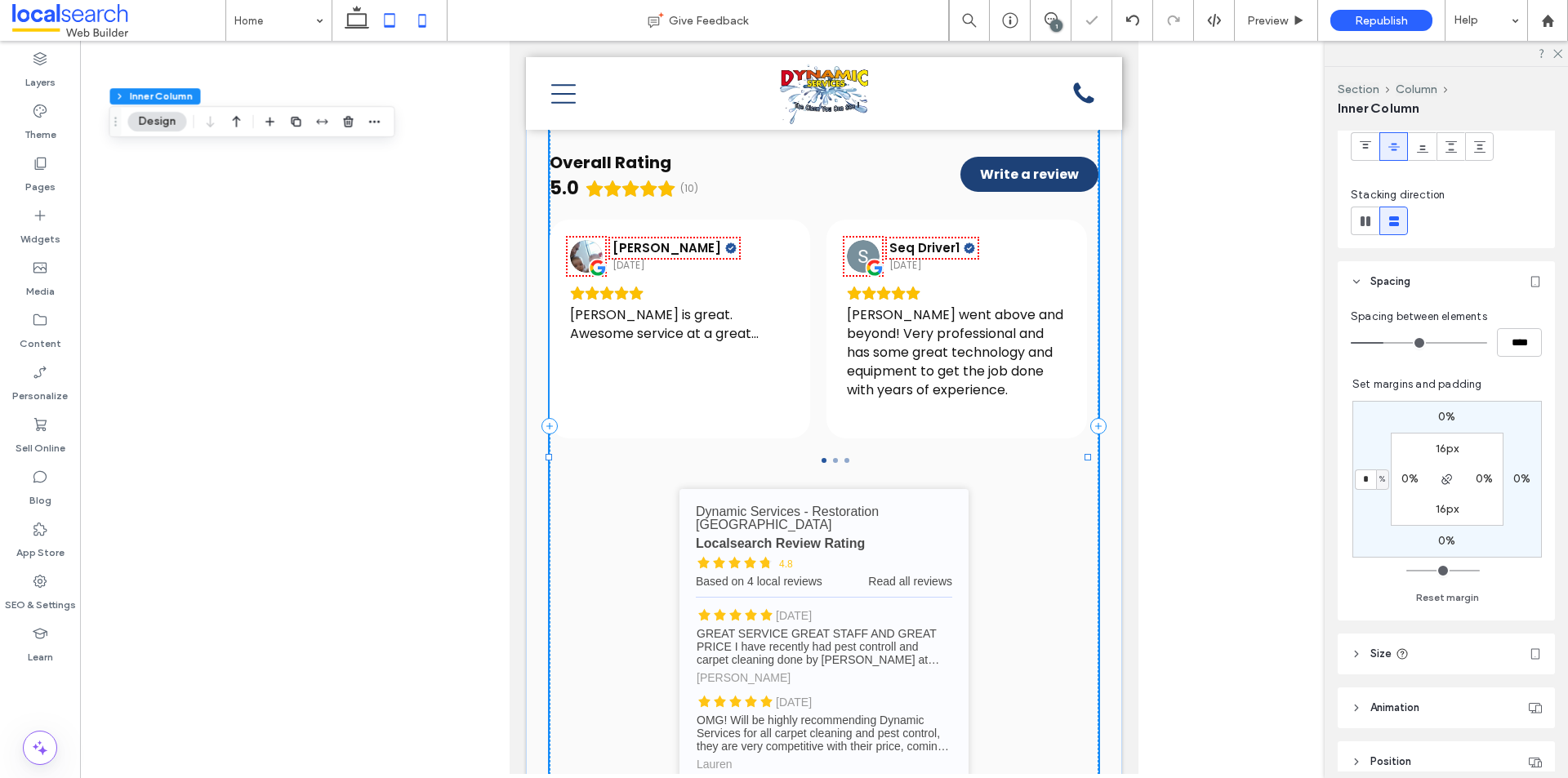
click at [415, 15] on icon at bounding box center [422, 20] width 33 height 33
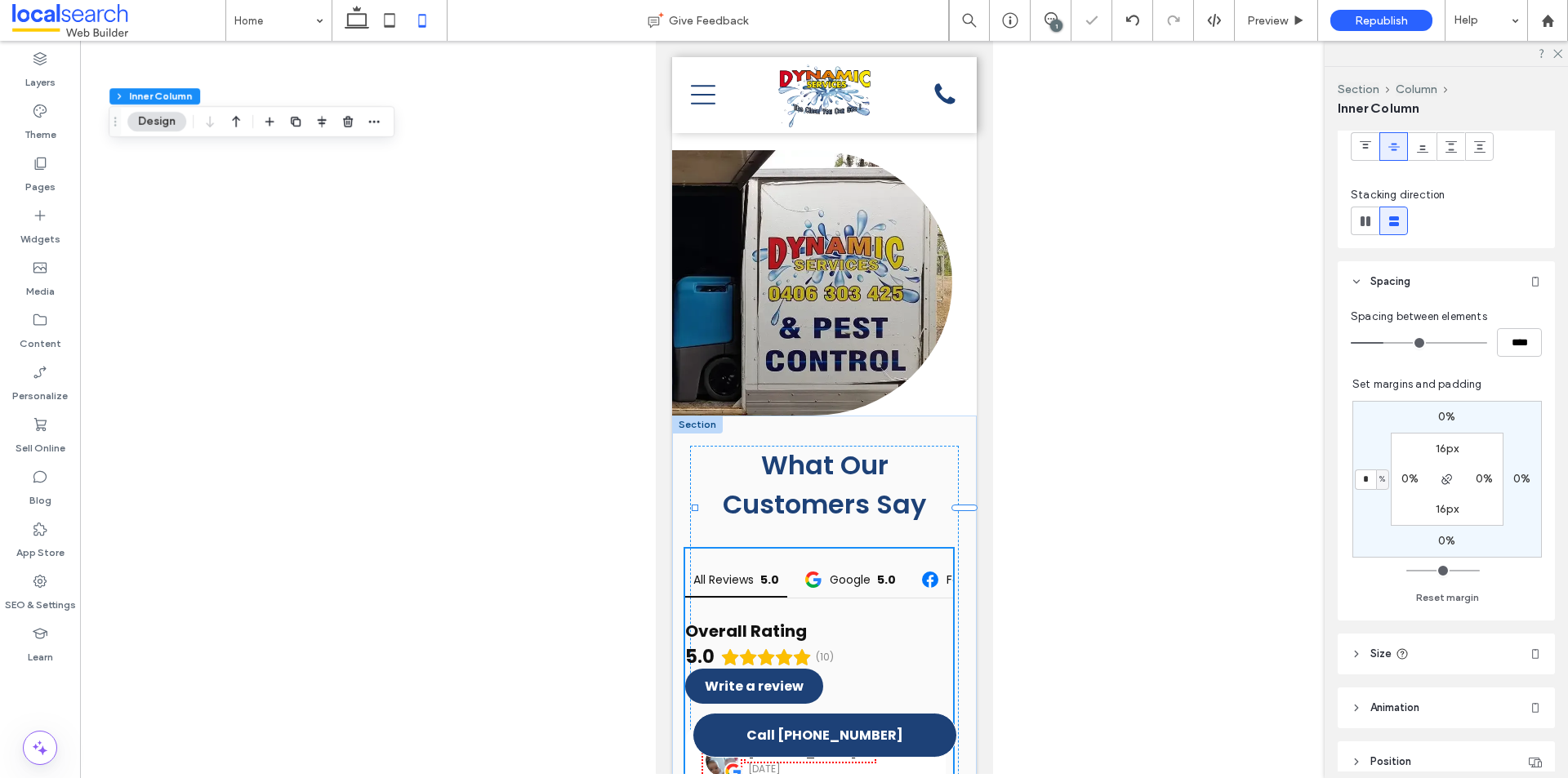
type input "*"
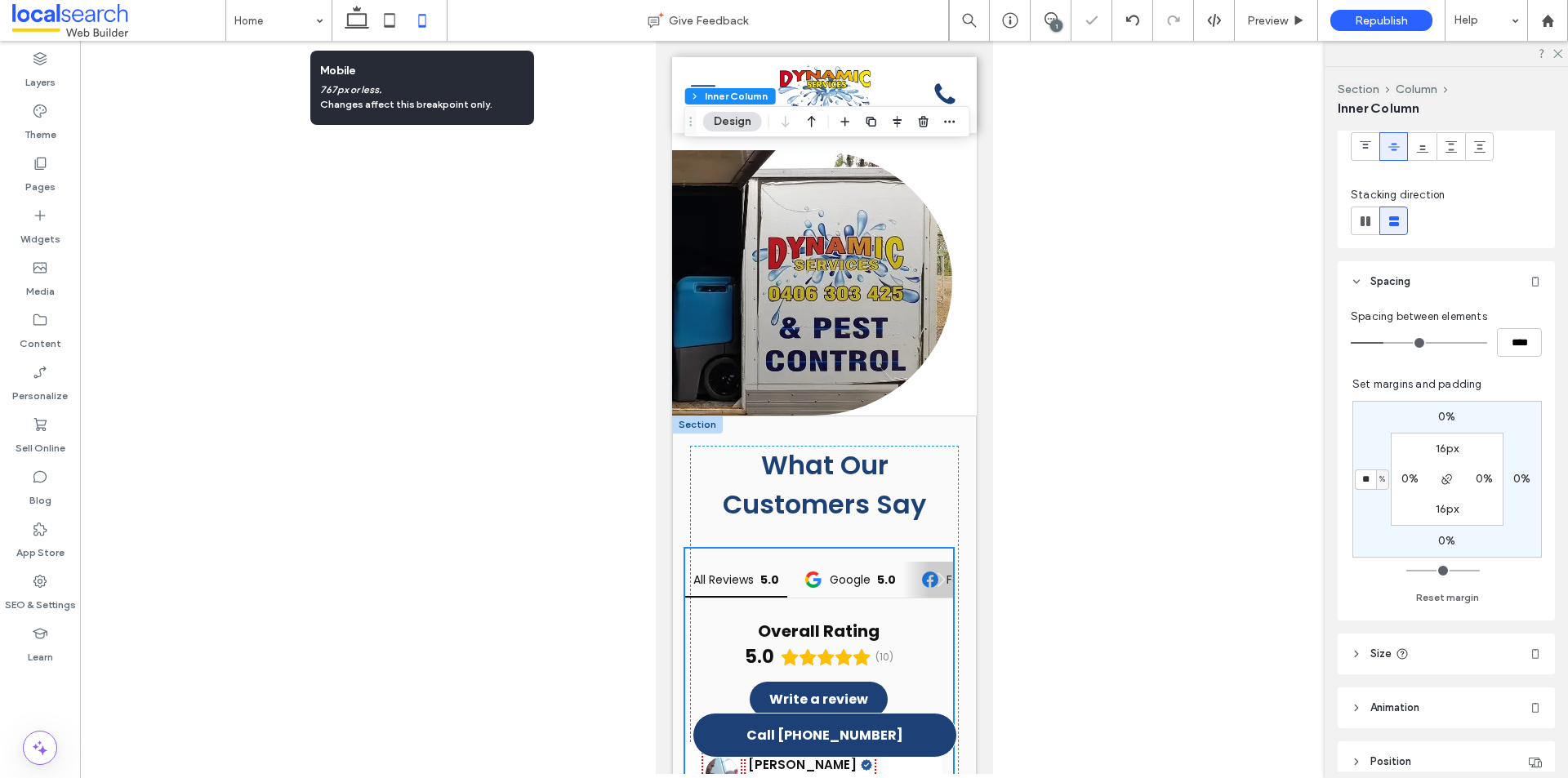
scroll to position [5645, 0]
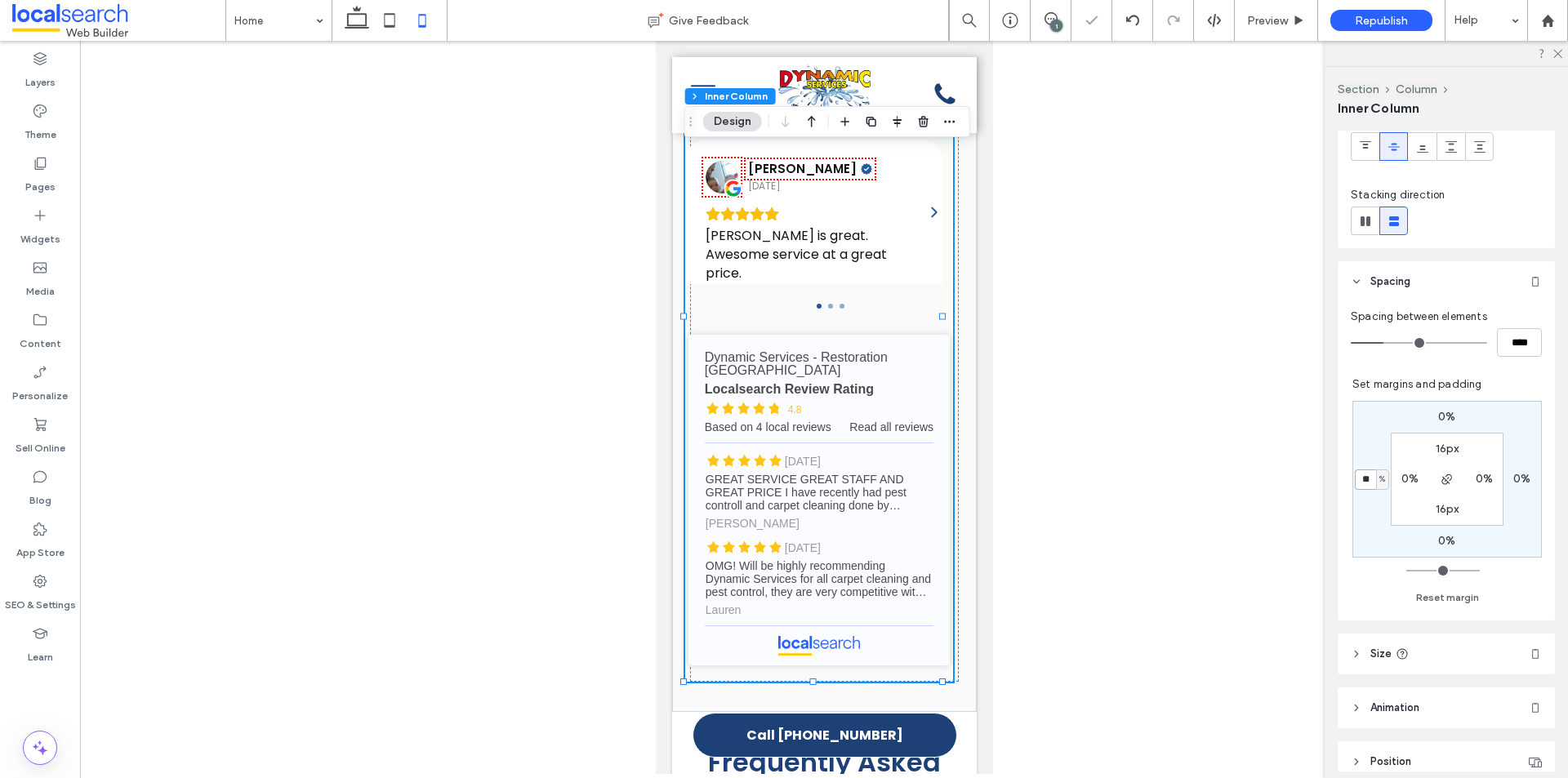
click at [1367, 489] on input "**" at bounding box center [1365, 479] width 21 height 20
type input "*"
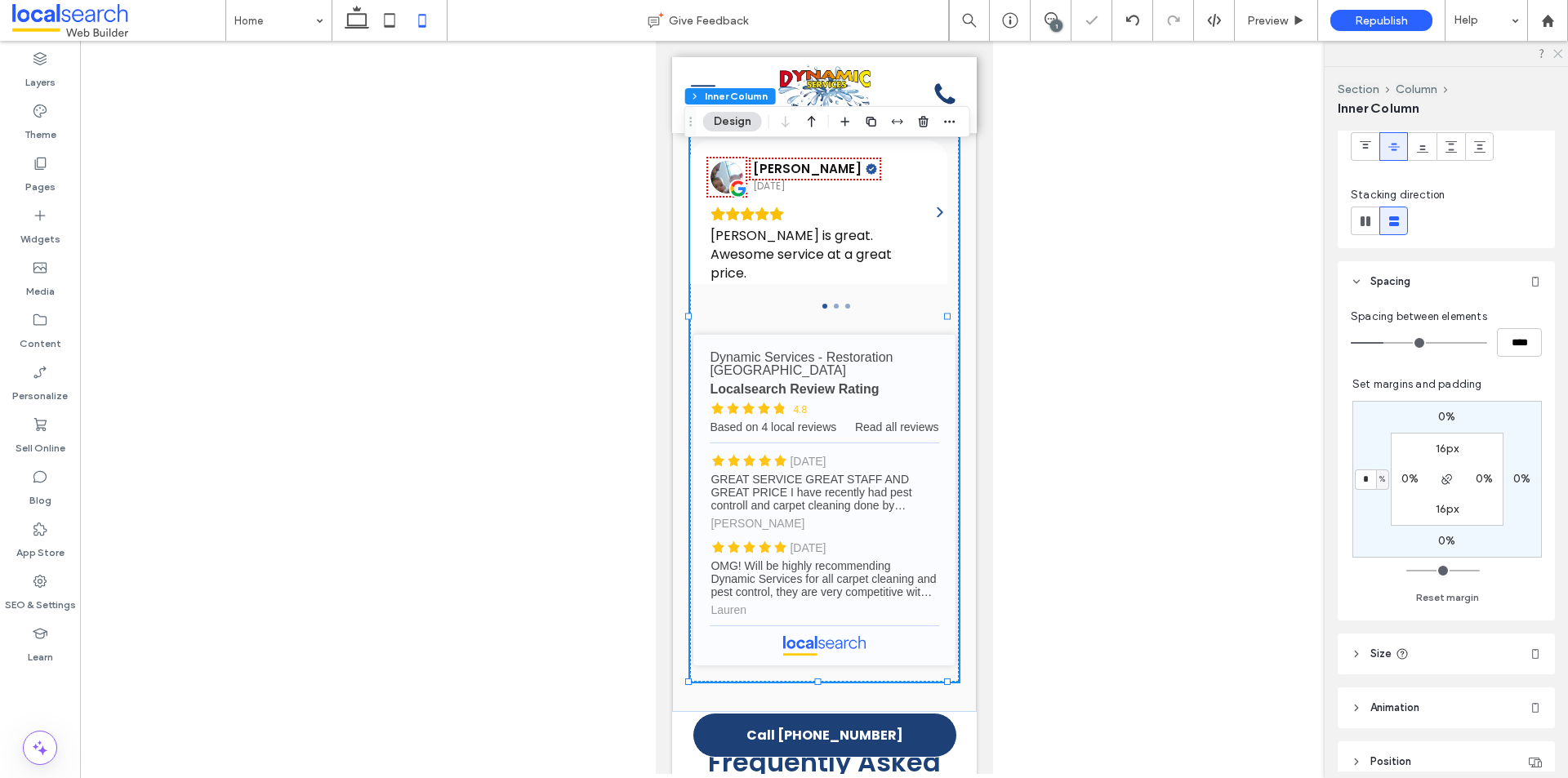
click at [1560, 54] on icon at bounding box center [1557, 52] width 10 height 10
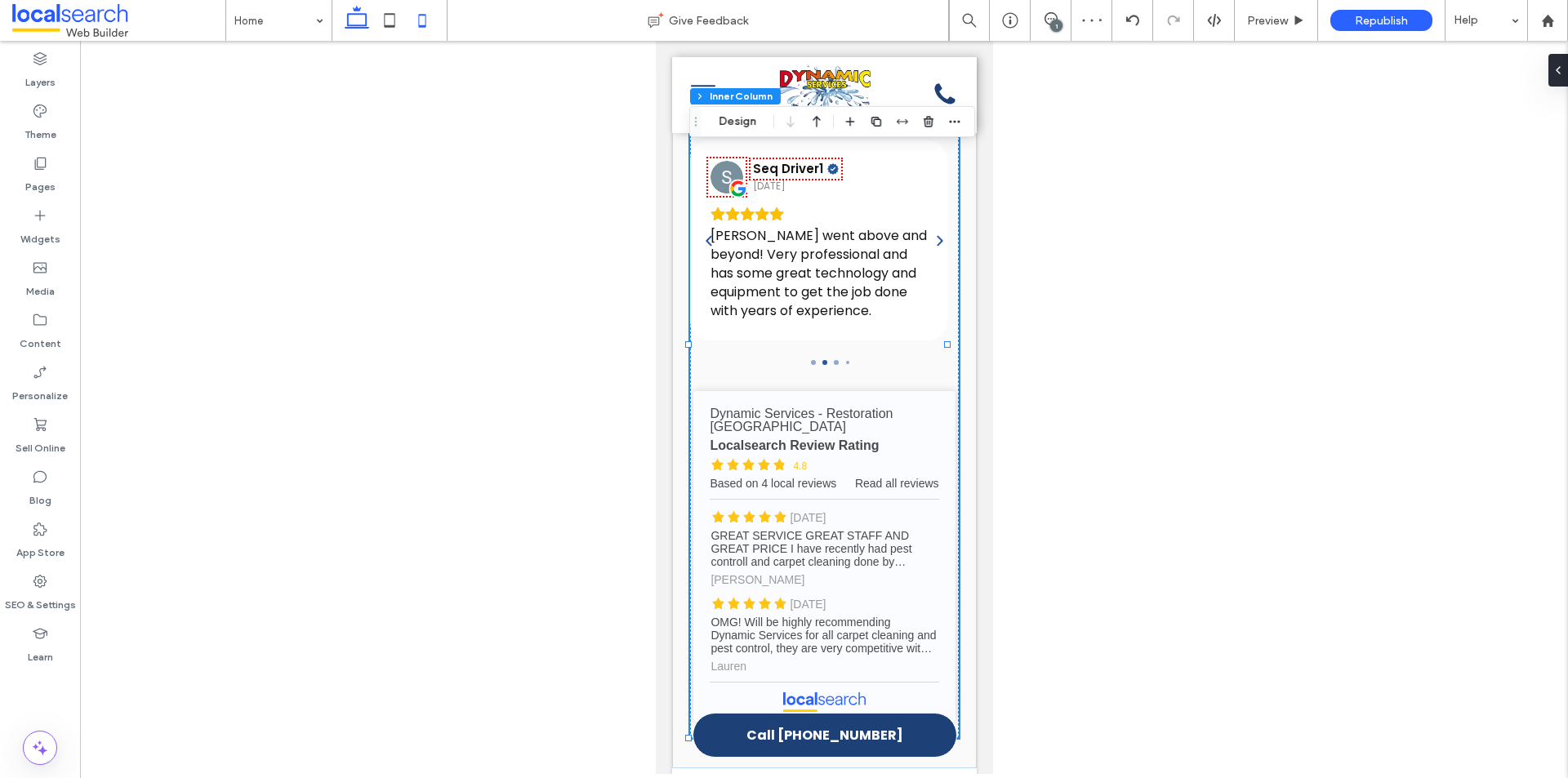
click at [345, 21] on icon at bounding box center [357, 20] width 33 height 33
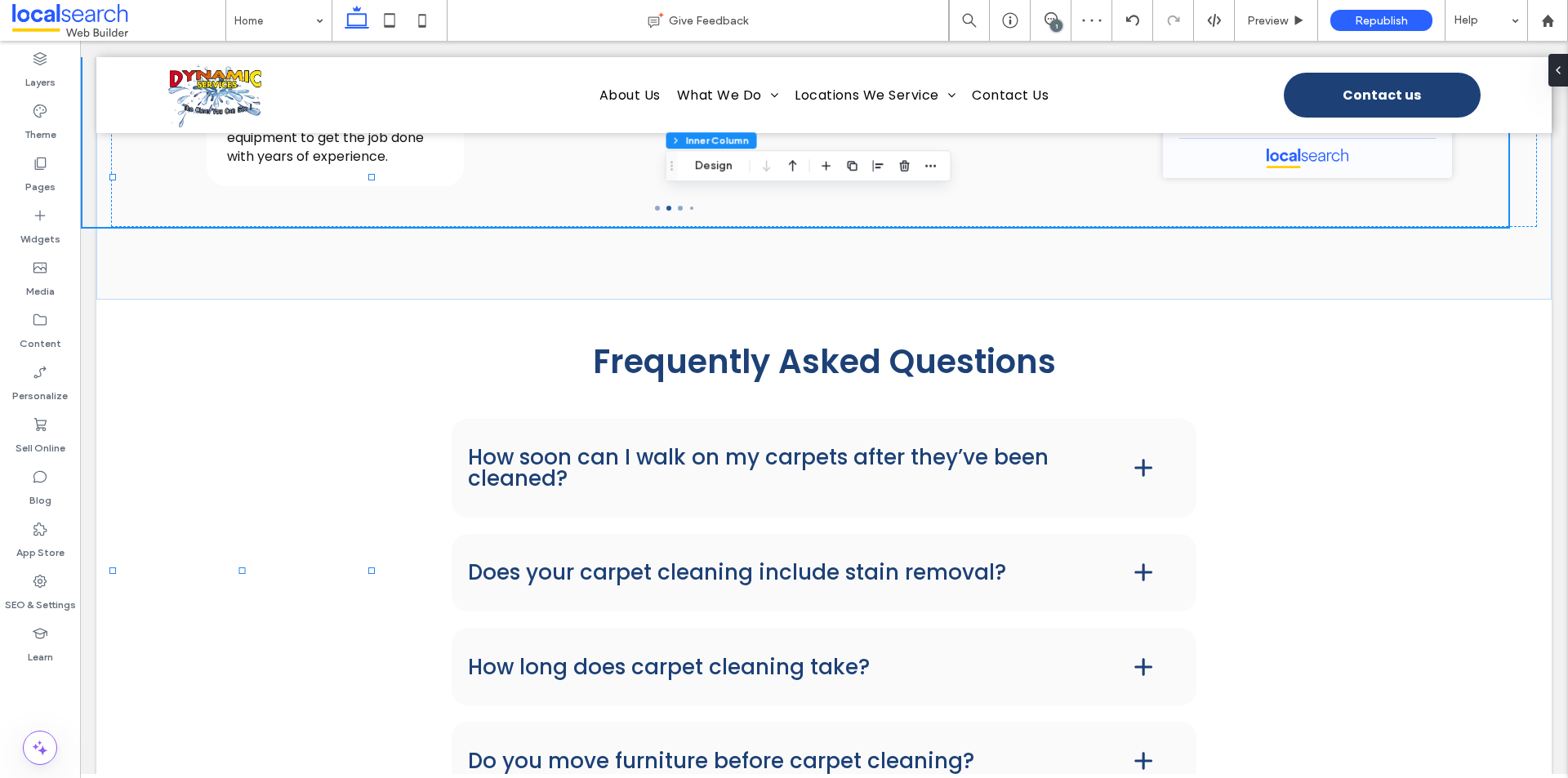
type input "*"
type input "**"
type input "*"
type input "**"
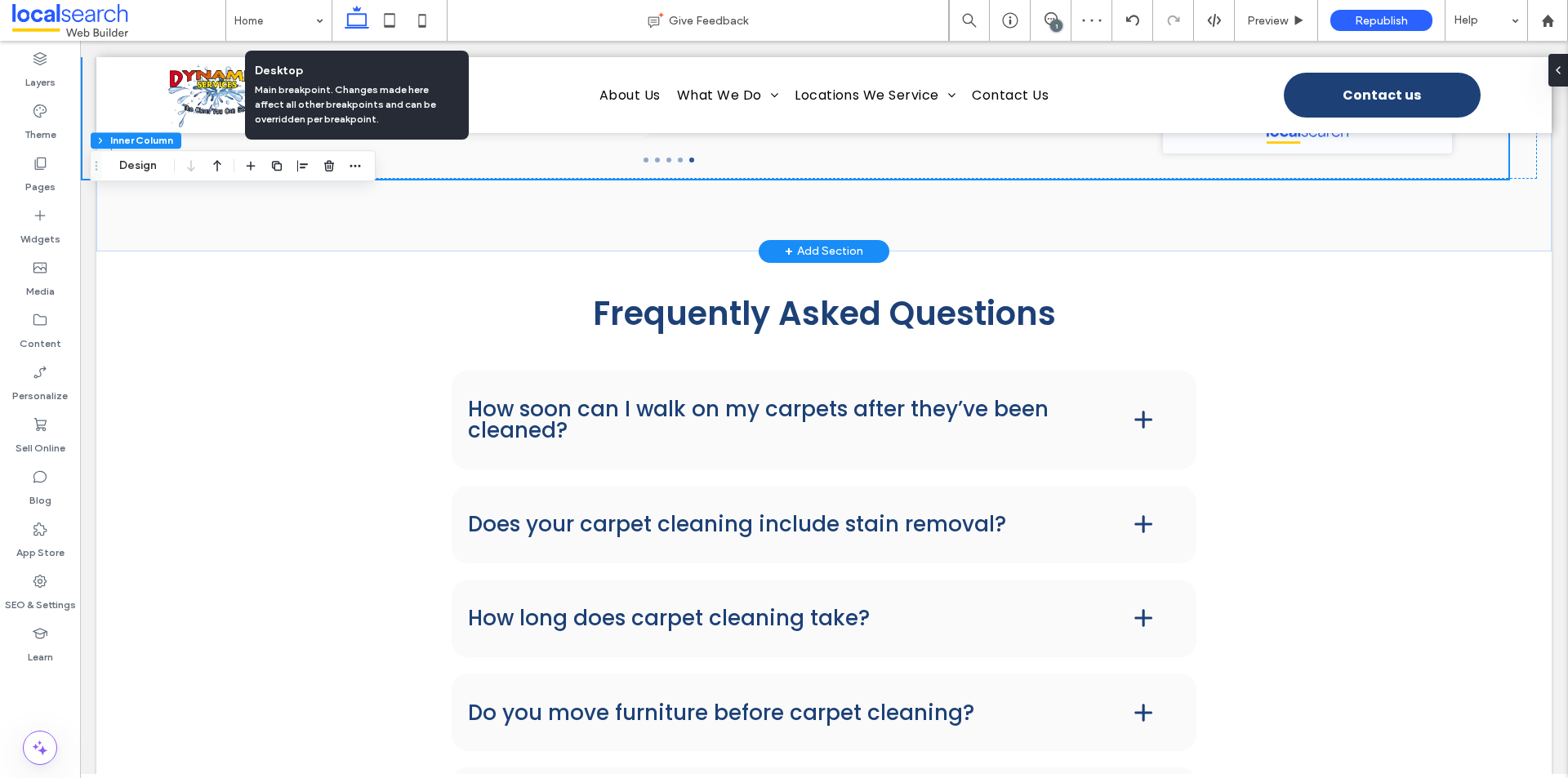
scroll to position [5181, 0]
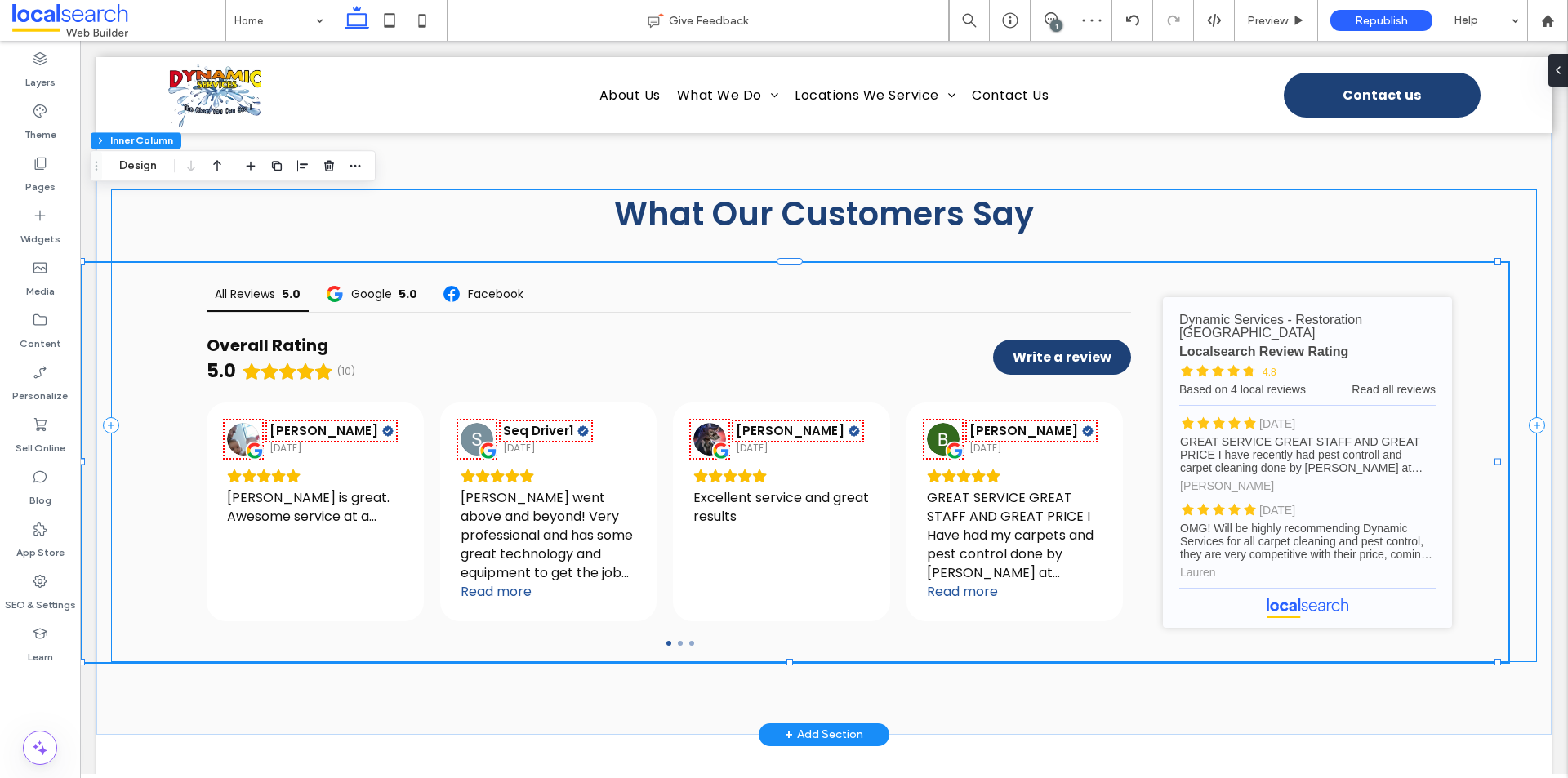
click at [1522, 482] on div "What Our Customers Say All Reviews 5.0 Google 5.0 Facebook Overall Rating 5.0 (…" at bounding box center [824, 426] width 1426 height 473
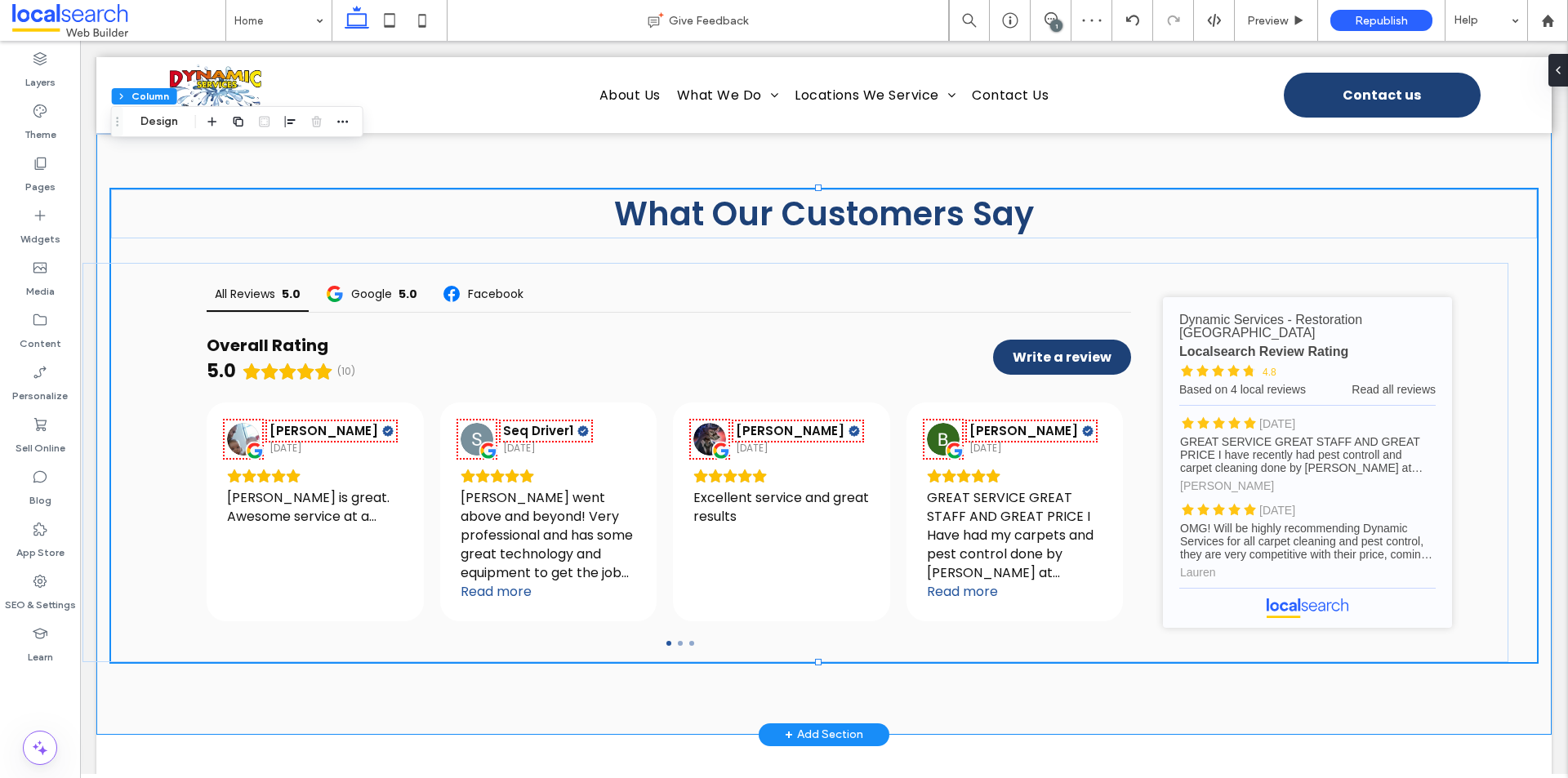
click at [1467, 623] on div "What Our Customers Say All Reviews 5.0 Google 5.0 Facebook Overall Rating 5.0 (…" at bounding box center [824, 425] width 1455 height 618
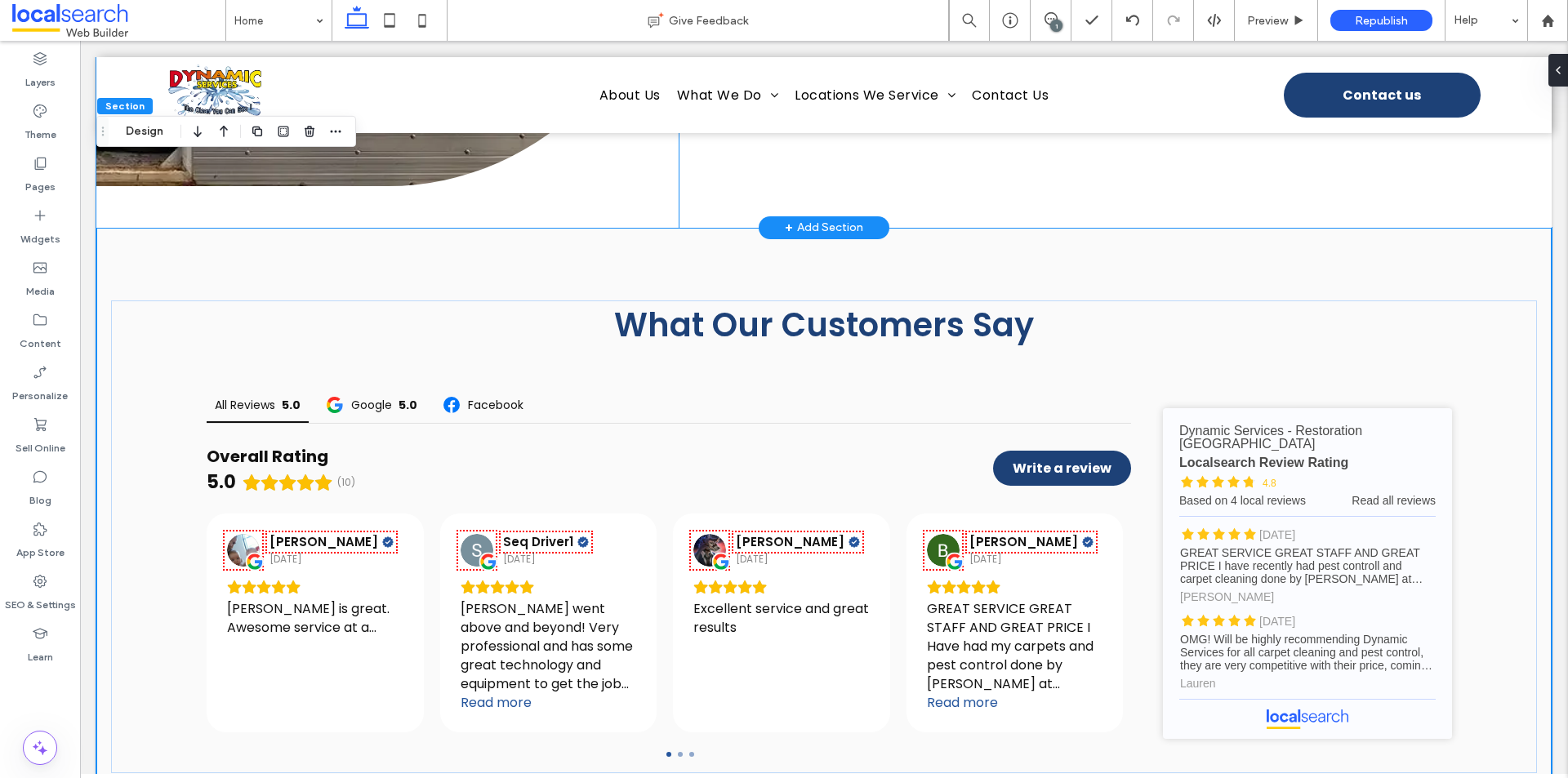
scroll to position [5099, 0]
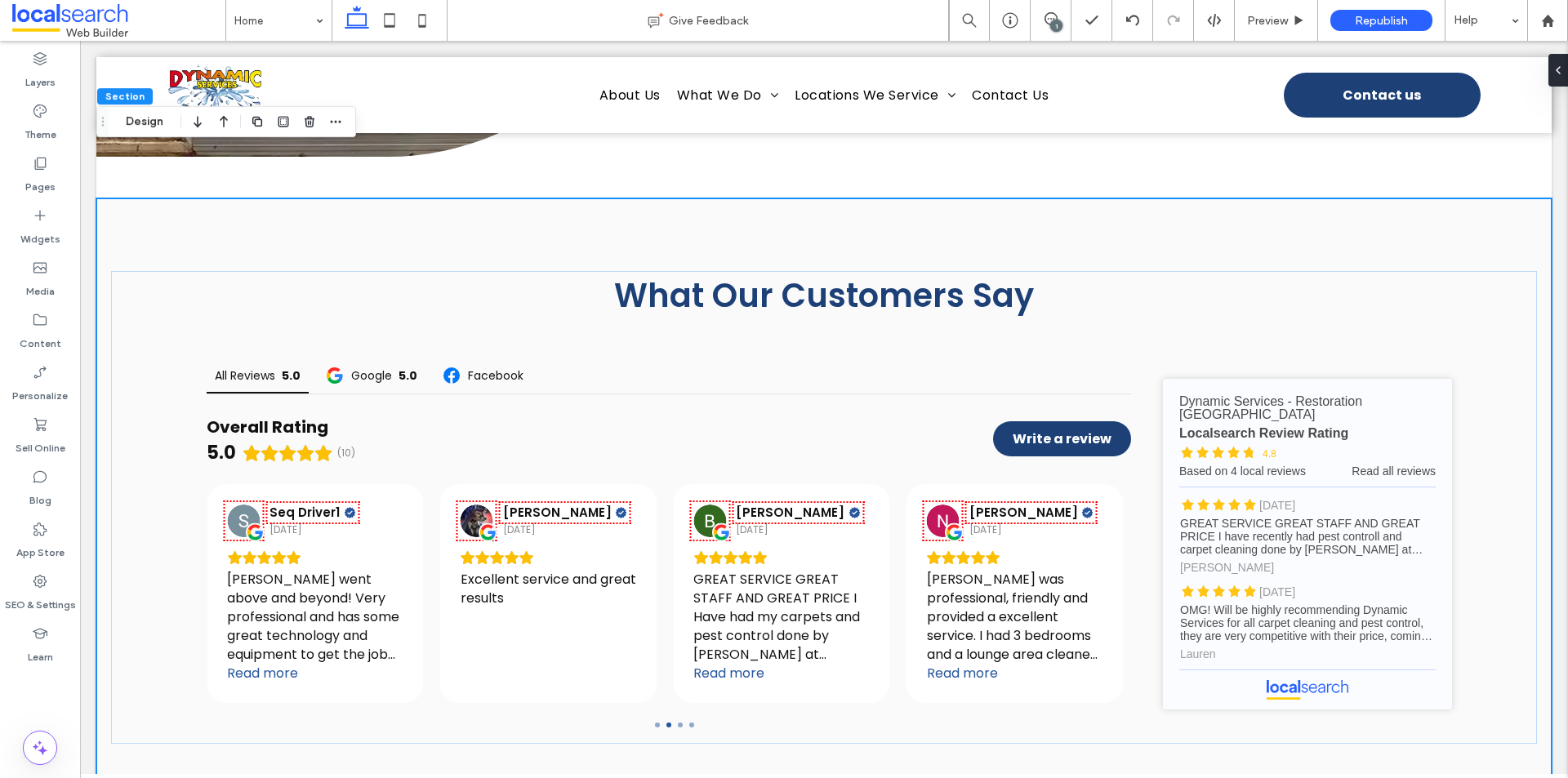
click at [1056, 25] on div "1" at bounding box center [1056, 25] width 12 height 12
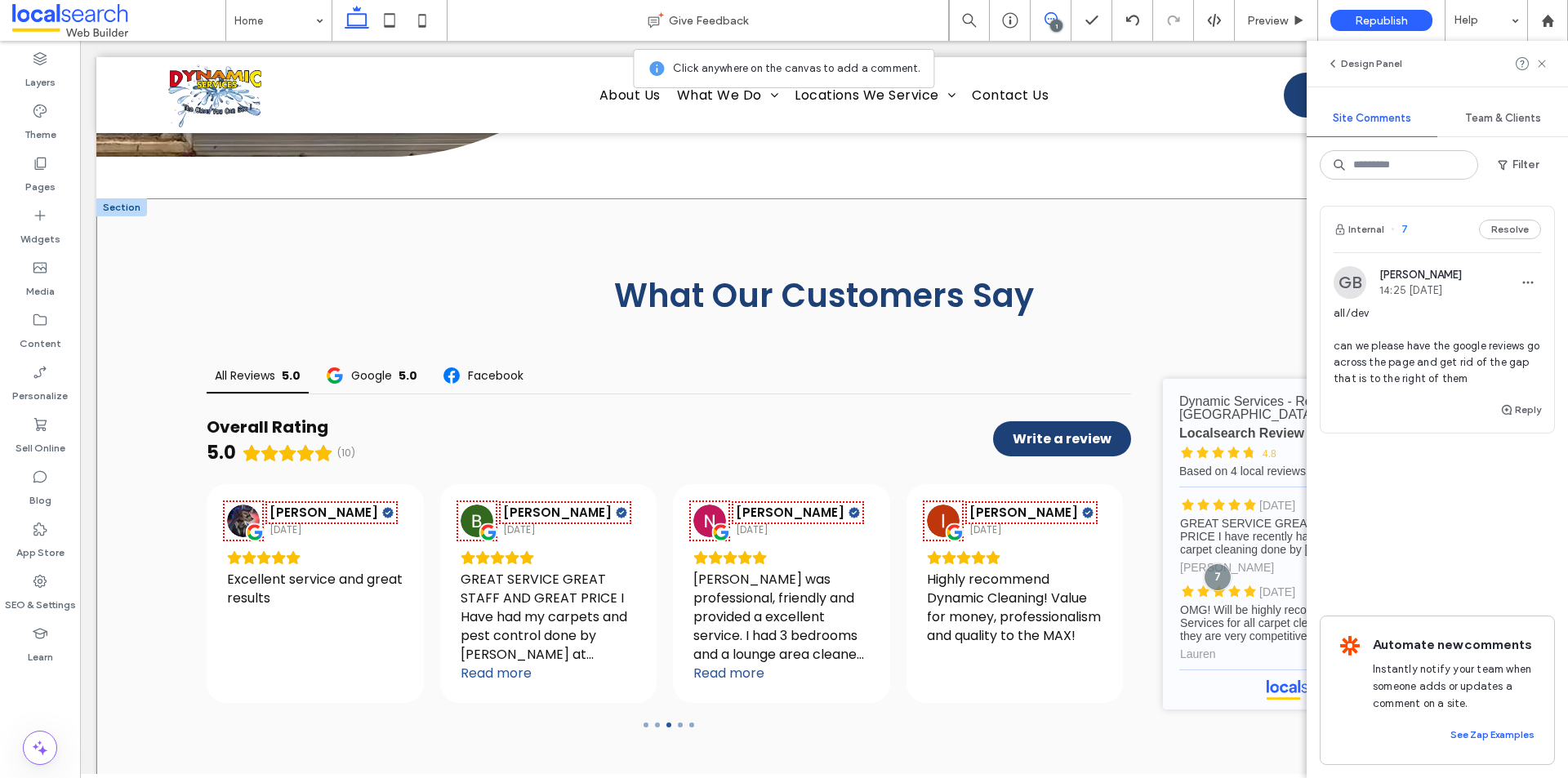
scroll to position [5017, 0]
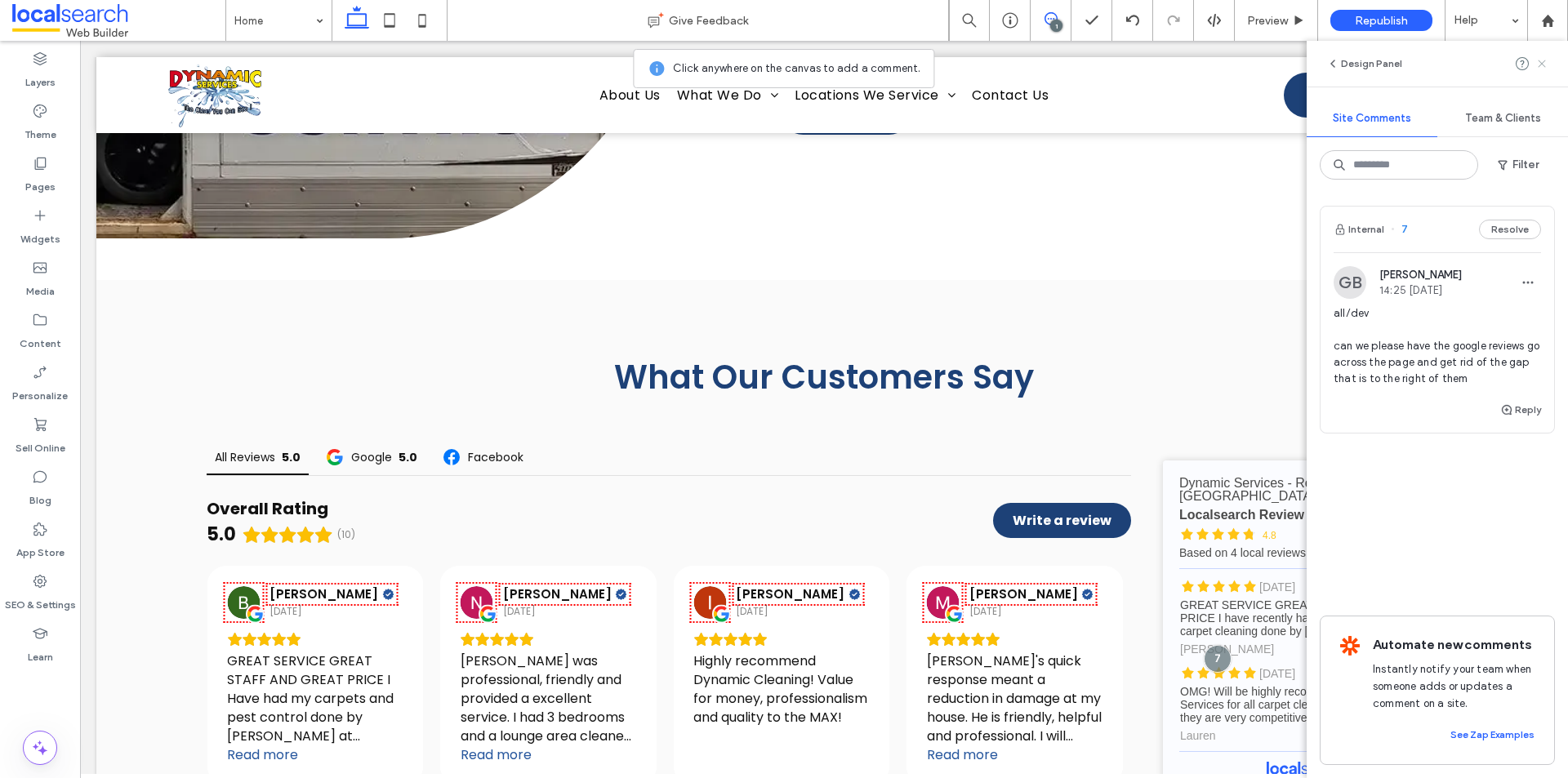
click at [1539, 63] on icon at bounding box center [1542, 63] width 13 height 13
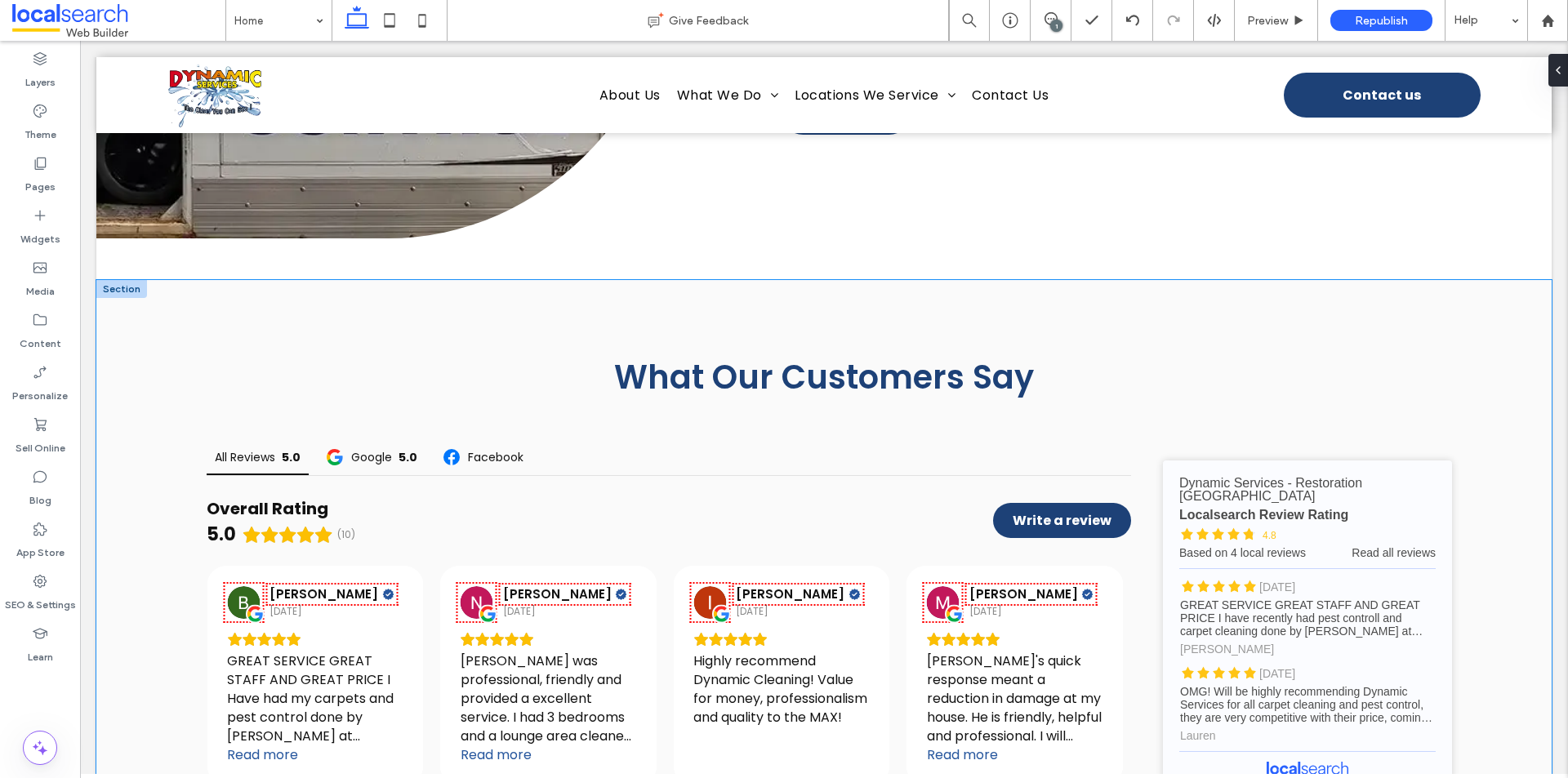
click at [210, 280] on div "What Our Customers Say All Reviews 5.0 Google 5.0 Facebook Overall Rating 5.0 (…" at bounding box center [824, 589] width 1455 height 618
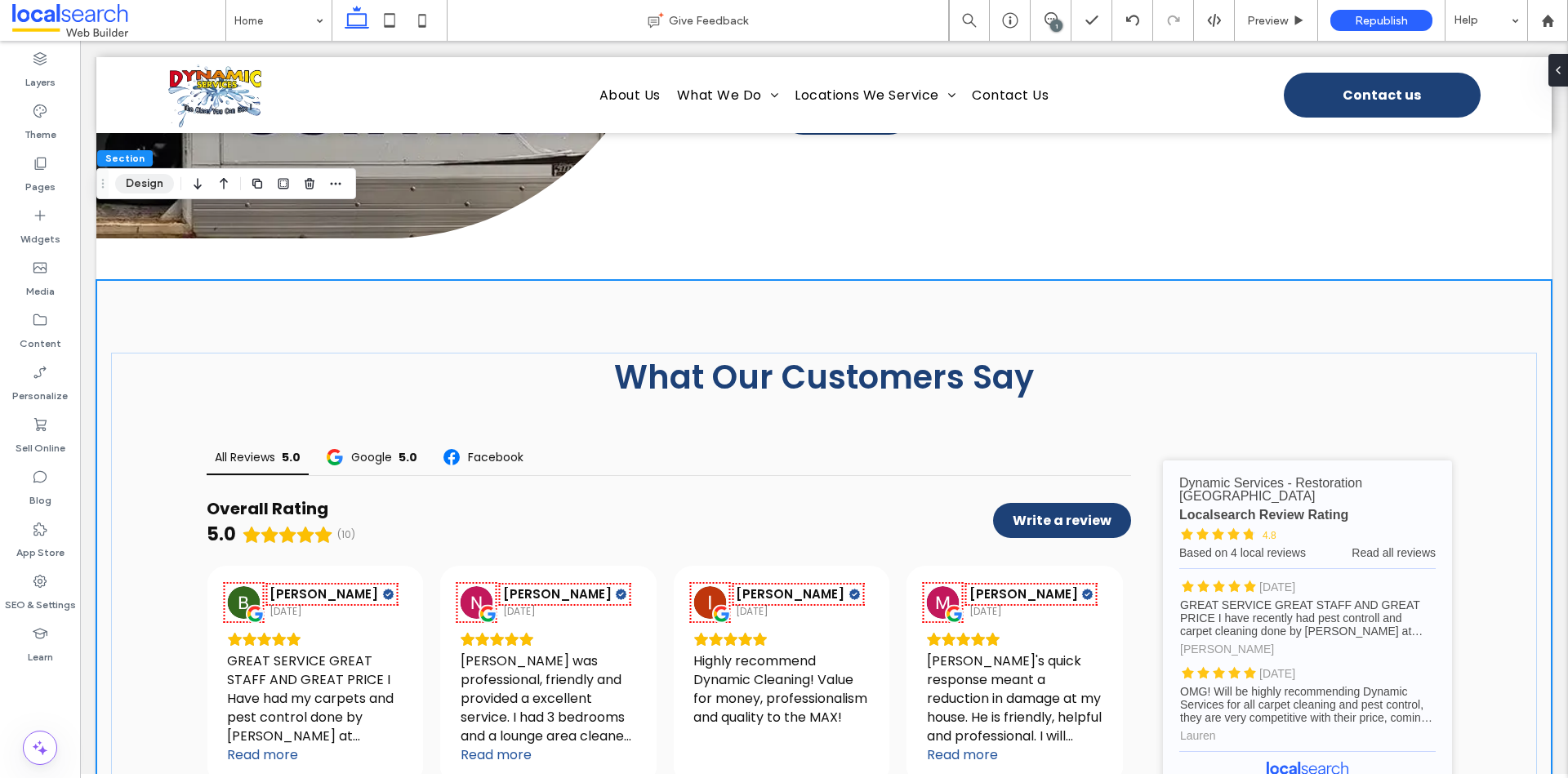
click at [152, 189] on button "Design" at bounding box center [144, 183] width 59 height 20
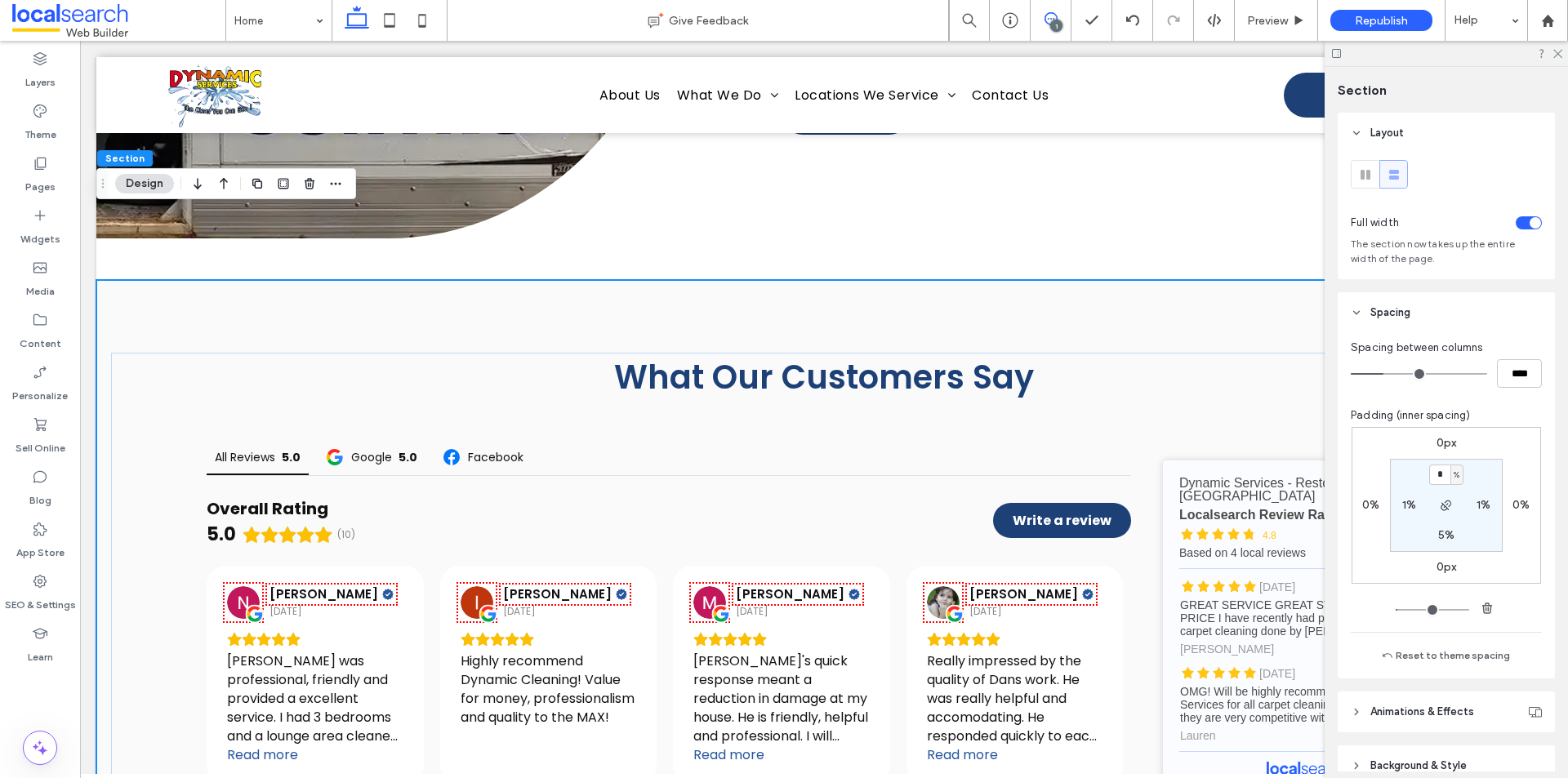
click at [1062, 18] on span at bounding box center [1050, 19] width 40 height 13
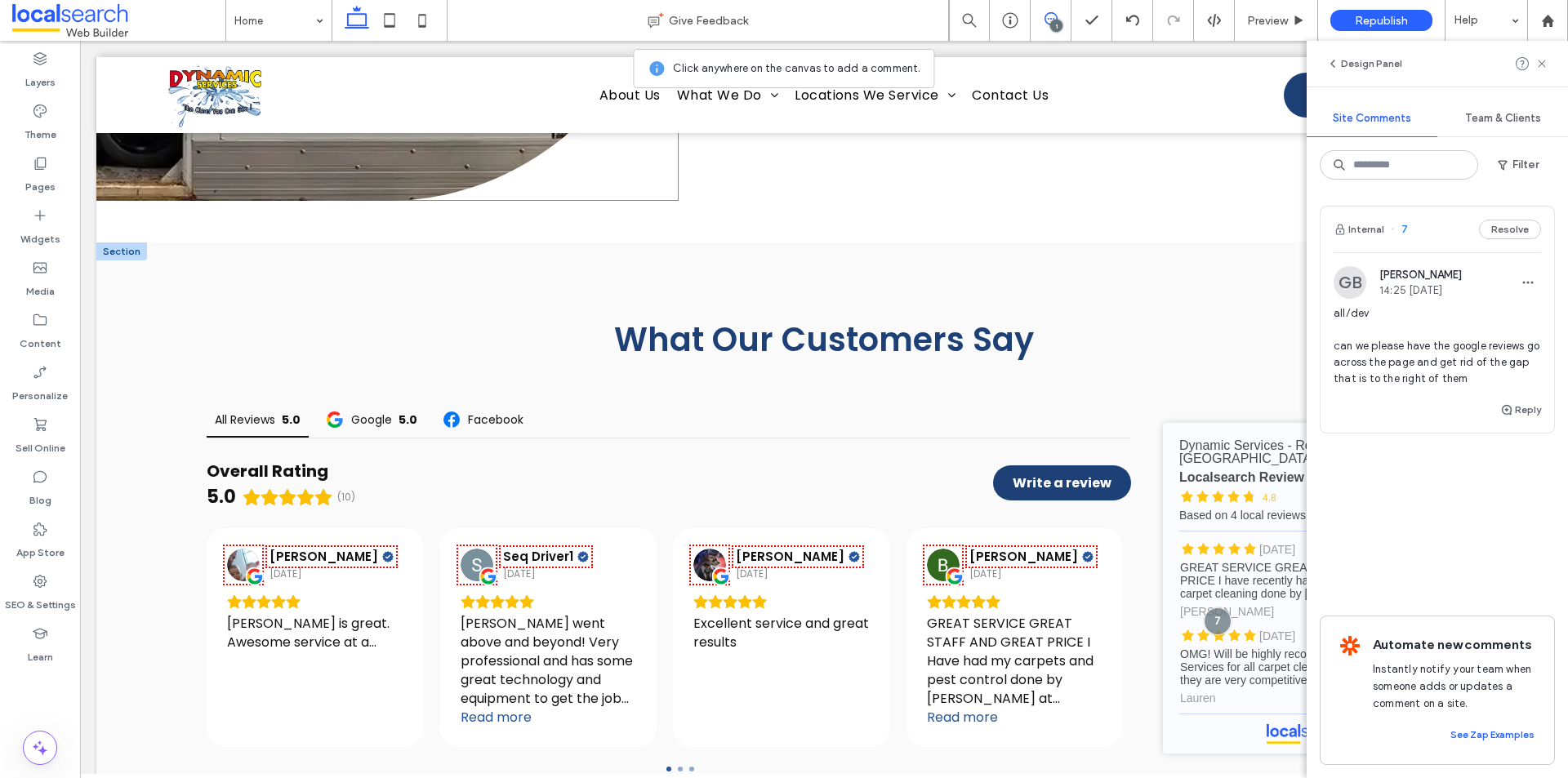
scroll to position [5099, 0]
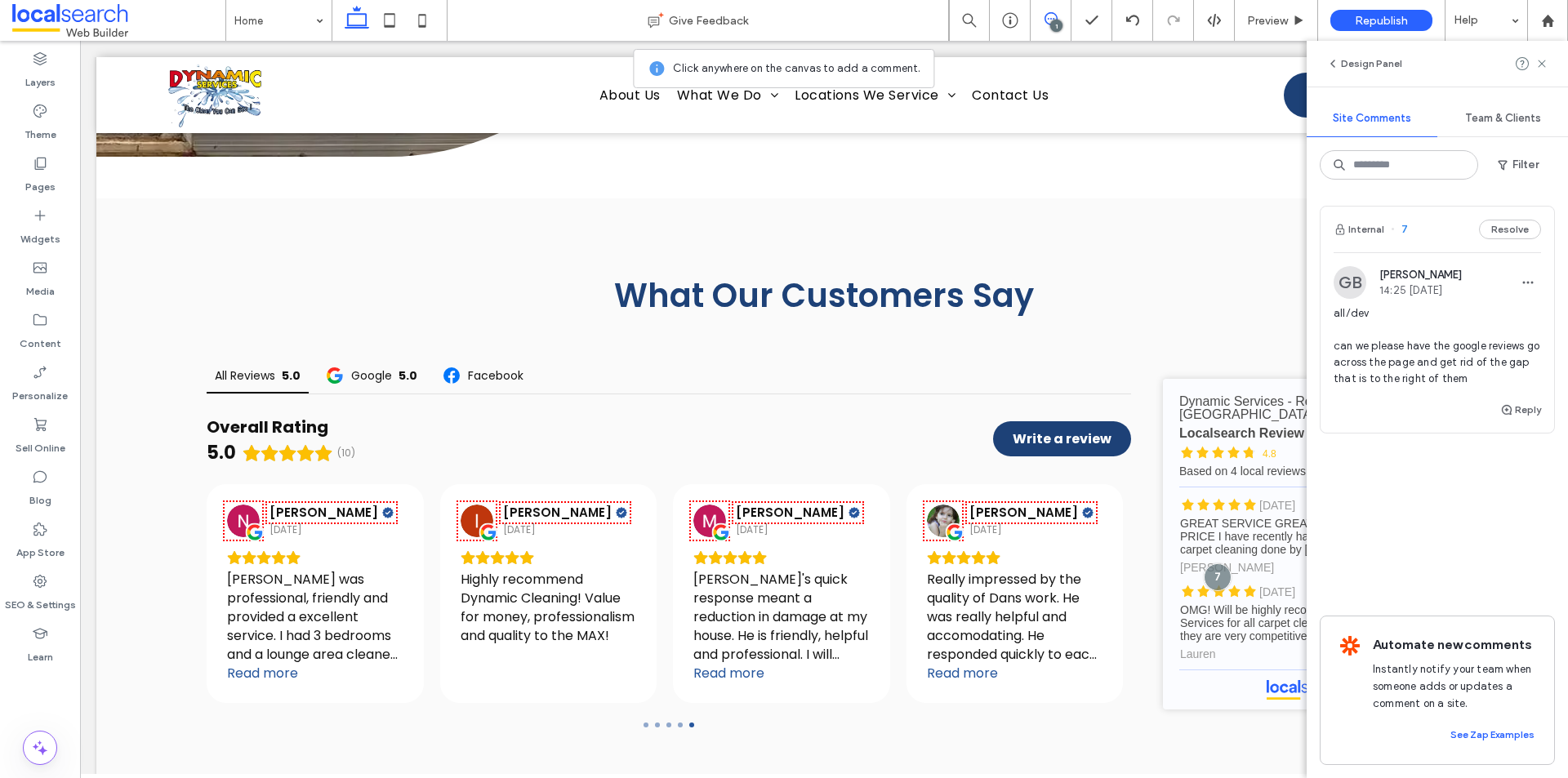
click at [48, 698] on div "Layers Theme Pages Widgets Media Content Personalize Sell Online Blog App Store…" at bounding box center [40, 409] width 80 height 737
click at [1544, 60] on icon at bounding box center [1542, 63] width 13 height 13
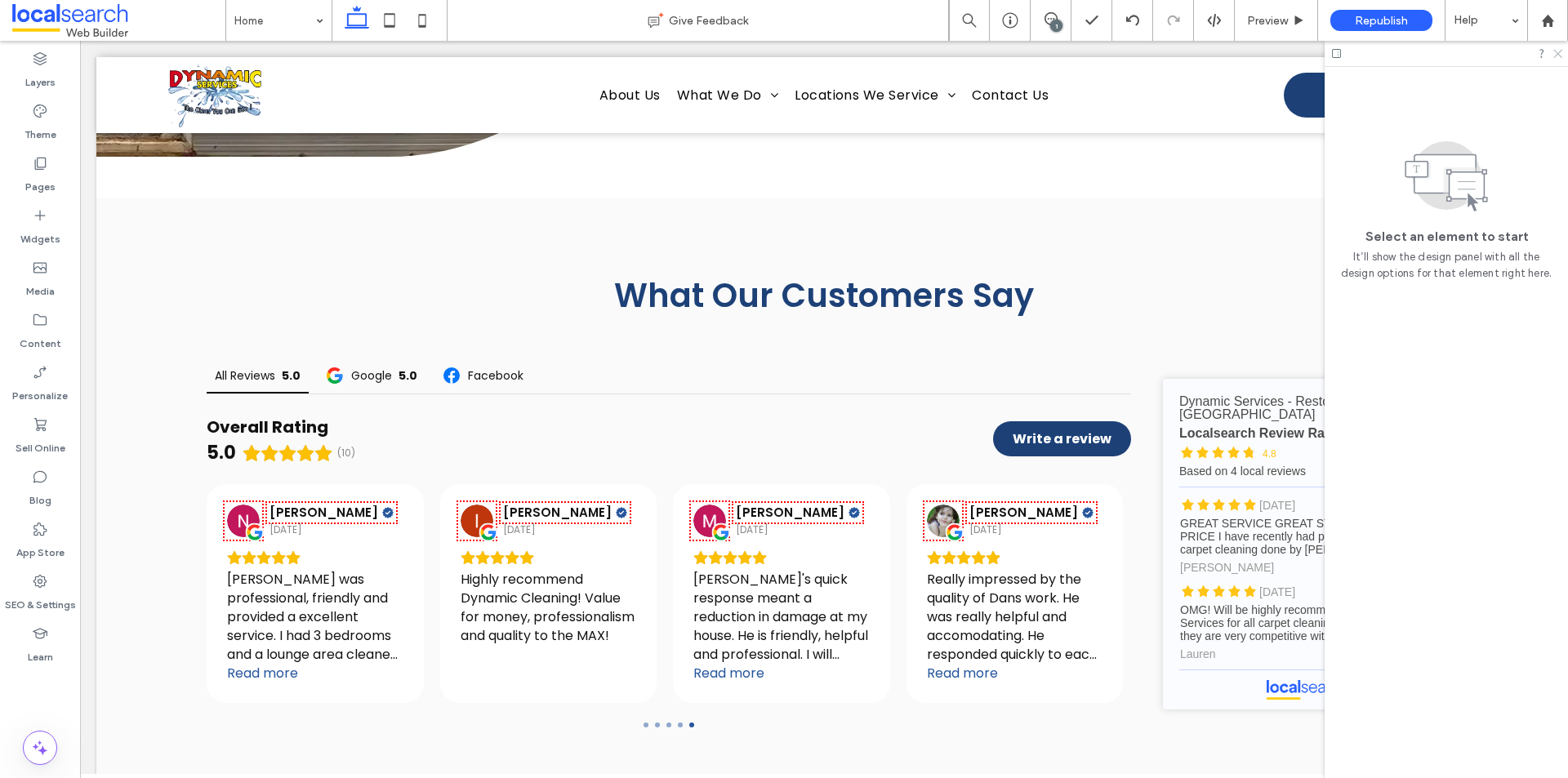
click at [1560, 54] on icon at bounding box center [1557, 52] width 10 height 10
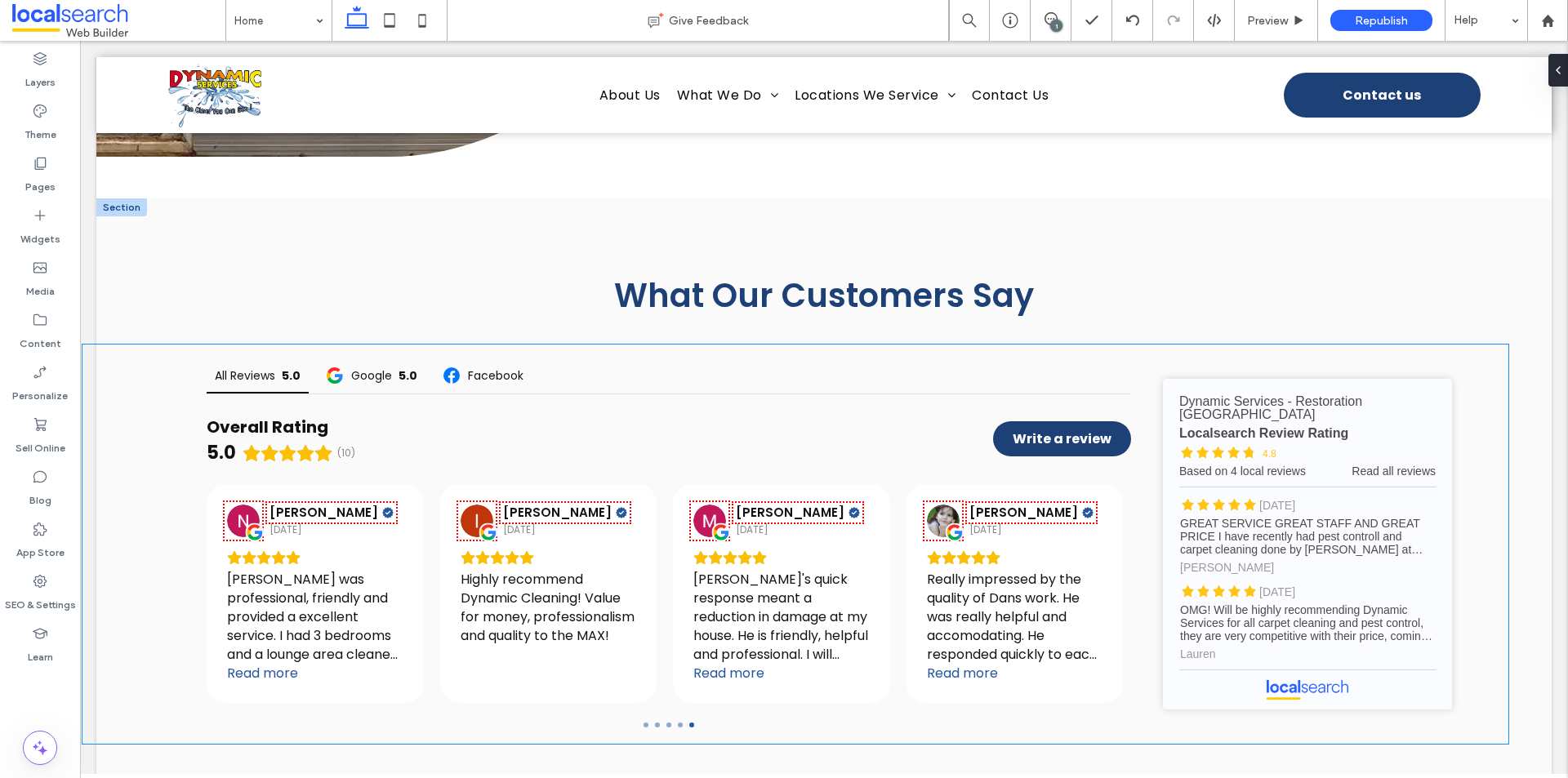
click at [126, 344] on div "All Reviews 5.0 Google 5.0 Facebook Overall Rating 5.0 (10) Write a review [PER…" at bounding box center [796, 543] width 1426 height 399
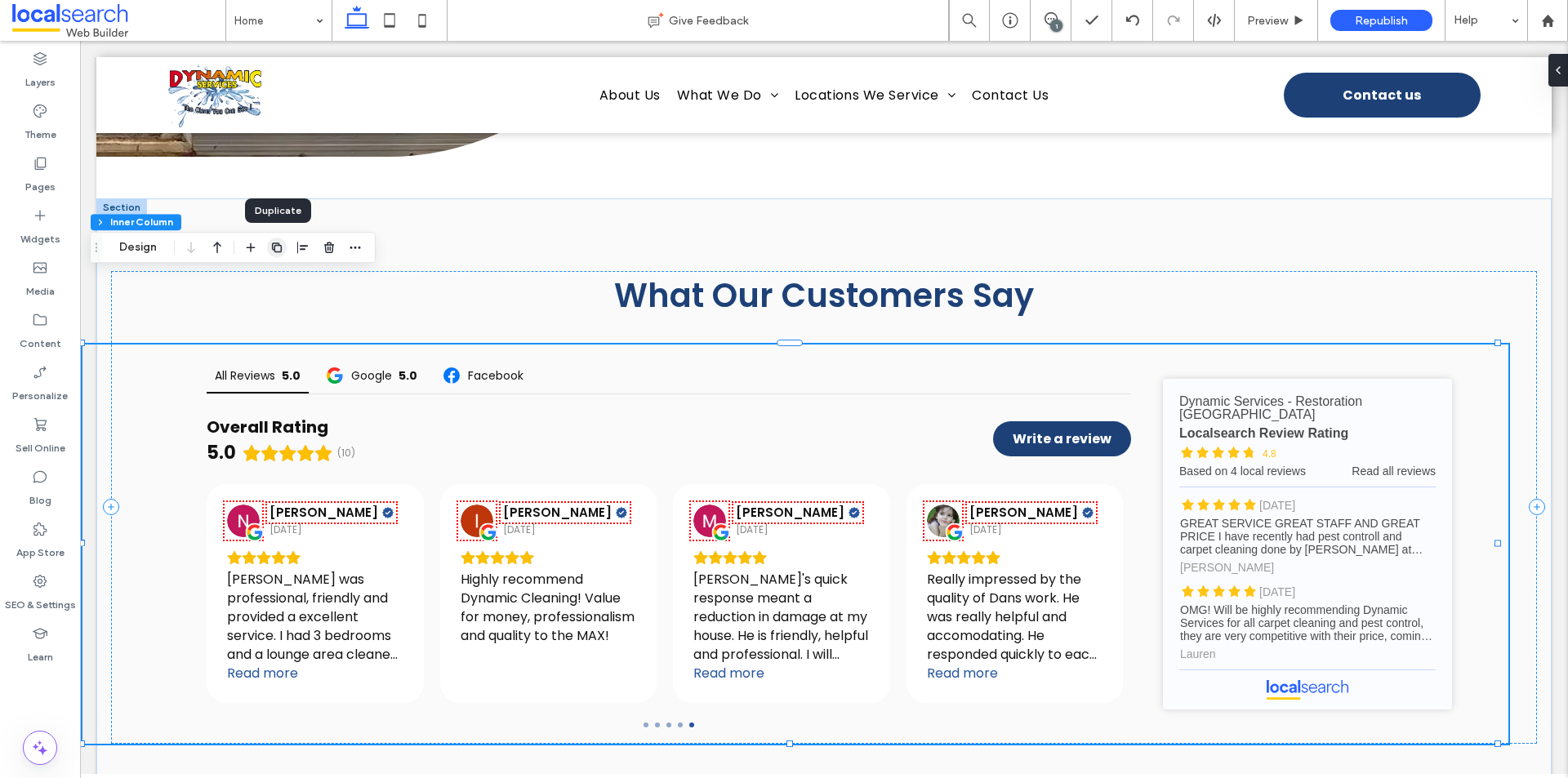
click at [278, 251] on use "button" at bounding box center [277, 248] width 10 height 10
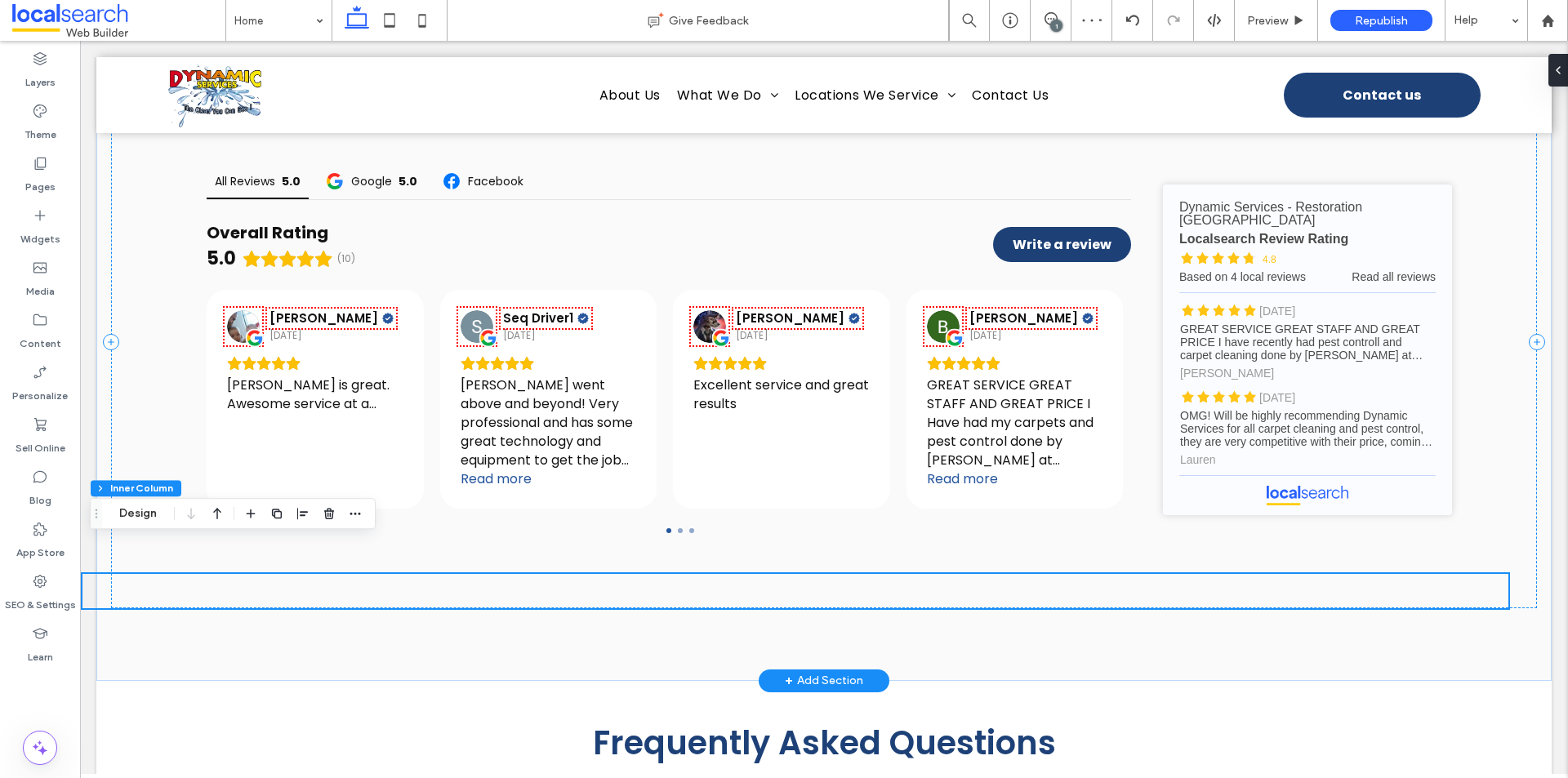
scroll to position [5344, 0]
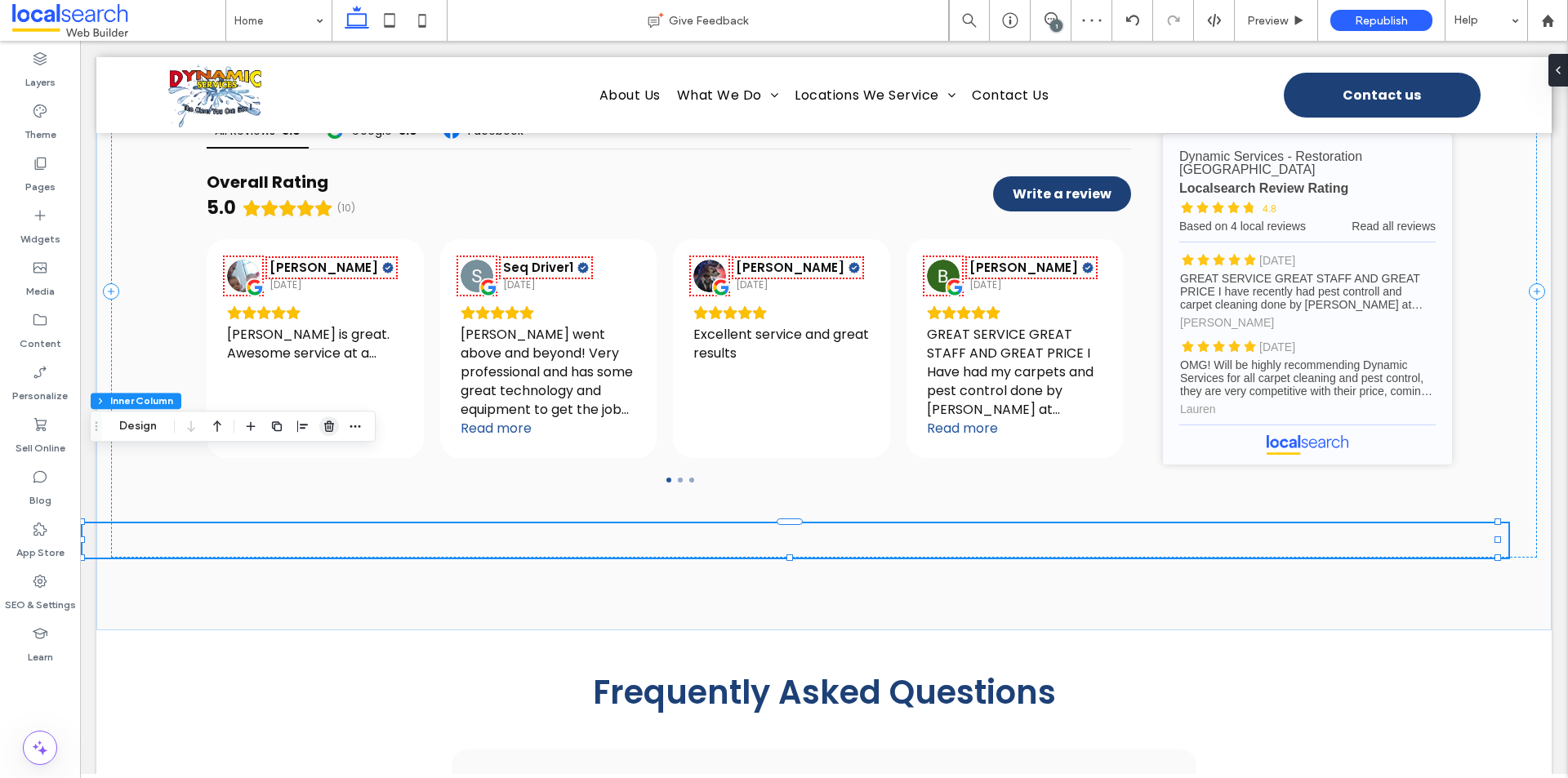
click at [326, 424] on use "button" at bounding box center [329, 425] width 10 height 10
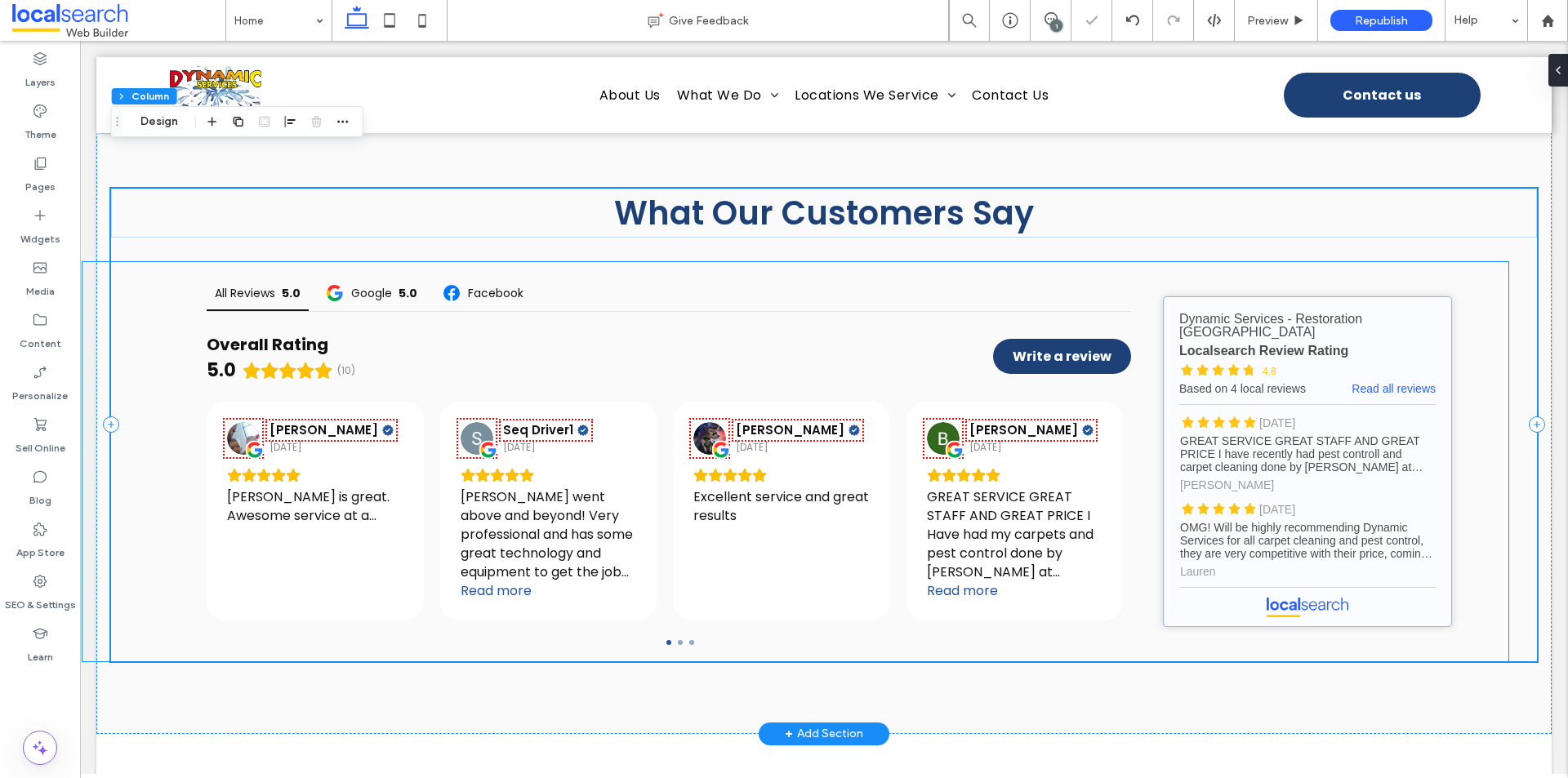
scroll to position [5181, 0]
click at [162, 128] on button "Design" at bounding box center [158, 121] width 59 height 20
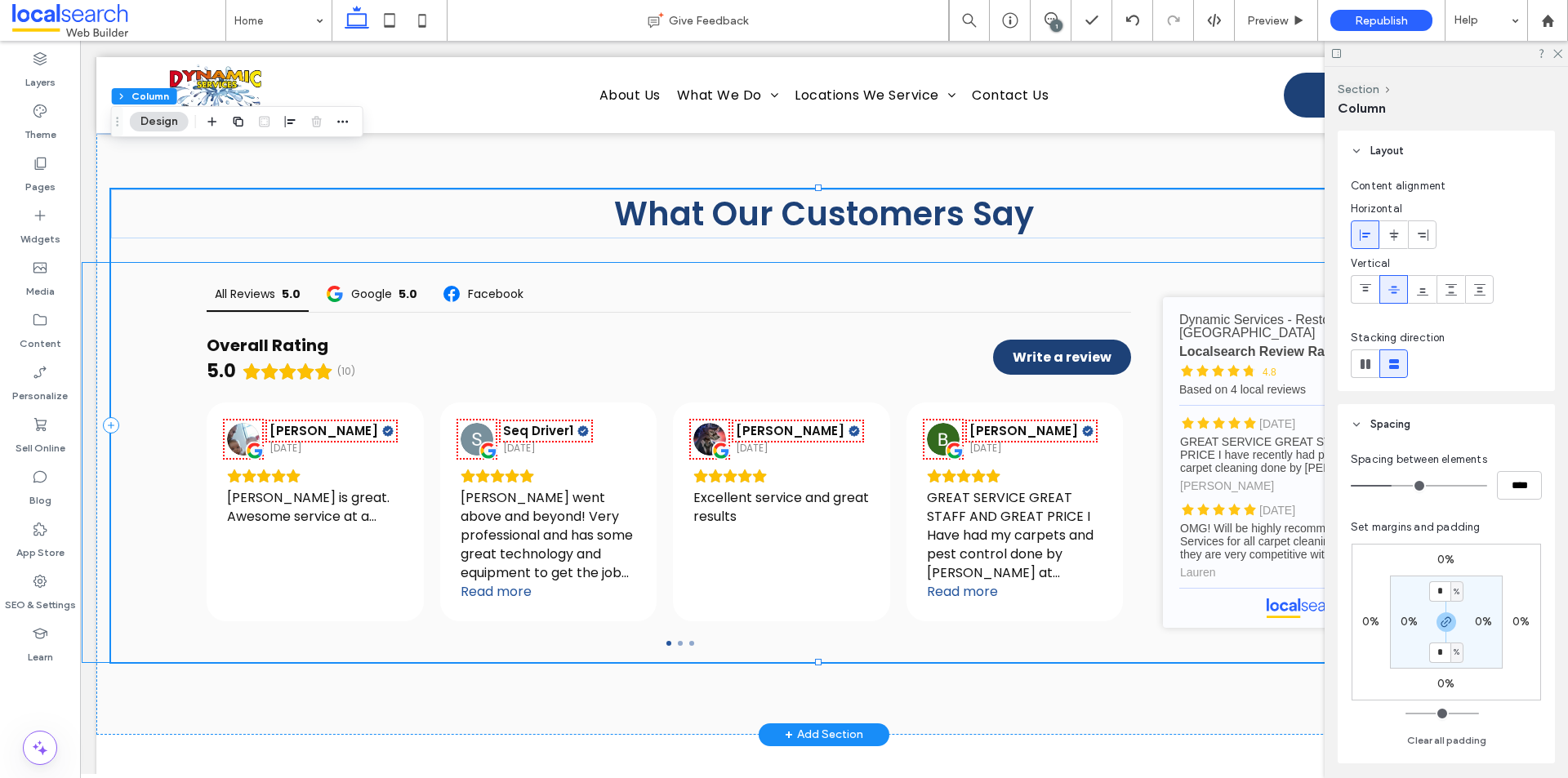
click at [1129, 361] on div "All Reviews 5.0 Google 5.0 Facebook Overall Rating 5.0 (10) Write a review [PER…" at bounding box center [796, 462] width 1426 height 399
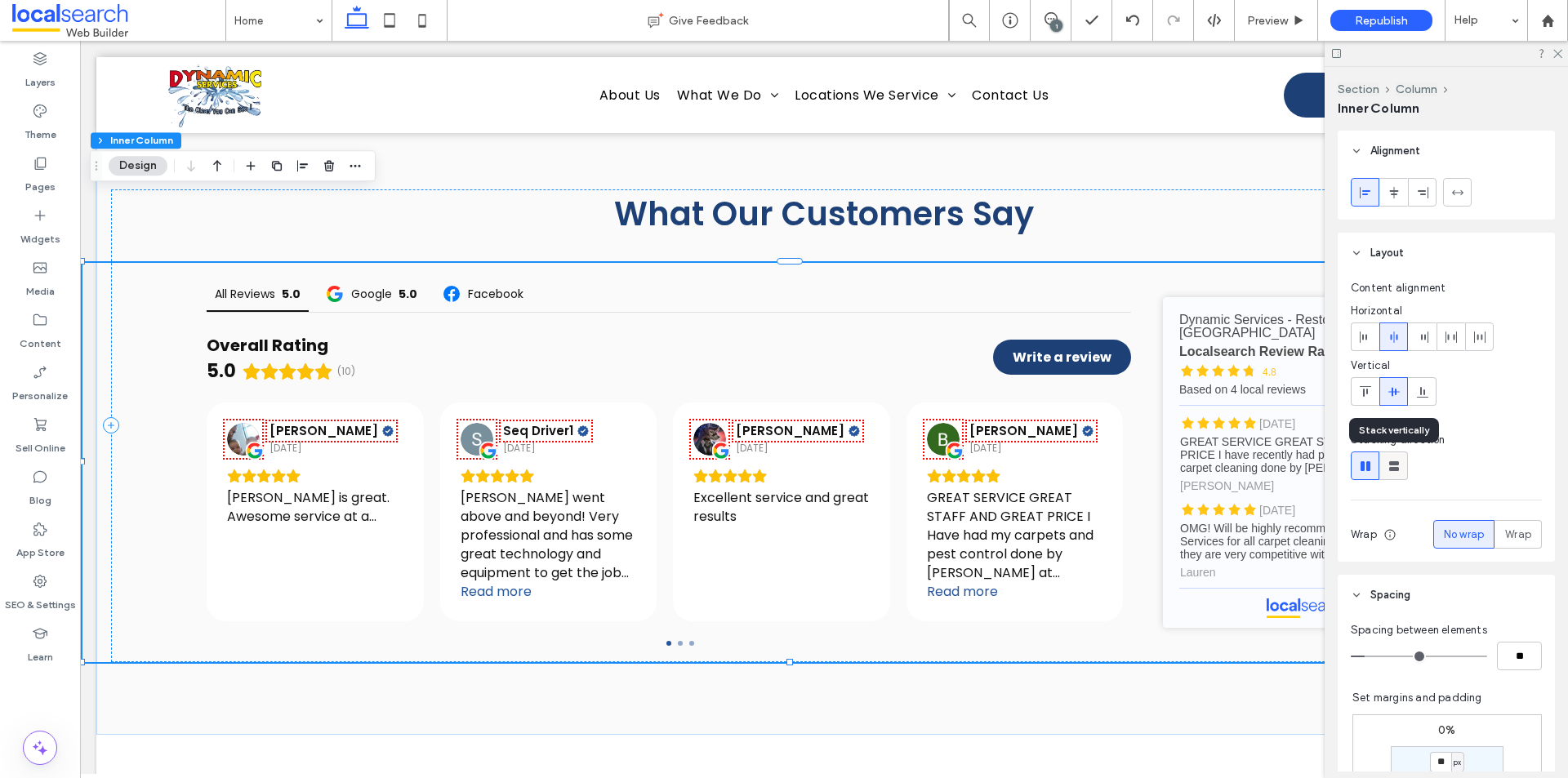
click at [1399, 463] on icon at bounding box center [1395, 466] width 17 height 17
type input "**"
type input "****"
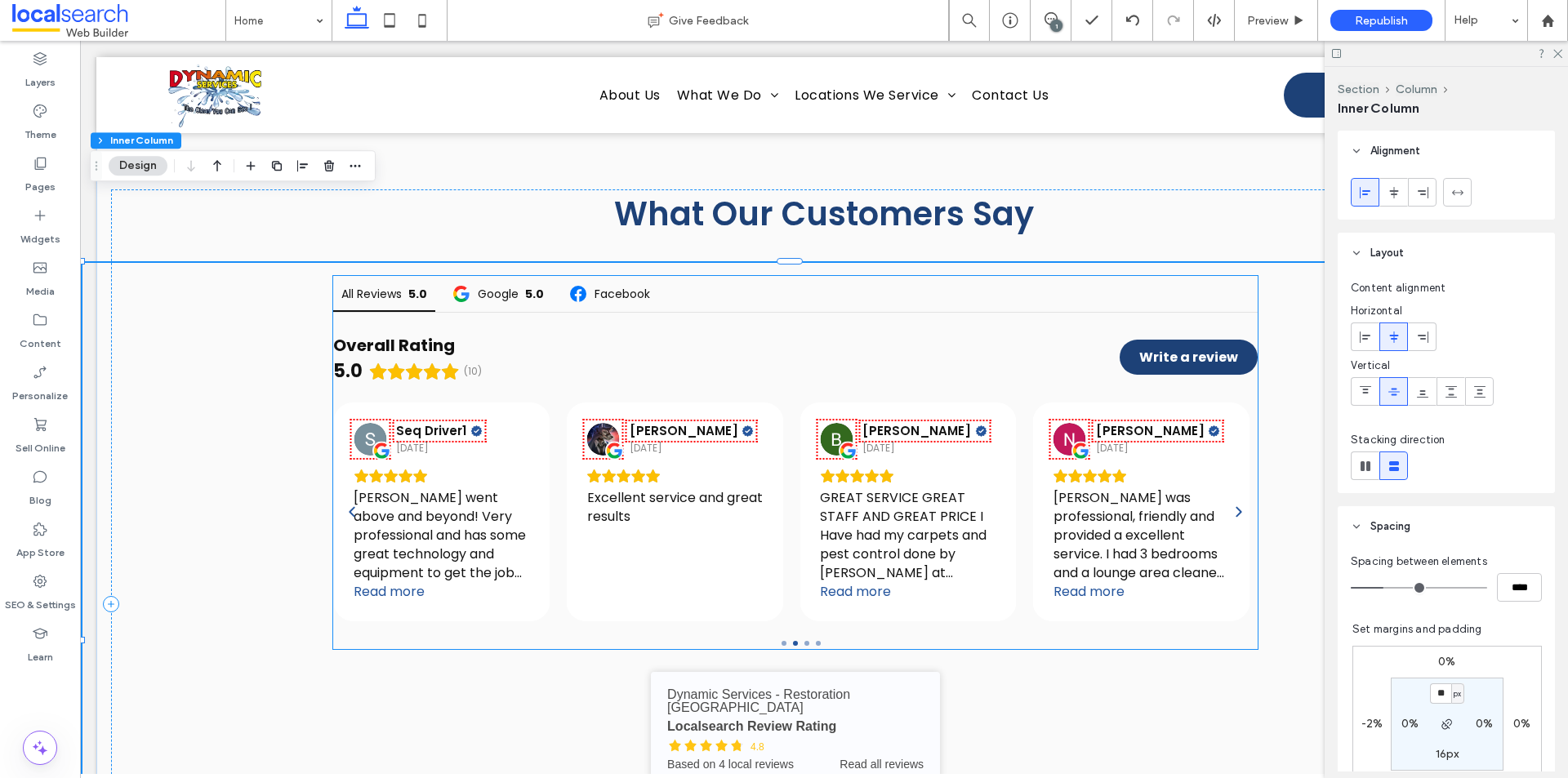
click at [1208, 423] on div "Nikki Higgins 5 years ago" at bounding box center [1142, 438] width 176 height 33
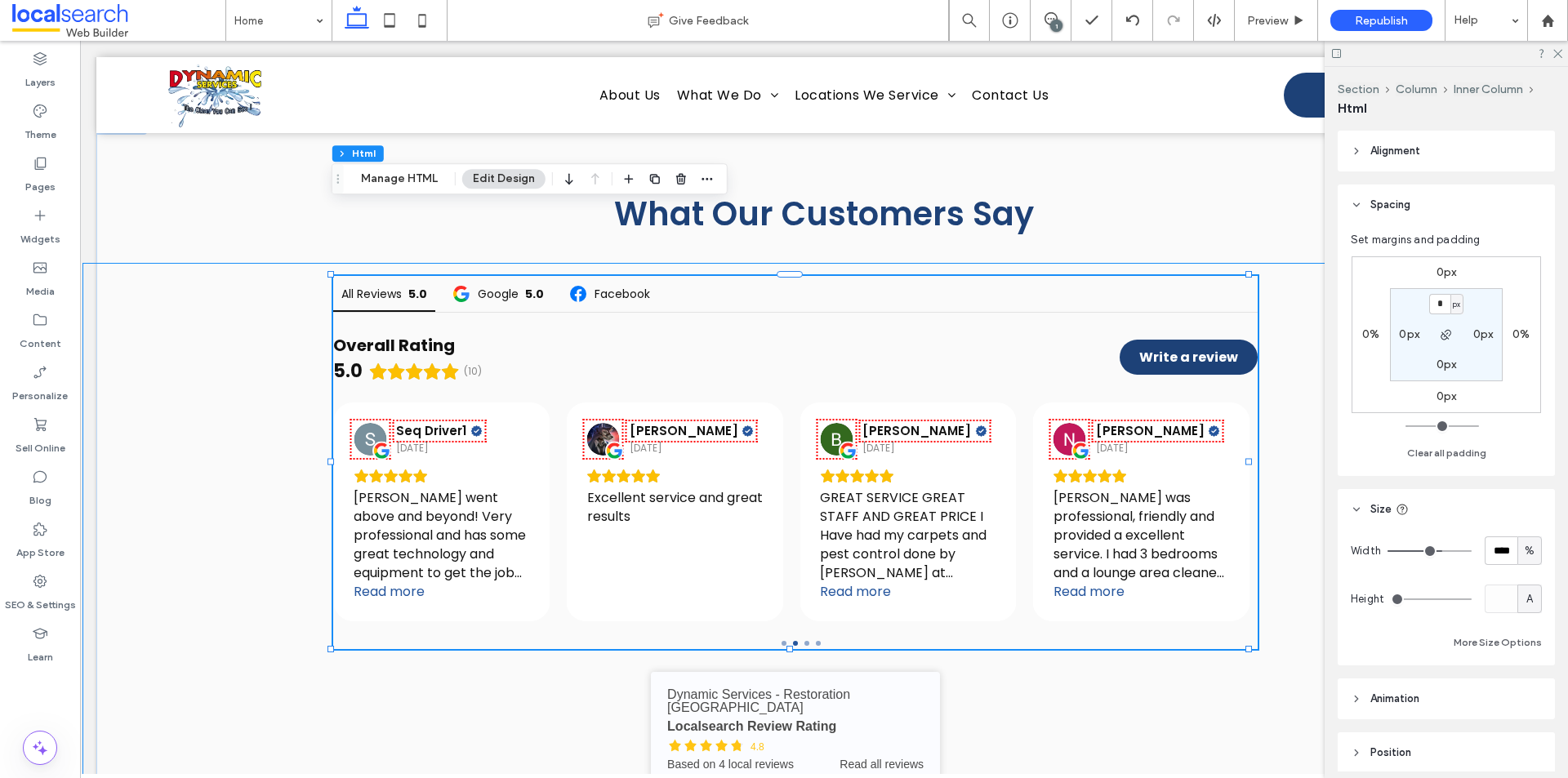
click at [1317, 335] on div "All Reviews 5.0 Google 5.0 Facebook Overall Rating 5.0 (10) Write a review [PER…" at bounding box center [796, 640] width 1426 height 756
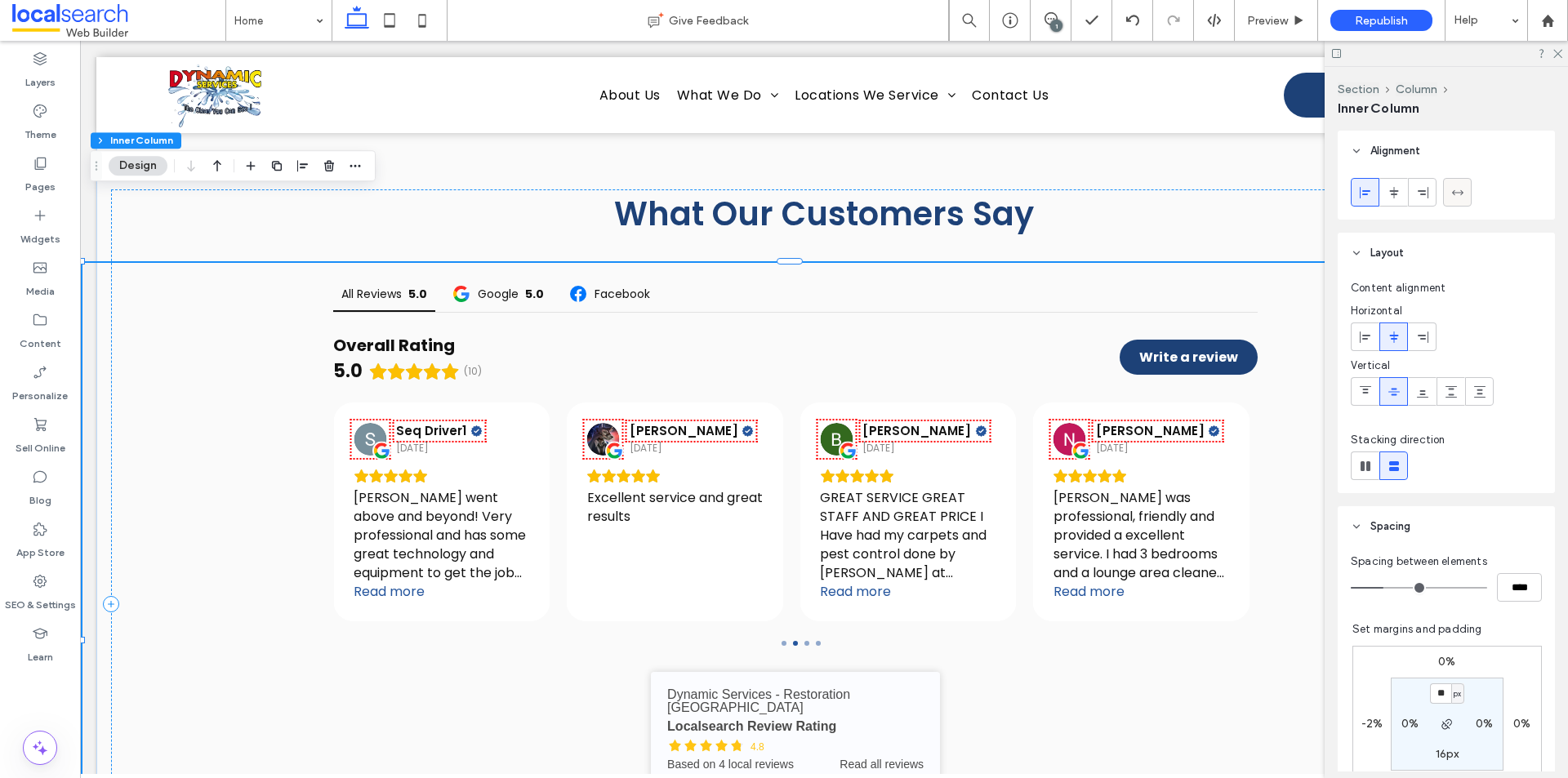
click at [1452, 190] on icon at bounding box center [1458, 193] width 13 height 13
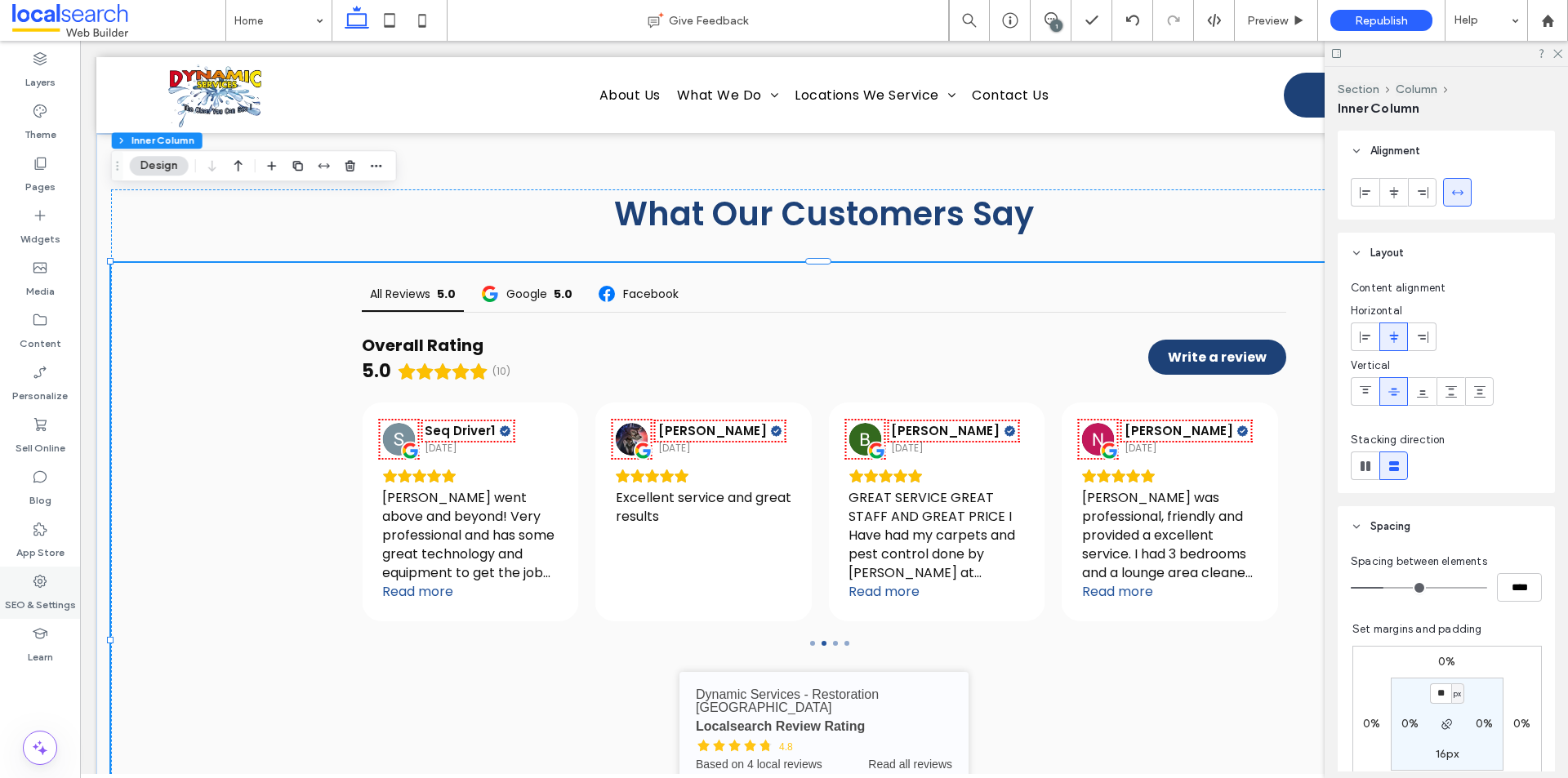
click at [58, 597] on label "SEO & Settings" at bounding box center [40, 600] width 71 height 23
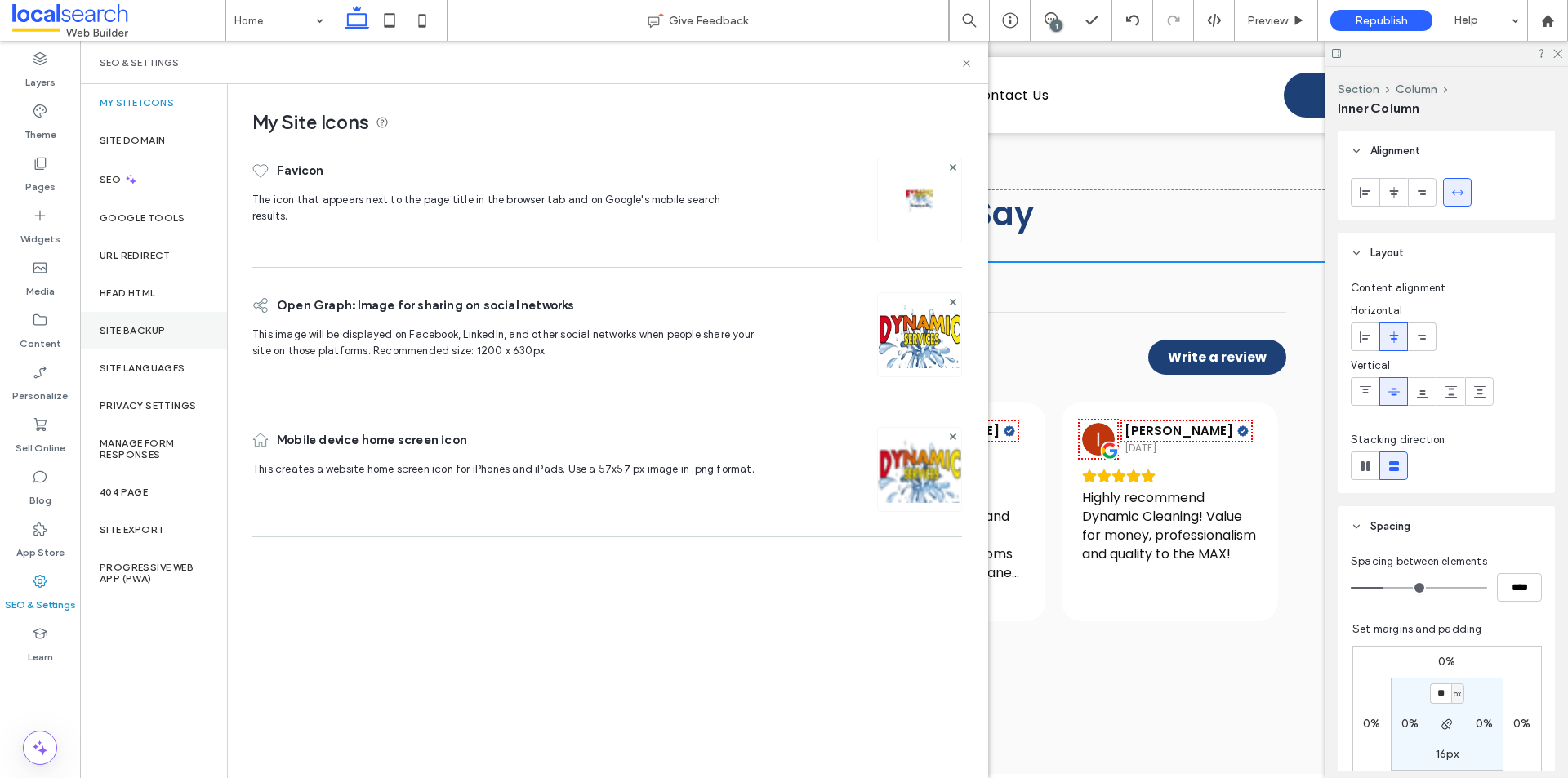
click at [138, 327] on label "Site Backup" at bounding box center [132, 330] width 65 height 11
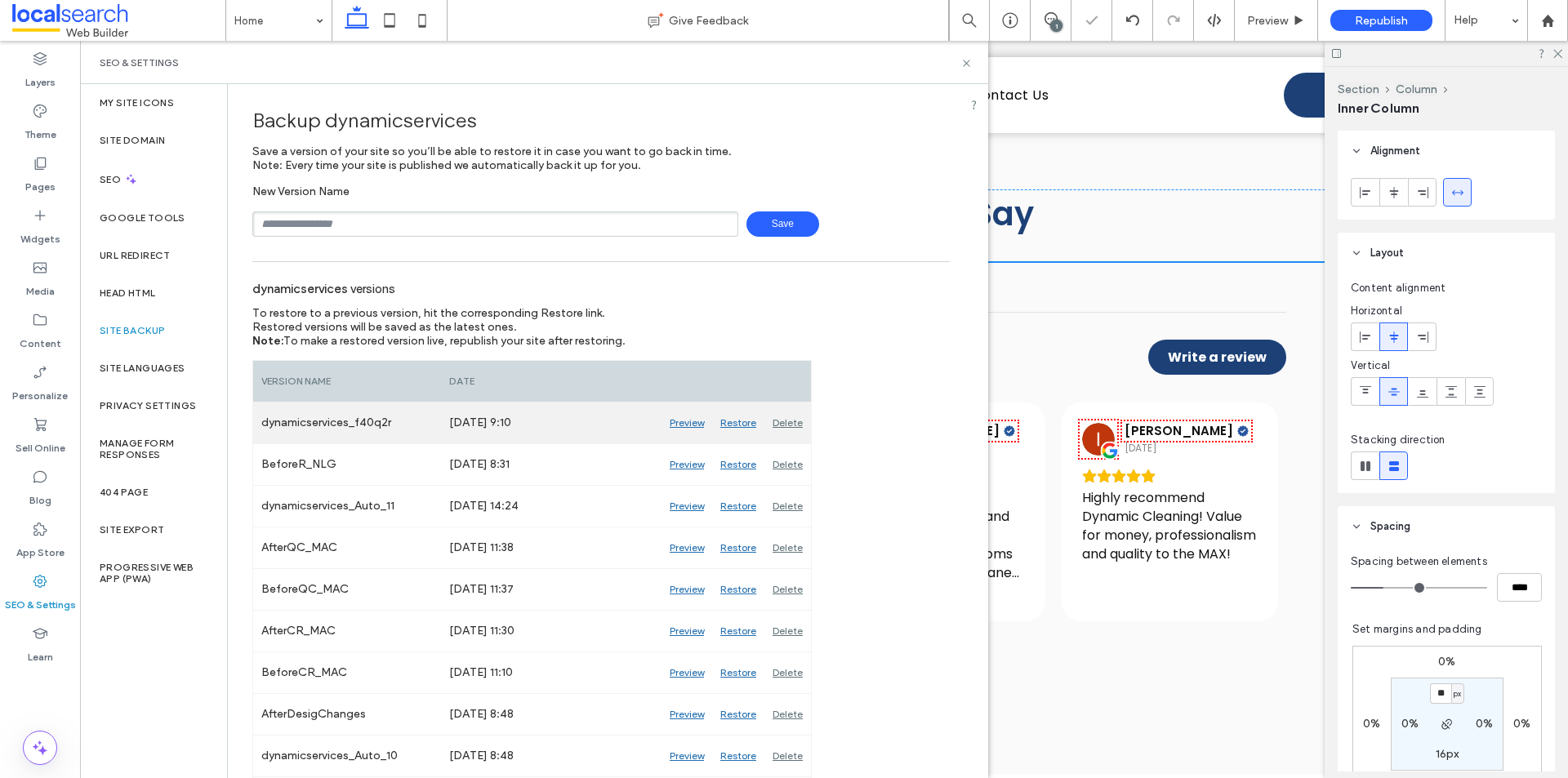
click at [739, 423] on div "Restore" at bounding box center [738, 423] width 52 height 41
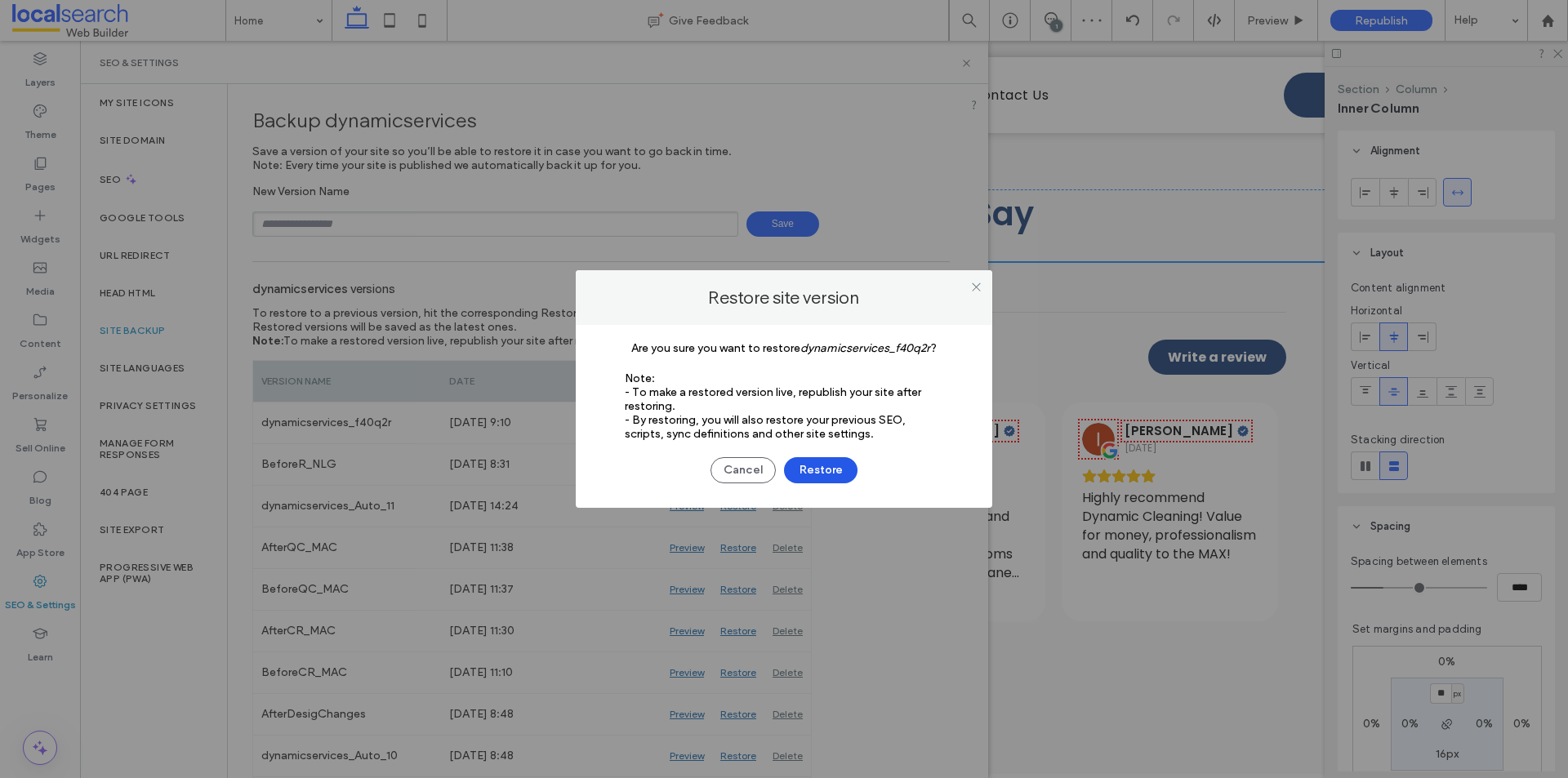
click at [812, 460] on button "Restore" at bounding box center [820, 470] width 74 height 26
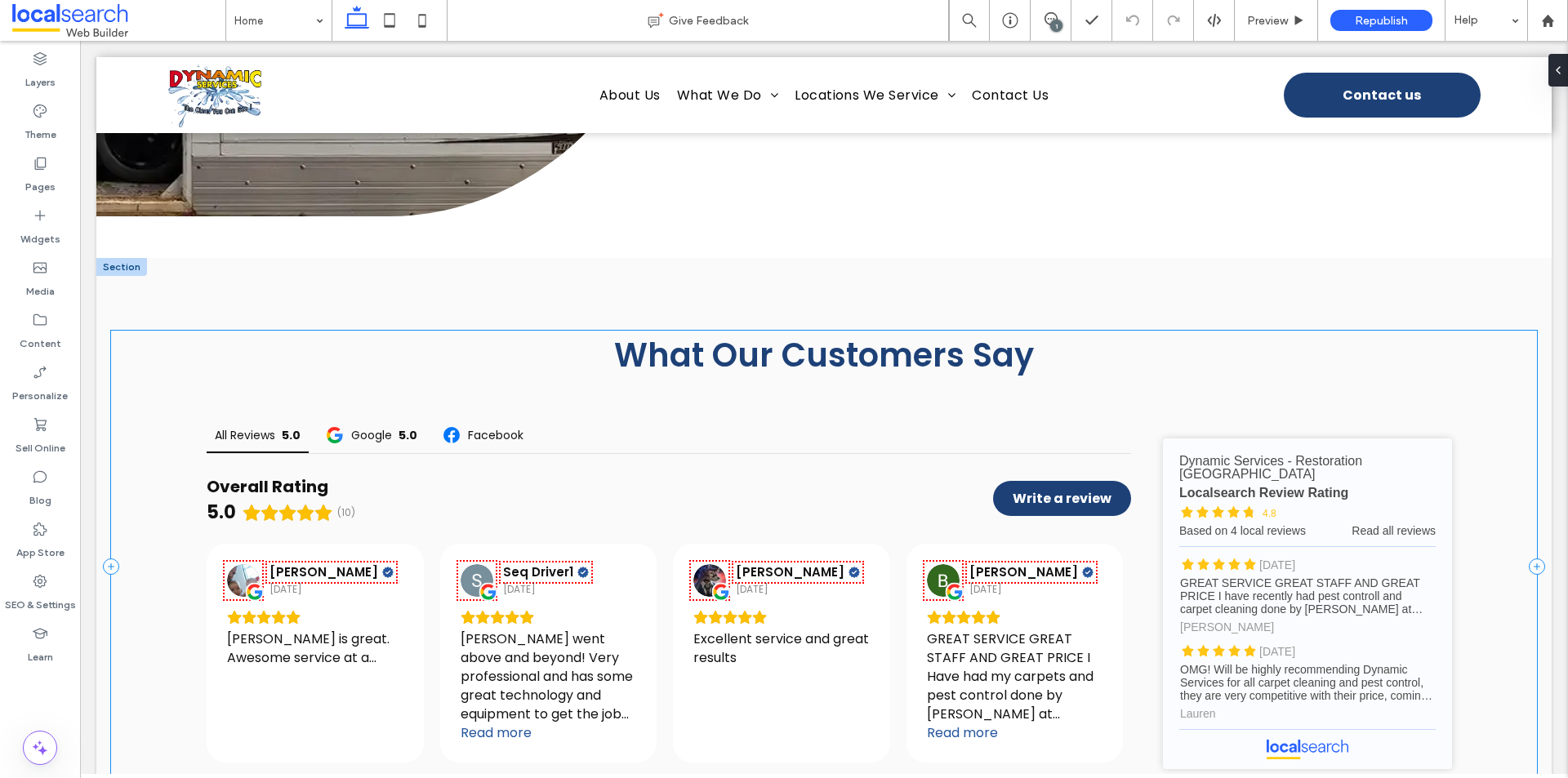
click at [1511, 426] on div "What Our Customers Say All Reviews 5.0 Google 5.0 Facebook Overall Rating 5.0 (…" at bounding box center [824, 567] width 1426 height 473
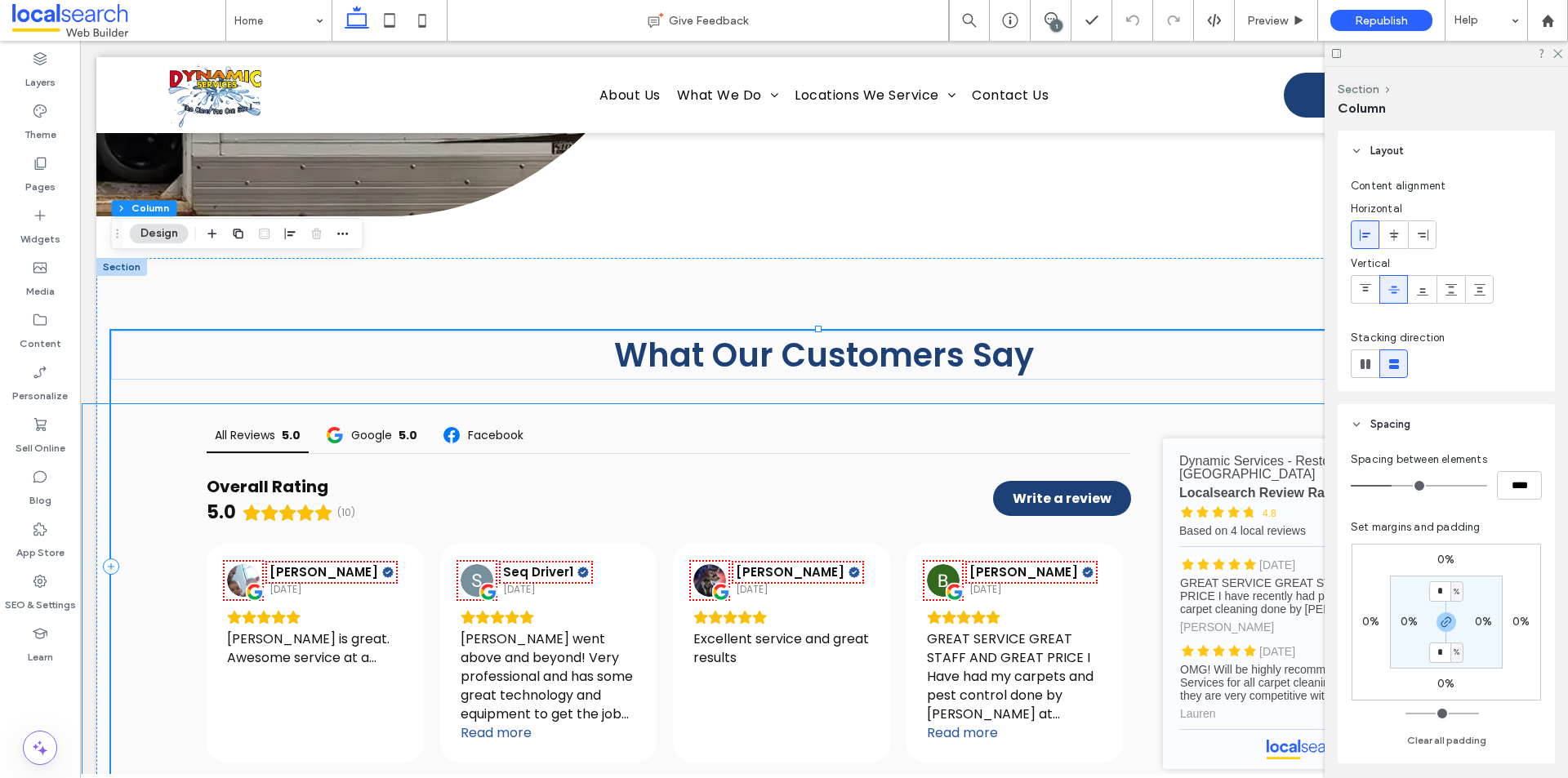
click at [163, 488] on div "All Reviews 5.0 Google 5.0 Facebook Overall Rating 5.0 (10) Write a review [PER…" at bounding box center [796, 603] width 1426 height 399
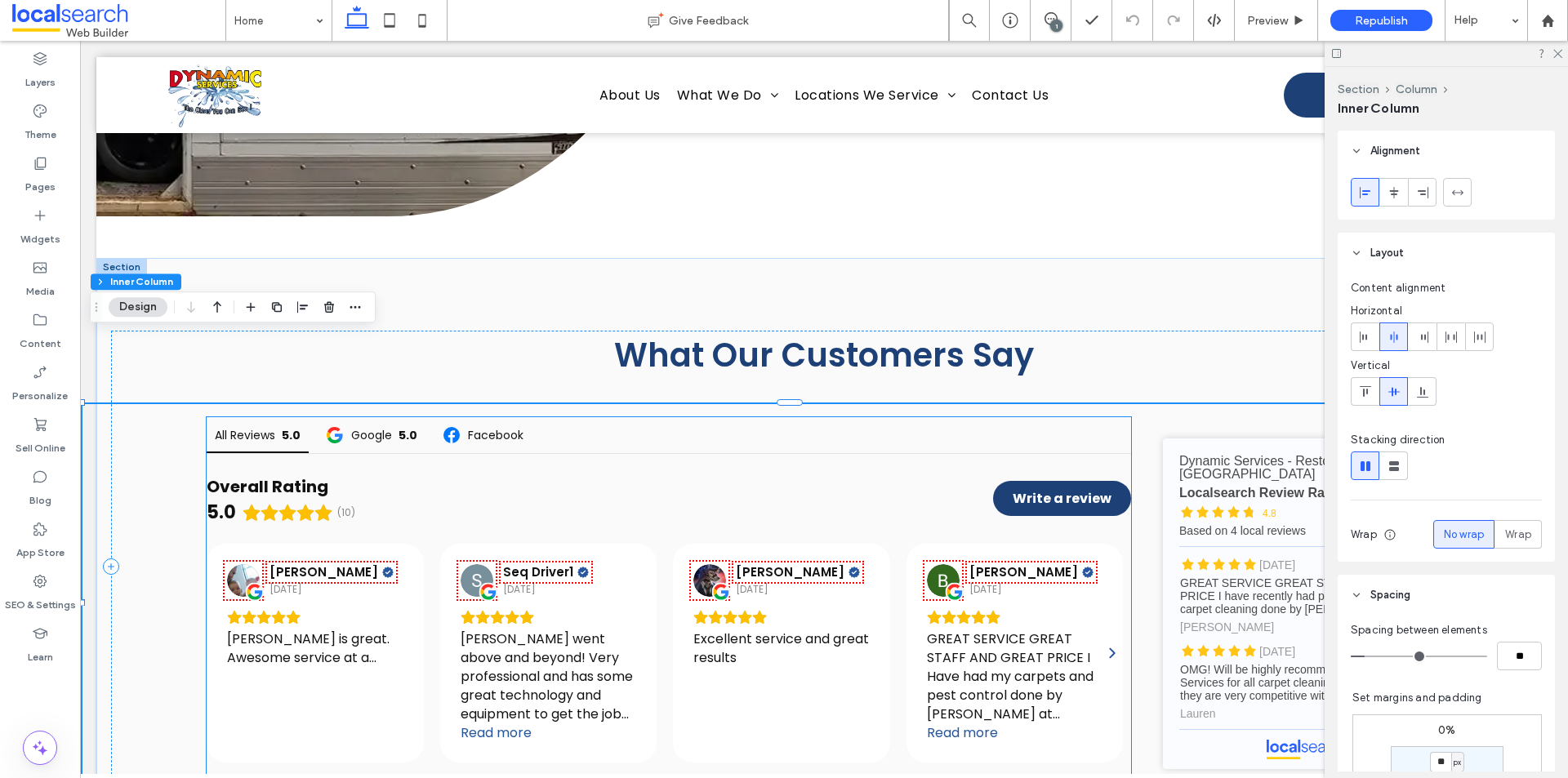
click at [1108, 543] on div "[PERSON_NAME] [DATE] GREAT SERVICE GREAT STAFF AND GREAT PRICE I Have had my ca…" at bounding box center [1015, 652] width 217 height 219
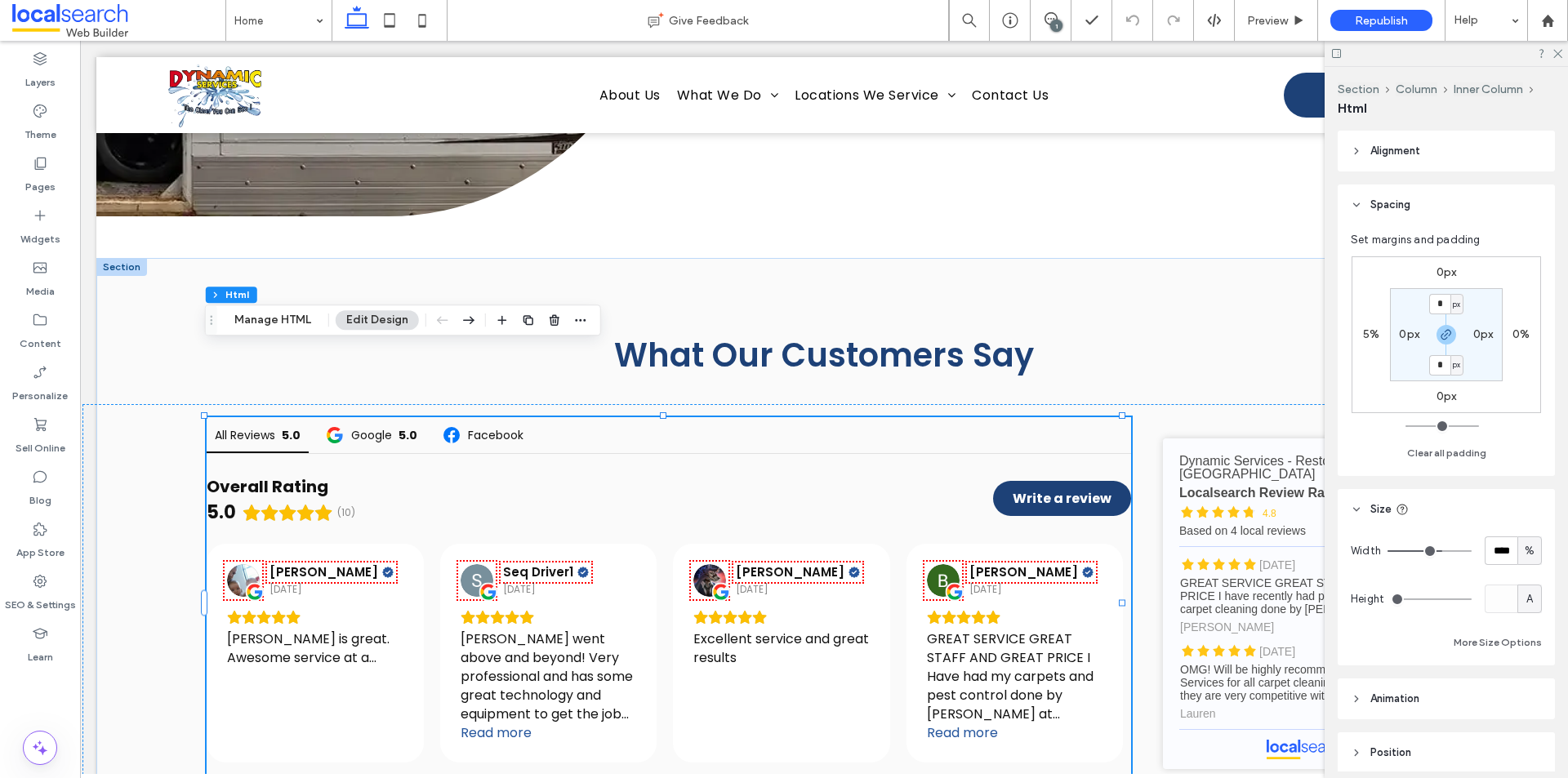
type input "**"
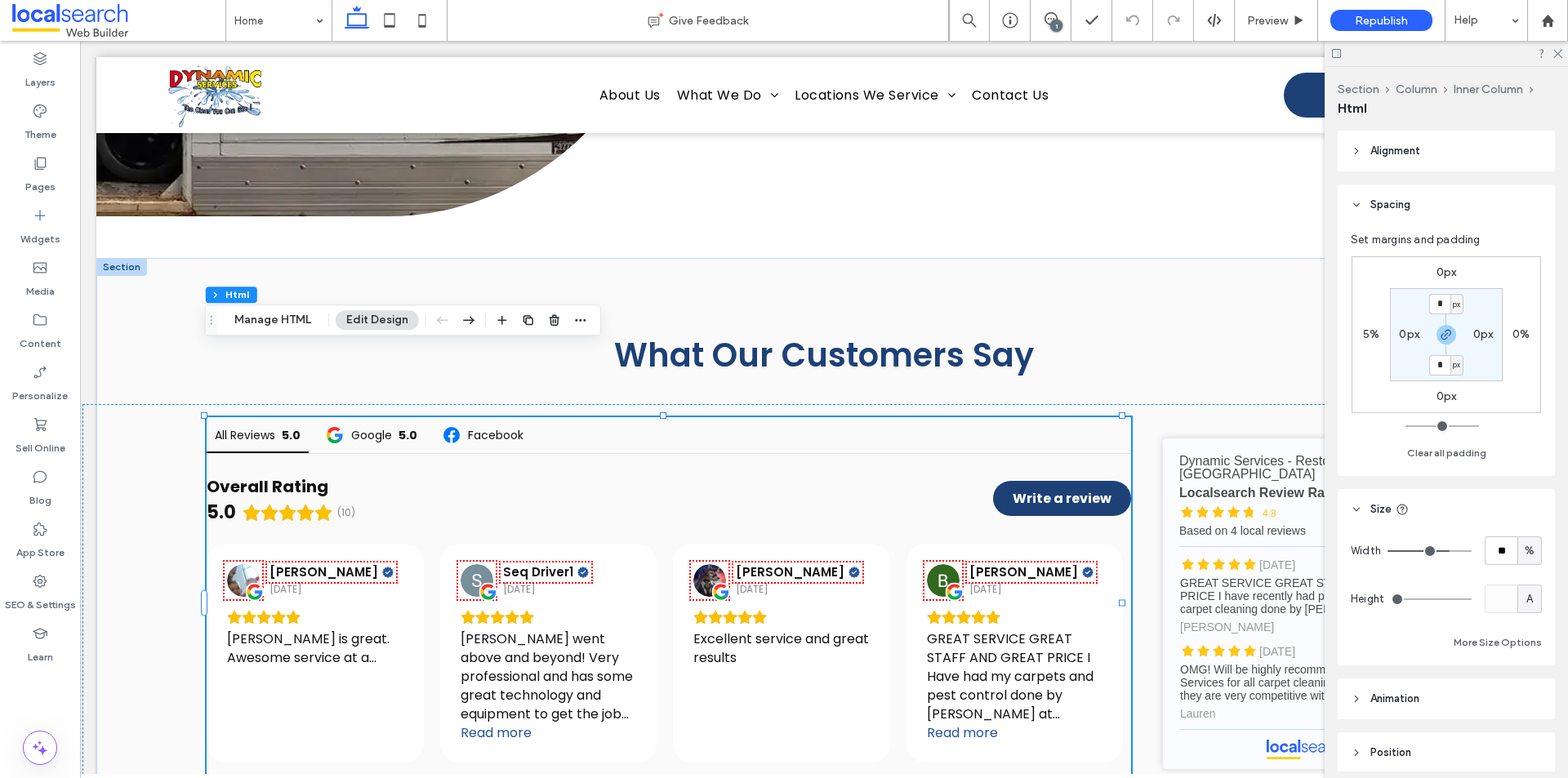
type input "**"
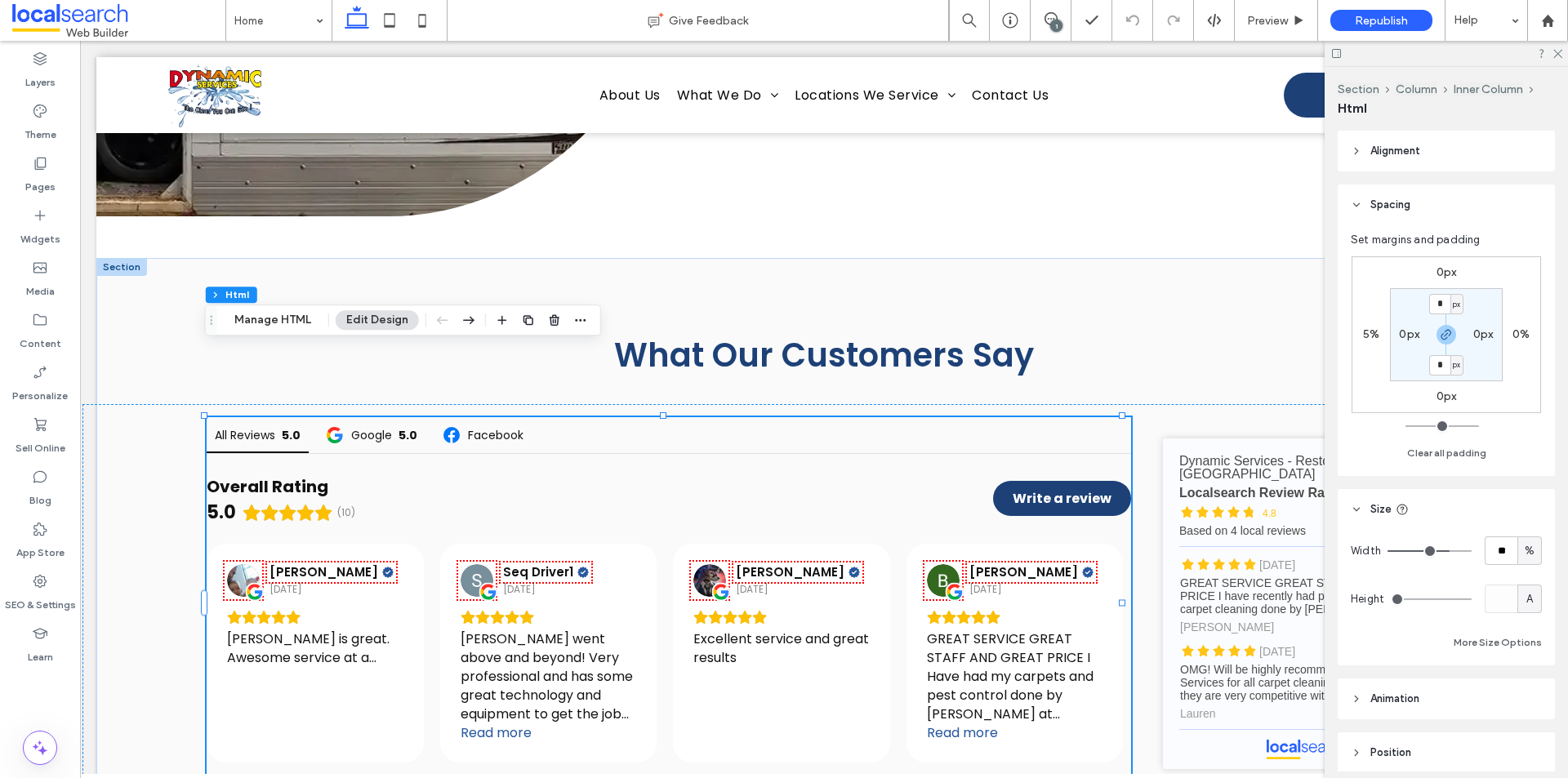
type input "**"
click at [1445, 550] on input "range" at bounding box center [1429, 551] width 84 height 2
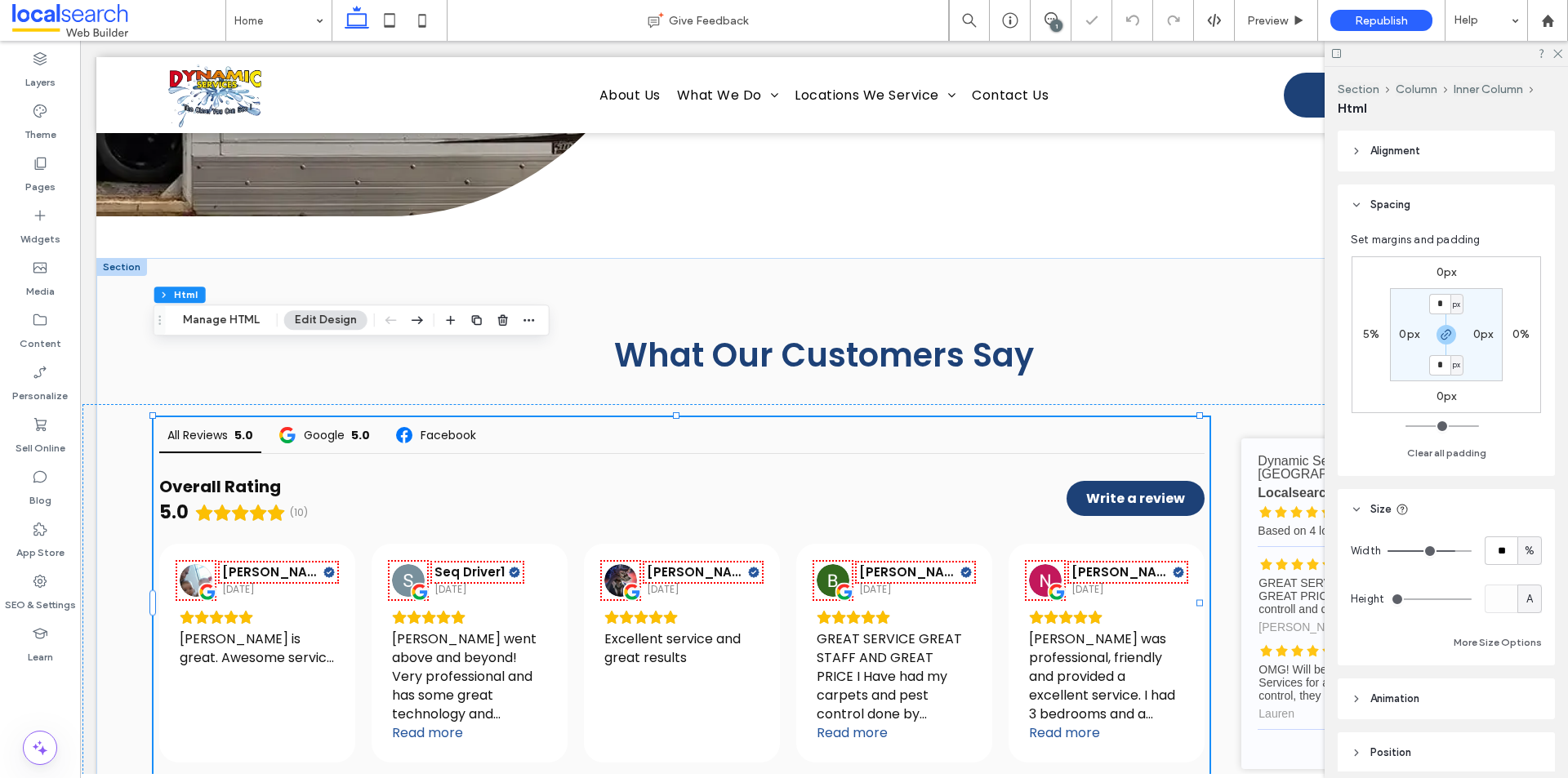
type input "**"
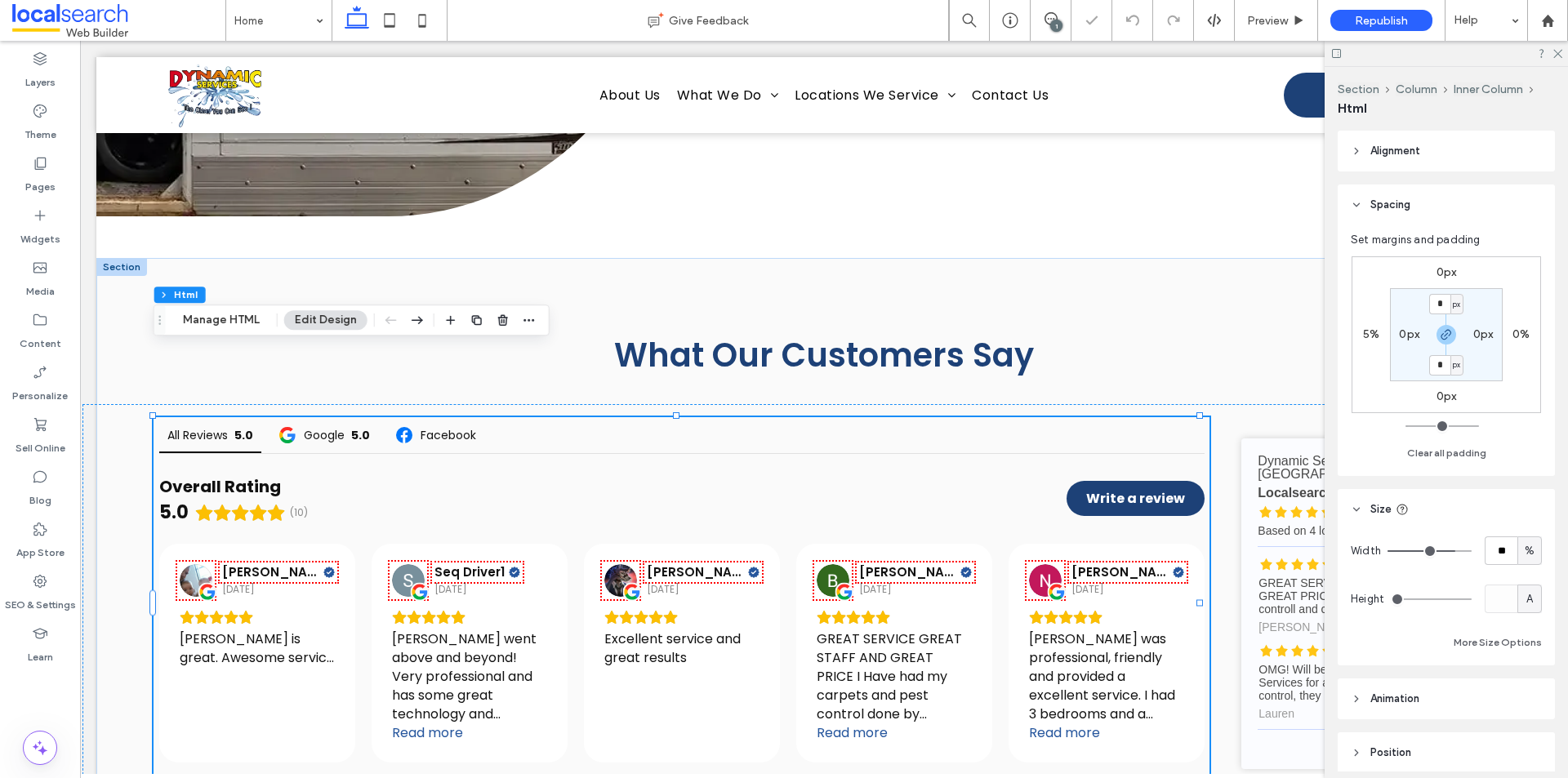
type input "**"
click at [1448, 550] on input "range" at bounding box center [1429, 551] width 84 height 2
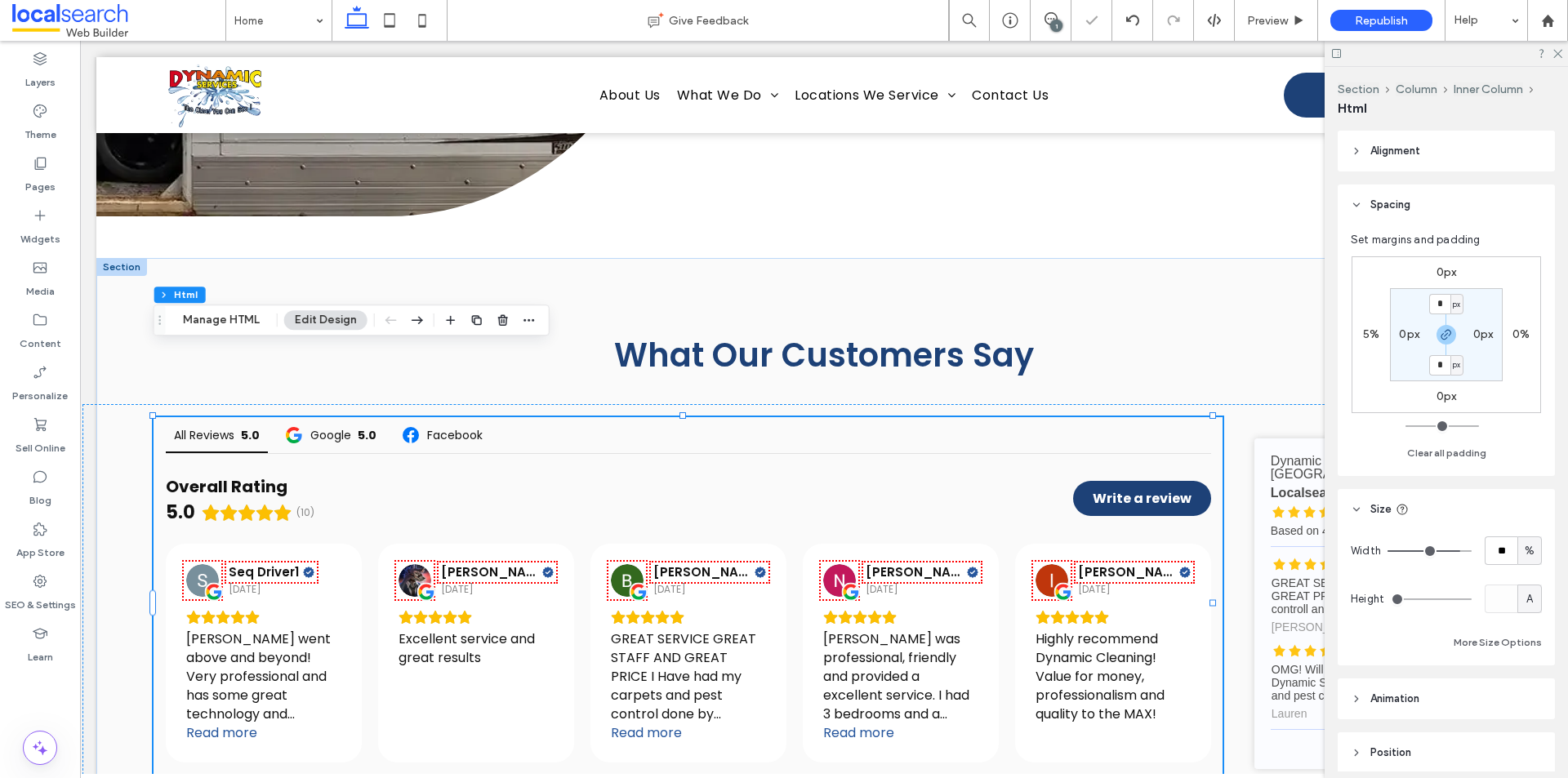
type input "**"
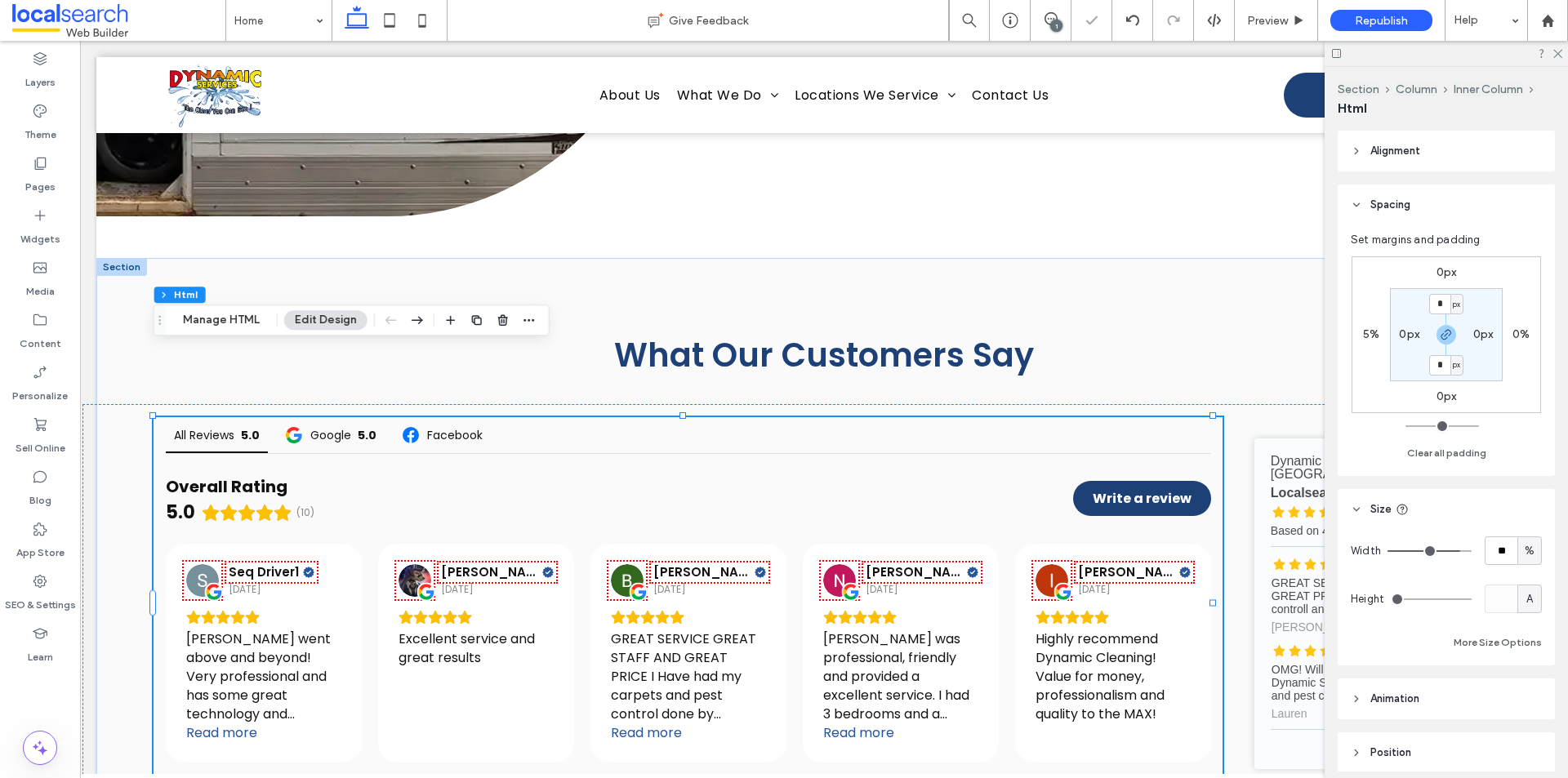
type input "**"
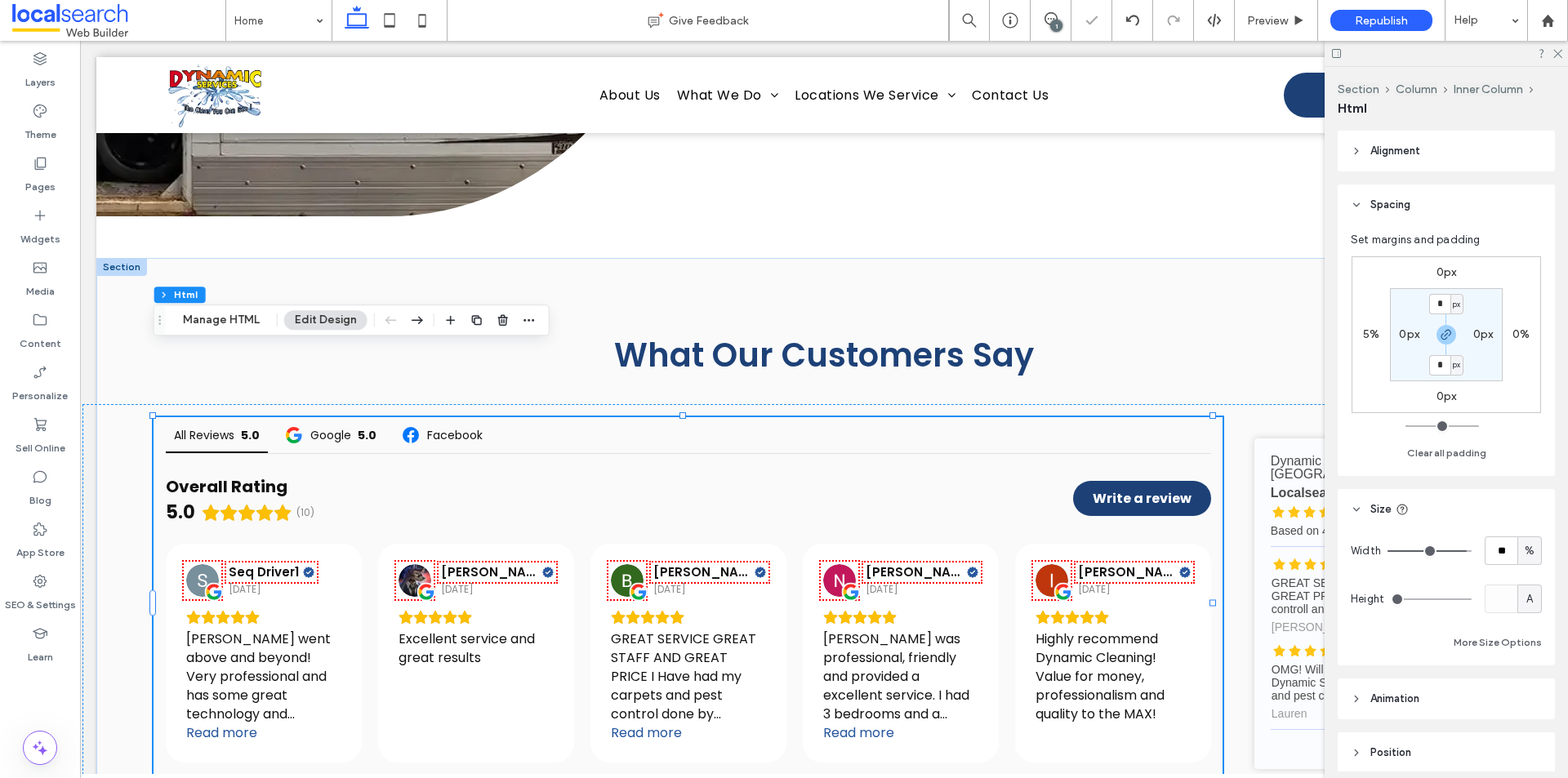
type input "***"
drag, startPoint x: 1448, startPoint y: 548, endPoint x: 1472, endPoint y: 546, distance: 24.1
type input "***"
click at [1472, 550] on input "range" at bounding box center [1429, 551] width 84 height 2
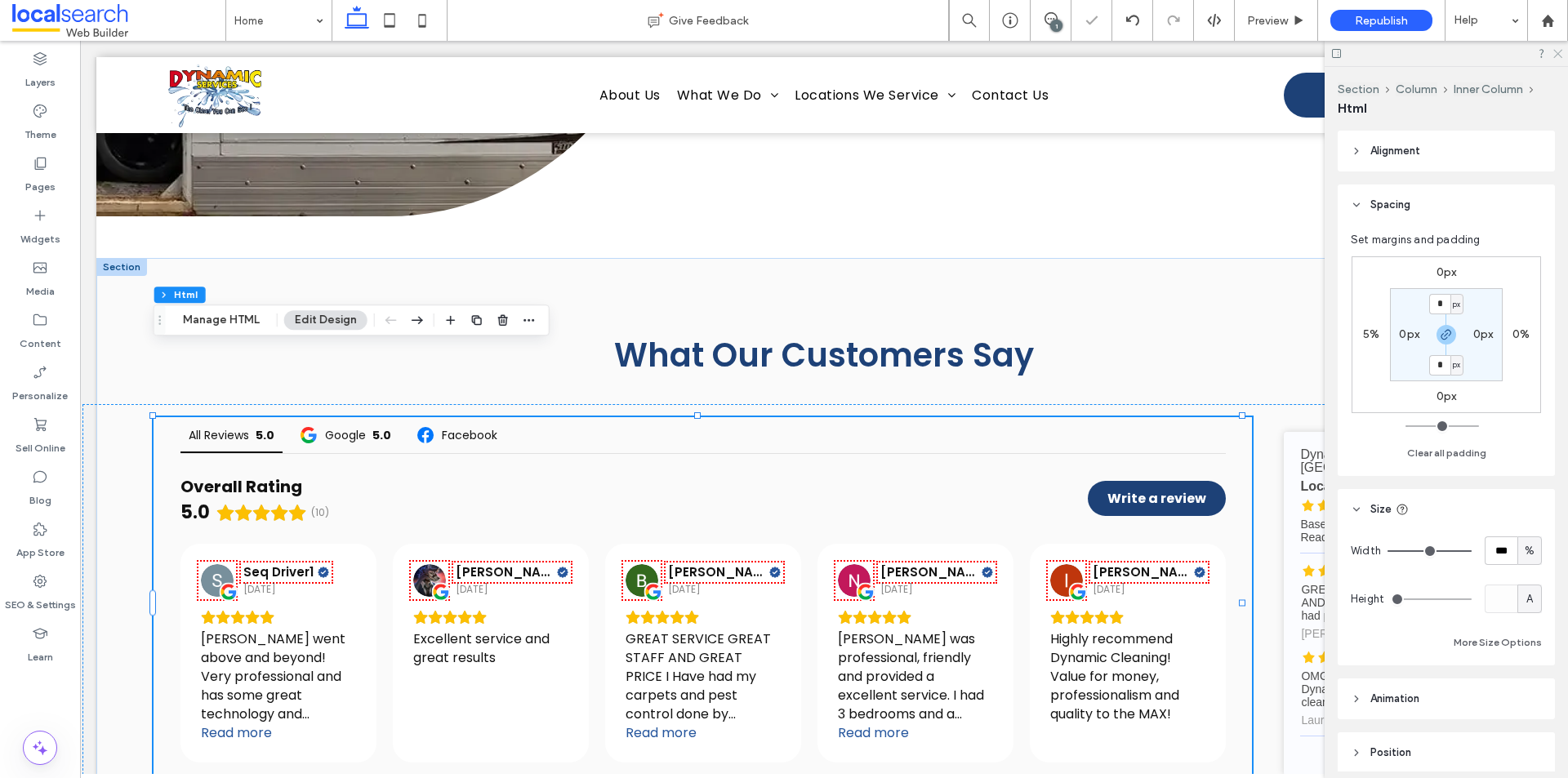
click at [1554, 57] on use at bounding box center [1558, 55] width 9 height 9
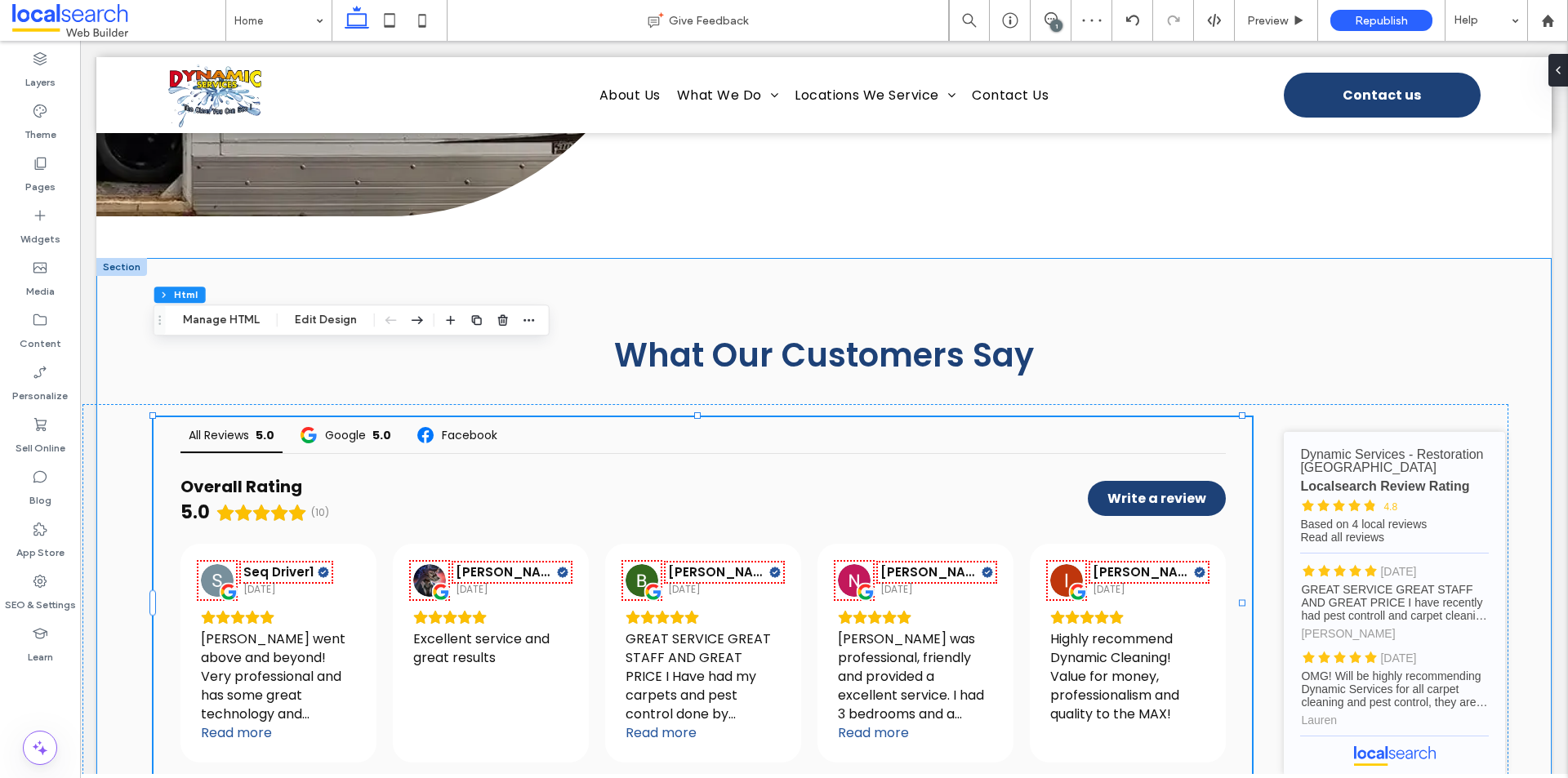
click at [1443, 258] on div "What Our Customers Say All Reviews 5.0 Google 5.0 Facebook Overall Rating 5.0 (…" at bounding box center [824, 567] width 1455 height 618
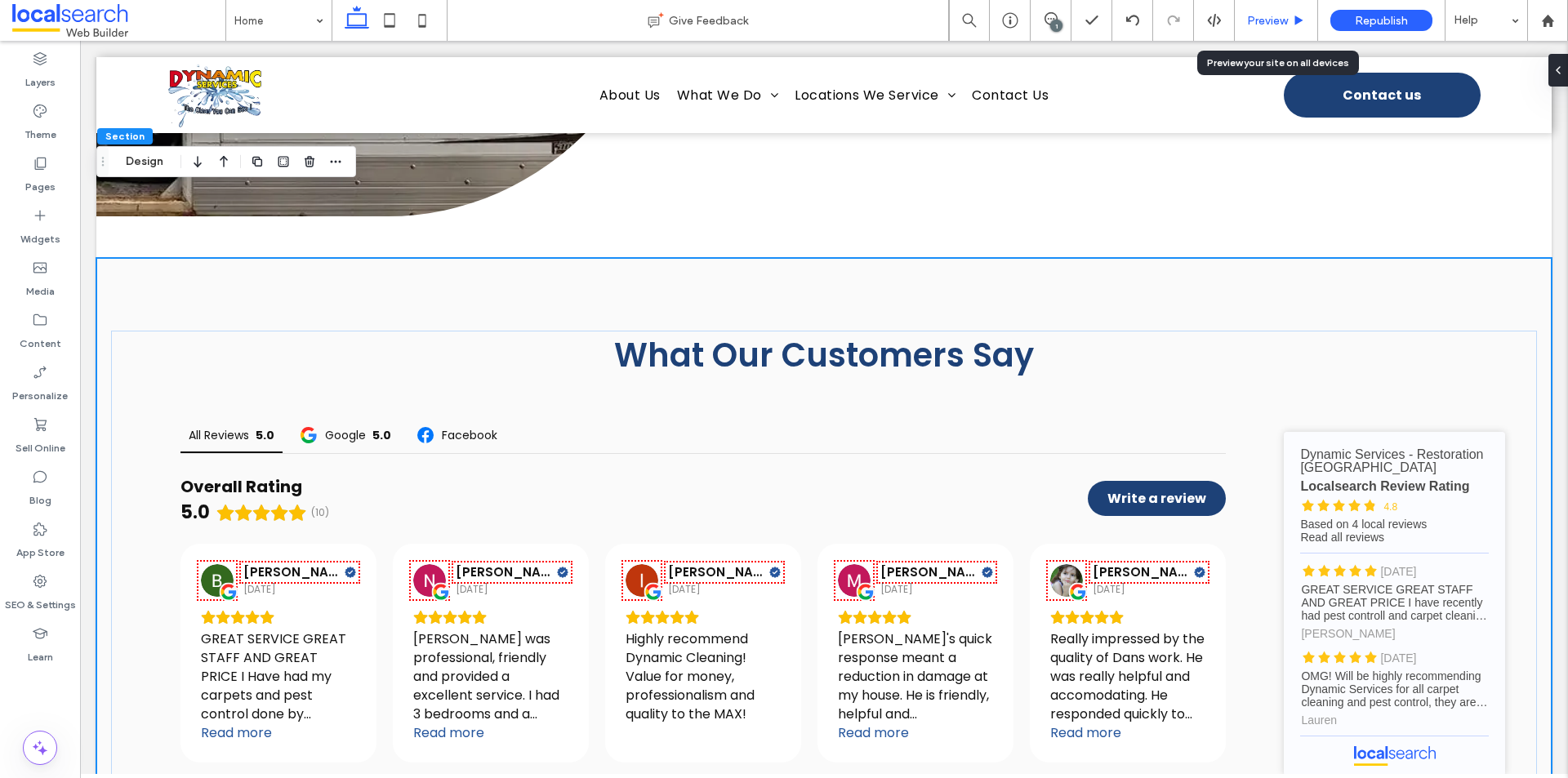
click at [1266, 19] on span "Preview" at bounding box center [1267, 20] width 41 height 14
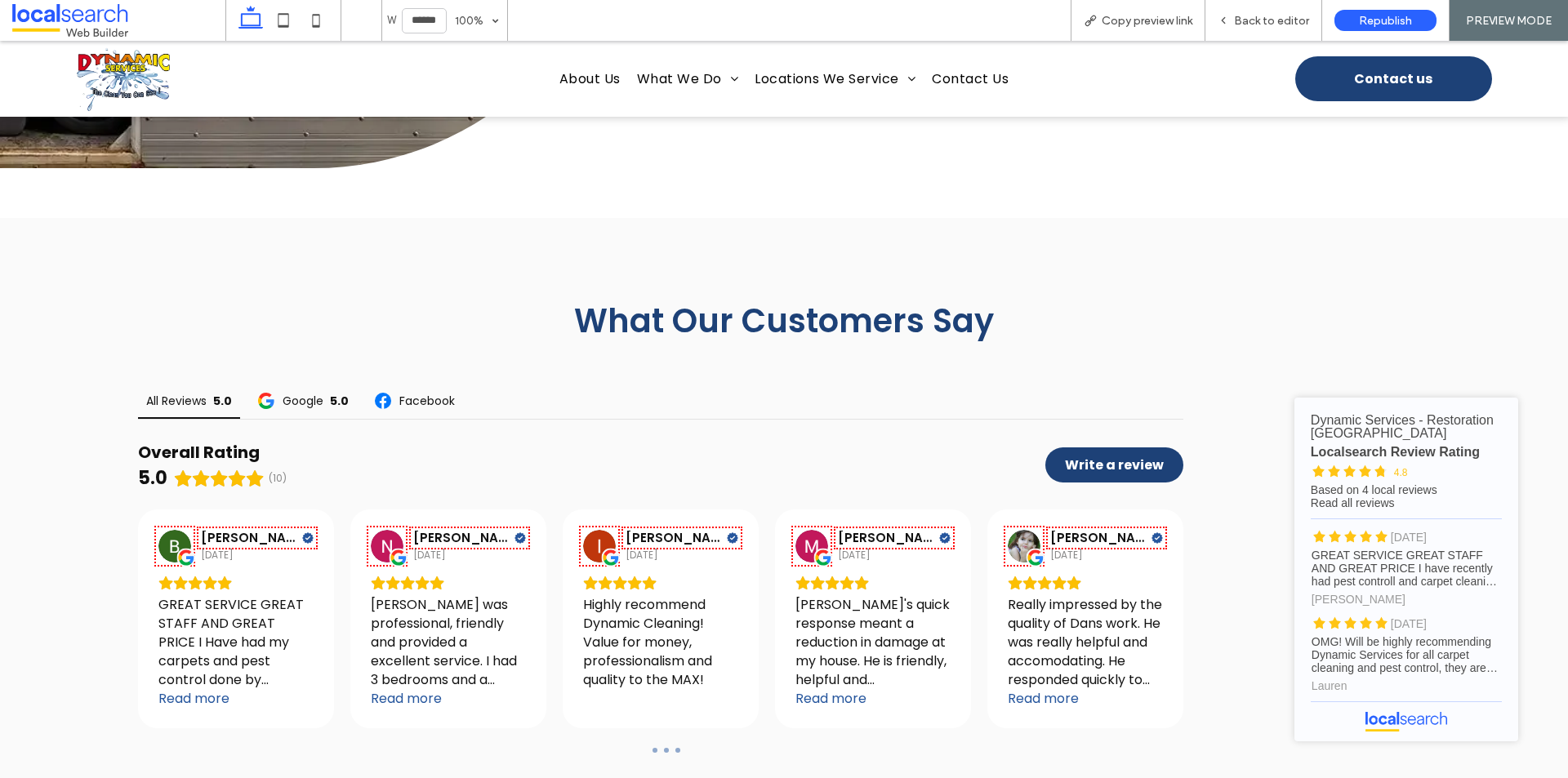
scroll to position [5040, 0]
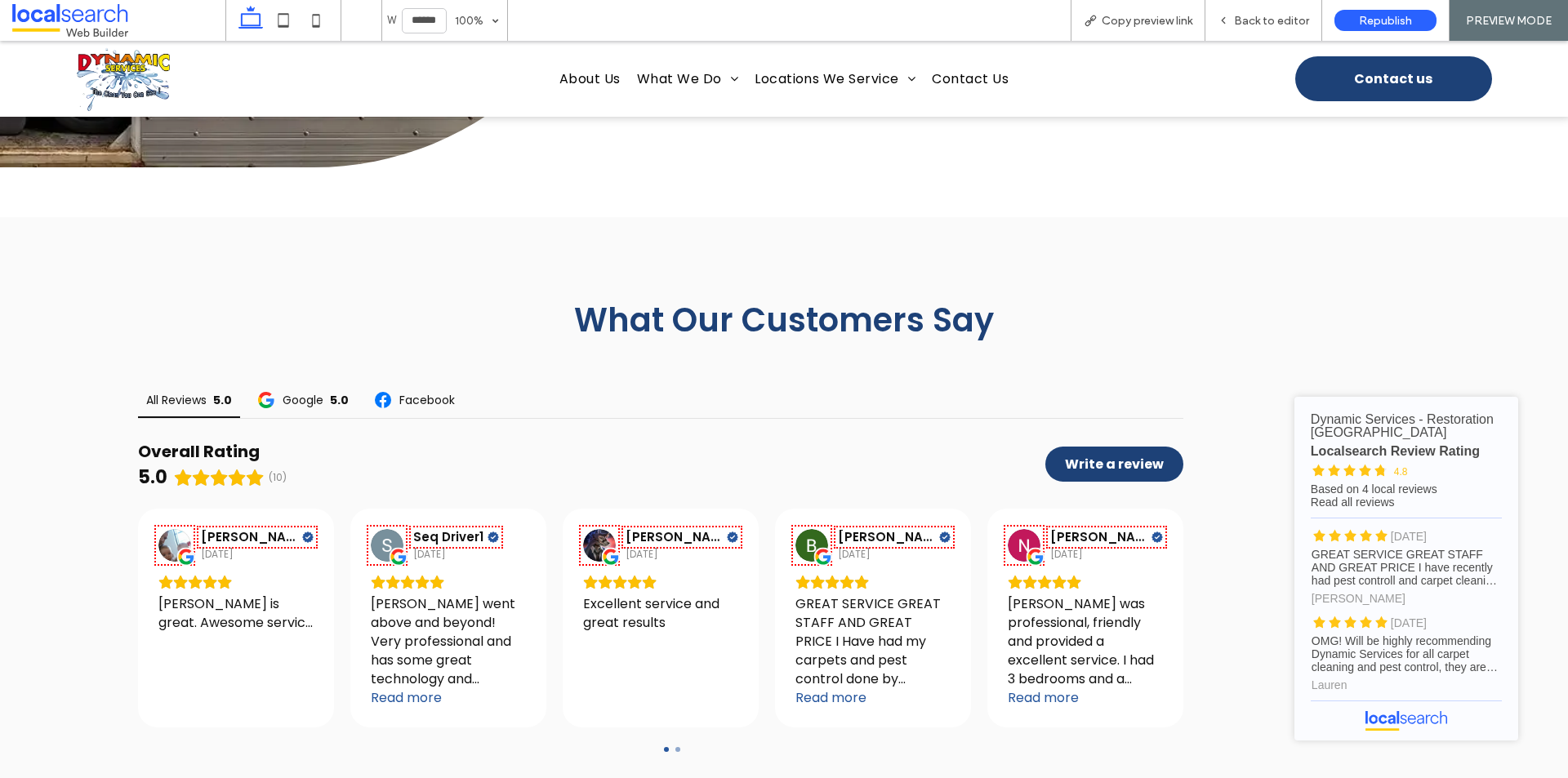
click at [1266, 19] on span "Back to editor" at bounding box center [1271, 20] width 75 height 14
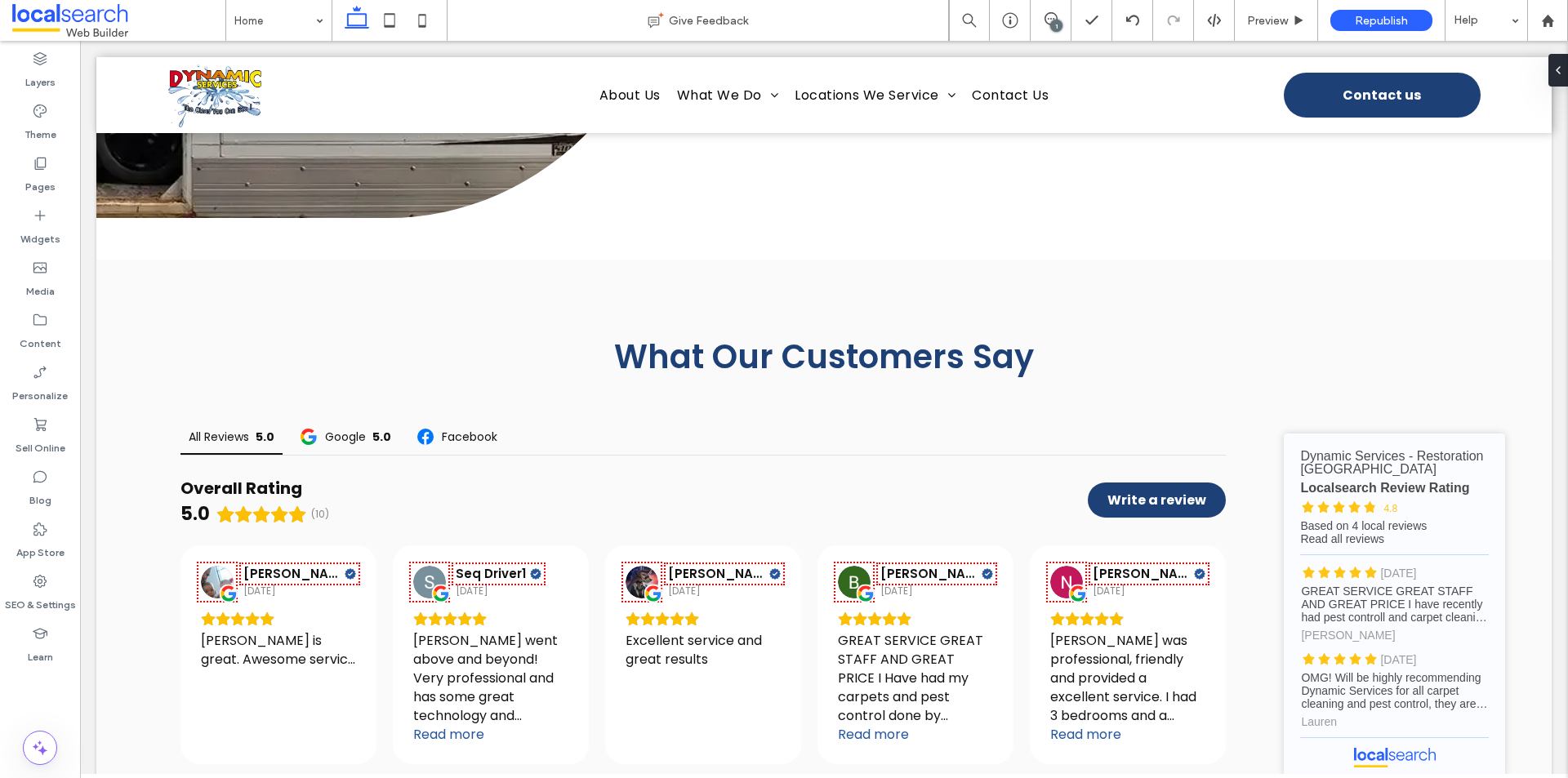
scroll to position [5039, 0]
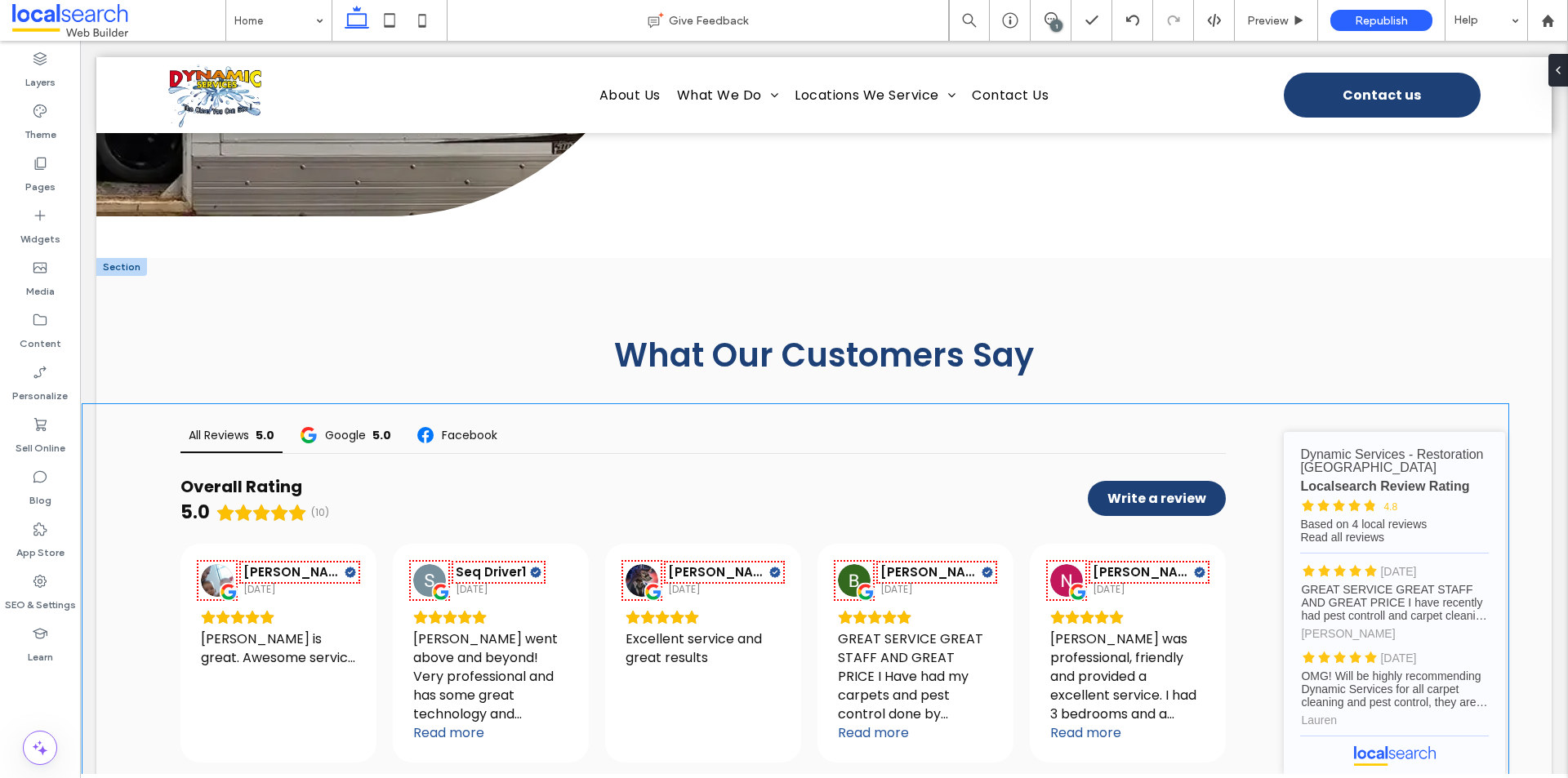
click at [1241, 494] on div "All Reviews 5.0 Google 5.0 Facebook Overall Rating 5.0 (10) Write a review [PER…" at bounding box center [796, 603] width 1426 height 399
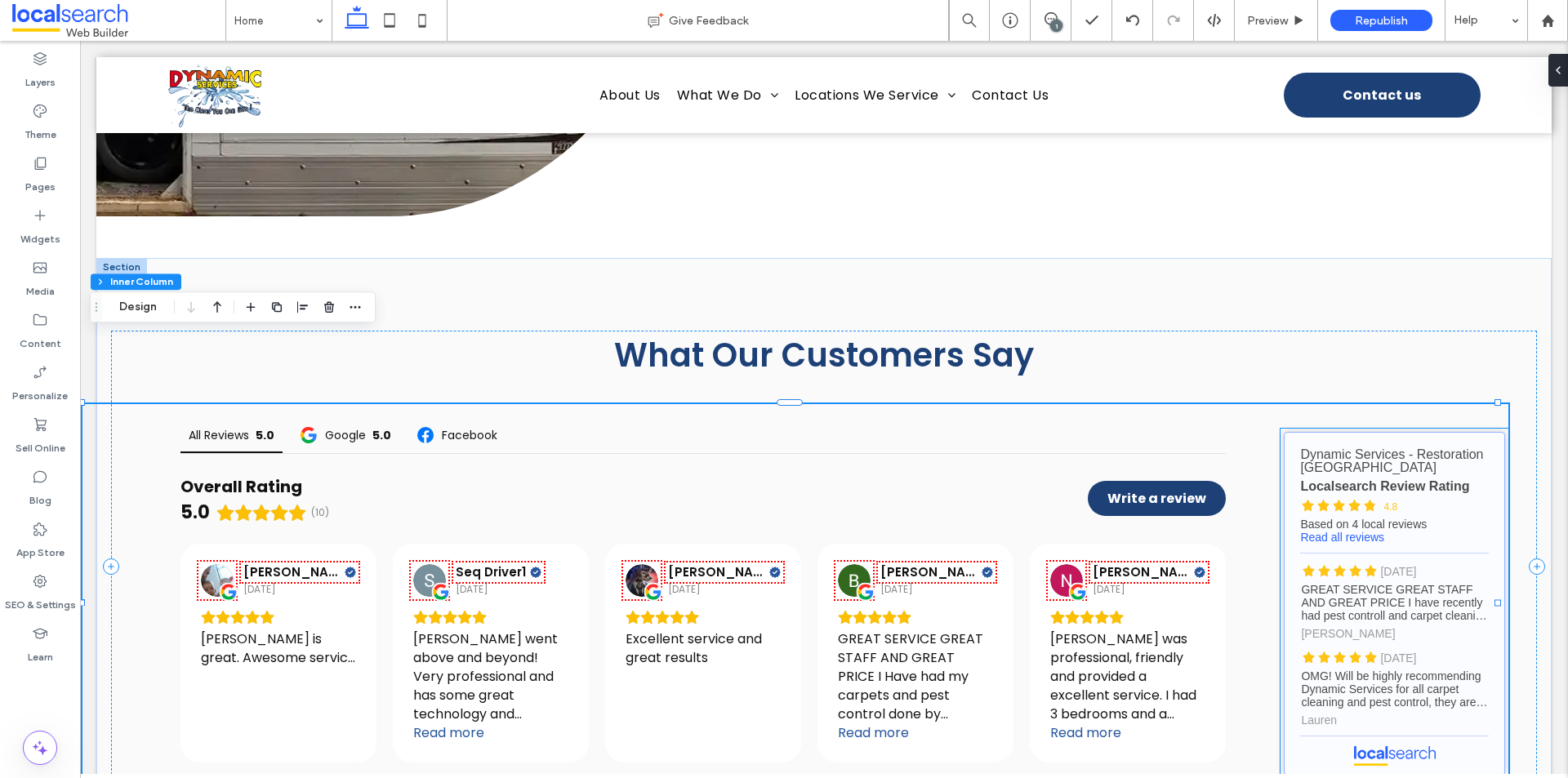
click at [1284, 432] on link "Dynamic Services - Restoration [GEOGRAPHIC_DATA] - Localsearch reviews" at bounding box center [1395, 603] width 222 height 343
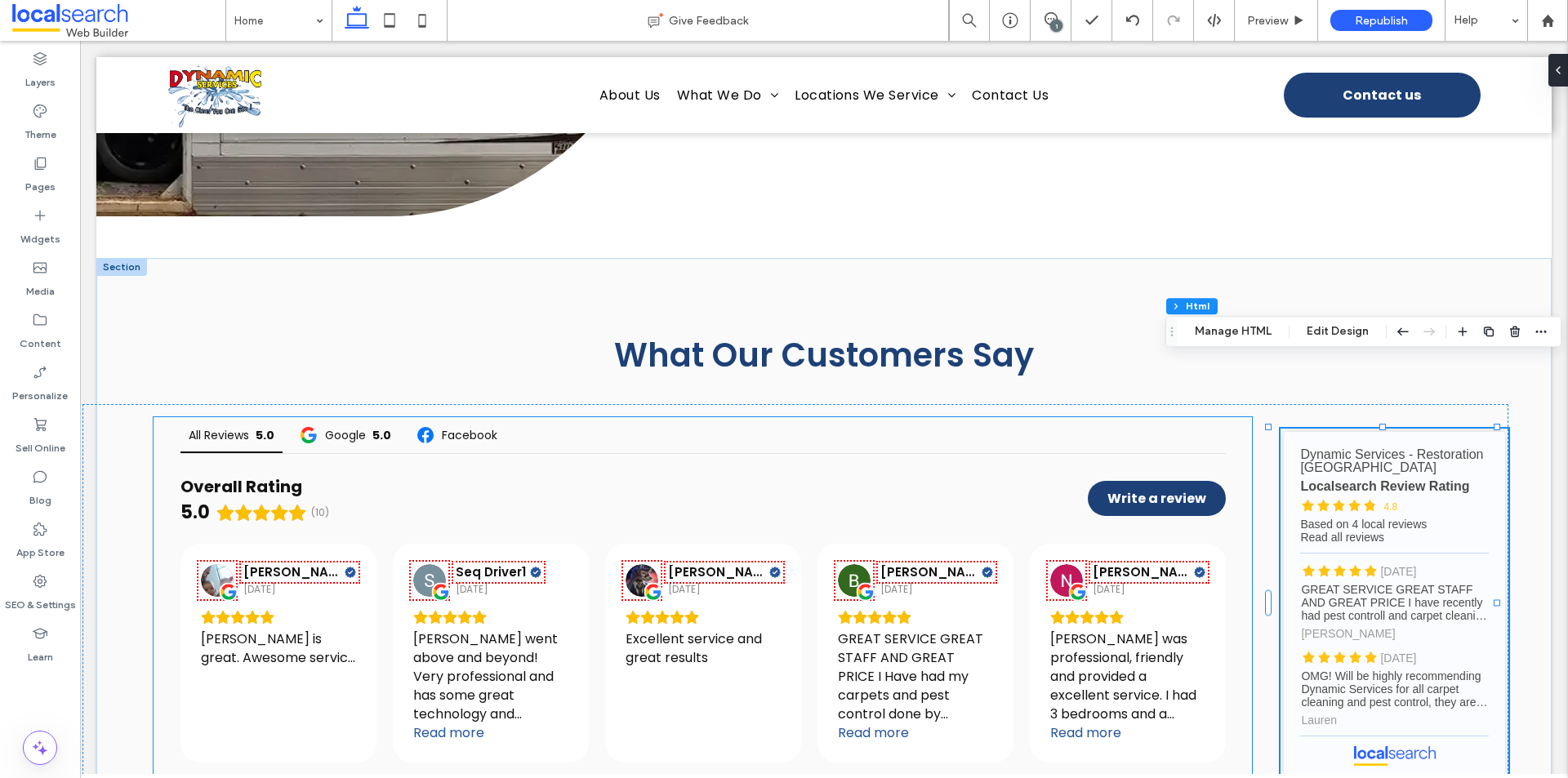
click at [1228, 417] on div "All Reviews 5.0 Google 5.0 Facebook Overall Rating 5.0 (10) Write a review [PER…" at bounding box center [703, 603] width 1099 height 373
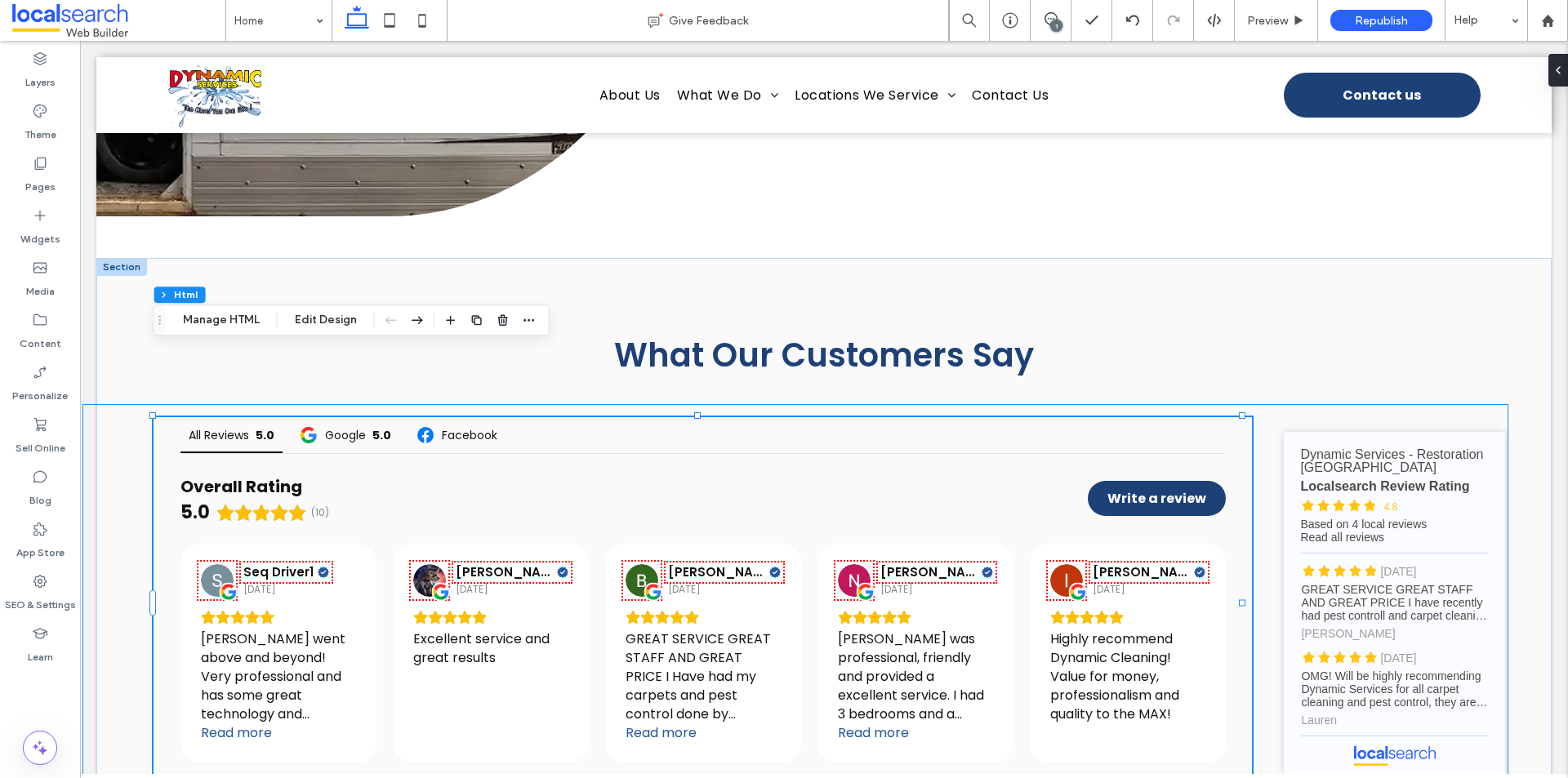
click at [1257, 415] on div "All Reviews 5.0 Google 5.0 Facebook Overall Rating 5.0 (10) Write a review [PER…" at bounding box center [796, 603] width 1426 height 399
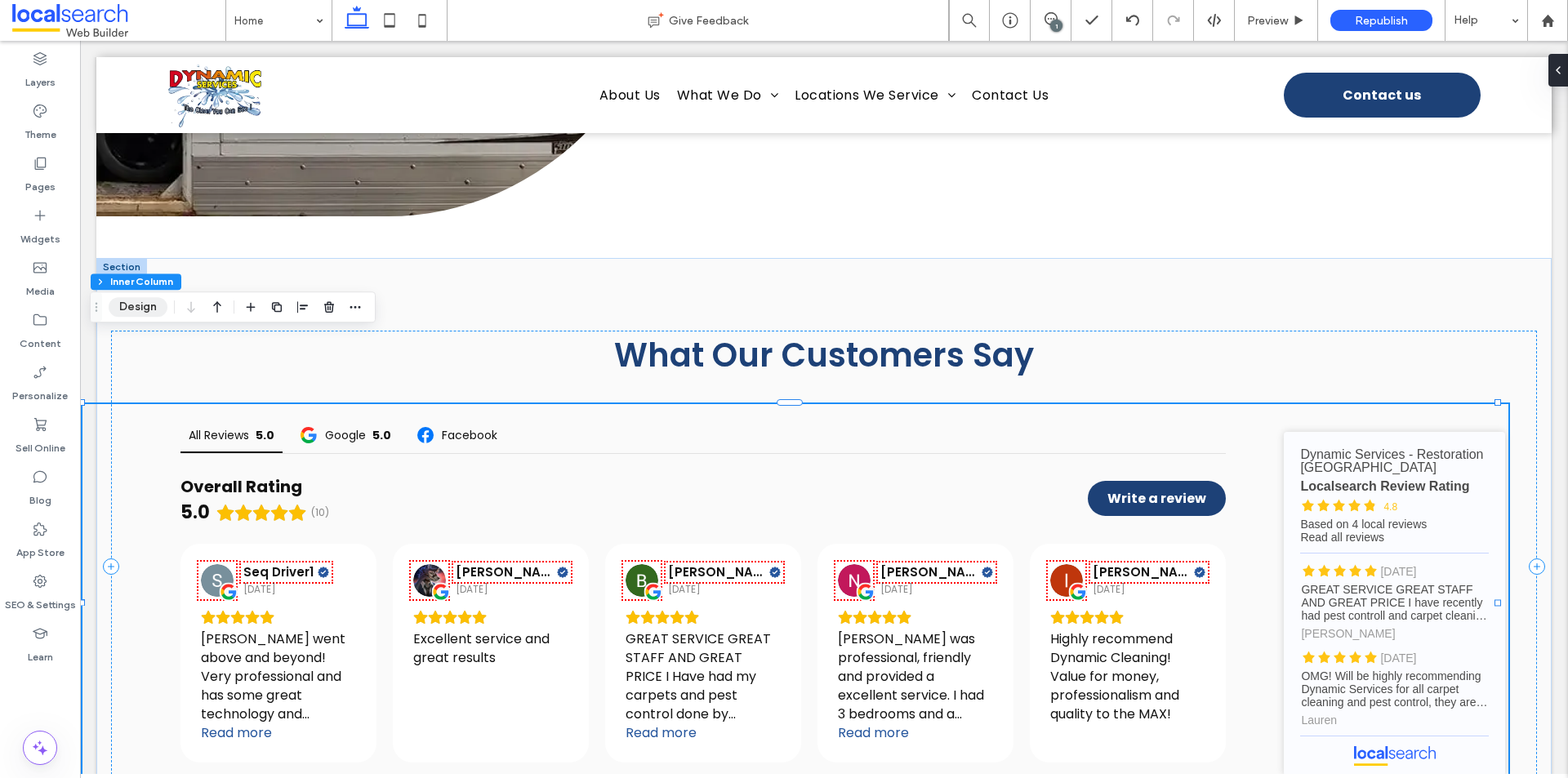
click at [145, 304] on button "Design" at bounding box center [138, 306] width 59 height 20
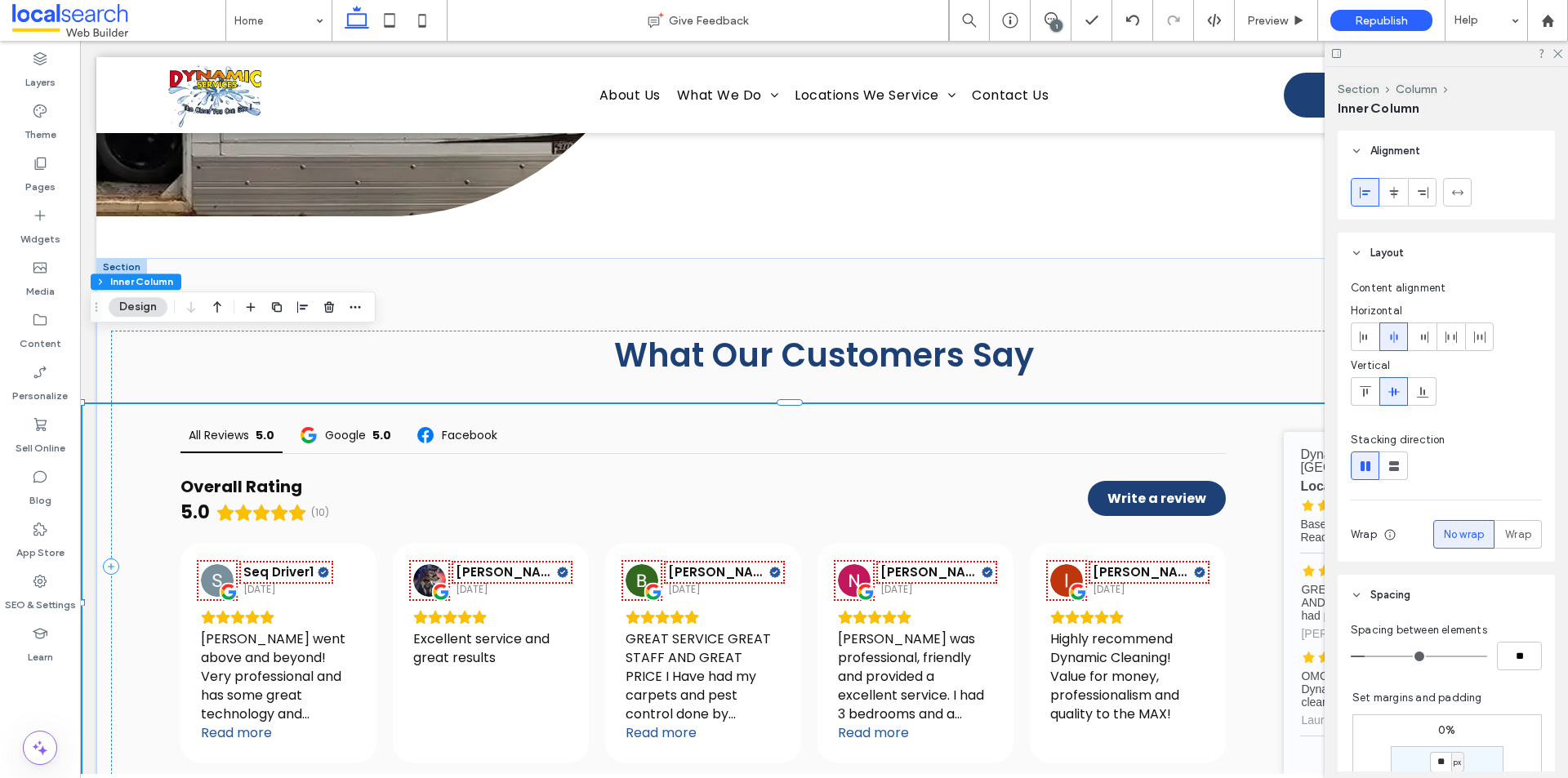
scroll to position [82, 0]
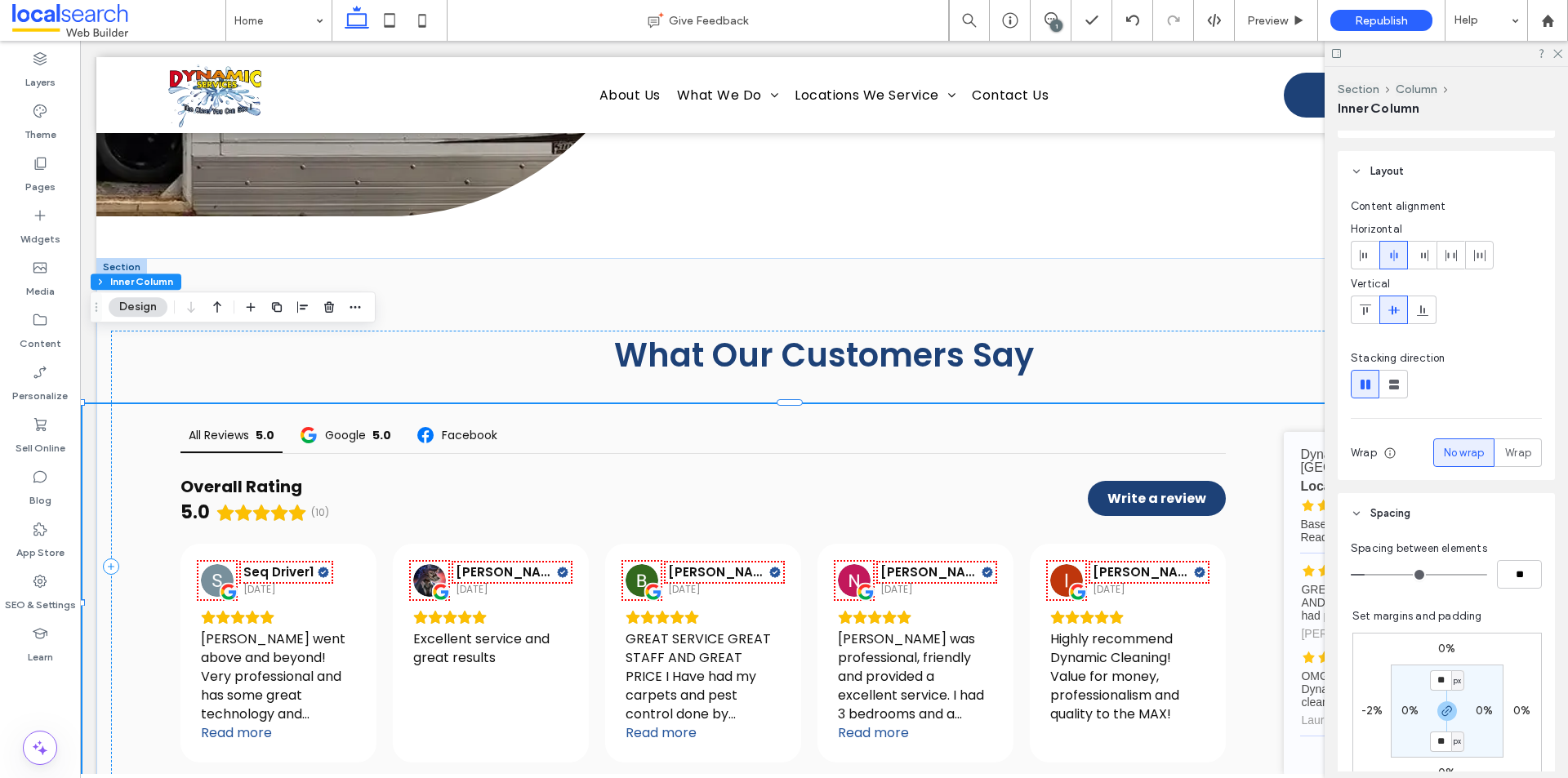
type input "*"
type input "**"
click at [1373, 574] on input "range" at bounding box center [1419, 575] width 136 height 2
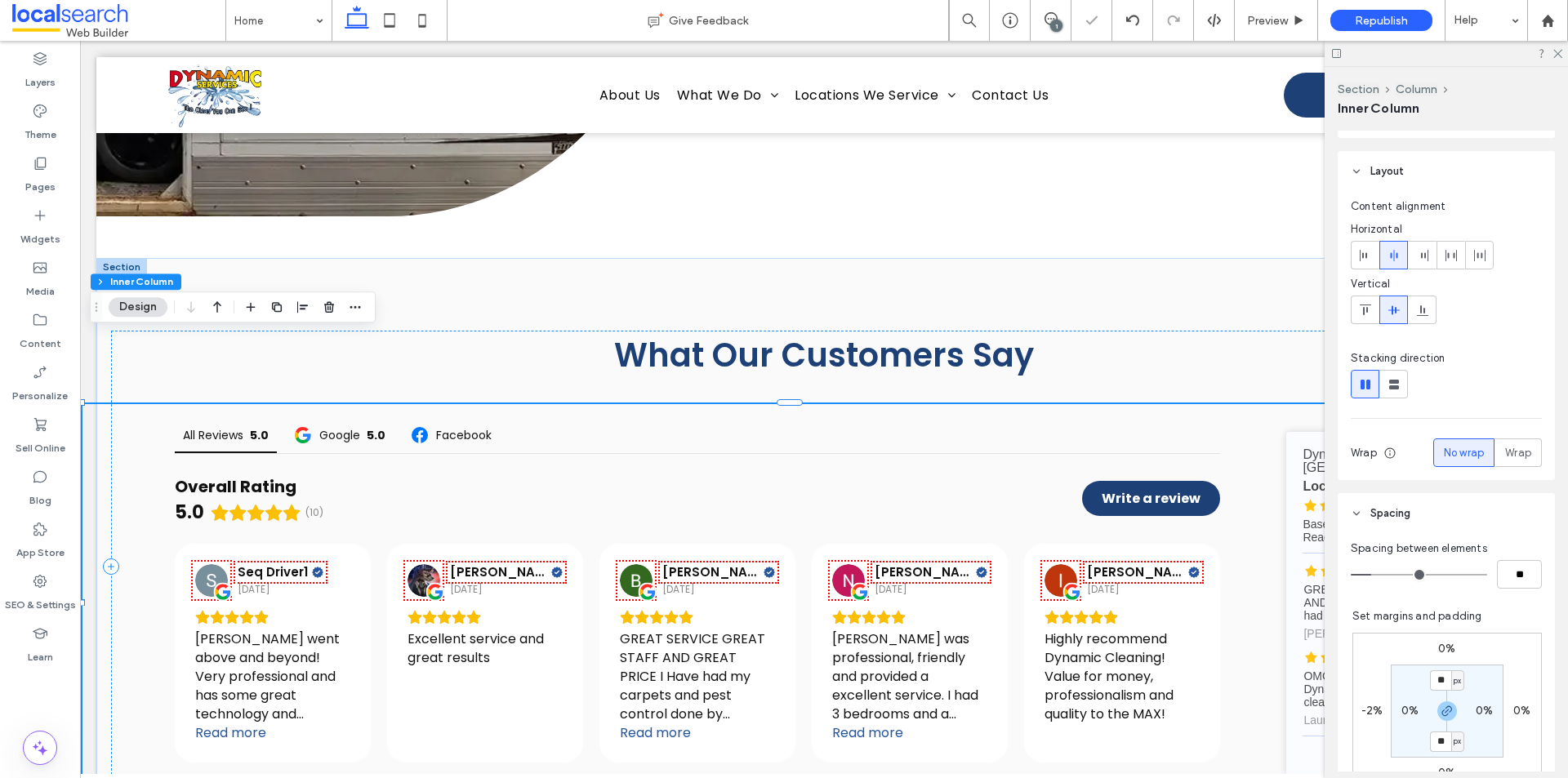
type input "*"
type input "**"
type input "*"
type input "**"
type input "*"
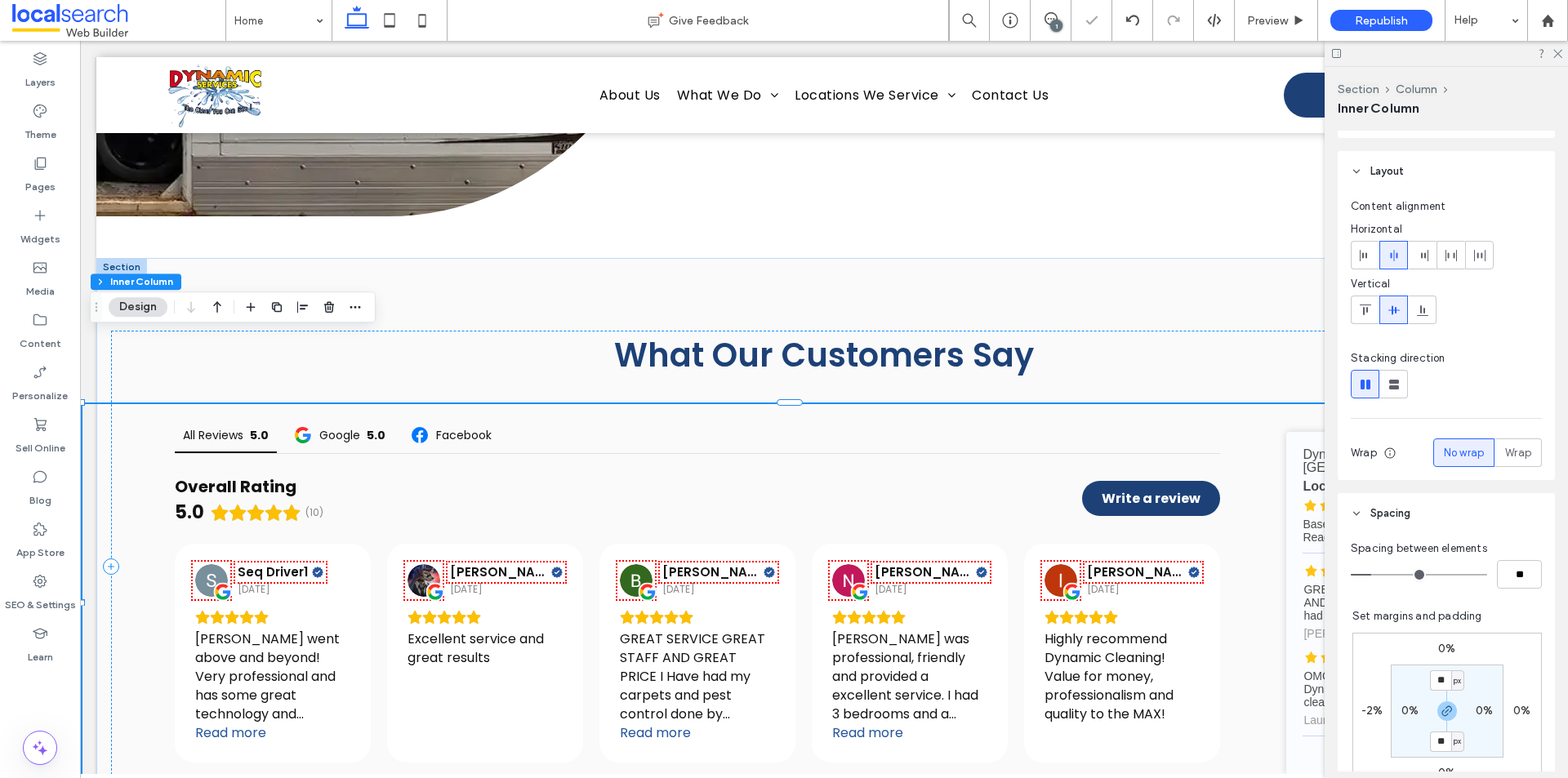
type input "**"
drag, startPoint x: 1373, startPoint y: 572, endPoint x: 1351, endPoint y: 570, distance: 22.1
type input "*"
click at [1351, 574] on input "range" at bounding box center [1419, 575] width 136 height 2
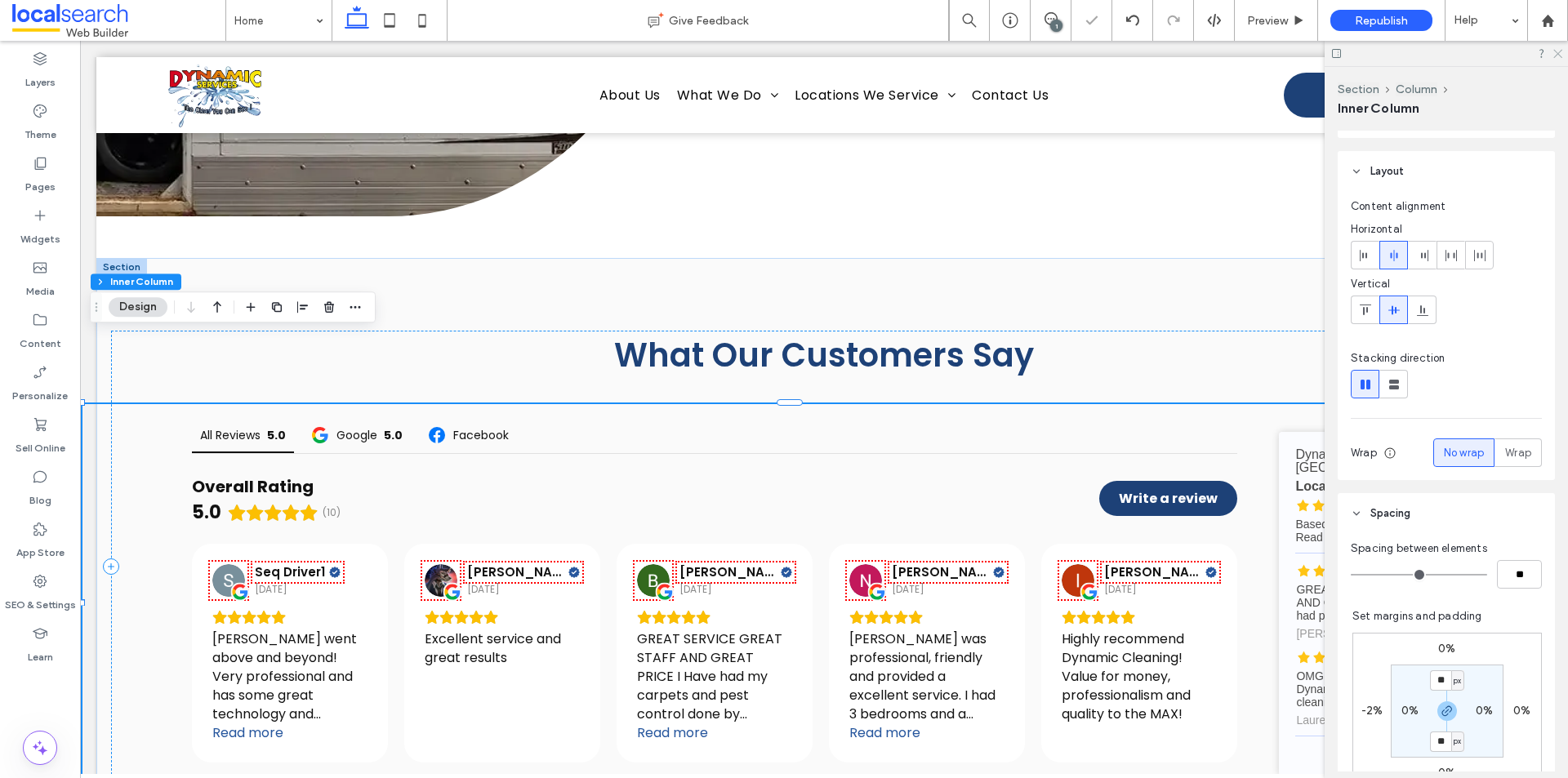
click at [1560, 56] on icon at bounding box center [1557, 52] width 10 height 10
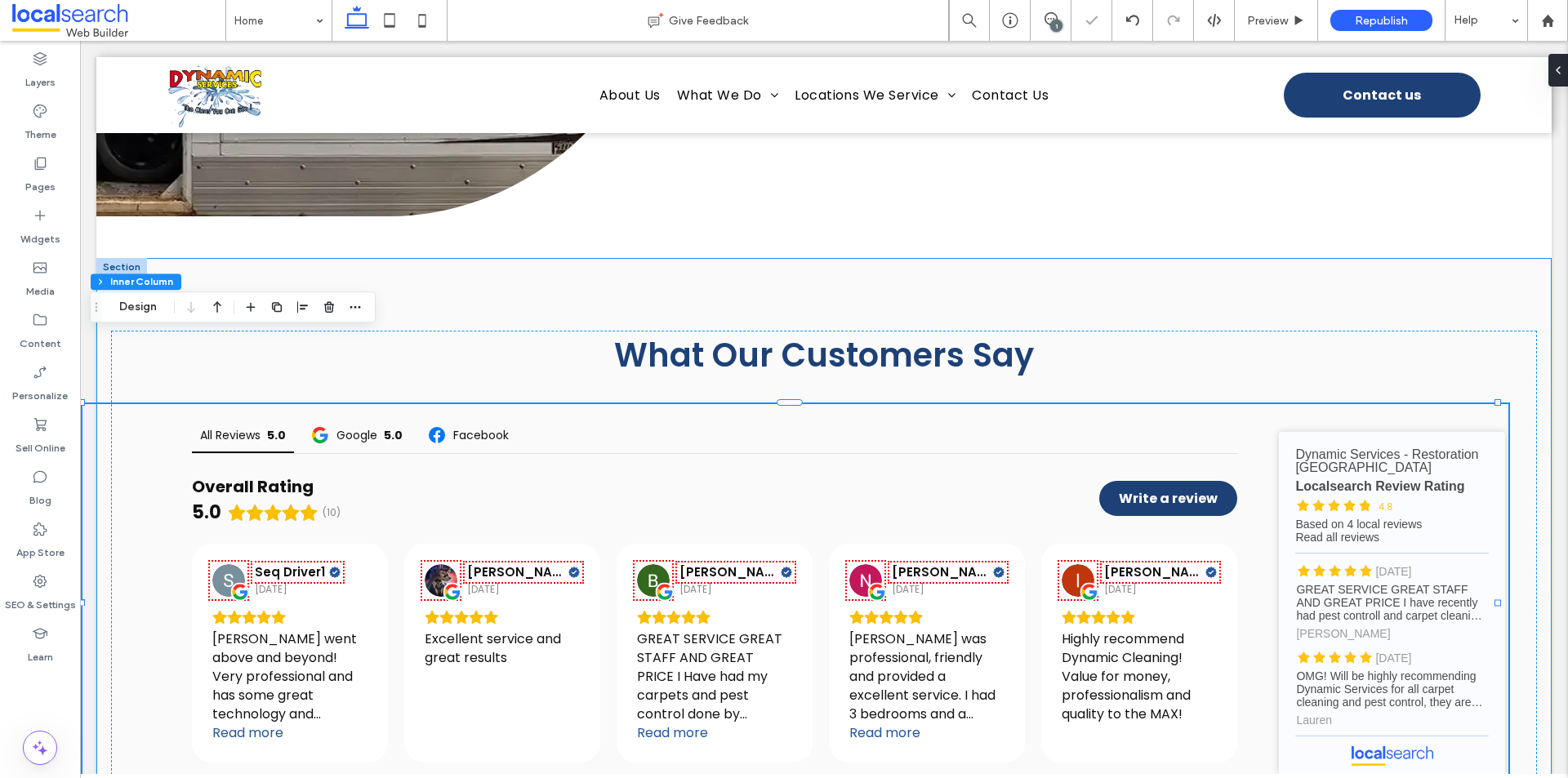
click at [1374, 258] on div "What Our Customers Say All Reviews 5.0 Google 5.0 Facebook Overall Rating 5.0 (…" at bounding box center [824, 567] width 1455 height 618
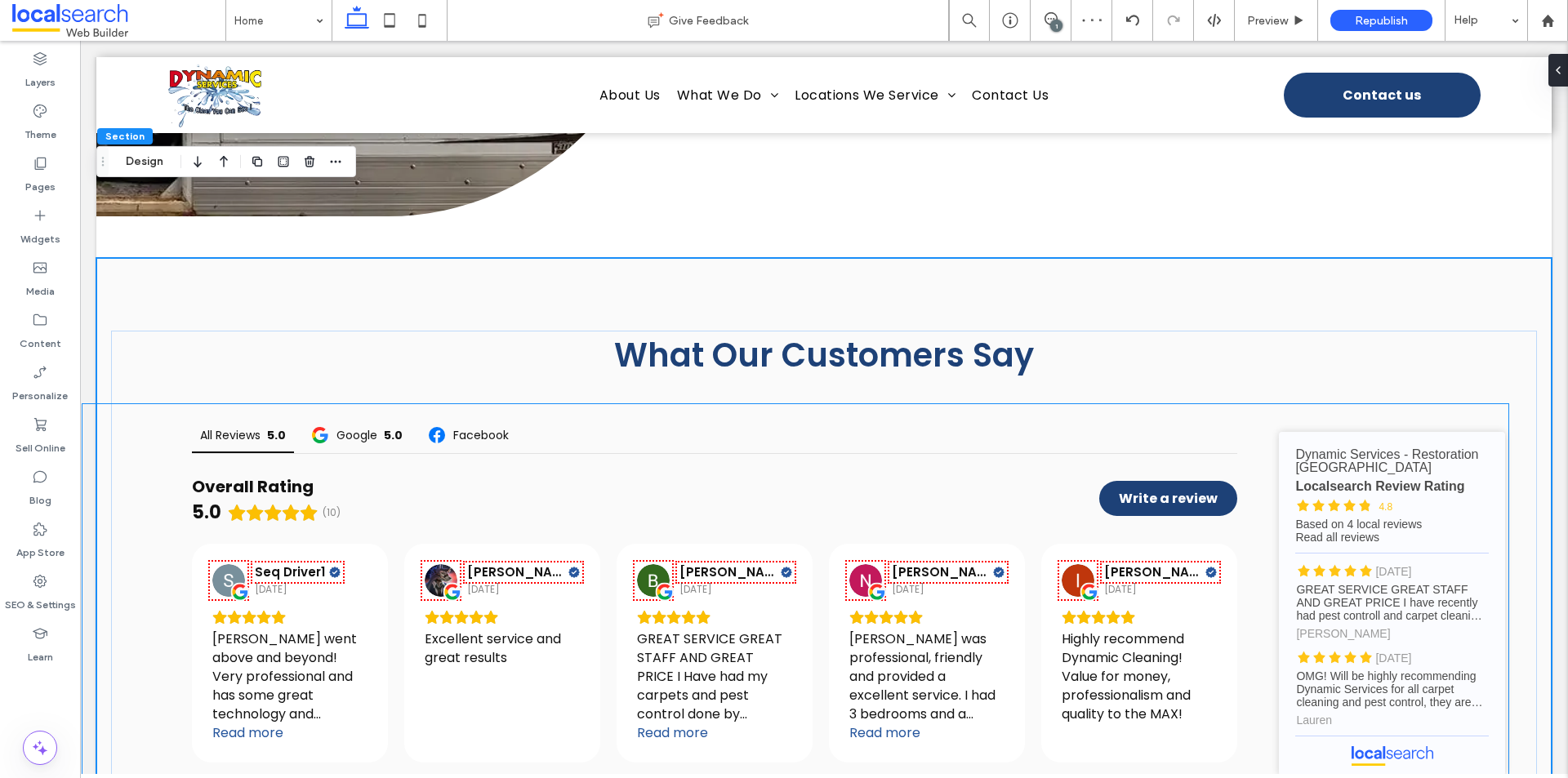
click at [138, 462] on div "All Reviews 5.0 Google 5.0 Facebook Overall Rating 5.0 (10) Write a review [PER…" at bounding box center [796, 603] width 1426 height 399
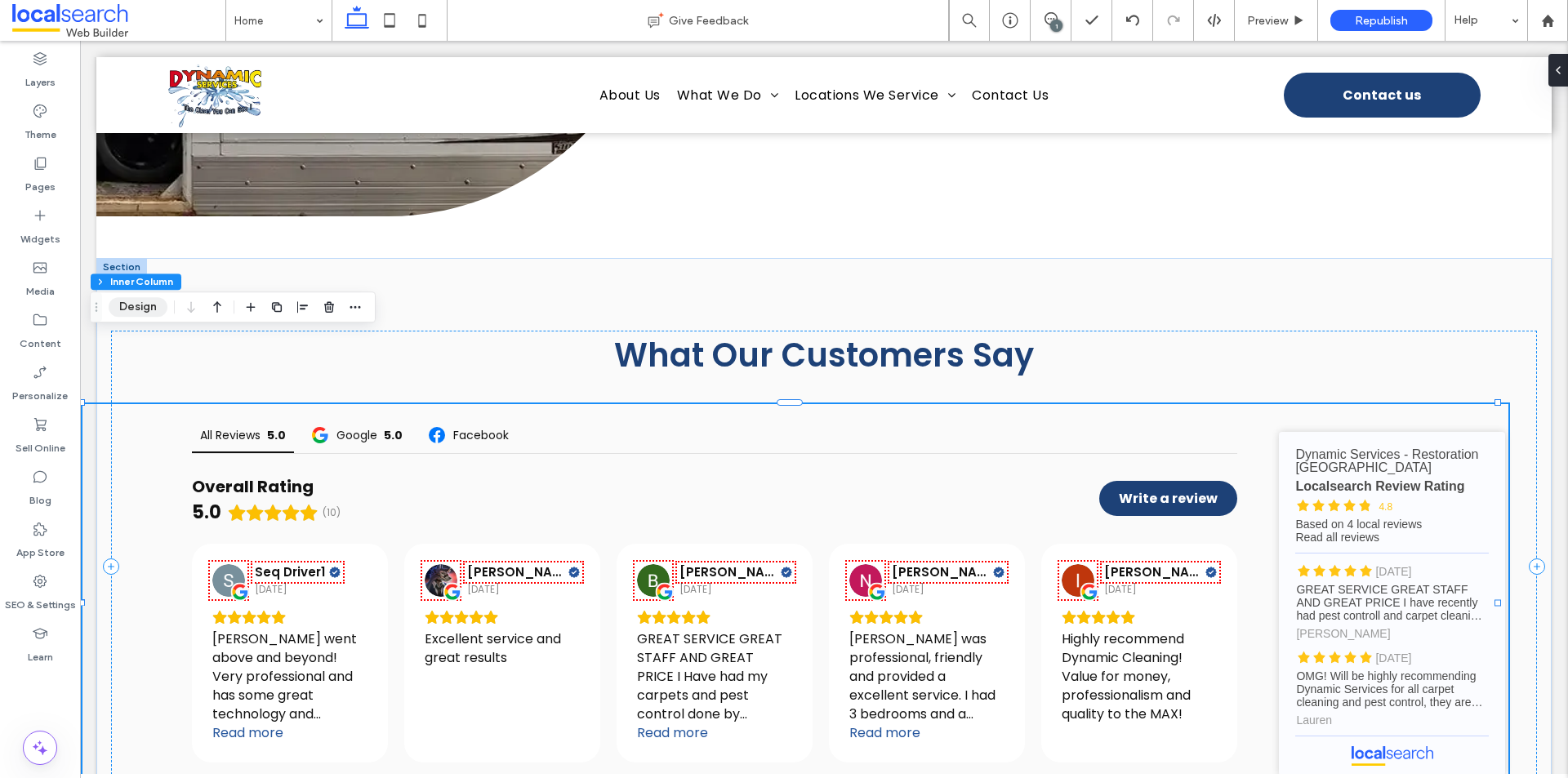
click at [136, 311] on button "Design" at bounding box center [138, 306] width 59 height 20
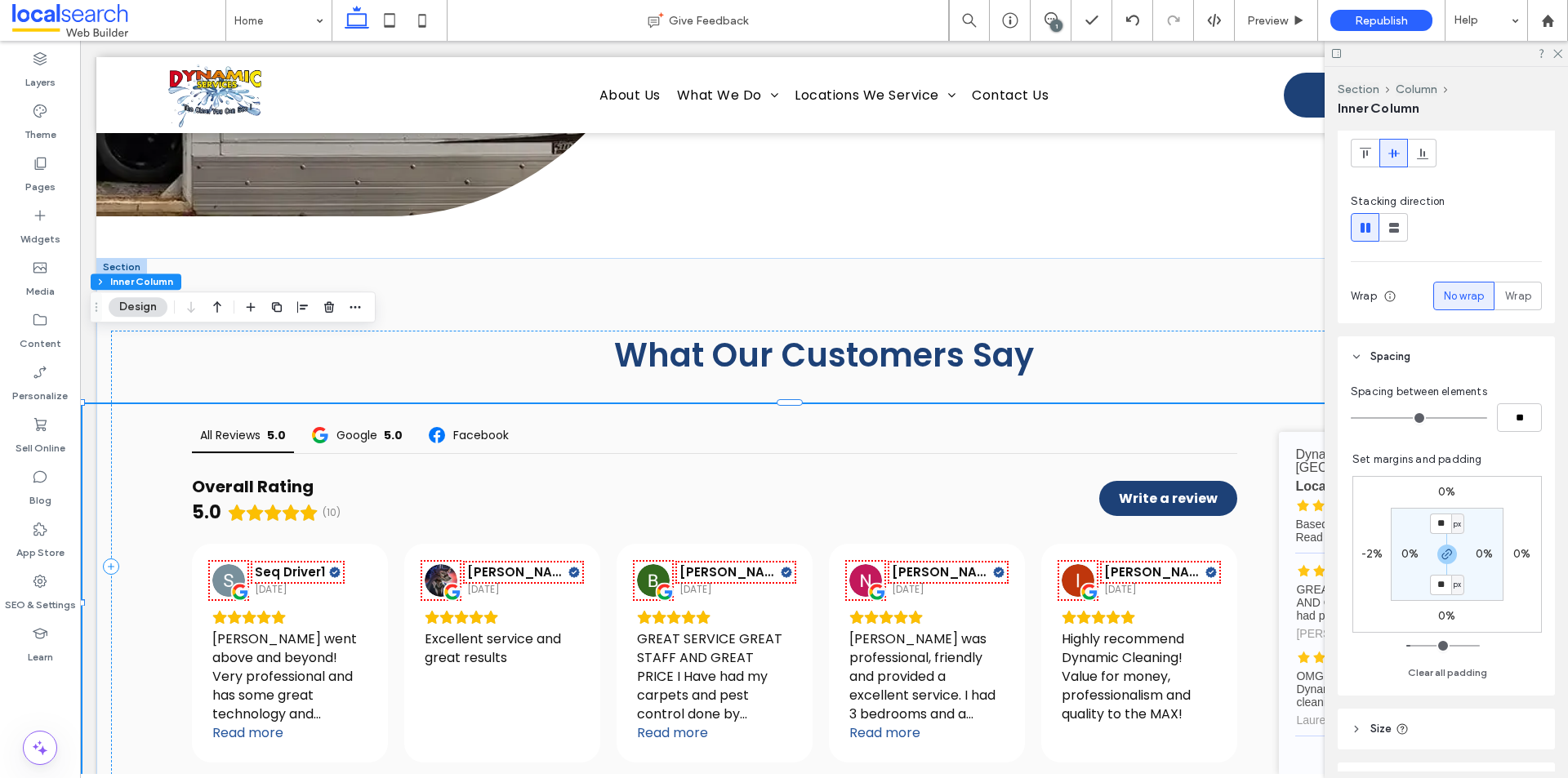
scroll to position [245, 0]
click at [1366, 546] on label "-2%" at bounding box center [1372, 547] width 22 height 14
type input "*"
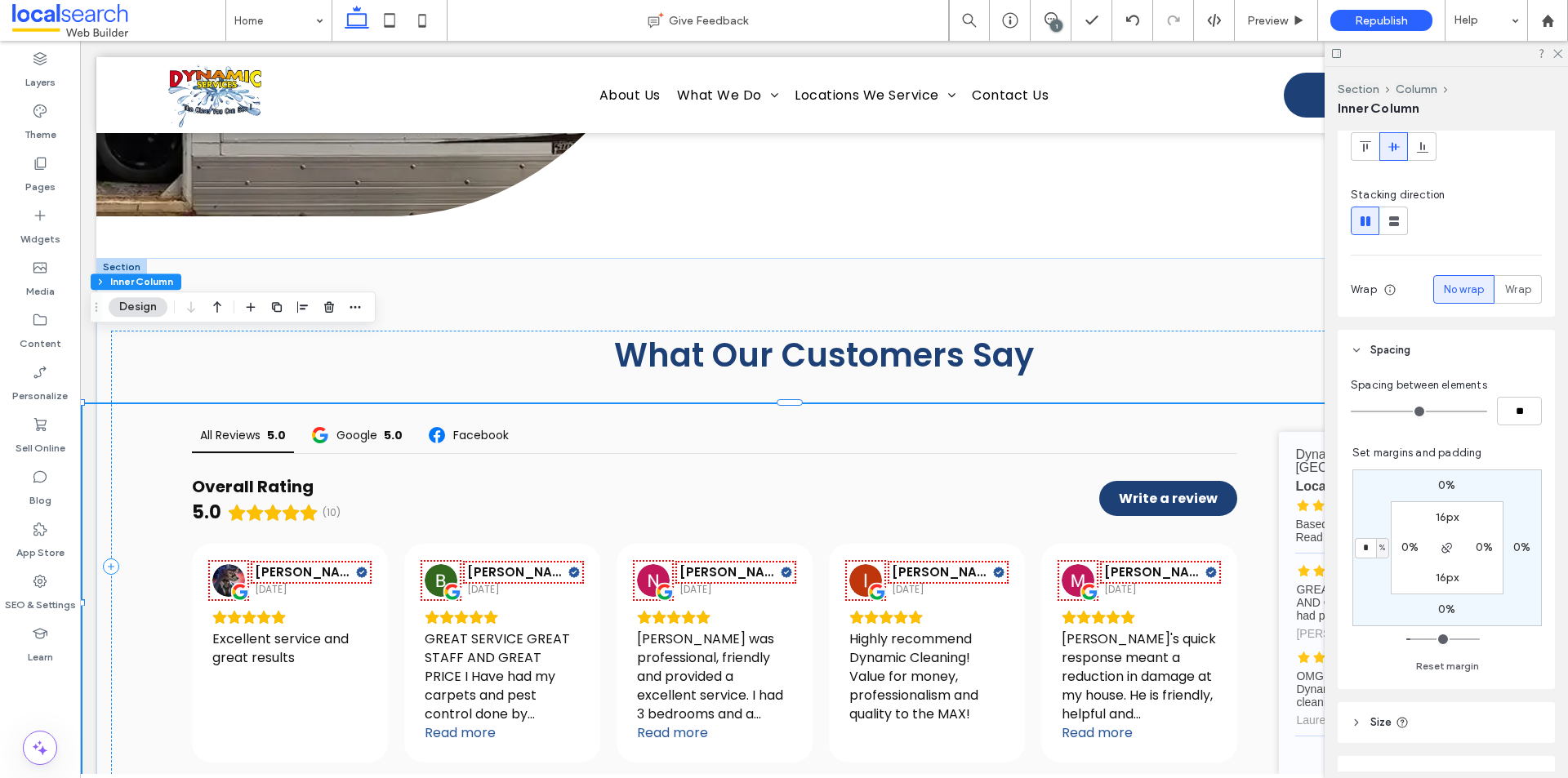
type input "*"
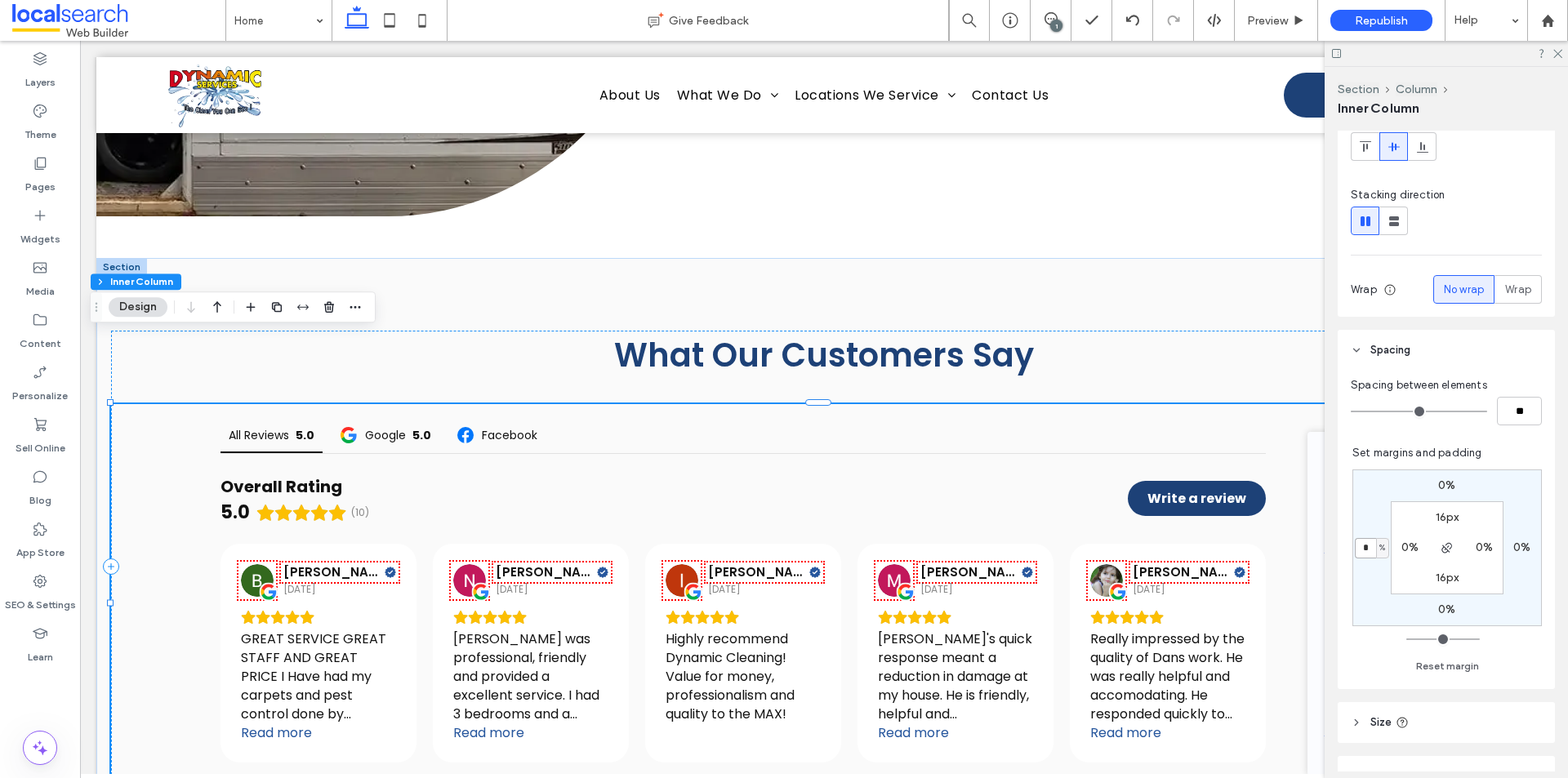
drag, startPoint x: 1365, startPoint y: 549, endPoint x: 1325, endPoint y: 549, distance: 40.0
click at [1325, 549] on div "Section Column Inner Column Alignment Layout Content alignment Horizontal Verti…" at bounding box center [1446, 423] width 243 height 711
type input "**"
type input "*"
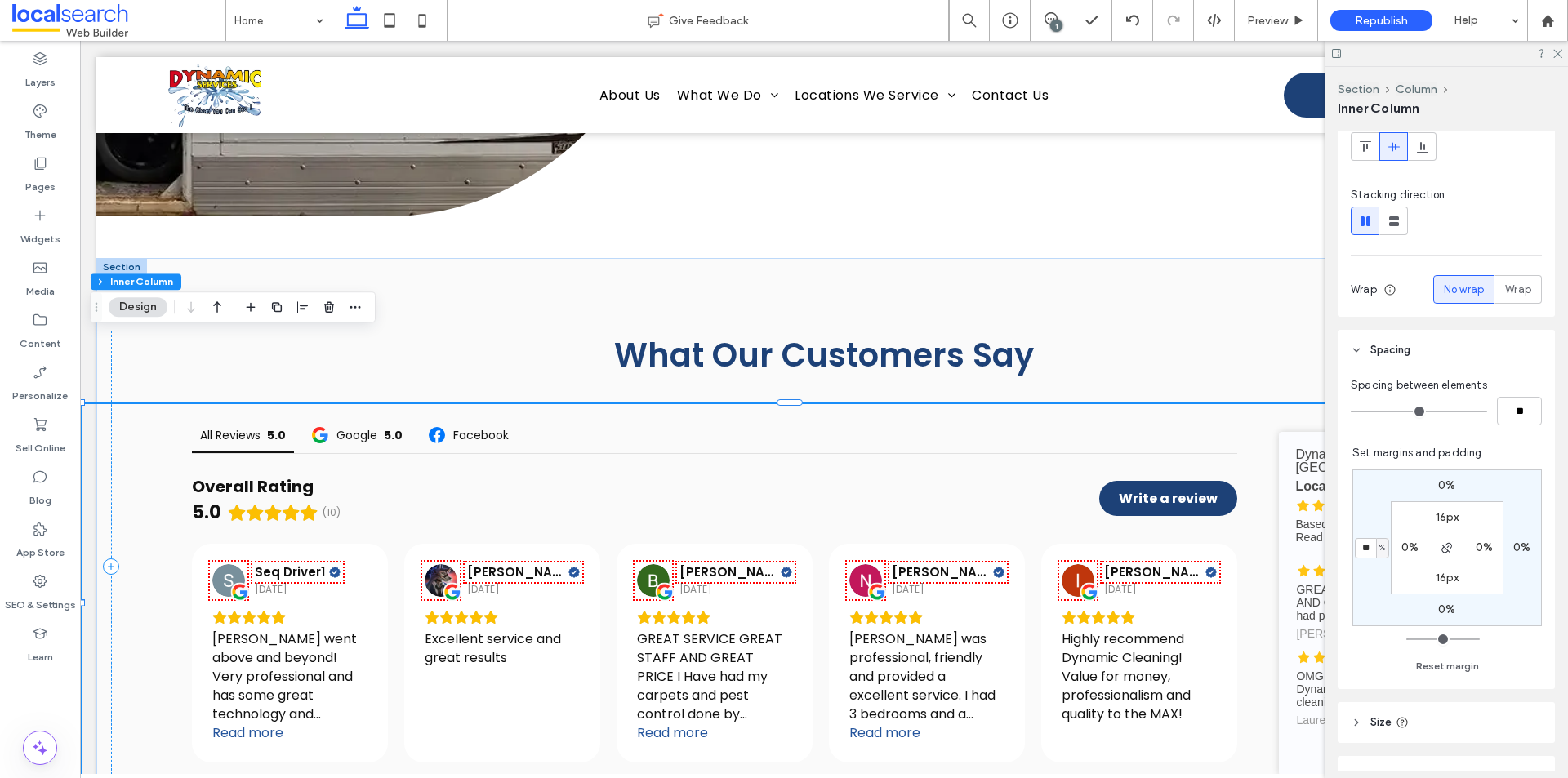
type input "*"
type input "**"
drag, startPoint x: 1353, startPoint y: 415, endPoint x: 1363, endPoint y: 412, distance: 10.4
type input "*"
click at [1363, 412] on input "range" at bounding box center [1419, 411] width 136 height 2
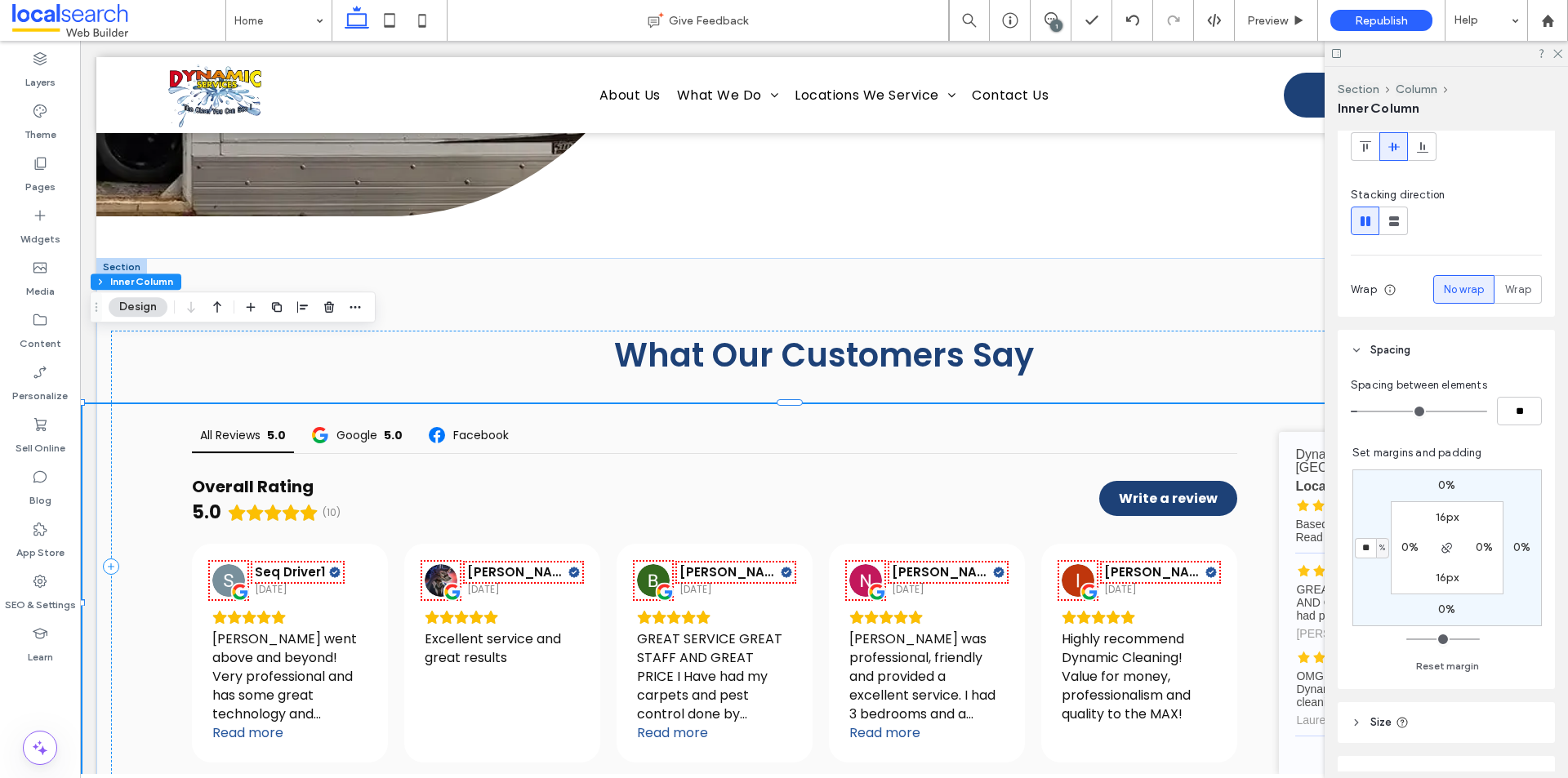
type input "*"
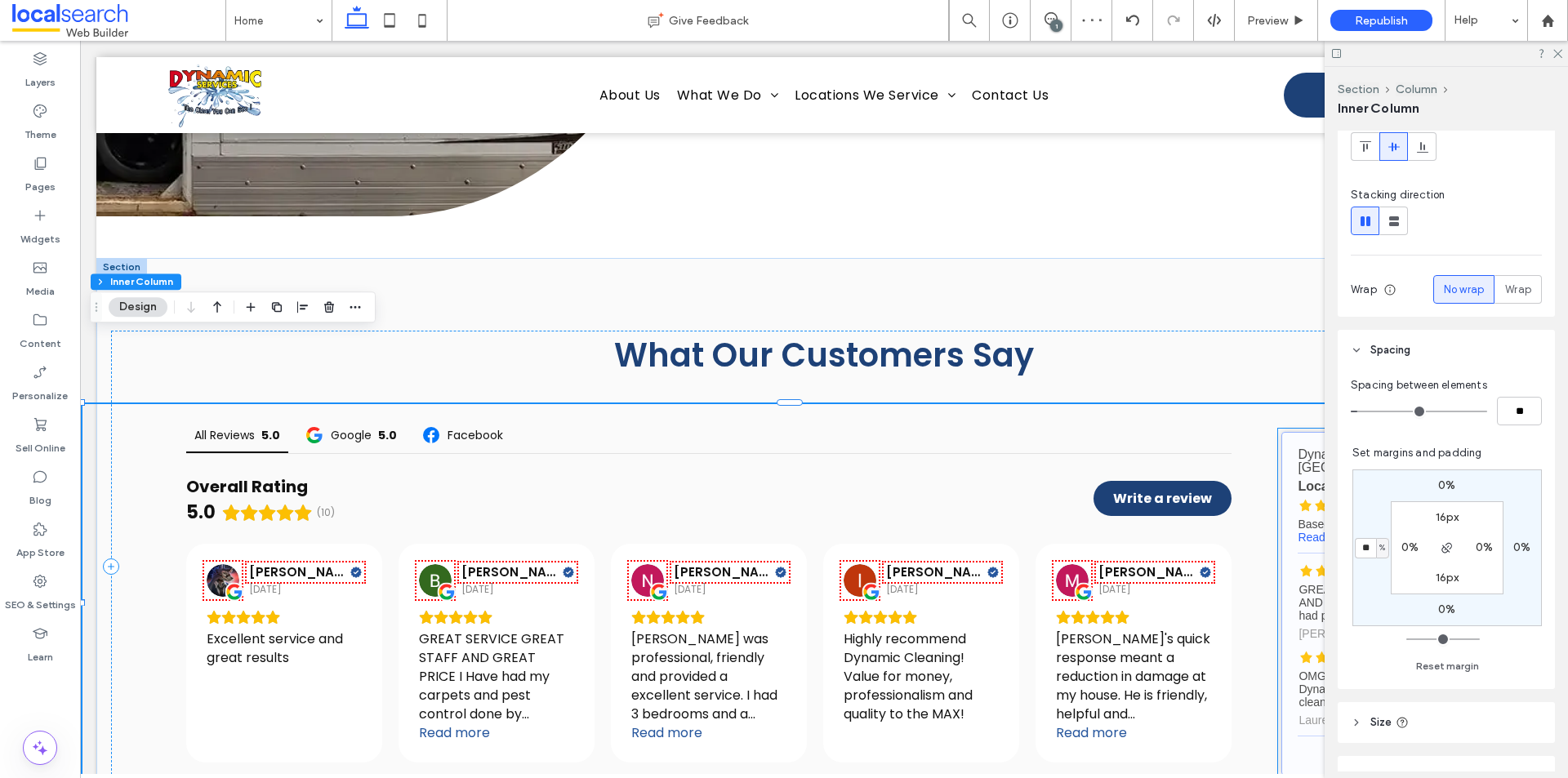
click at [1281, 483] on link "Dynamic Services - Restoration [GEOGRAPHIC_DATA] - Localsearch reviews" at bounding box center [1393, 603] width 223 height 343
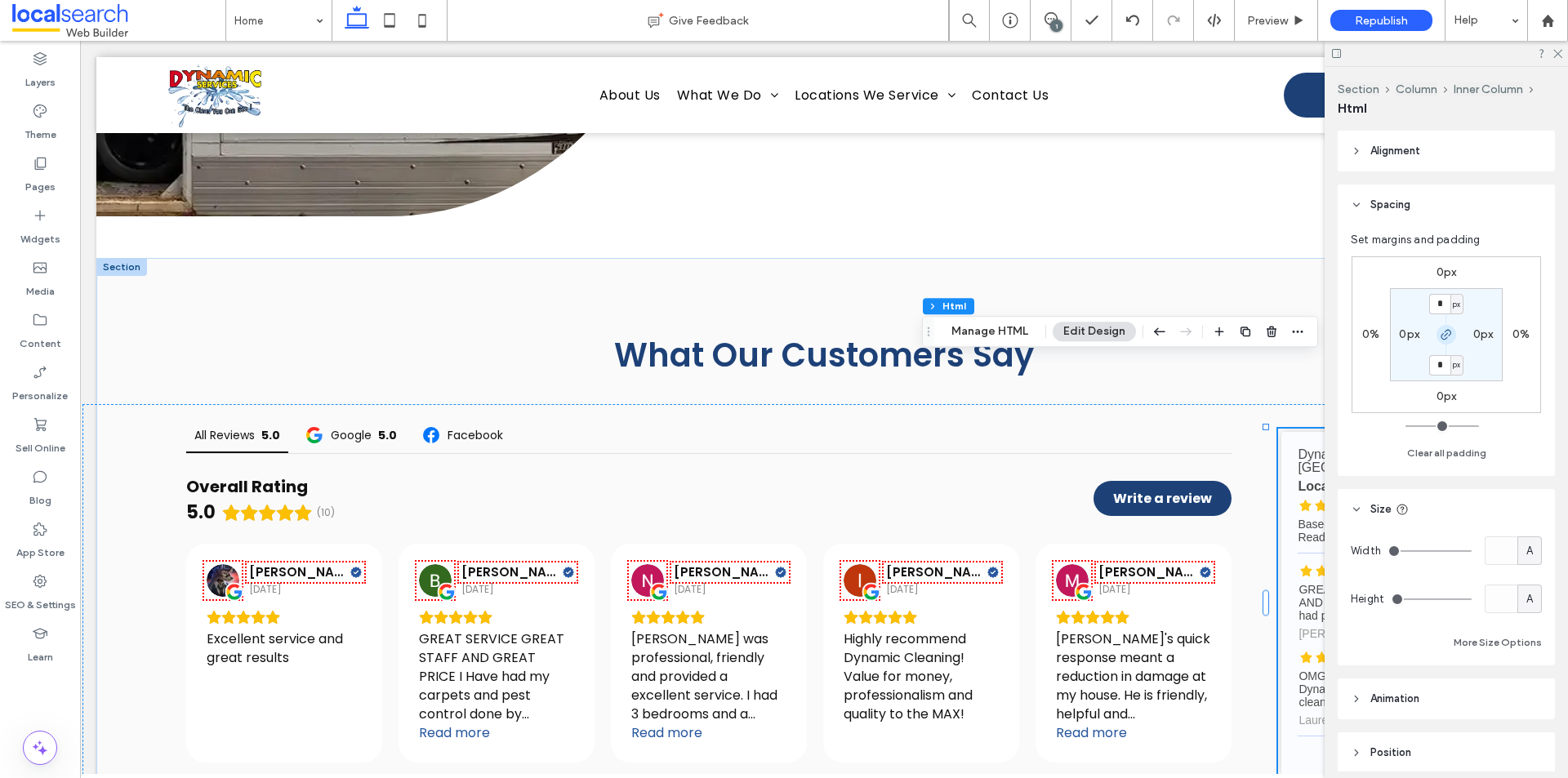
click at [1438, 339] on span "button" at bounding box center [1446, 334] width 20 height 20
click at [1367, 335] on label "0%" at bounding box center [1371, 334] width 17 height 14
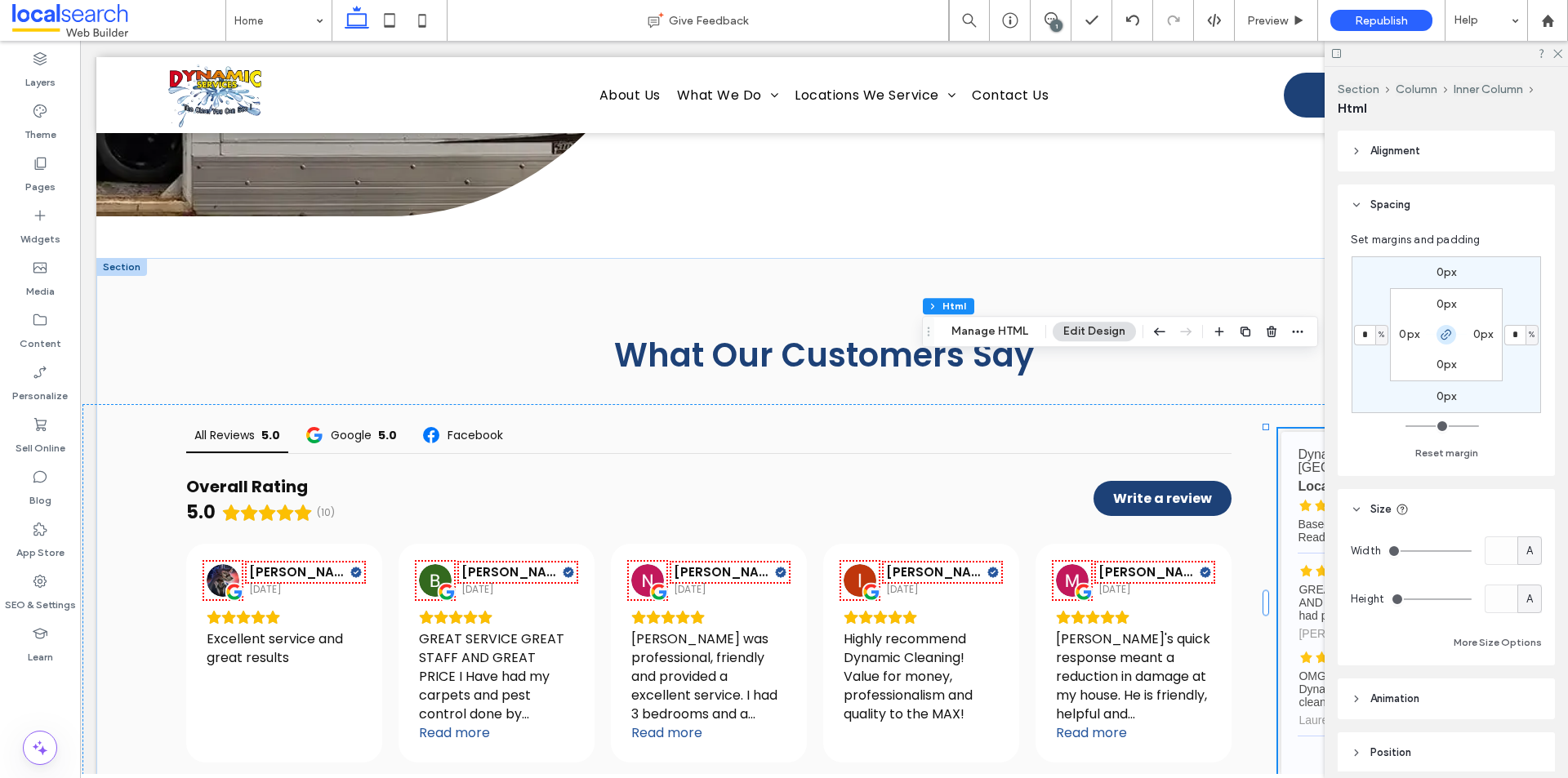
click at [1441, 333] on icon "button" at bounding box center [1447, 335] width 13 height 13
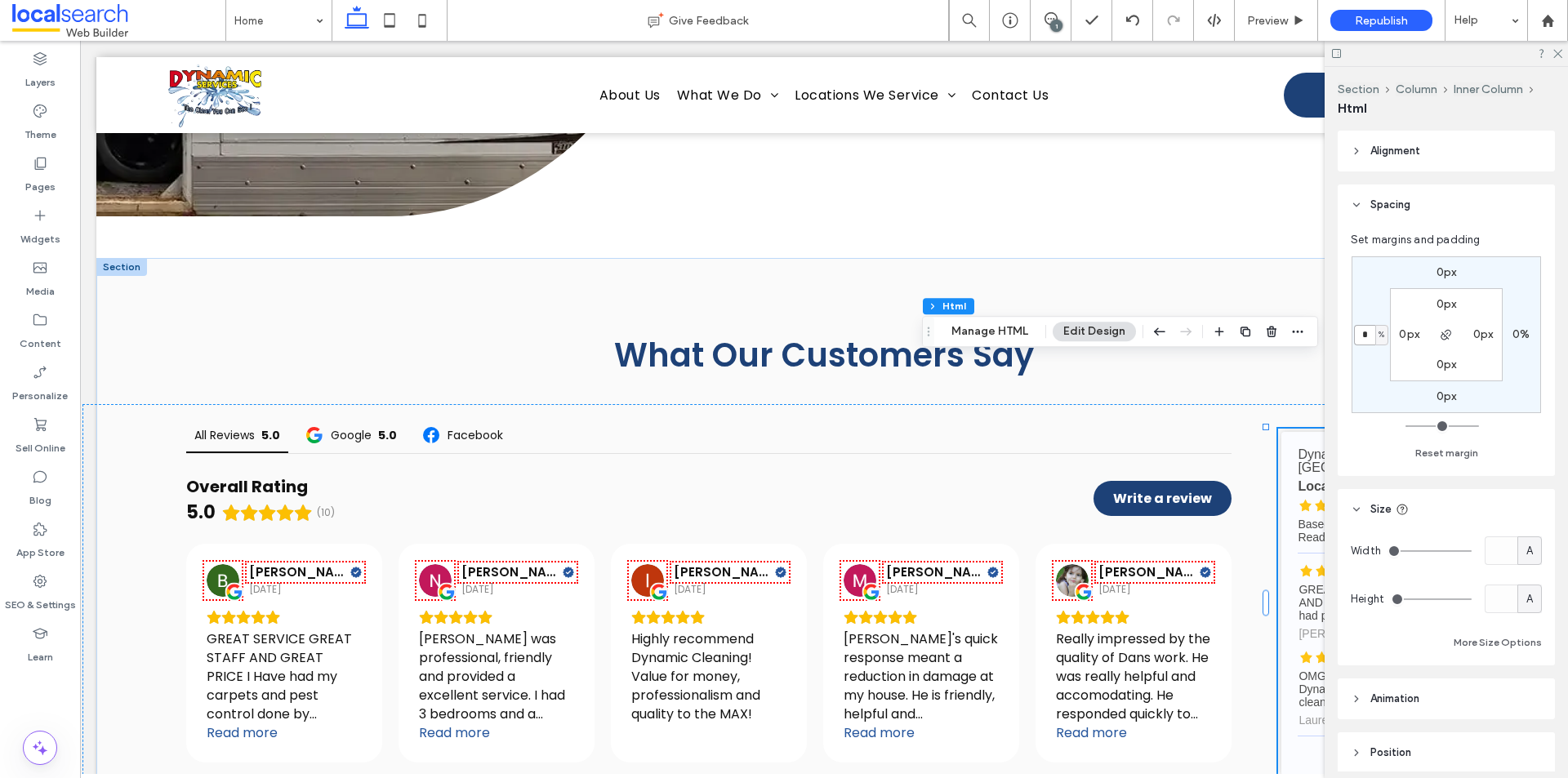
click at [1363, 335] on input "*" at bounding box center [1364, 335] width 21 height 20
type input "*"
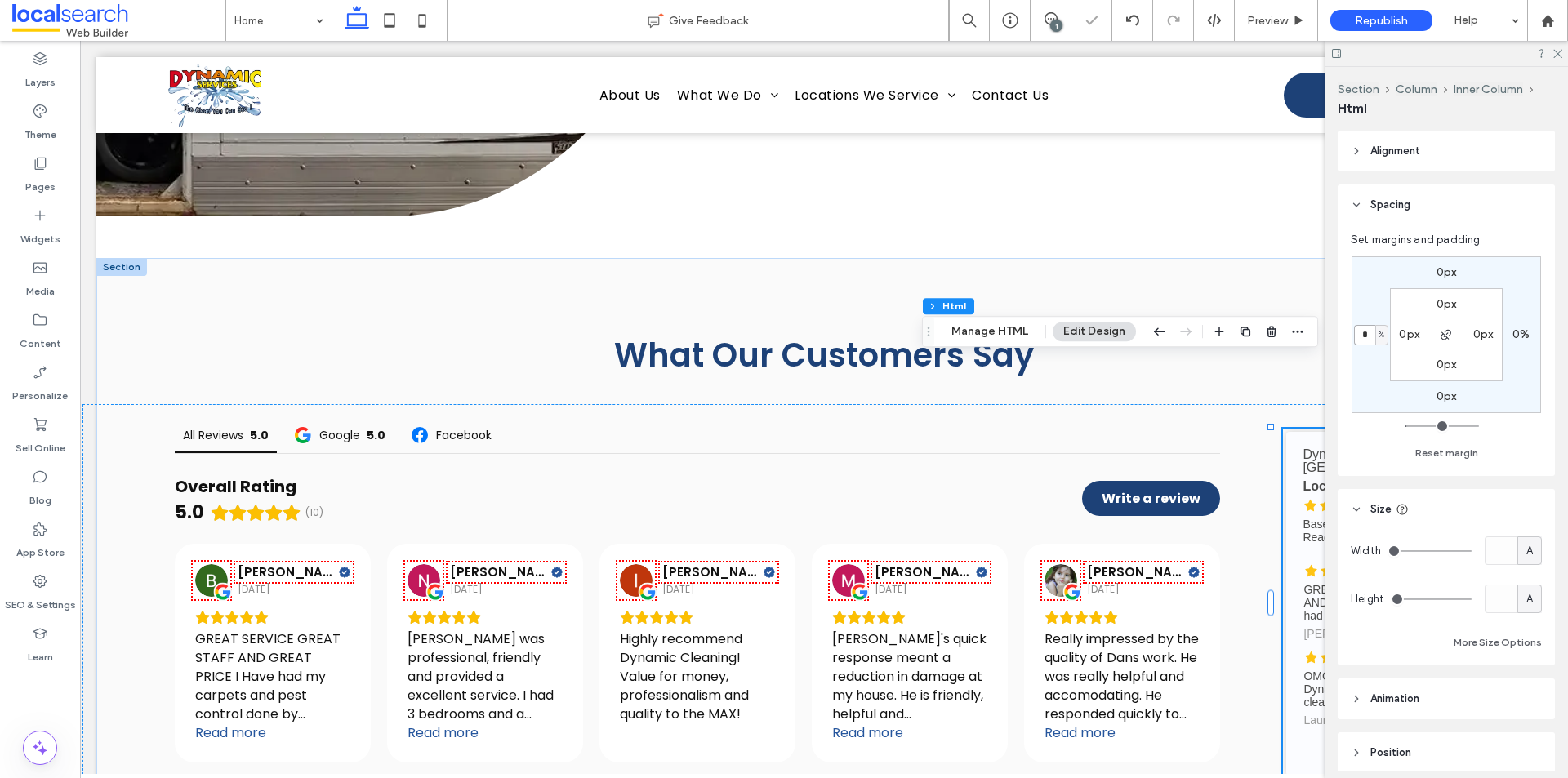
type input "*"
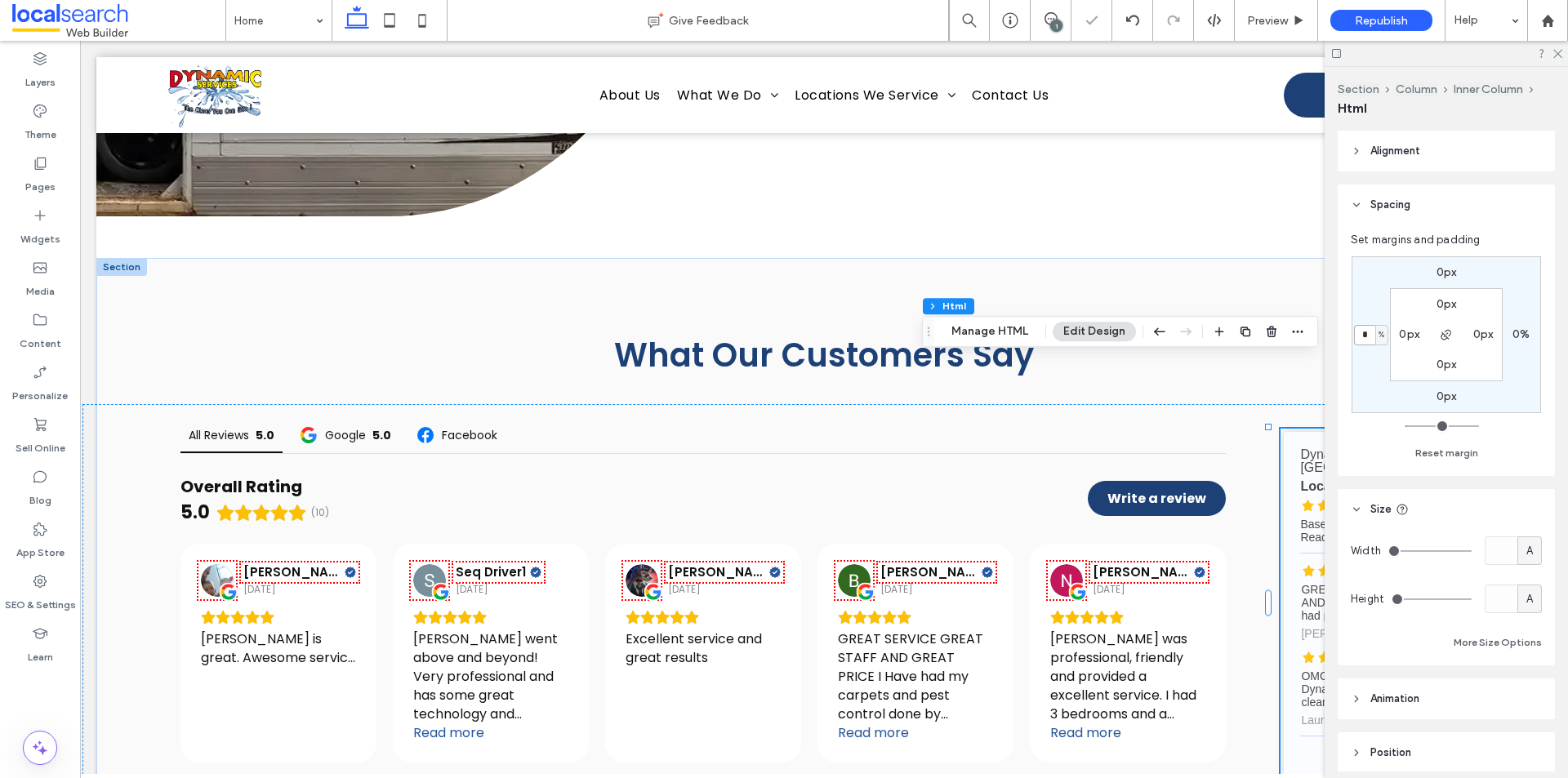
type input "*"
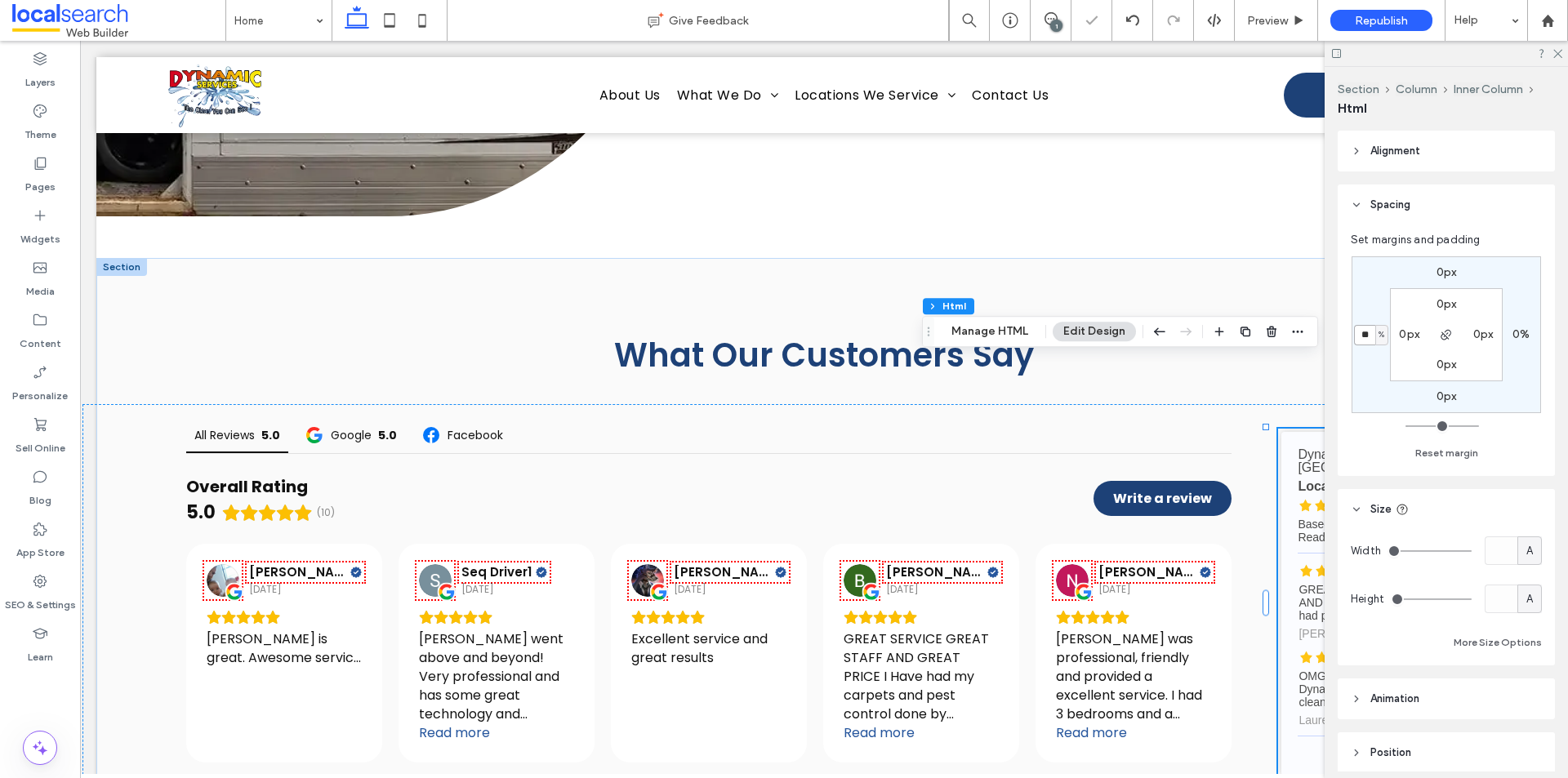
type input "**"
type input "*"
type input "**"
type input "*"
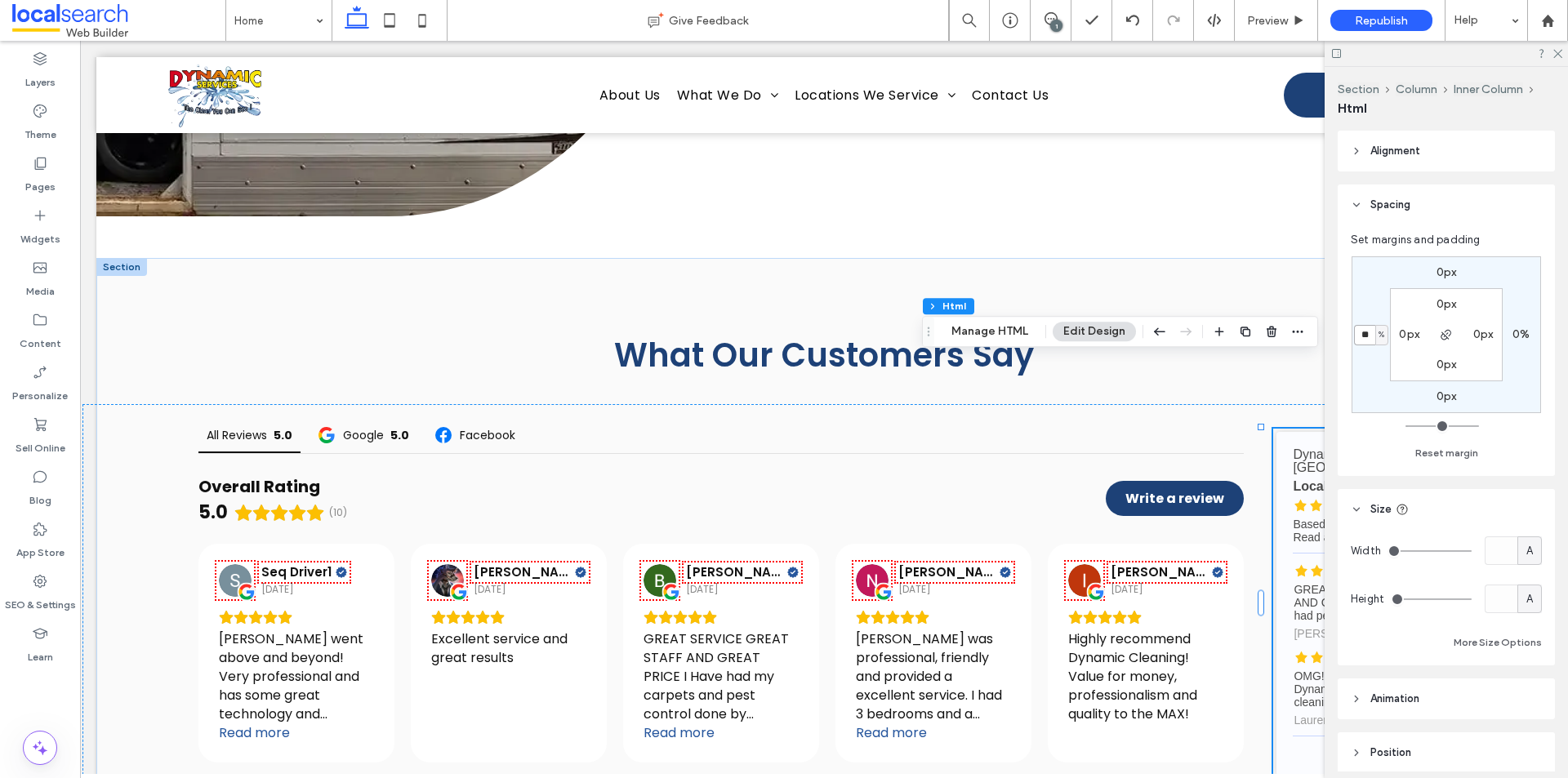
drag, startPoint x: 1370, startPoint y: 342, endPoint x: 1336, endPoint y: 339, distance: 34.1
click at [1336, 339] on div "Section Column Inner Column Html Alignment Spacing Set margins and padding 0px …" at bounding box center [1446, 423] width 243 height 711
type input "*"
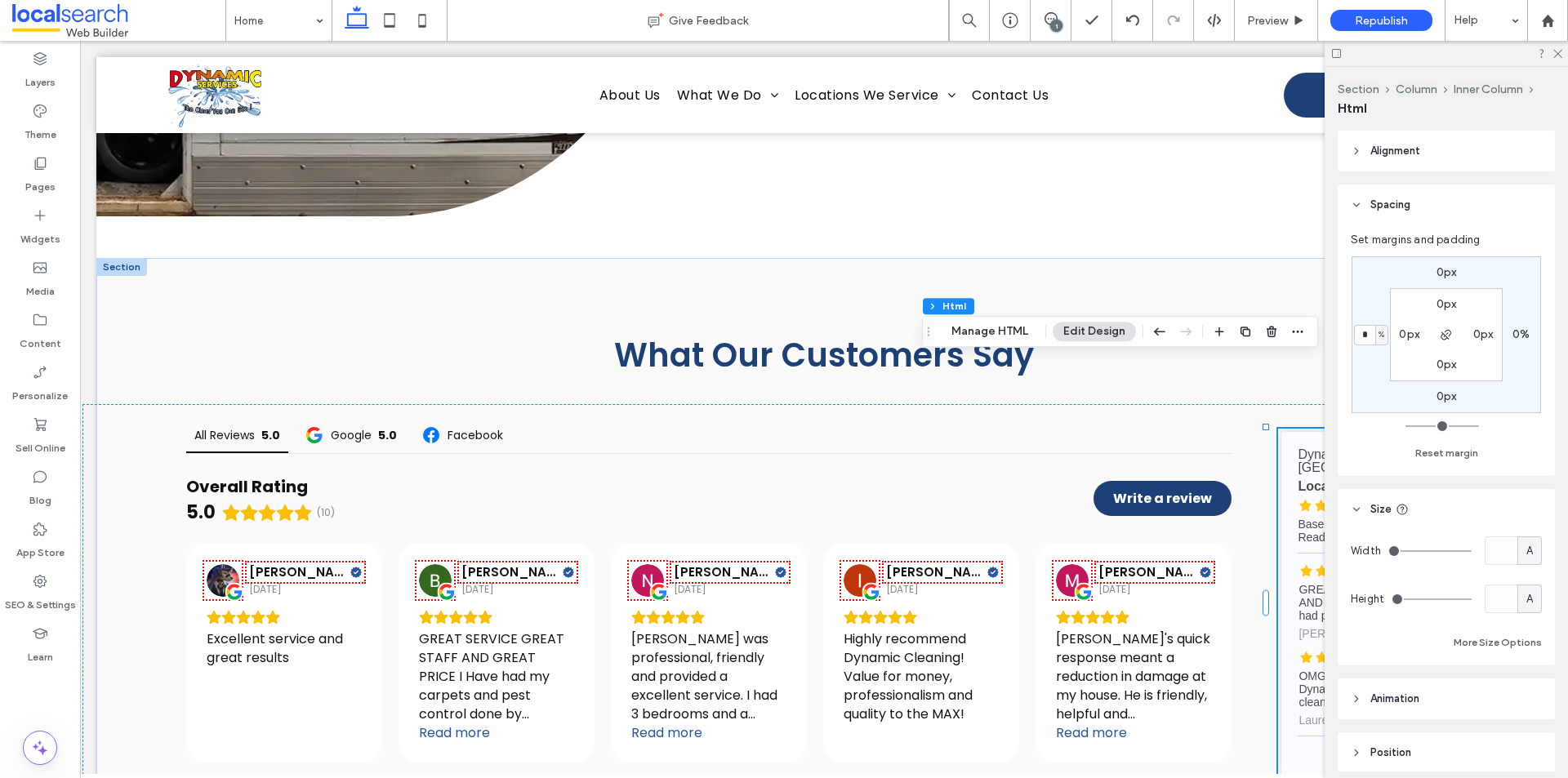
click at [1551, 58] on div at bounding box center [1446, 53] width 243 height 25
drag, startPoint x: 1553, startPoint y: 50, endPoint x: 1448, endPoint y: 59, distance: 105.4
click at [1553, 50] on icon at bounding box center [1557, 52] width 10 height 10
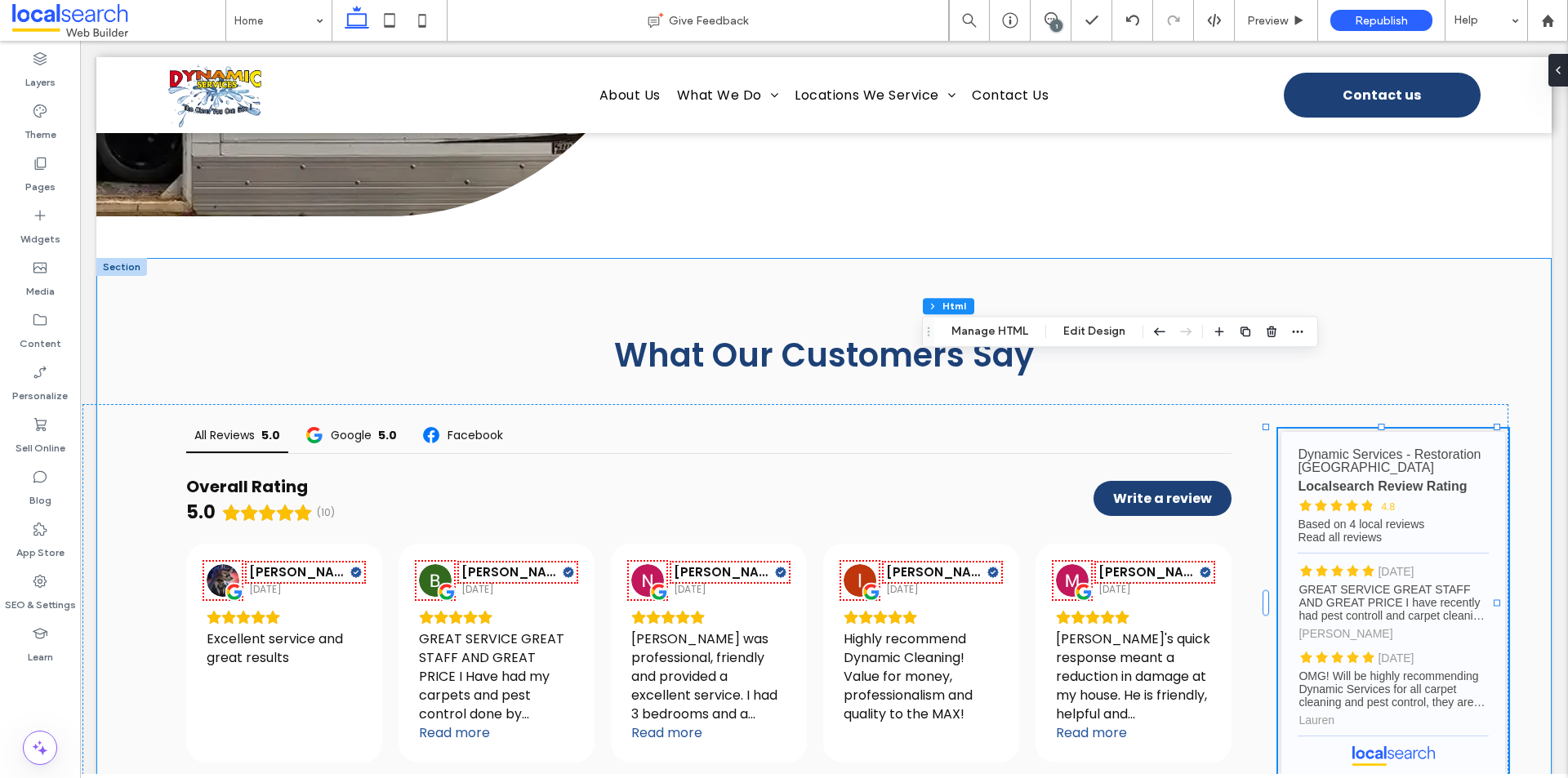
click at [1534, 285] on div "What Our Customers Say All Reviews 5.0 Google 5.0 Facebook Overall Rating 5.0 (…" at bounding box center [824, 567] width 1455 height 618
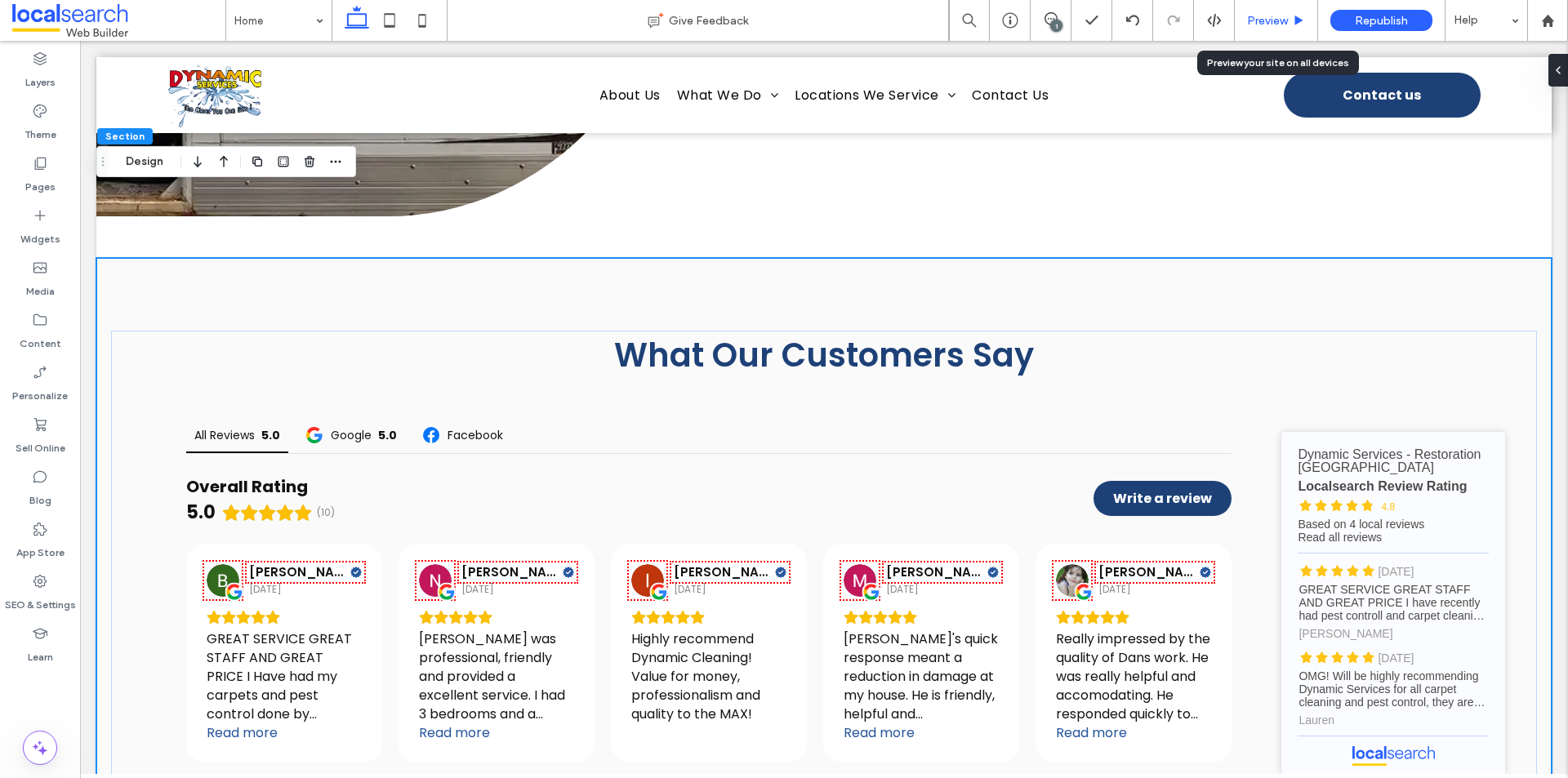
click at [1254, 18] on span "Preview" at bounding box center [1267, 20] width 41 height 14
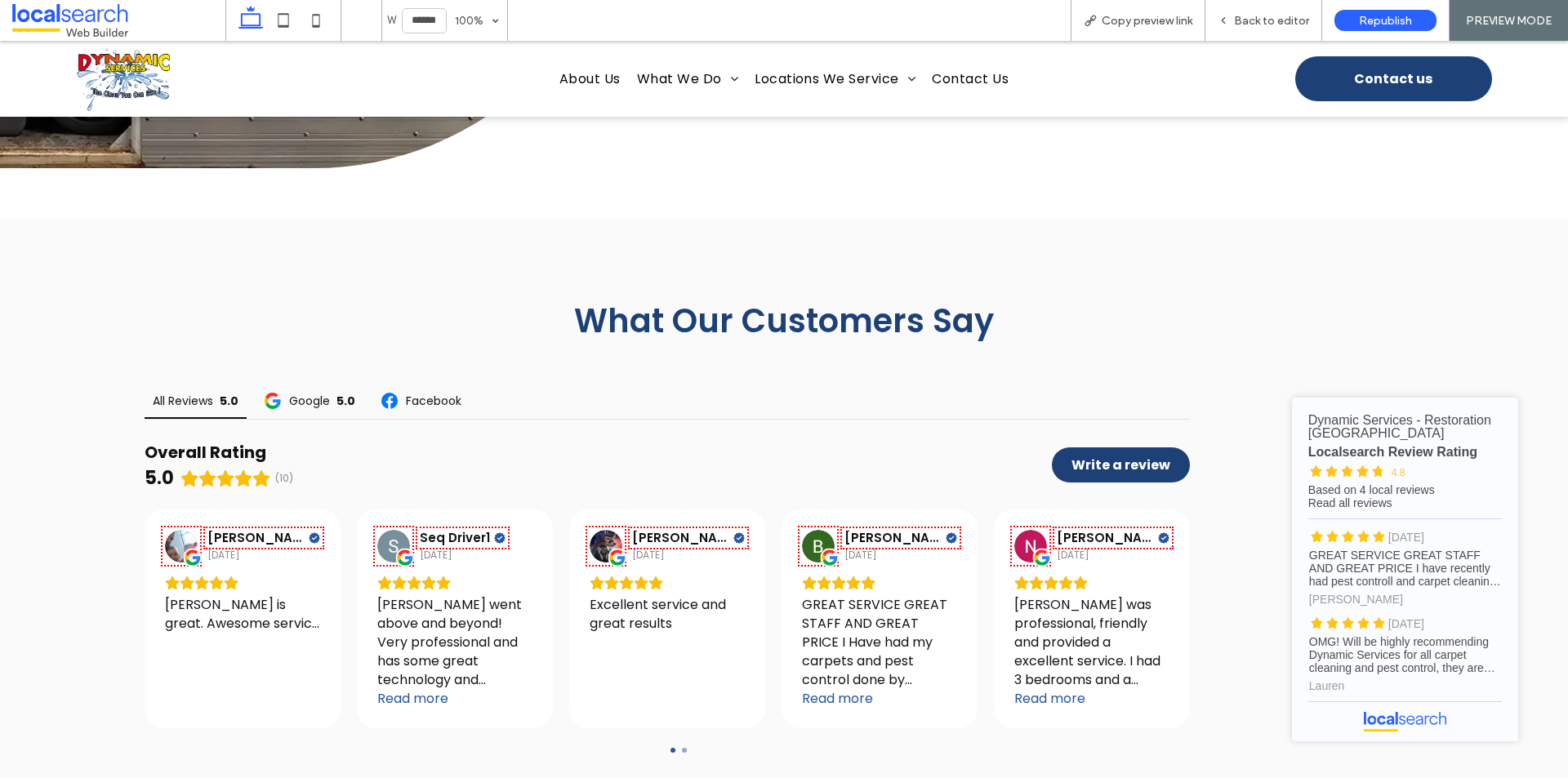
scroll to position [5040, 0]
click at [1254, 18] on span "Back to editor" at bounding box center [1271, 20] width 75 height 14
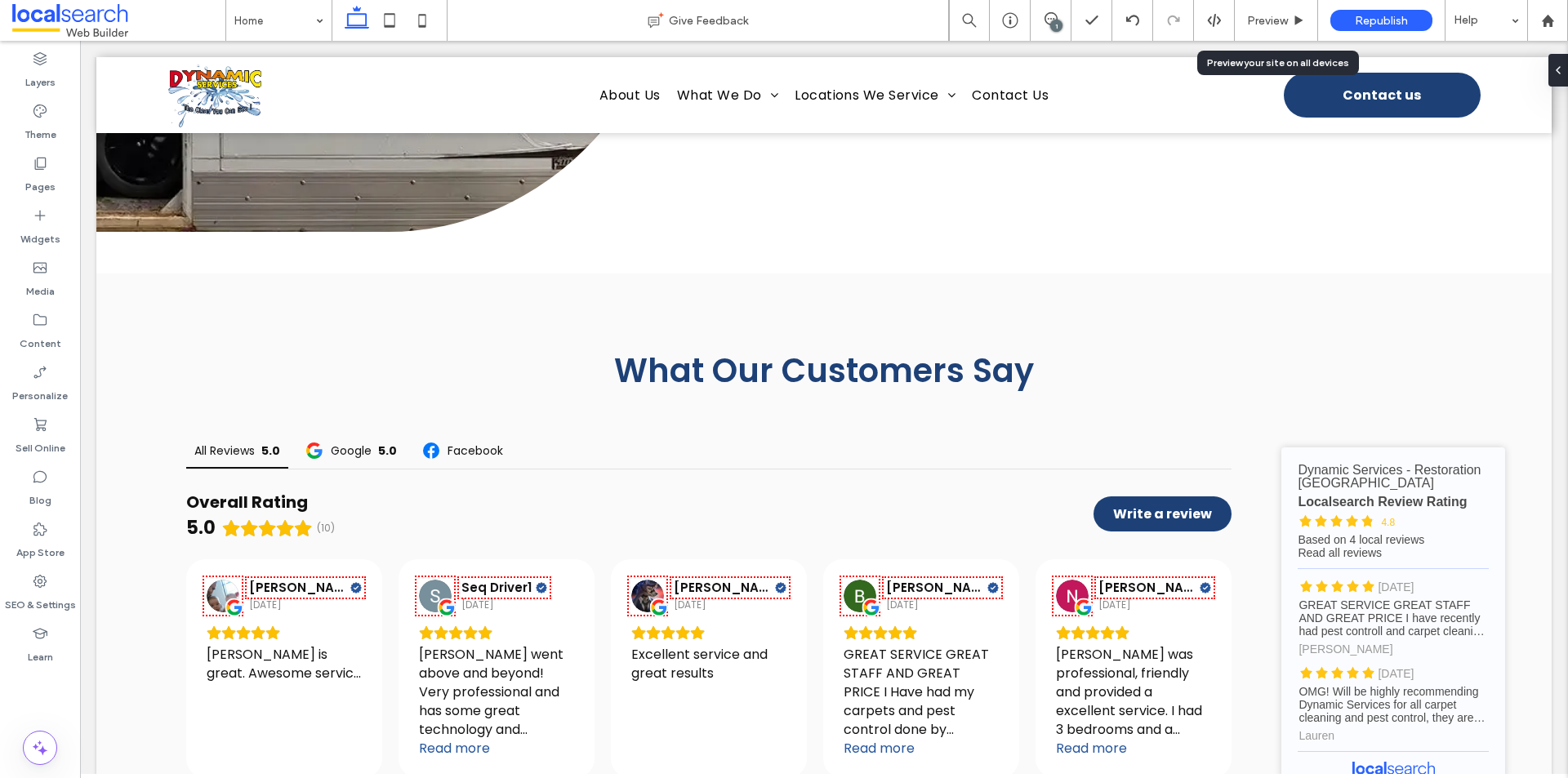
scroll to position [5039, 0]
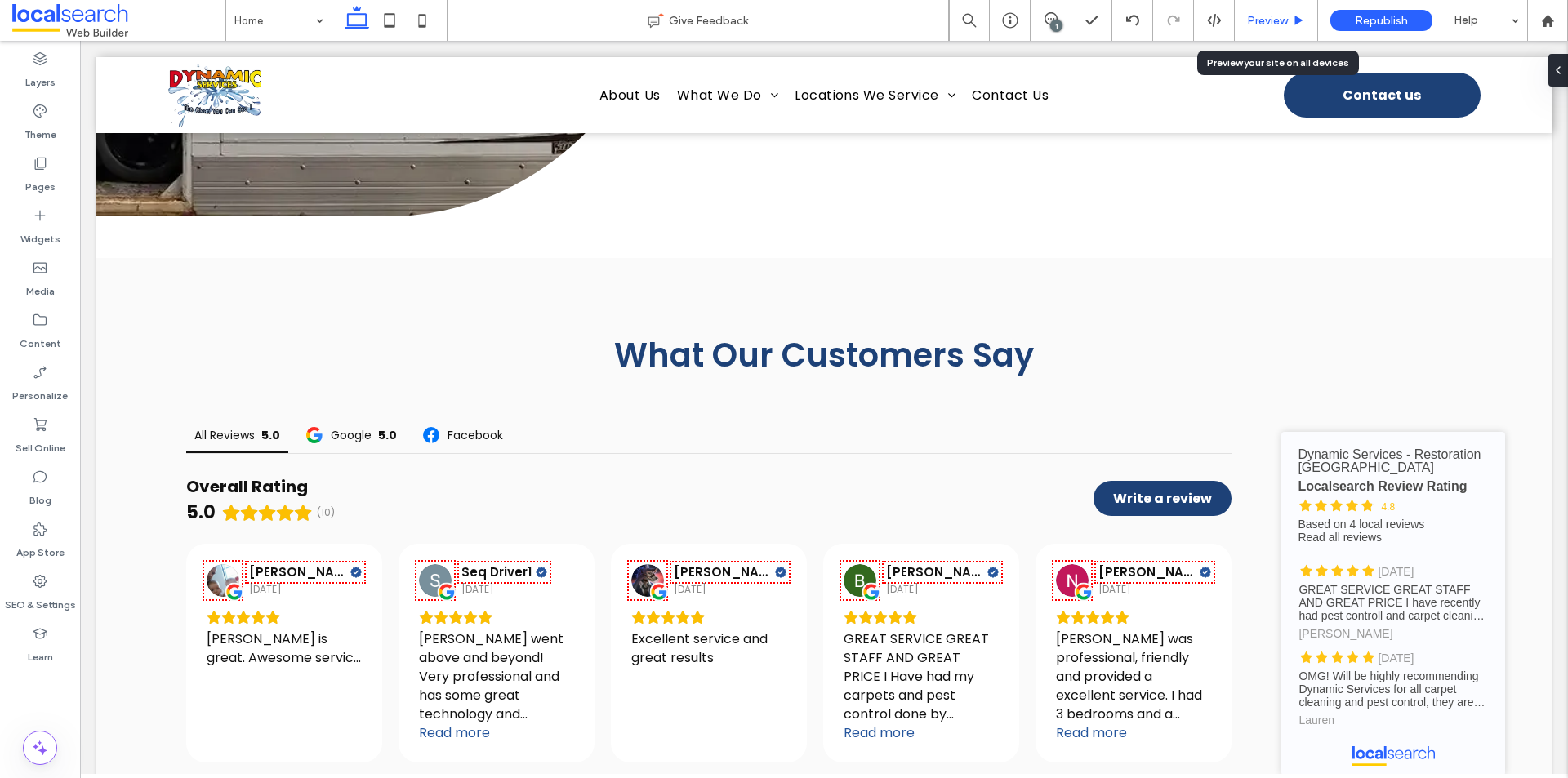
click at [1258, 24] on span "Preview" at bounding box center [1267, 20] width 41 height 14
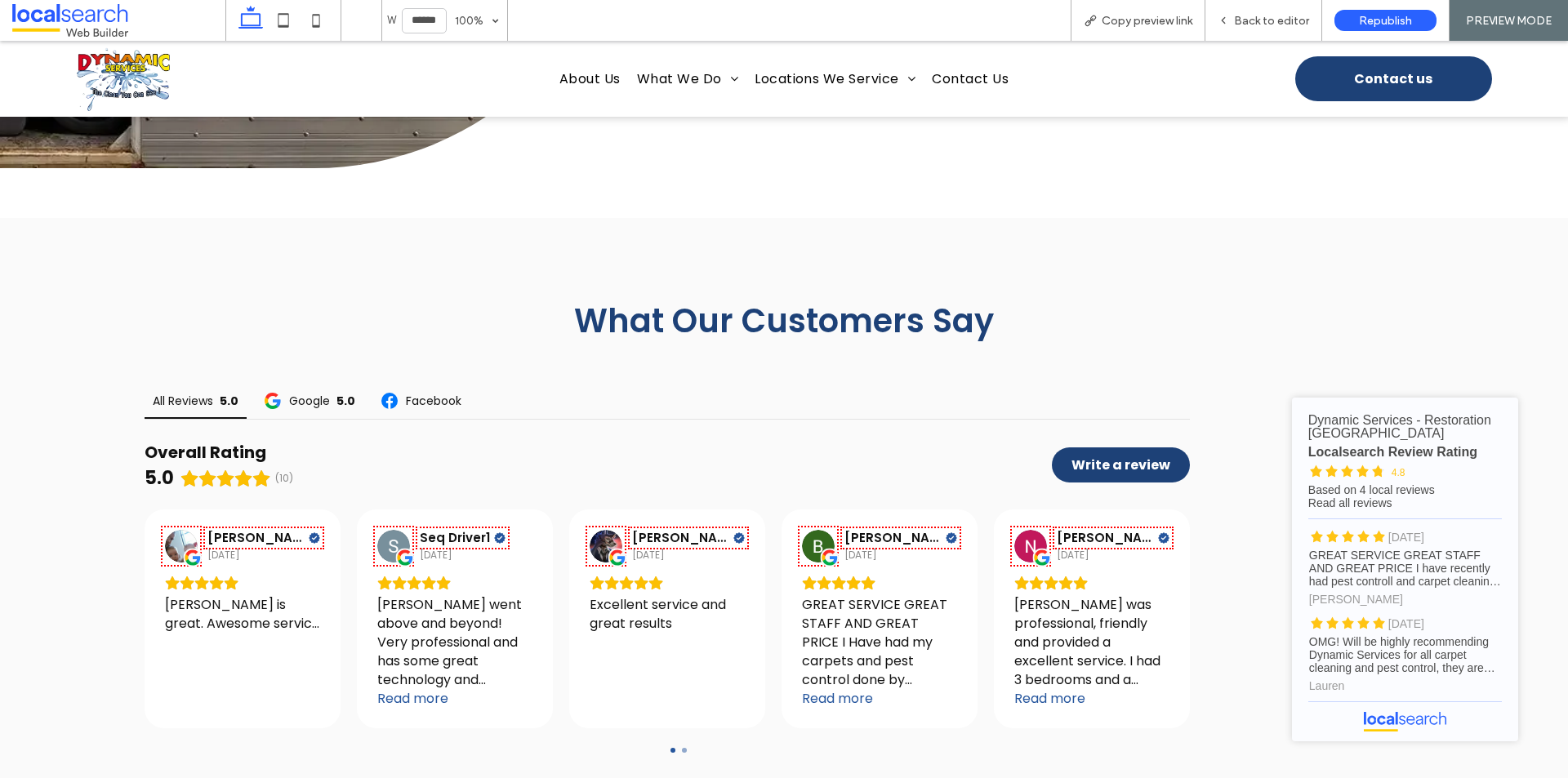
scroll to position [5040, 0]
drag, startPoint x: 1116, startPoint y: 19, endPoint x: 1091, endPoint y: 17, distance: 25.1
click at [1115, 18] on span "Copy preview link" at bounding box center [1146, 20] width 90 height 14
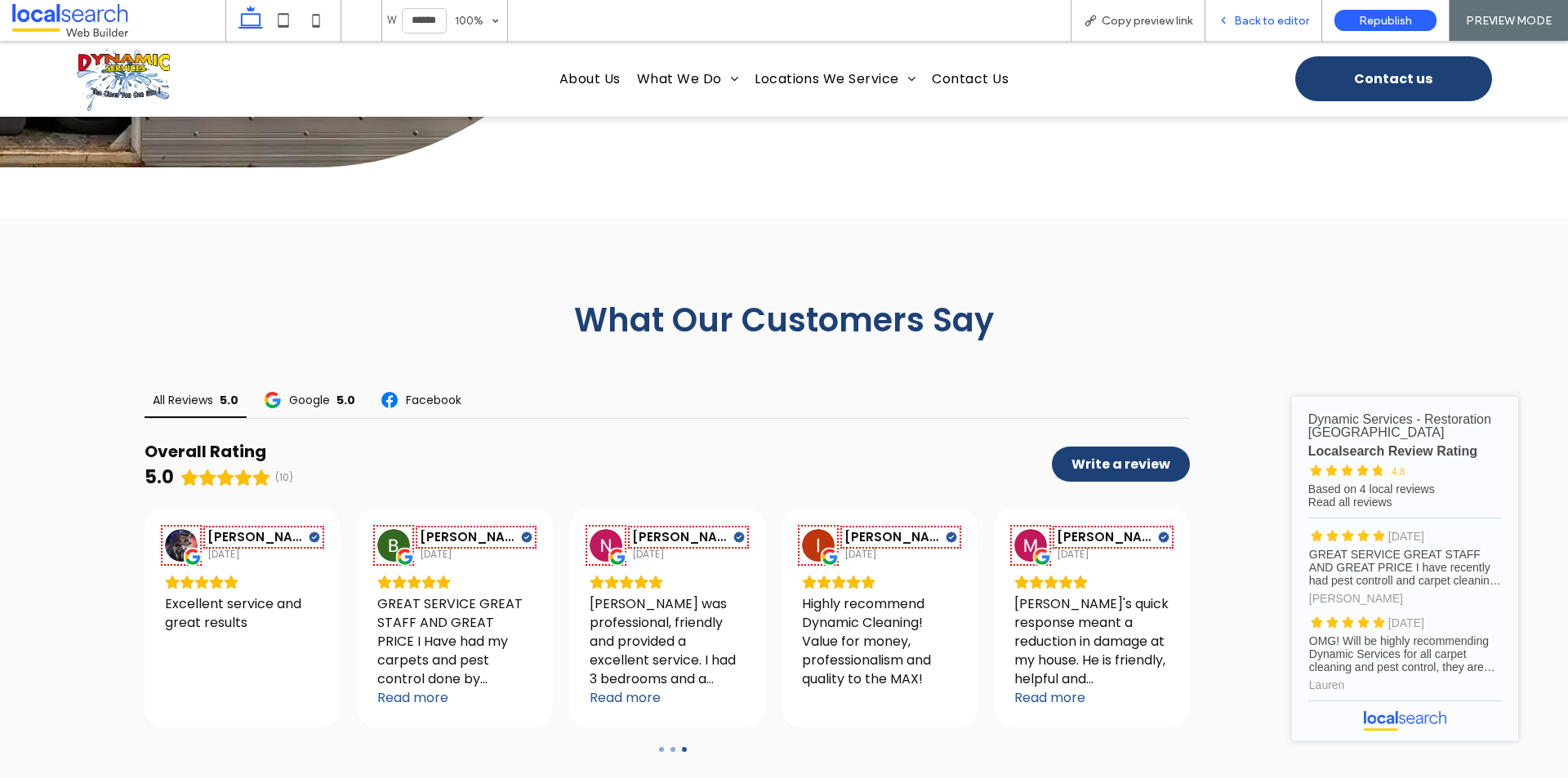
click at [1241, 23] on span "Back to editor" at bounding box center [1271, 20] width 75 height 14
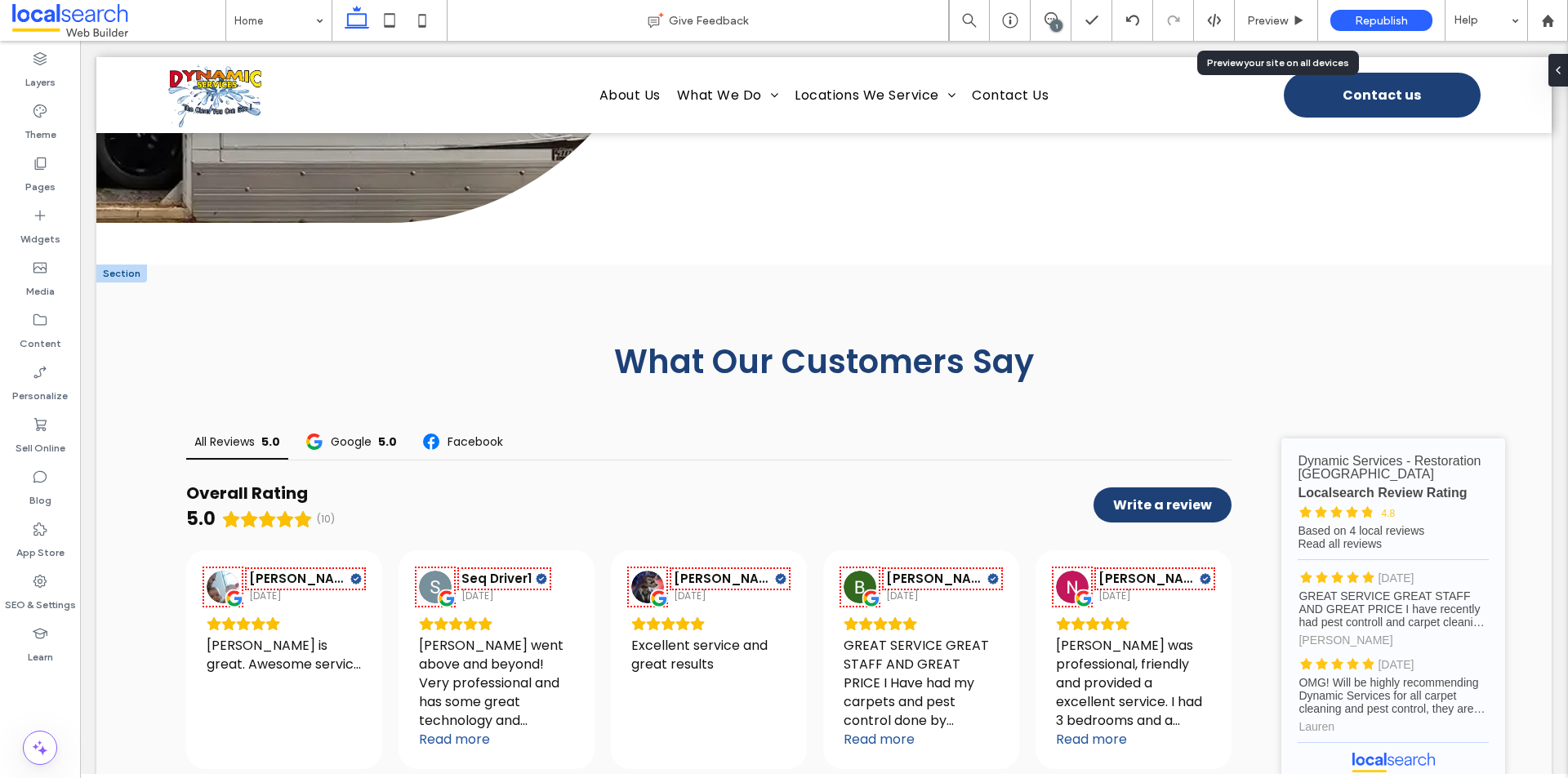
scroll to position [5039, 0]
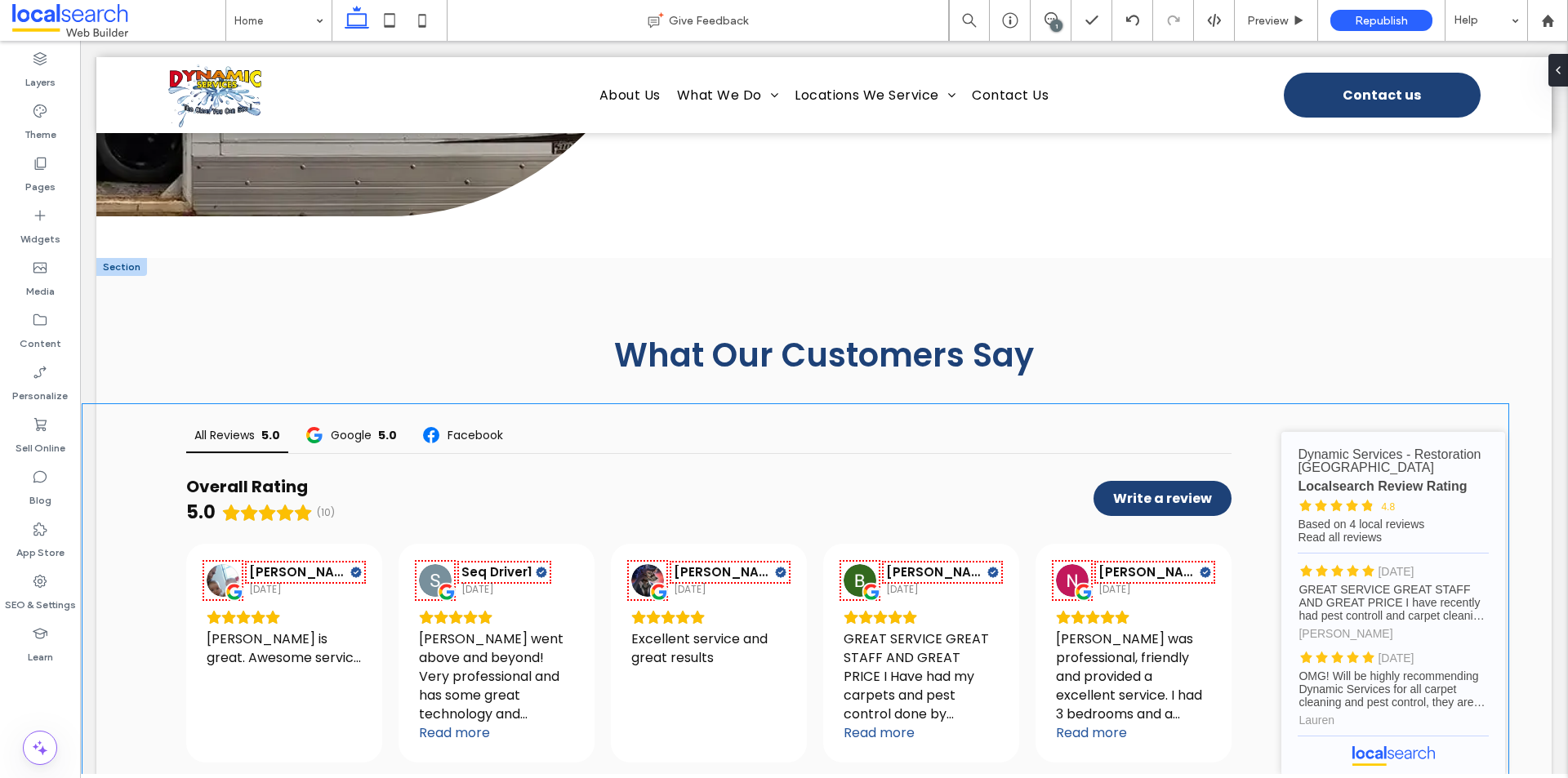
click at [1246, 459] on div "All Reviews 5.0 Google 5.0 Facebook Overall Rating 5.0 (10) Write a review [PER…" at bounding box center [709, 603] width 1111 height 373
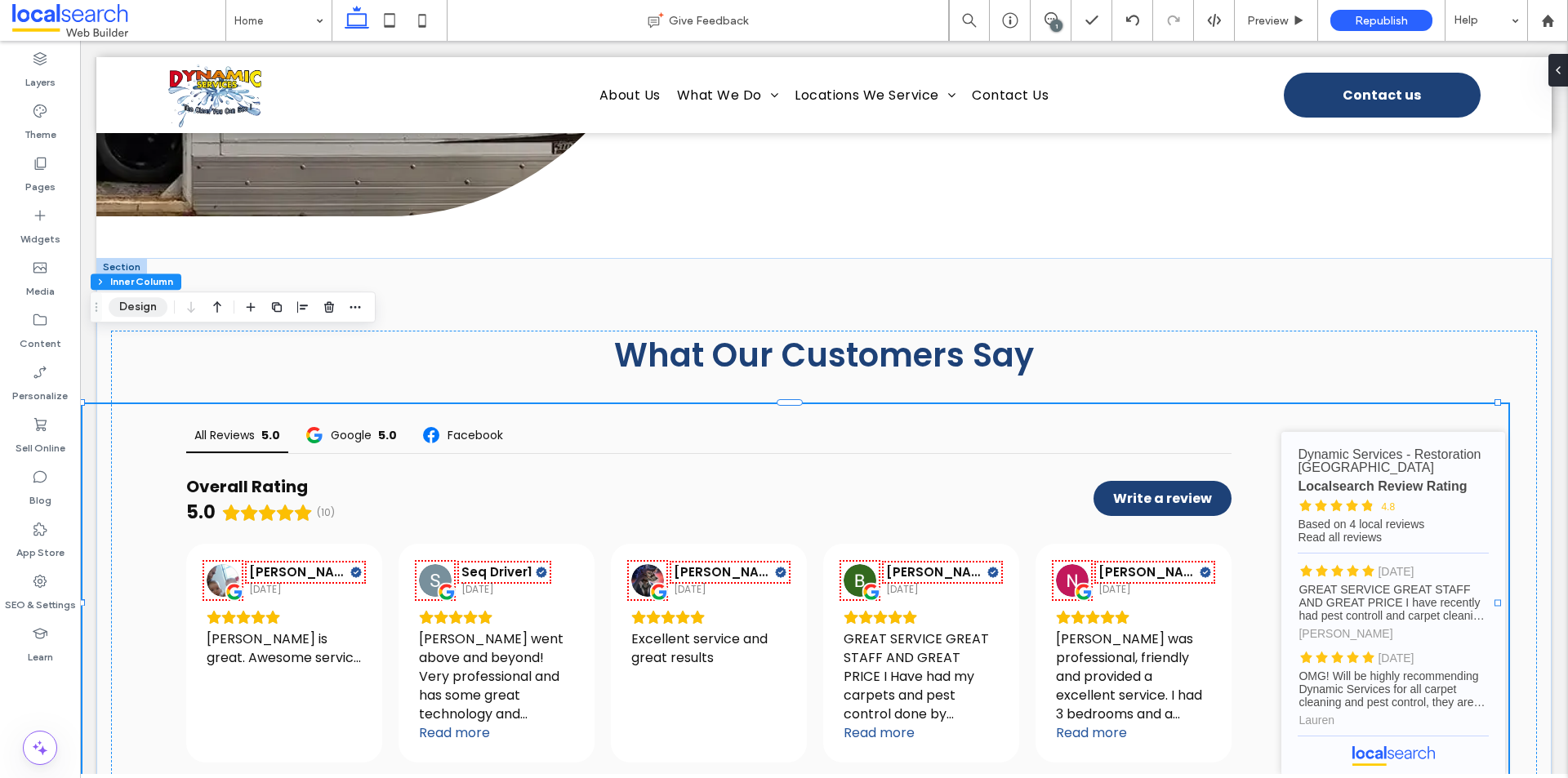
click at [126, 310] on button "Design" at bounding box center [138, 306] width 59 height 20
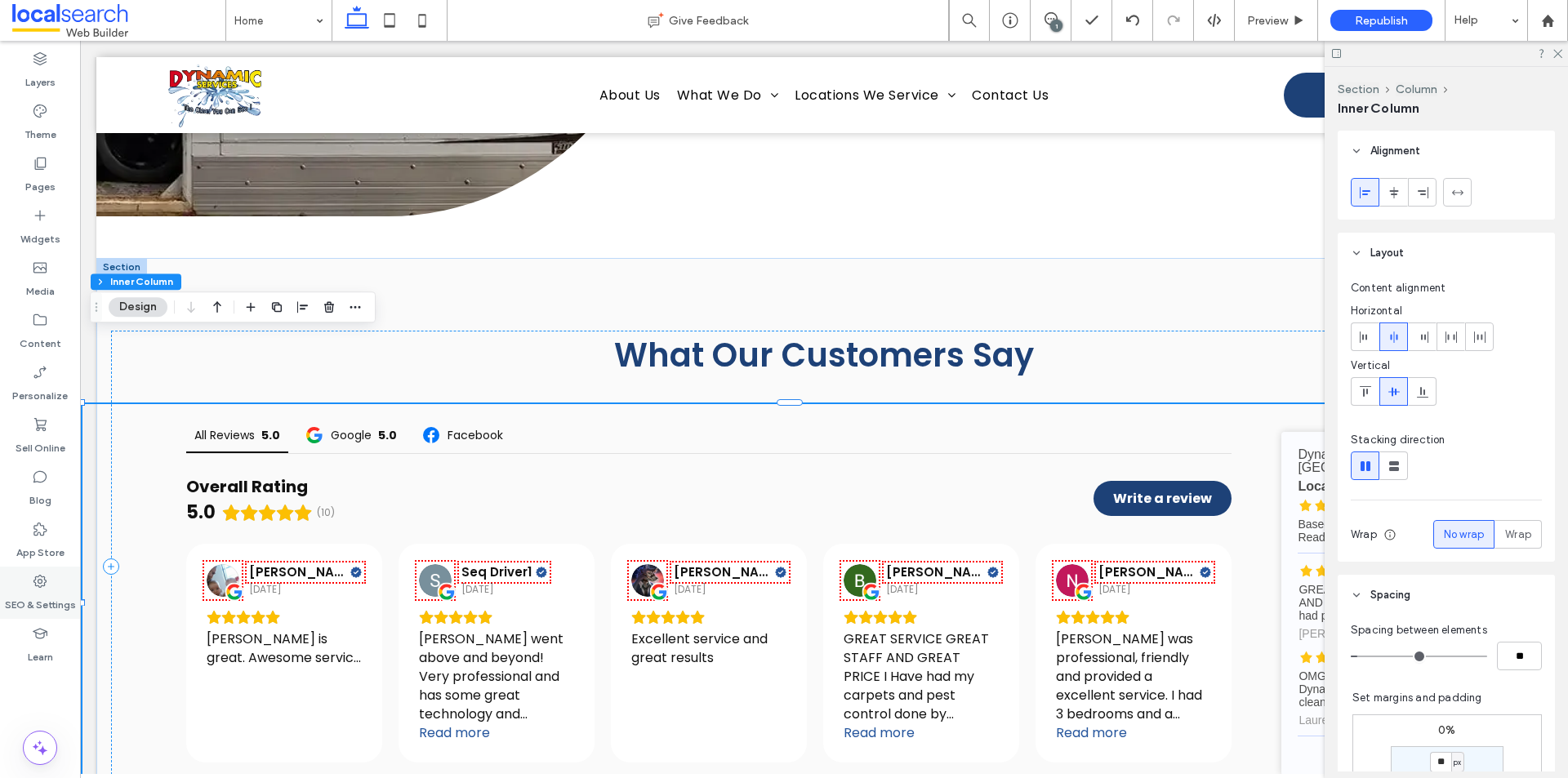
click at [45, 582] on icon at bounding box center [40, 582] width 17 height 17
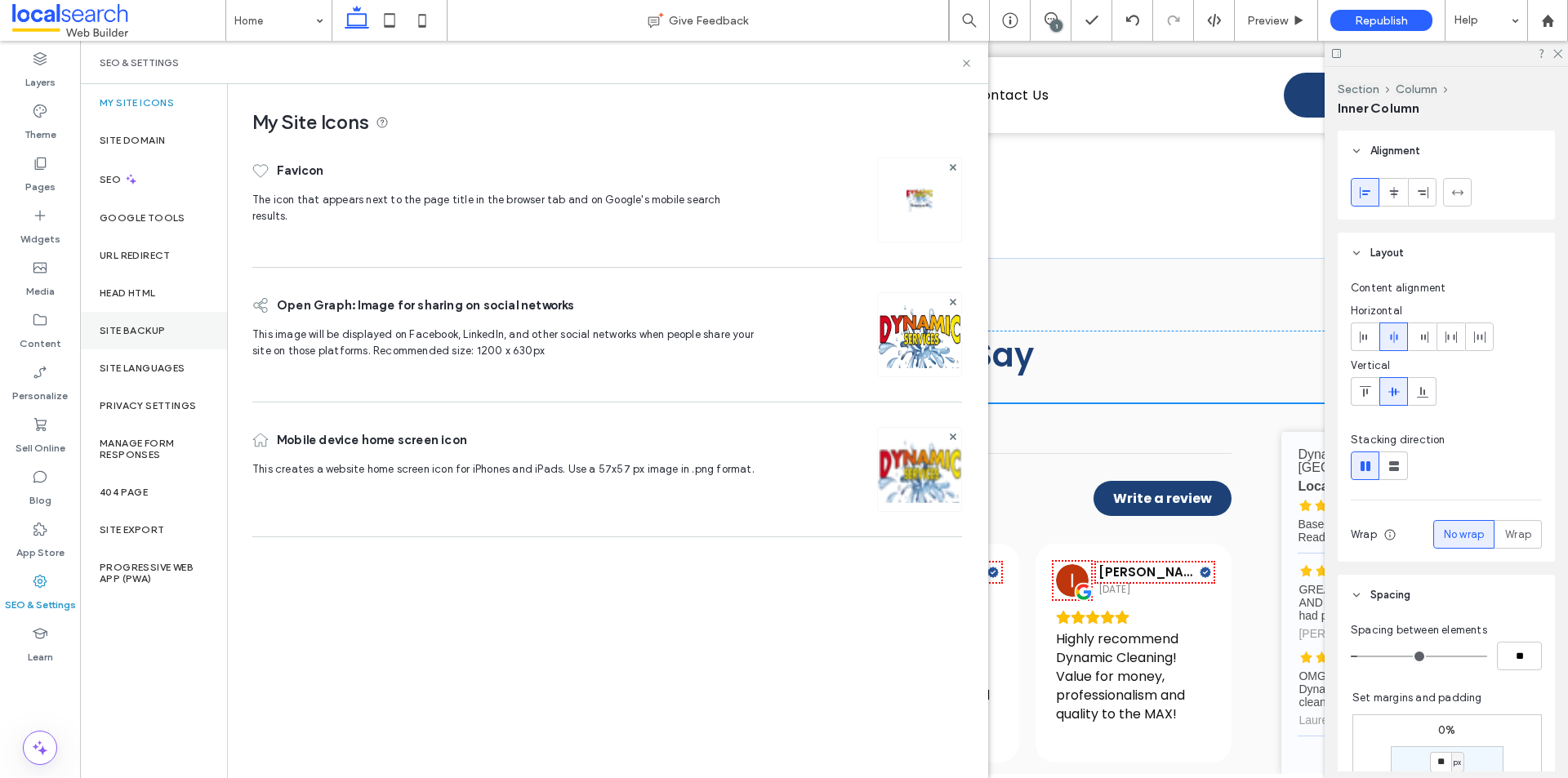
click at [129, 326] on label "Site Backup" at bounding box center [132, 330] width 65 height 11
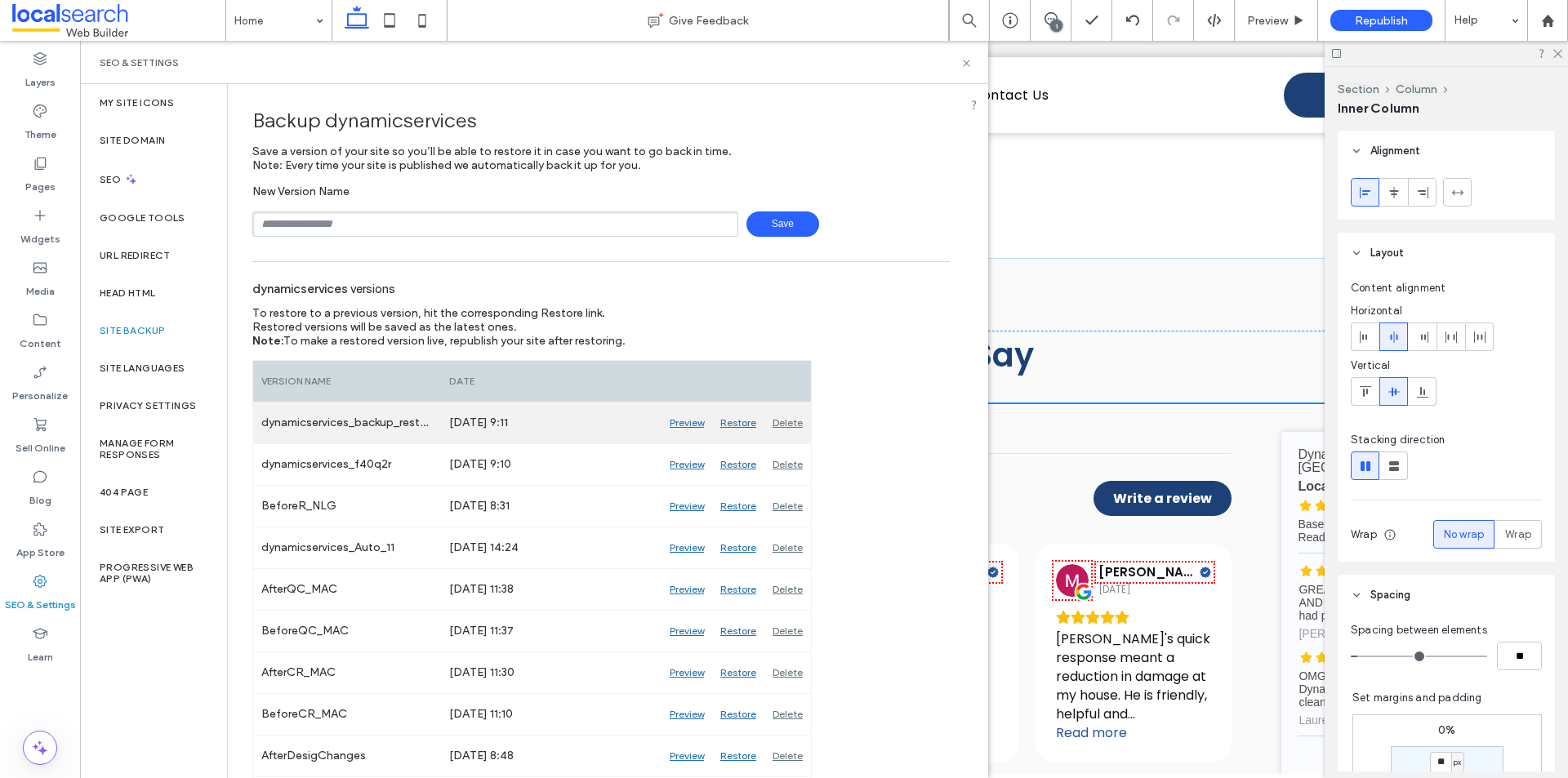
click at [741, 418] on div "Restore" at bounding box center [738, 423] width 52 height 41
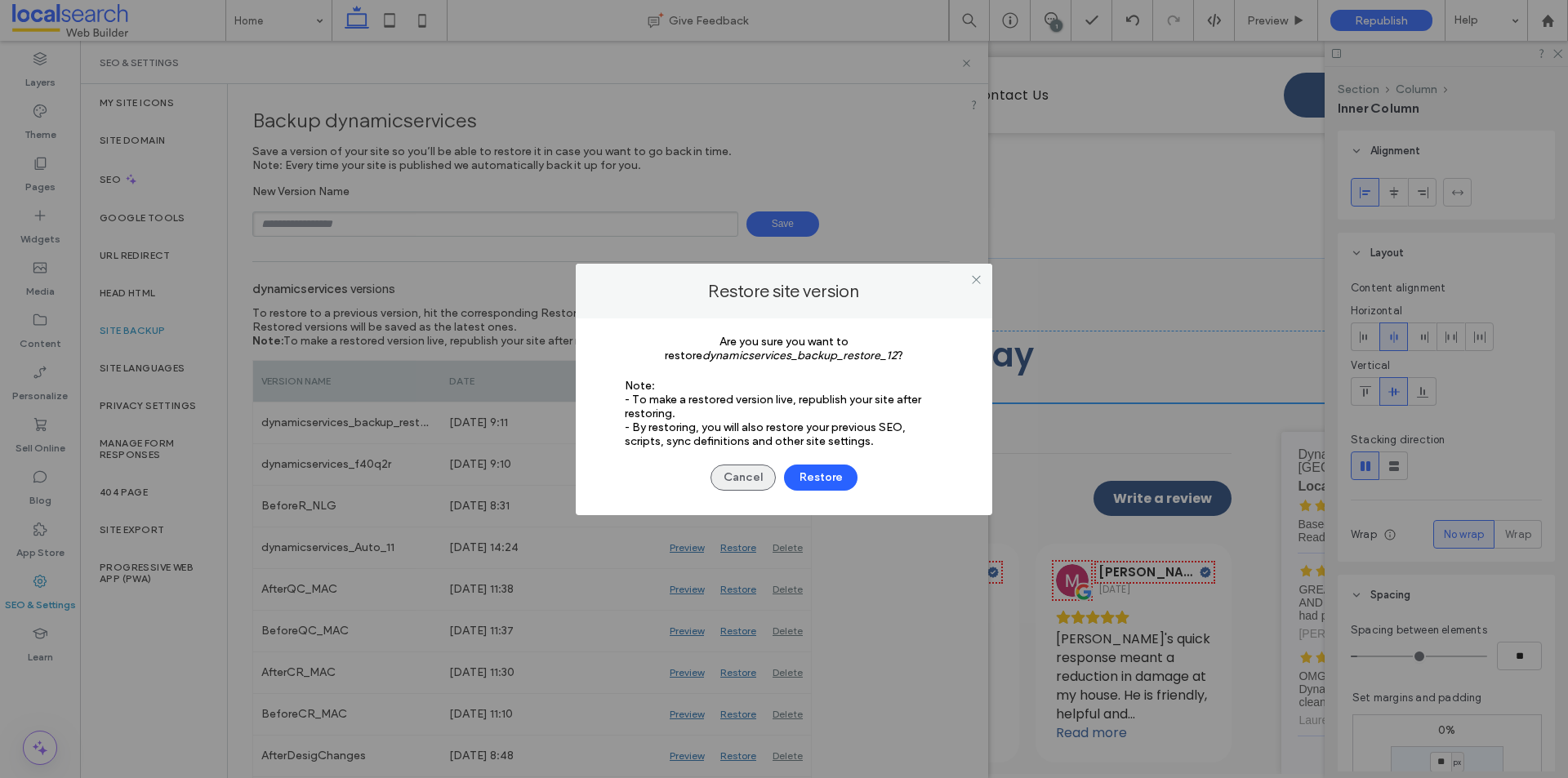
click at [733, 477] on button "Cancel" at bounding box center [743, 477] width 65 height 26
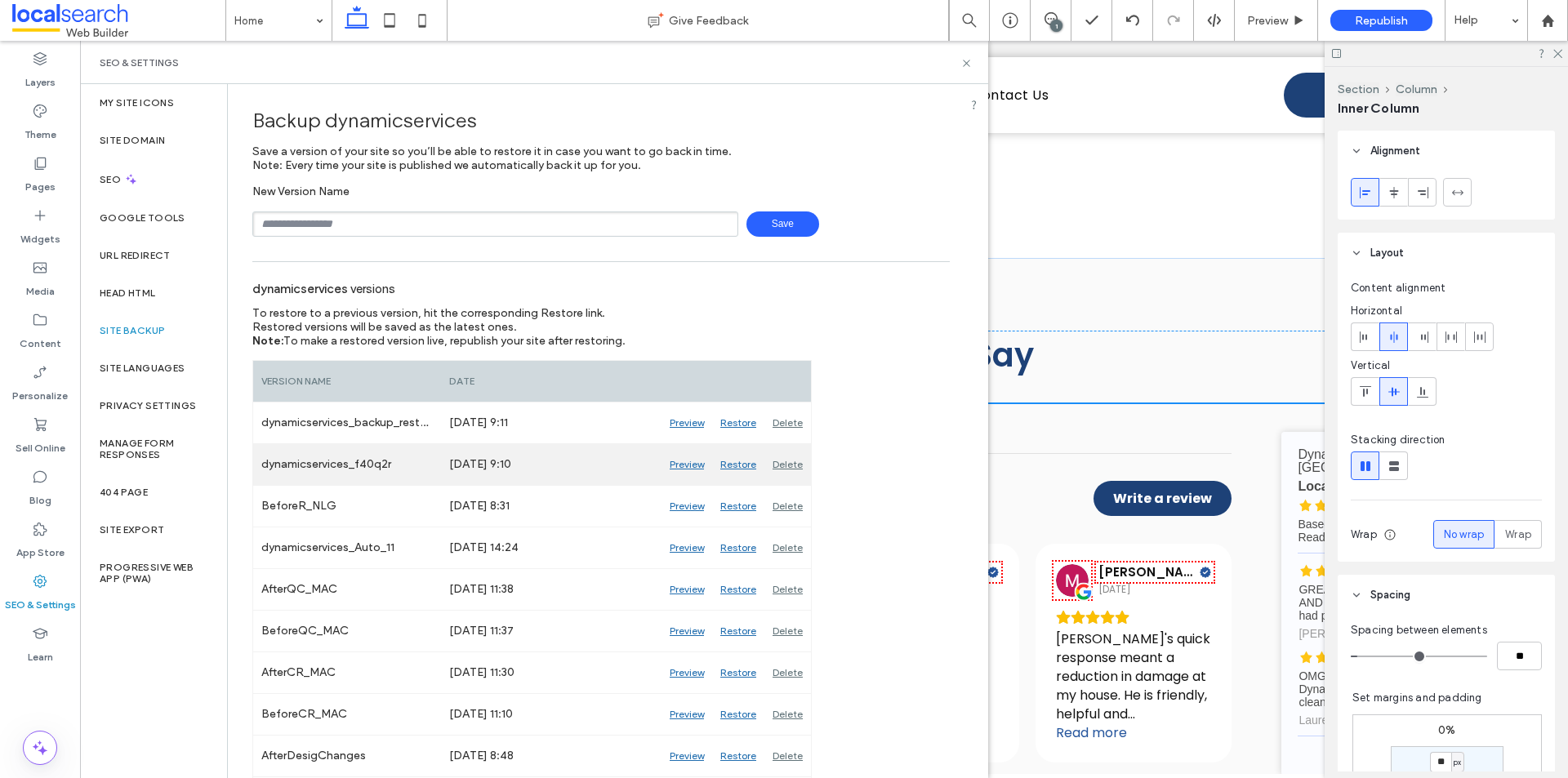
click at [736, 466] on div "Restore" at bounding box center [738, 464] width 52 height 41
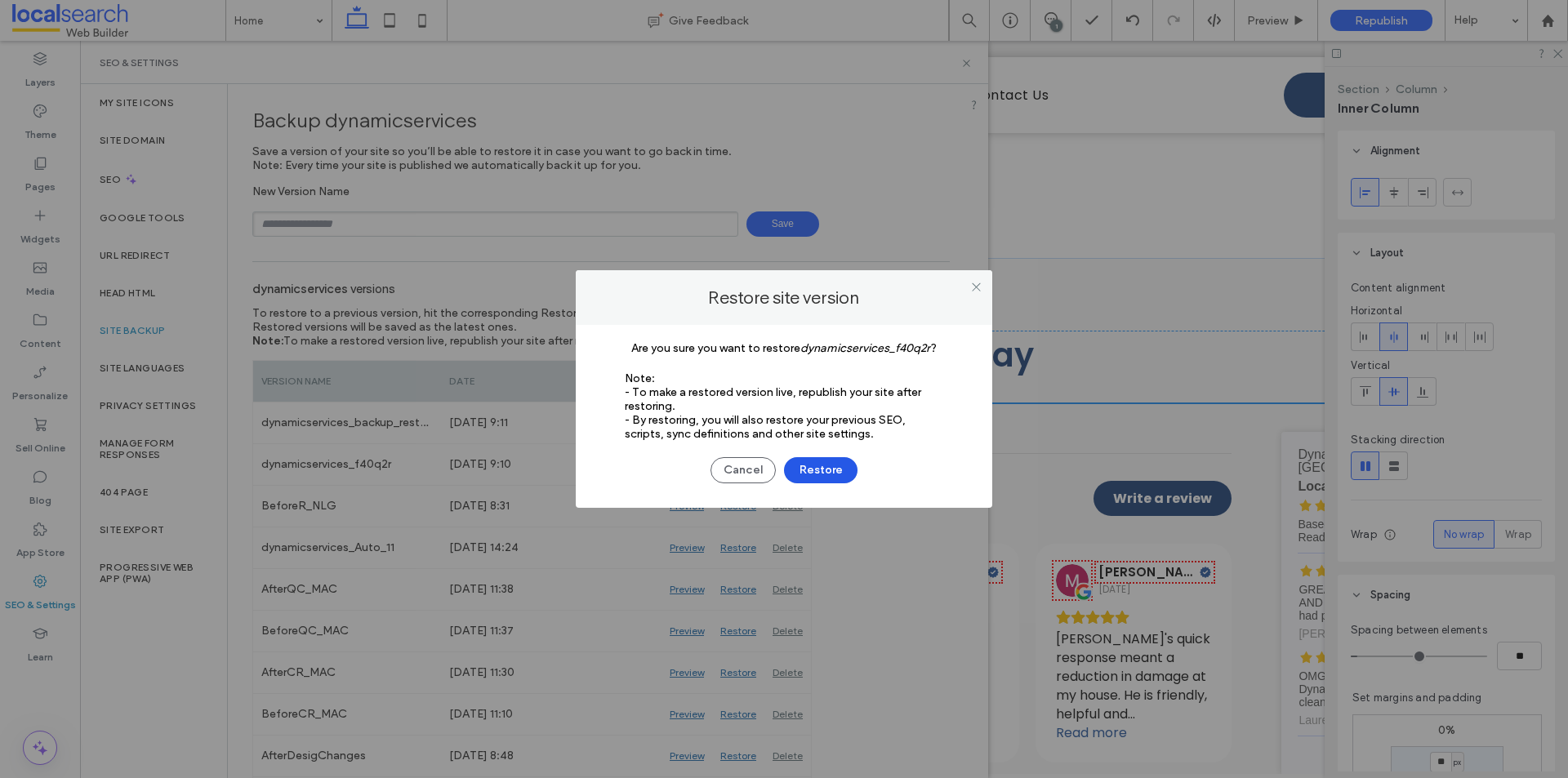
click at [791, 463] on button "Restore" at bounding box center [820, 470] width 74 height 26
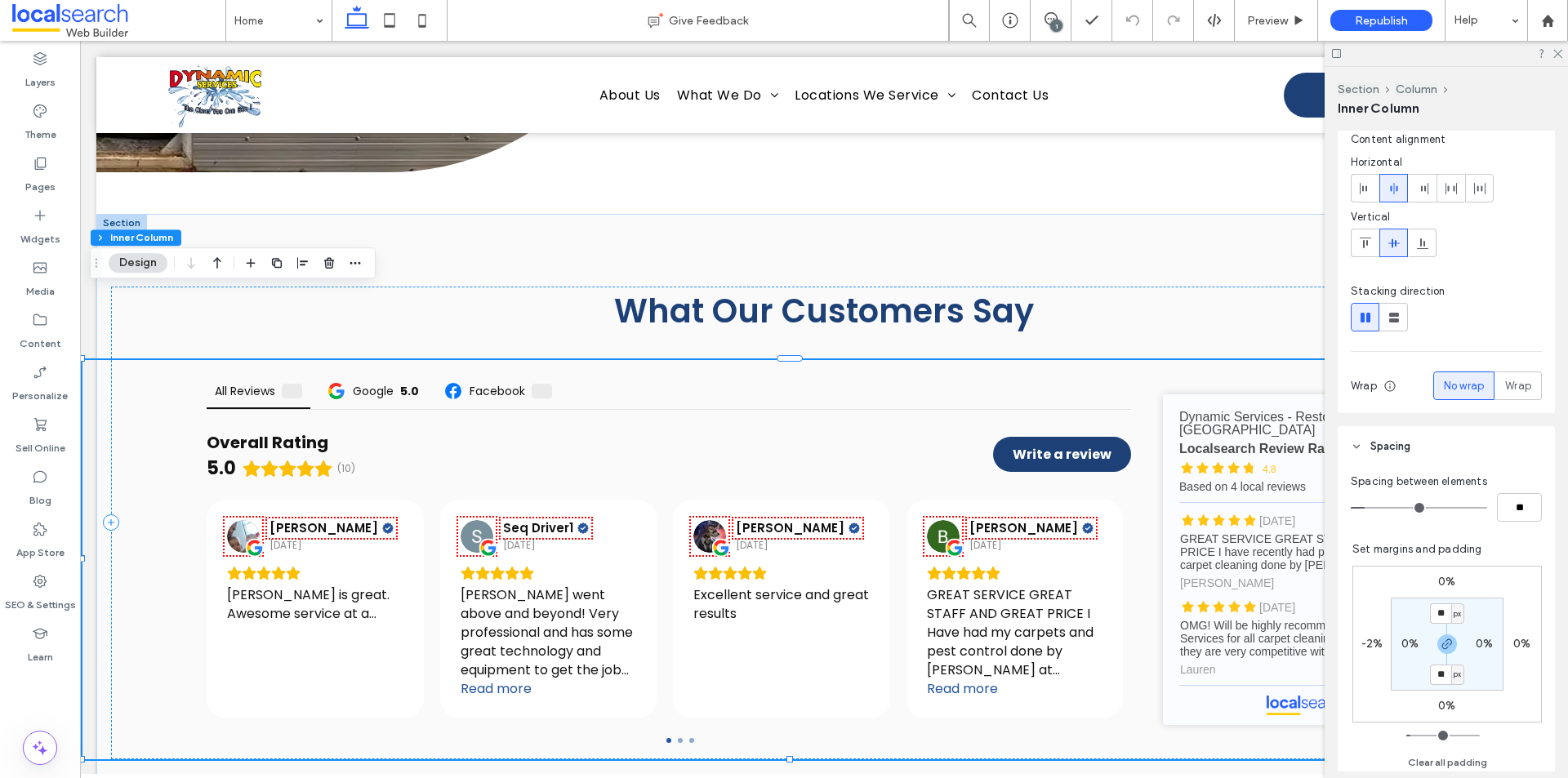
scroll to position [82, 0]
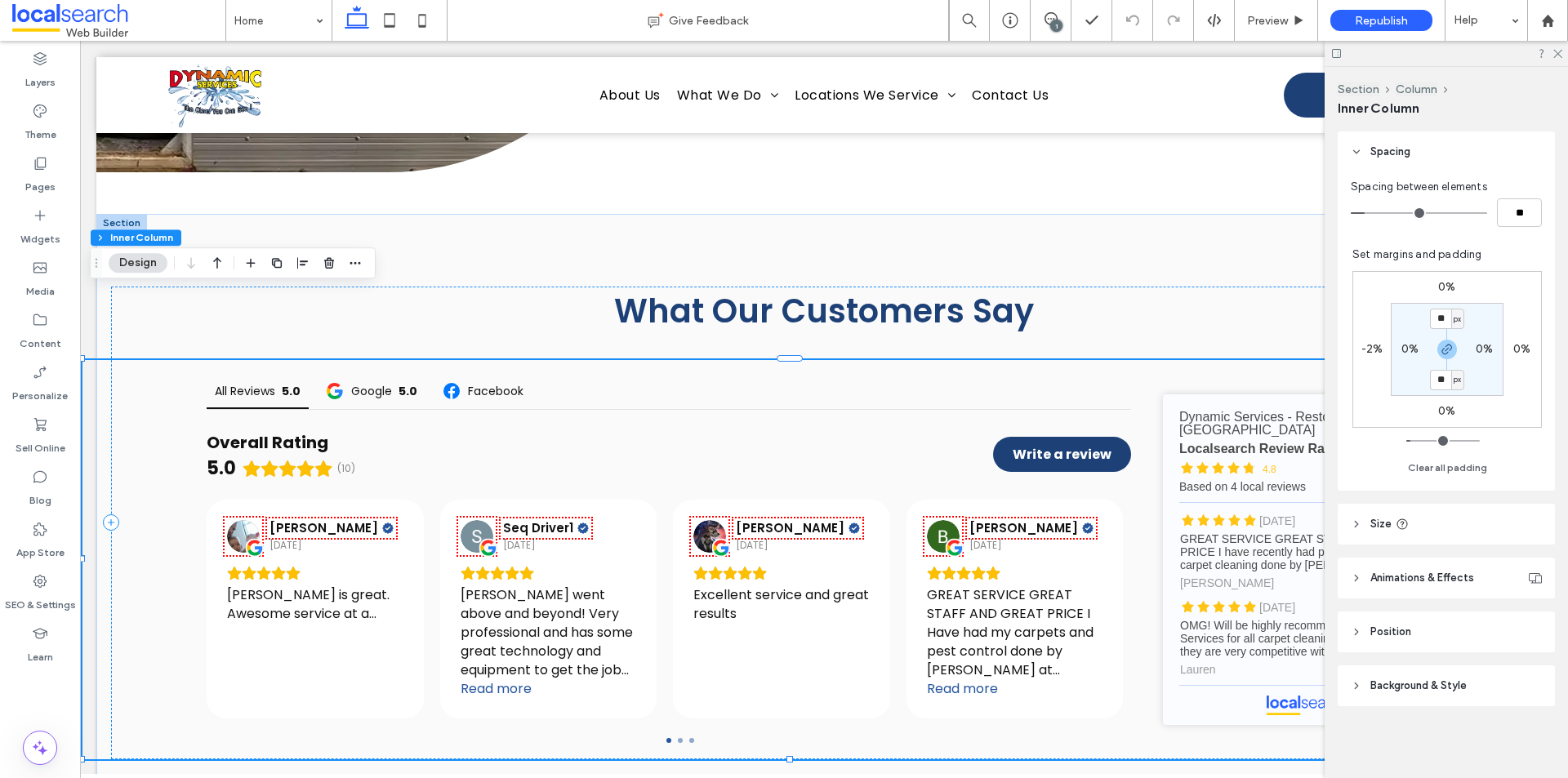
click at [1473, 533] on header "Size" at bounding box center [1446, 524] width 217 height 41
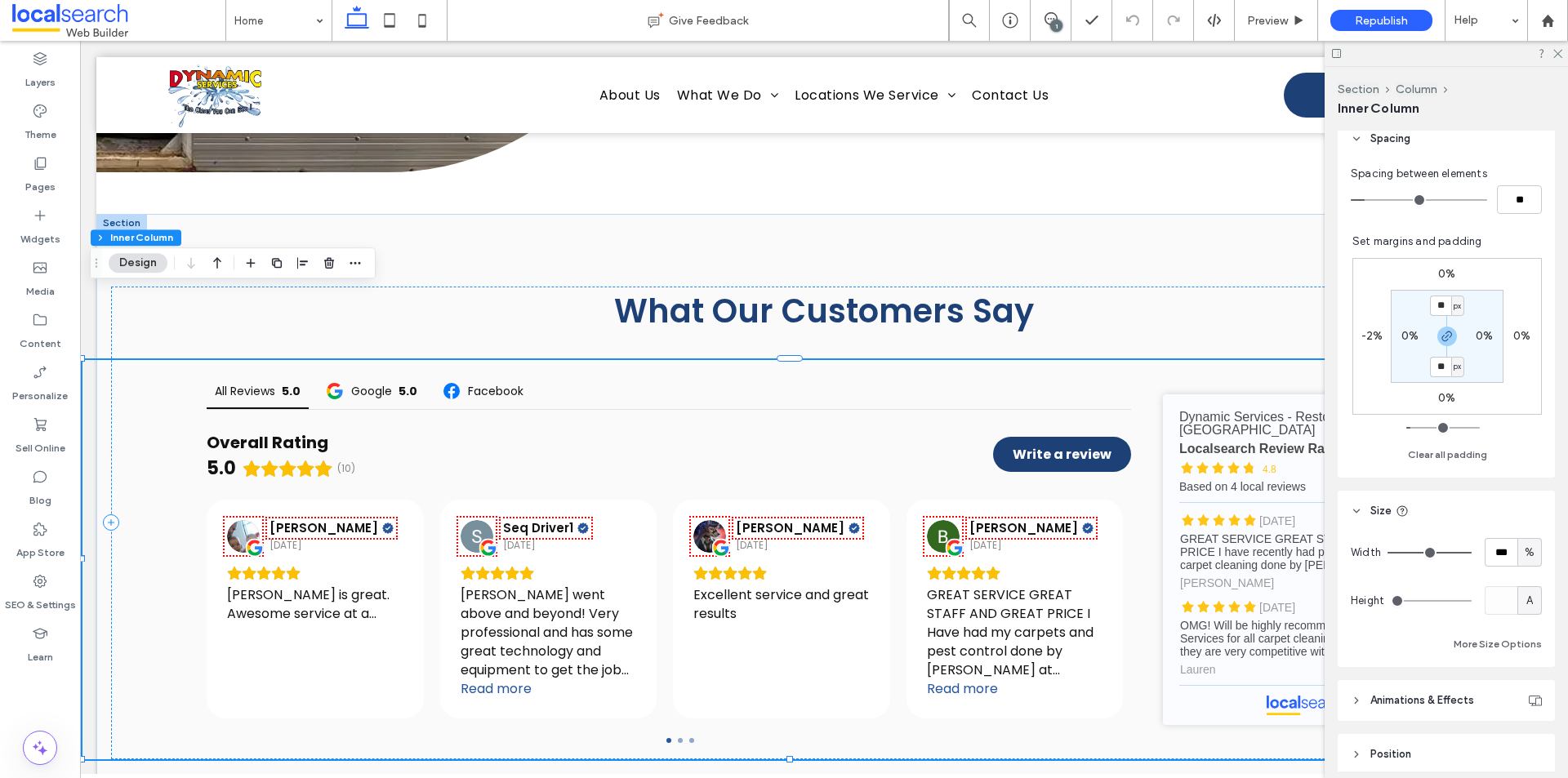
scroll to position [362, 0]
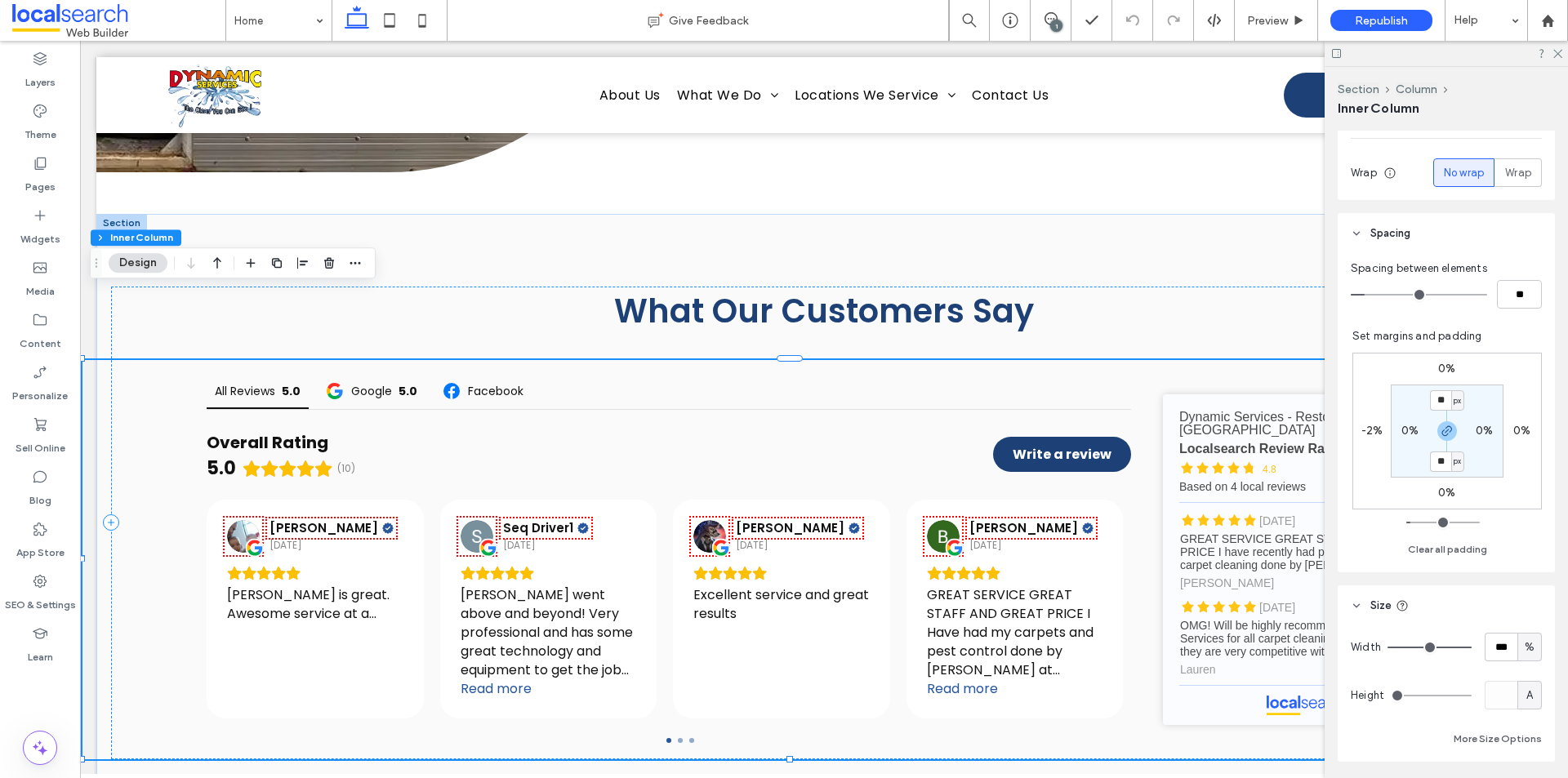
click at [1369, 433] on label "-2%" at bounding box center [1372, 430] width 22 height 14
type input "*"
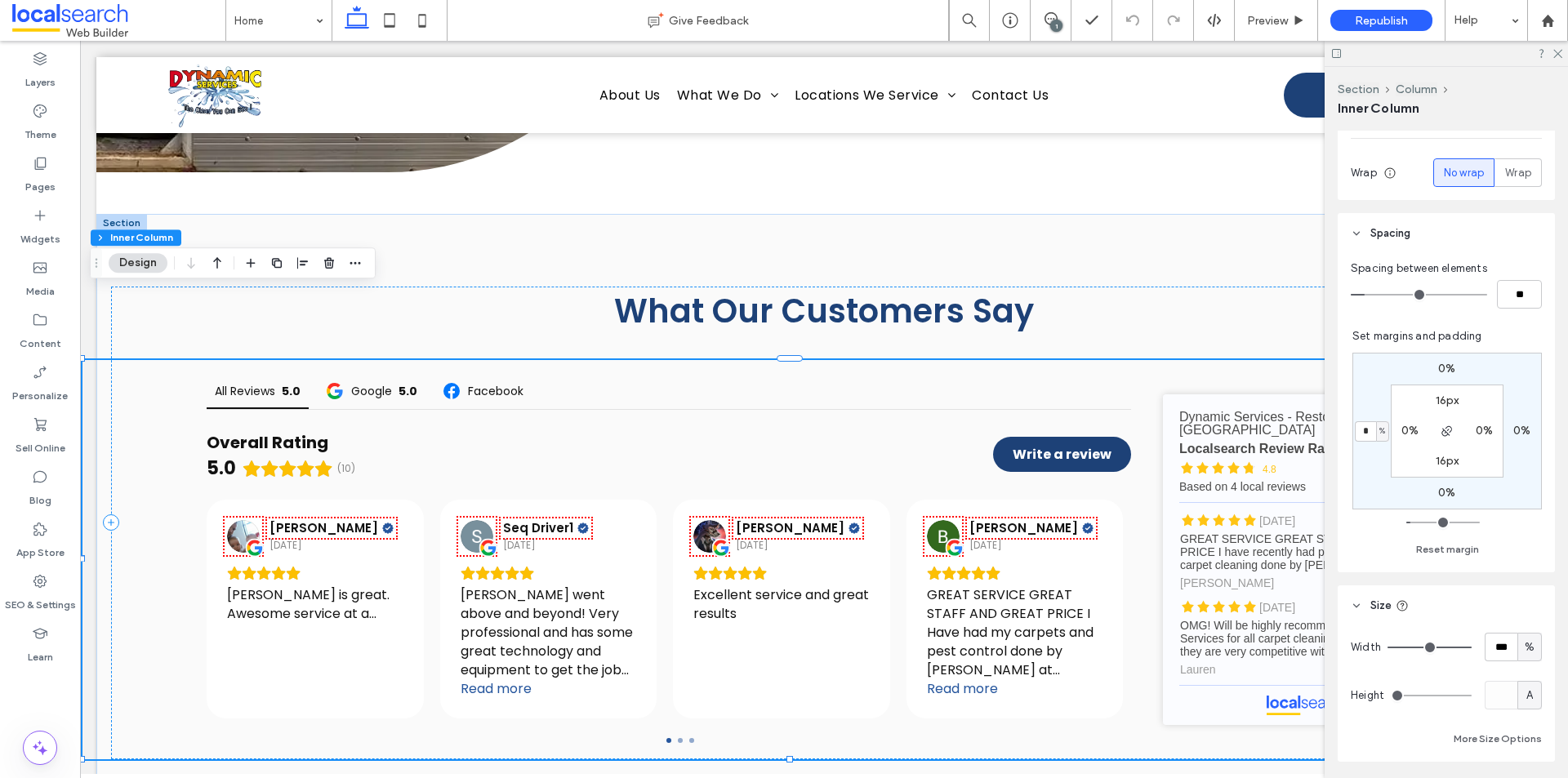
type input "*"
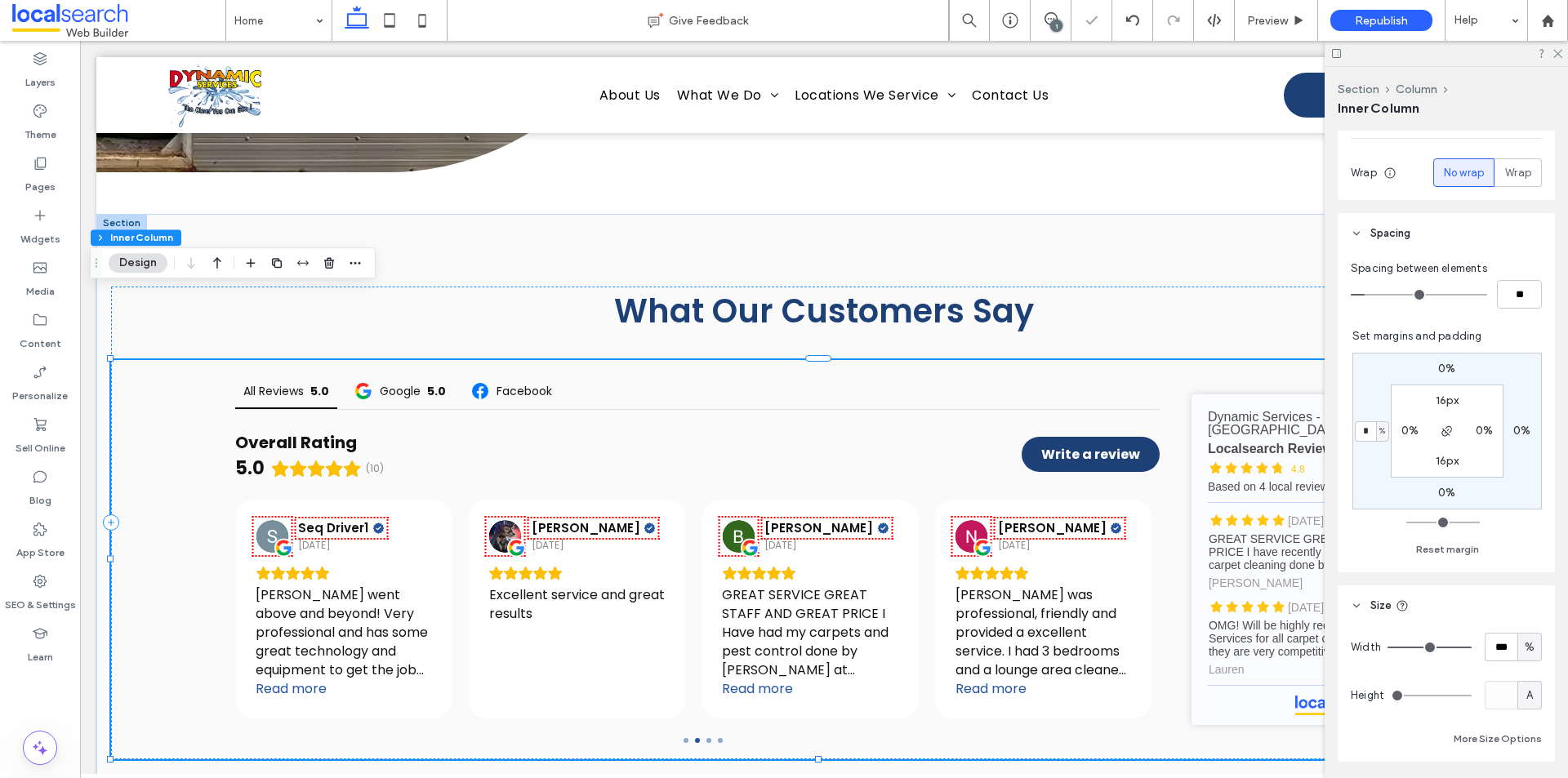
click at [176, 425] on div "All Reviews 5.0 Google 5.0 Facebook Overall Rating 5.0 (10) Write a review [PER…" at bounding box center [824, 559] width 1426 height 399
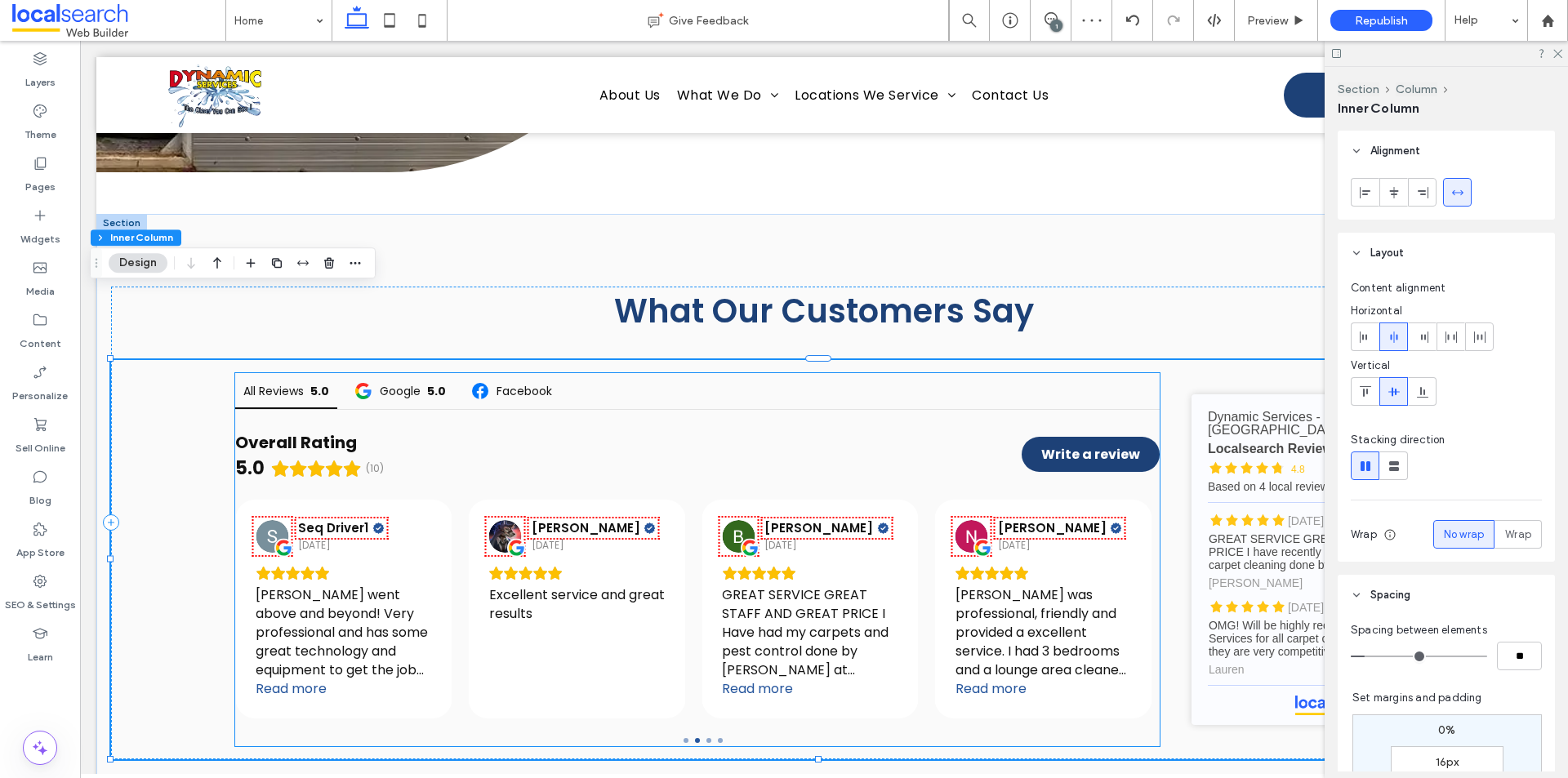
click at [593, 409] on div "Overall Rating 5.0 (10) Write a review" at bounding box center [697, 446] width 925 height 74
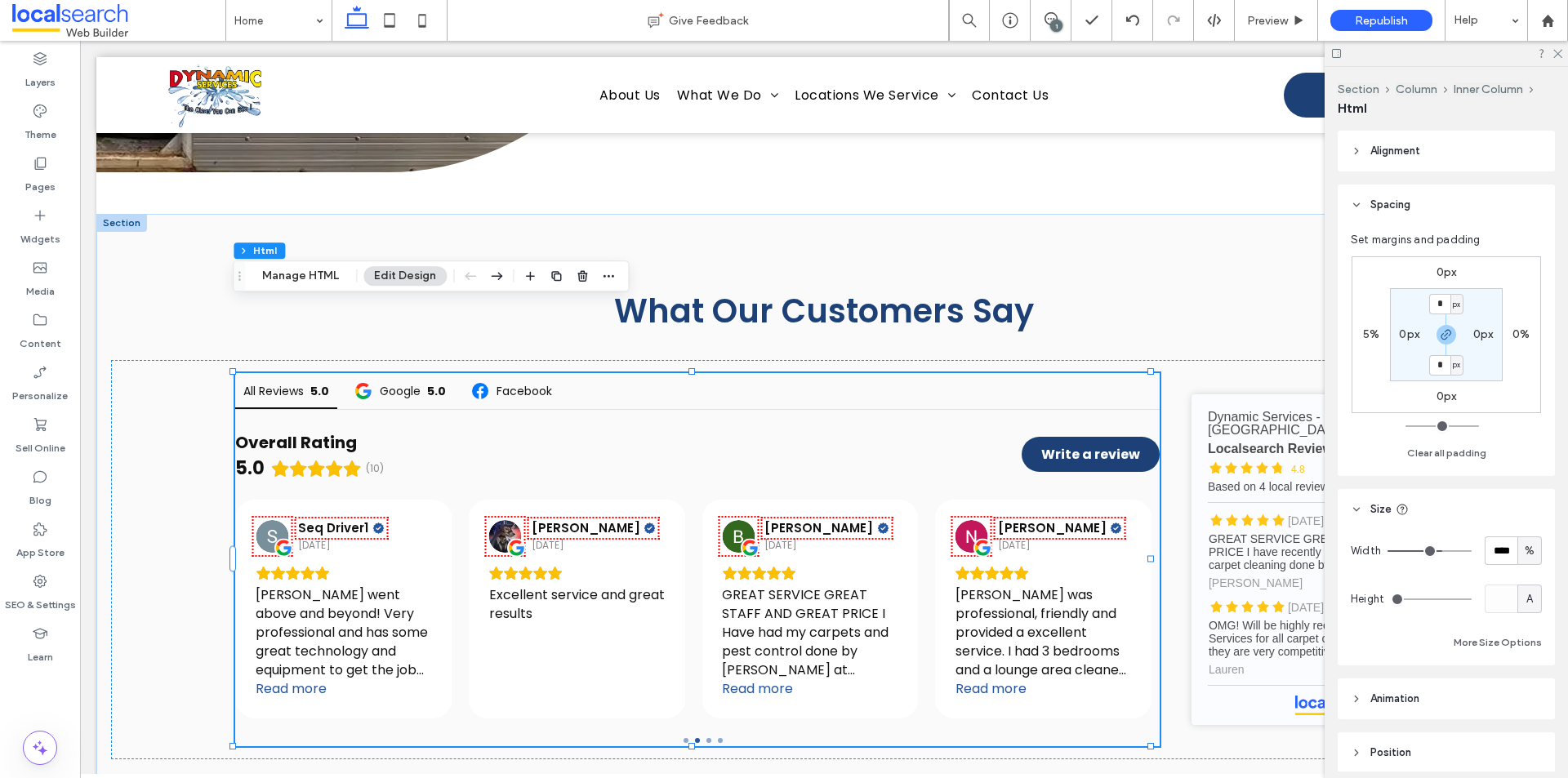
click at [1455, 158] on header "Alignment" at bounding box center [1446, 151] width 217 height 41
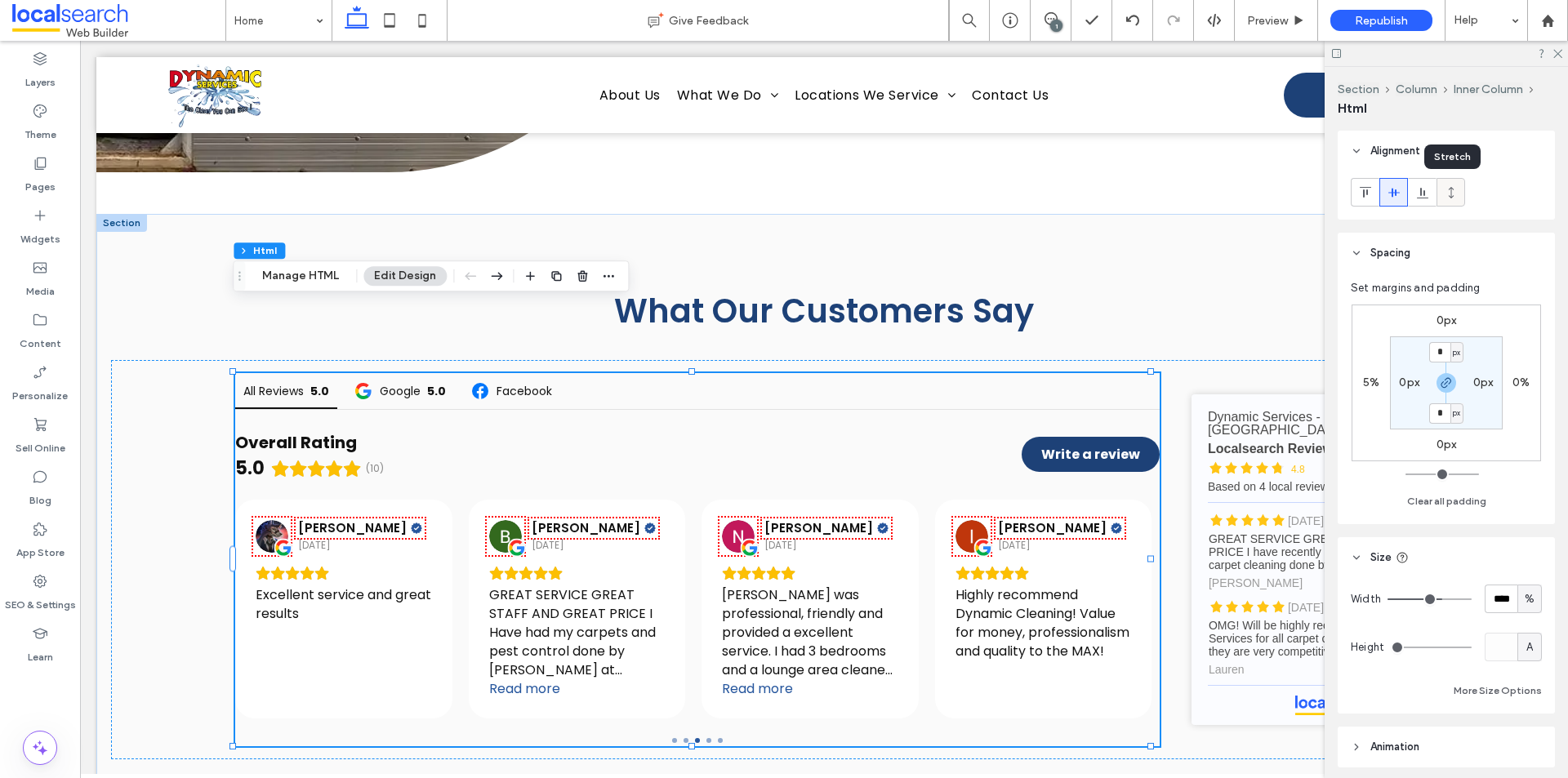
click at [1448, 194] on icon at bounding box center [1452, 193] width 13 height 13
click at [1391, 190] on icon at bounding box center [1394, 193] width 13 height 13
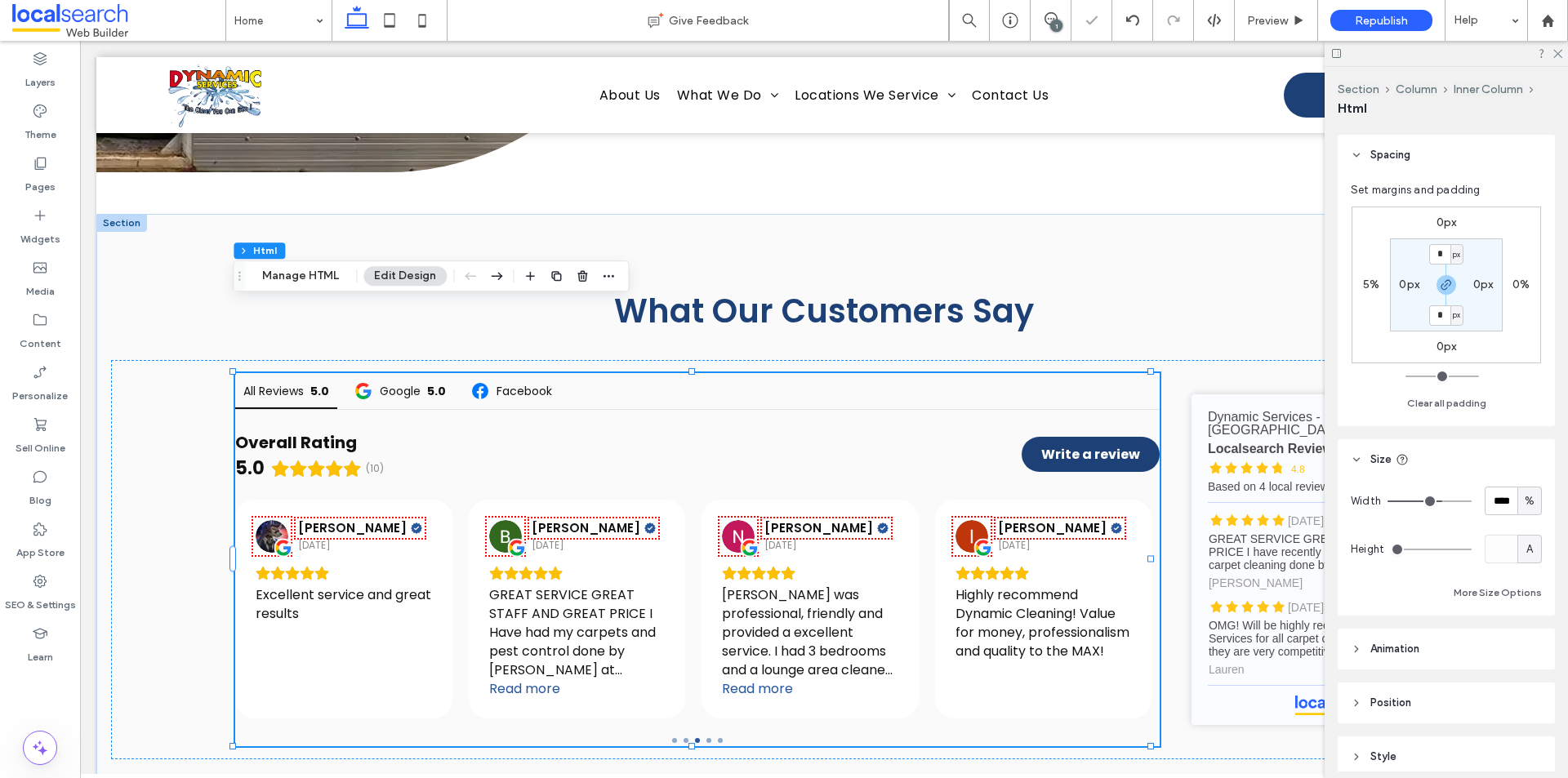
scroll to position [169, 0]
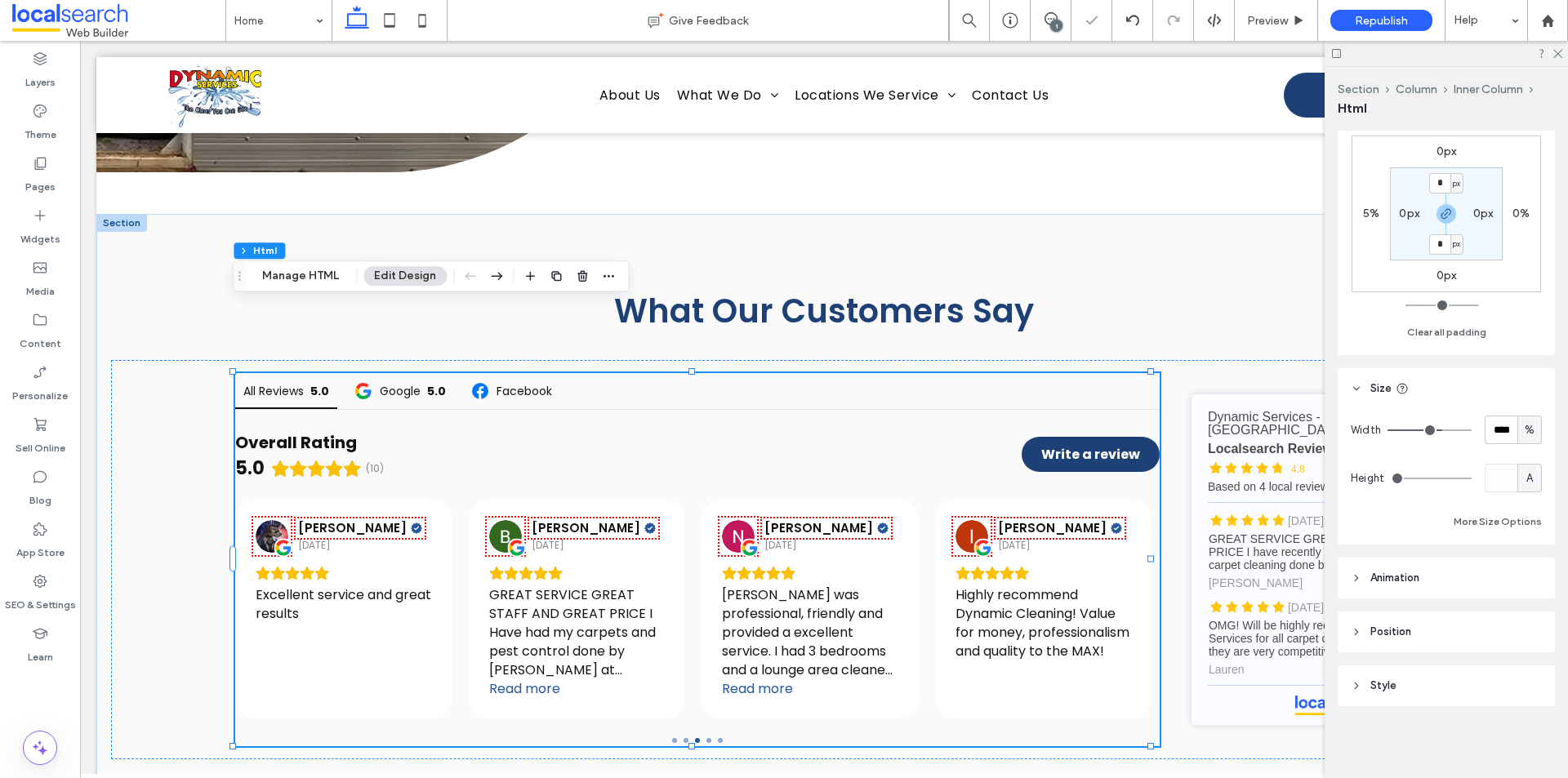
type input "**"
type input "***"
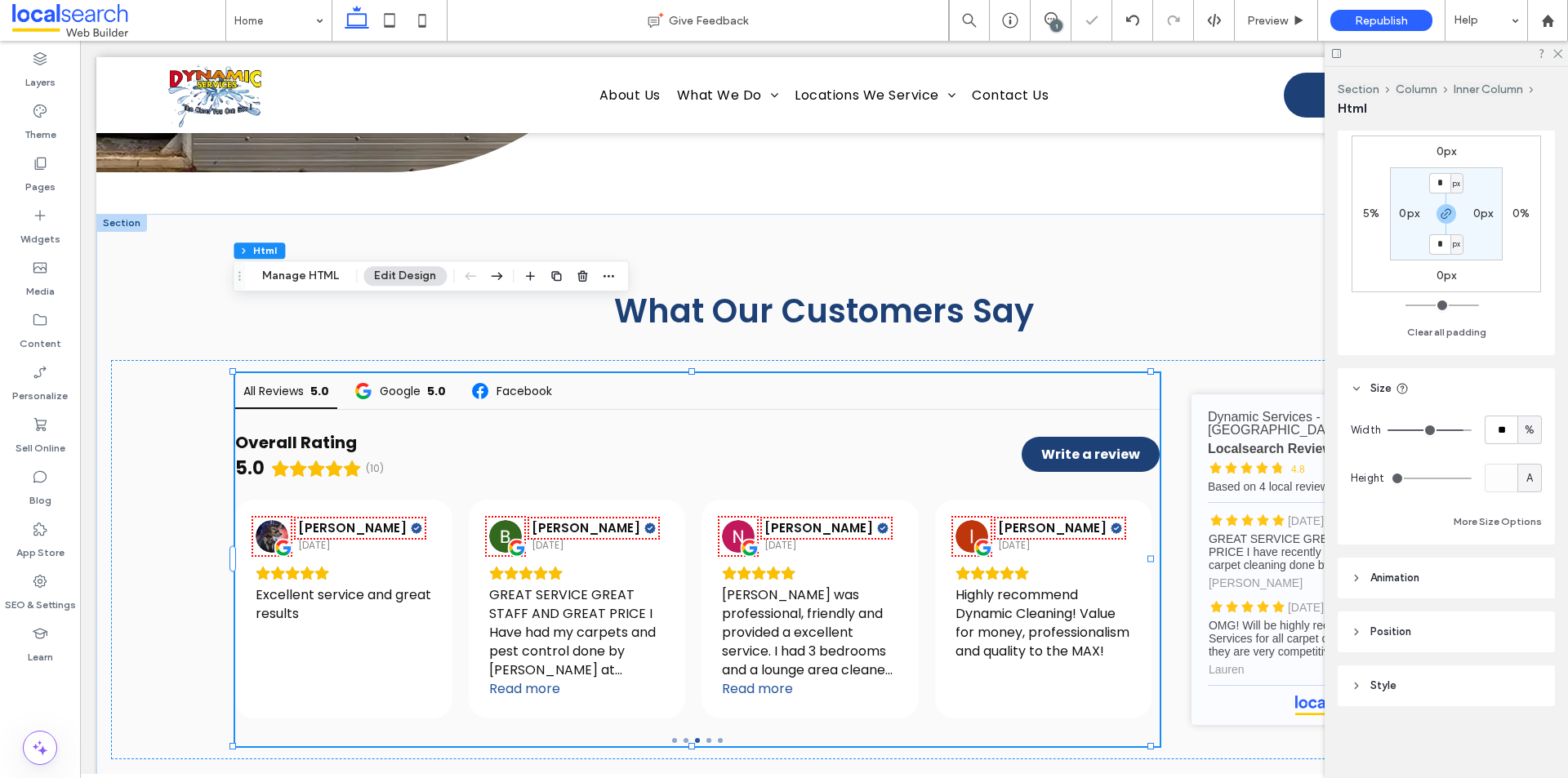
type input "***"
drag, startPoint x: 1438, startPoint y: 434, endPoint x: 1508, endPoint y: 419, distance: 71.6
type input "***"
click at [1472, 429] on input "range" at bounding box center [1429, 430] width 84 height 2
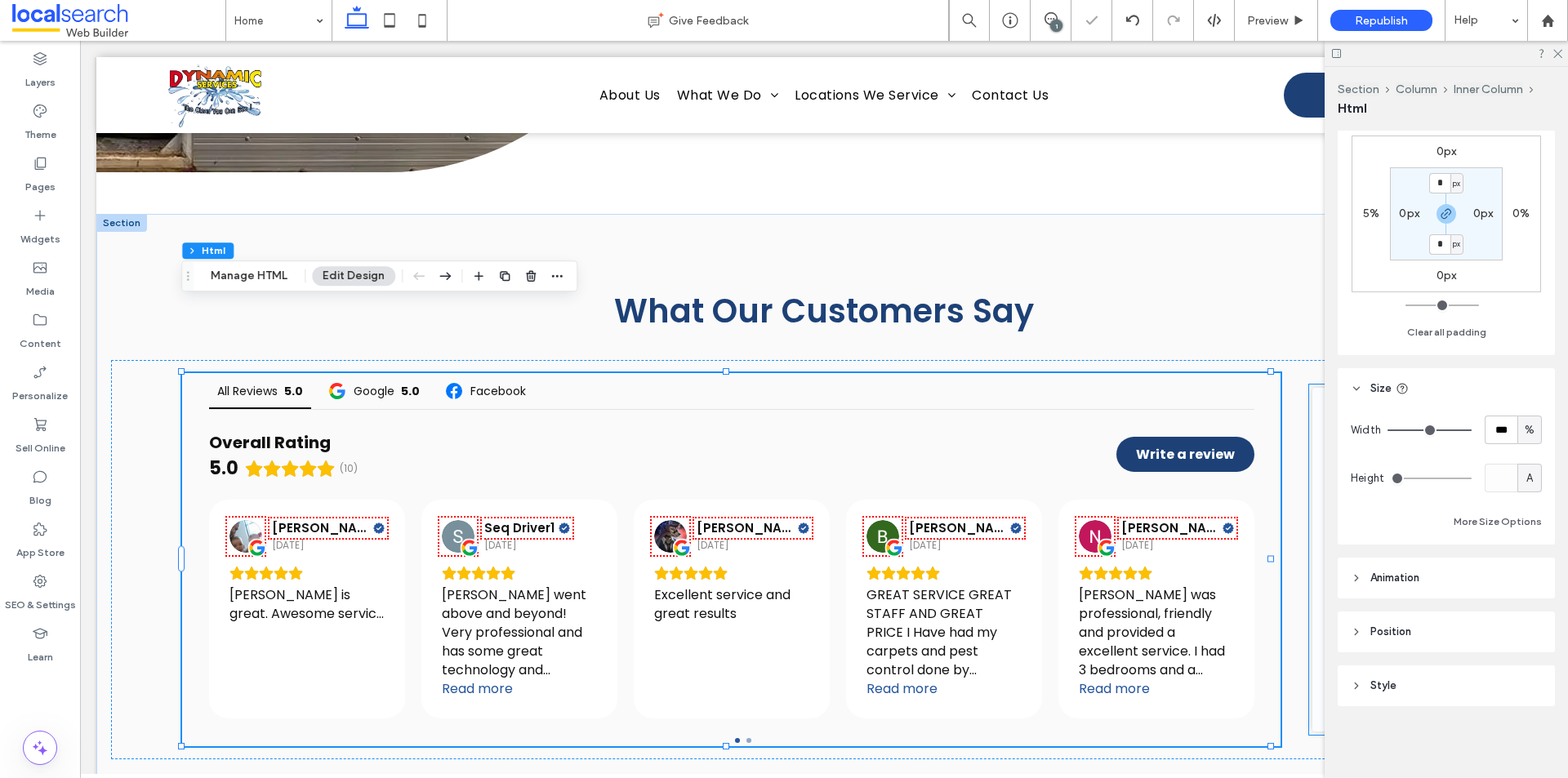
click at [1309, 413] on div "Dynamic Services - Restoration [GEOGRAPHIC_DATA] - Localsearch reviews Dynamic …" at bounding box center [1423, 559] width 228 height 343
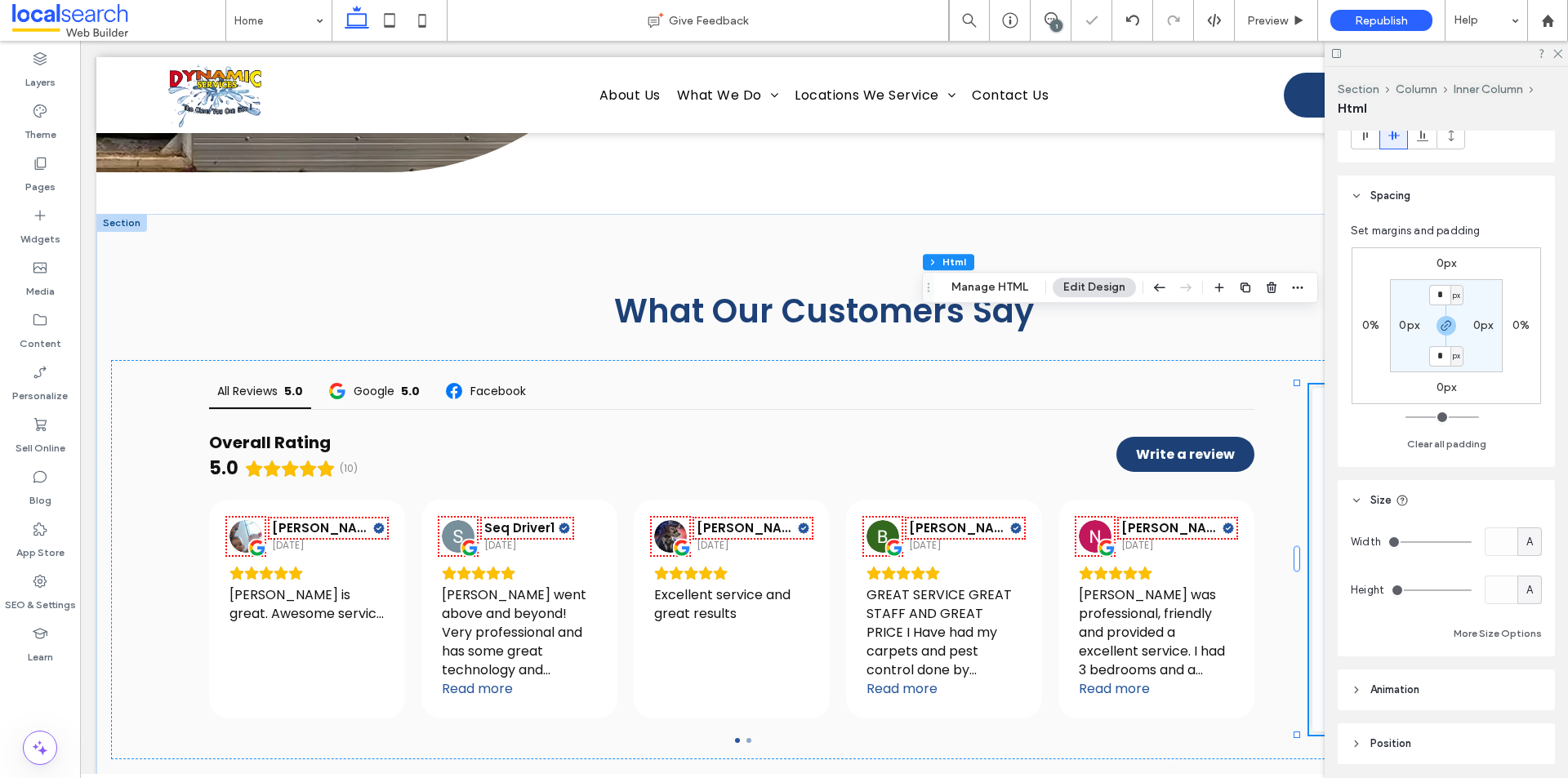
scroll to position [82, 0]
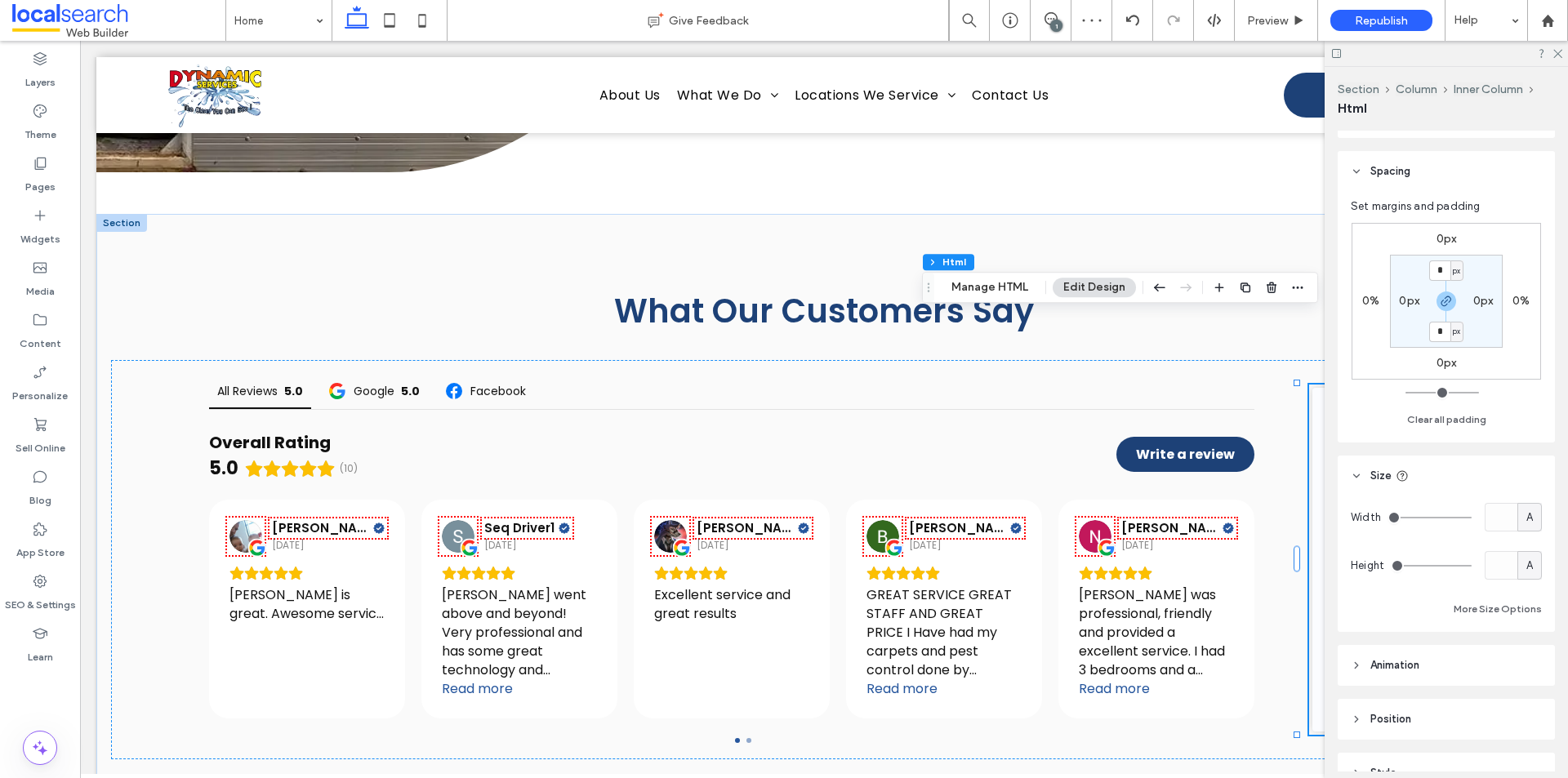
click at [1536, 514] on div "Width A Height A More Size Options" at bounding box center [1446, 564] width 217 height 136
click at [1530, 517] on div "A" at bounding box center [1530, 516] width 24 height 29
click at [1526, 575] on span "%" at bounding box center [1521, 575] width 10 height 17
type input "**"
type input "****"
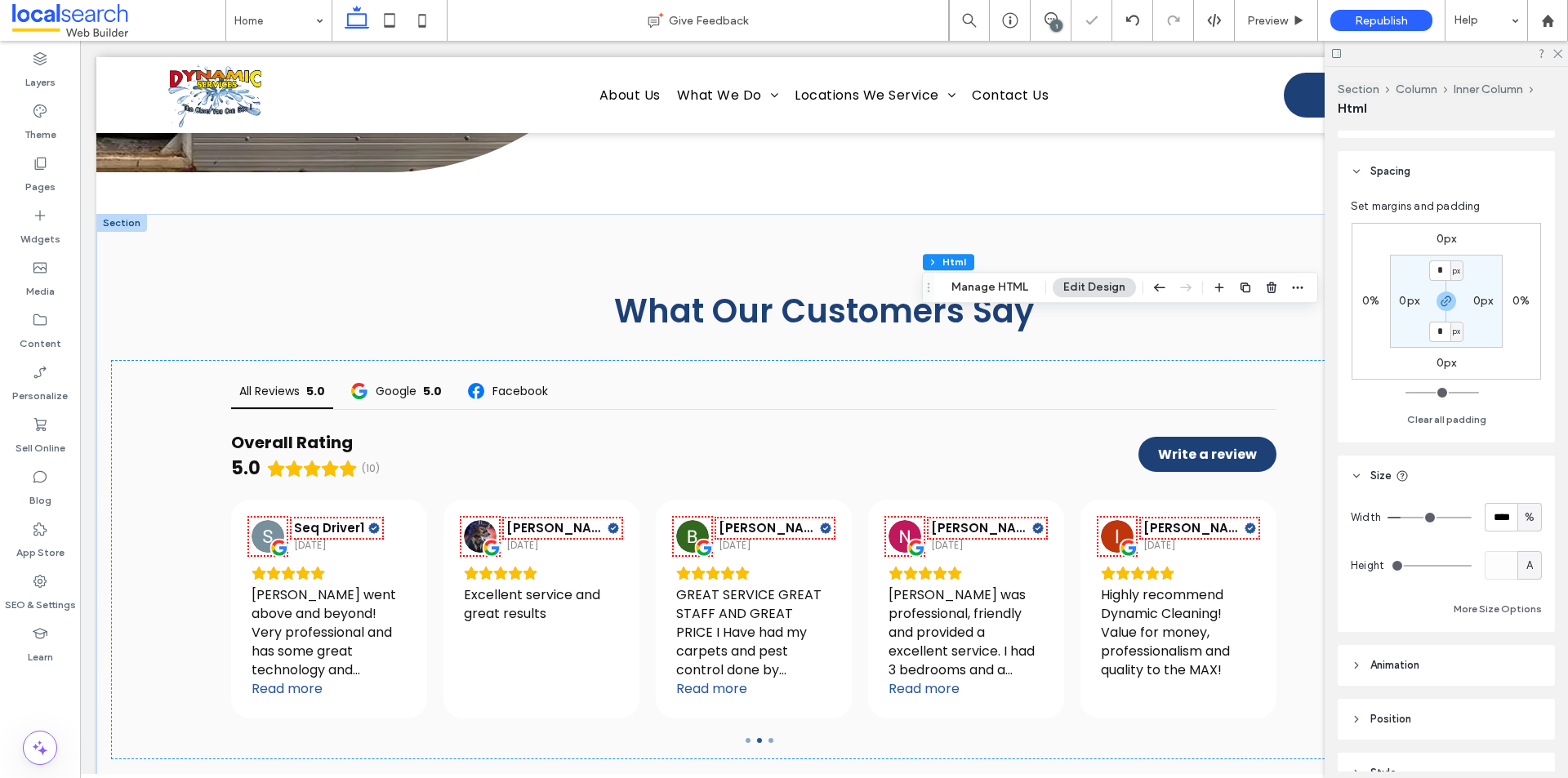
type input "**"
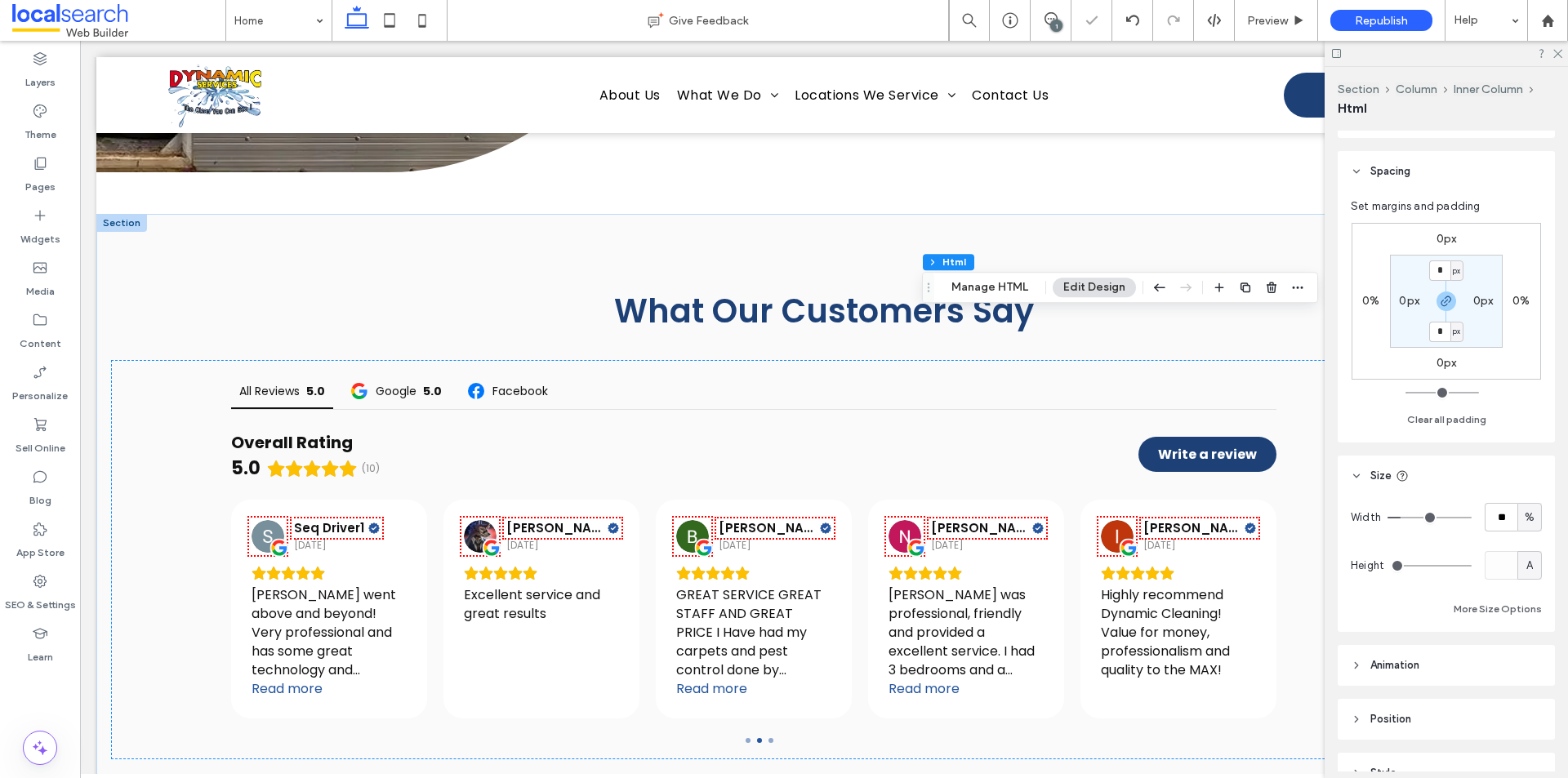
type input "**"
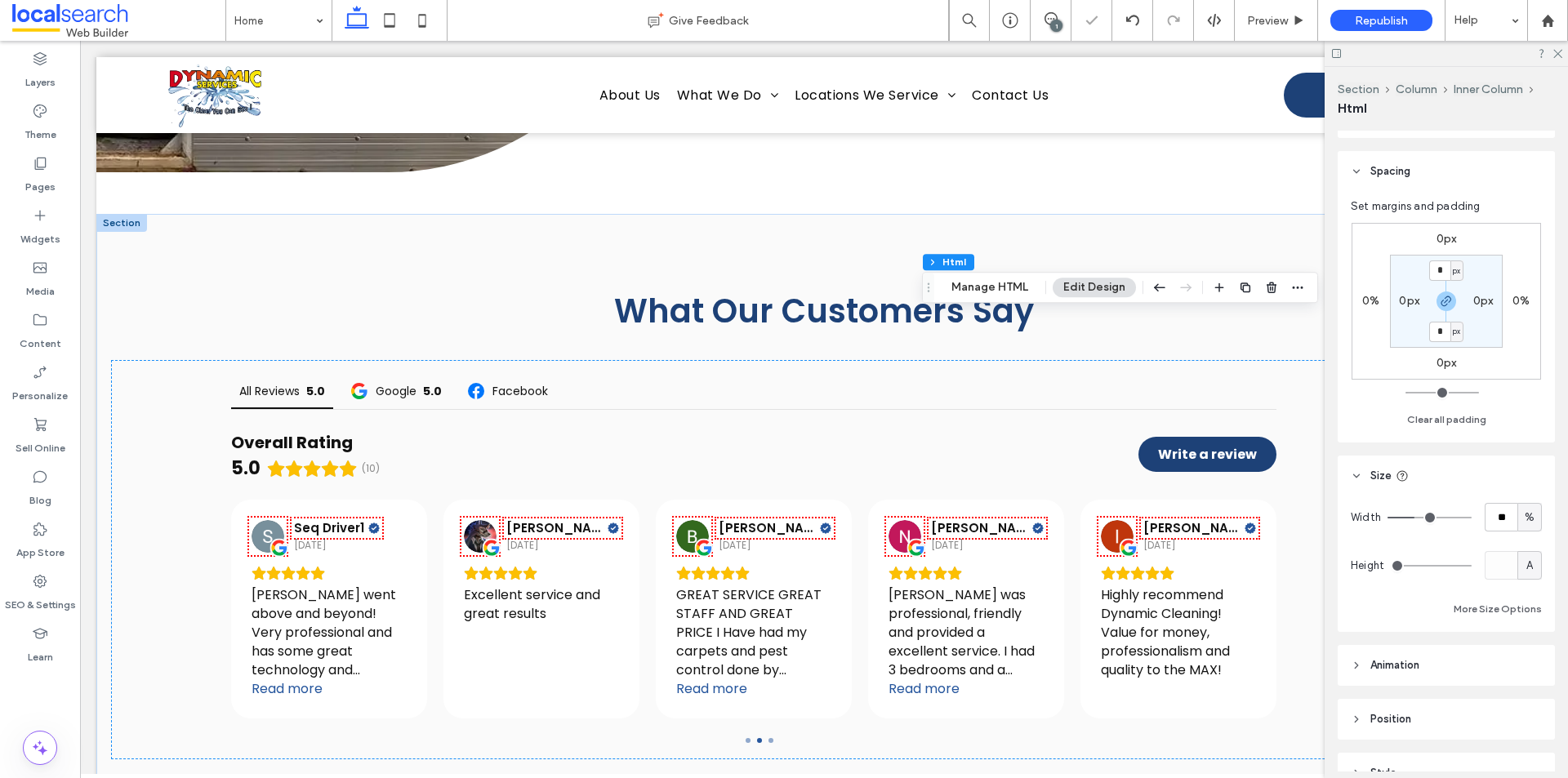
type input "**"
type input "***"
drag, startPoint x: 1403, startPoint y: 516, endPoint x: 1514, endPoint y: 502, distance: 111.9
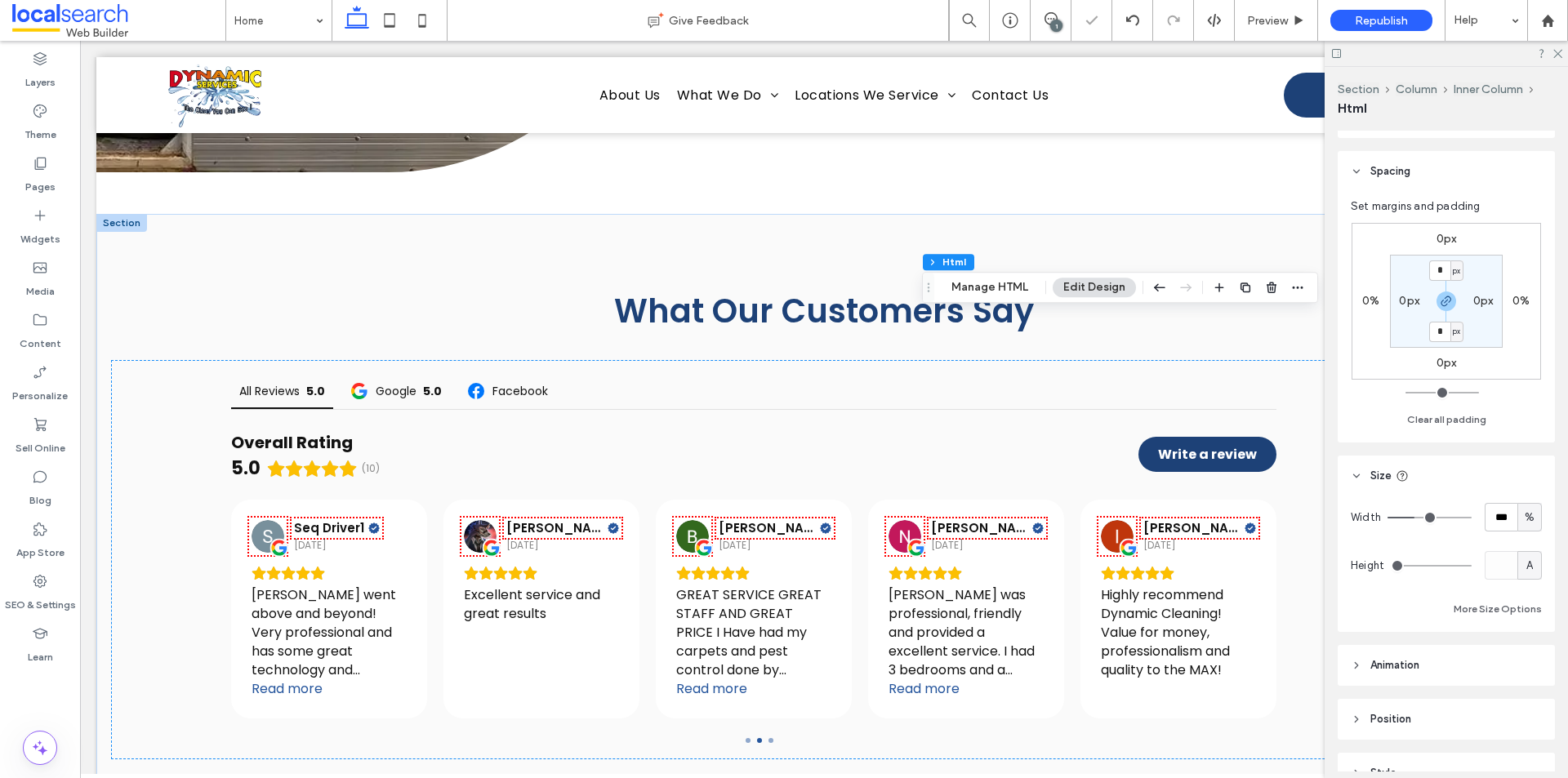
click at [1472, 516] on input "range" at bounding box center [1429, 517] width 84 height 2
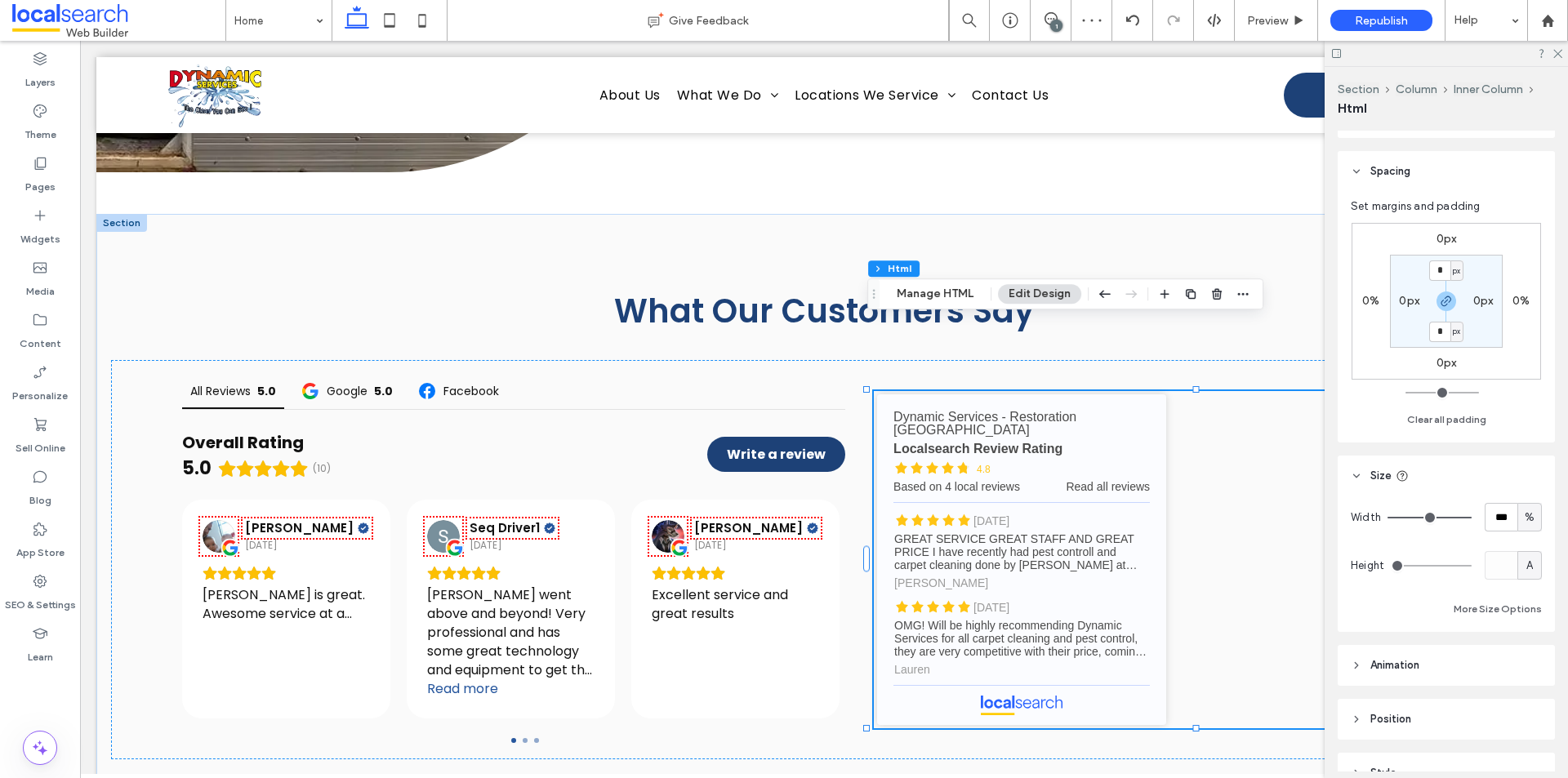
click at [1521, 516] on div "%" at bounding box center [1530, 517] width 17 height 17
click at [1515, 662] on div "A" at bounding box center [1521, 660] width 23 height 29
type input "*"
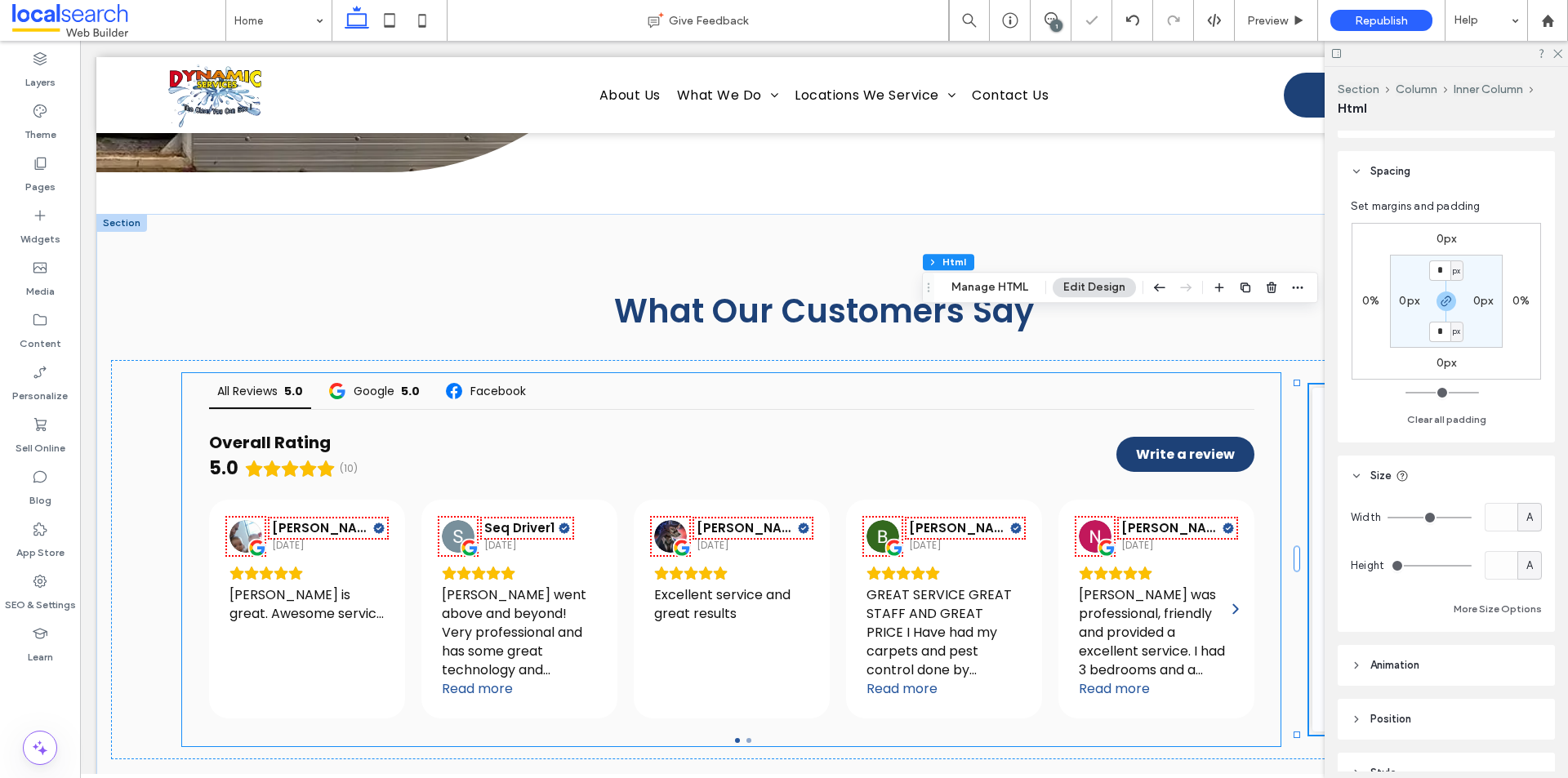
click at [210, 500] on div "[PERSON_NAME] [DATE] [PERSON_NAME] is great. Awesome service at a great price." at bounding box center [307, 609] width 196 height 219
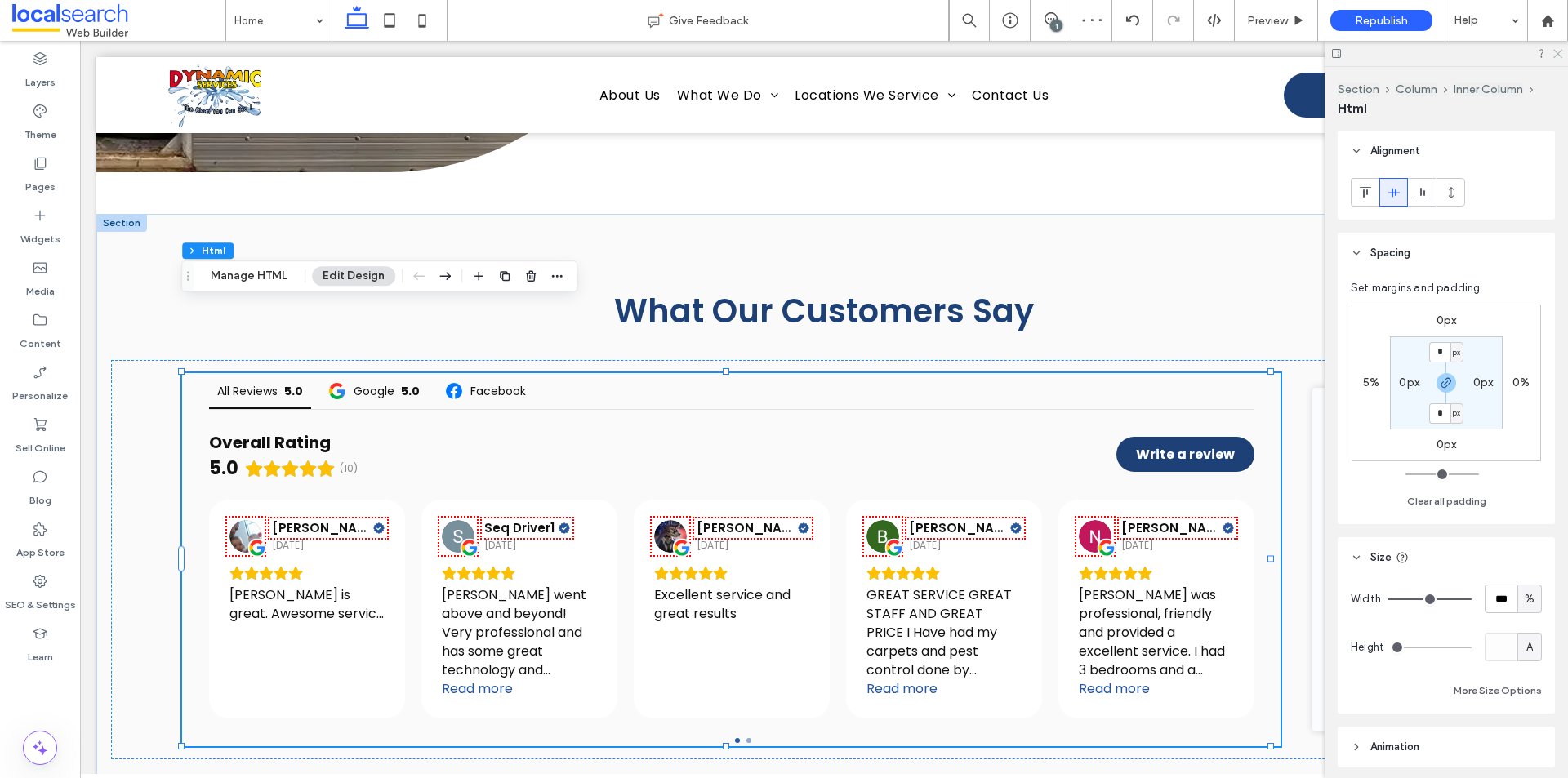
click at [1561, 49] on icon at bounding box center [1557, 52] width 10 height 10
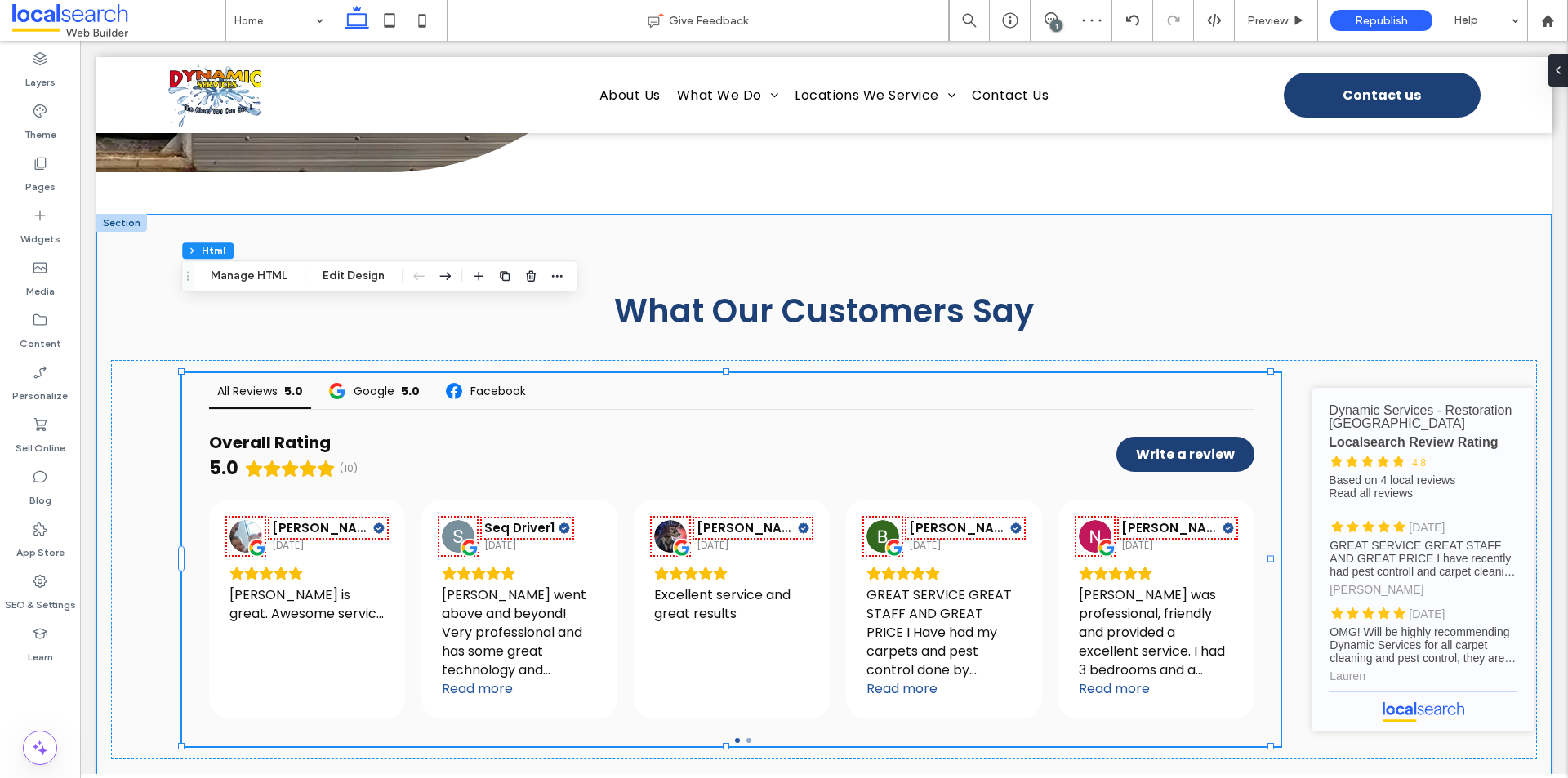
click at [1441, 214] on div "What Our Customers Say All Reviews 5.0 Google 5.0 Facebook Overall Rating 5.0 (…" at bounding box center [824, 523] width 1455 height 618
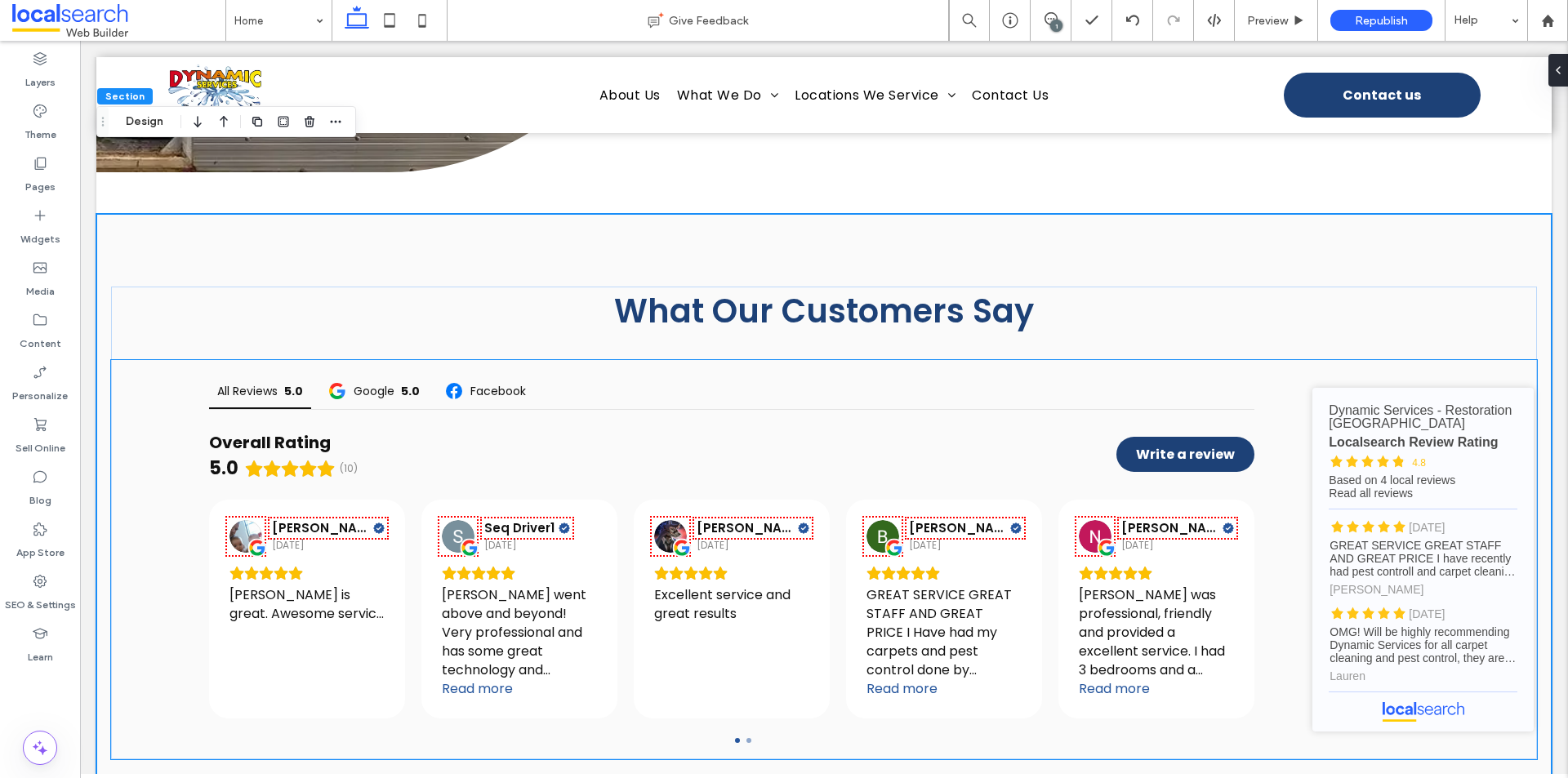
click at [196, 404] on div "All Reviews 5.0 Google 5.0 Facebook Overall Rating 5.0 (10) Write a review [PER…" at bounding box center [732, 559] width 1099 height 373
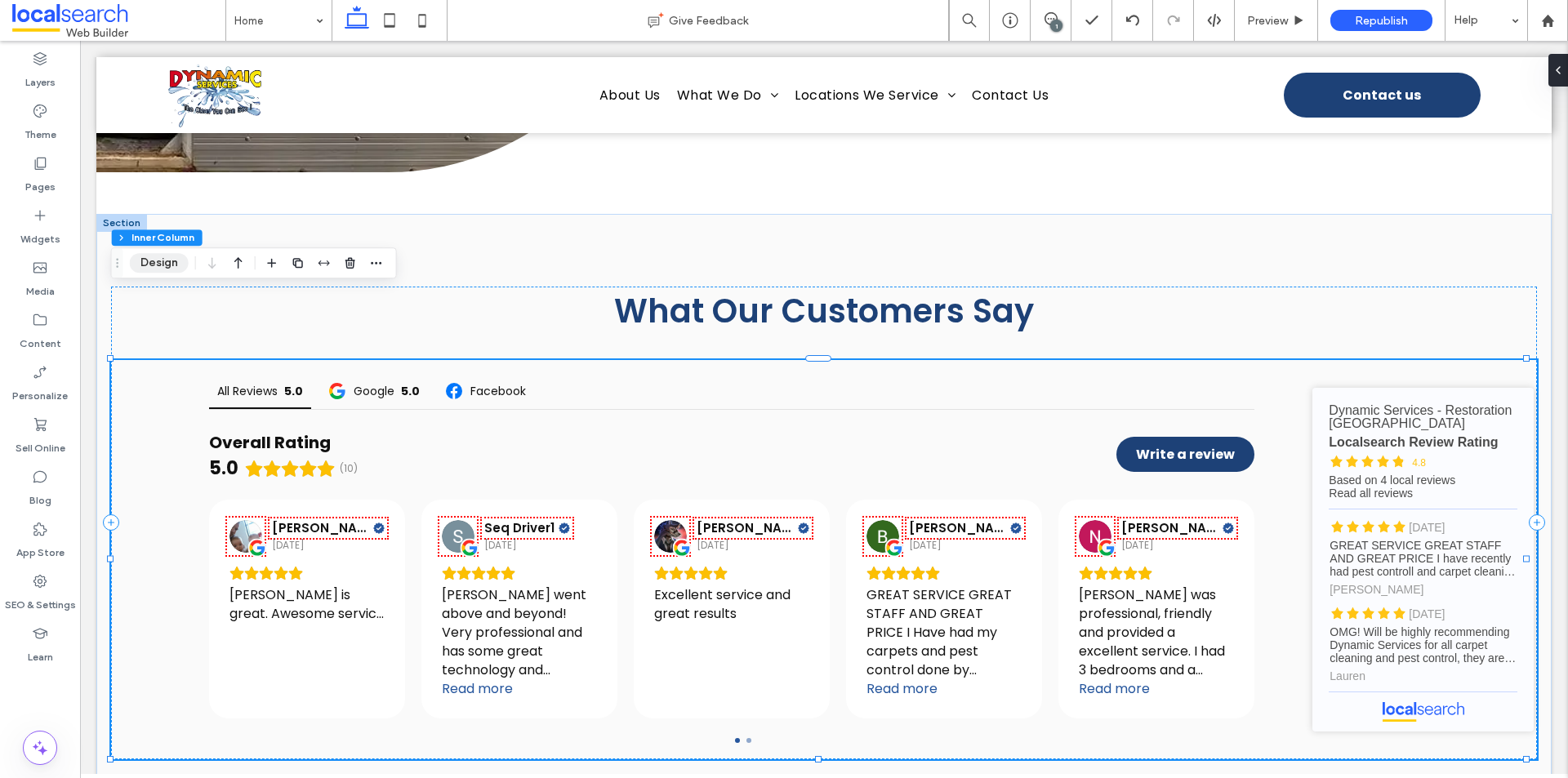
click at [170, 266] on button "Design" at bounding box center [158, 262] width 59 height 20
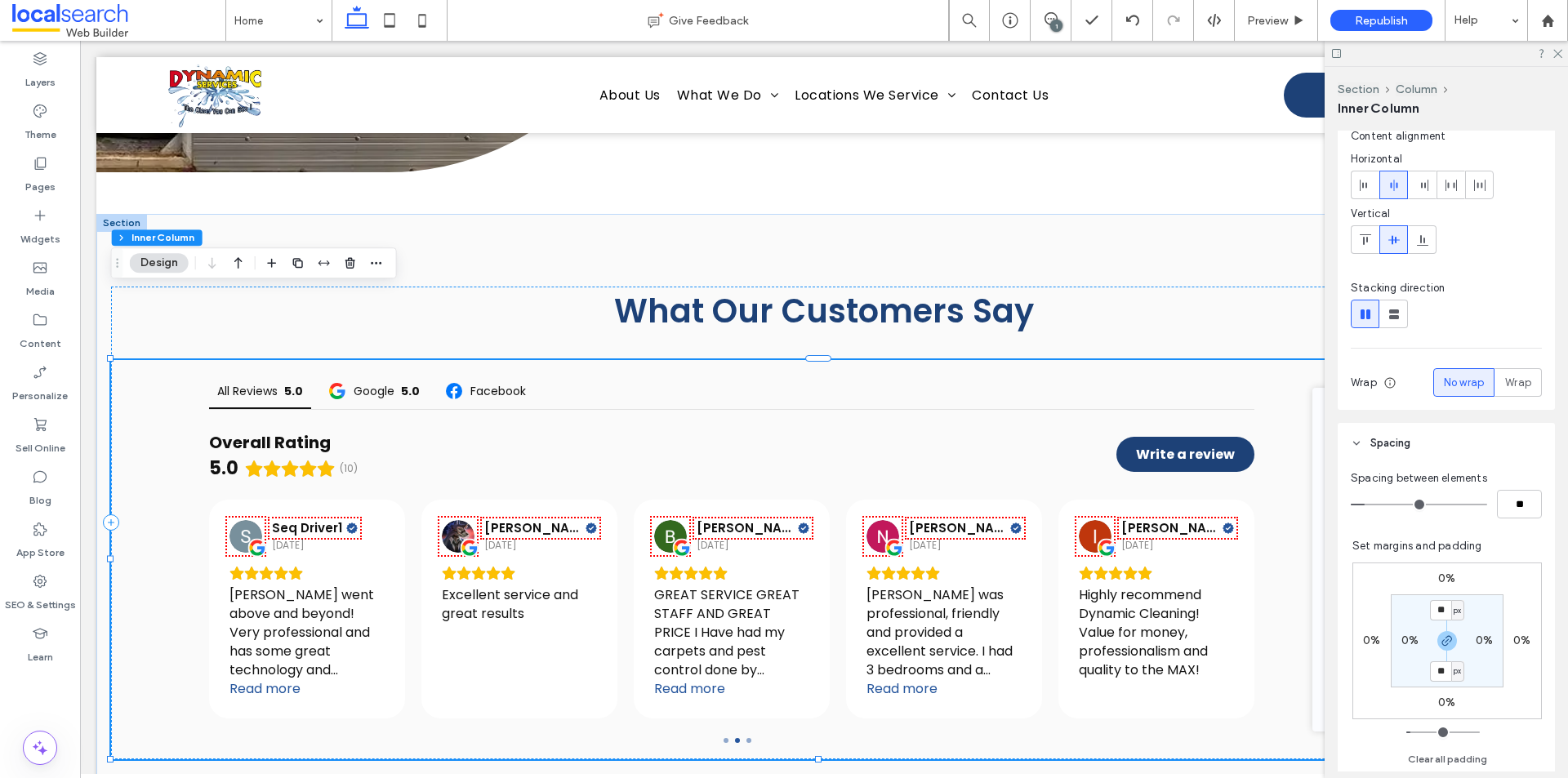
scroll to position [163, 0]
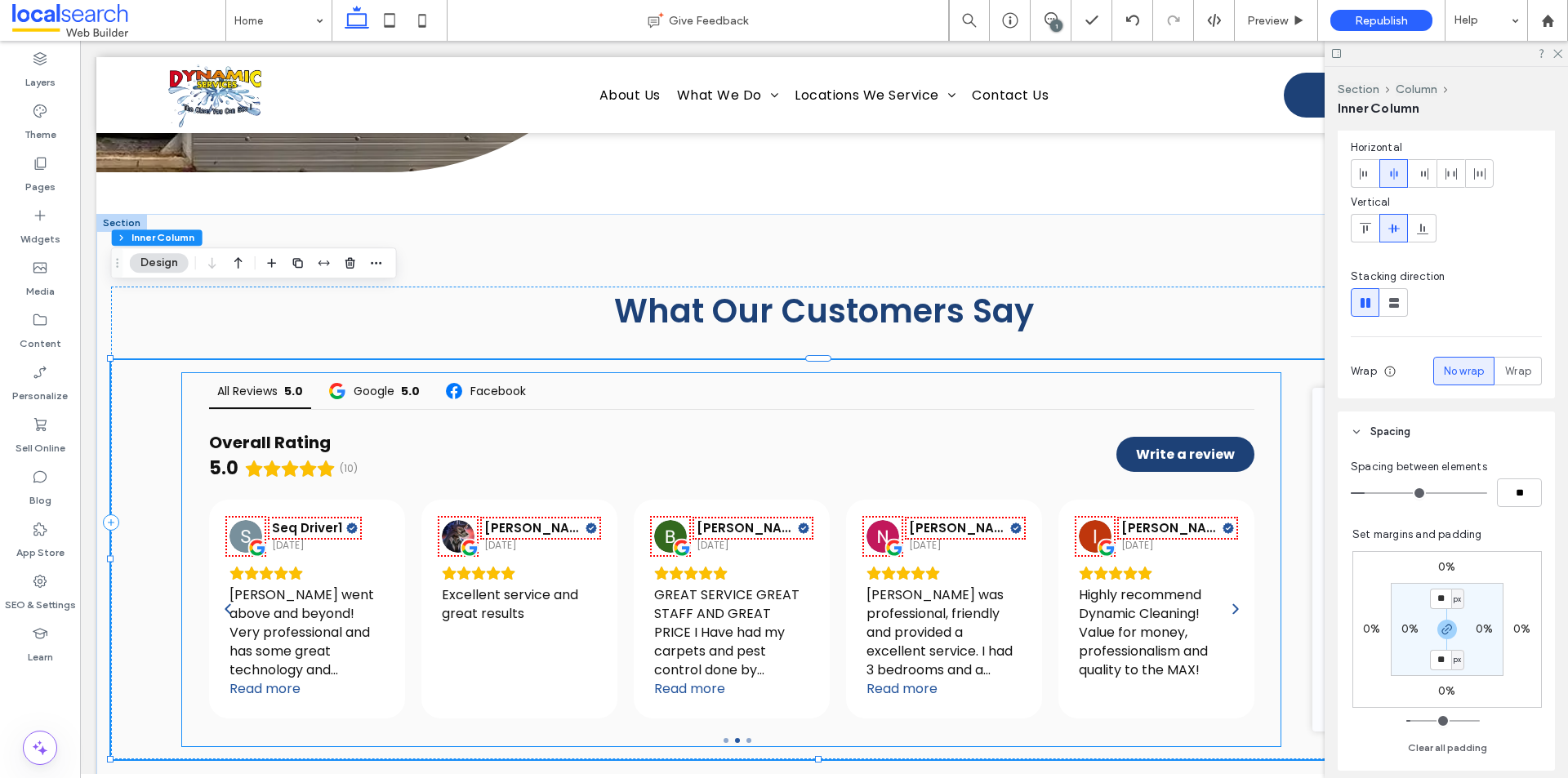
click at [210, 500] on div "Seq Driver1 [DATE] [PERSON_NAME] went above and beyond! Very professional and h…" at bounding box center [307, 609] width 196 height 219
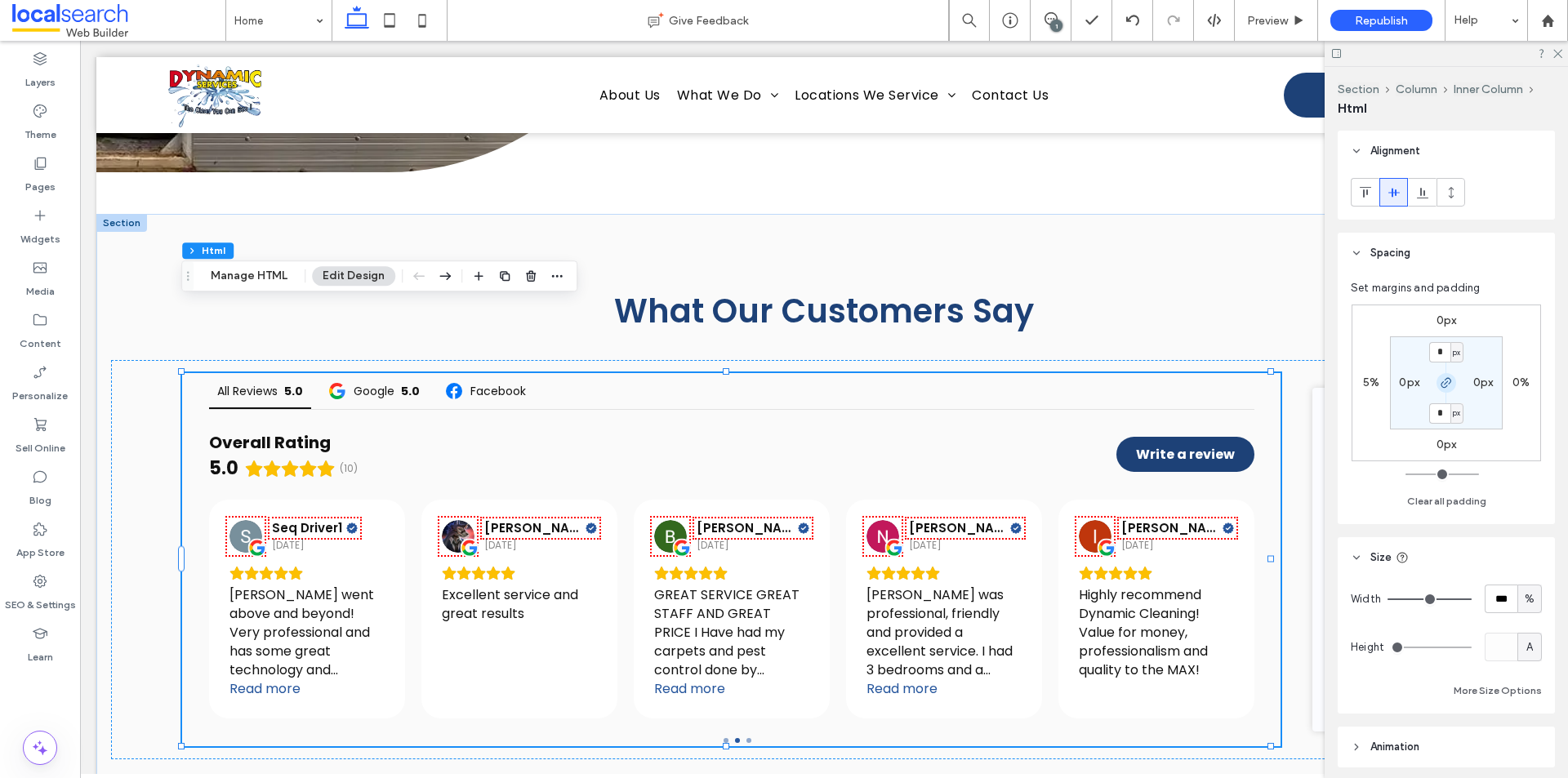
click at [1446, 379] on use "button" at bounding box center [1446, 382] width 10 height 10
click at [1370, 383] on label "5%" at bounding box center [1372, 382] width 17 height 14
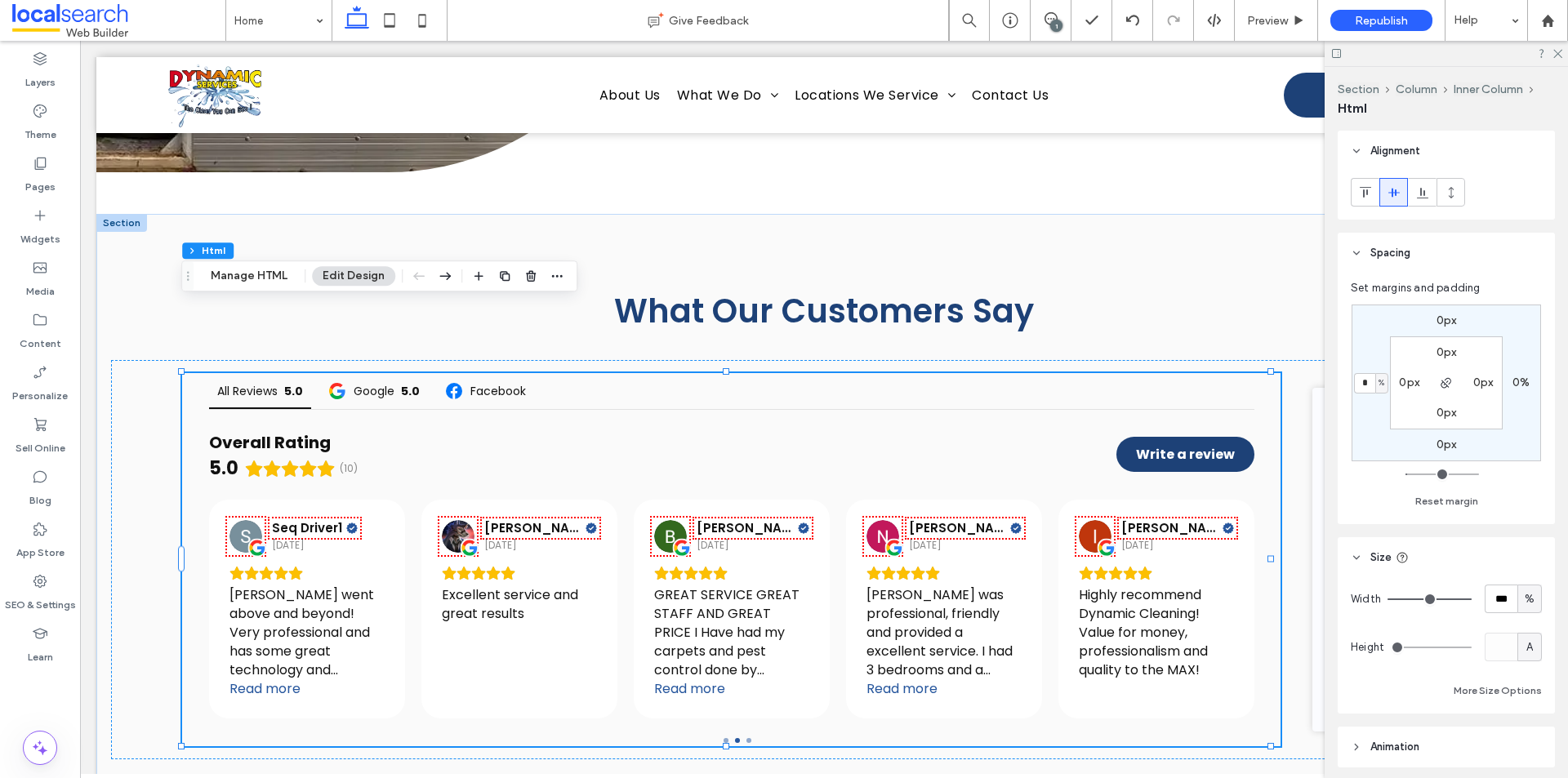
type input "*"
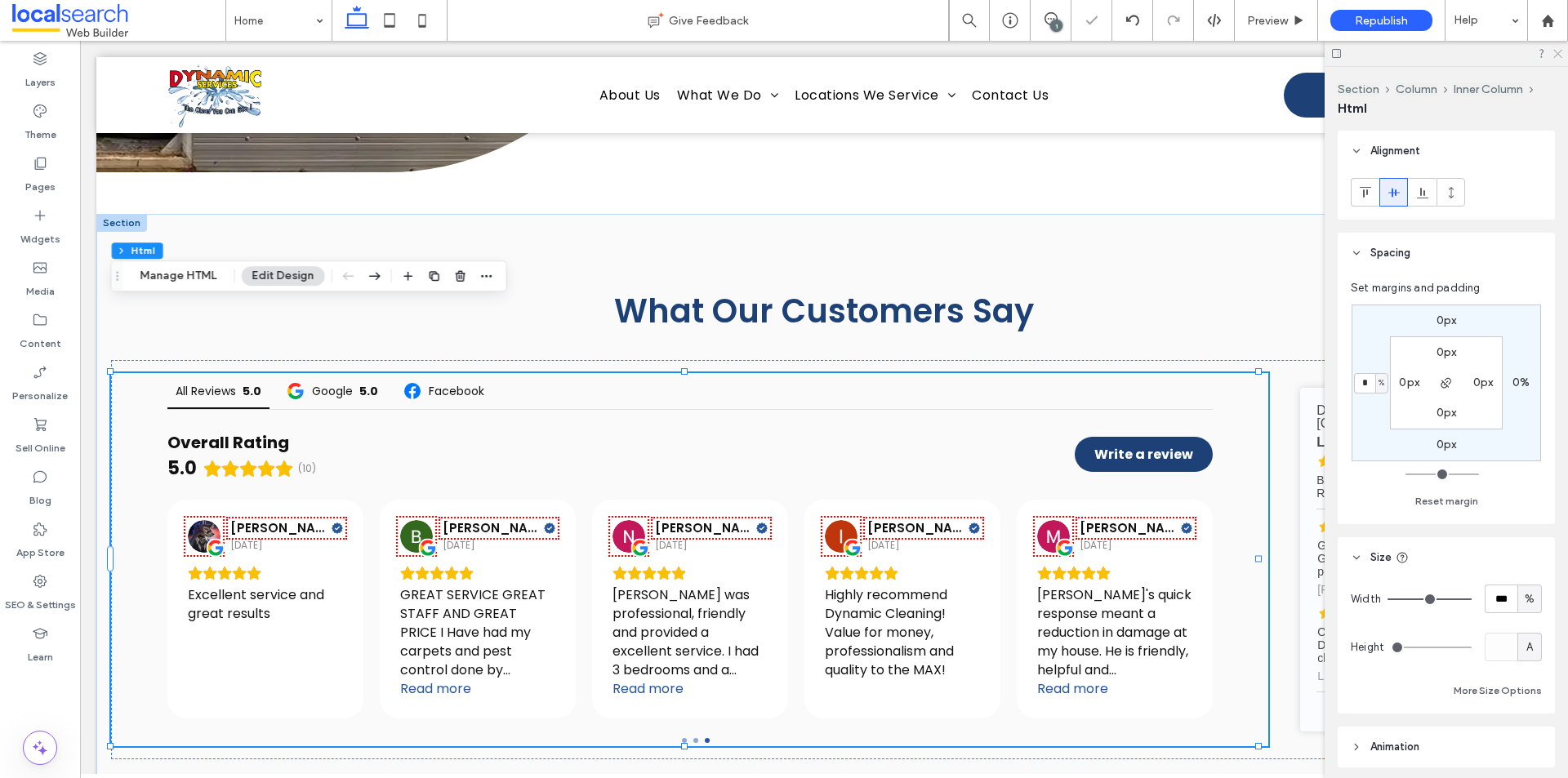
click at [1560, 56] on use at bounding box center [1558, 55] width 9 height 9
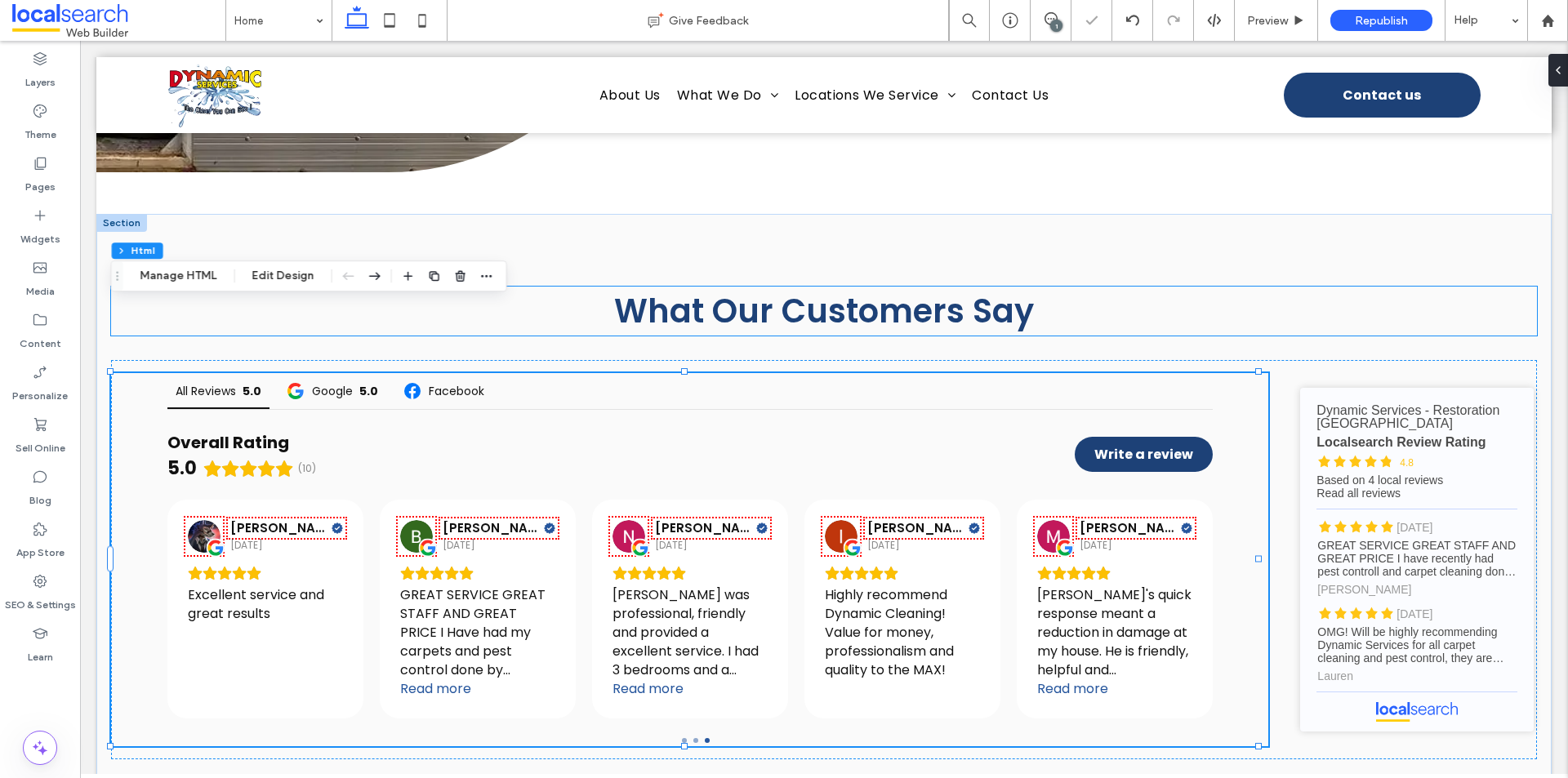
click at [1333, 287] on div "What Our Customers Say" at bounding box center [824, 311] width 1426 height 49
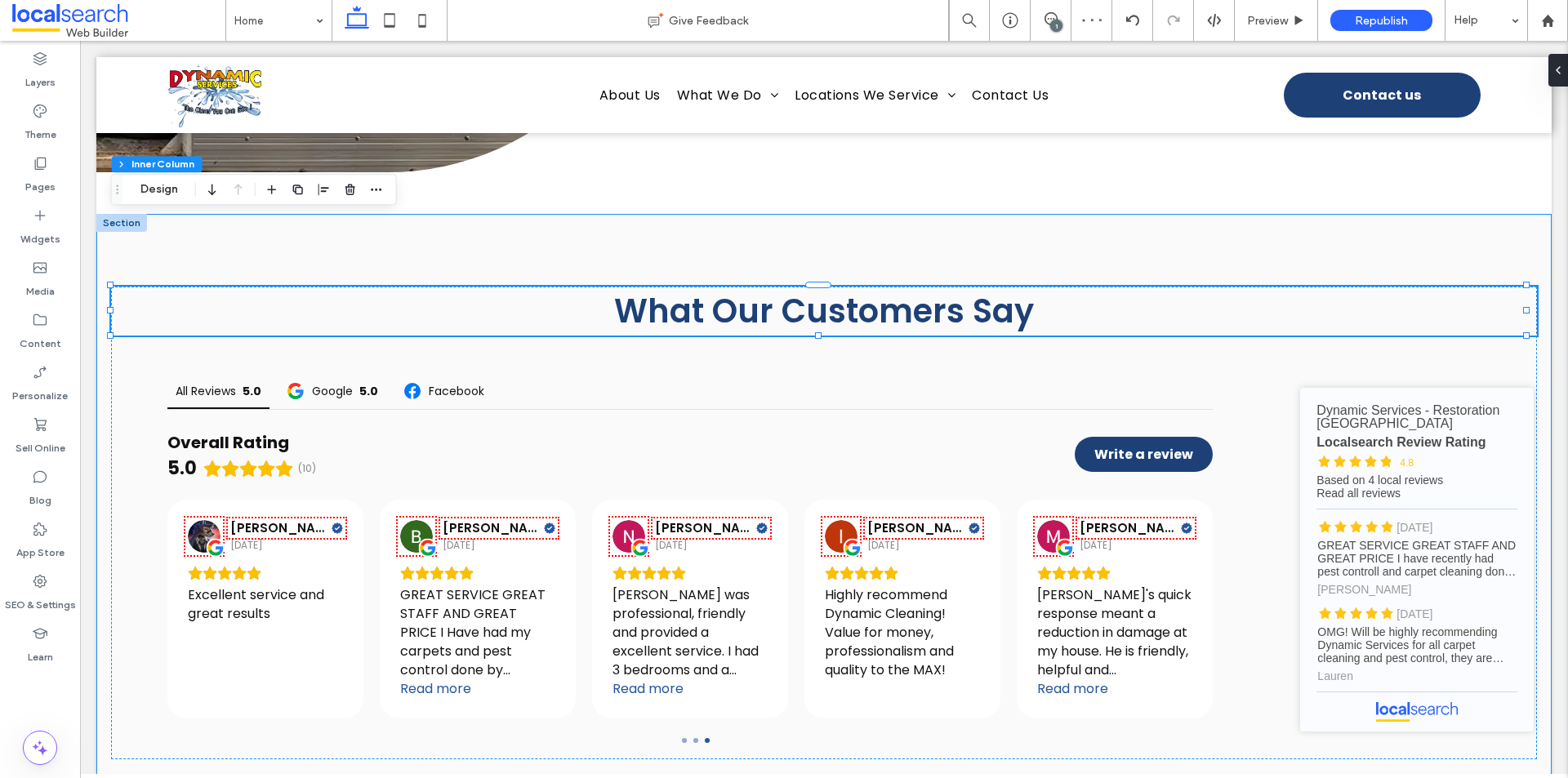
click at [425, 748] on div "What Our Customers Say All Reviews 5.0 Google 5.0 Facebook Overall Rating 5.0 (…" at bounding box center [824, 523] width 1455 height 618
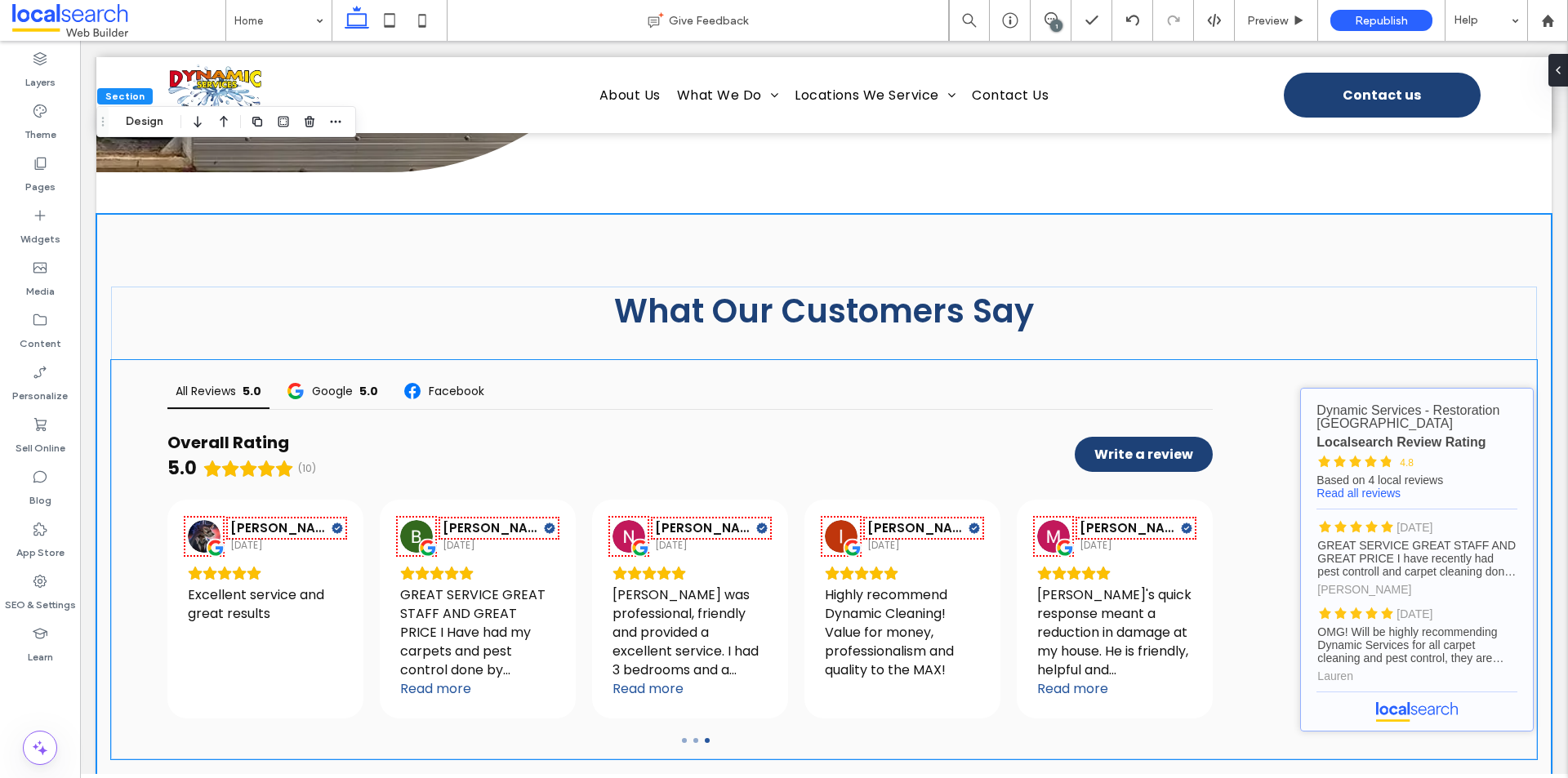
click at [1315, 388] on link "Dynamic Services - Restoration [GEOGRAPHIC_DATA] - Localsearch reviews" at bounding box center [1417, 559] width 234 height 343
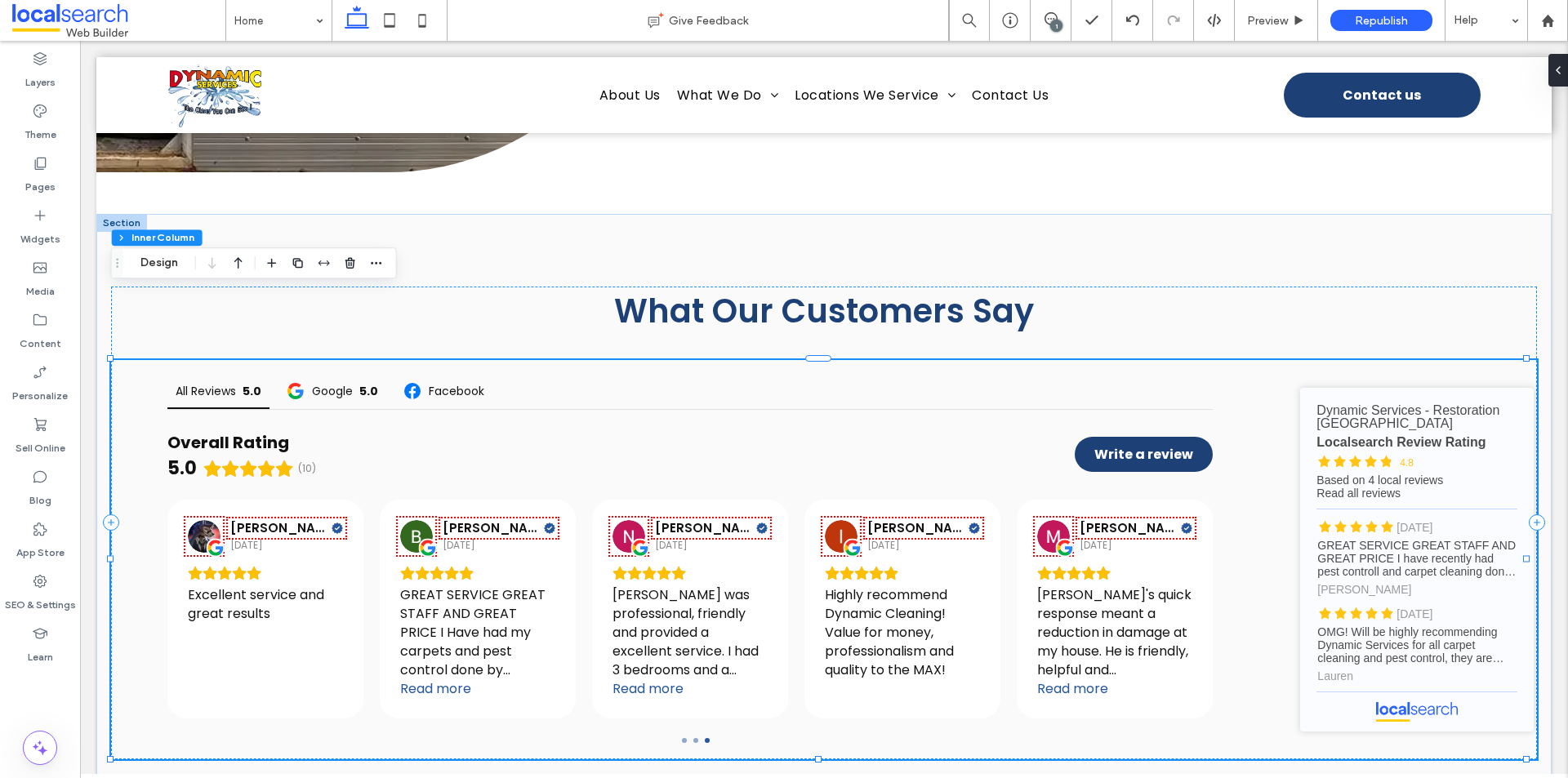
click at [1270, 437] on div "All Reviews 5.0 Google 5.0 Facebook Overall Rating 5.0 (10) Write a review [PER…" at bounding box center [824, 559] width 1426 height 399
click at [1309, 415] on link "Dynamic Services - Restoration [GEOGRAPHIC_DATA] - Localsearch reviews" at bounding box center [1417, 559] width 234 height 343
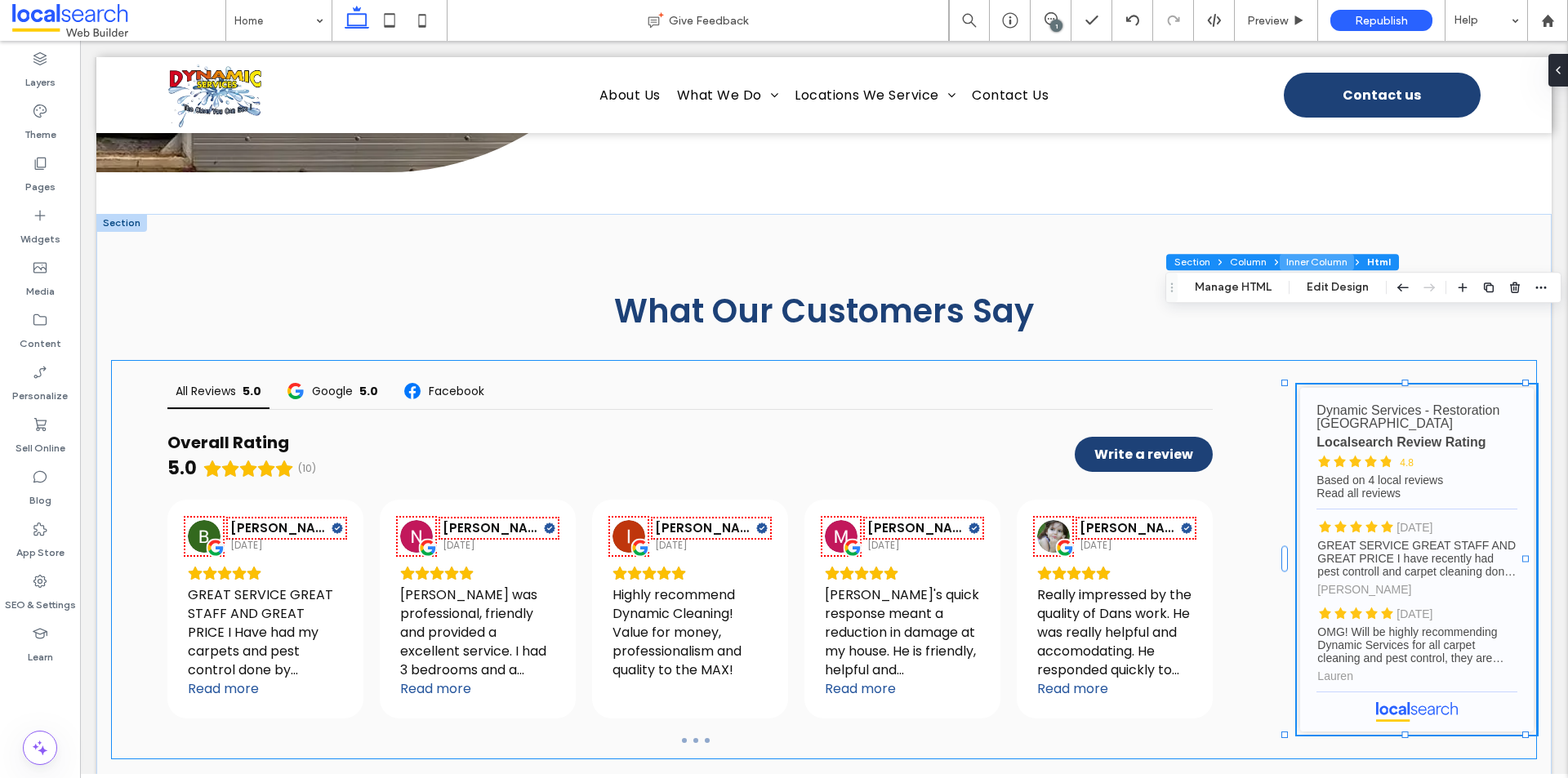
click at [1291, 261] on button "Inner Column" at bounding box center [1318, 262] width 74 height 17
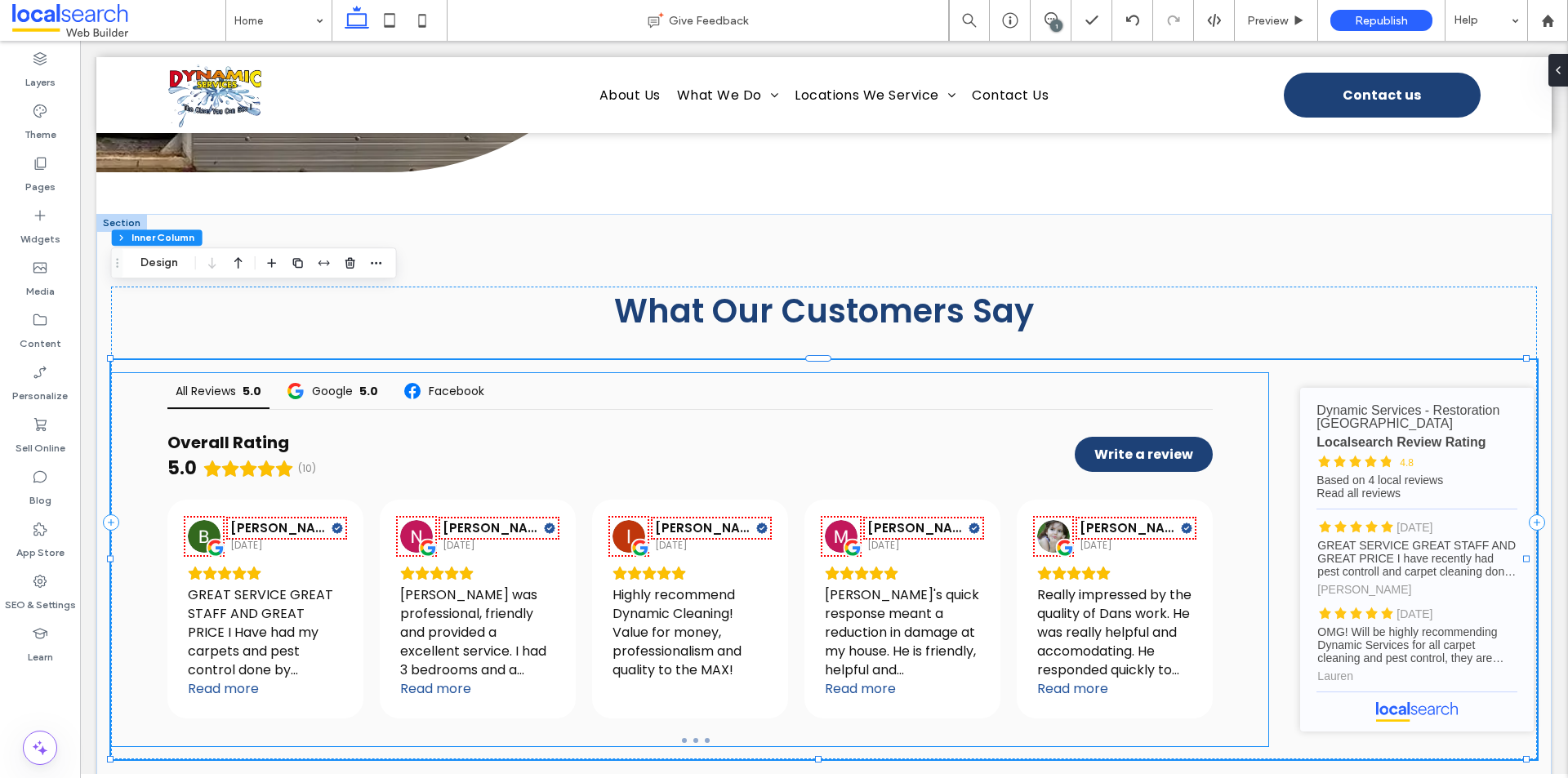
click at [1237, 388] on div "All Reviews 5.0 Google 5.0 Facebook Overall Rating 5.0 (10) Write a review [PER…" at bounding box center [690, 559] width 1158 height 373
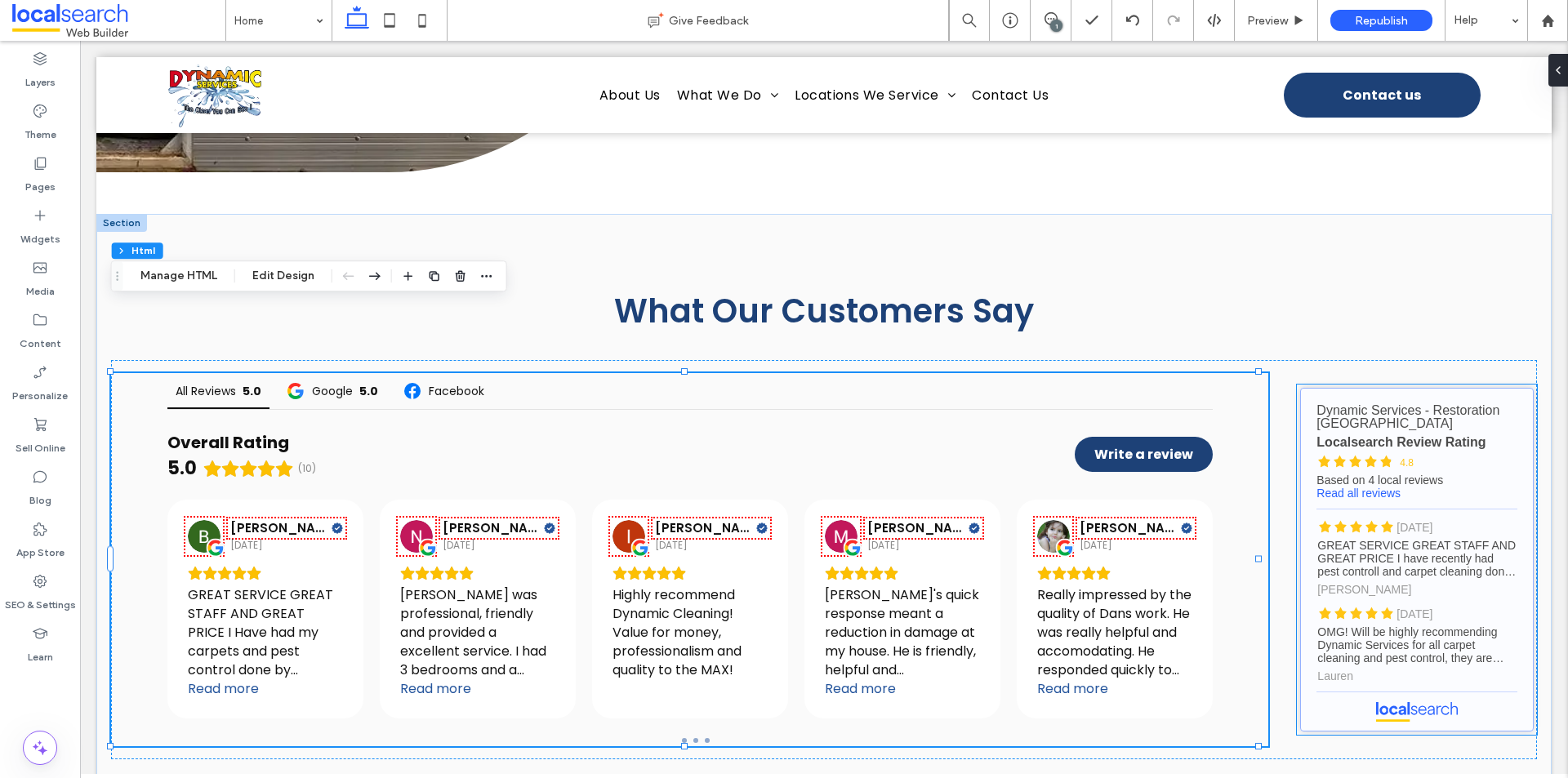
click at [1314, 388] on link "Dynamic Services - Restoration [GEOGRAPHIC_DATA] - Localsearch reviews" at bounding box center [1417, 559] width 234 height 343
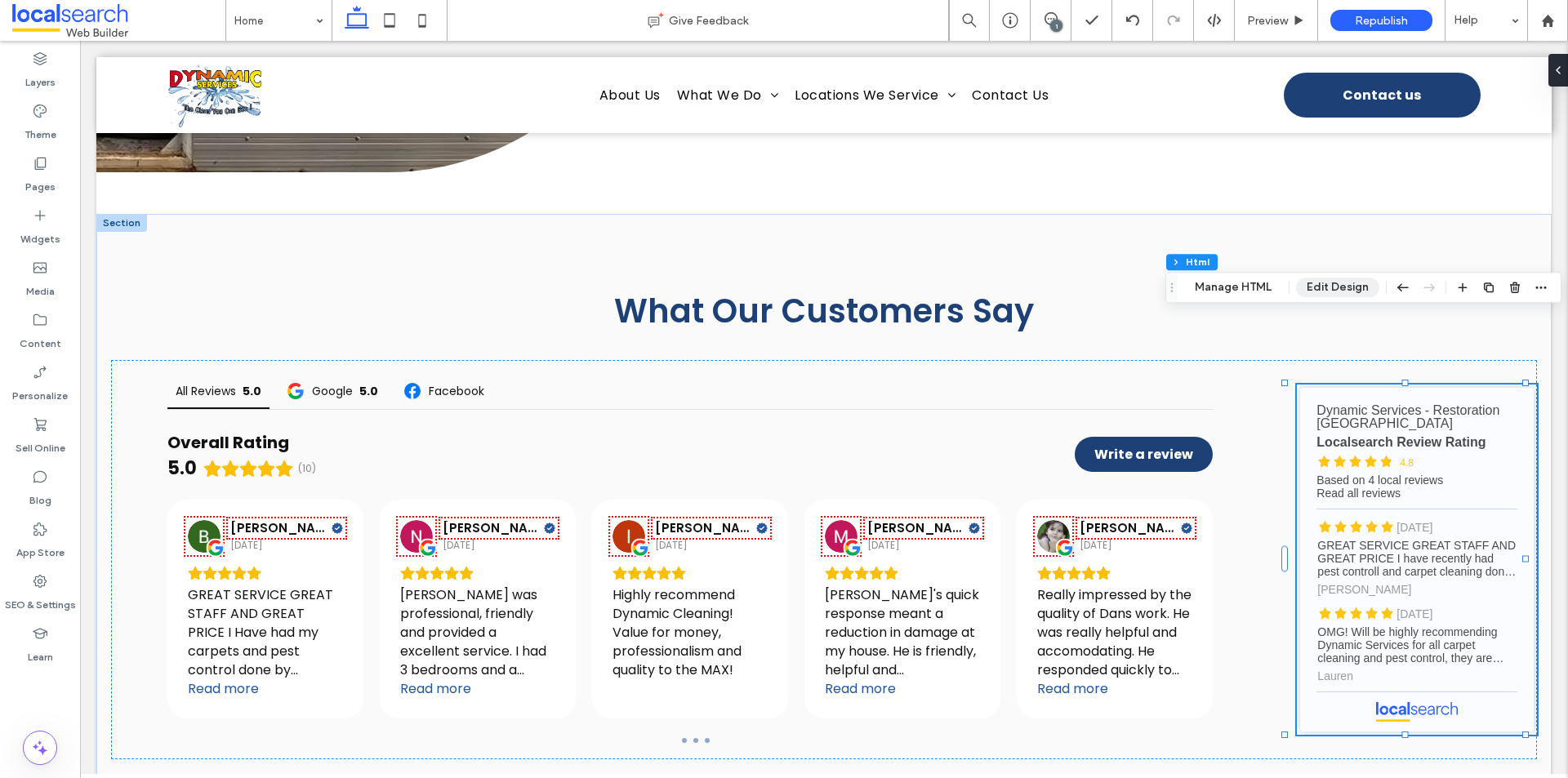
click at [1302, 289] on button "Edit Design" at bounding box center [1337, 287] width 83 height 20
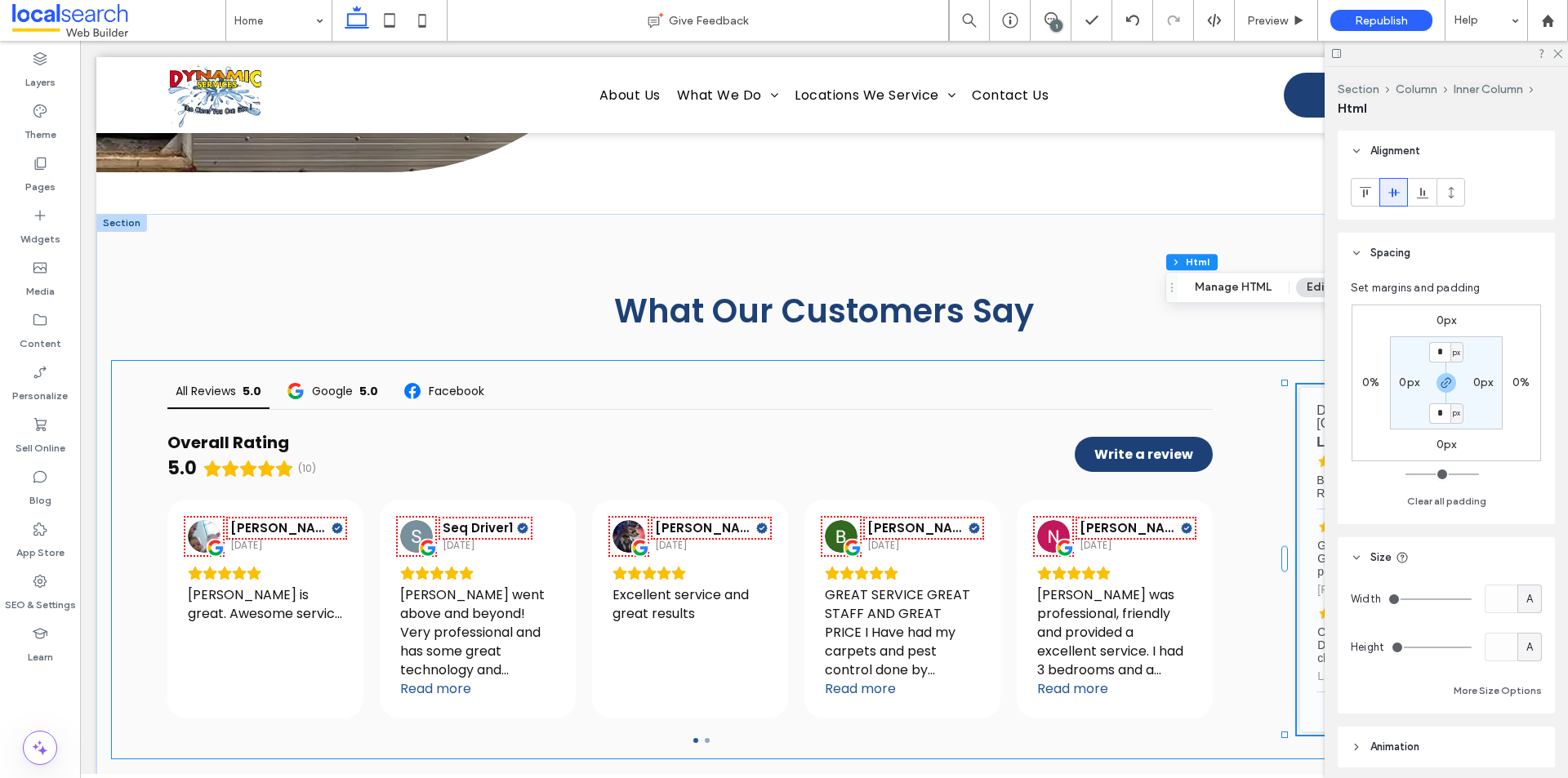
click at [1271, 360] on div "All Reviews 5.0 Google 5.0 Facebook Overall Rating 5.0 (10) Write a review [PER…" at bounding box center [824, 559] width 1426 height 399
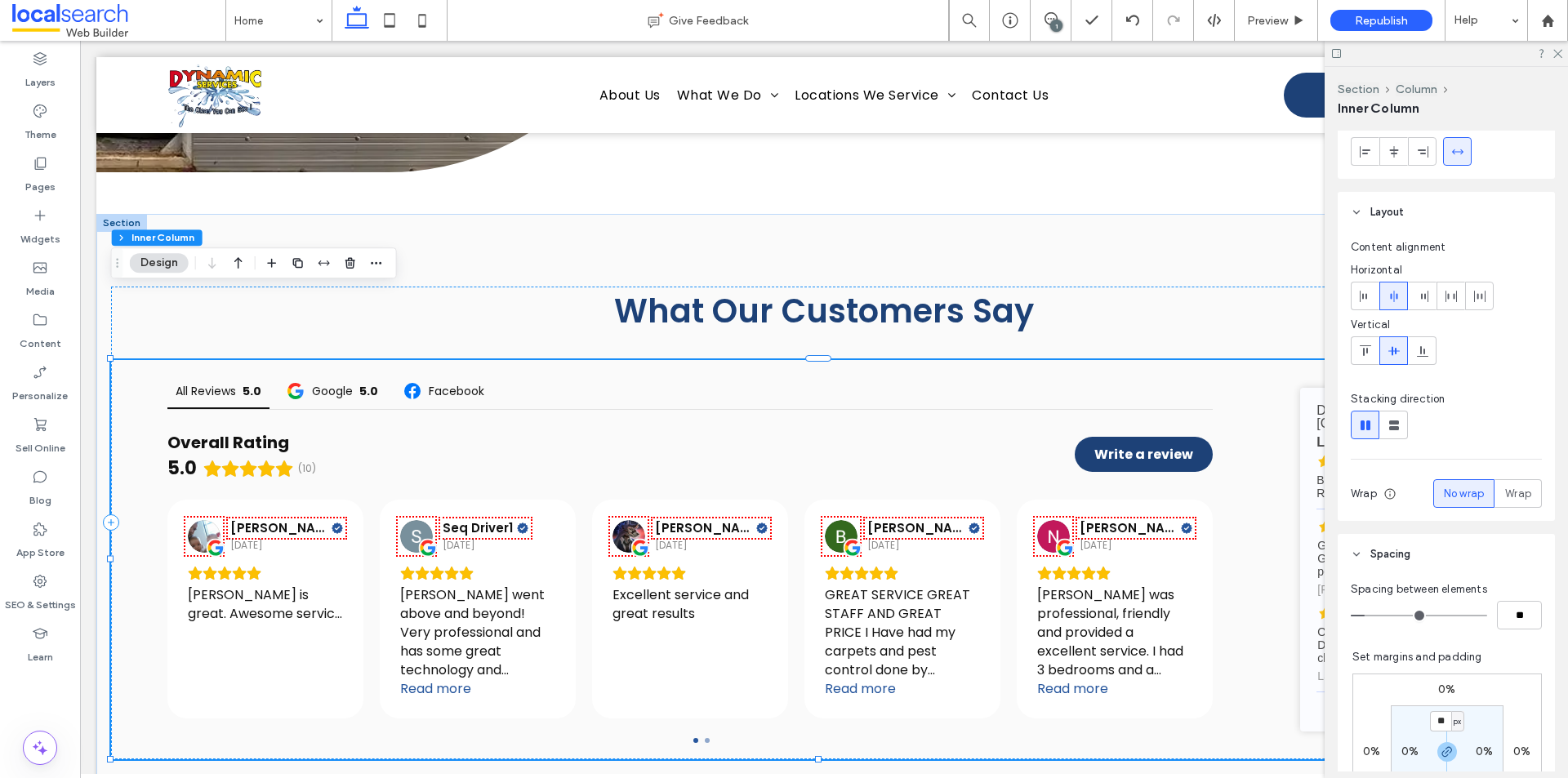
scroll to position [82, 0]
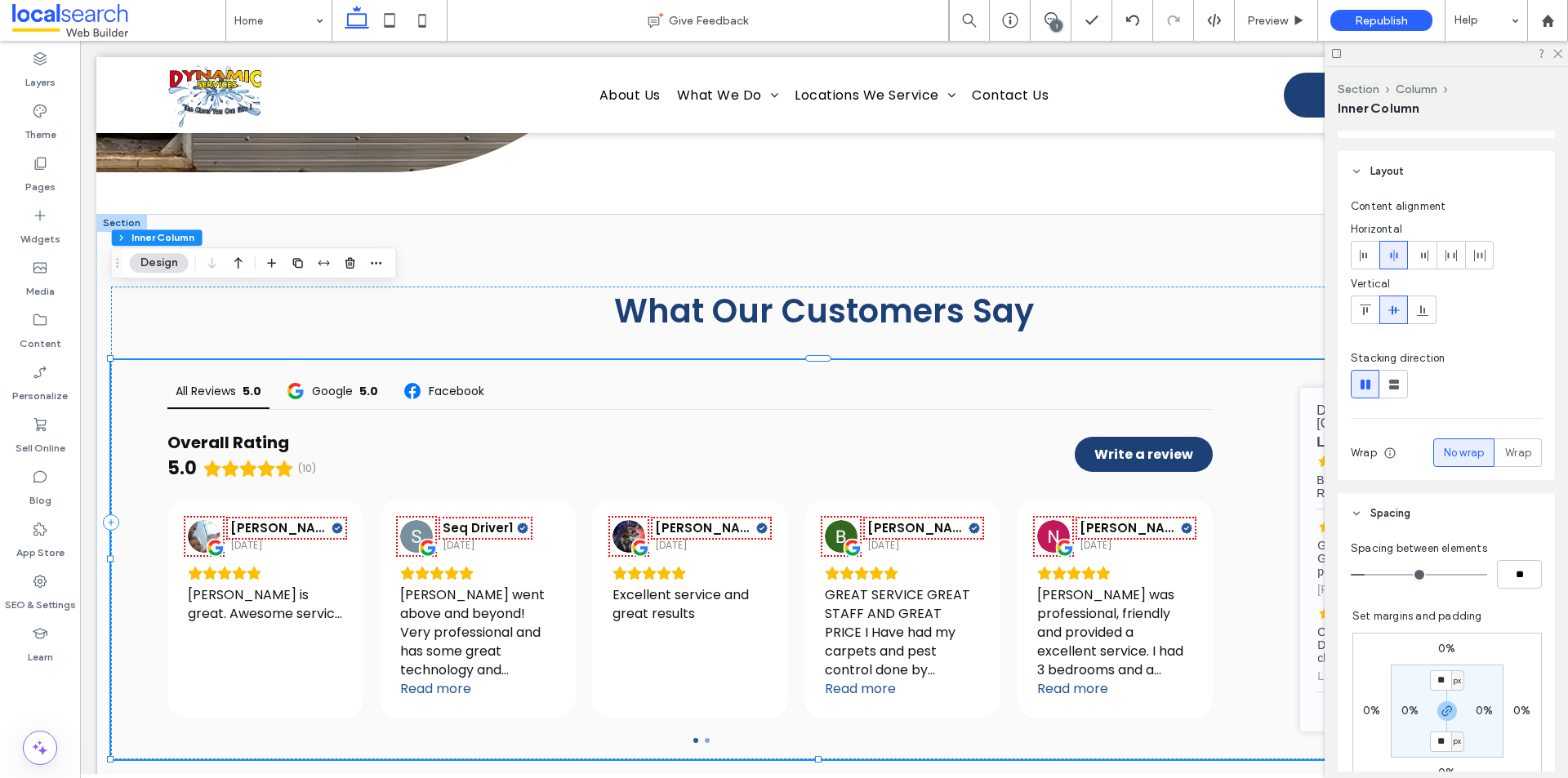
type input "*"
type input "**"
click at [1361, 575] on input "range" at bounding box center [1419, 575] width 136 height 2
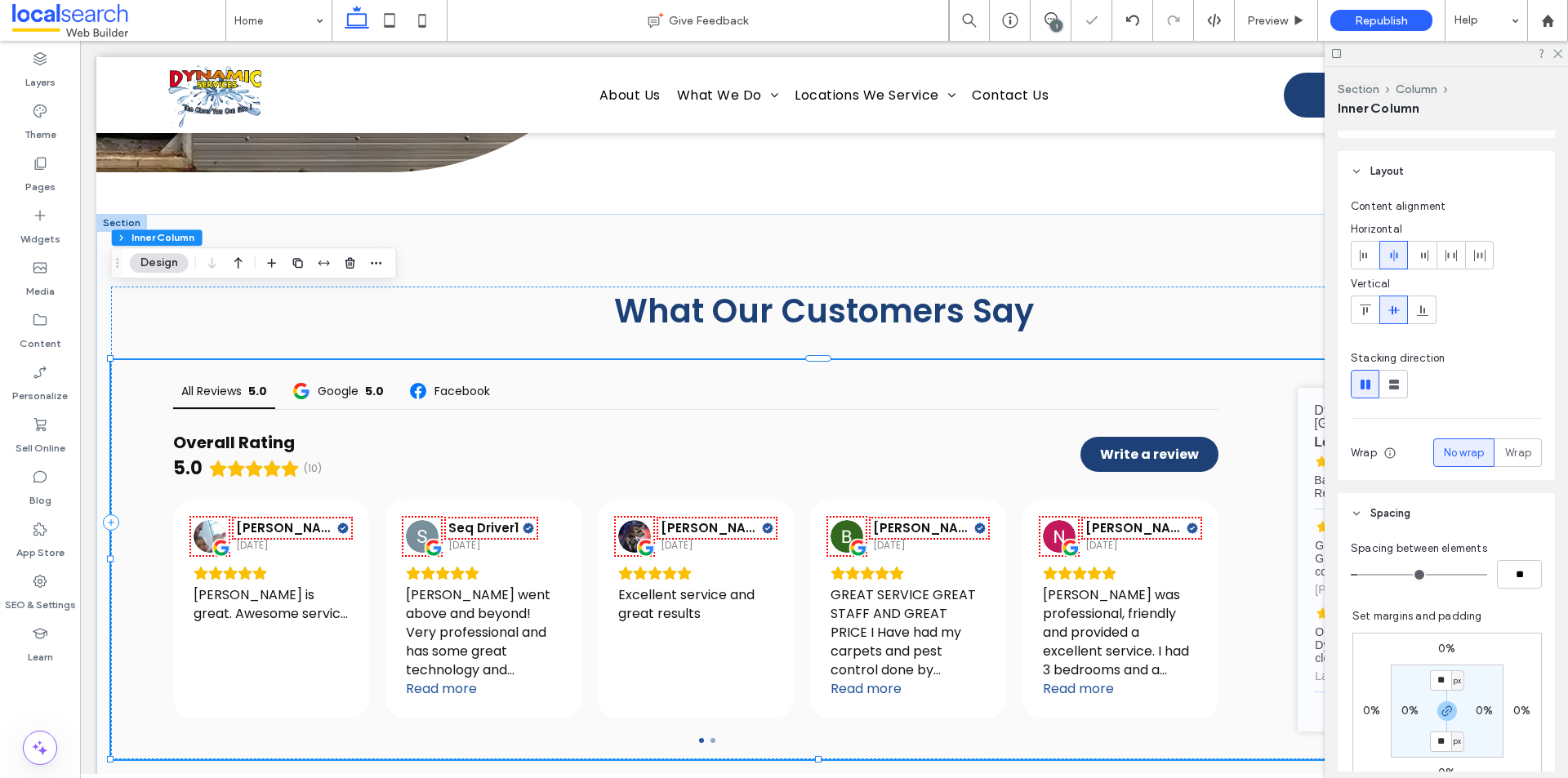
type input "*"
type input "**"
drag, startPoint x: 1361, startPoint y: 575, endPoint x: 1319, endPoint y: 576, distance: 42.0
click at [1351, 575] on input "range" at bounding box center [1419, 575] width 136 height 2
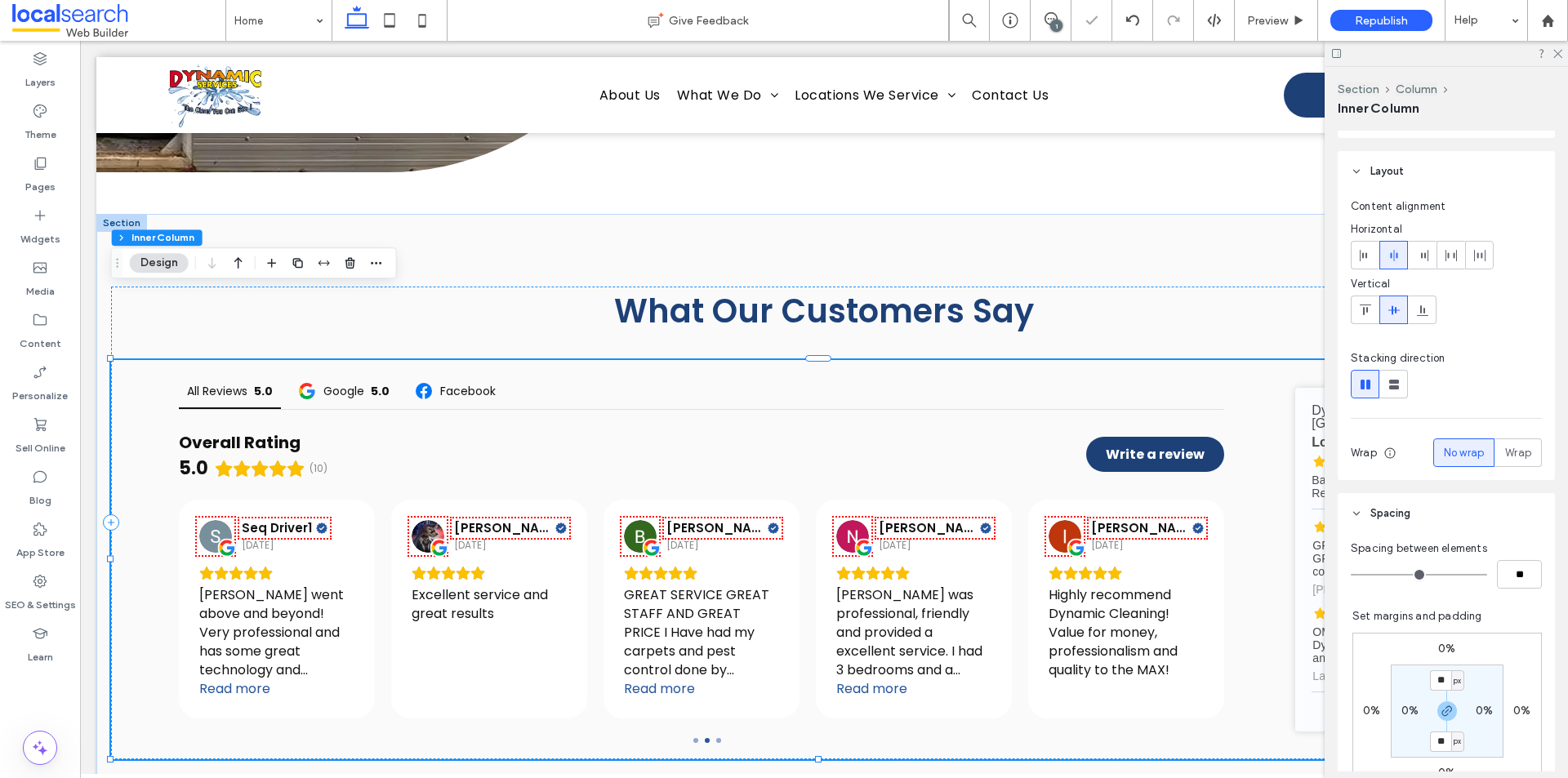
type input "*"
type input "**"
type input "*"
type input "**"
type input "*"
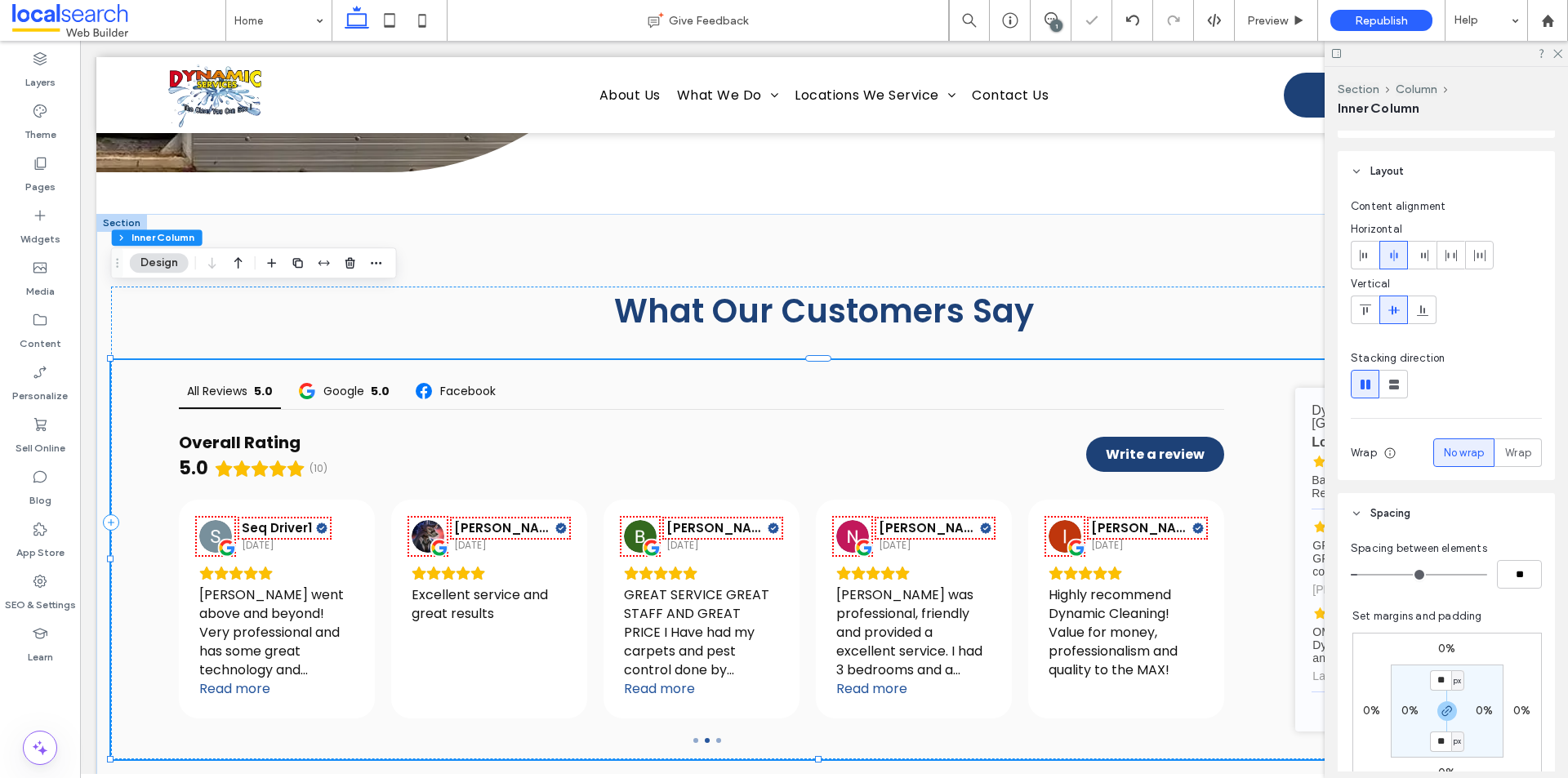
type input "**"
type input "*"
type input "**"
type input "*"
type input "**"
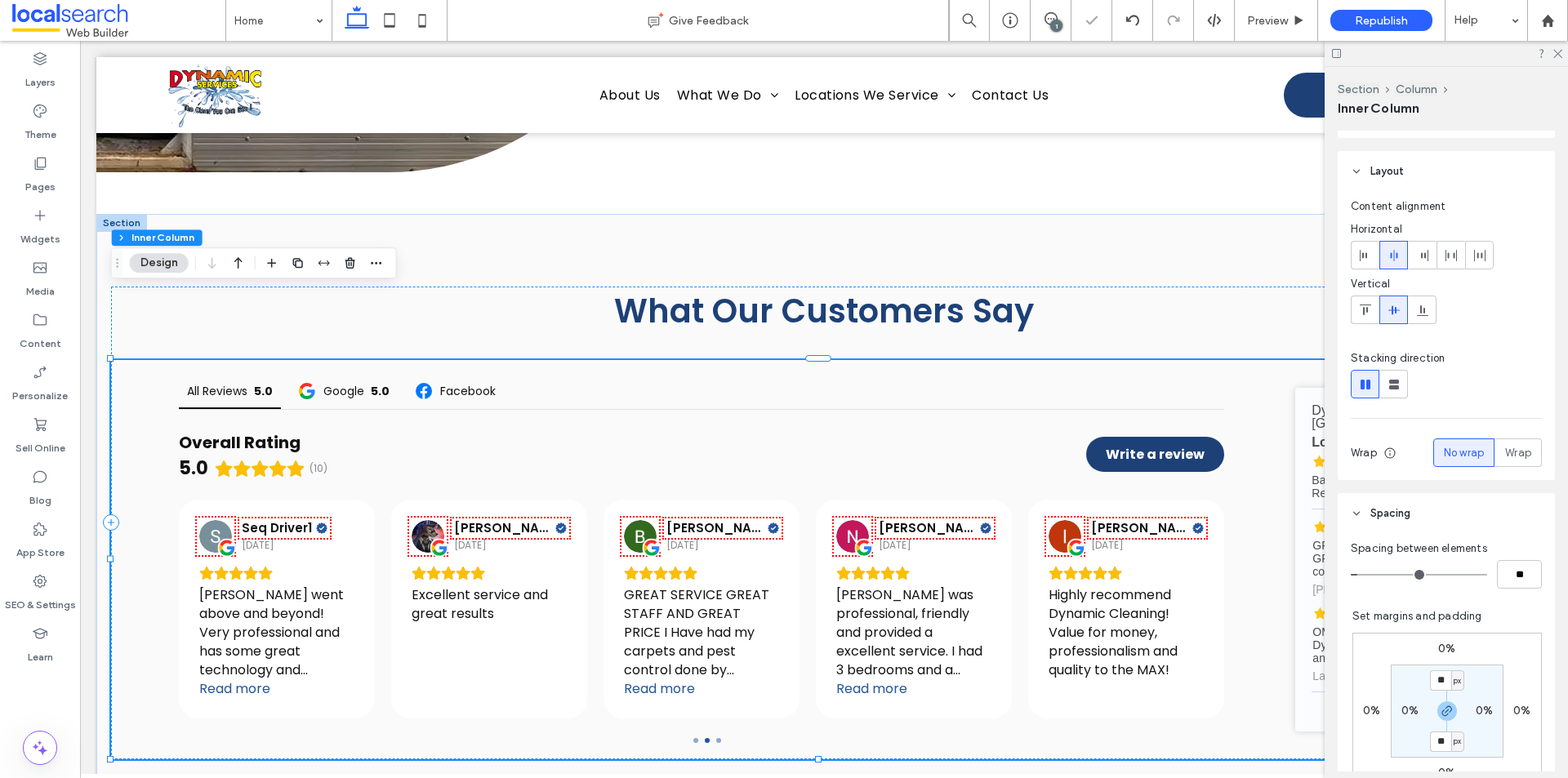
type input "*"
type input "**"
type input "***"
type input "**"
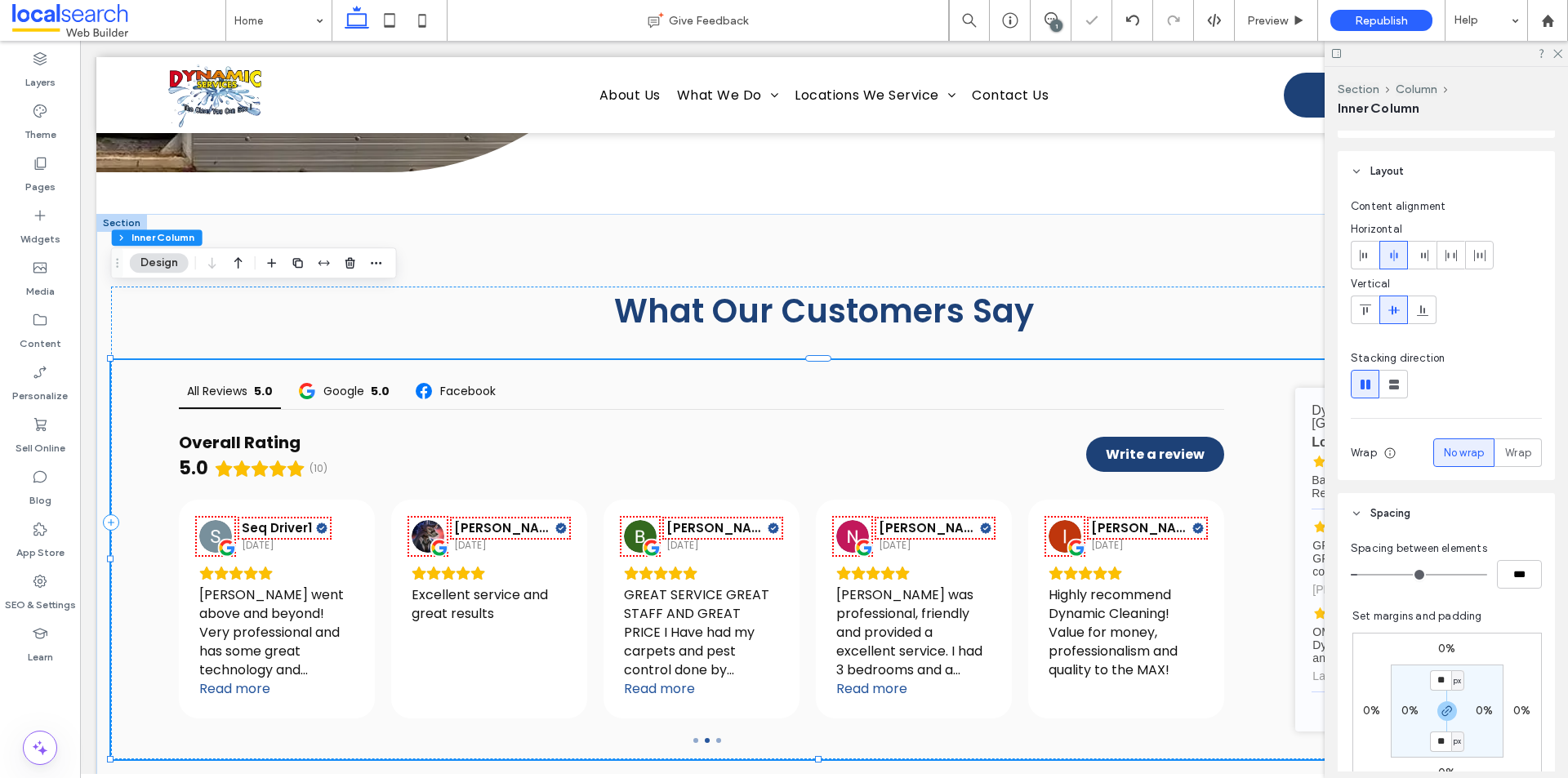
type input "***"
drag, startPoint x: 1362, startPoint y: 576, endPoint x: 1420, endPoint y: 556, distance: 61.4
click at [1420, 574] on input "range" at bounding box center [1419, 575] width 136 height 2
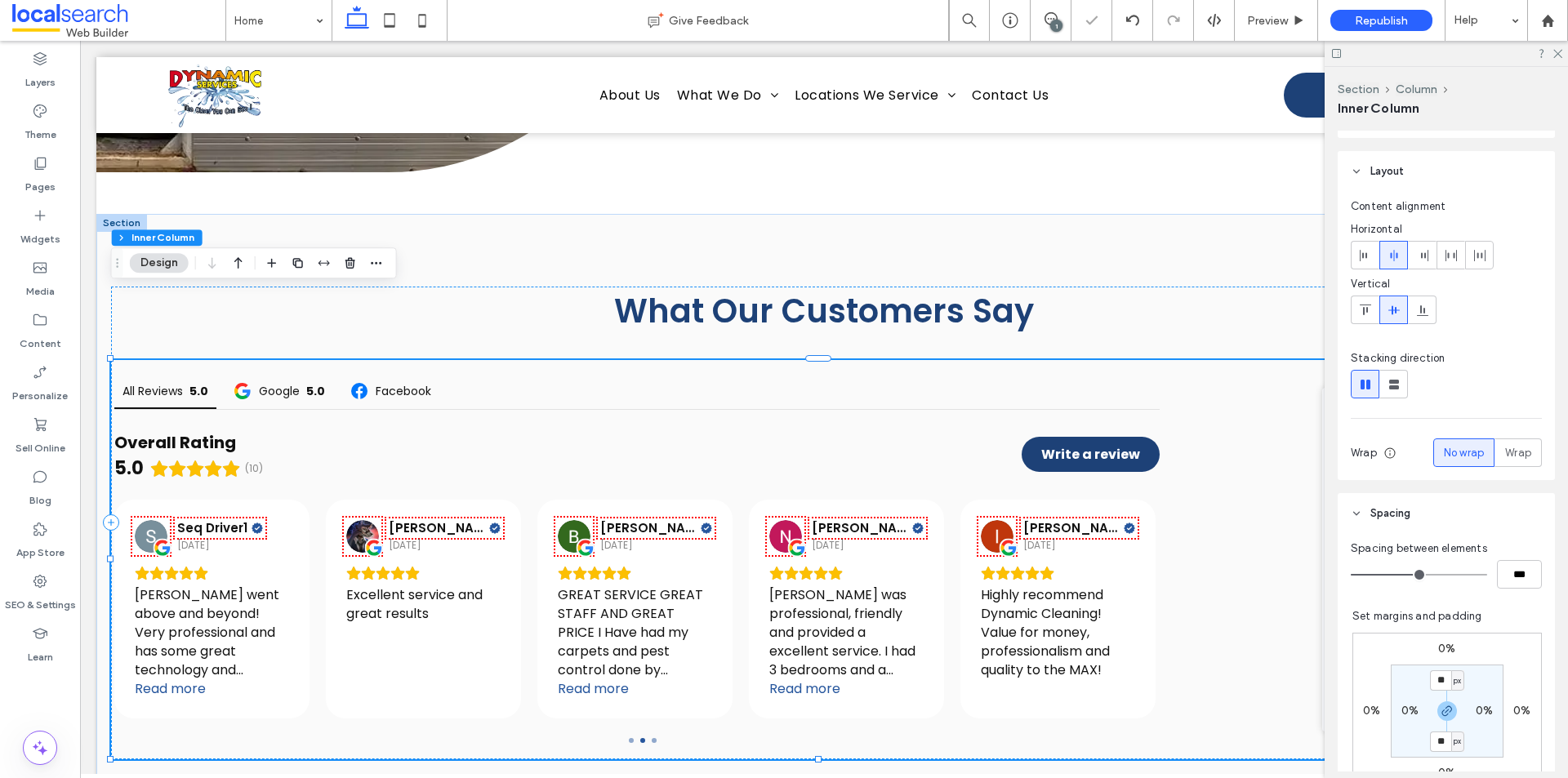
type input "**"
type input "***"
type input "**"
type input "***"
type input "**"
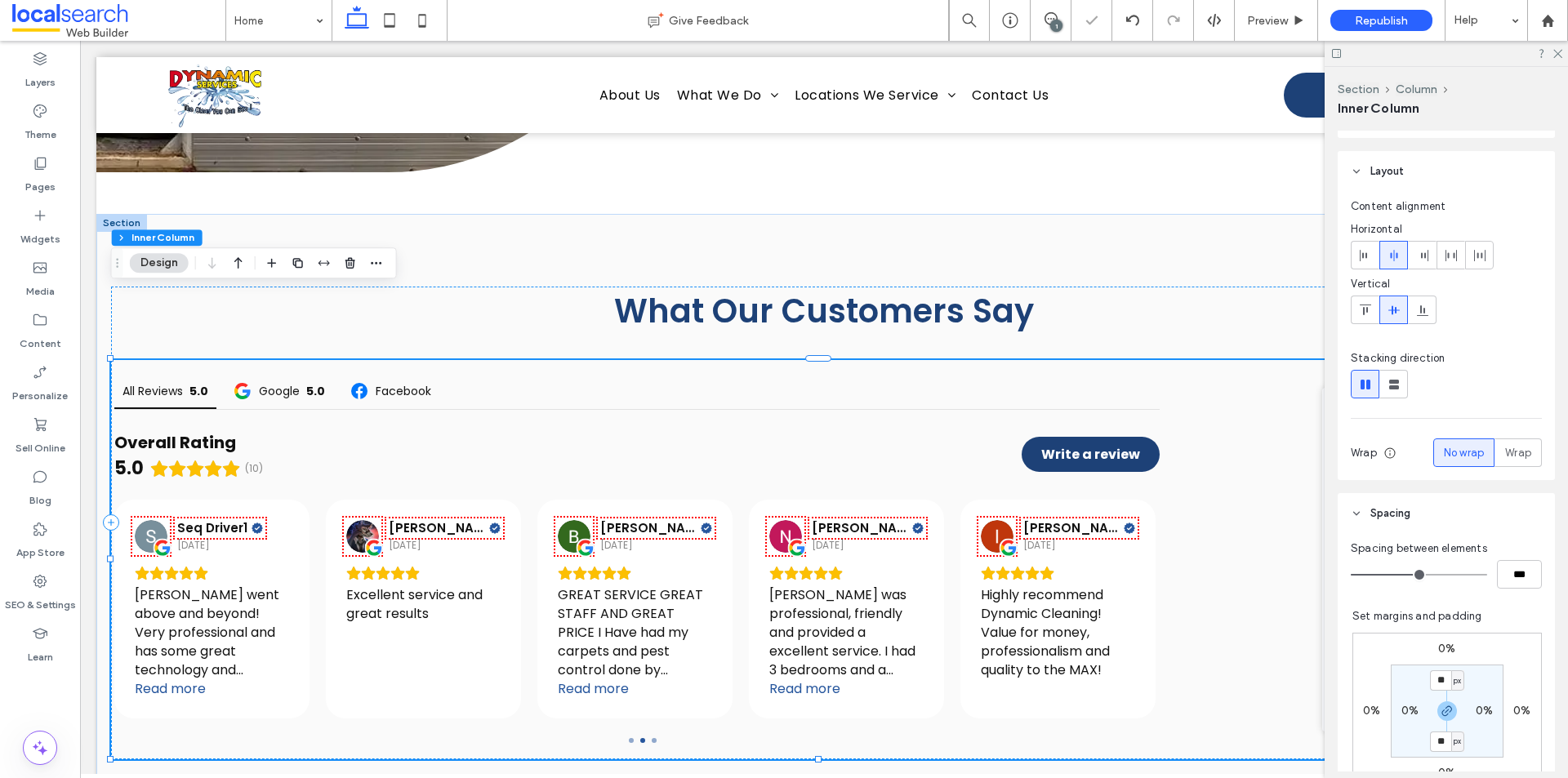
type input "***"
type input "*"
type input "**"
type input "*"
type input "**"
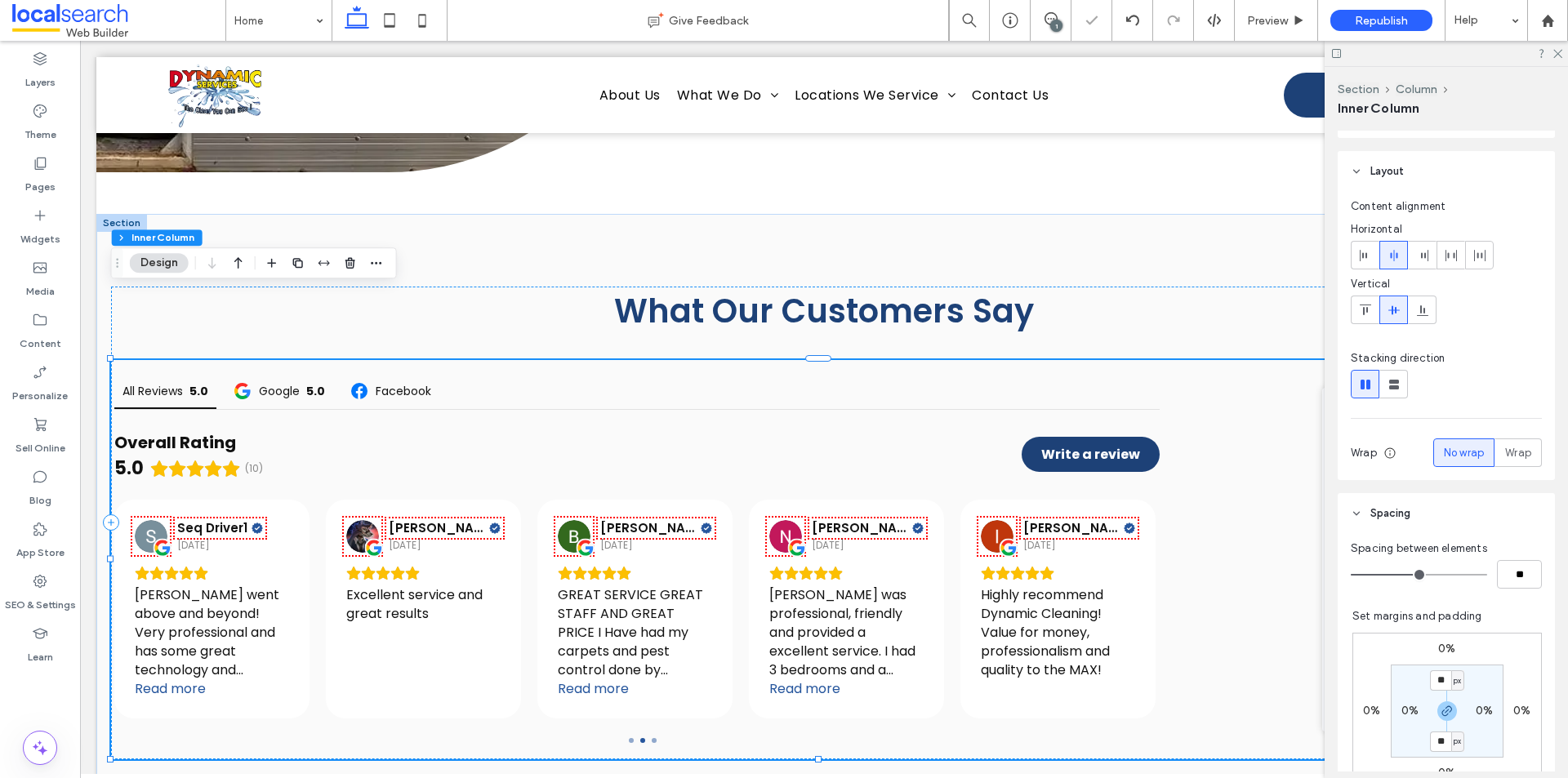
type input "*"
type input "**"
type input "*"
type input "**"
drag, startPoint x: 1426, startPoint y: 575, endPoint x: 1088, endPoint y: 570, distance: 338.0
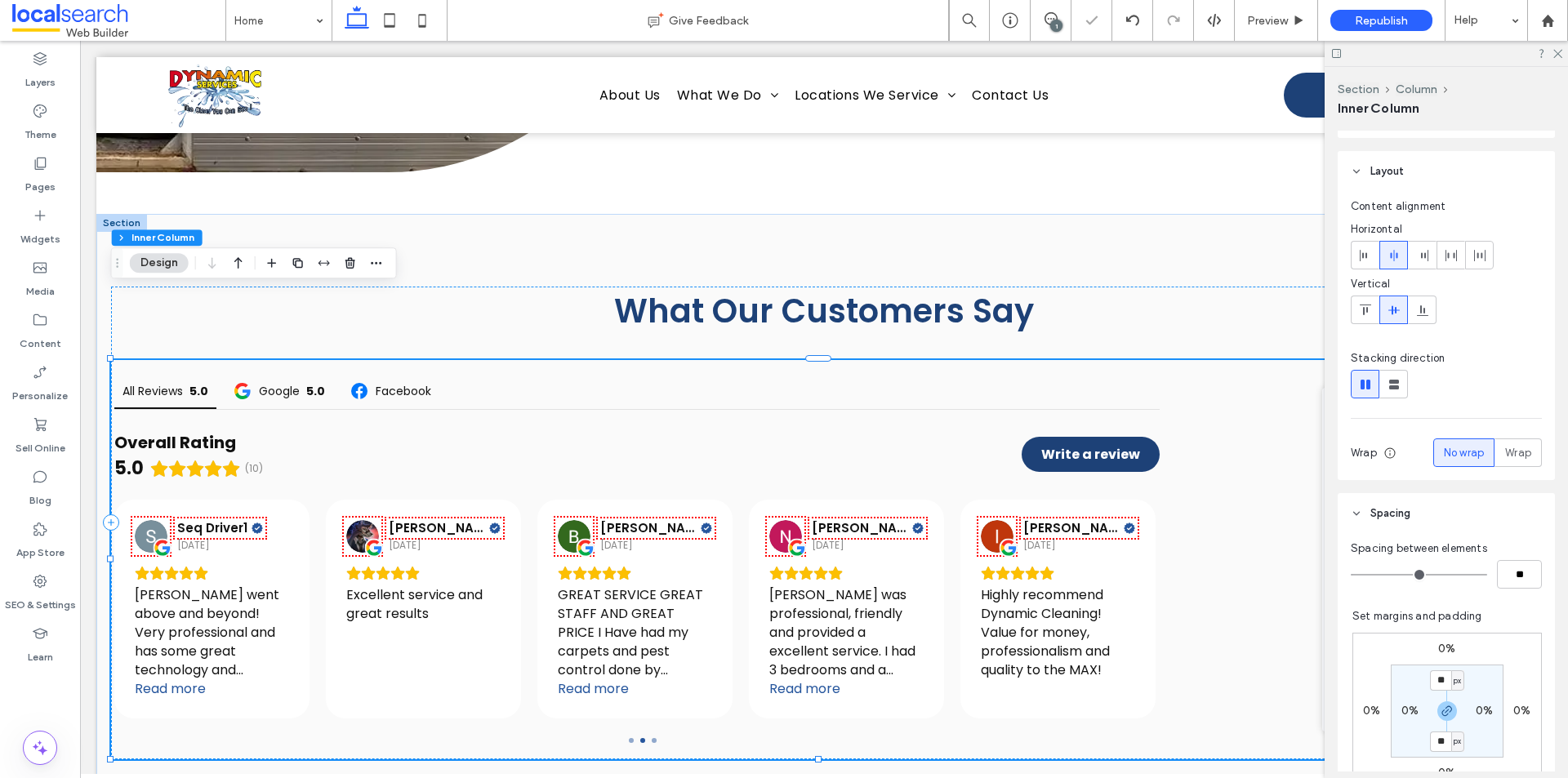
type input "*"
click at [1351, 575] on input "range" at bounding box center [1419, 575] width 136 height 2
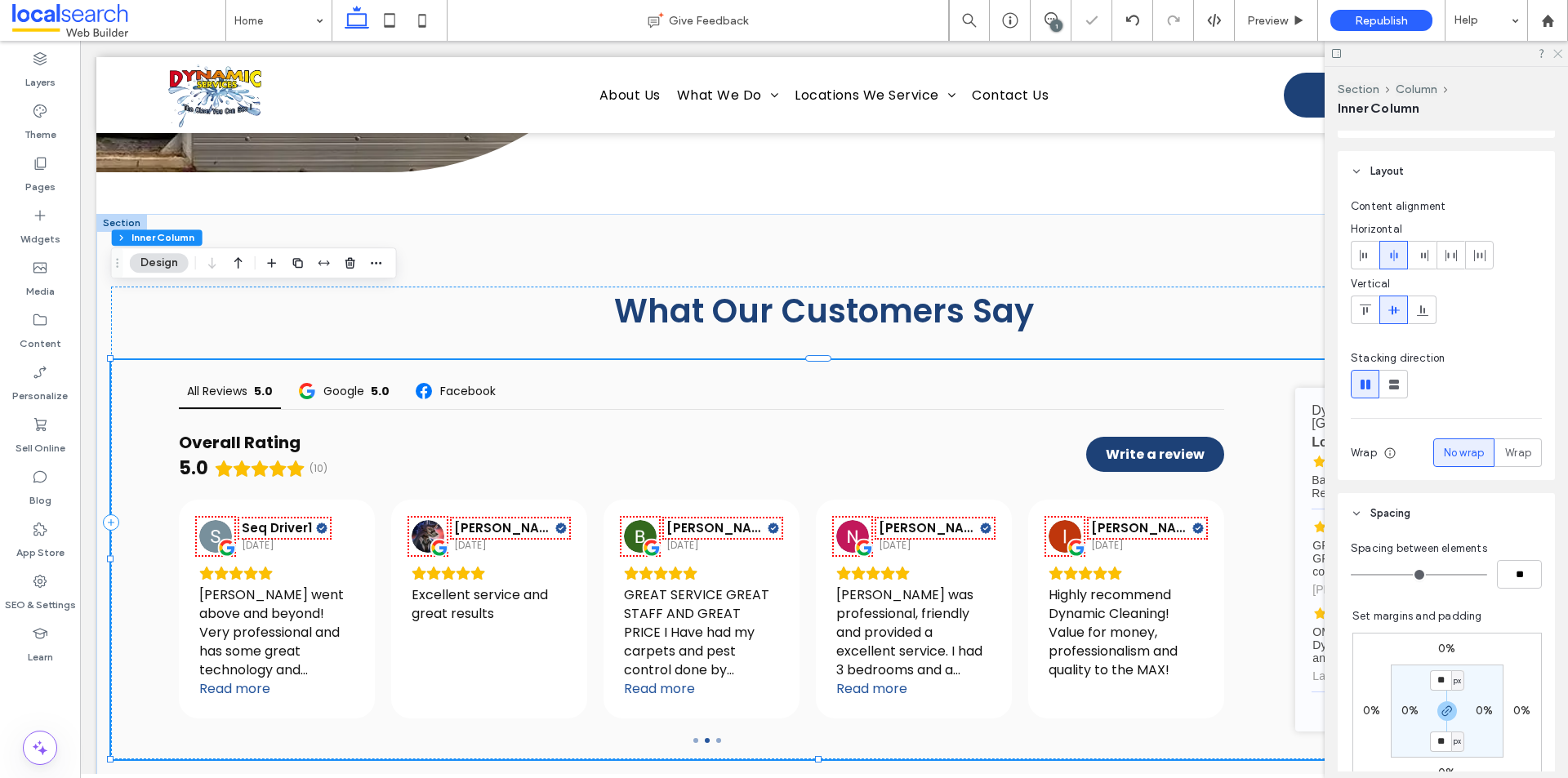
click at [1559, 53] on use at bounding box center [1558, 55] width 9 height 9
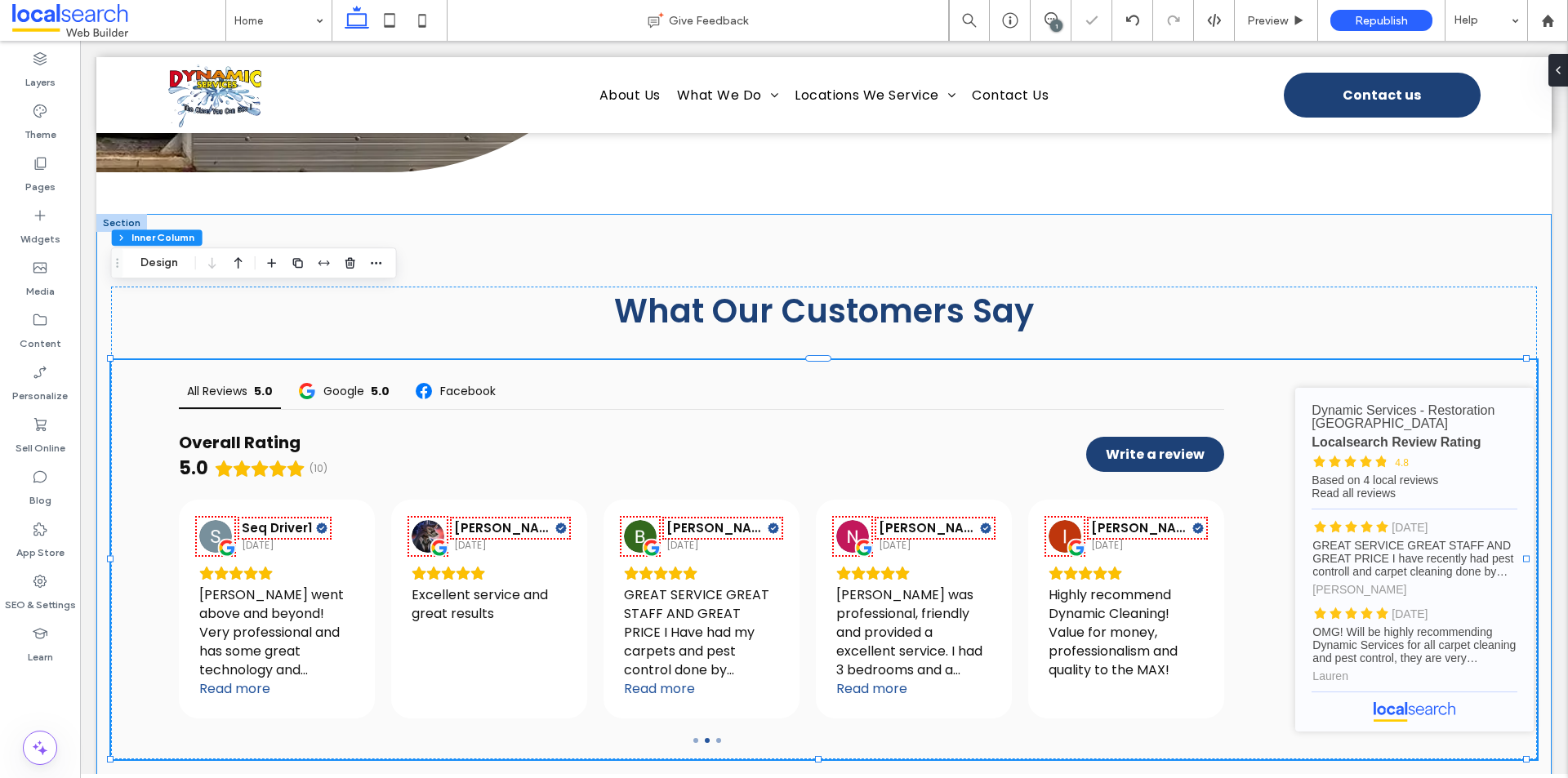
click at [1316, 214] on div "What Our Customers Say All Reviews 5.0 Google 5.0 Facebook Overall Rating 5.0 (…" at bounding box center [824, 523] width 1455 height 618
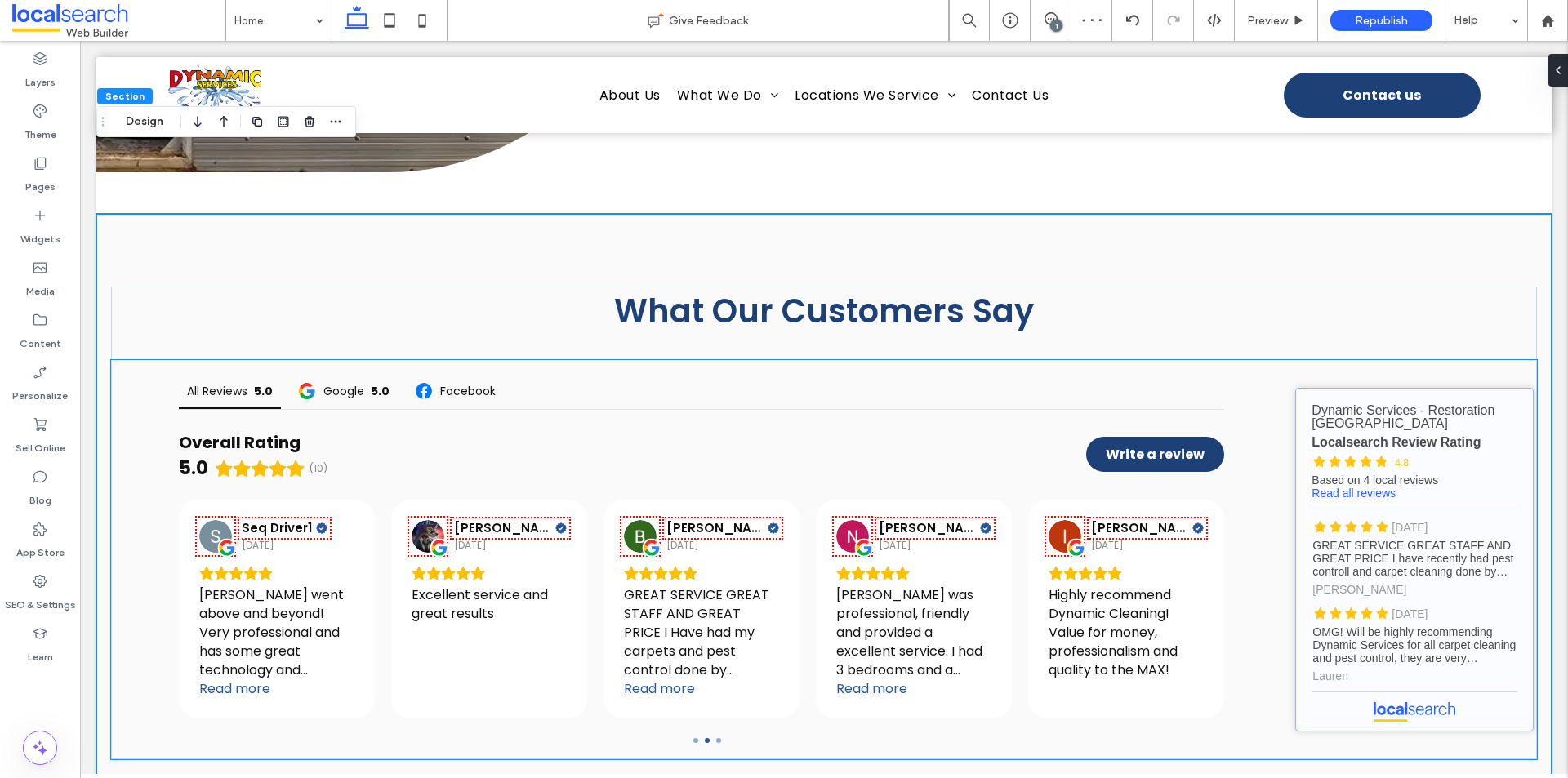
click at [1295, 454] on link "Dynamic Services - Restoration [GEOGRAPHIC_DATA] - Localsearch reviews" at bounding box center [1414, 559] width 238 height 343
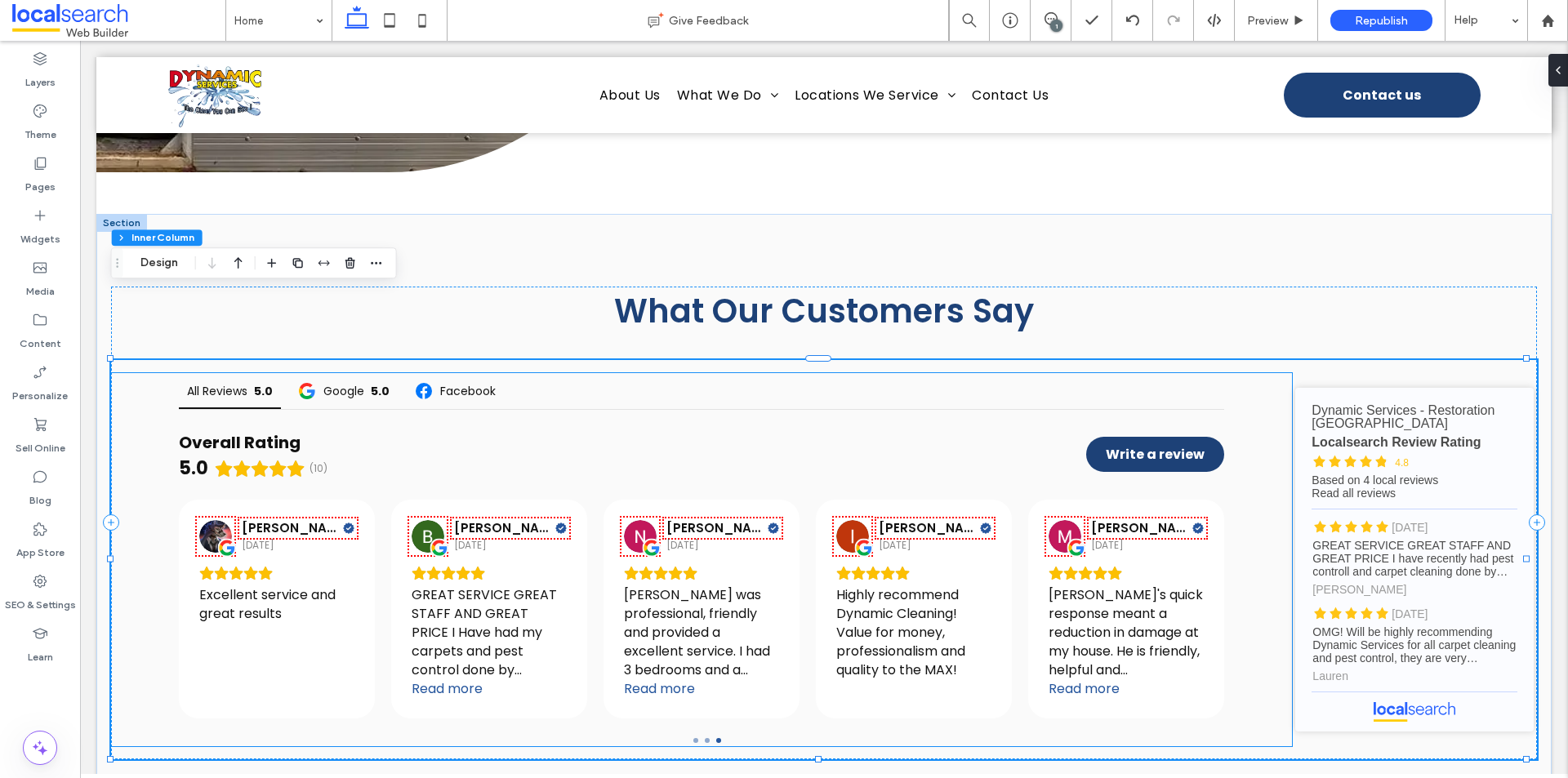
click at [1265, 437] on div "All Reviews 5.0 Google 5.0 Facebook Overall Rating 5.0 (10) Write a review [PER…" at bounding box center [701, 559] width 1182 height 373
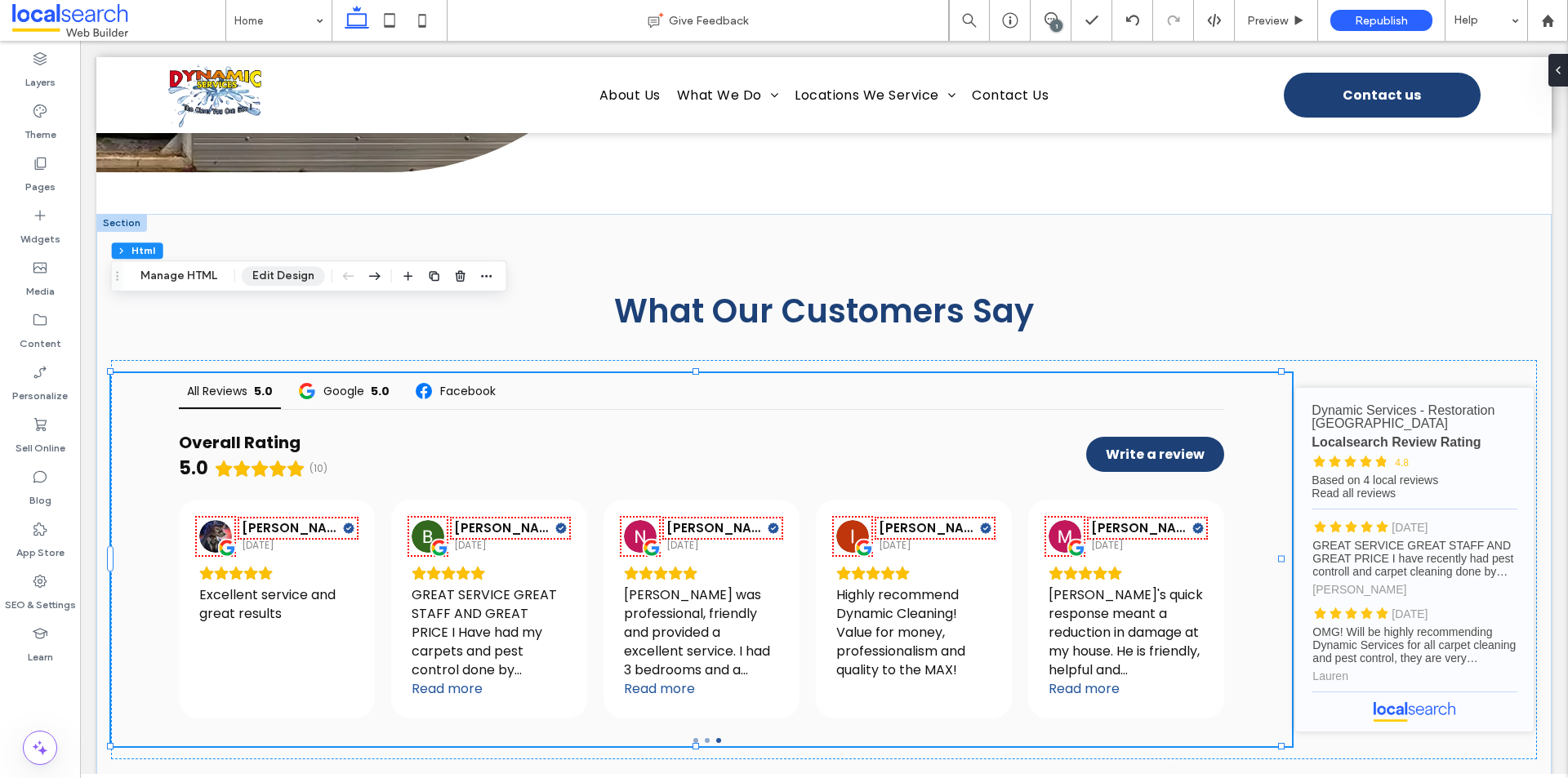
click at [267, 275] on button "Edit Design" at bounding box center [283, 275] width 83 height 20
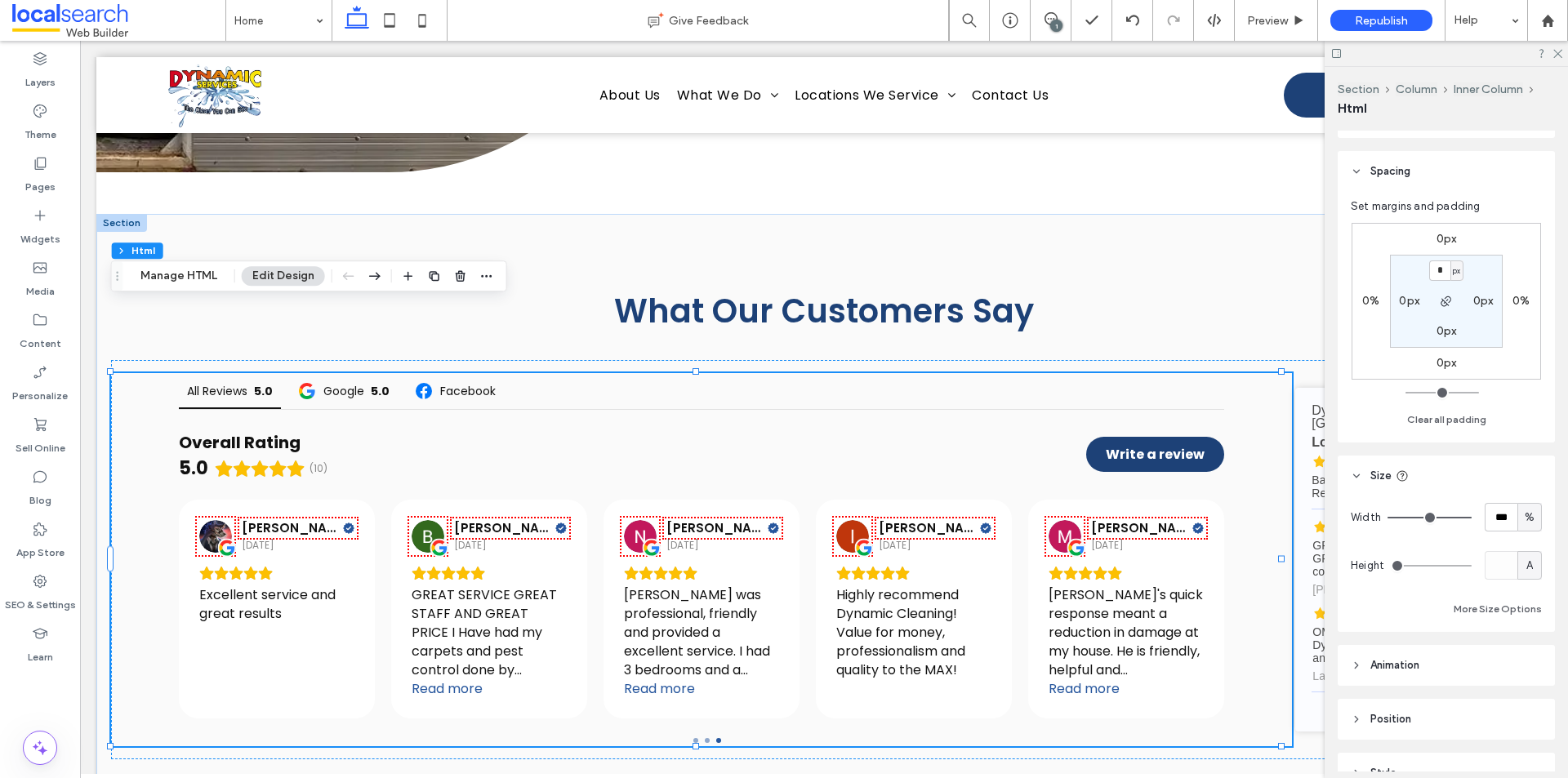
type input "**"
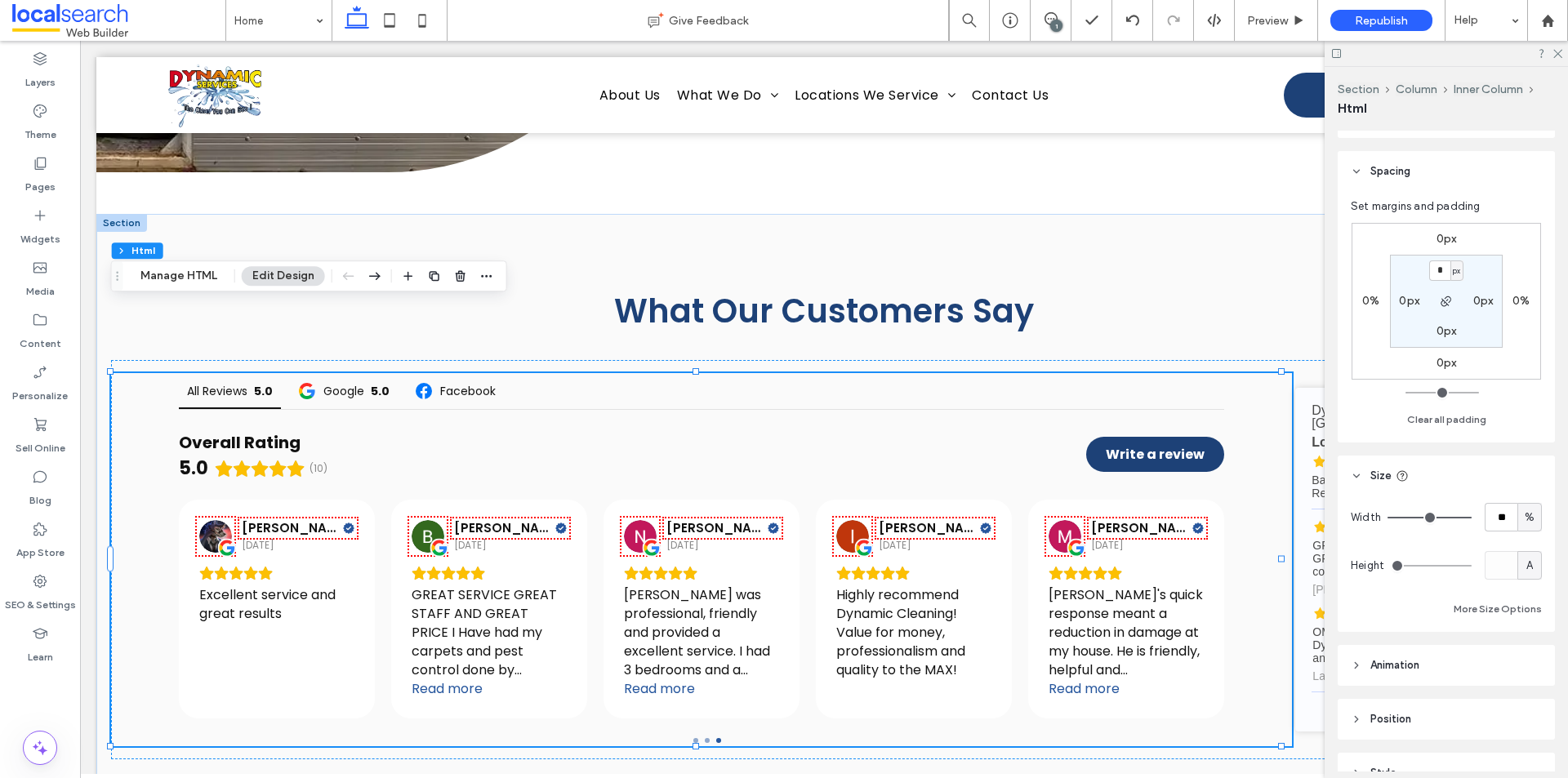
type input "**"
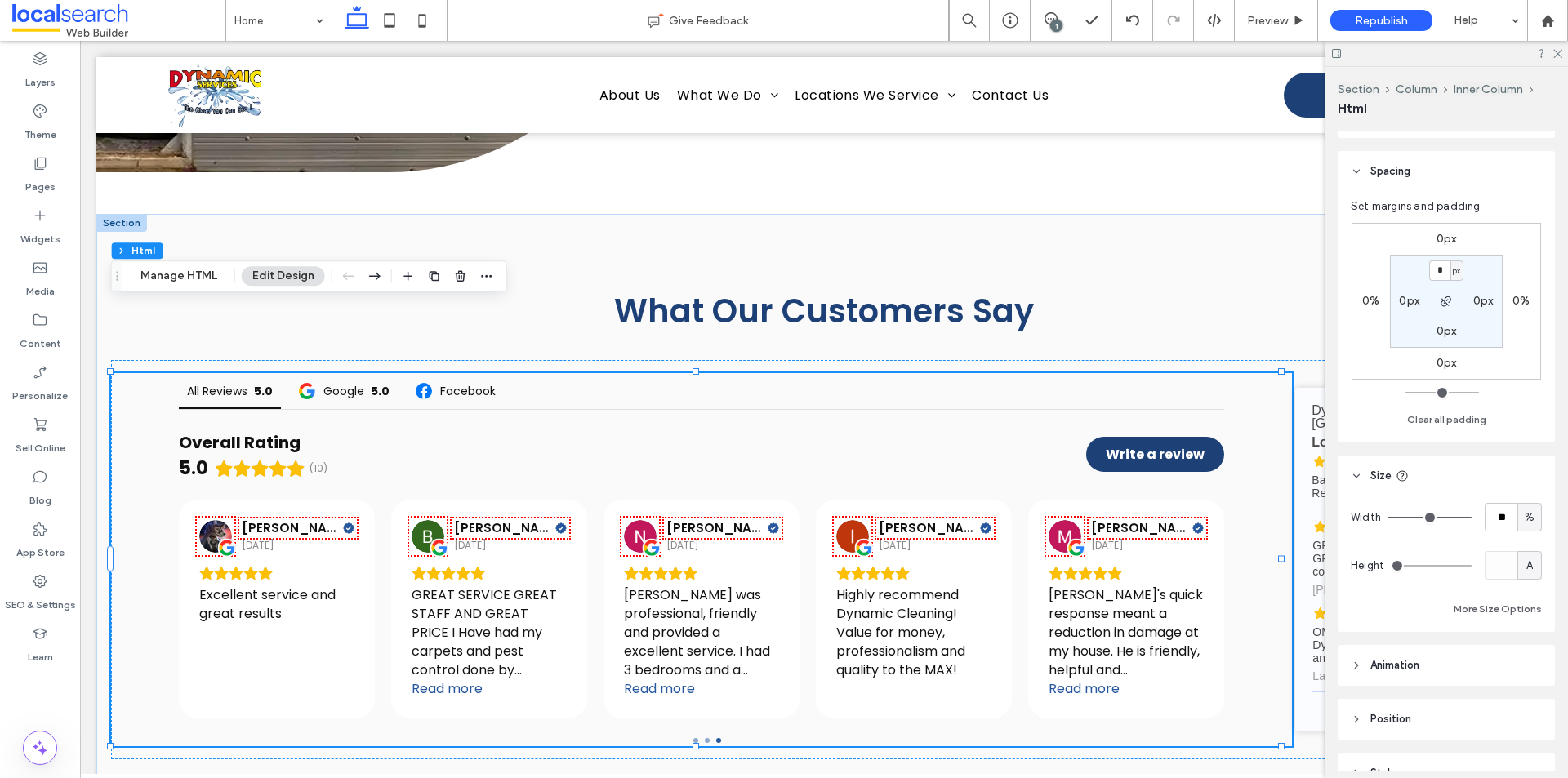
type input "**"
click at [1447, 517] on input "range" at bounding box center [1429, 517] width 84 height 2
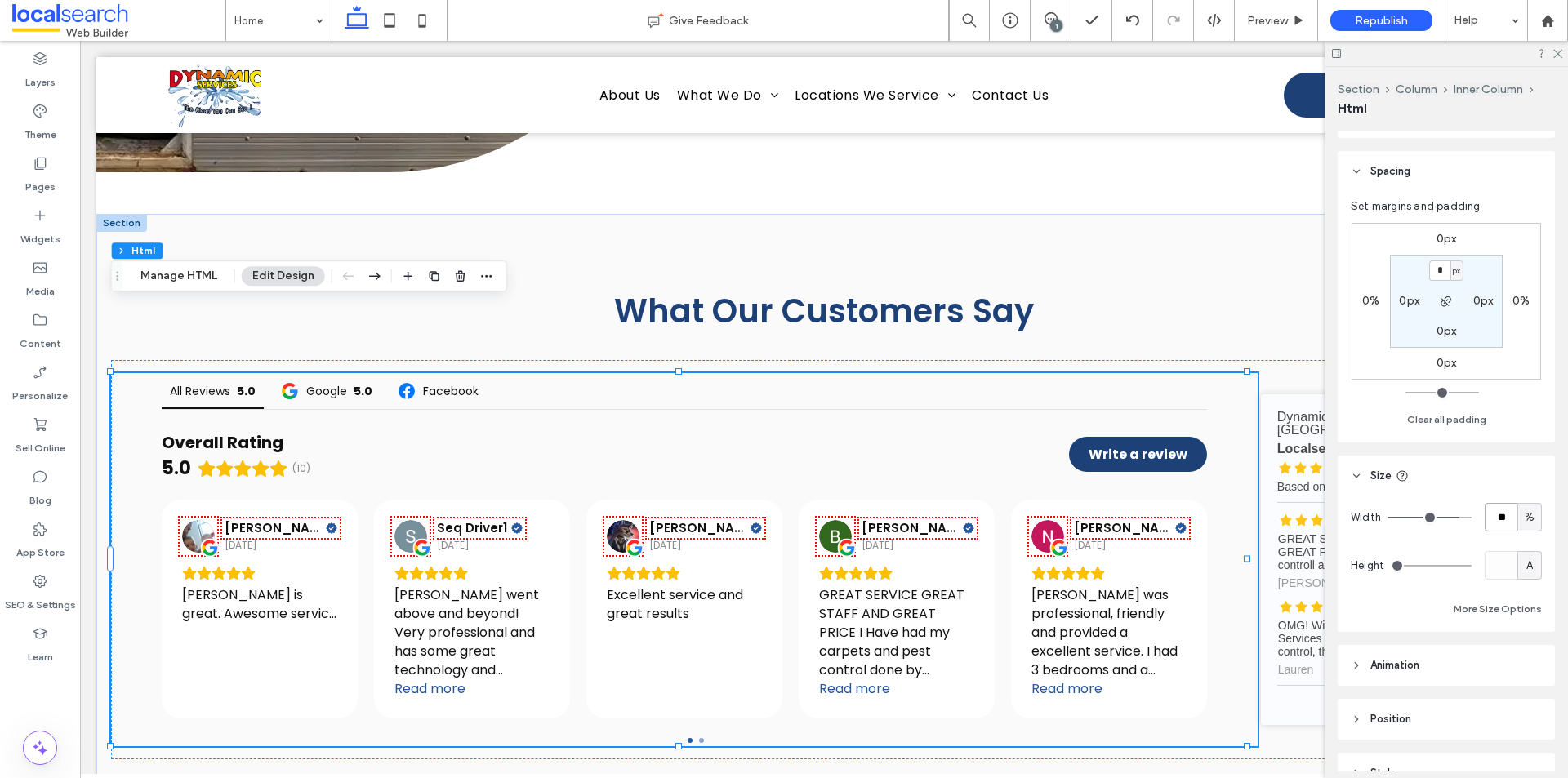
click at [1487, 516] on input "**" at bounding box center [1501, 516] width 33 height 29
type input "**"
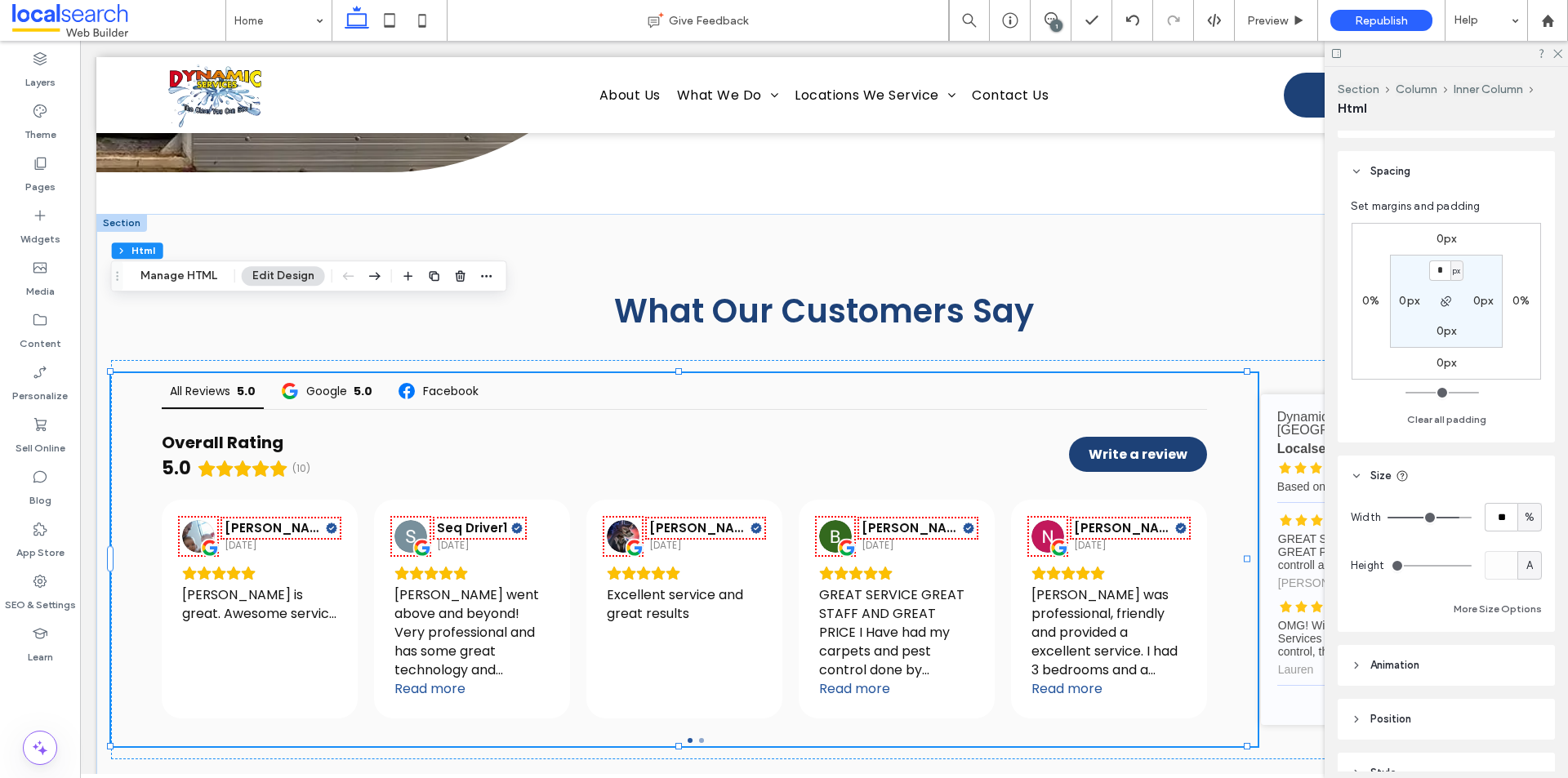
type input "**"
type input "***"
drag, startPoint x: 1451, startPoint y: 519, endPoint x: 1482, endPoint y: 508, distance: 32.9
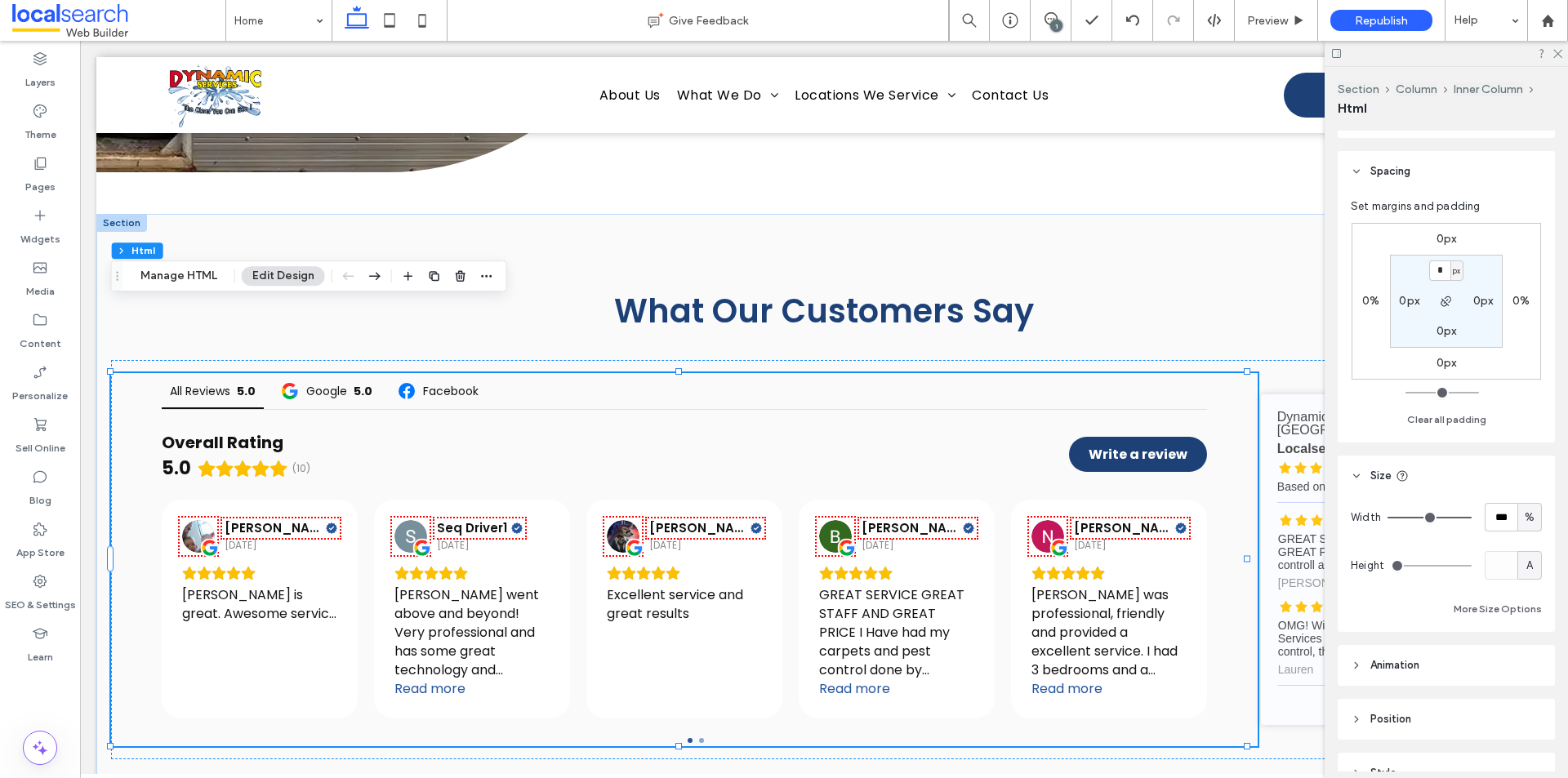
type input "***"
click at [1472, 516] on input "range" at bounding box center [1429, 517] width 84 height 2
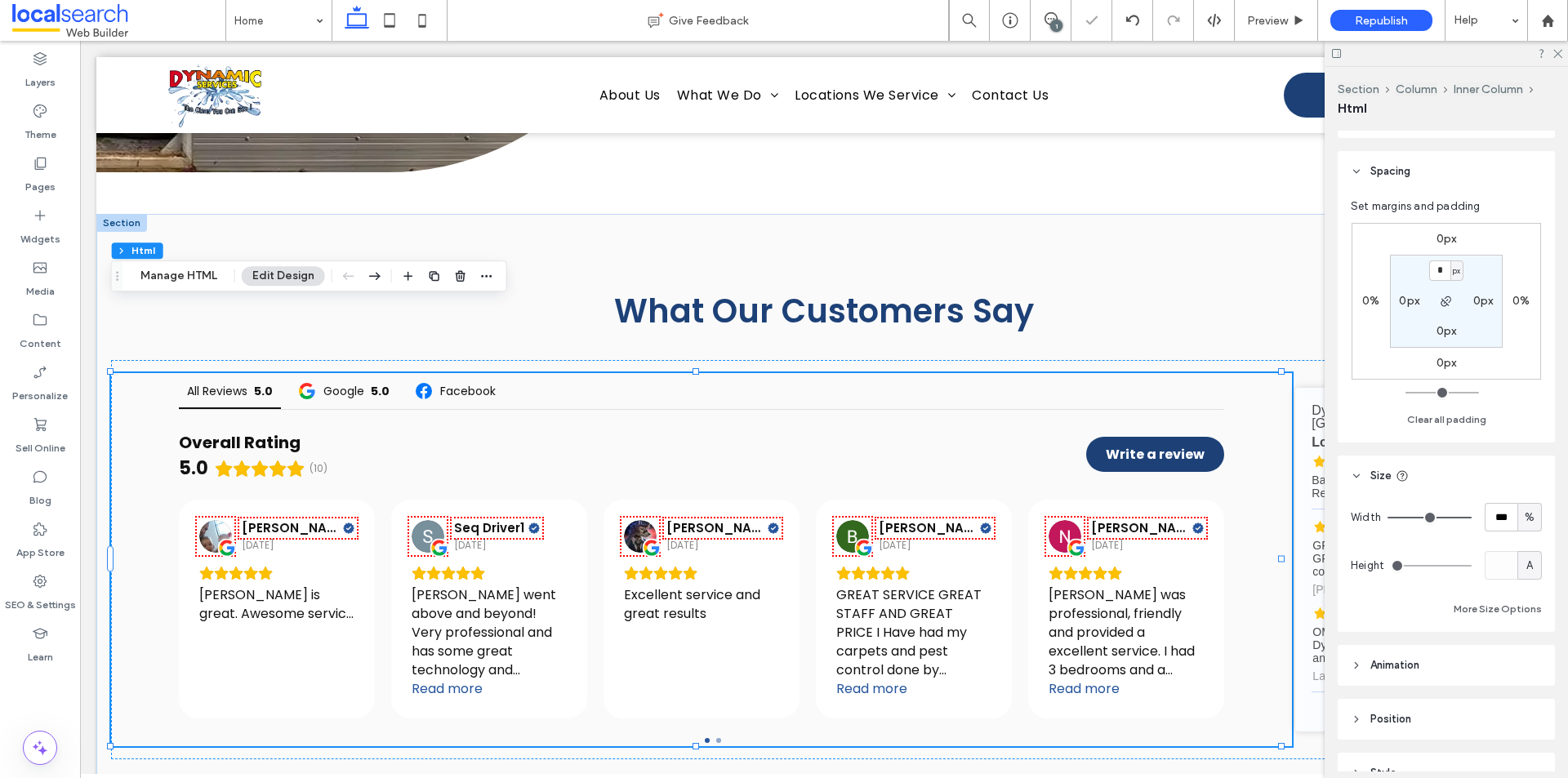
click at [1519, 296] on label "0%" at bounding box center [1521, 301] width 17 height 14
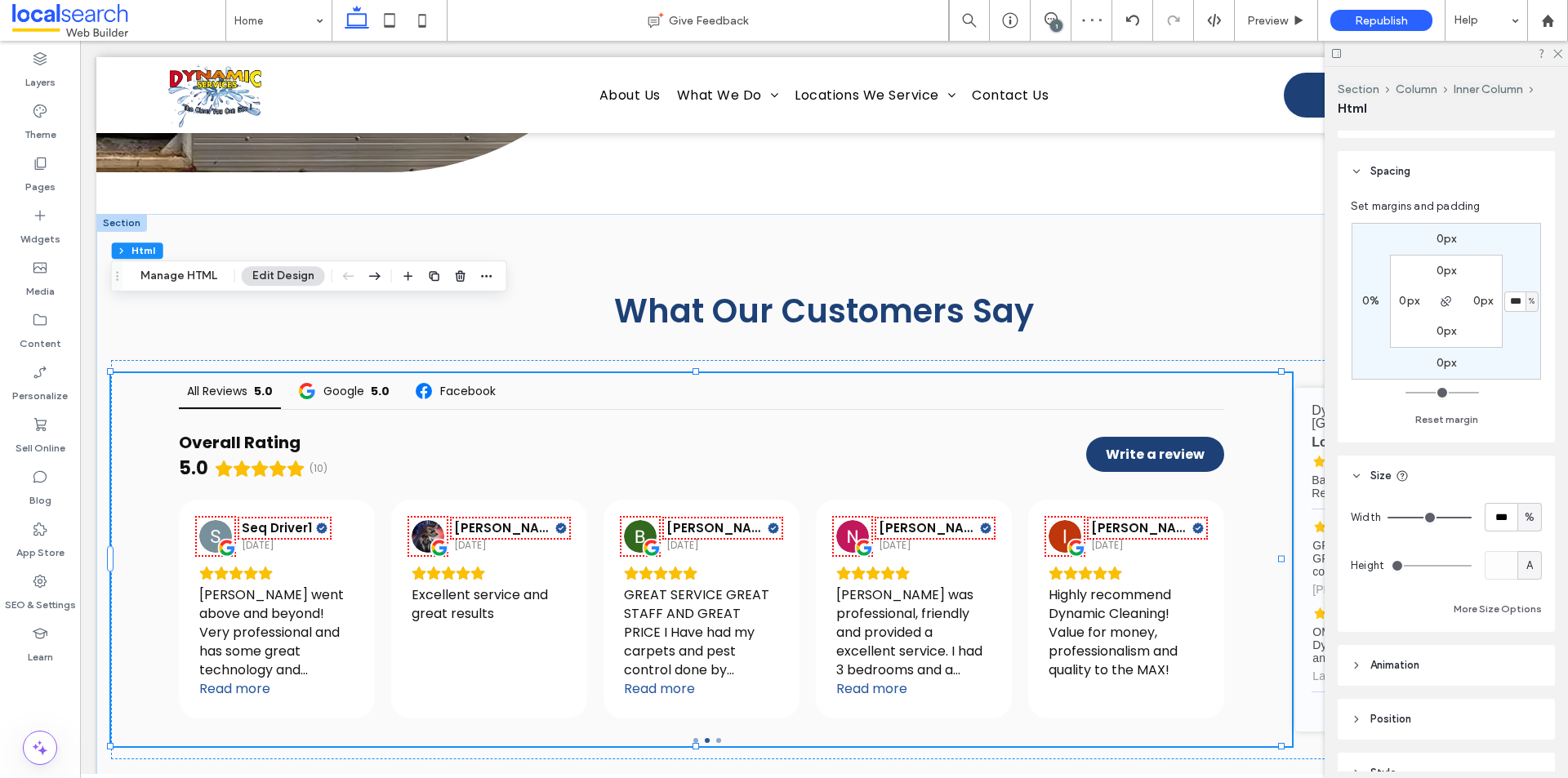
type input "***"
type input "*"
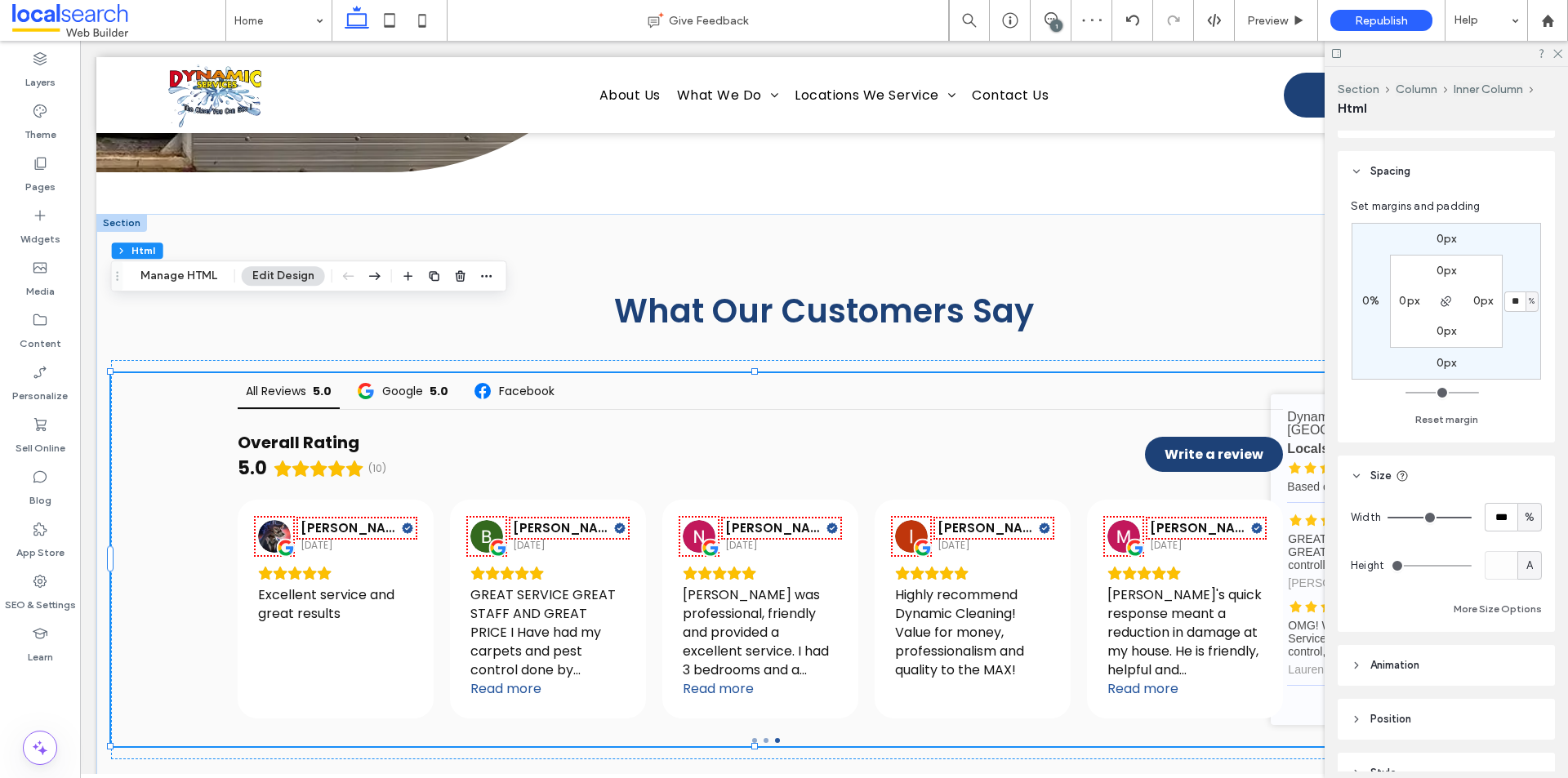
type input "*"
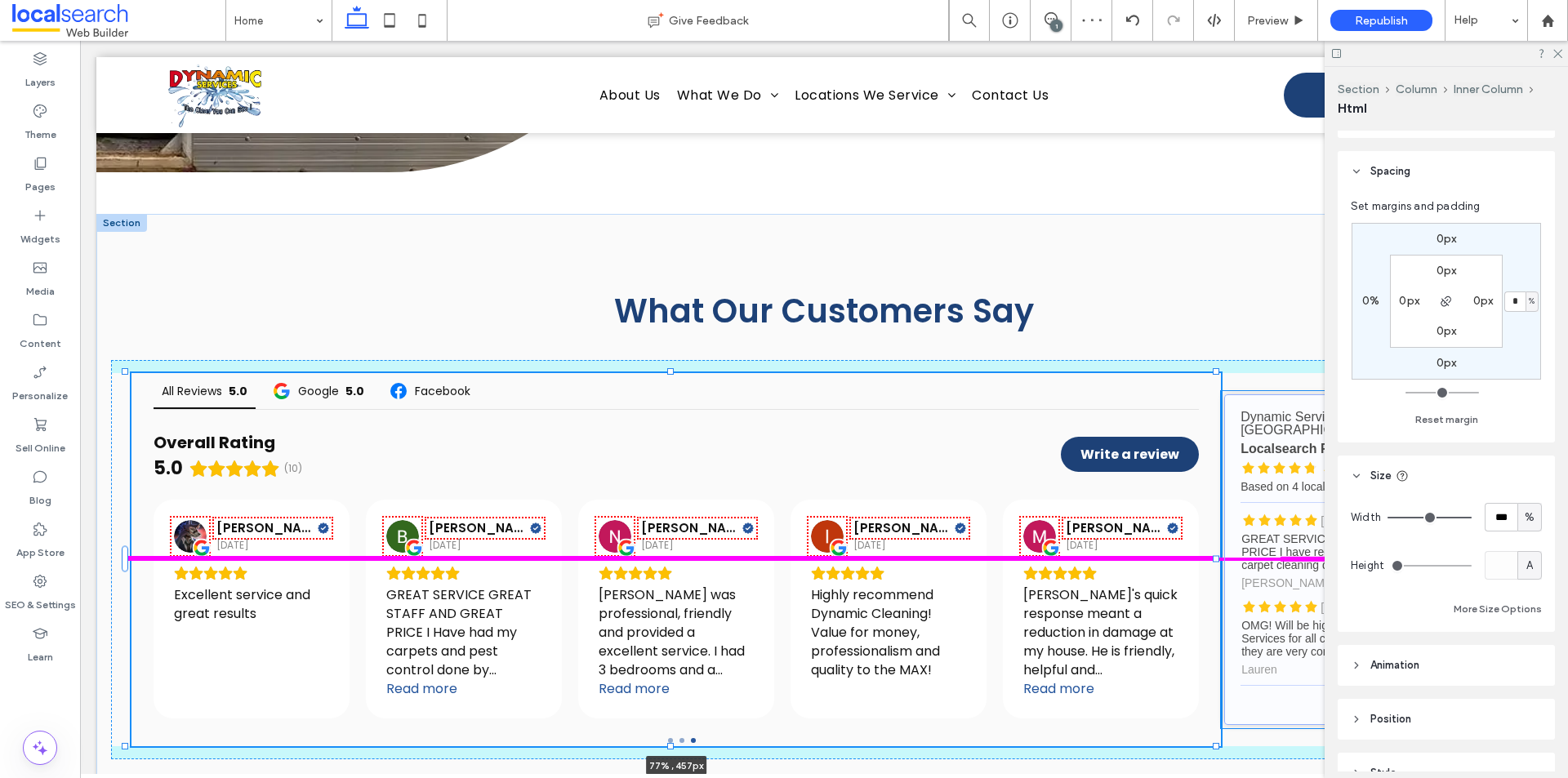
drag, startPoint x: 1282, startPoint y: 490, endPoint x: 1242, endPoint y: 496, distance: 40.4
click at [1242, 496] on div "What Our Customers Say All Reviews 5.0 Google 5.0 Facebook Overall Rating 5.0 (…" at bounding box center [824, 523] width 1455 height 618
type input "**"
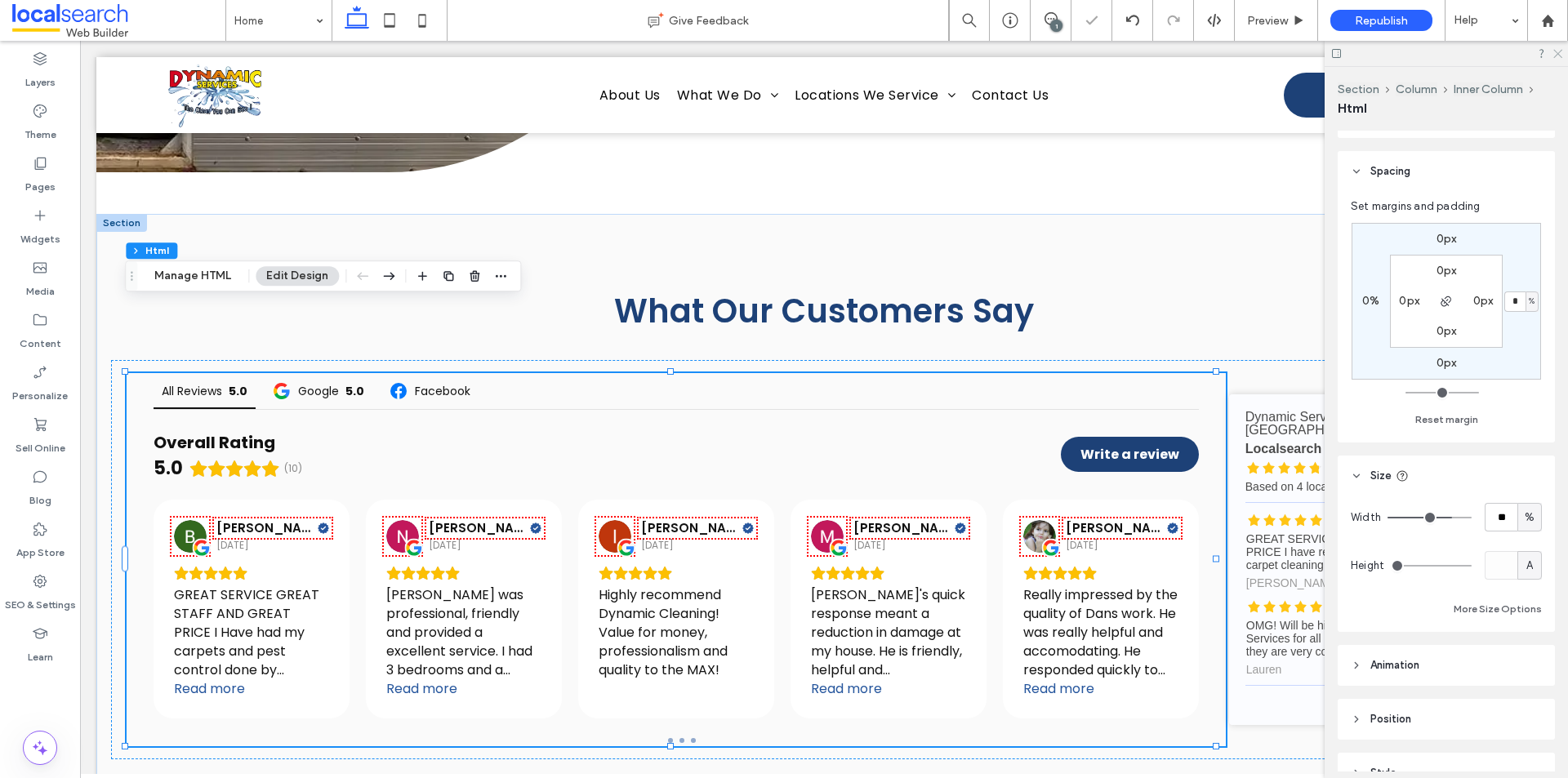
click at [1557, 52] on use at bounding box center [1558, 55] width 9 height 9
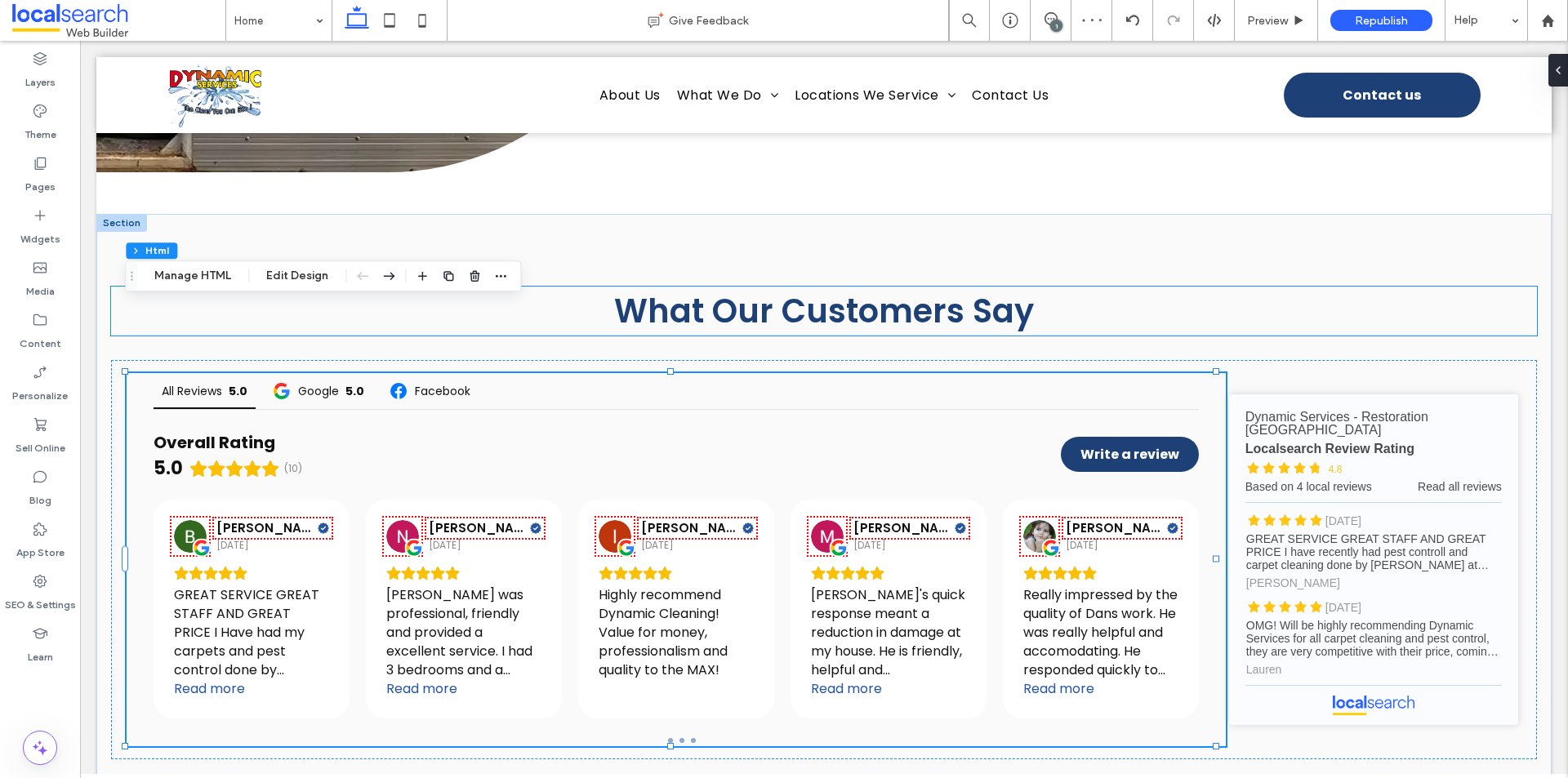
click at [1390, 287] on div "What Our Customers Say" at bounding box center [824, 311] width 1426 height 49
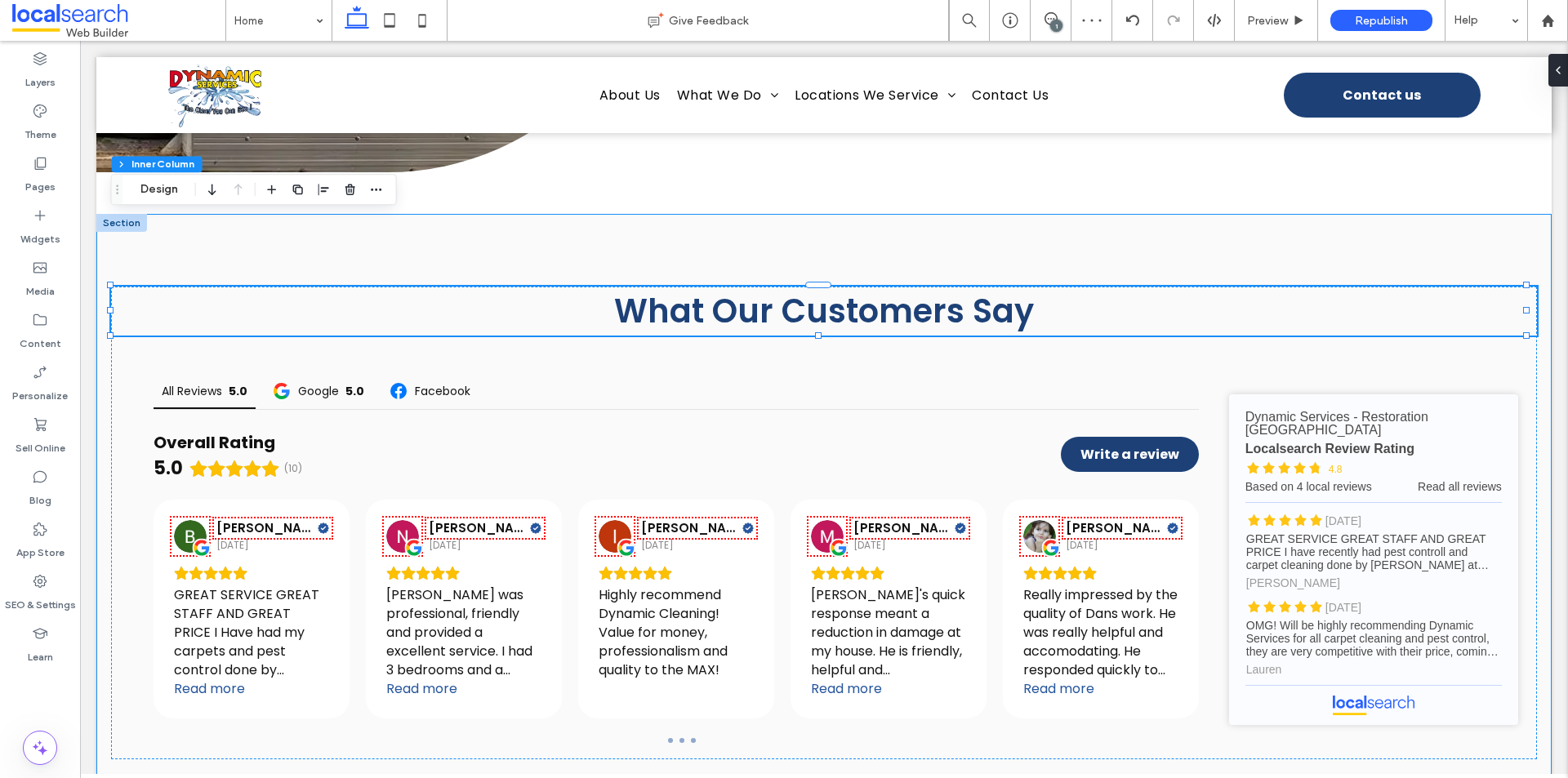
click at [1310, 734] on div "What Our Customers Say All Reviews 5.0 Google 5.0 Facebook Overall Rating 5.0 (…" at bounding box center [824, 523] width 1455 height 618
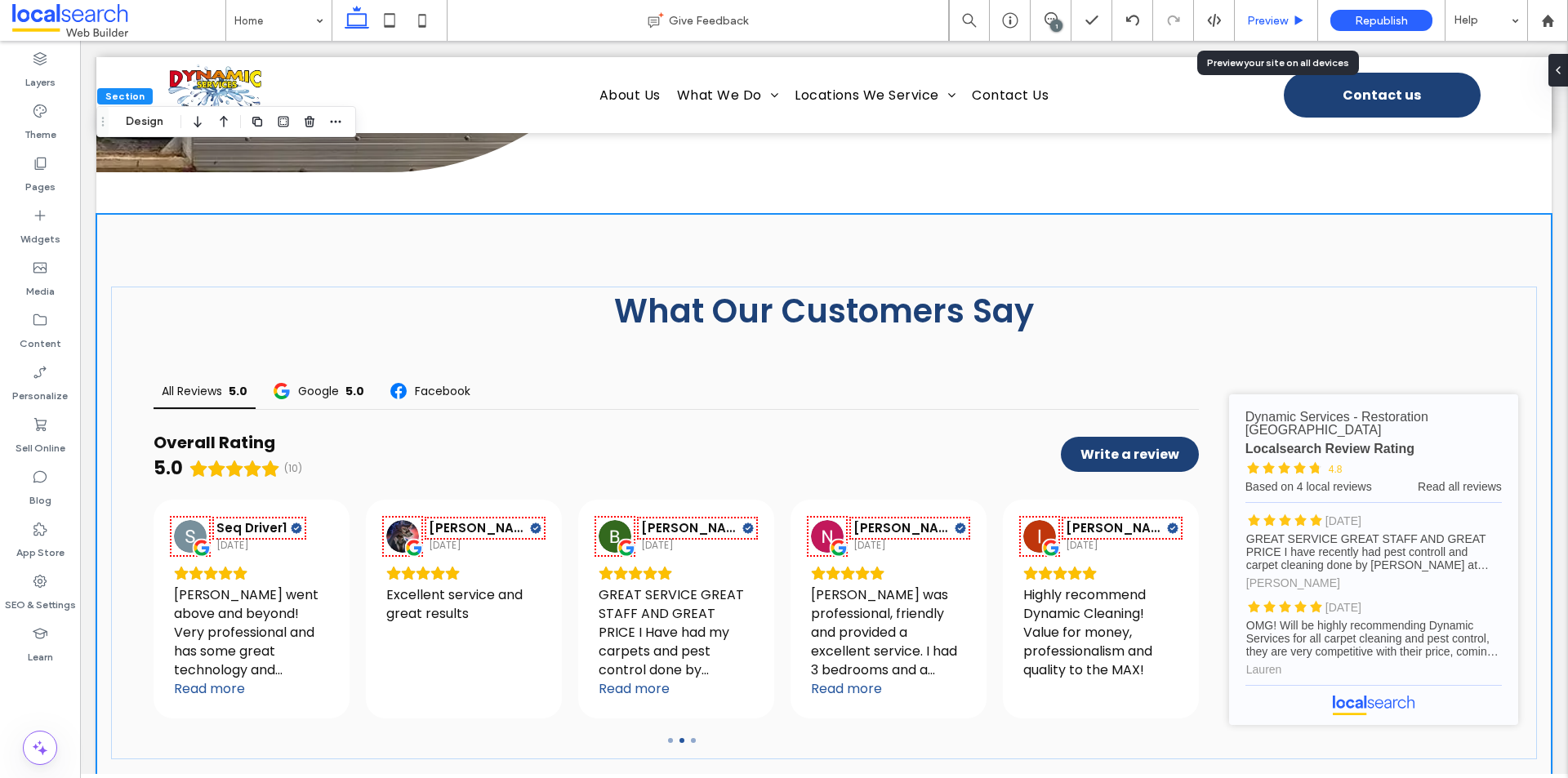
click at [1247, 9] on div "Preview" at bounding box center [1276, 20] width 83 height 41
click at [1264, 12] on div "Preview" at bounding box center [1276, 20] width 83 height 41
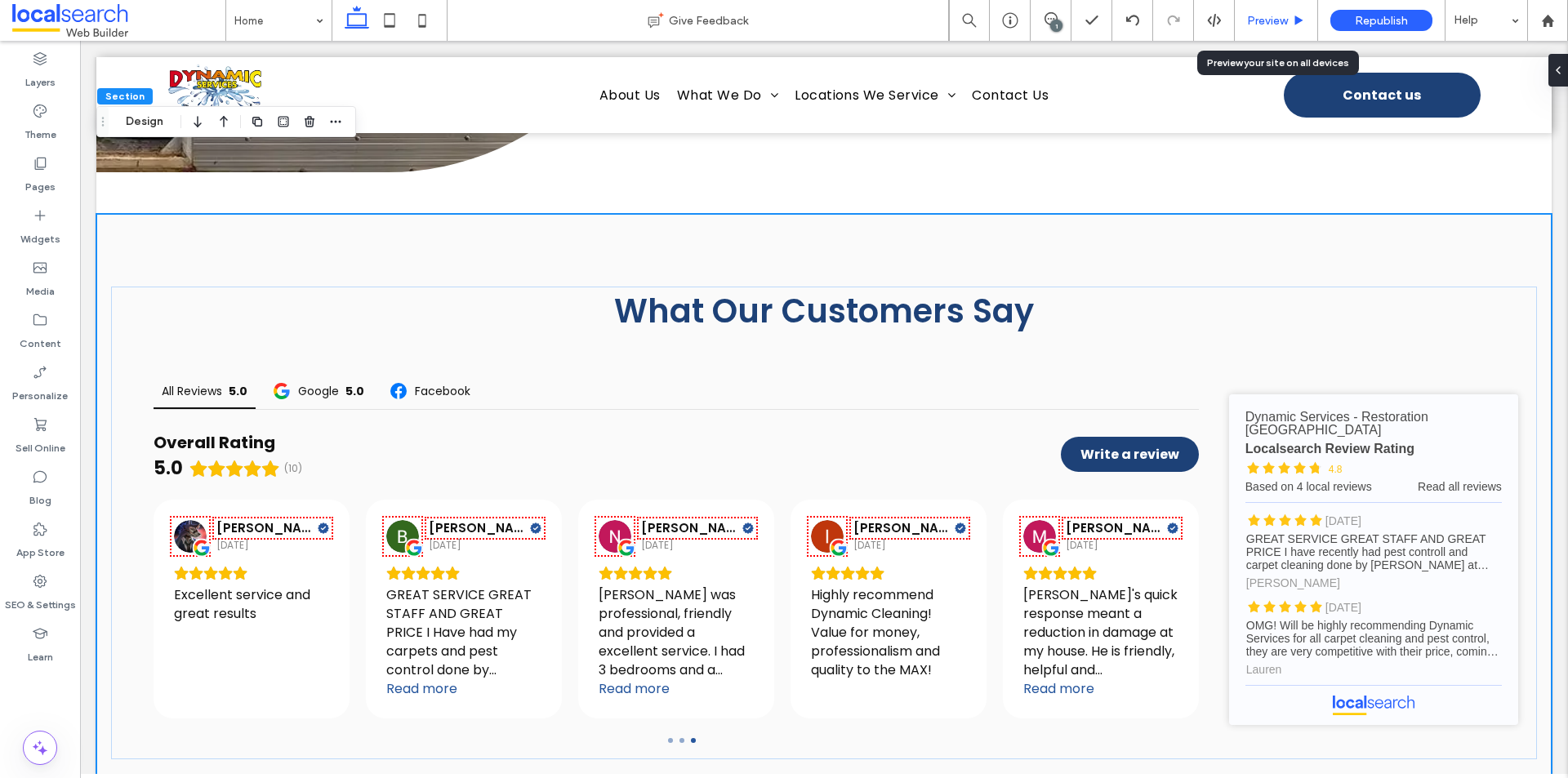
click at [1272, 23] on span "Preview" at bounding box center [1267, 20] width 41 height 14
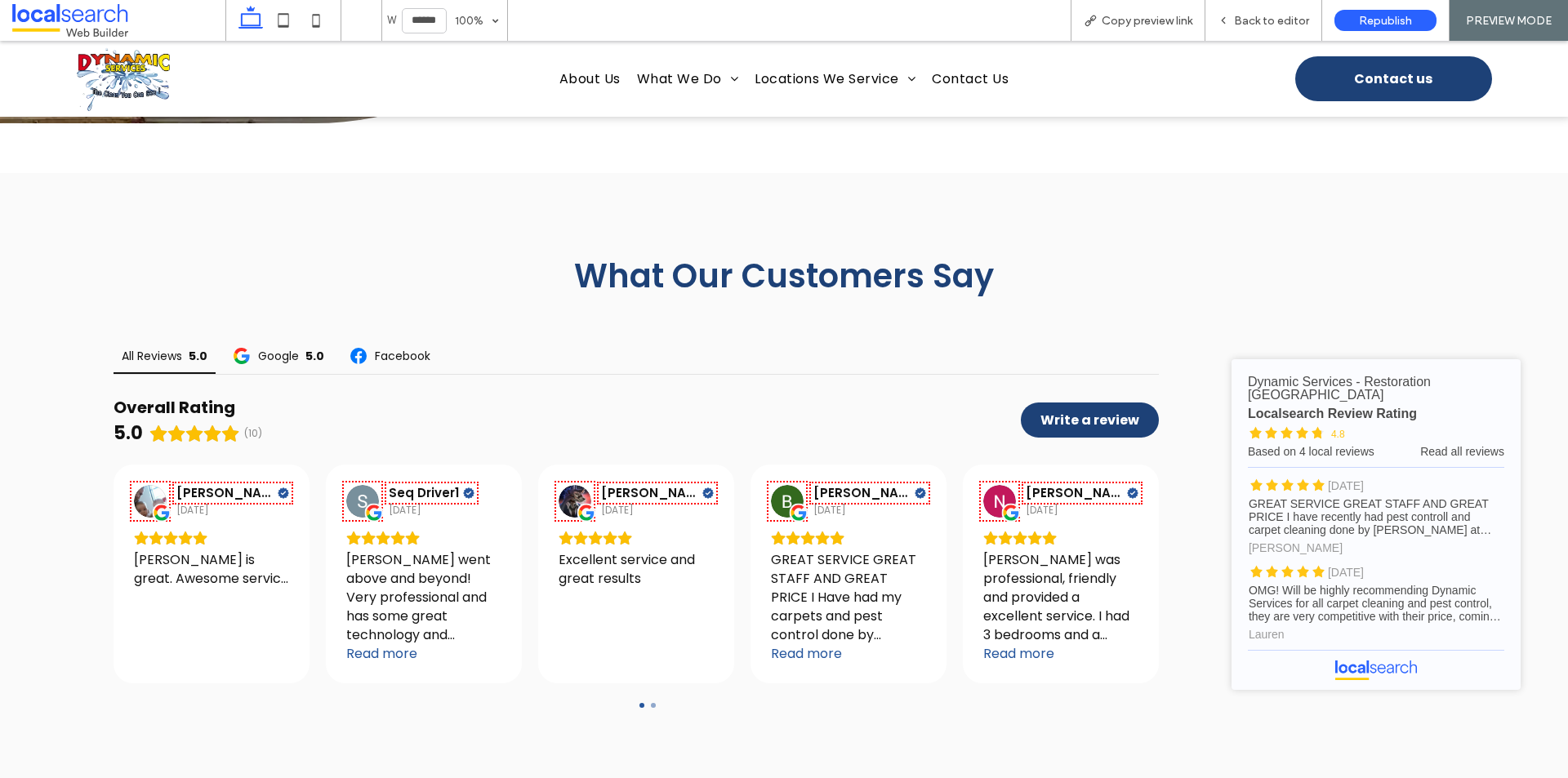
click at [1272, 23] on span "Back to editor" at bounding box center [1271, 20] width 75 height 14
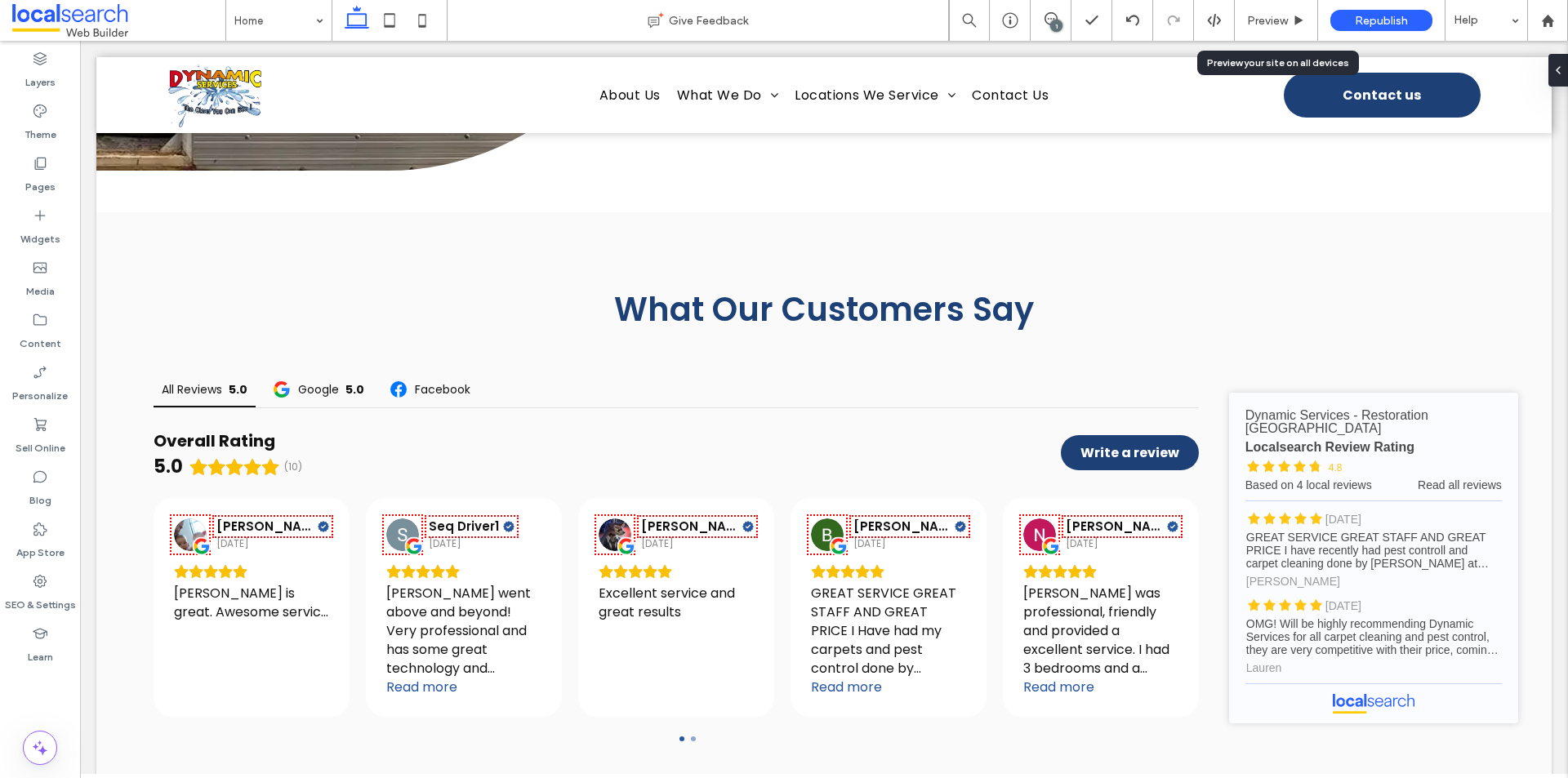
scroll to position [5083, 0]
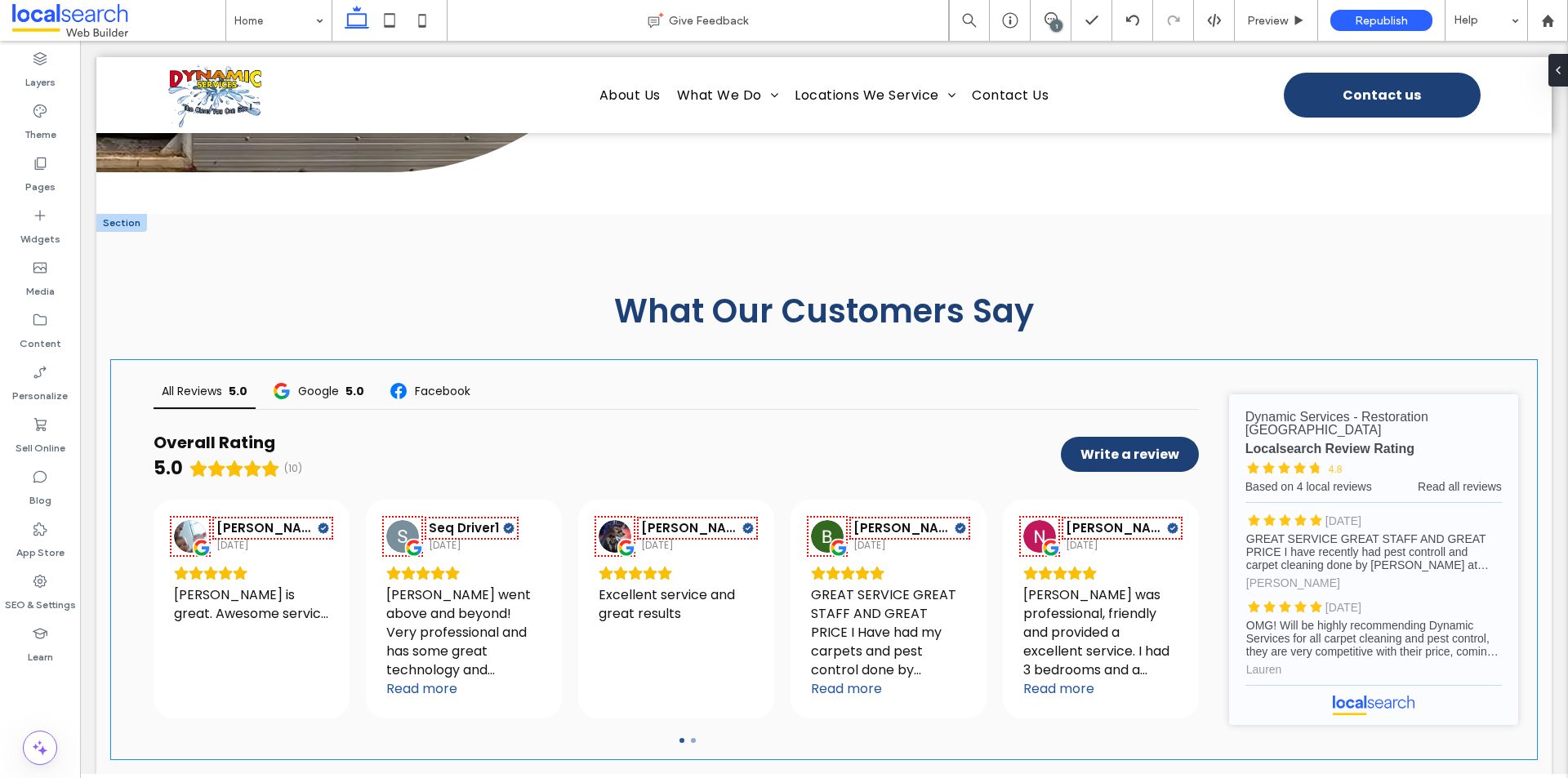
click at [961, 409] on div "Overall Rating 5.0 (10) Write a review" at bounding box center [676, 446] width 1046 height 74
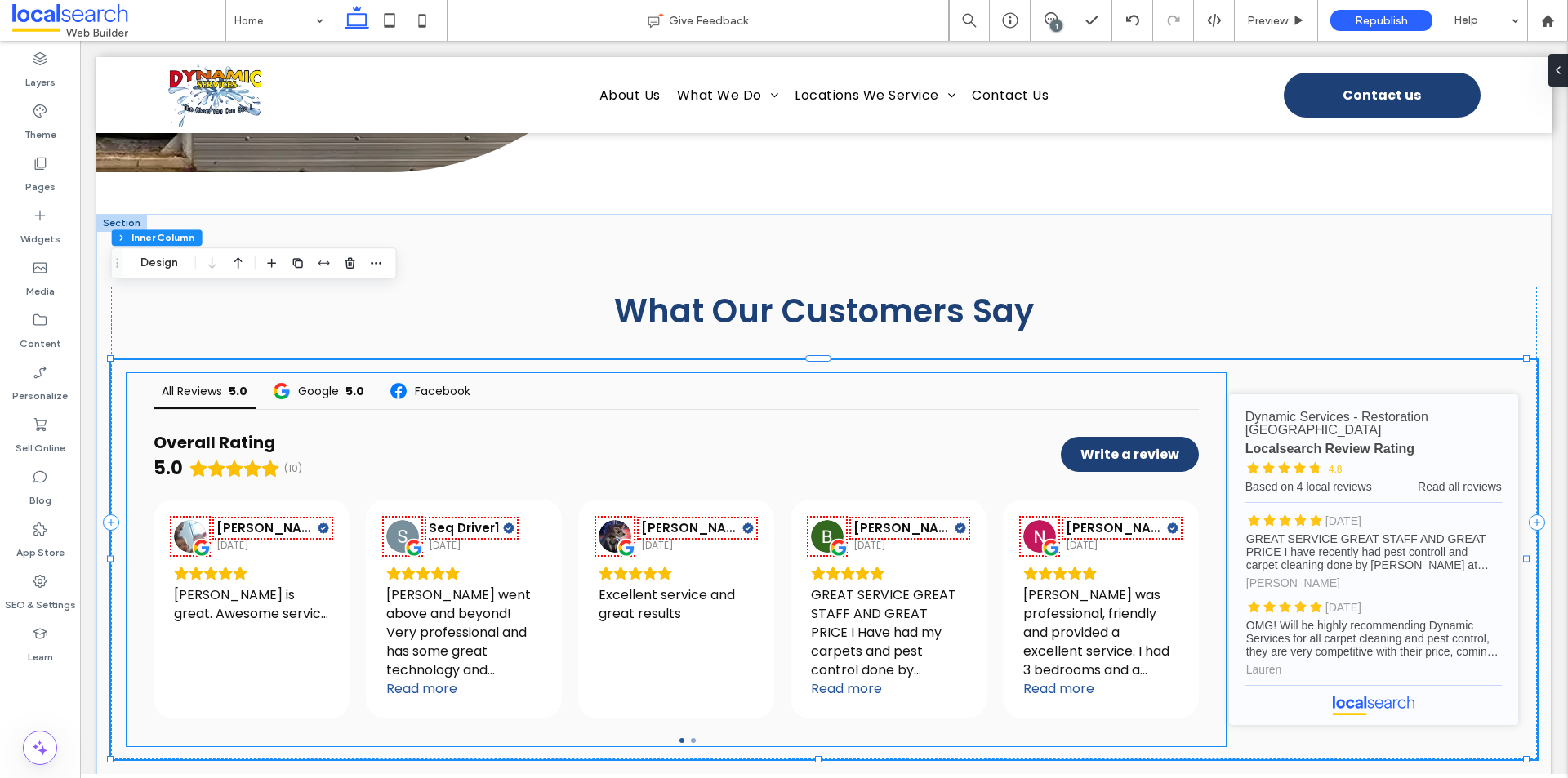
click at [1081, 409] on div "Overall Rating 5.0 (10) Write a review" at bounding box center [676, 446] width 1046 height 74
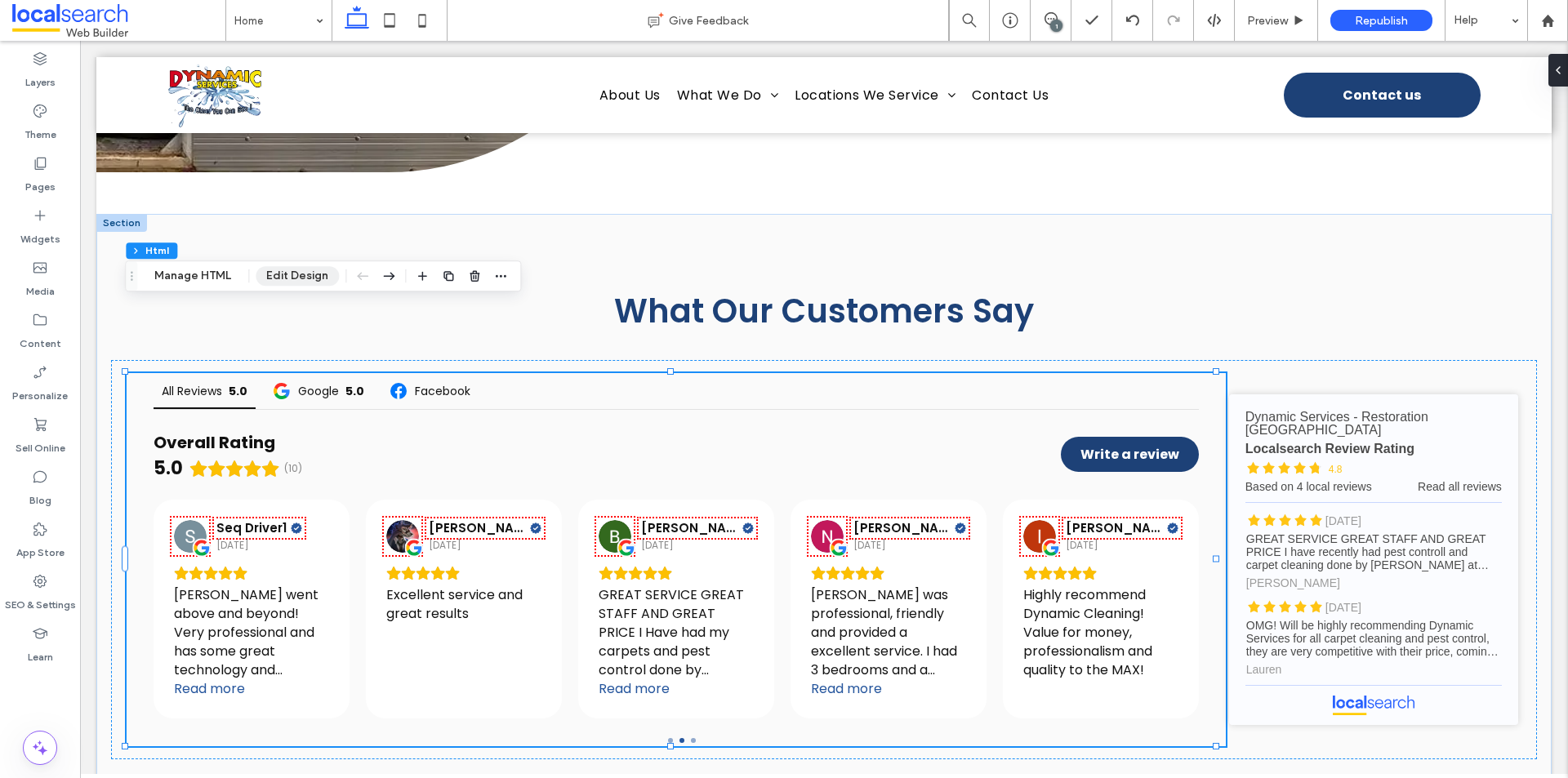
click at [290, 281] on button "Edit Design" at bounding box center [297, 275] width 83 height 20
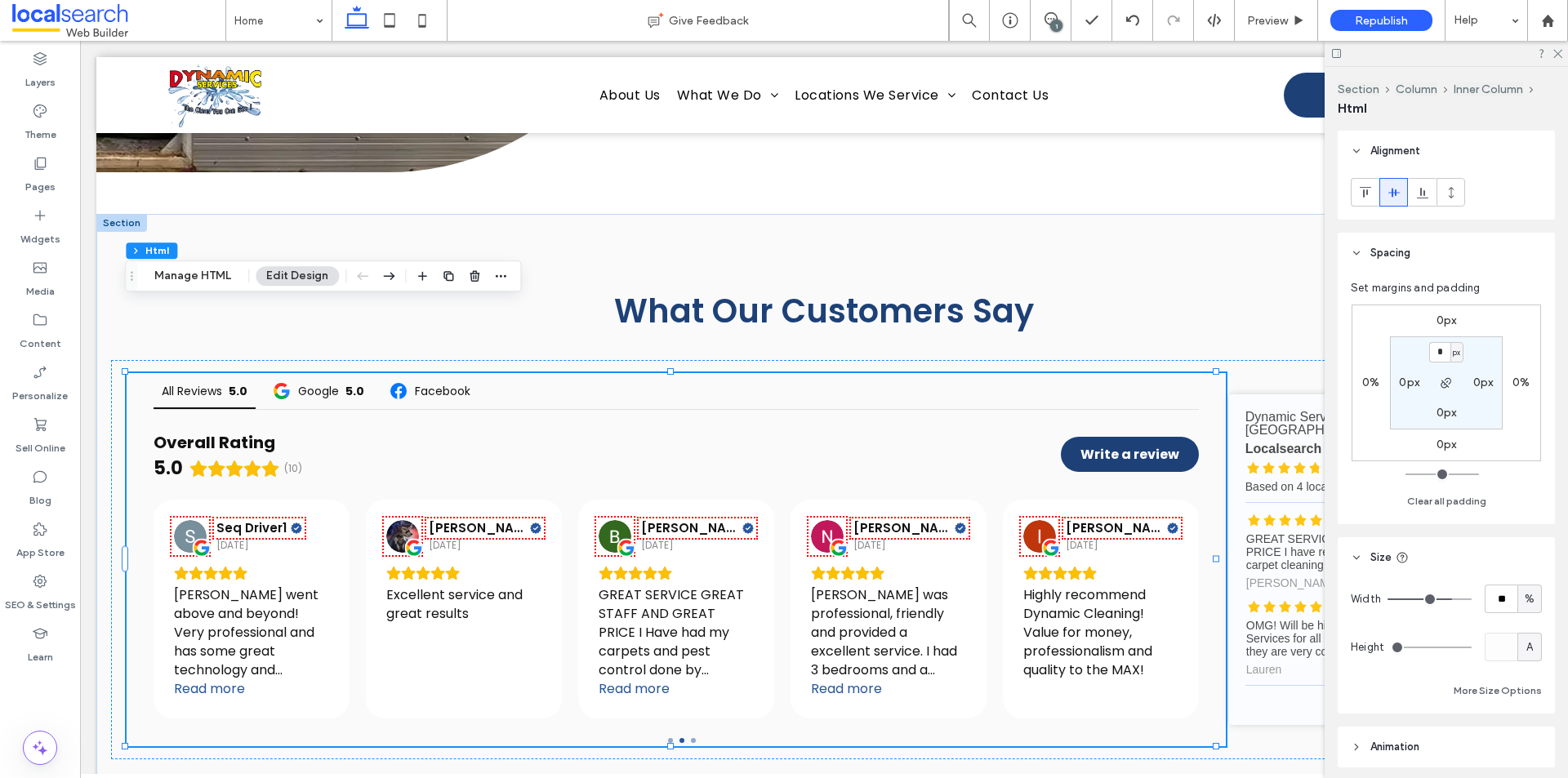
click at [1525, 605] on span "%" at bounding box center [1530, 599] width 10 height 17
click at [1521, 630] on span "px" at bounding box center [1521, 628] width 11 height 17
type input "****"
type input "******"
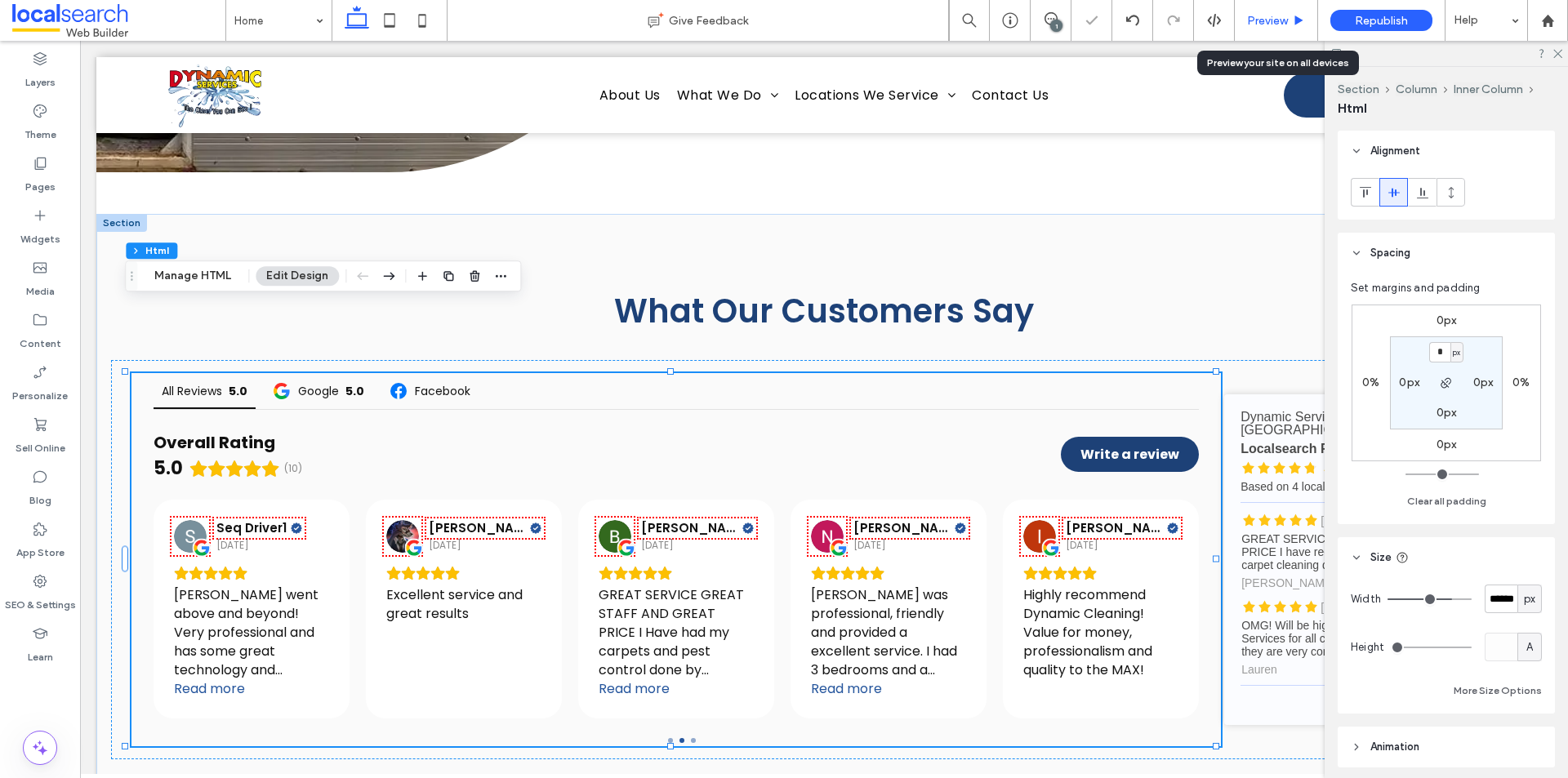
click at [1263, 11] on div "Preview" at bounding box center [1276, 20] width 83 height 41
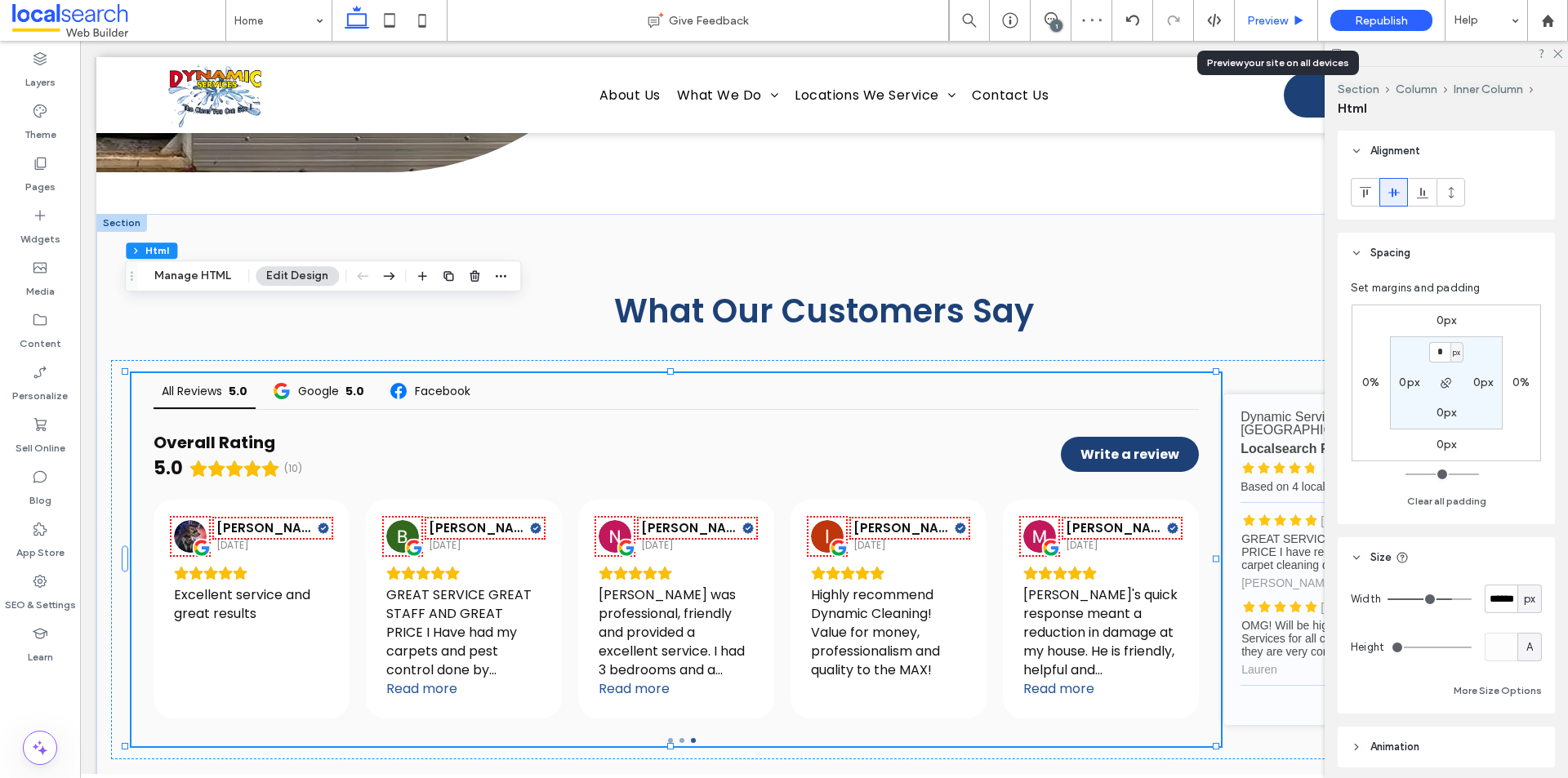
click at [1263, 11] on div "Preview" at bounding box center [1276, 20] width 83 height 41
click at [1260, 16] on span "Preview" at bounding box center [1267, 20] width 41 height 14
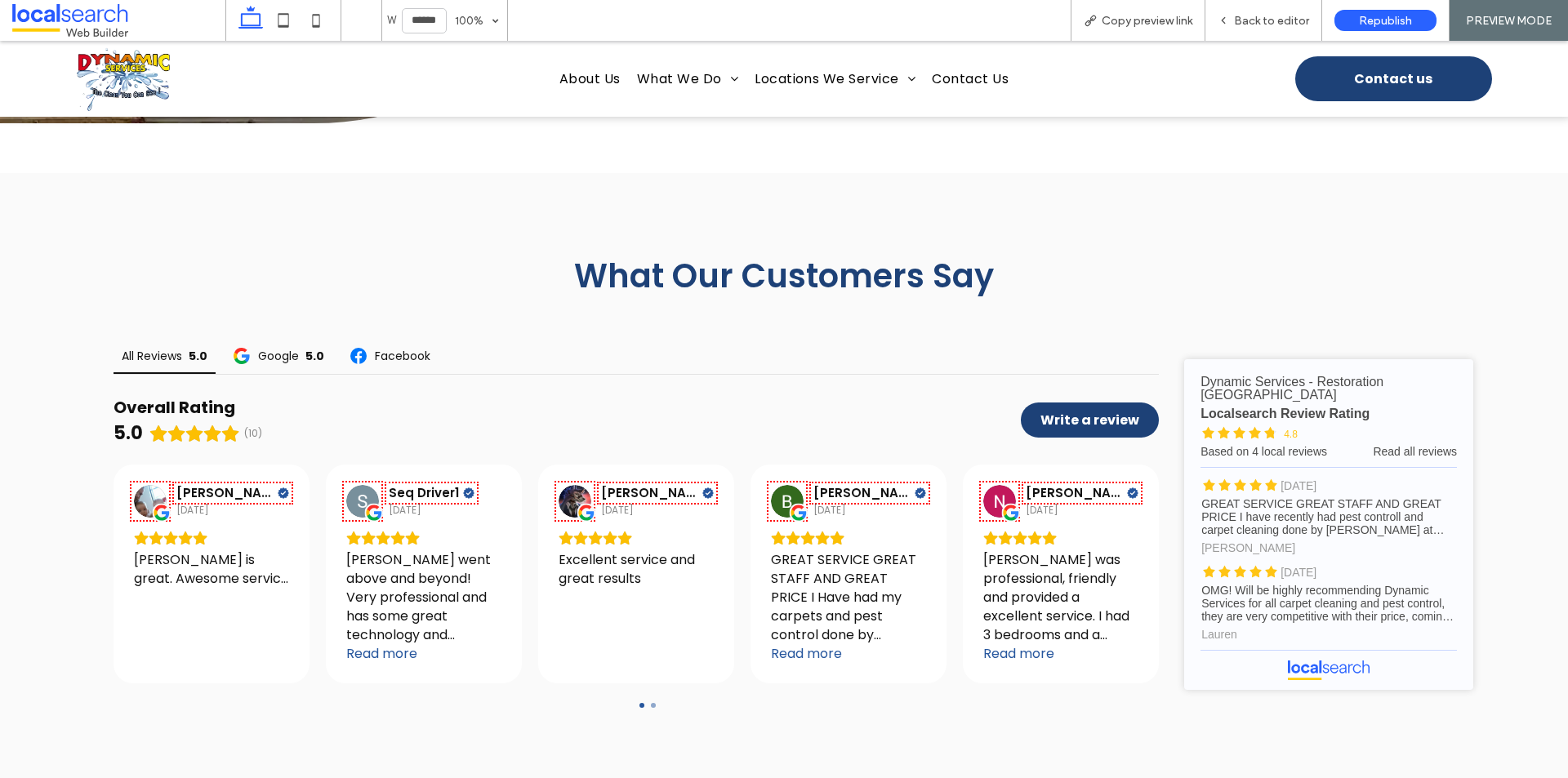
click at [1260, 16] on span "Back to editor" at bounding box center [1271, 20] width 75 height 14
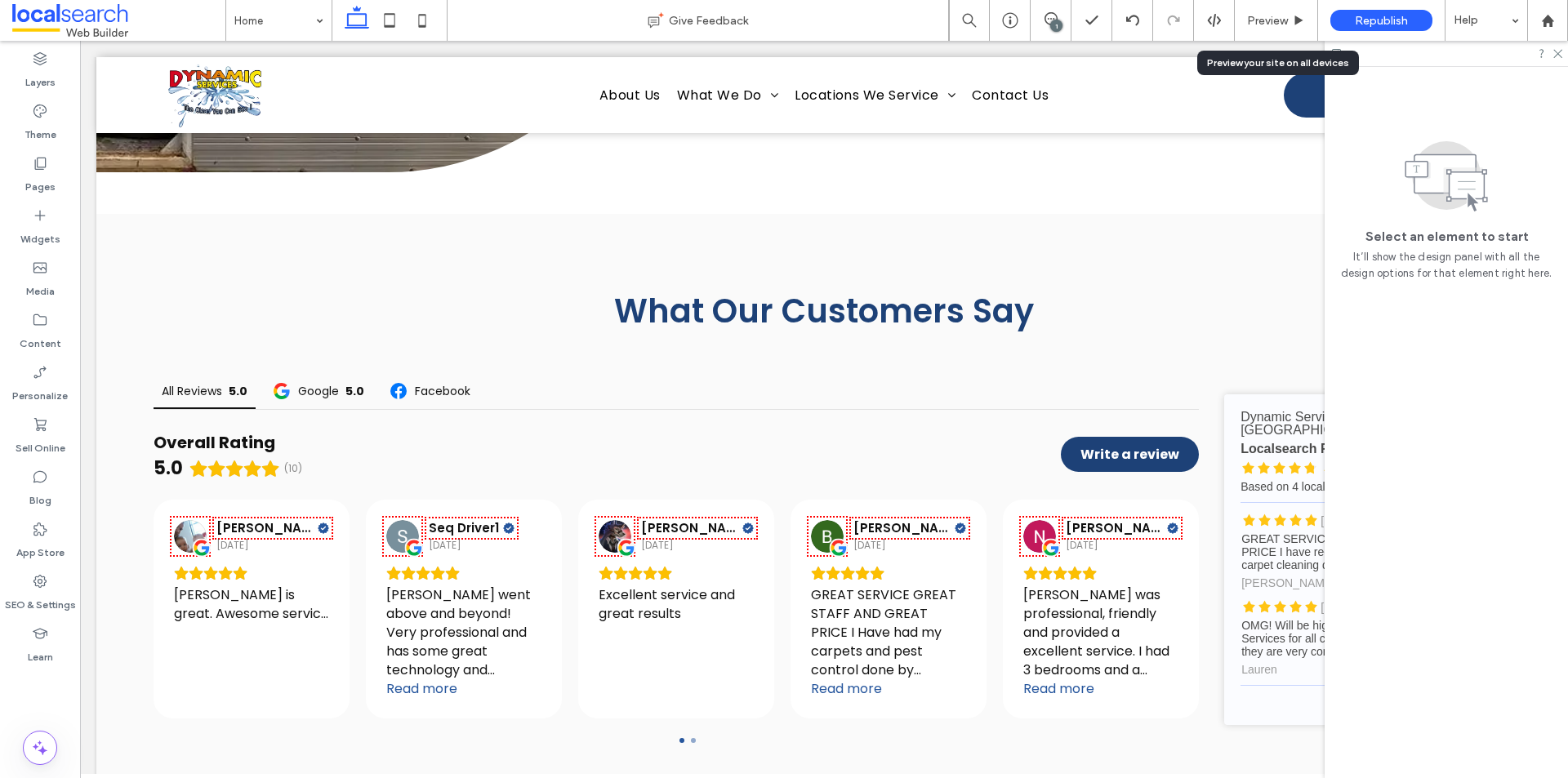
click at [1260, 16] on span "Preview" at bounding box center [1267, 20] width 41 height 14
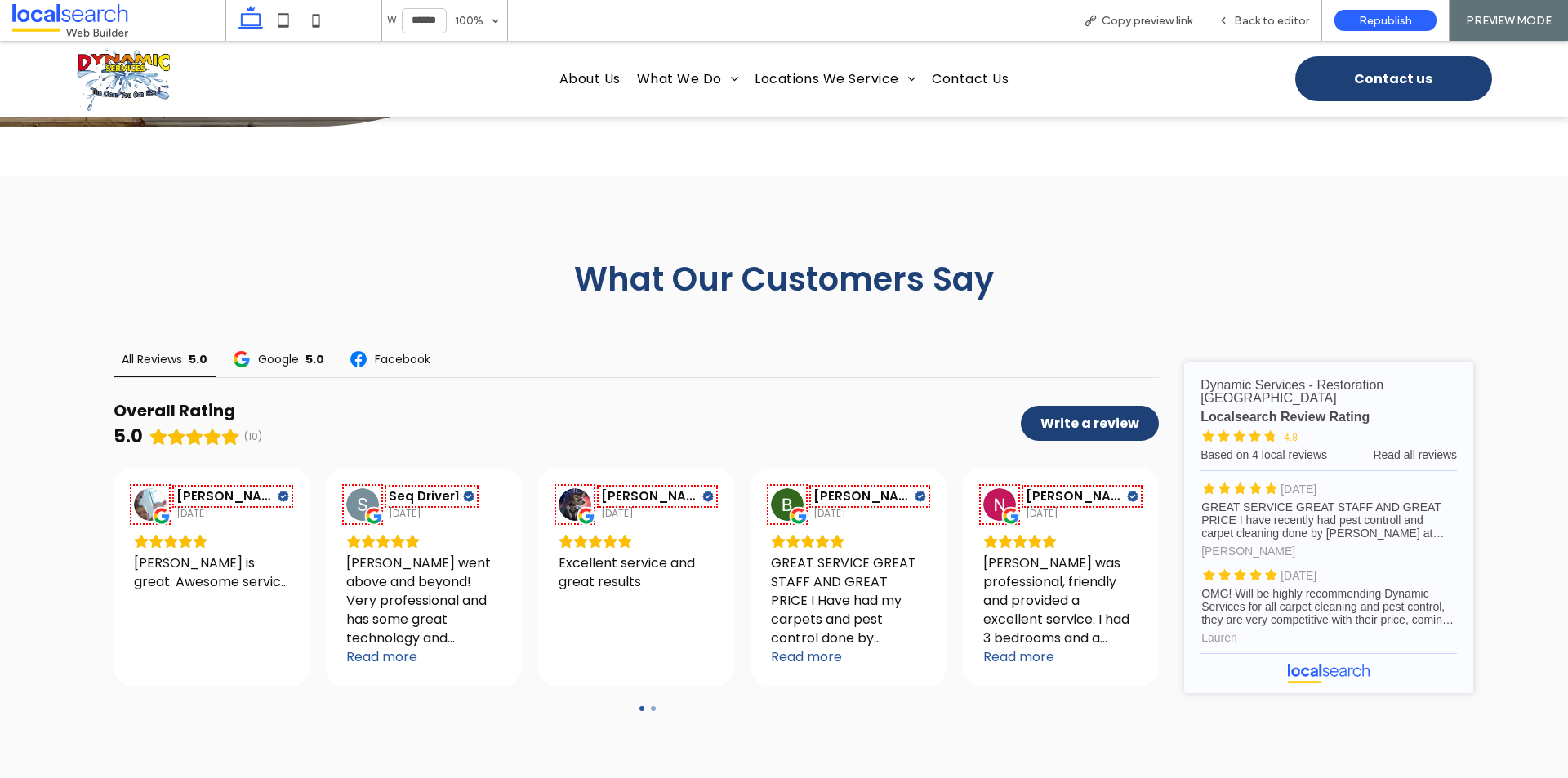
scroll to position [5084, 0]
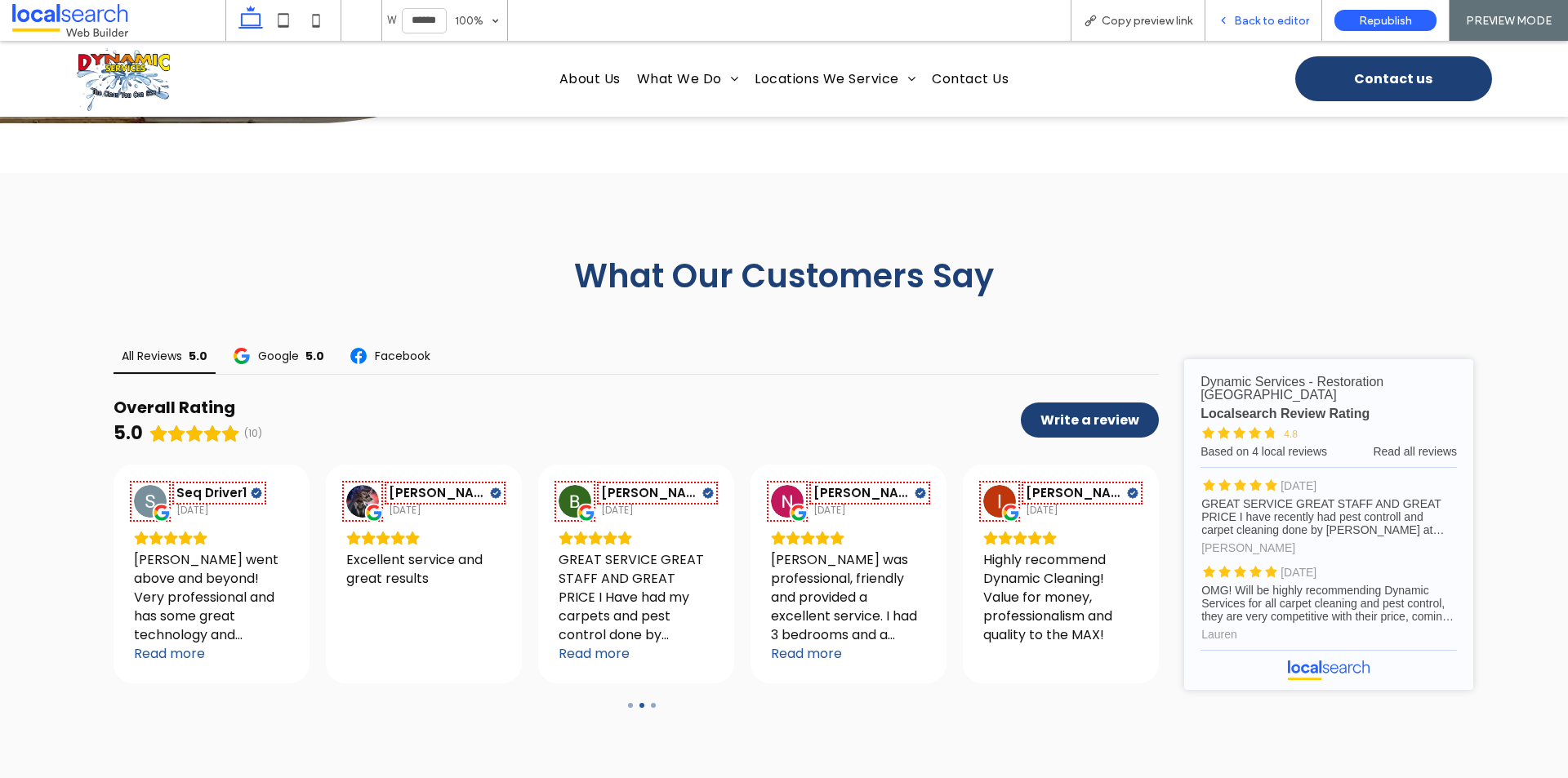
click at [1225, 30] on div "Back to editor" at bounding box center [1264, 20] width 116 height 41
click at [1225, 17] on icon at bounding box center [1223, 20] width 11 height 11
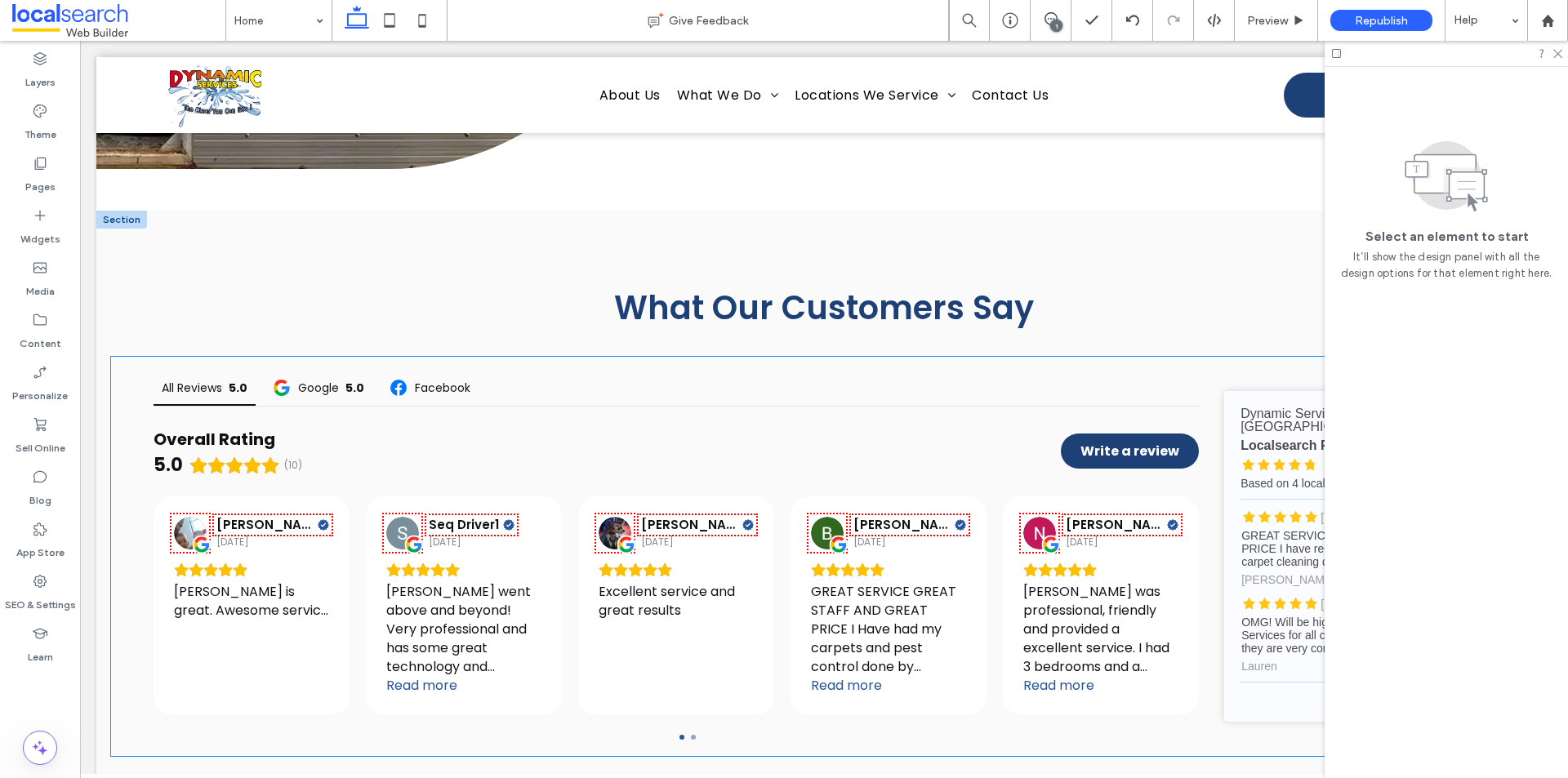
scroll to position [5083, 0]
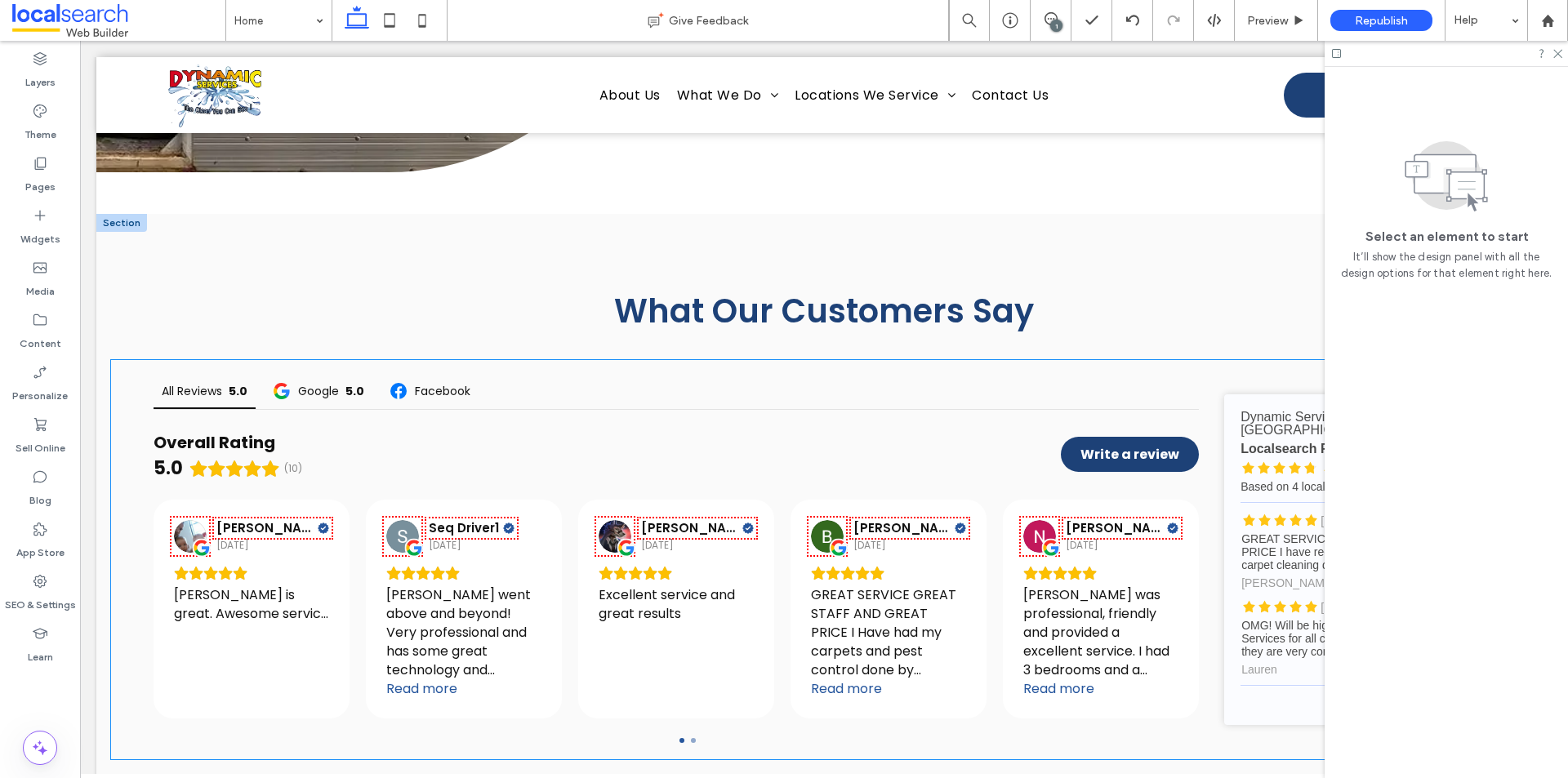
click at [167, 429] on div "Overall Rating" at bounding box center [214, 442] width 122 height 26
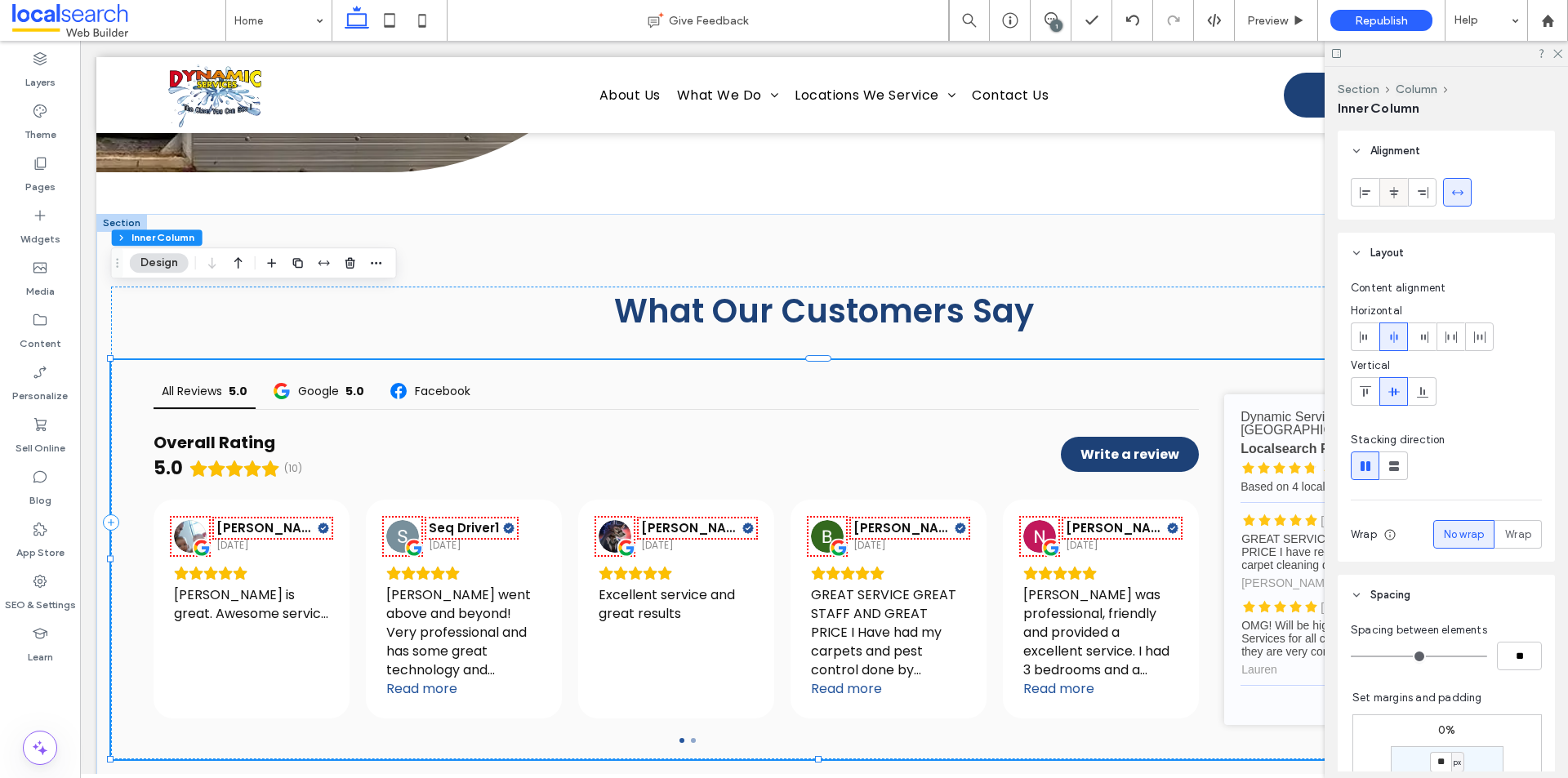
click at [1400, 193] on div at bounding box center [1393, 192] width 27 height 27
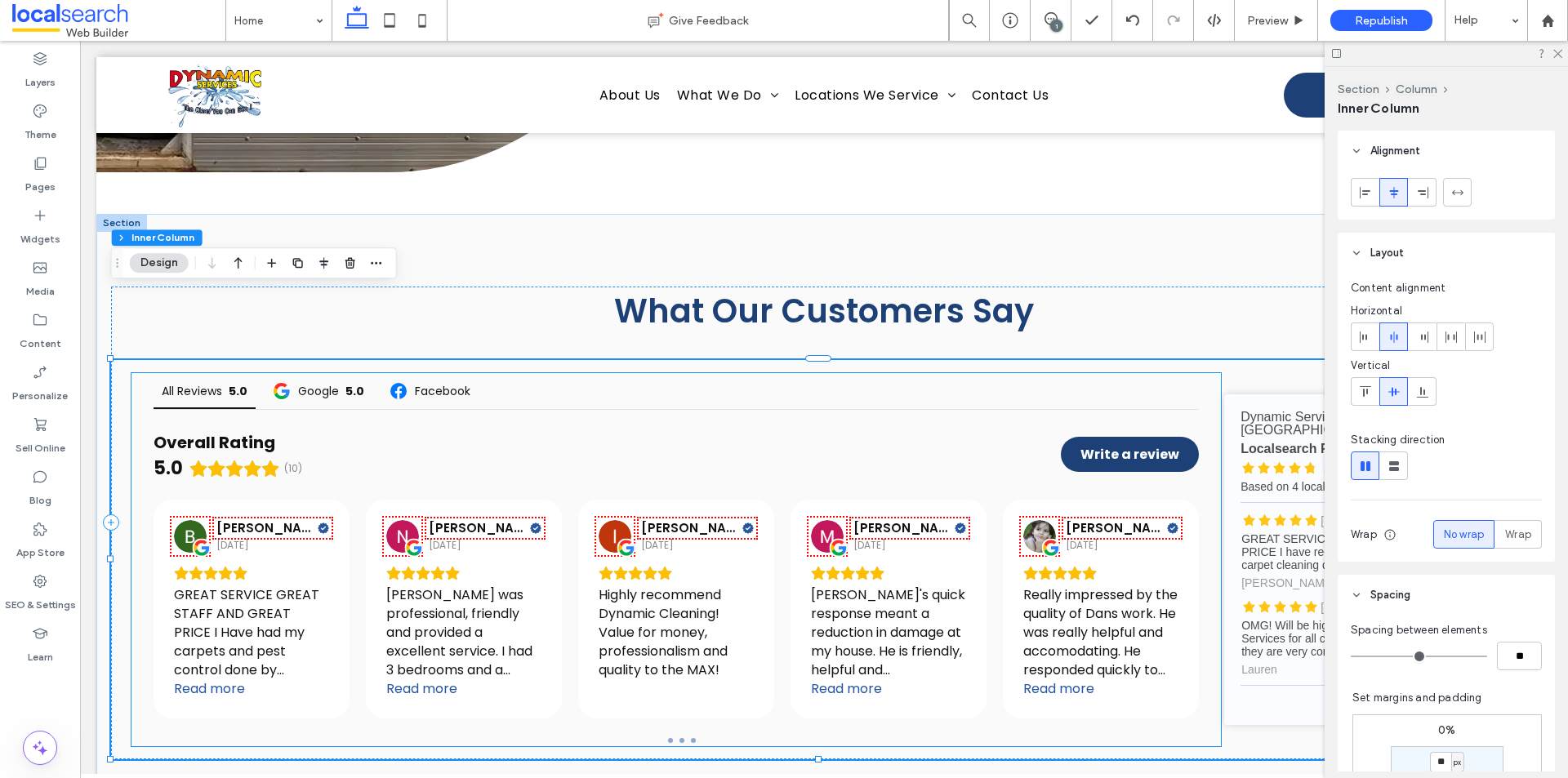
click at [138, 609] on div "All Reviews 5.0 Google 5.0 Facebook Overall Rating 5.0 (10) Write a review [PER…" at bounding box center [676, 559] width 1089 height 373
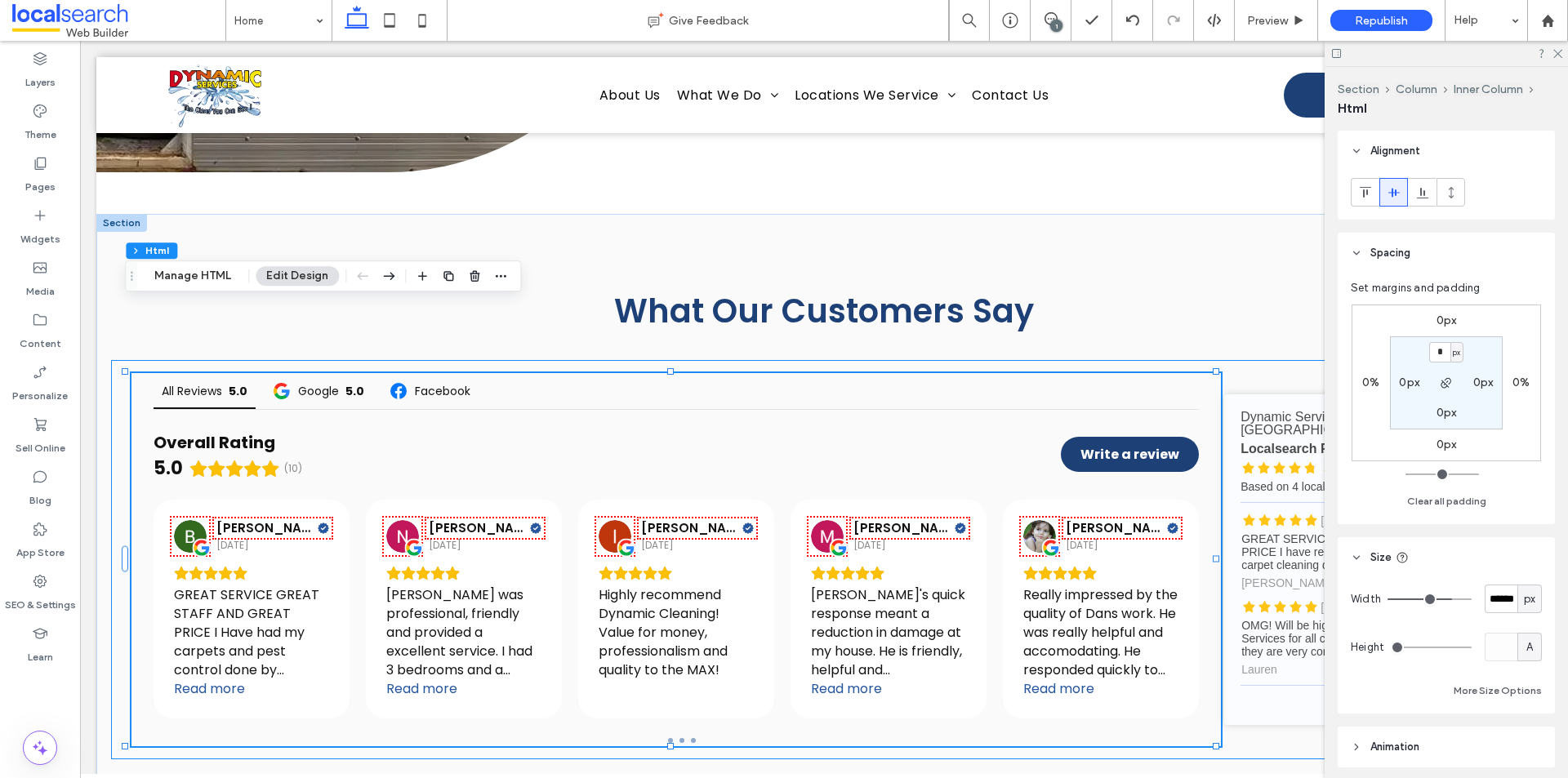
click at [128, 682] on div "All Reviews 5.0 Google 5.0 Facebook Overall Rating 5.0 (10) Write a review [PER…" at bounding box center [824, 559] width 1426 height 399
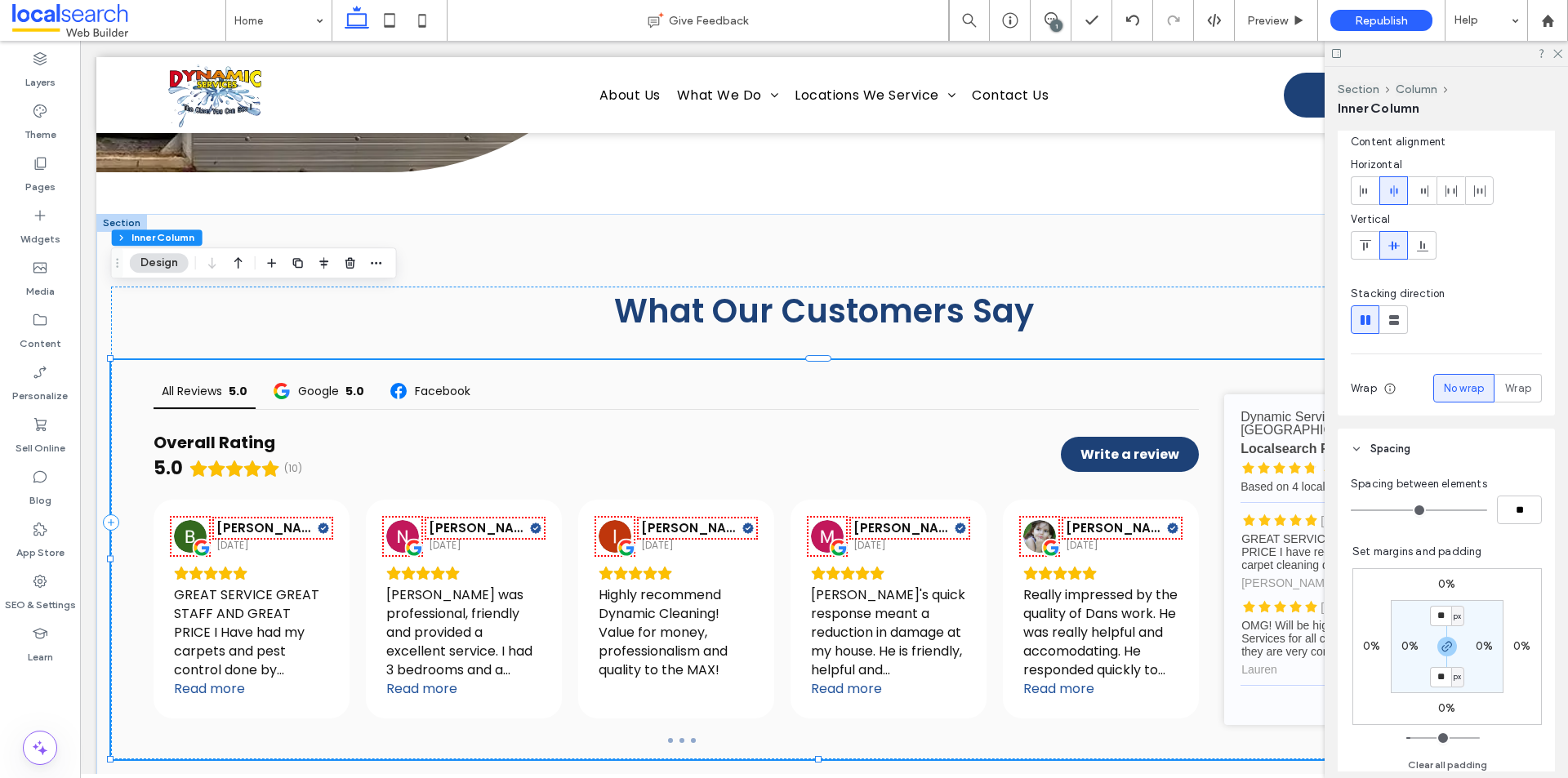
scroll to position [163, 0]
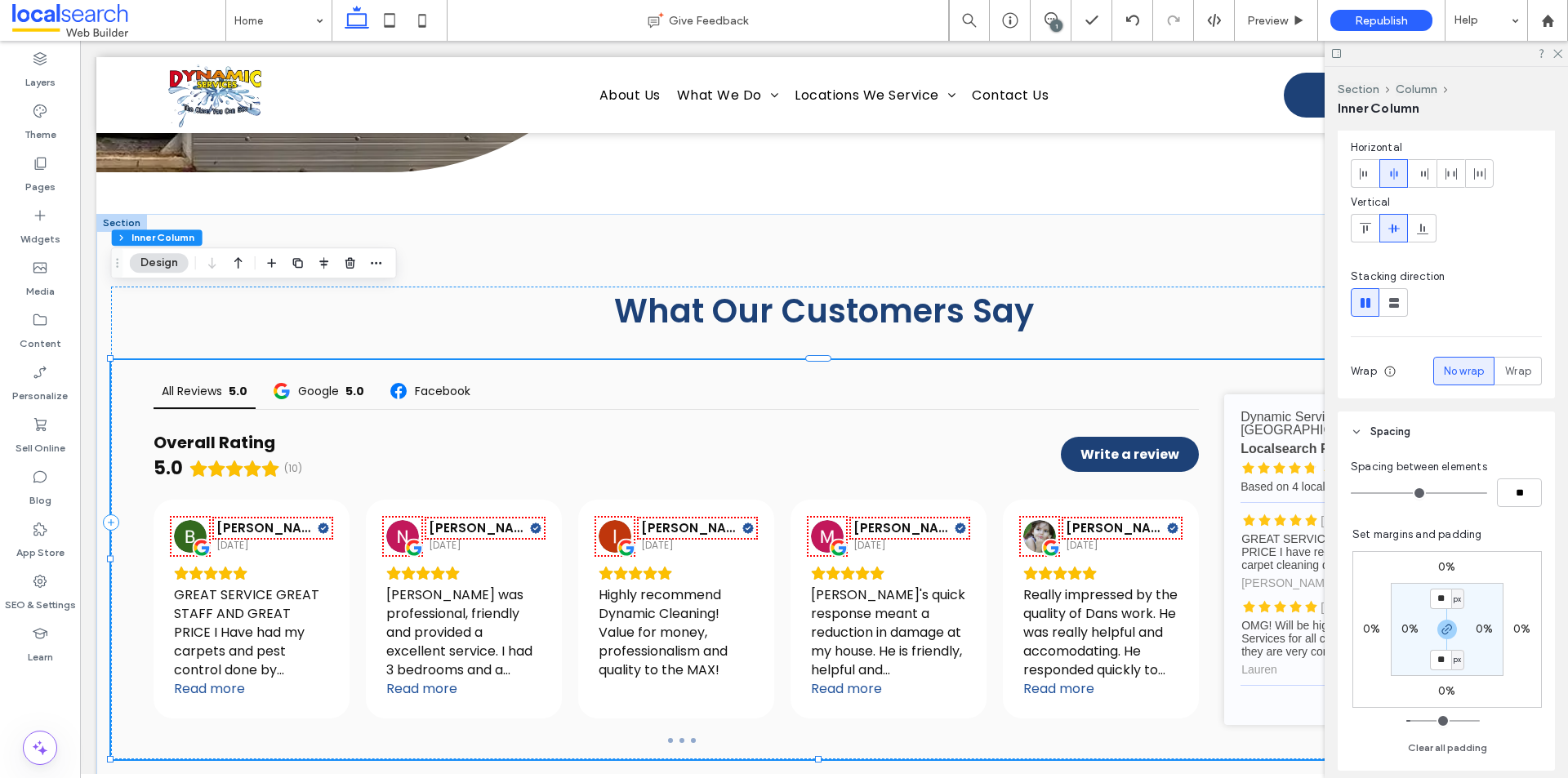
click at [1401, 631] on label "0%" at bounding box center [1410, 628] width 17 height 14
type input "*"
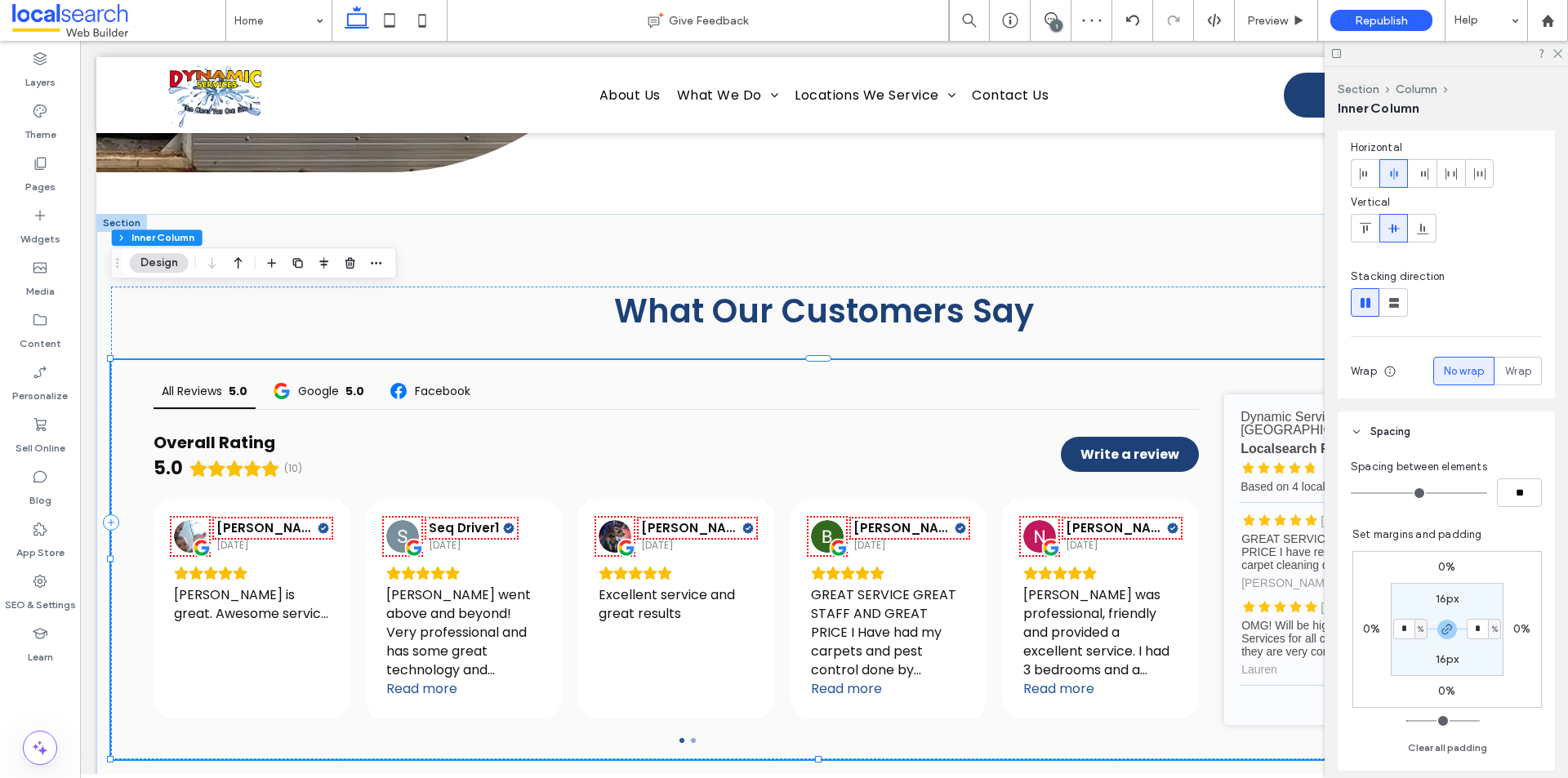
click at [1418, 635] on span "%" at bounding box center [1421, 630] width 6 height 17
click at [1410, 659] on span "px" at bounding box center [1407, 654] width 11 height 17
type input "**"
type input "****"
click at [1402, 632] on input "****" at bounding box center [1404, 629] width 21 height 20
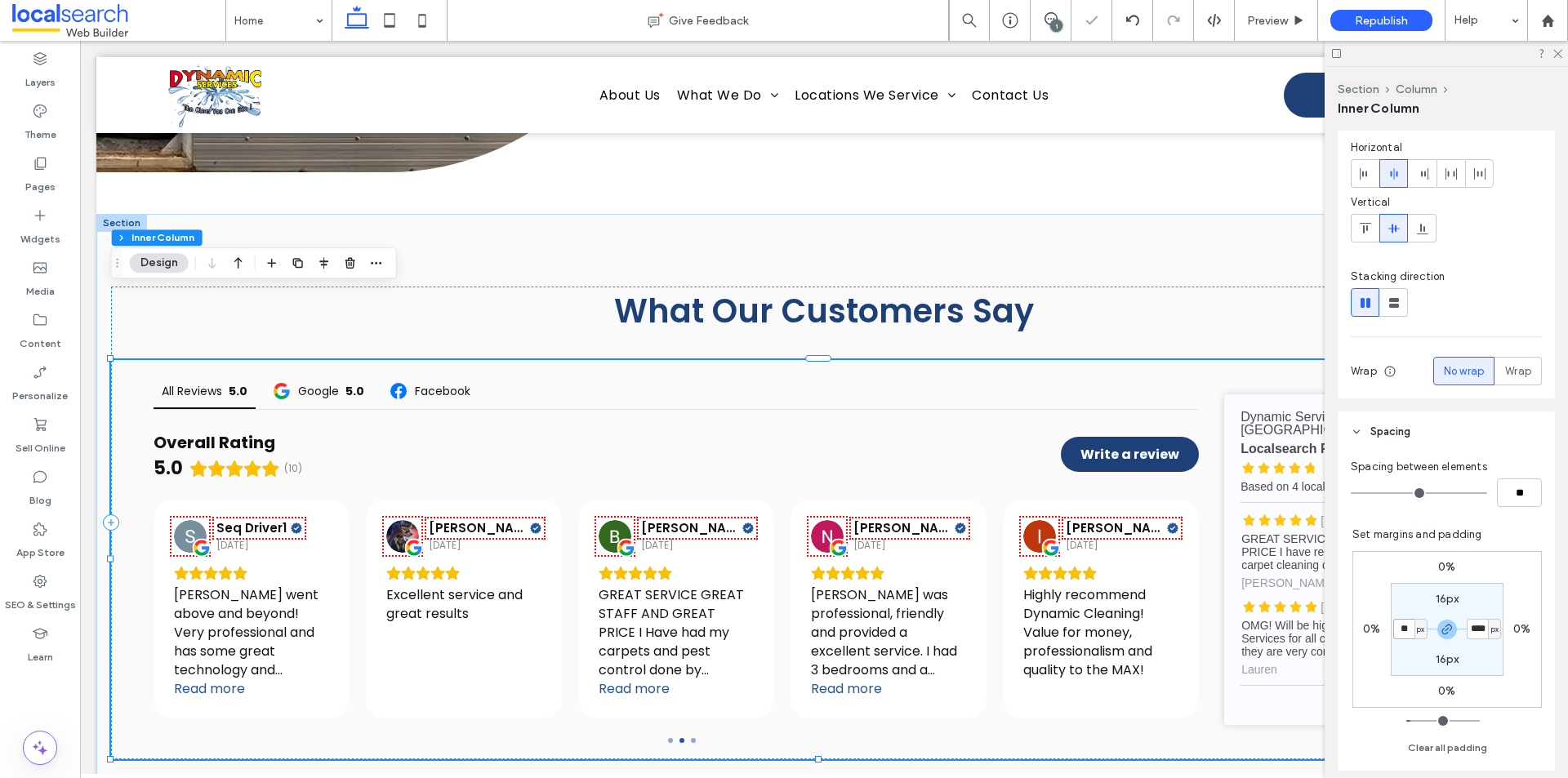
type input "**"
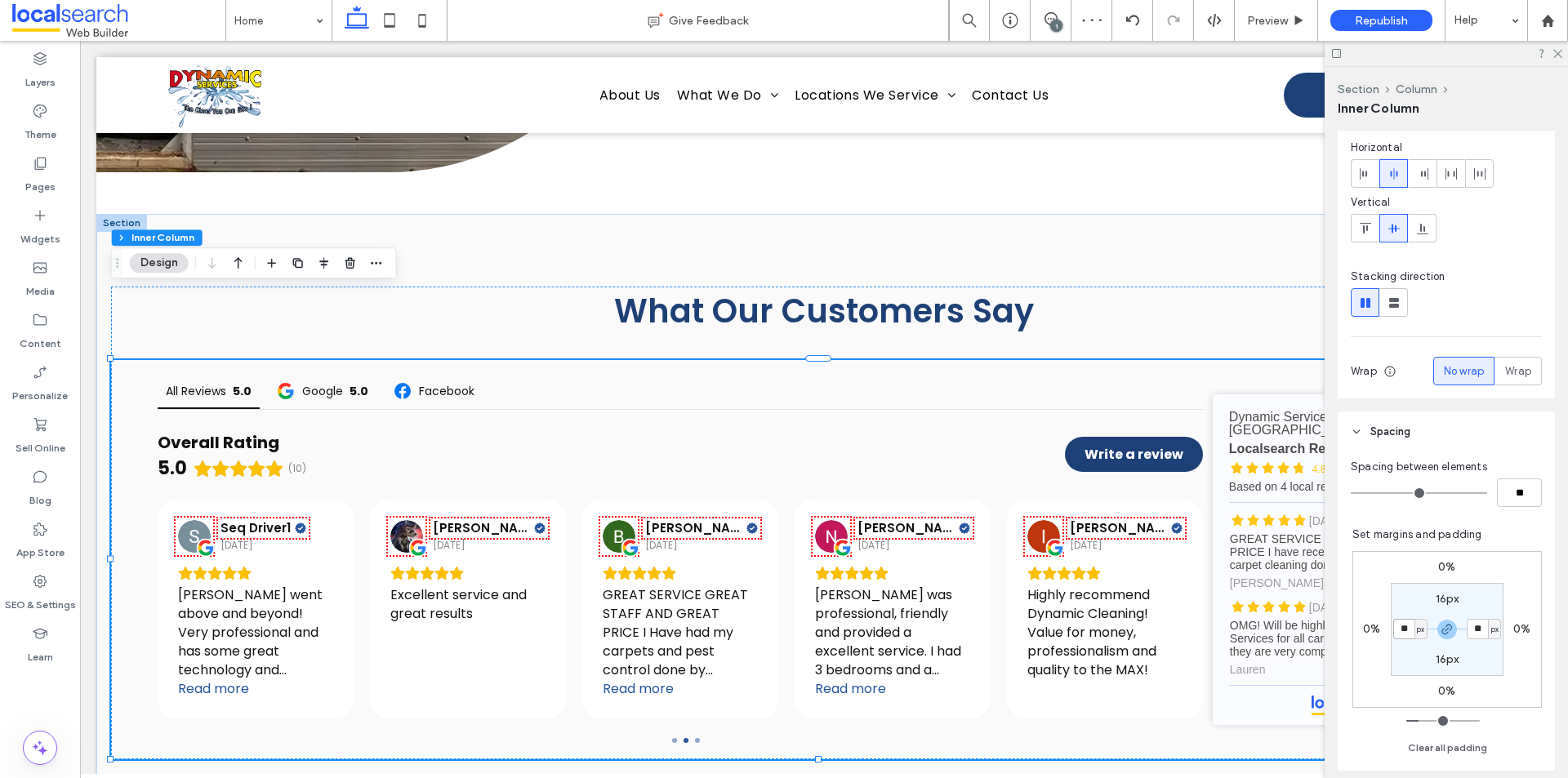
type input "*"
type input "**"
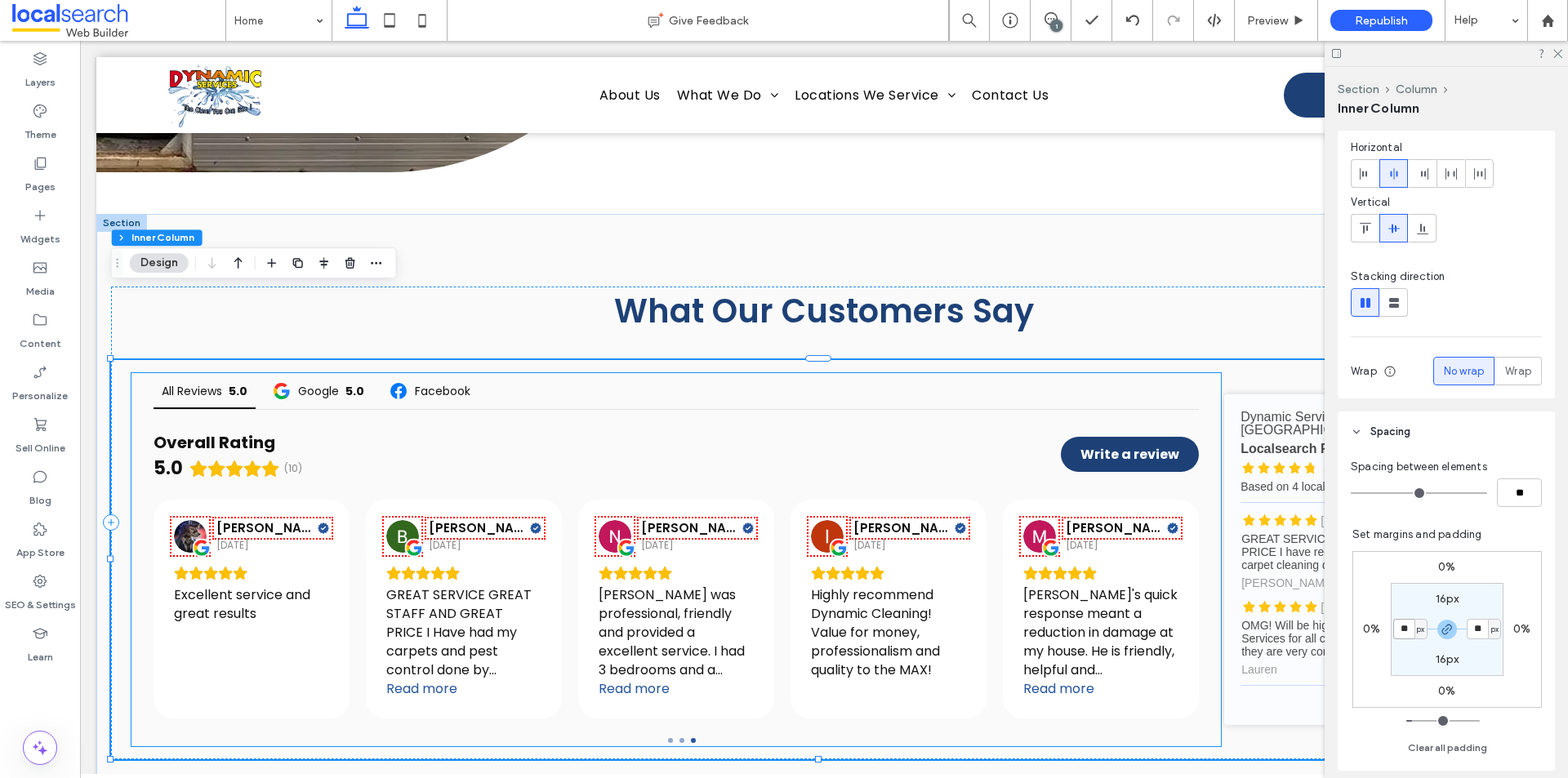
click at [1200, 453] on div "All Reviews 5.0 Google 5.0 Facebook Overall Rating 5.0 (10) Write a review [PER…" at bounding box center [676, 559] width 1089 height 373
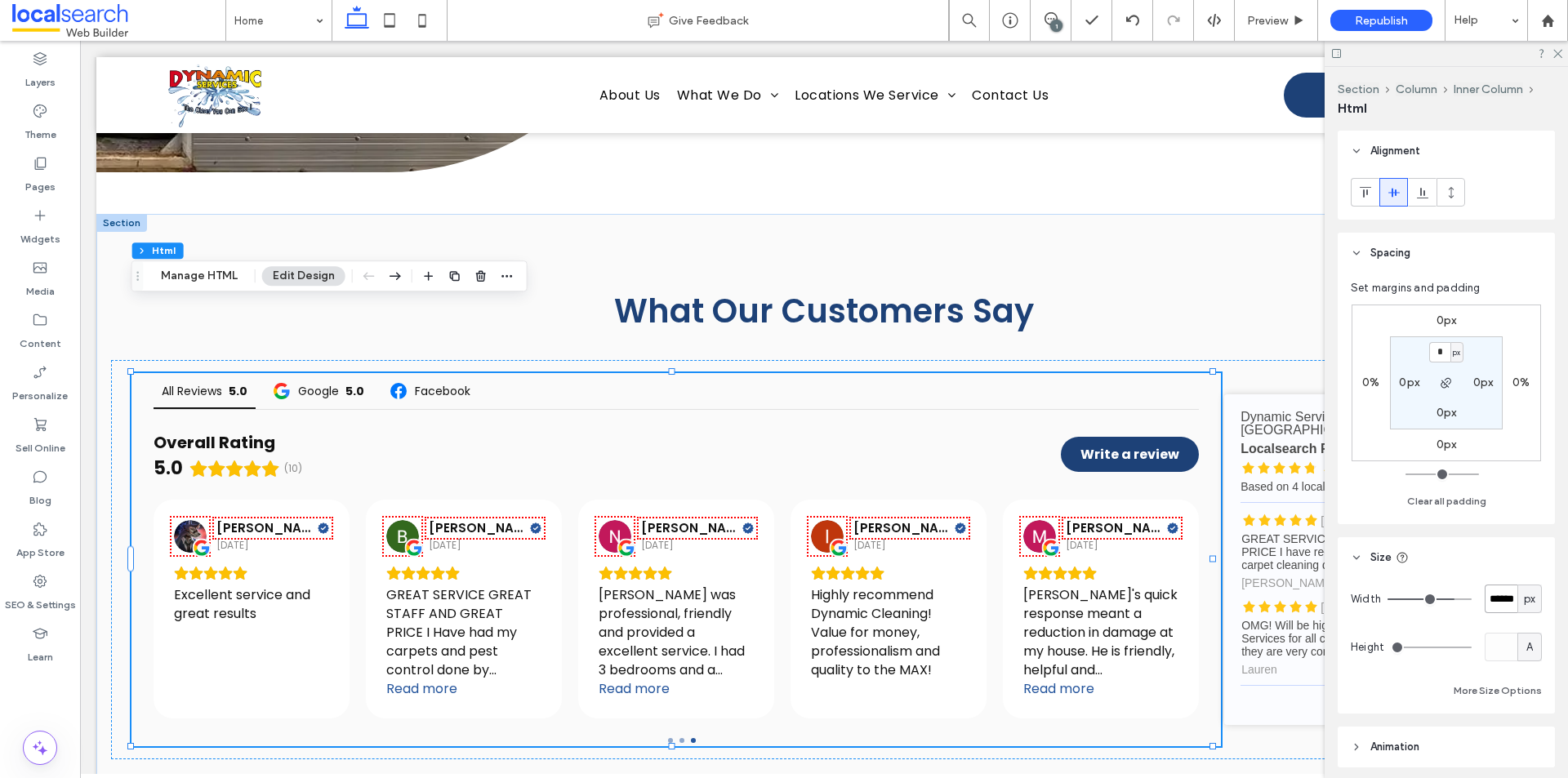
click at [1485, 603] on input "******" at bounding box center [1501, 598] width 33 height 29
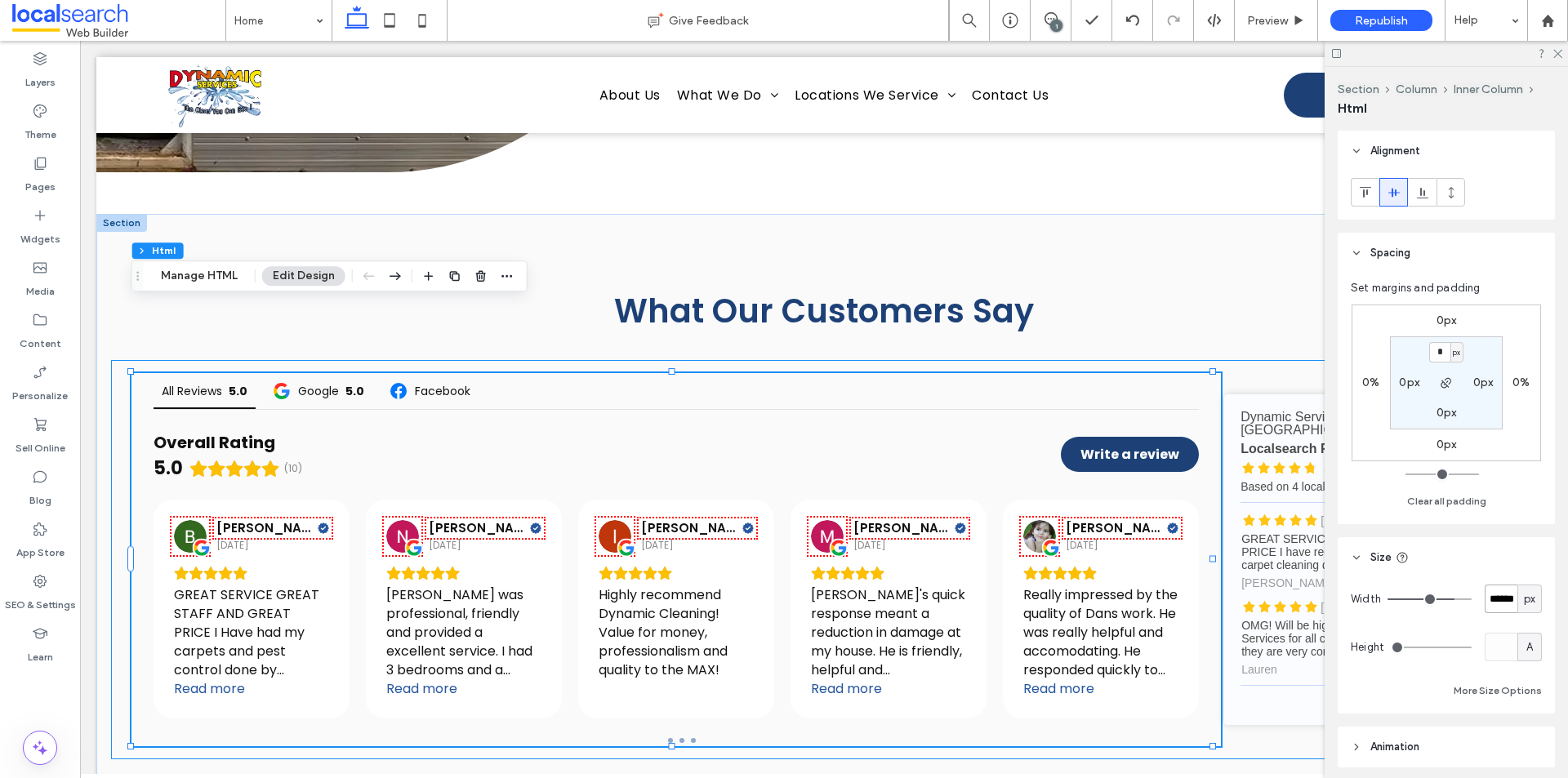
click at [1229, 677] on div "All Reviews 5.0 Google 5.0 Facebook Overall Rating 5.0 (10) Write a review [PER…" at bounding box center [824, 559] width 1426 height 399
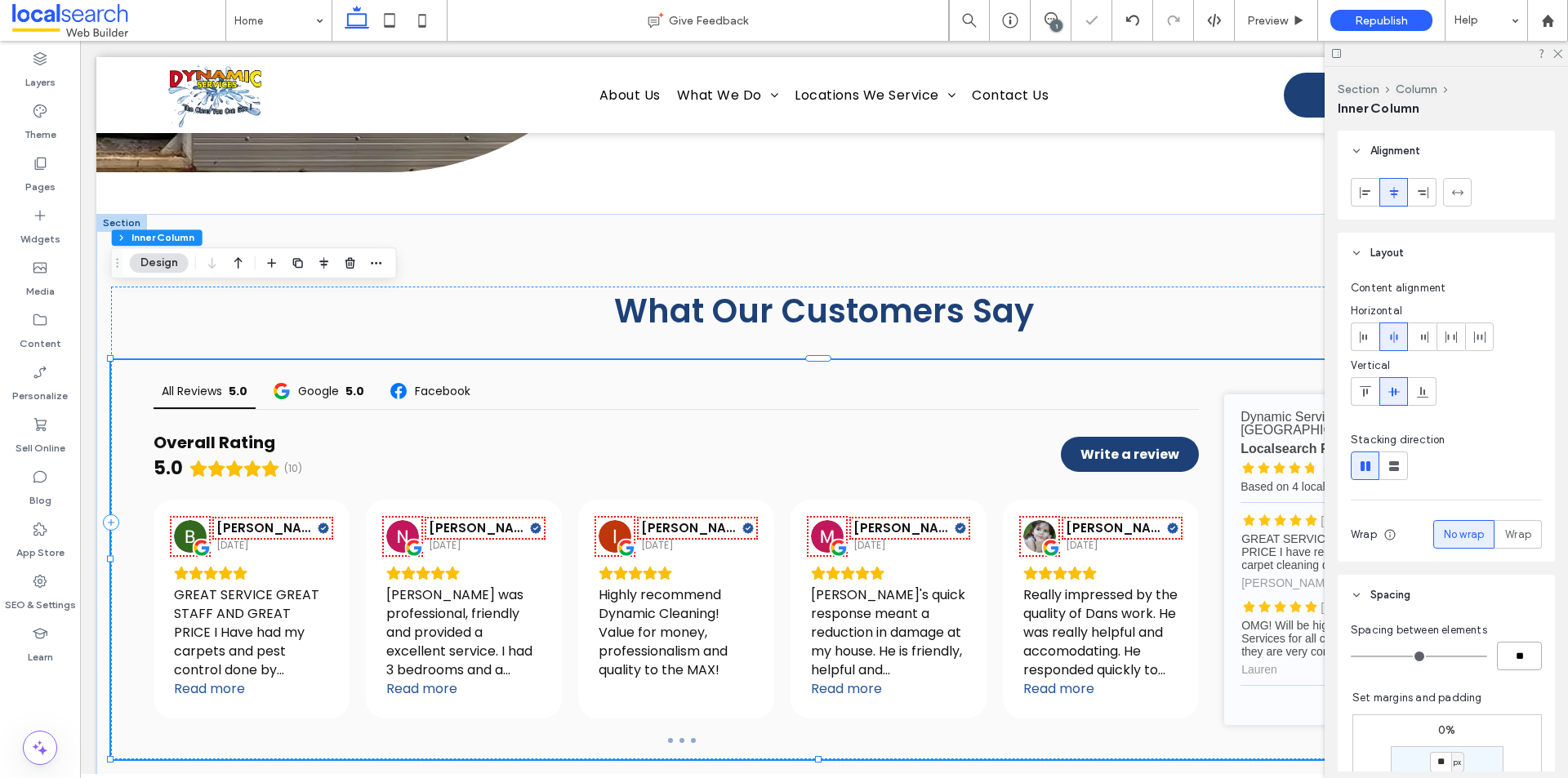
click at [1497, 652] on input "**" at bounding box center [1520, 655] width 45 height 29
type input "*"
type input "**"
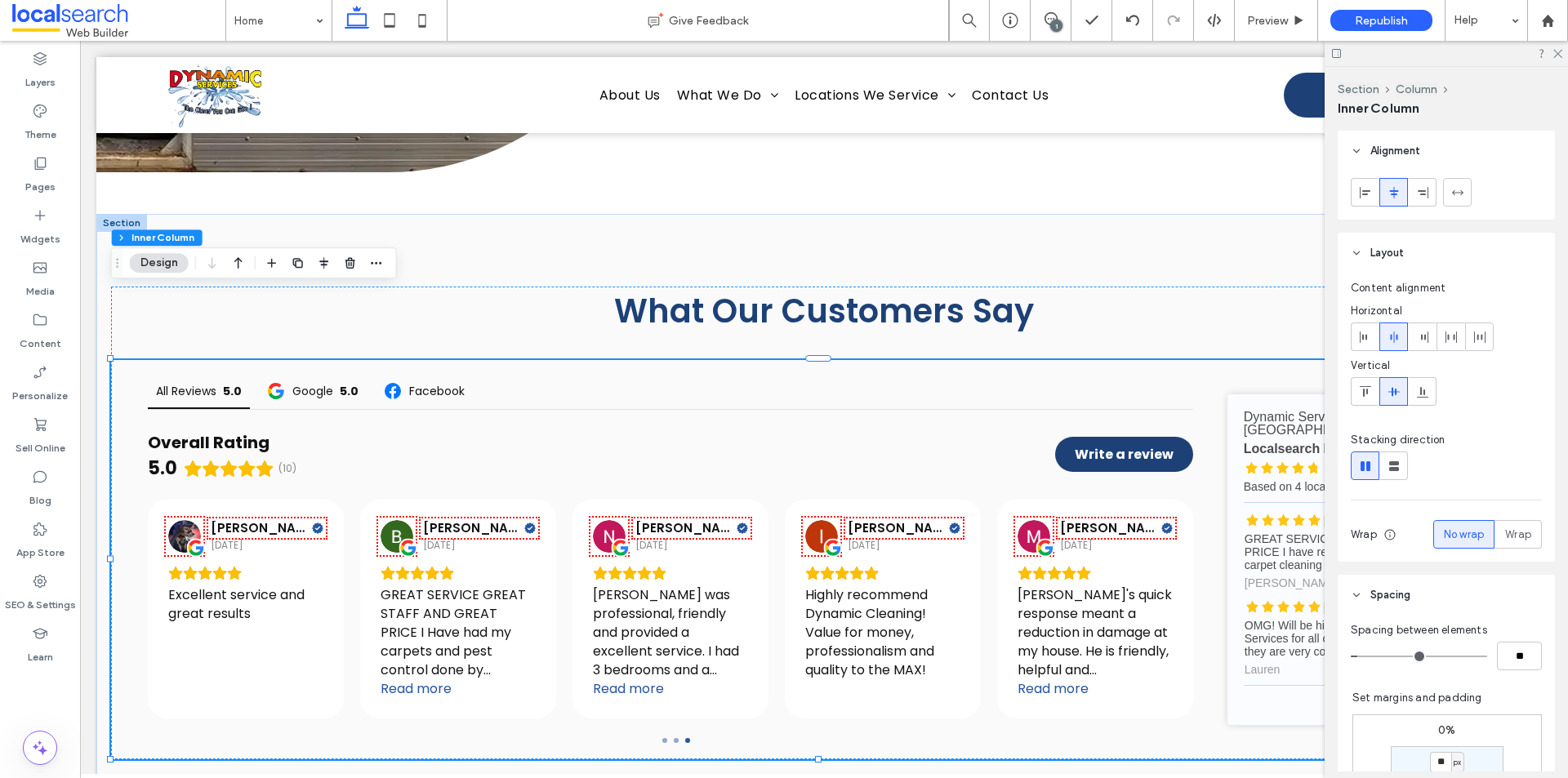
click at [47, 698] on div "Layers Theme Pages Widgets Media Content Personalize Sell Online Blog App Store…" at bounding box center [40, 409] width 80 height 737
